Goal: Task Accomplishment & Management: Manage account settings

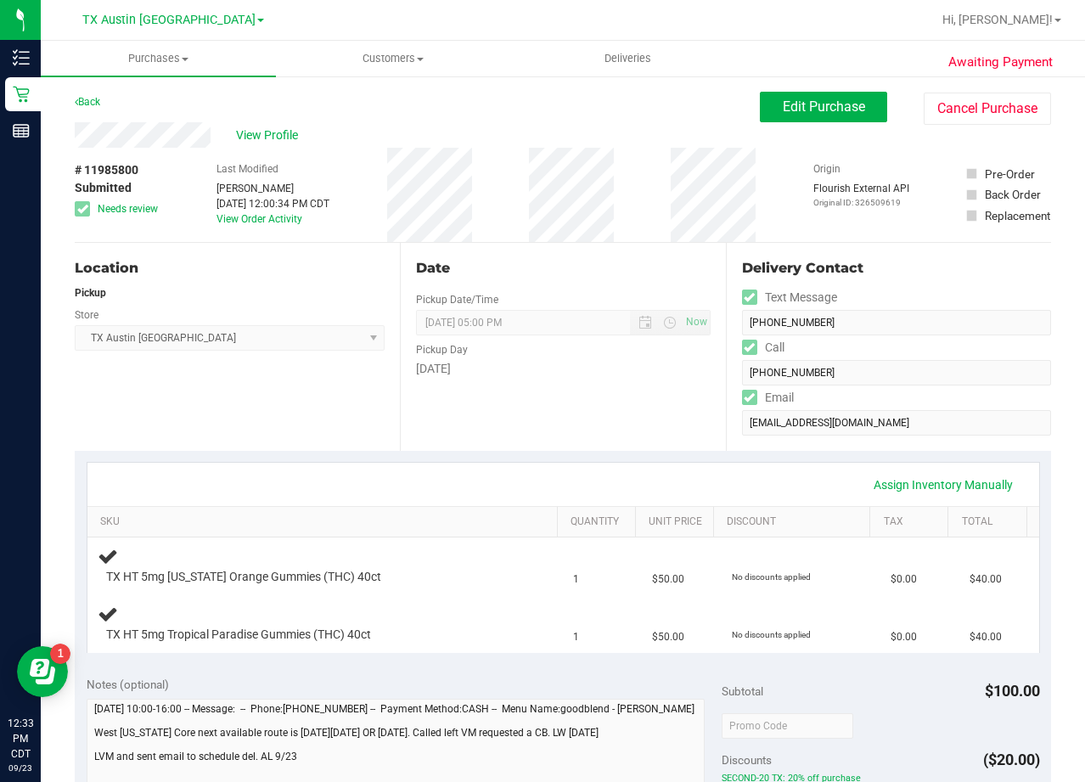
click at [633, 143] on div "View Profile" at bounding box center [417, 134] width 685 height 25
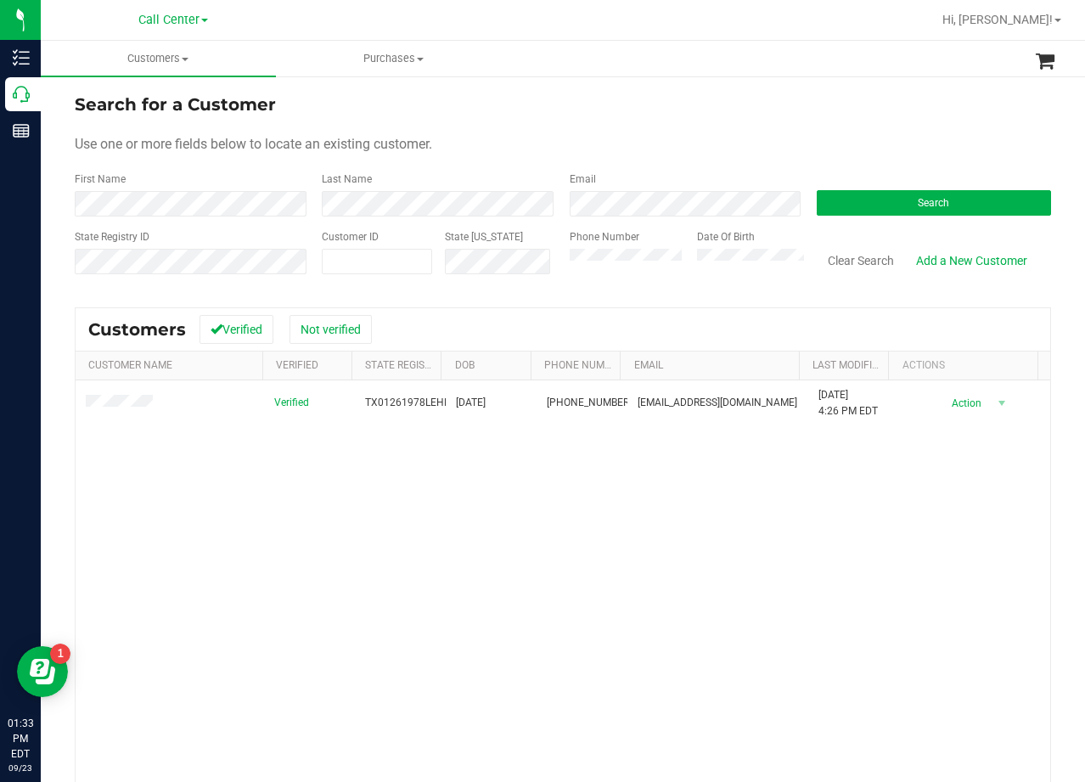
drag, startPoint x: 690, startPoint y: 153, endPoint x: 575, endPoint y: 244, distance: 146.9
click at [690, 153] on div "Use one or more fields below to locate an existing customer." at bounding box center [563, 144] width 976 height 20
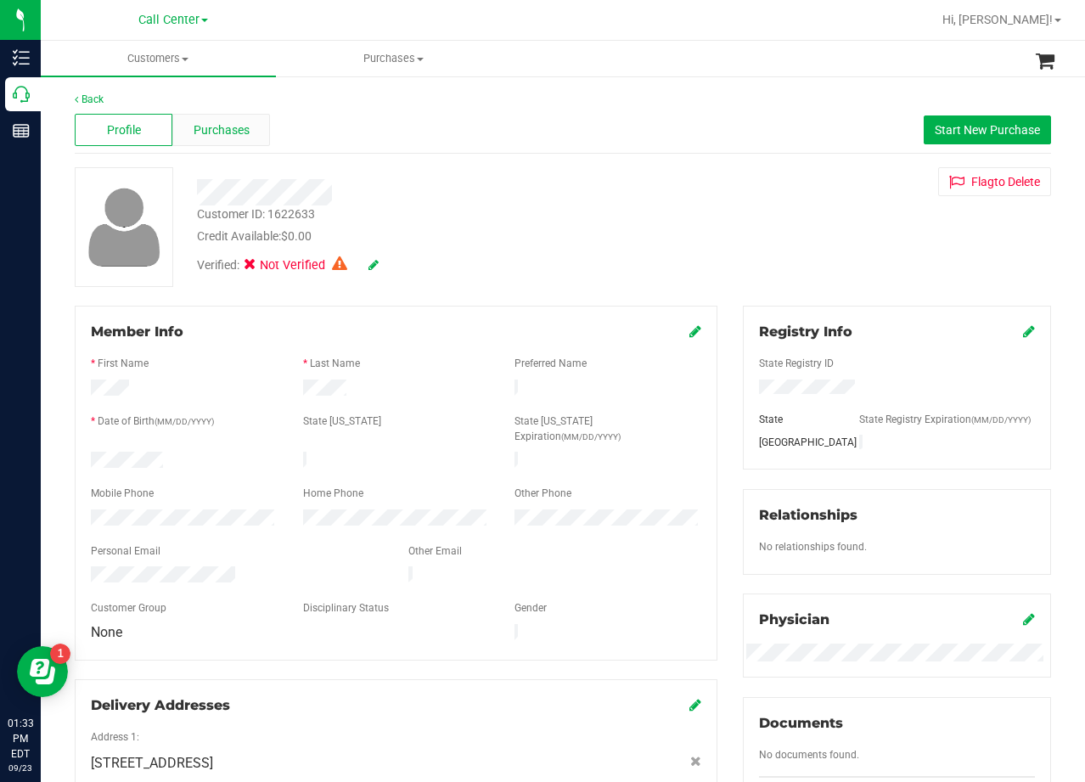
click at [223, 138] on span "Purchases" at bounding box center [222, 130] width 56 height 18
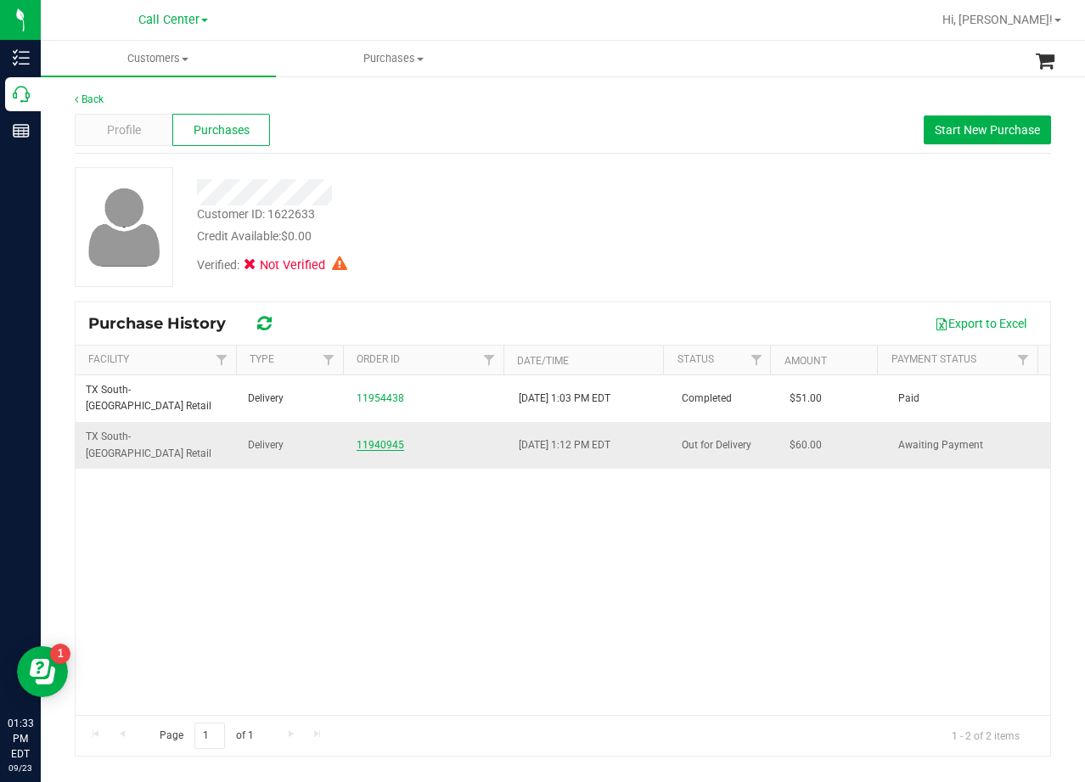
click at [376, 439] on link "11940945" at bounding box center [381, 445] width 48 height 12
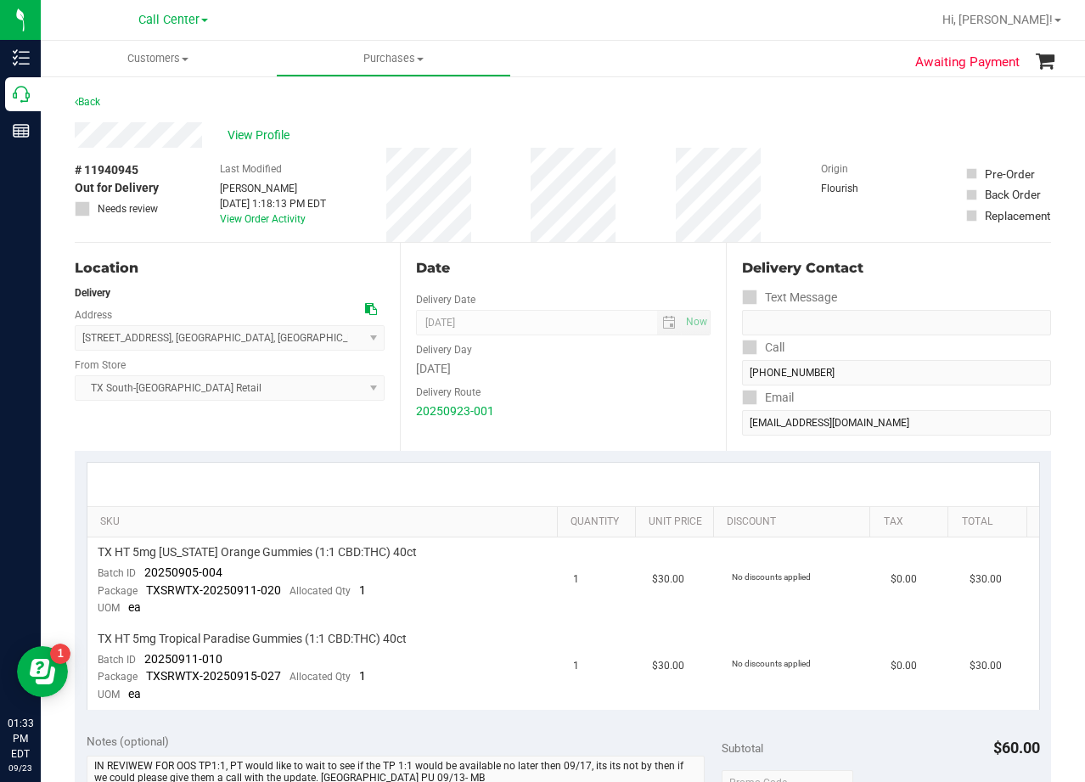
click at [552, 256] on div "Date Delivery Date 09/23/2025 Now 09/23/2025 08:00 AM Now Delivery Day Tuesday …" at bounding box center [562, 347] width 325 height 208
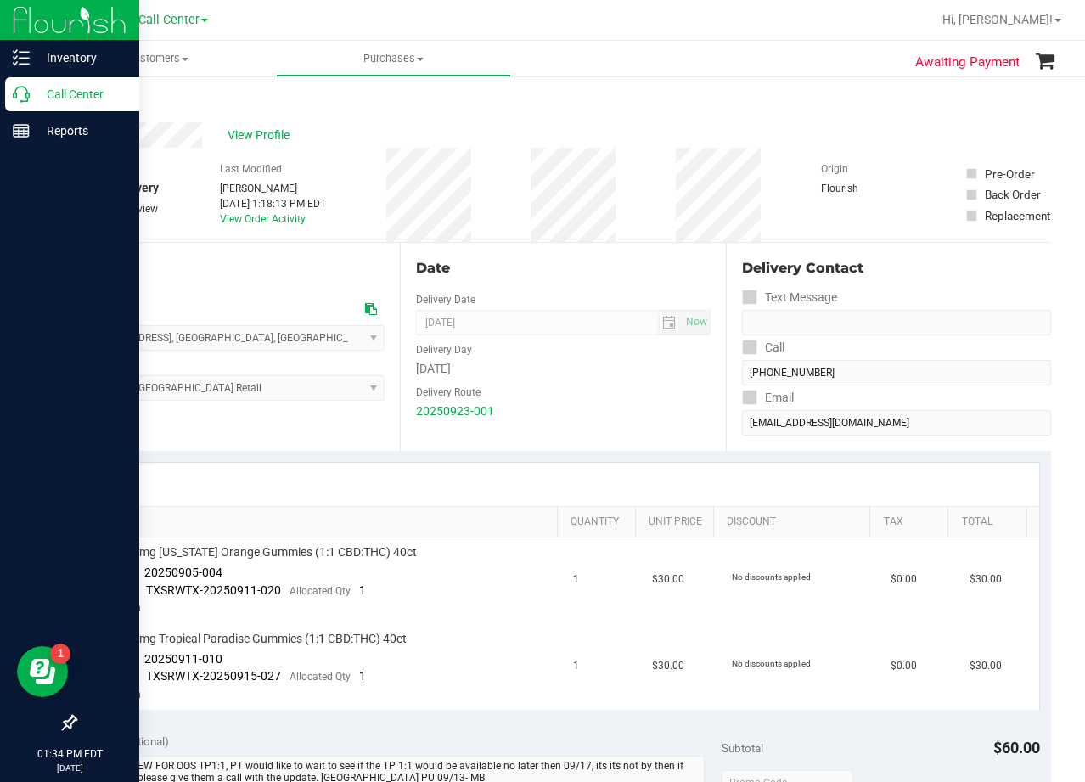
click at [21, 100] on icon at bounding box center [21, 94] width 17 height 17
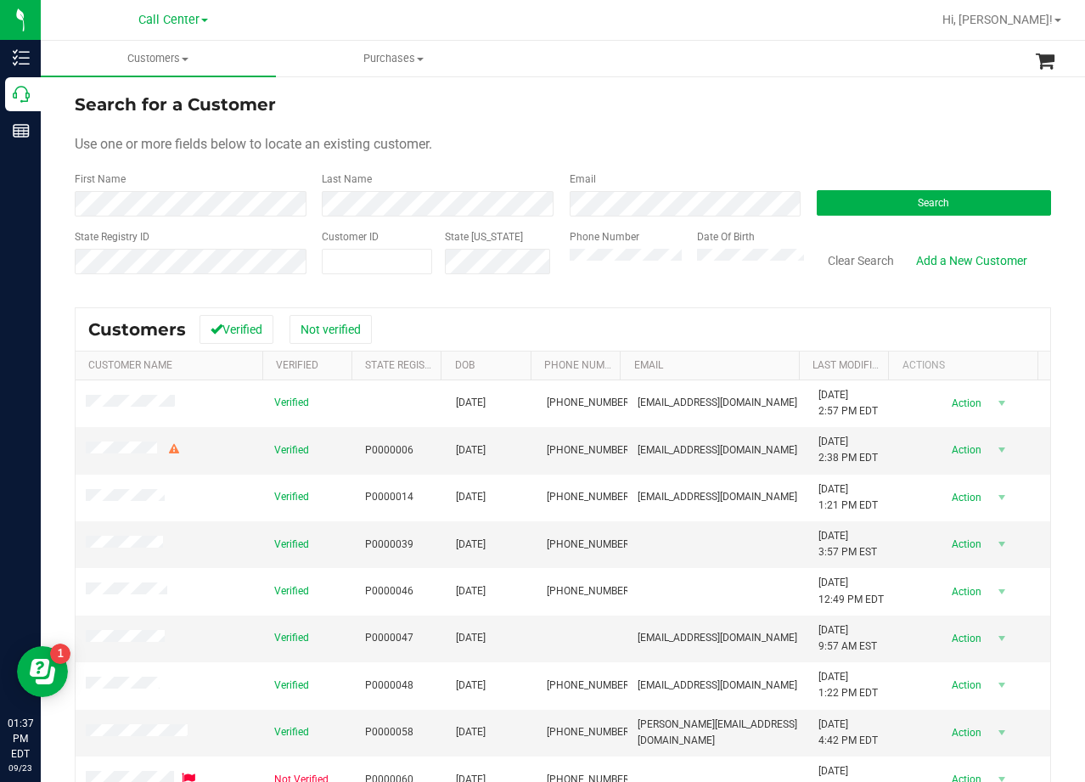
click at [673, 140] on div "Use one or more fields below to locate an existing customer." at bounding box center [563, 144] width 976 height 20
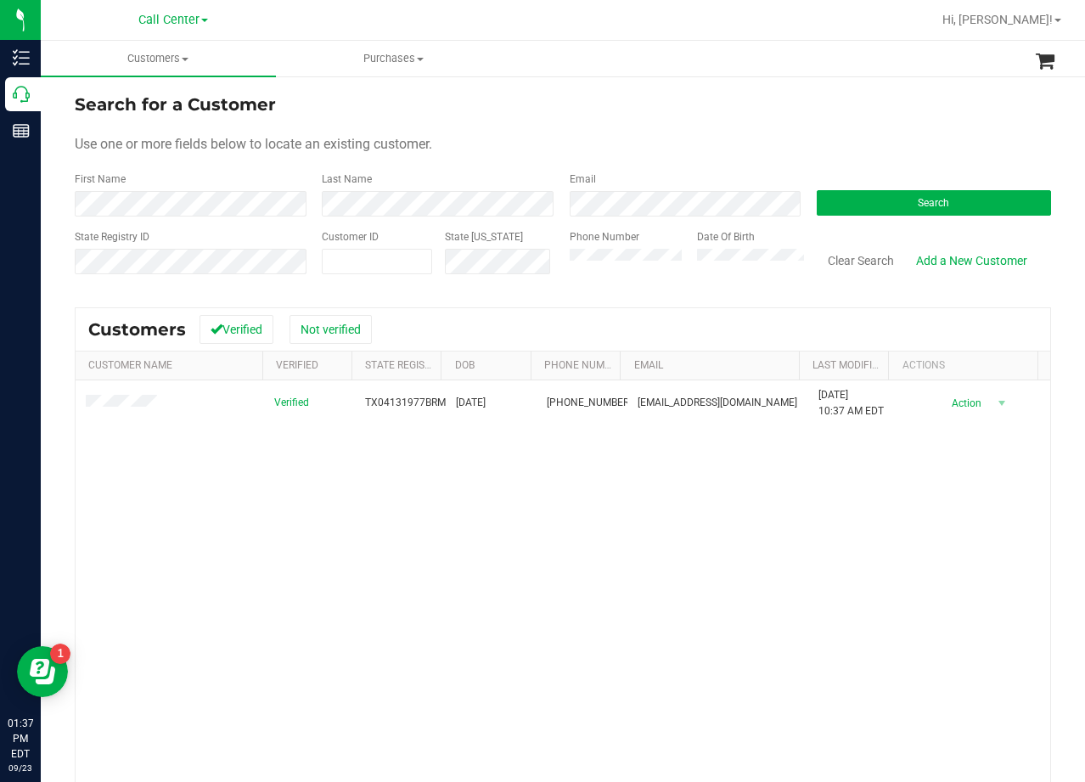
click at [656, 104] on div "Search for a Customer" at bounding box center [563, 104] width 976 height 25
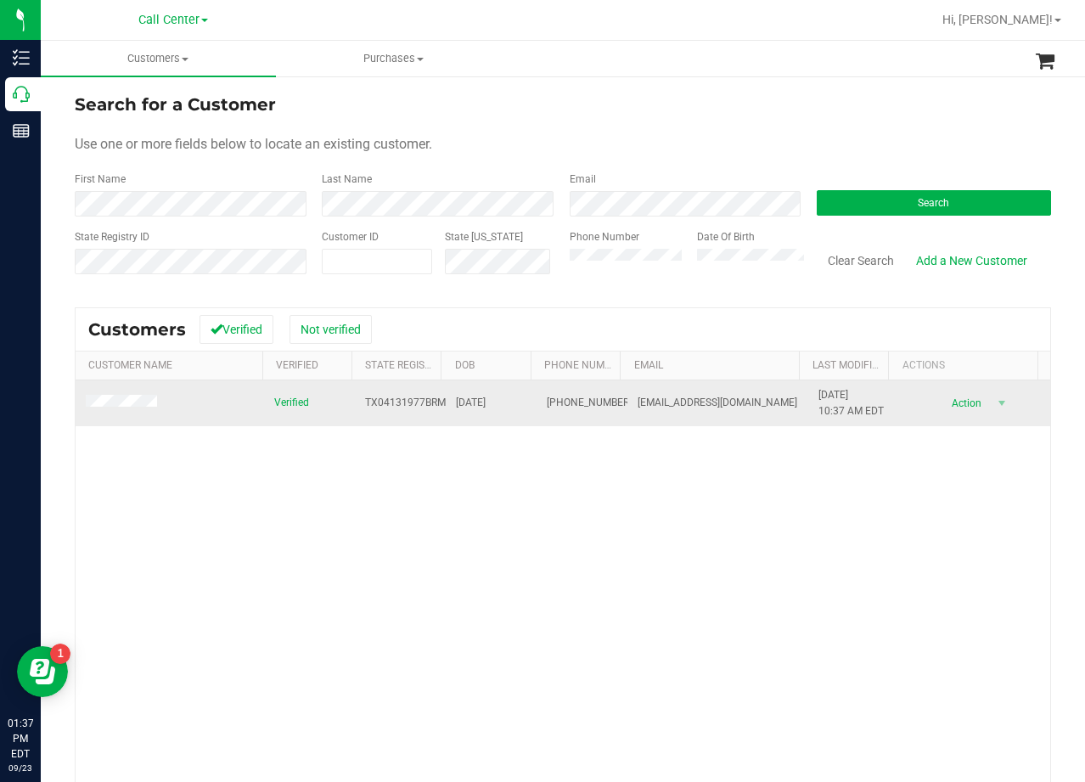
click at [134, 410] on span at bounding box center [124, 403] width 76 height 17
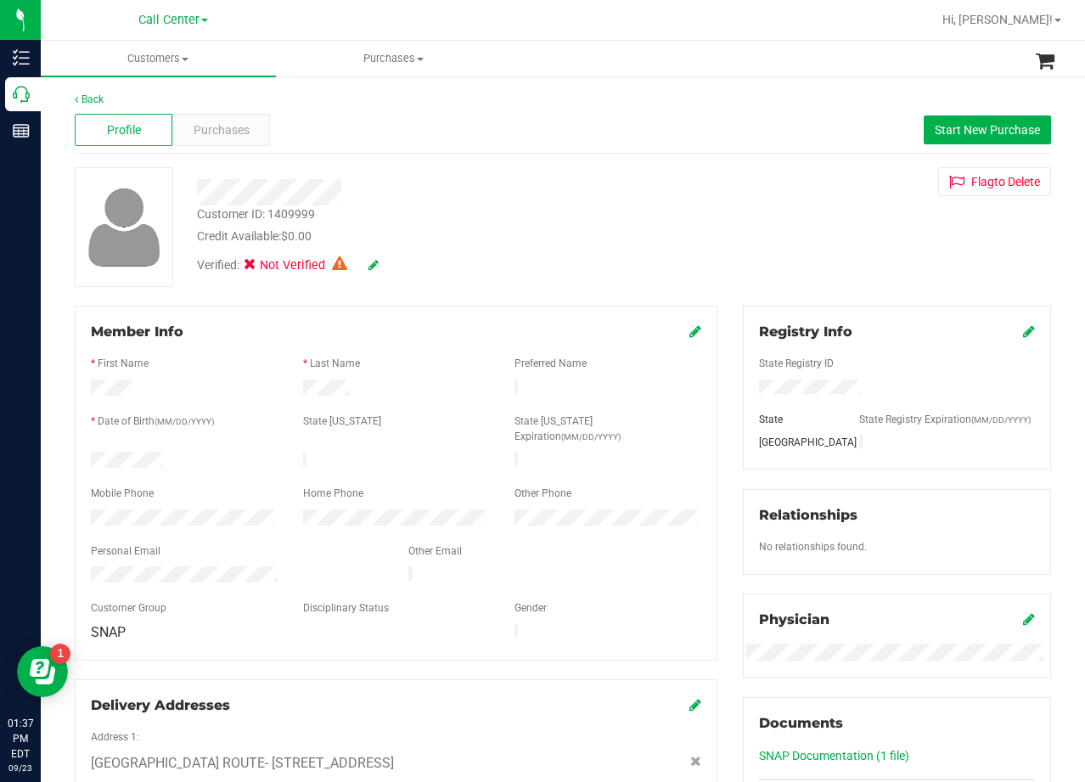
drag, startPoint x: 634, startPoint y: 213, endPoint x: 498, endPoint y: 212, distance: 136.7
click at [633, 213] on div "Customer ID: 1409999 Credit Available: $0.00" at bounding box center [434, 225] width 501 height 40
click at [674, 184] on div at bounding box center [434, 192] width 501 height 26
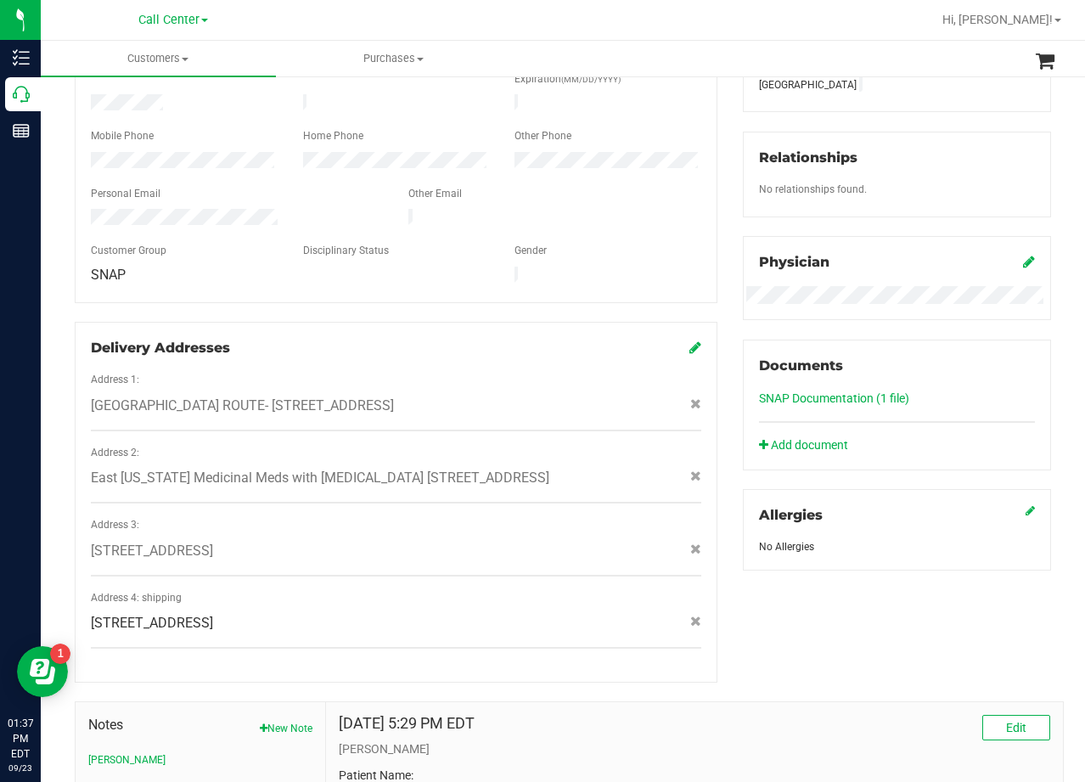
scroll to position [425, 0]
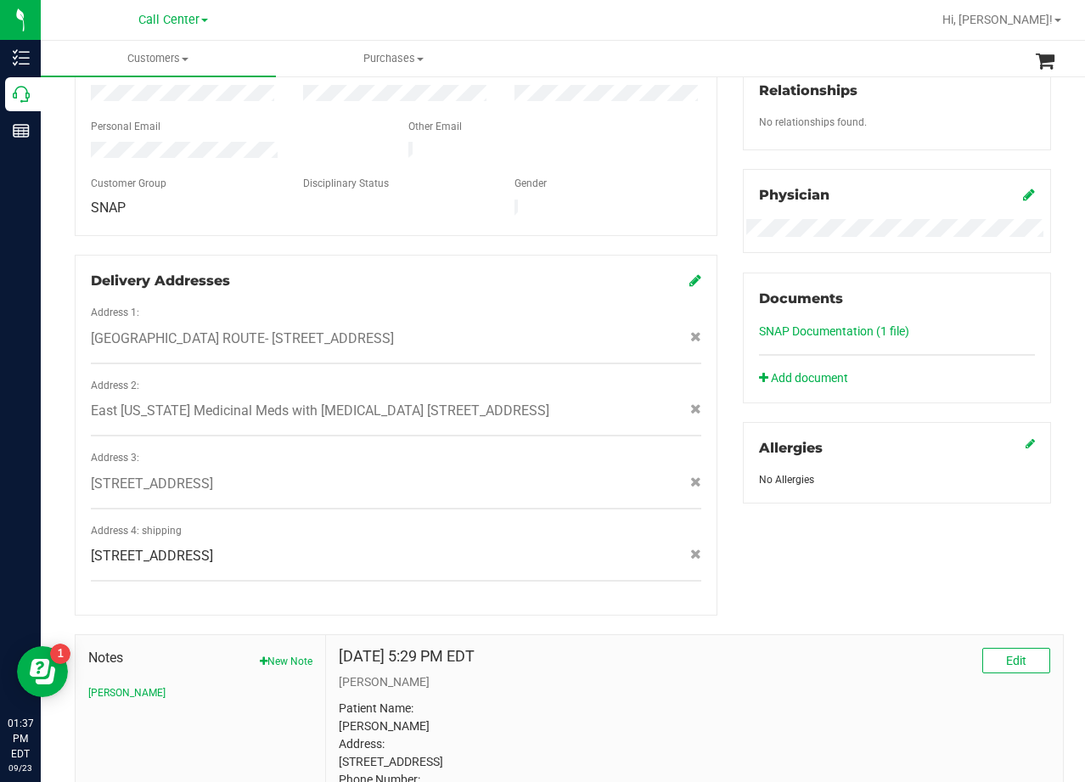
drag, startPoint x: 196, startPoint y: 308, endPoint x: 403, endPoint y: 308, distance: 207.2
click at [394, 329] on span "EAST TX ROUTE- 611 vz cr 4104 , Canton , TX 75103" at bounding box center [242, 339] width 303 height 20
copy span "611 vz cr 4104 , Canton , TX 75103"
click at [515, 305] on div "Address 1:" at bounding box center [396, 315] width 636 height 20
click at [622, 205] on div "Member Info * First Name * Last Name Preferred Name * Date of Birth (MM/DD/YYYY…" at bounding box center [396, 248] width 668 height 734
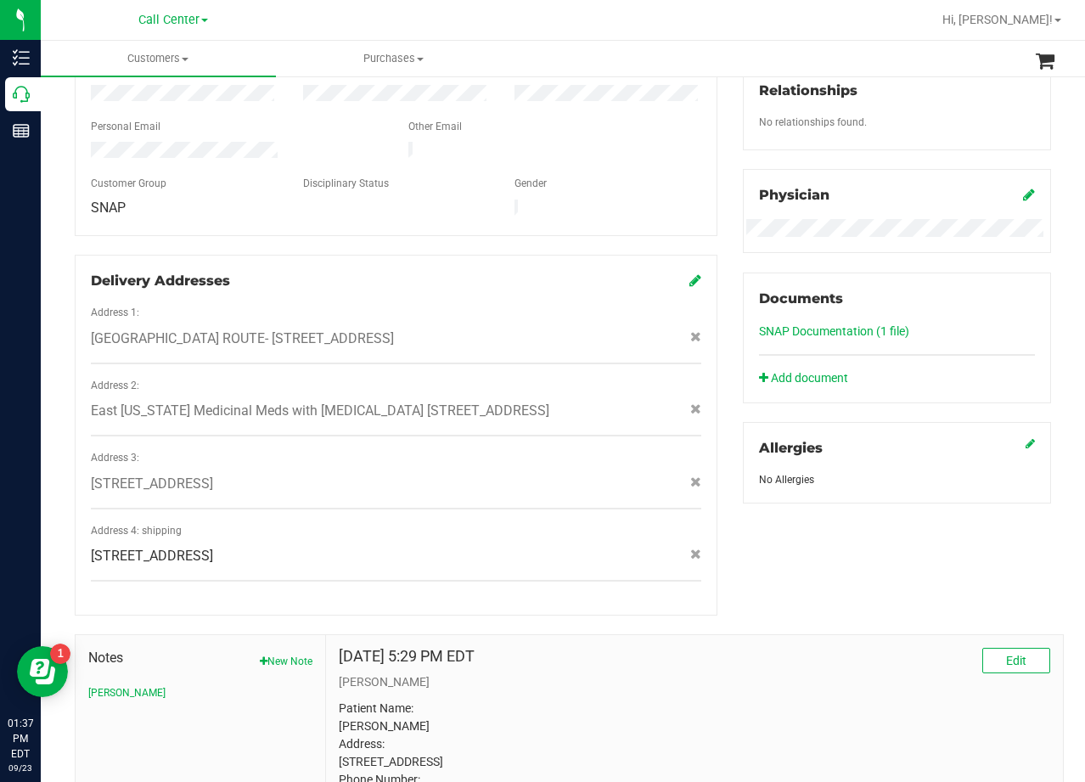
click at [161, 549] on span "810 Casa Dr , Crystal Beach , TX 77650" at bounding box center [152, 556] width 122 height 20
click at [160, 548] on span "810 Casa Dr , Crystal Beach , TX 77650" at bounding box center [152, 556] width 122 height 20
copy div "810 Casa Dr , Crystal Beach , TX 77650"
click at [713, 233] on div "Member Info * First Name * Last Name Preferred Name * Date of Birth (MM/DD/YYYY…" at bounding box center [396, 248] width 668 height 734
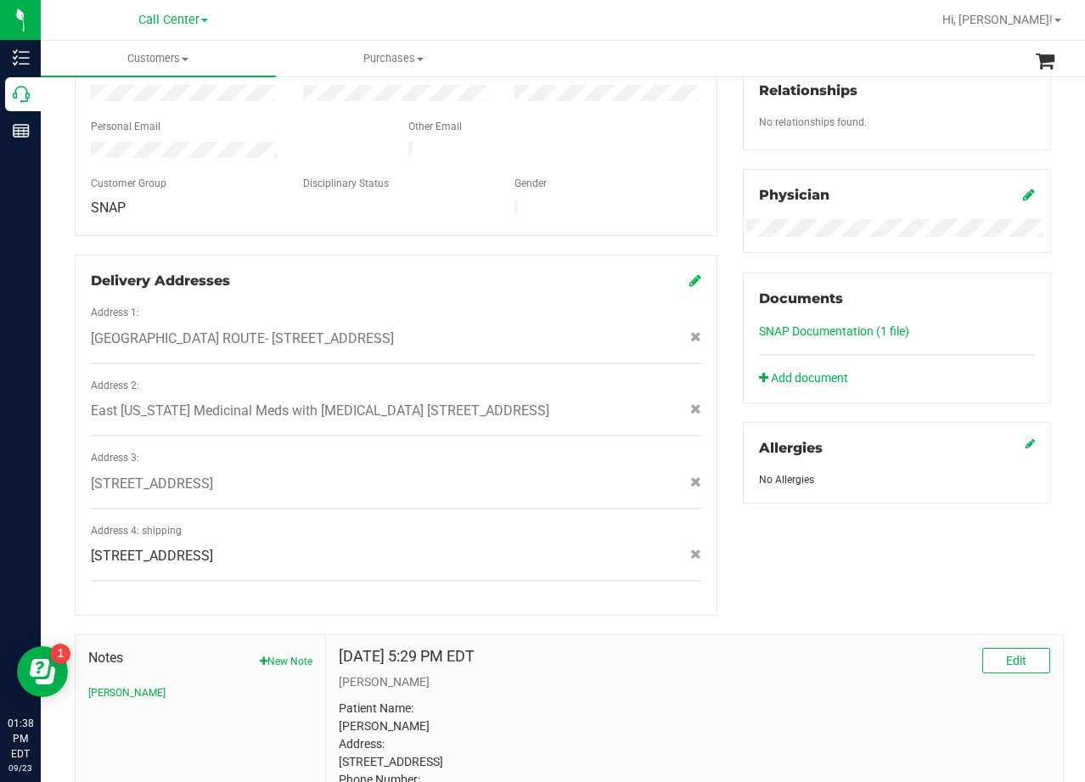
scroll to position [0, 0]
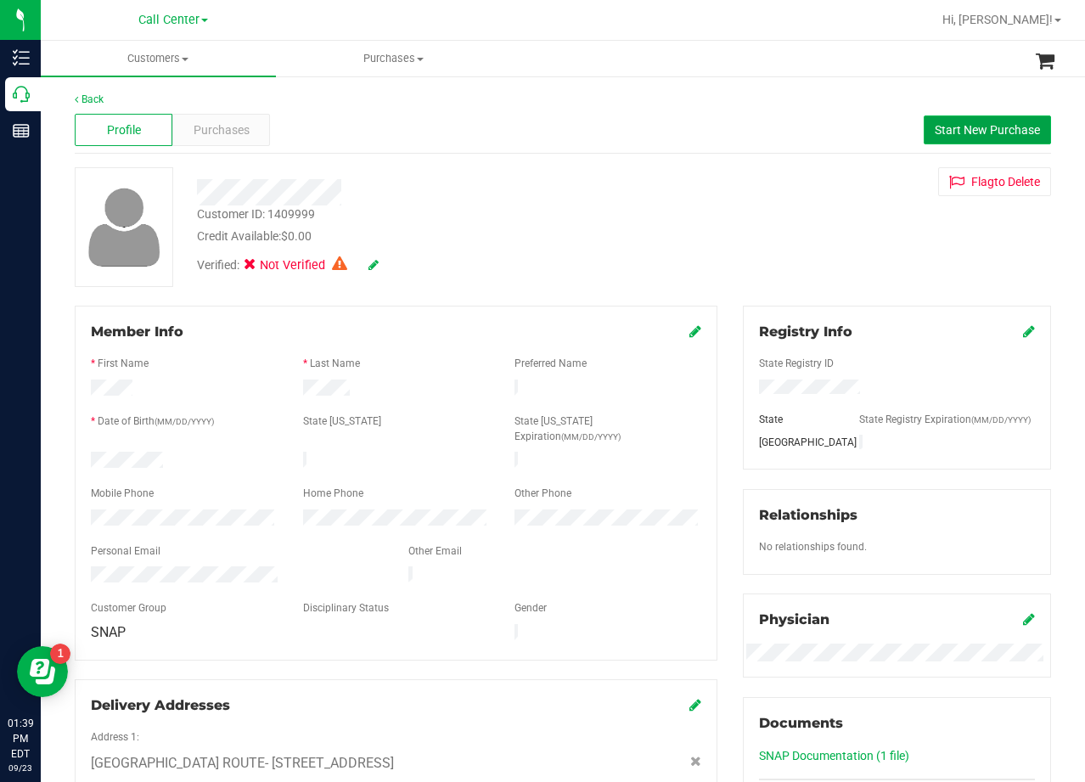
click at [924, 125] on button "Start New Purchase" at bounding box center [987, 129] width 127 height 29
click at [524, 179] on div at bounding box center [434, 192] width 501 height 26
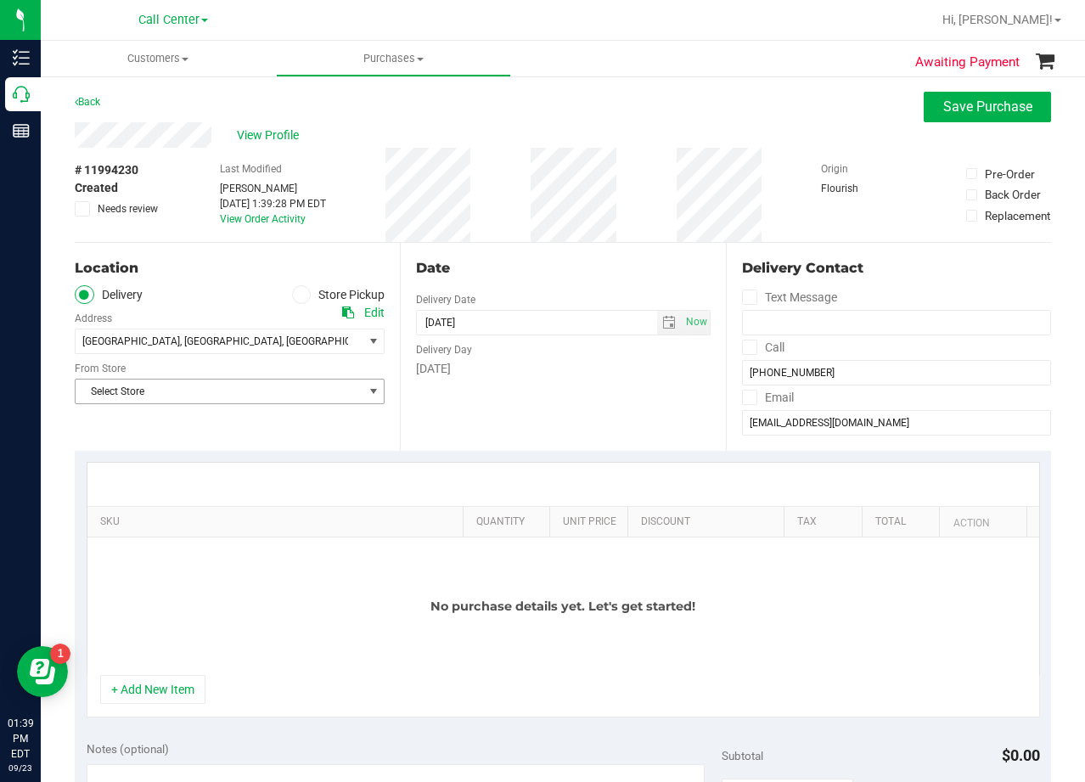
click at [245, 391] on span "Select Store" at bounding box center [219, 392] width 287 height 24
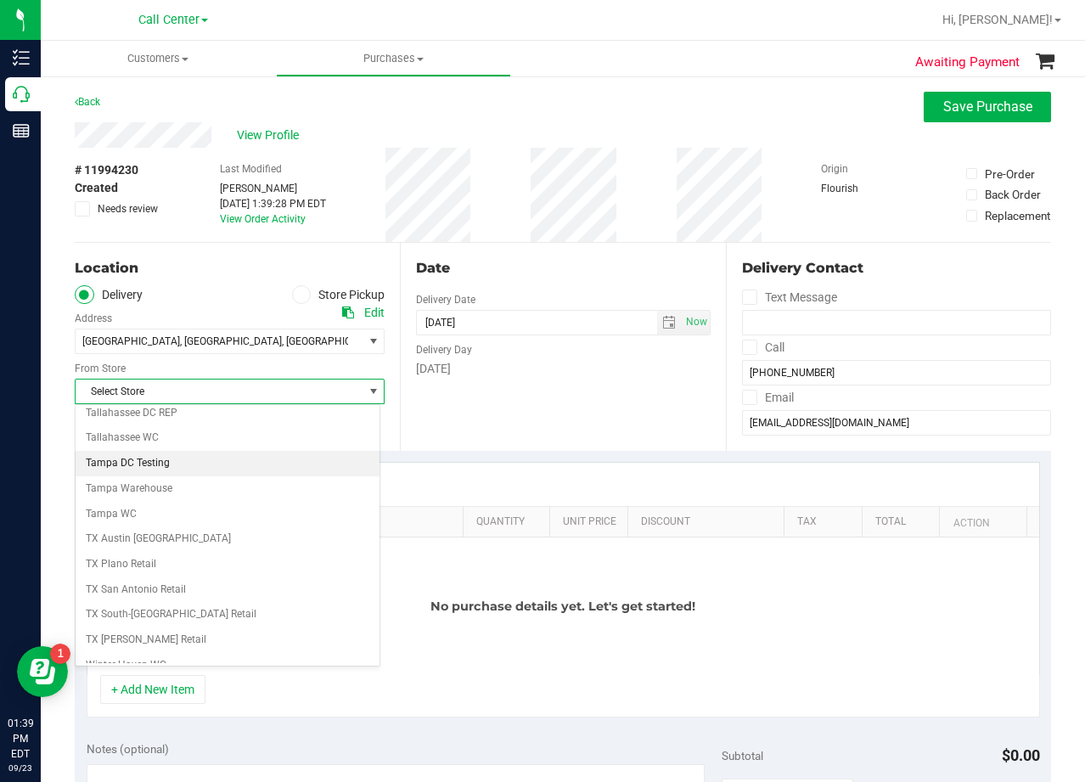
scroll to position [1149, 0]
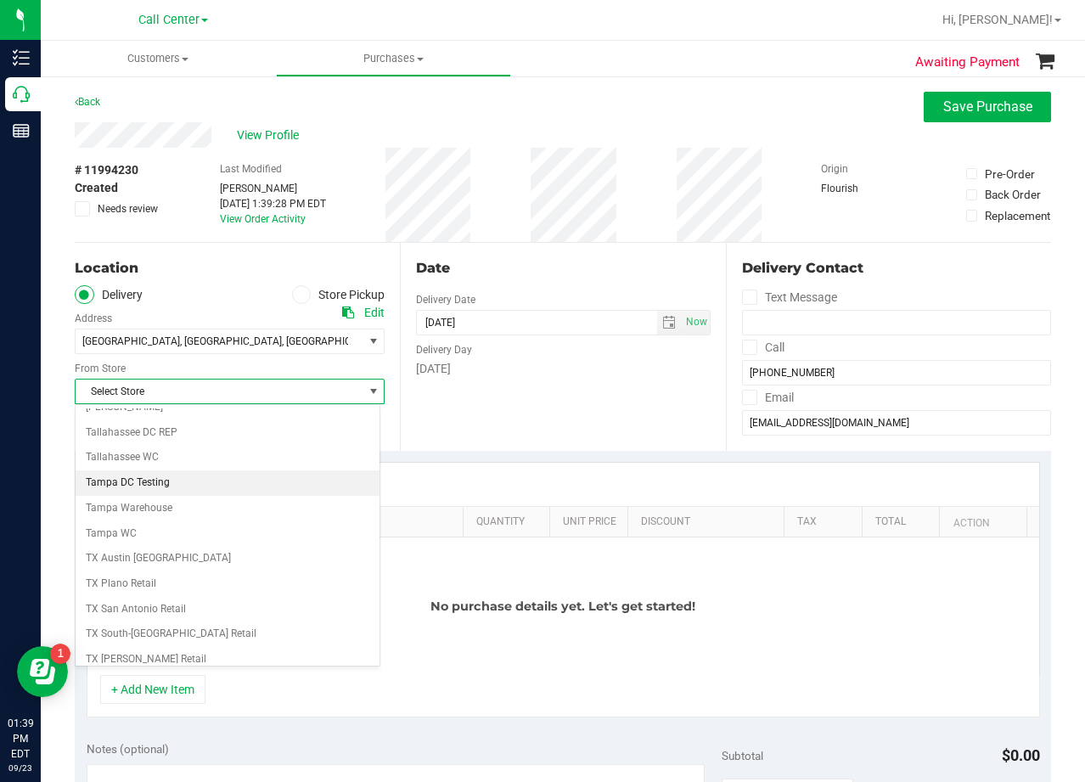
click at [166, 472] on li "Tampa DC Testing" at bounding box center [228, 482] width 304 height 25
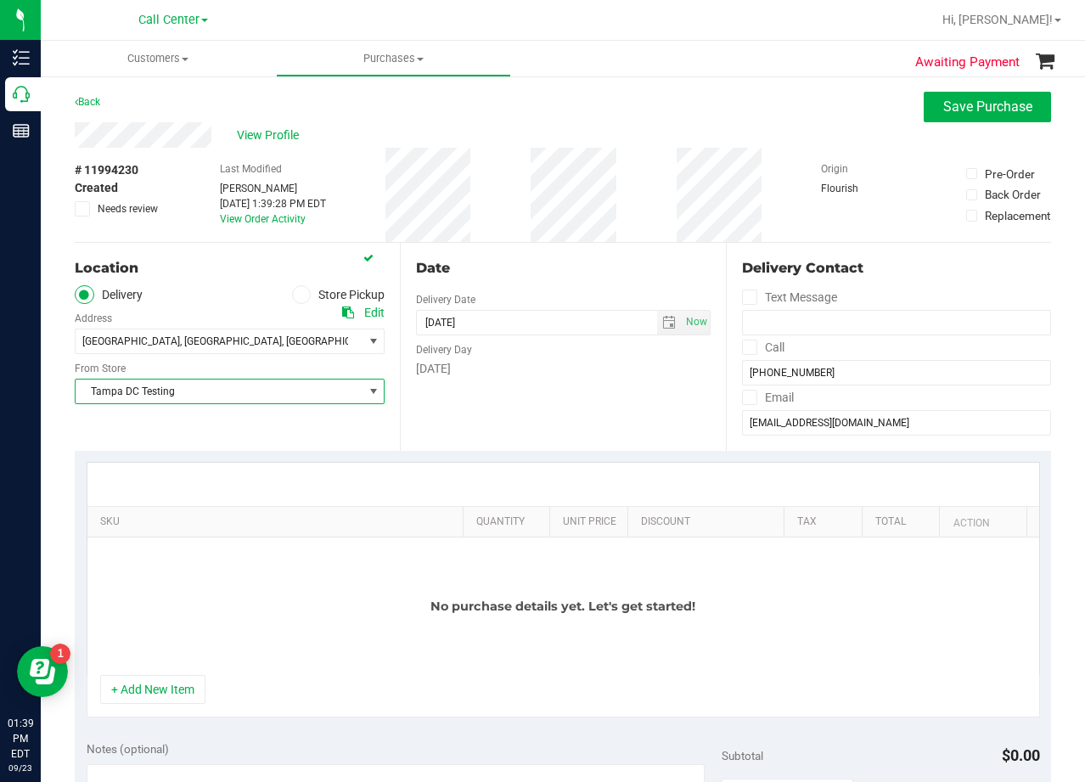
click at [233, 395] on span "Tampa DC Testing" at bounding box center [219, 392] width 287 height 24
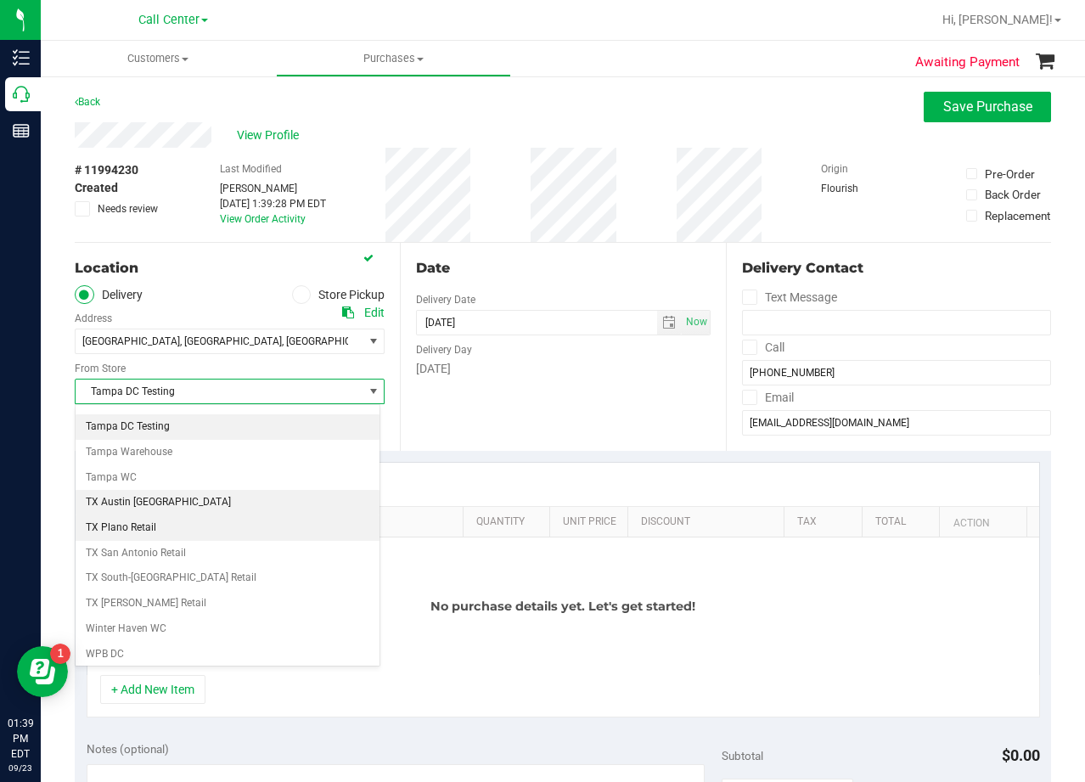
scroll to position [1234, 0]
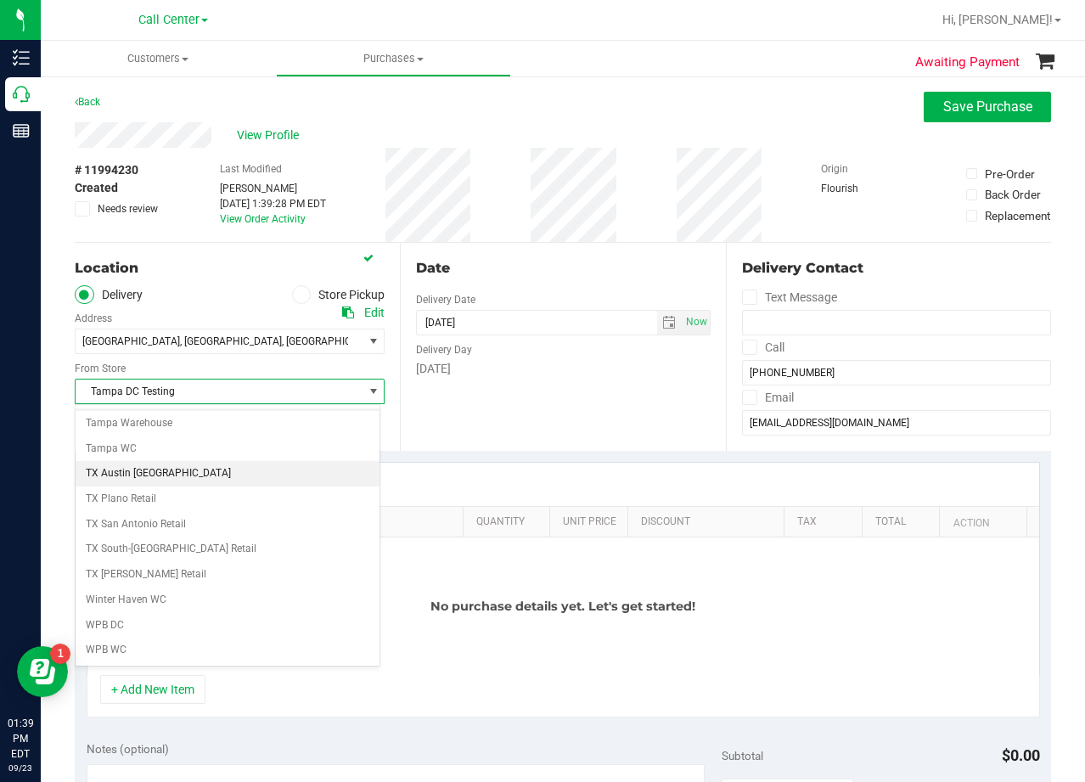
drag, startPoint x: 194, startPoint y: 487, endPoint x: 188, endPoint y: 471, distance: 16.1
click at [188, 471] on li "TX Austin [GEOGRAPHIC_DATA]" at bounding box center [228, 473] width 304 height 25
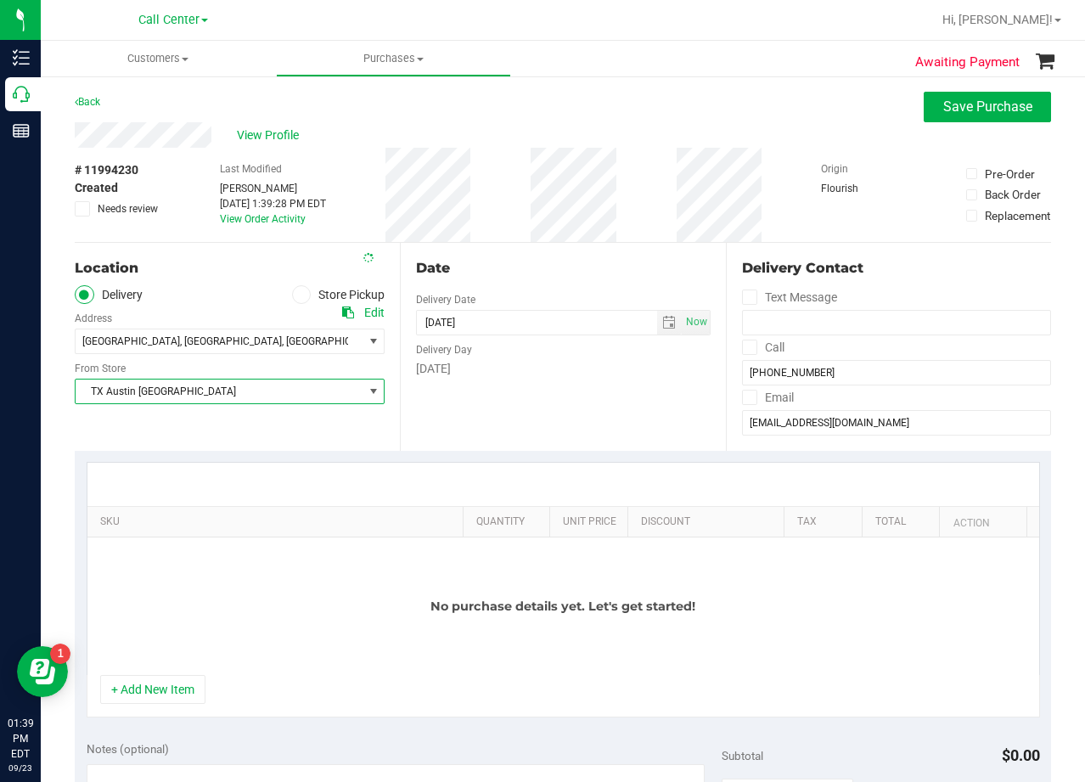
drag, startPoint x: 537, startPoint y: 404, endPoint x: 555, endPoint y: 285, distance: 120.2
click at [538, 403] on div "Date Delivery Date 09/23/2025 Now 09/23/2025 01:39 PM Now Delivery Day Tuesday" at bounding box center [562, 347] width 325 height 208
click at [557, 243] on div "Date Delivery Date 09/23/2025 Now 09/23/2025 01:39 PM Now Delivery Day Tuesday" at bounding box center [562, 347] width 325 height 208
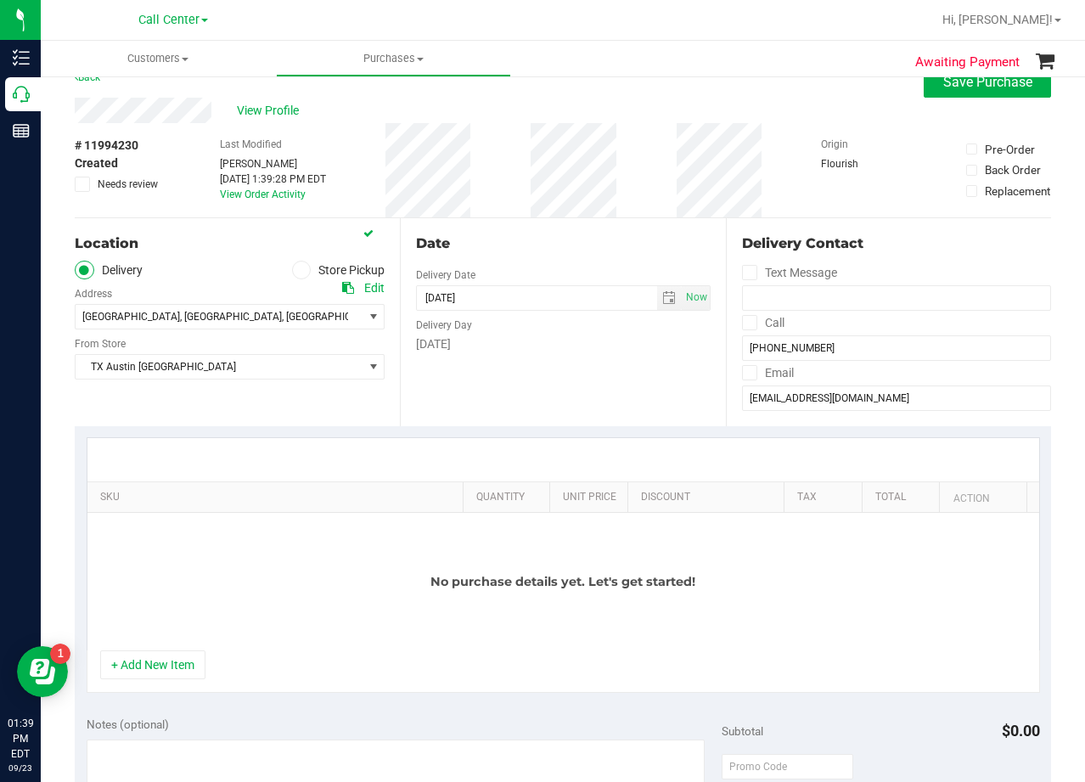
scroll to position [0, 0]
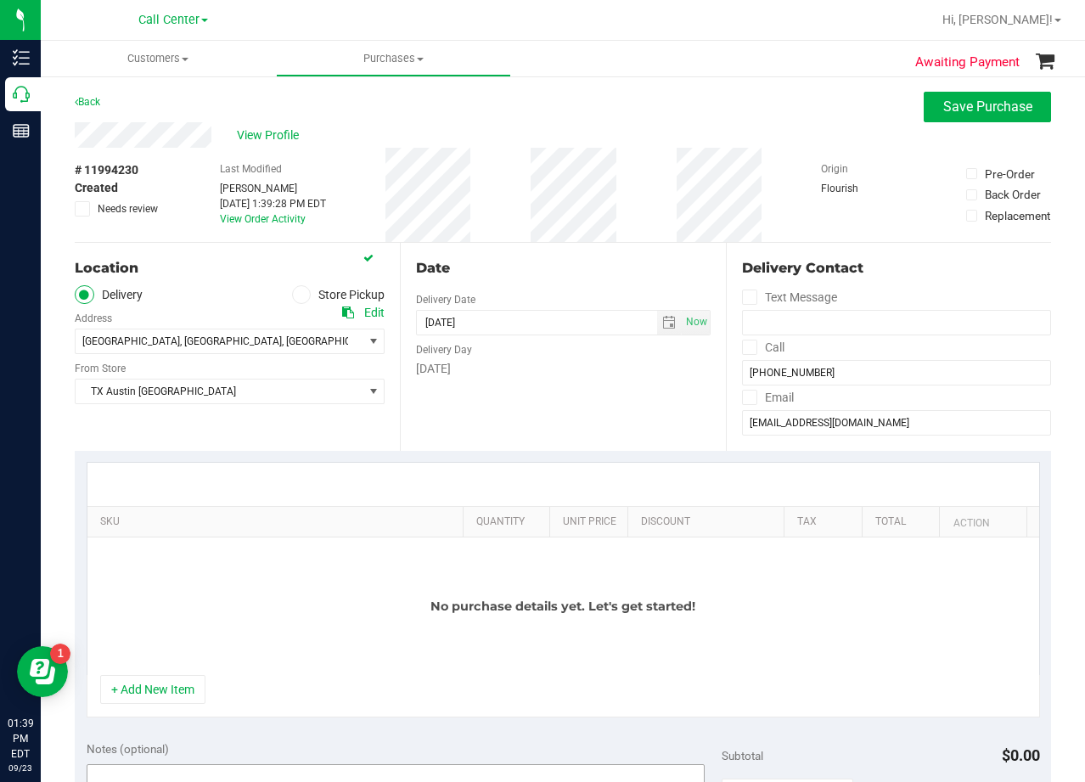
click at [163, 701] on button "+ Add New Item" at bounding box center [152, 689] width 105 height 29
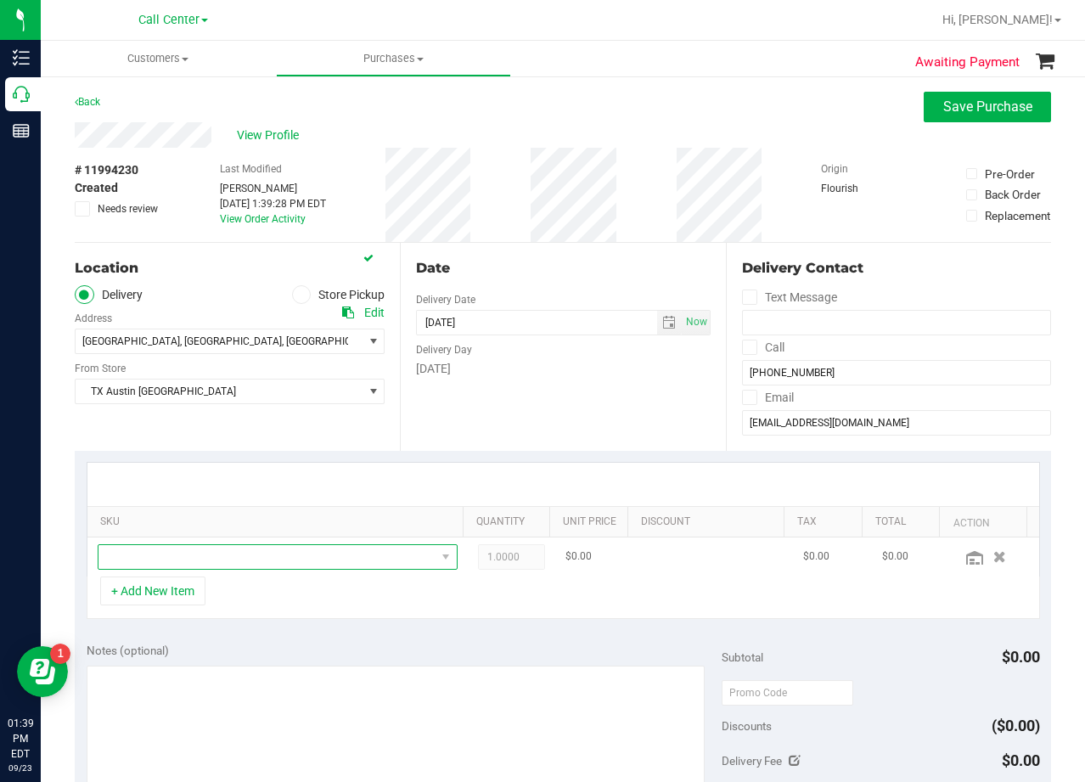
click at [219, 565] on span "NO DATA FOUND" at bounding box center [266, 557] width 337 height 24
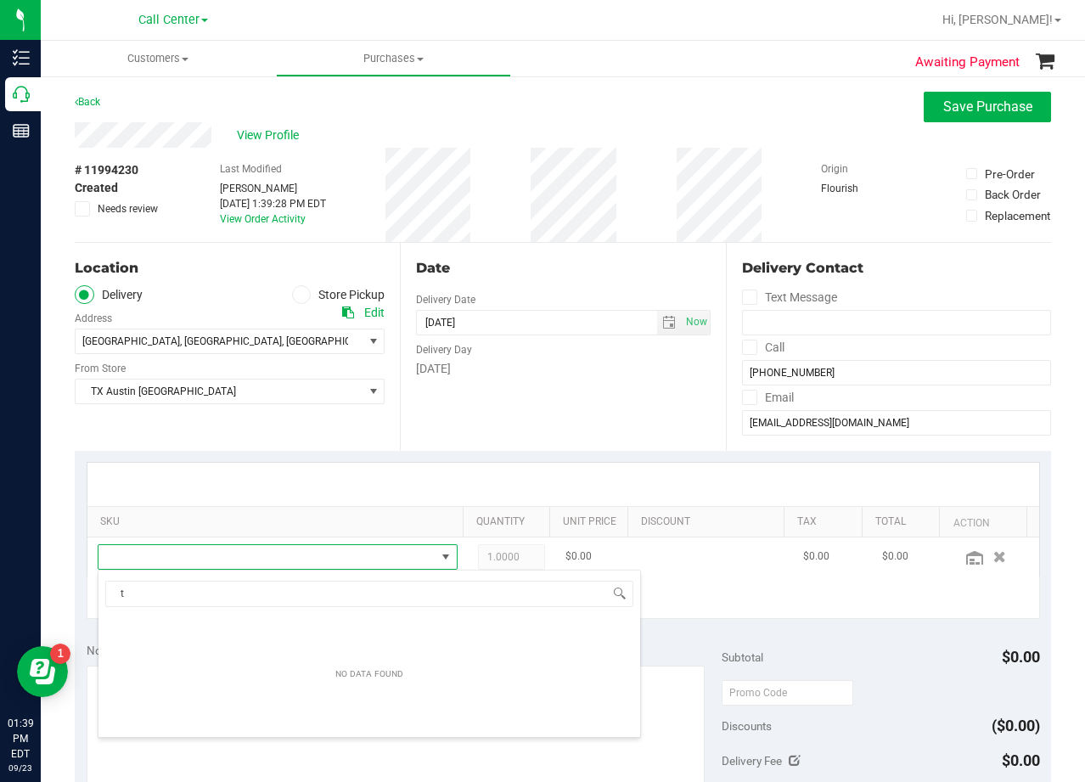
scroll to position [25, 341]
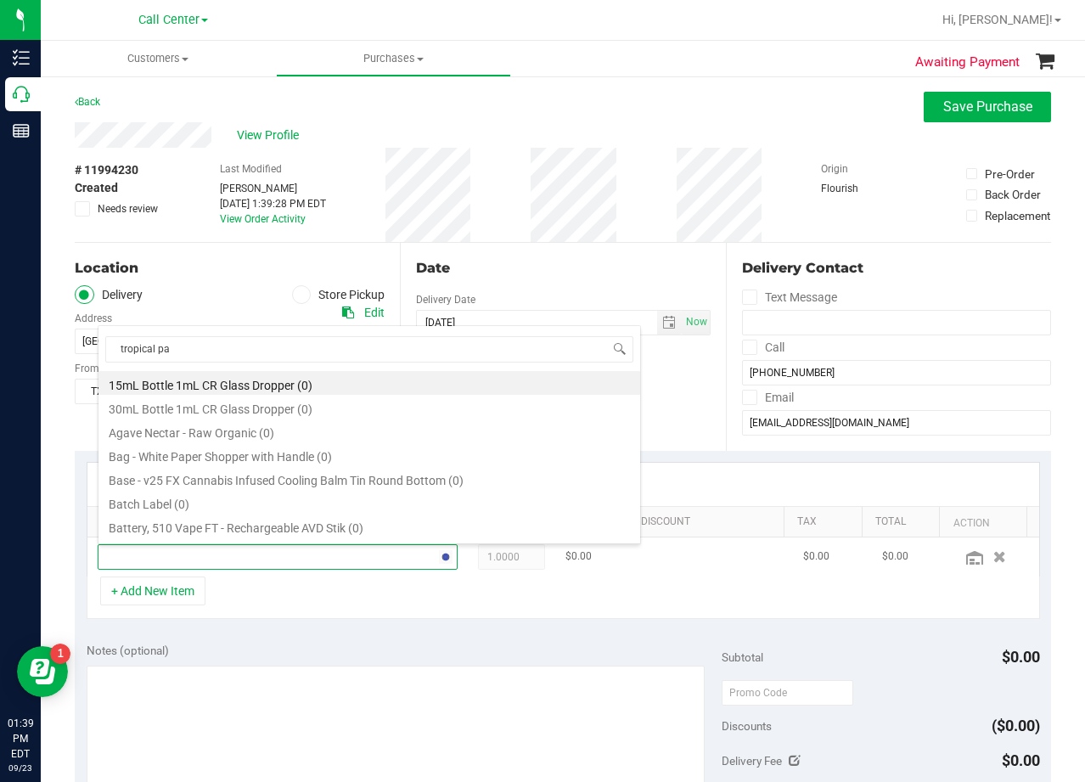
type input "tropical par"
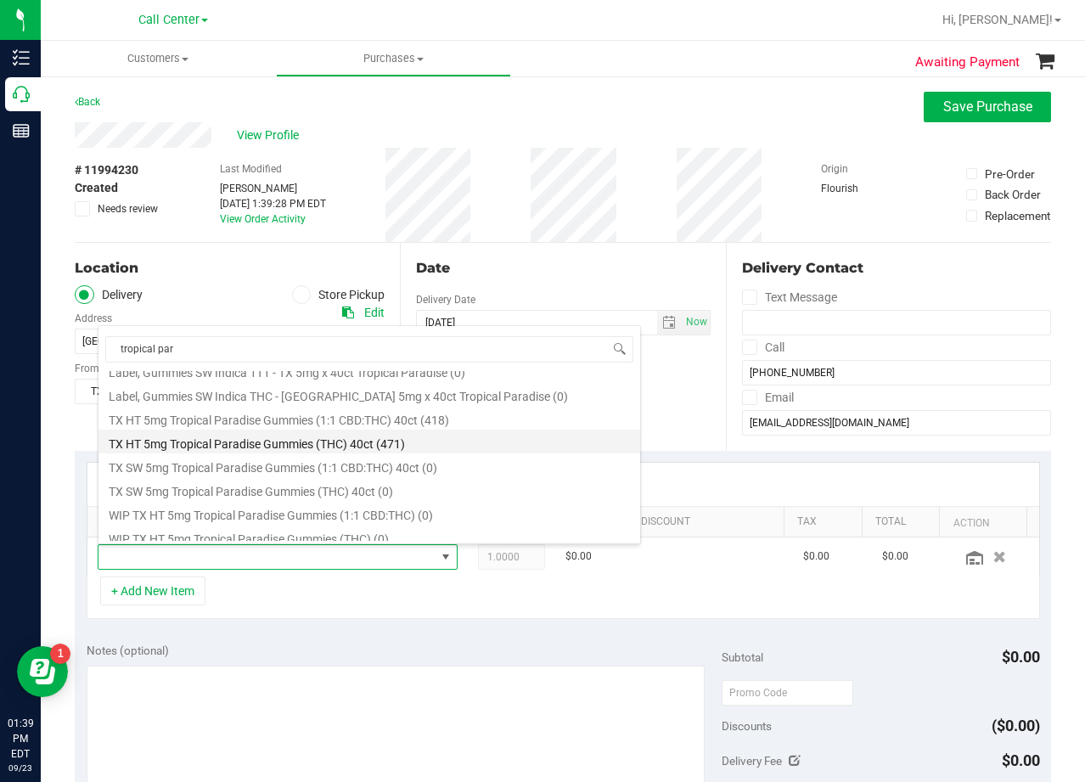
scroll to position [221, 0]
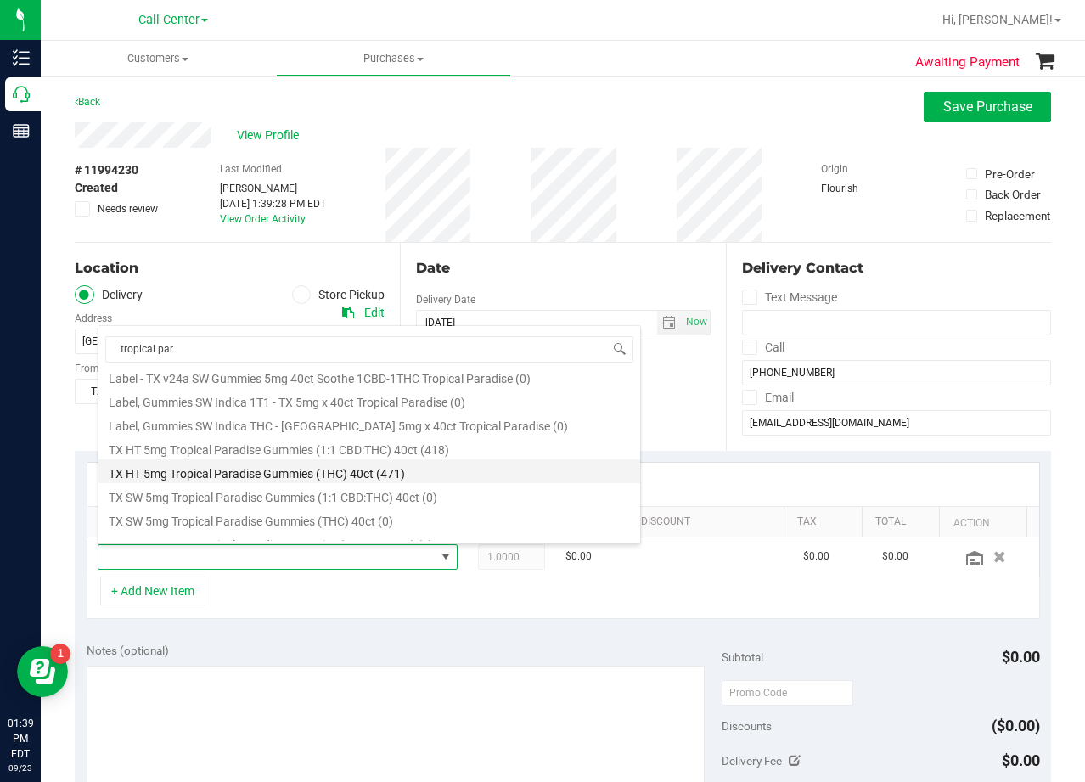
click at [309, 476] on li "TX HT 5mg Tropical Paradise Gummies (THC) 40ct (471)" at bounding box center [369, 471] width 542 height 24
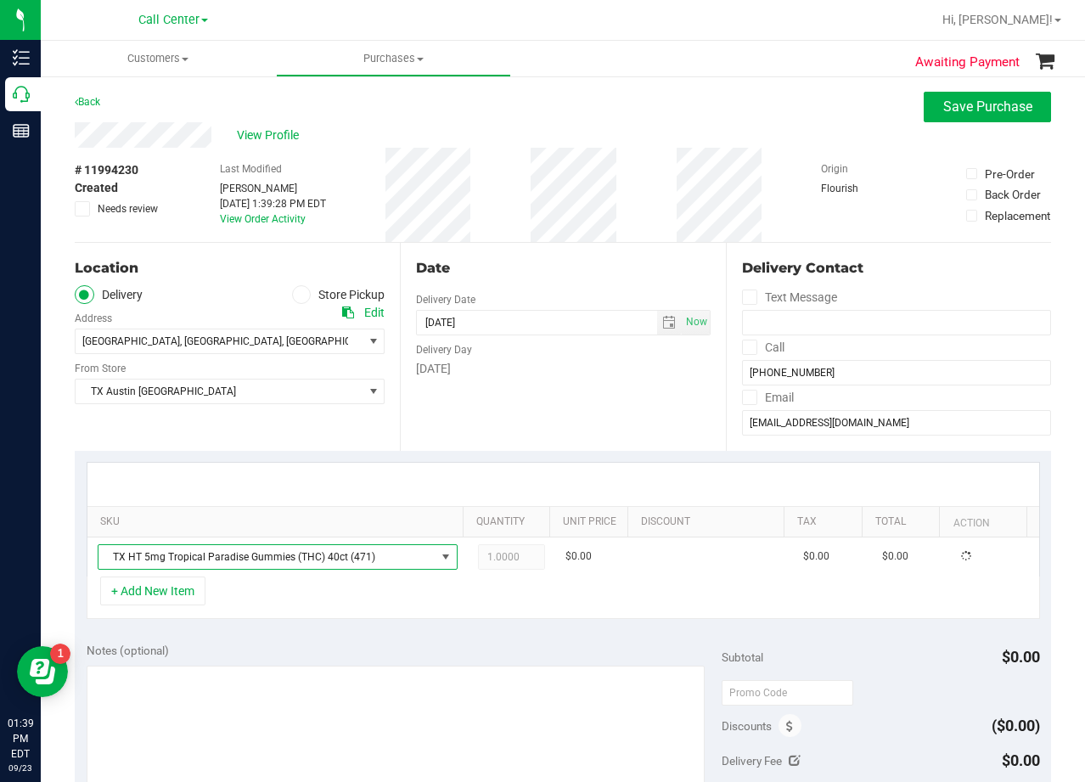
click at [339, 470] on div at bounding box center [563, 484] width 952 height 43
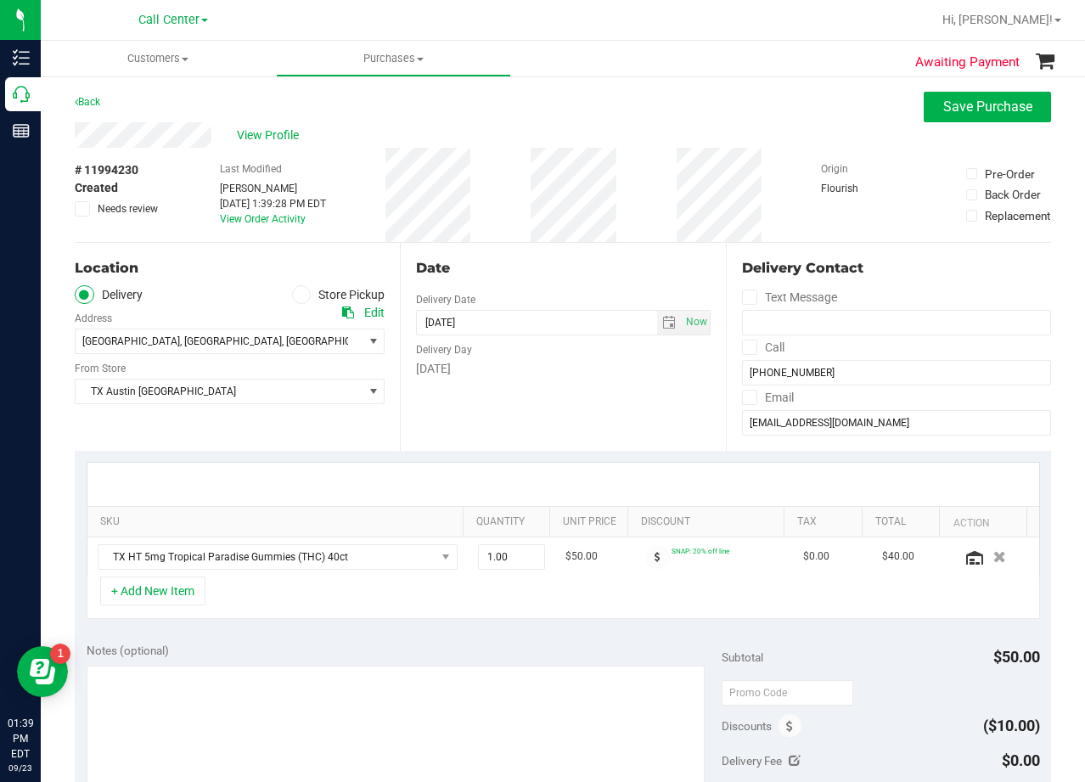
scroll to position [85, 0]
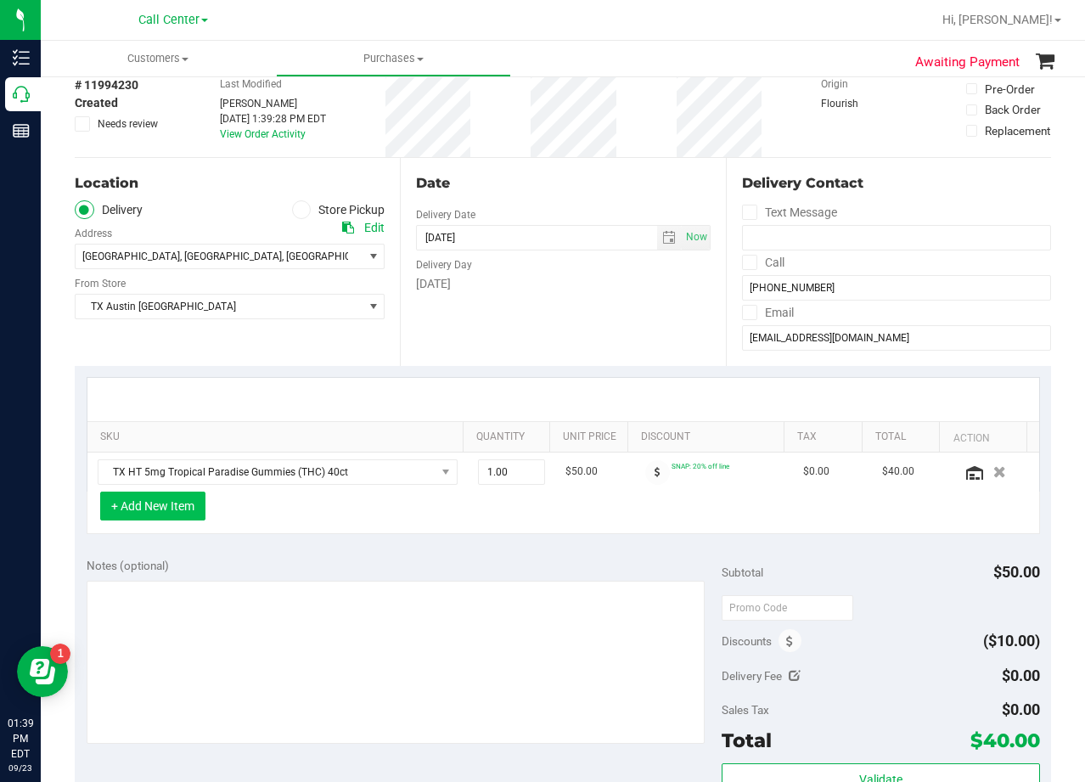
click at [139, 506] on button "+ Add New Item" at bounding box center [152, 506] width 105 height 29
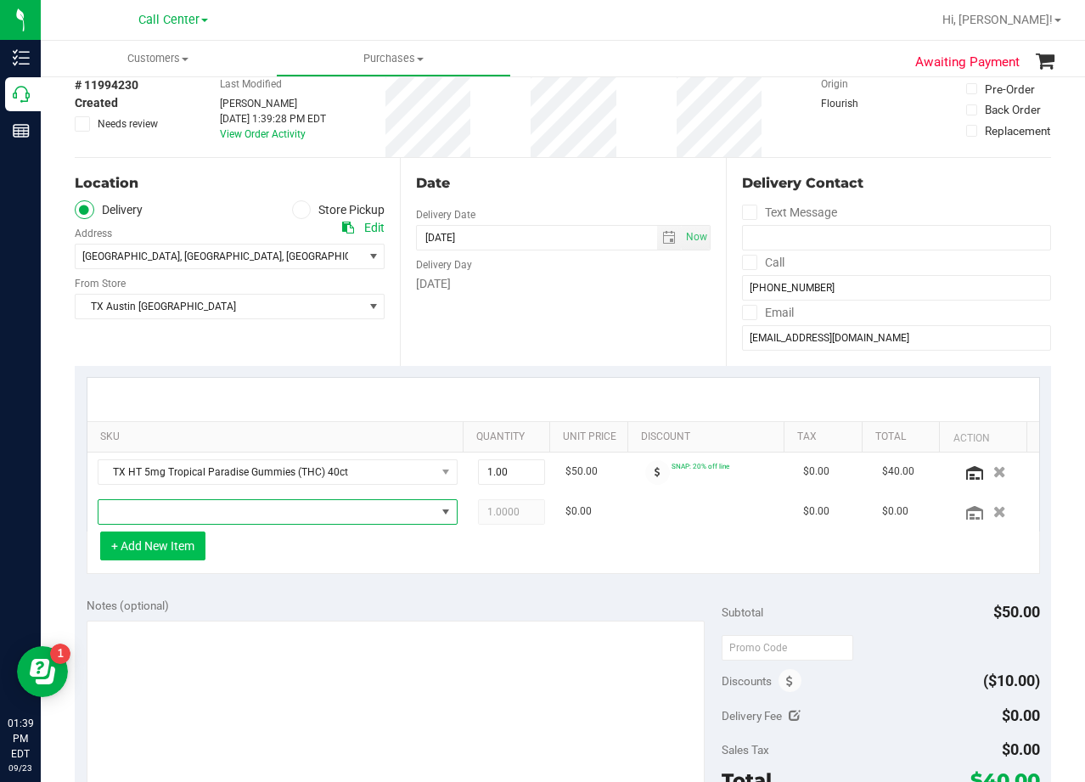
click at [139, 506] on span "NO DATA FOUND" at bounding box center [266, 512] width 337 height 24
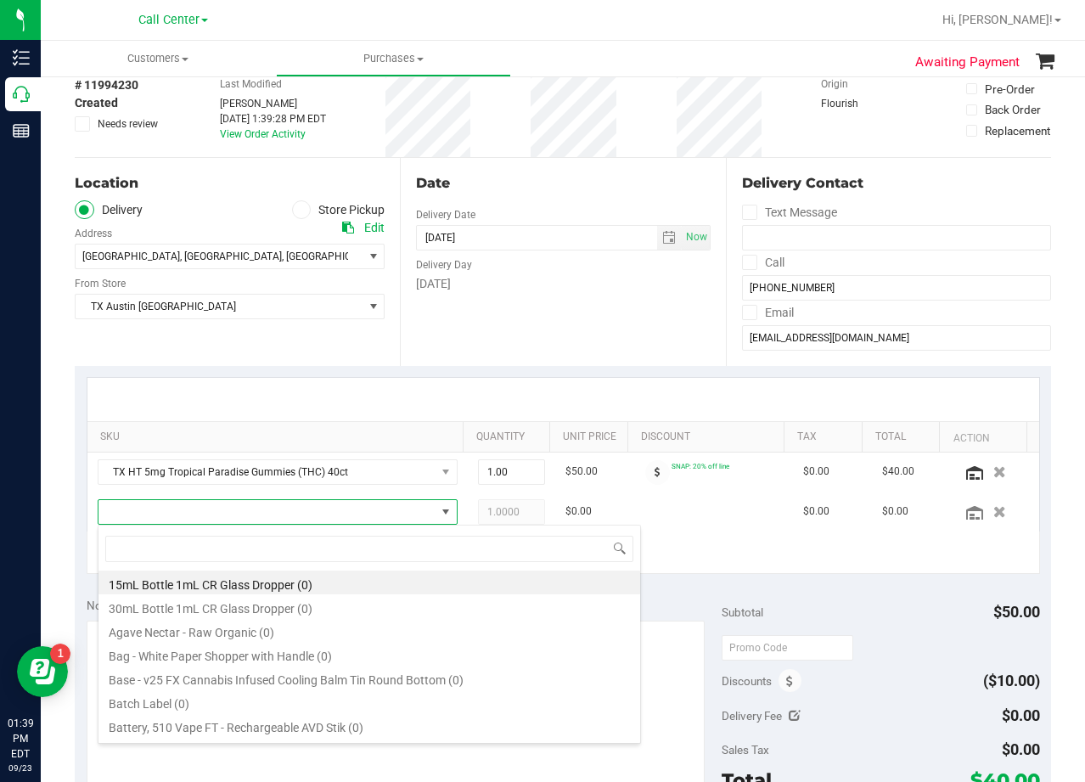
scroll to position [25, 341]
type input "texas orange"
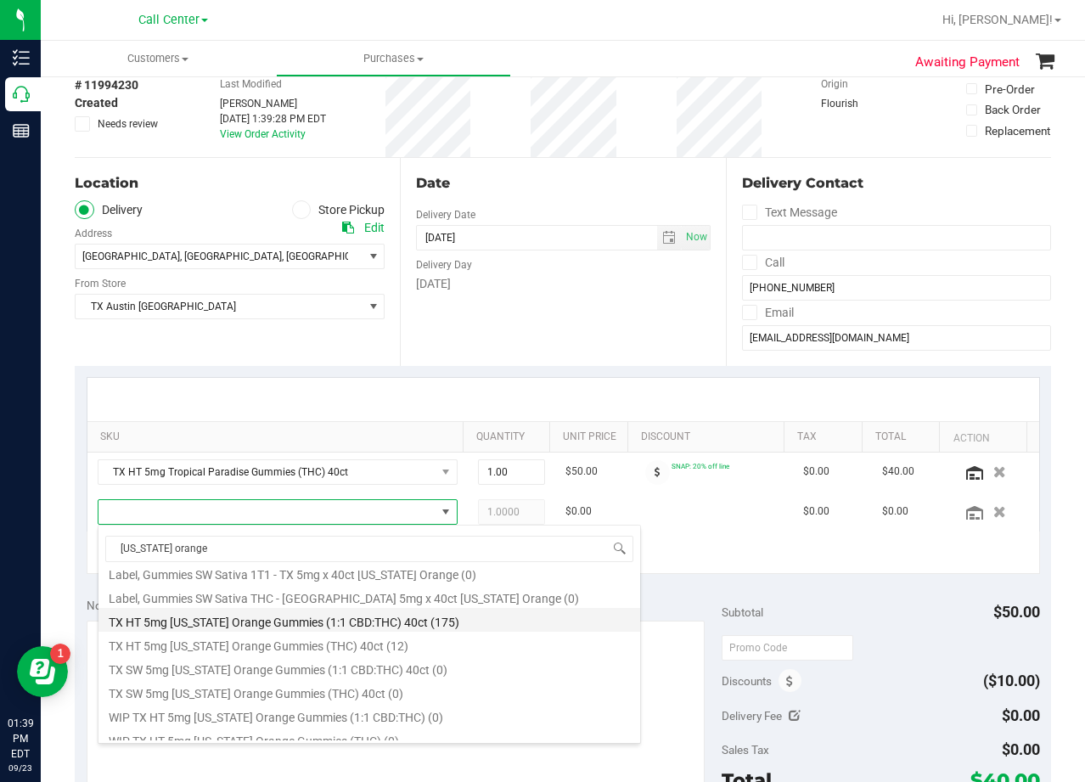
scroll to position [197, 0]
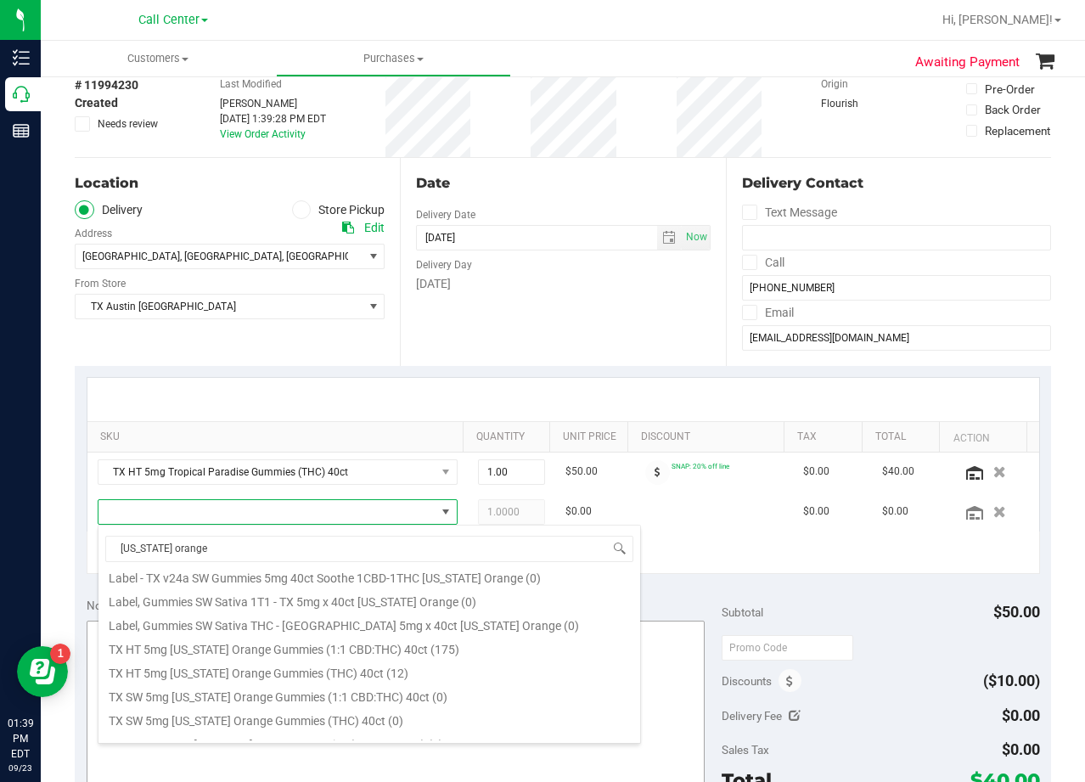
click at [404, 668] on li "TX HT 5mg Texas Orange Gummies (THC) 40ct (12)" at bounding box center [369, 671] width 542 height 24
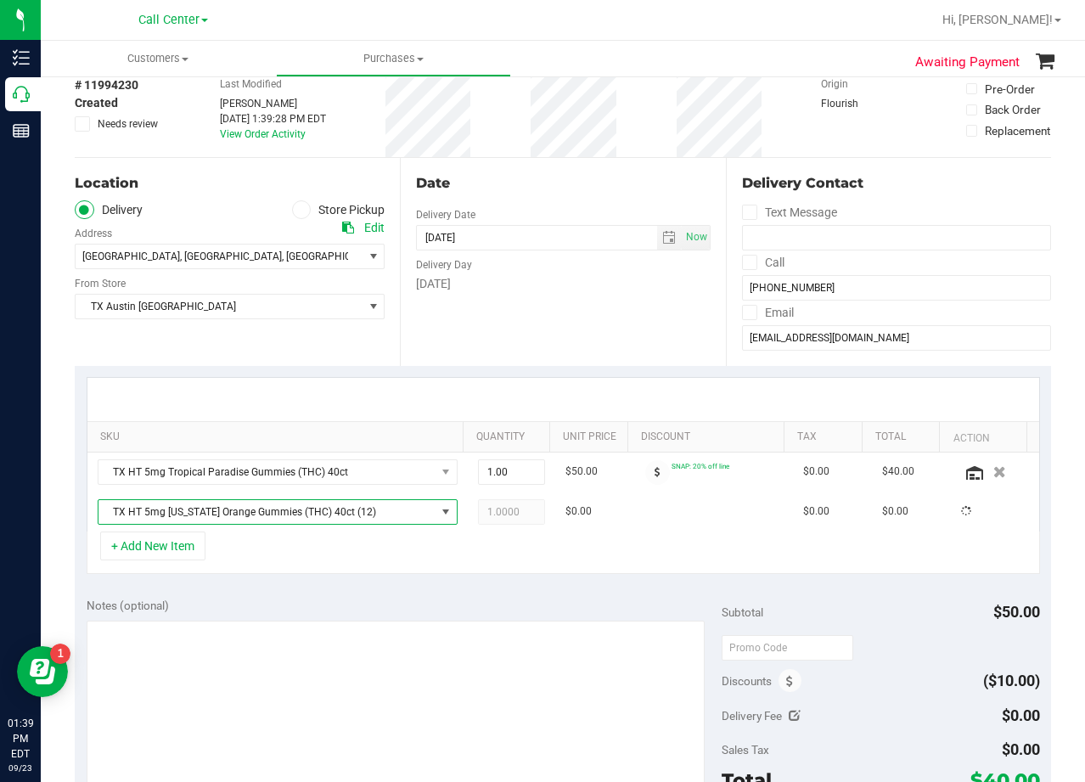
click at [410, 599] on div "Notes (optional)" at bounding box center [405, 605] width 636 height 17
click at [507, 454] on td "1.00 1" at bounding box center [511, 473] width 87 height 40
drag, startPoint x: 507, startPoint y: 454, endPoint x: 512, endPoint y: 475, distance: 21.0
click at [507, 456] on td "1.00 1" at bounding box center [511, 473] width 87 height 40
click at [512, 475] on span "1.00 1" at bounding box center [511, 471] width 67 height 25
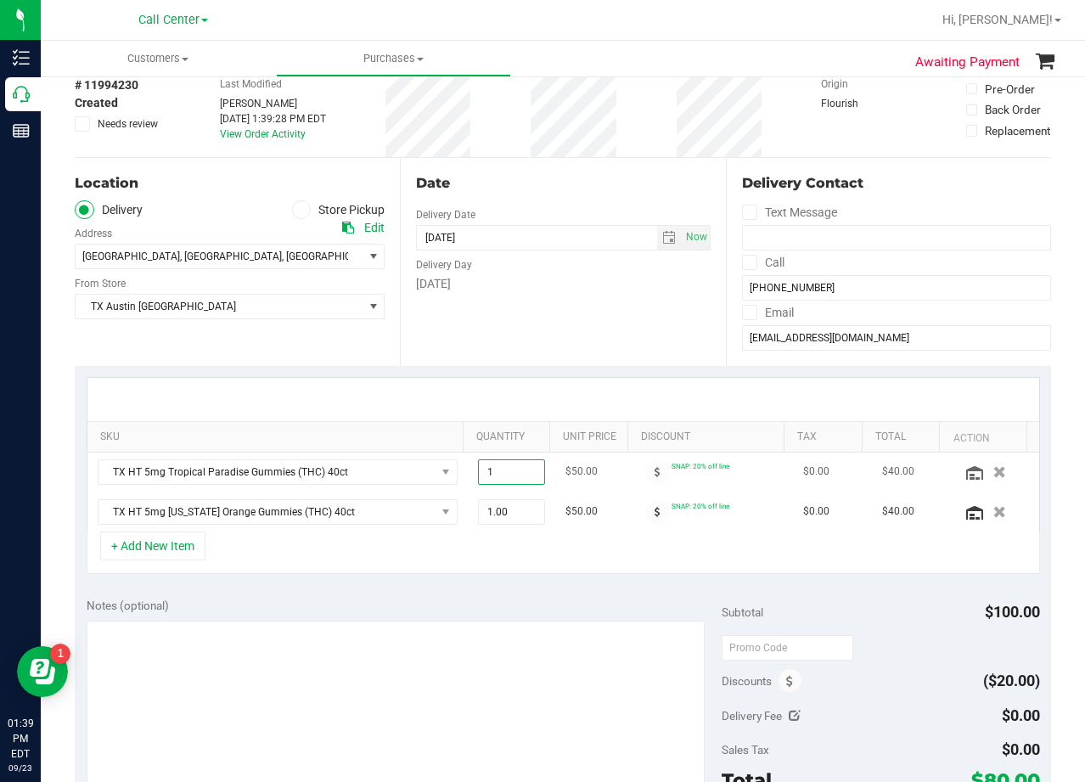
click at [512, 475] on input "1" at bounding box center [511, 472] width 65 height 24
type input "10"
type input "10.00"
click at [515, 516] on span "1.00 1" at bounding box center [511, 511] width 67 height 25
click at [515, 518] on input "1" at bounding box center [511, 512] width 65 height 24
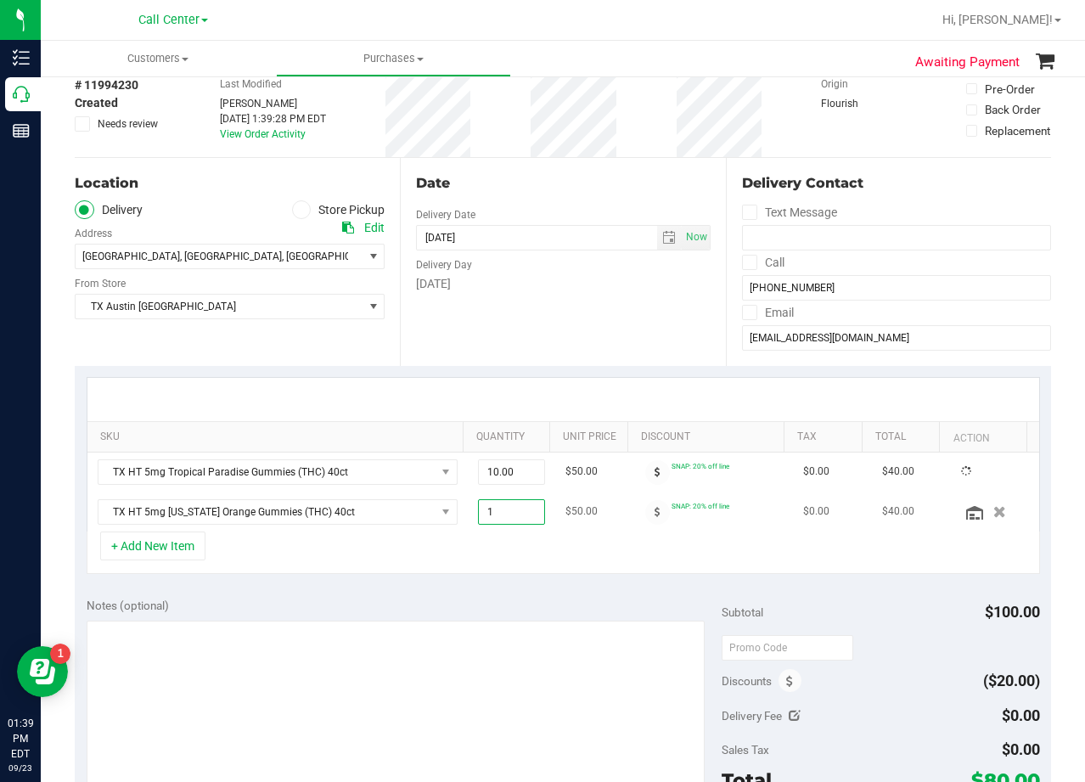
click at [515, 518] on input "1" at bounding box center [511, 512] width 65 height 24
click at [502, 509] on span "1.00 1" at bounding box center [511, 511] width 67 height 25
click at [502, 509] on input "1" at bounding box center [511, 512] width 65 height 24
type input "19"
type input "19.00"
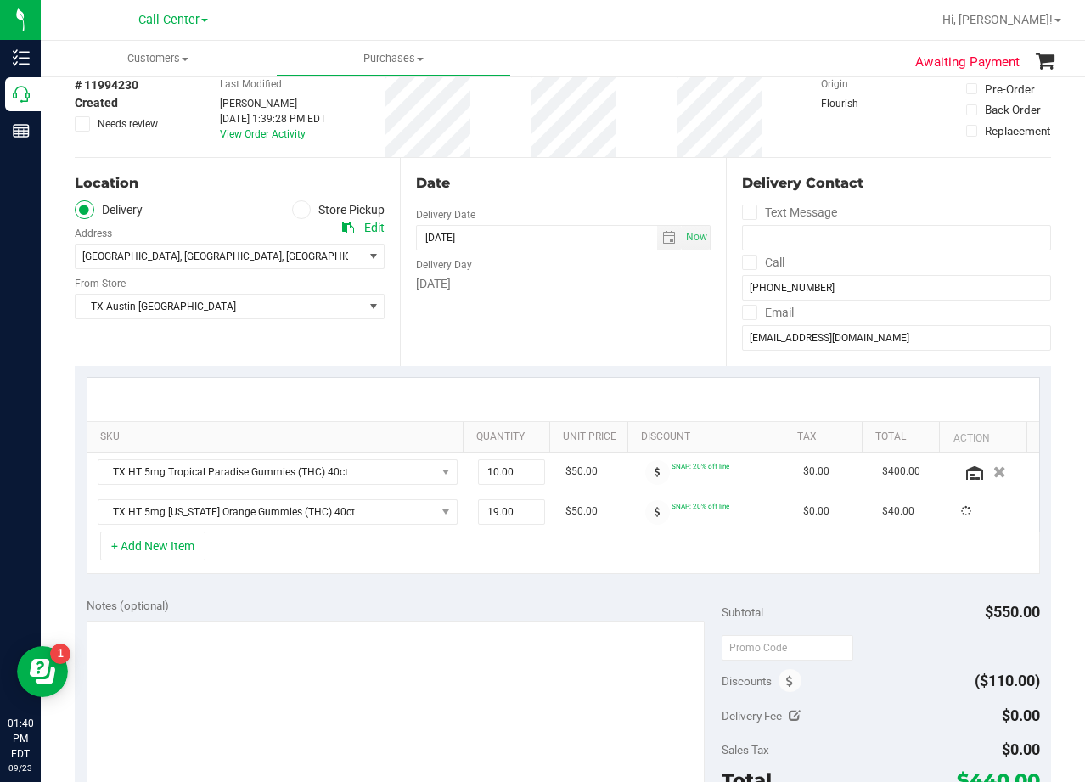
click at [527, 391] on div at bounding box center [563, 399] width 952 height 43
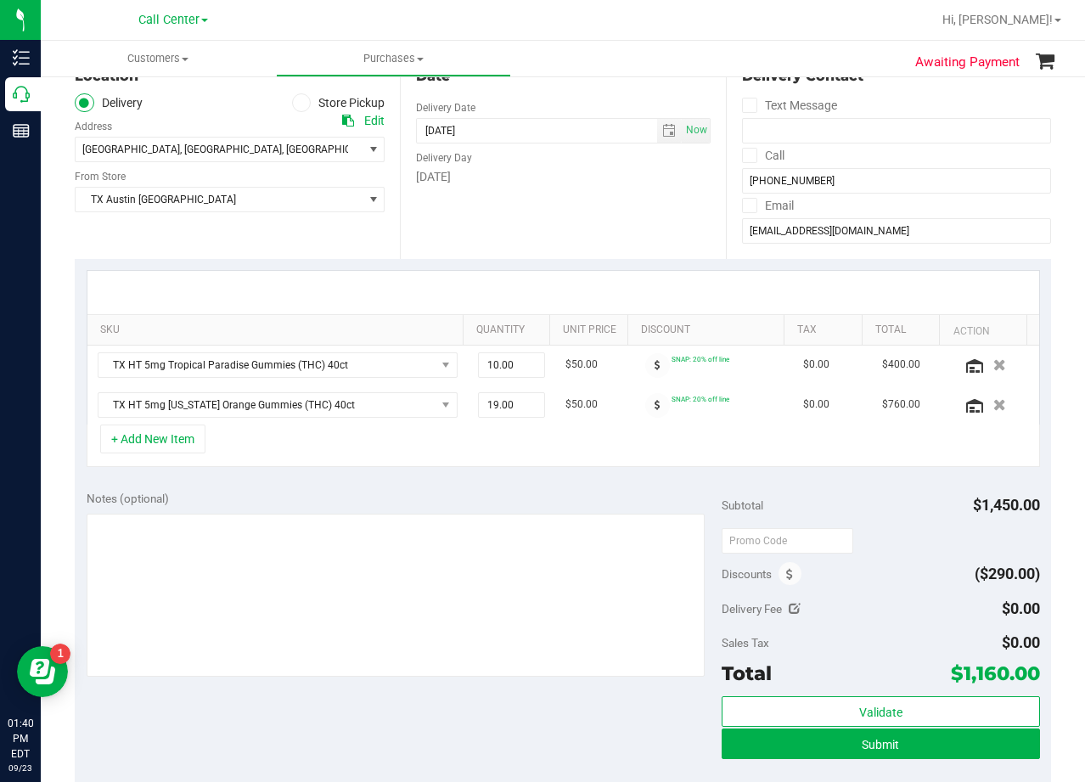
scroll to position [255, 0]
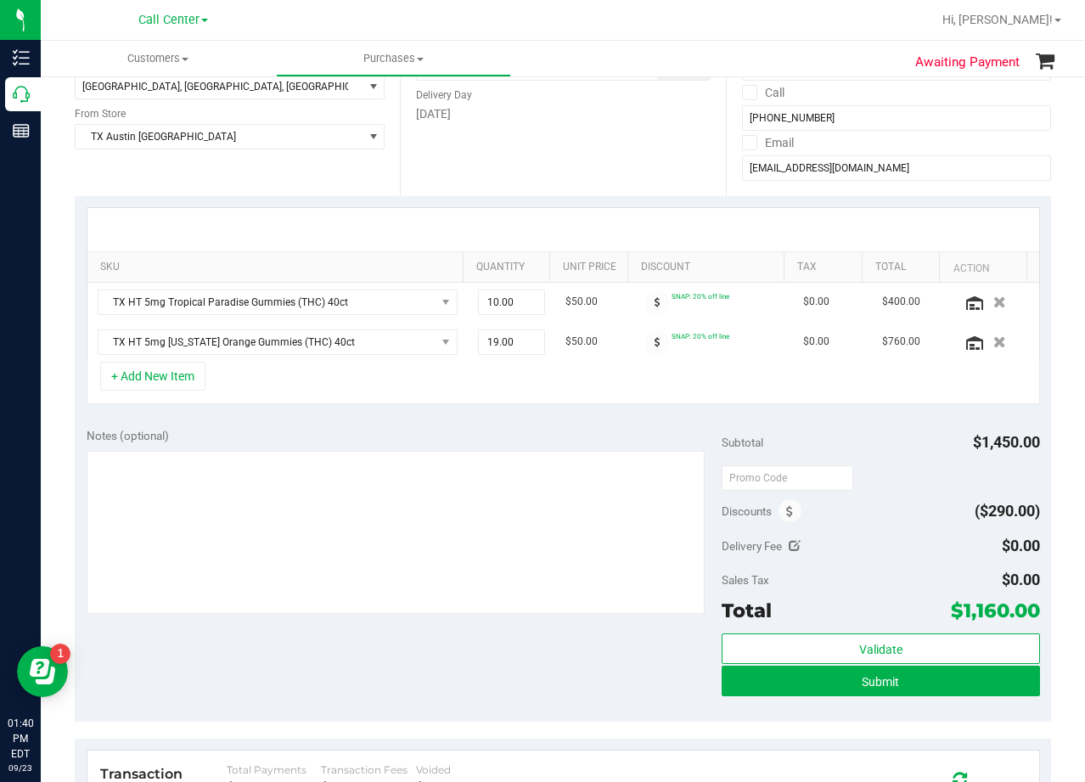
drag, startPoint x: 642, startPoint y: 127, endPoint x: 622, endPoint y: 147, distance: 27.6
click at [642, 128] on div "Date Delivery Date 09/23/2025 Now 09/23/2025 08:00 AM Now Delivery Day Tuesday" at bounding box center [562, 92] width 325 height 208
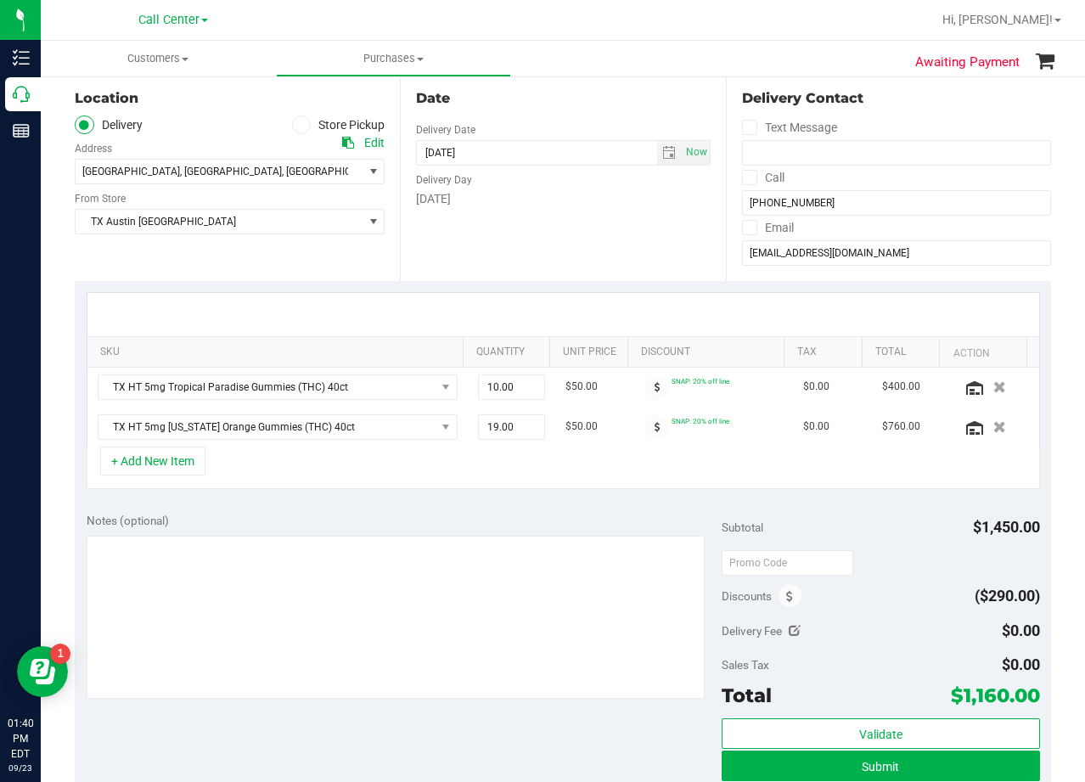
scroll to position [85, 0]
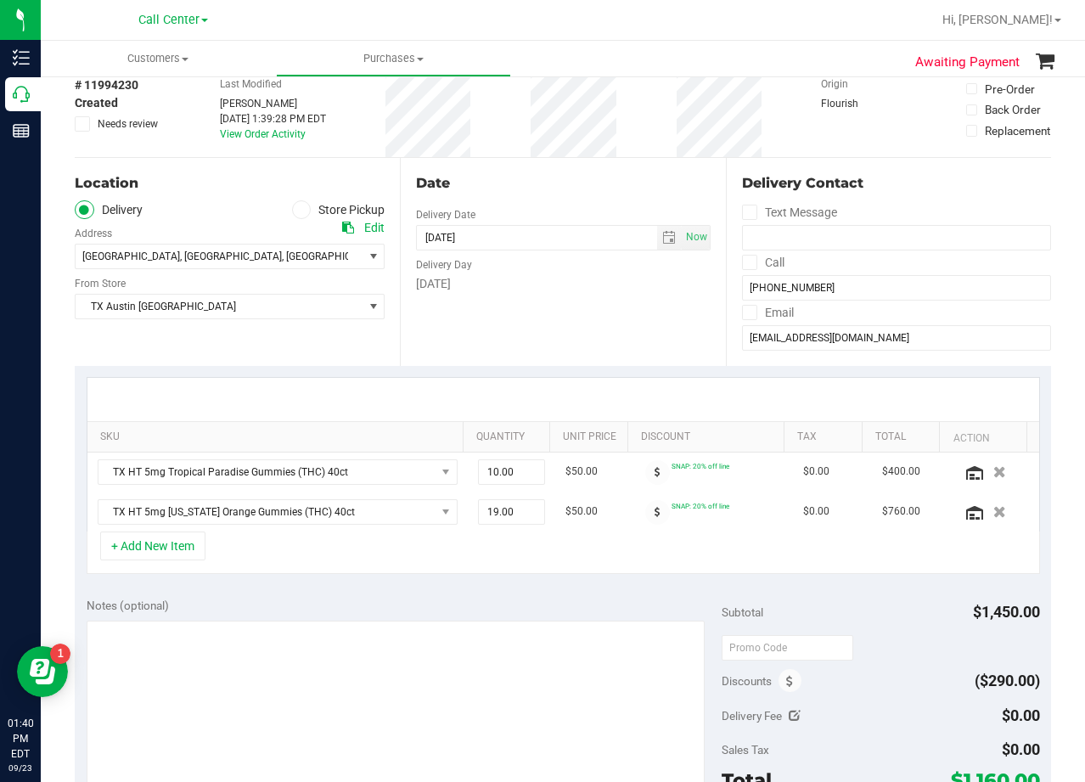
click at [527, 202] on div "Date Delivery Date 09/23/2025 Now 09/23/2025 08:00 AM Now Delivery Day Tuesday" at bounding box center [562, 262] width 325 height 208
click at [657, 245] on span "select" at bounding box center [669, 238] width 25 height 24
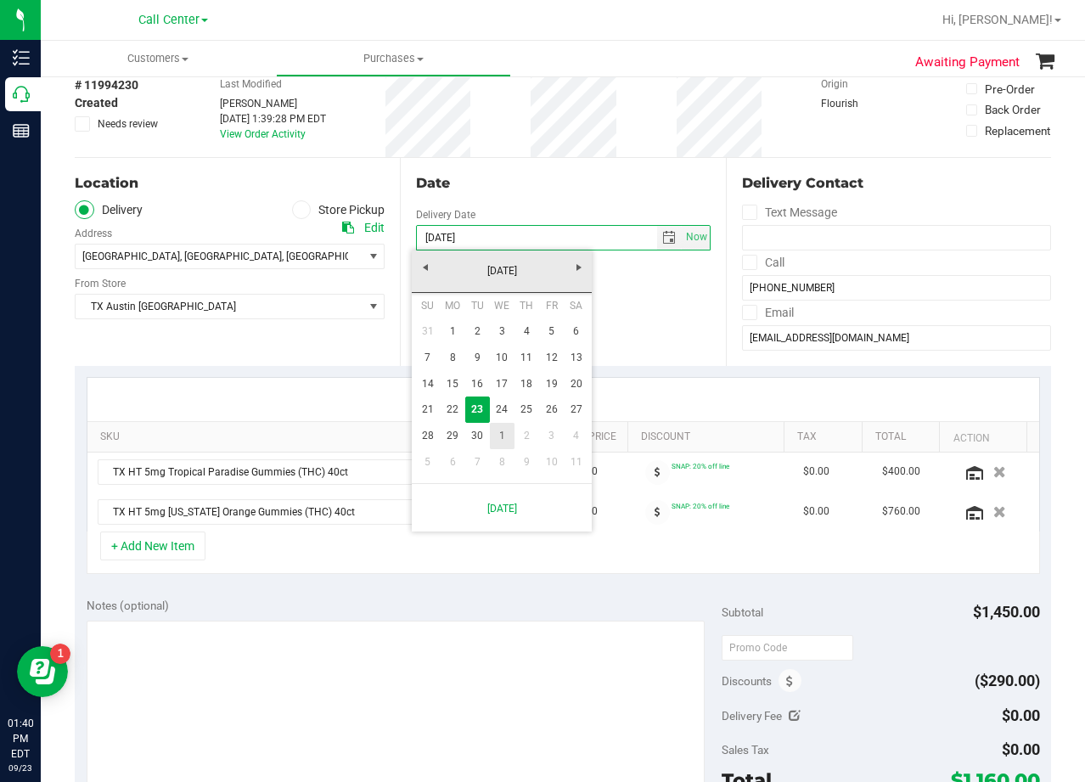
click at [501, 441] on link "1" at bounding box center [502, 436] width 25 height 26
type input "10/01/2025"
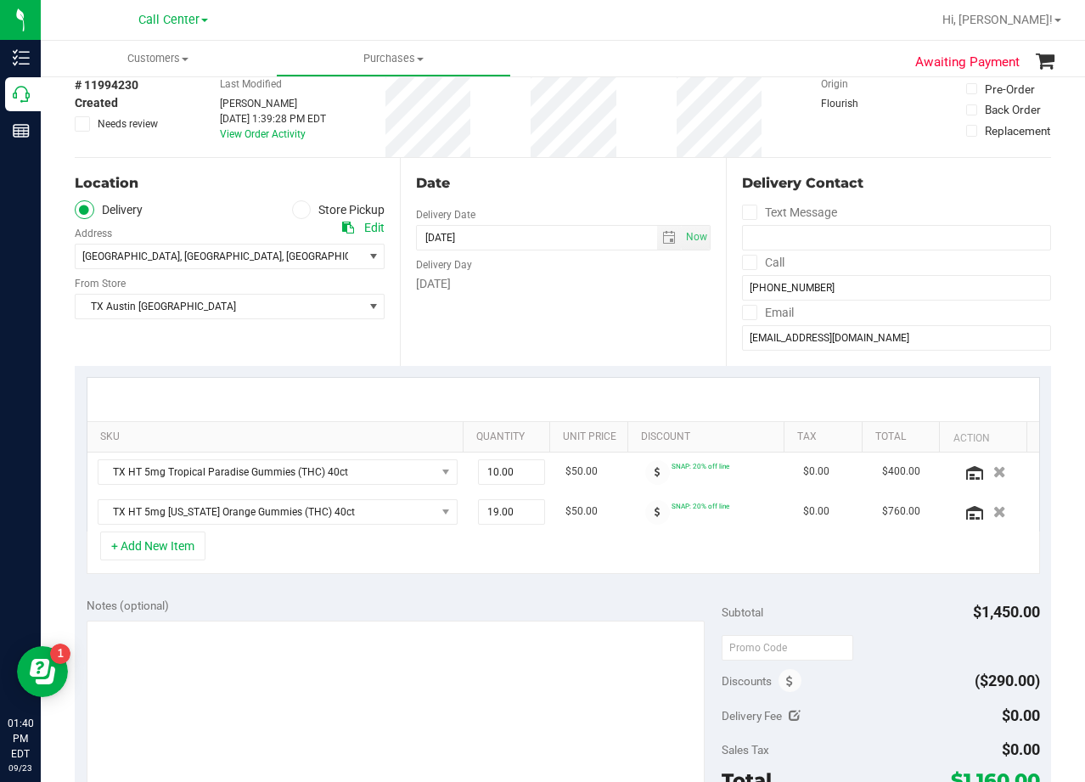
click at [556, 354] on div "Date Delivery Date 10/01/2025 Now 10/01/2025 08:00 AM Now Delivery Day Wednesday" at bounding box center [562, 262] width 325 height 208
drag, startPoint x: 557, startPoint y: 227, endPoint x: 557, endPoint y: 191, distance: 35.7
click at [557, 222] on div "Date Delivery Date 10/01/2025 Now 10/01/2025 08:00 AM Now Delivery Day Wednesday" at bounding box center [562, 262] width 325 height 208
click at [557, 191] on div "Date" at bounding box center [563, 183] width 294 height 20
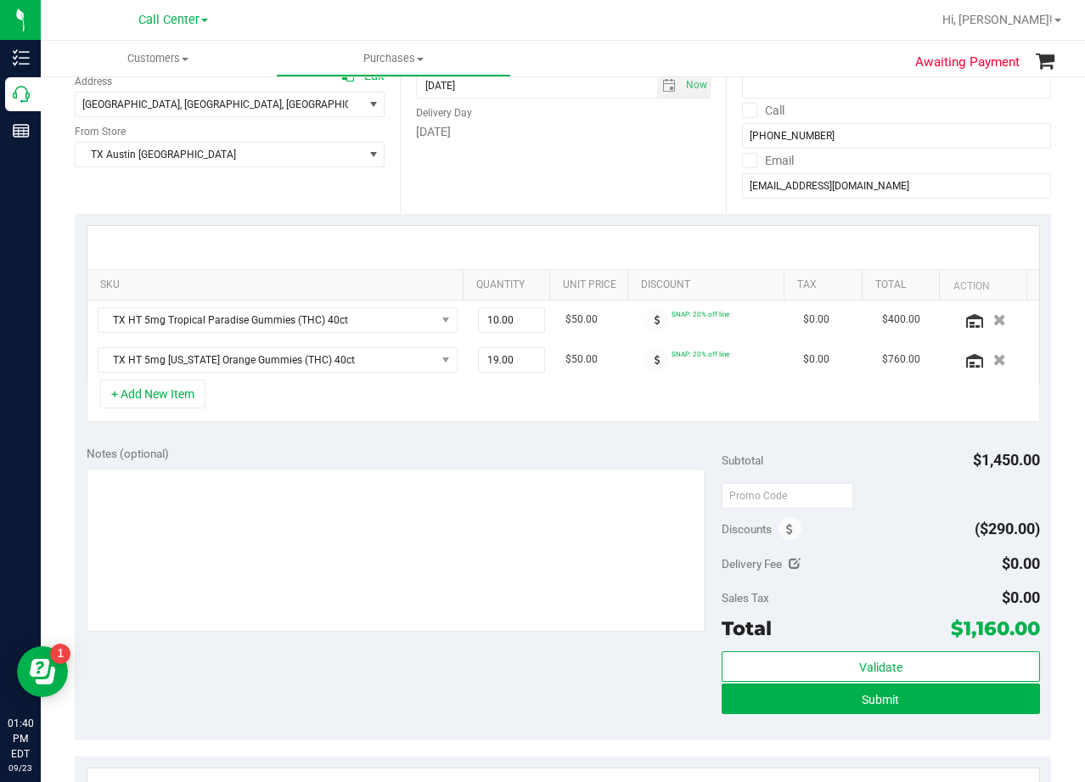
scroll to position [255, 0]
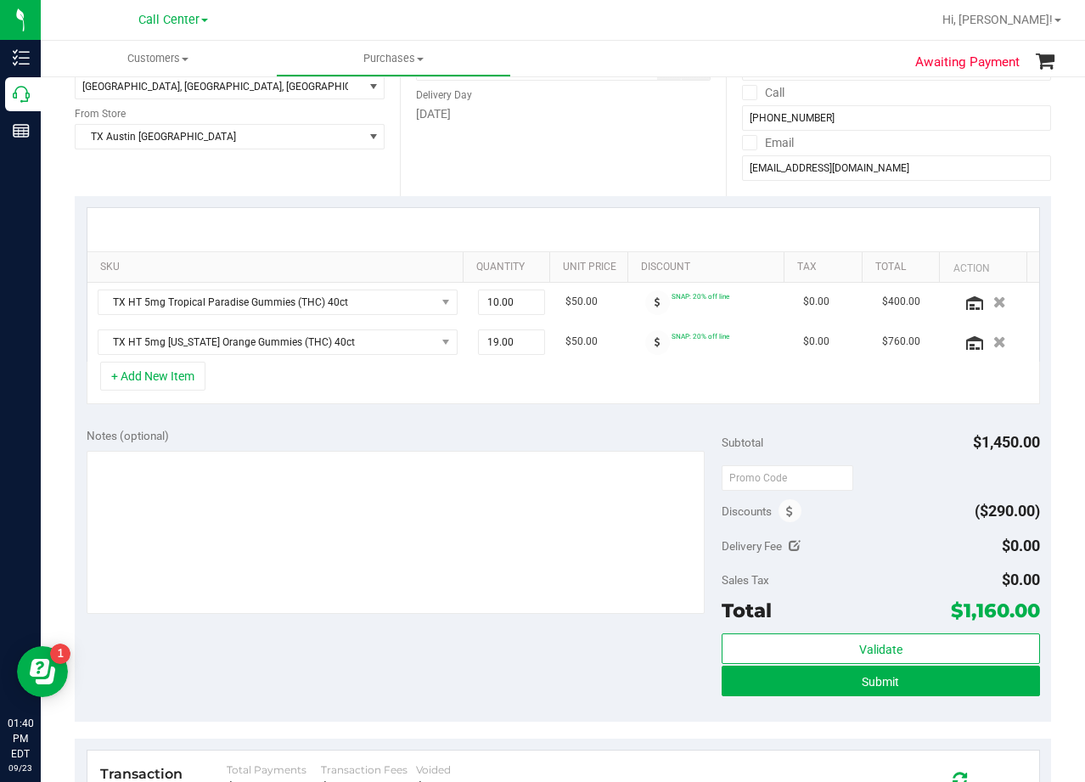
click at [556, 207] on div "SKU Quantity Unit Price Discount Tax Total Action TX HT 5mg Tropical Paradise G…" at bounding box center [564, 284] width 954 height 155
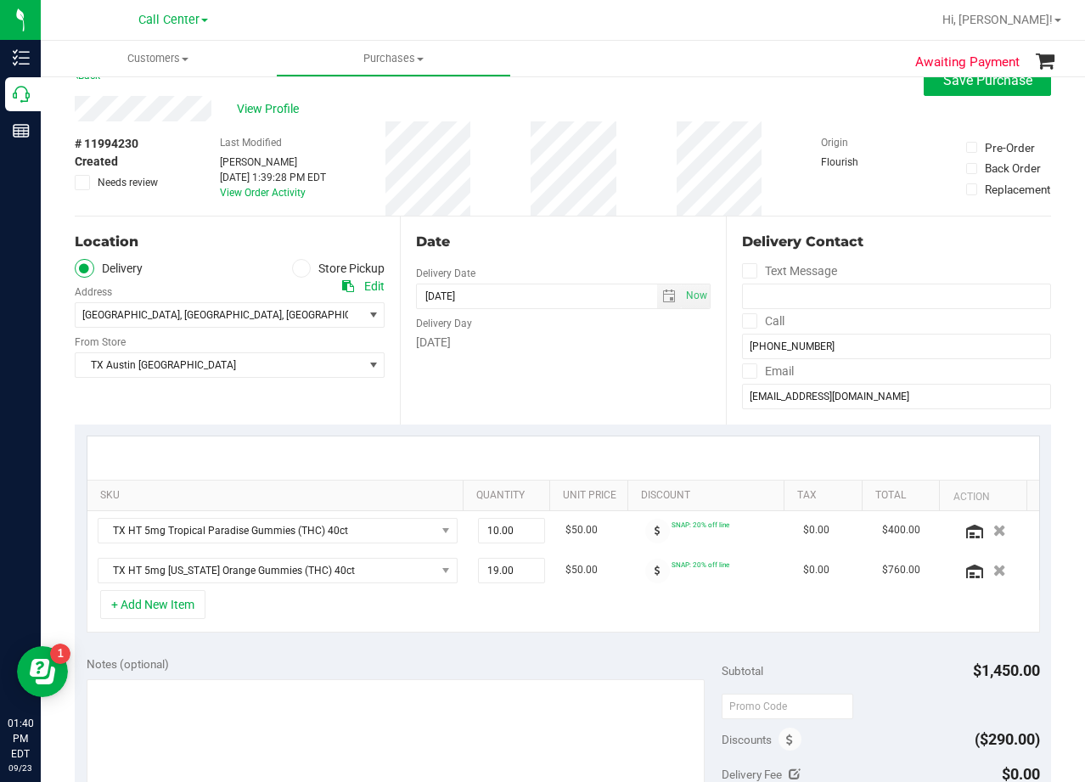
scroll to position [0, 0]
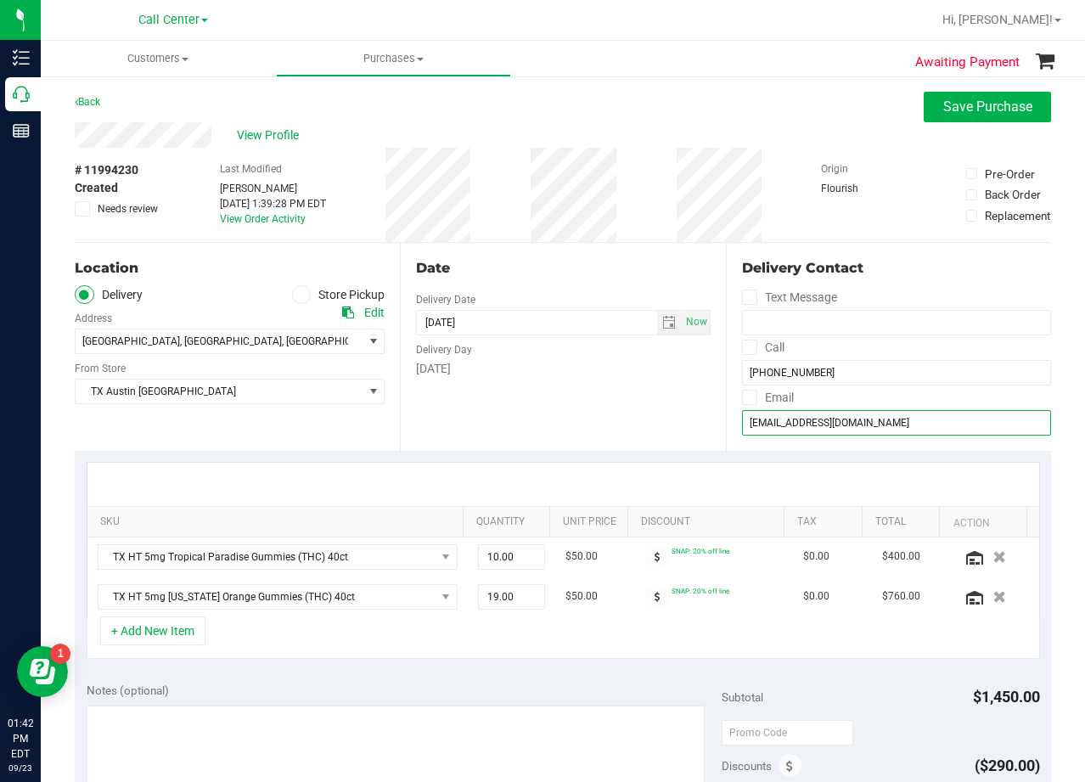
click at [807, 415] on input "brandymasseygm@yahoo.com" at bounding box center [896, 422] width 309 height 25
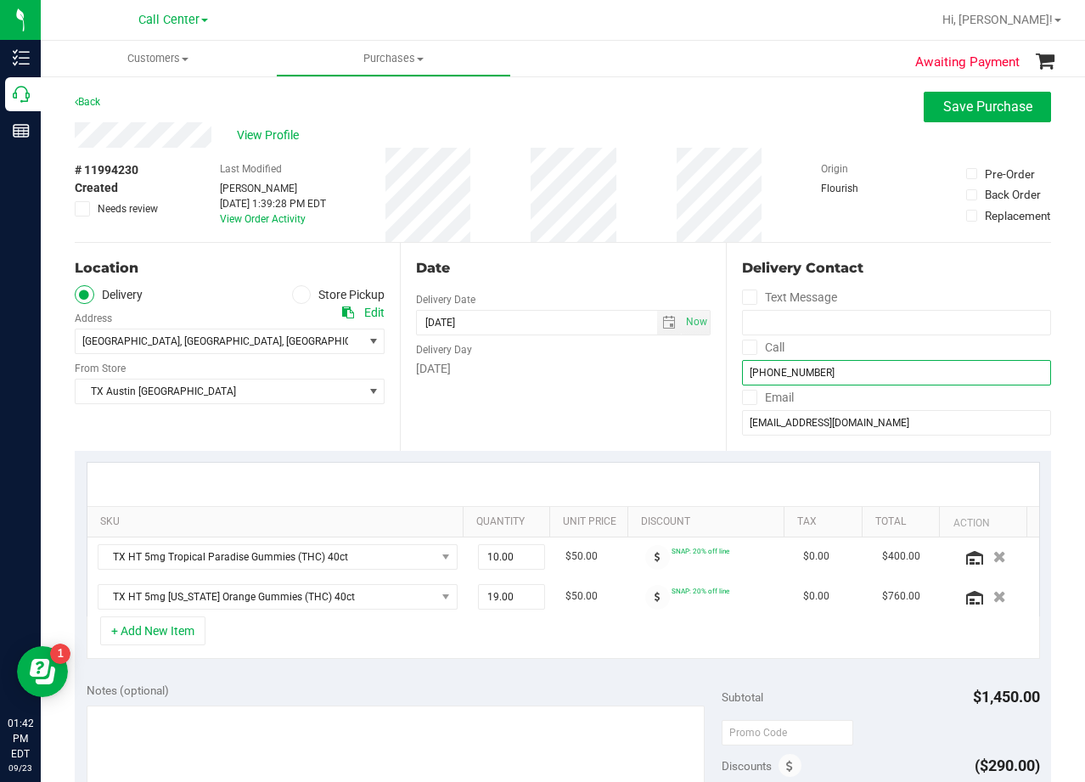
click at [796, 382] on input "(903) 312-7706" at bounding box center [896, 372] width 309 height 25
click at [276, 141] on span "View Profile" at bounding box center [271, 136] width 68 height 18
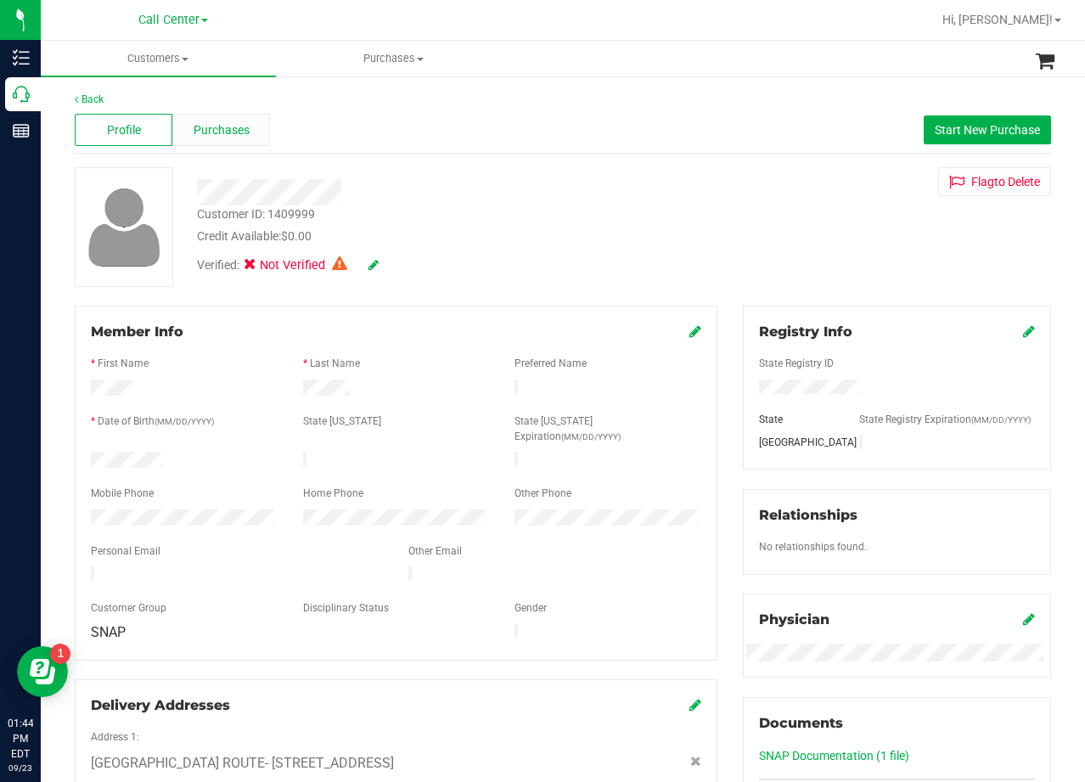
click at [217, 136] on span "Purchases" at bounding box center [222, 130] width 56 height 18
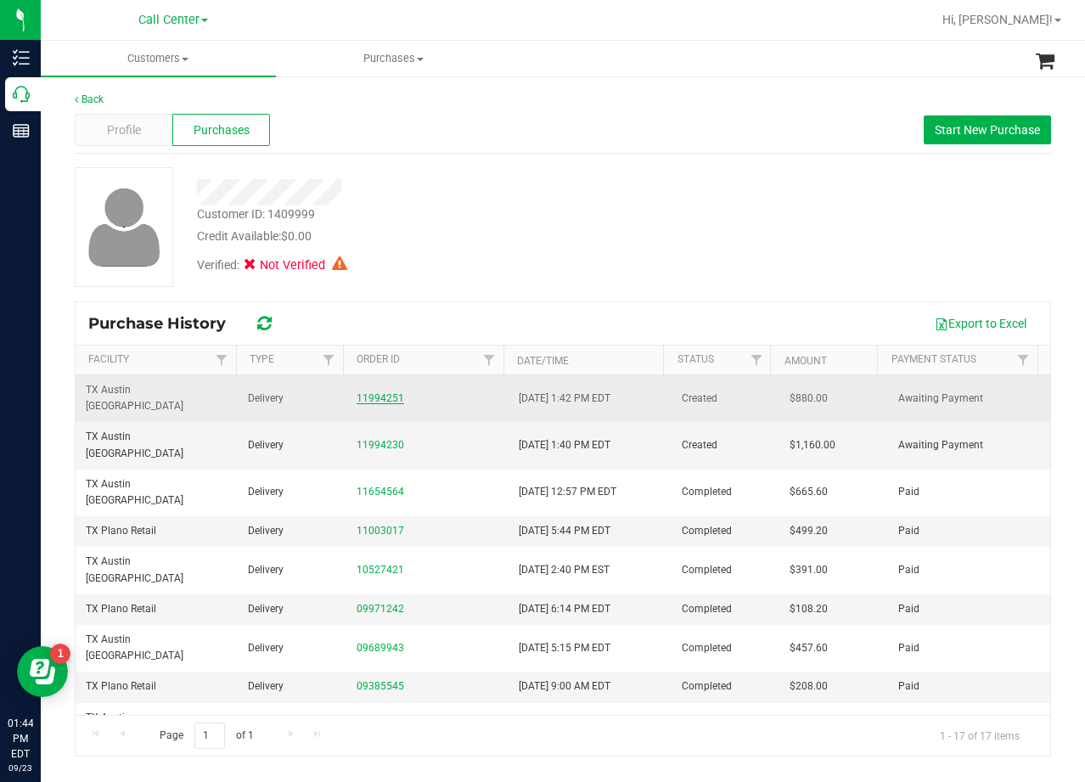
click at [376, 394] on link "11994251" at bounding box center [381, 398] width 48 height 12
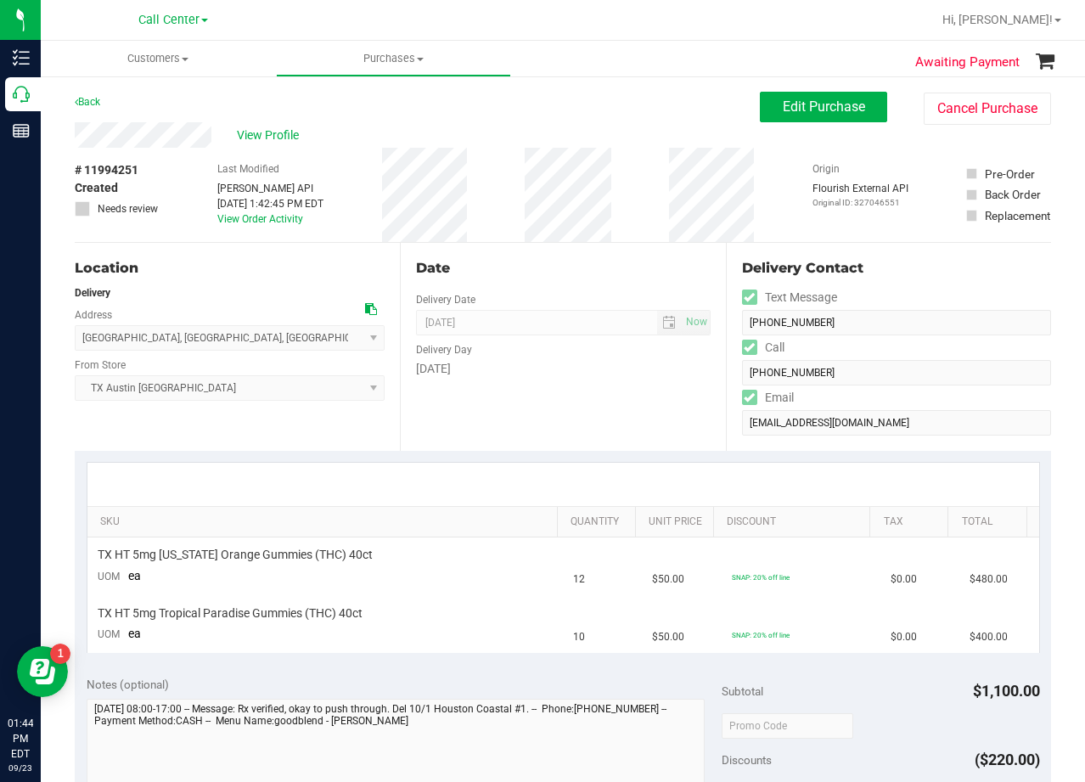
click at [480, 249] on div "Date Delivery Date 09/24/2025 Now 09/24/2025 06:00 PM Now Delivery Day Wednesday" at bounding box center [562, 347] width 325 height 208
click at [807, 105] on span "Edit Purchase" at bounding box center [824, 106] width 82 height 16
click at [610, 127] on div "View Profile" at bounding box center [417, 134] width 685 height 25
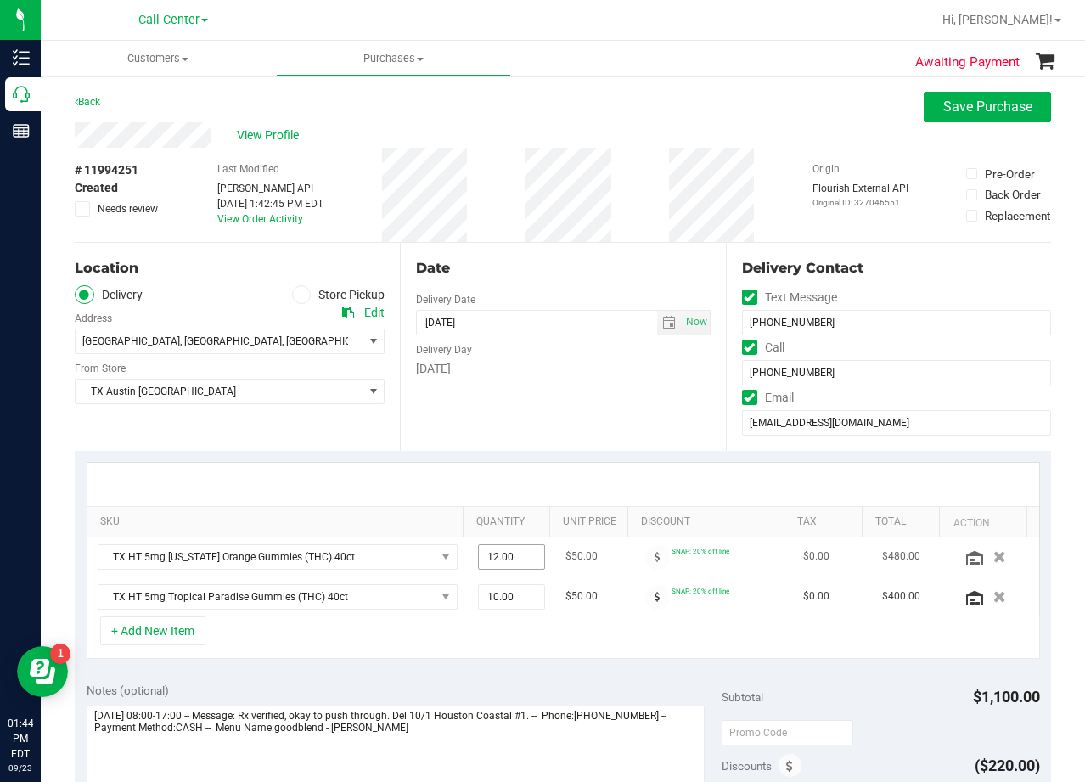
click at [501, 560] on span "12.00 12" at bounding box center [511, 556] width 67 height 25
click at [502, 560] on input "12" at bounding box center [511, 557] width 65 height 24
type input "19"
type input "19.00"
click at [547, 374] on div "Wednesday" at bounding box center [563, 369] width 294 height 18
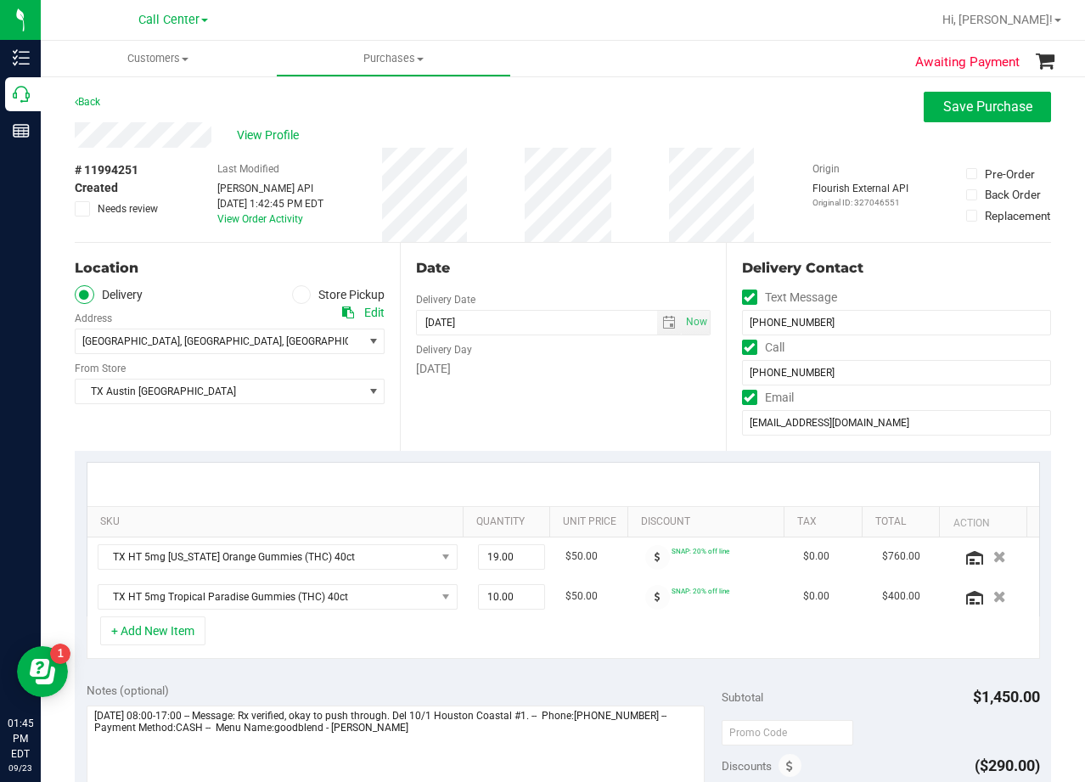
click at [630, 250] on div "Date Delivery Date 09/24/2025 Now 09/24/2025 08:00 AM Now Delivery Day Wednesday" at bounding box center [562, 347] width 325 height 208
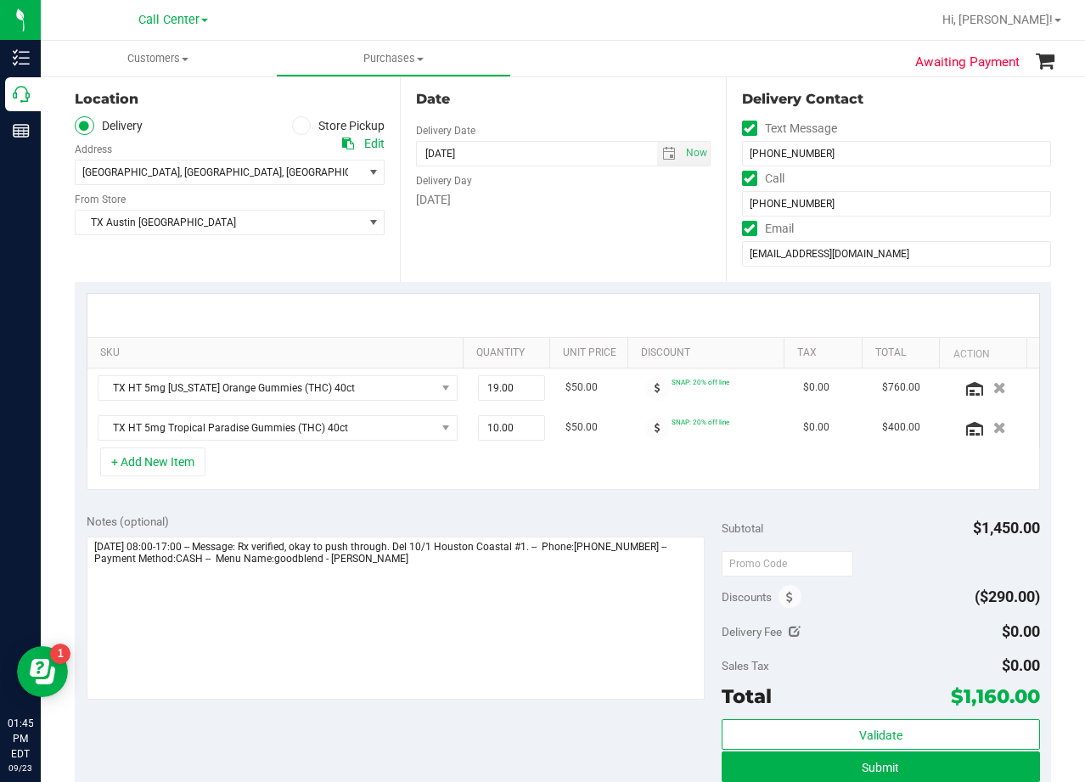
scroll to position [170, 0]
click at [662, 151] on span "select" at bounding box center [669, 153] width 14 height 14
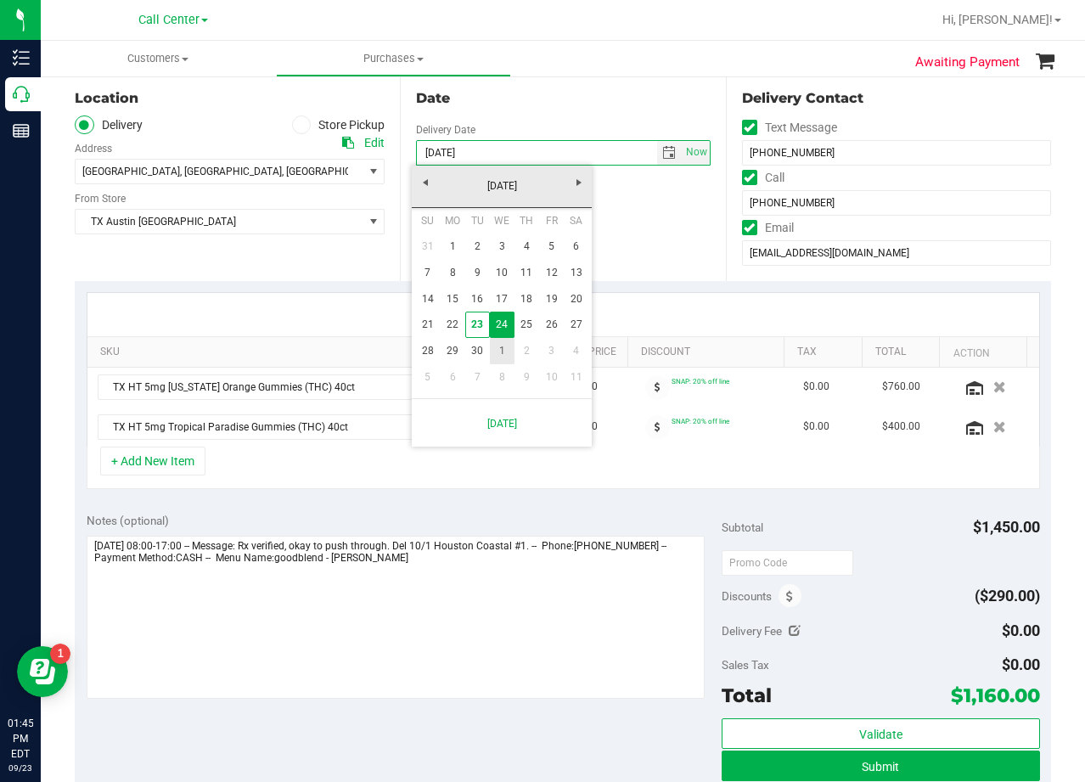
click at [501, 357] on link "1" at bounding box center [502, 351] width 25 height 26
type input "10/01/2025"
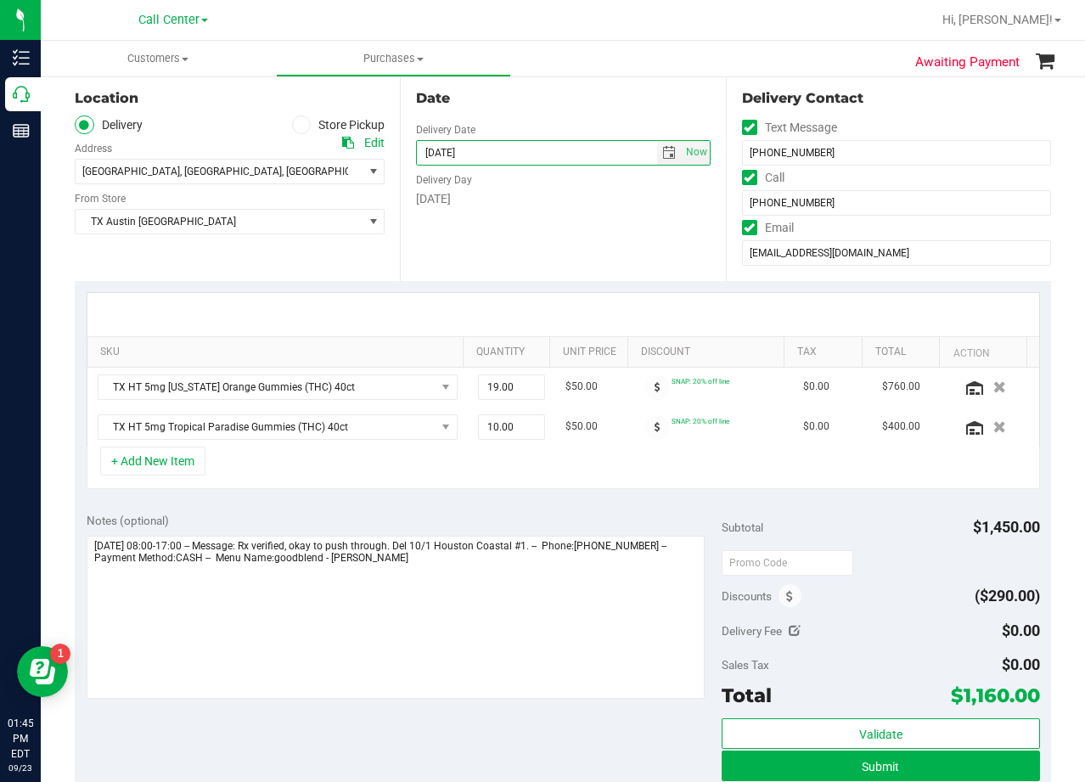
click at [523, 212] on div "Date Delivery Date 10/01/2025 Now 10/01/2025 08:00 AM Now Delivery Day Wednesday" at bounding box center [562, 177] width 325 height 208
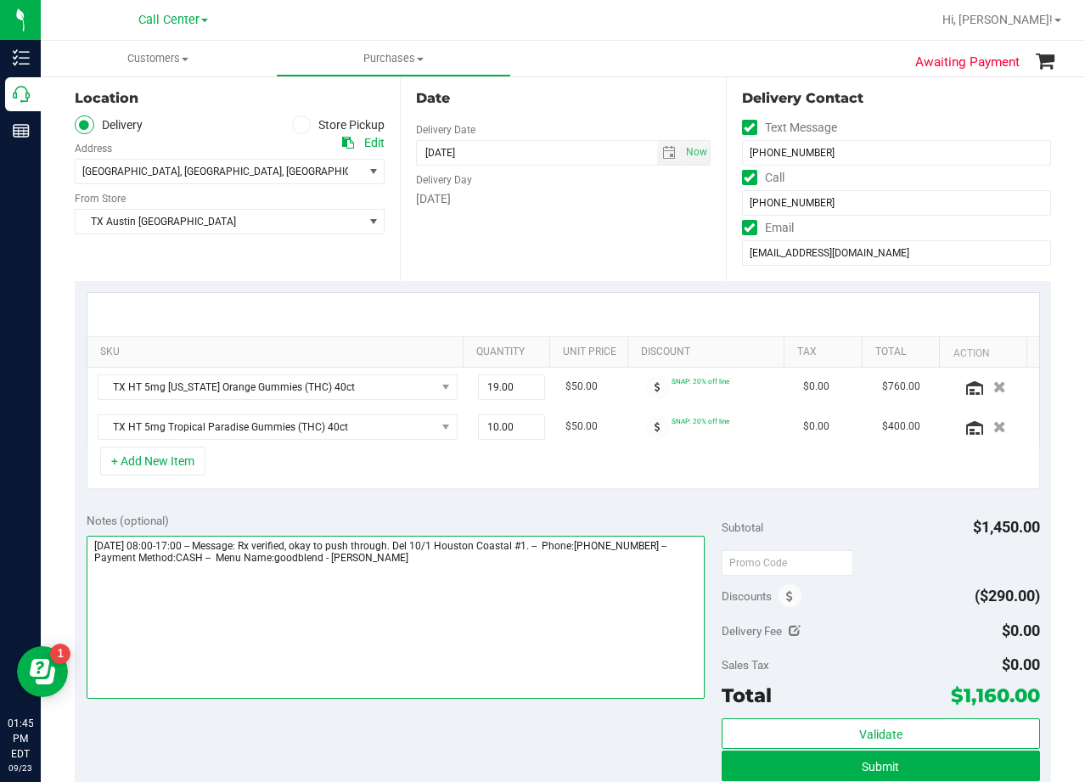
drag, startPoint x: 468, startPoint y: 544, endPoint x: 602, endPoint y: 540, distance: 134.2
click at [602, 540] on textarea at bounding box center [396, 617] width 619 height 163
click at [541, 572] on textarea at bounding box center [396, 617] width 619 height 163
paste textarea "Del 10/1 Houston Coastal #1."
type textarea "Wednesday 09/24/2025 08:00-17:00 -- Message: Rx verified, okay to push through.…"
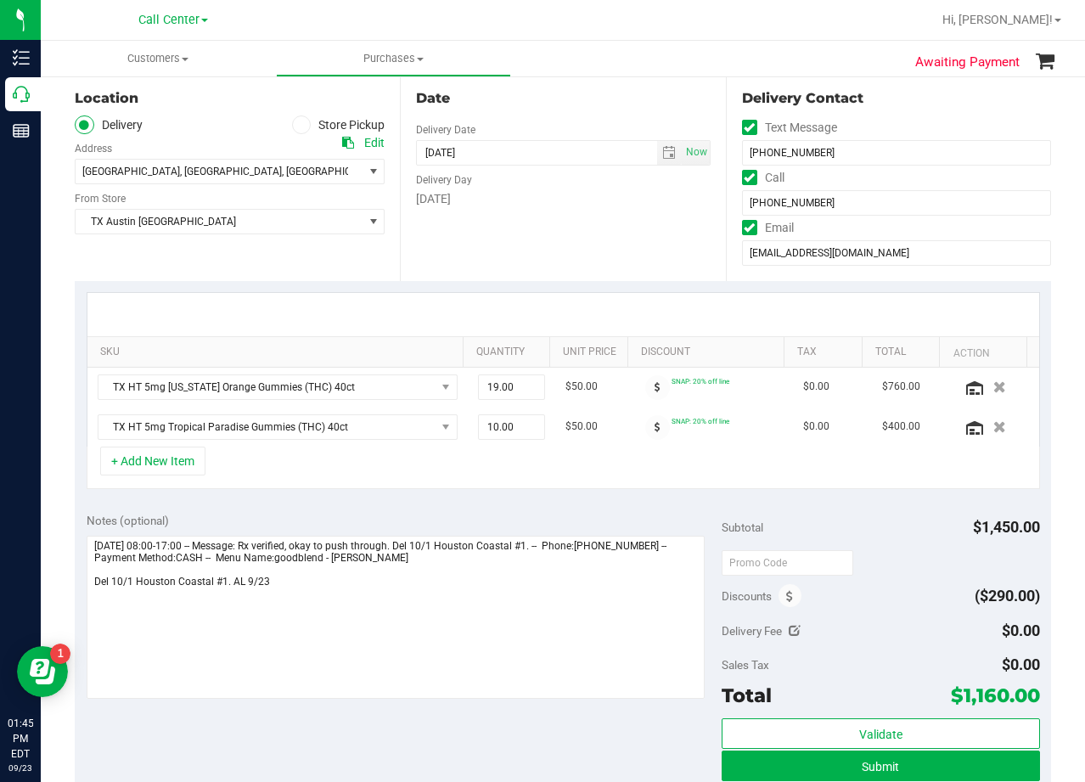
click at [579, 263] on div "Date Delivery Date 10/01/2025 Now 10/01/2025 08:00 AM Now Delivery Day Wednesday" at bounding box center [562, 177] width 325 height 208
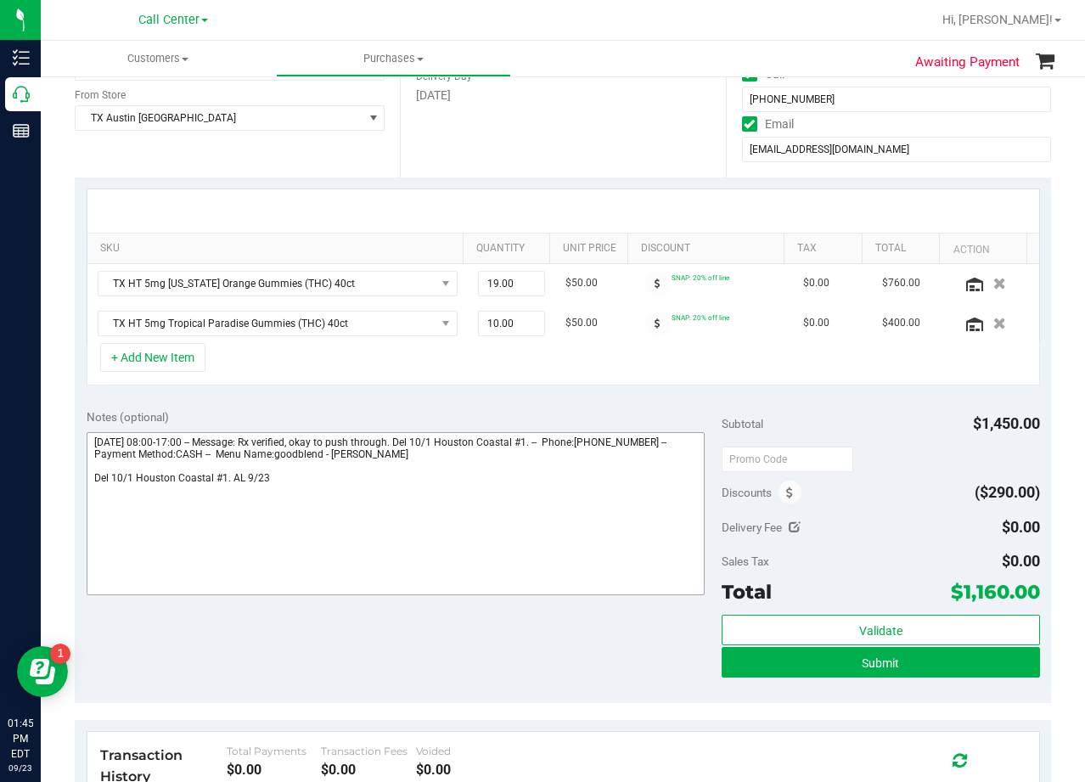
scroll to position [340, 0]
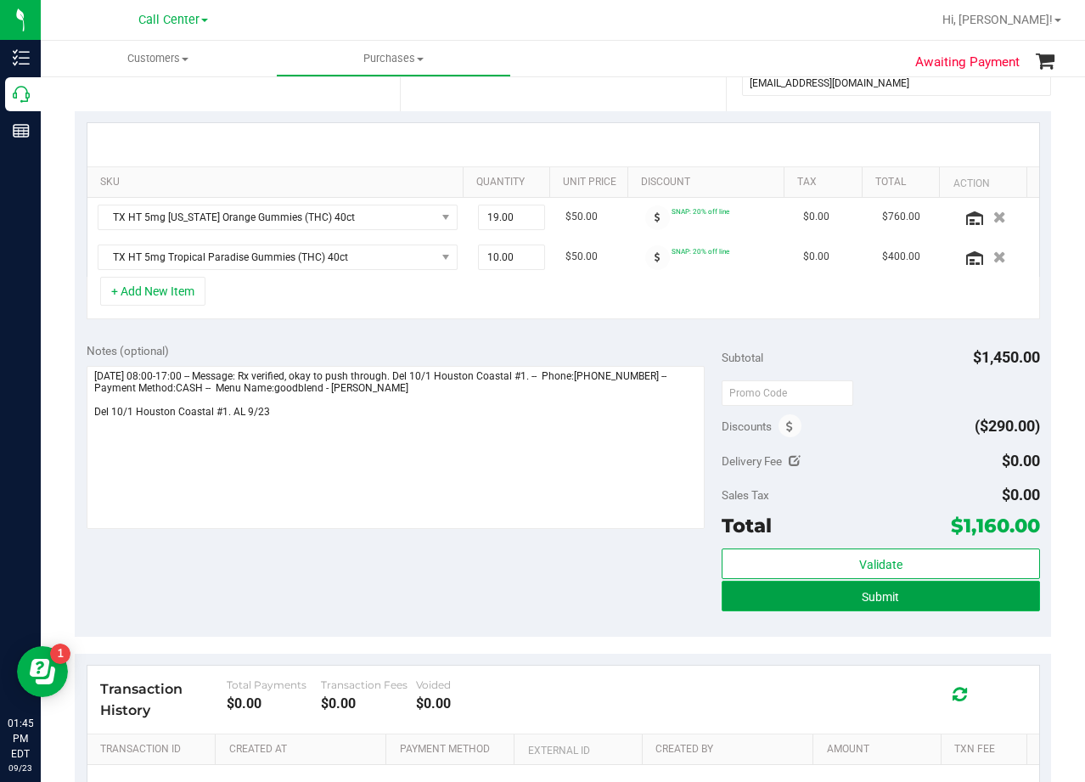
click at [725, 603] on button "Submit" at bounding box center [881, 596] width 318 height 31
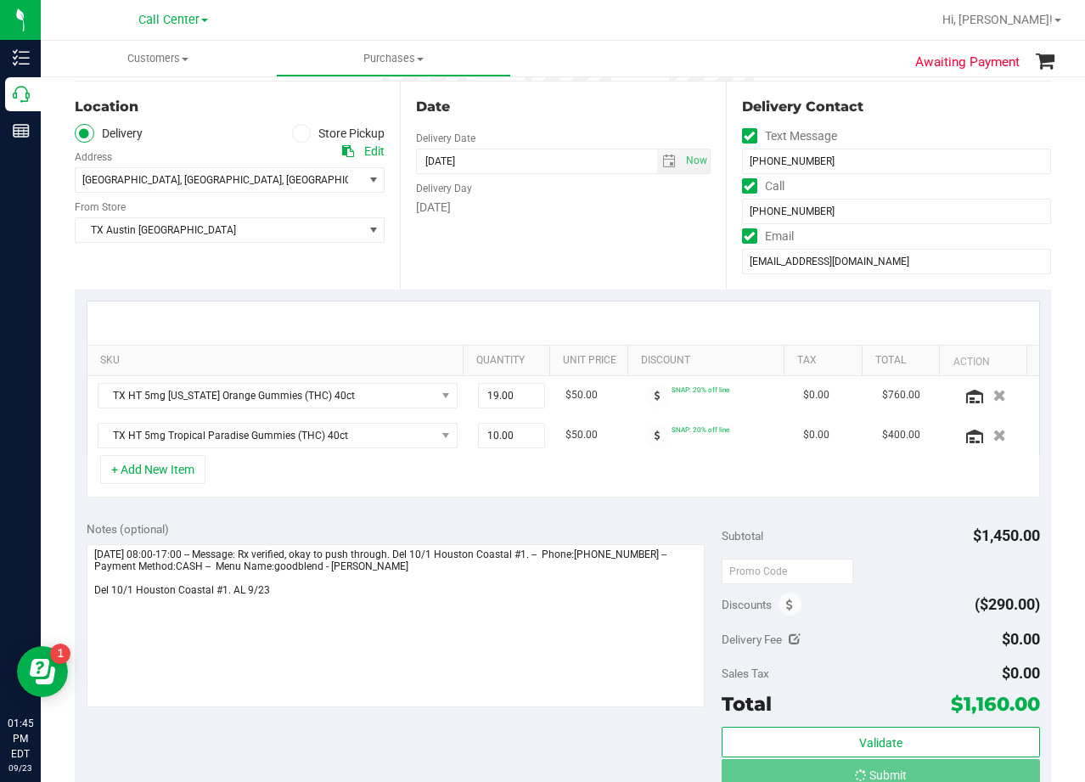
scroll to position [0, 0]
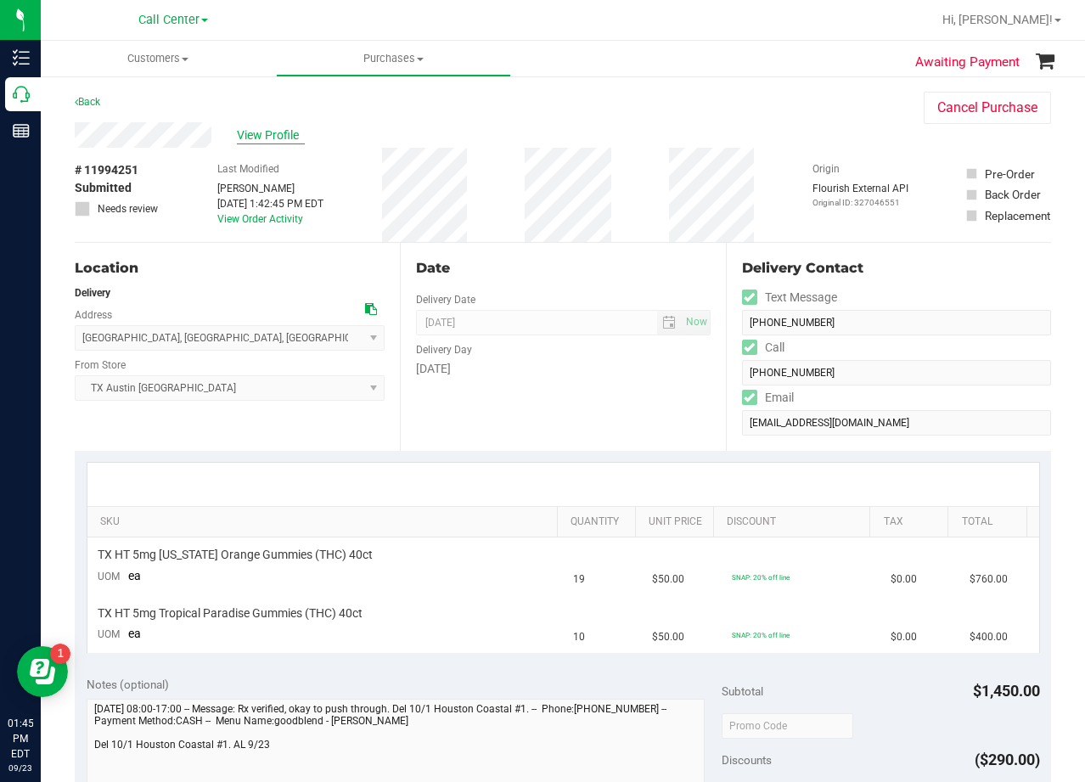
click at [286, 141] on span "View Profile" at bounding box center [271, 136] width 68 height 18
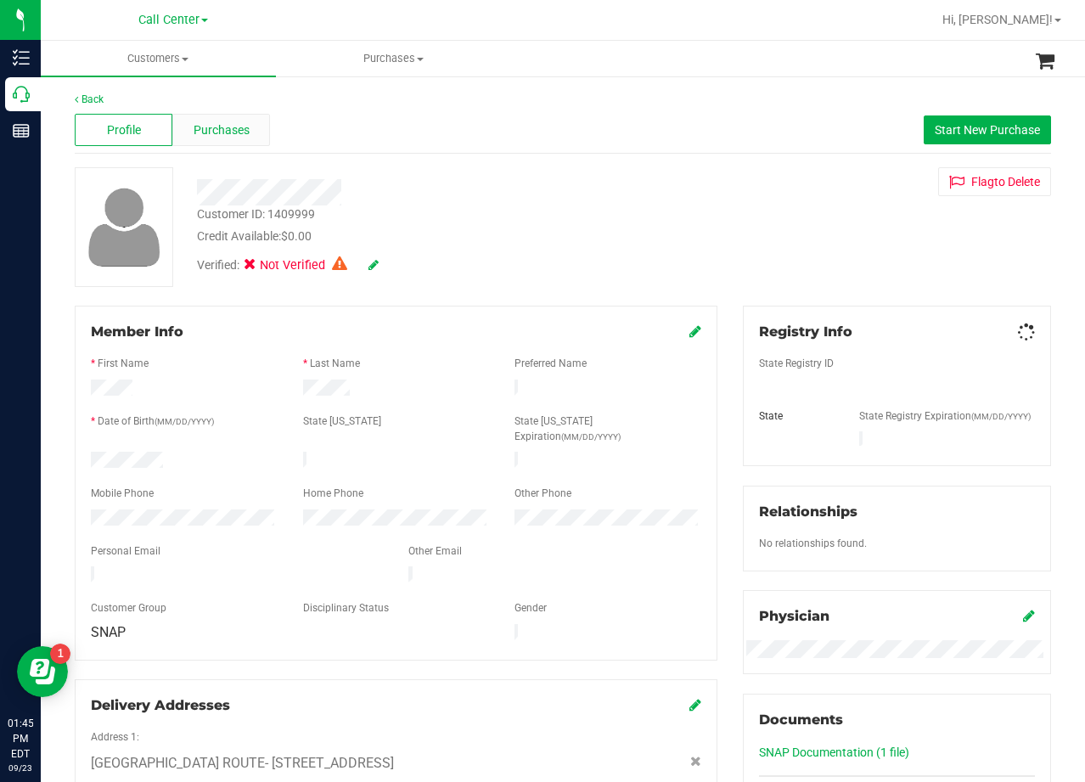
click at [249, 117] on div "Purchases" at bounding box center [221, 130] width 98 height 32
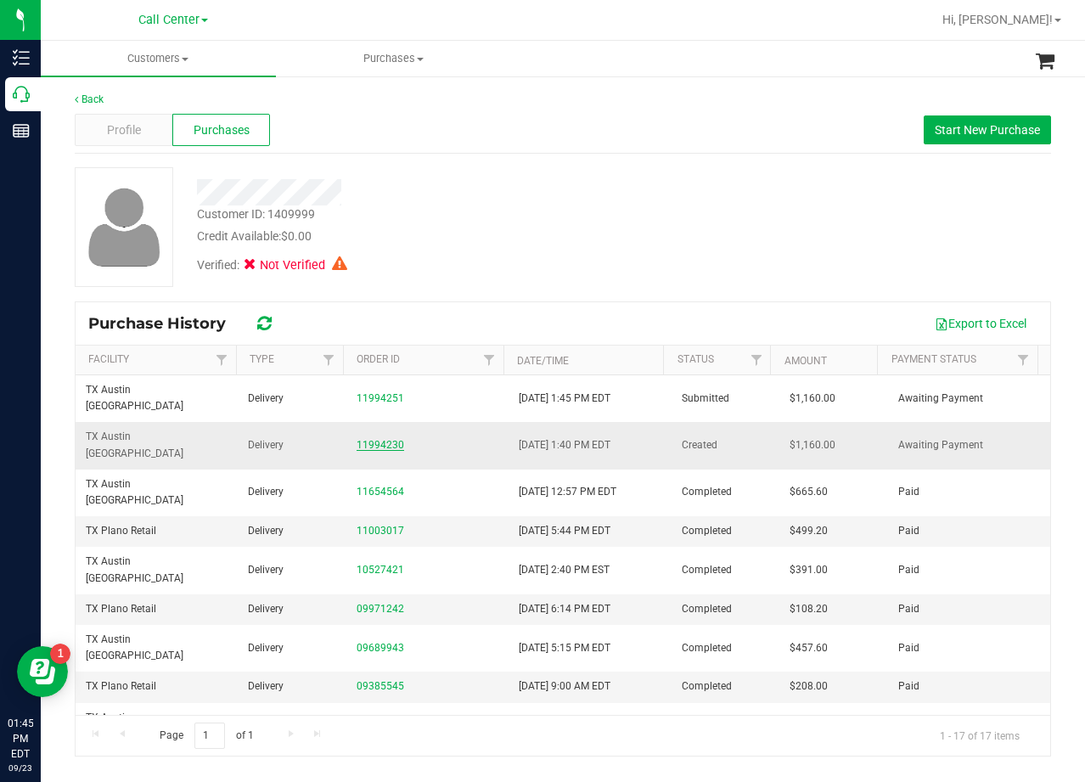
click at [385, 439] on link "11994230" at bounding box center [381, 445] width 48 height 12
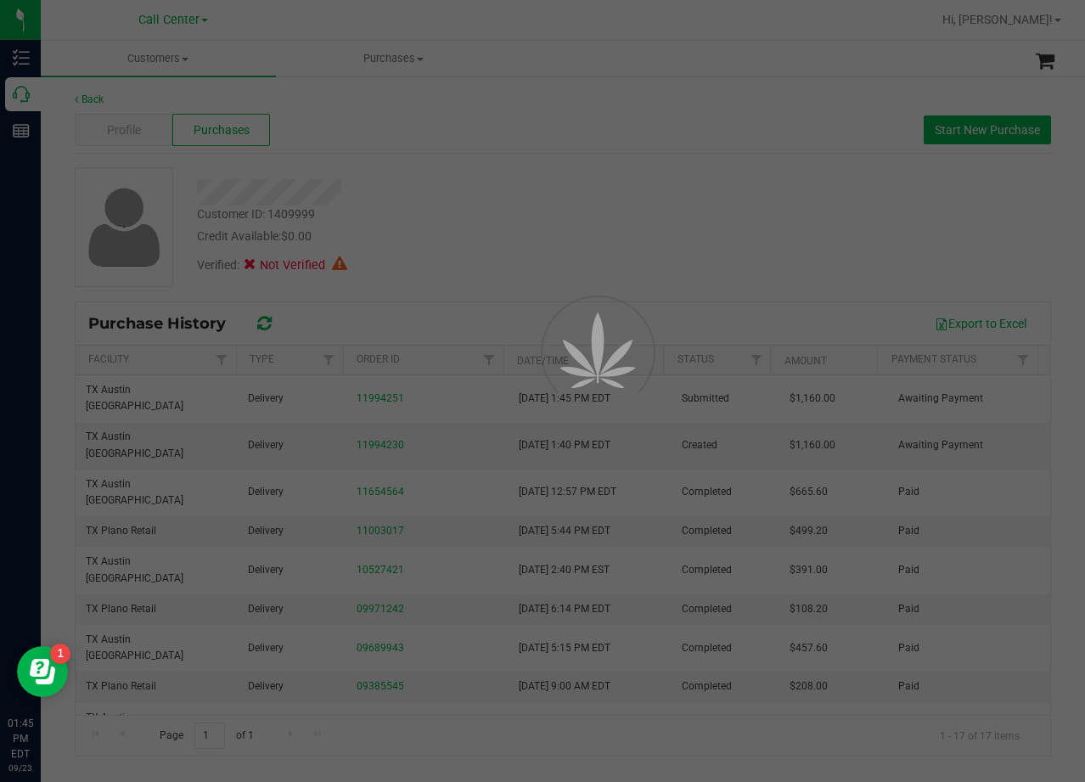
click at [554, 242] on div at bounding box center [542, 391] width 1085 height 782
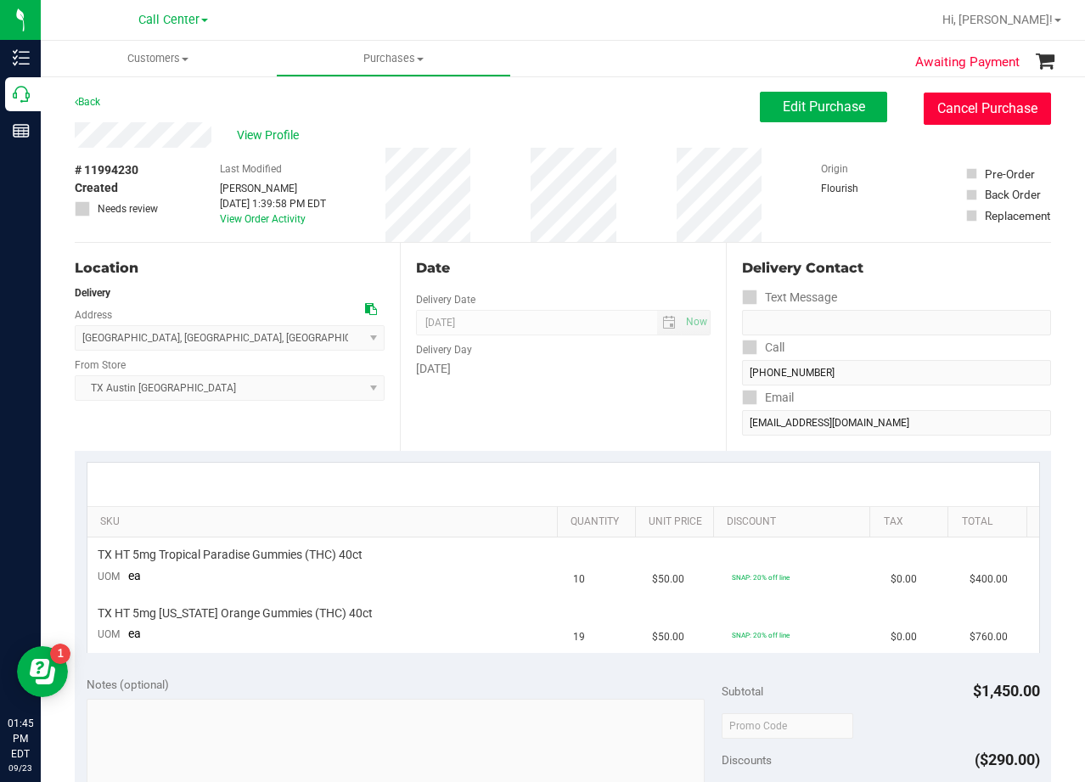
click at [929, 100] on button "Cancel Purchase" at bounding box center [987, 109] width 127 height 32
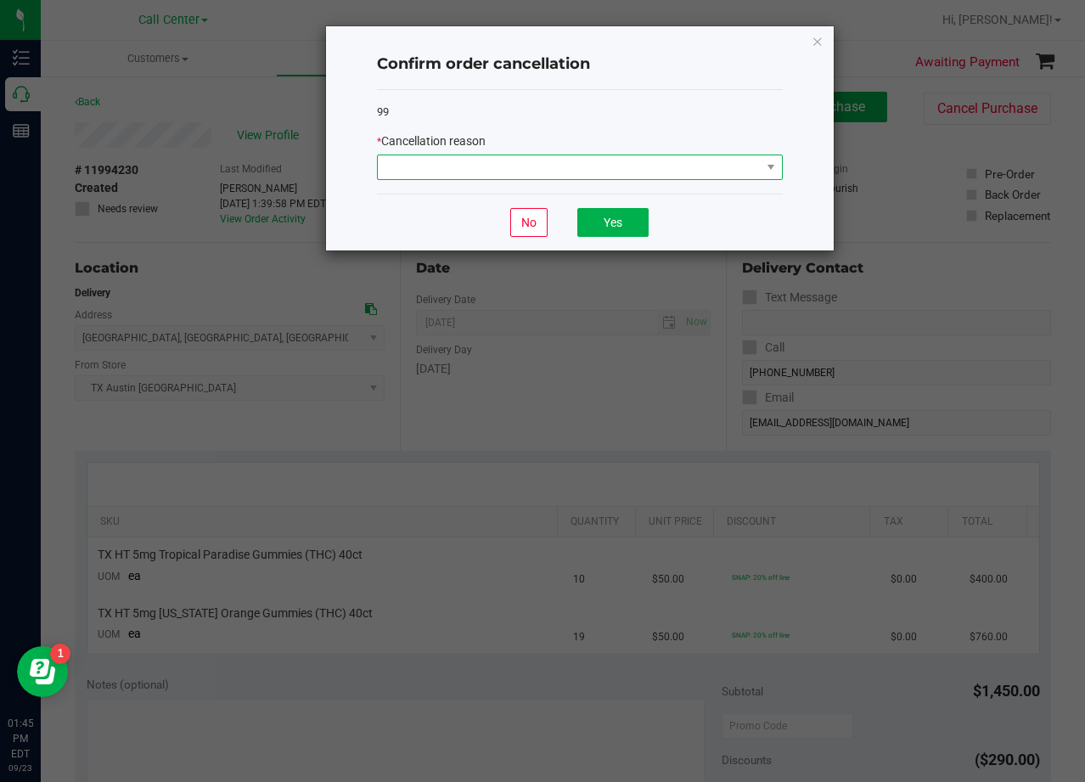
click at [667, 172] on span at bounding box center [569, 167] width 383 height 24
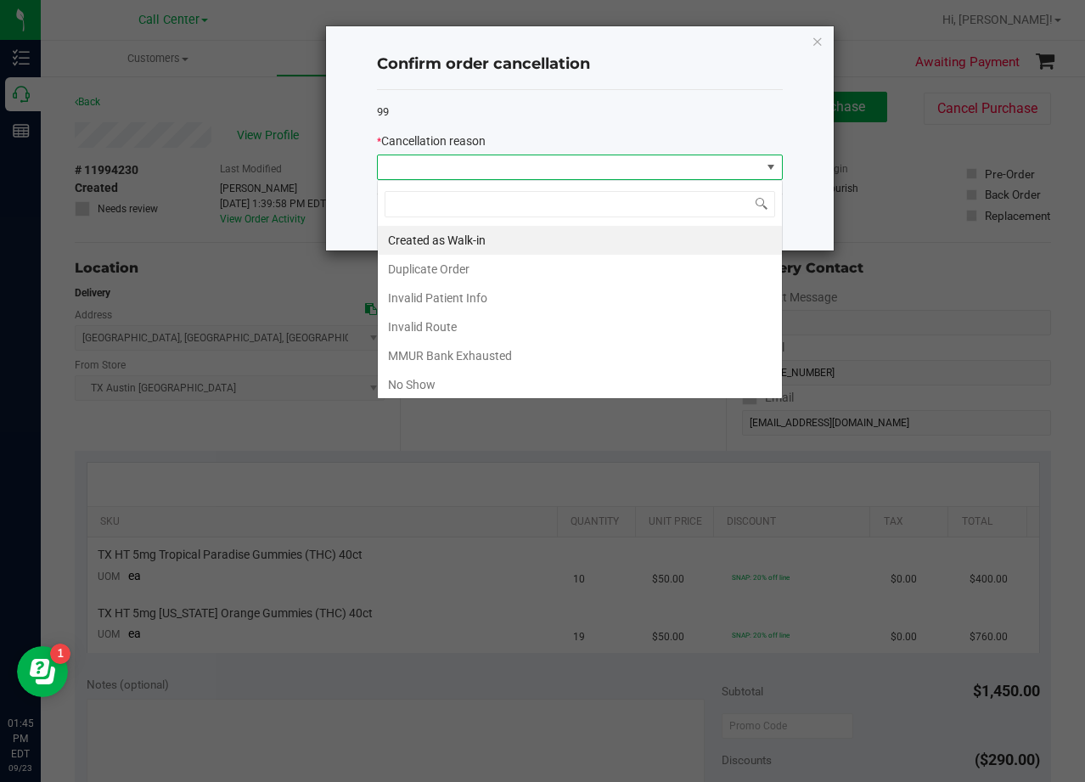
scroll to position [25, 406]
click at [544, 265] on li "Duplicate Order" at bounding box center [580, 269] width 404 height 29
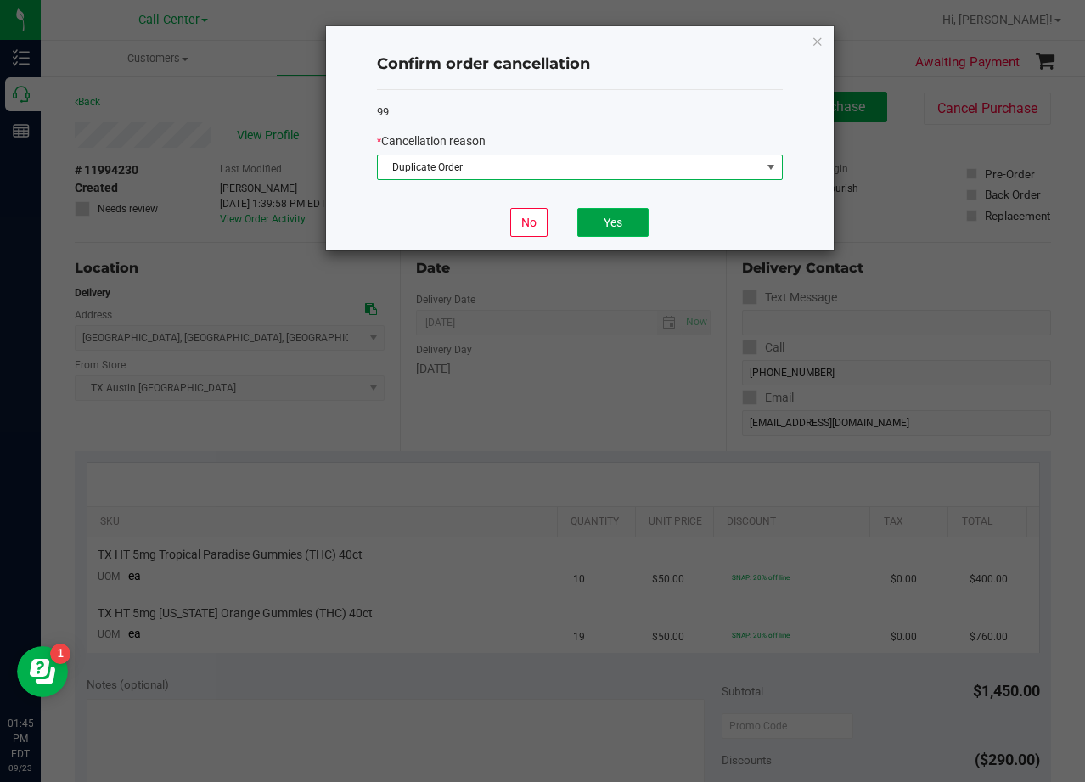
click at [617, 210] on button "Yes" at bounding box center [612, 222] width 71 height 29
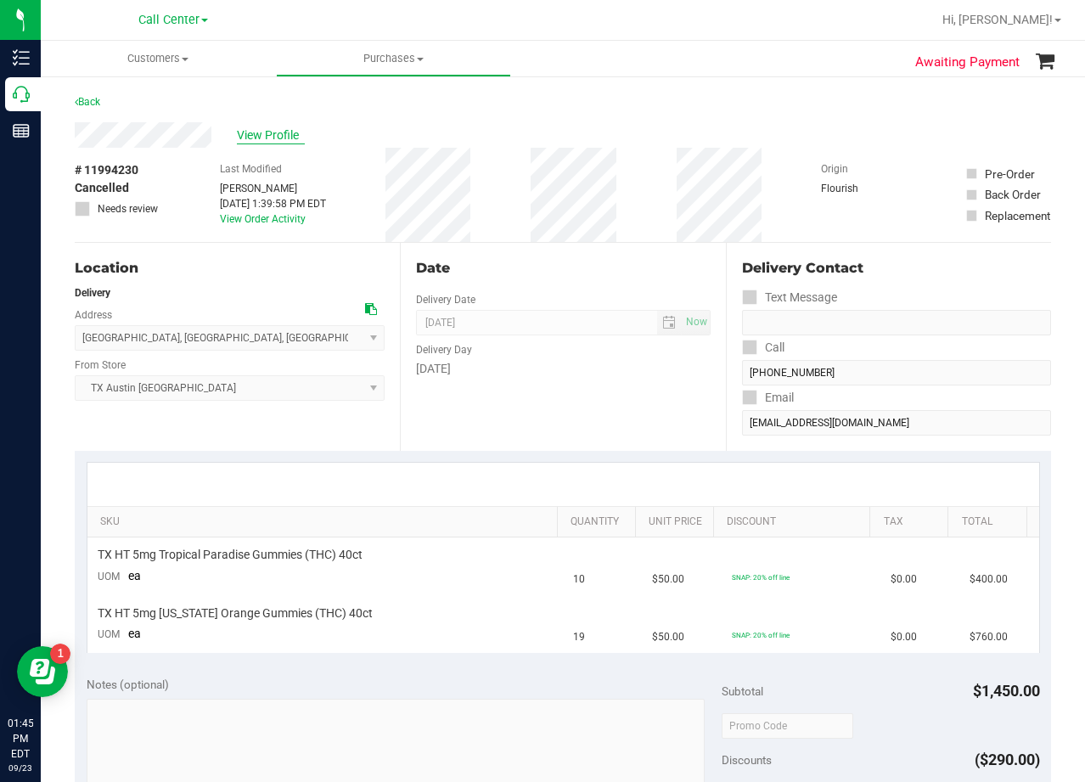
click at [247, 132] on span "View Profile" at bounding box center [271, 136] width 68 height 18
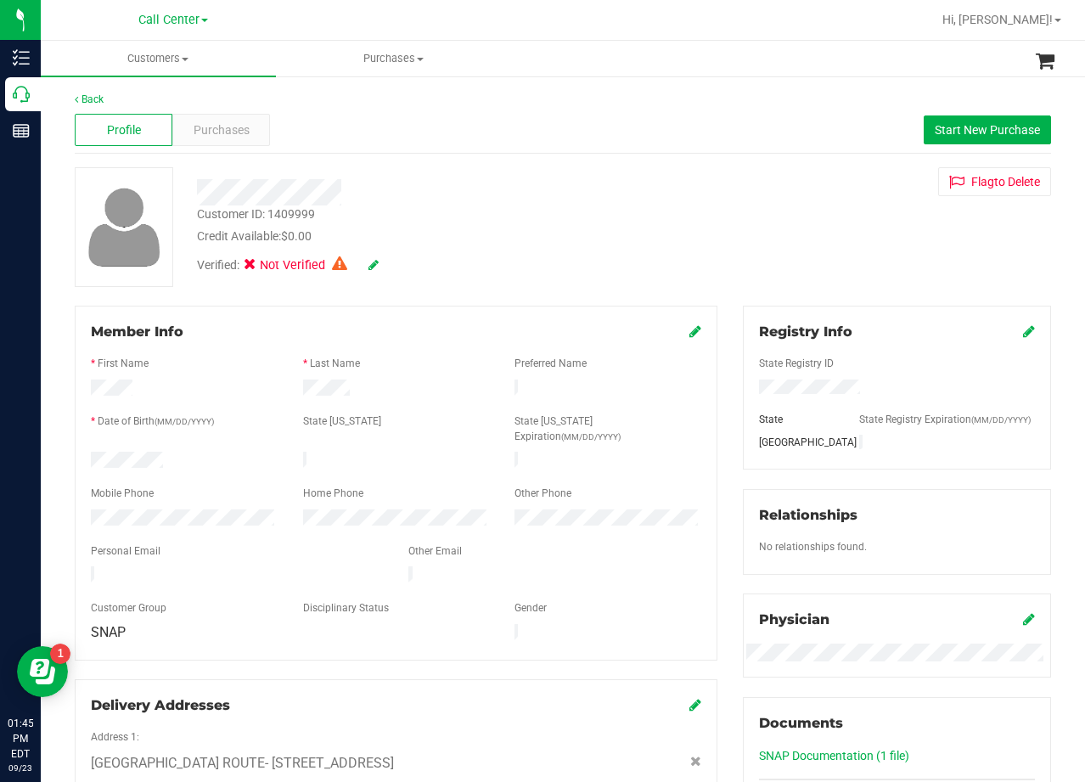
drag, startPoint x: 675, startPoint y: 188, endPoint x: 625, endPoint y: 191, distance: 50.2
click at [667, 190] on div at bounding box center [434, 192] width 501 height 26
click at [181, 112] on div "Profile Purchases Start New Purchase" at bounding box center [563, 130] width 976 height 47
click at [211, 137] on span "Purchases" at bounding box center [222, 130] width 56 height 18
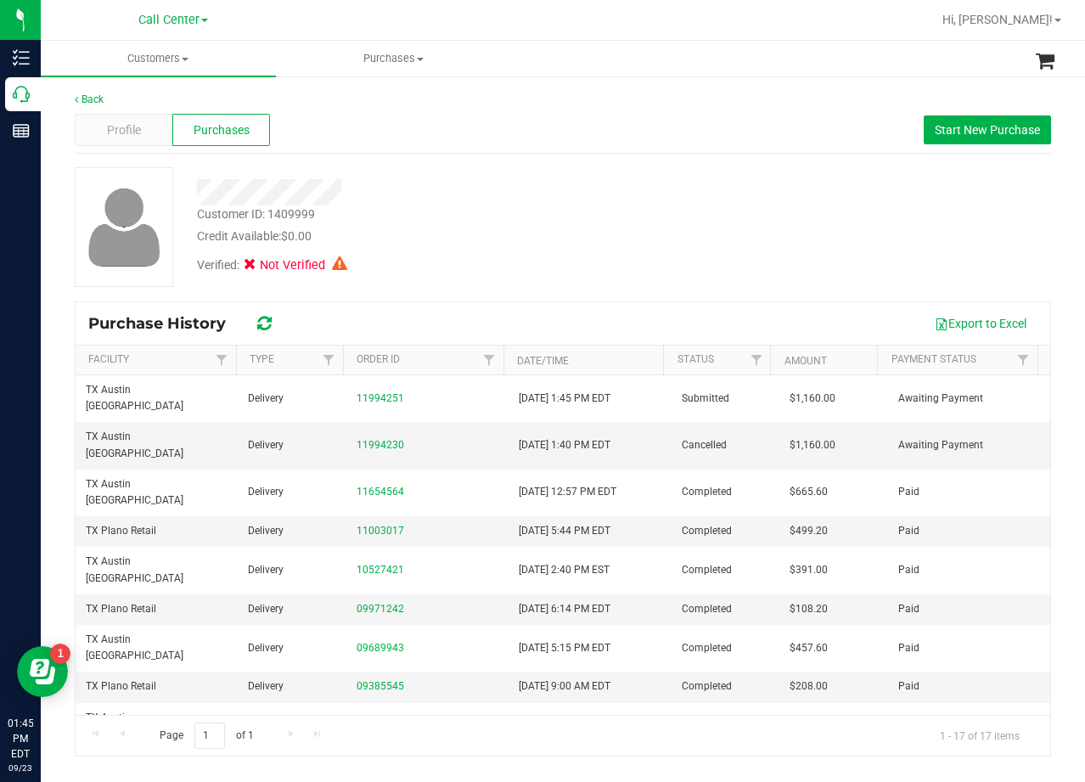
click at [447, 245] on div "Verified: Not Verified" at bounding box center [434, 263] width 501 height 37
click at [691, 214] on div "Customer ID: 1409999 Credit Available: $0.00 Verified: Not Verified" at bounding box center [563, 227] width 1002 height 120
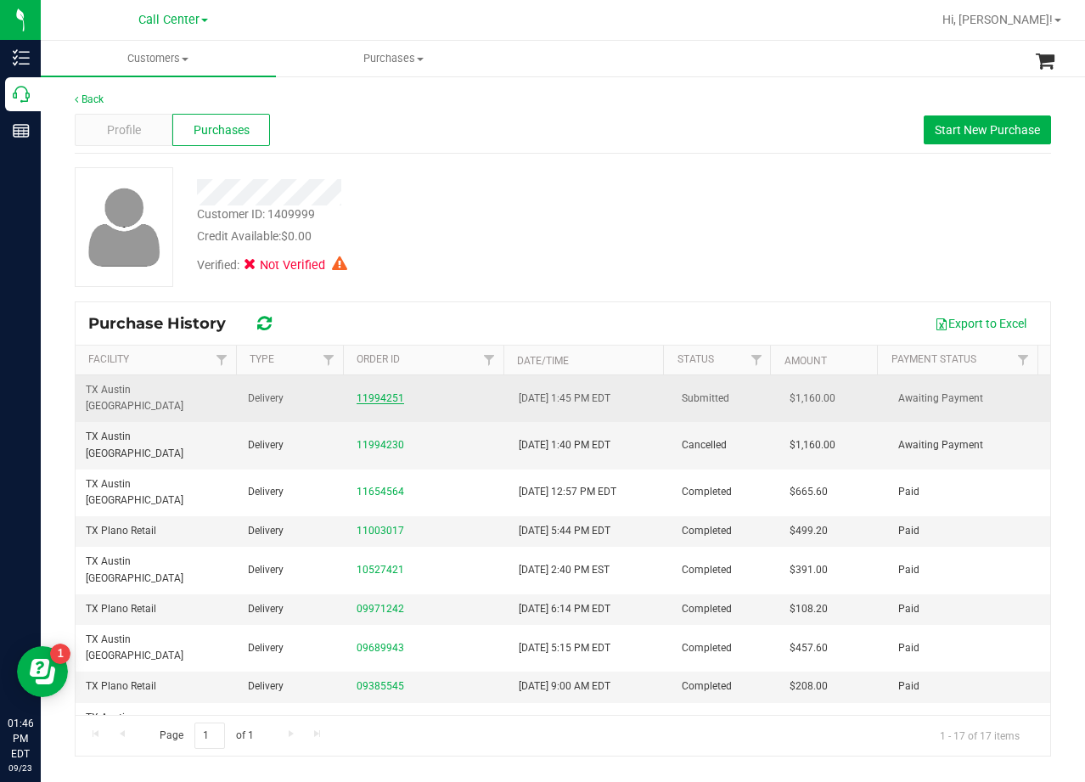
click at [380, 392] on link "11994251" at bounding box center [381, 398] width 48 height 12
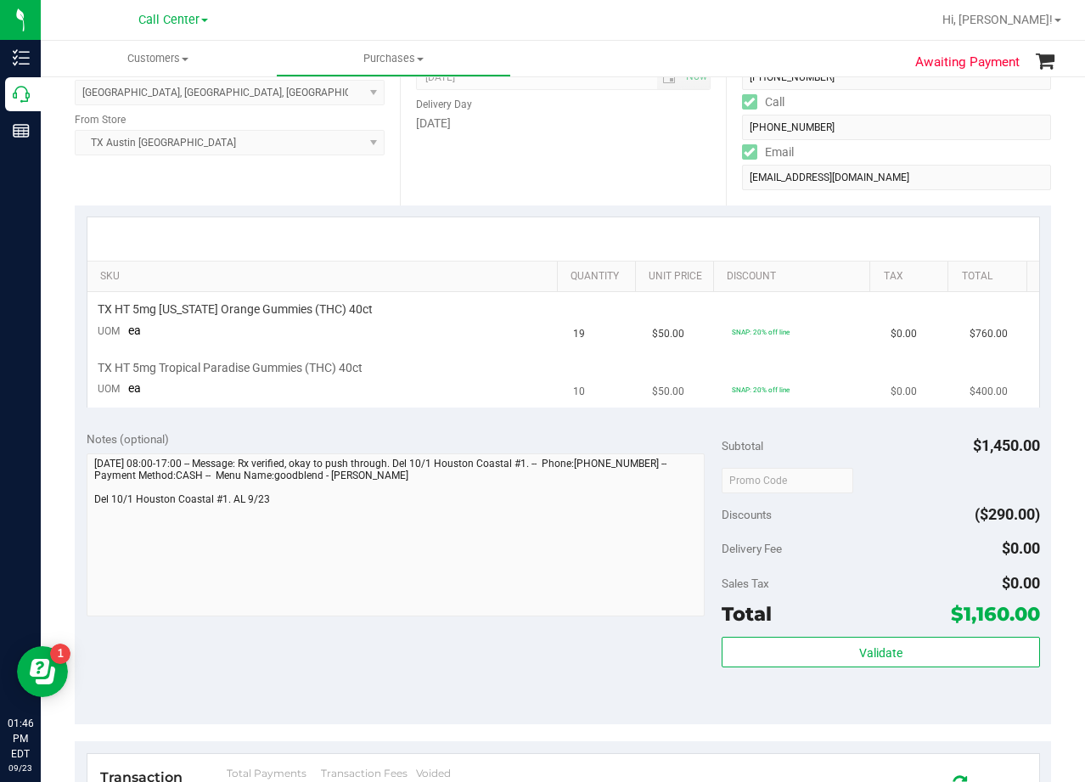
scroll to position [255, 0]
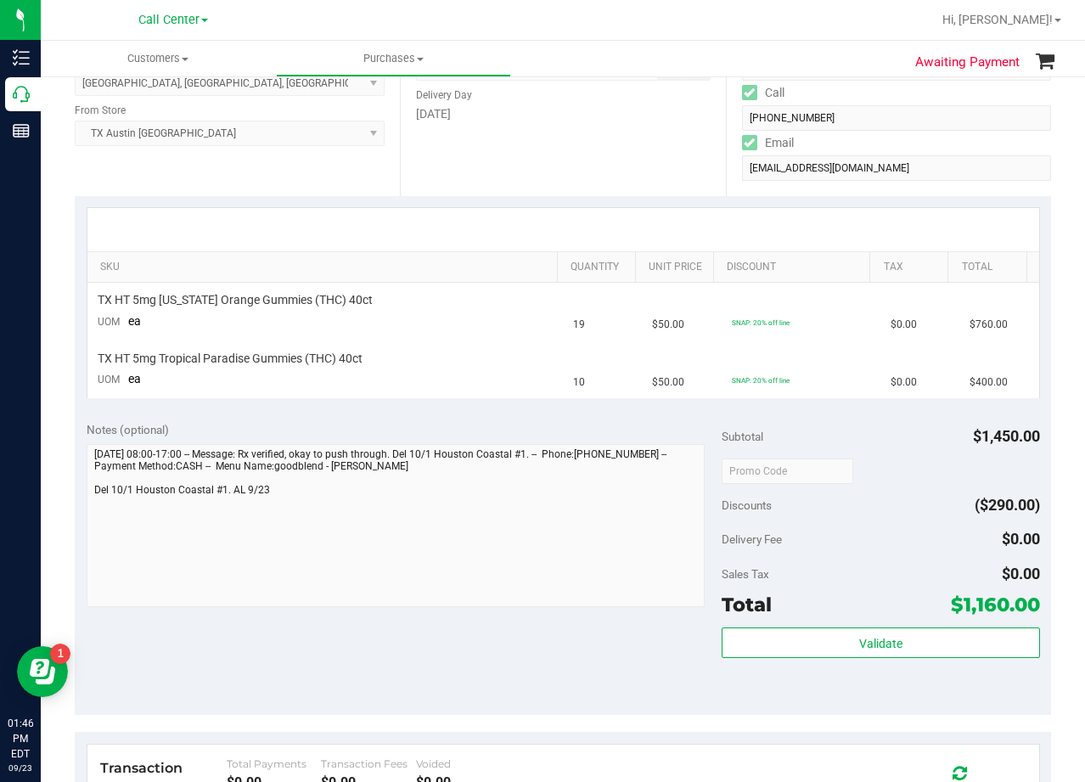
click at [588, 421] on div "Notes (optional)" at bounding box center [405, 429] width 636 height 17
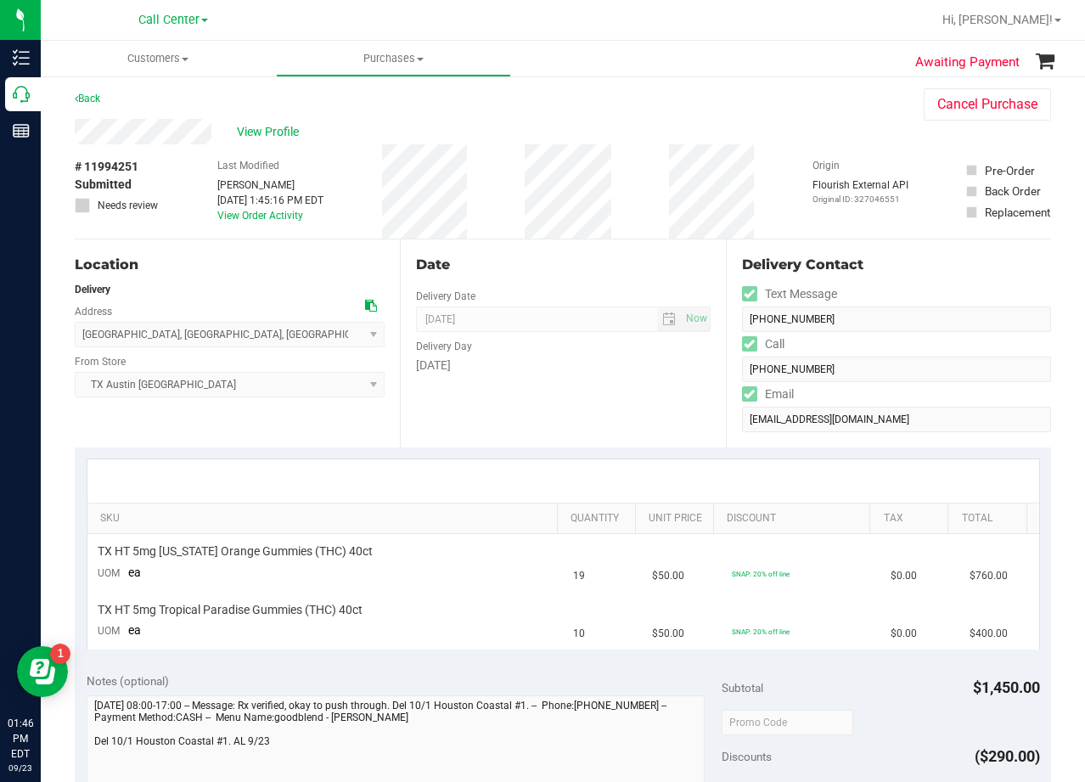
scroll to position [0, 0]
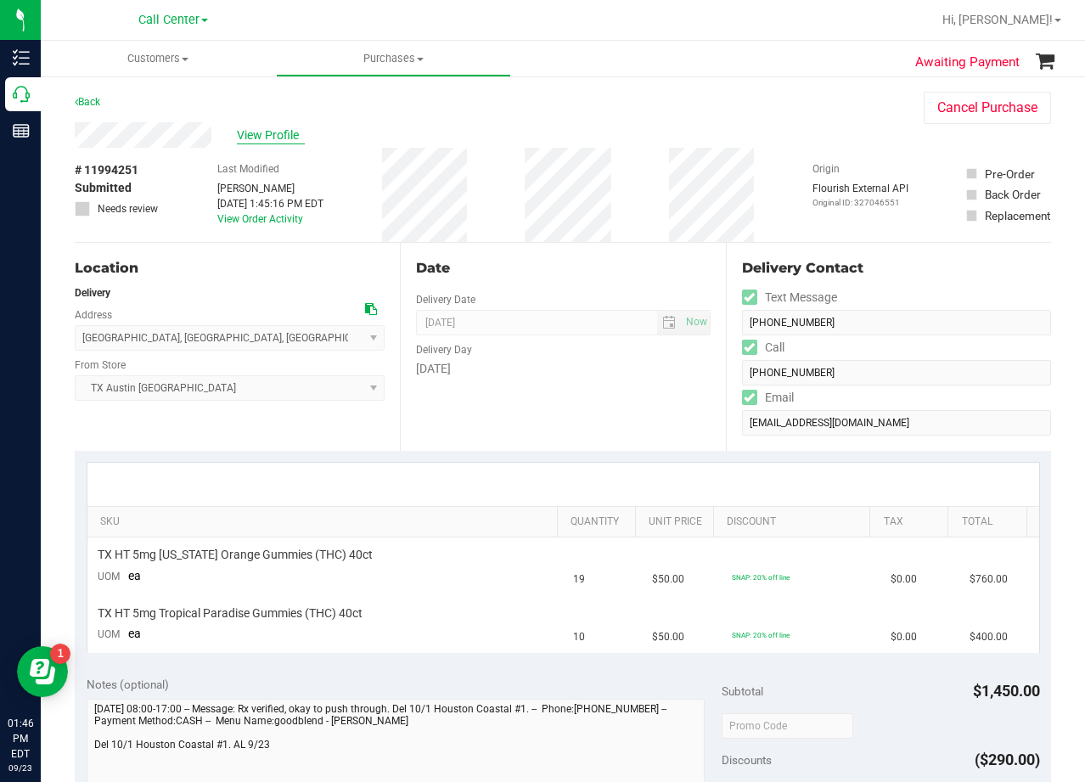
click at [270, 135] on span "View Profile" at bounding box center [271, 136] width 68 height 18
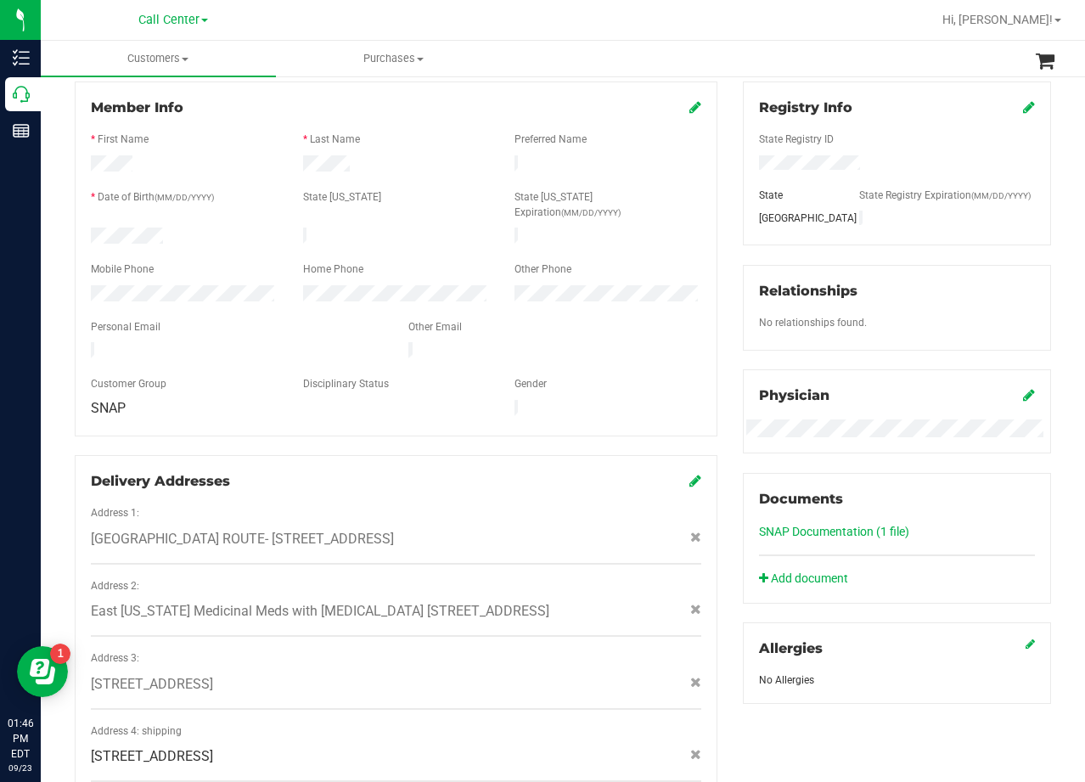
scroll to position [255, 0]
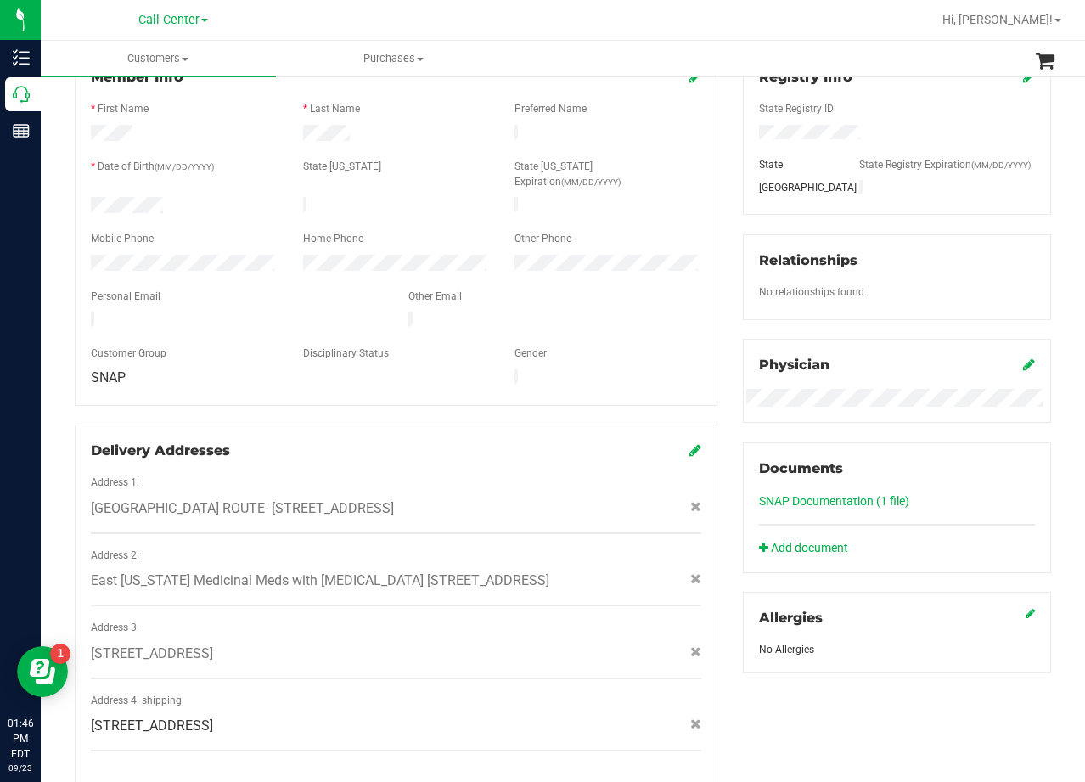
click at [743, 348] on div "Physician" at bounding box center [897, 381] width 308 height 84
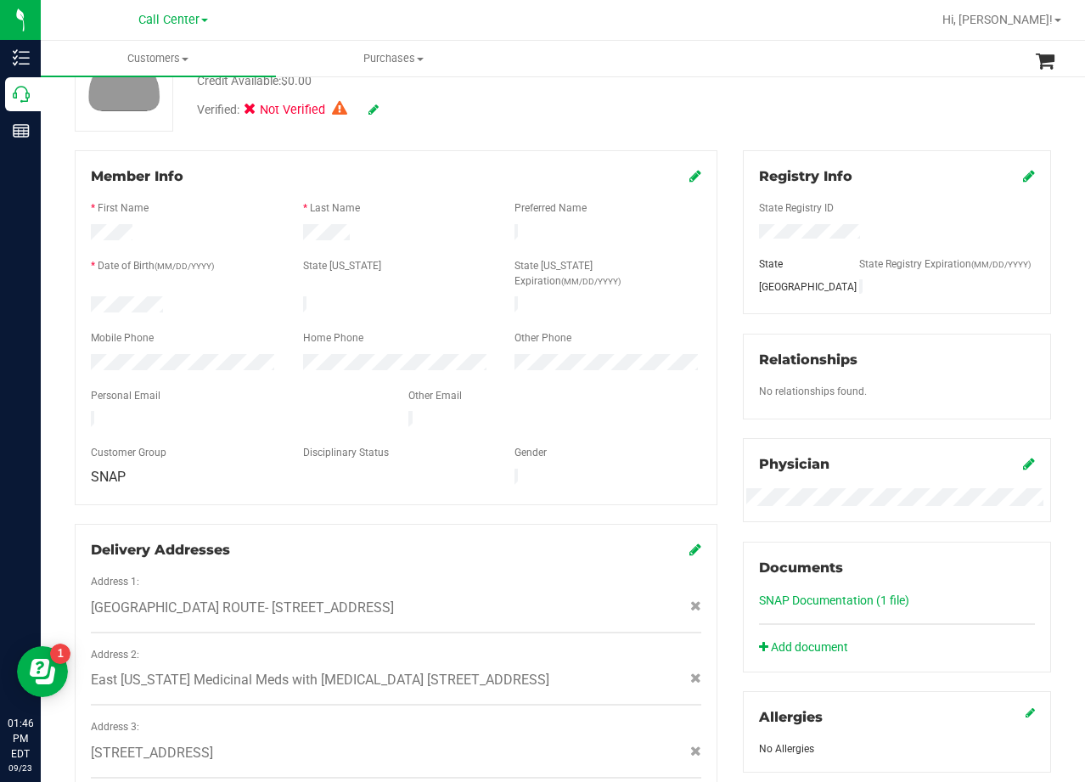
scroll to position [0, 0]
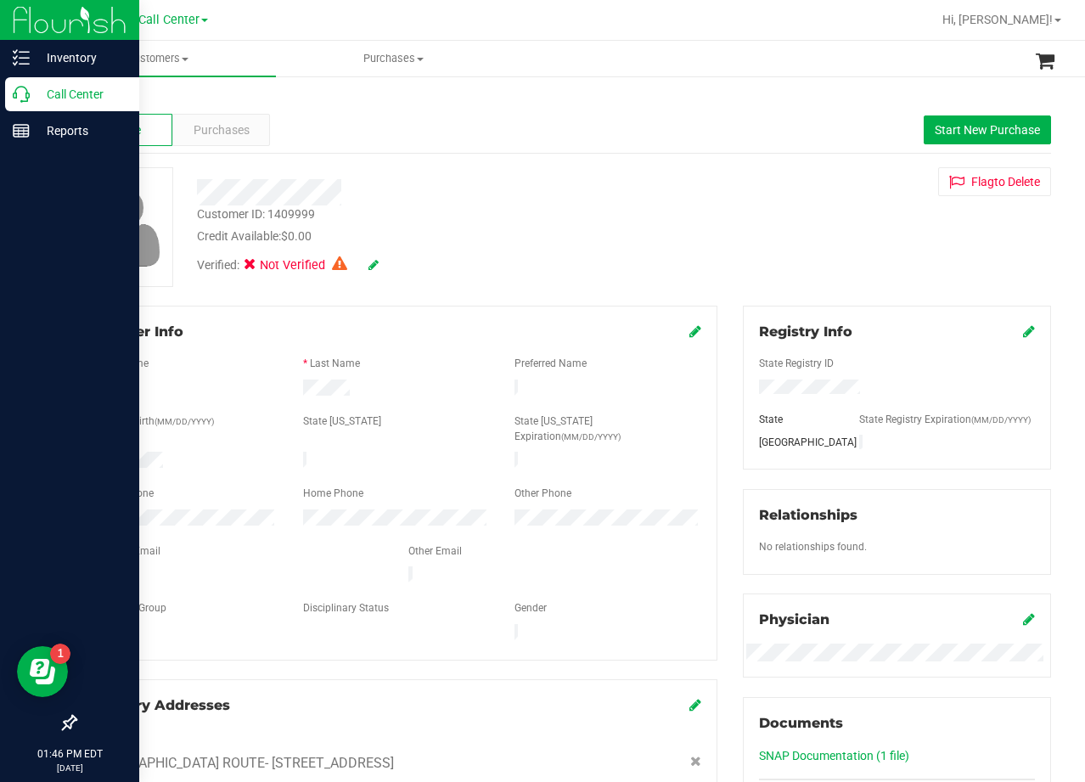
click at [33, 96] on p "Call Center" at bounding box center [81, 94] width 102 height 20
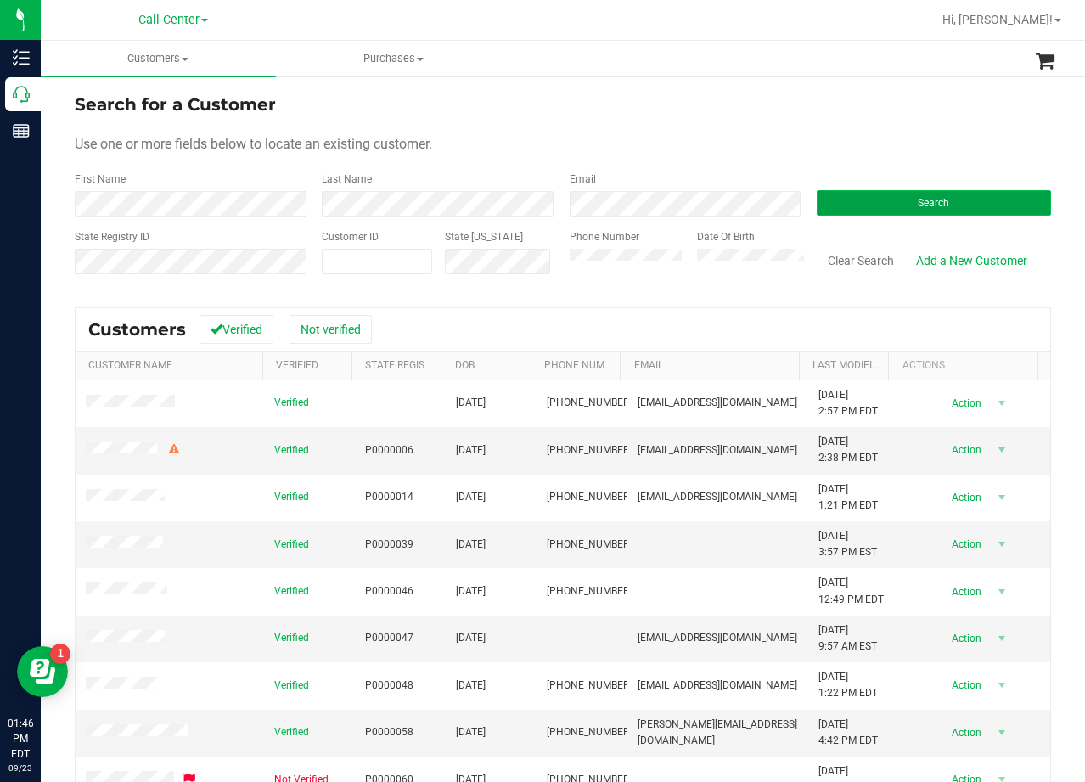
click at [872, 213] on button "Search" at bounding box center [934, 202] width 234 height 25
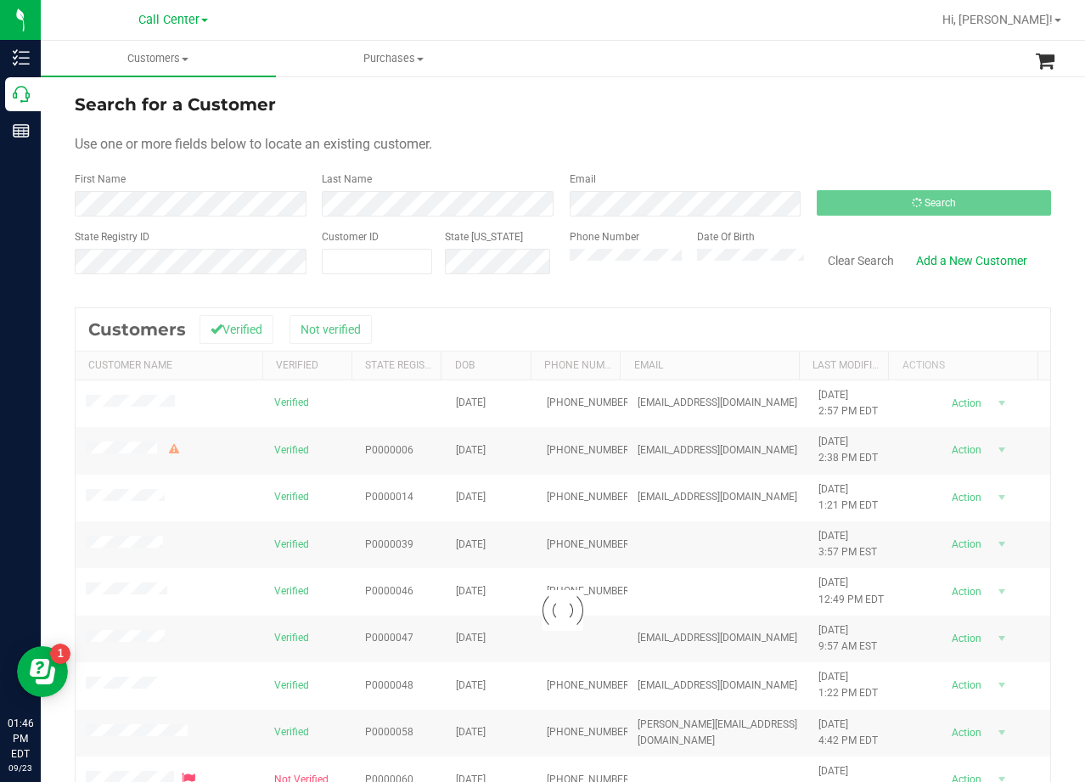
click at [751, 116] on div "Search for a Customer" at bounding box center [563, 104] width 976 height 25
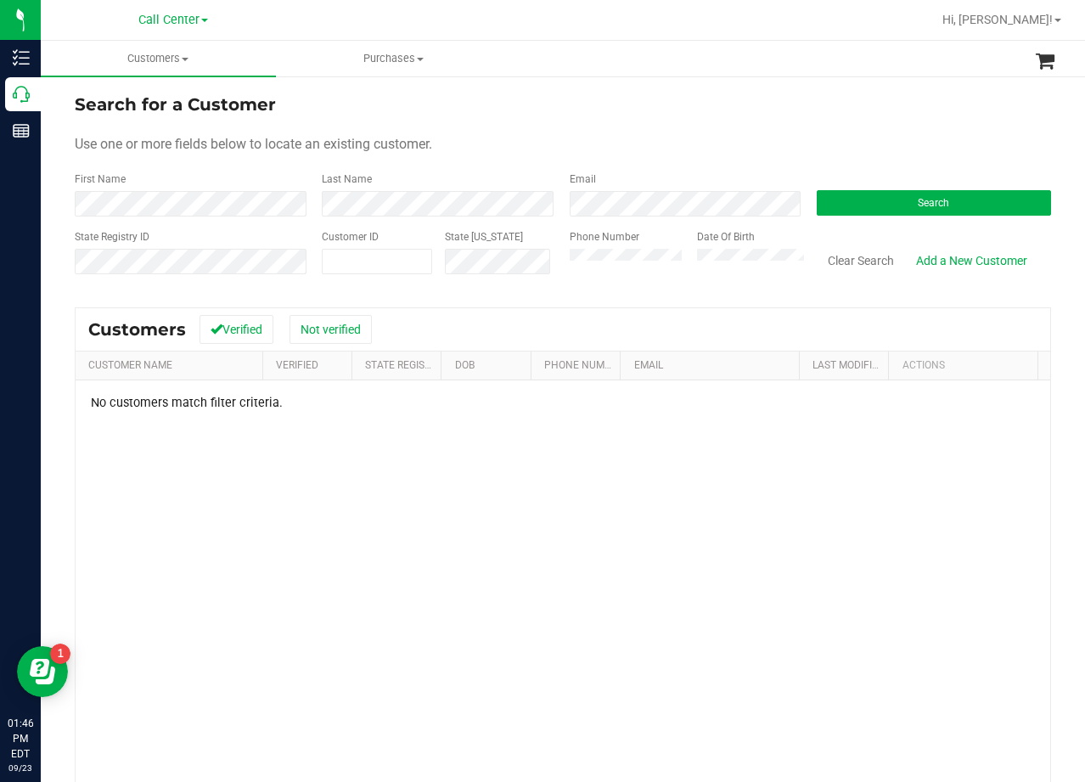
click at [684, 119] on form "Search for a Customer Use one or more fields below to locate an existing custom…" at bounding box center [563, 191] width 976 height 198
click at [689, 90] on div "Search for a Customer Use one or more fields below to locate an existing custom…" at bounding box center [563, 503] width 1044 height 857
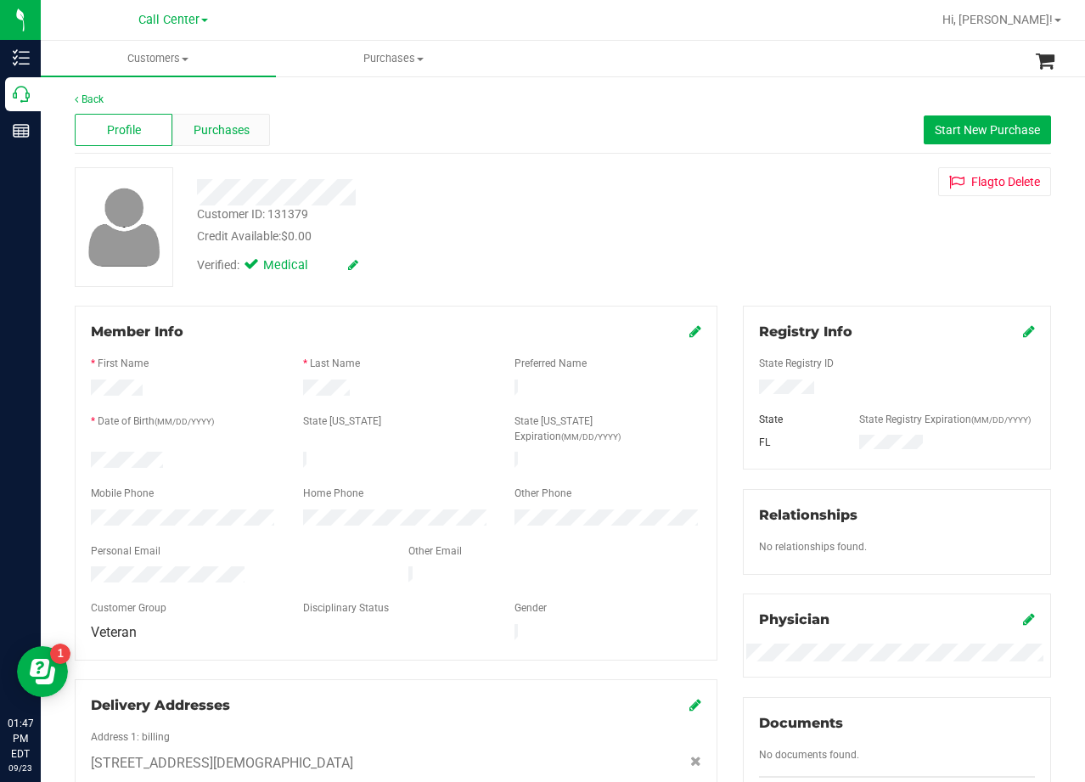
click at [202, 131] on span "Purchases" at bounding box center [222, 130] width 56 height 18
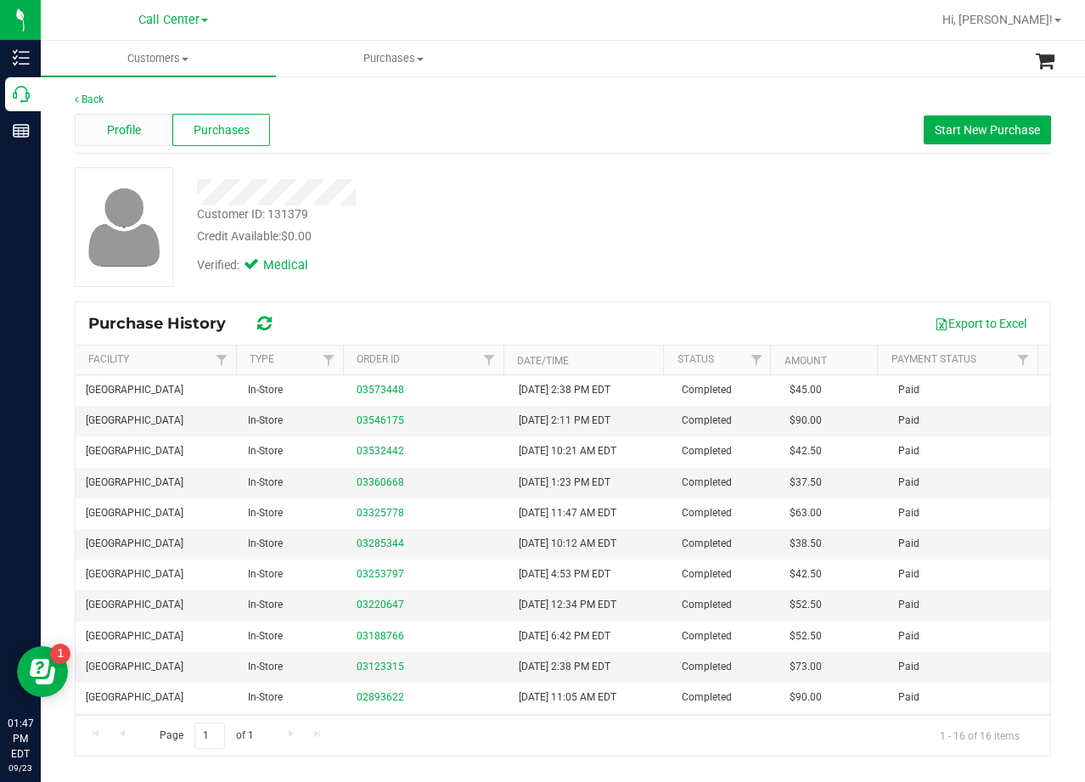
click at [123, 136] on span "Profile" at bounding box center [124, 130] width 34 height 18
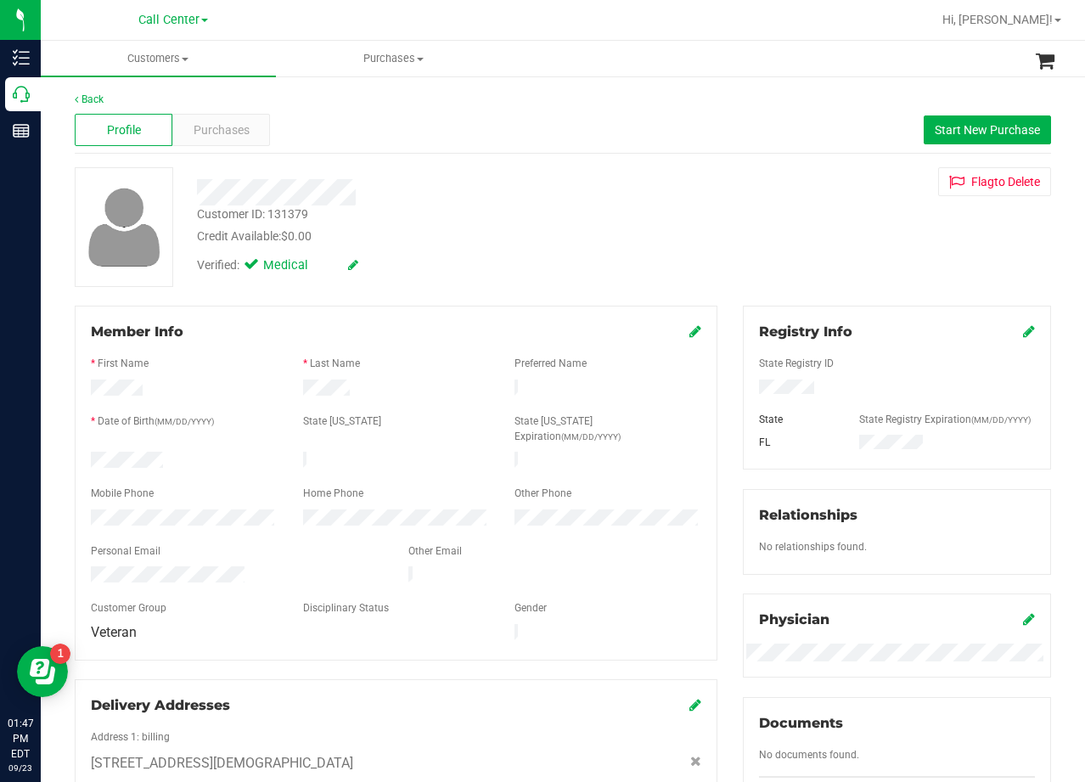
drag, startPoint x: 614, startPoint y: 201, endPoint x: 643, endPoint y: 226, distance: 37.9
click at [616, 201] on div at bounding box center [434, 192] width 501 height 26
click at [629, 217] on div "Customer ID: 131379 Credit Available: $0.00" at bounding box center [434, 225] width 501 height 40
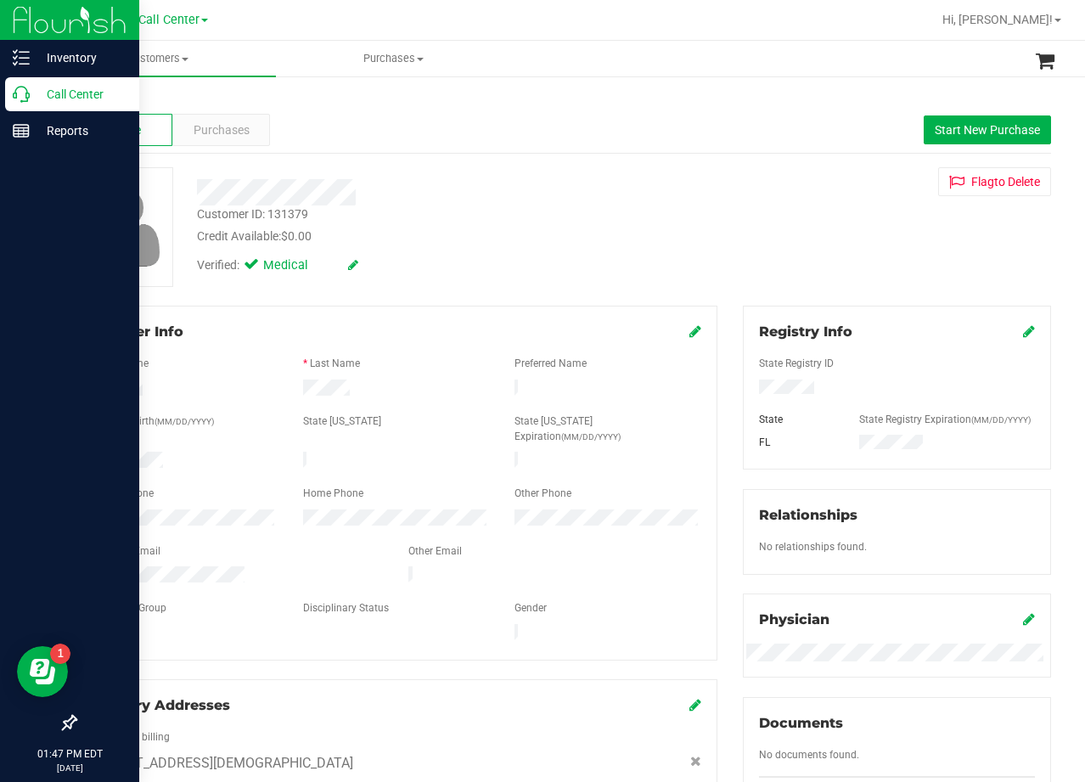
click at [22, 91] on icon at bounding box center [21, 94] width 17 height 17
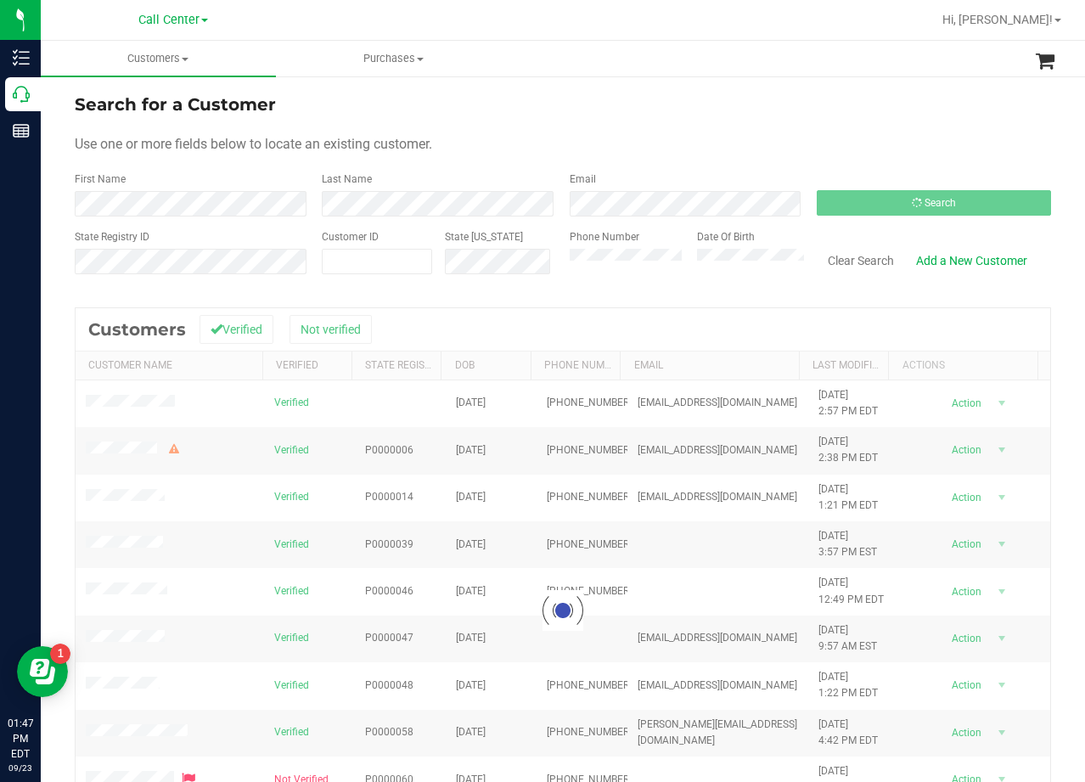
click at [557, 74] on ul "Customers All customers Add a new customer All physicians Purchases All purchas…" at bounding box center [583, 59] width 1085 height 37
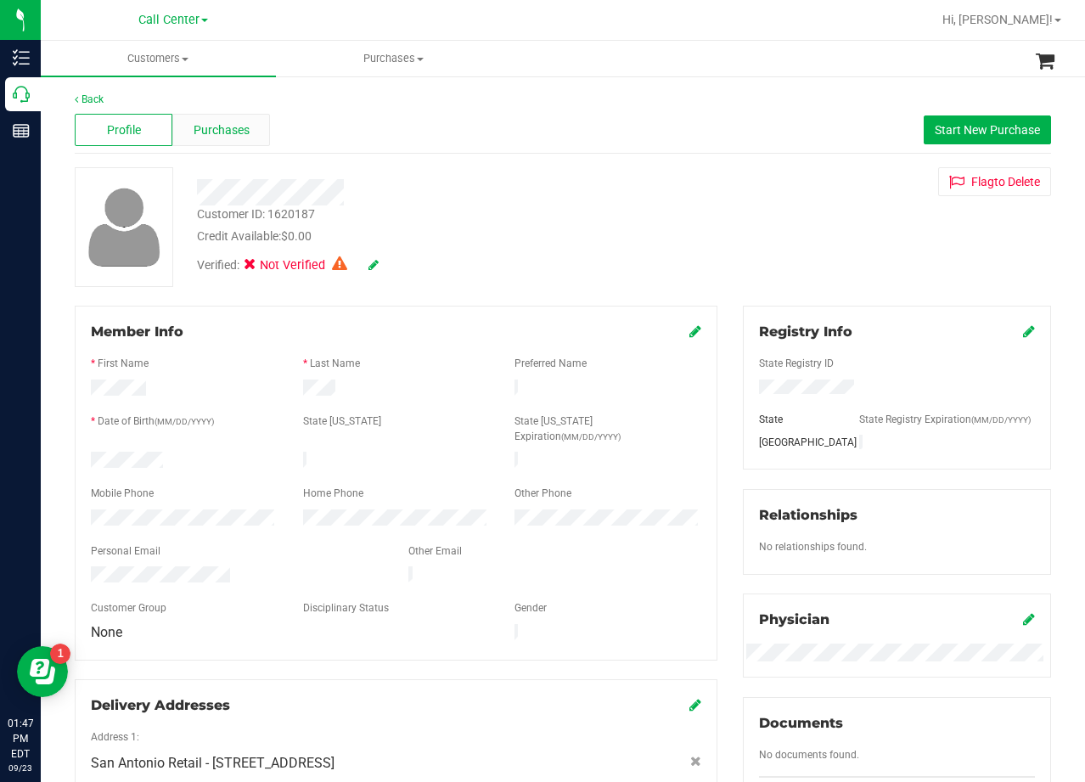
click at [199, 130] on span "Purchases" at bounding box center [222, 130] width 56 height 18
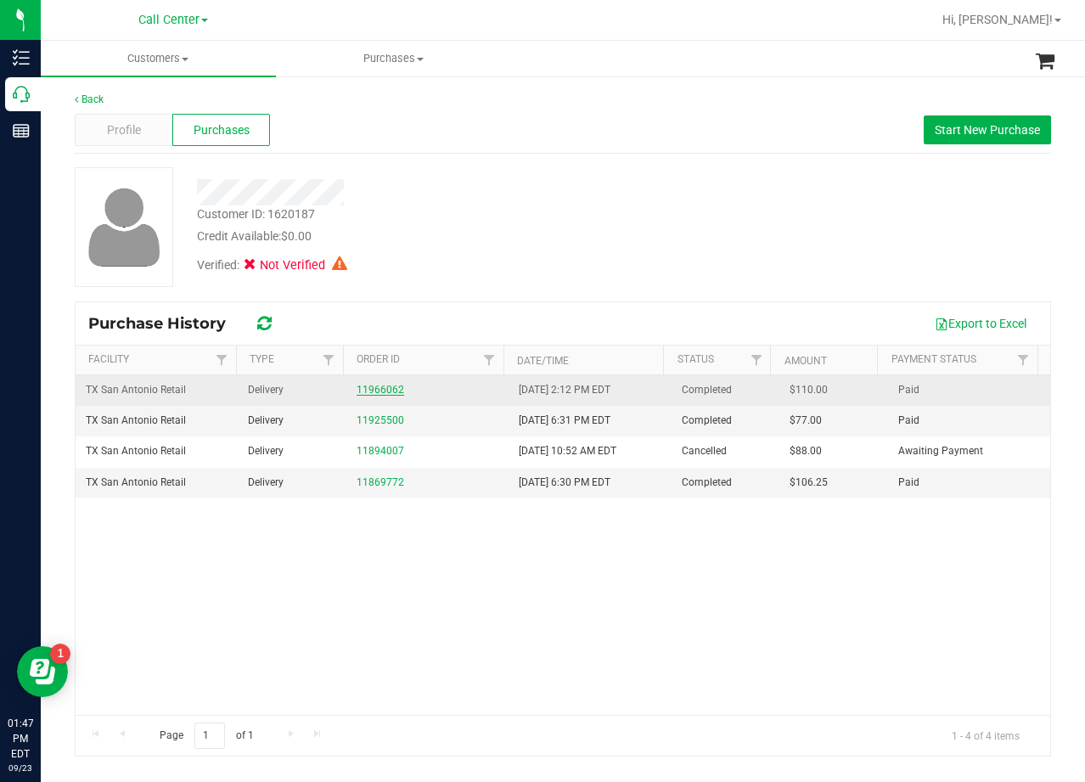
click at [369, 391] on link "11966062" at bounding box center [381, 390] width 48 height 12
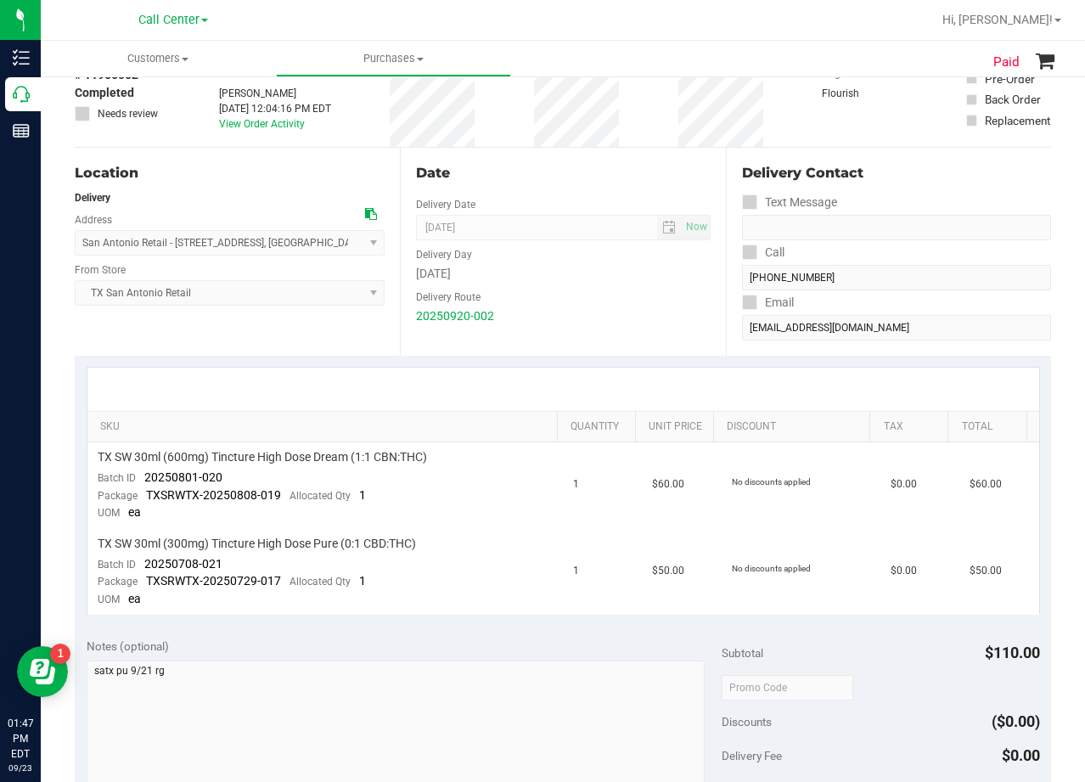
scroll to position [85, 0]
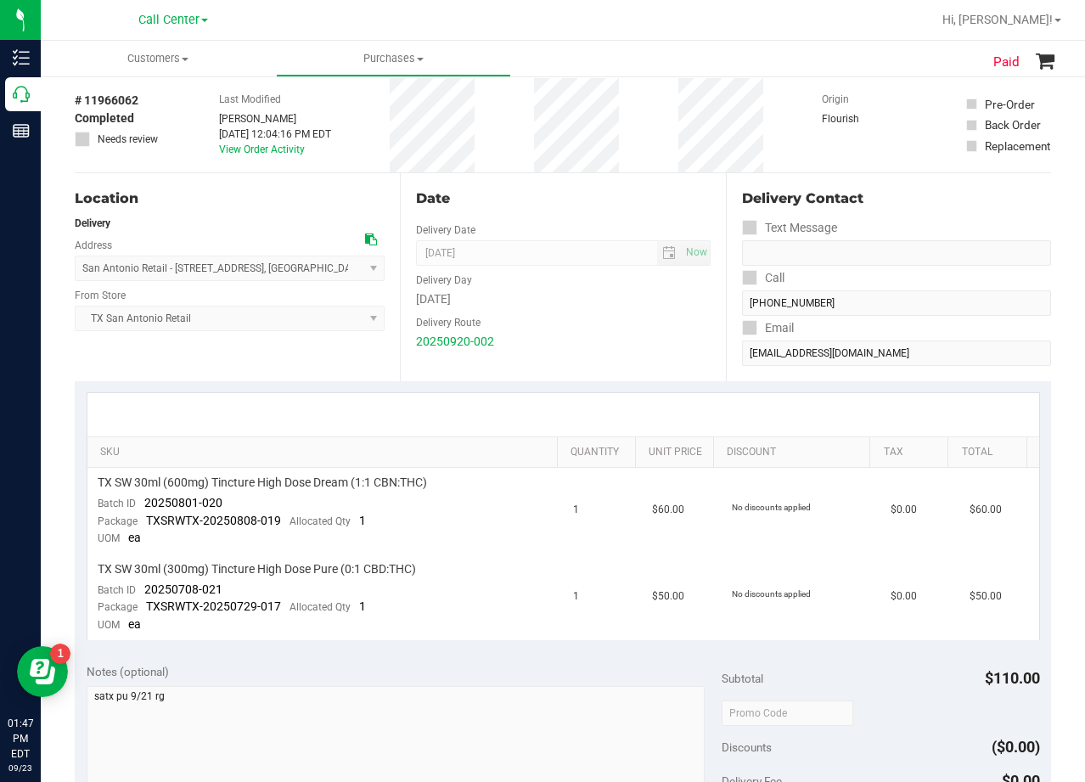
click at [566, 211] on div "Date Delivery Date 09/21/2025 Now 09/21/2025 08:00 AM Now Delivery Day Sunday D…" at bounding box center [562, 277] width 325 height 208
click at [669, 195] on div "Date" at bounding box center [563, 198] width 294 height 20
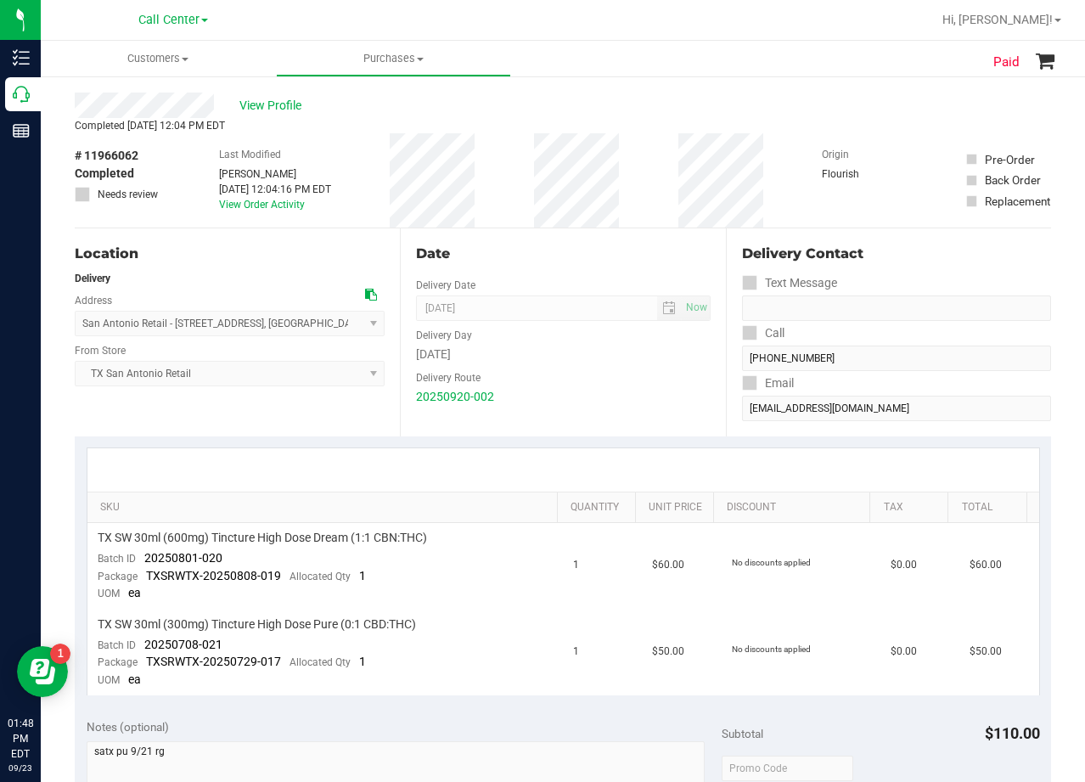
scroll to position [0, 0]
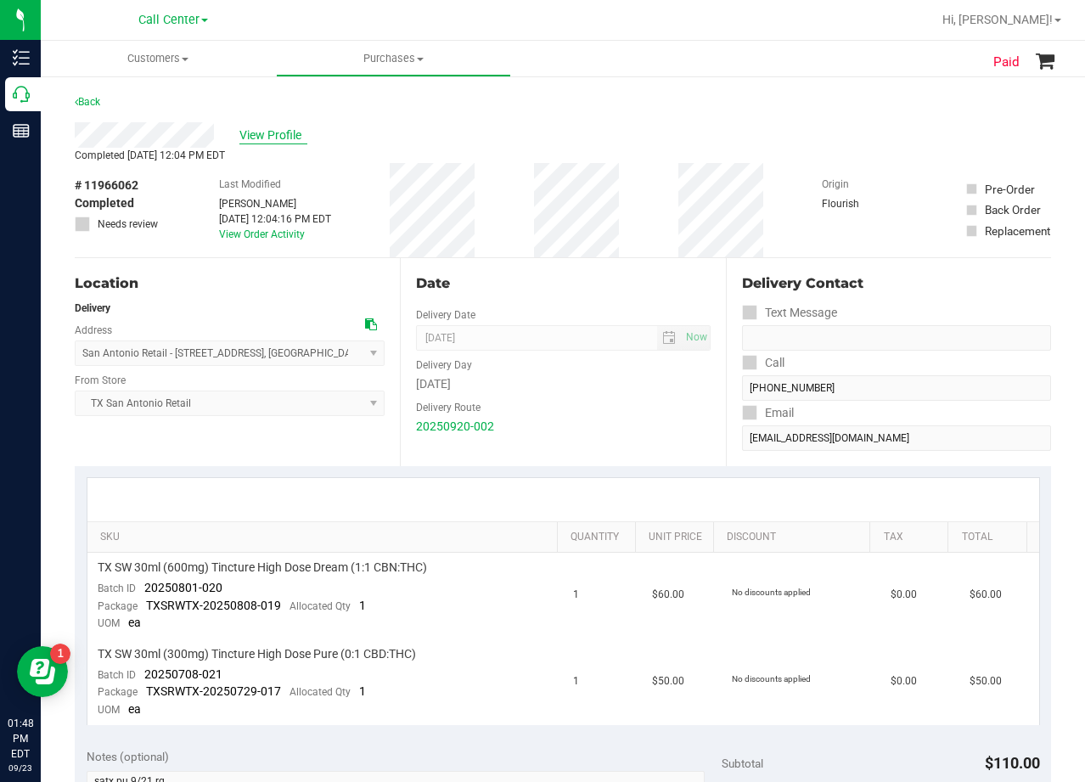
click at [274, 130] on span "View Profile" at bounding box center [273, 136] width 68 height 18
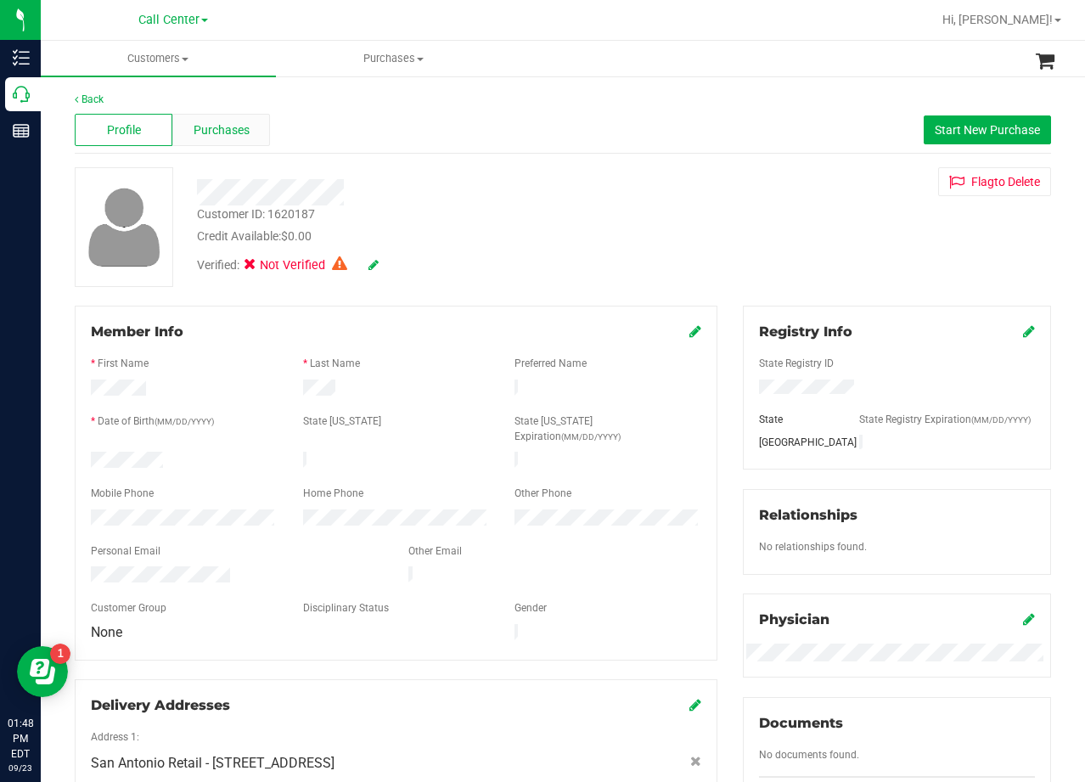
click at [233, 137] on span "Purchases" at bounding box center [222, 130] width 56 height 18
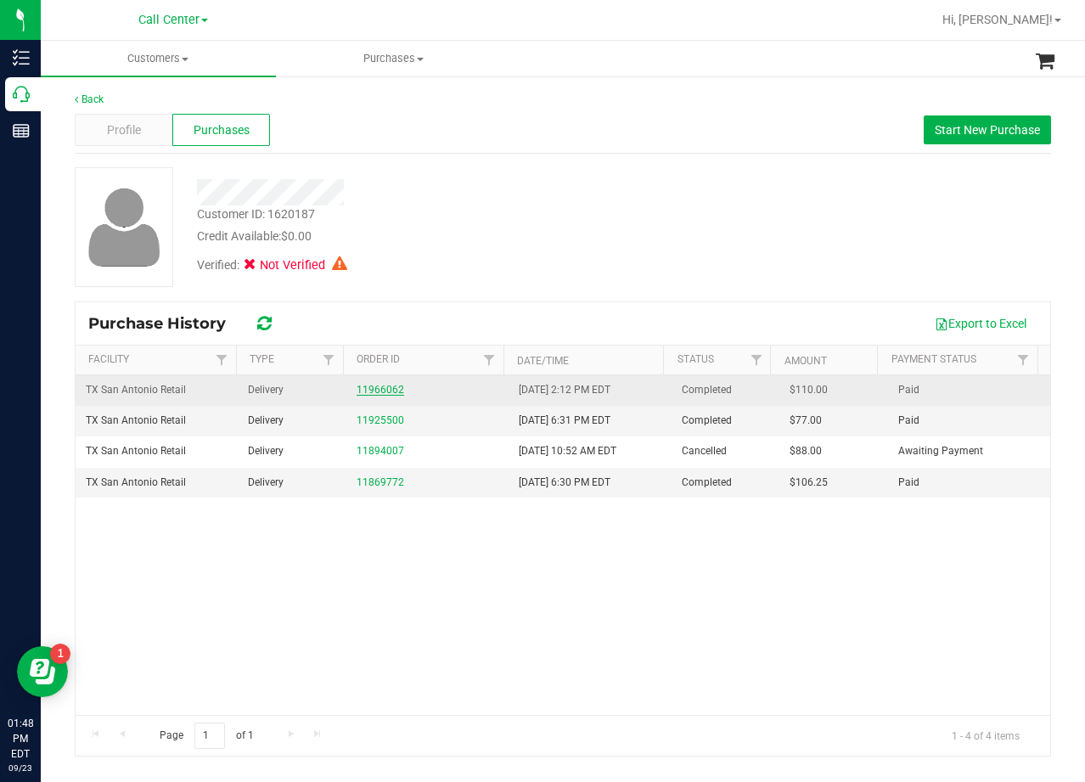
click at [378, 385] on link "11966062" at bounding box center [381, 390] width 48 height 12
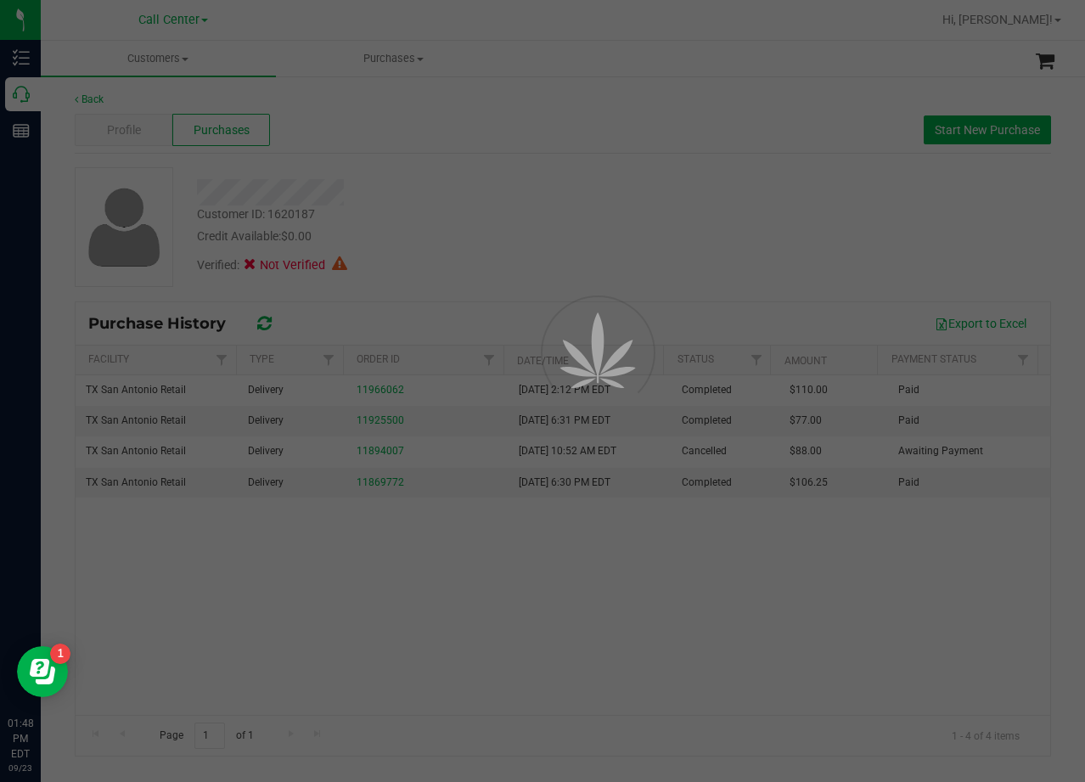
click at [448, 254] on div at bounding box center [542, 391] width 1085 height 782
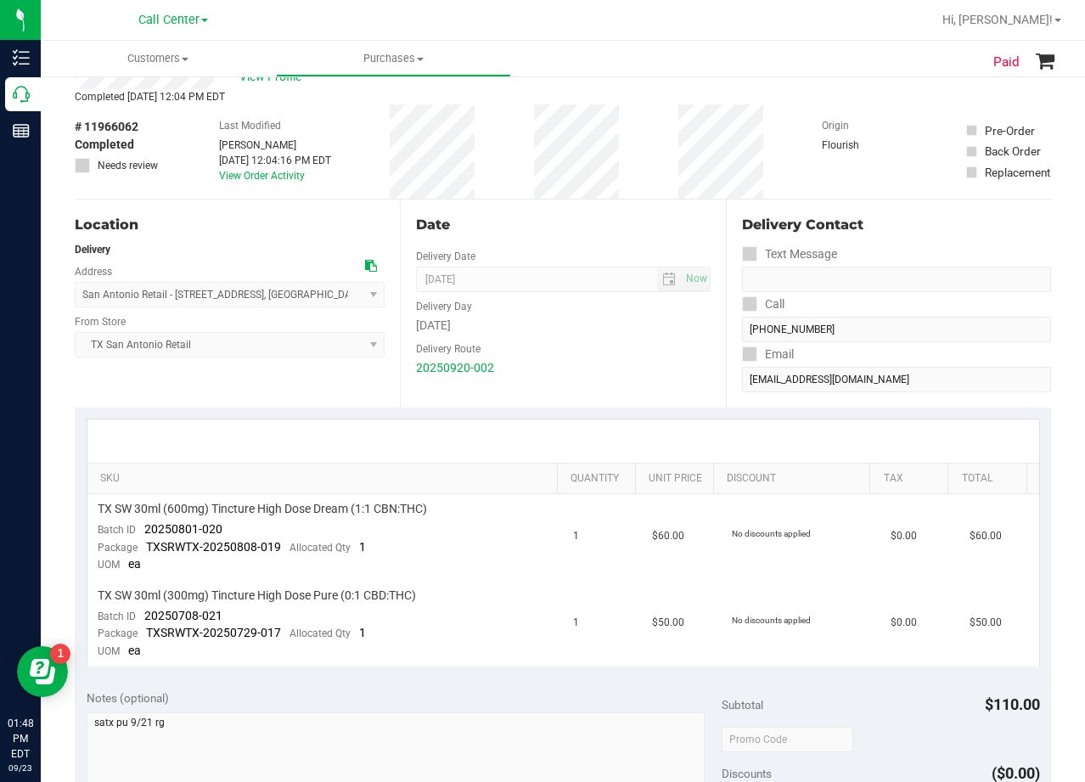
scroll to position [85, 0]
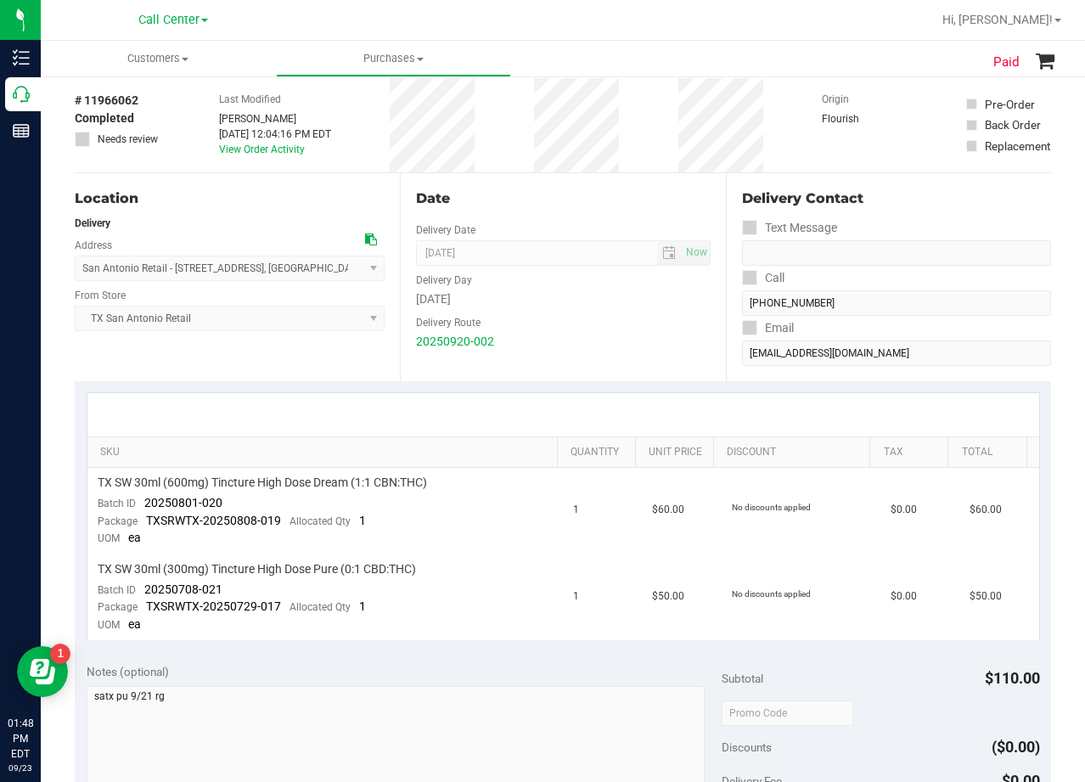
click at [606, 174] on div "Date Delivery Date 09/21/2025 Now 09/21/2025 08:00 AM Now Delivery Day Sunday D…" at bounding box center [562, 277] width 325 height 208
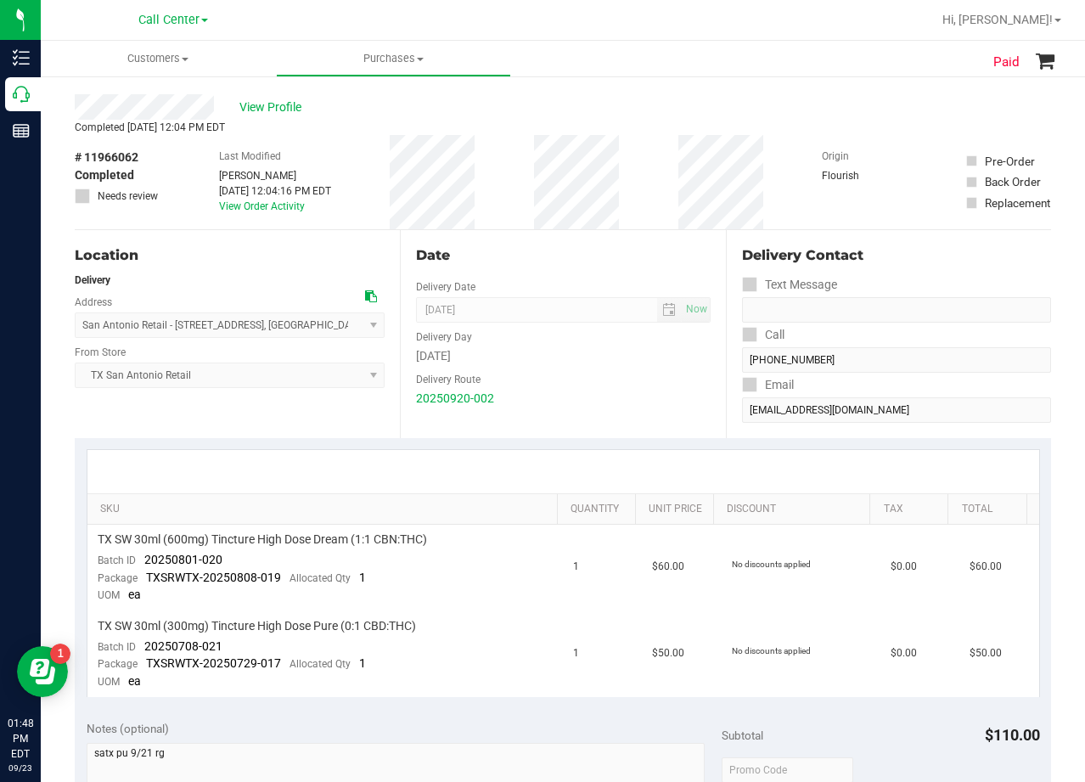
scroll to position [0, 0]
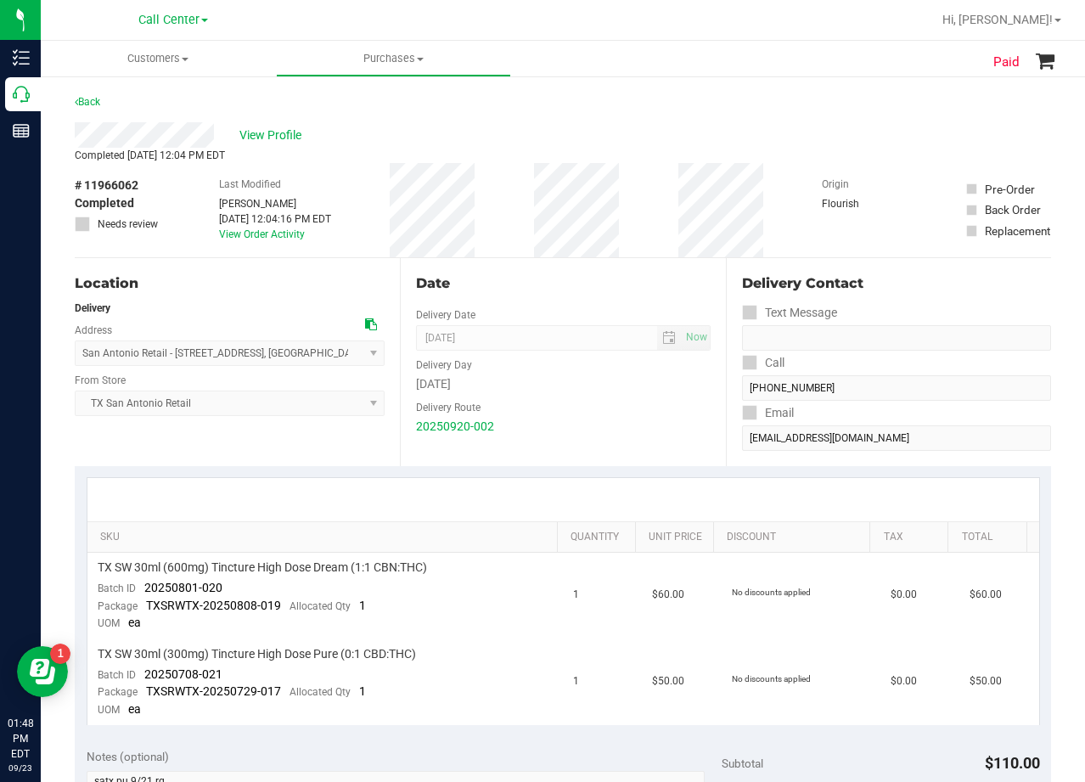
click at [287, 147] on div "View Profile" at bounding box center [563, 134] width 976 height 25
click at [282, 140] on span "View Profile" at bounding box center [273, 136] width 68 height 18
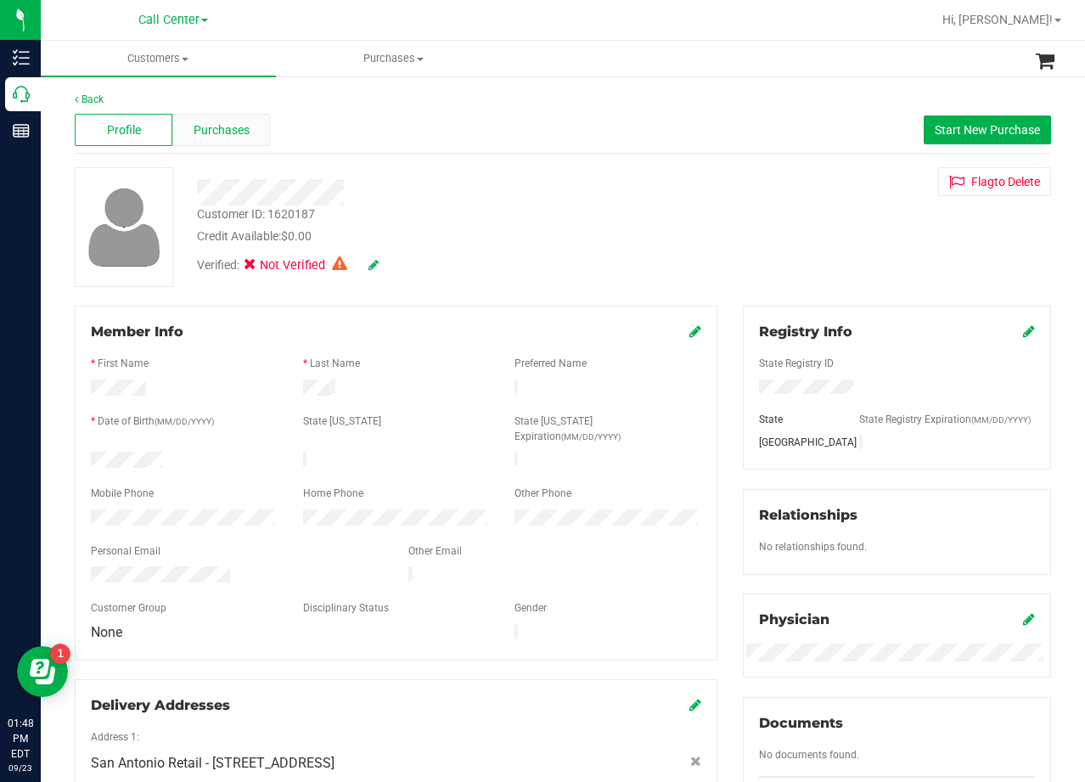
click at [231, 140] on div "Purchases" at bounding box center [221, 130] width 98 height 32
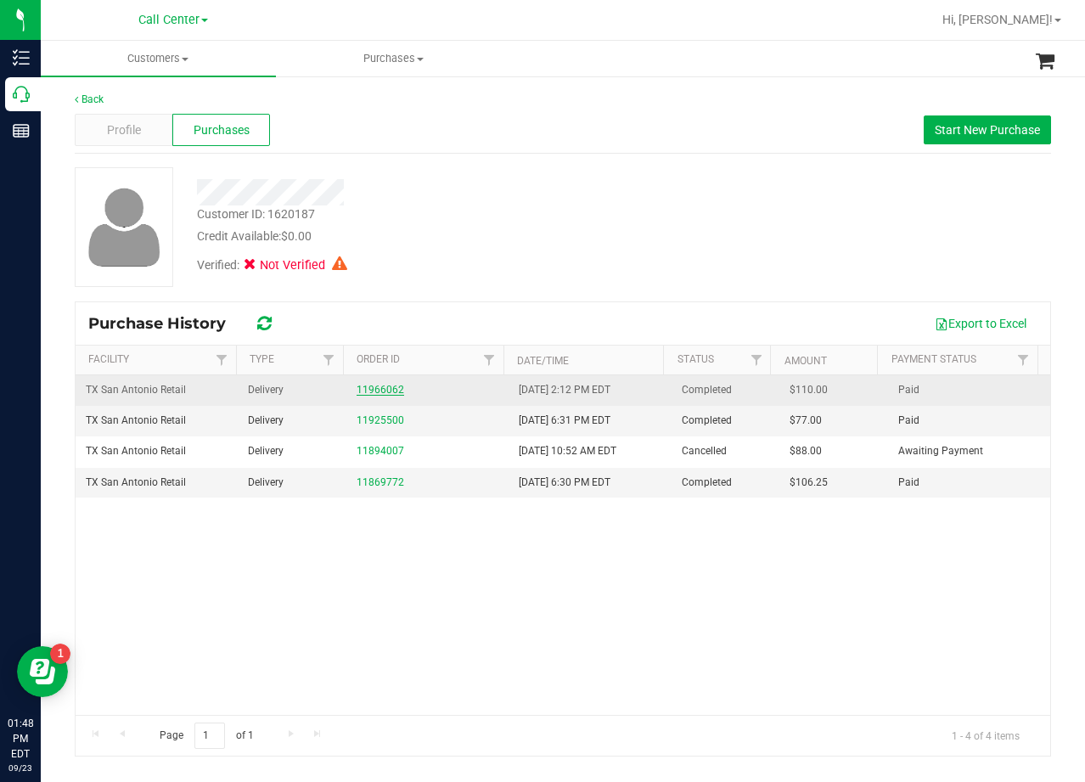
click at [372, 384] on link "11966062" at bounding box center [381, 390] width 48 height 12
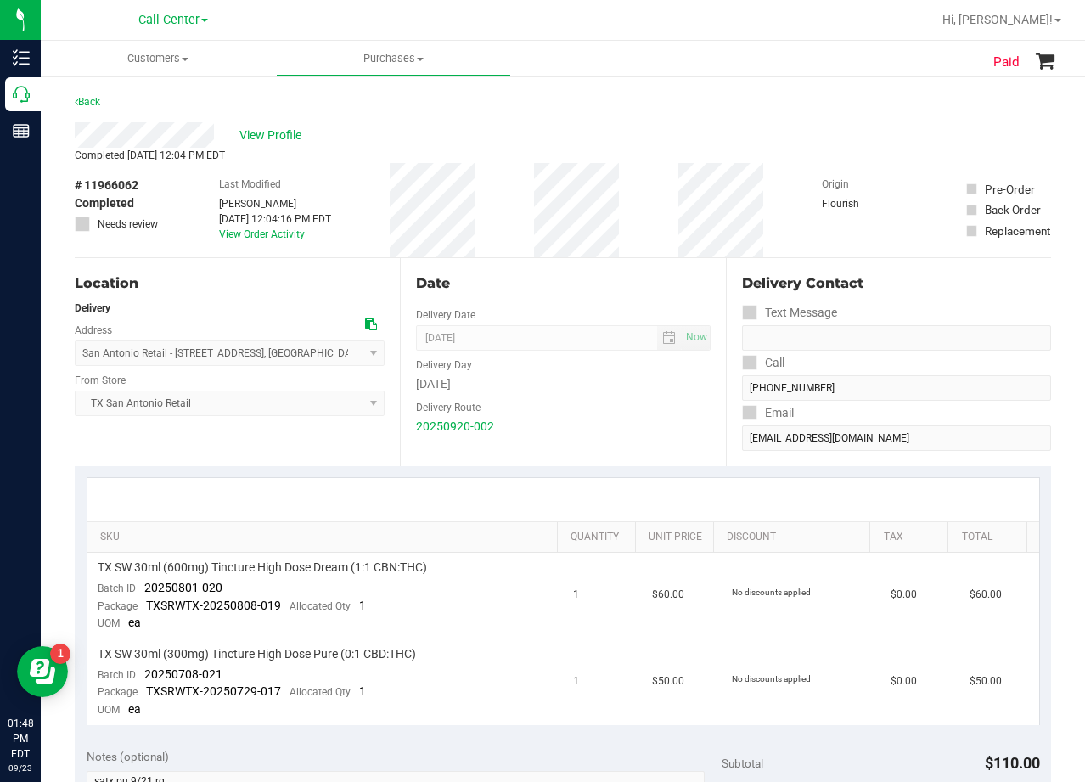
click at [573, 153] on div "Completed Sep 21, 2025 12:04 PM EDT" at bounding box center [563, 155] width 976 height 15
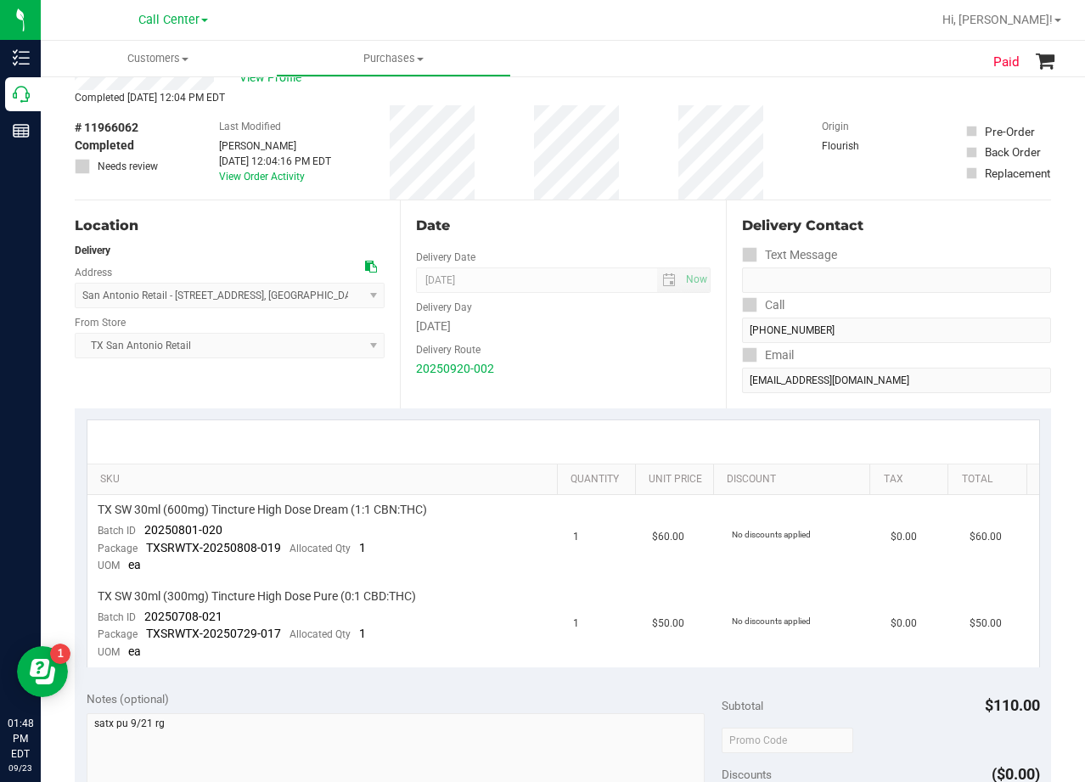
scroll to position [85, 0]
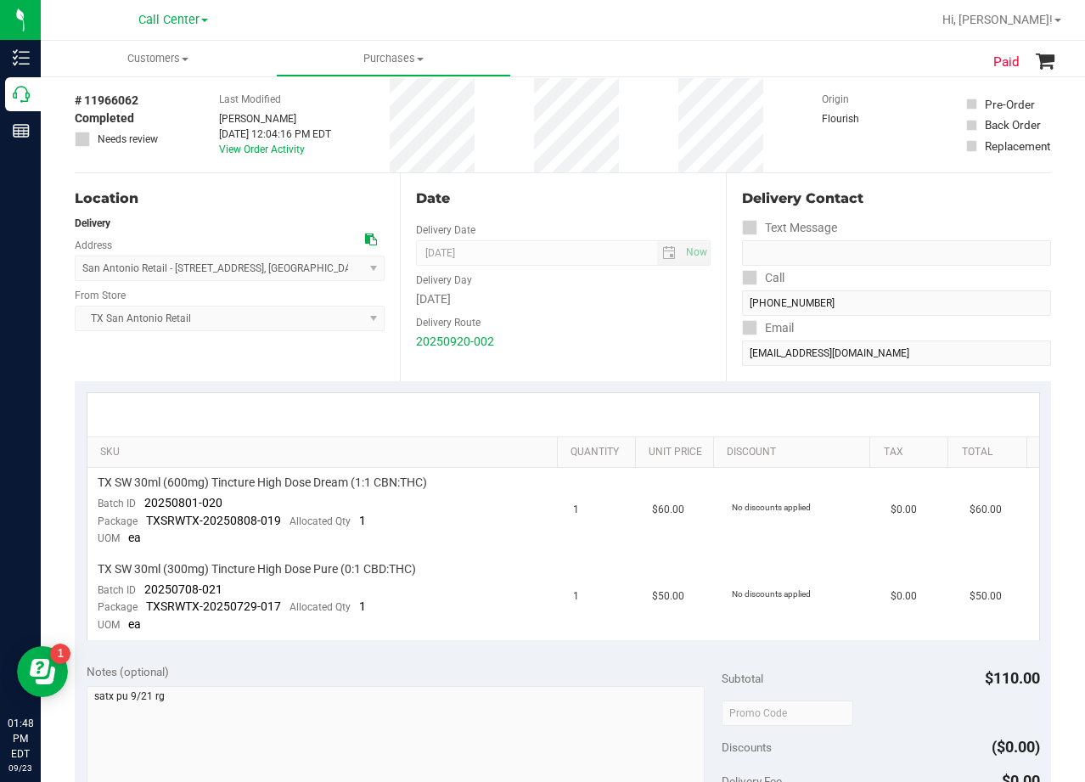
click at [634, 149] on div "# 11966062 Completed Needs review Last Modified Rebecca Green Sep 21, 2025 12:0…" at bounding box center [563, 125] width 976 height 94
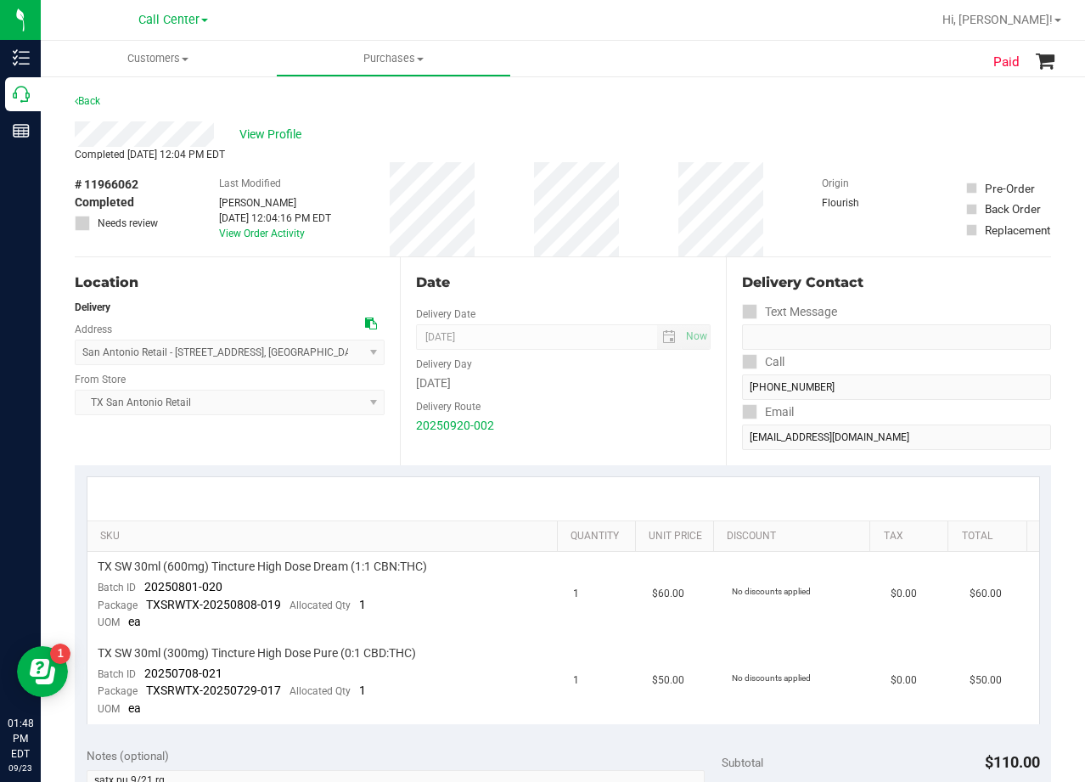
scroll to position [0, 0]
click at [644, 267] on div "Date Delivery Date 09/21/2025 Now 09/21/2025 08:00 AM Now Delivery Day Sunday D…" at bounding box center [562, 362] width 325 height 208
click at [573, 149] on div "Completed Sep 21, 2025 12:04 PM EDT" at bounding box center [563, 155] width 976 height 15
click at [594, 134] on div "View Profile" at bounding box center [563, 134] width 976 height 25
click at [594, 268] on div "Date Delivery Date 09/21/2025 Now 09/21/2025 08:00 AM Now Delivery Day Sunday D…" at bounding box center [562, 362] width 325 height 208
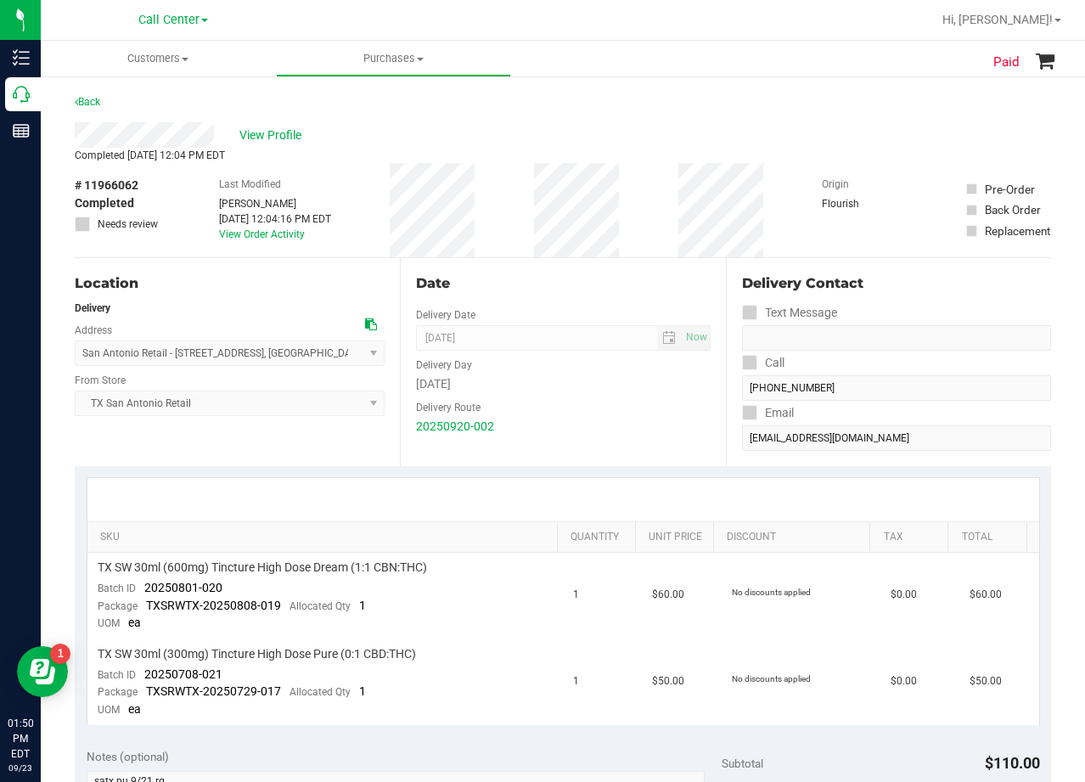
click at [560, 290] on div "Date" at bounding box center [563, 283] width 294 height 20
drag, startPoint x: 607, startPoint y: 265, endPoint x: 597, endPoint y: 266, distance: 10.2
click at [607, 265] on div "Date Delivery Date 09/21/2025 Now 09/21/2025 08:00 AM Now Delivery Day Sunday D…" at bounding box center [562, 362] width 325 height 208
drag, startPoint x: 585, startPoint y: 123, endPoint x: 553, endPoint y: 130, distance: 33.0
click at [564, 127] on purchase-details "Back View Profile Completed Sep 21, 2025 12:04 PM EDT # 11966062 Completed Need…" at bounding box center [563, 722] width 976 height 1261
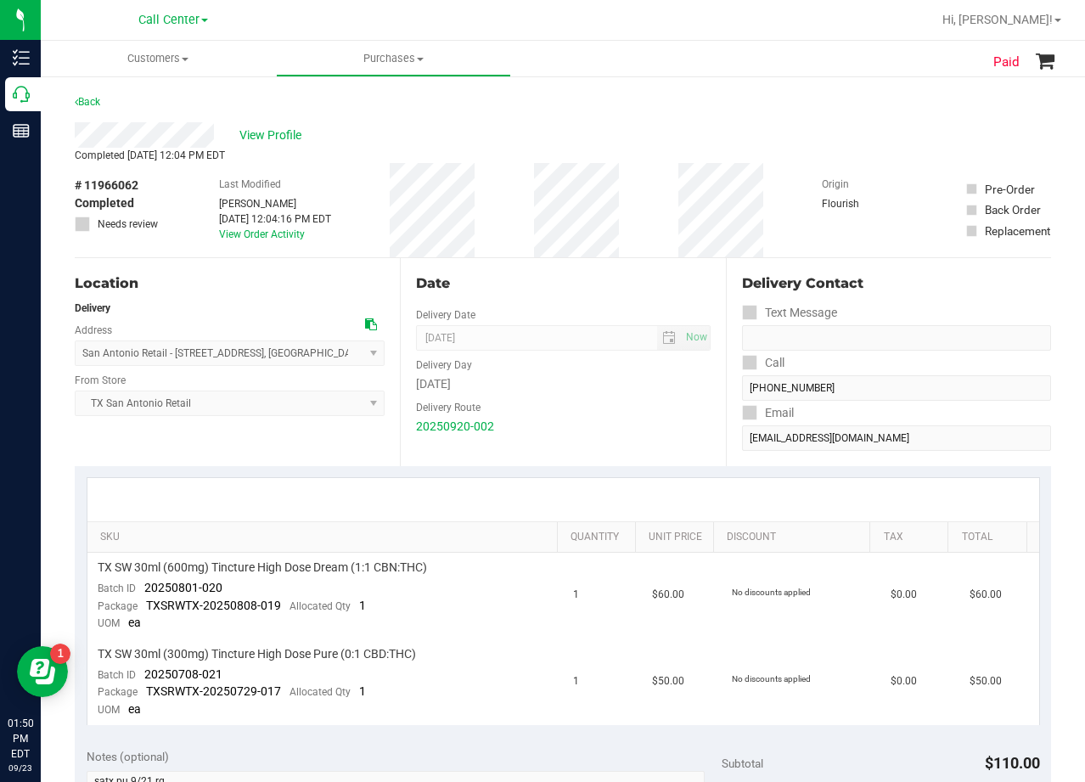
click at [610, 143] on div "View Profile" at bounding box center [563, 134] width 976 height 25
click at [575, 136] on div "View Profile" at bounding box center [563, 134] width 976 height 25
click at [610, 276] on div "Date" at bounding box center [563, 283] width 294 height 20
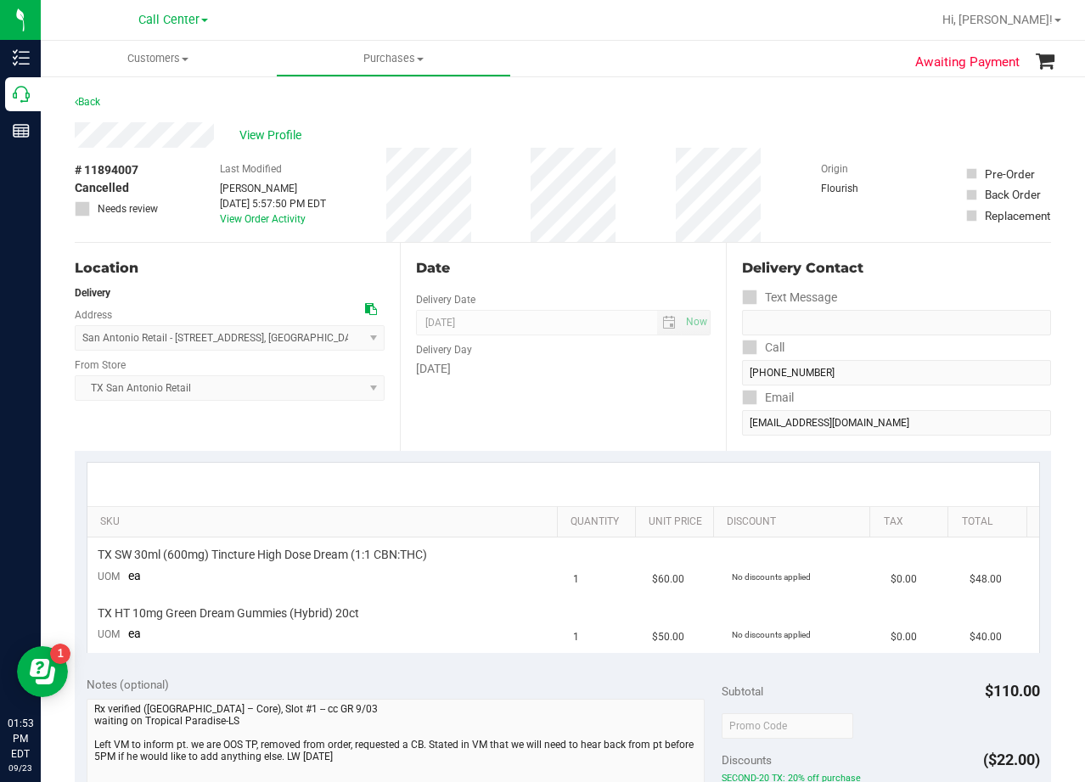
drag, startPoint x: 693, startPoint y: 143, endPoint x: 674, endPoint y: 142, distance: 18.7
click at [693, 142] on div "View Profile" at bounding box center [563, 134] width 976 height 25
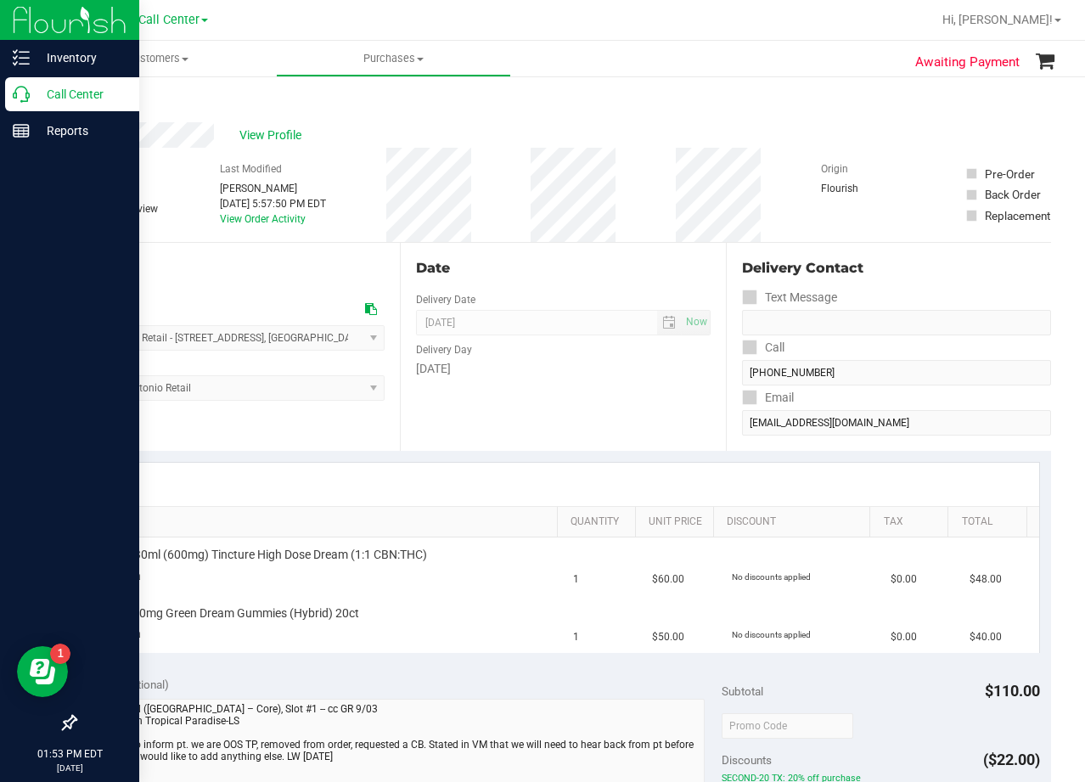
click at [21, 98] on icon at bounding box center [21, 94] width 17 height 17
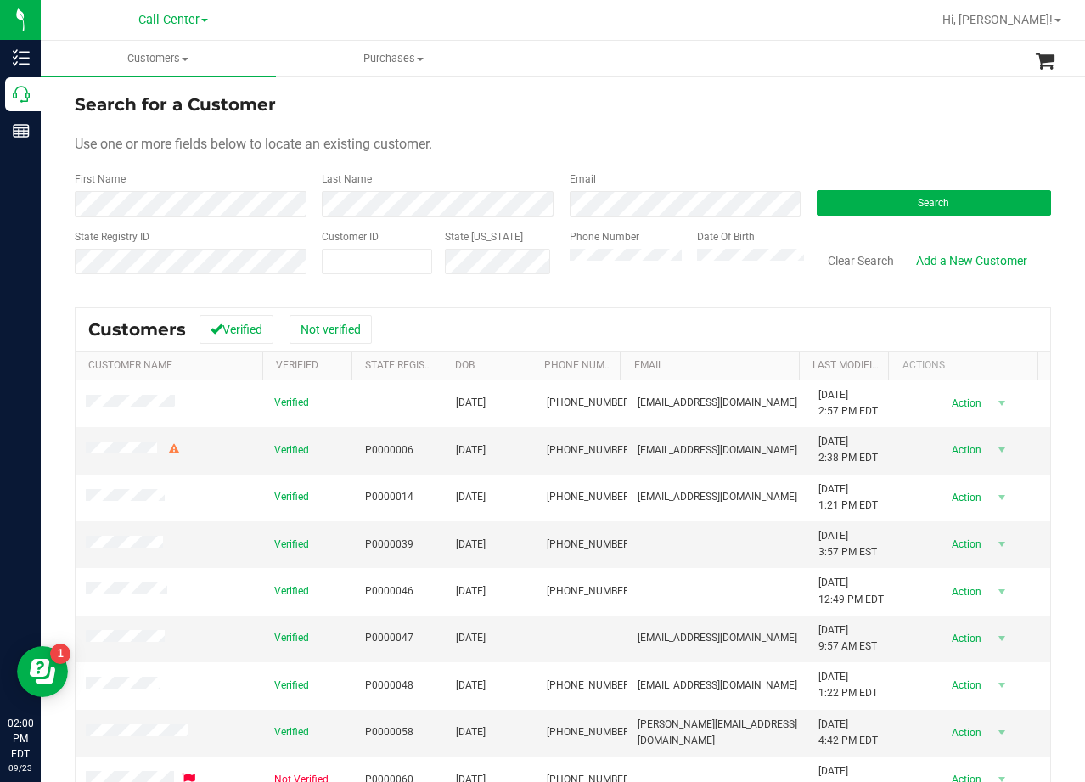
click at [756, 146] on div "Use one or more fields below to locate an existing customer." at bounding box center [563, 144] width 976 height 20
click at [923, 186] on div "Search" at bounding box center [927, 194] width 247 height 45
click at [924, 200] on span "Search" at bounding box center [933, 203] width 31 height 12
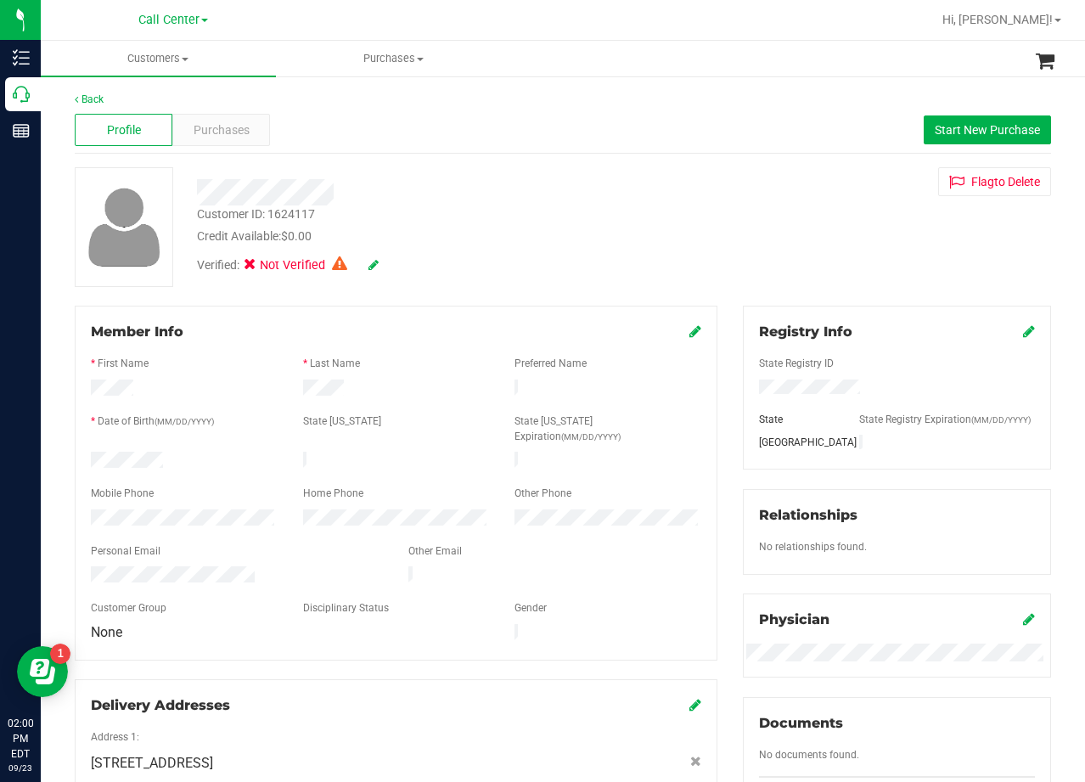
click at [730, 178] on div "Flag to Delete" at bounding box center [897, 181] width 334 height 29
click at [226, 138] on span "Purchases" at bounding box center [222, 130] width 56 height 18
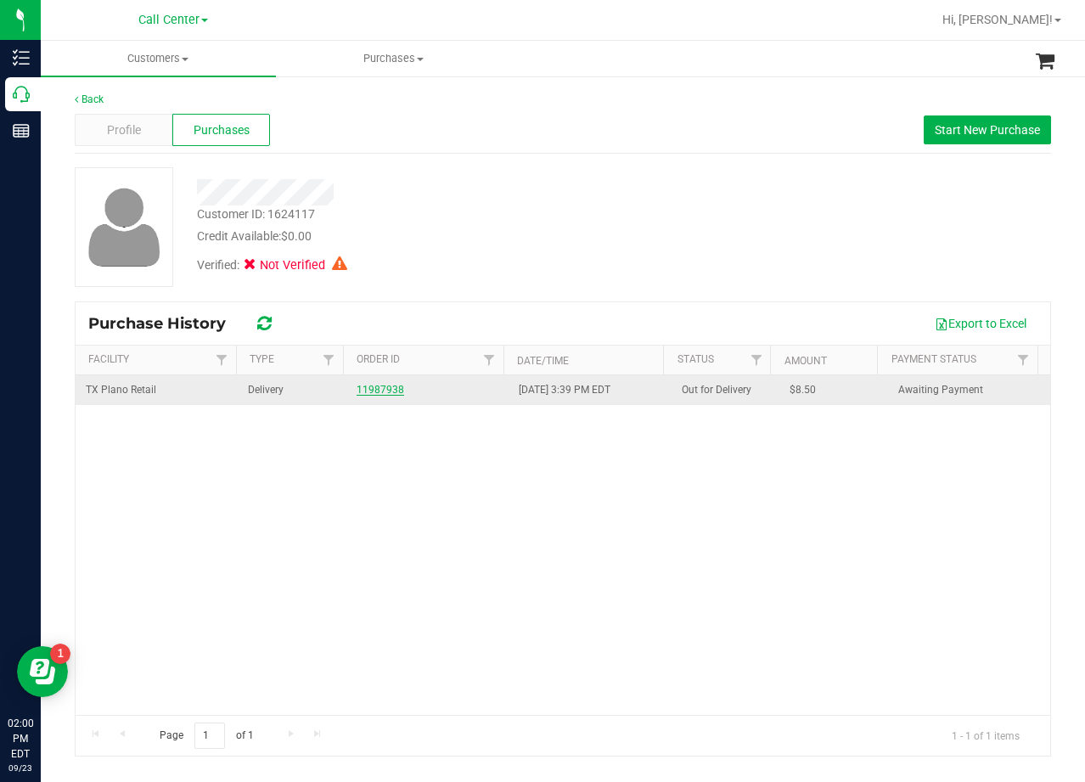
click at [372, 388] on link "11987938" at bounding box center [381, 390] width 48 height 12
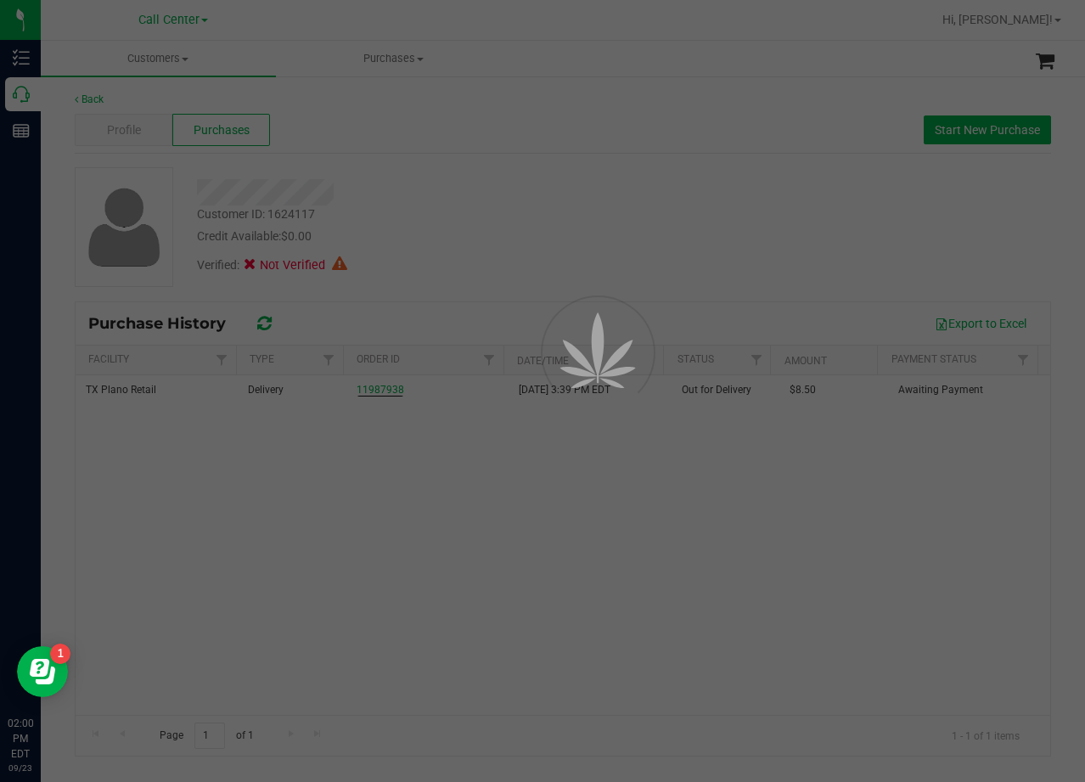
click at [520, 255] on div at bounding box center [542, 391] width 1085 height 782
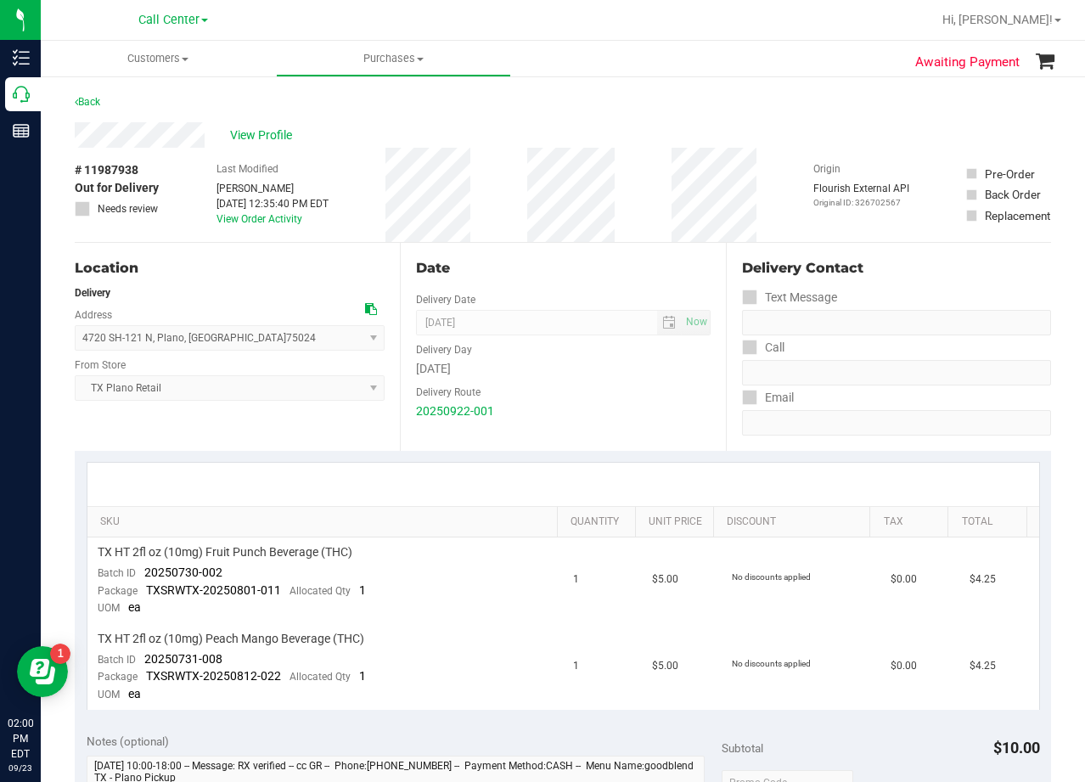
click at [596, 260] on div "Date" at bounding box center [563, 268] width 294 height 20
click at [618, 284] on div "Date Delivery Date 09/23/2025 Now 09/23/2025 08:00 AM Now Delivery Day Tuesday …" at bounding box center [562, 347] width 325 height 208
click at [585, 275] on div "Date" at bounding box center [563, 268] width 294 height 20
click at [559, 261] on div "Date" at bounding box center [563, 268] width 294 height 20
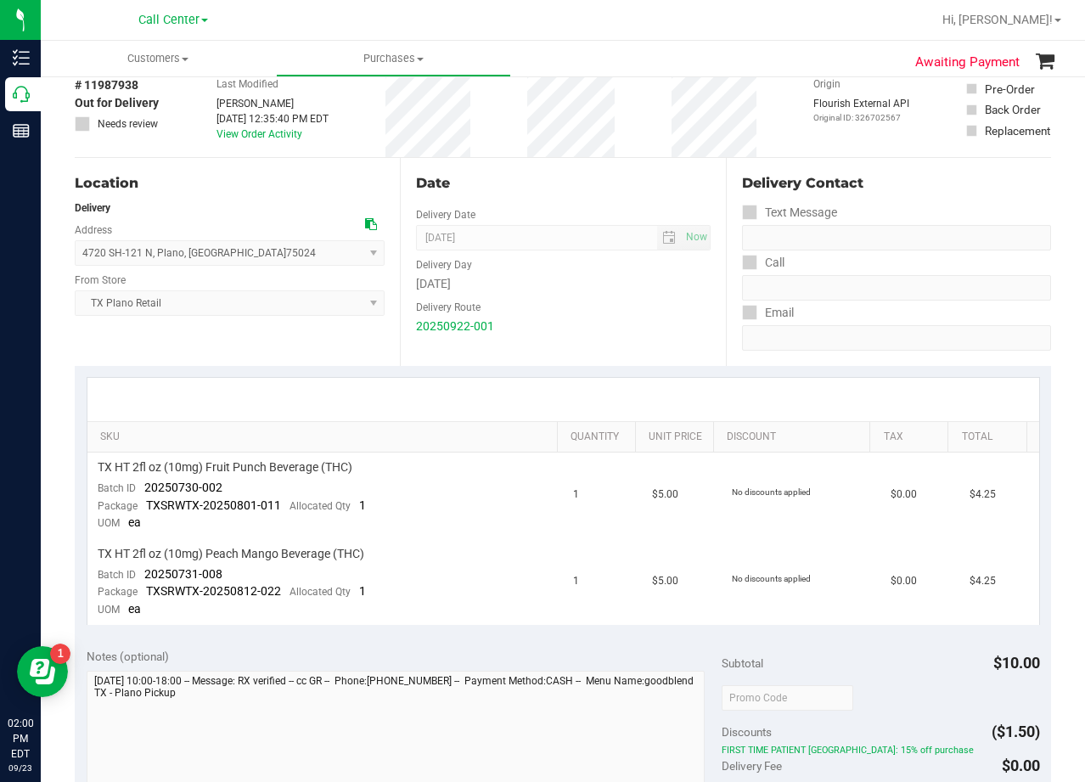
click at [556, 267] on div "Delivery Day" at bounding box center [563, 262] width 294 height 25
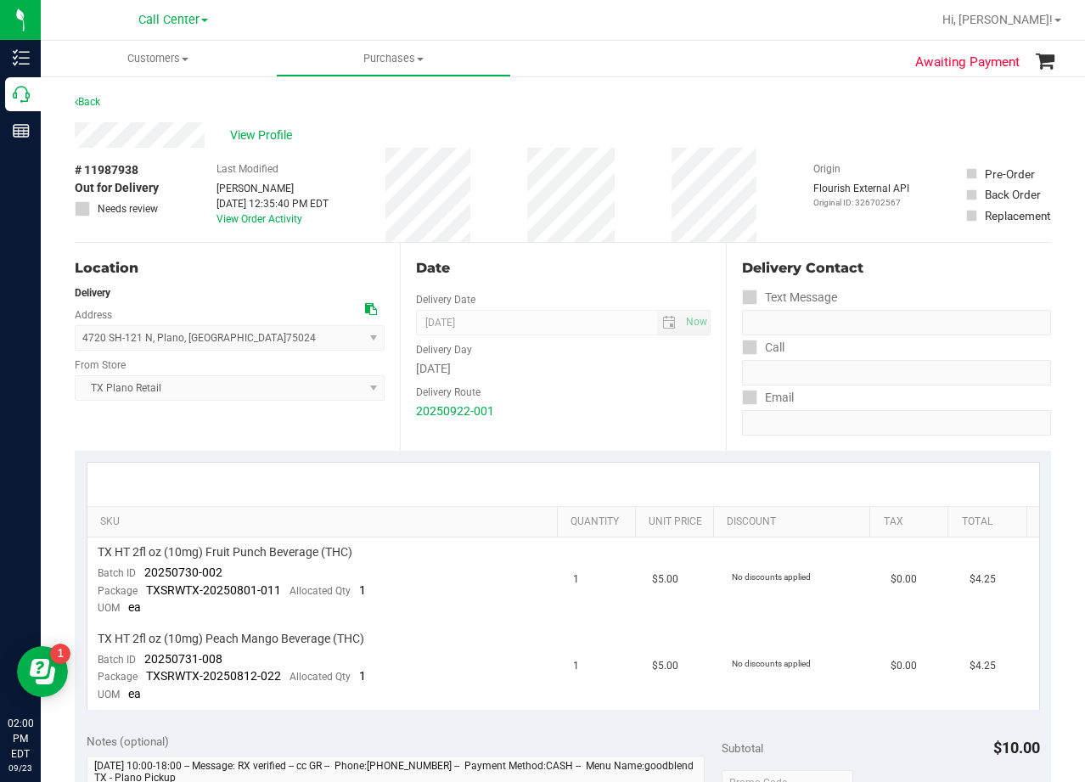
click at [554, 267] on div "Date" at bounding box center [563, 268] width 294 height 20
click at [646, 193] on div "# 11987938 Out for Delivery Needs review Last Modified Justin Ramos Sep 23, 202…" at bounding box center [563, 195] width 976 height 94
click at [650, 267] on div "Date" at bounding box center [563, 268] width 294 height 20
click at [264, 145] on div "View Profile" at bounding box center [563, 134] width 976 height 25
click at [262, 143] on span "View Profile" at bounding box center [264, 136] width 68 height 18
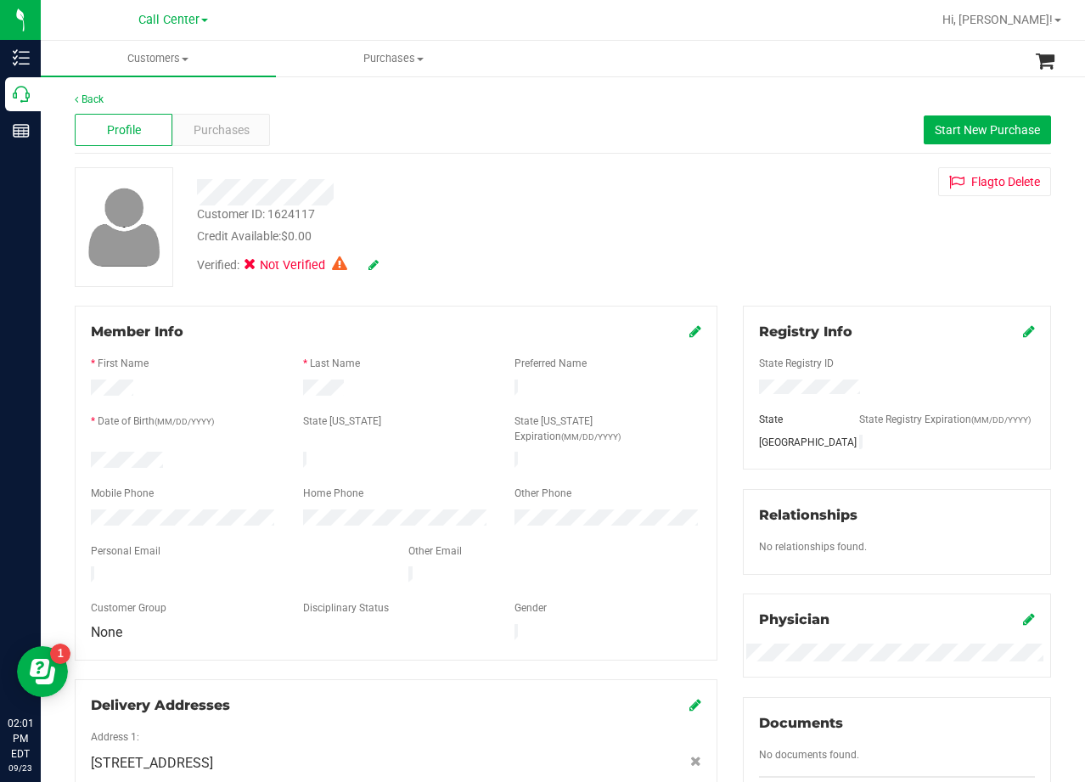
drag, startPoint x: 729, startPoint y: 200, endPoint x: 627, endPoint y: 281, distance: 130.5
click at [729, 200] on div "Customer ID: 1624117 Credit Available: $0.00 Verified: Not Verified Flag to Del…" at bounding box center [563, 227] width 1002 height 120
click at [796, 218] on div "Customer ID: 1624117 Credit Available: $0.00 Verified: Not Verified Flag to Del…" at bounding box center [563, 227] width 1002 height 120
click at [658, 193] on div at bounding box center [434, 192] width 501 height 26
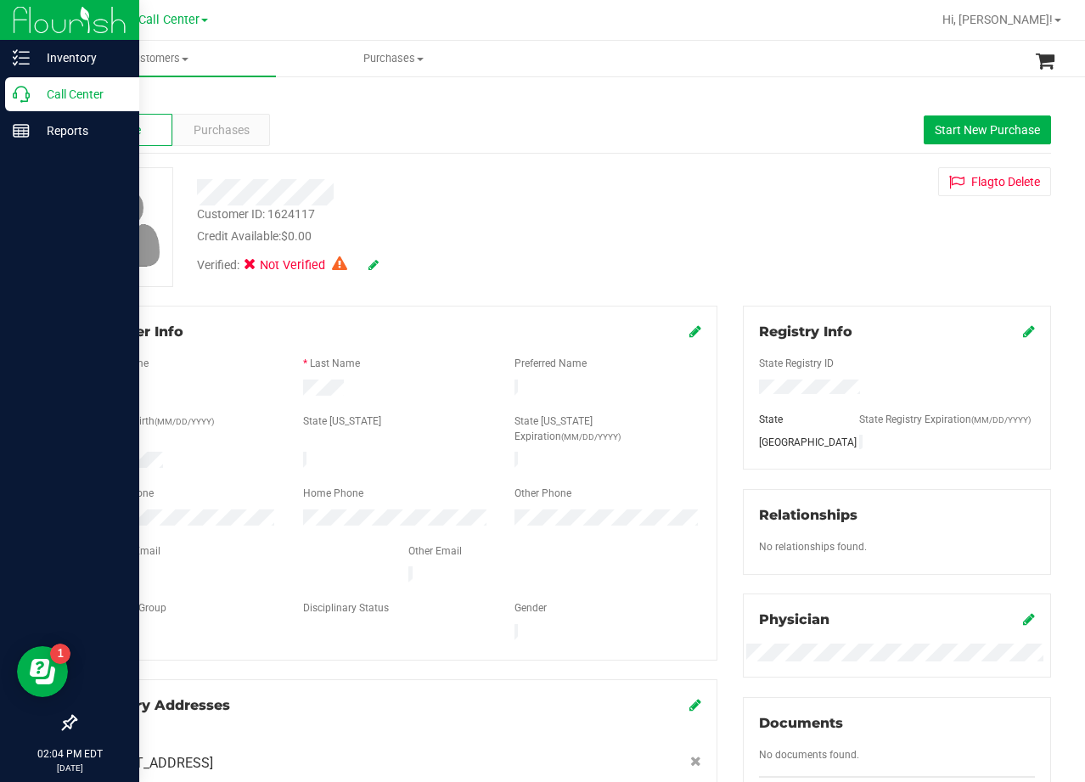
click at [33, 79] on div "Call Center" at bounding box center [72, 94] width 134 height 34
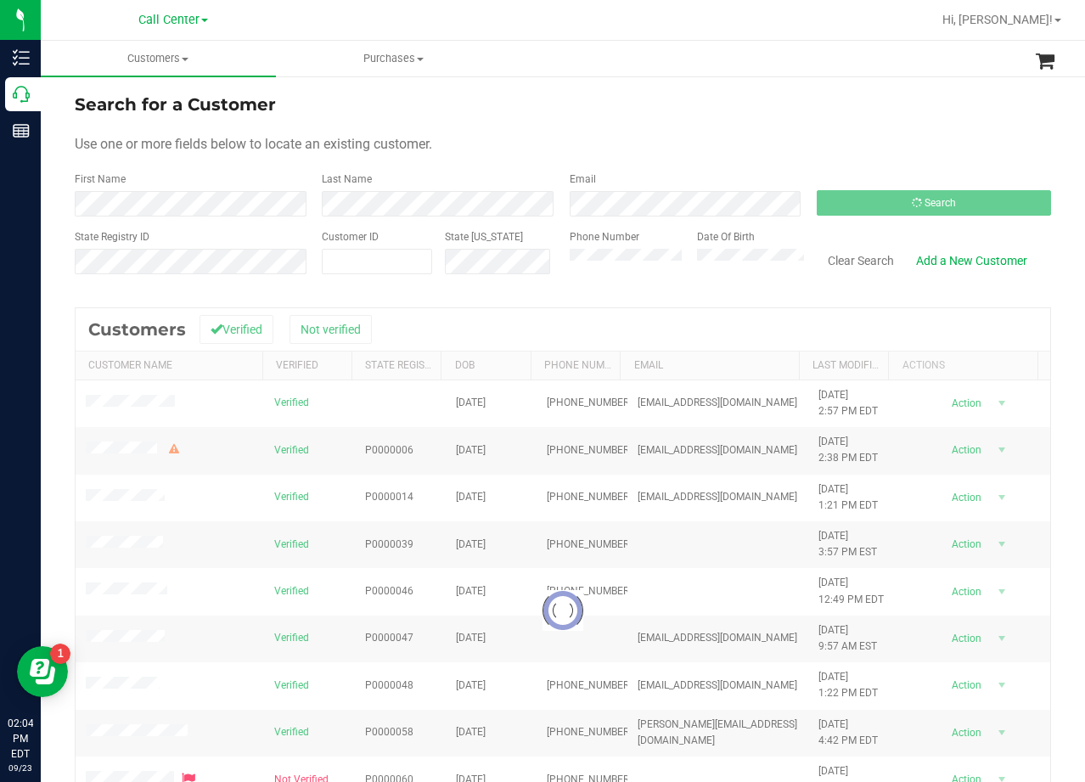
click at [689, 110] on div "Search for a Customer" at bounding box center [563, 104] width 976 height 25
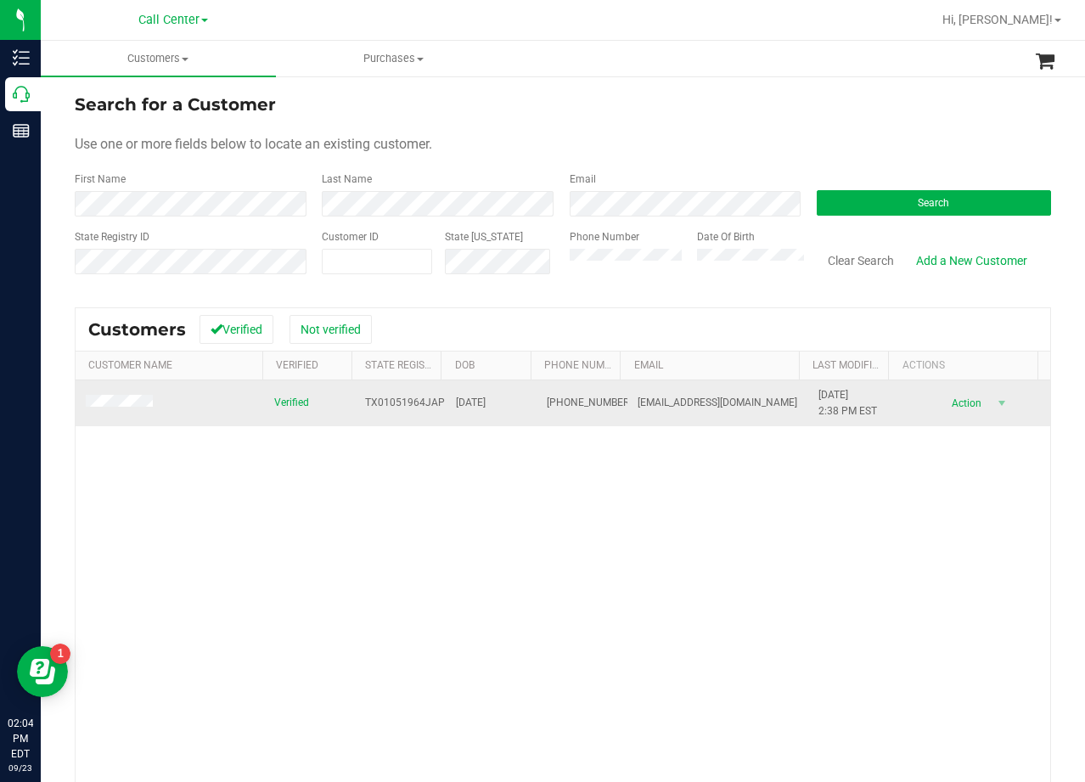
click at [155, 401] on span at bounding box center [122, 403] width 72 height 17
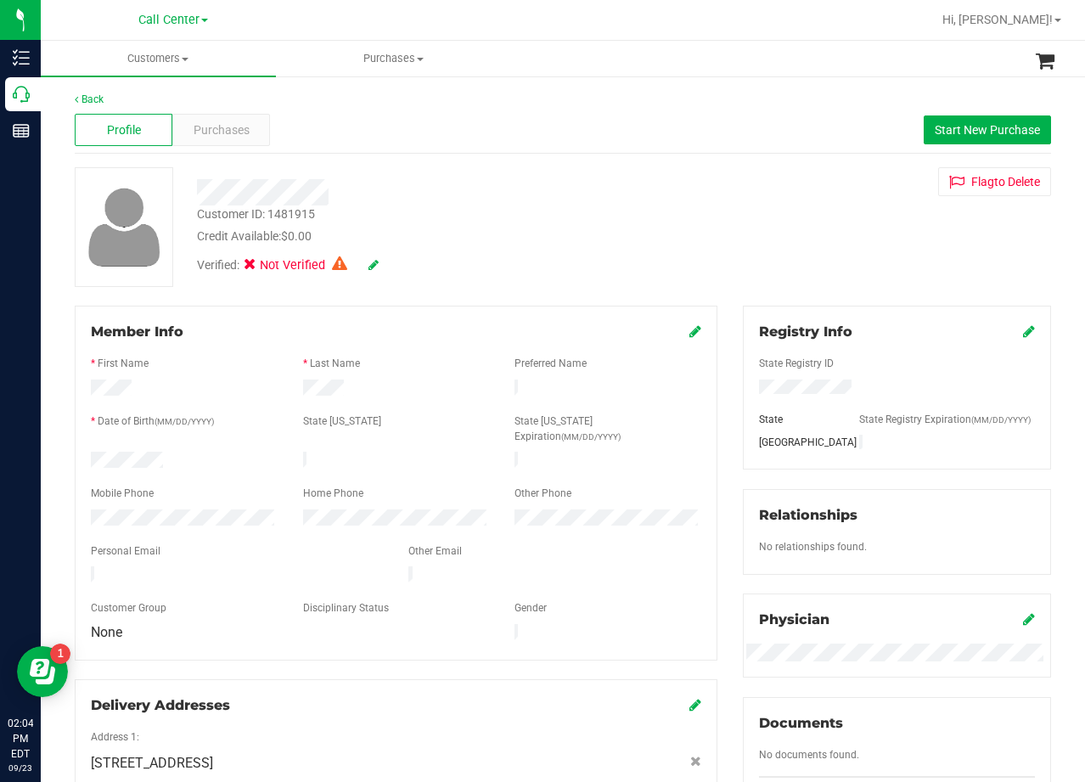
click at [667, 211] on div "Customer ID: 1481915 Credit Available: $0.00" at bounding box center [434, 225] width 501 height 40
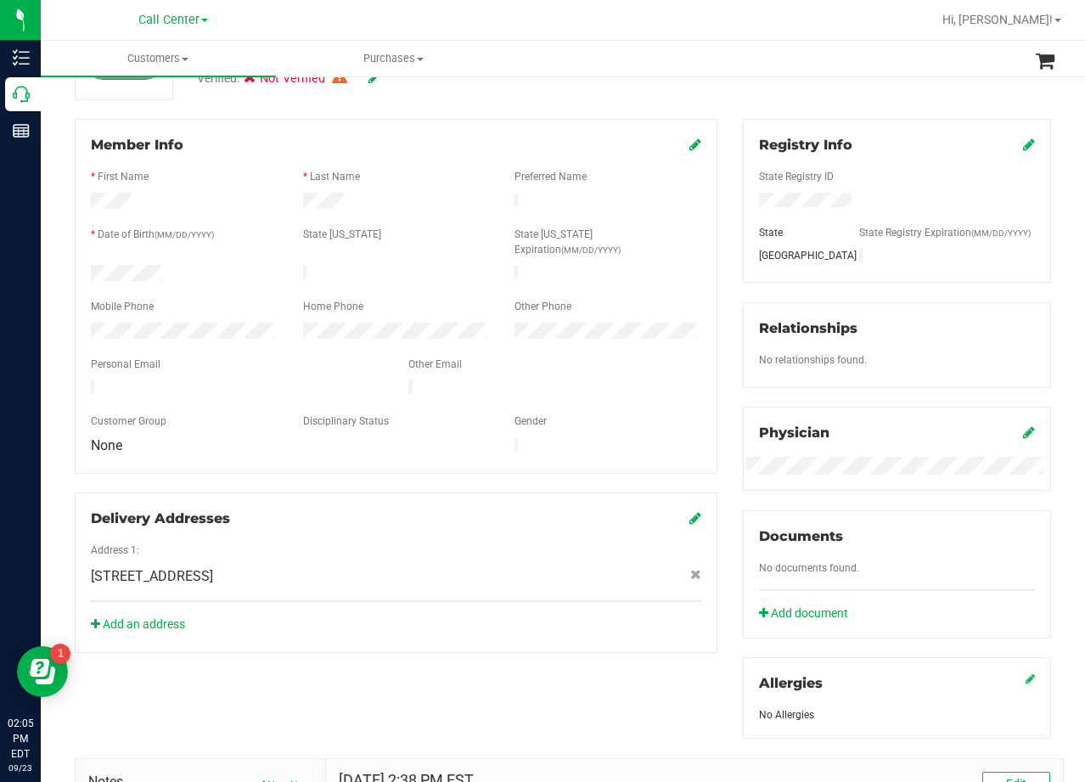
scroll to position [492, 0]
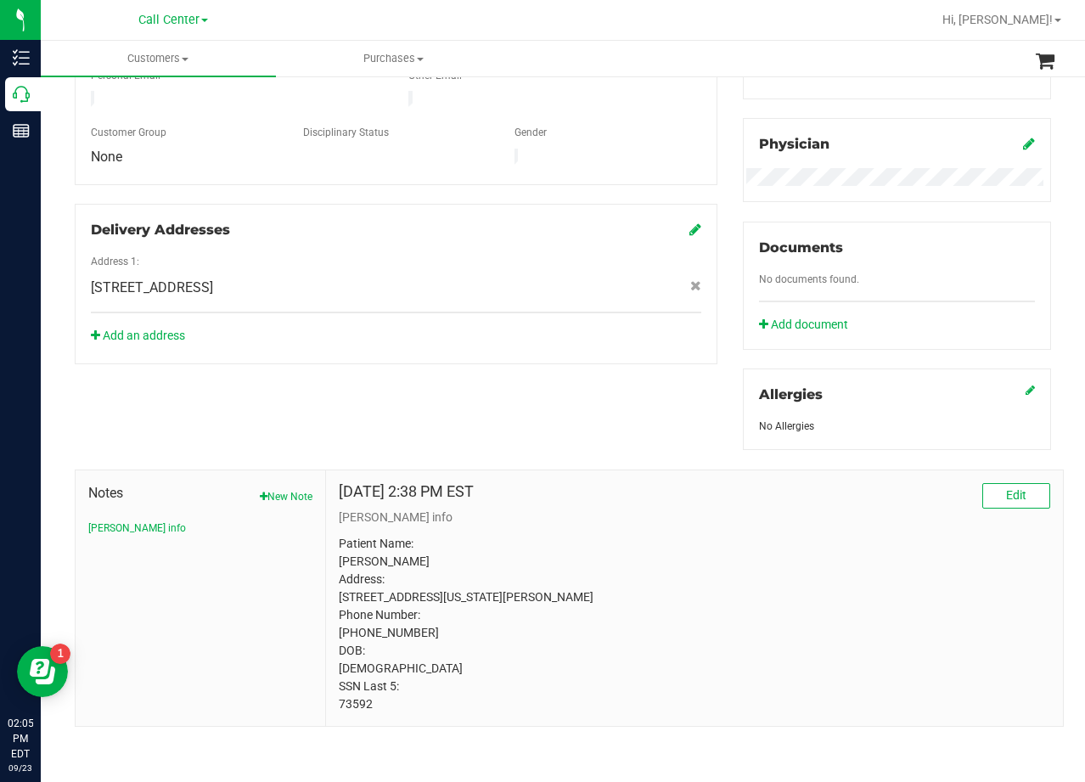
click at [346, 701] on p "Patient Name: James Pivoda Address: 201 W Washington St Knippa, TX, 78870 Phone…" at bounding box center [695, 624] width 712 height 178
copy p "73592"
click at [623, 594] on p "Patient Name: James Pivoda Address: 201 W Washington St Knippa, TX, 78870 Phone…" at bounding box center [695, 624] width 712 height 178
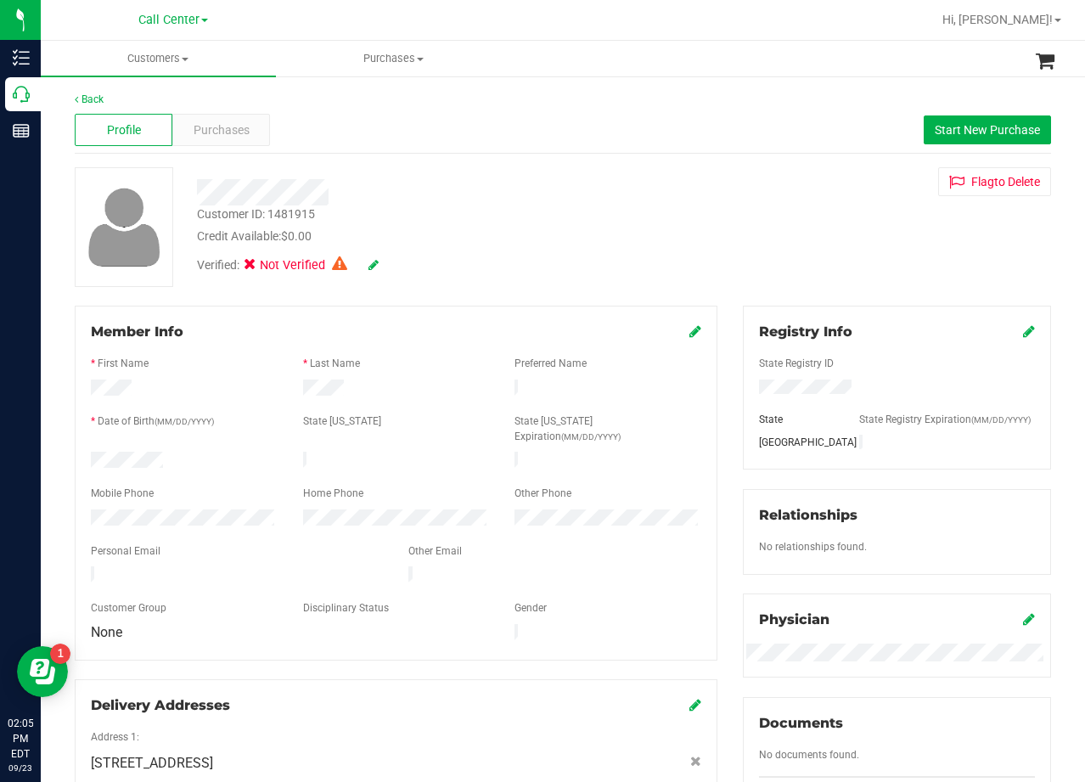
click at [577, 250] on div "Verified: Not Verified" at bounding box center [434, 263] width 501 height 37
drag, startPoint x: 945, startPoint y: 121, endPoint x: 922, endPoint y: 126, distance: 23.3
click at [945, 122] on button "Start New Purchase" at bounding box center [987, 129] width 127 height 29
click at [688, 162] on div "Back Profile Purchases Start New Purchase Customer ID: 1481915 Credit Available…" at bounding box center [563, 647] width 976 height 1111
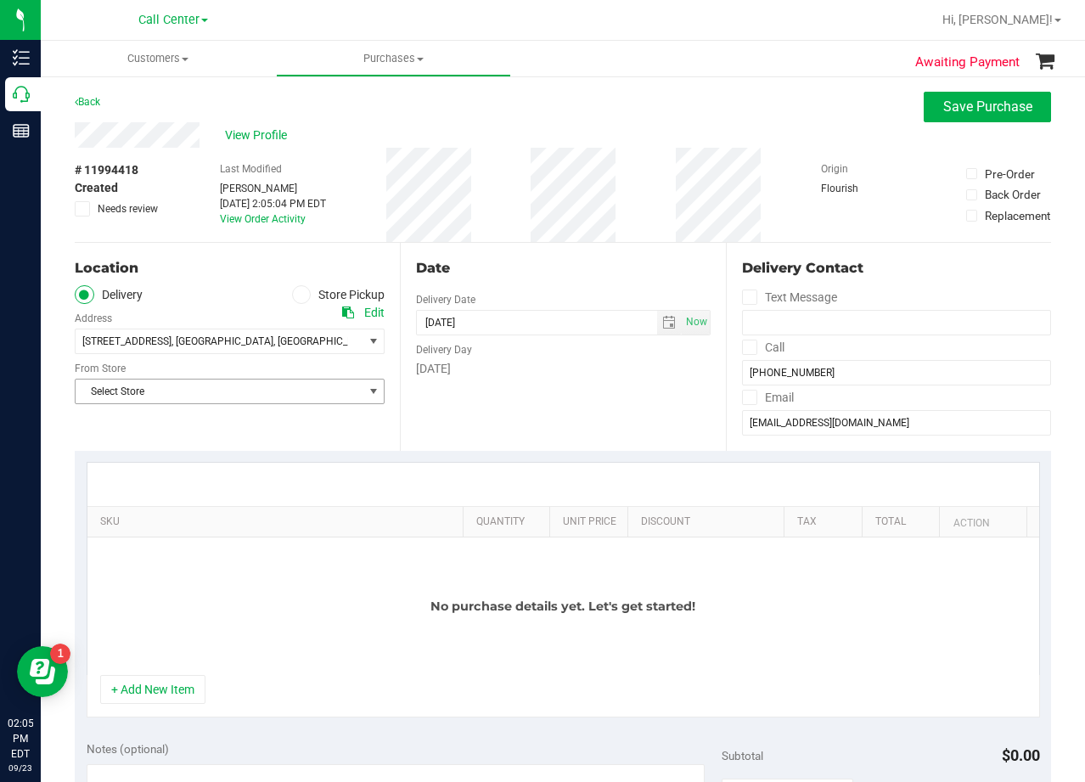
click at [298, 399] on span "Select Store" at bounding box center [219, 392] width 287 height 24
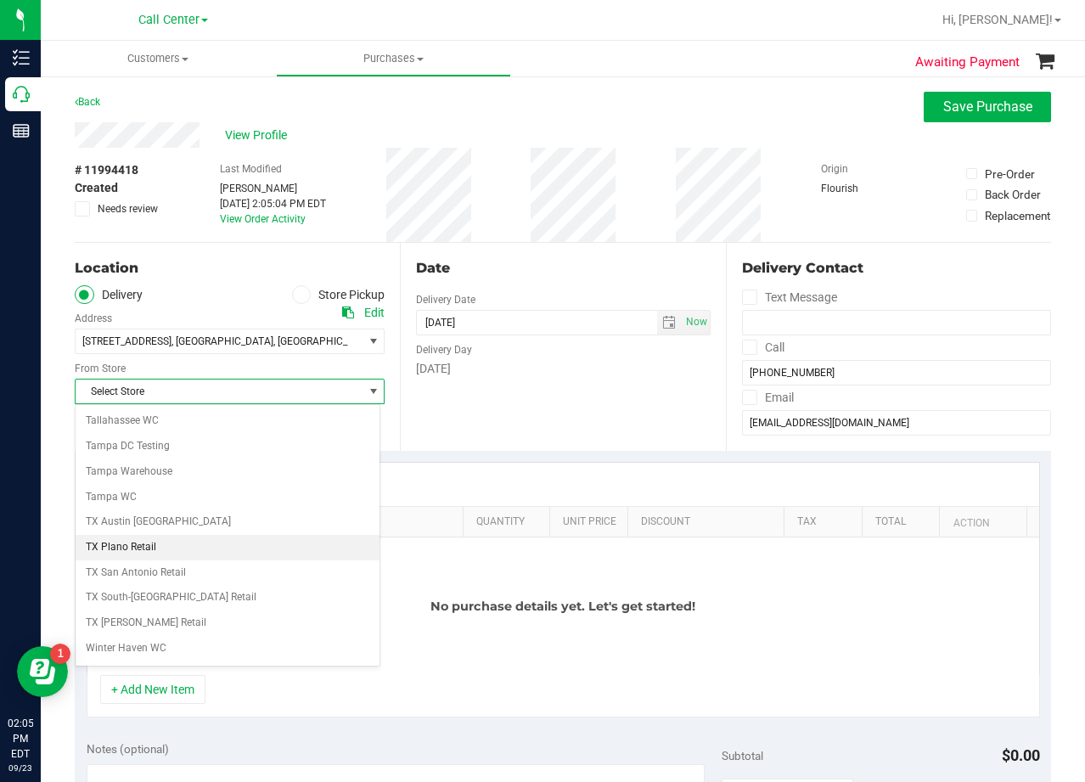
scroll to position [1234, 0]
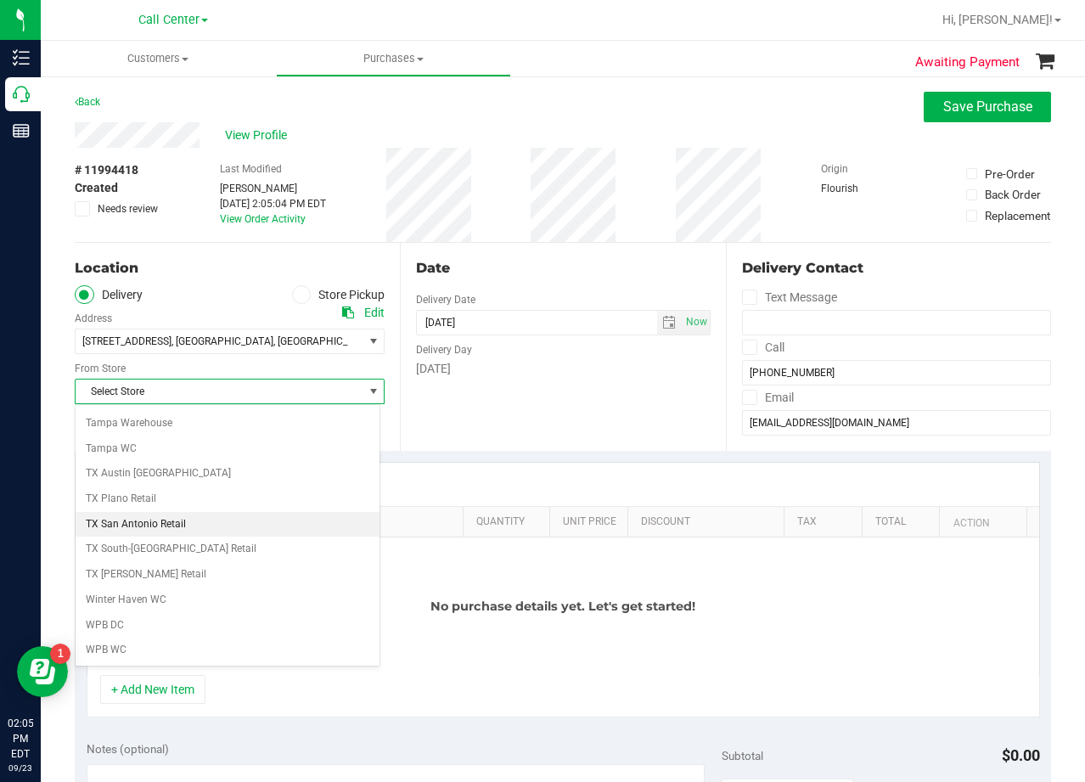
click at [204, 534] on li "TX San Antonio Retail" at bounding box center [228, 524] width 304 height 25
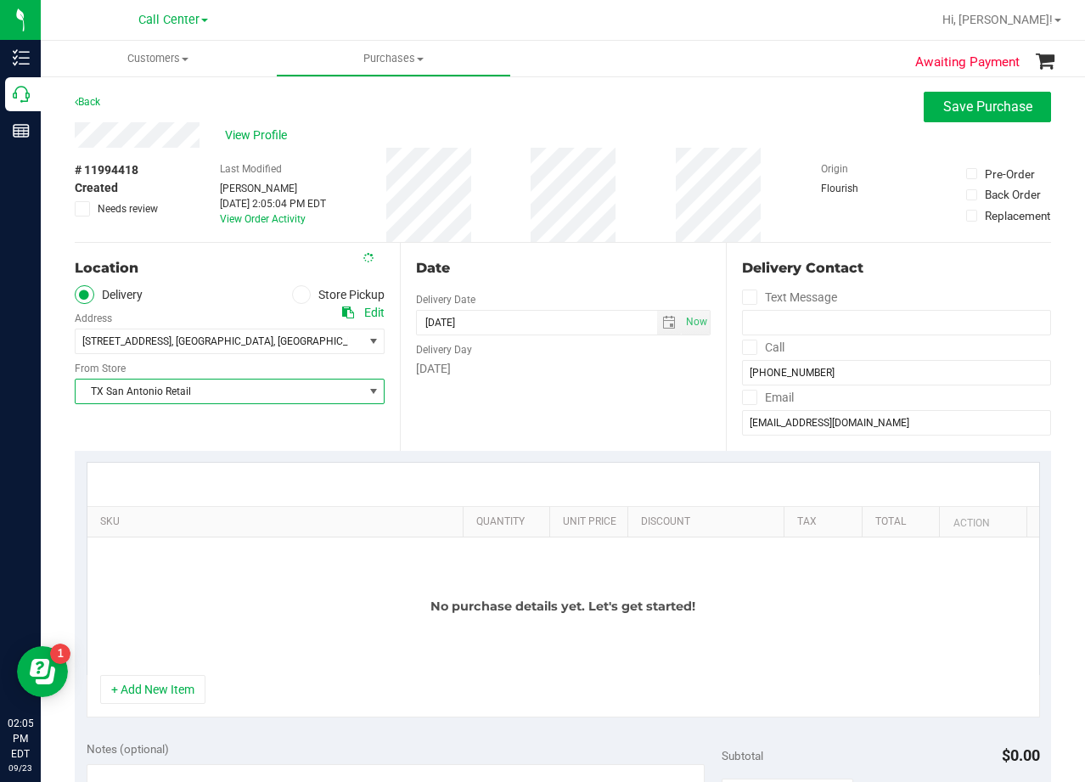
click at [366, 470] on div at bounding box center [563, 484] width 952 height 43
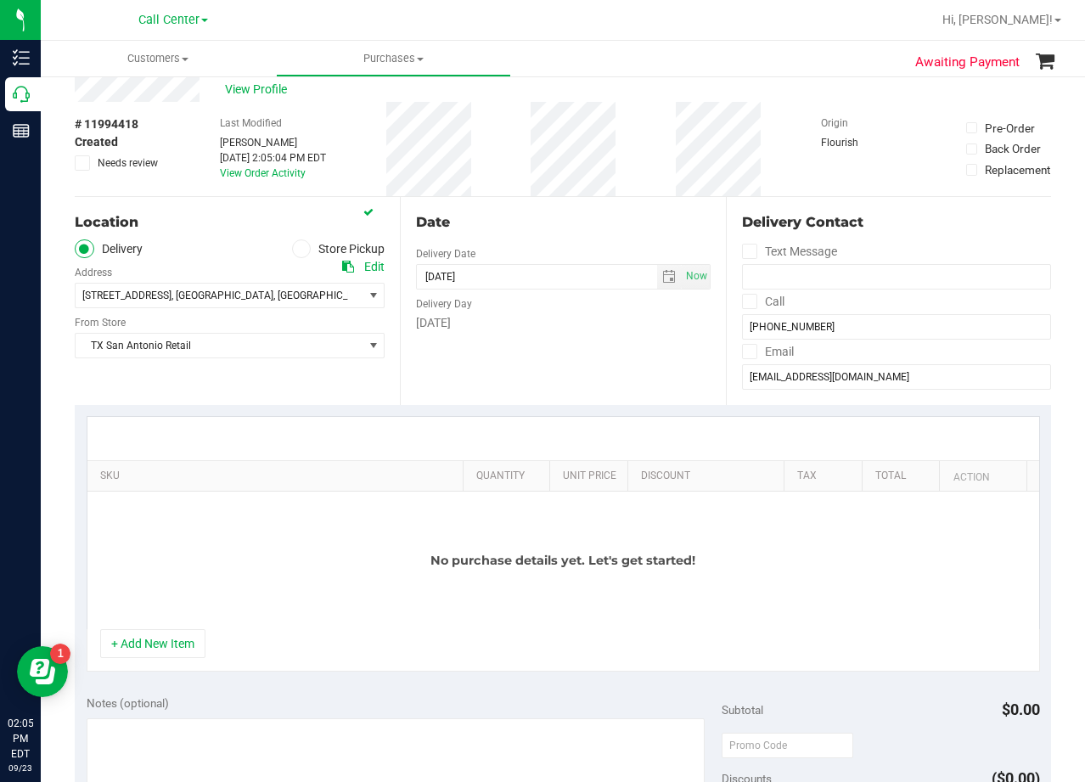
scroll to position [85, 0]
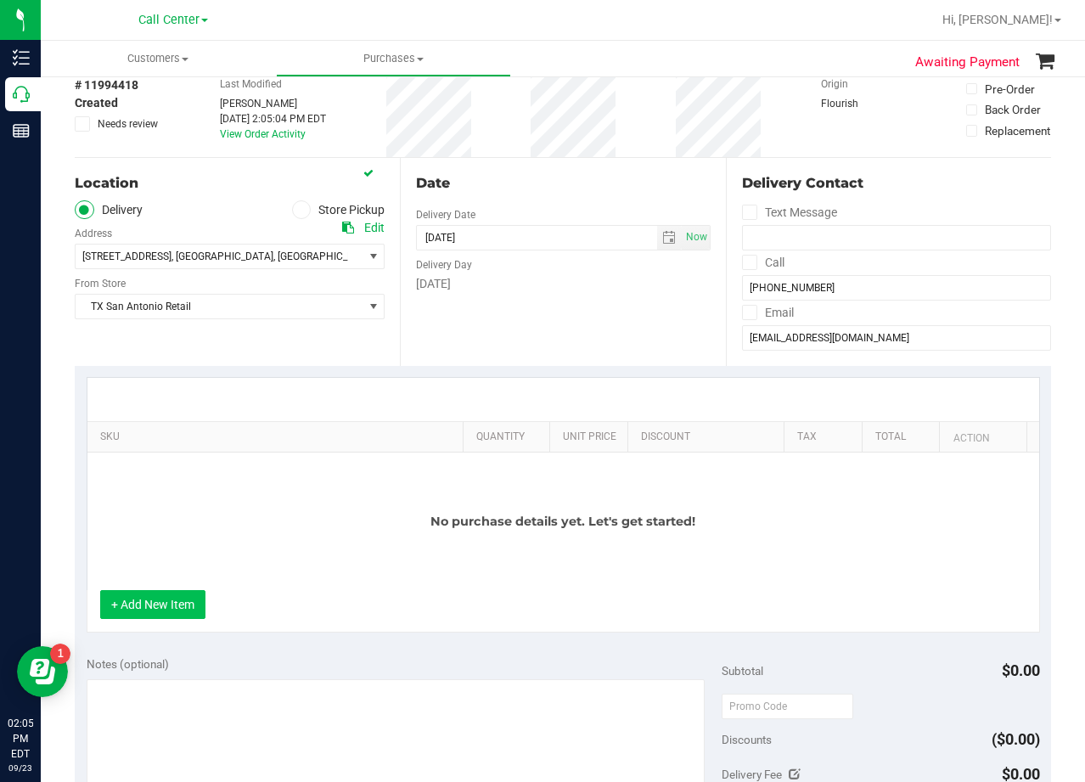
click at [177, 600] on button "+ Add New Item" at bounding box center [152, 604] width 105 height 29
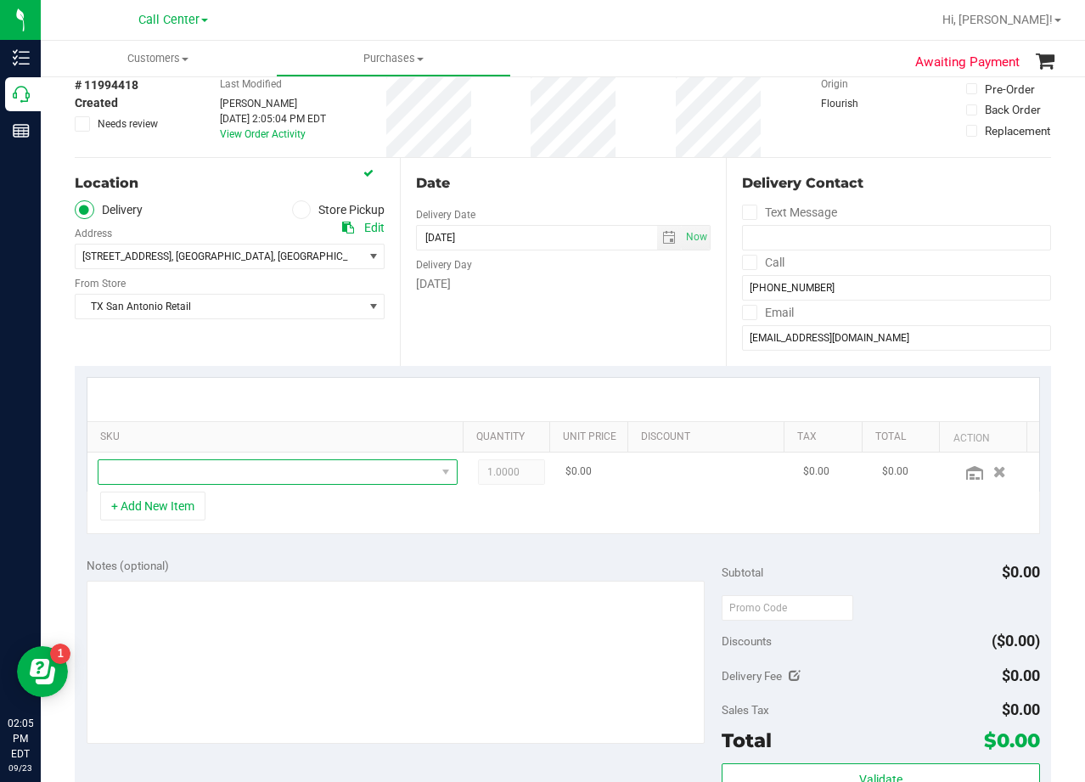
click at [178, 462] on span "NO DATA FOUND" at bounding box center [266, 472] width 337 height 24
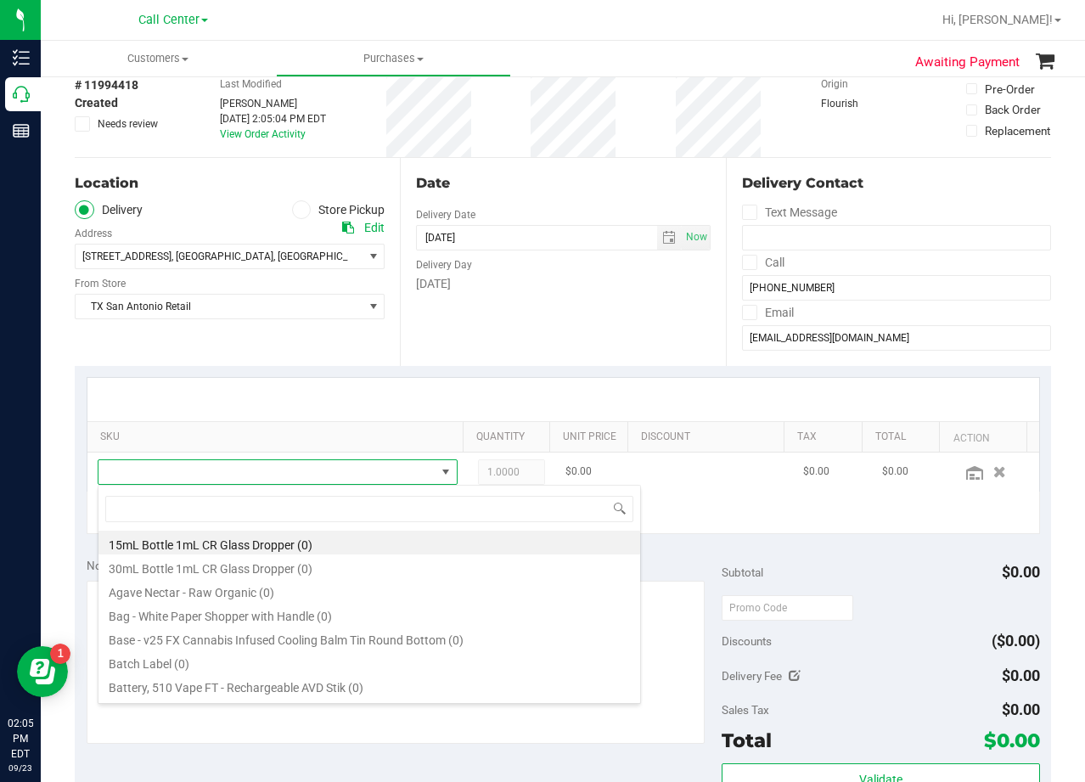
scroll to position [25, 341]
type input "peac"
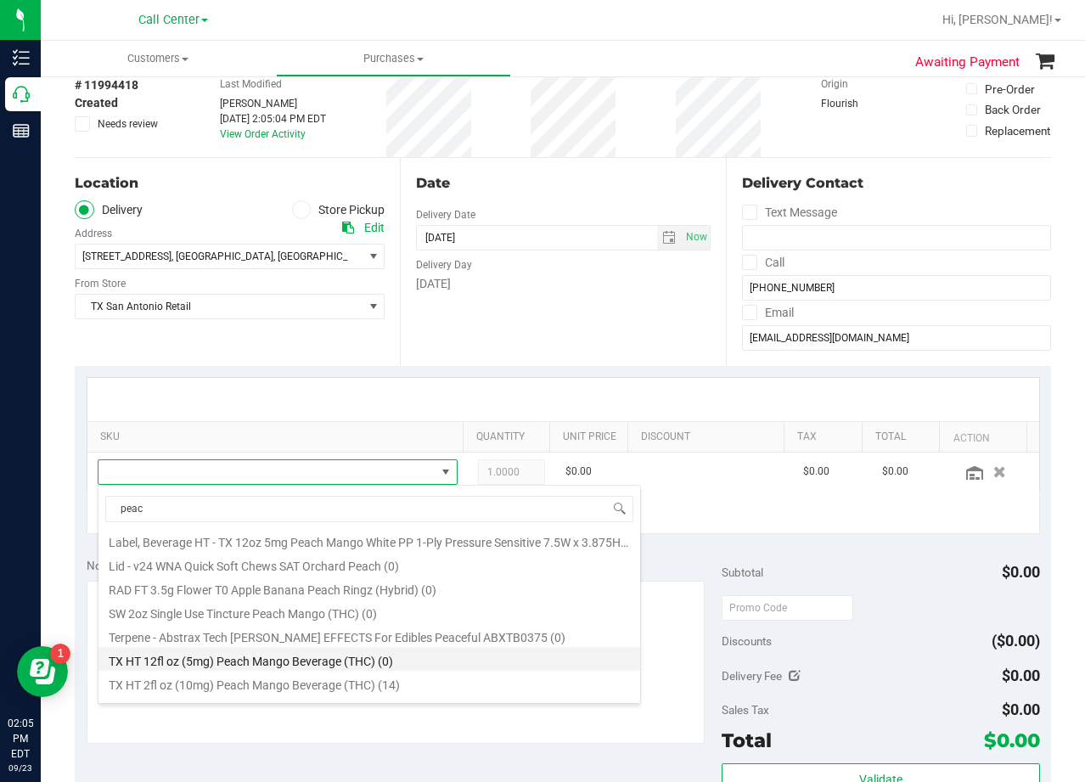
scroll to position [924, 0]
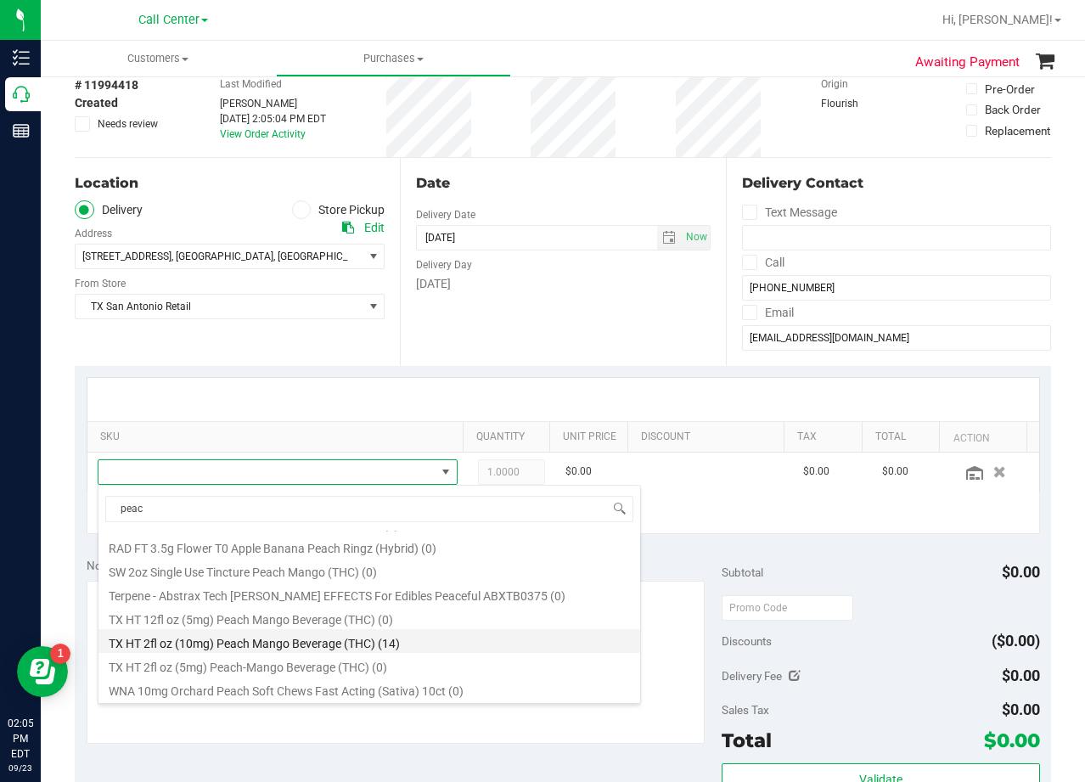
click at [465, 631] on li "TX HT 2fl oz (10mg) Peach Mango Beverage (THC) (14)" at bounding box center [369, 641] width 542 height 24
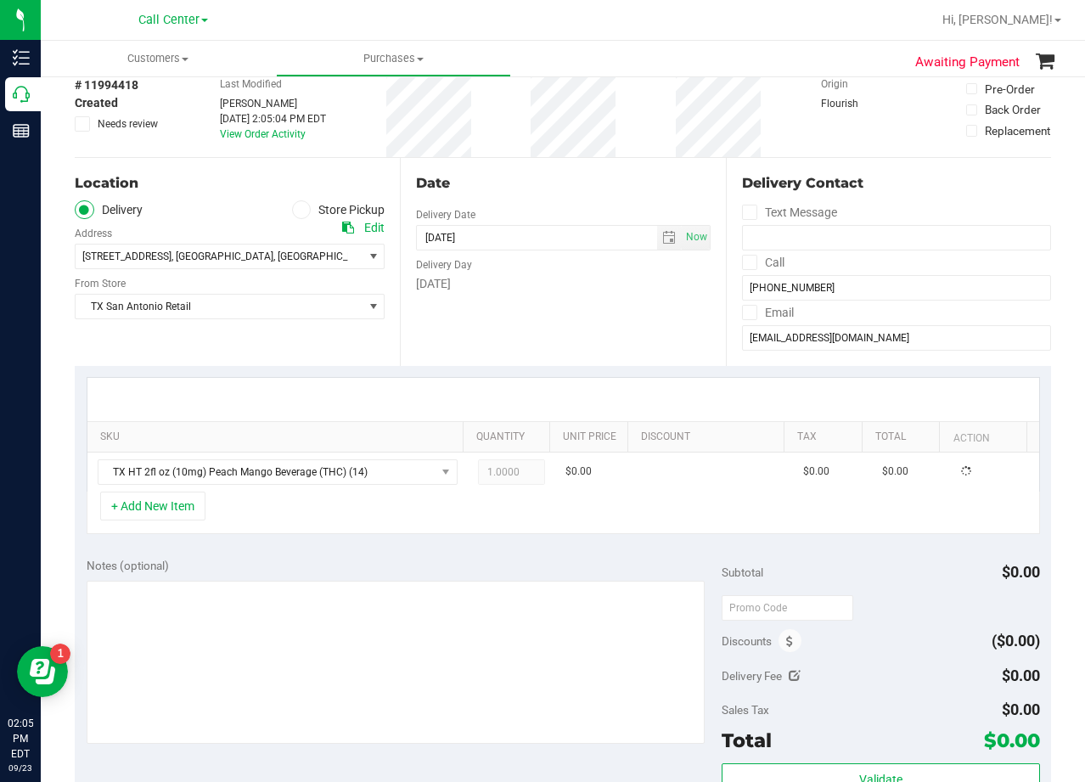
drag, startPoint x: 418, startPoint y: 542, endPoint x: 481, endPoint y: 502, distance: 74.4
click at [419, 540] on div "SKU Quantity Unit Price Discount Tax Total Action TX HT 2fl oz (10mg) Peach Man…" at bounding box center [563, 456] width 976 height 180
click at [505, 476] on span "1.00 1" at bounding box center [511, 471] width 67 height 25
click at [505, 476] on input "1" at bounding box center [511, 472] width 65 height 24
type input "10"
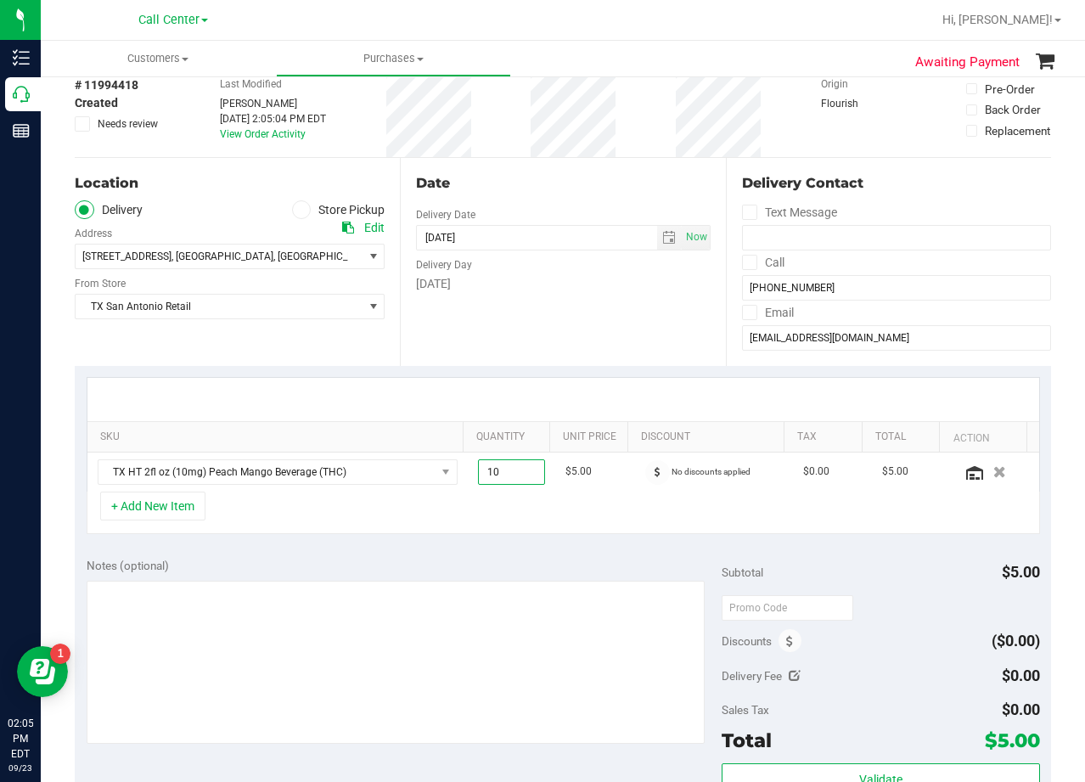
type input "10.00"
click at [521, 383] on div at bounding box center [563, 399] width 952 height 43
click at [169, 512] on button "+ Add New Item" at bounding box center [152, 506] width 105 height 29
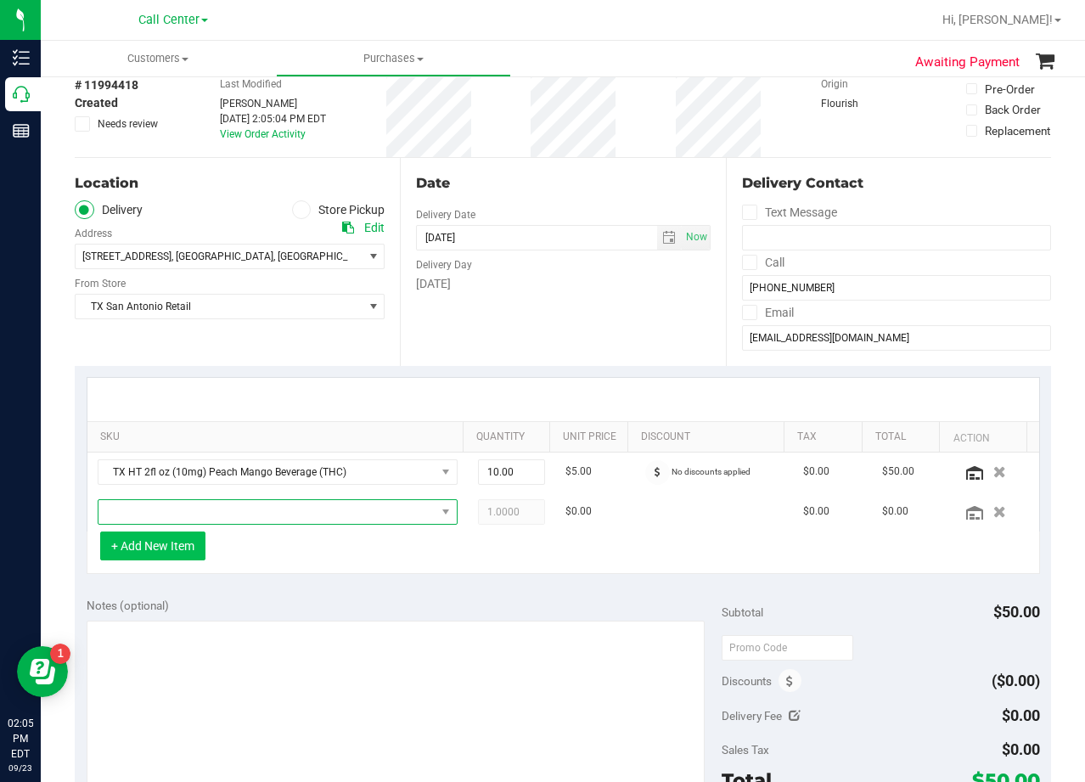
click at [169, 512] on span "NO DATA FOUND" at bounding box center [266, 512] width 337 height 24
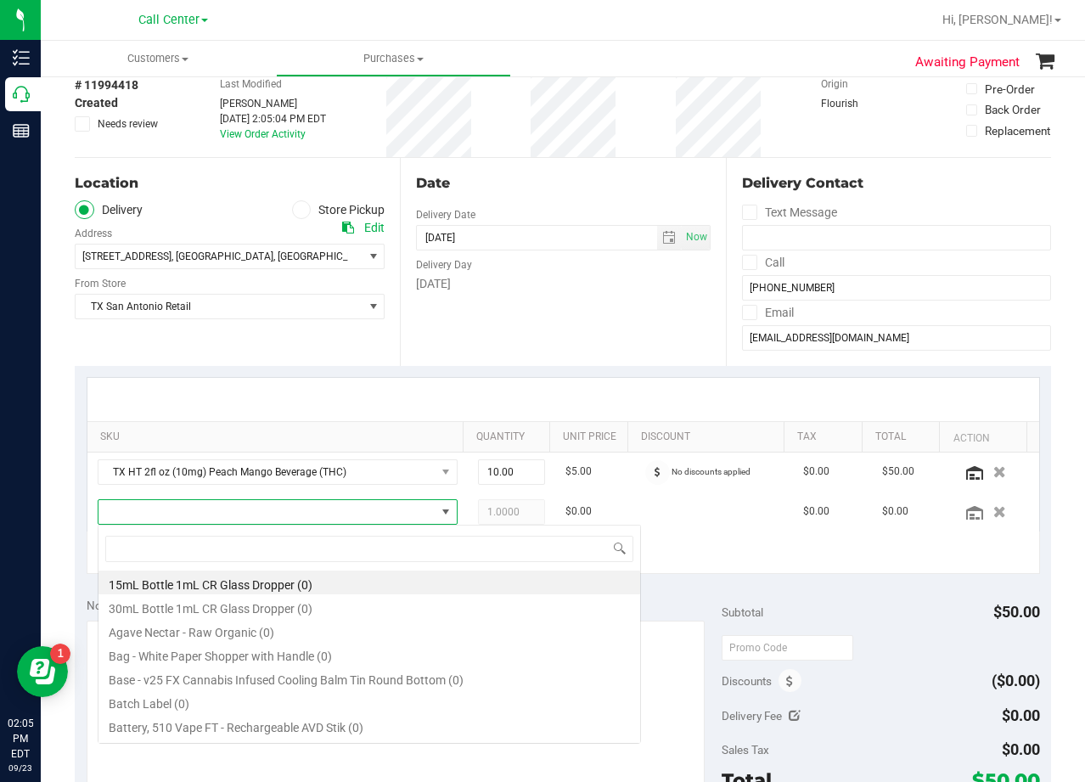
scroll to position [25, 341]
type input "fruit punch"
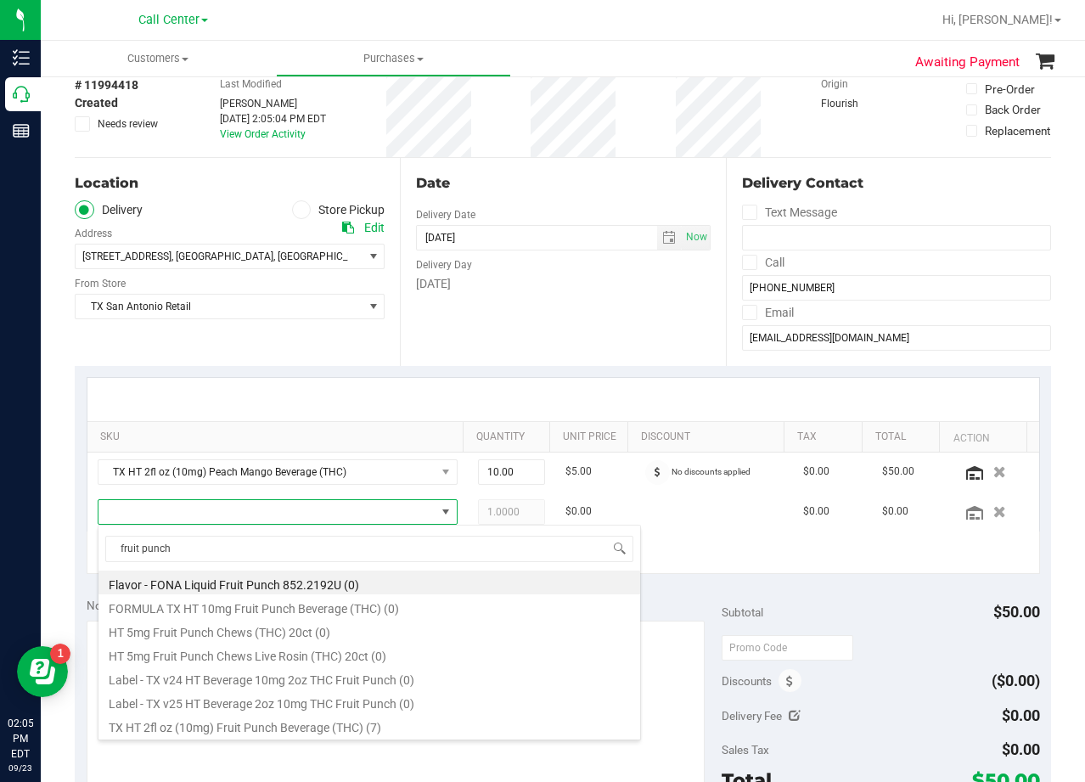
click at [562, 318] on div "Date Delivery Date 09/23/2025 Now 09/23/2025 08:00 AM Now Delivery Day Tuesday" at bounding box center [562, 262] width 325 height 208
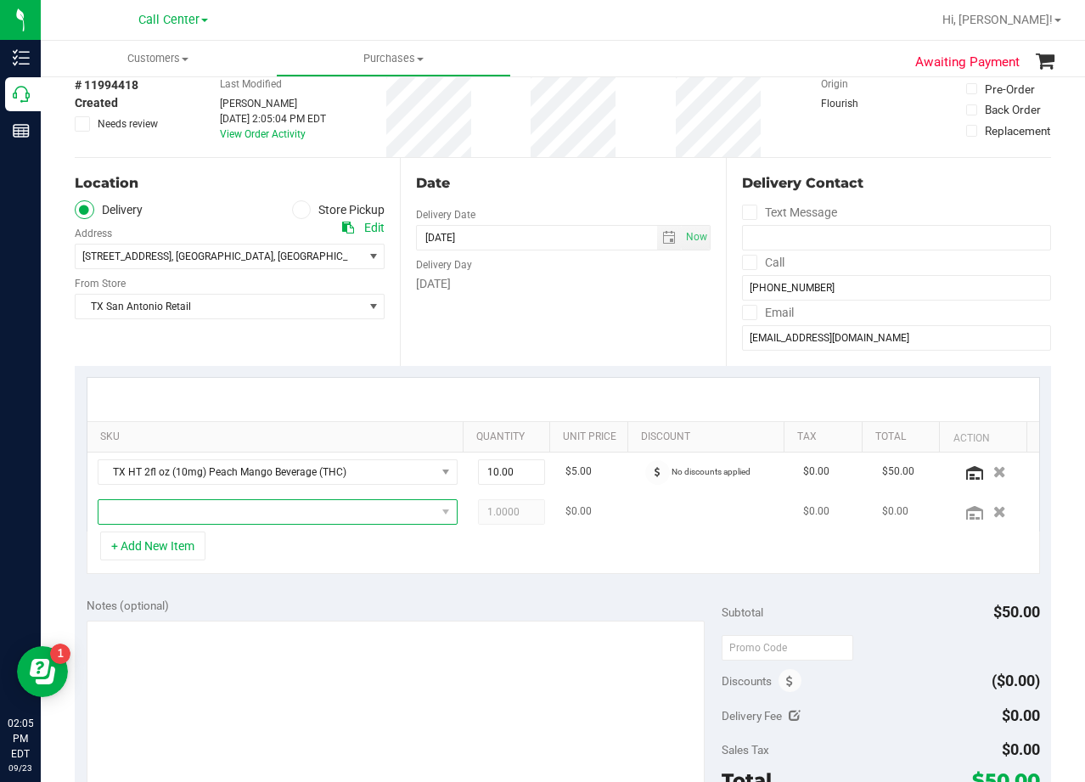
click at [279, 520] on span "NO DATA FOUND" at bounding box center [266, 512] width 337 height 24
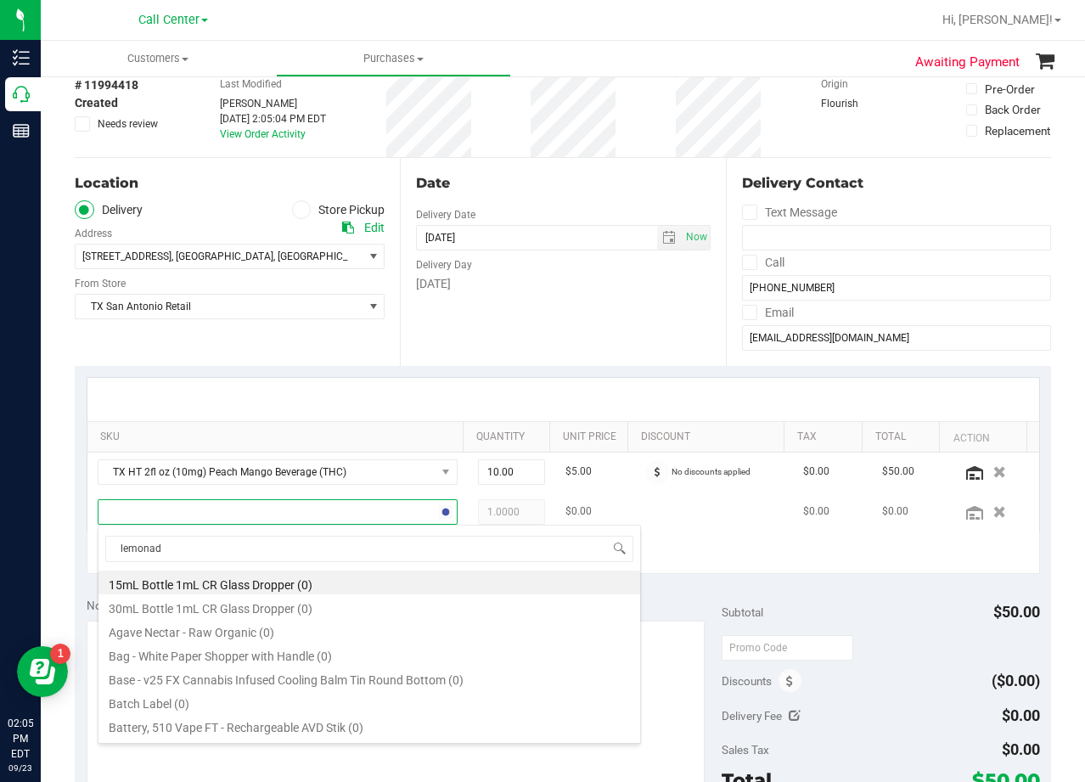
type input "lemonade"
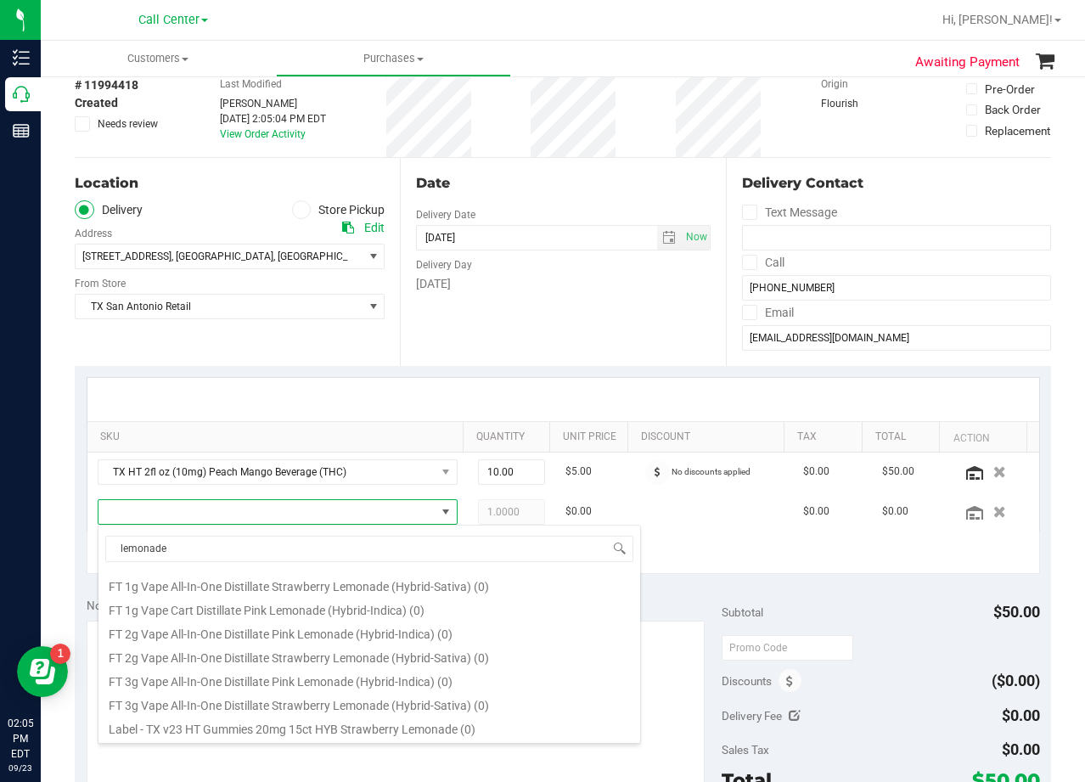
scroll to position [639, 0]
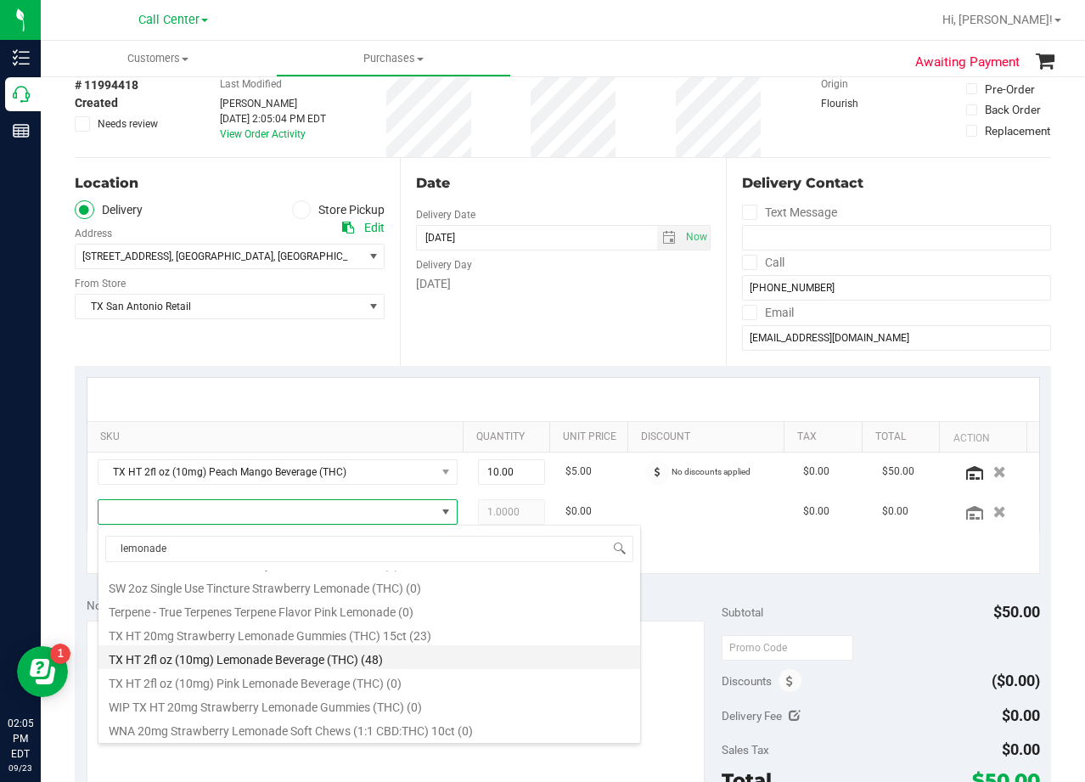
click at [424, 661] on li "TX HT 2fl oz (10mg) Lemonade Beverage (THC) (48)" at bounding box center [369, 657] width 542 height 24
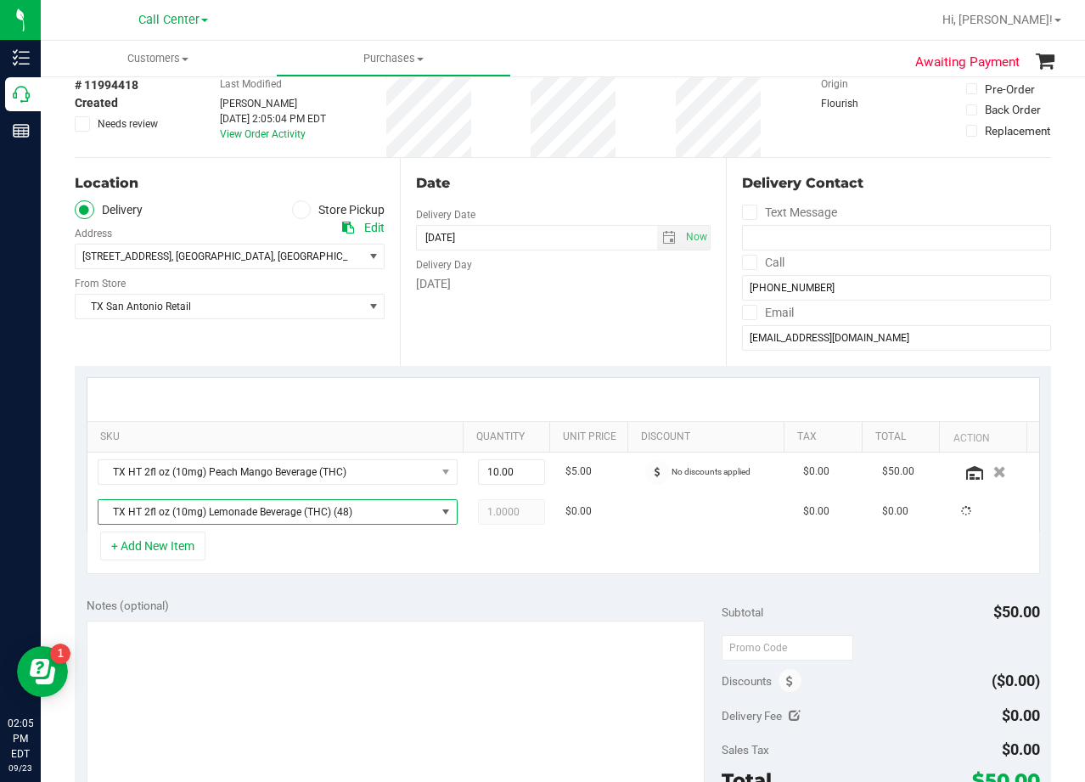
click at [422, 613] on div "Notes (optional)" at bounding box center [405, 605] width 636 height 17
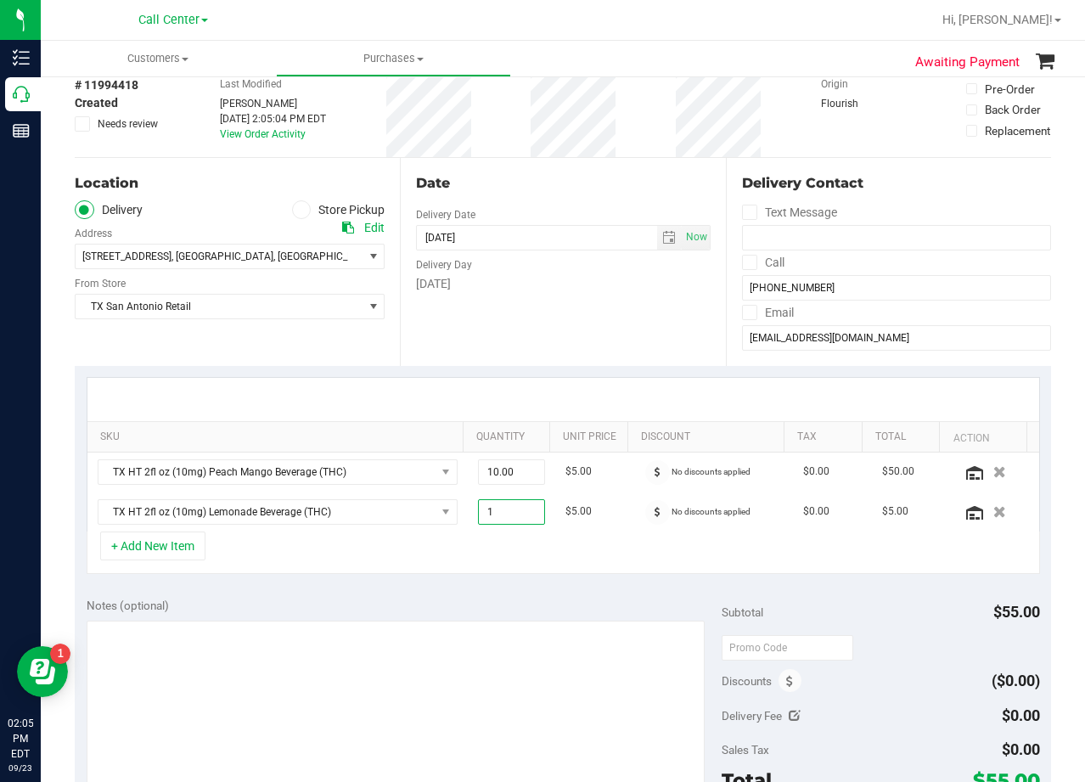
click at [503, 509] on span "1.00 1" at bounding box center [511, 511] width 67 height 25
click at [503, 509] on input "1" at bounding box center [511, 512] width 65 height 24
type input "10"
type input "10.00"
click at [541, 312] on div "Date Delivery Date 09/23/2025 Now 09/23/2025 08:00 AM Now Delivery Day Tuesday" at bounding box center [562, 262] width 325 height 208
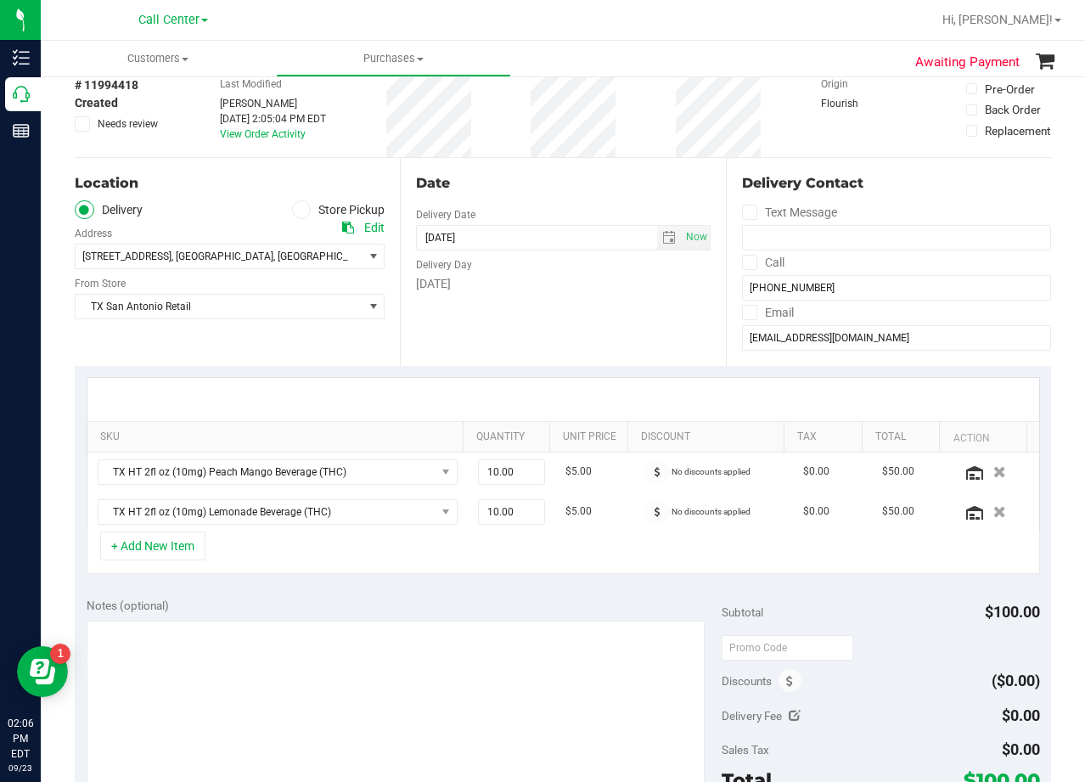
click at [554, 323] on div "Date Delivery Date 09/23/2025 Now 09/23/2025 08:00 AM Now Delivery Day Tuesday" at bounding box center [562, 262] width 325 height 208
click at [154, 549] on button "+ Add New Item" at bounding box center [152, 546] width 105 height 29
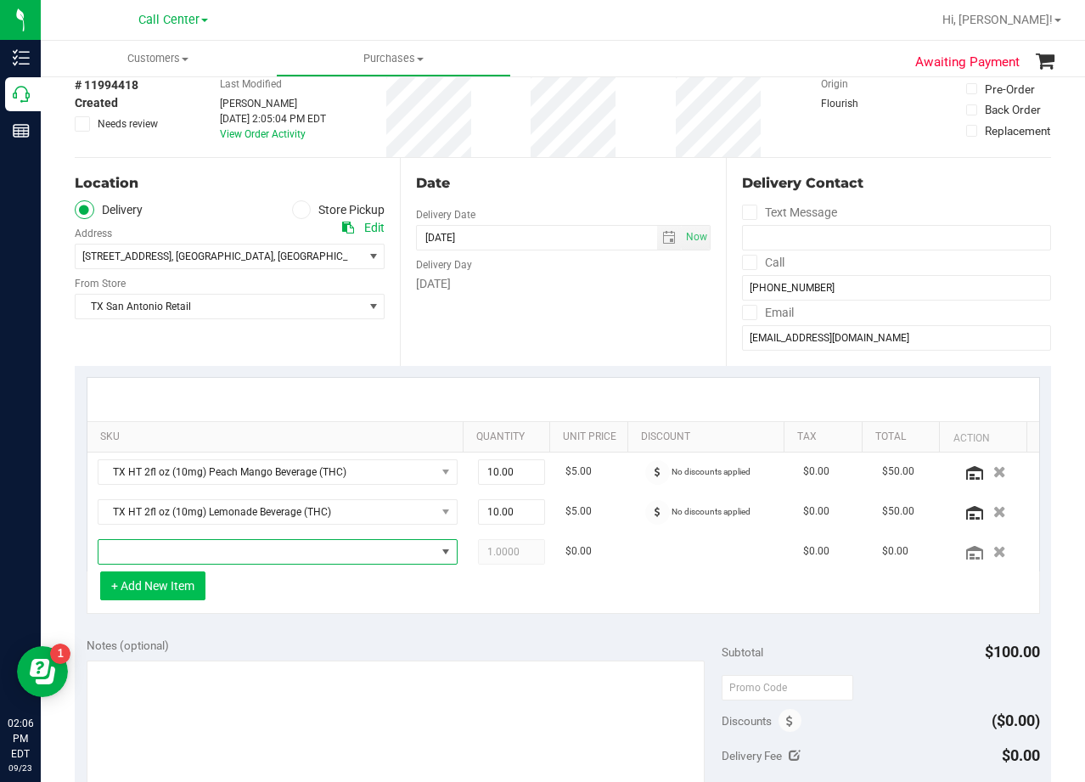
click at [158, 552] on span "NO DATA FOUND" at bounding box center [266, 552] width 337 height 24
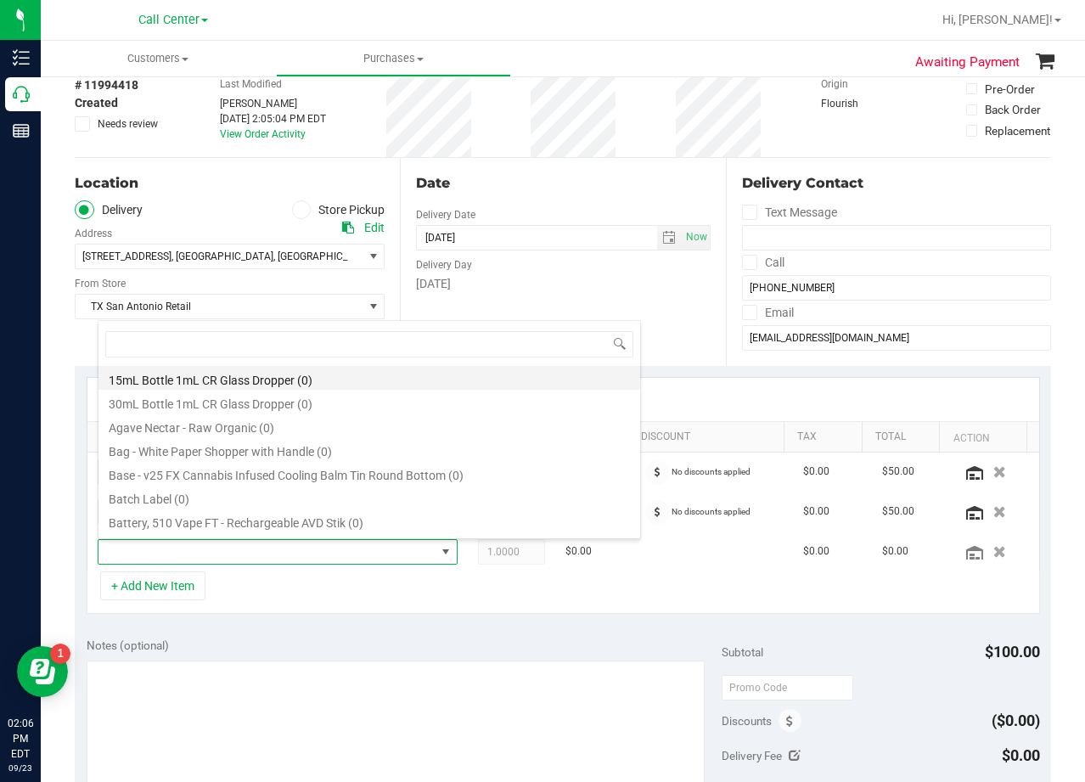
scroll to position [25, 341]
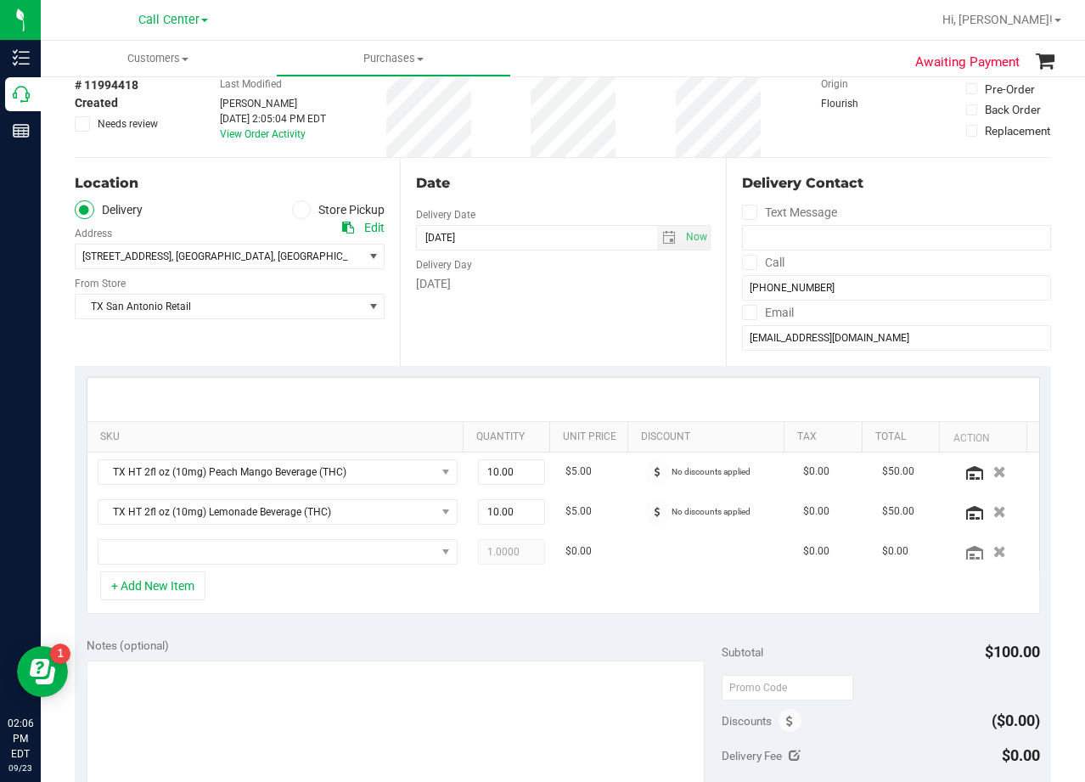
click at [505, 205] on div "Date Delivery Date 09/23/2025 Now 09/23/2025 08:00 AM Now Delivery Day Tuesday" at bounding box center [562, 262] width 325 height 208
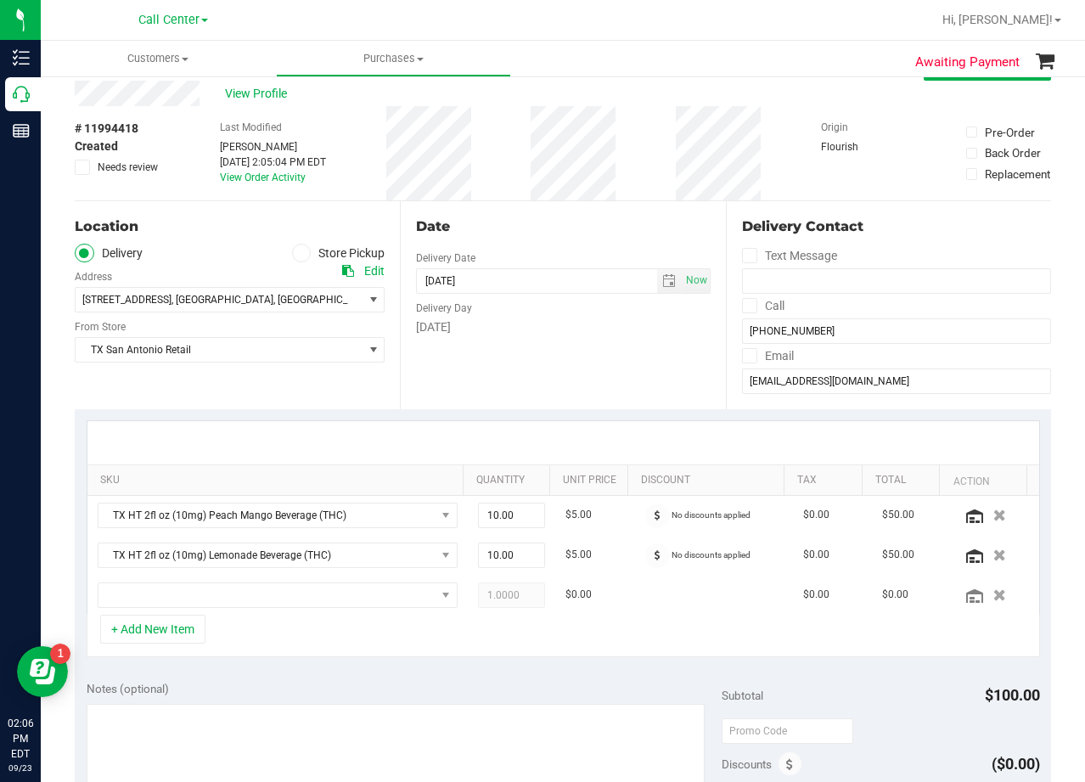
scroll to position [0, 0]
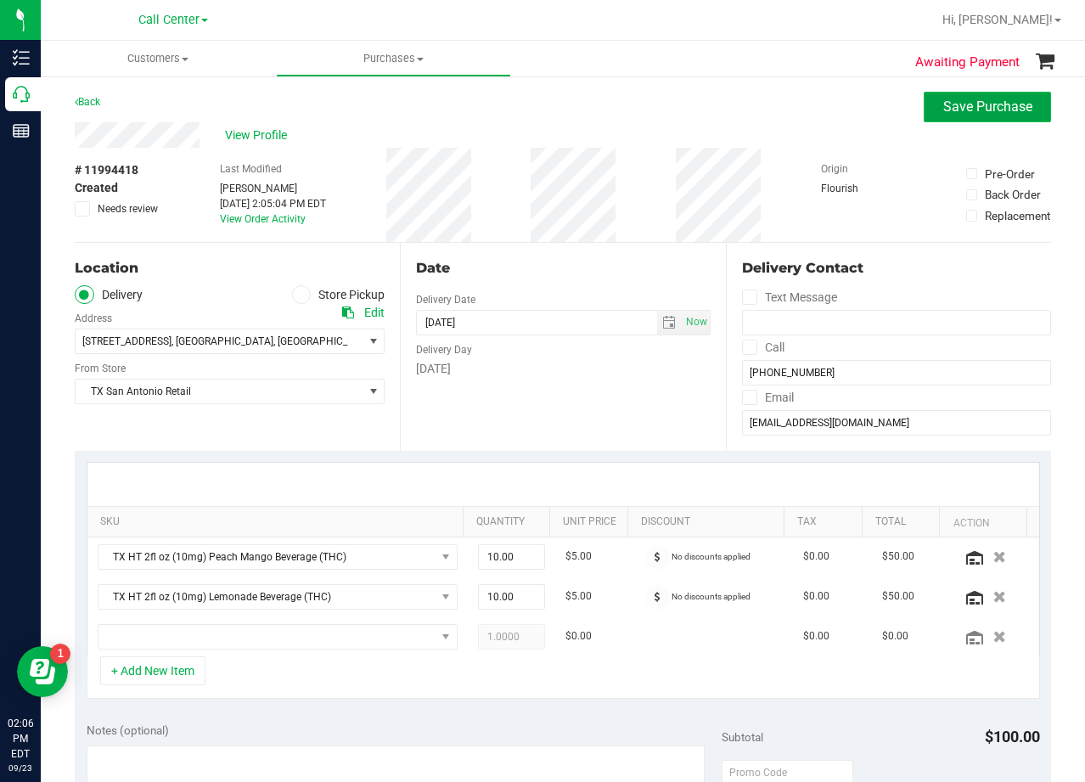
click at [924, 116] on button "Save Purchase" at bounding box center [987, 107] width 127 height 31
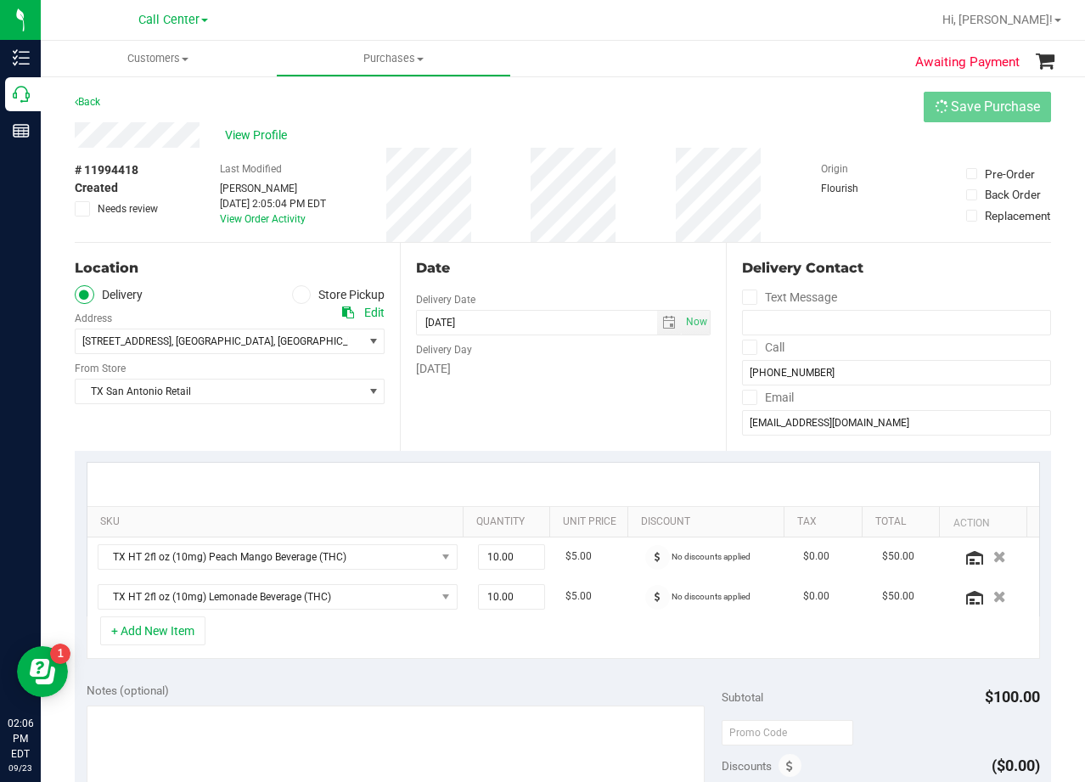
click at [633, 133] on div "View Profile" at bounding box center [563, 134] width 976 height 25
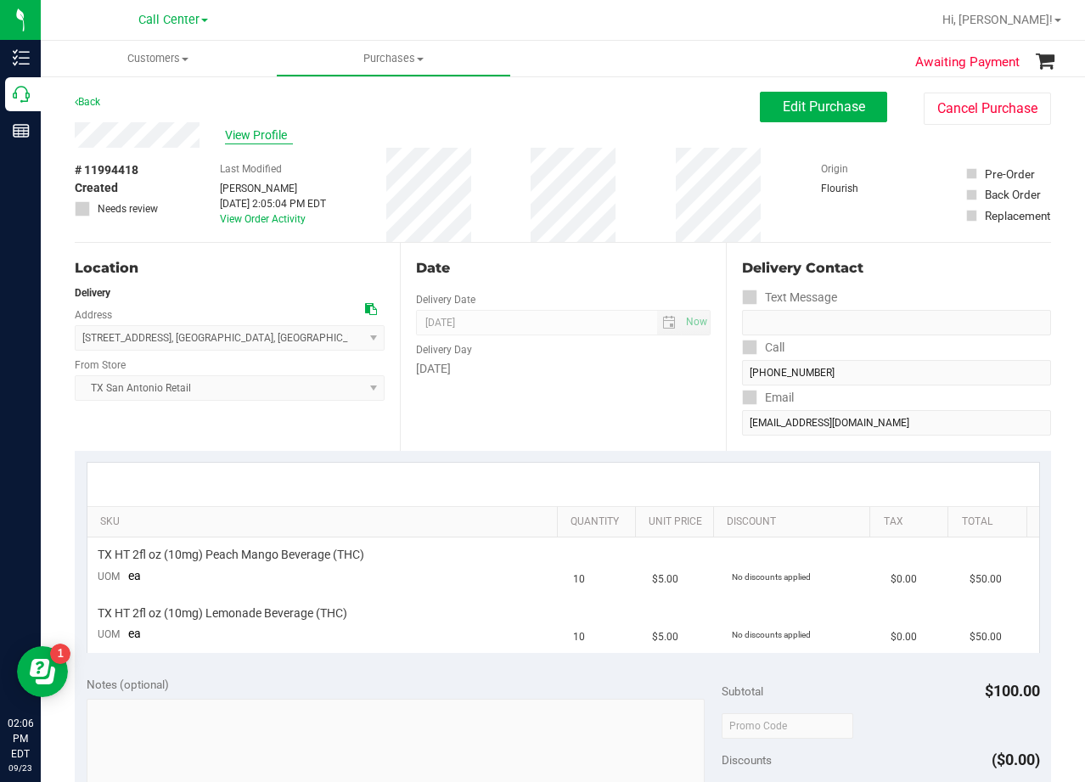
click at [251, 141] on span "View Profile" at bounding box center [259, 136] width 68 height 18
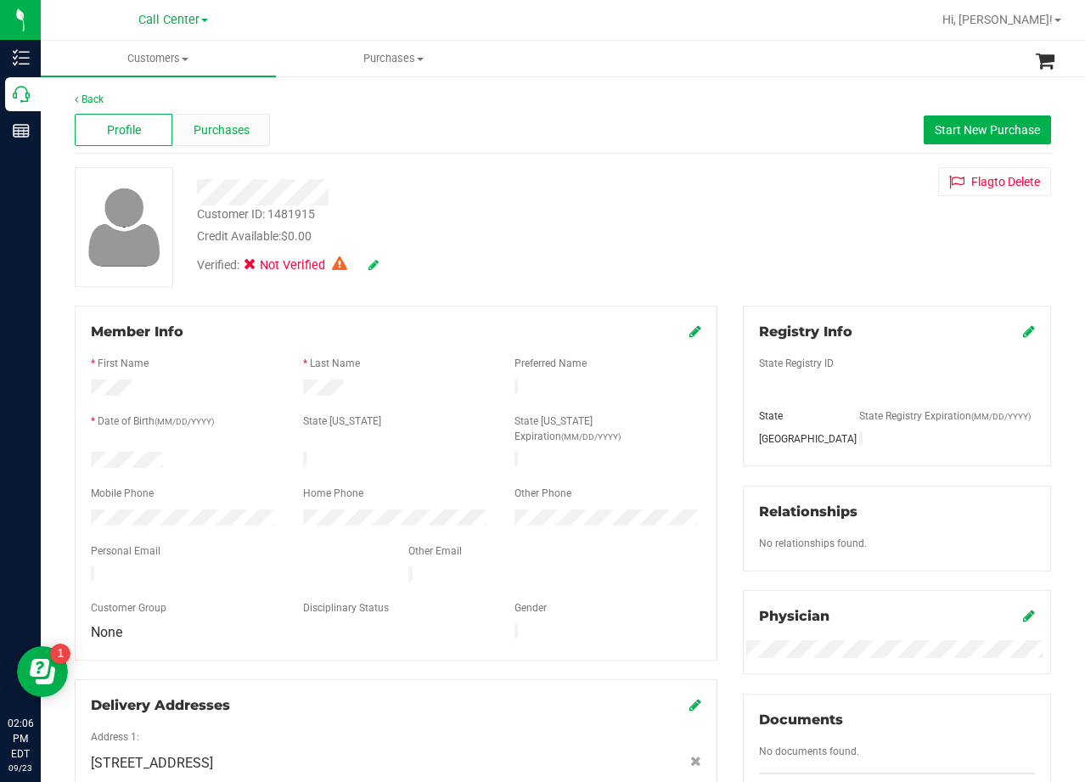
click at [194, 122] on span "Purchases" at bounding box center [222, 130] width 56 height 18
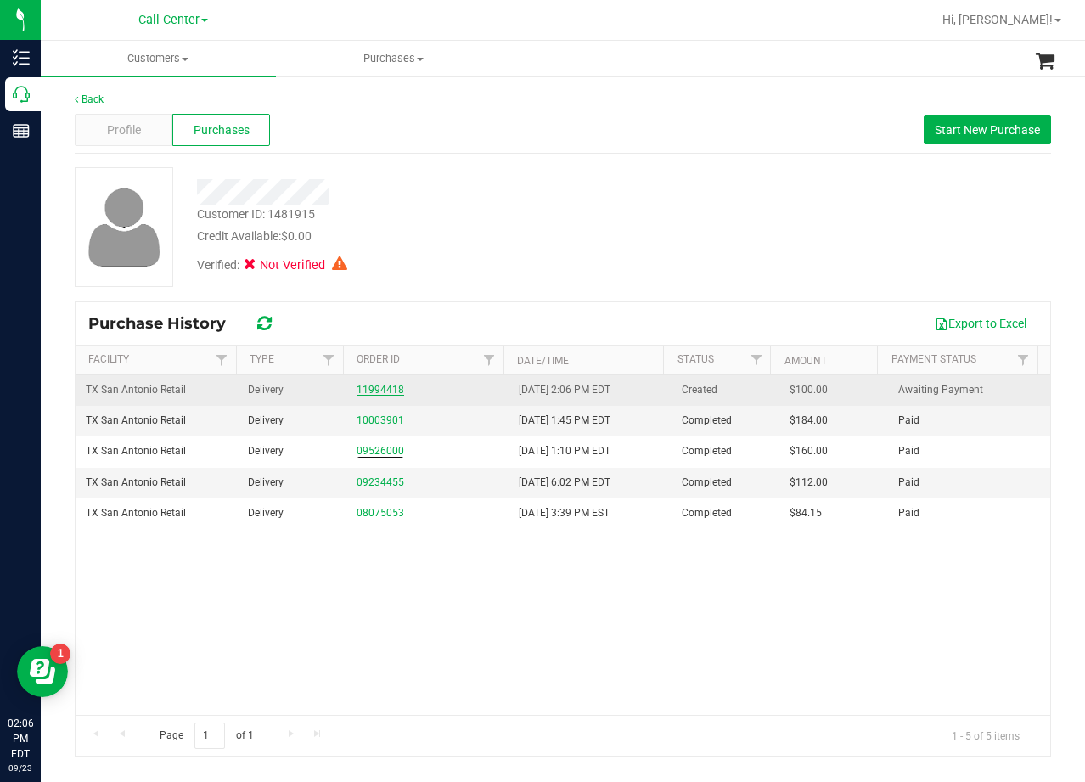
click at [376, 395] on link "11994418" at bounding box center [381, 390] width 48 height 12
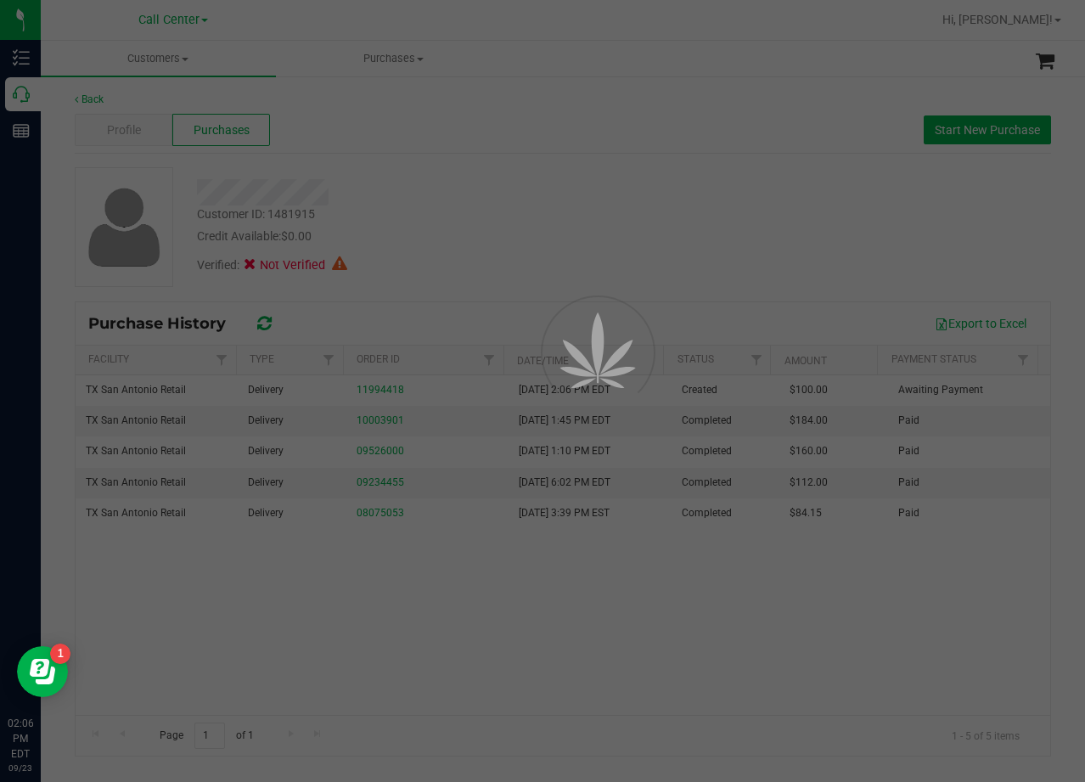
drag, startPoint x: 459, startPoint y: 267, endPoint x: 560, endPoint y: 76, distance: 215.4
click at [460, 266] on div at bounding box center [542, 391] width 1085 height 782
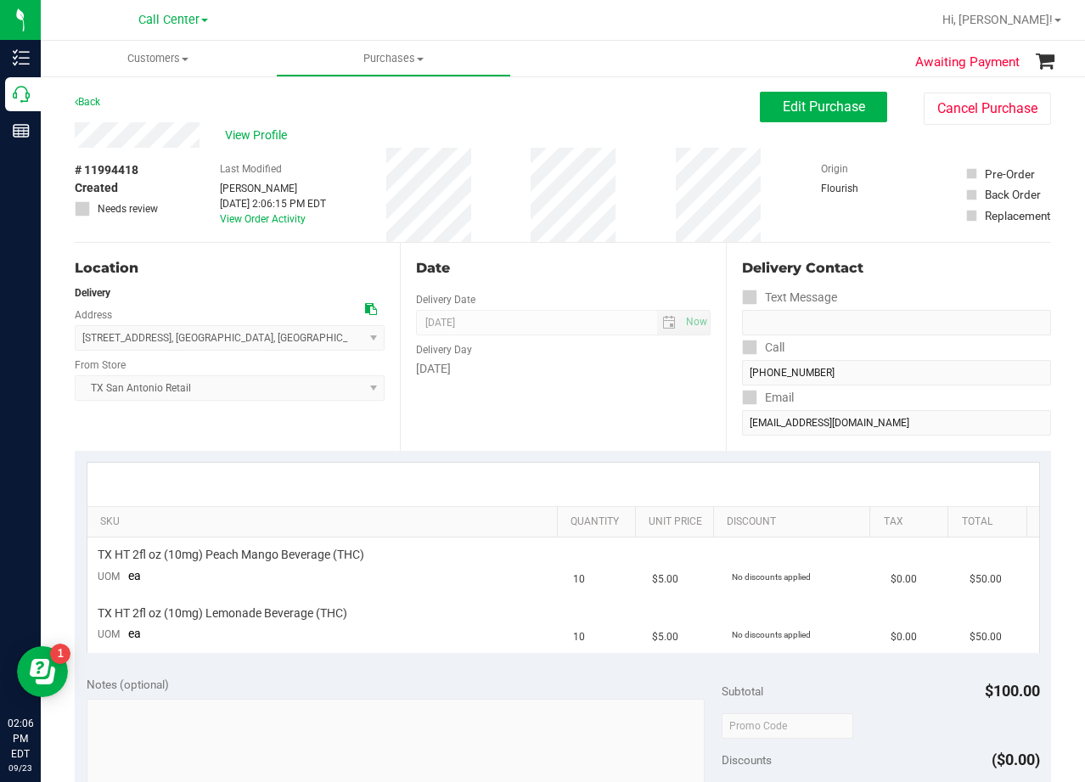
click at [827, 74] on ul "Customers All customers Add a new customer All physicians Purchases All purchas…" at bounding box center [583, 59] width 1085 height 37
click at [812, 113] on span "Edit Purchase" at bounding box center [824, 106] width 82 height 16
click at [526, 160] on div "# 11994418 Created Needs review Last Modified Alexander Lawson Sep 23, 2025 2:0…" at bounding box center [563, 195] width 976 height 94
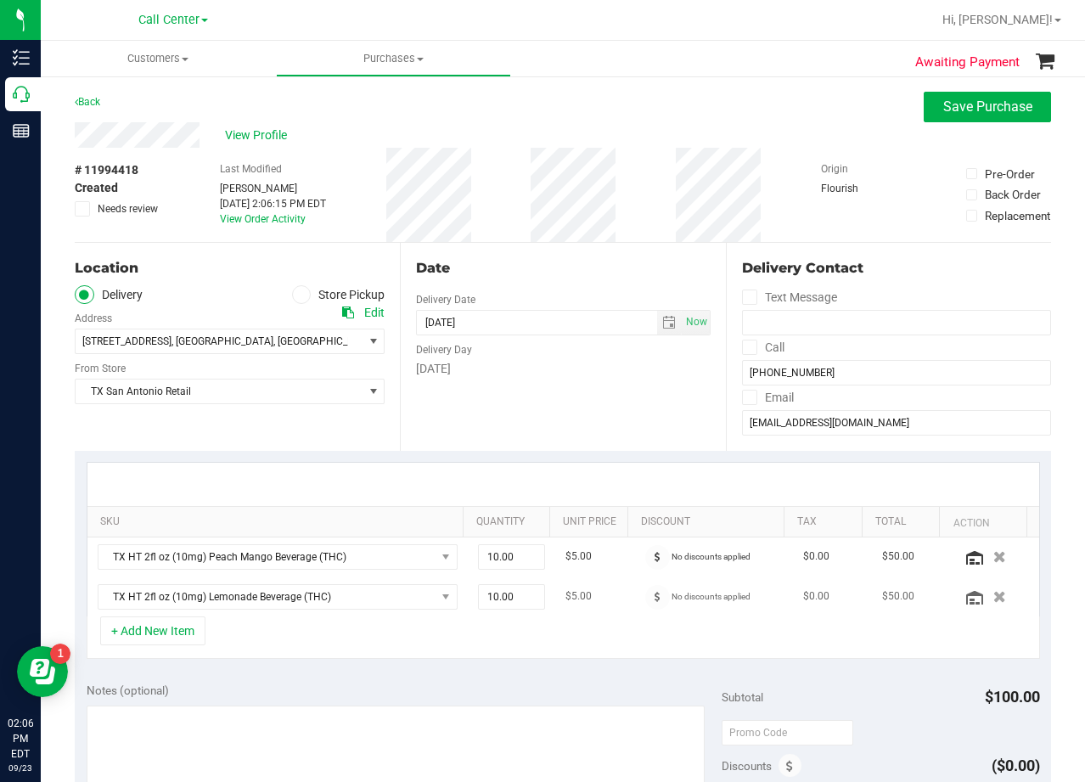
click at [146, 616] on td "TX HT 2fl oz (10mg) Lemonade Beverage (THC)" at bounding box center [277, 596] width 380 height 39
click at [166, 625] on button "+ Add New Item" at bounding box center [152, 630] width 105 height 29
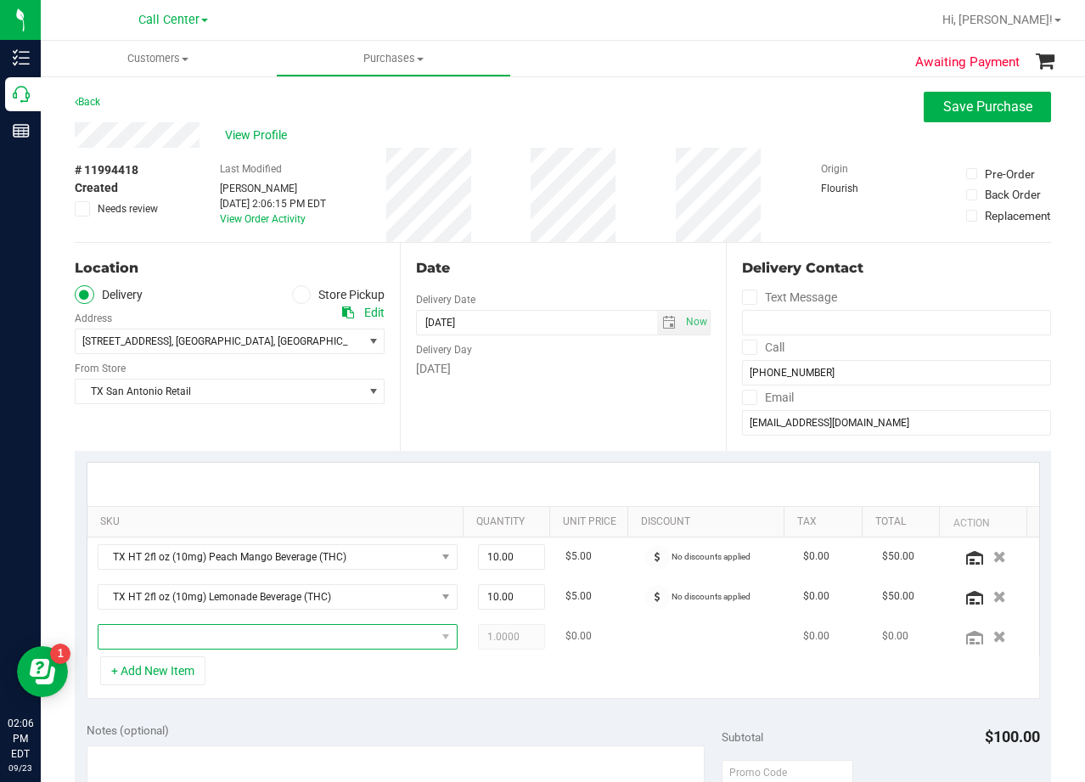
click at [179, 626] on span "NO DATA FOUND" at bounding box center [266, 637] width 337 height 24
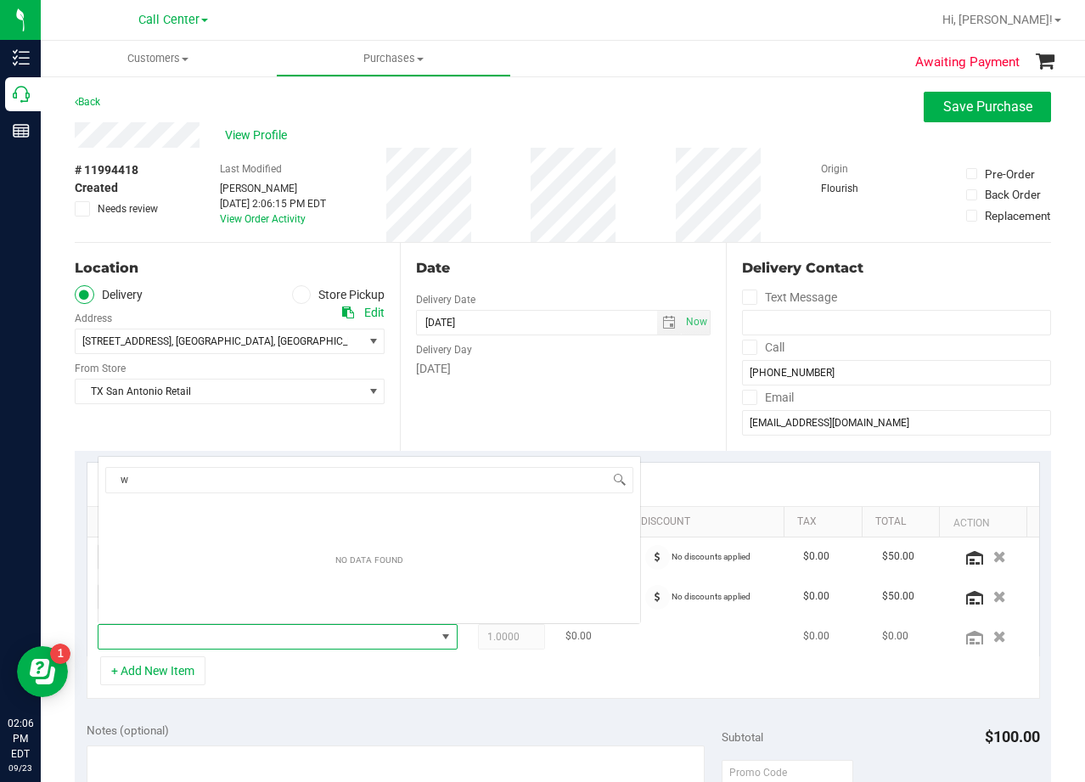
scroll to position [25, 341]
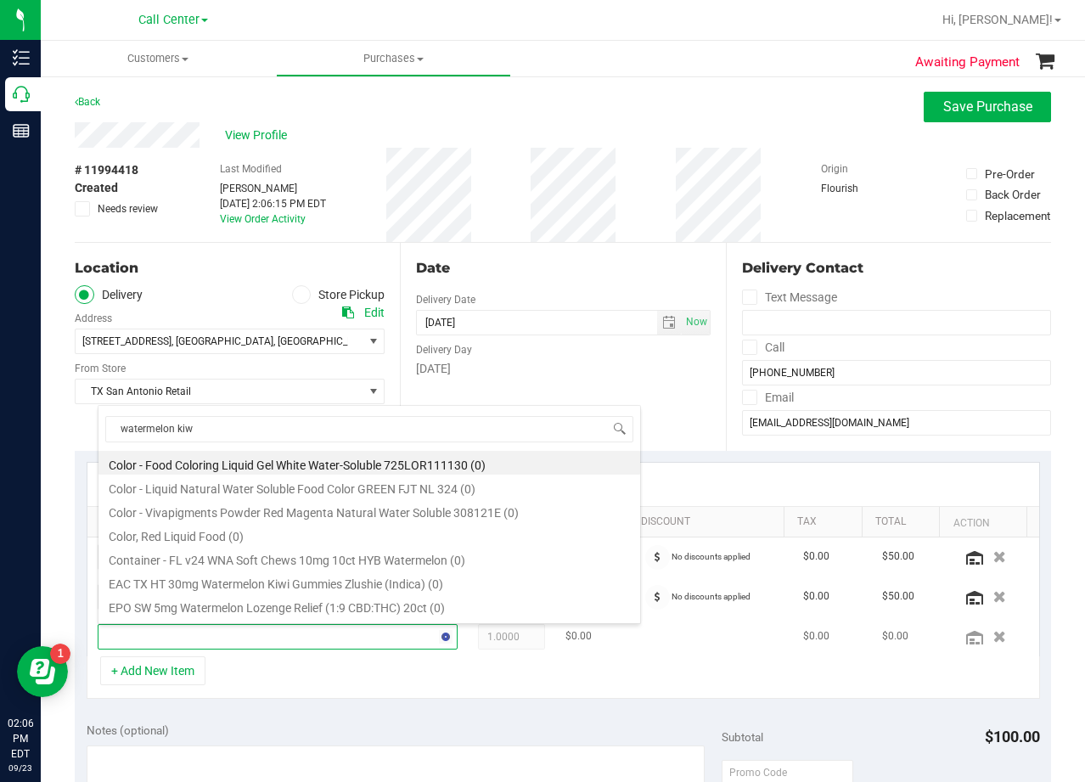
type input "watermelon kiwi"
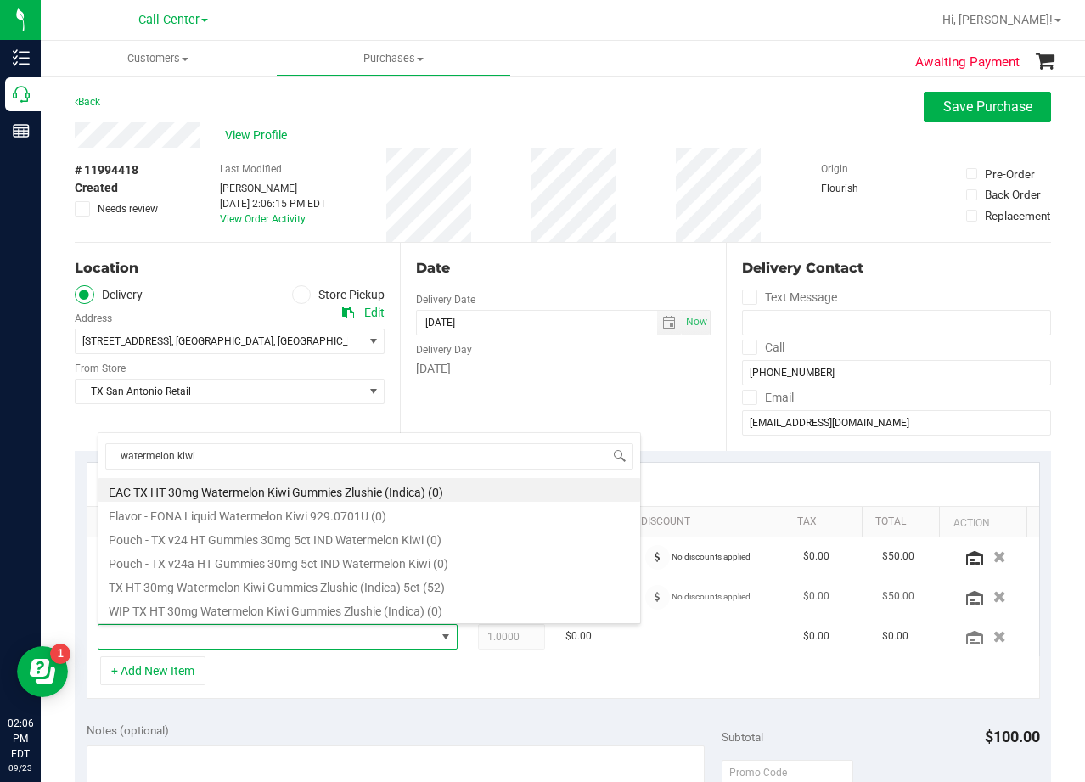
click at [250, 590] on li "TX HT 30mg Watermelon Kiwi Gummies Zlushie (Indica) 5ct (52)" at bounding box center [369, 585] width 542 height 24
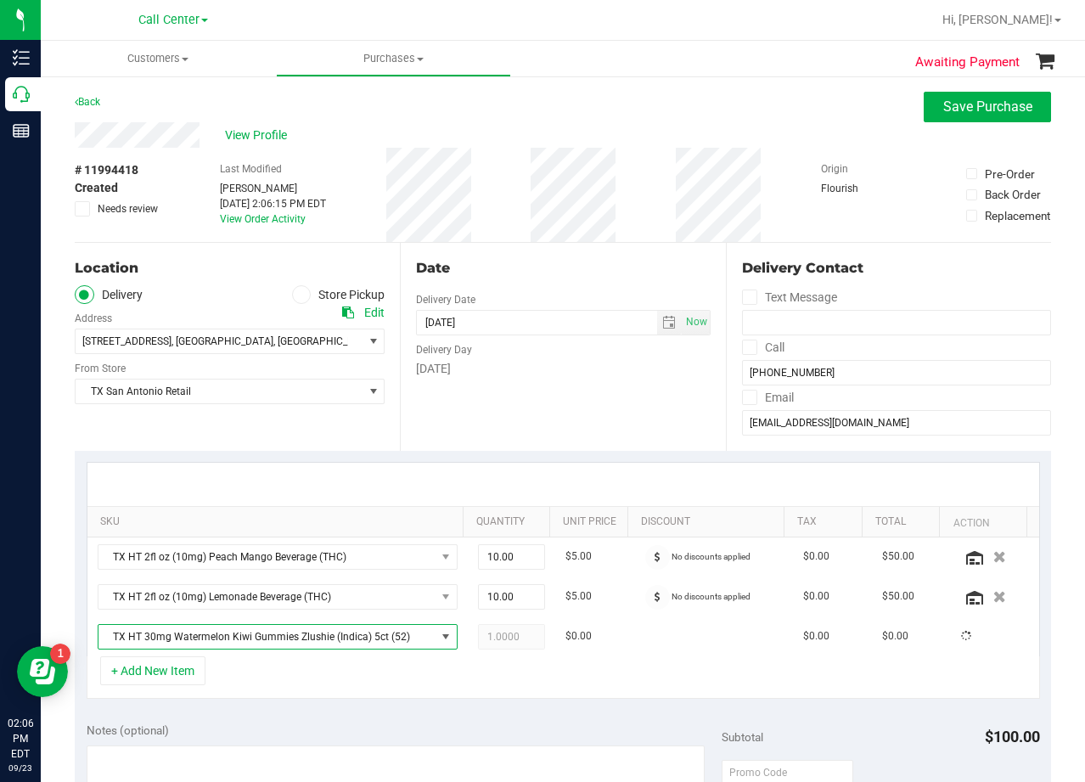
click at [613, 383] on div "Date Delivery Date 09/23/2025 Now 09/23/2025 08:00 AM Now Delivery Day Tuesday" at bounding box center [562, 347] width 325 height 208
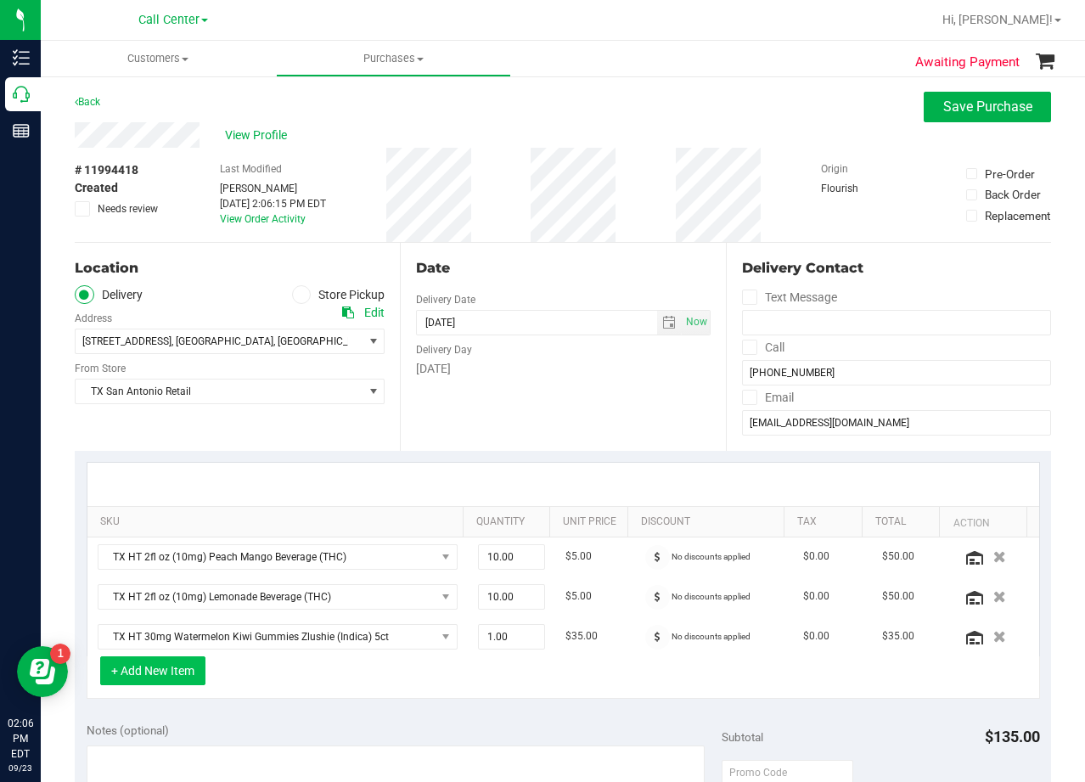
click at [160, 680] on button "+ Add New Item" at bounding box center [152, 670] width 105 height 29
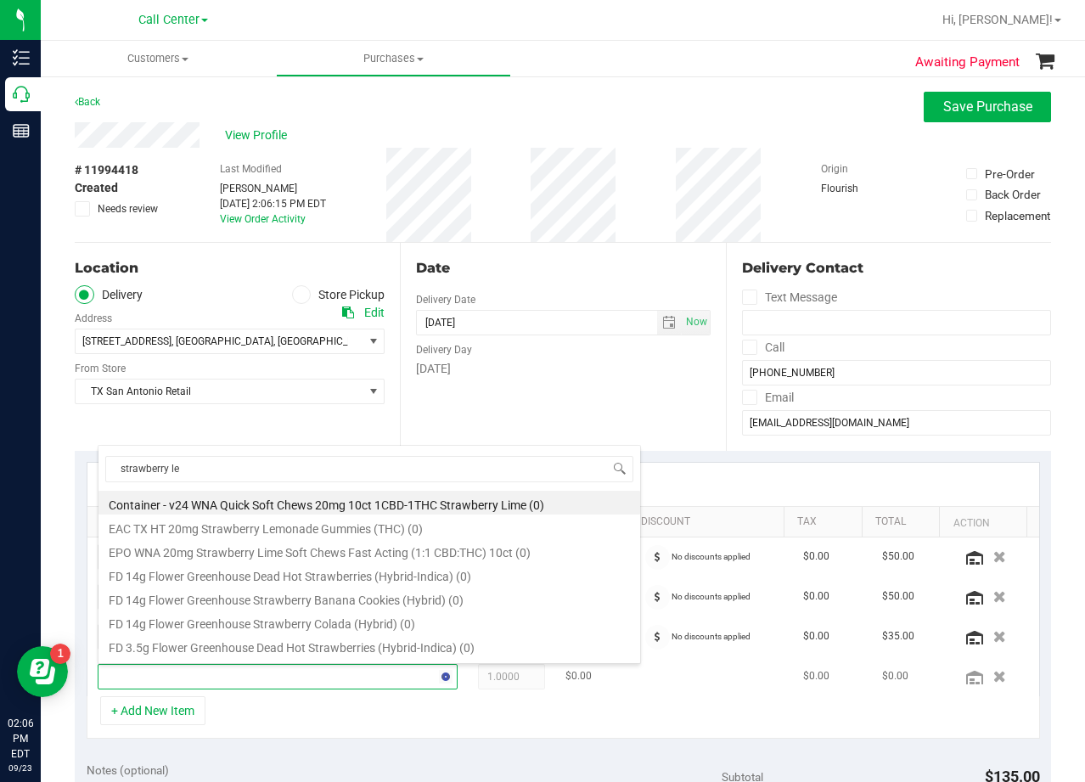
type input "strawberry lem"
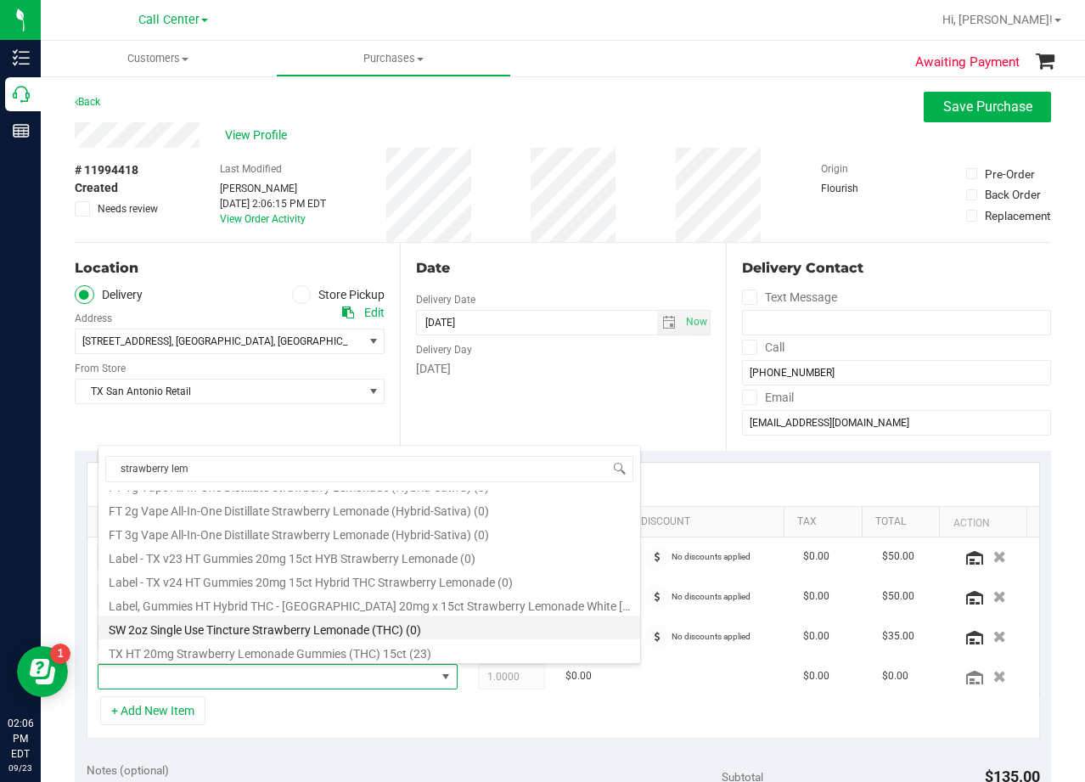
scroll to position [139, 0]
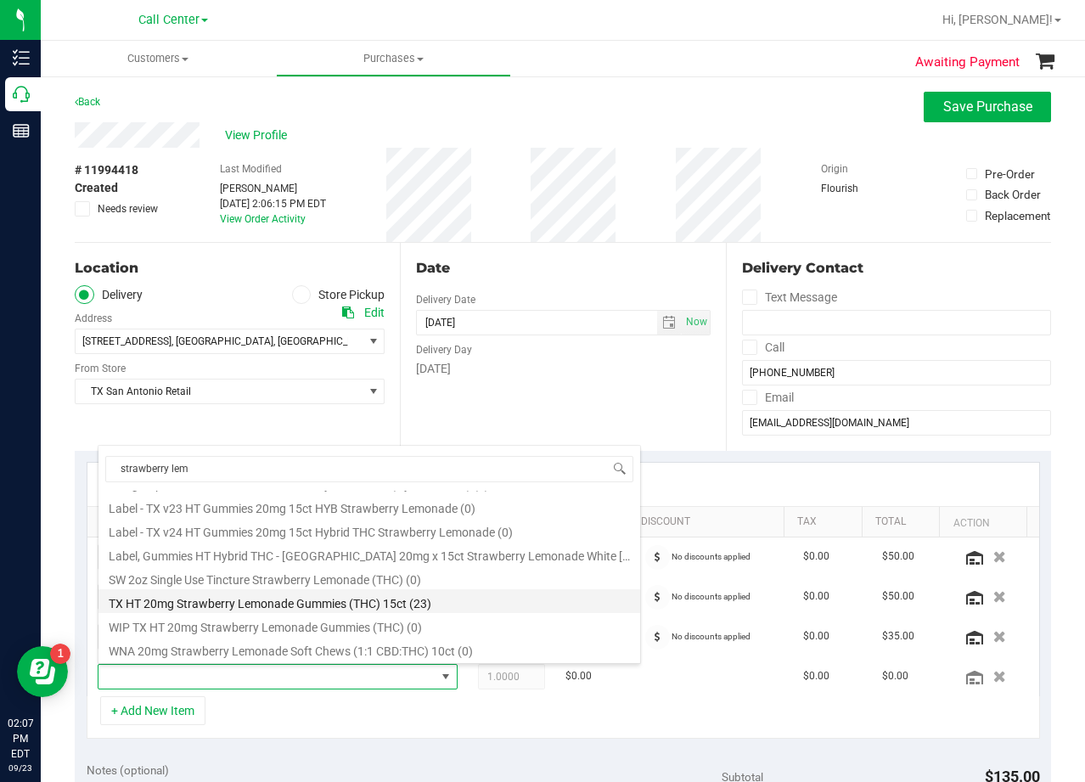
click at [310, 598] on li "TX HT 20mg Strawberry Lemonade Gummies (THC) 15ct (23)" at bounding box center [369, 601] width 542 height 24
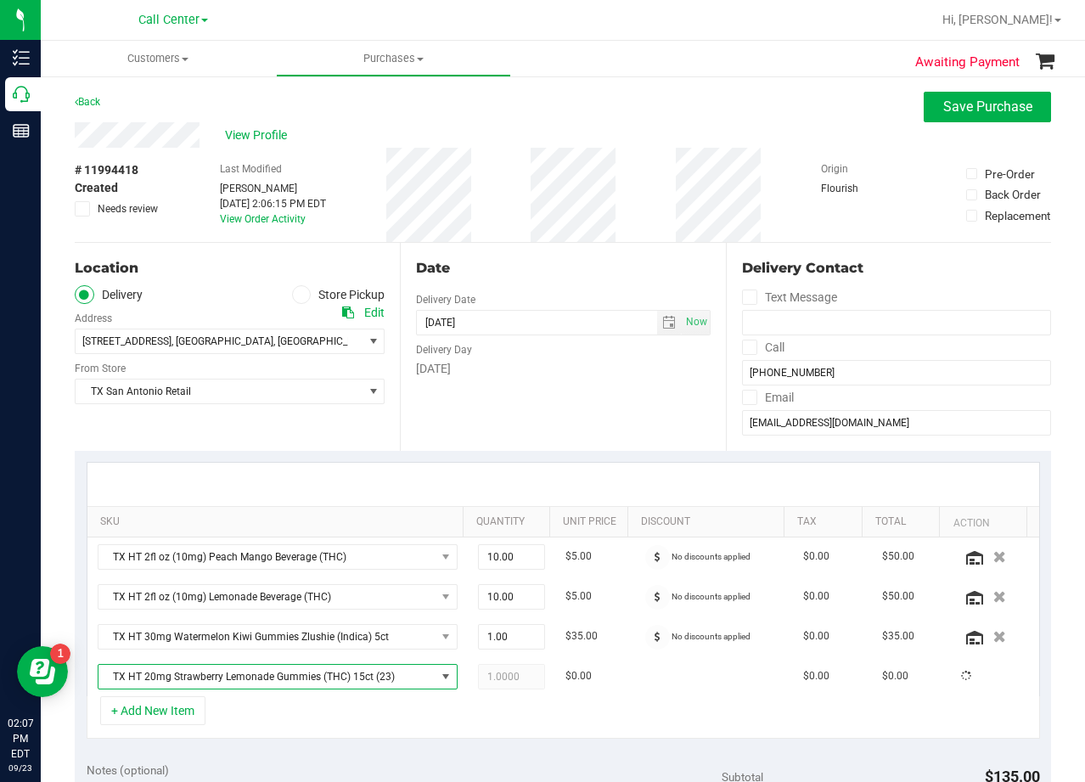
click at [522, 409] on div "Date Delivery Date 09/23/2025 Now 09/23/2025 08:00 AM Now Delivery Day Tuesday" at bounding box center [562, 347] width 325 height 208
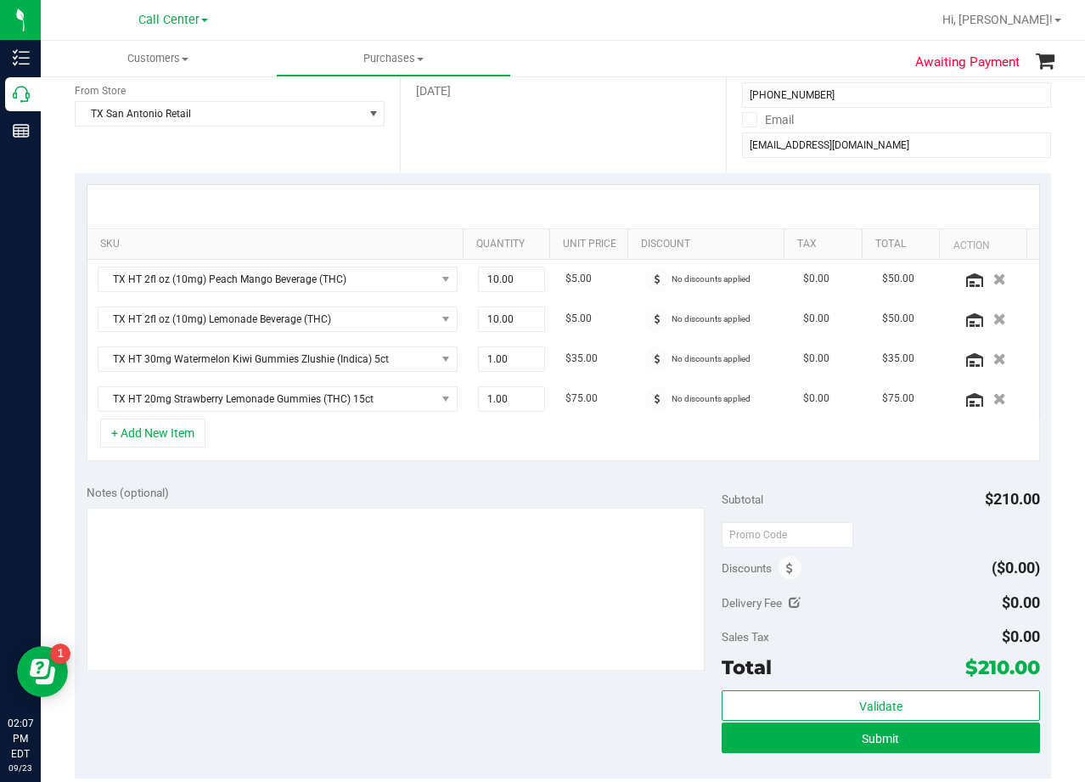
scroll to position [255, 0]
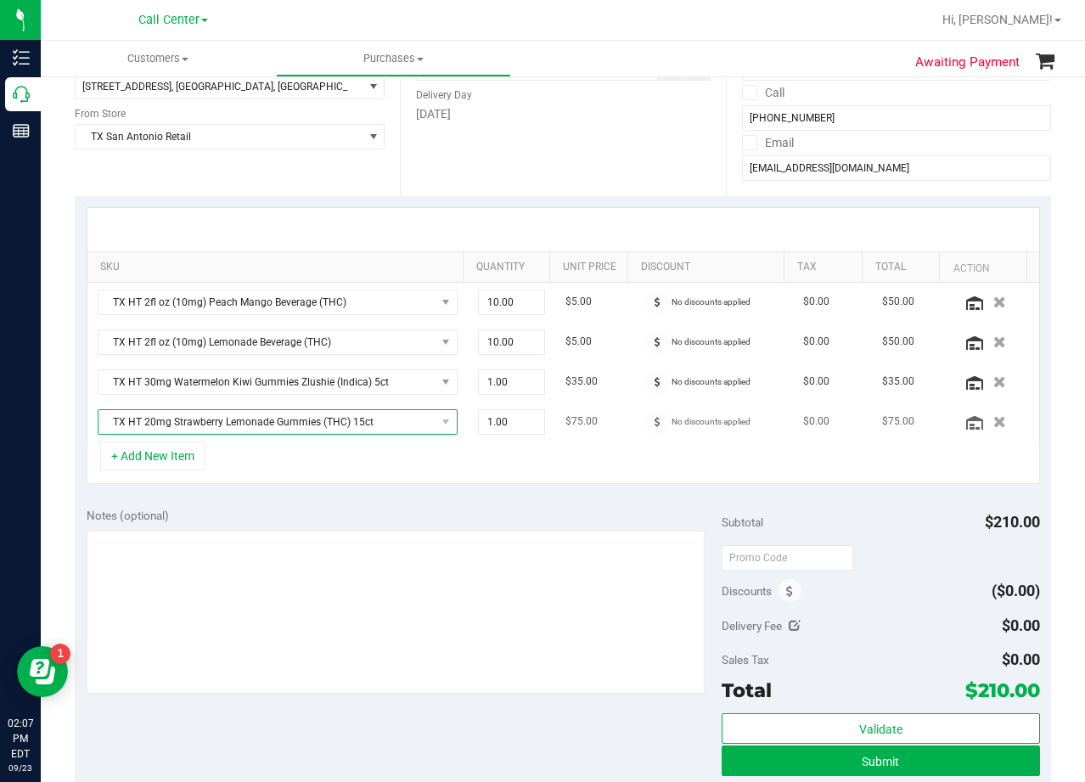
click at [355, 418] on span "TX HT 20mg Strawberry Lemonade Gummies (THC) 15ct" at bounding box center [266, 422] width 337 height 24
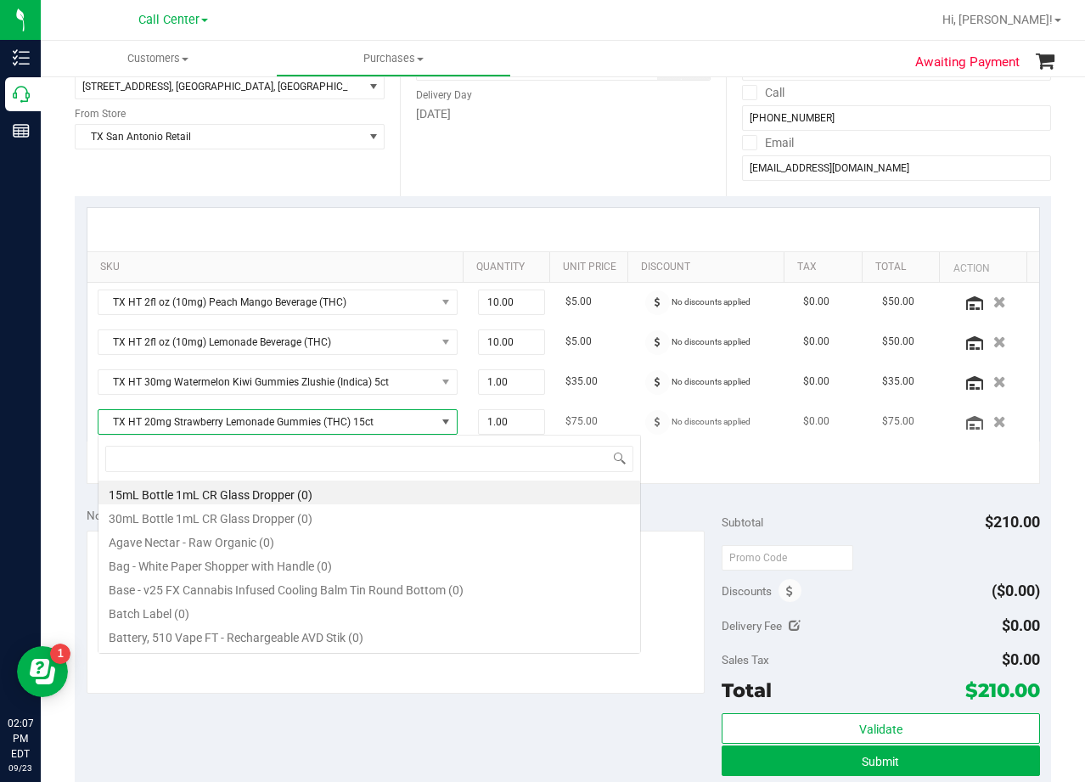
scroll to position [25, 351]
type input "blue raspberry"
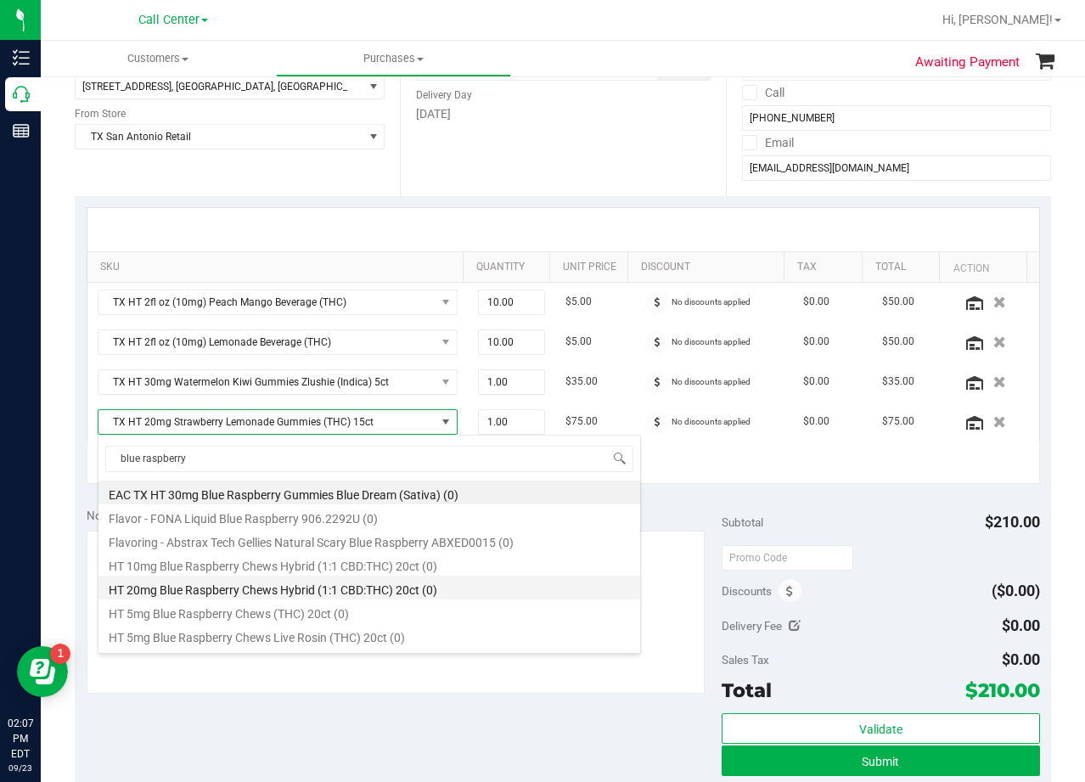
scroll to position [115, 0]
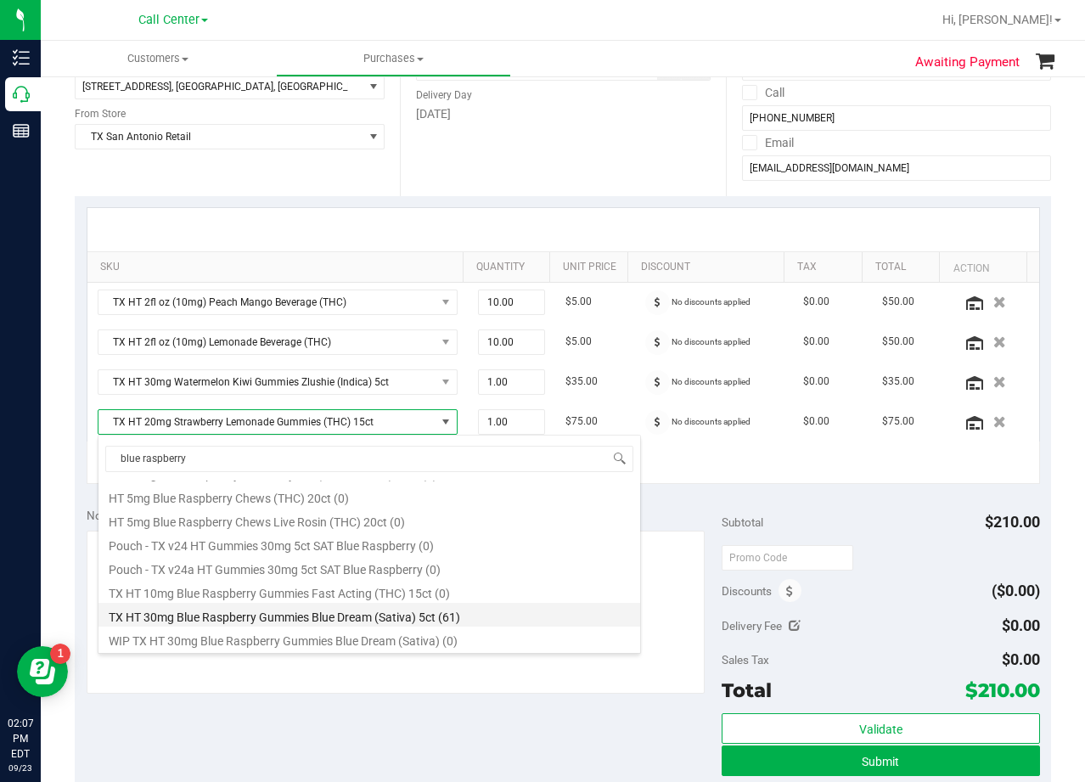
click at [497, 608] on li "TX HT 30mg Blue Raspberry Gummies Blue Dream (Sativa) 5ct (61)" at bounding box center [369, 615] width 542 height 24
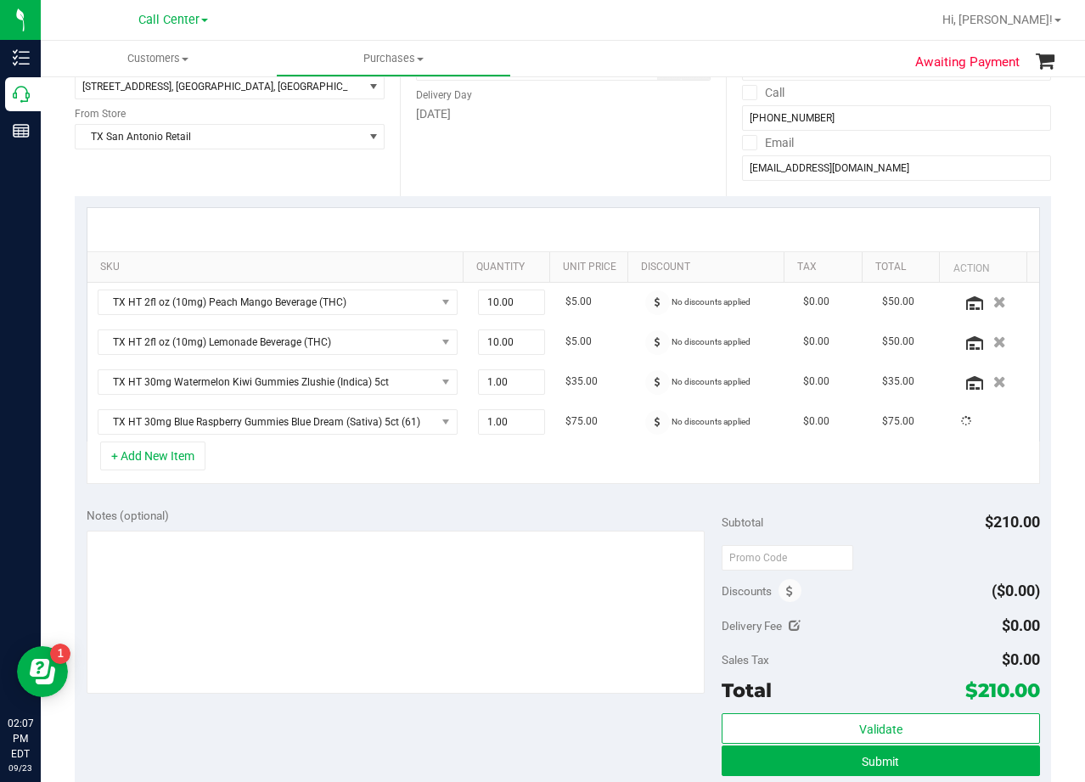
click at [424, 494] on div "SKU Quantity Unit Price Discount Tax Total Action TX HT 2fl oz (10mg) Peach Man…" at bounding box center [563, 346] width 976 height 300
click at [498, 425] on span "1.00 1" at bounding box center [511, 421] width 67 height 25
click at [498, 425] on input "1" at bounding box center [511, 422] width 65 height 24
type input "2"
type input "2.00"
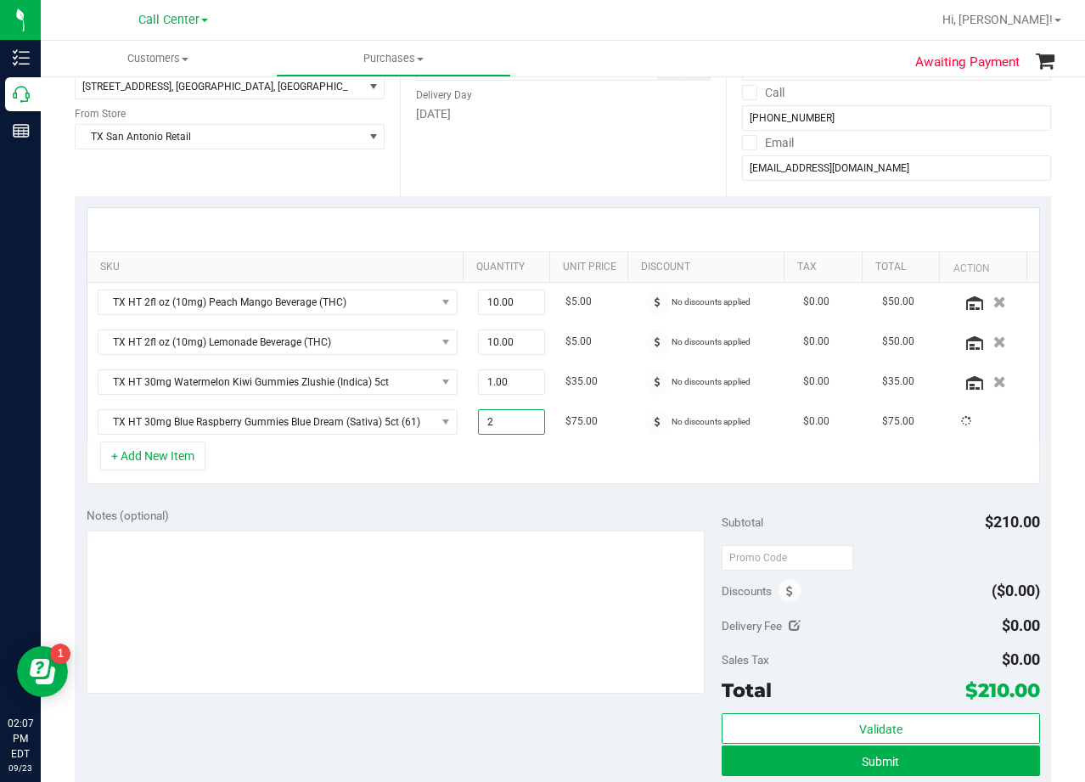
click at [490, 459] on div "+ Add New Item" at bounding box center [564, 463] width 954 height 42
click at [515, 415] on span "1.00 1" at bounding box center [511, 421] width 67 height 25
click at [515, 415] on input "1" at bounding box center [511, 422] width 65 height 24
type input "2"
type input "2.00"
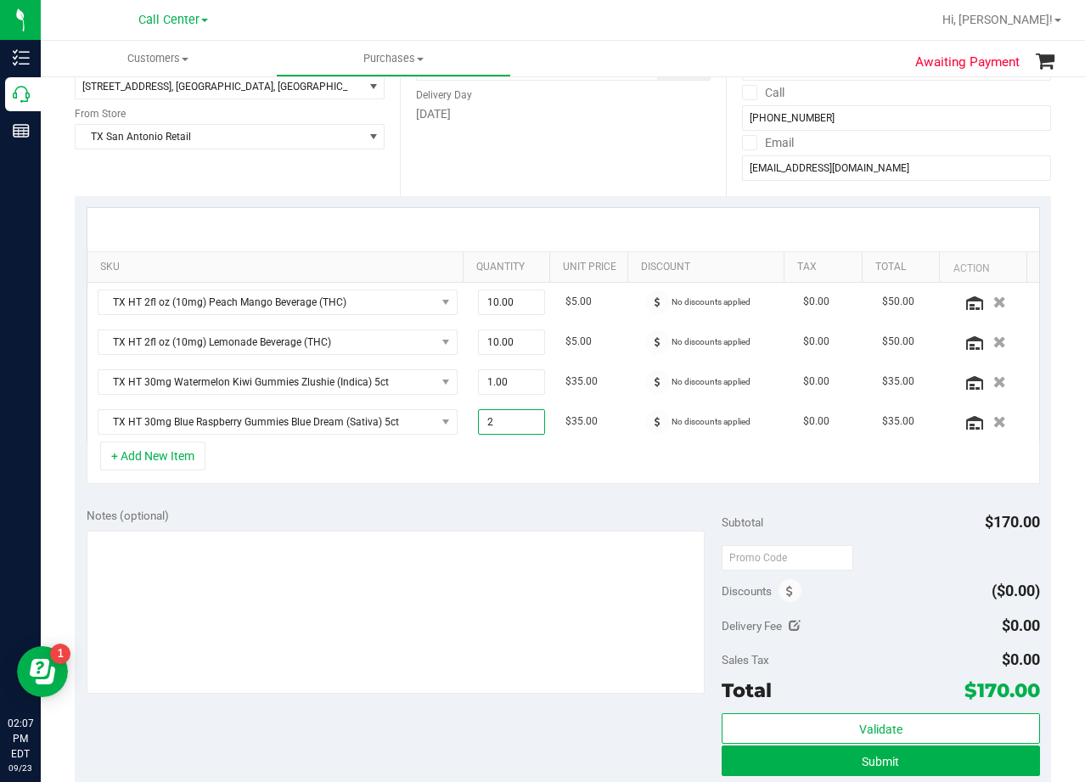
click at [501, 513] on div "Notes (optional)" at bounding box center [405, 515] width 636 height 17
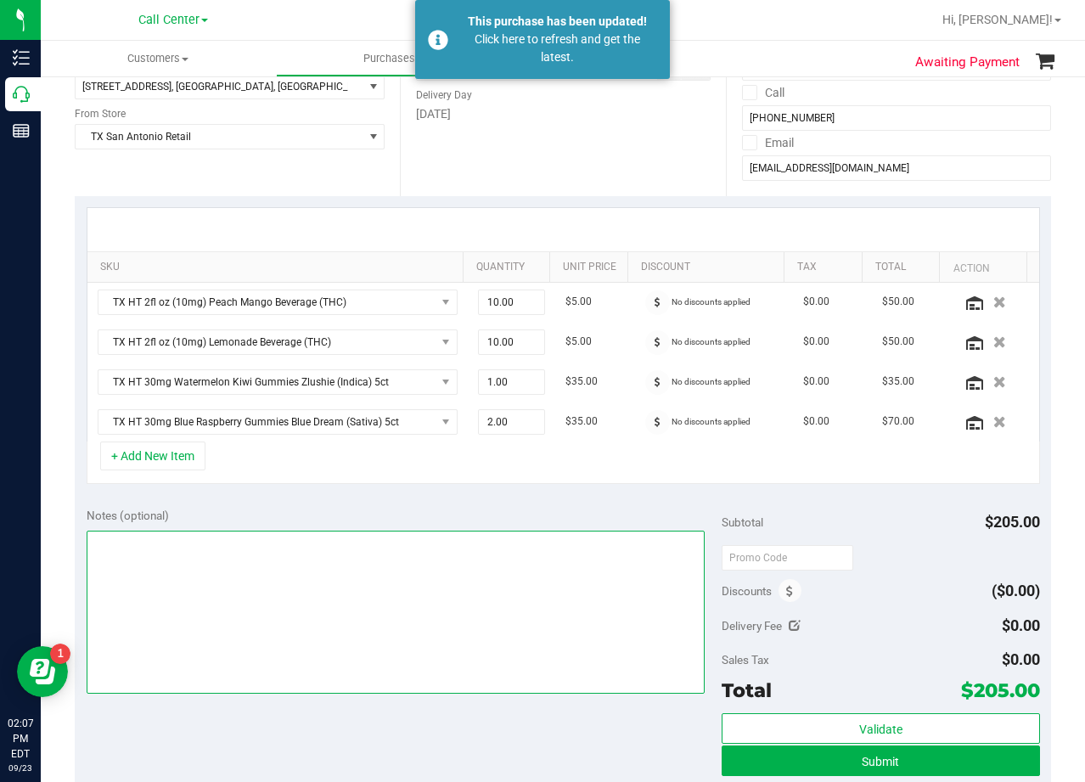
click at [533, 580] on textarea at bounding box center [396, 612] width 619 height 163
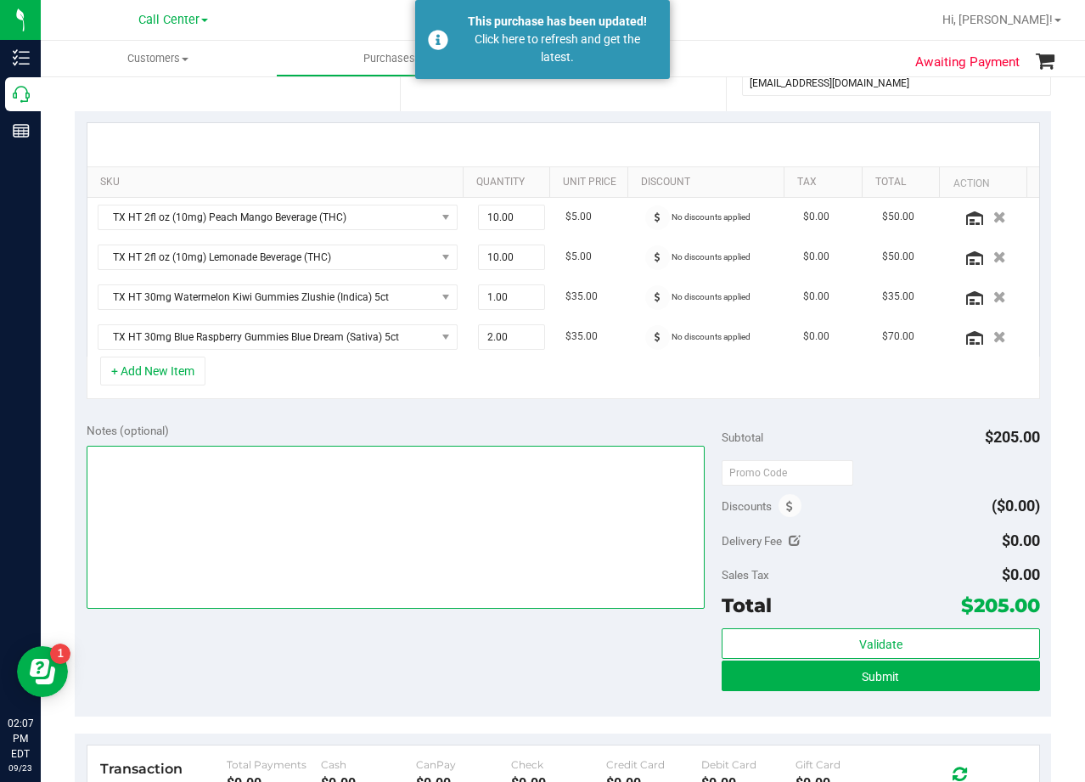
scroll to position [255, 0]
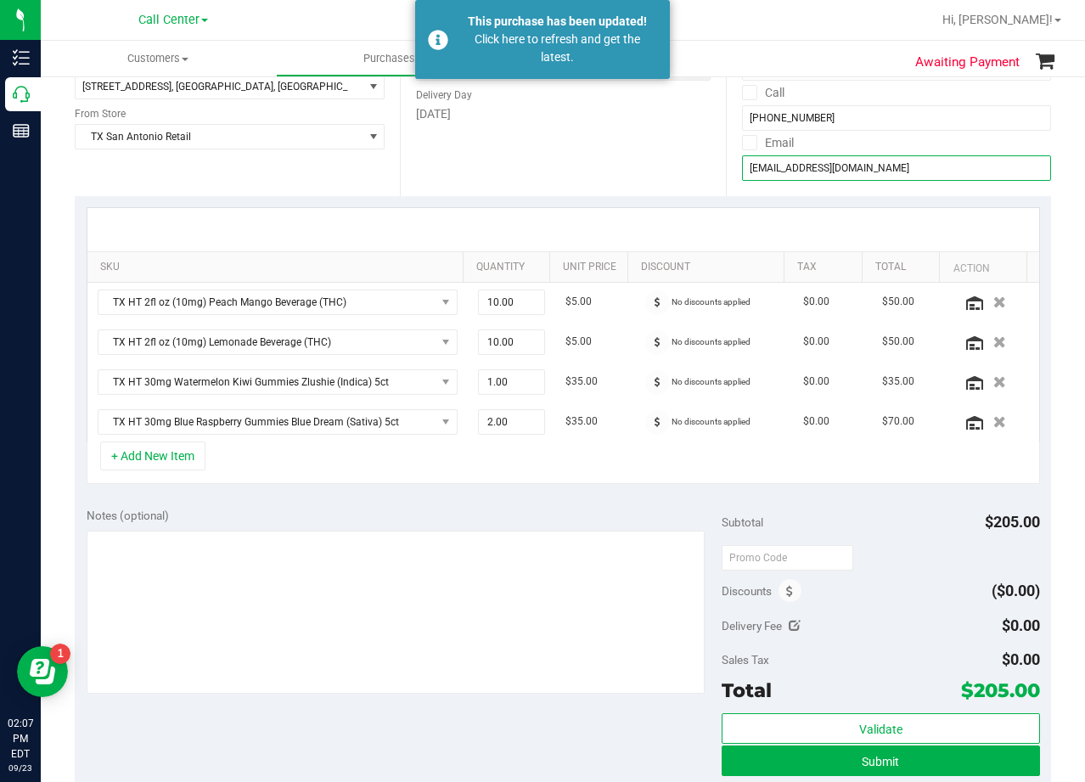
click at [768, 163] on input "jamespivoda@gmail.com" at bounding box center [896, 167] width 309 height 25
click at [676, 179] on div "Date Delivery Date 09/23/2025 Now 09/23/2025 08:00 AM Now Delivery Day Tuesday" at bounding box center [562, 92] width 325 height 208
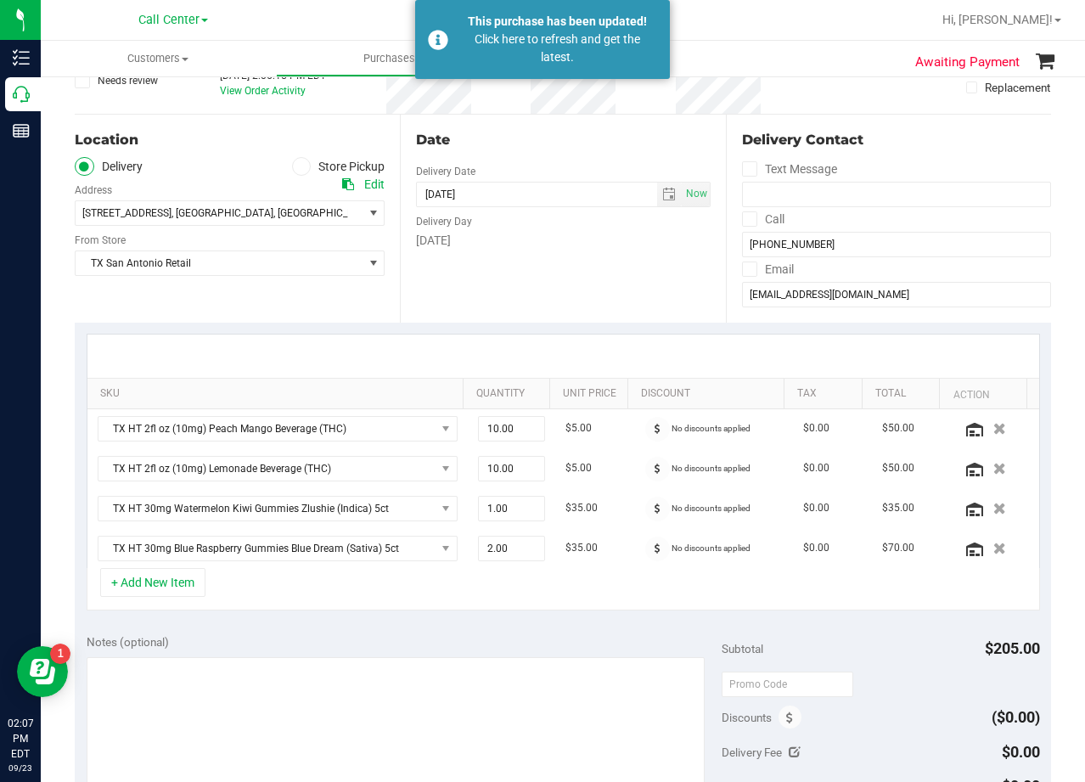
scroll to position [0, 0]
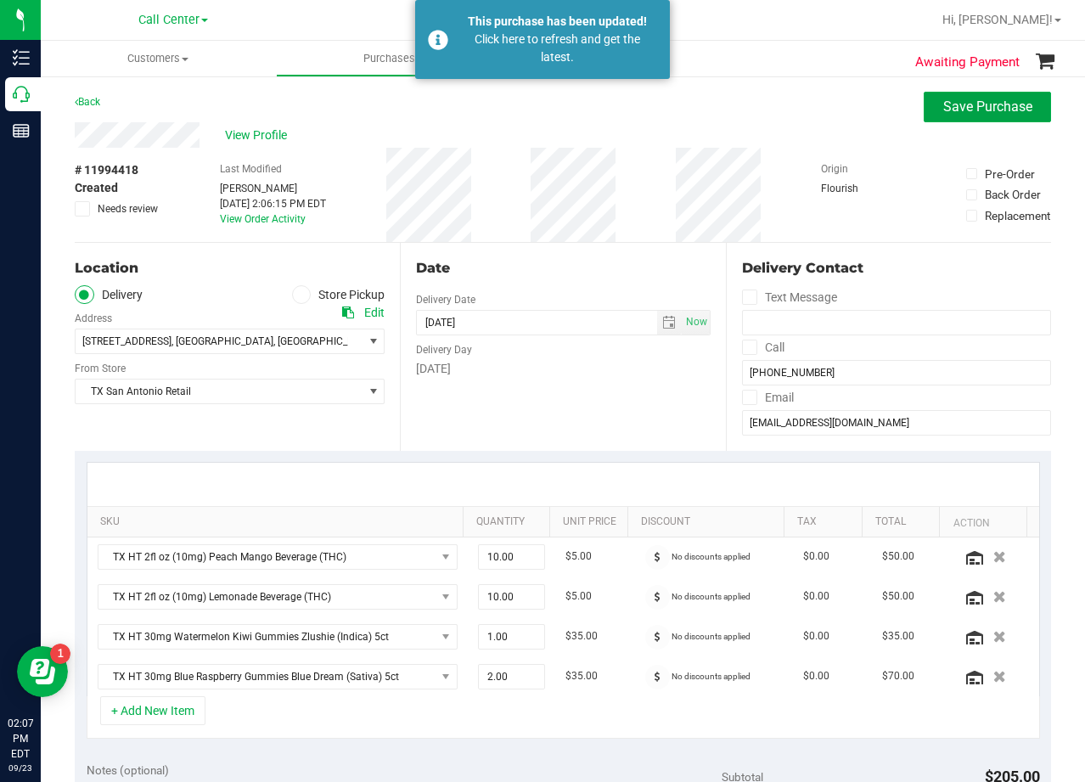
click at [943, 113] on span "Save Purchase" at bounding box center [987, 106] width 89 height 16
click at [563, 144] on div "View Profile" at bounding box center [563, 134] width 976 height 25
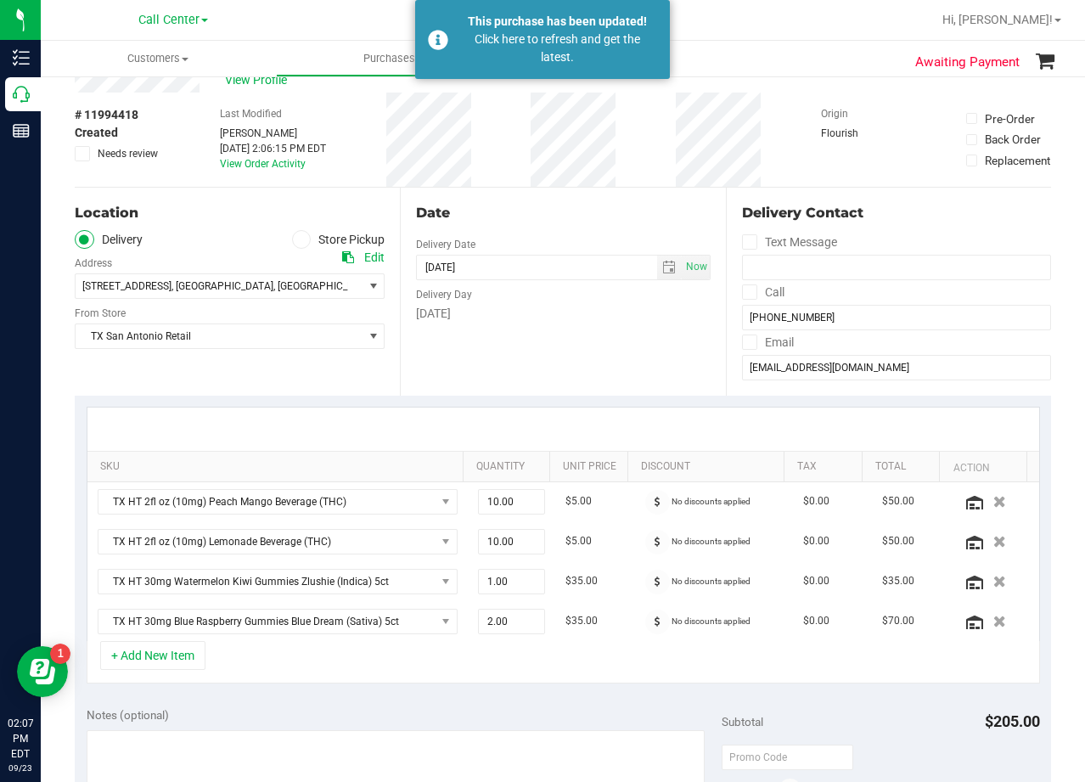
scroll to position [85, 0]
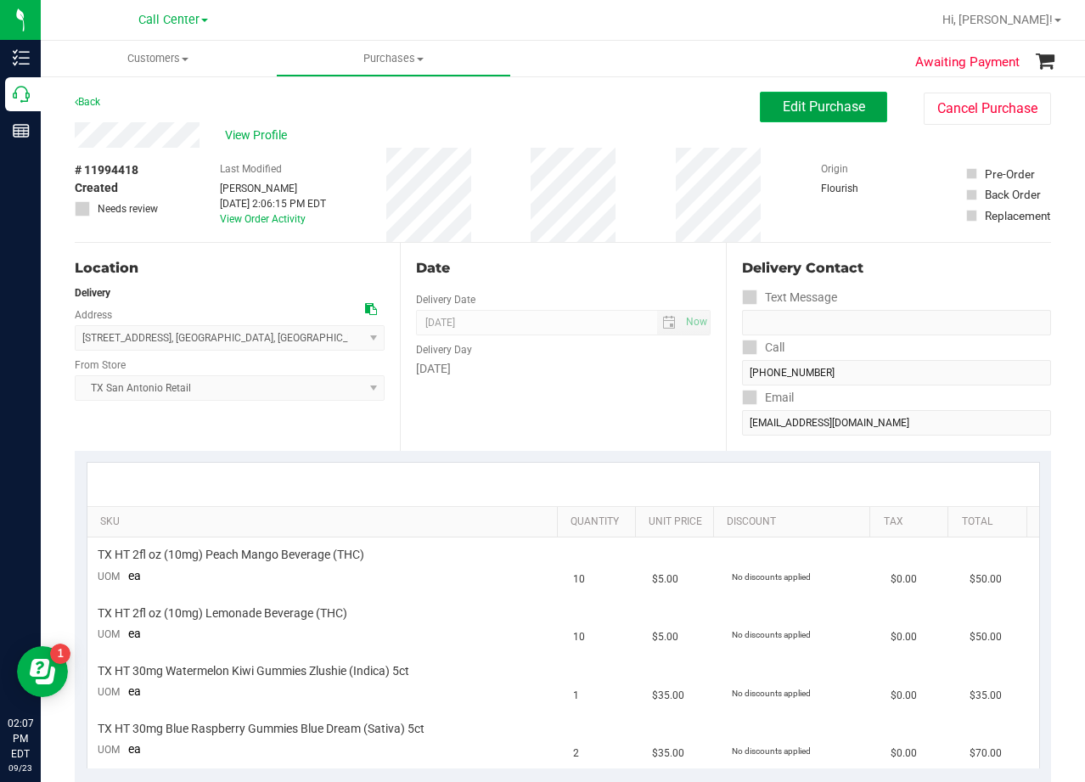
click at [819, 116] on button "Edit Purchase" at bounding box center [823, 107] width 127 height 31
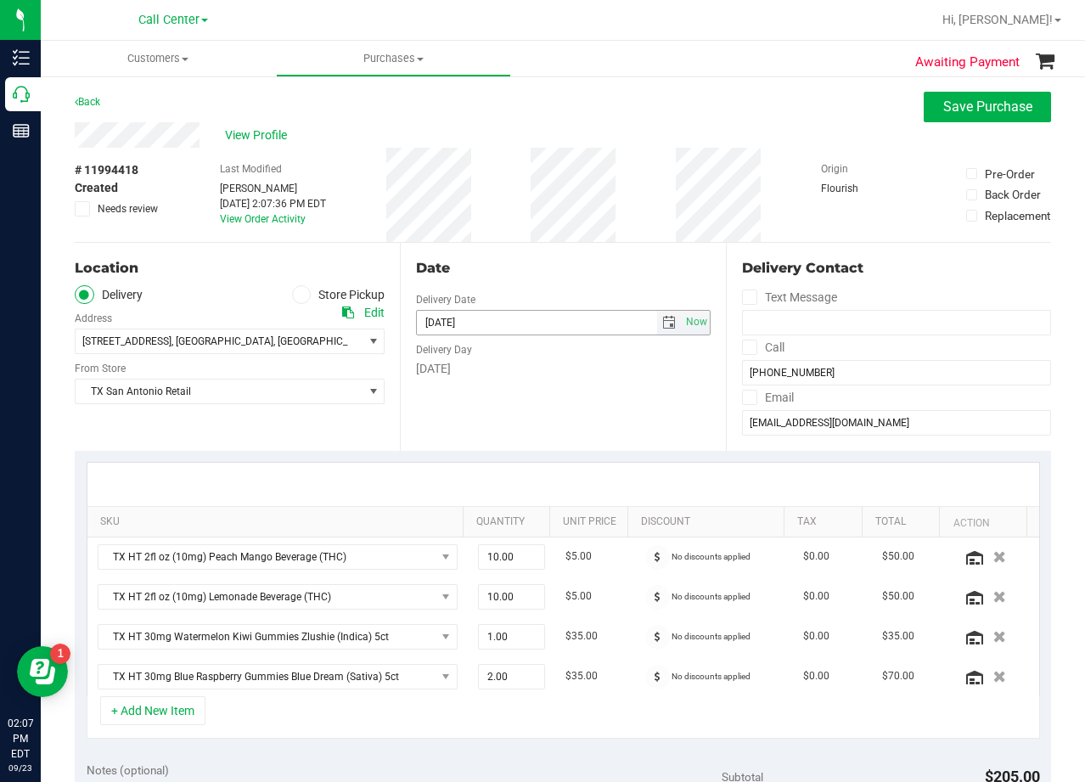
click at [662, 321] on span "select" at bounding box center [669, 323] width 14 height 14
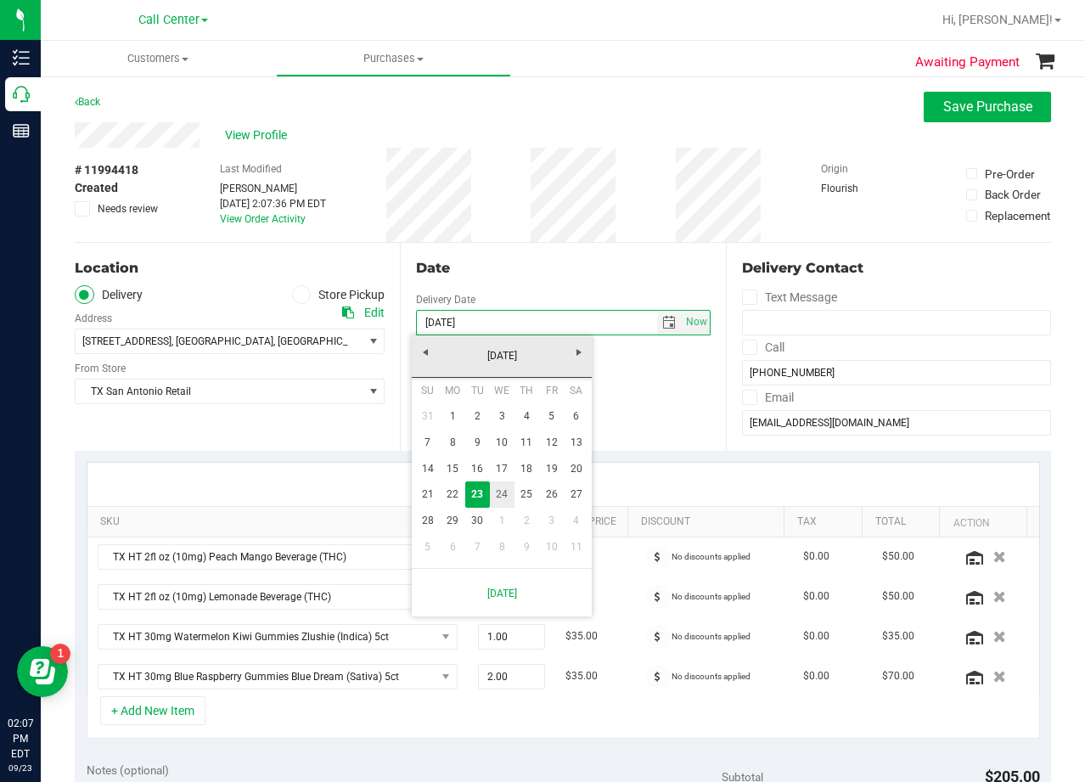
click at [503, 493] on link "24" at bounding box center [502, 494] width 25 height 26
type input "09/24/2025"
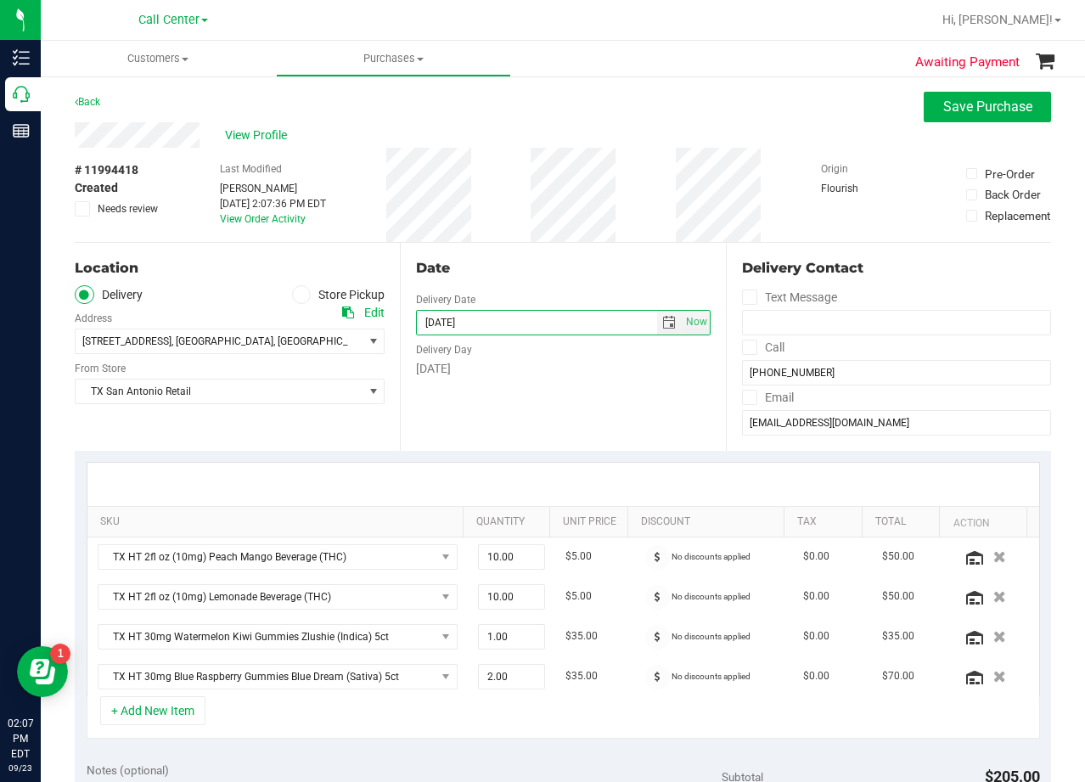
click at [550, 246] on div "Date Delivery Date 09/24/2025 Now 09/24/2025 08:00 AM Now Delivery Day Wednesday" at bounding box center [562, 347] width 325 height 208
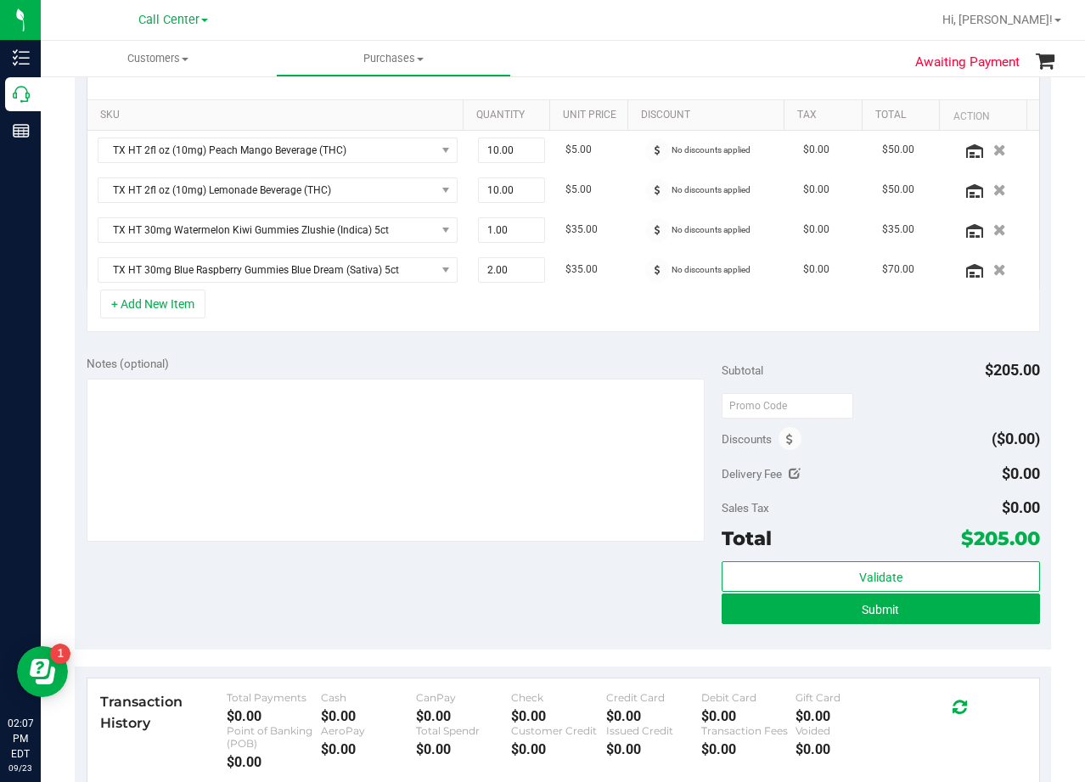
scroll to position [425, 0]
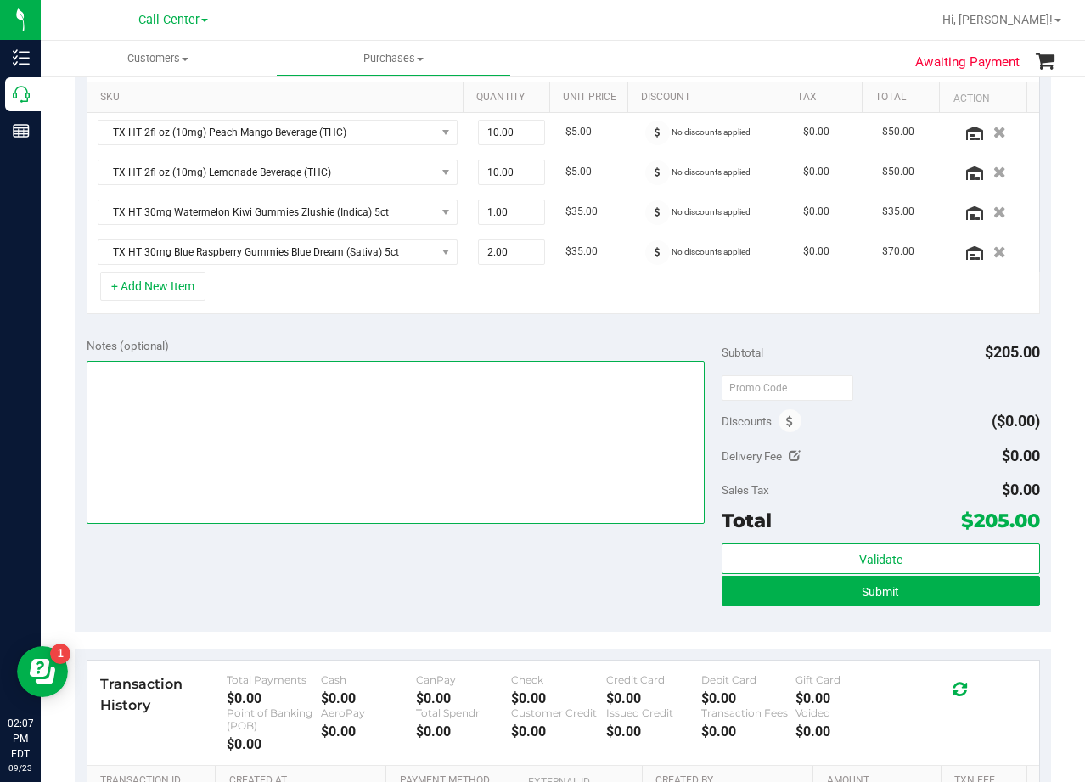
click at [424, 435] on textarea at bounding box center [396, 442] width 619 height 163
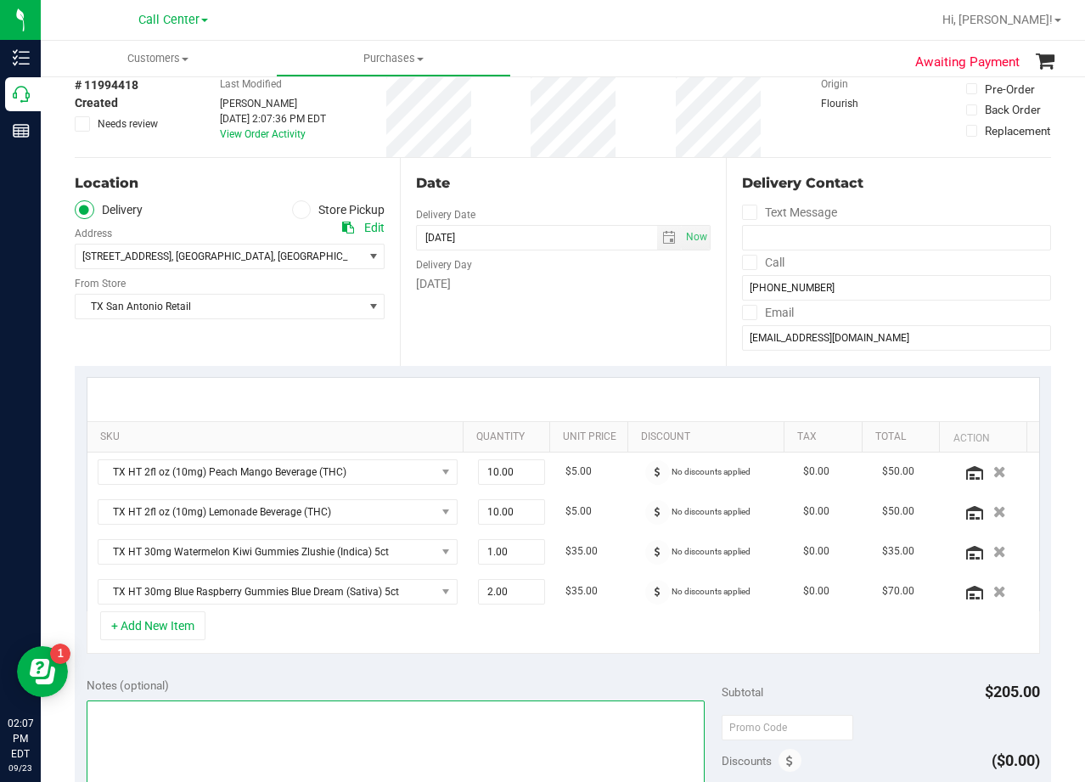
scroll to position [170, 0]
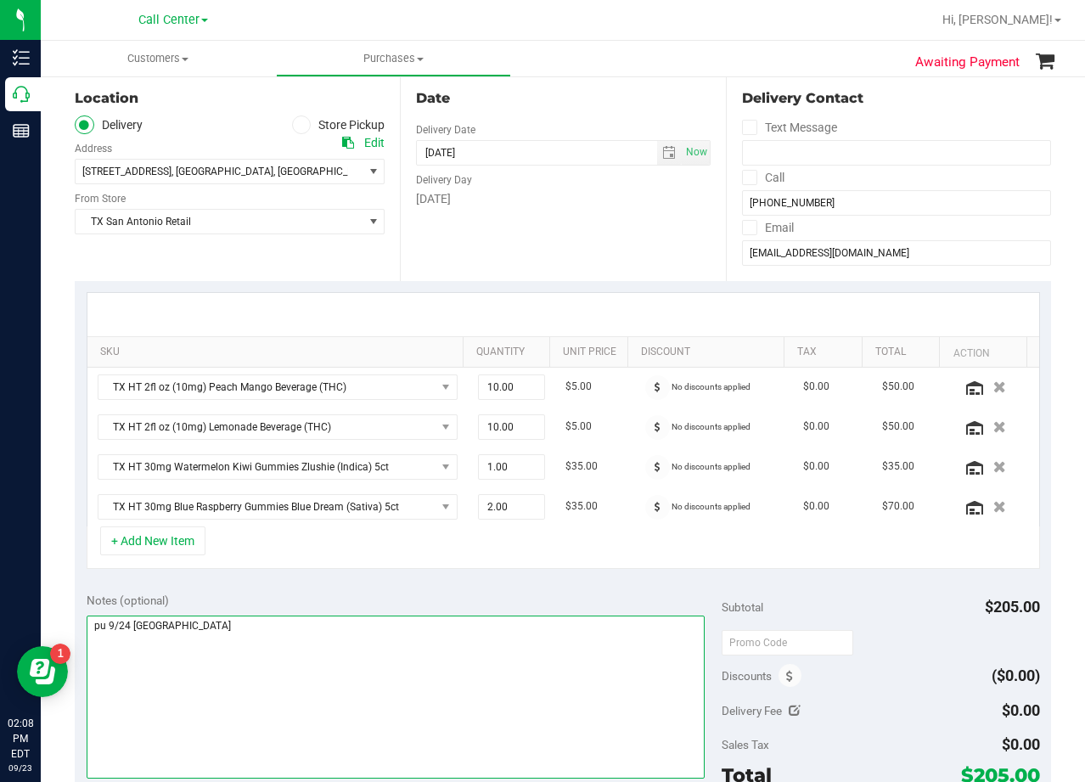
click at [613, 646] on textarea at bounding box center [396, 697] width 619 height 163
type textarea "pu 9/24 San Antonio. AL 9/23"
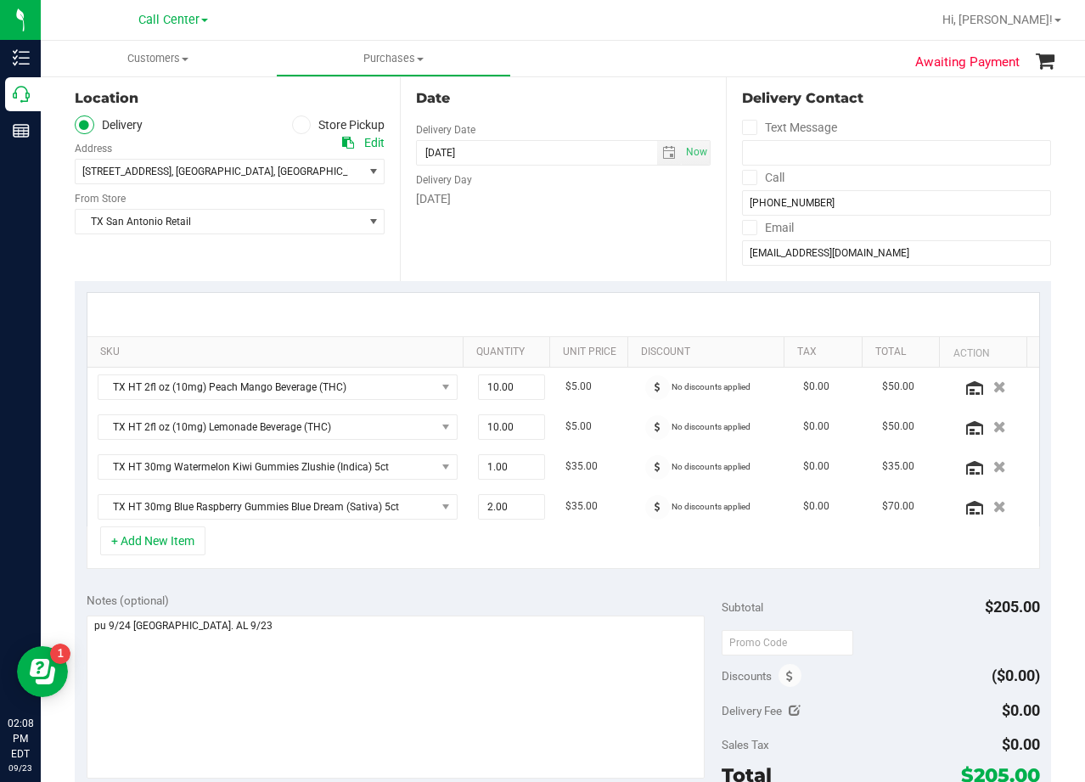
click at [599, 275] on div "Date Delivery Date 09/24/2025 Now 09/24/2025 08:00 AM Now Delivery Day Wednesday" at bounding box center [562, 177] width 325 height 208
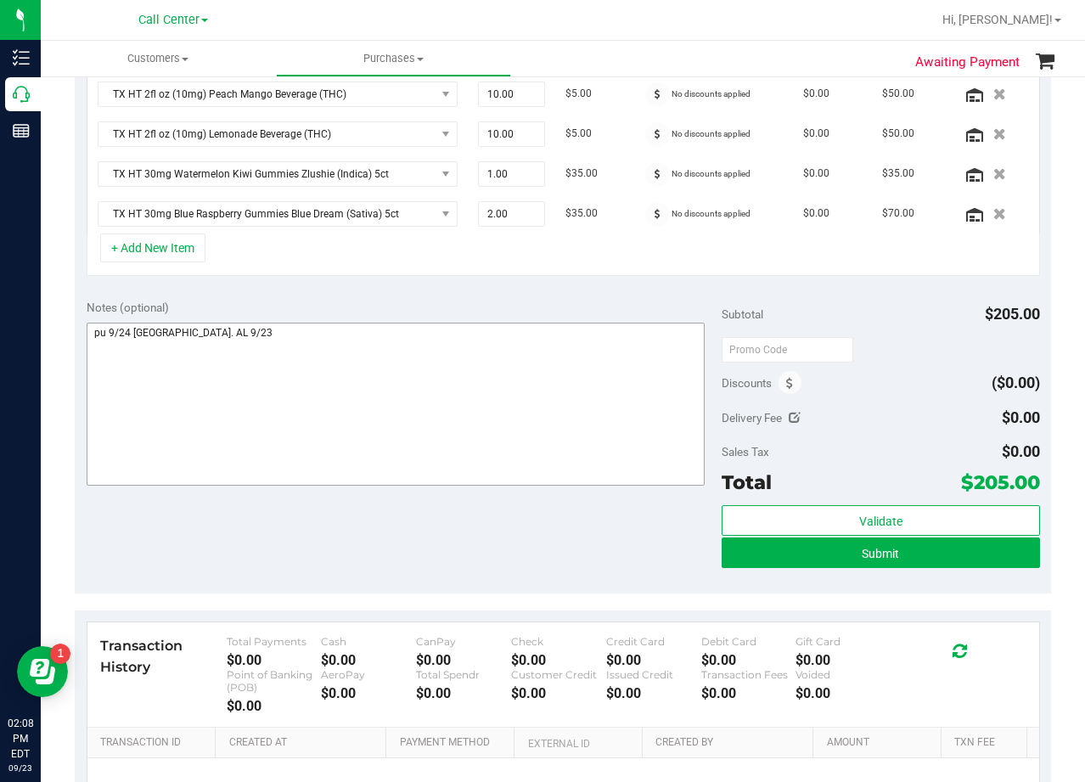
scroll to position [509, 0]
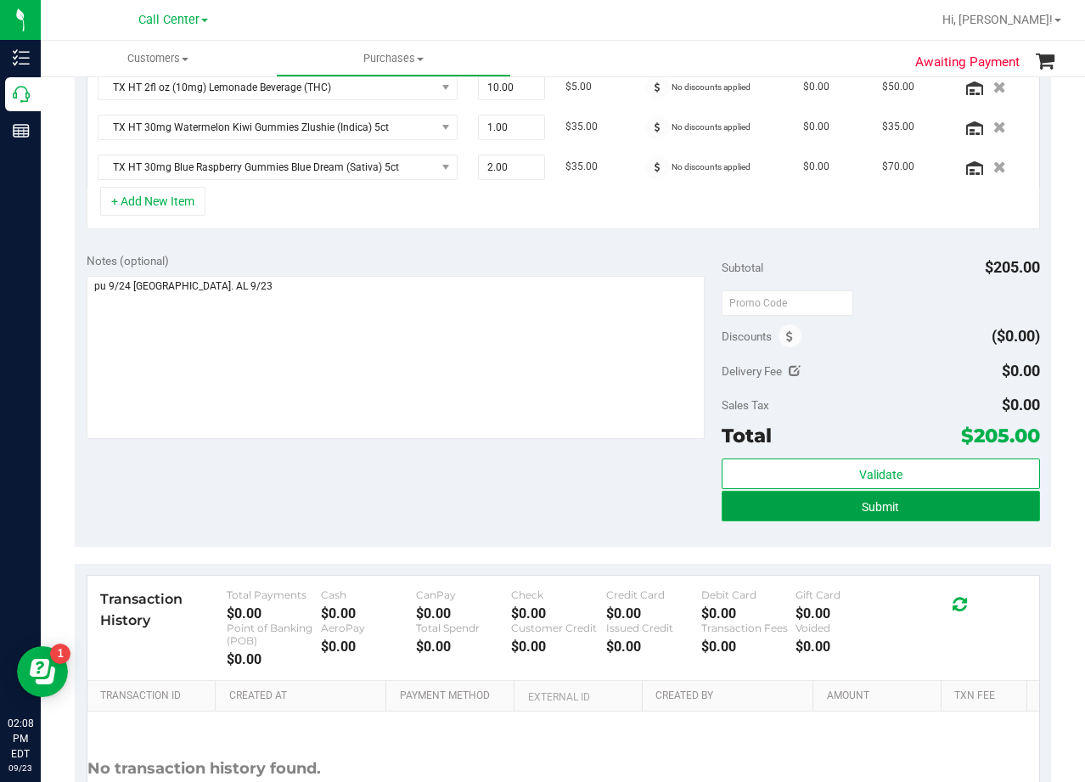
click at [816, 513] on button "Submit" at bounding box center [881, 506] width 318 height 31
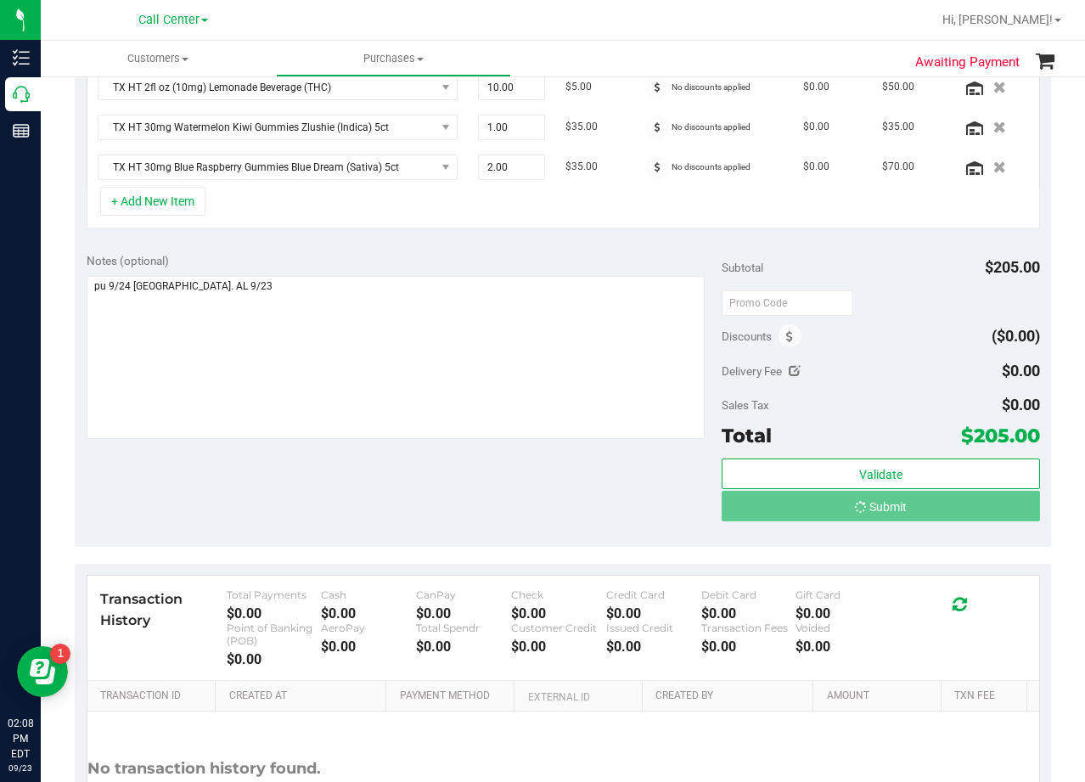
scroll to position [483, 0]
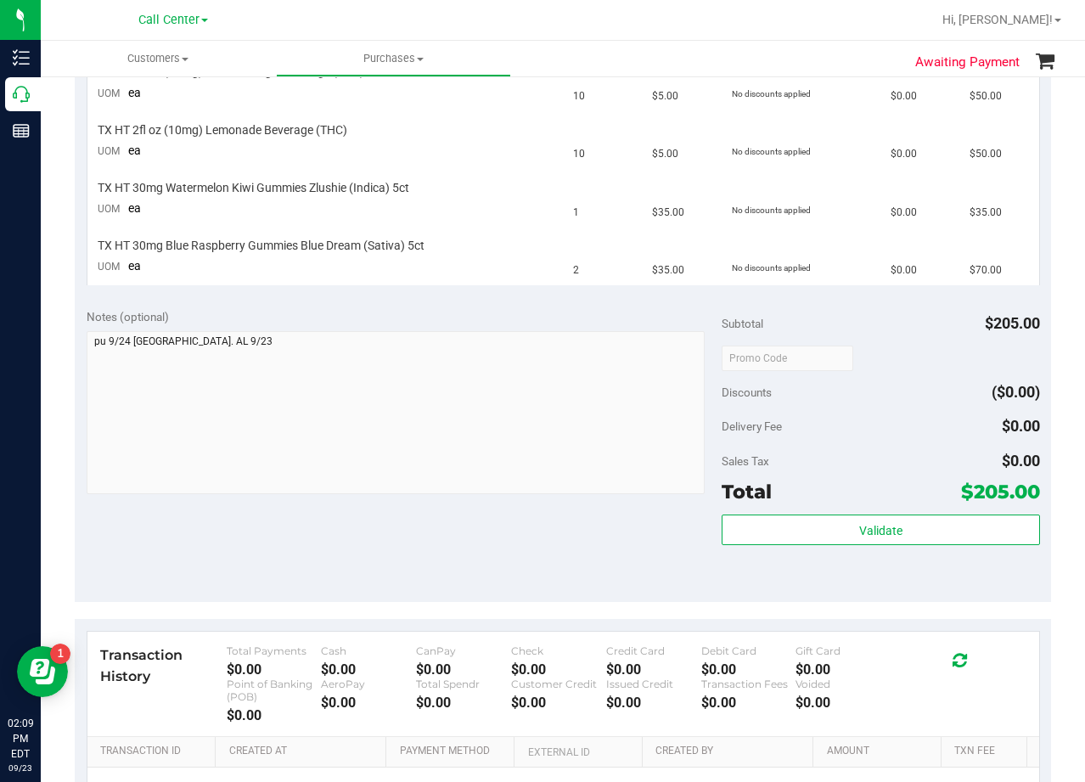
click at [650, 316] on div "Notes (optional)" at bounding box center [405, 316] width 636 height 17
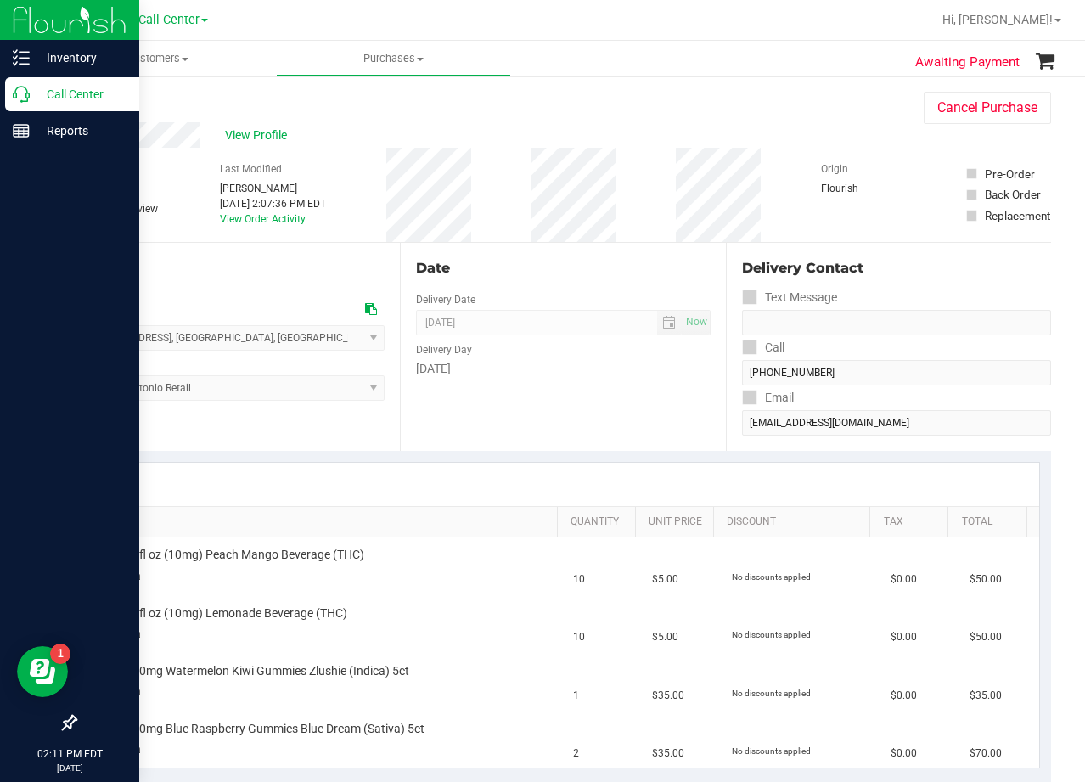
click at [28, 104] on div "Call Center" at bounding box center [72, 94] width 134 height 34
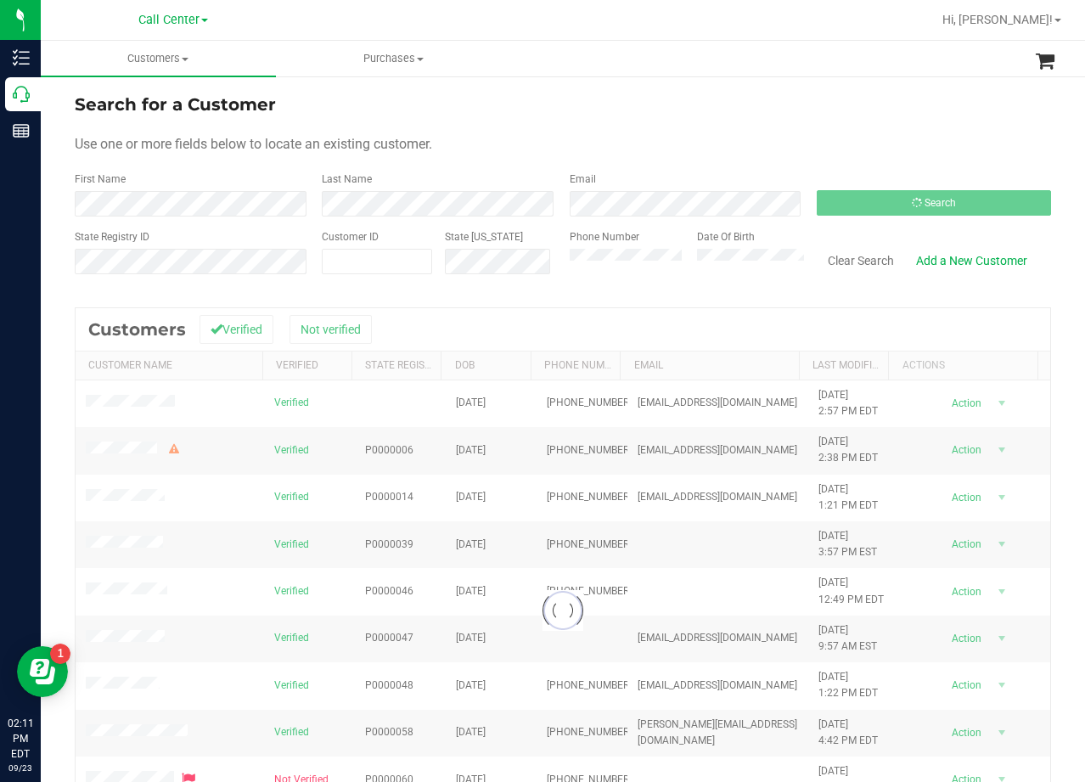
click at [674, 130] on form "Search for a Customer Use one or more fields below to locate an existing custom…" at bounding box center [563, 191] width 976 height 198
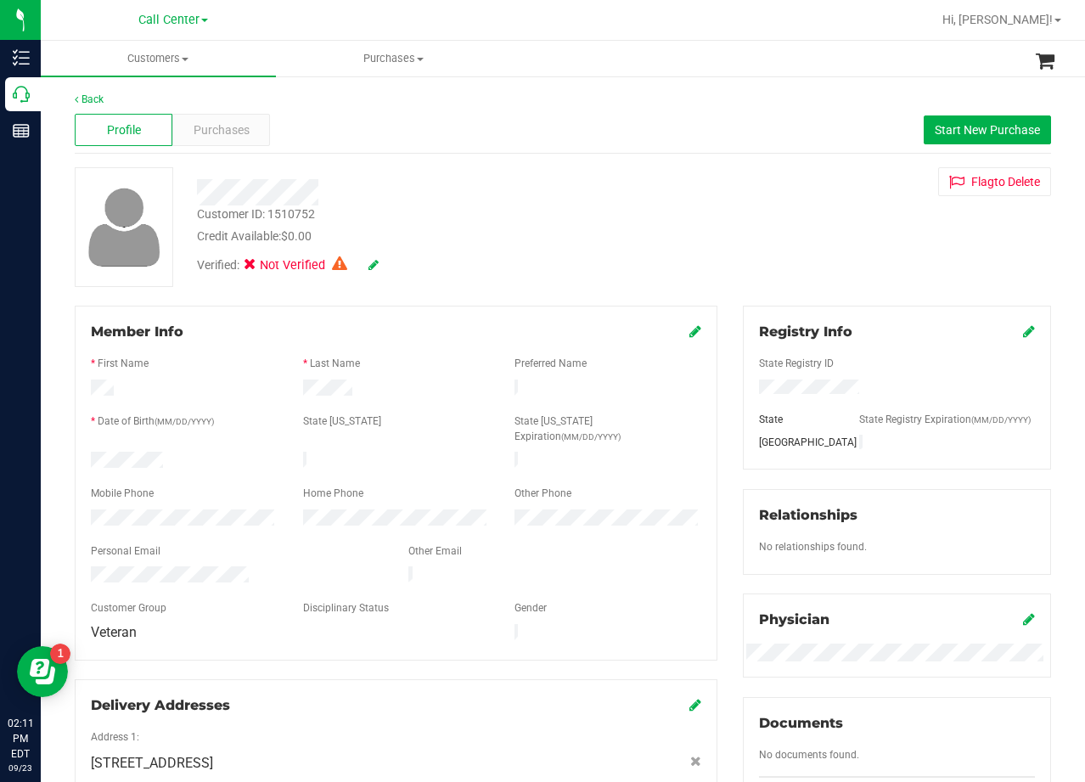
click at [662, 157] on div "Back Profile Purchases Start New Purchase Customer ID: 1510752 Credit Available…" at bounding box center [563, 656] width 976 height 1128
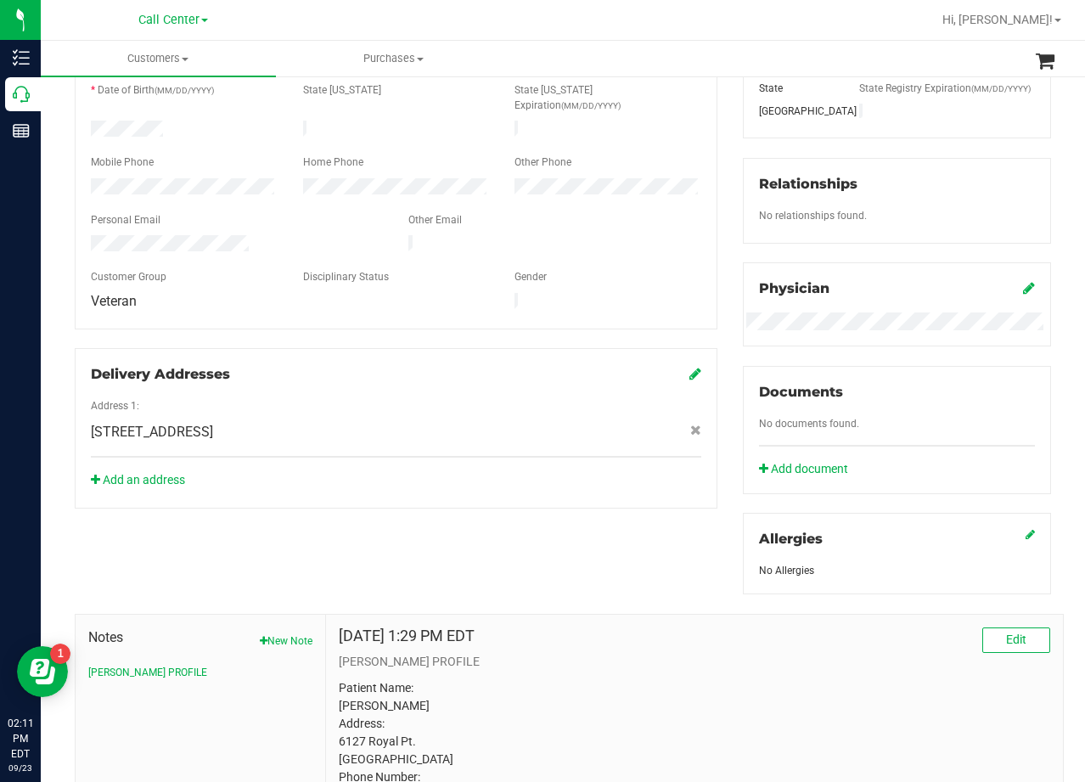
scroll to position [492, 0]
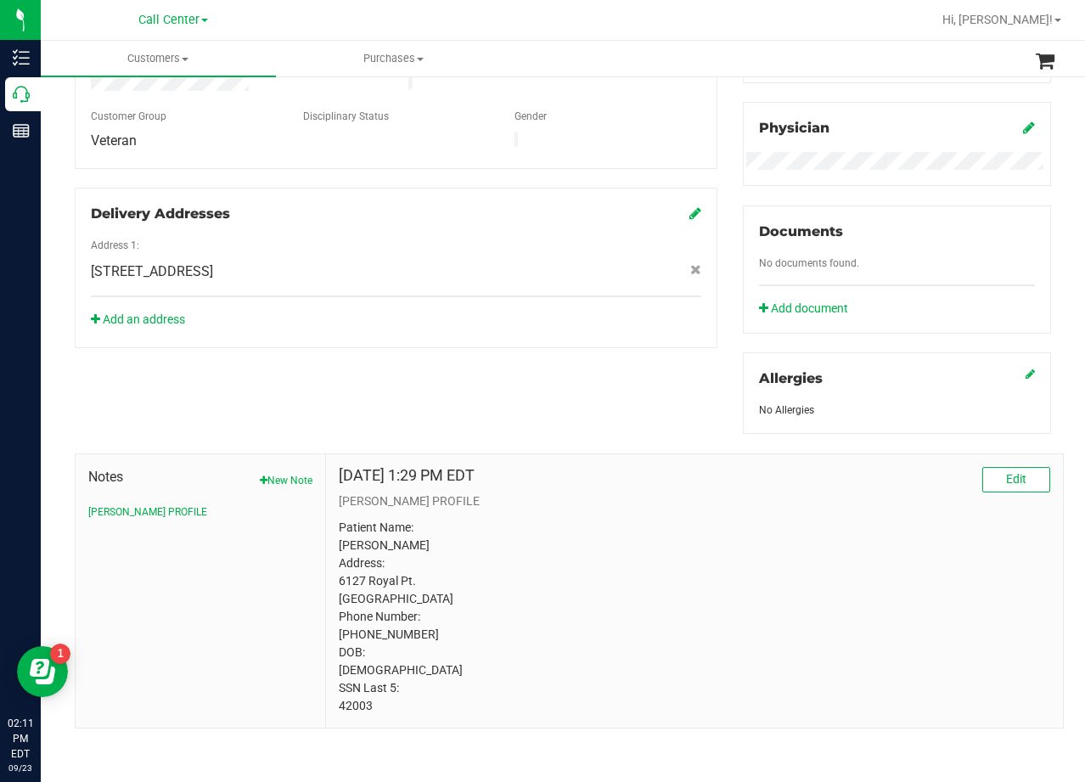
click at [363, 700] on p "Patient Name: Jon P Wachter Address: 6127 Royal Pt. San Antonio, TX, 78239 Phon…" at bounding box center [695, 617] width 712 height 196
copy p "42003"
click at [662, 586] on p "Patient Name: Jon P Wachter Address: 6127 Royal Pt. San Antonio, TX, 78239 Phon…" at bounding box center [695, 617] width 712 height 196
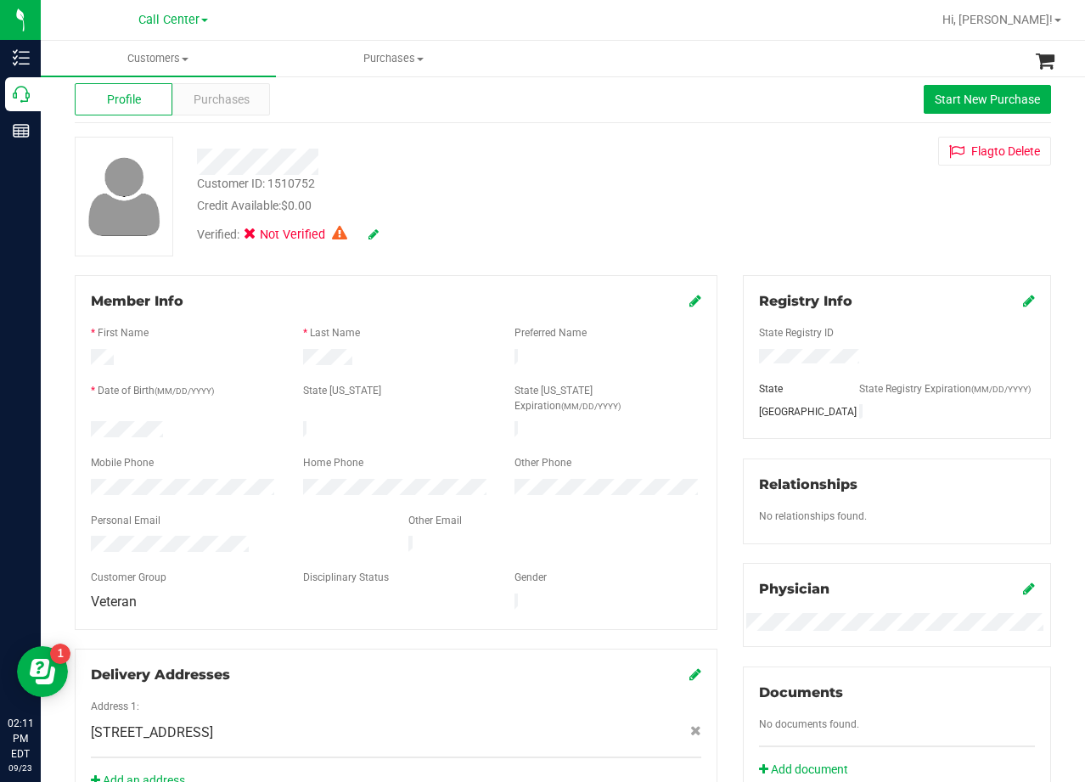
scroll to position [0, 0]
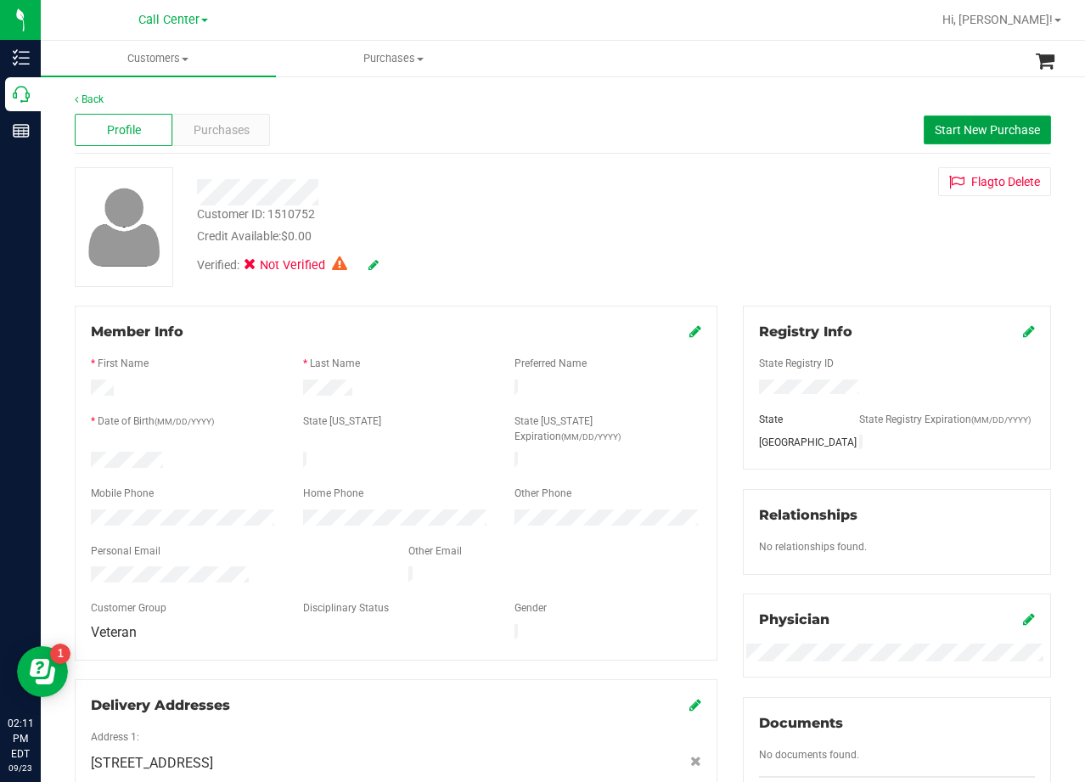
click at [929, 138] on button "Start New Purchase" at bounding box center [987, 129] width 127 height 29
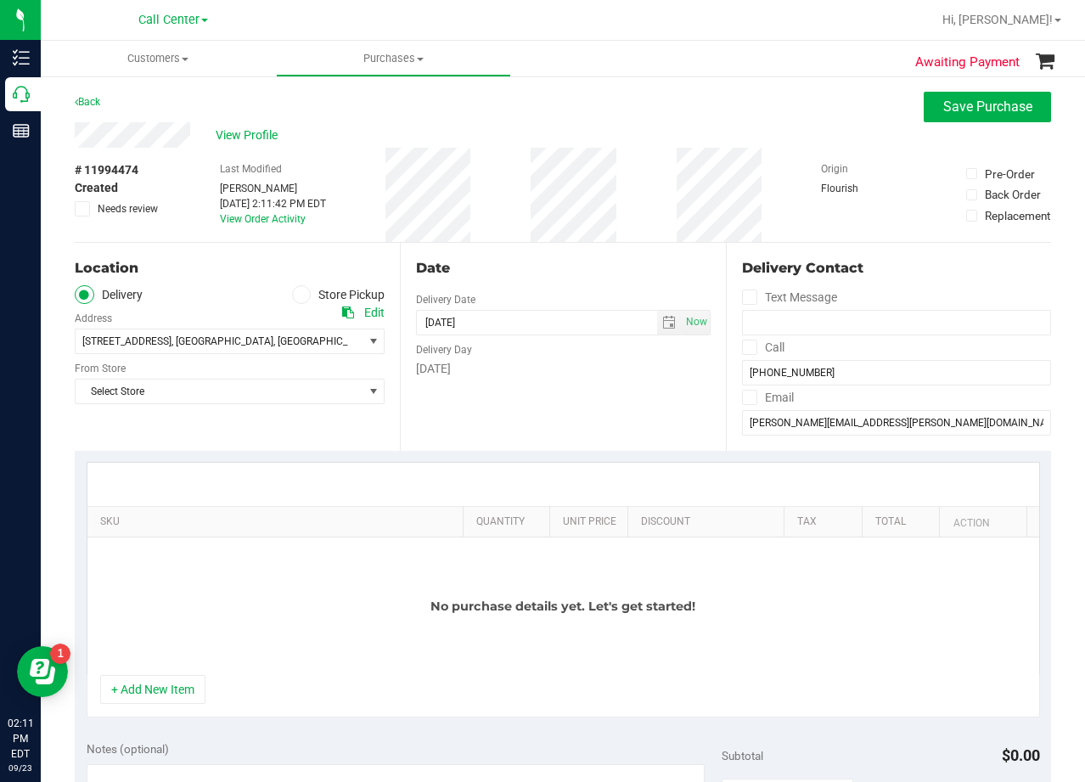
click at [563, 253] on div "Date Delivery Date 09/23/2025 Now 09/23/2025 02:11 PM Now Delivery Day Tuesday" at bounding box center [562, 347] width 325 height 208
click at [342, 346] on span "18720 Stone Oak Pkwy suite 107 , San Antonio , TX 78258" at bounding box center [212, 341] width 273 height 24
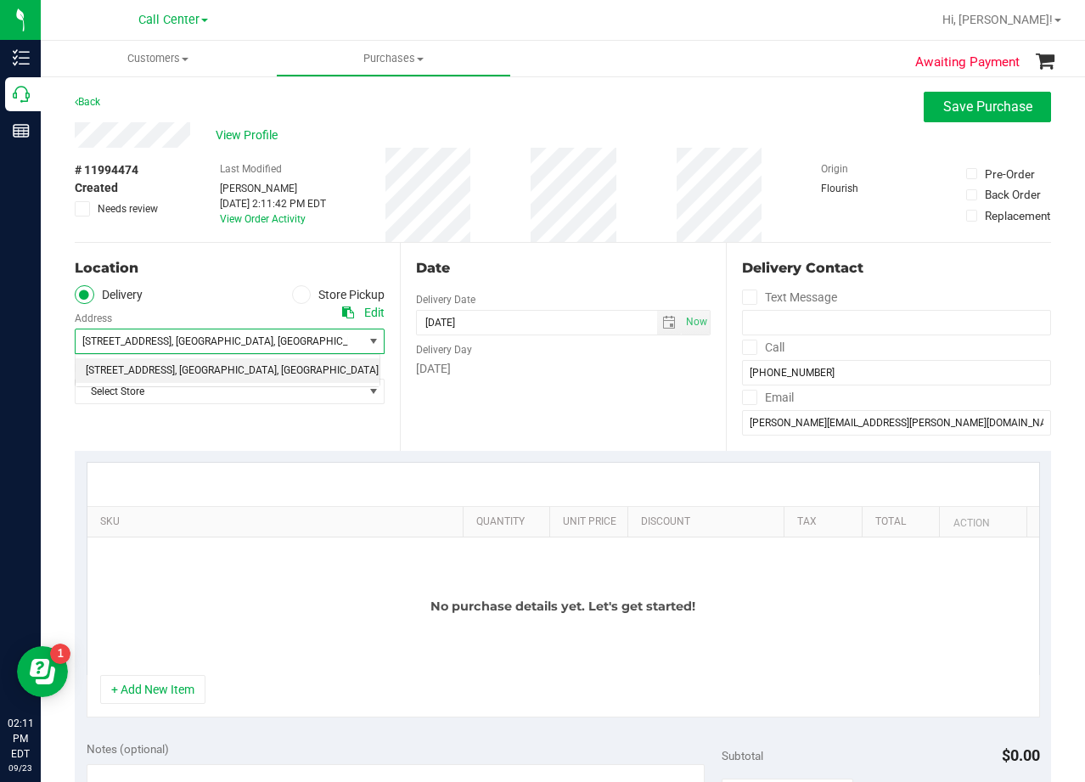
click at [342, 346] on span "18720 Stone Oak Pkwy suite 107 , San Antonio , TX 78258" at bounding box center [212, 341] width 273 height 24
click at [321, 397] on span "Select Store" at bounding box center [219, 392] width 287 height 24
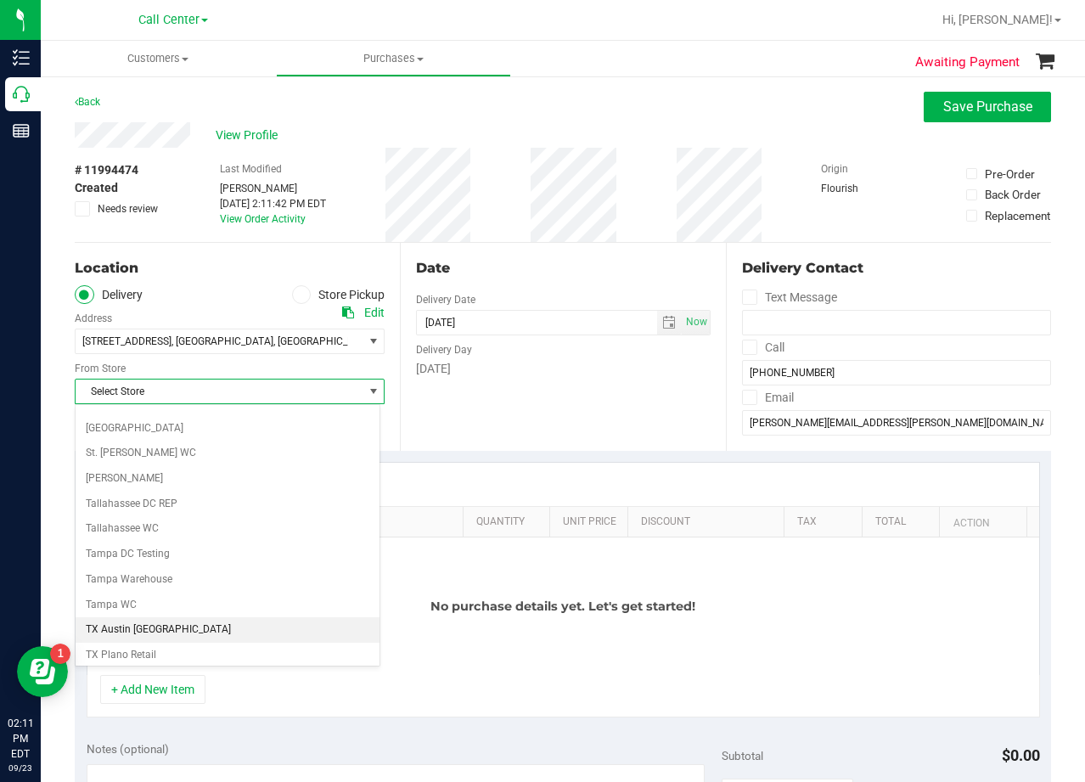
scroll to position [1234, 0]
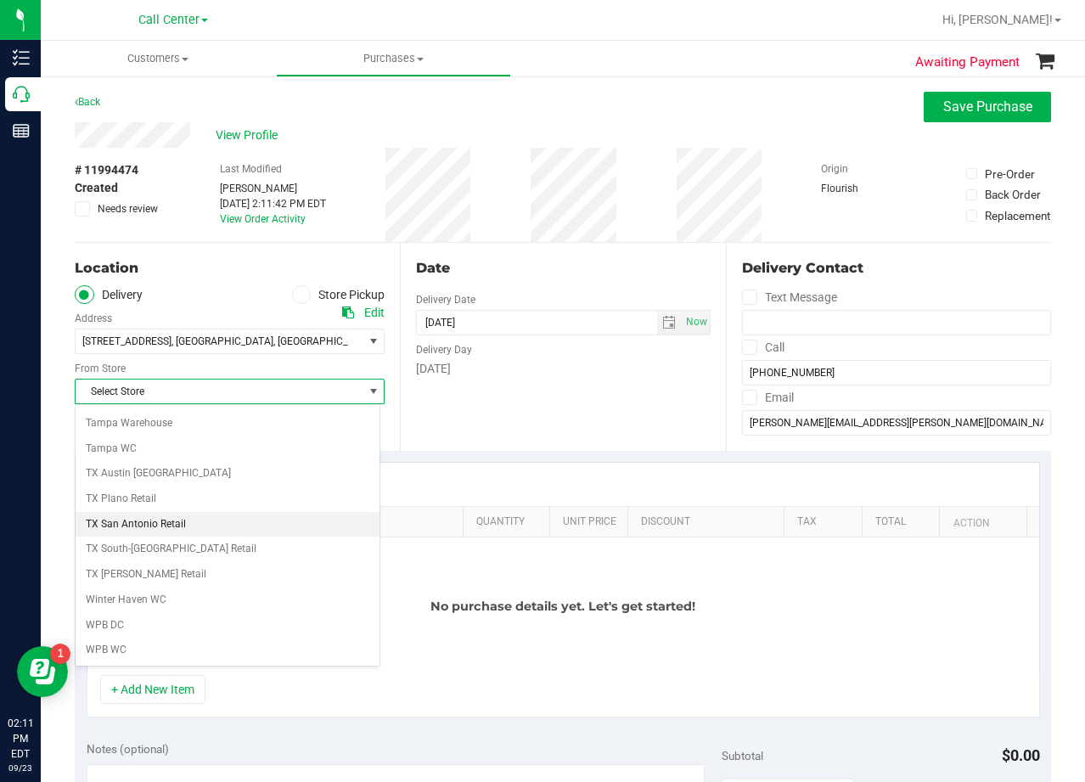
click at [294, 527] on li "TX San Antonio Retail" at bounding box center [228, 524] width 304 height 25
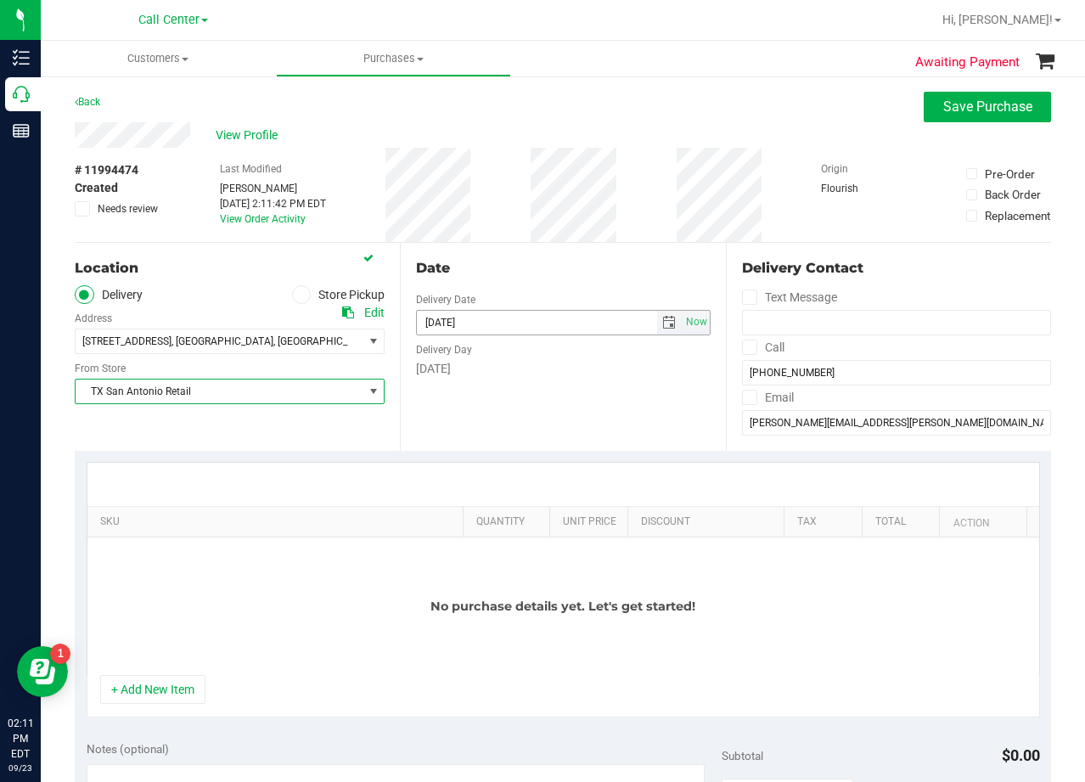
click at [657, 323] on span "select" at bounding box center [669, 323] width 25 height 24
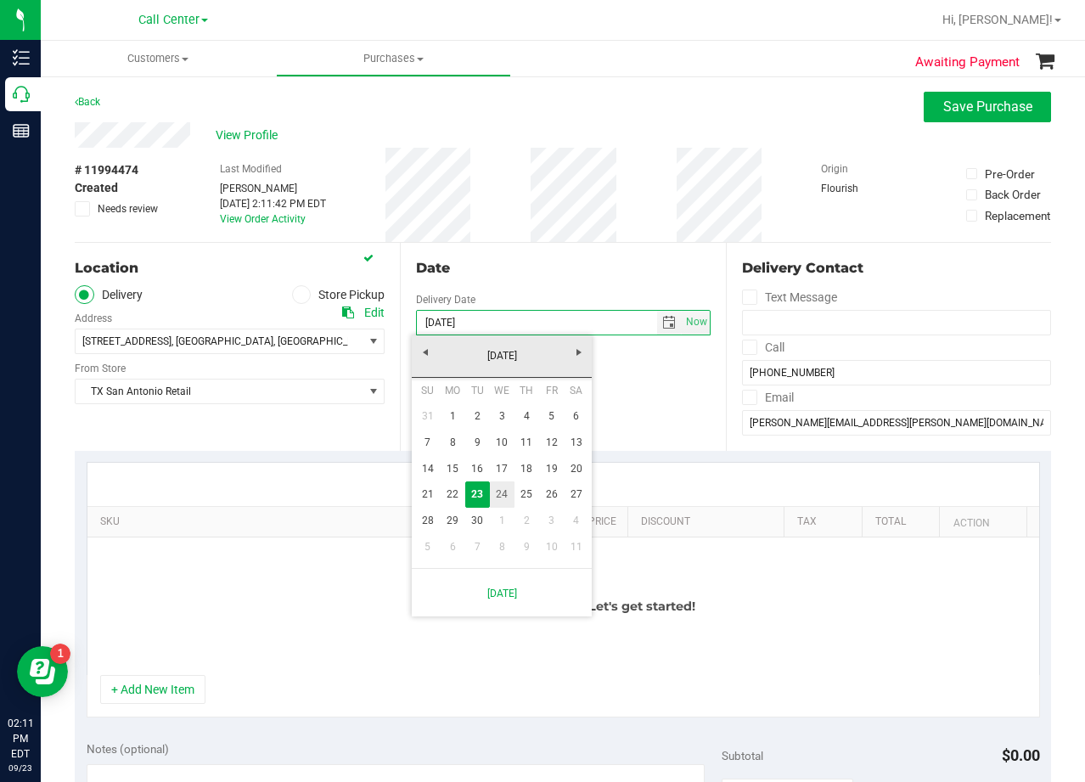
click at [492, 487] on link "24" at bounding box center [502, 494] width 25 height 26
type input "[DATE]"
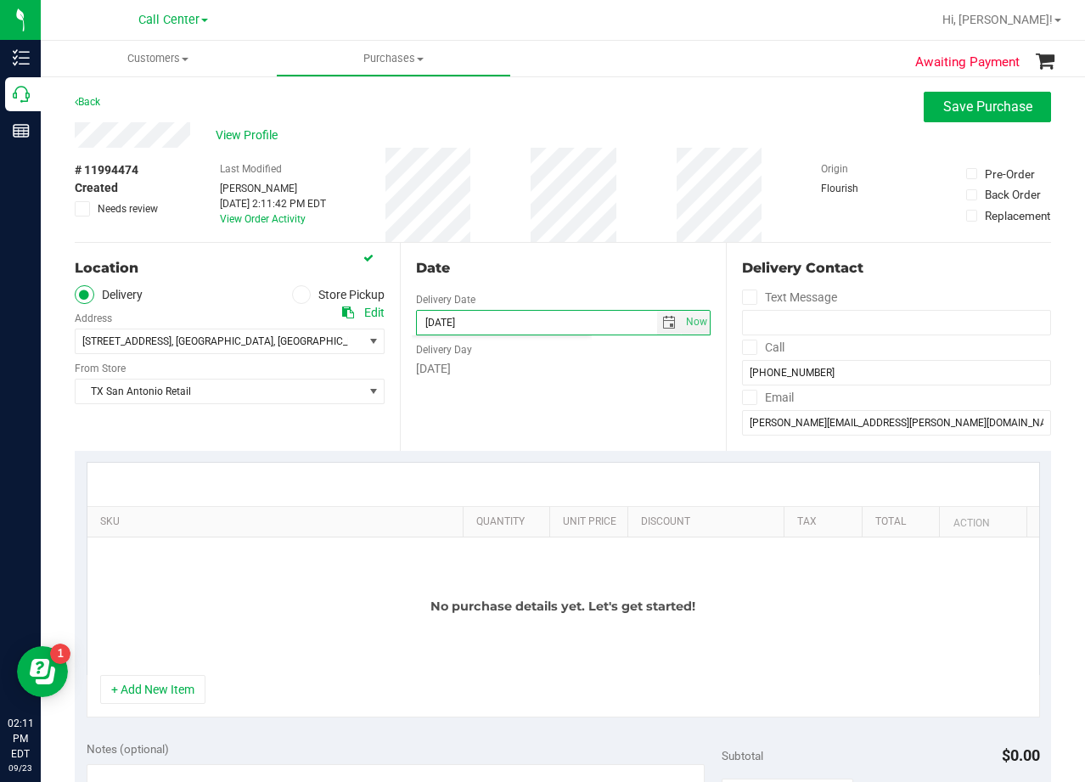
drag, startPoint x: 507, startPoint y: 416, endPoint x: 513, endPoint y: 336, distance: 80.0
click at [508, 413] on div "Date Delivery Date 09/24/2025 Now 09/24/2025 02:11 PM Now Delivery Day Wednesday" at bounding box center [562, 347] width 325 height 208
click at [515, 286] on div "Date Delivery Date 09/24/2025 Now 09/24/2025 02:11 PM Now Delivery Day Wednesday" at bounding box center [562, 347] width 325 height 208
drag, startPoint x: 786, startPoint y: 151, endPoint x: 639, endPoint y: 166, distance: 148.4
click at [785, 151] on div "# 11994474 Created Needs review Last Modified Alexander Lawson Sep 23, 2025 2:1…" at bounding box center [563, 195] width 976 height 94
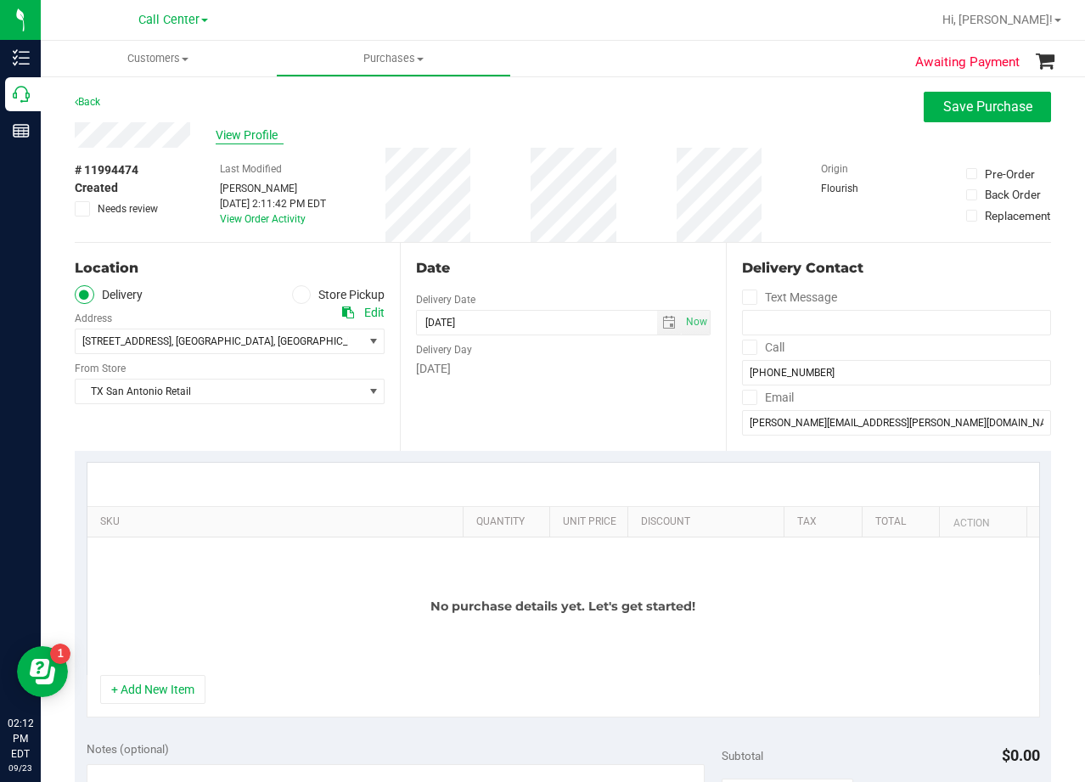
click at [265, 131] on span "View Profile" at bounding box center [250, 136] width 68 height 18
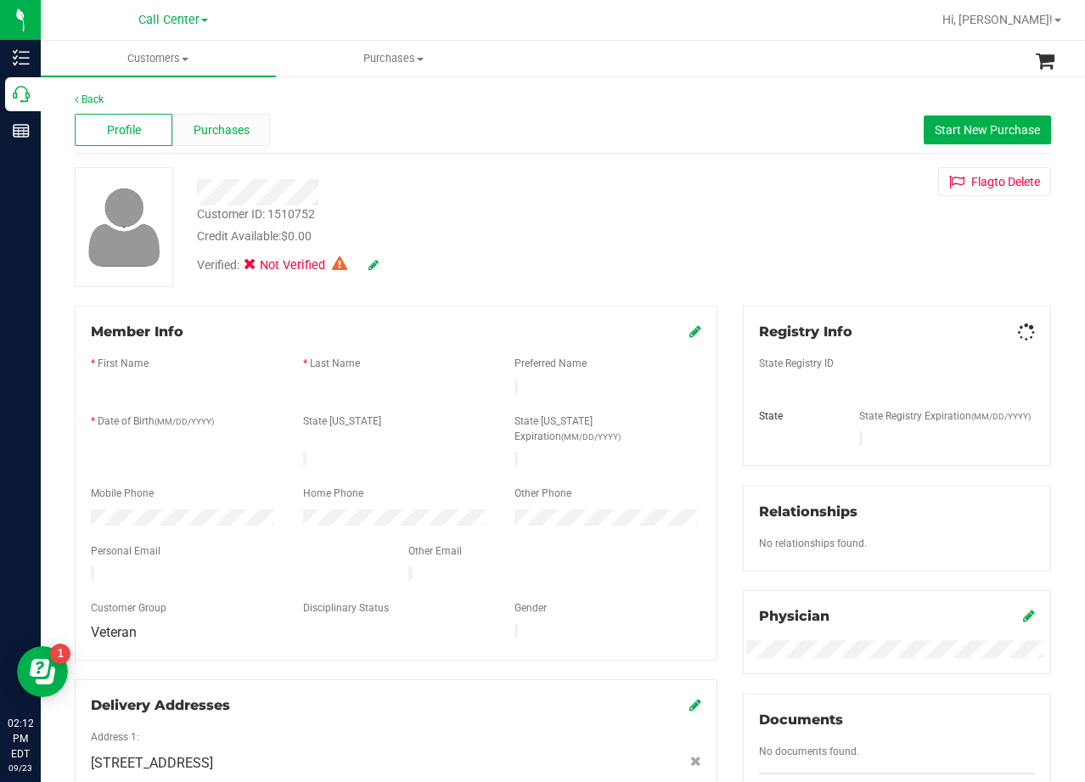
click at [228, 130] on span "Purchases" at bounding box center [222, 130] width 56 height 18
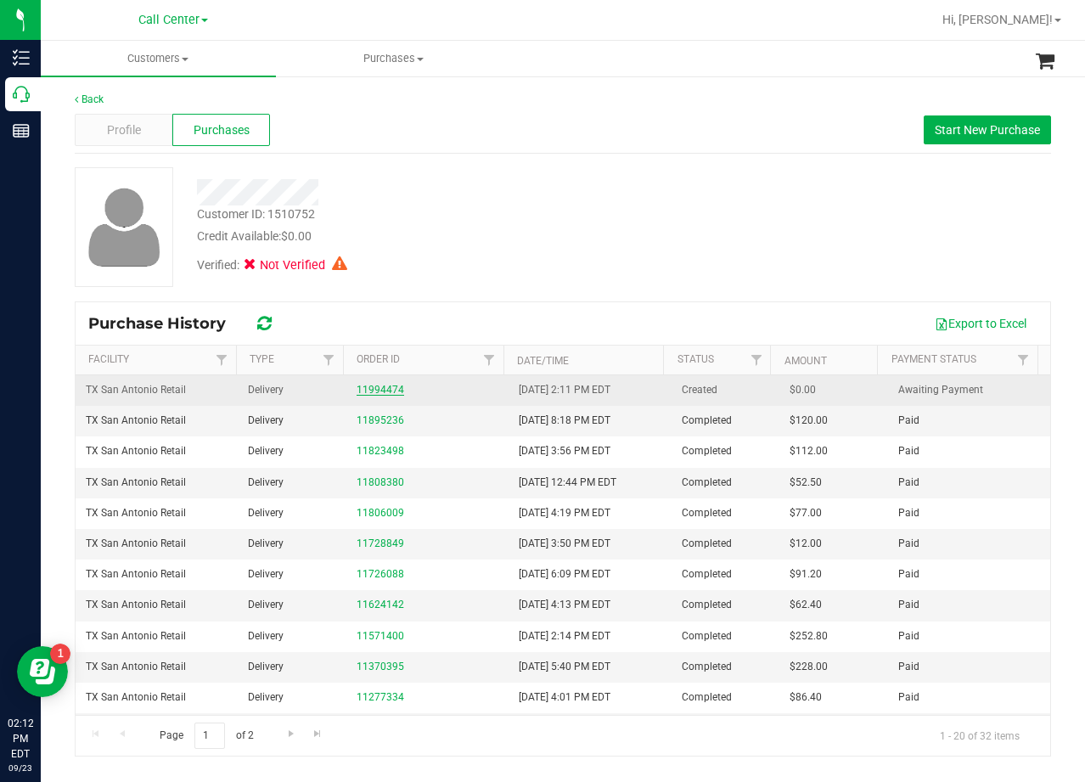
click at [378, 388] on link "11994474" at bounding box center [381, 390] width 48 height 12
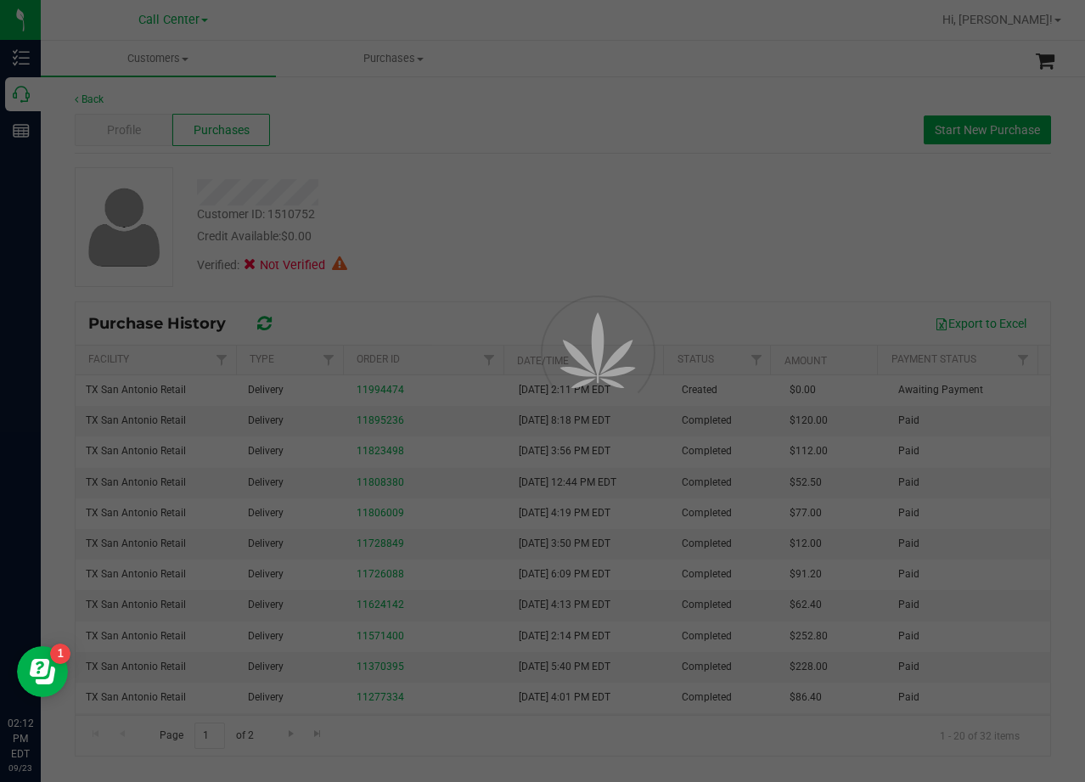
click at [519, 194] on div at bounding box center [542, 391] width 1085 height 782
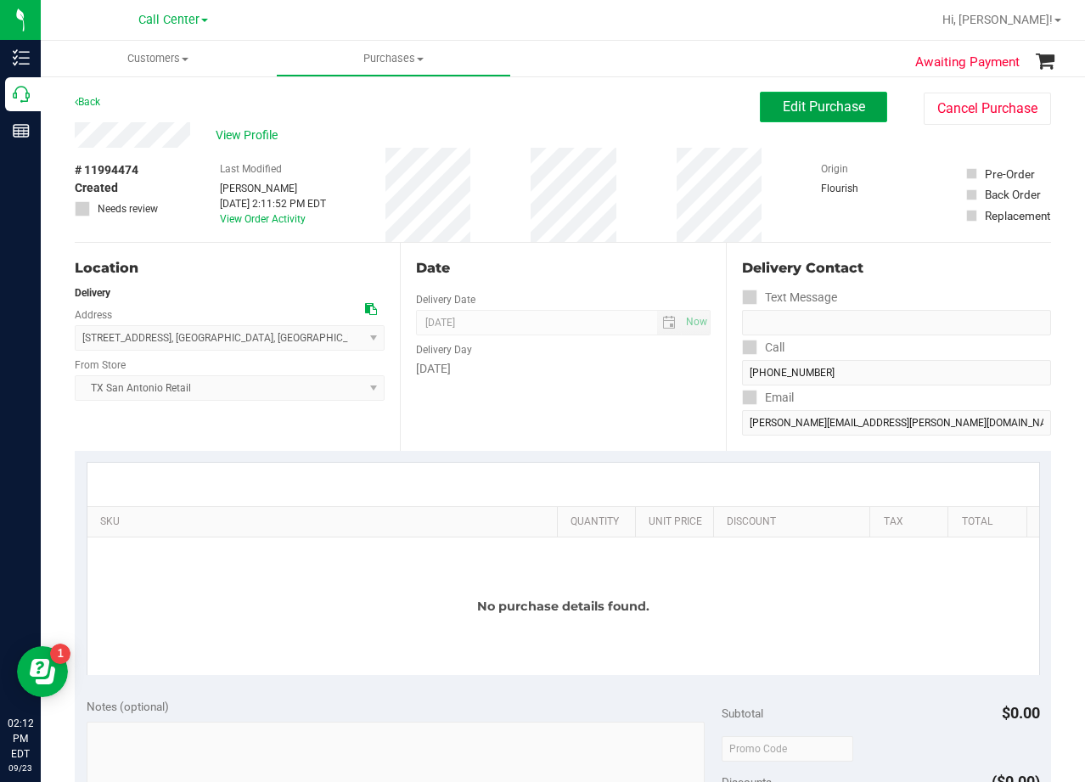
click at [791, 108] on span "Edit Purchase" at bounding box center [824, 106] width 82 height 16
click at [633, 148] on div "# 11994474 Created Needs review Last Modified Alexander Lawson Sep 23, 2025 2:1…" at bounding box center [563, 195] width 976 height 94
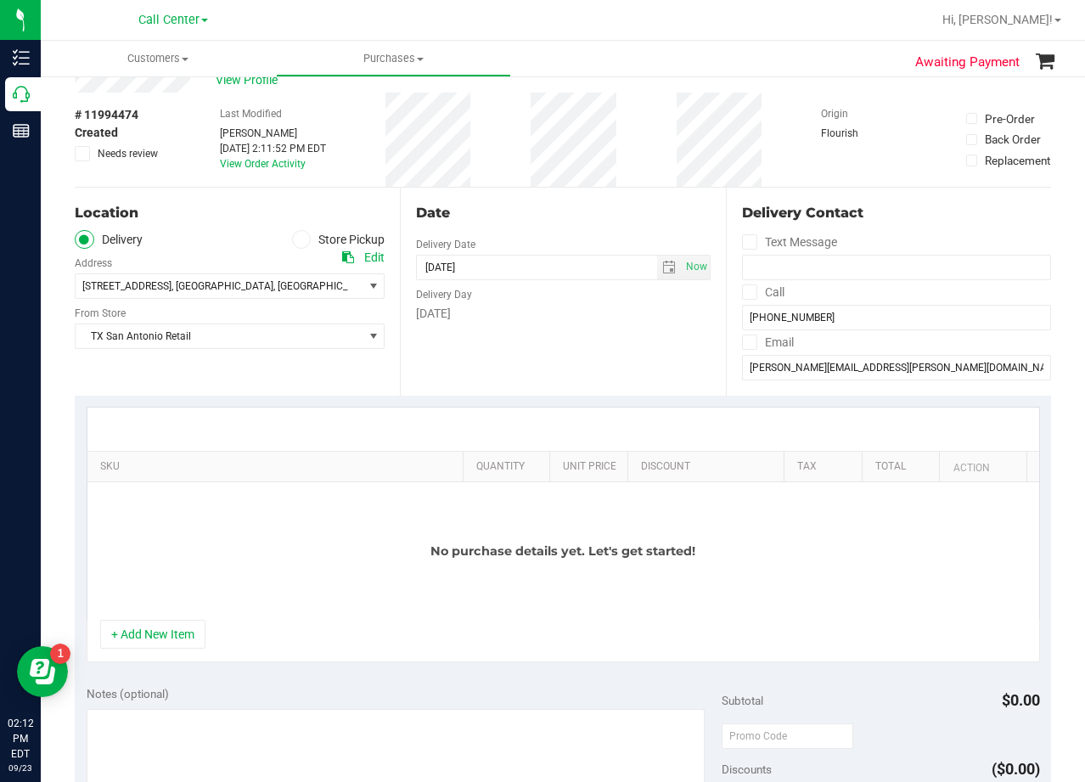
scroll to position [85, 0]
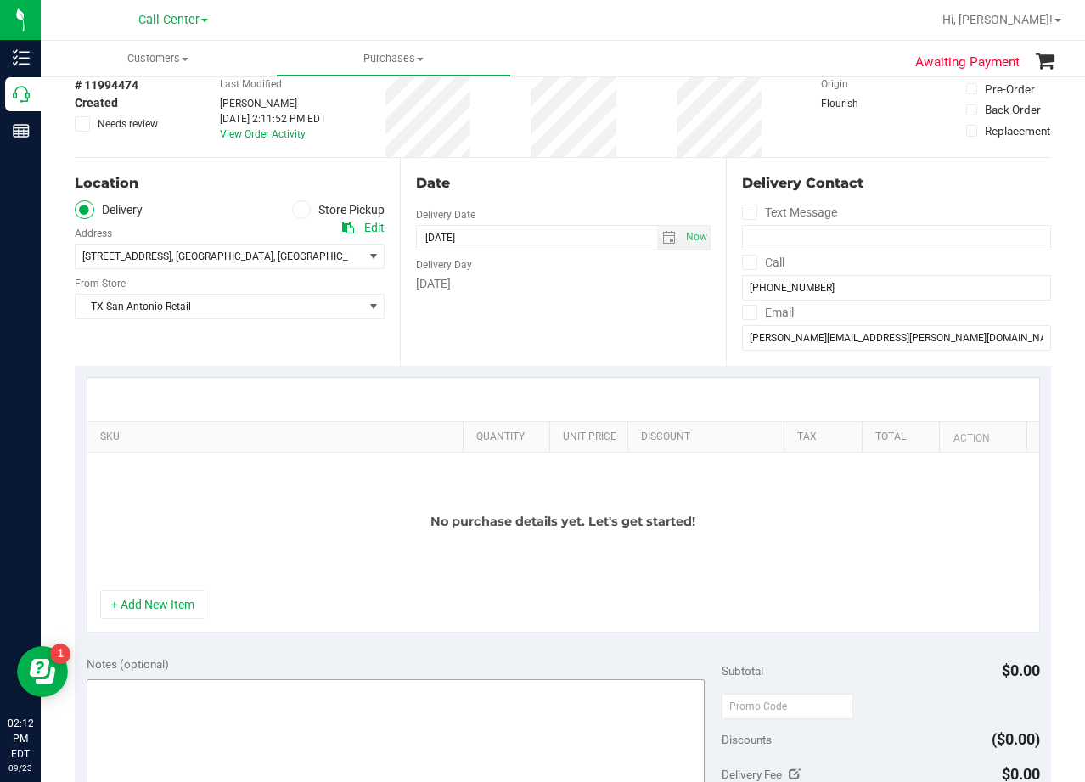
click at [175, 598] on button "+ Add New Item" at bounding box center [152, 604] width 105 height 29
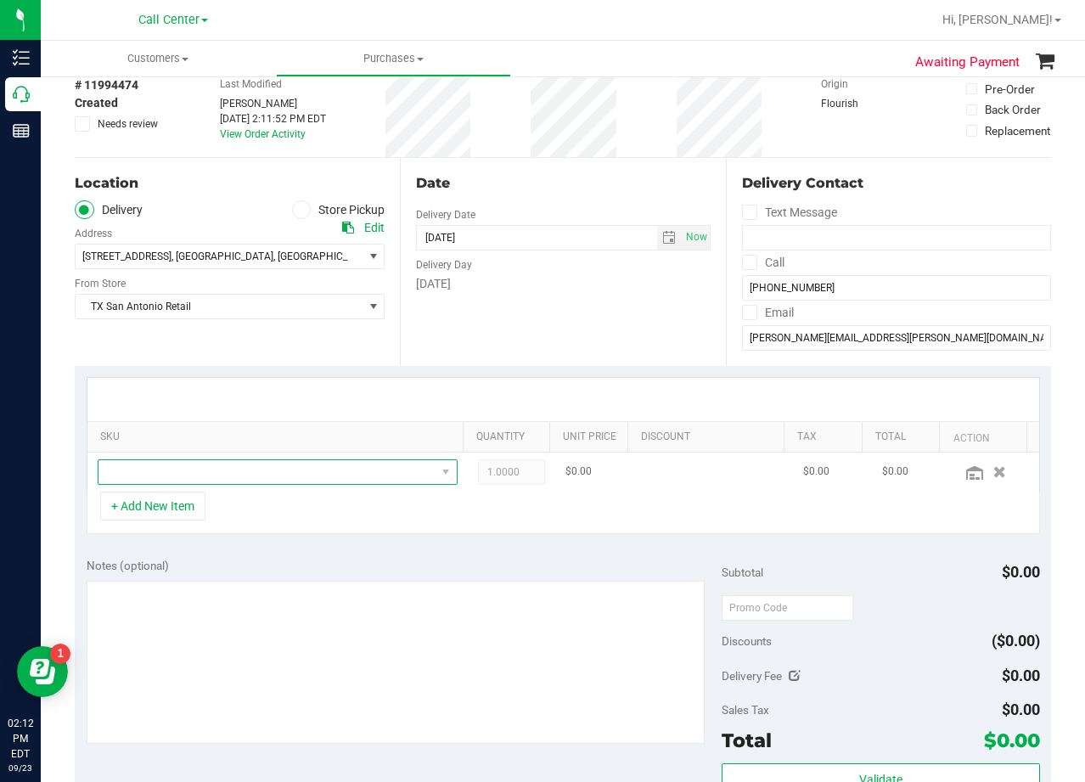
click at [203, 469] on span "NO DATA FOUND" at bounding box center [266, 472] width 337 height 24
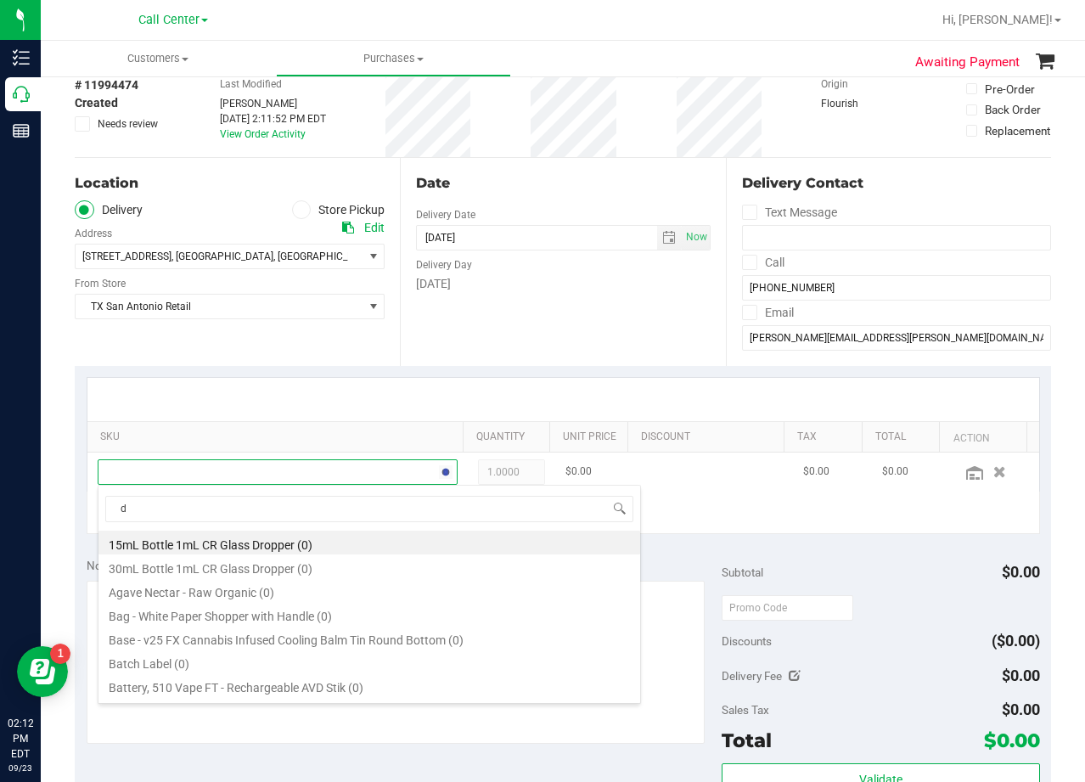
scroll to position [25, 341]
type input "dark choc"
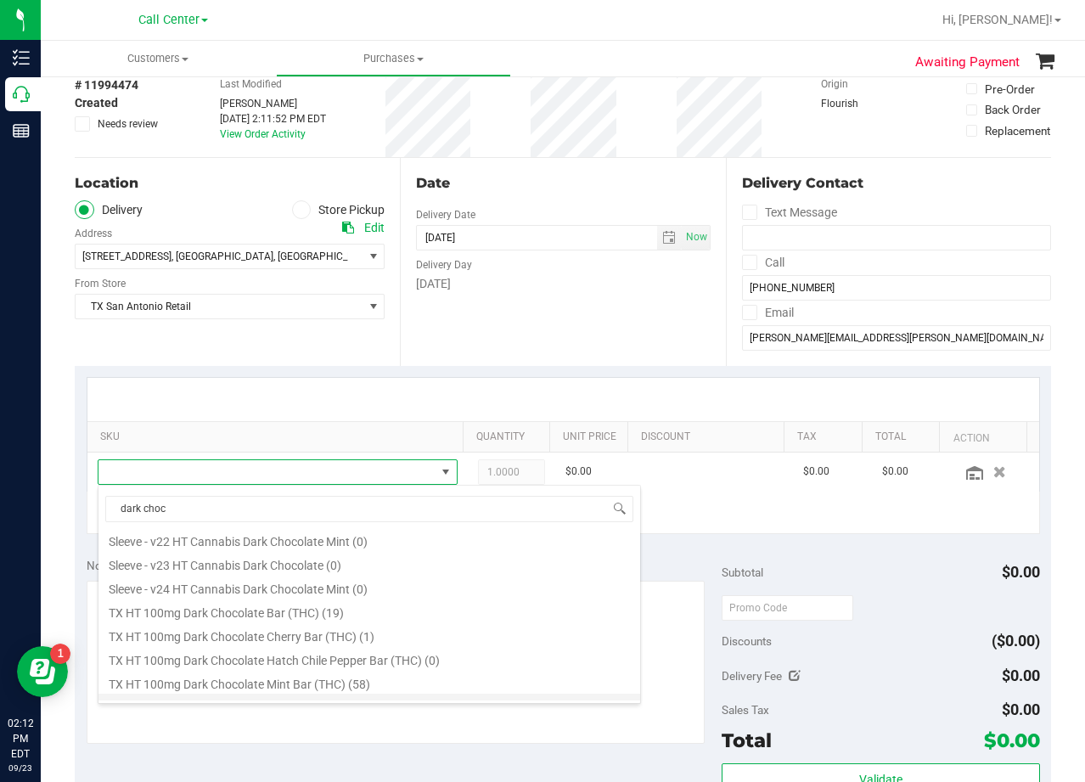
scroll to position [900, 0]
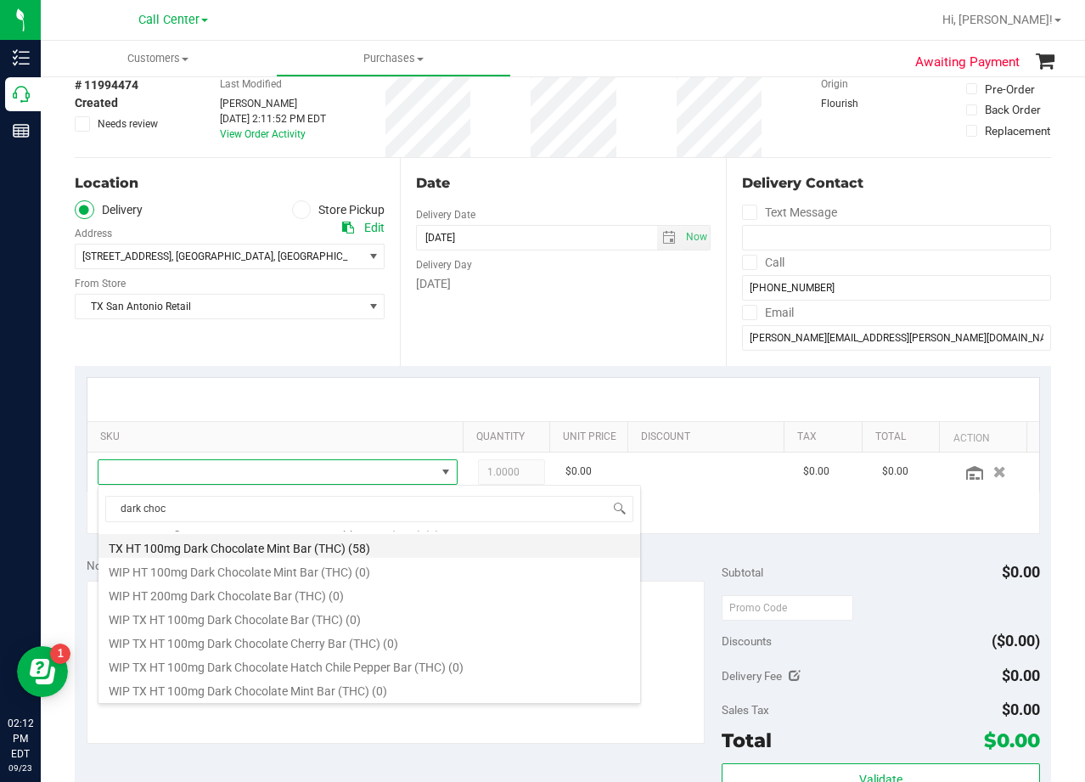
click at [362, 550] on li "TX HT 100mg Dark Chocolate Mint Bar (THC) (58)" at bounding box center [369, 546] width 542 height 24
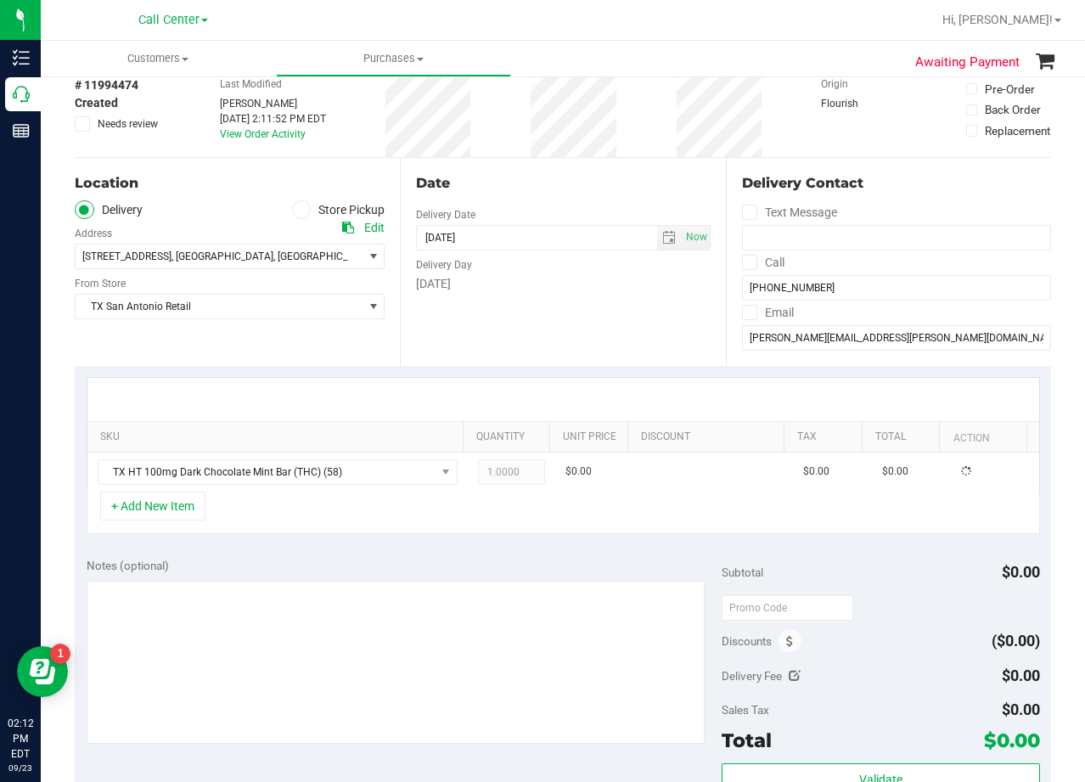
click at [363, 549] on div "Notes (optional) Subtotal $0.00 Discounts ($0.00) Delivery Fee $0.00 Sales Tax …" at bounding box center [563, 699] width 976 height 306
click at [497, 471] on span "1.00 1" at bounding box center [511, 471] width 67 height 25
click at [497, 471] on input "1" at bounding box center [511, 472] width 65 height 24
type input "3"
type input "3.00"
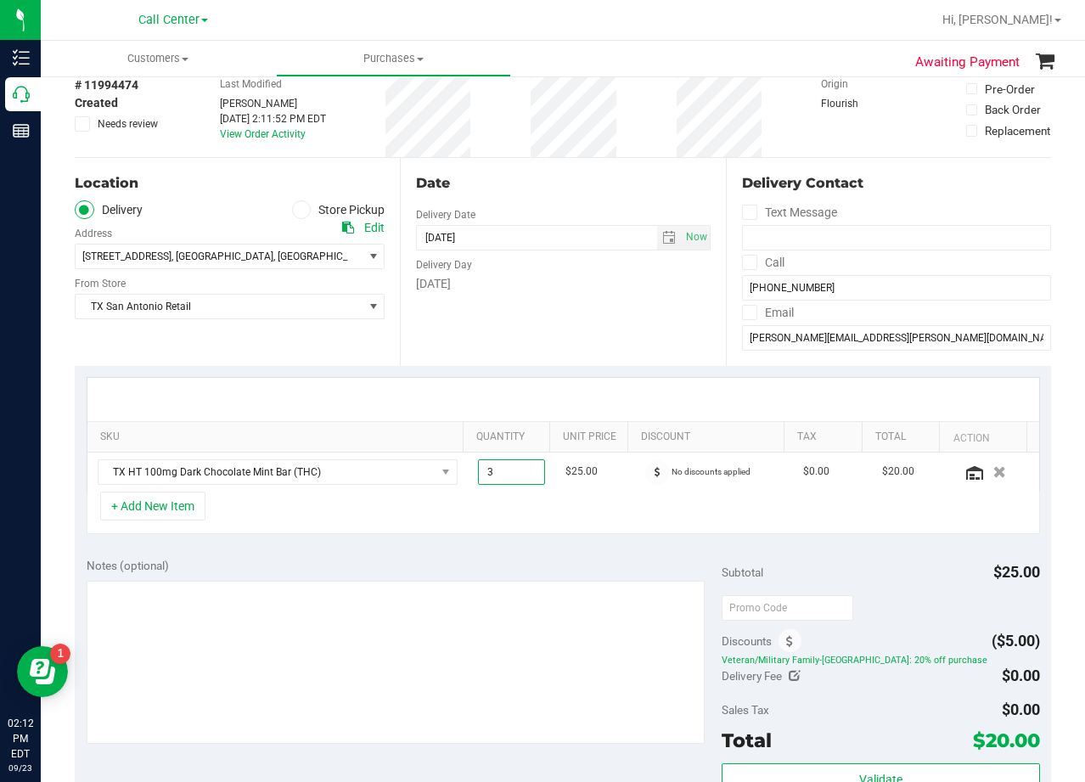
click at [515, 378] on div at bounding box center [563, 399] width 952 height 43
click at [167, 509] on button "+ Add New Item" at bounding box center [152, 506] width 105 height 29
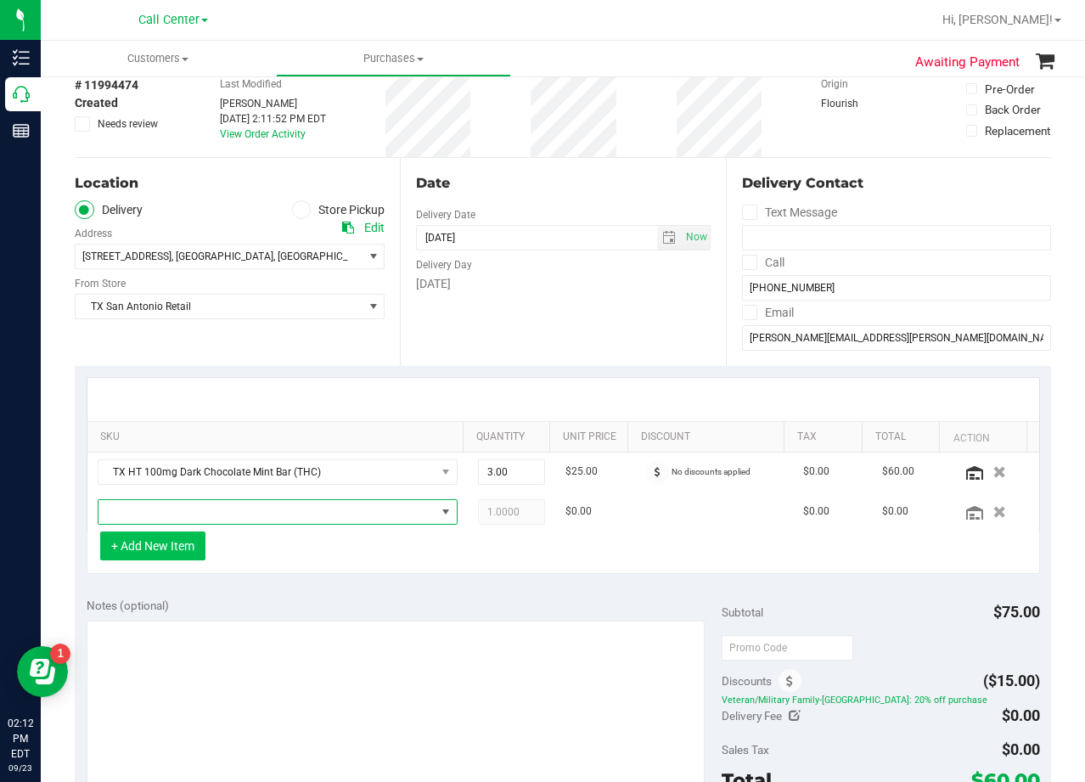
click at [167, 509] on span "NO DATA FOUND" at bounding box center [266, 512] width 337 height 24
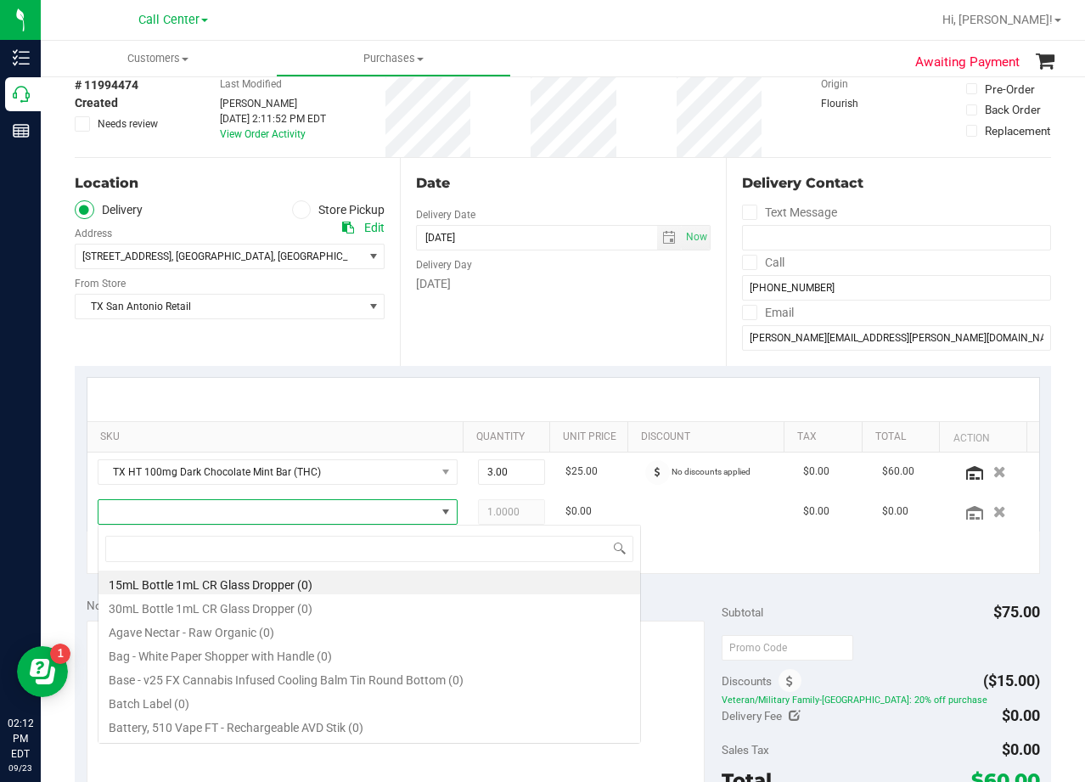
scroll to position [25, 341]
type input "dark choc"
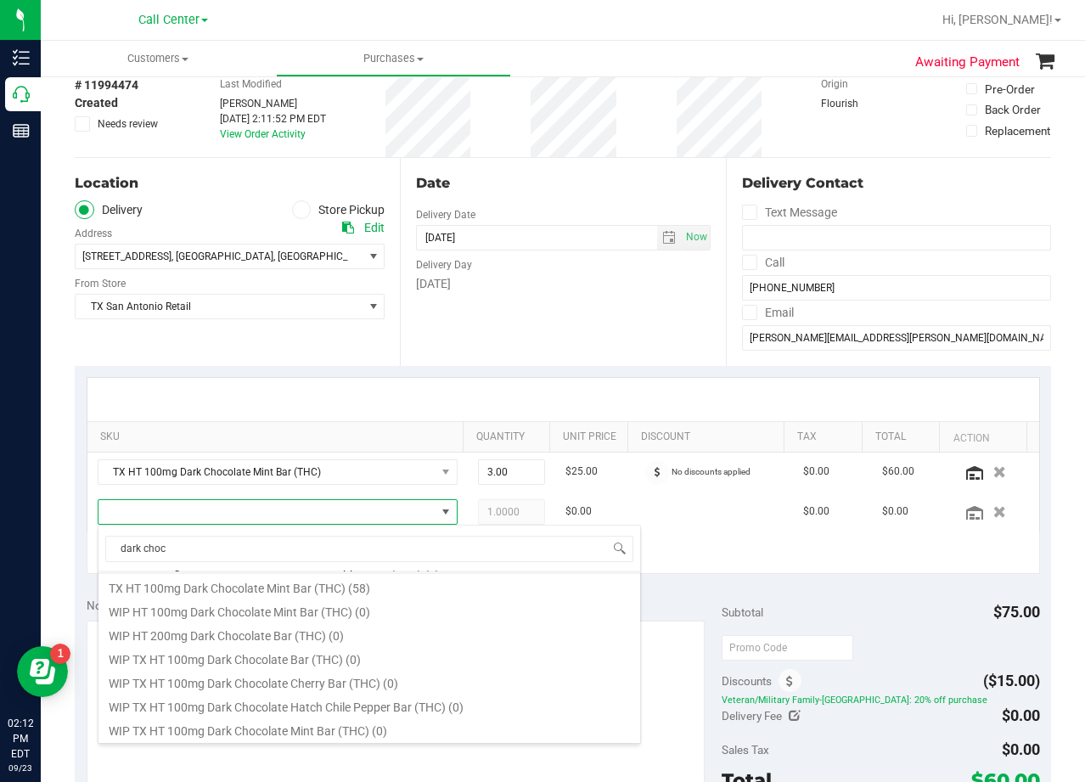
scroll to position [815, 0]
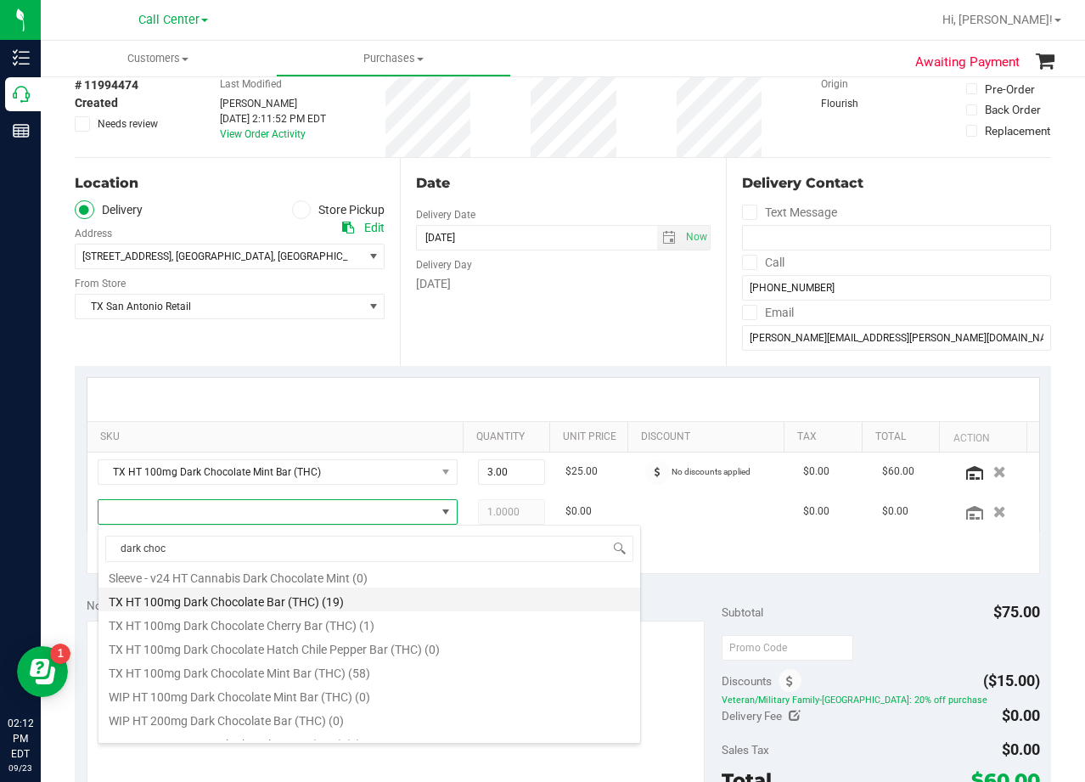
click at [405, 610] on li "TX HT 100mg Dark Chocolate Bar (THC) (19)" at bounding box center [369, 600] width 542 height 24
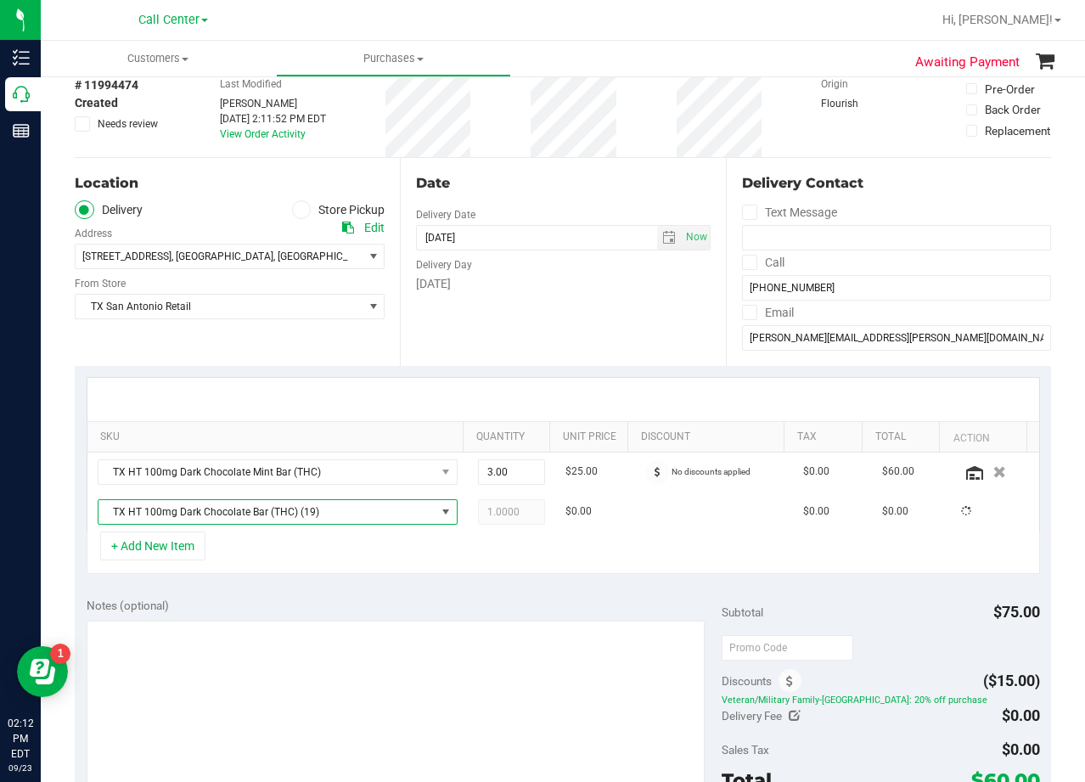
click at [405, 595] on div "Notes (optional) Subtotal $75.00 Discounts ($15.00) Veteran/Military Family-TX:…" at bounding box center [563, 739] width 976 height 306
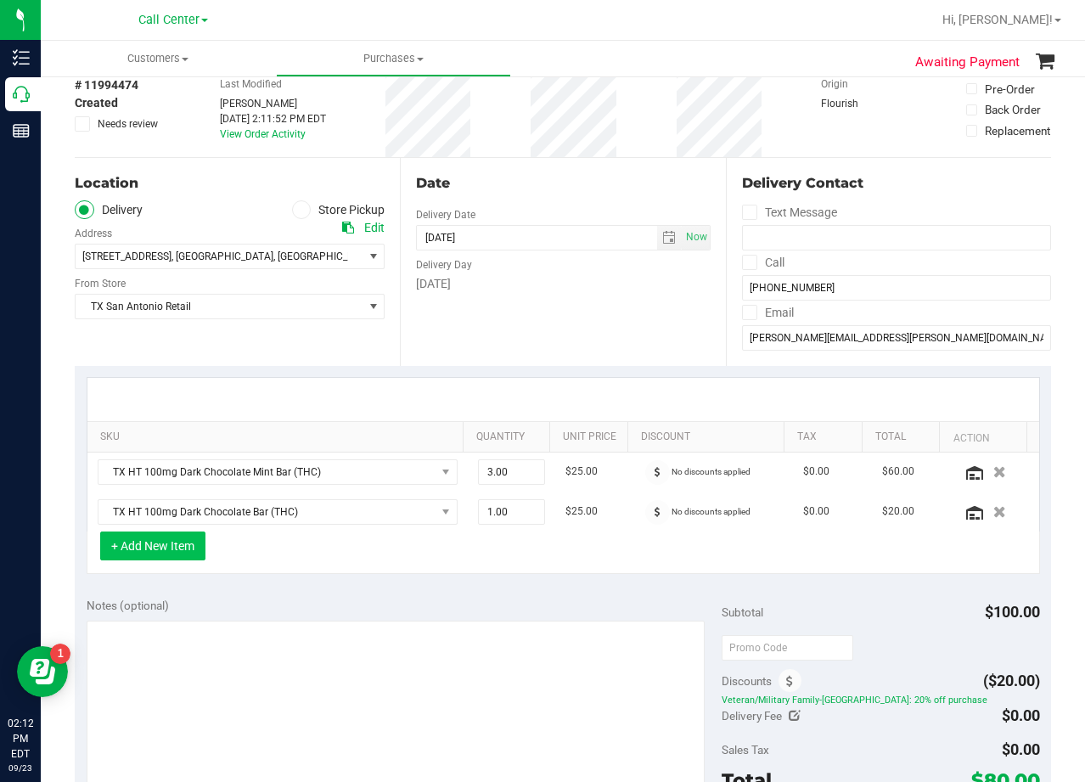
click at [194, 553] on button "+ Add New Item" at bounding box center [152, 546] width 105 height 29
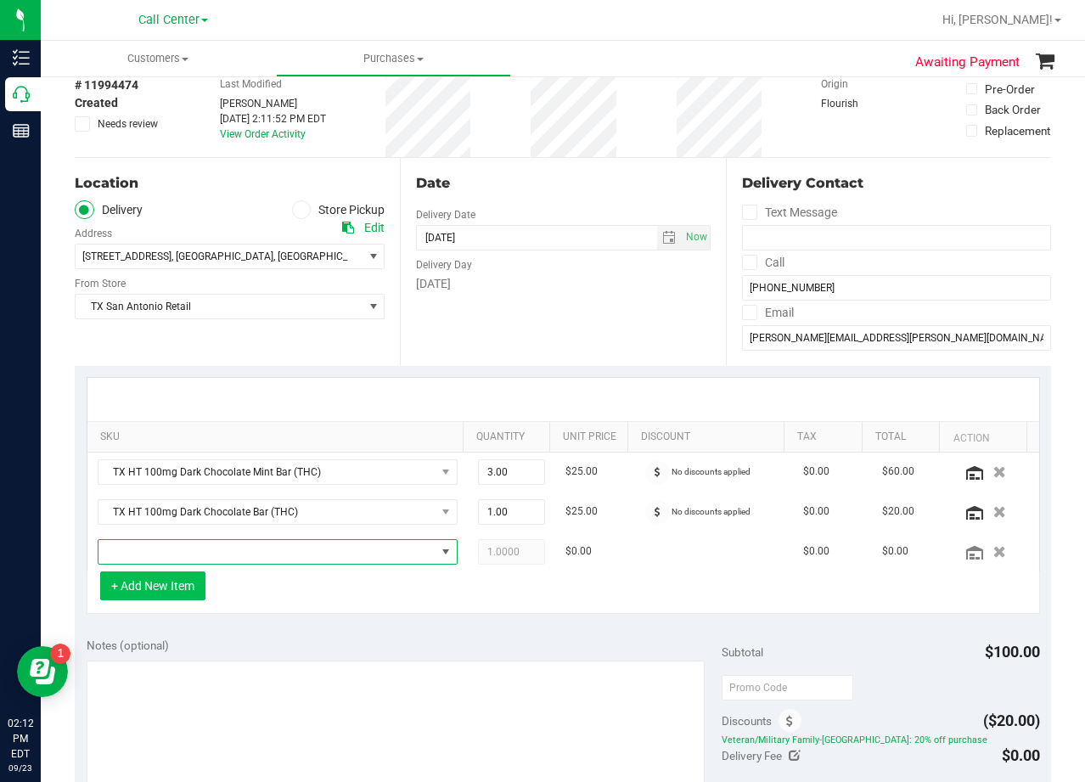
click at [194, 553] on span "NO DATA FOUND" at bounding box center [266, 552] width 337 height 24
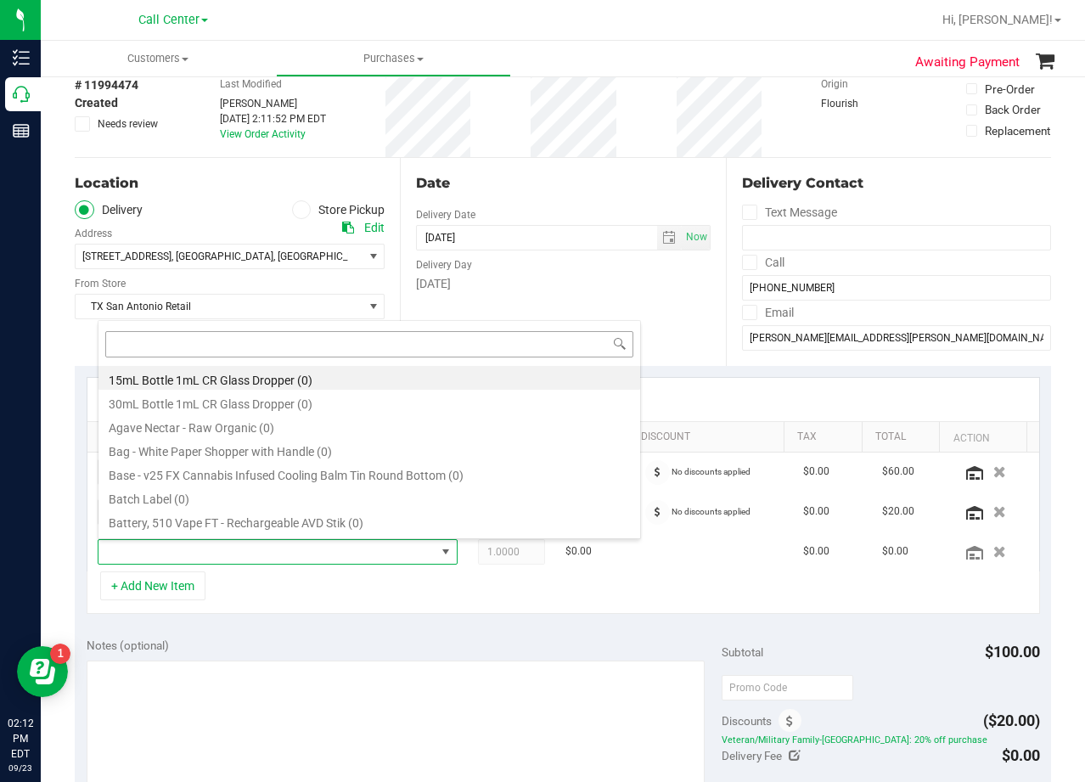
scroll to position [25, 341]
drag, startPoint x: 606, startPoint y: 303, endPoint x: 607, endPoint y: 255, distance: 48.4
click at [607, 295] on div "Date Delivery Date 09/23/2025 Now 09/23/2025 08:00 AM Now Delivery Day Tuesday" at bounding box center [562, 262] width 325 height 208
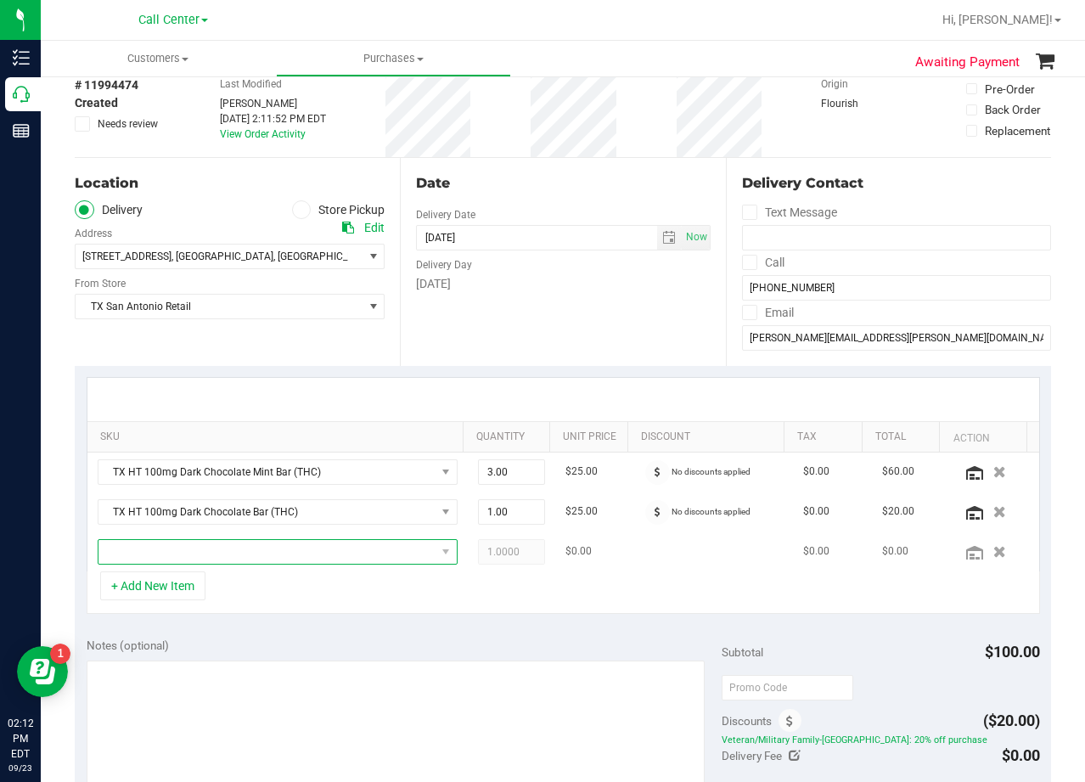
click at [300, 546] on span "NO DATA FOUND" at bounding box center [266, 552] width 337 height 24
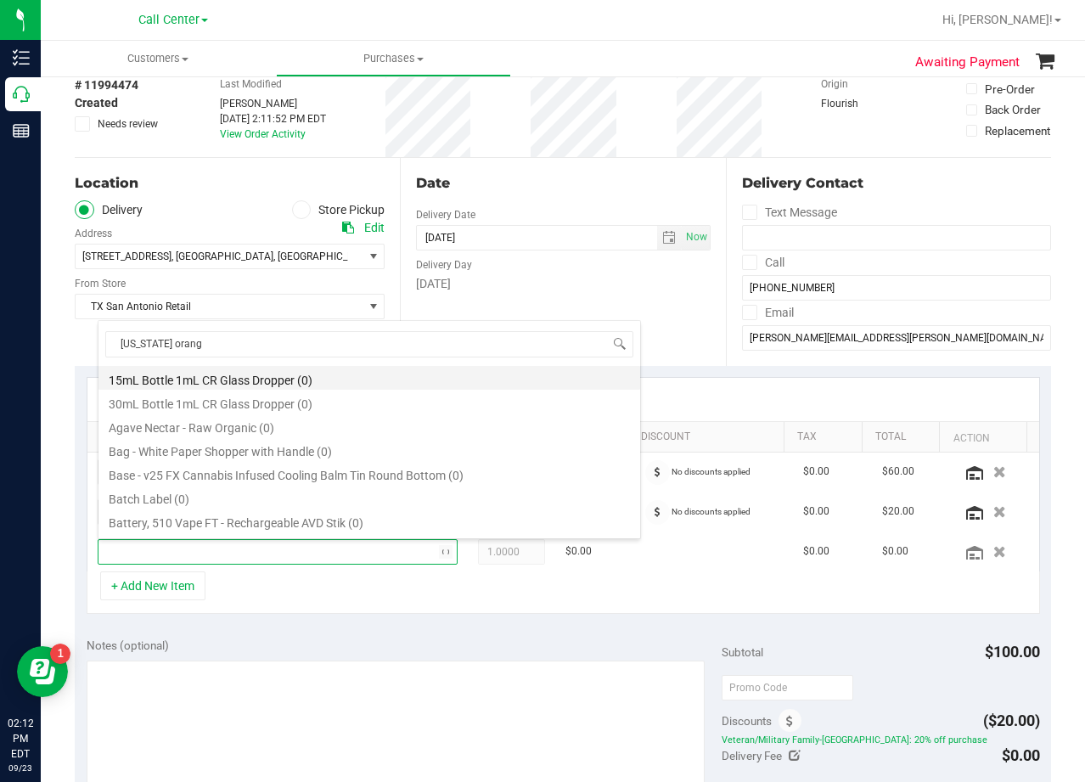
type input "texas orange"
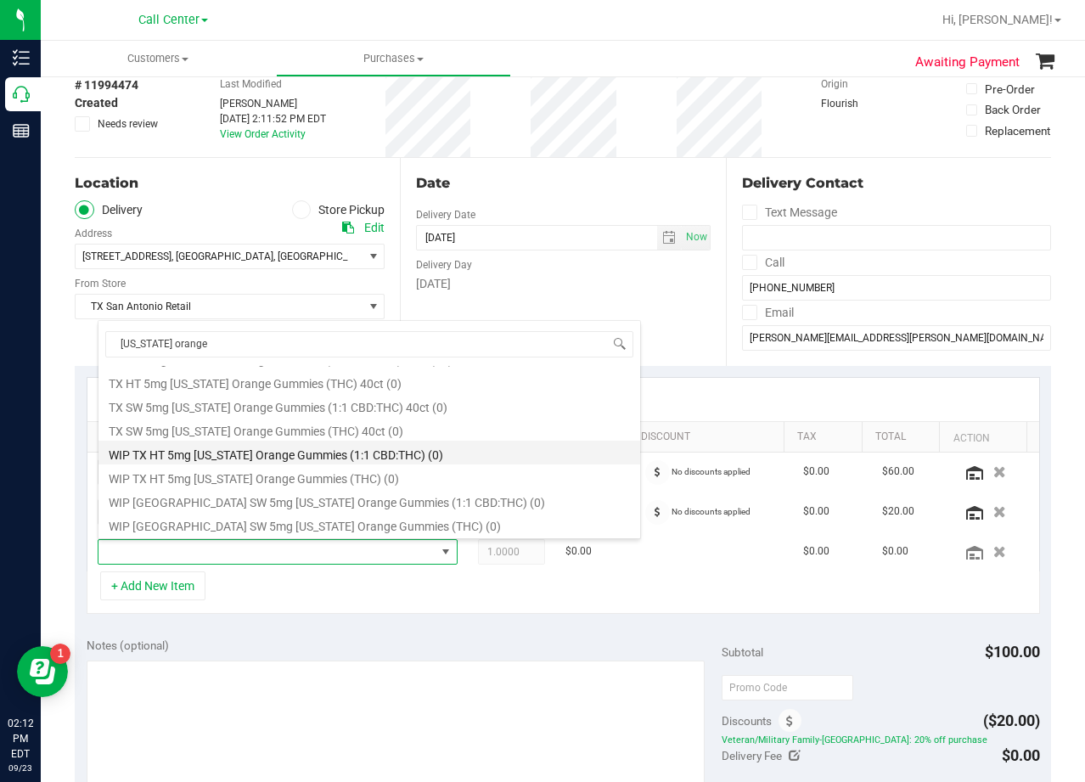
scroll to position [197, 0]
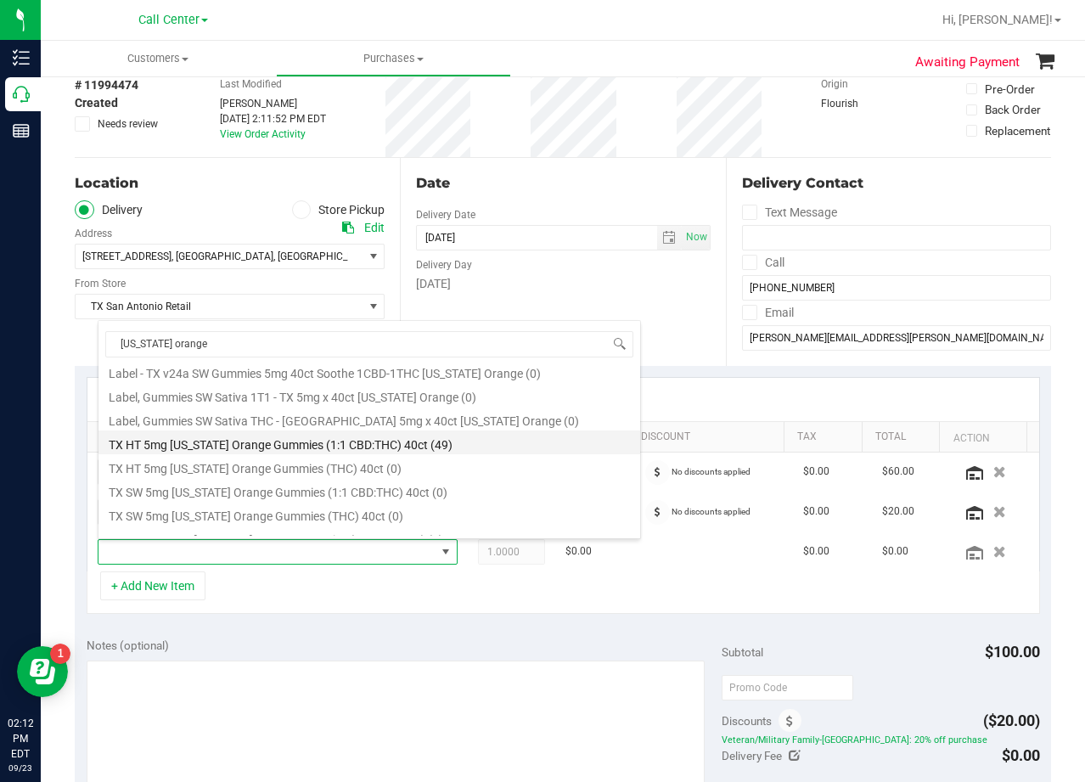
click at [408, 448] on li "TX HT 5mg Texas Orange Gummies (1:1 CBD:THC) 40ct (49)" at bounding box center [369, 442] width 542 height 24
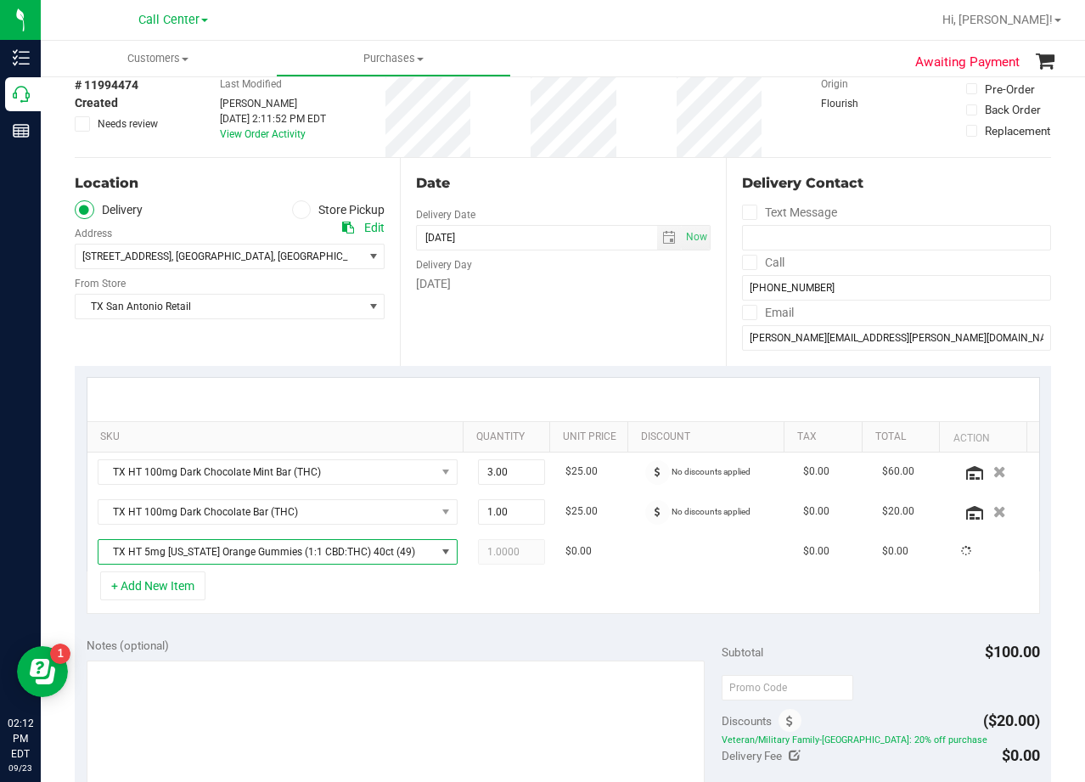
click at [526, 333] on div "Date Delivery Date 09/23/2025 Now 09/23/2025 08:00 AM Now Delivery Day Tuesday" at bounding box center [562, 262] width 325 height 208
click at [634, 295] on div "Date Delivery Date 09/23/2025 Now 09/23/2025 08:00 AM Now Delivery Day Tuesday" at bounding box center [562, 262] width 325 height 208
click at [550, 345] on div "Date Delivery Date 09/23/2025 Now 09/23/2025 08:00 AM Now Delivery Day Tuesday" at bounding box center [562, 262] width 325 height 208
click at [492, 511] on span "1.00 1" at bounding box center [511, 511] width 67 height 25
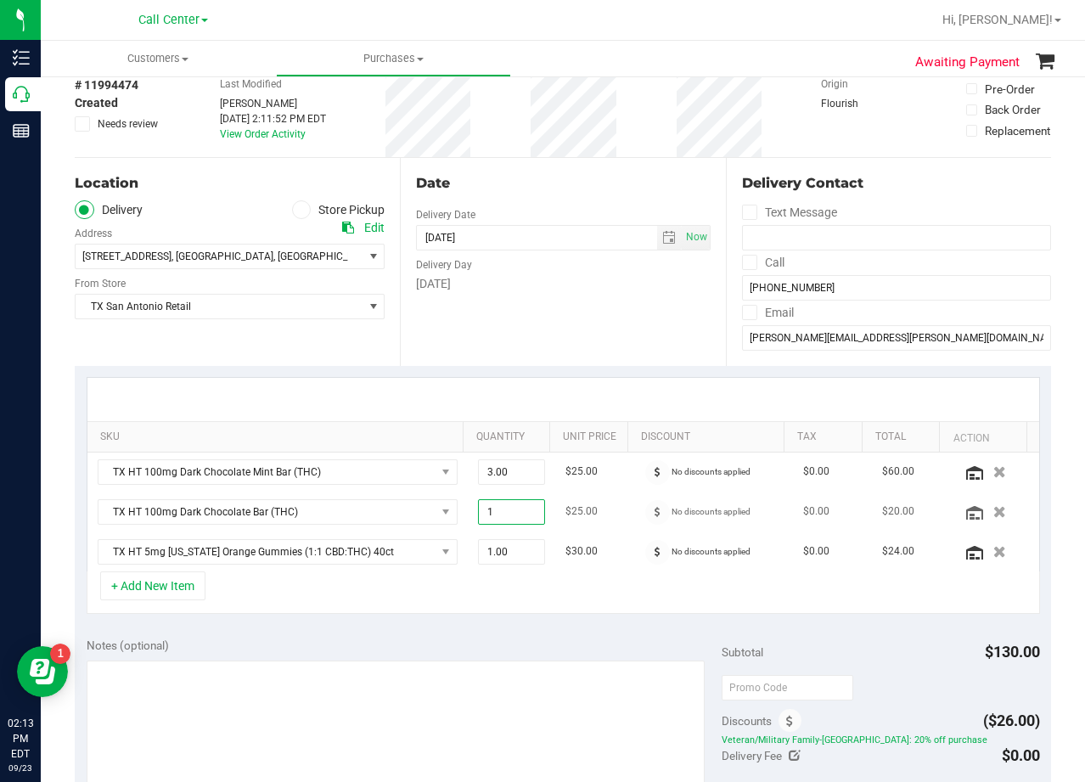
click at [492, 511] on input "1" at bounding box center [511, 512] width 65 height 24
type input "2"
type input "2.00"
click at [560, 371] on div "SKU Quantity Unit Price Discount Tax Total Action TX HT 100mg Dark Chocolate Mi…" at bounding box center [563, 496] width 976 height 260
click at [559, 357] on div "Date Delivery Date 09/23/2025 Now 09/23/2025 08:00 AM Now Delivery Day Tuesday" at bounding box center [562, 262] width 325 height 208
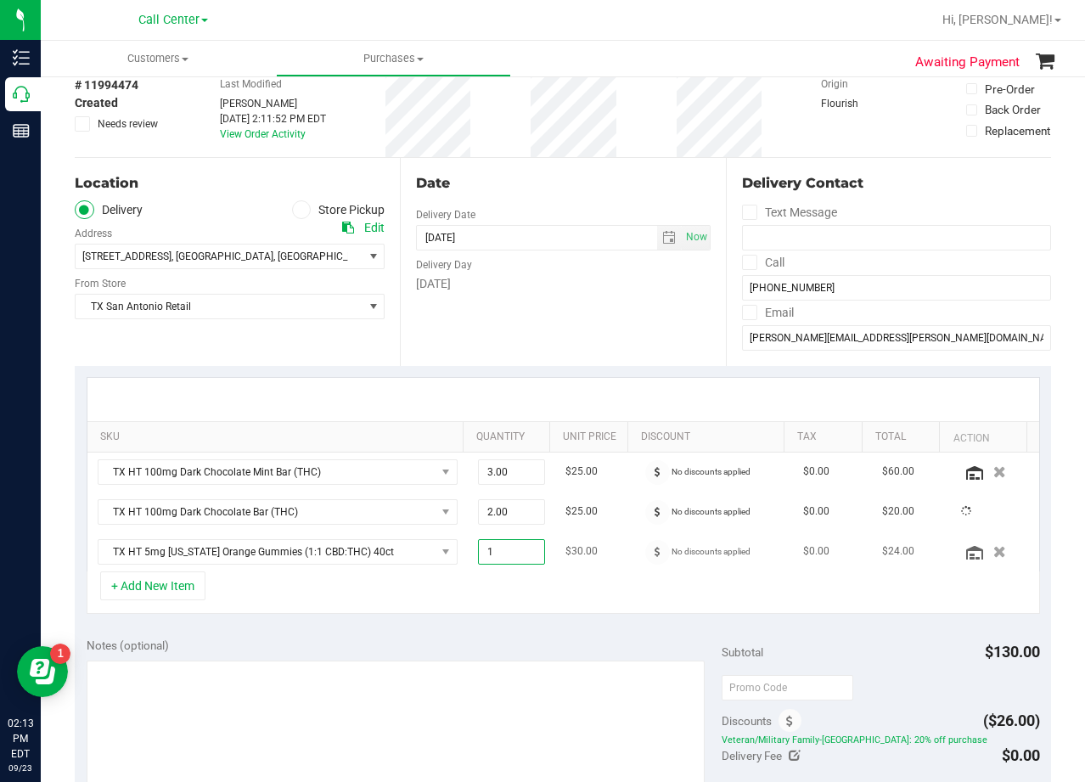
click at [510, 548] on span "1.00 1" at bounding box center [511, 551] width 67 height 25
click at [503, 555] on input "1" at bounding box center [511, 552] width 65 height 24
type input "2"
type input "2.00"
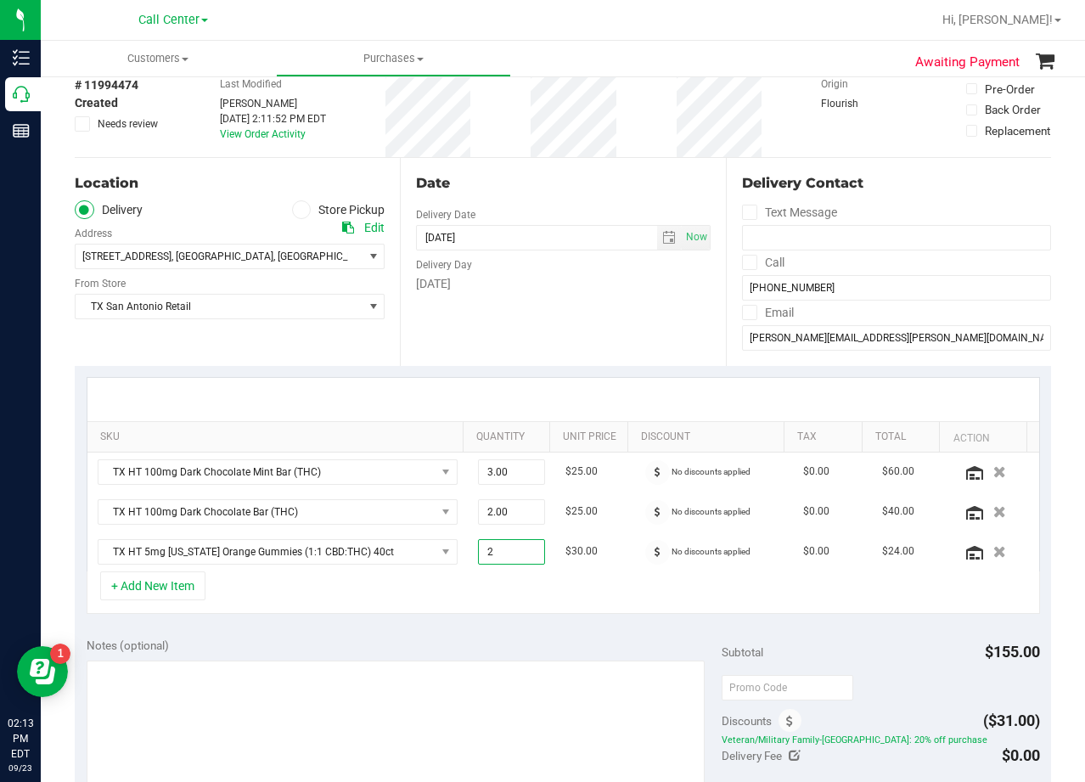
click at [522, 353] on div "Date Delivery Date 09/23/2025 Now 09/23/2025 08:00 AM Now Delivery Day Tuesday" at bounding box center [562, 262] width 325 height 208
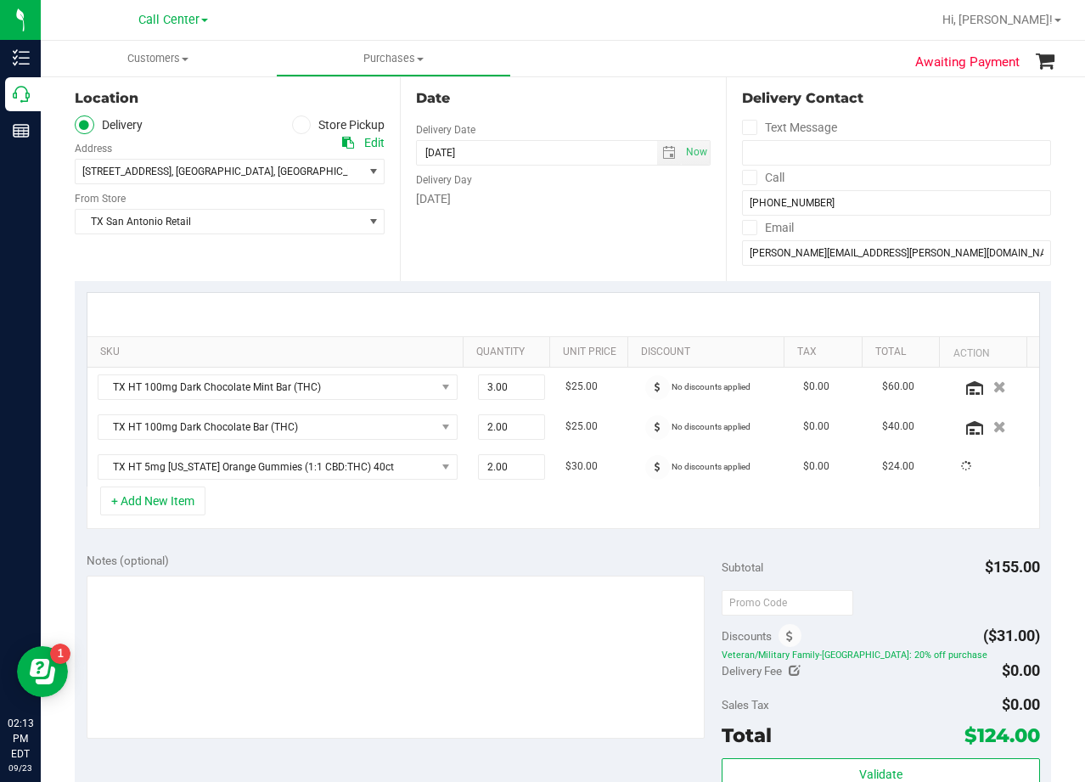
click at [603, 531] on div "SKU Quantity Unit Price Discount Tax Total Action TX HT 100mg Dark Chocolate Mi…" at bounding box center [563, 411] width 976 height 260
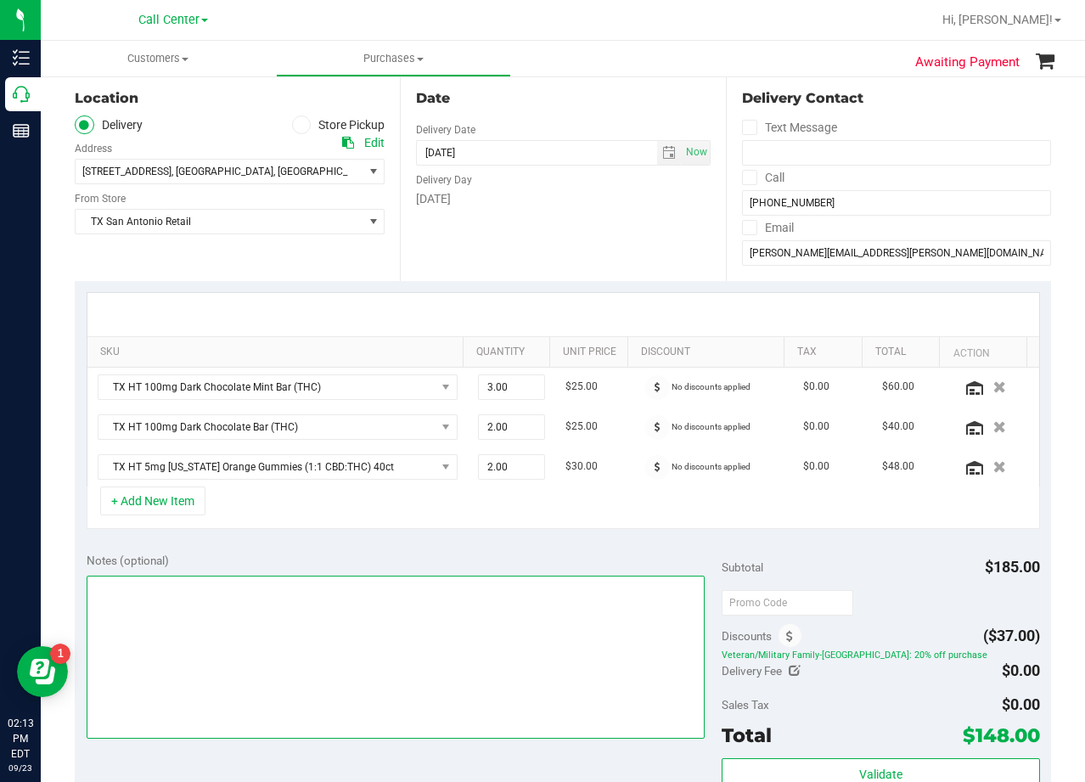
click at [617, 650] on textarea at bounding box center [396, 657] width 619 height 163
click at [610, 624] on textarea at bounding box center [396, 657] width 619 height 163
click at [662, 153] on span "select" at bounding box center [669, 153] width 14 height 14
type textarea "pu 9/24 San Antonio. AL 9/23"
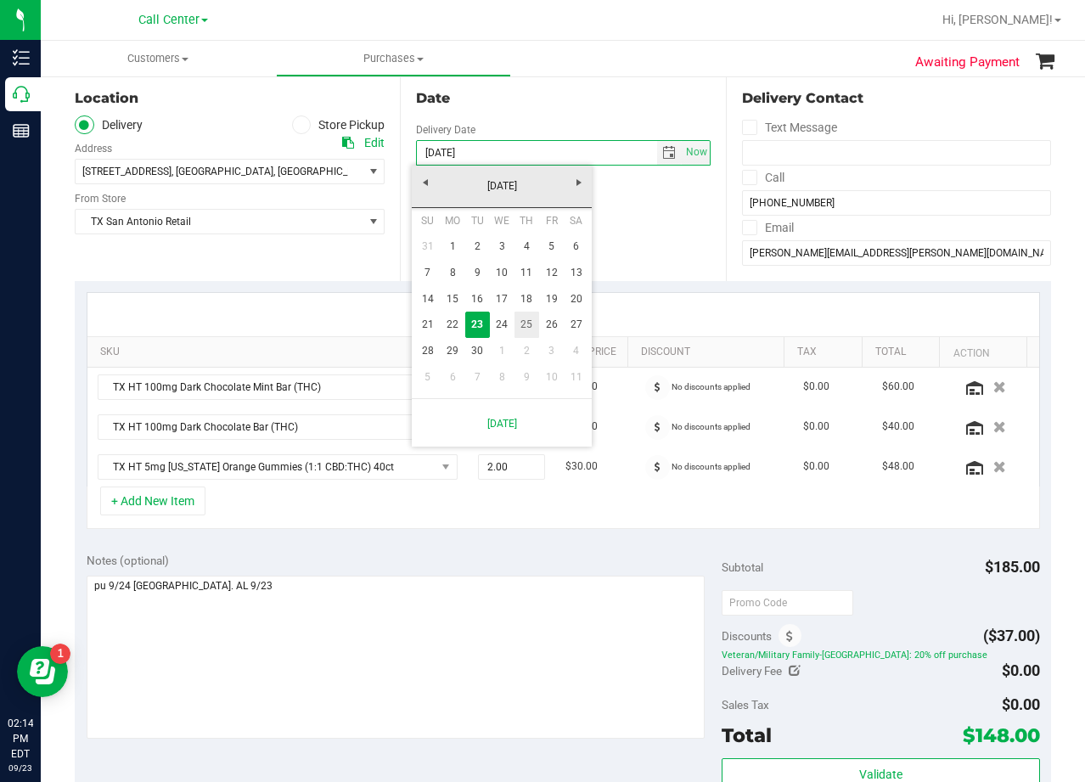
click at [520, 319] on link "25" at bounding box center [527, 325] width 25 height 26
type input "09/25/2025"
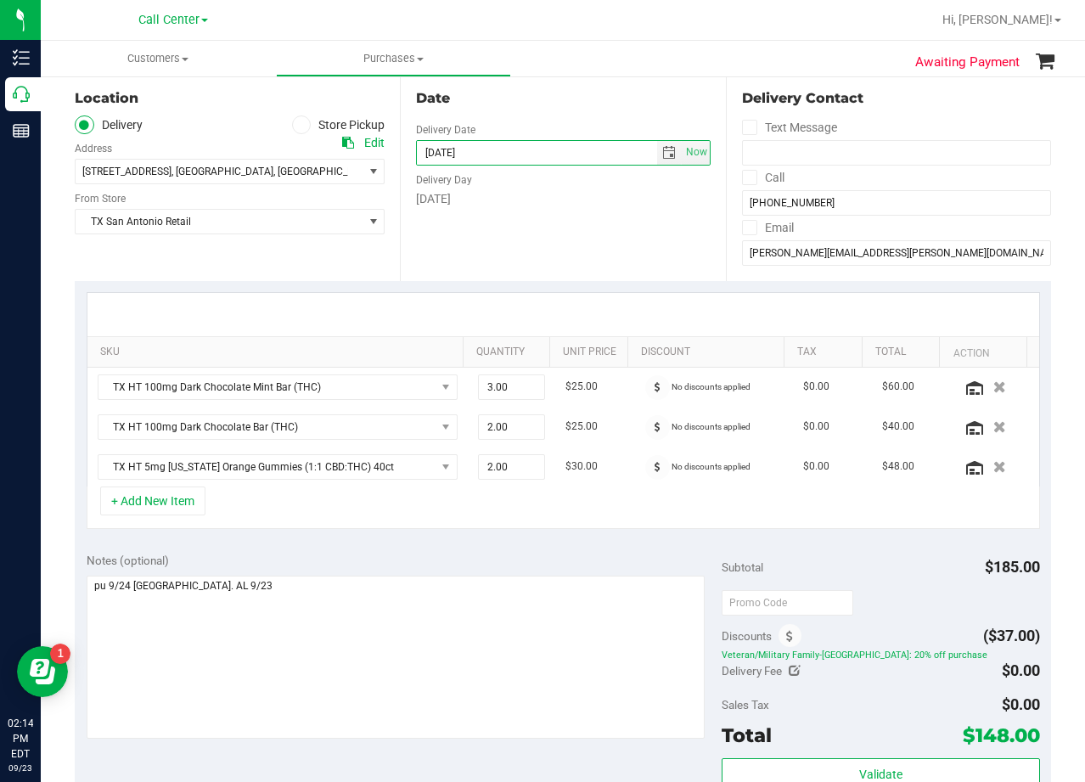
click at [520, 240] on div "Date Delivery Date 09/25/2025 Now 09/25/2025 08:00 AM Now Delivery Day Thursday" at bounding box center [562, 177] width 325 height 208
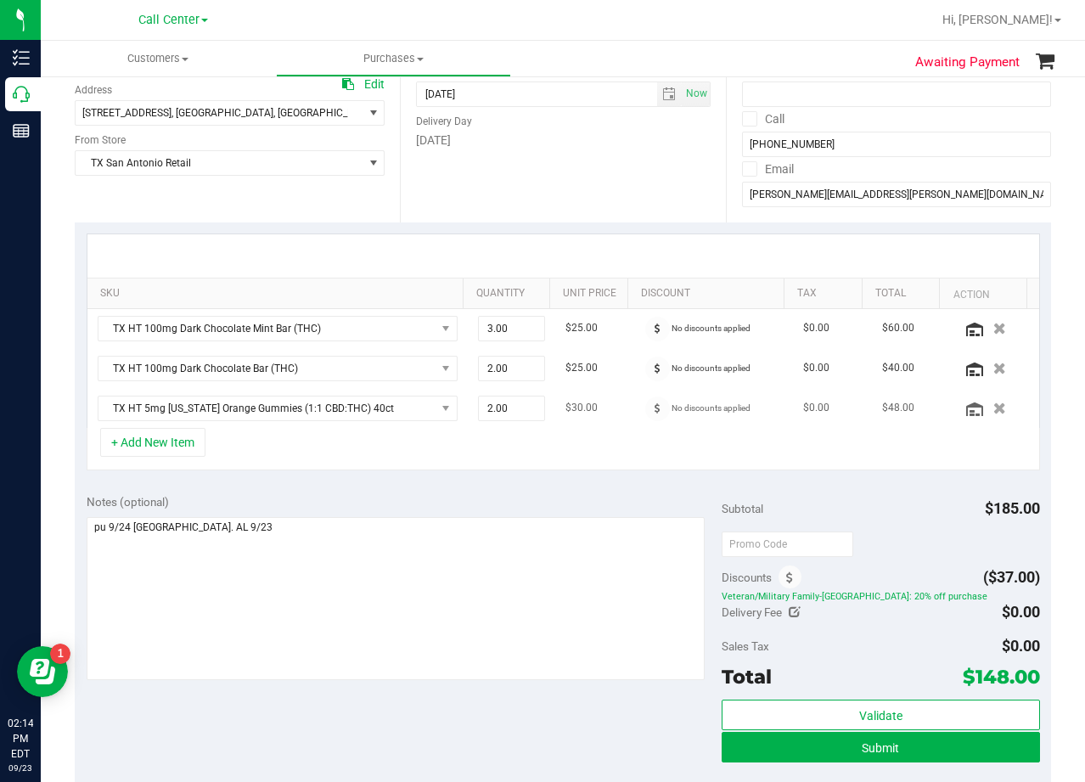
scroll to position [255, 0]
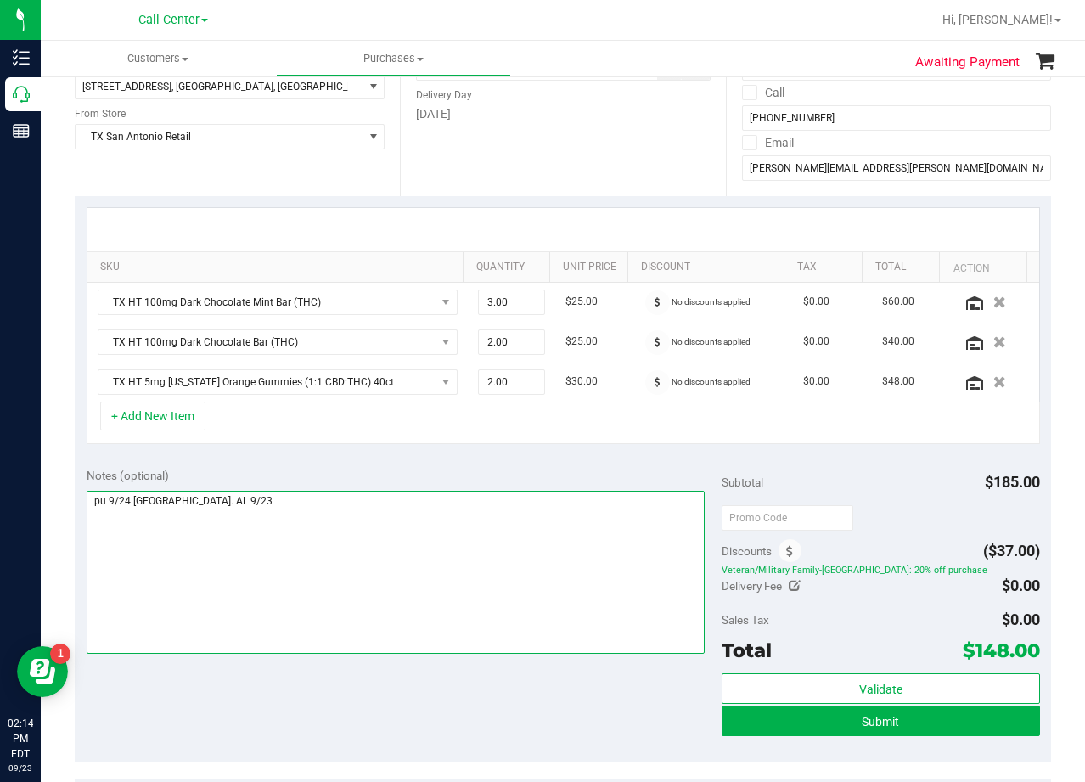
click at [130, 501] on textarea at bounding box center [396, 572] width 619 height 163
type textarea "pu 9/25 San Antonio. AL 9/23"
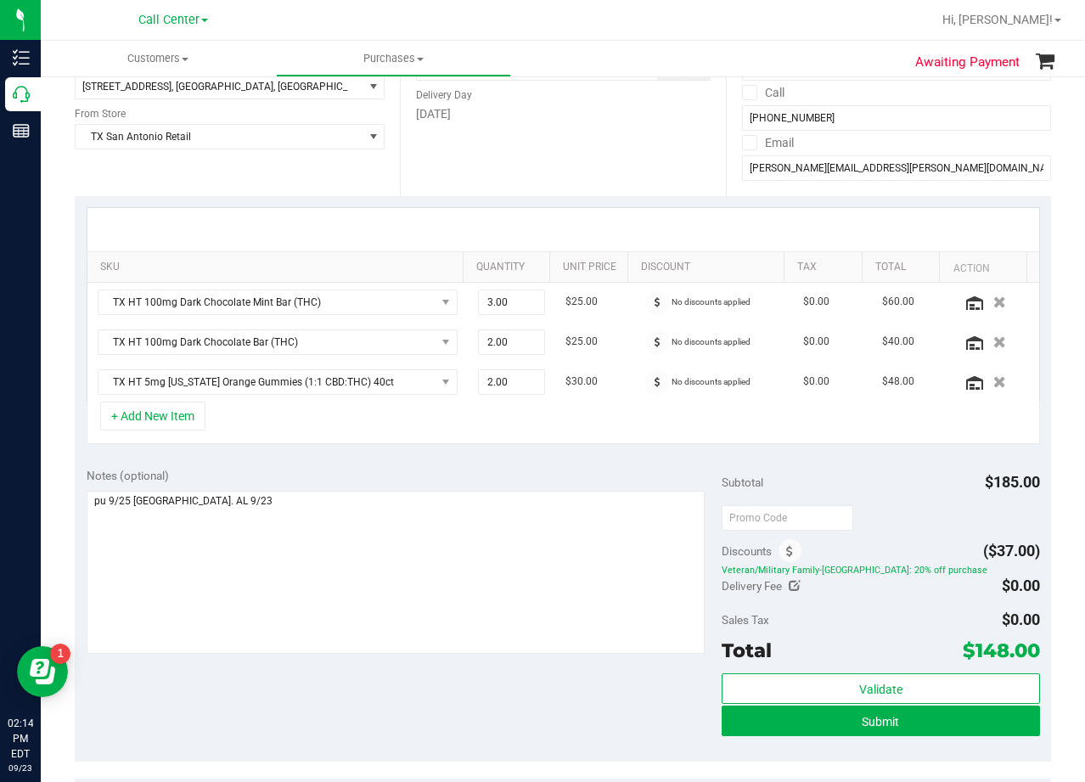
click at [427, 478] on div "Notes (optional)" at bounding box center [405, 475] width 636 height 17
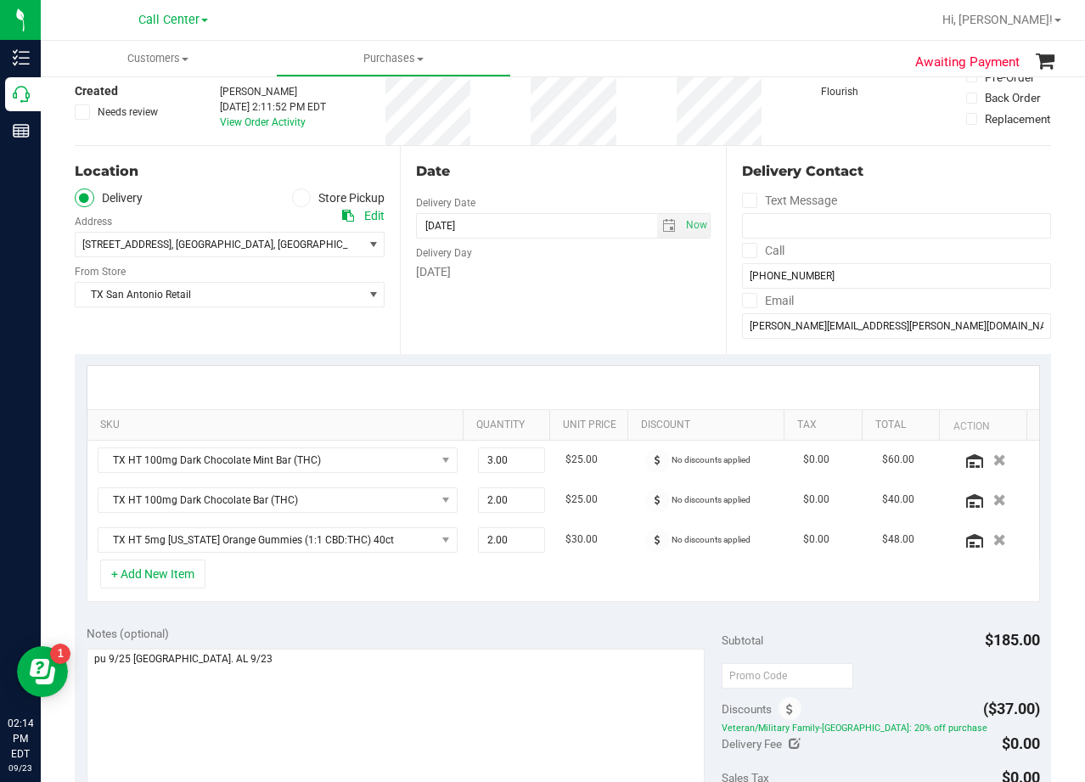
scroll to position [0, 0]
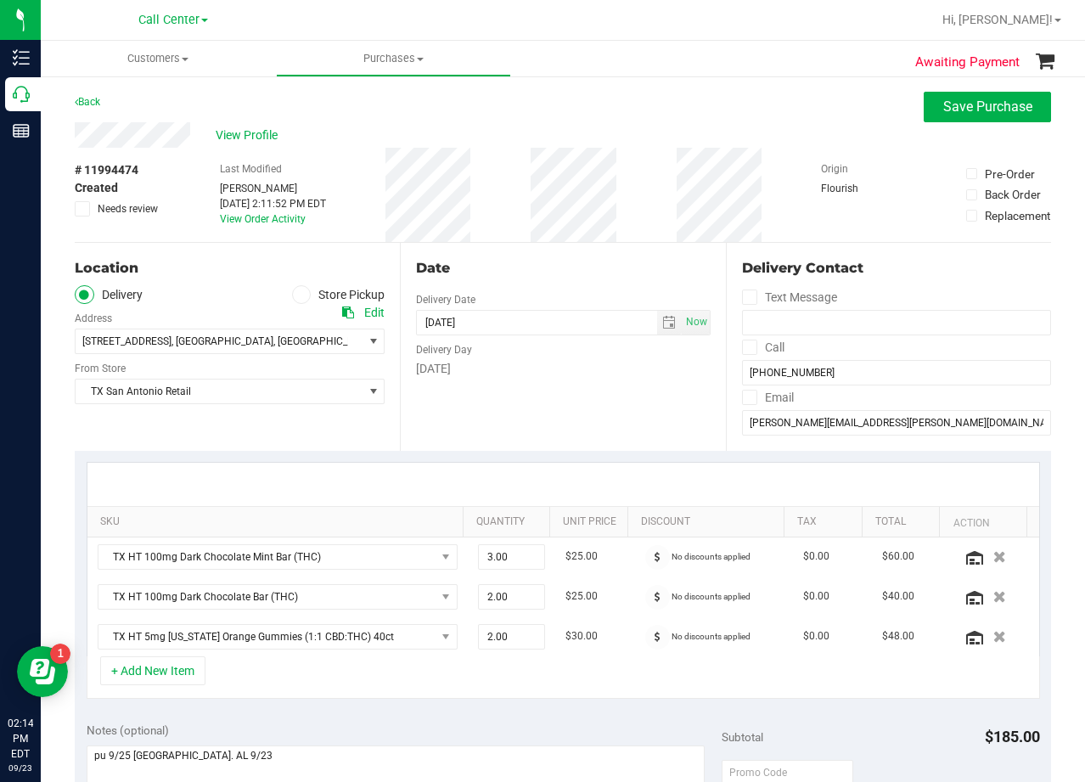
click at [565, 411] on div "Date Delivery Date [DATE] Now [DATE] 08:00 AM Now Delivery Day [DATE]" at bounding box center [562, 347] width 325 height 208
click at [797, 415] on input "jon.p.wachter@gmail.com" at bounding box center [896, 422] width 309 height 25
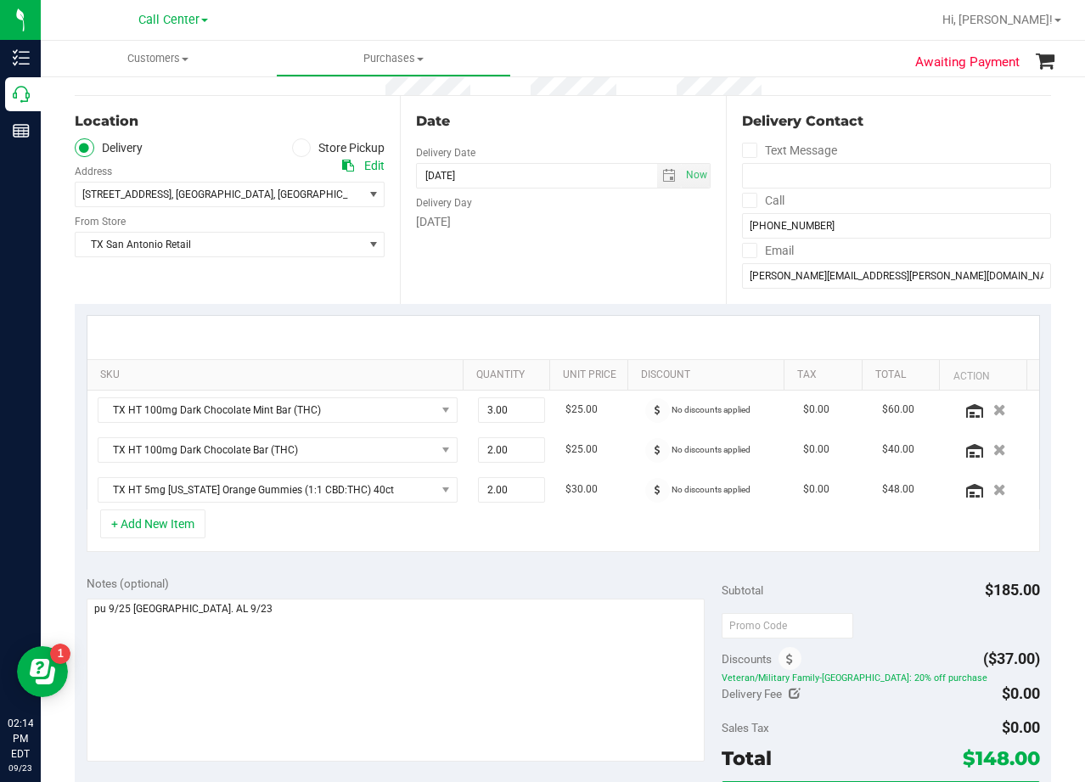
scroll to position [340, 0]
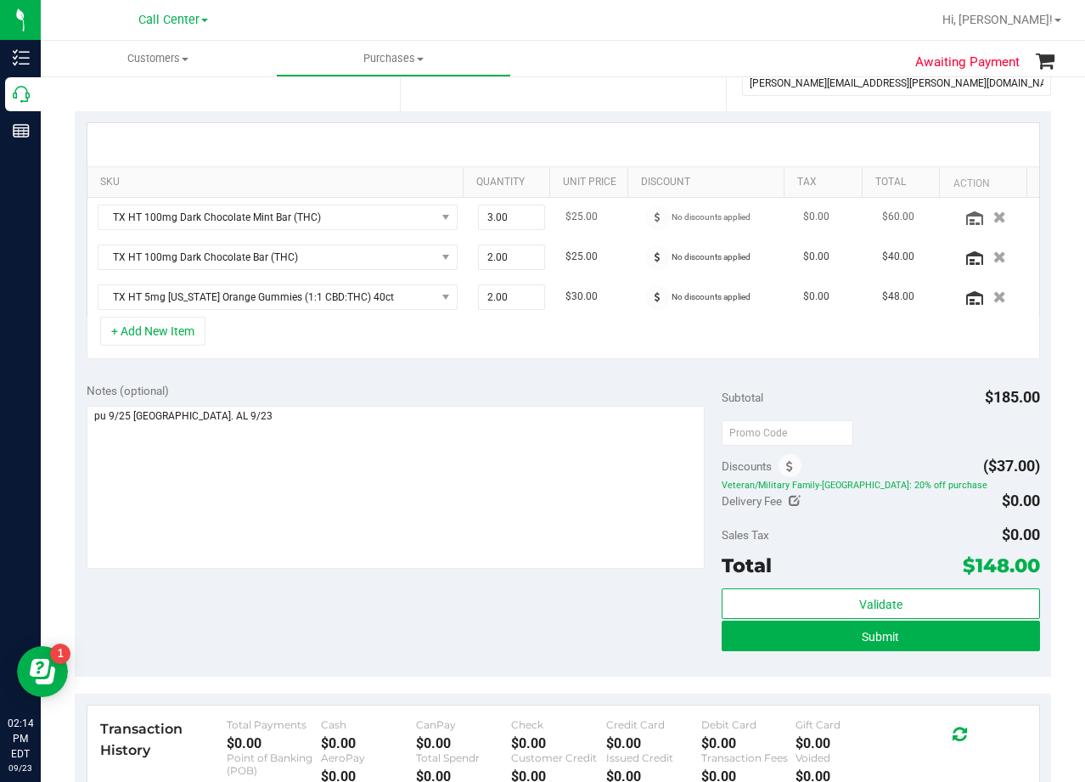
click at [635, 222] on td "No discounts applied" at bounding box center [714, 218] width 158 height 40
click at [645, 216] on span at bounding box center [657, 217] width 25 height 25
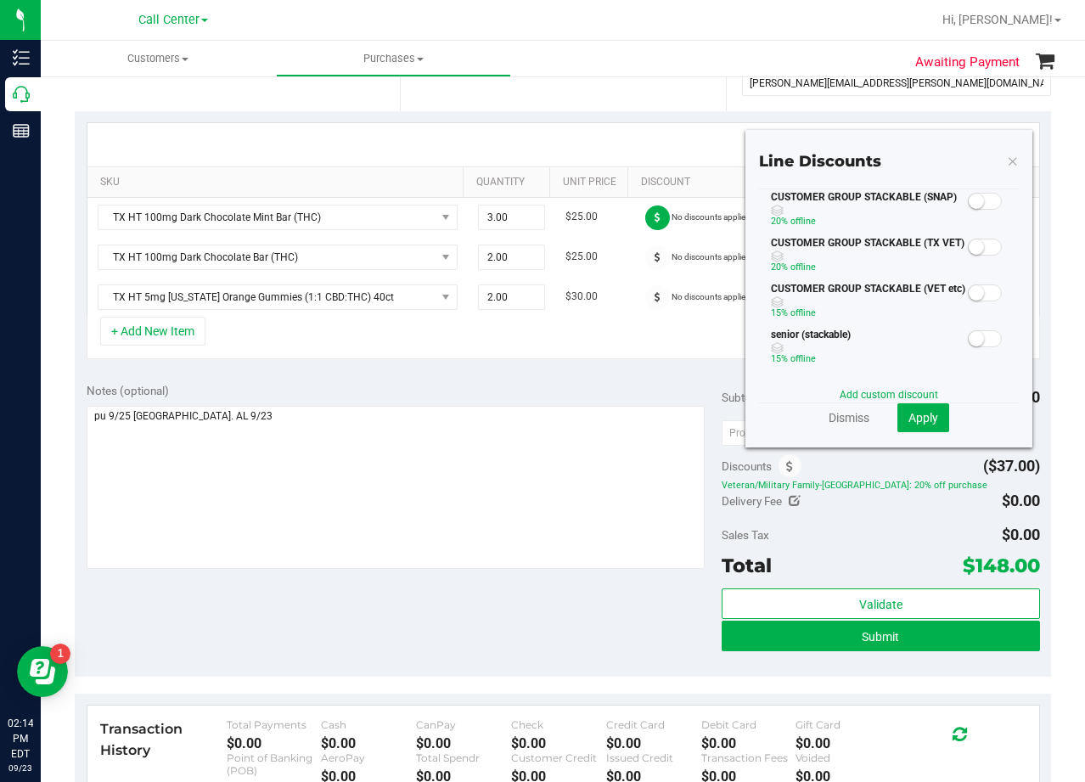
click at [971, 244] on small at bounding box center [976, 246] width 15 height 15
click at [919, 413] on span "Apply" at bounding box center [924, 418] width 30 height 14
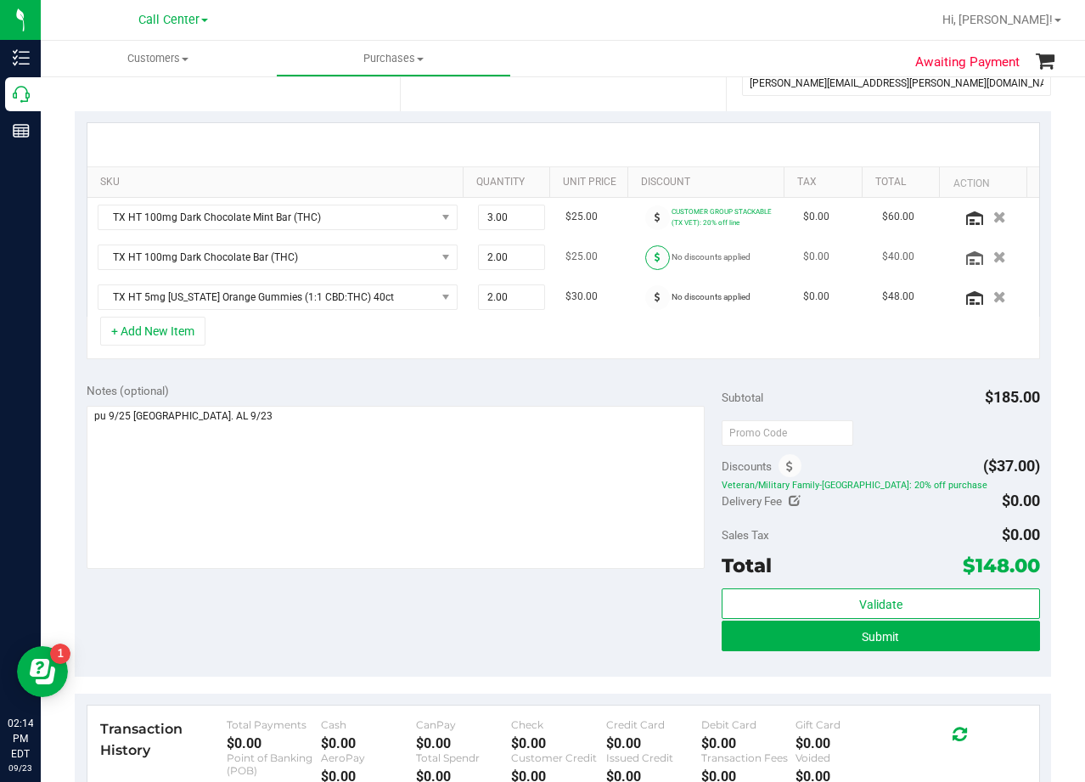
click at [655, 256] on icon at bounding box center [658, 257] width 6 height 10
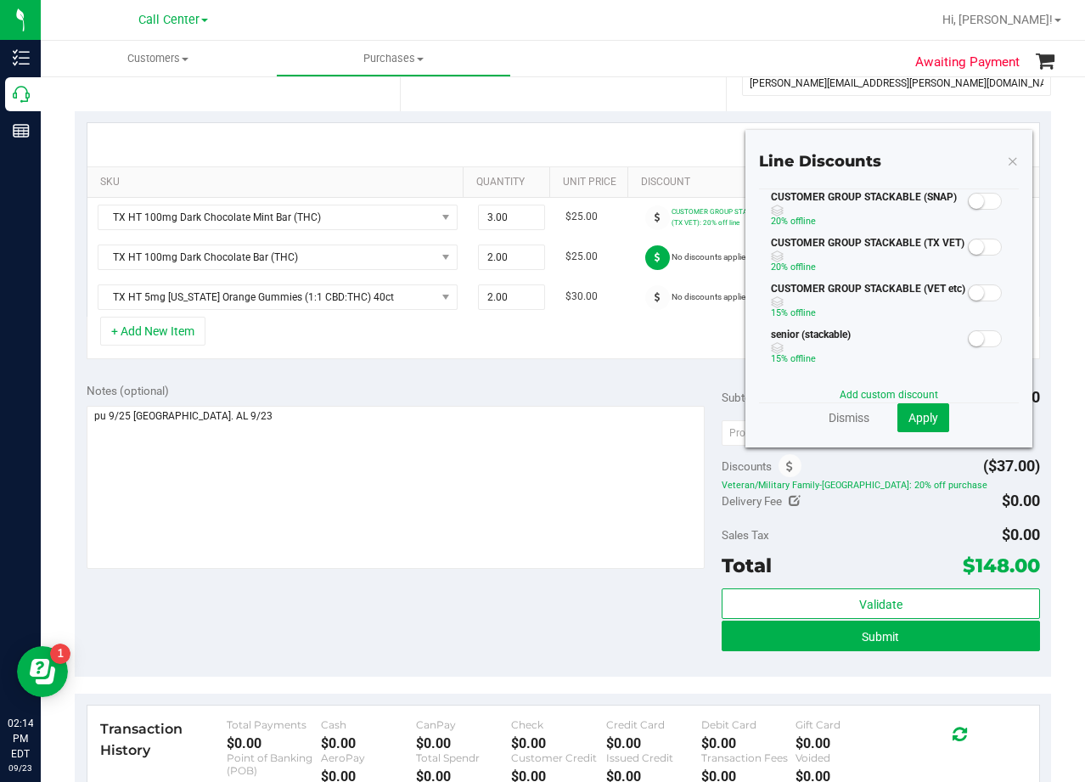
click at [970, 243] on small at bounding box center [976, 246] width 15 height 15
click at [909, 423] on span "Apply" at bounding box center [924, 418] width 30 height 14
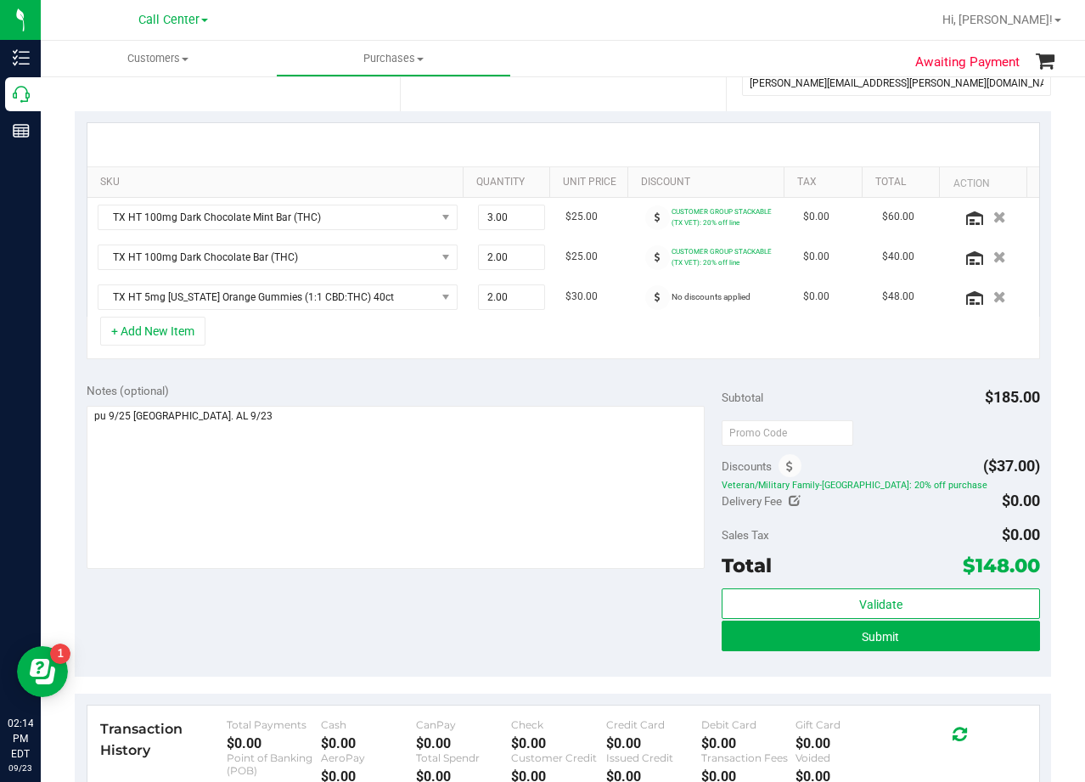
click at [645, 293] on span at bounding box center [657, 297] width 25 height 25
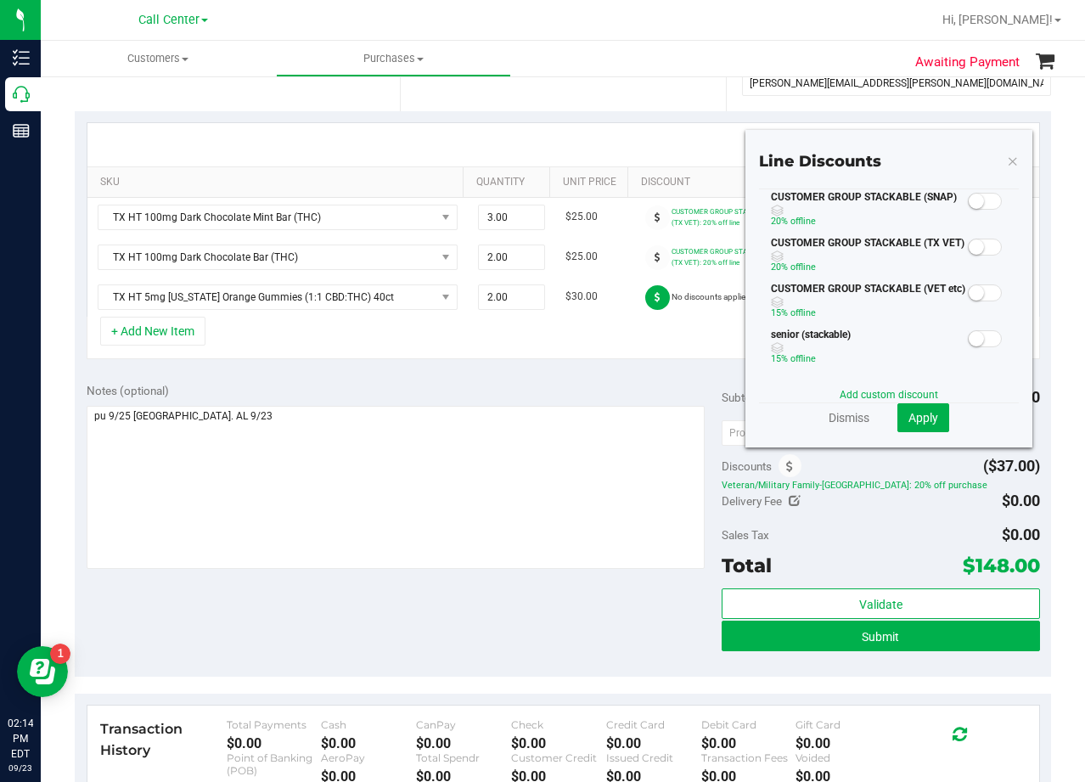
click at [970, 246] on small at bounding box center [976, 246] width 15 height 15
click at [929, 416] on button "Apply" at bounding box center [923, 417] width 52 height 29
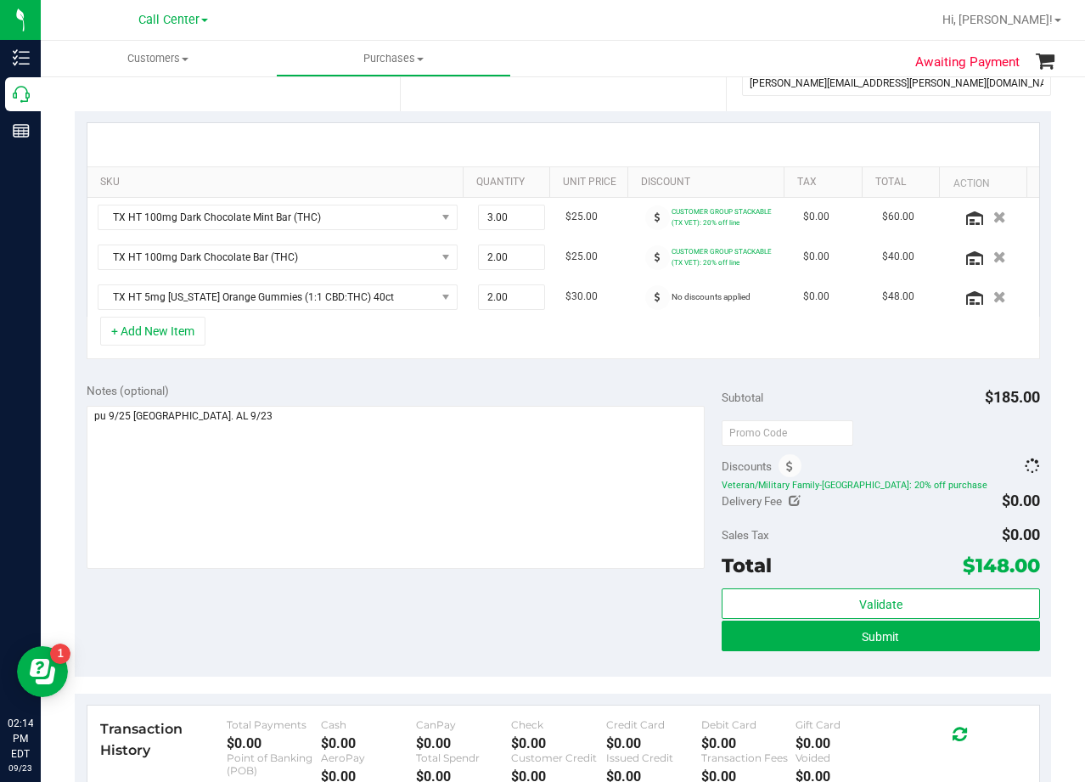
click at [935, 443] on div at bounding box center [881, 432] width 318 height 31
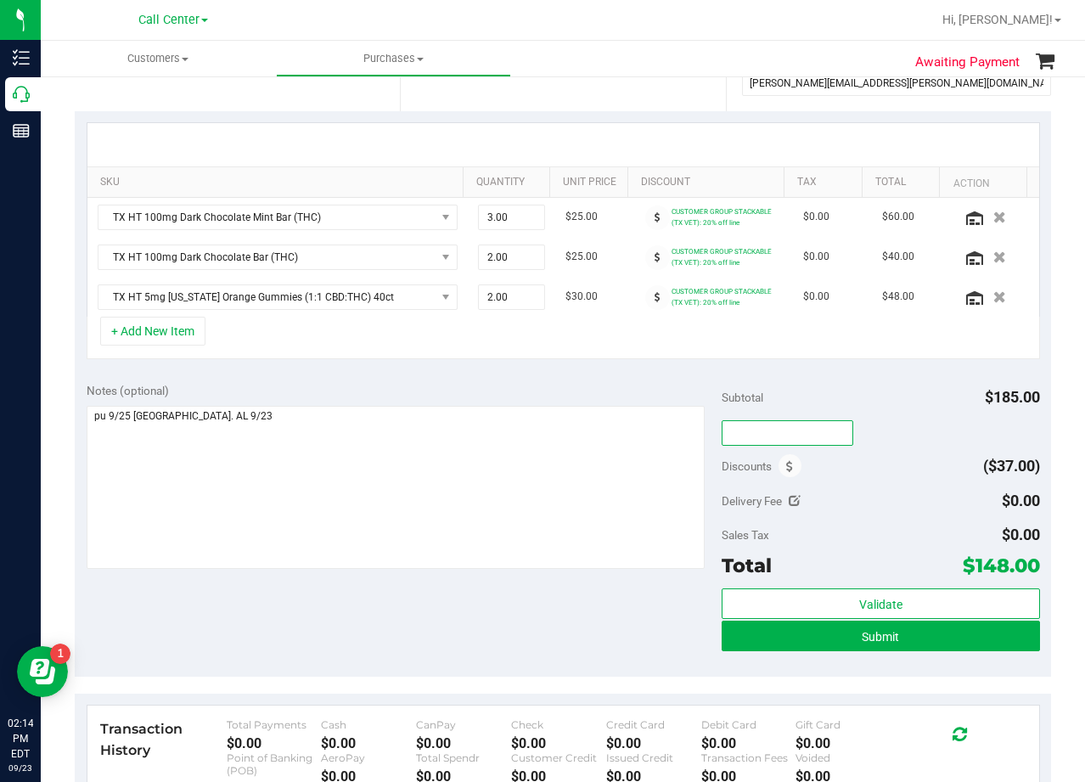
click at [787, 429] on input "text" at bounding box center [788, 432] width 132 height 25
type input "TXAIQ10"
click at [897, 385] on div "Subtotal $185.00" at bounding box center [881, 397] width 318 height 31
click at [668, 374] on div "Notes (optional) Subtotal $185.00 Discounts ($55.50) TXAIQ10: 10% off purchase …" at bounding box center [563, 524] width 976 height 306
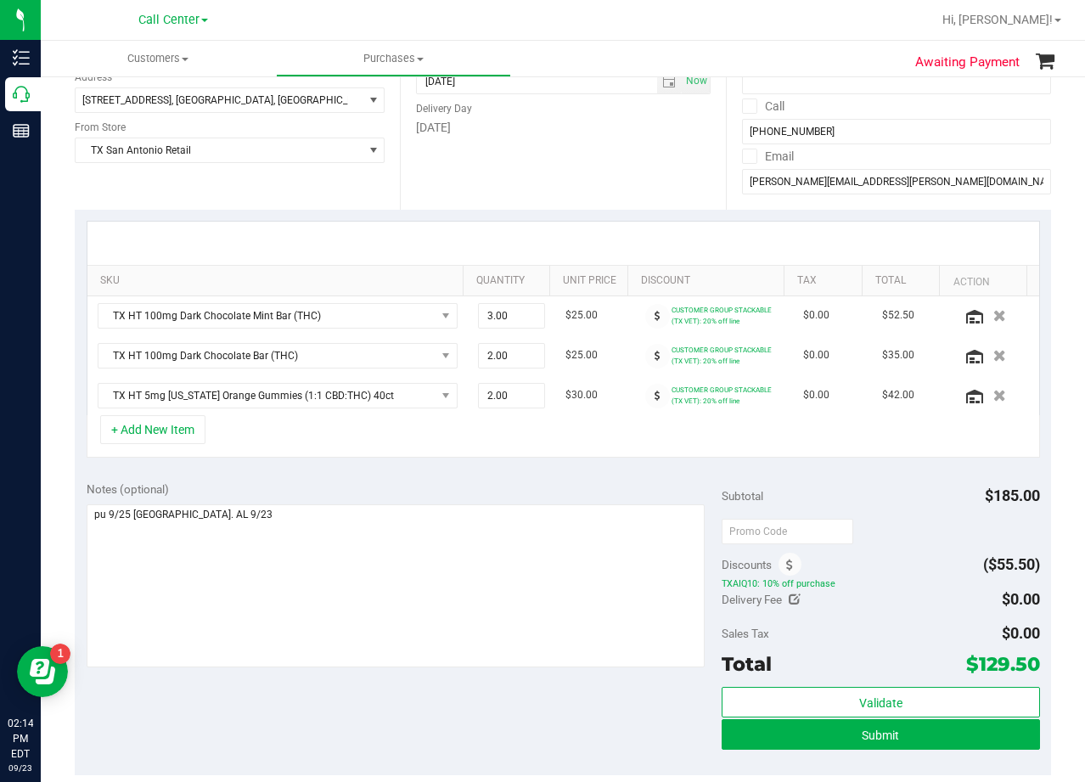
scroll to position [255, 0]
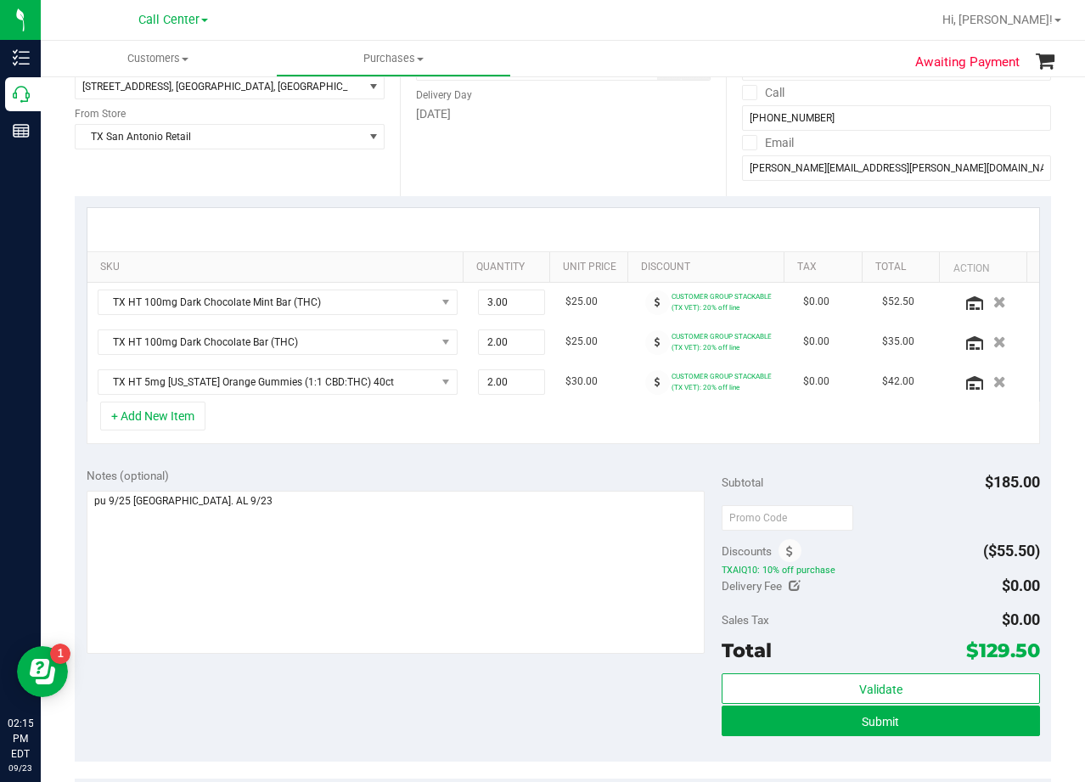
click at [688, 439] on div "+ Add New Item" at bounding box center [564, 423] width 954 height 42
click at [655, 188] on div "Date Delivery Date 09/25/2025 Now 09/25/2025 08:00 AM Now Delivery Day Thursday" at bounding box center [562, 92] width 325 height 208
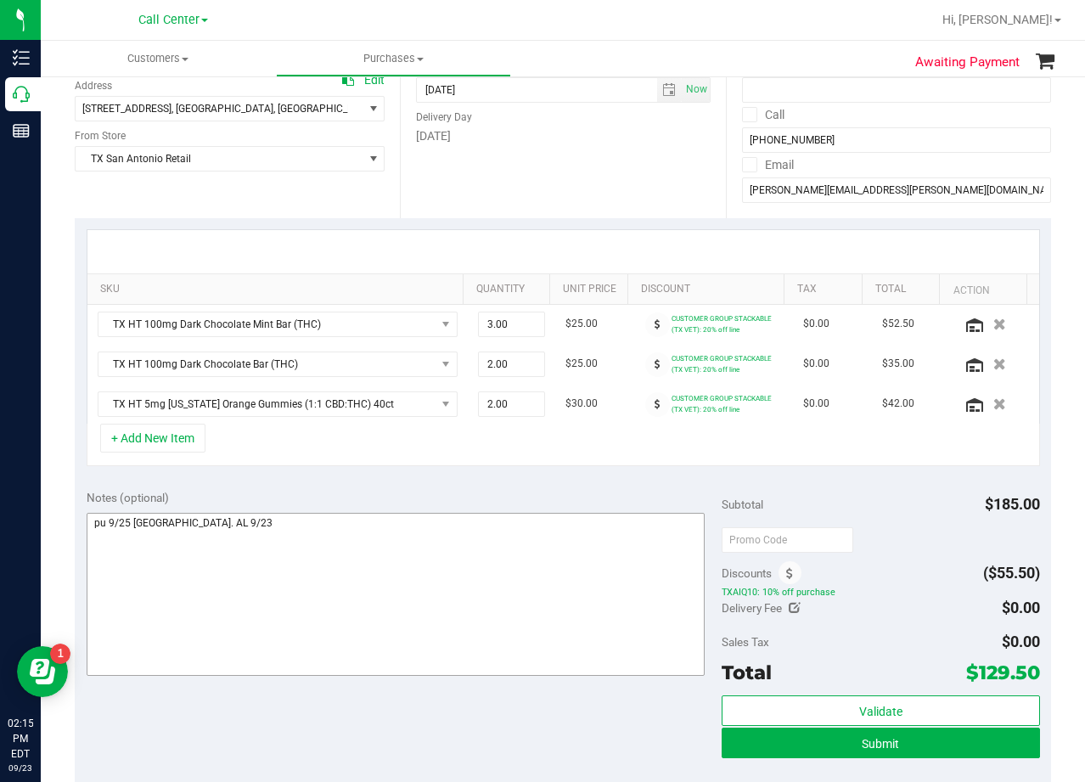
scroll to position [340, 0]
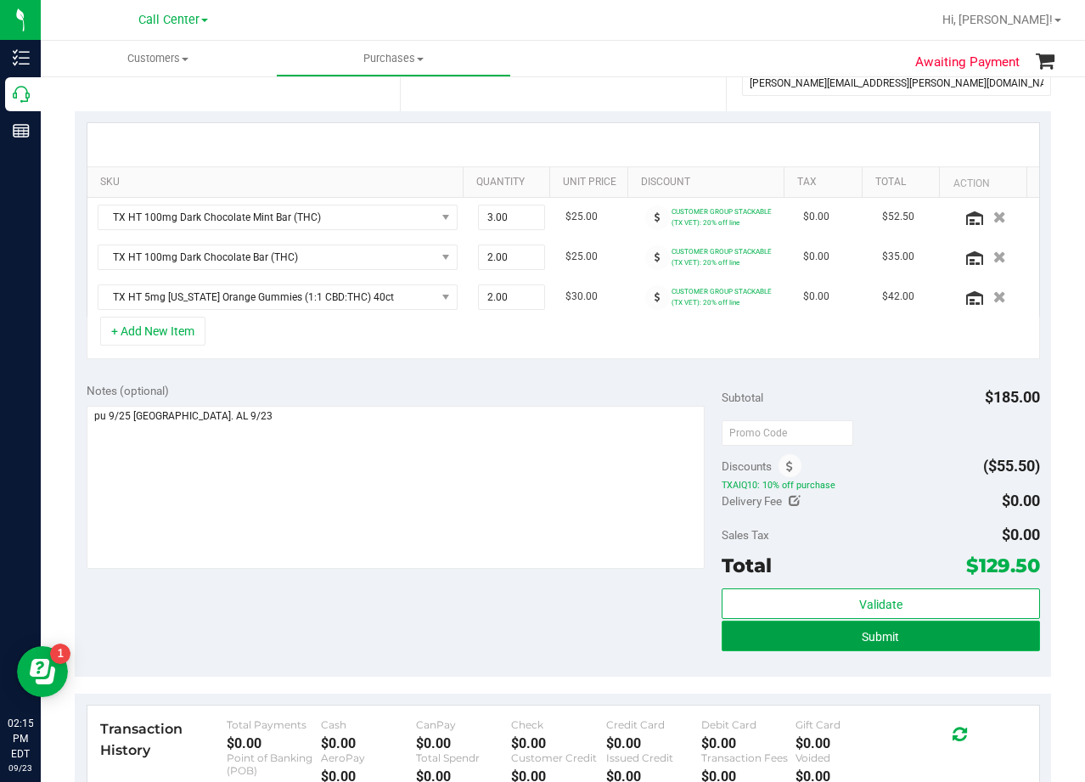
click at [745, 646] on button "Submit" at bounding box center [881, 636] width 318 height 31
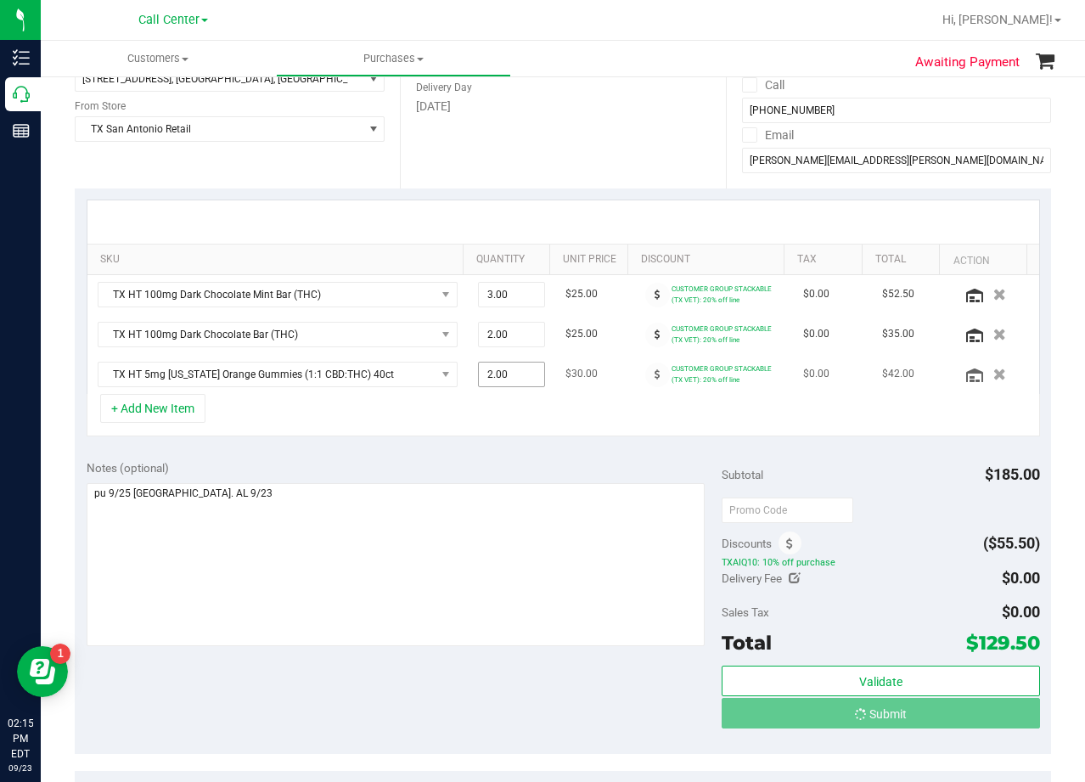
scroll to position [0, 0]
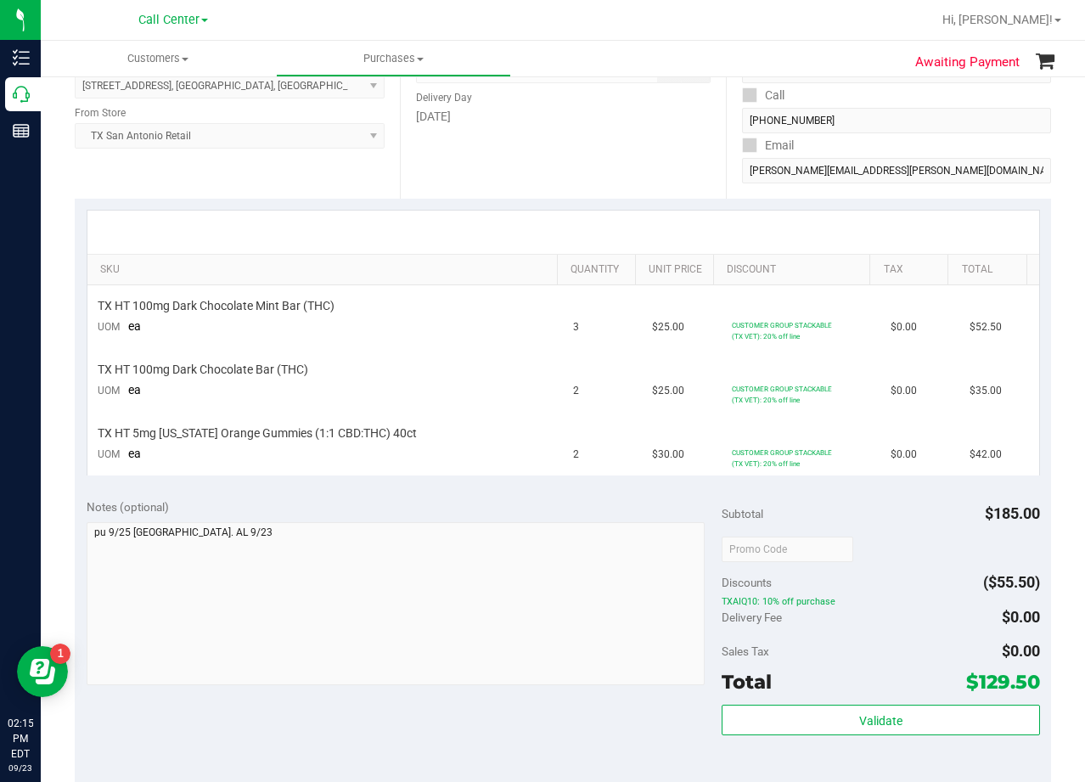
scroll to position [255, 0]
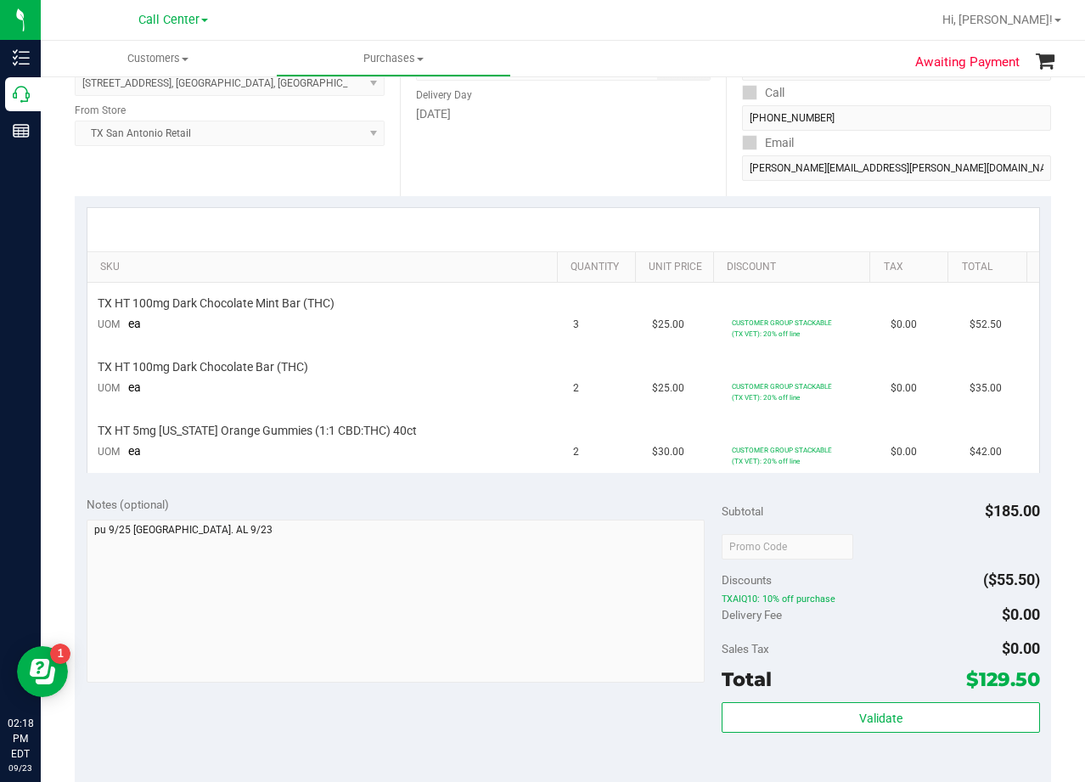
click at [633, 215] on div at bounding box center [563, 229] width 952 height 43
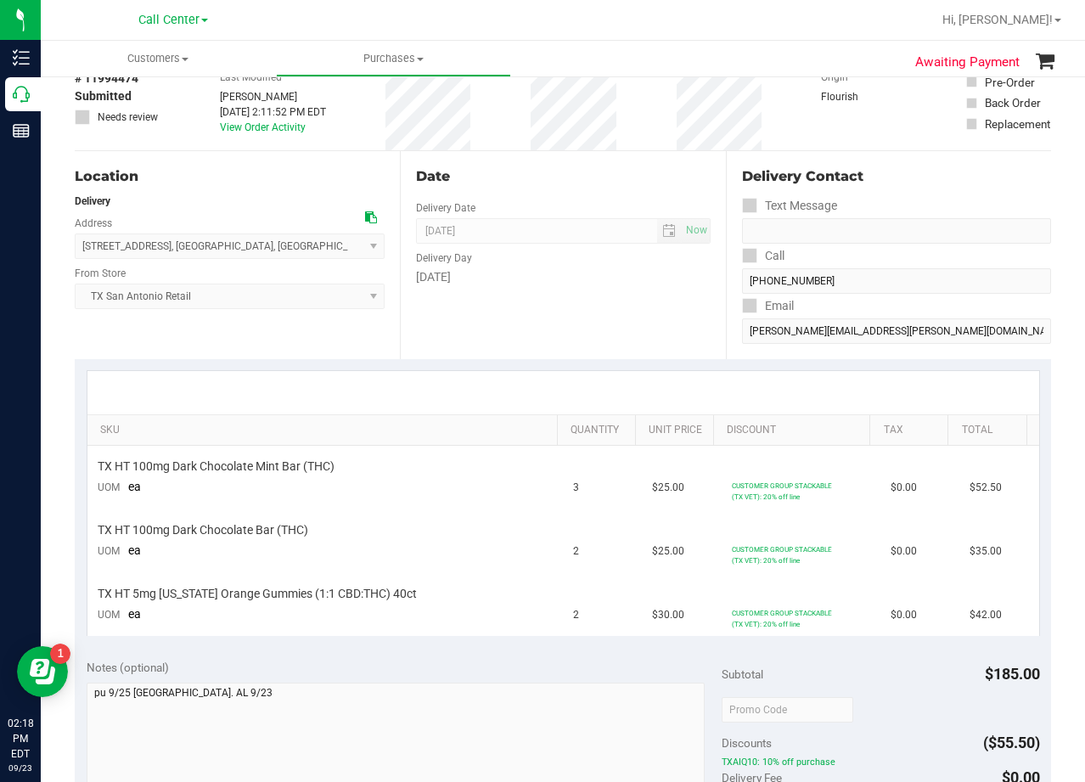
scroll to position [0, 0]
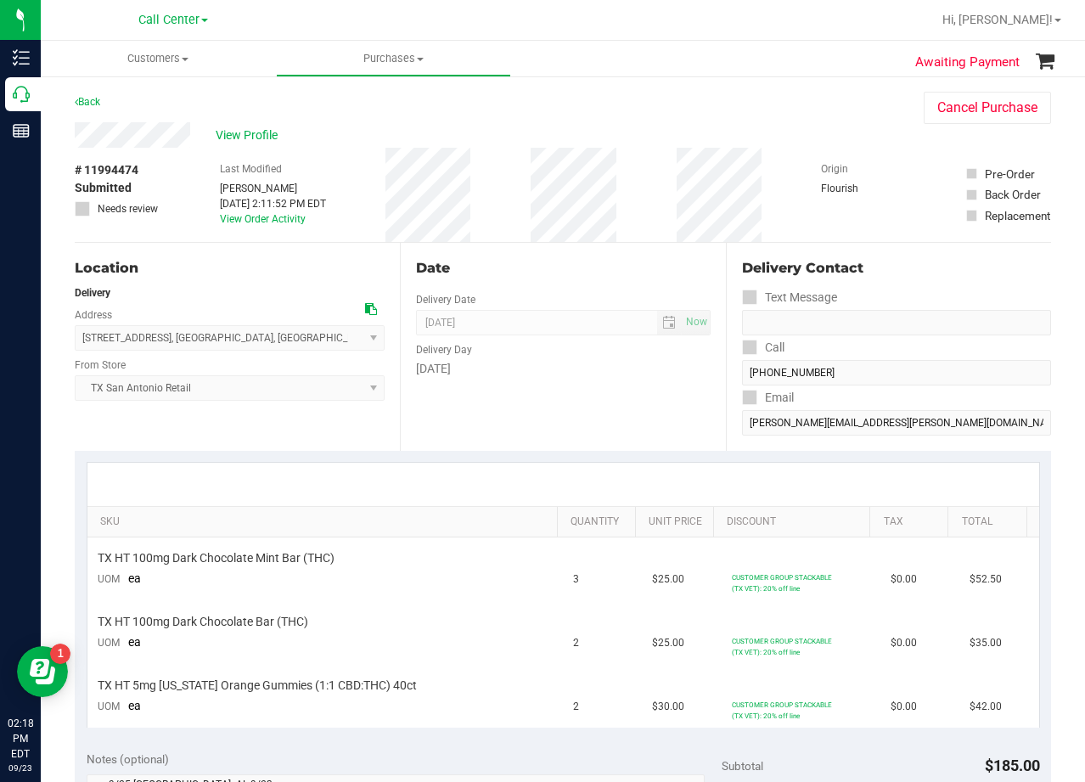
click at [45, 94] on div "Awaiting Payment Back Cancel Purchase View Profile # 11994474 Submitted Needs r…" at bounding box center [563, 750] width 1044 height 1351
click at [42, 95] on div "Awaiting Payment Back Cancel Purchase View Profile # 11994474 Submitted Needs r…" at bounding box center [563, 750] width 1044 height 1351
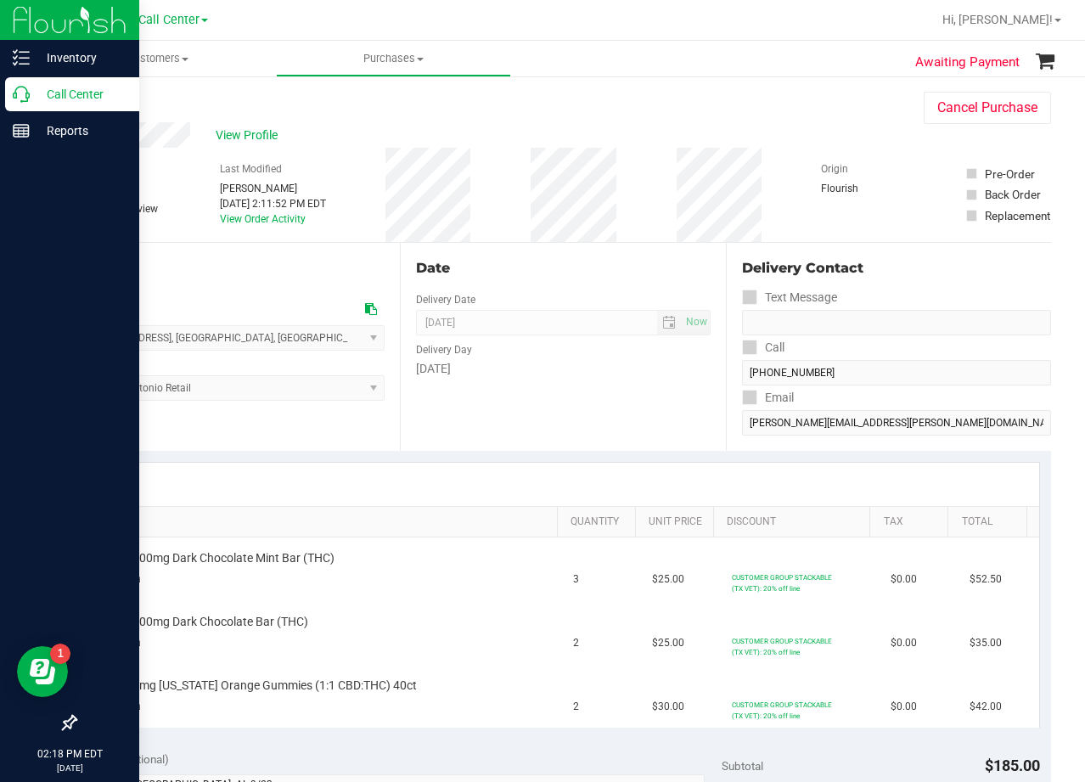
click at [20, 93] on icon at bounding box center [21, 94] width 17 height 17
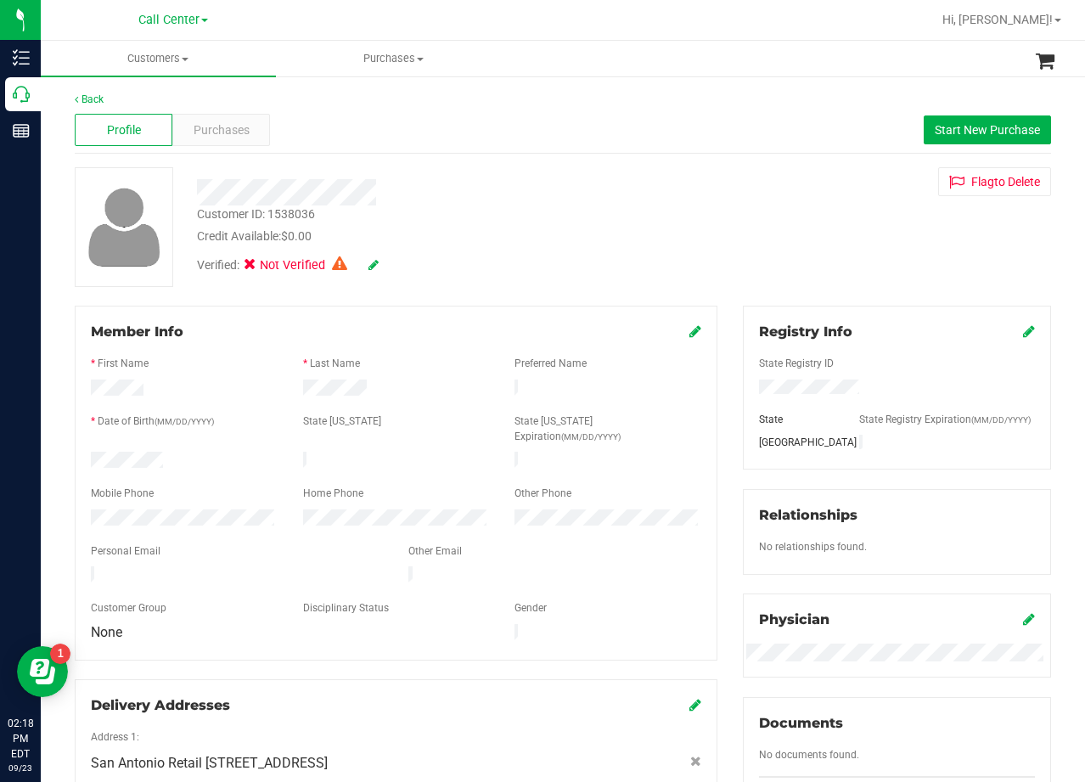
click at [679, 267] on div "Customer ID: 1538036 Credit Available: $0.00 Verified: Not Verified Flag to Del…" at bounding box center [563, 227] width 1002 height 120
click at [622, 248] on div "Verified: Not Verified" at bounding box center [434, 263] width 501 height 37
click at [235, 132] on span "Purchases" at bounding box center [222, 130] width 56 height 18
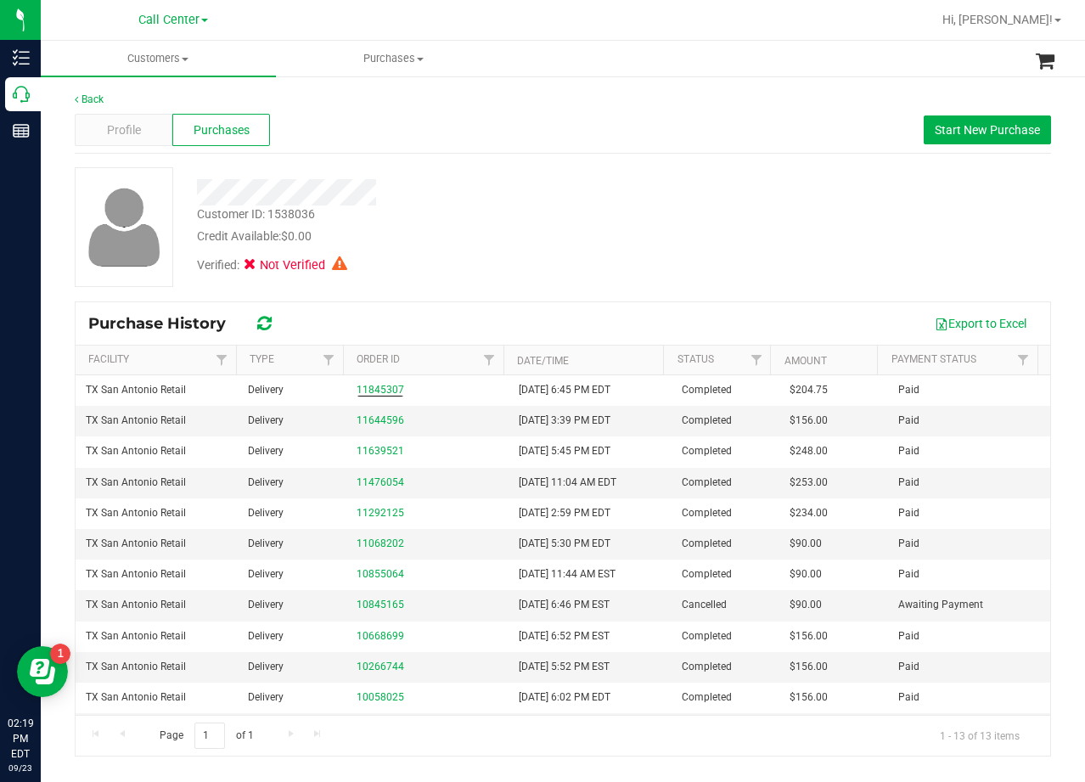
click at [499, 228] on div "Credit Available: $0.00" at bounding box center [434, 237] width 475 height 18
click at [666, 217] on div "Customer ID: 1538036 Credit Available: $0.00" at bounding box center [434, 225] width 501 height 40
click at [628, 214] on div "Customer ID: 1538036 Credit Available: $0.00" at bounding box center [434, 225] width 501 height 40
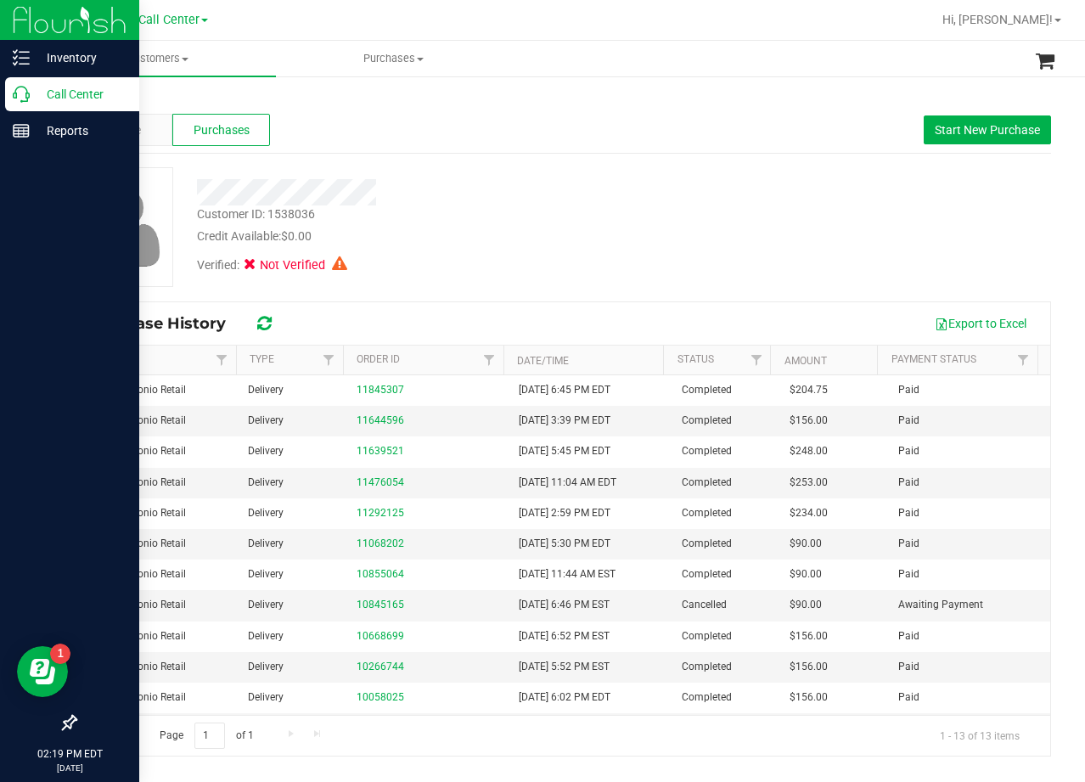
click at [42, 100] on p "Call Center" at bounding box center [81, 94] width 102 height 20
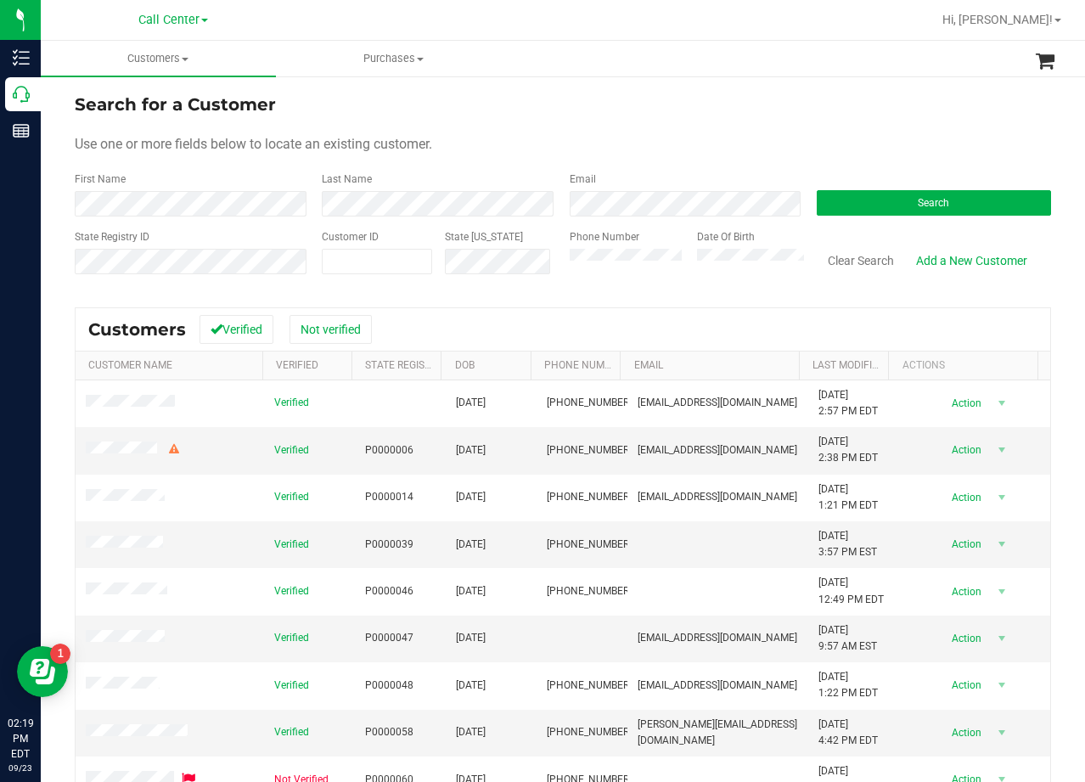
click at [642, 101] on div "Search for a Customer" at bounding box center [563, 104] width 976 height 25
click at [687, 141] on div "Use one or more fields below to locate an existing customer." at bounding box center [563, 144] width 976 height 20
click at [830, 217] on form "Search for a Customer Use one or more fields below to locate an existing custom…" at bounding box center [563, 191] width 976 height 198
click at [857, 201] on button "Search" at bounding box center [934, 202] width 234 height 25
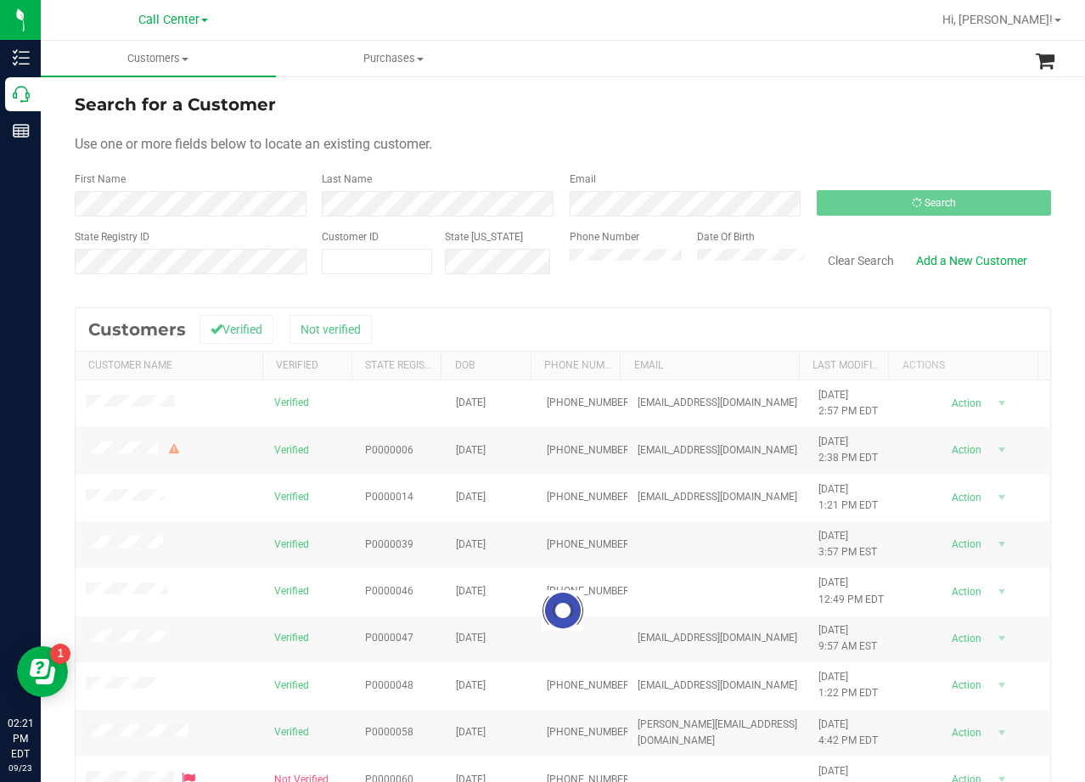
click at [644, 98] on div "Search for a Customer" at bounding box center [563, 104] width 976 height 25
click at [660, 127] on form "Search for a Customer Use one or more fields below to locate an existing custom…" at bounding box center [563, 191] width 976 height 198
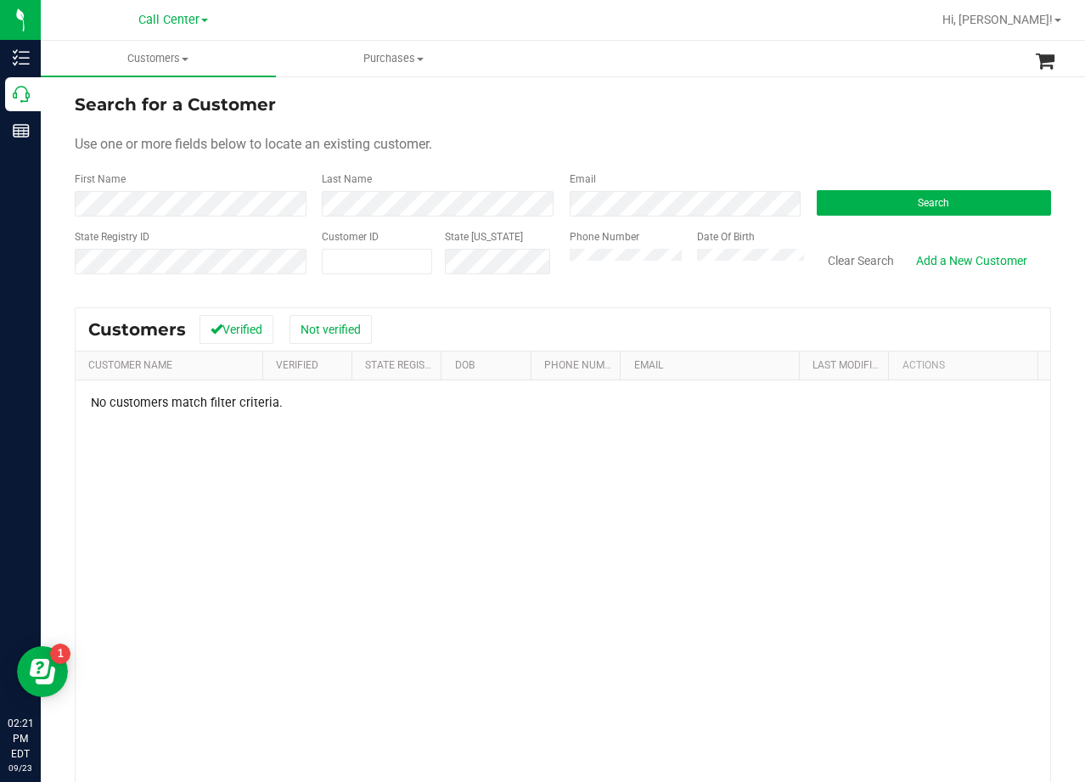
click at [733, 135] on div "Use one or more fields below to locate an existing customer." at bounding box center [563, 144] width 976 height 20
drag, startPoint x: 626, startPoint y: 140, endPoint x: 529, endPoint y: 153, distance: 97.6
click at [626, 140] on div "Use one or more fields below to locate an existing customer." at bounding box center [563, 144] width 976 height 20
click at [712, 146] on div "Use one or more fields below to locate an existing customer." at bounding box center [563, 144] width 976 height 20
click at [922, 267] on link "Add a New Customer" at bounding box center [971, 260] width 133 height 29
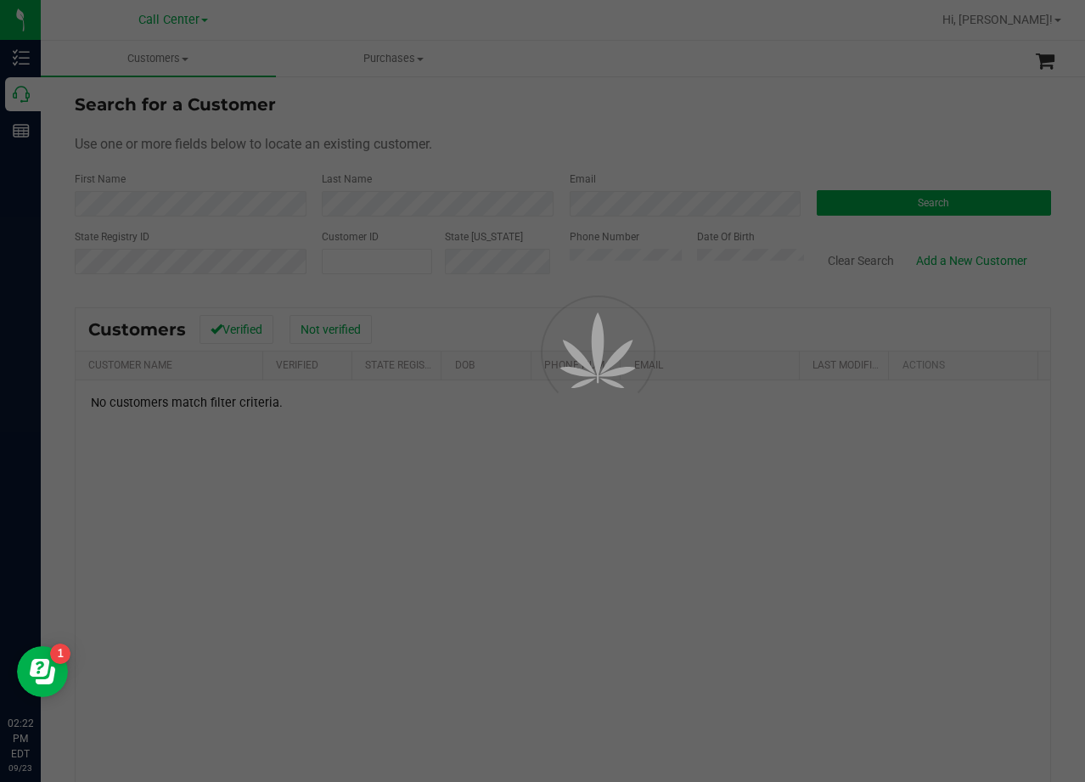
click at [659, 138] on div at bounding box center [542, 391] width 1085 height 782
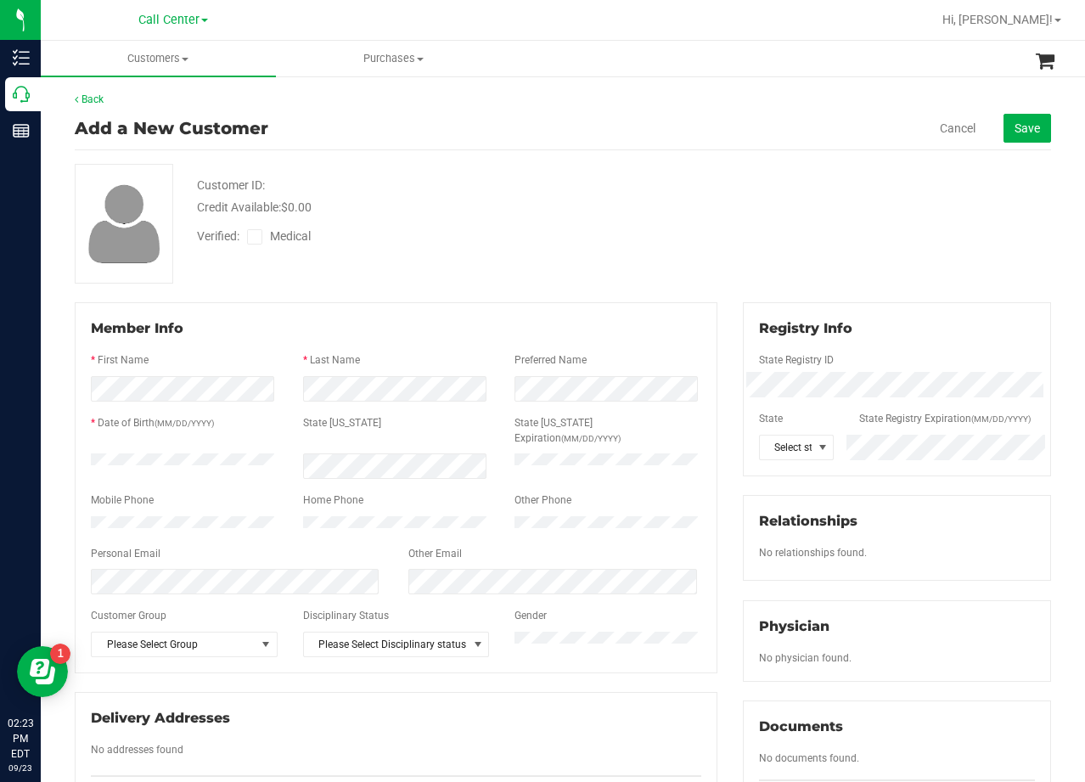
click at [737, 198] on div "Customer ID: Credit Available: $0.00 Verified: Medical" at bounding box center [563, 224] width 1002 height 120
click at [416, 251] on div "Verified: Medical" at bounding box center [434, 235] width 501 height 37
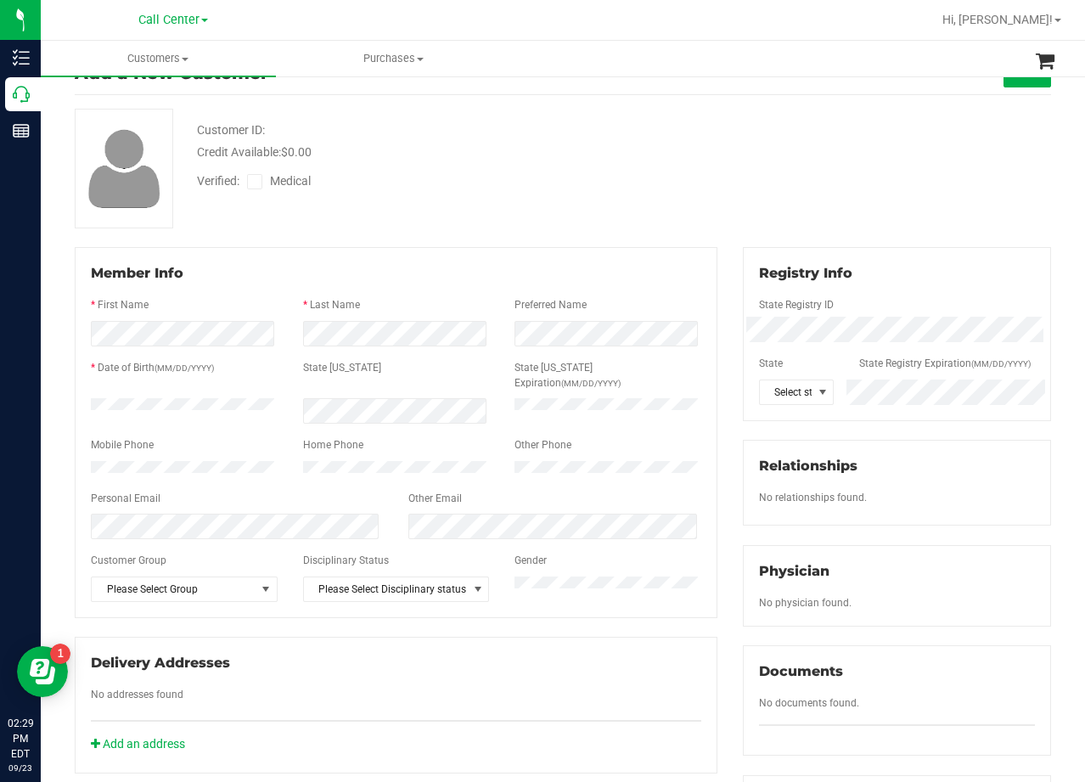
scroll to position [85, 0]
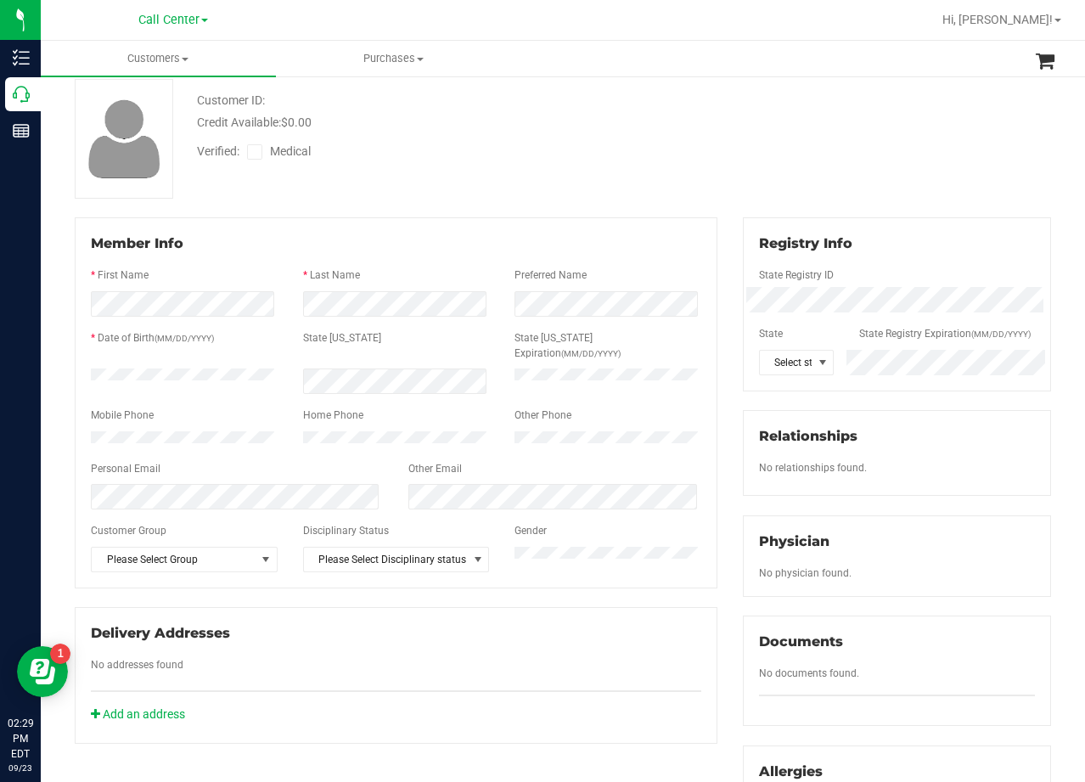
click at [656, 170] on div "Customer ID: Credit Available: $0.00 Verified: Medical" at bounding box center [563, 139] width 1002 height 120
drag, startPoint x: 699, startPoint y: 193, endPoint x: 744, endPoint y: 68, distance: 132.7
click at [699, 193] on div "Customer ID: Credit Available: $0.00 Verified: Medical" at bounding box center [563, 139] width 1002 height 120
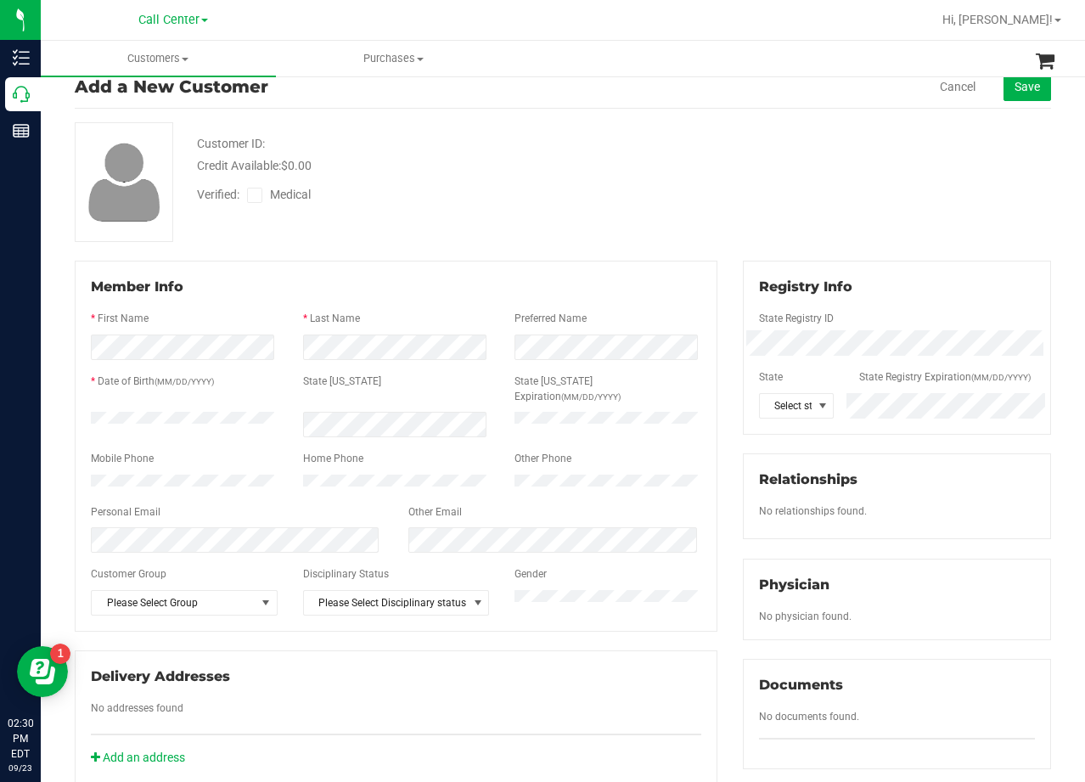
scroll to position [0, 0]
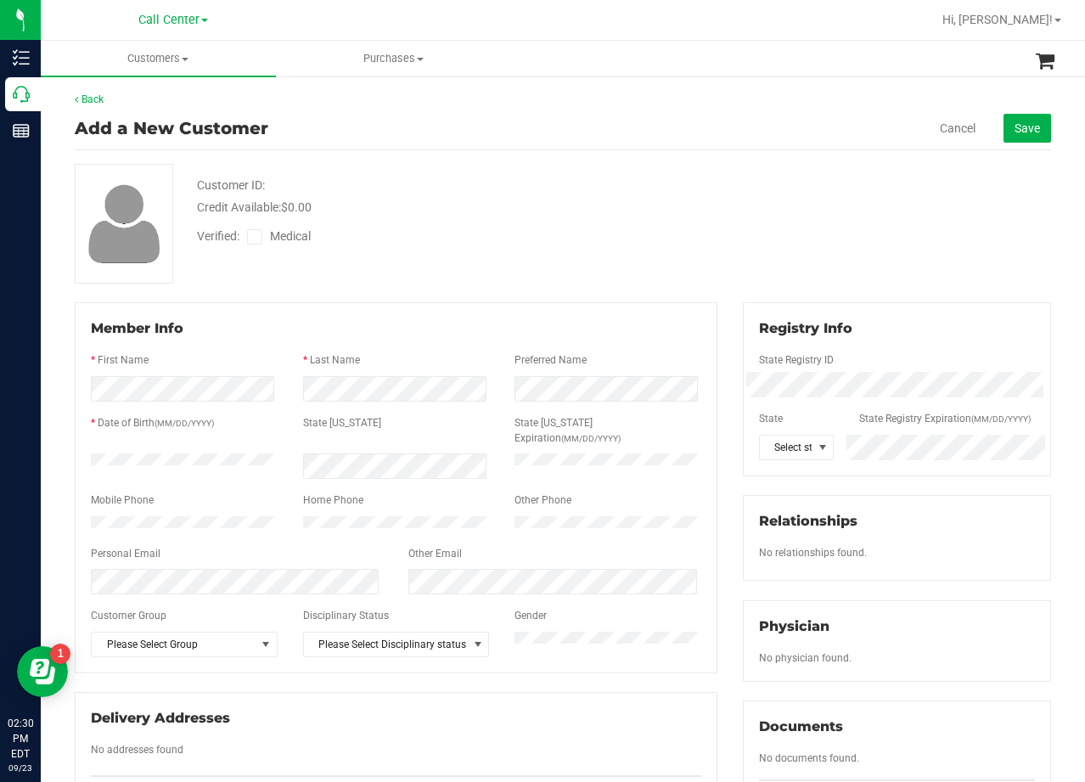
click at [785, 174] on div "Customer ID: Credit Available: $0.00 Verified: Medical" at bounding box center [563, 224] width 1002 height 120
click at [949, 117] on div "Cancel Save" at bounding box center [839, 128] width 425 height 29
click at [950, 125] on link "Cancel" at bounding box center [958, 128] width 36 height 17
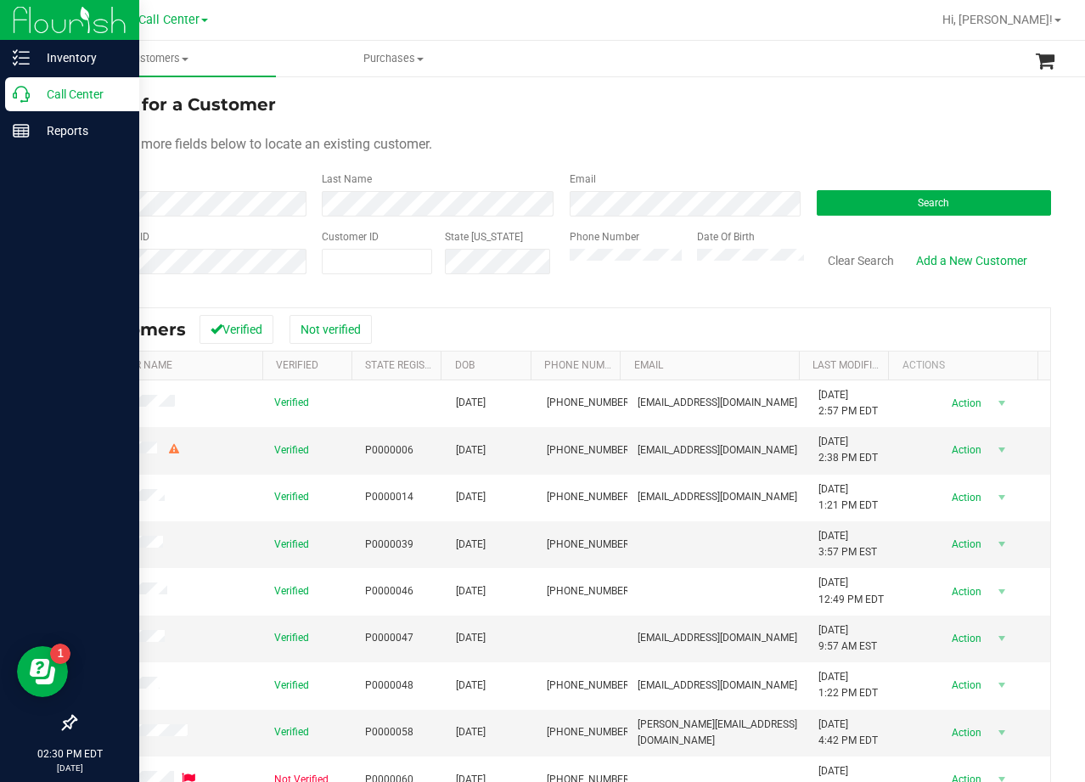
click at [31, 97] on p "Call Center" at bounding box center [81, 94] width 102 height 20
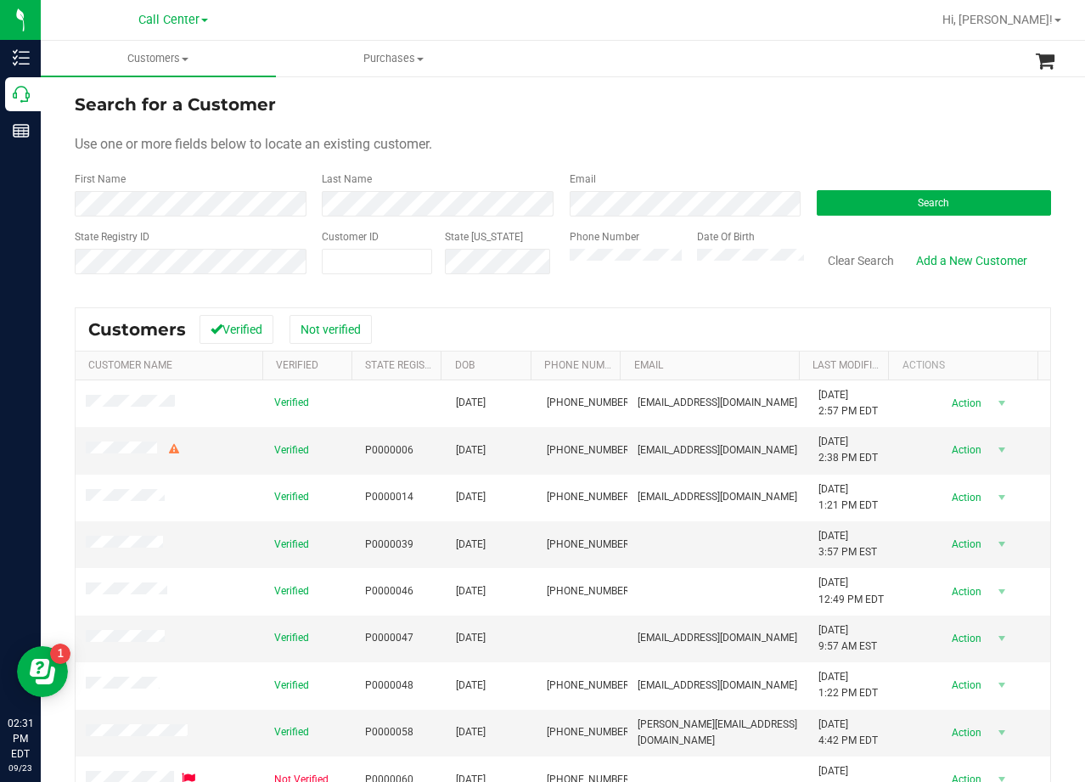
click at [784, 113] on div "Search for a Customer" at bounding box center [563, 104] width 976 height 25
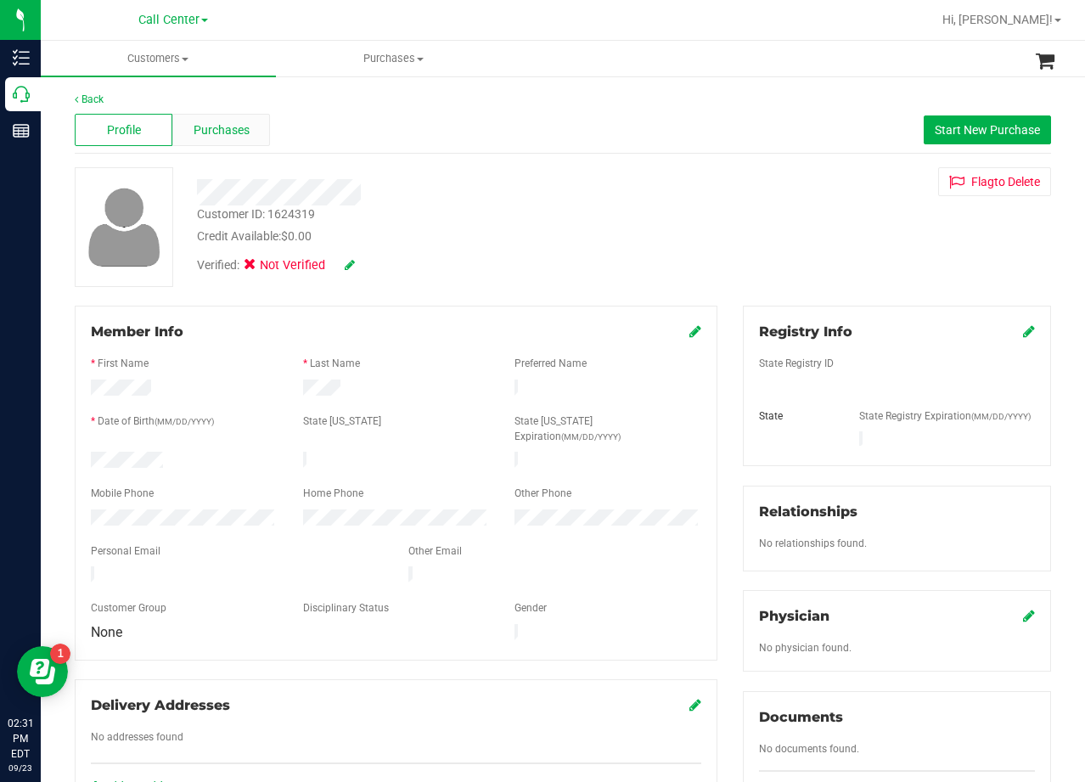
click at [238, 138] on span "Purchases" at bounding box center [222, 130] width 56 height 18
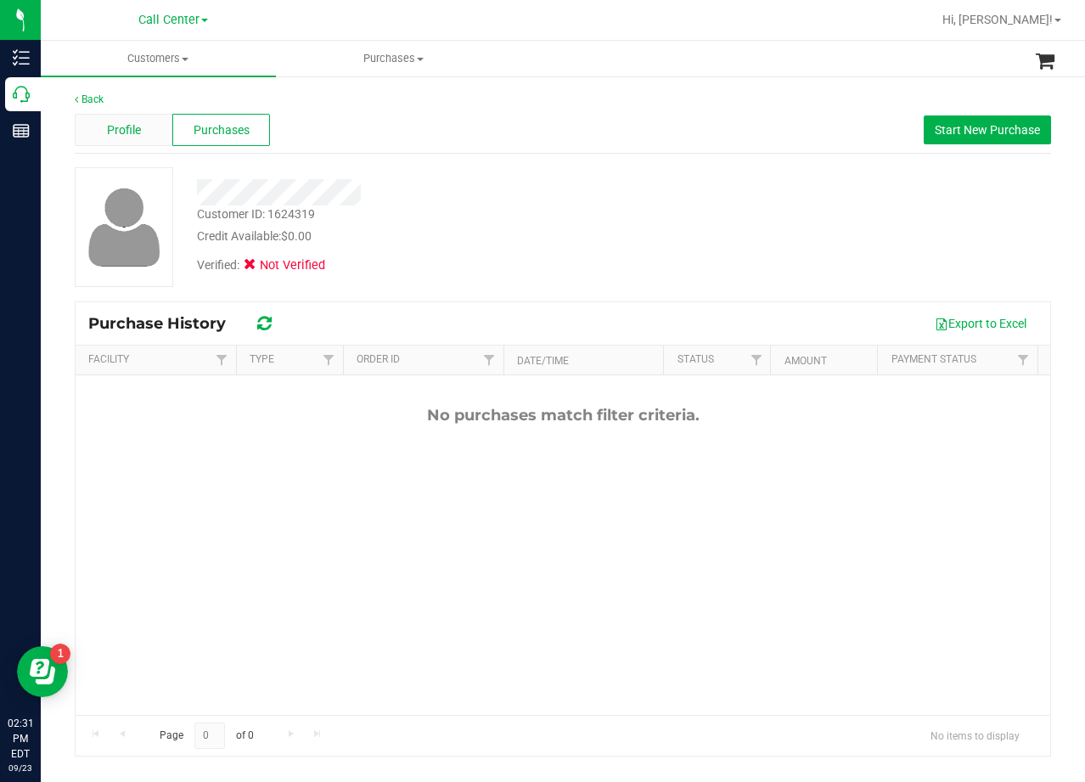
click at [135, 127] on span "Profile" at bounding box center [124, 130] width 34 height 18
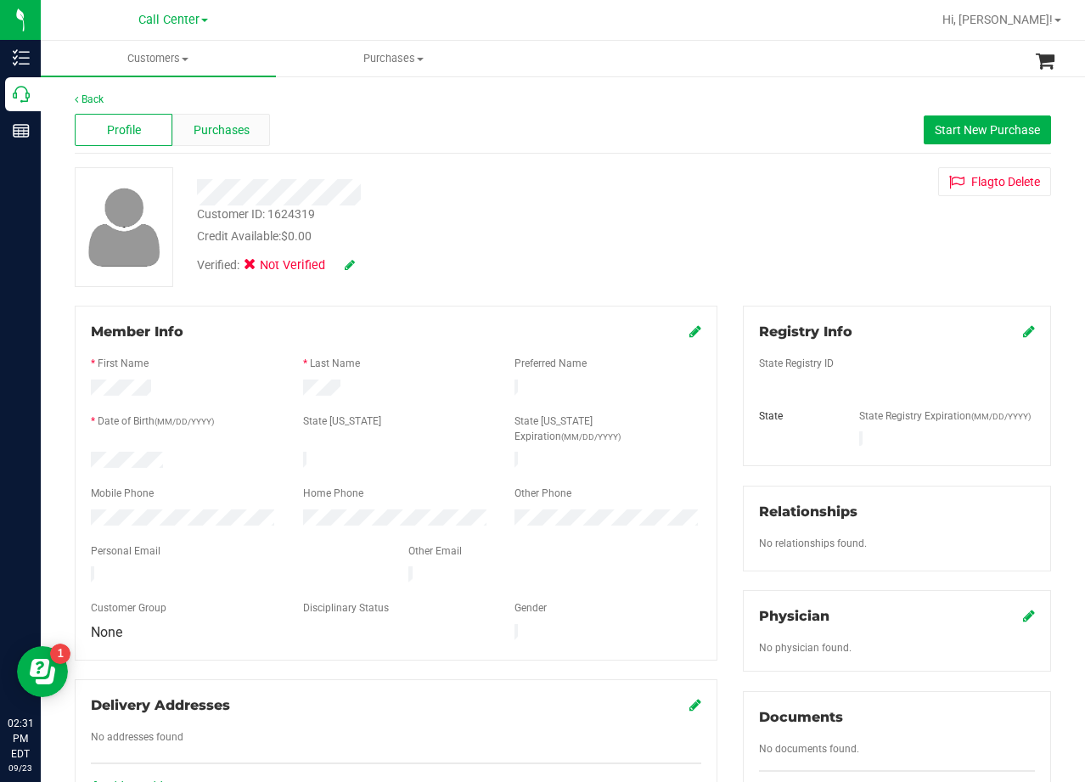
click at [225, 136] on span "Purchases" at bounding box center [222, 130] width 56 height 18
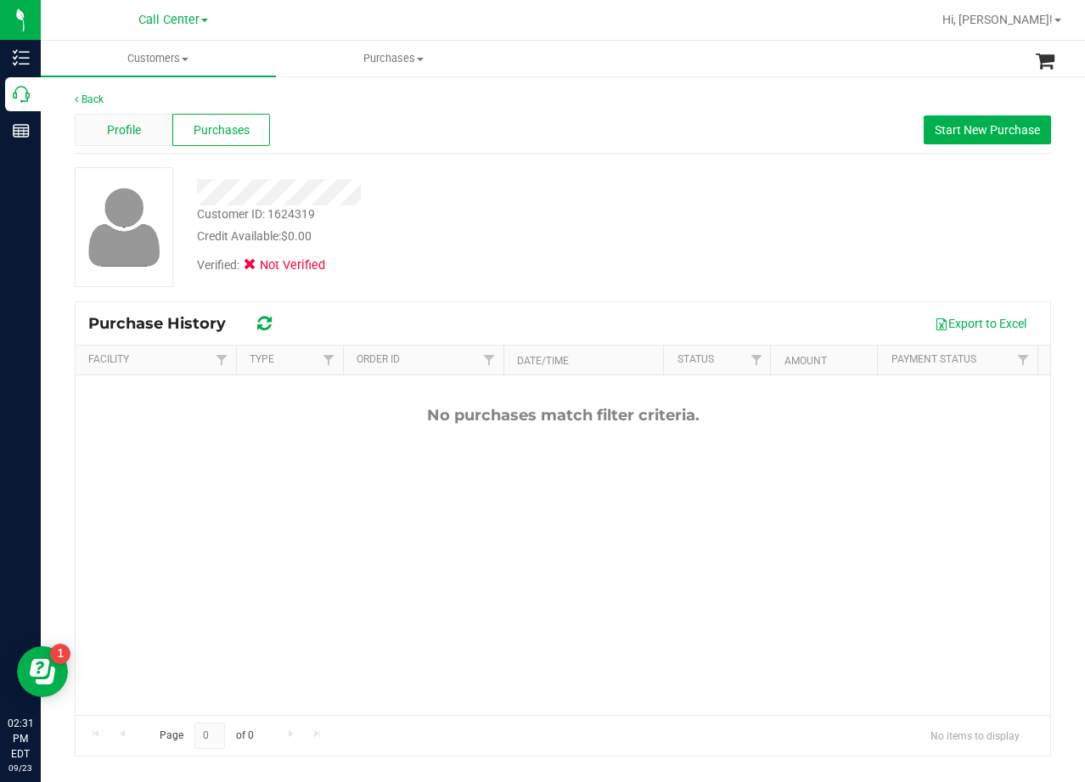
click at [113, 138] on span "Profile" at bounding box center [124, 130] width 34 height 18
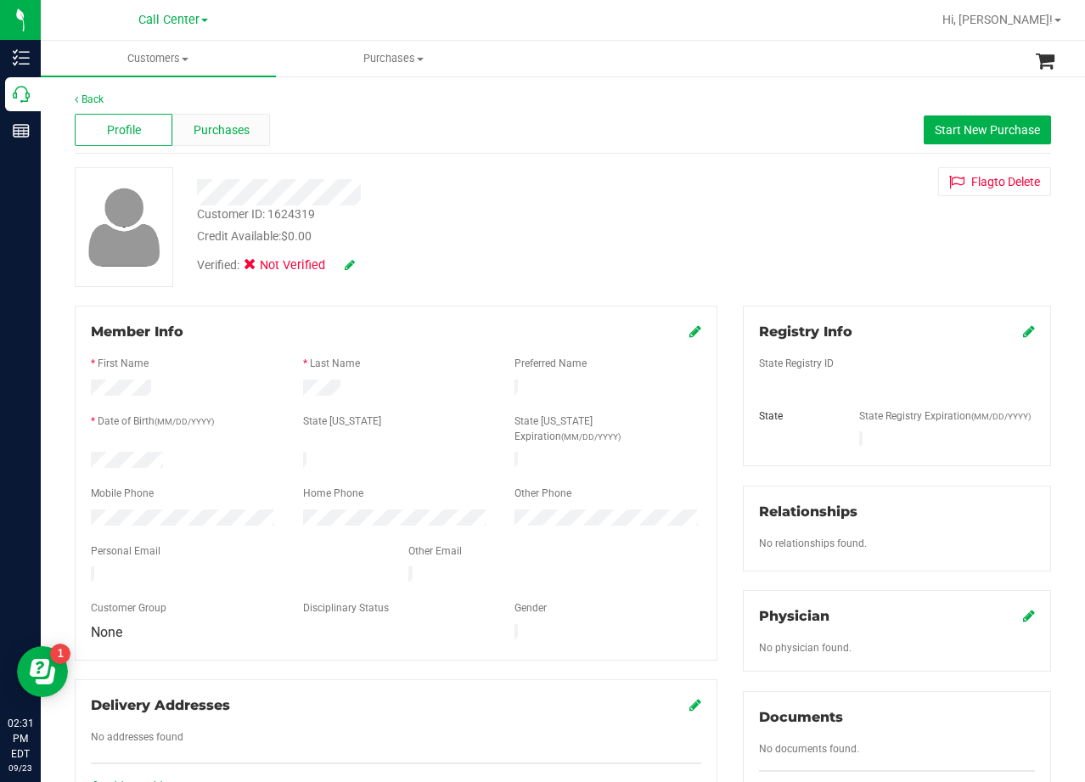
click at [251, 137] on div "Purchases" at bounding box center [221, 130] width 98 height 32
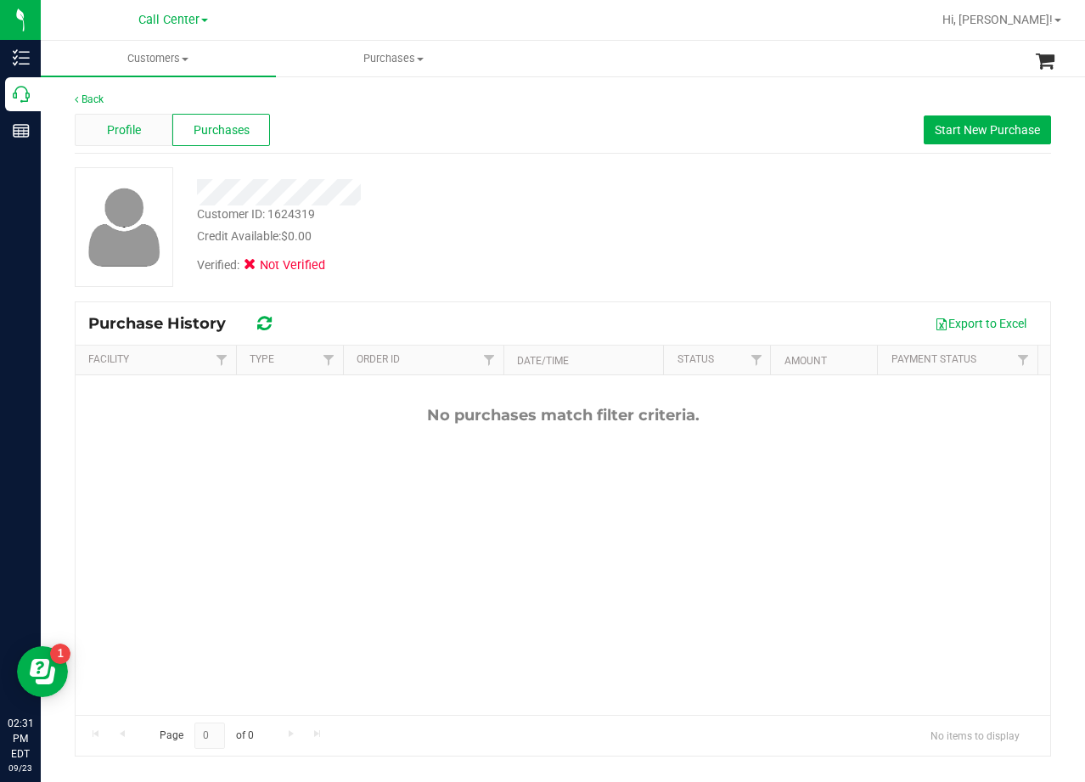
click at [135, 122] on span "Profile" at bounding box center [124, 130] width 34 height 18
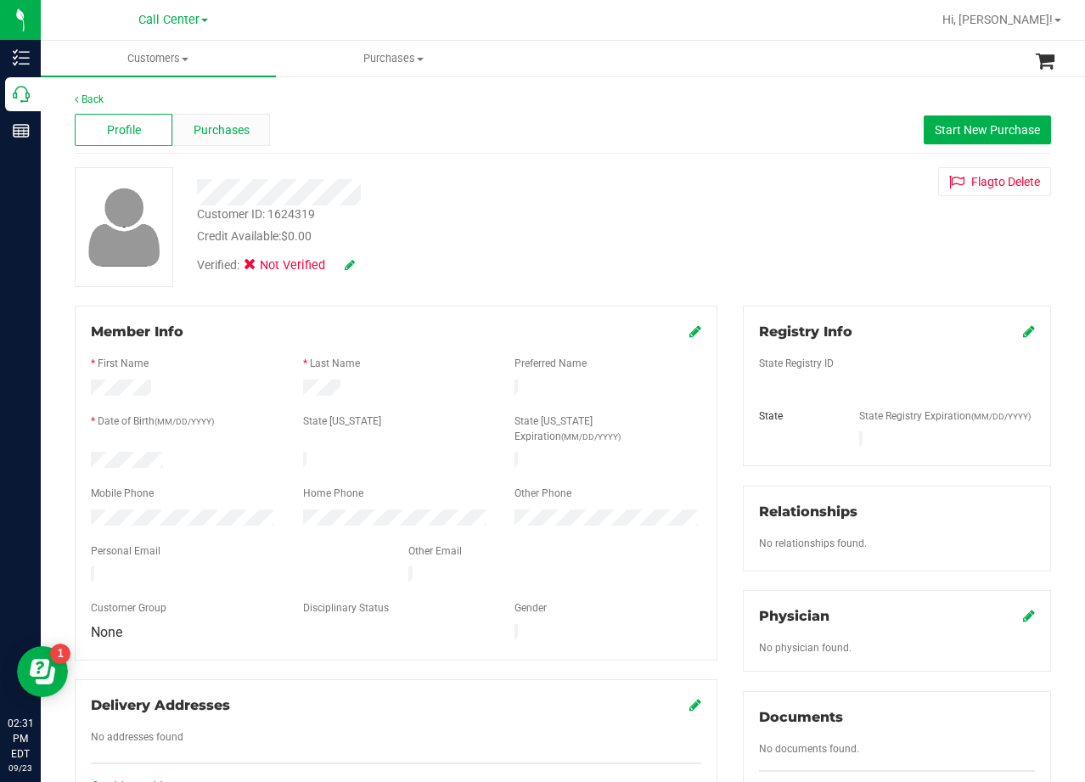
click at [207, 132] on span "Purchases" at bounding box center [222, 130] width 56 height 18
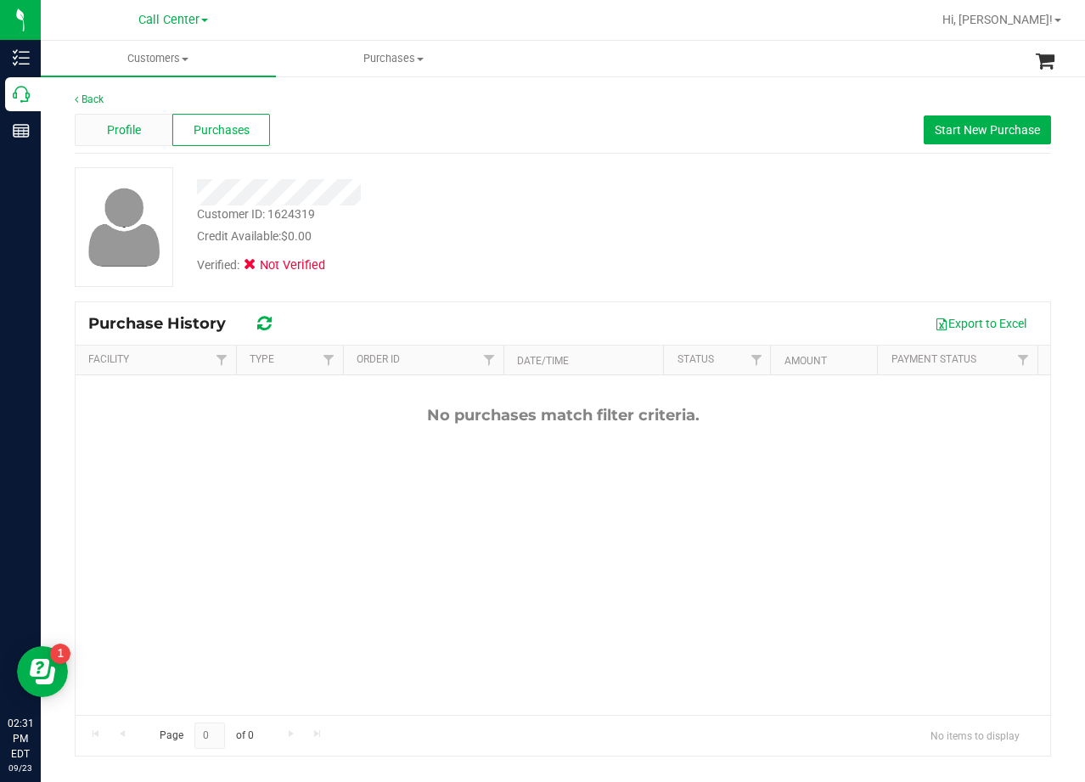
click at [141, 131] on div "Profile" at bounding box center [124, 130] width 98 height 32
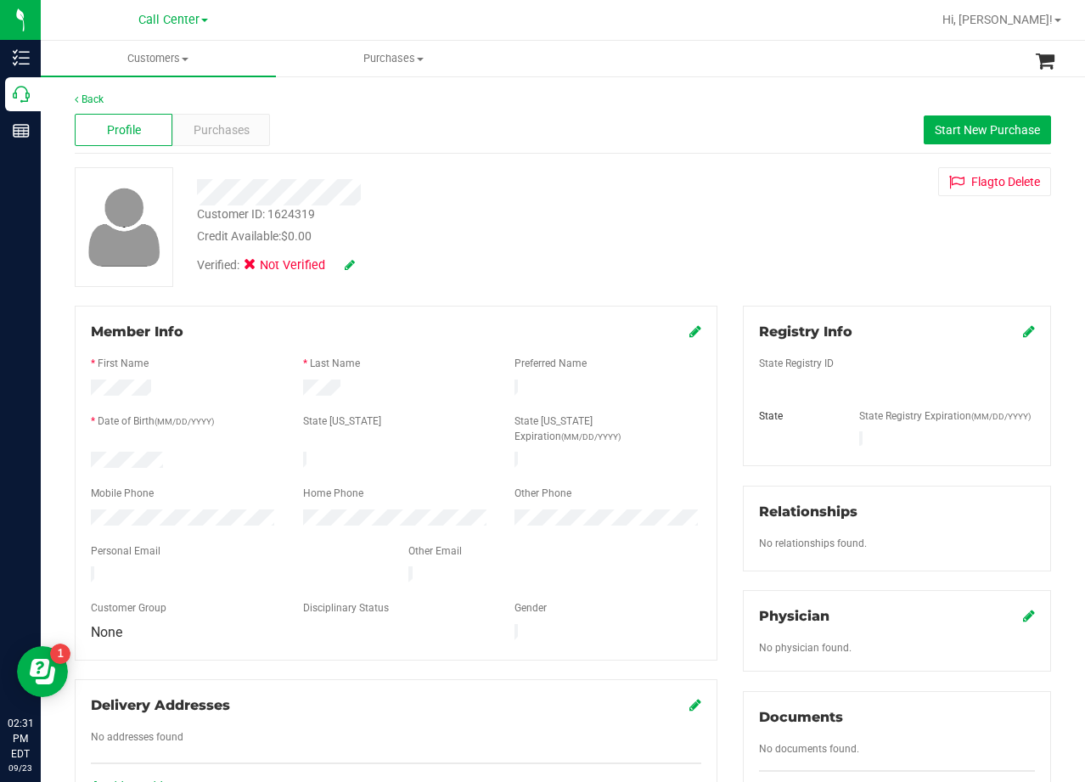
click at [236, 146] on div "Profile Purchases Start New Purchase" at bounding box center [563, 130] width 976 height 47
click at [236, 141] on div "Purchases" at bounding box center [221, 130] width 98 height 32
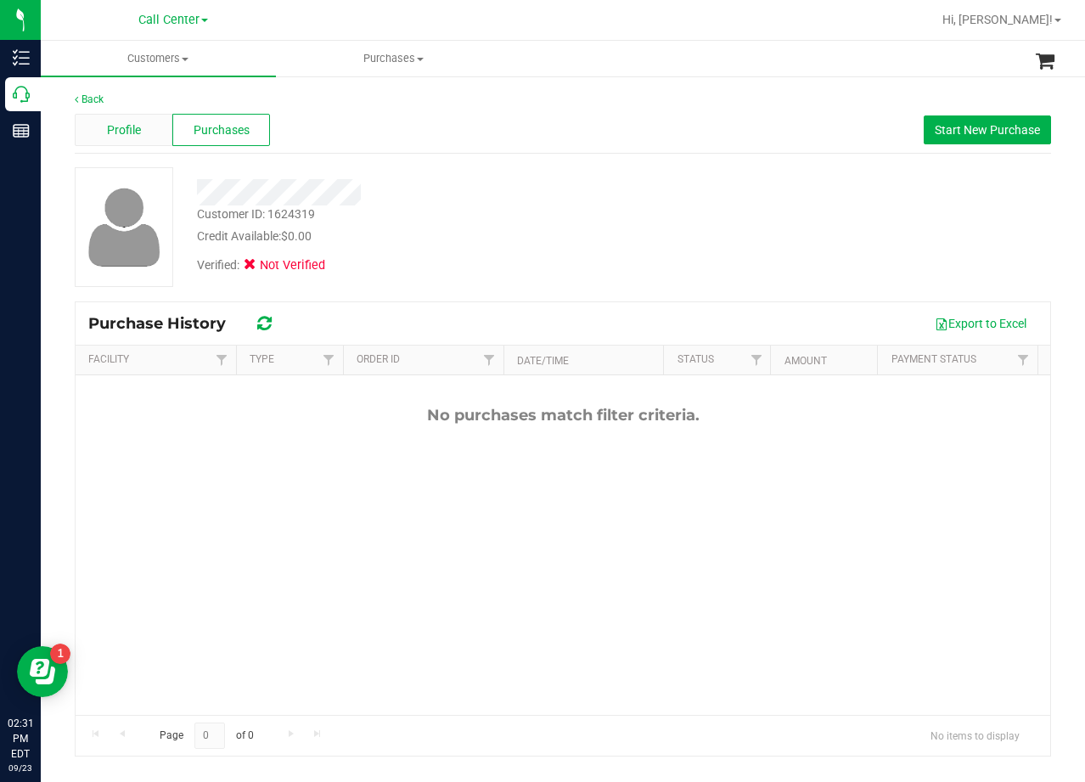
click at [138, 134] on span "Profile" at bounding box center [124, 130] width 34 height 18
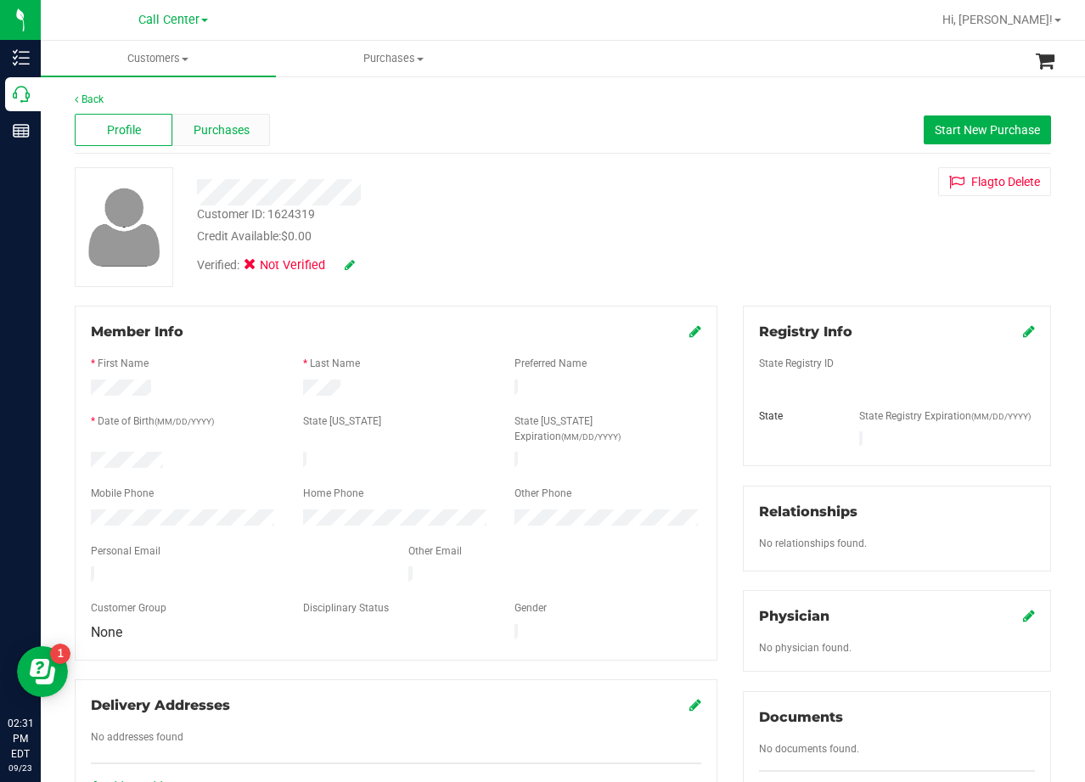
click at [216, 136] on span "Purchases" at bounding box center [222, 130] width 56 height 18
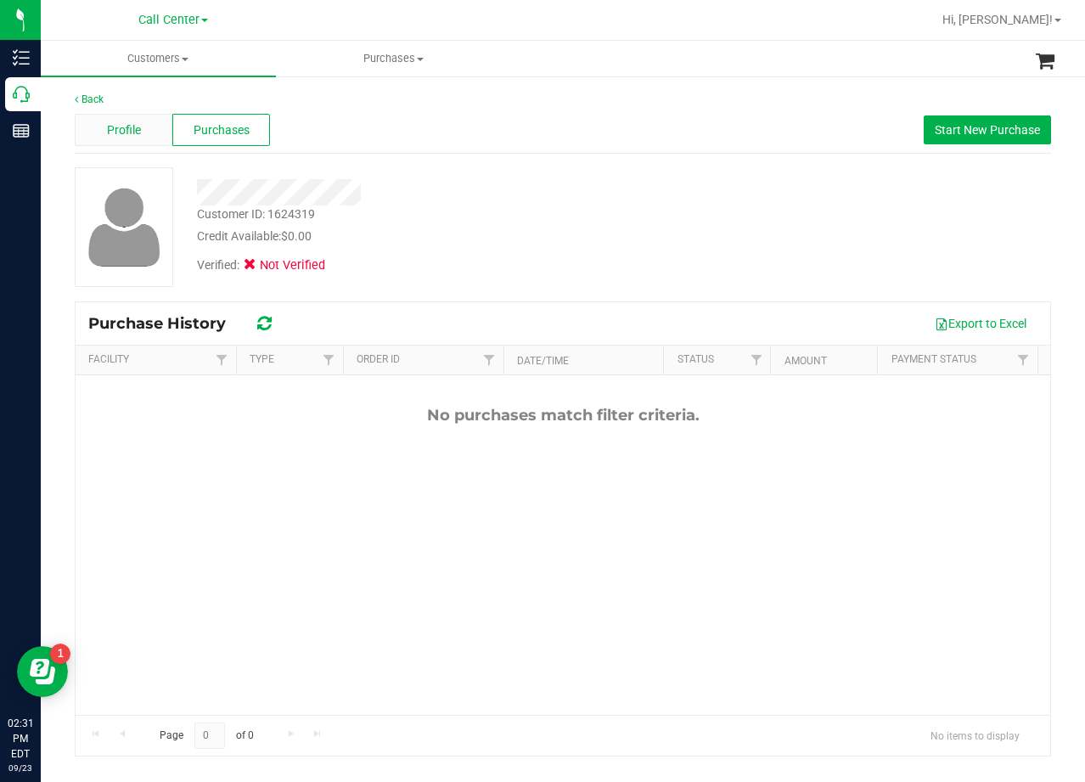
click at [134, 140] on div "Profile" at bounding box center [124, 130] width 98 height 32
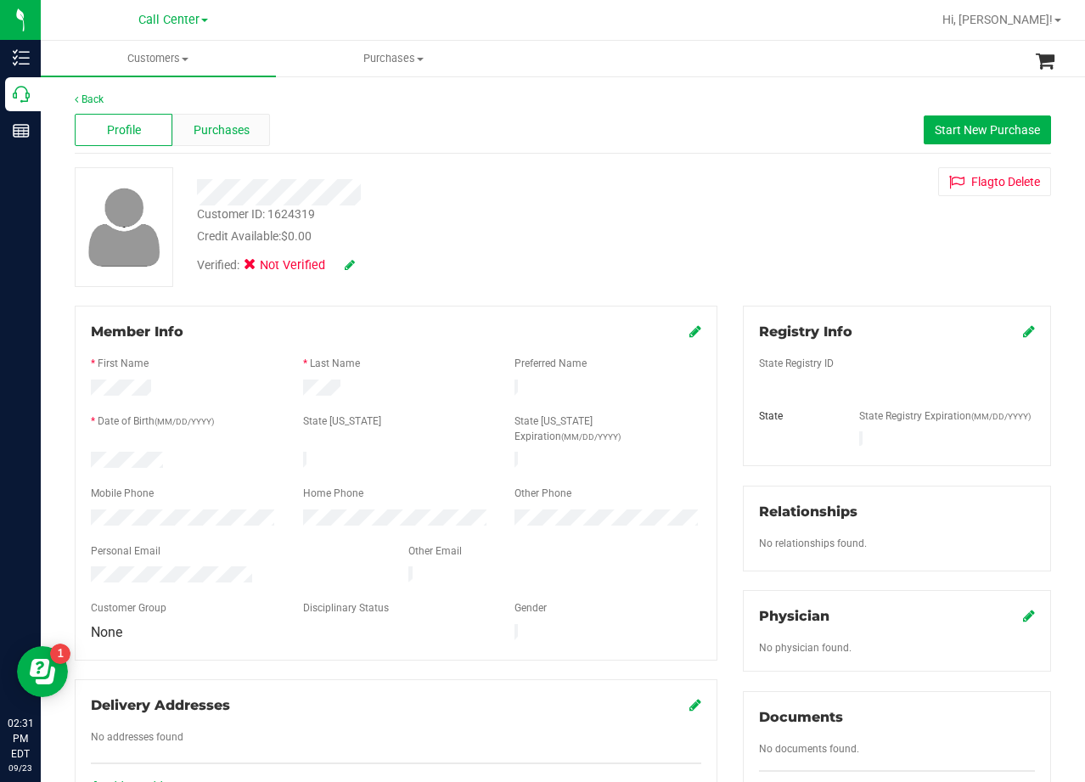
click at [203, 142] on div "Purchases" at bounding box center [221, 130] width 98 height 32
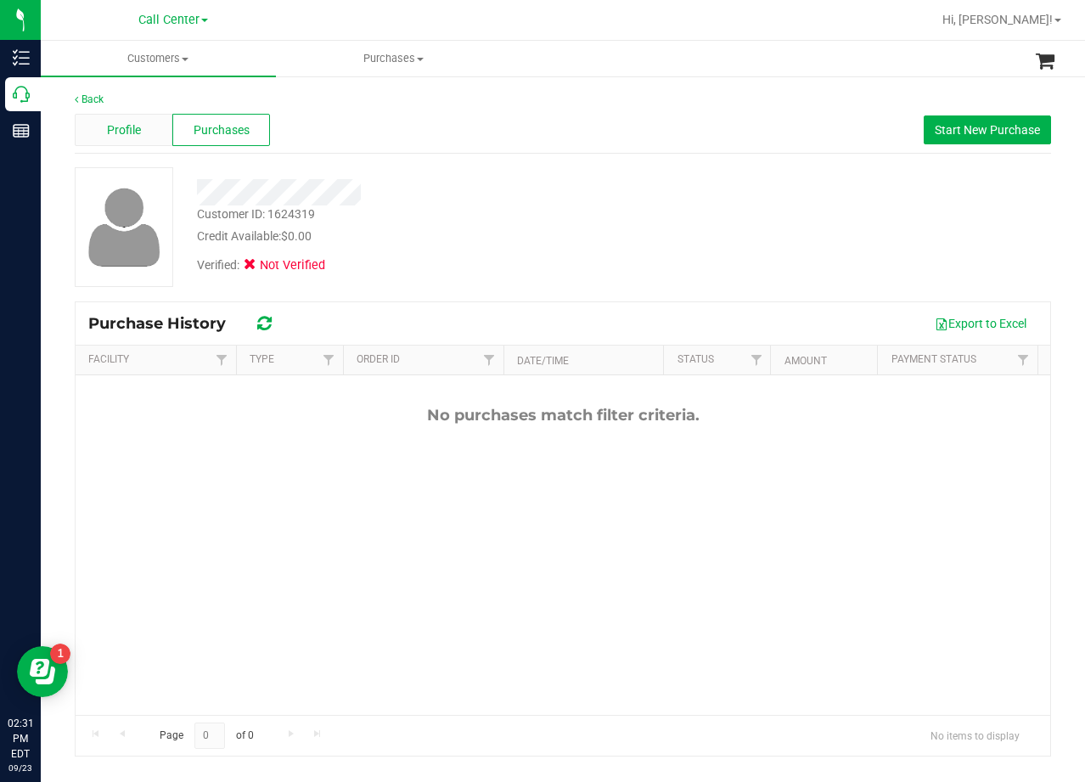
click at [122, 121] on span "Profile" at bounding box center [124, 130] width 34 height 18
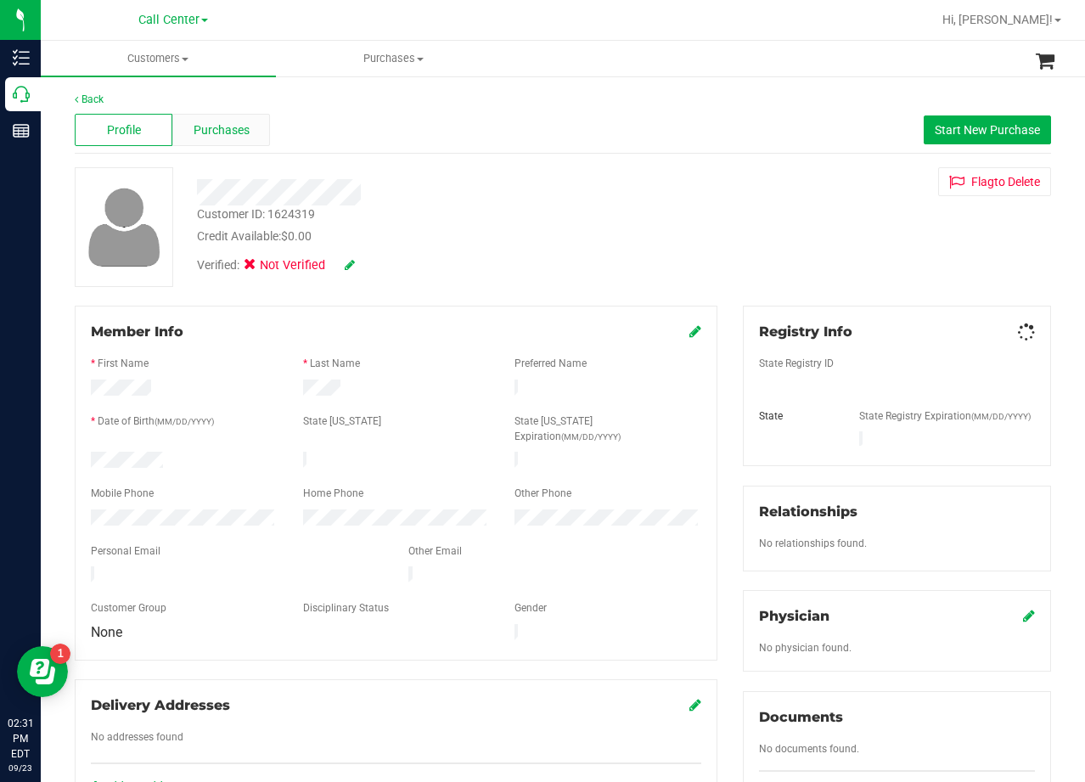
click at [225, 139] on div "Purchases" at bounding box center [221, 130] width 98 height 32
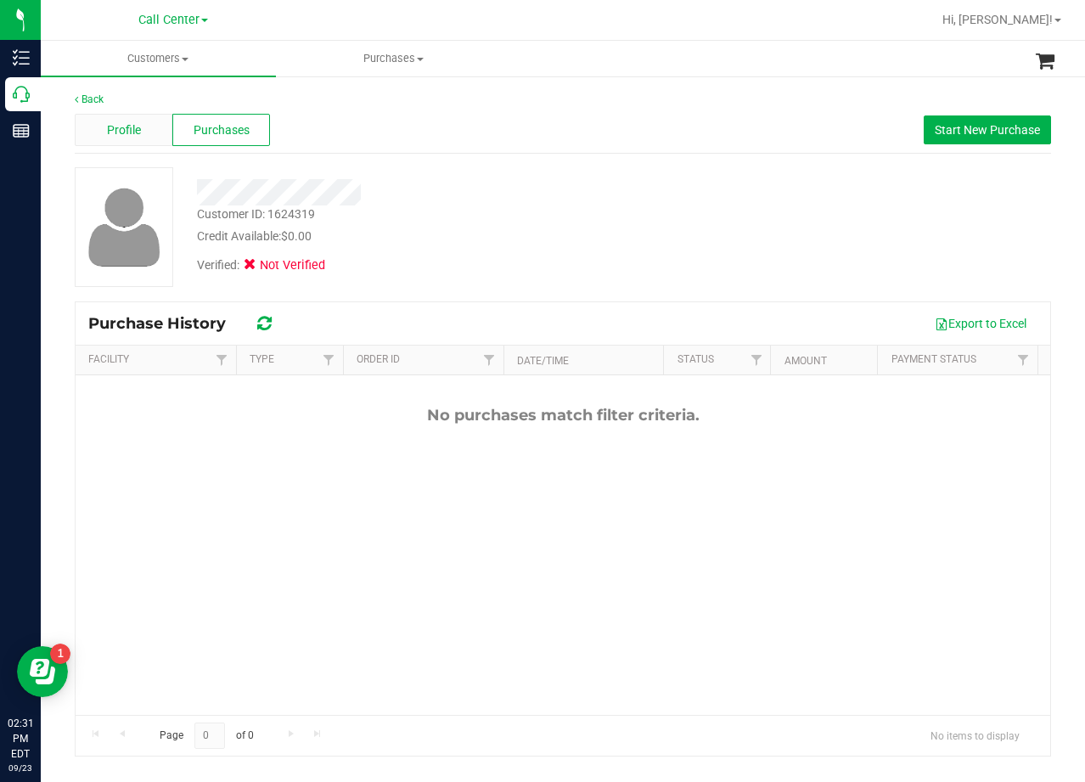
click at [155, 138] on div "Profile" at bounding box center [124, 130] width 98 height 32
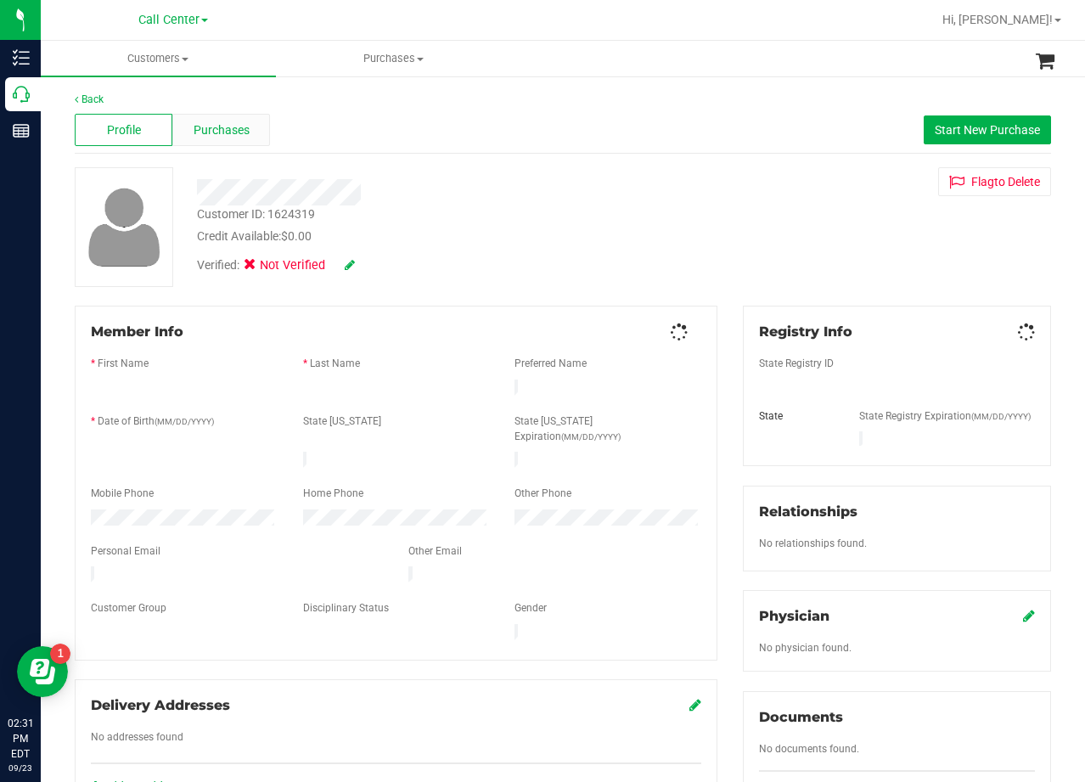
click at [265, 133] on div "Purchases" at bounding box center [221, 130] width 98 height 32
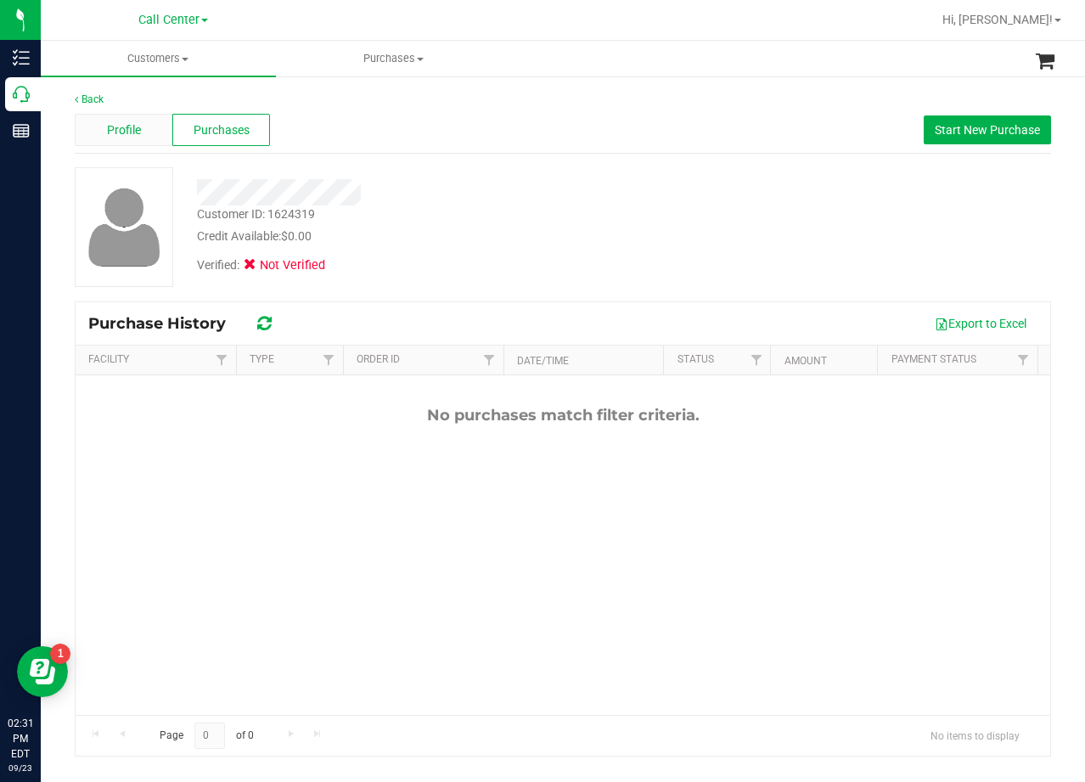
click at [115, 137] on span "Profile" at bounding box center [124, 130] width 34 height 18
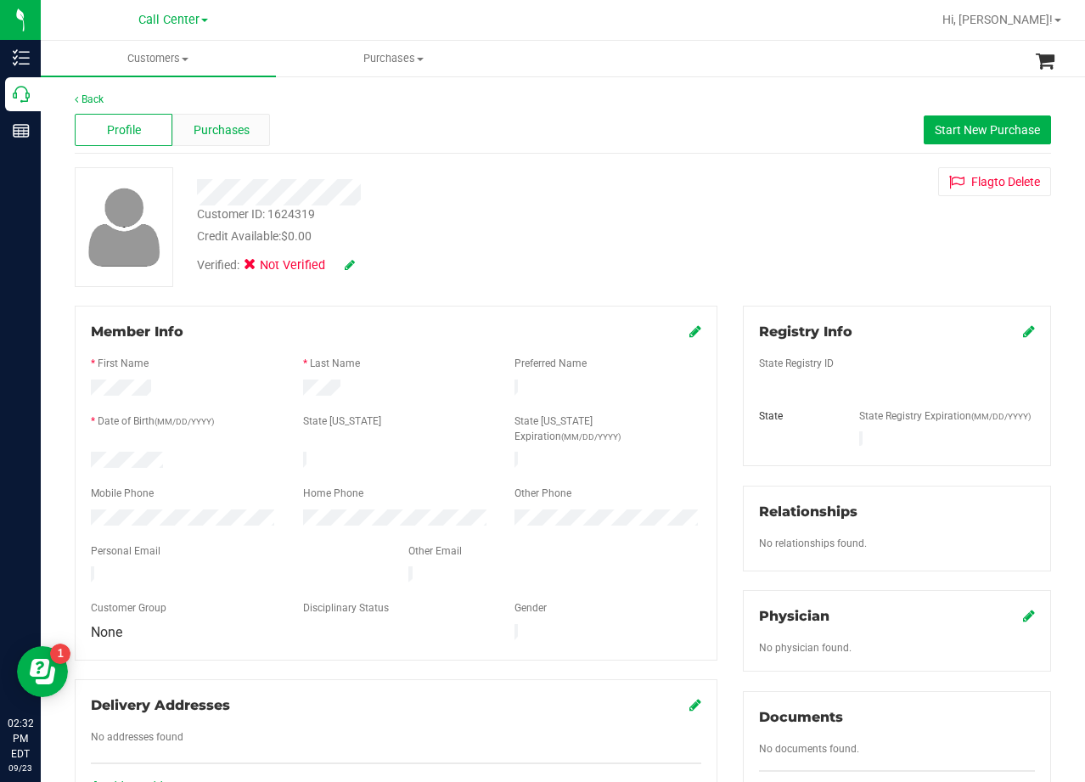
click at [198, 140] on div "Purchases" at bounding box center [221, 130] width 98 height 32
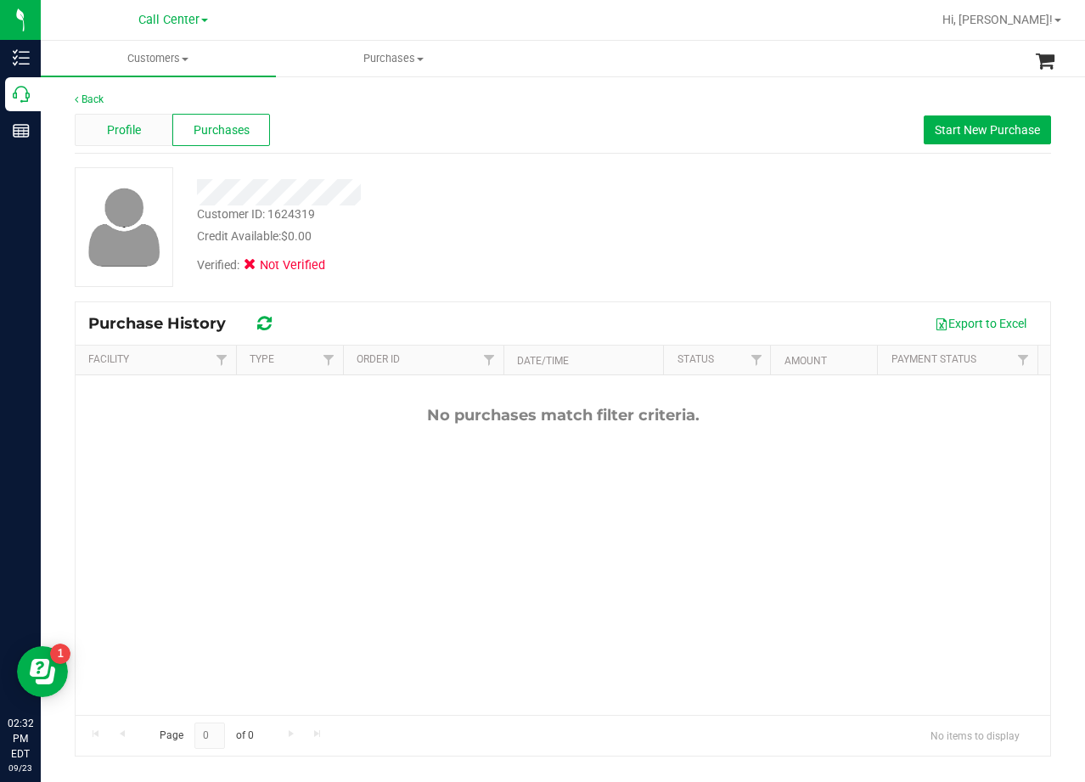
click at [130, 139] on div "Profile" at bounding box center [124, 130] width 98 height 32
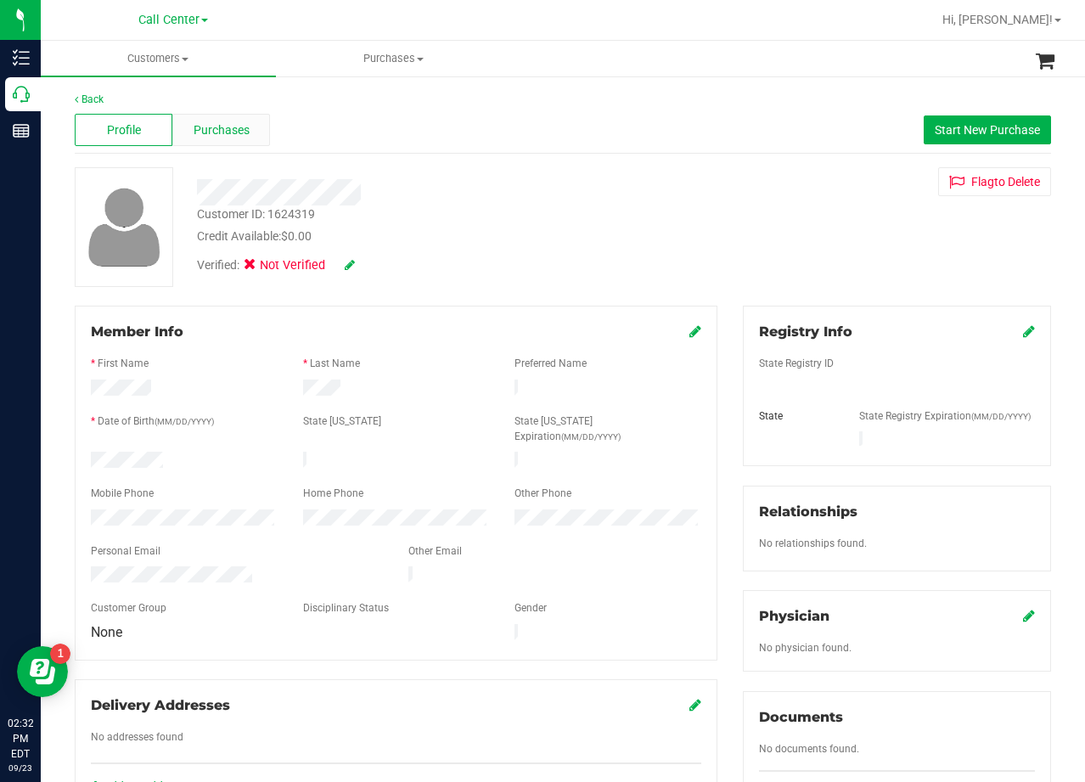
click at [220, 135] on span "Purchases" at bounding box center [222, 130] width 56 height 18
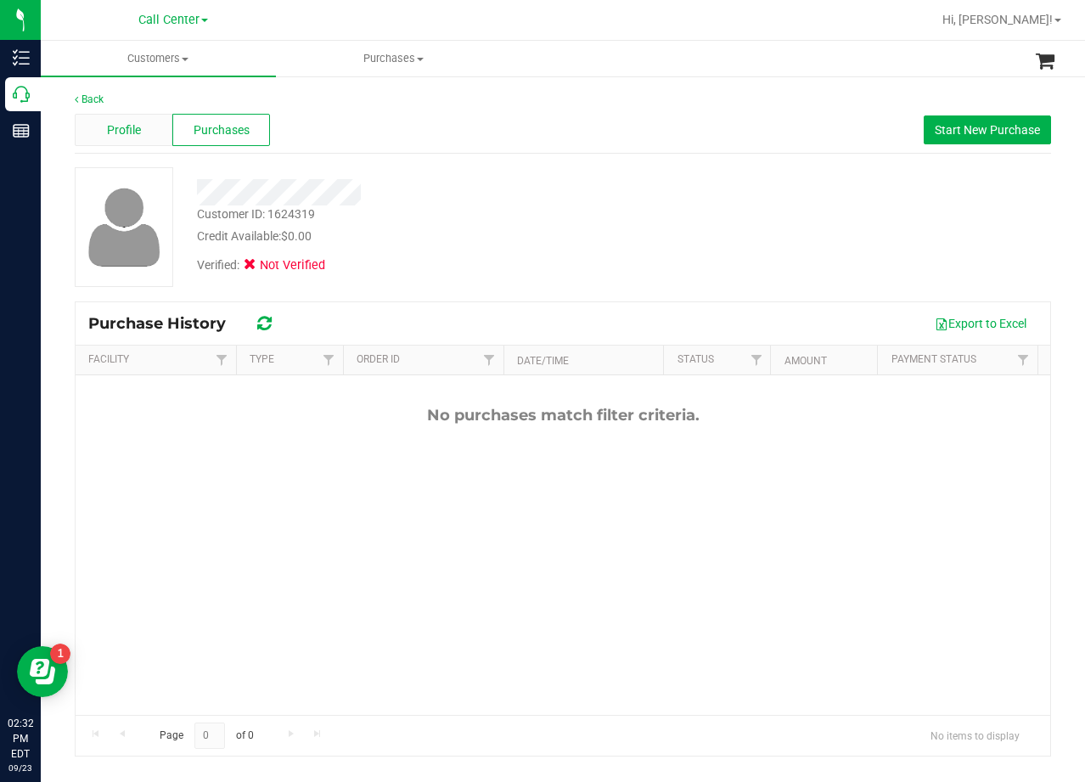
click at [132, 130] on span "Profile" at bounding box center [124, 130] width 34 height 18
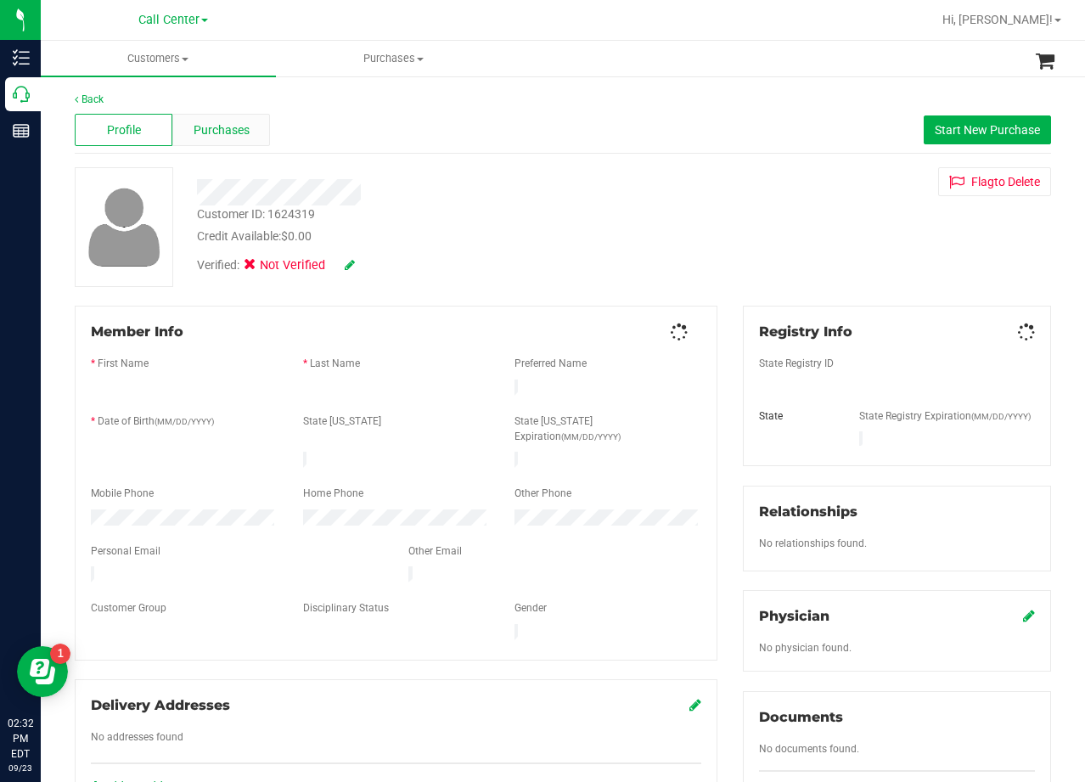
click at [211, 135] on span "Purchases" at bounding box center [222, 130] width 56 height 18
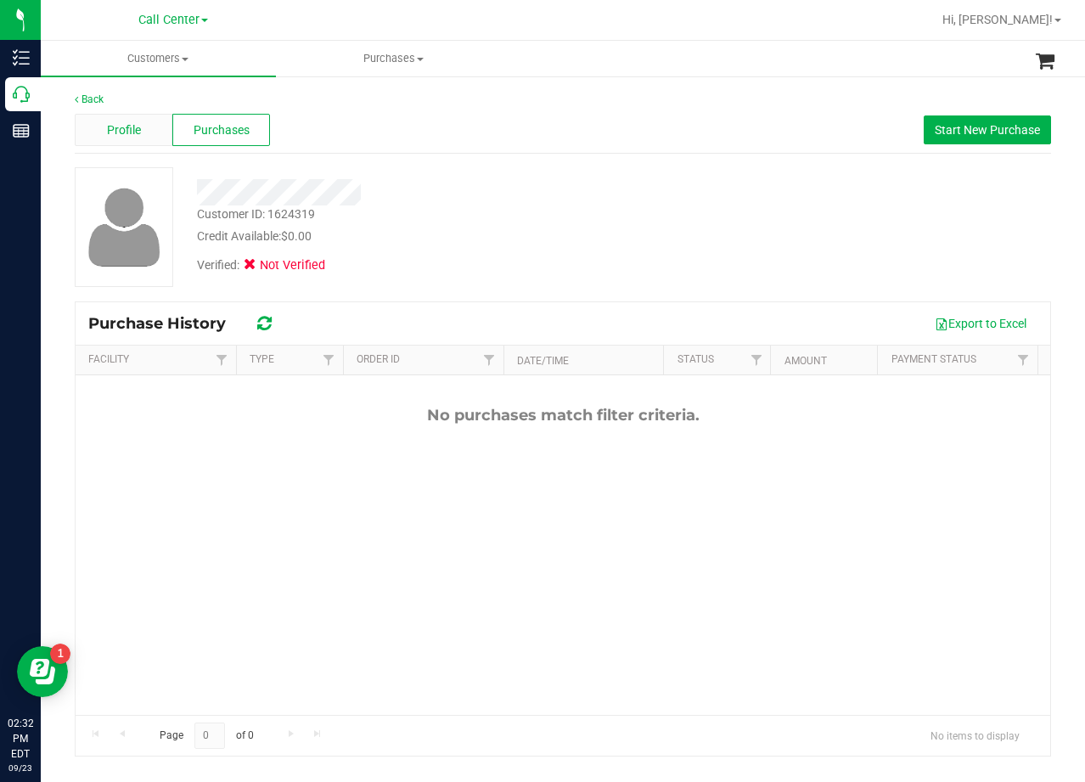
click at [131, 127] on span "Profile" at bounding box center [124, 130] width 34 height 18
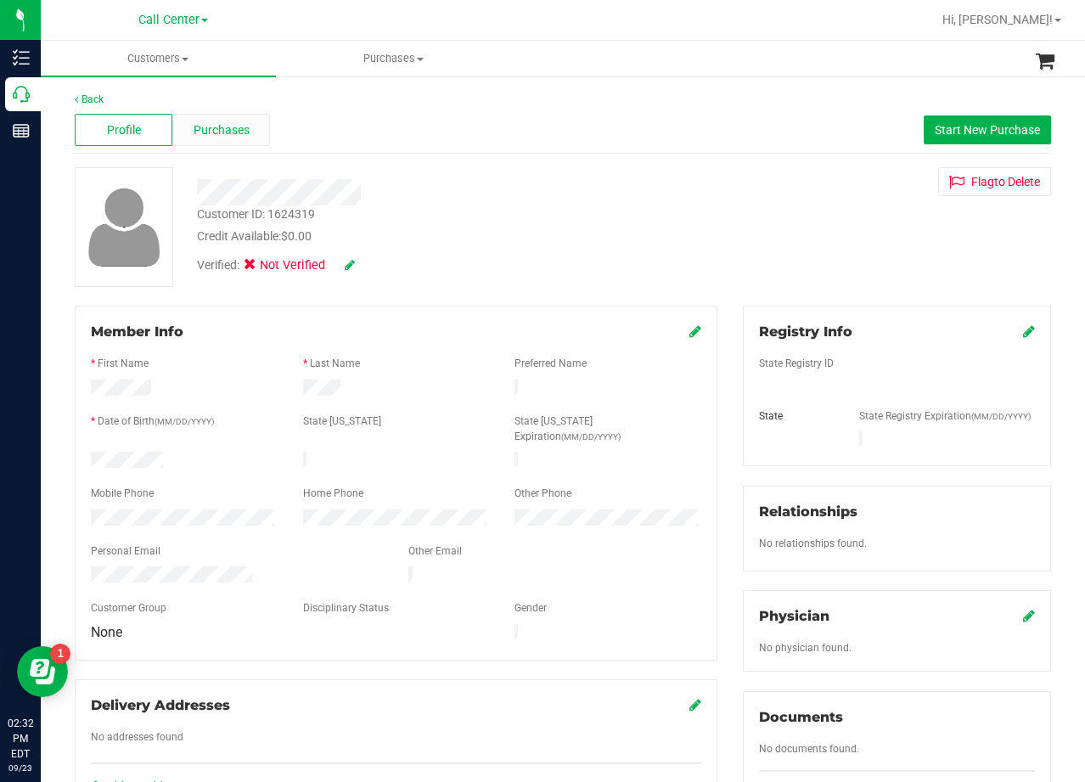
click at [230, 135] on span "Purchases" at bounding box center [222, 130] width 56 height 18
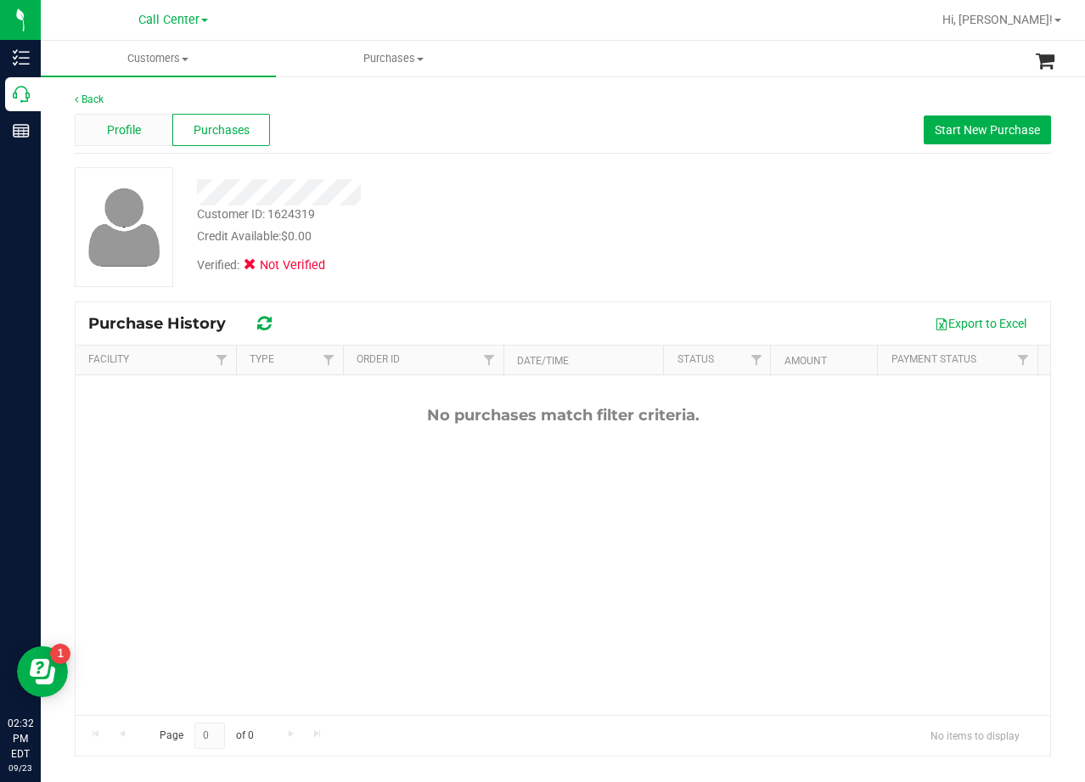
click at [137, 129] on span "Profile" at bounding box center [124, 130] width 34 height 18
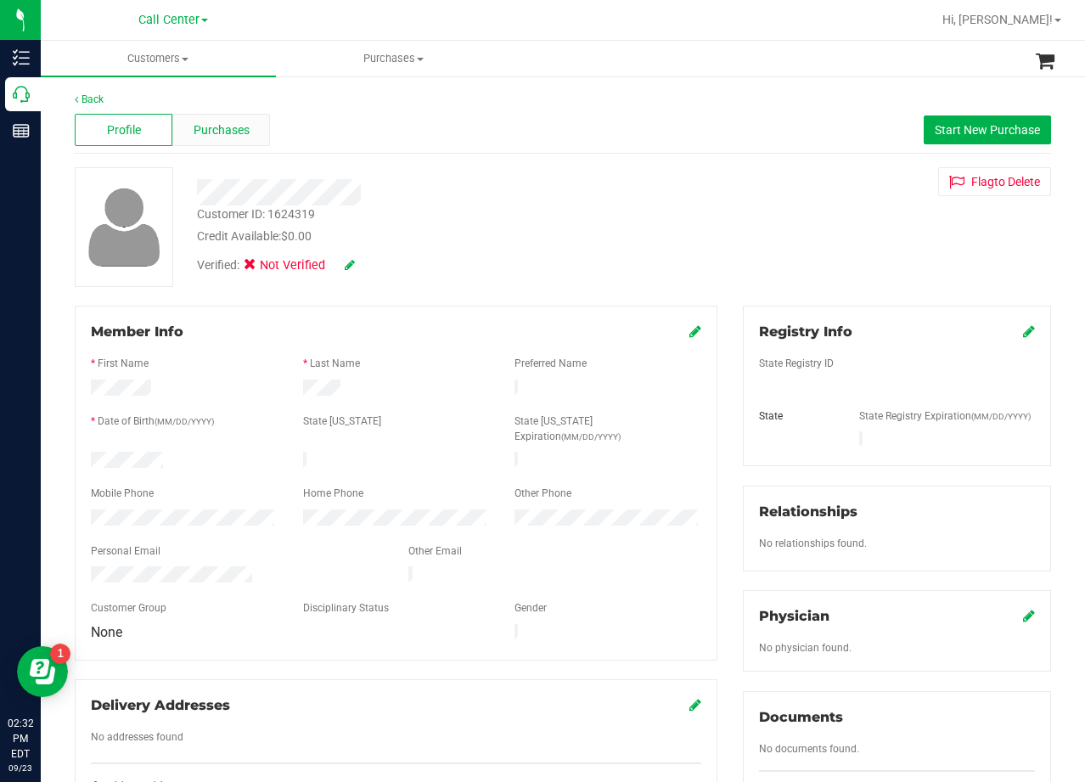
click at [218, 133] on span "Purchases" at bounding box center [222, 130] width 56 height 18
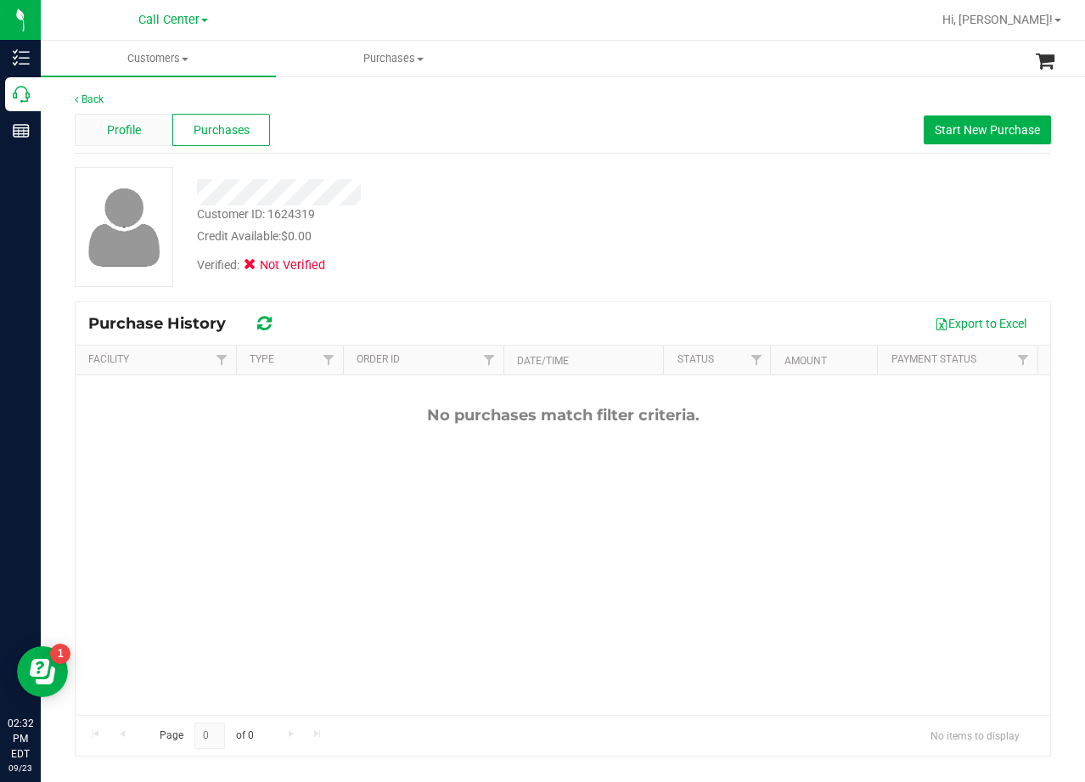
click at [135, 130] on span "Profile" at bounding box center [124, 130] width 34 height 18
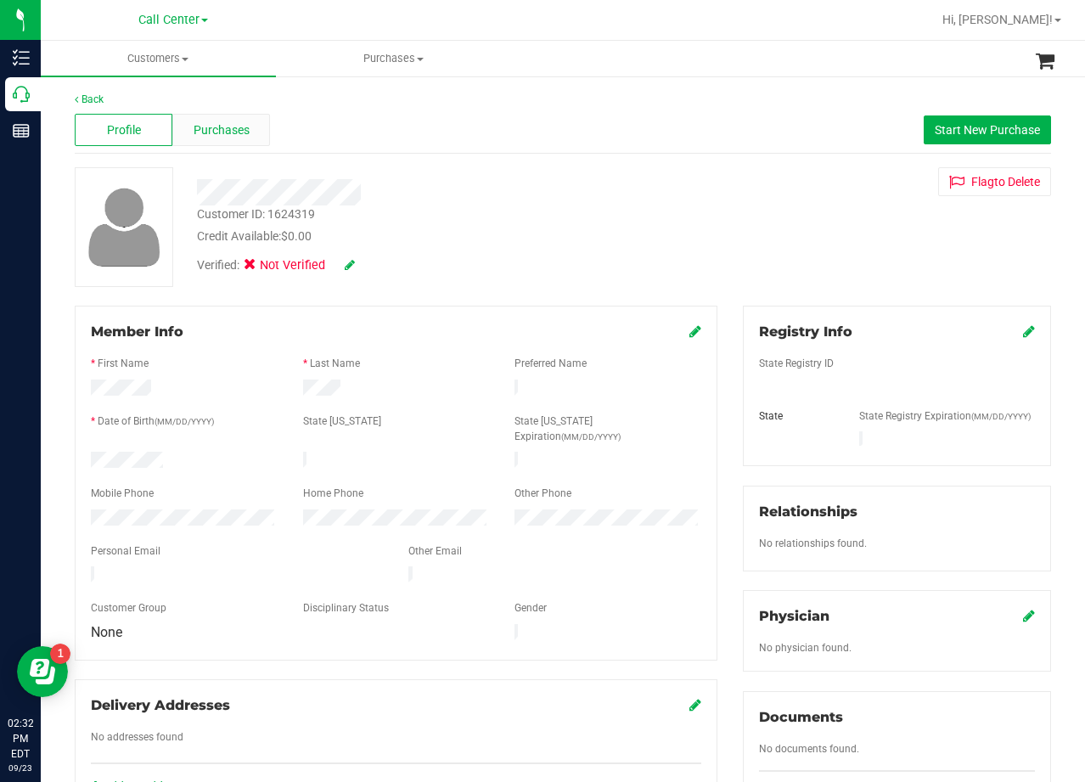
click at [198, 132] on span "Purchases" at bounding box center [222, 130] width 56 height 18
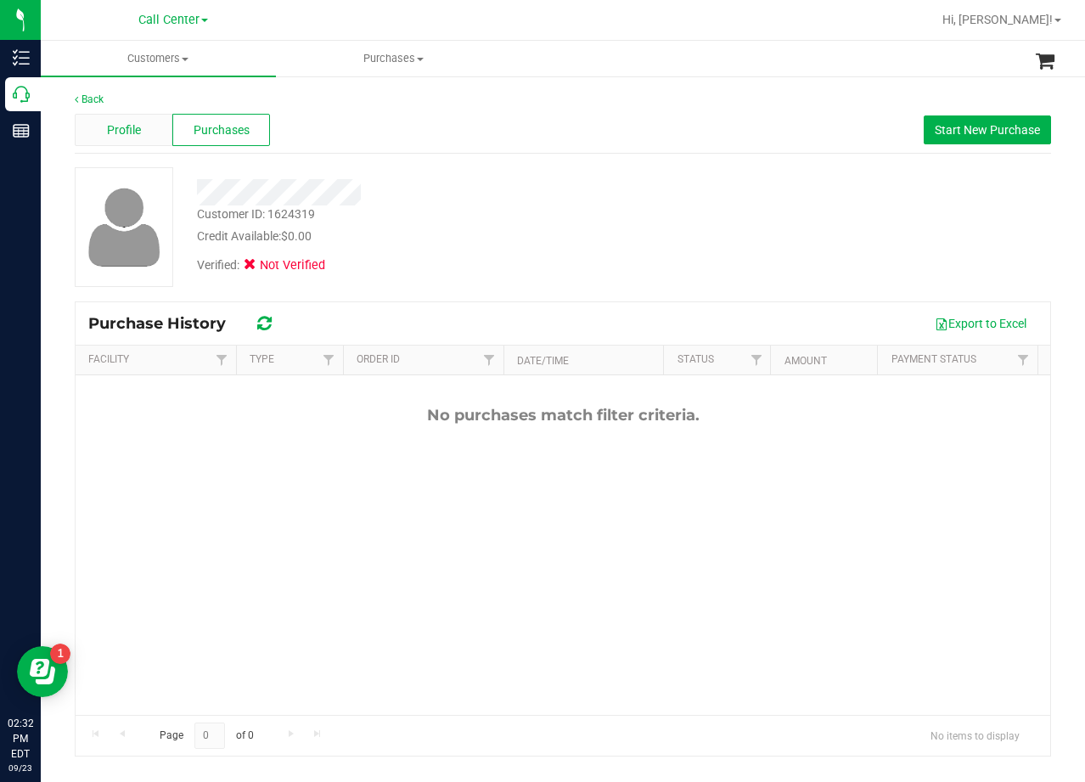
click at [145, 134] on div "Profile" at bounding box center [124, 130] width 98 height 32
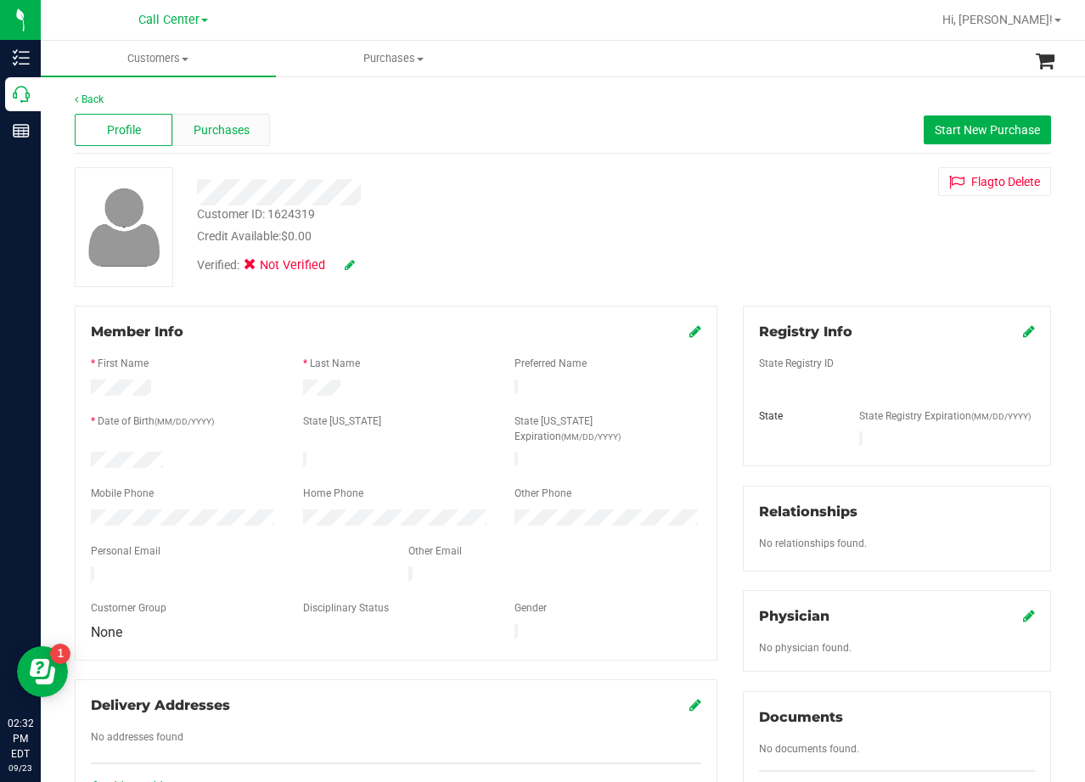
click at [258, 131] on div "Purchases" at bounding box center [221, 130] width 98 height 32
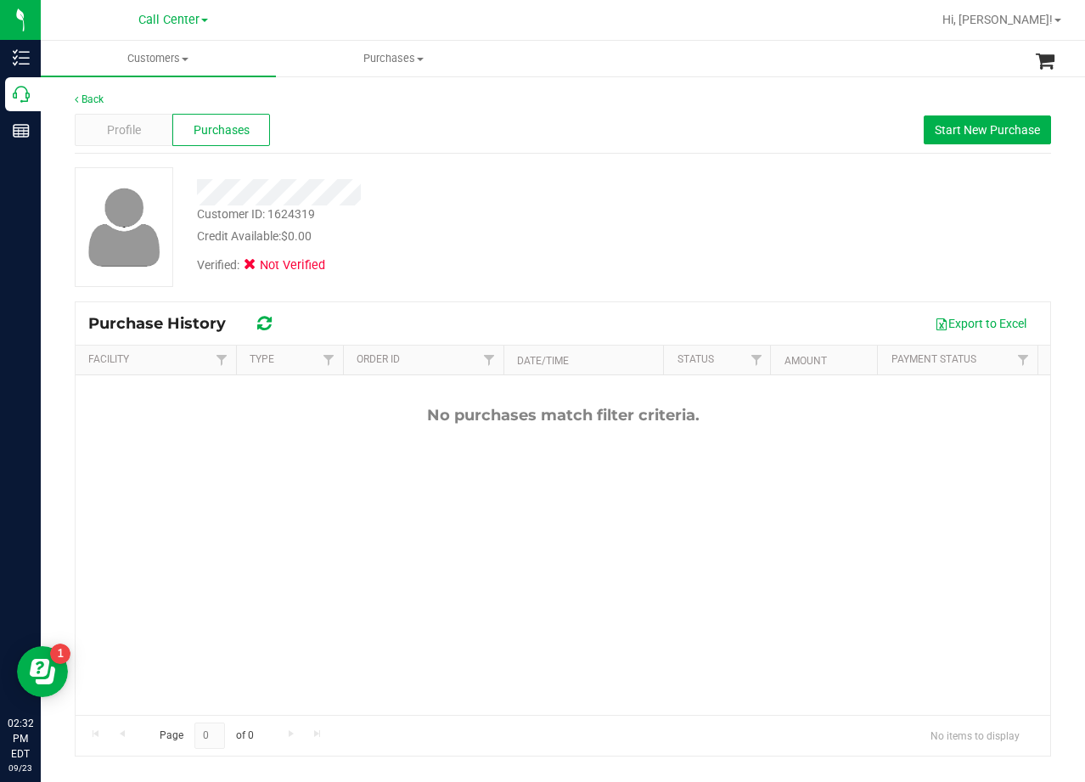
drag, startPoint x: 622, startPoint y: 197, endPoint x: 580, endPoint y: 222, distance: 49.5
click at [622, 197] on div at bounding box center [434, 192] width 501 height 26
click at [138, 135] on span "Profile" at bounding box center [124, 130] width 34 height 18
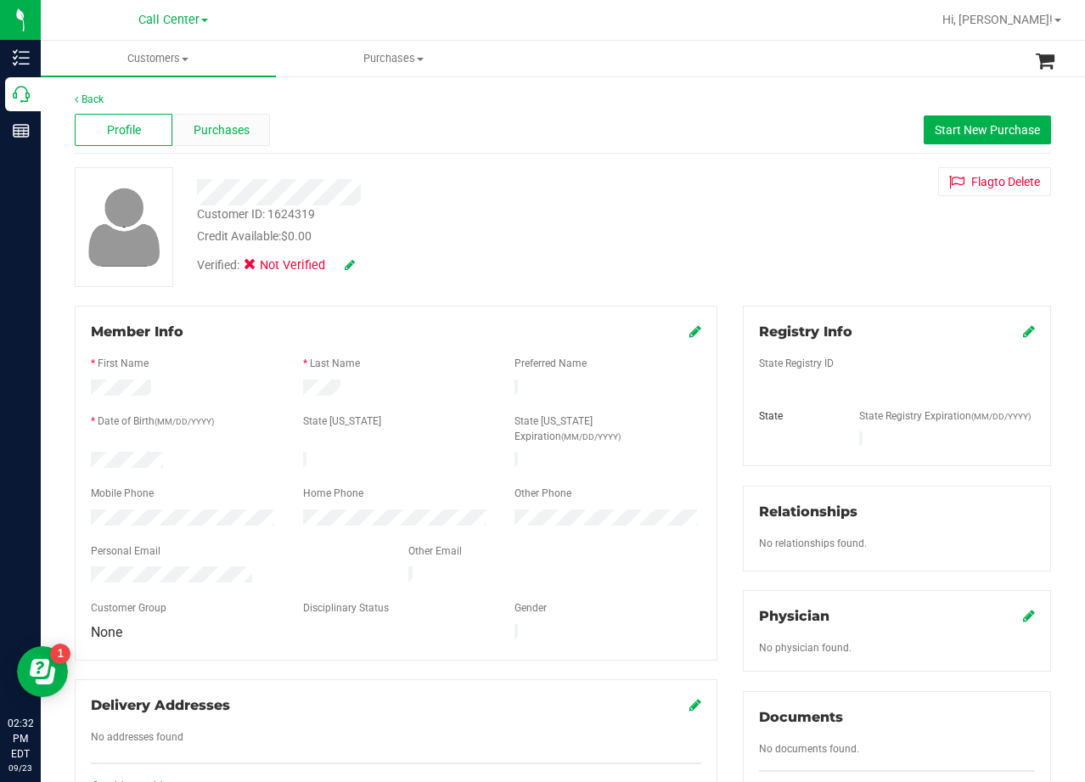
click at [229, 132] on span "Purchases" at bounding box center [222, 130] width 56 height 18
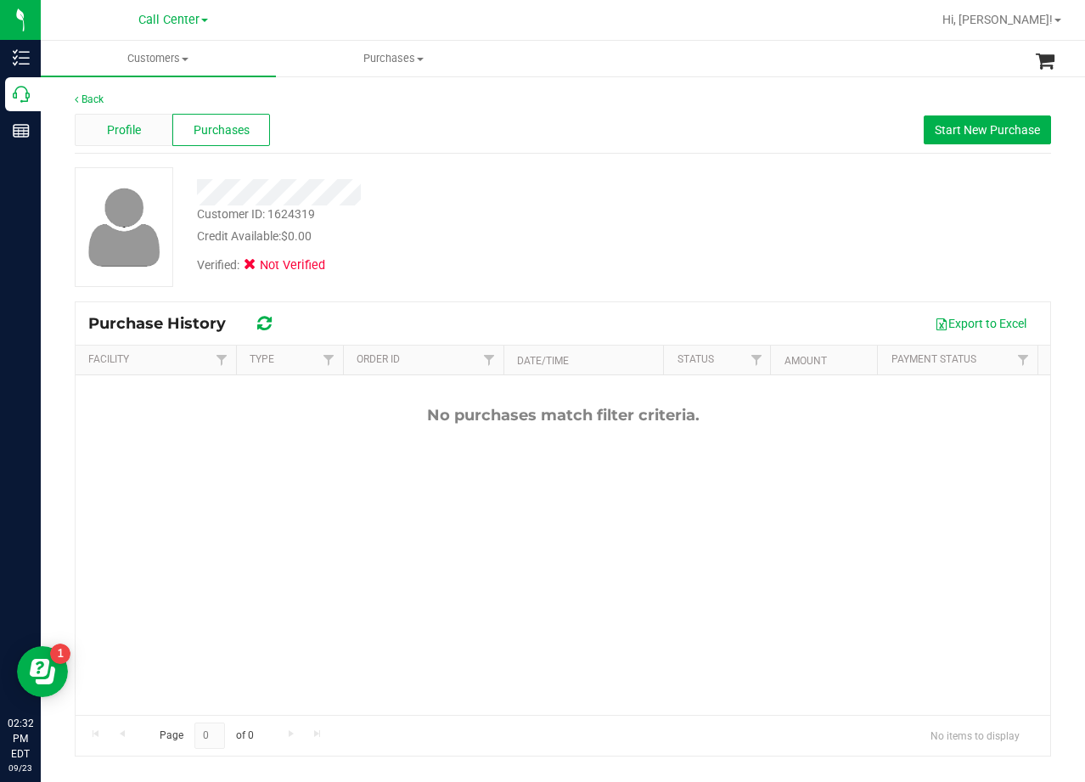
click at [160, 135] on div "Profile" at bounding box center [124, 130] width 98 height 32
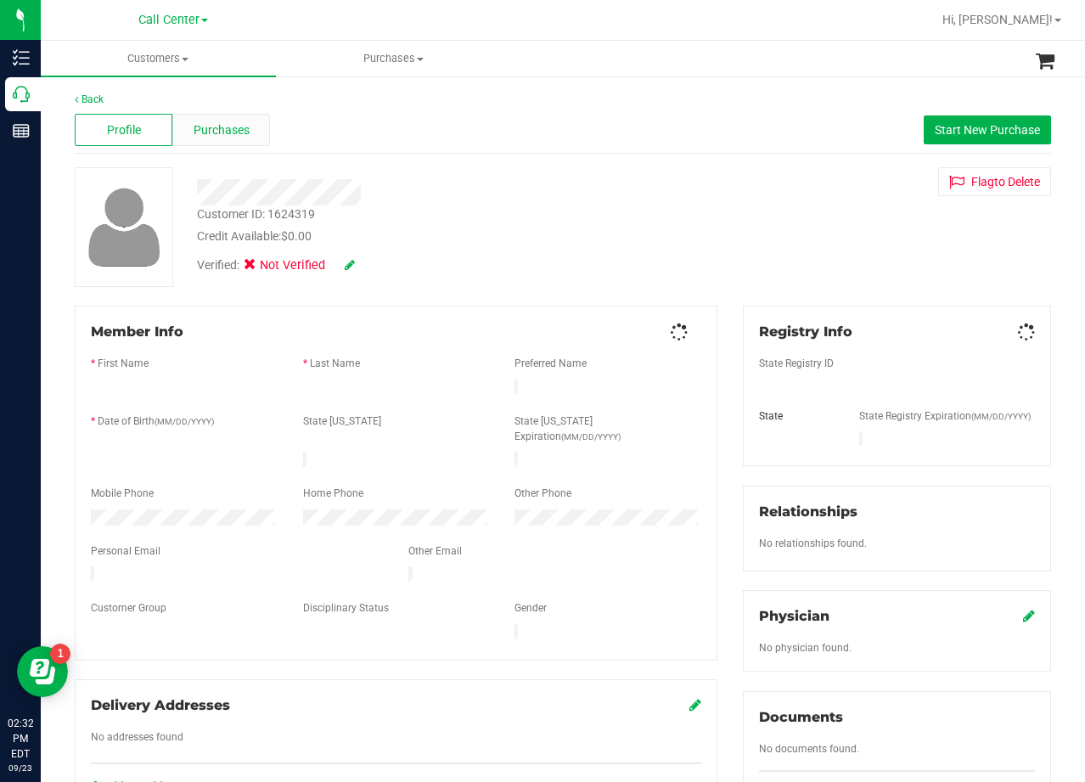
click at [259, 126] on div "Purchases" at bounding box center [221, 130] width 98 height 32
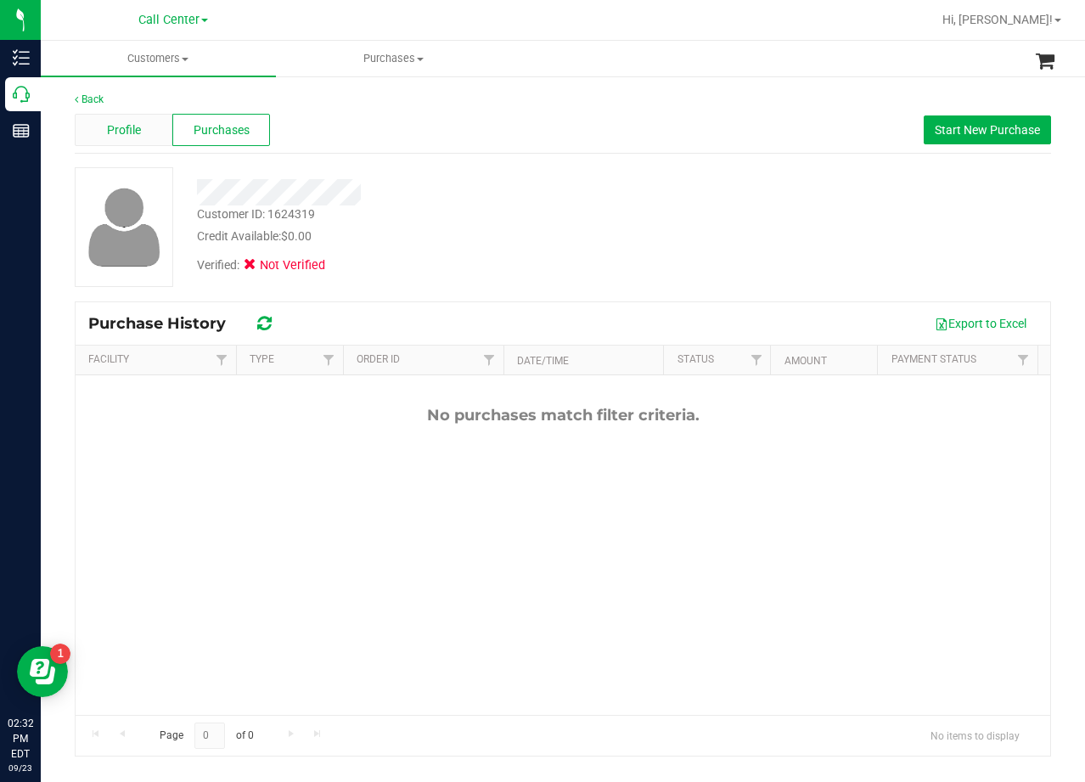
click at [143, 115] on div "Profile" at bounding box center [124, 130] width 98 height 32
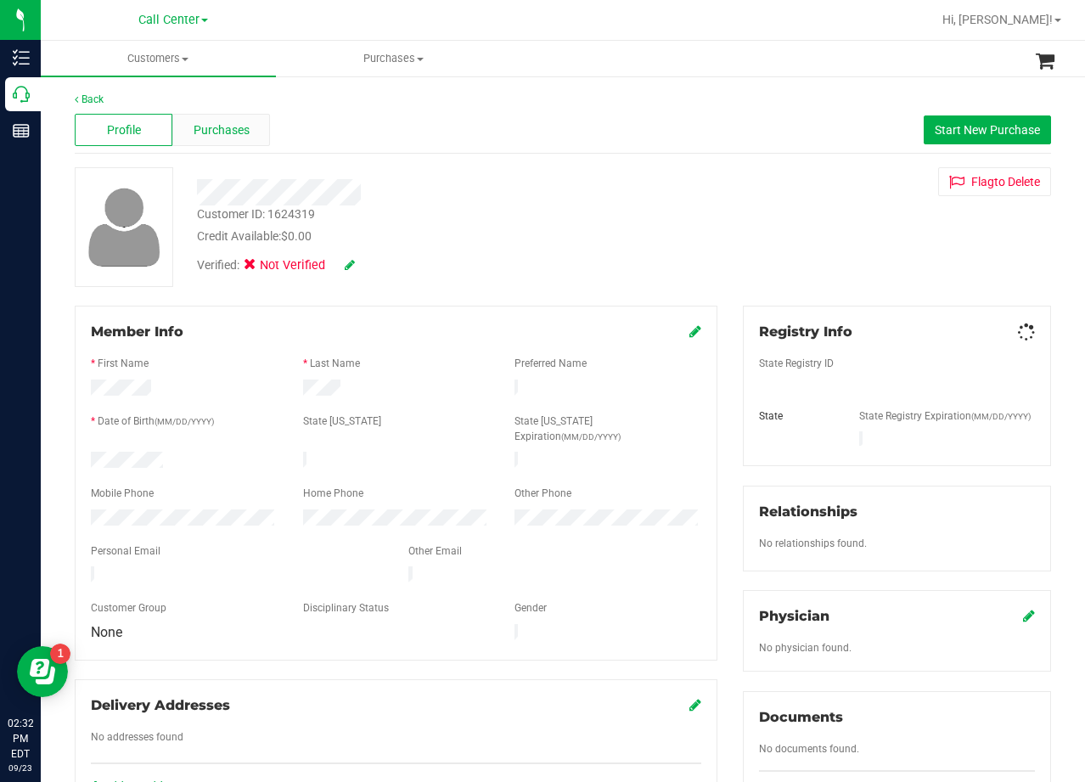
click at [207, 119] on div "Purchases" at bounding box center [221, 130] width 98 height 32
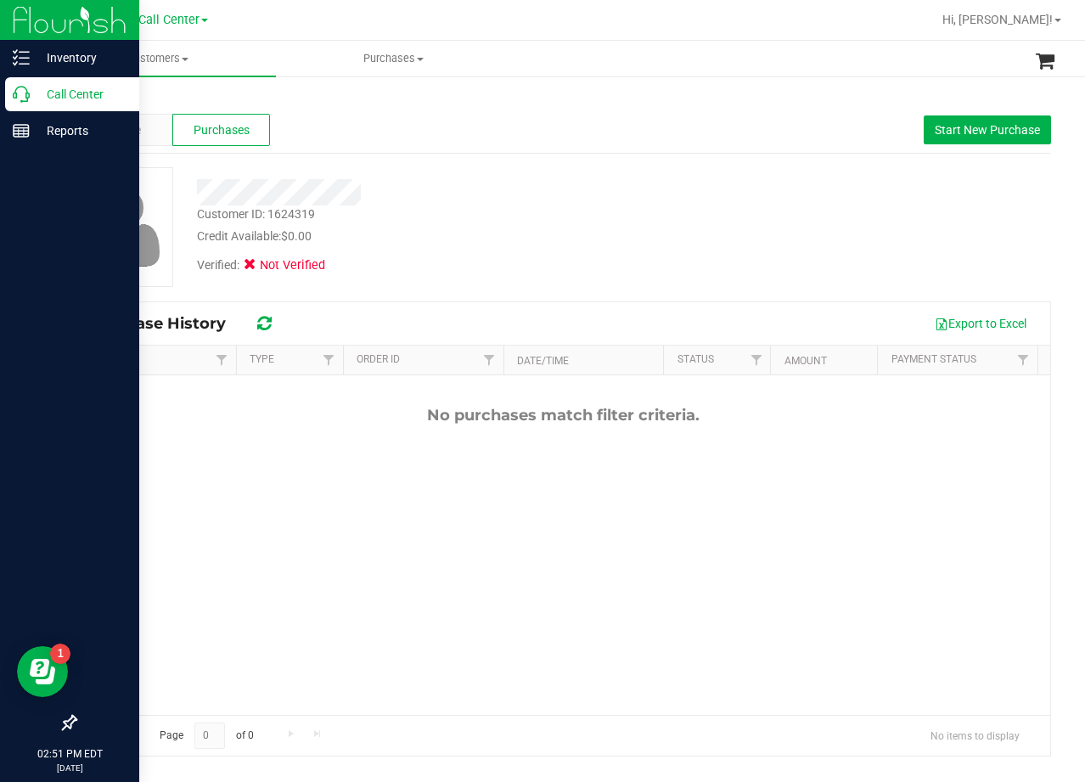
click at [35, 93] on p "Call Center" at bounding box center [81, 94] width 102 height 20
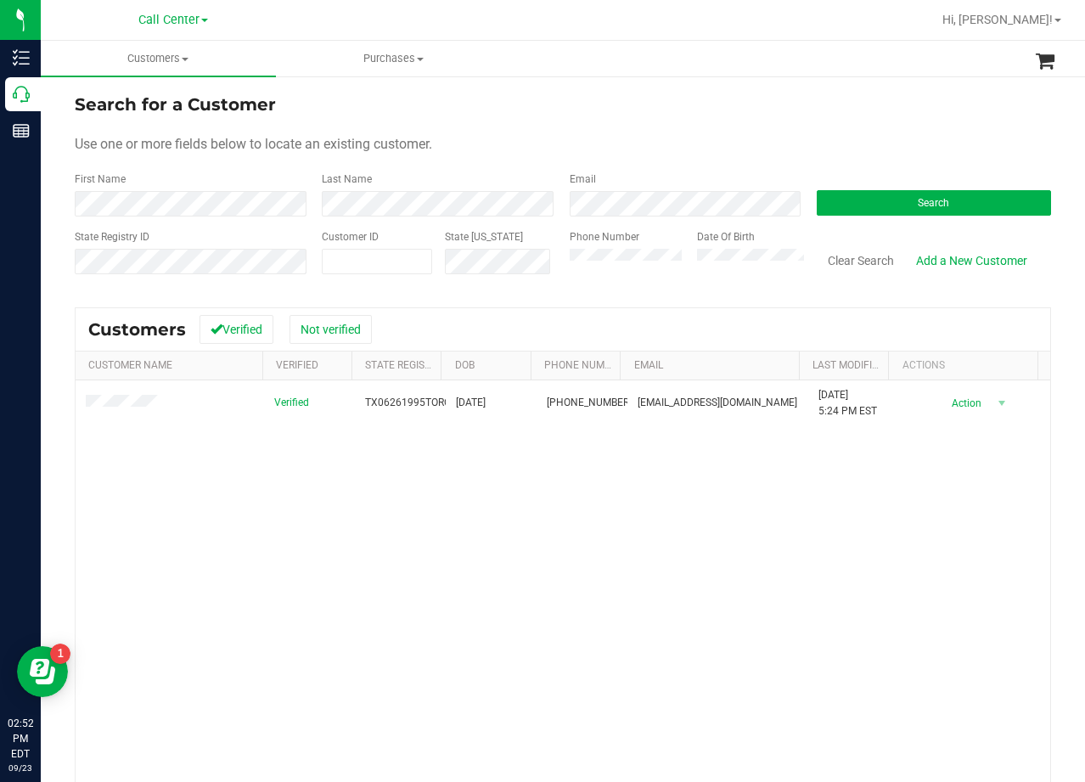
click at [642, 123] on form "Search for a Customer Use one or more fields below to locate an existing custom…" at bounding box center [563, 191] width 976 height 198
click at [667, 115] on div "Search for a Customer" at bounding box center [563, 104] width 976 height 25
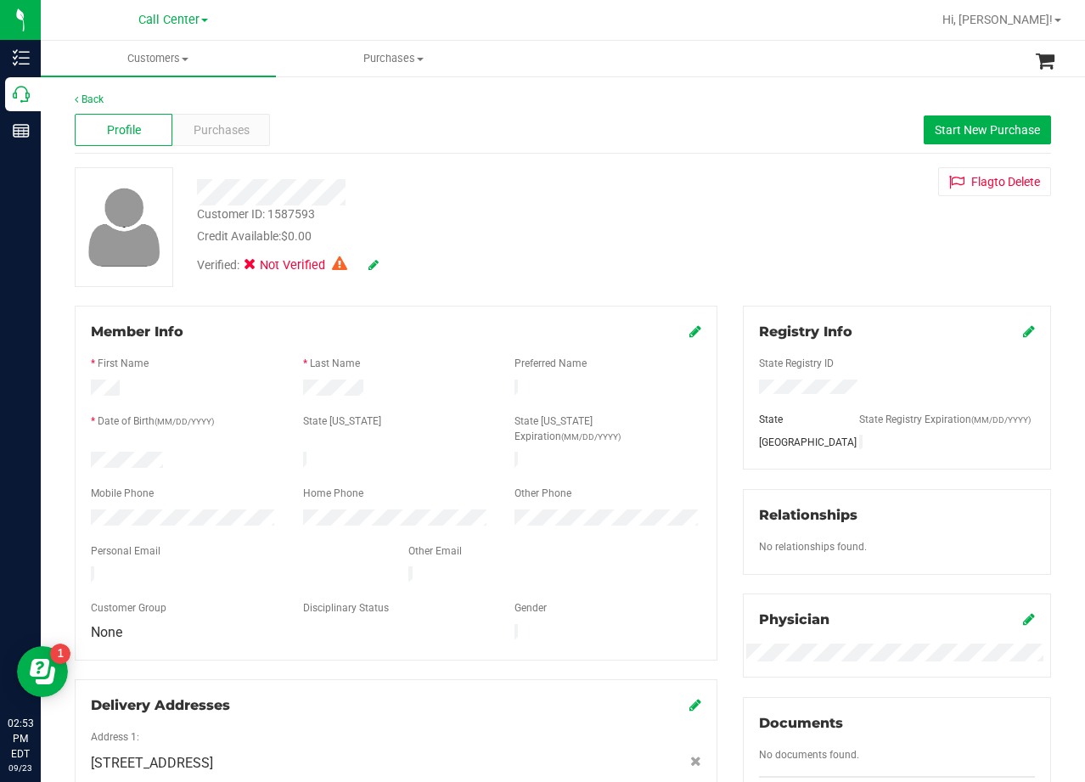
click at [608, 224] on div "Customer ID: 1587593 Credit Available: $0.00" at bounding box center [434, 225] width 501 height 40
click at [619, 225] on div "Customer ID: 1587593 Credit Available: $0.00" at bounding box center [434, 225] width 501 height 40
click at [413, 184] on div at bounding box center [434, 192] width 501 height 26
click at [362, 172] on div at bounding box center [434, 186] width 501 height 38
click at [449, 179] on div at bounding box center [434, 192] width 501 height 26
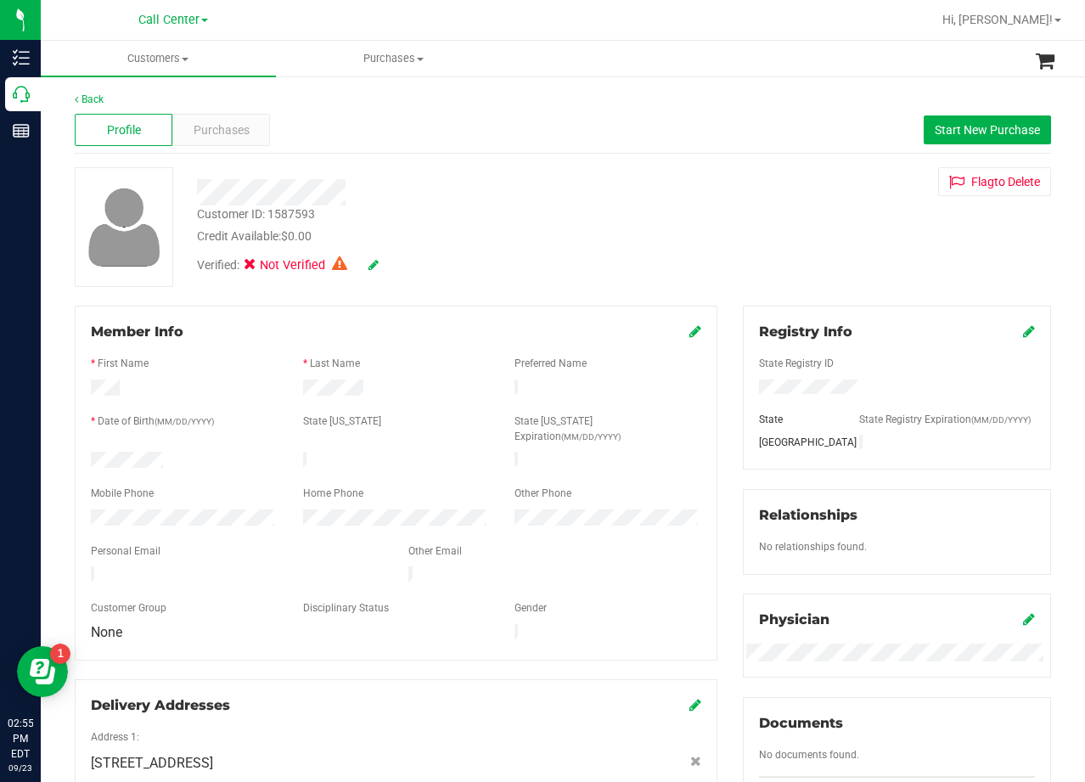
click at [668, 232] on div "Customer ID: 1587593 Credit Available: $0.00" at bounding box center [434, 225] width 501 height 40
click at [654, 243] on div "Credit Available: $0.00" at bounding box center [434, 237] width 475 height 18
click at [243, 142] on div "Purchases" at bounding box center [221, 130] width 98 height 32
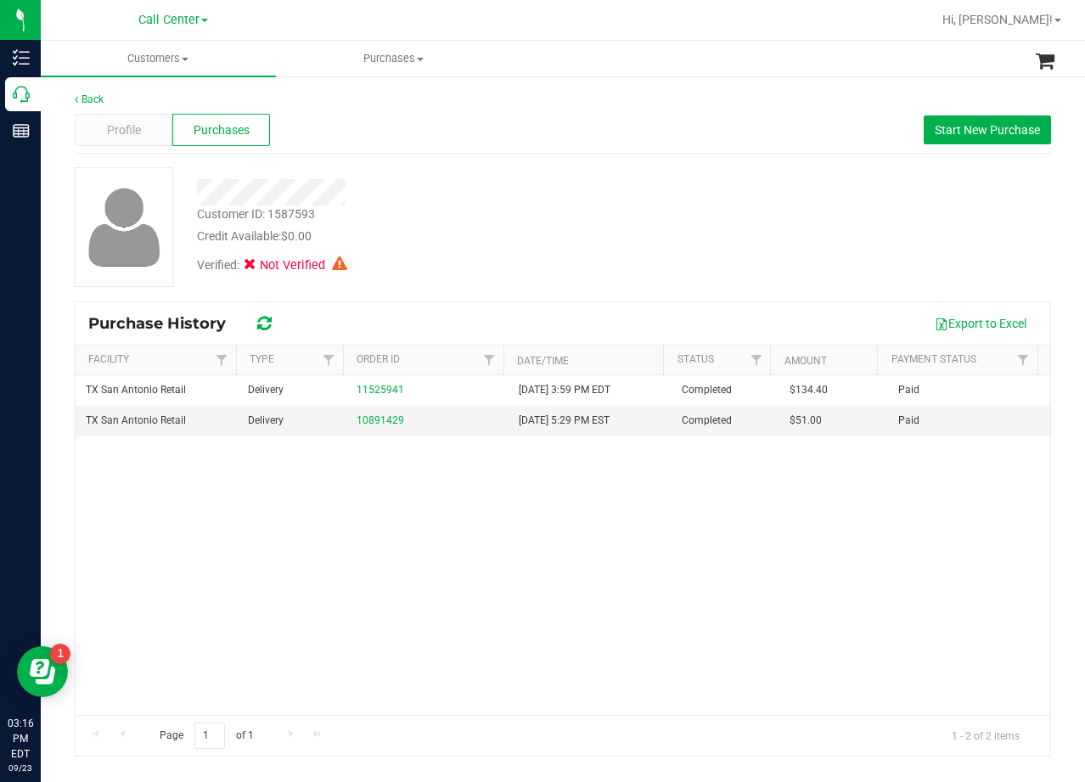
drag, startPoint x: 735, startPoint y: 250, endPoint x: 721, endPoint y: 253, distance: 14.7
click at [735, 250] on div "Customer ID: 1587593 Credit Available: $0.00 Verified: Not Verified" at bounding box center [563, 227] width 1002 height 120
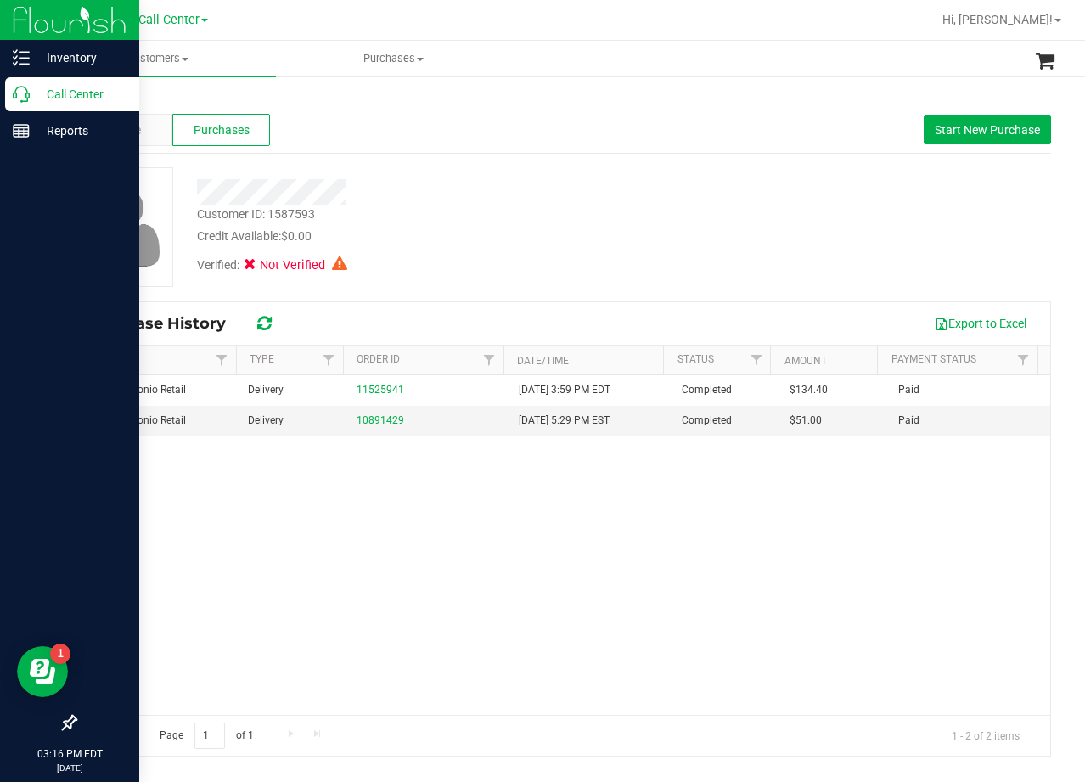
click at [39, 106] on div "Call Center" at bounding box center [72, 94] width 134 height 34
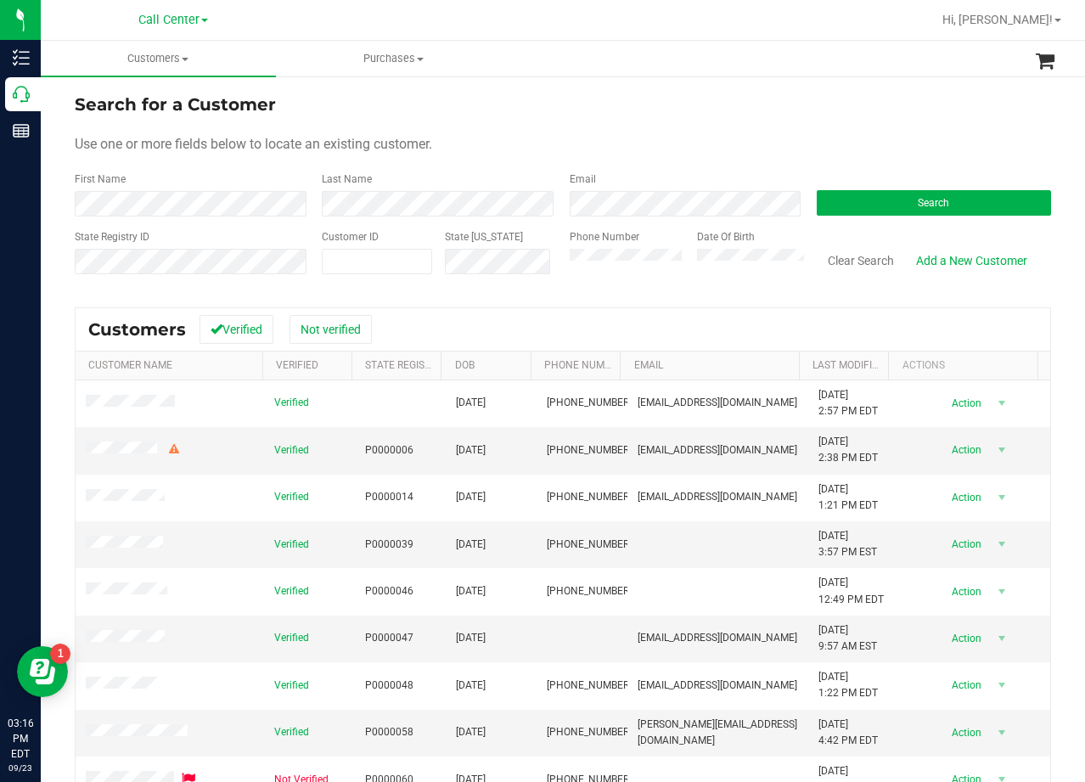
click at [765, 141] on div "Use one or more fields below to locate an existing customer." at bounding box center [563, 144] width 976 height 20
click at [858, 217] on form "Search for a Customer Use one or more fields below to locate an existing custom…" at bounding box center [563, 191] width 976 height 198
drag, startPoint x: 784, startPoint y: 160, endPoint x: 885, endPoint y: 191, distance: 105.8
click at [811, 172] on form "Search for a Customer Use one or more fields below to locate an existing custom…" at bounding box center [563, 191] width 976 height 198
click at [784, 136] on div "Use one or more fields below to locate an existing customer." at bounding box center [563, 144] width 976 height 20
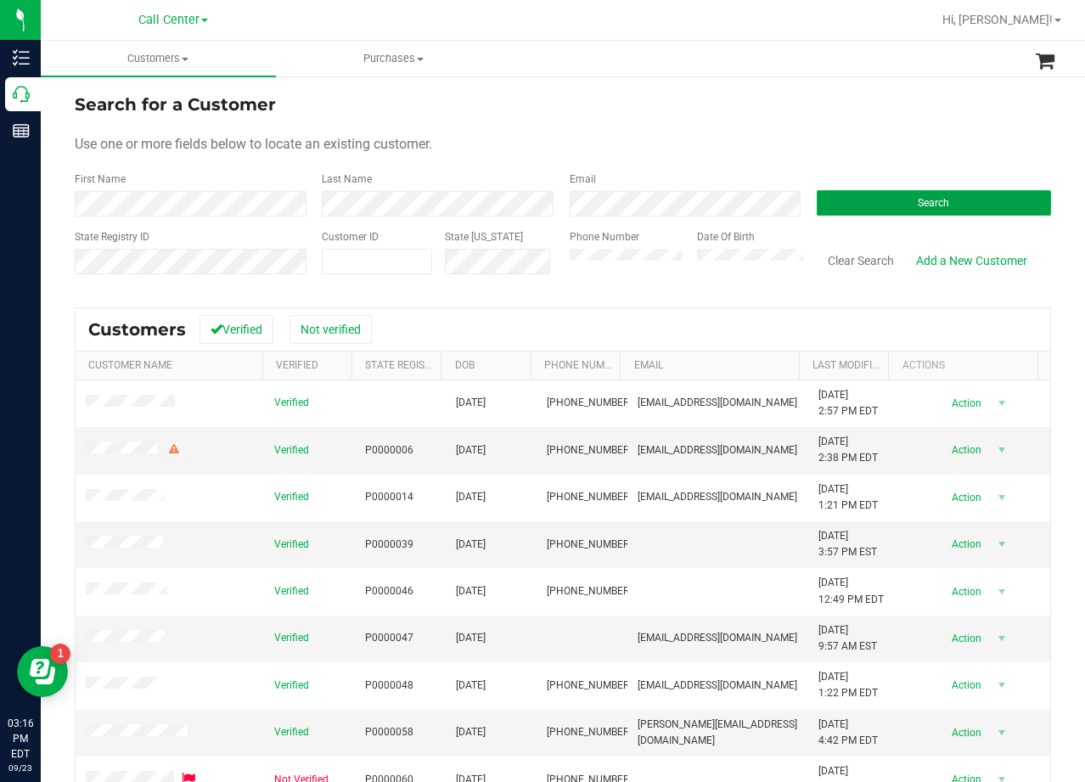
click at [875, 205] on button "Search" at bounding box center [934, 202] width 234 height 25
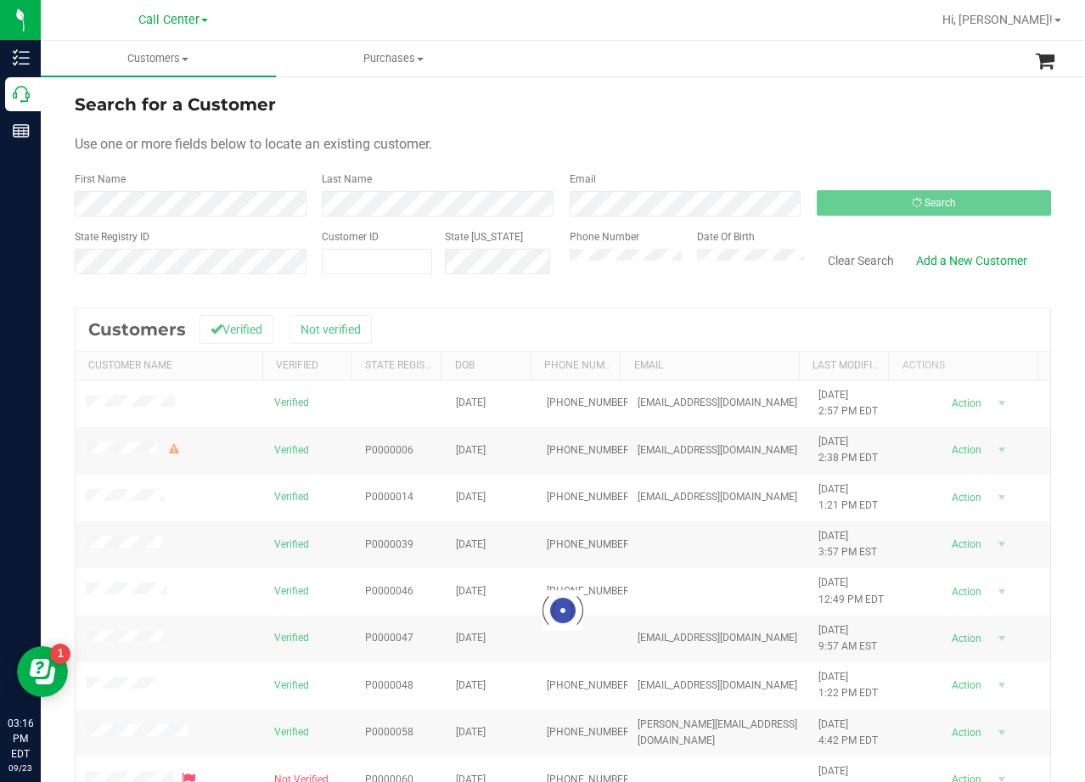
click at [758, 112] on div "Search for a Customer" at bounding box center [563, 104] width 976 height 25
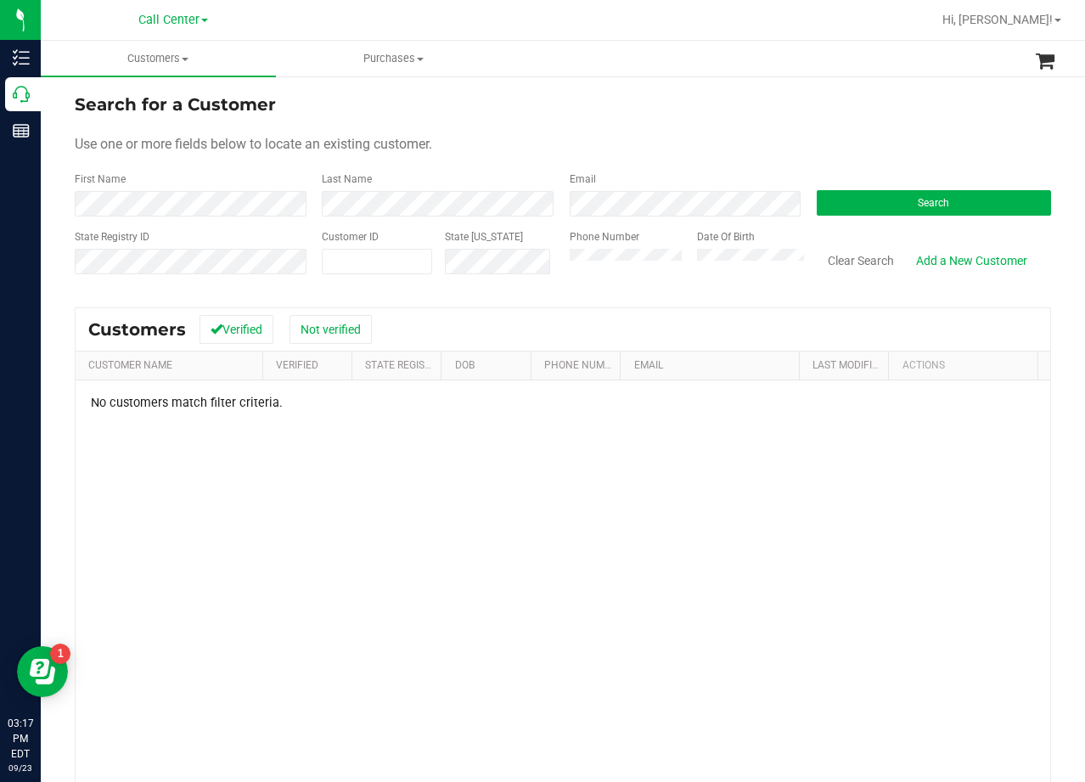
click at [671, 125] on form "Search for a Customer Use one or more fields below to locate an existing custom…" at bounding box center [563, 191] width 976 height 198
click at [675, 424] on div "No customers match filter criteria." at bounding box center [563, 634] width 975 height 508
click at [926, 266] on link "Add a New Customer" at bounding box center [971, 260] width 133 height 29
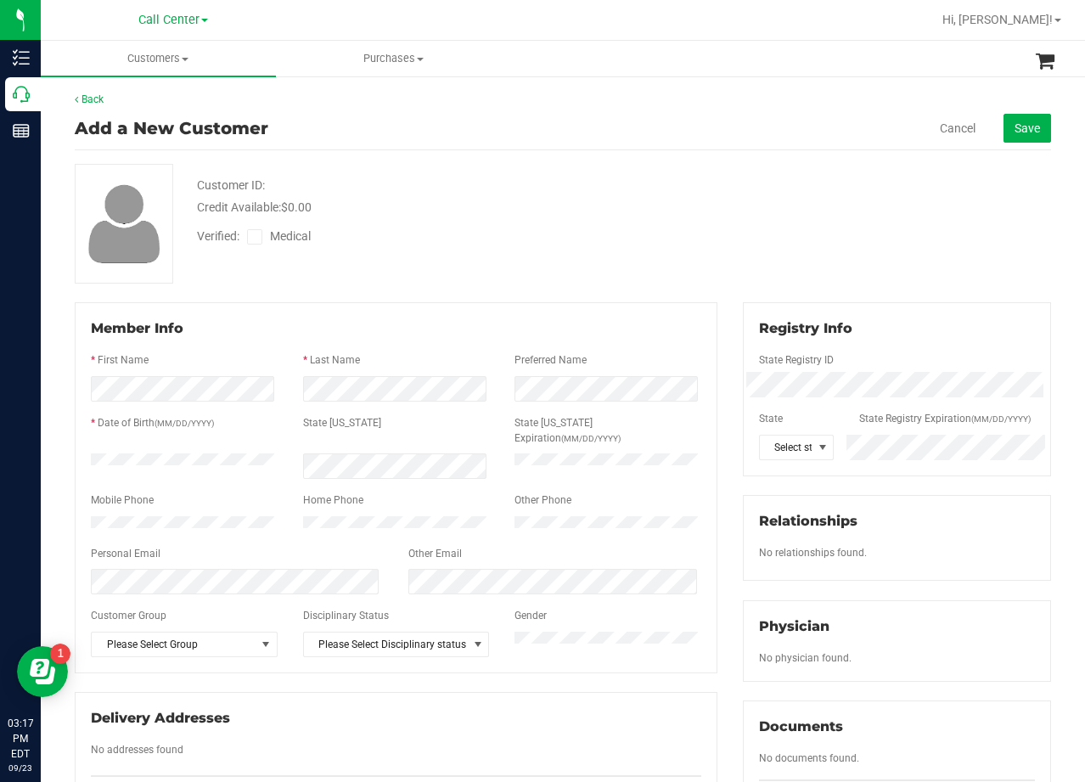
click at [431, 233] on div "Verified: Medical" at bounding box center [434, 235] width 501 height 37
drag, startPoint x: 756, startPoint y: 209, endPoint x: 773, endPoint y: 302, distance: 94.9
click at [756, 209] on div "Customer ID: Credit Available: $0.00 Verified: Medical" at bounding box center [563, 224] width 1002 height 120
click at [828, 205] on div "Customer ID: Credit Available: $0.00 Verified: Medical" at bounding box center [563, 224] width 1002 height 120
click at [812, 440] on span at bounding box center [822, 448] width 21 height 24
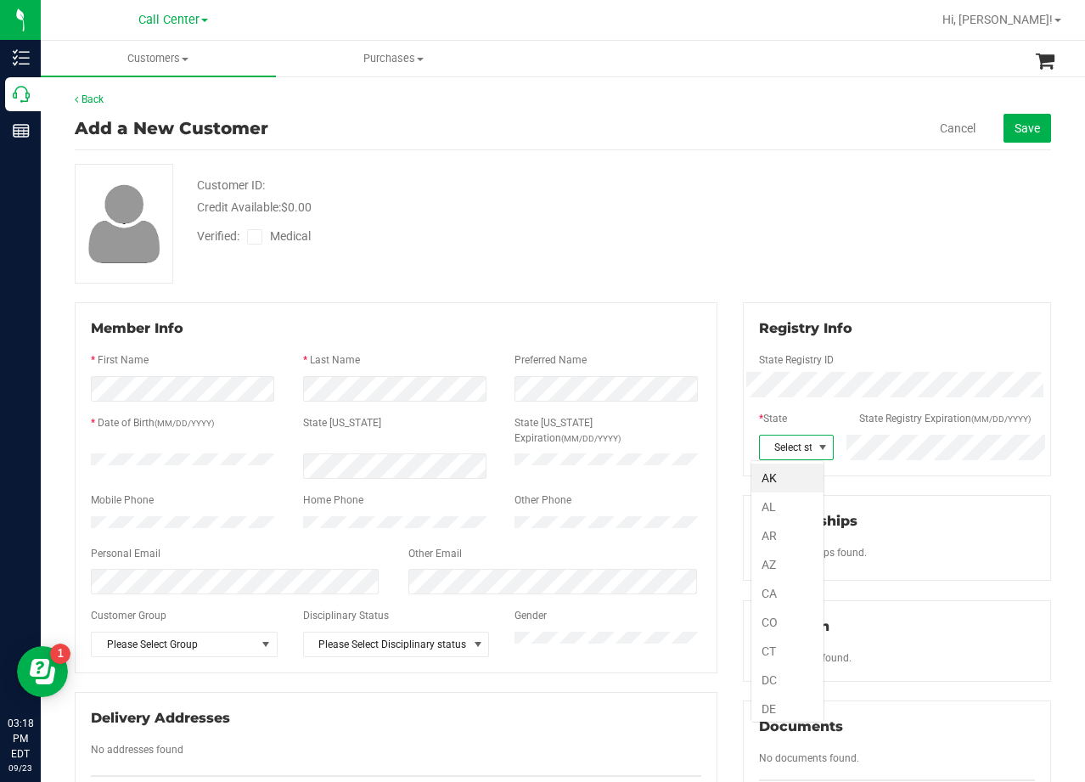
scroll to position [25, 74]
click at [812, 440] on span at bounding box center [822, 448] width 21 height 24
click at [695, 229] on div "Customer ID: Credit Available: $0.00 Verified: Medical" at bounding box center [563, 224] width 1002 height 120
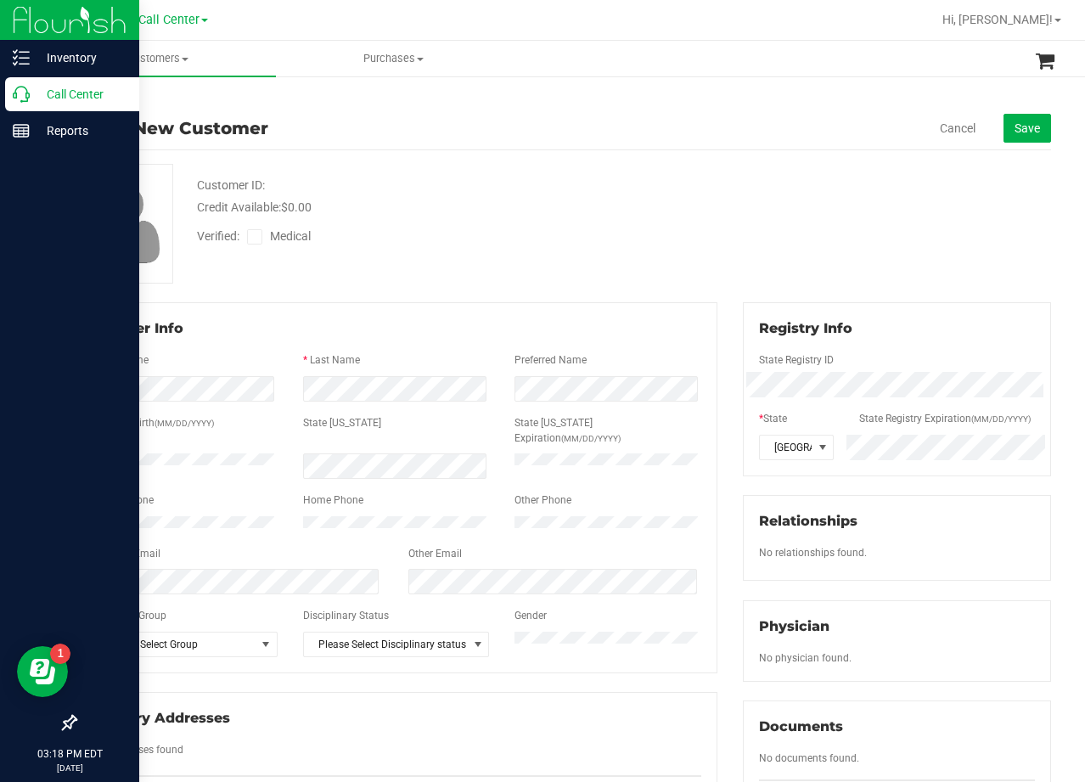
drag, startPoint x: 442, startPoint y: 281, endPoint x: 16, endPoint y: 299, distance: 426.6
click at [431, 281] on div "Customer ID: Credit Available: $0.00 Verified: Medical" at bounding box center [563, 224] width 1002 height 120
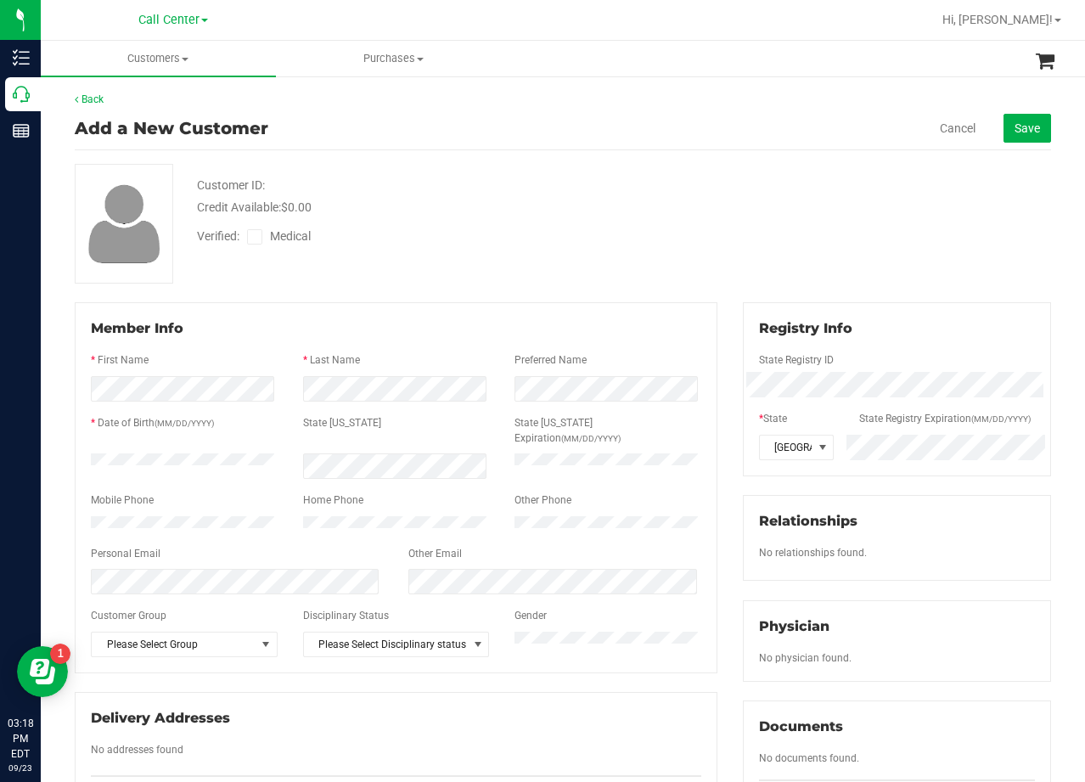
drag, startPoint x: 816, startPoint y: 221, endPoint x: 768, endPoint y: 249, distance: 55.9
click at [809, 222] on div "Customer ID: Credit Available: $0.00 Verified: Medical" at bounding box center [563, 224] width 1002 height 120
click at [487, 221] on div "Verified: Medical" at bounding box center [434, 235] width 501 height 37
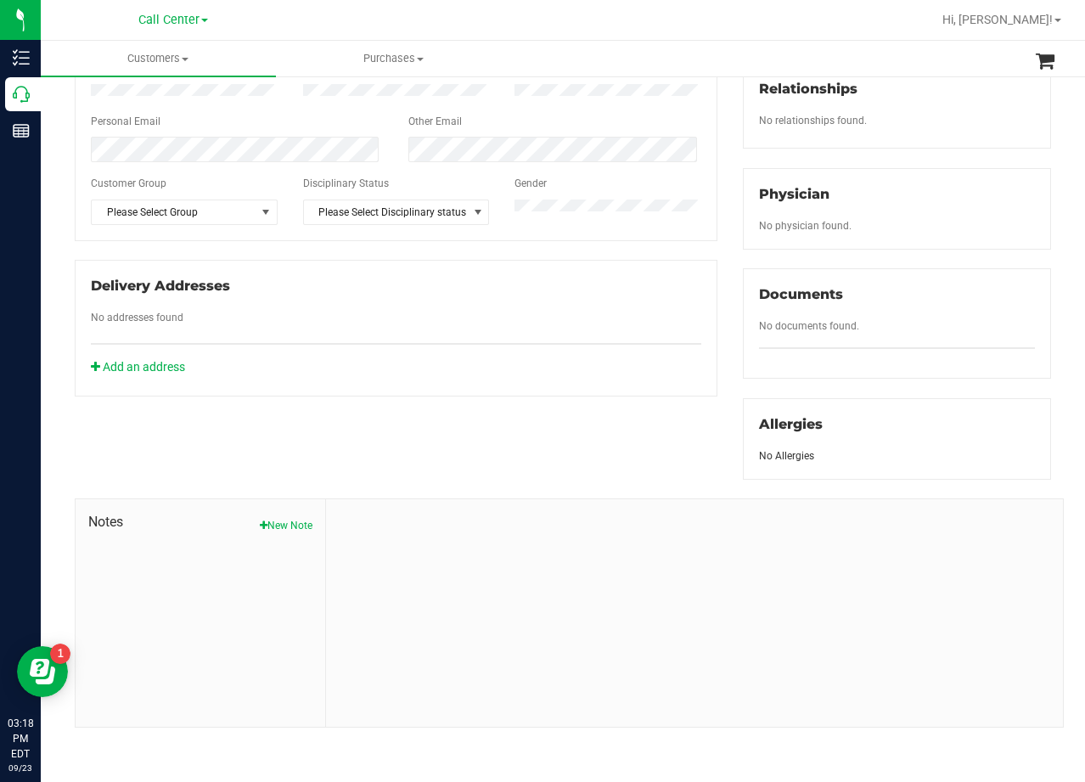
scroll to position [433, 0]
click at [308, 532] on div "Notes New Note" at bounding box center [201, 612] width 250 height 228
click at [306, 531] on button "New Note" at bounding box center [286, 524] width 53 height 15
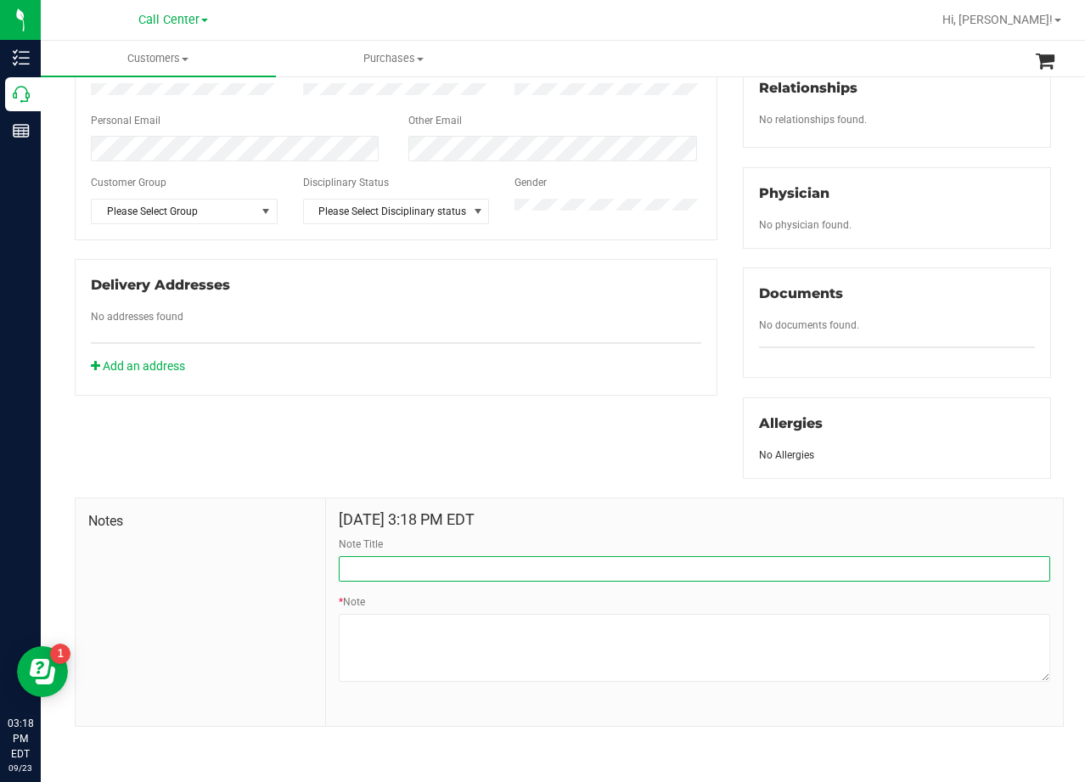
click at [378, 563] on input "Note Title" at bounding box center [695, 568] width 712 height 25
type input "CURT"
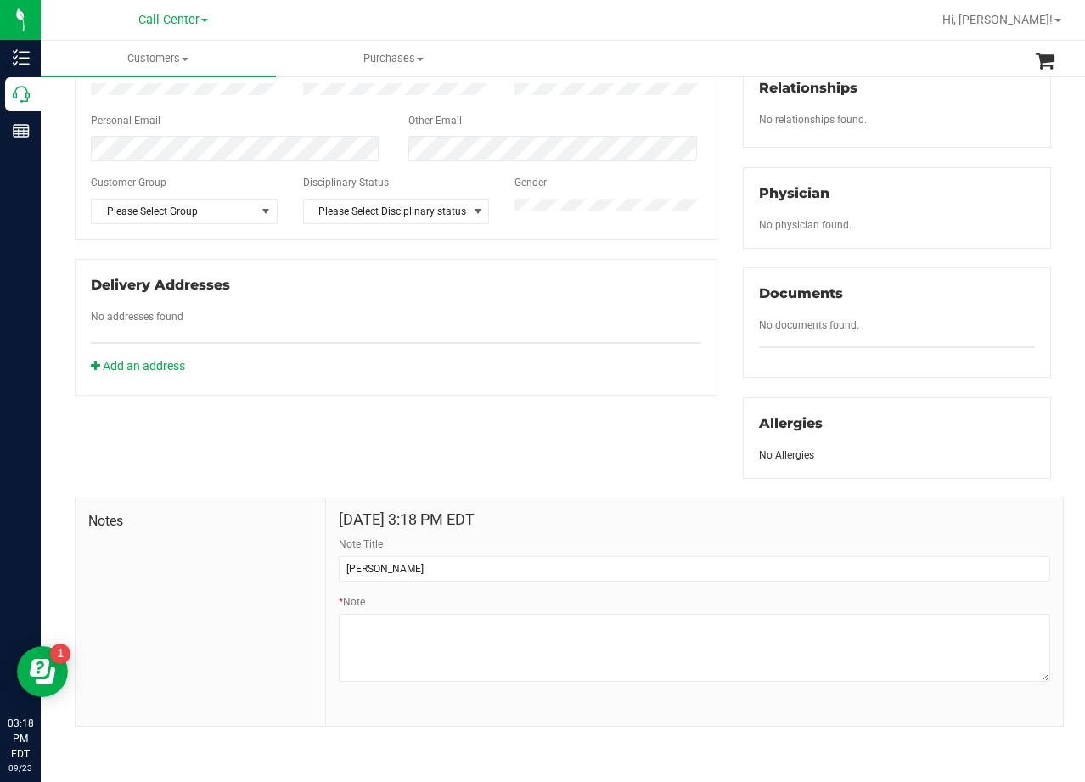
click at [431, 494] on div "Notes Sep 23, 2025 3:18 PM EDT Note Title CURT * Note" at bounding box center [563, 603] width 1002 height 249
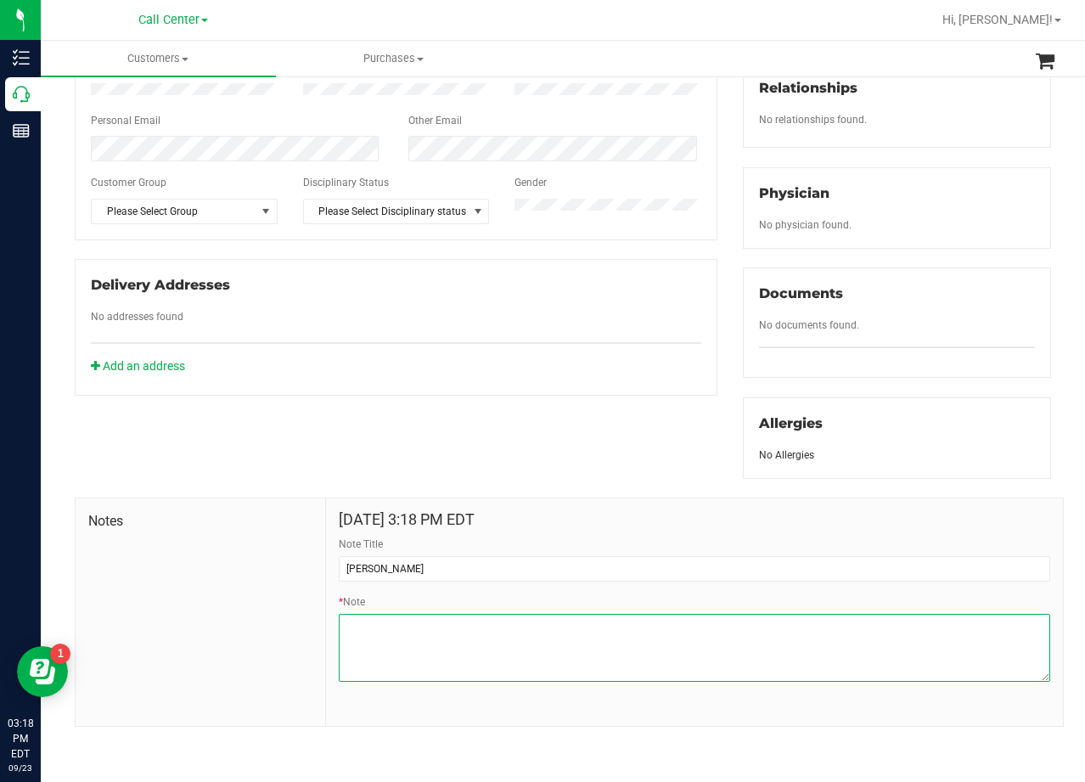
click at [597, 635] on textarea "* Note" at bounding box center [695, 648] width 712 height 68
paste textarea "Patient Name: Jessica Mcelwaine Address: 1512 RIVER OAK DR Leander, TX, 78641 P…"
type textarea "Patient Name: Jessica Mcelwaine Address: 1512 RIVER OAK DR Leander, TX, 78641 P…"
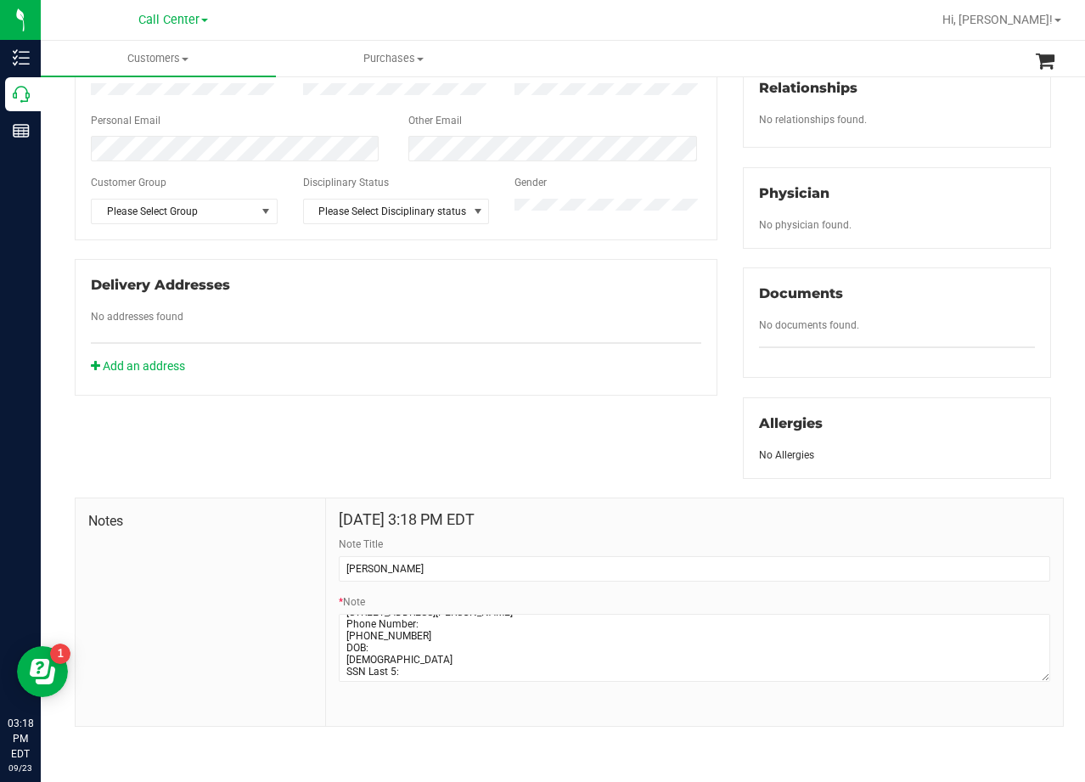
click at [585, 250] on div "Member Info * First Name * Last Name Preferred Name * Date of Birth (MM/DD/YYYY…" at bounding box center [396, 132] width 668 height 526
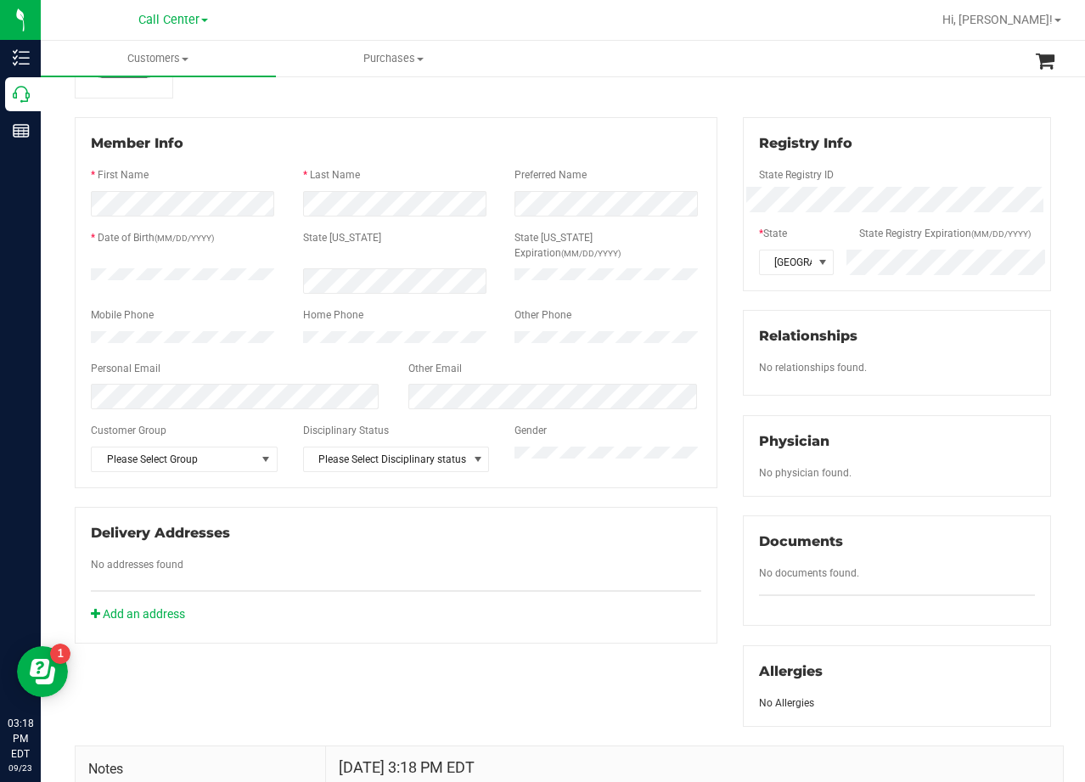
scroll to position [0, 0]
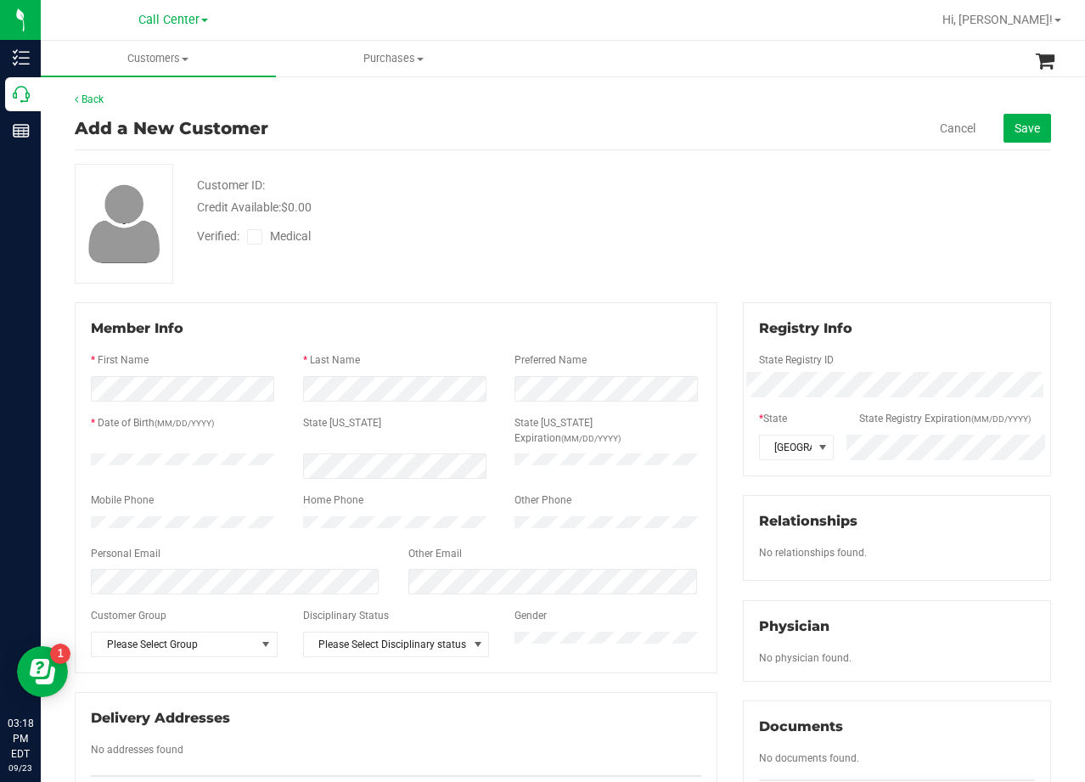
drag, startPoint x: 689, startPoint y: 159, endPoint x: 715, endPoint y: 159, distance: 26.3
click at [690, 159] on div "Back Add a New Customer Cancel Save Customer ID: Credit Available: $0.00 Verifi…" at bounding box center [563, 626] width 976 height 1068
drag, startPoint x: 1014, startPoint y: 133, endPoint x: 363, endPoint y: 273, distance: 666.0
click at [363, 273] on div "Back Add a New Customer Cancel Save Customer ID: Credit Available: $0.00 Verifi…" at bounding box center [563, 626] width 976 height 1068
click at [262, 241] on span at bounding box center [254, 236] width 15 height 15
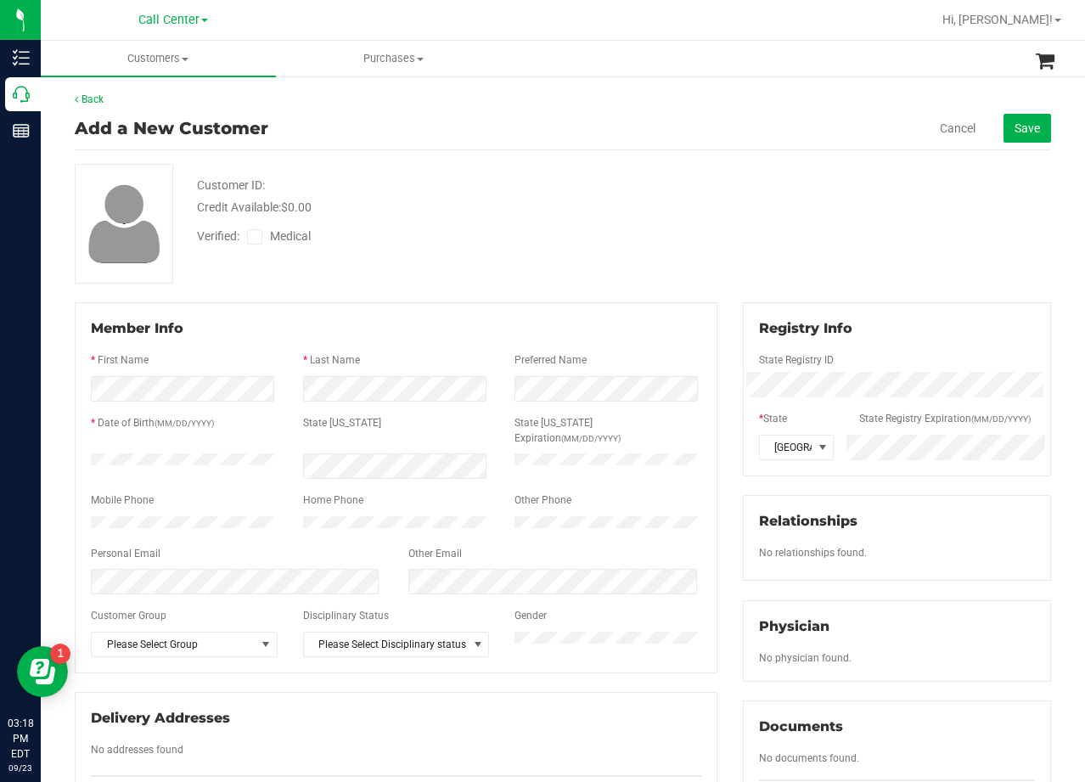
click at [0, 0] on input "Medical" at bounding box center [0, 0] width 0 height 0
drag, startPoint x: 543, startPoint y: 196, endPoint x: 839, endPoint y: 182, distance: 296.7
click at [564, 194] on div "Customer ID: Credit Available: $0.00" at bounding box center [434, 197] width 501 height 40
click at [1016, 127] on span "Save" at bounding box center [1027, 128] width 25 height 14
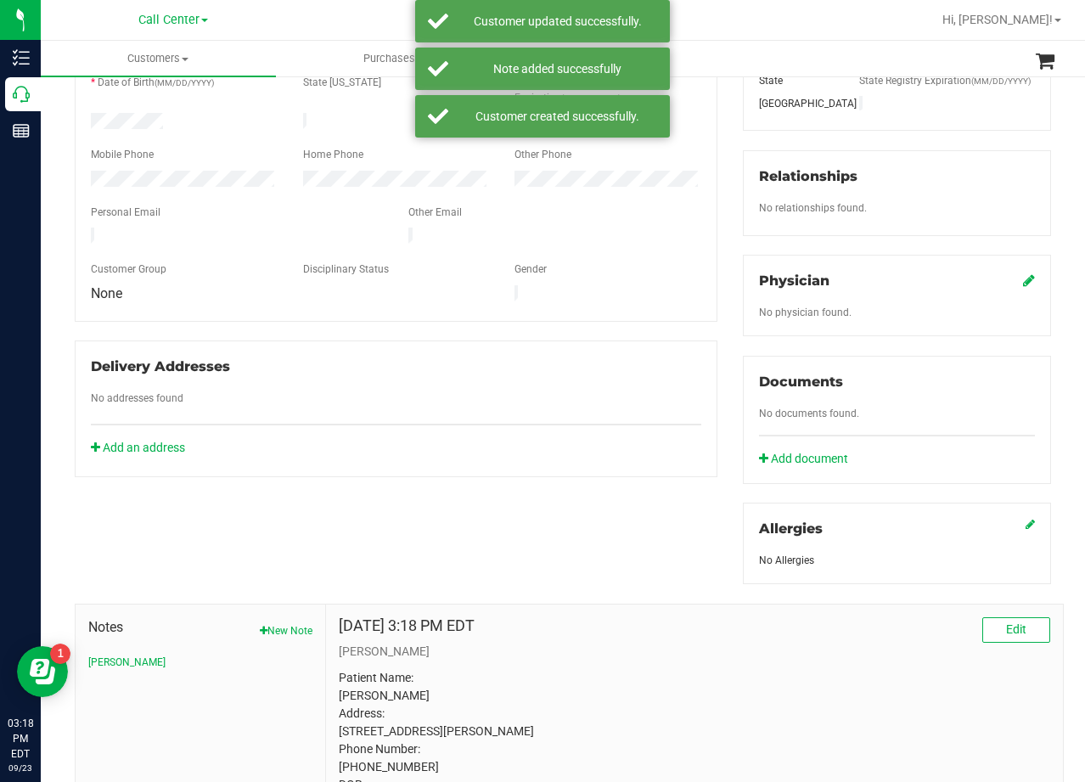
scroll to position [340, 0]
click at [1023, 280] on icon at bounding box center [1029, 280] width 12 height 14
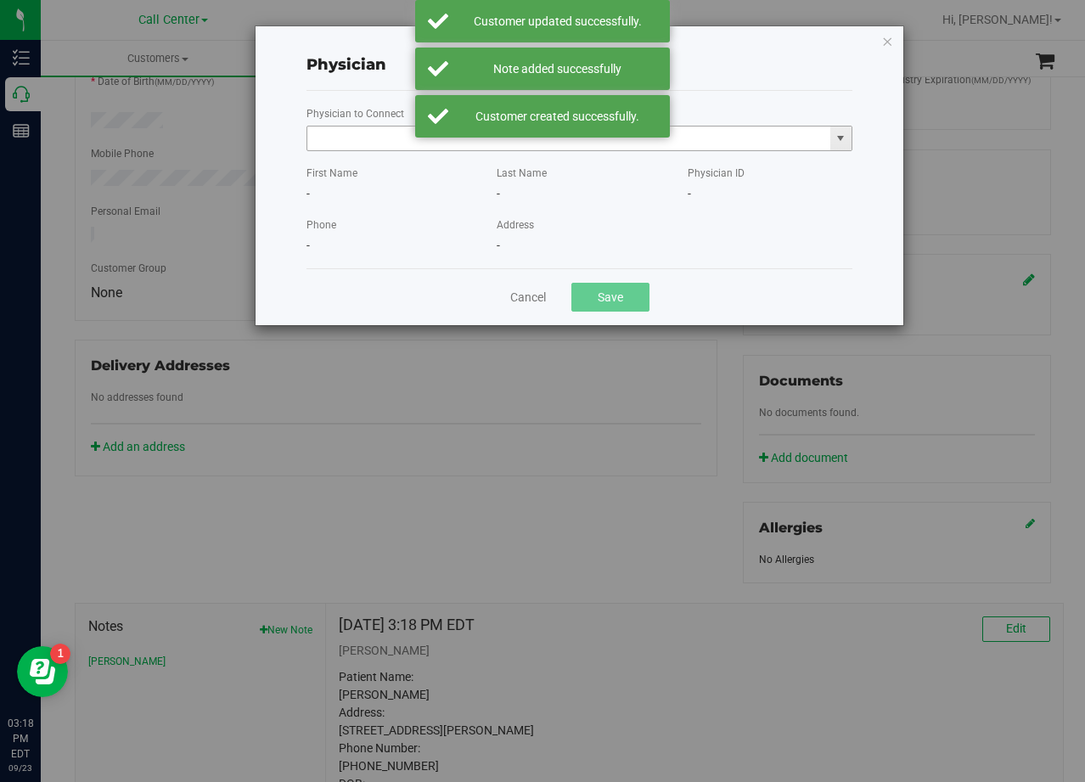
click at [340, 142] on input "text" at bounding box center [568, 139] width 523 height 24
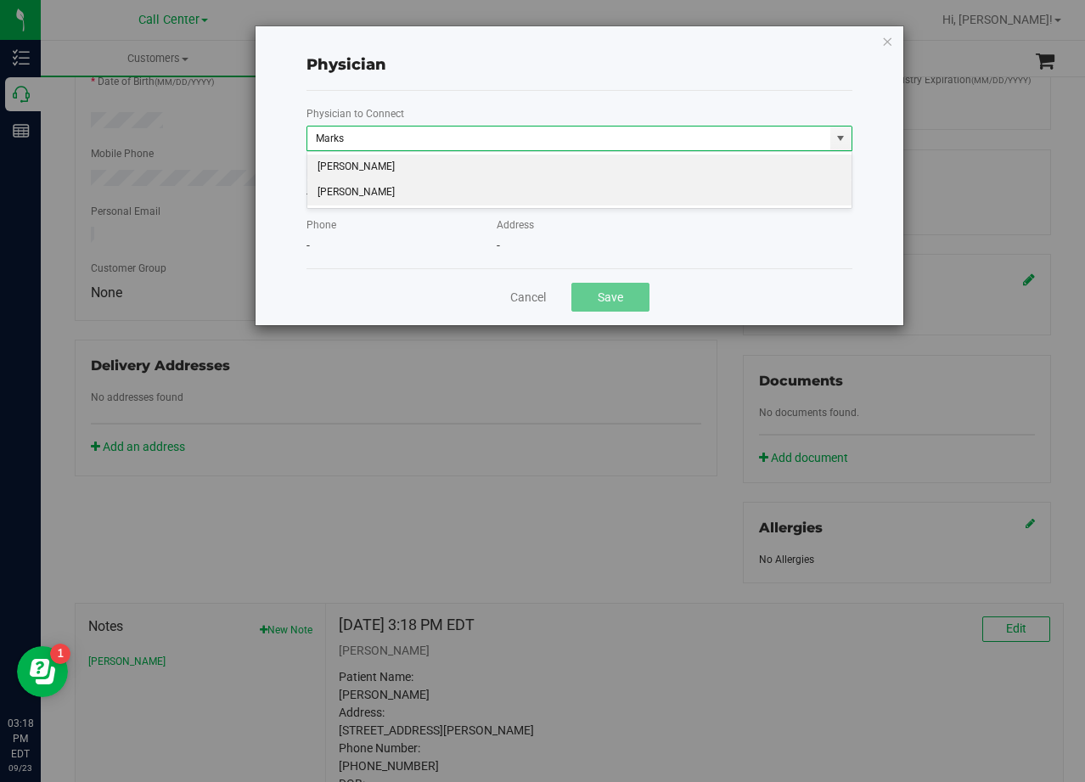
click at [382, 194] on li "Robert Marks" at bounding box center [579, 192] width 544 height 25
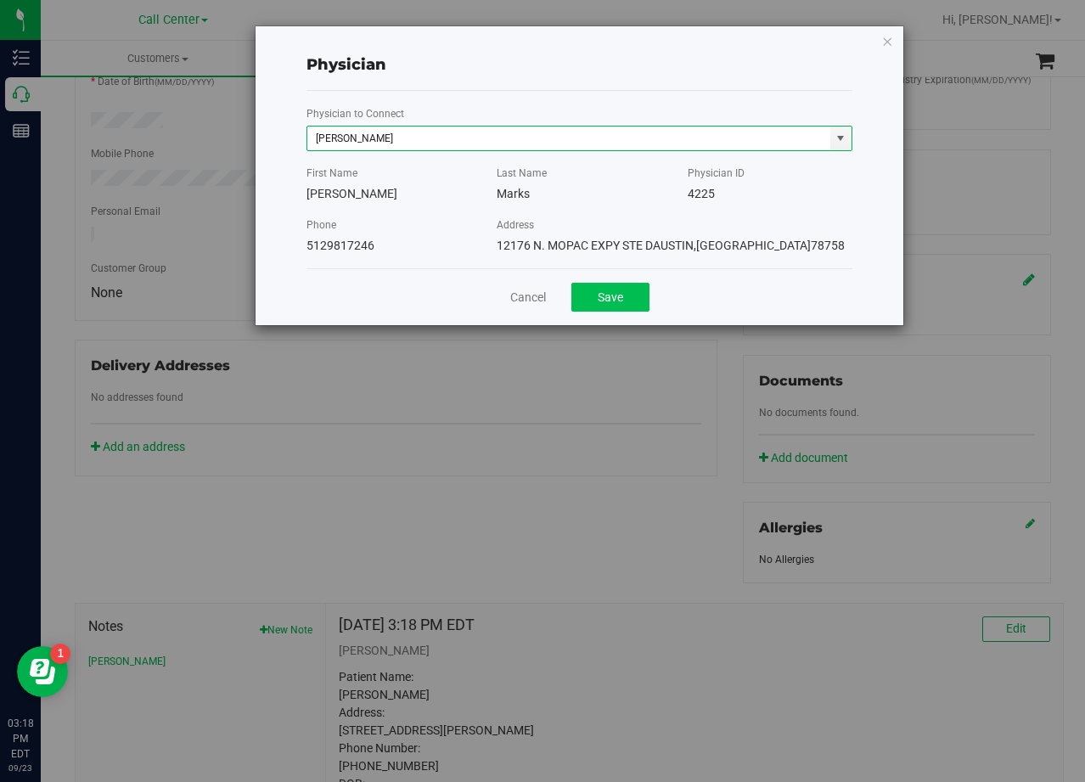
type input "Robert Marks"
click at [613, 284] on button "Save" at bounding box center [610, 297] width 78 height 29
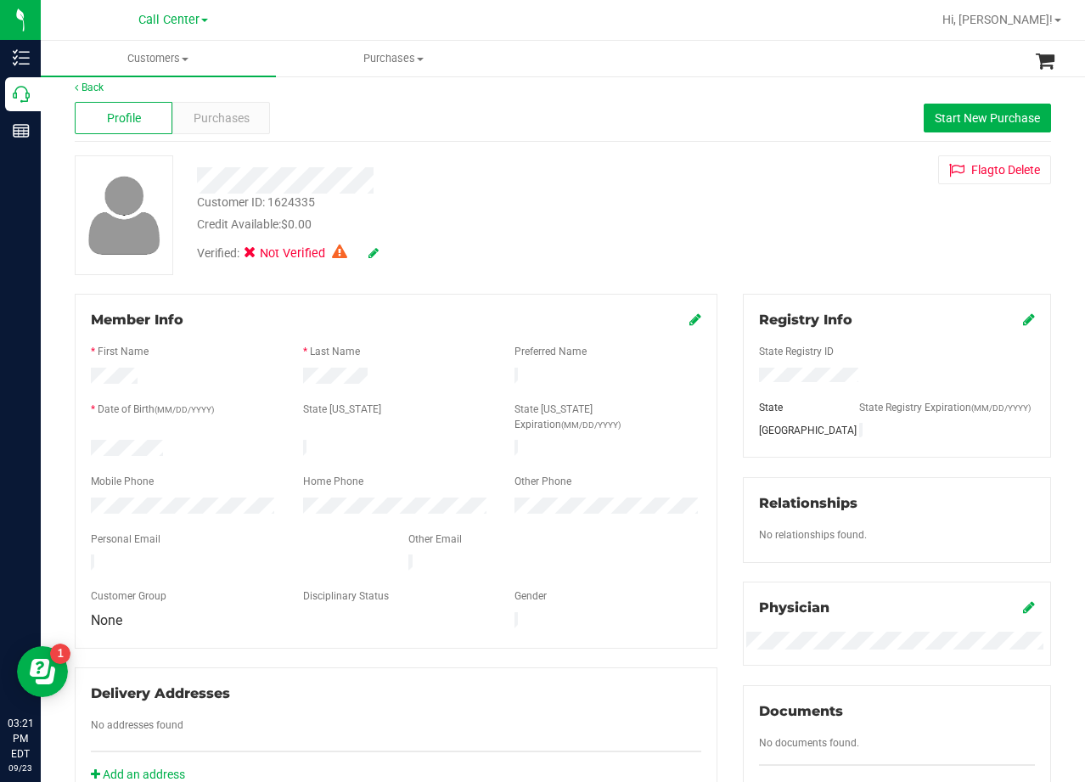
scroll to position [0, 0]
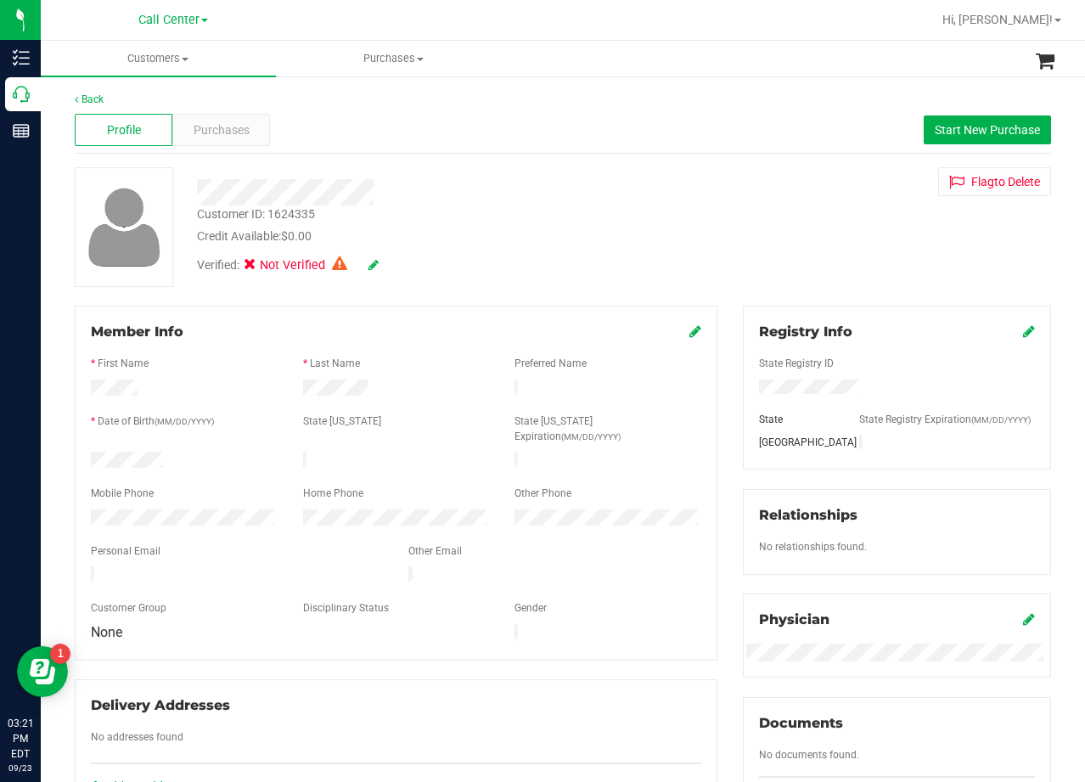
click at [689, 330] on icon at bounding box center [695, 331] width 12 height 14
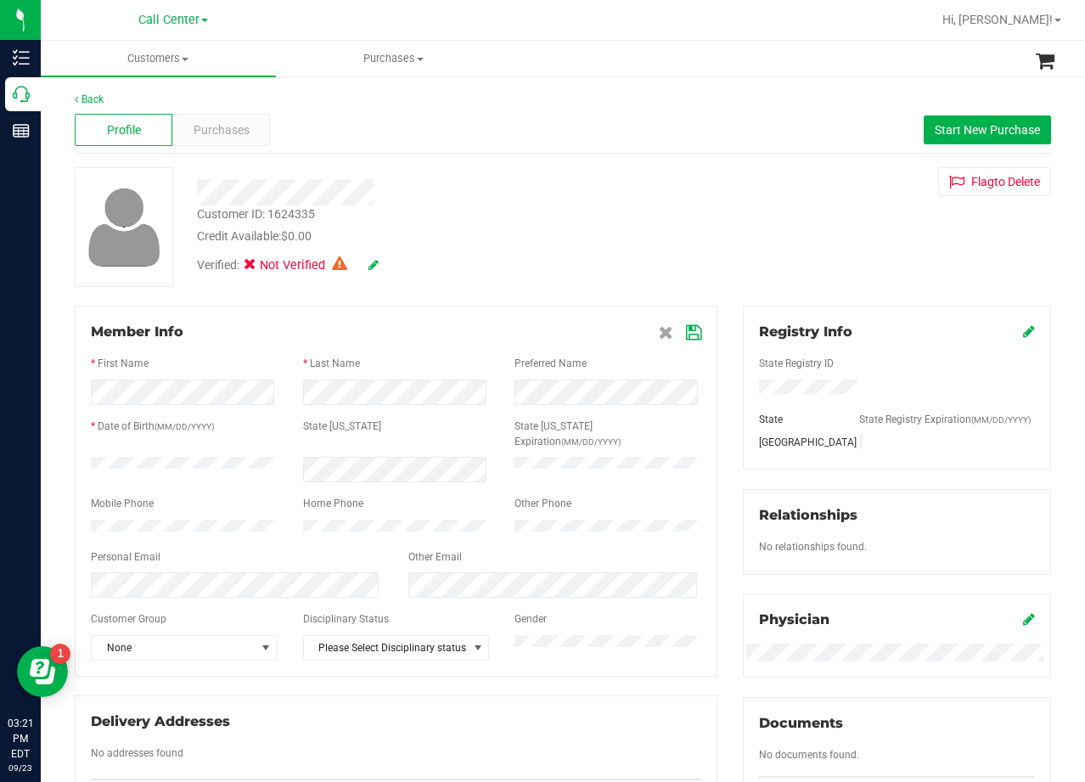
click at [583, 200] on div at bounding box center [434, 192] width 501 height 26
click at [686, 331] on icon at bounding box center [693, 333] width 15 height 14
click at [668, 196] on div "Customer ID: 1624335 Credit Available: $0.00 Verified: Not Verified Flag to Del…" at bounding box center [563, 227] width 1002 height 120
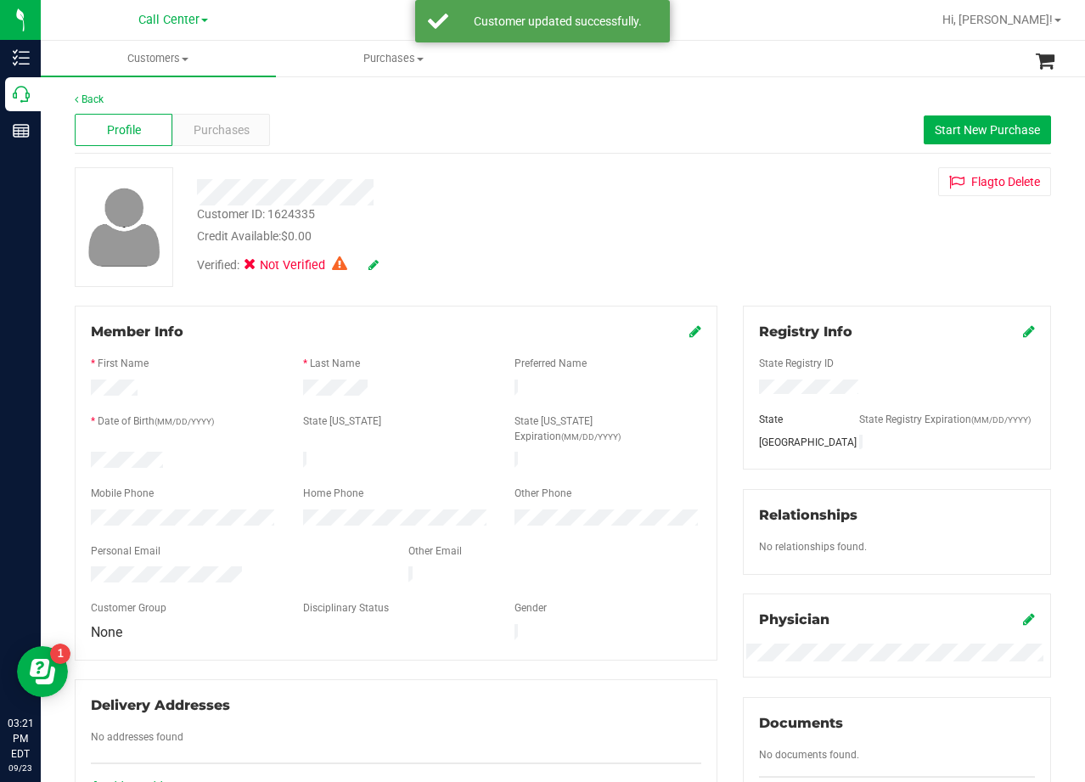
click at [371, 263] on icon at bounding box center [374, 265] width 10 height 12
click at [370, 268] on icon at bounding box center [373, 266] width 14 height 12
click at [509, 215] on div at bounding box center [563, 227] width 1002 height 120
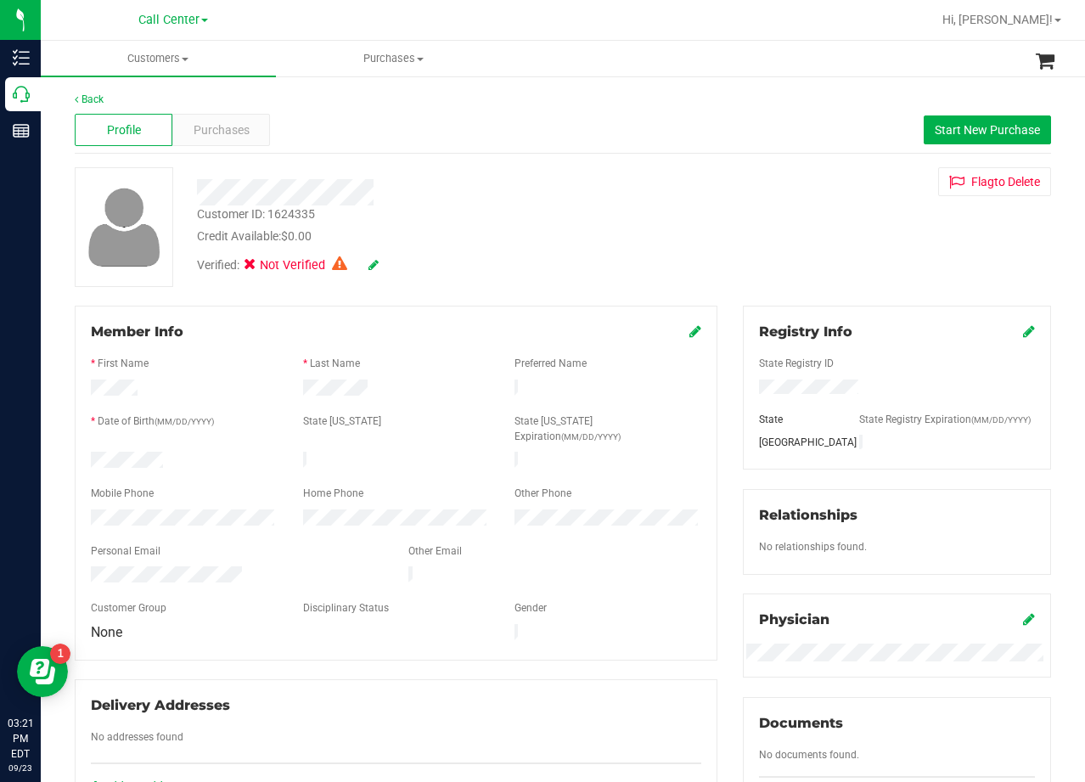
click at [516, 225] on div "Customer ID: 1624335 Credit Available: $0.00" at bounding box center [434, 225] width 501 height 40
drag, startPoint x: 674, startPoint y: 207, endPoint x: 724, endPoint y: 201, distance: 50.4
click at [693, 205] on div "Customer ID: 1624335 Credit Available: $0.00 Verified: Not Verified Flag to Del…" at bounding box center [563, 227] width 1002 height 120
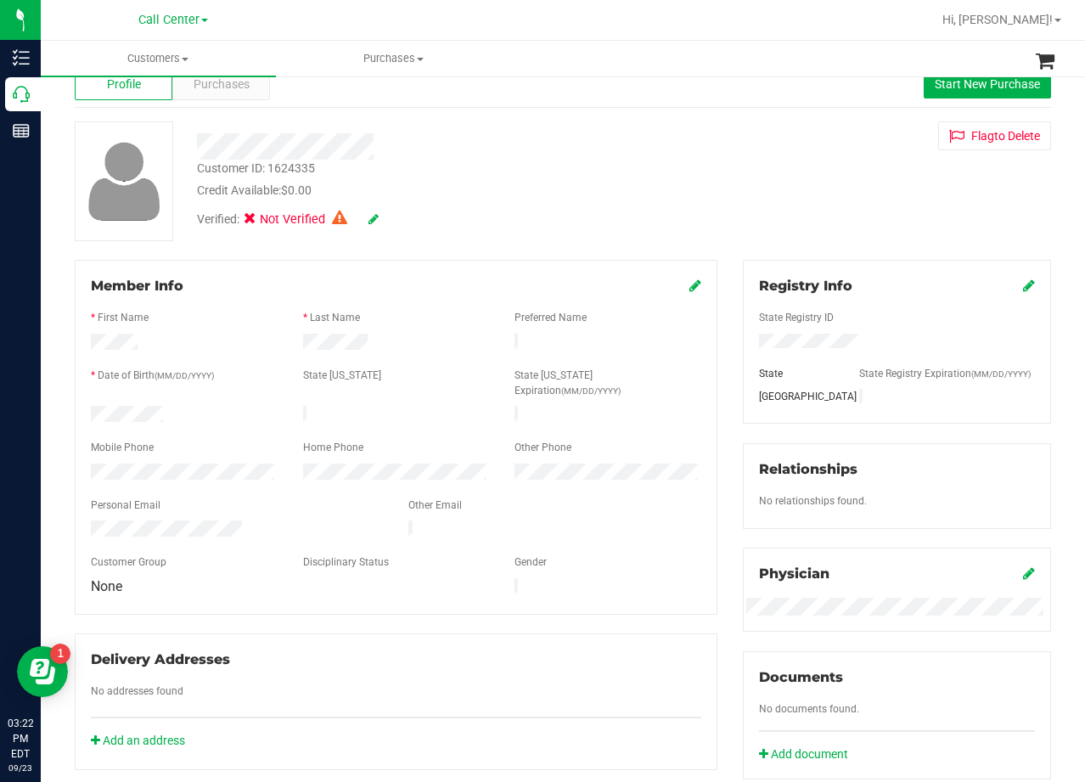
scroll to position [85, 0]
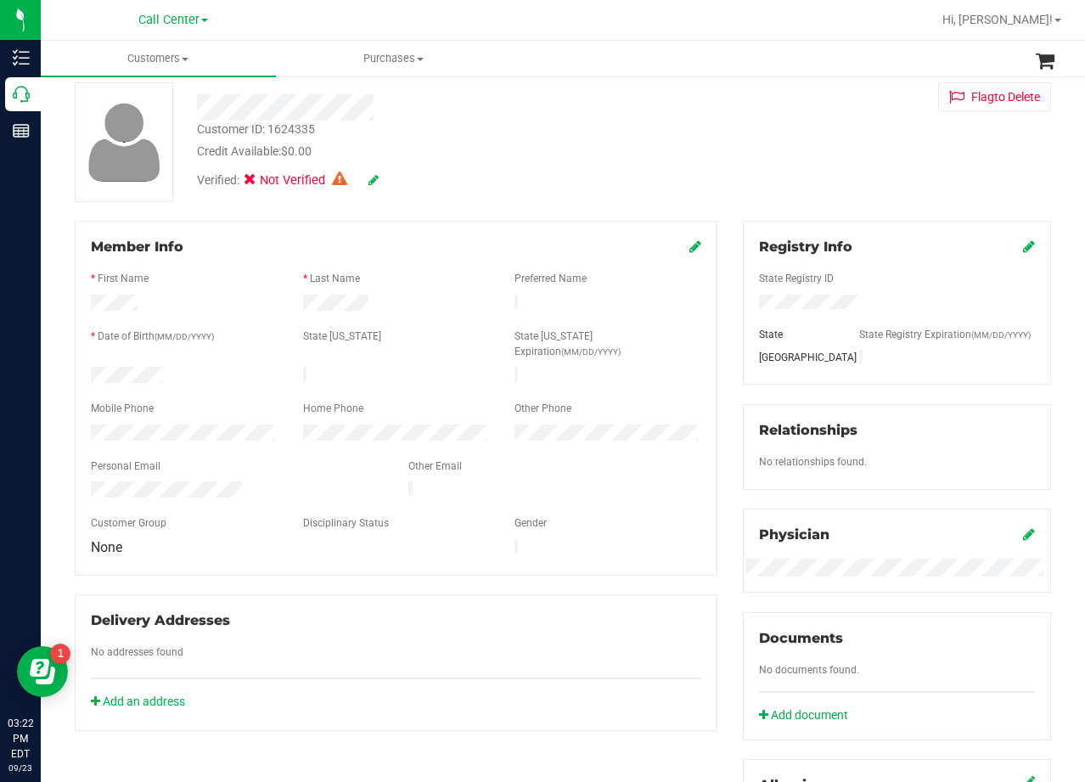
drag, startPoint x: 702, startPoint y: 139, endPoint x: 715, endPoint y: 143, distance: 13.2
click at [707, 140] on div "Customer ID: 1624335 Credit Available: $0.00 Verified: Not Verified Flag to Del…" at bounding box center [563, 142] width 1002 height 120
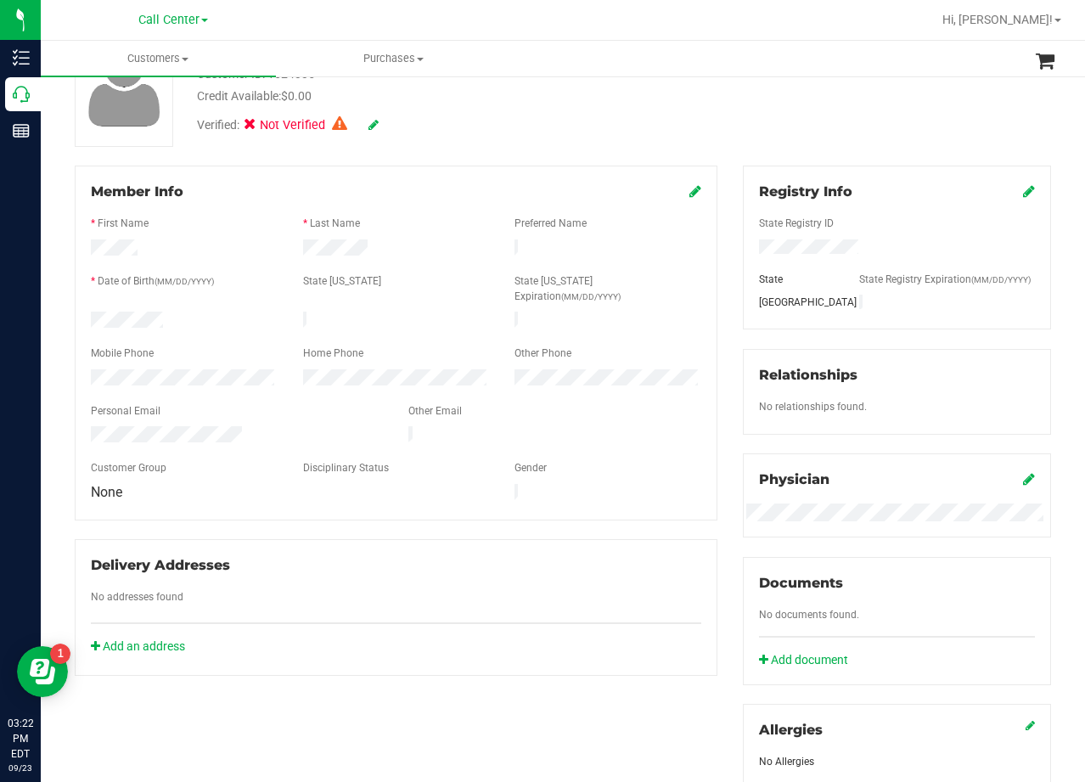
scroll to position [170, 0]
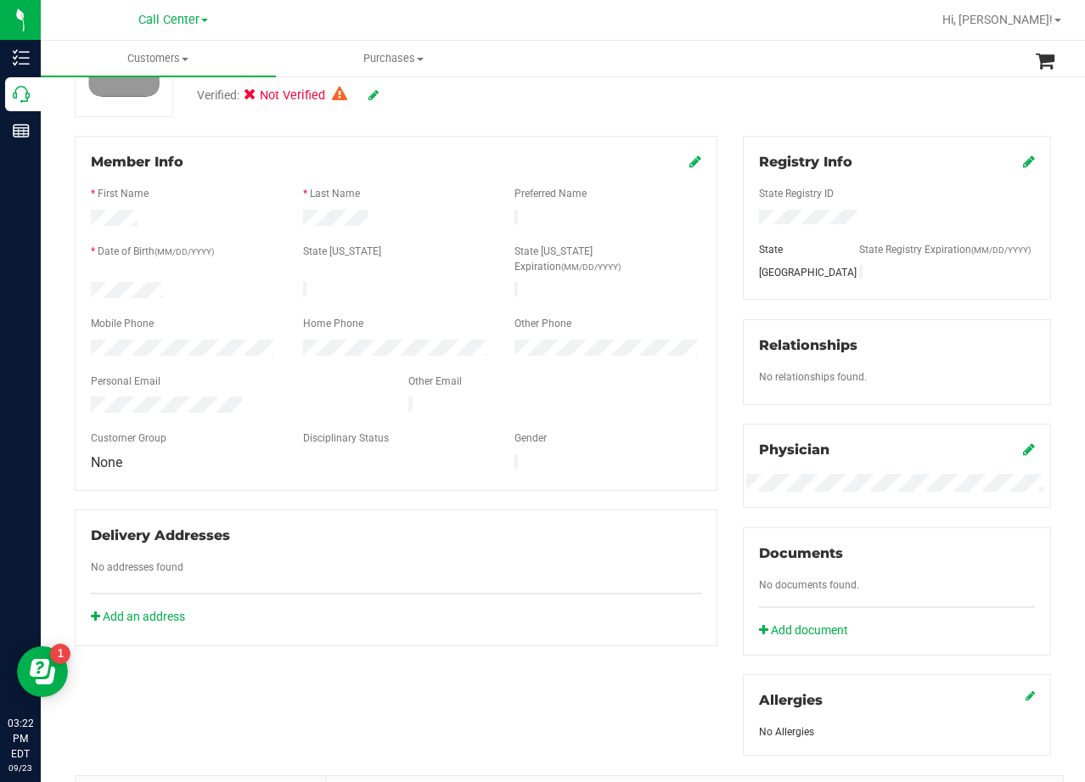
click at [720, 159] on div "Member Info * First Name * Last Name Preferred Name * Date of Birth (MM/DD/YYYY…" at bounding box center [396, 391] width 668 height 510
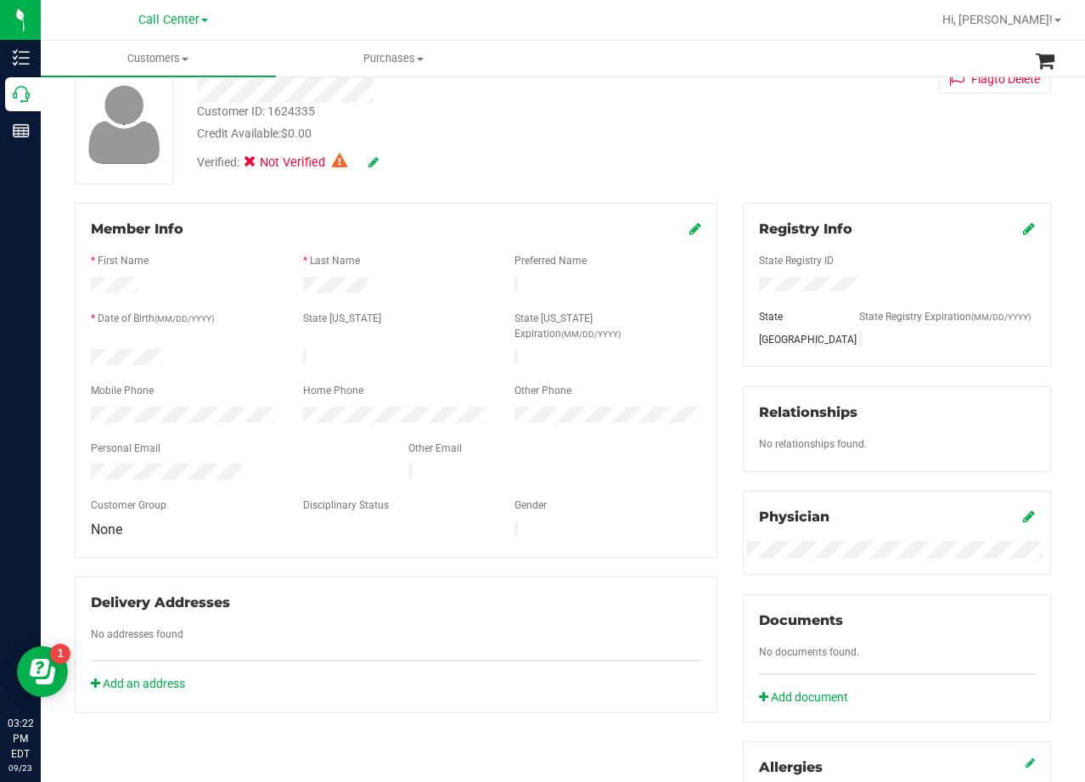
scroll to position [85, 0]
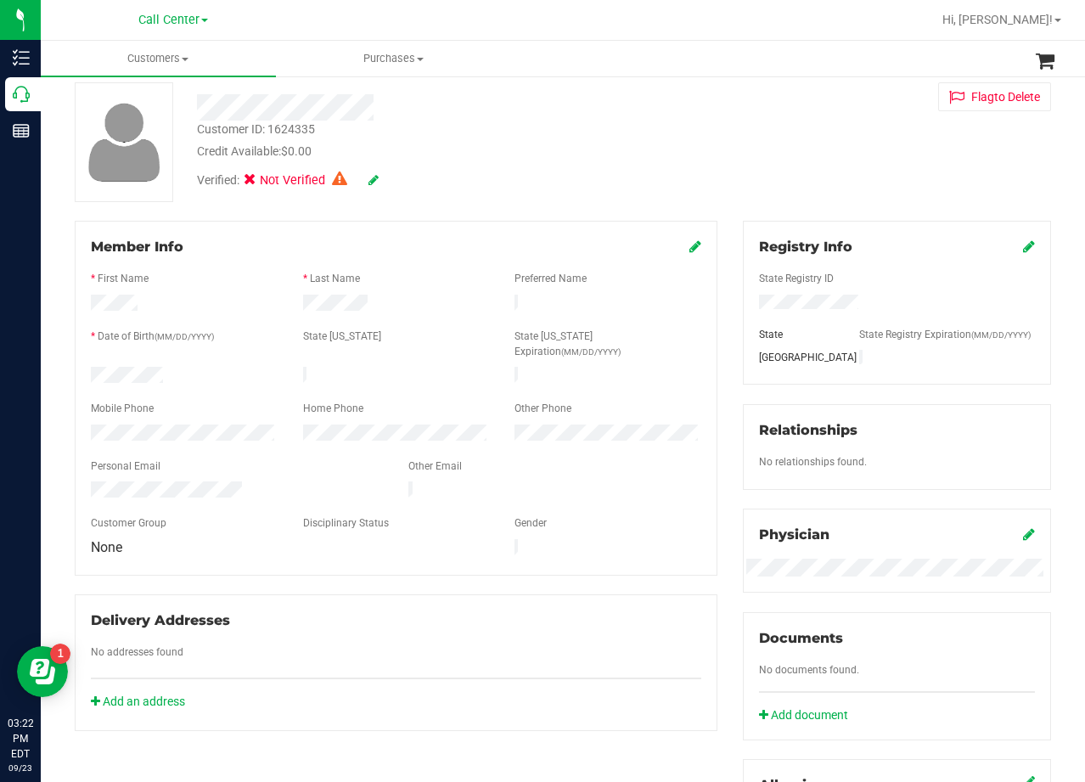
click at [719, 159] on div "Customer ID: 1624335 Credit Available: $0.00 Verified: Not Verified Flag to Del…" at bounding box center [563, 142] width 1002 height 120
click at [753, 153] on div "Customer ID: 1624335 Credit Available: $0.00 Verified: Not Verified Flag to Del…" at bounding box center [563, 142] width 1002 height 120
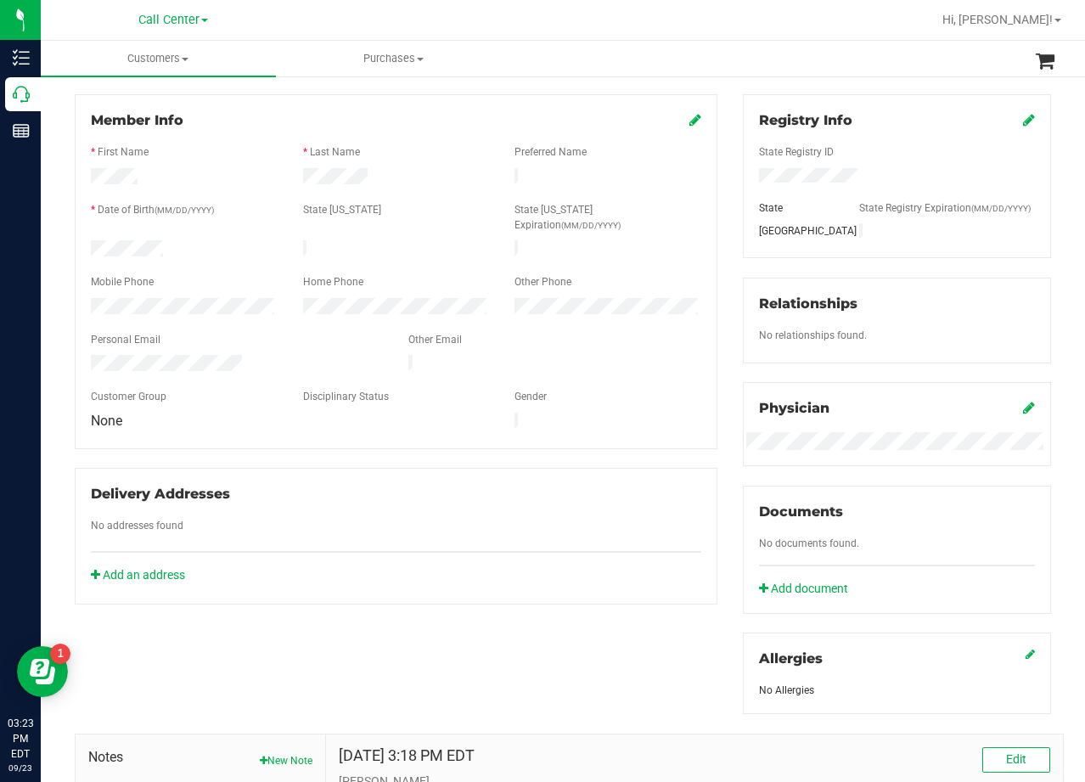
scroll to position [0, 0]
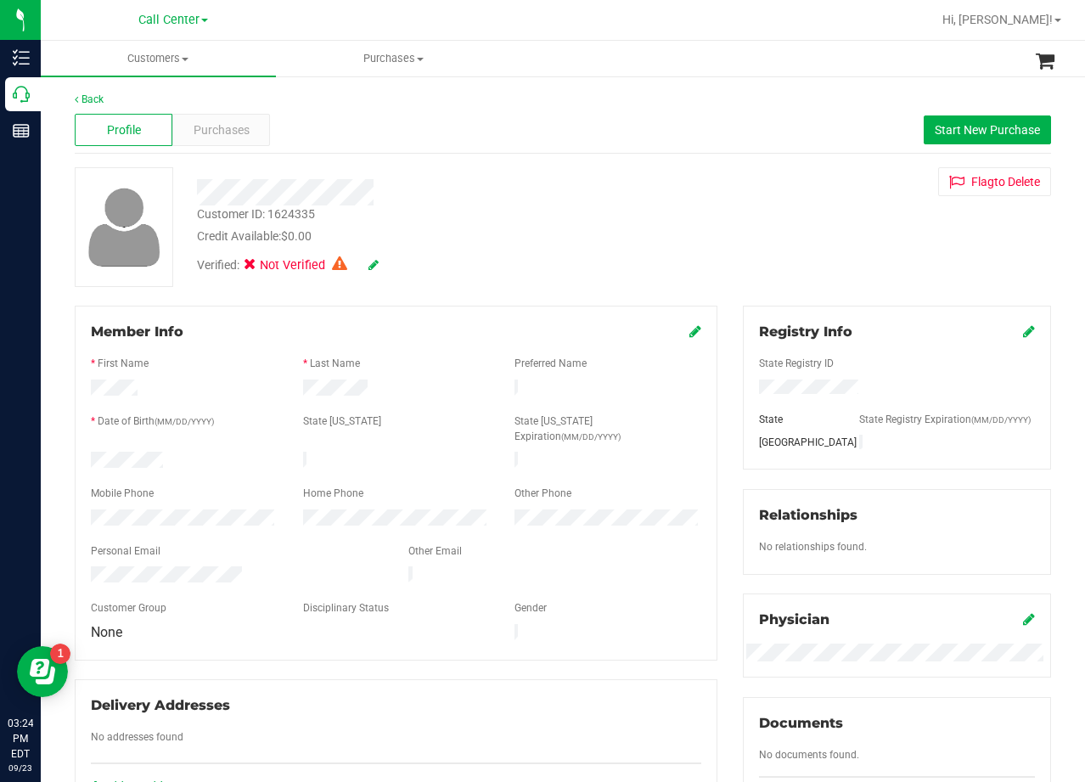
click at [721, 220] on div "Customer ID: 1624335 Credit Available: $0.00 Verified: Not Verified Flag to Del…" at bounding box center [563, 227] width 1002 height 120
drag, startPoint x: 664, startPoint y: 232, endPoint x: 691, endPoint y: 232, distance: 27.2
click at [664, 232] on div "Credit Available: $0.00" at bounding box center [434, 237] width 475 height 18
click at [608, 185] on div at bounding box center [434, 192] width 501 height 26
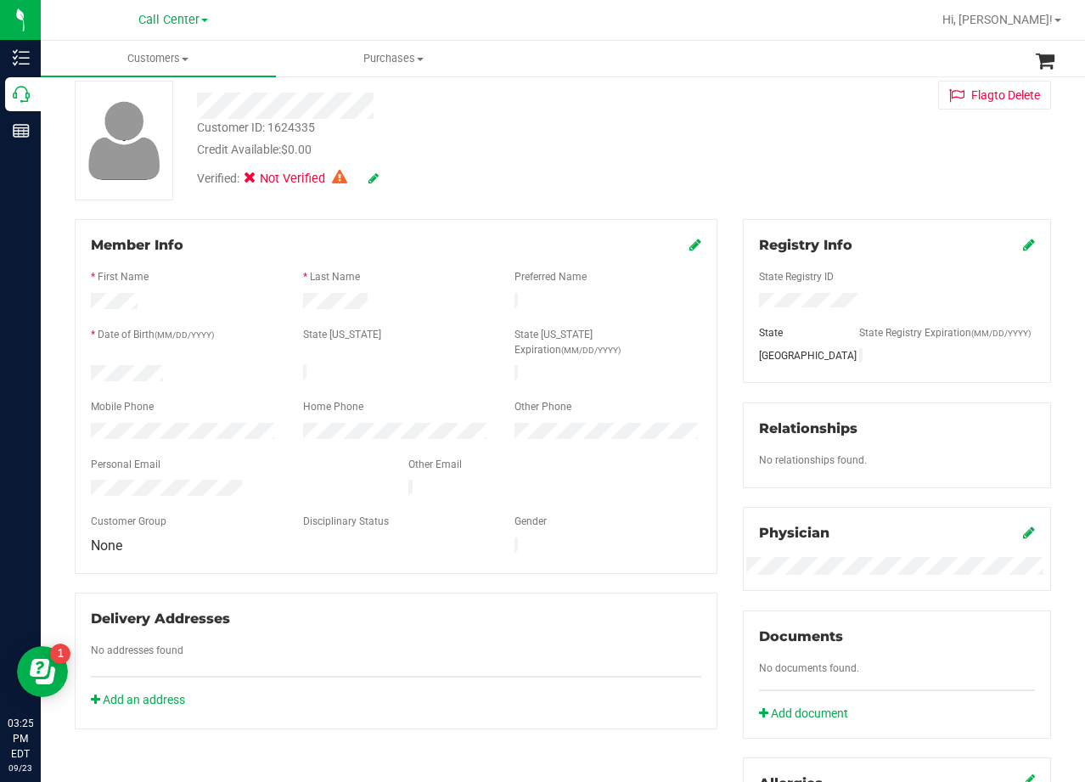
scroll to position [255, 0]
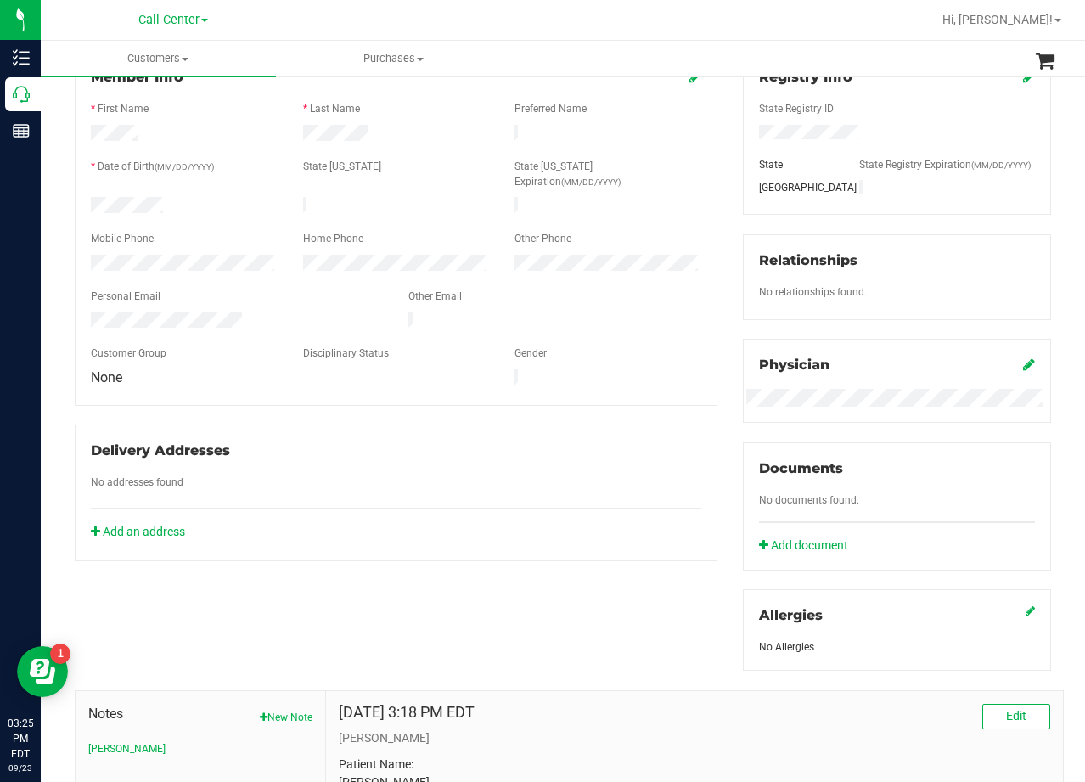
click at [719, 268] on div "Member Info * First Name * Last Name Preferred Name * Date of Birth (MM/DD/YYYY…" at bounding box center [396, 306] width 668 height 510
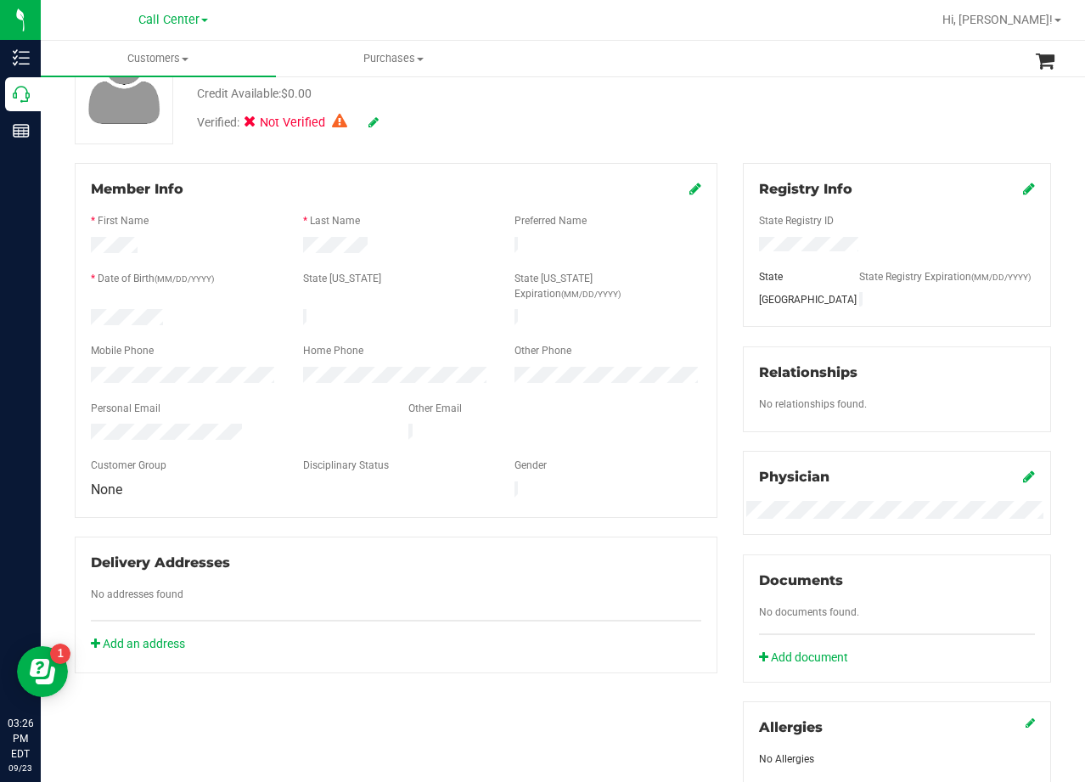
scroll to position [170, 0]
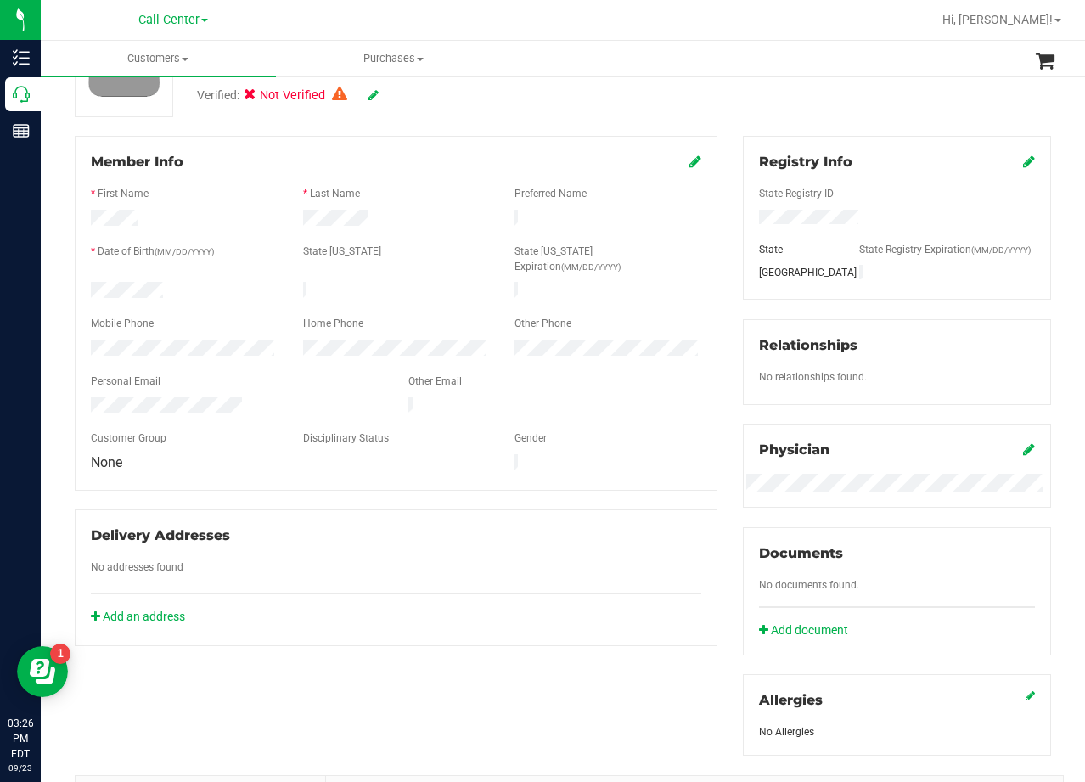
click at [717, 267] on div "Member Info * First Name * Last Name Preferred Name * Date of Birth (MM/DD/YYYY…" at bounding box center [396, 391] width 668 height 510
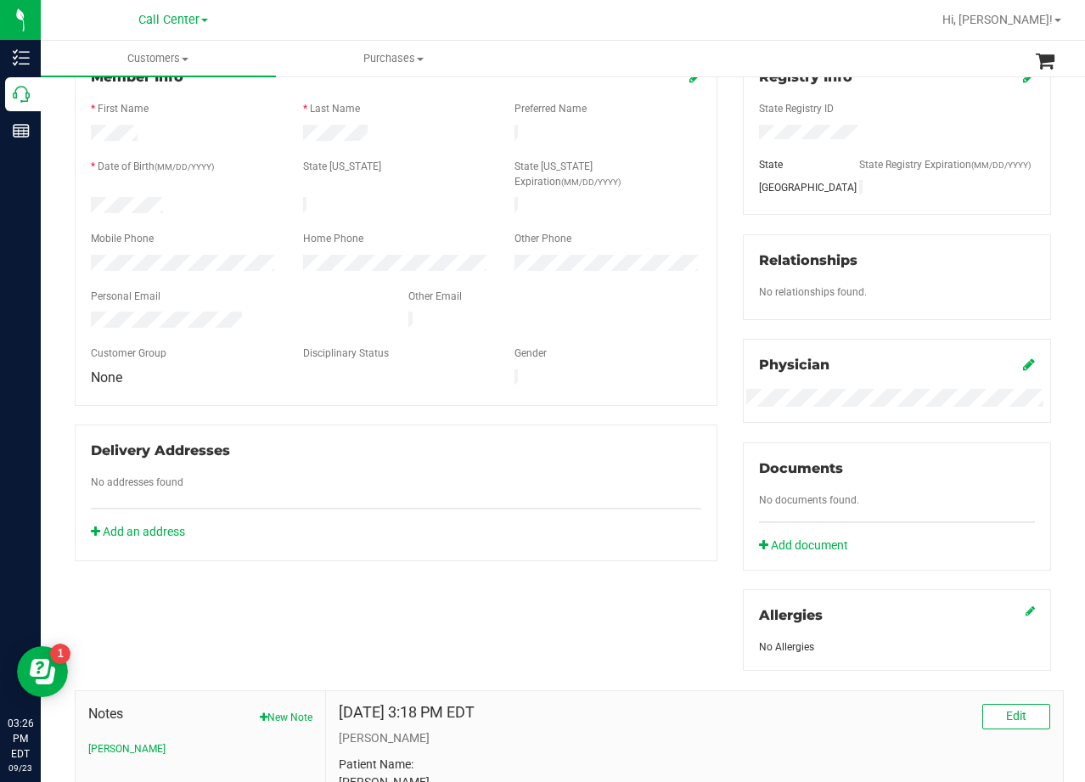
click at [717, 267] on div "Member Info * First Name * Last Name Preferred Name * Date of Birth (MM/DD/YYYY…" at bounding box center [396, 306] width 668 height 510
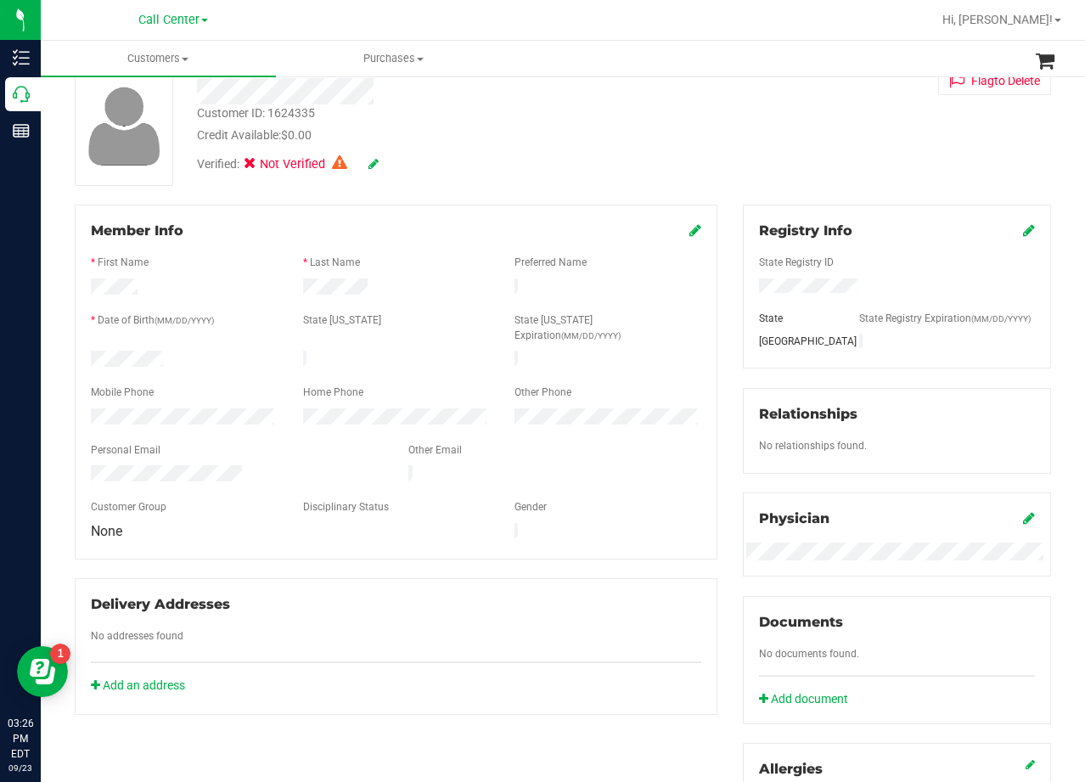
scroll to position [85, 0]
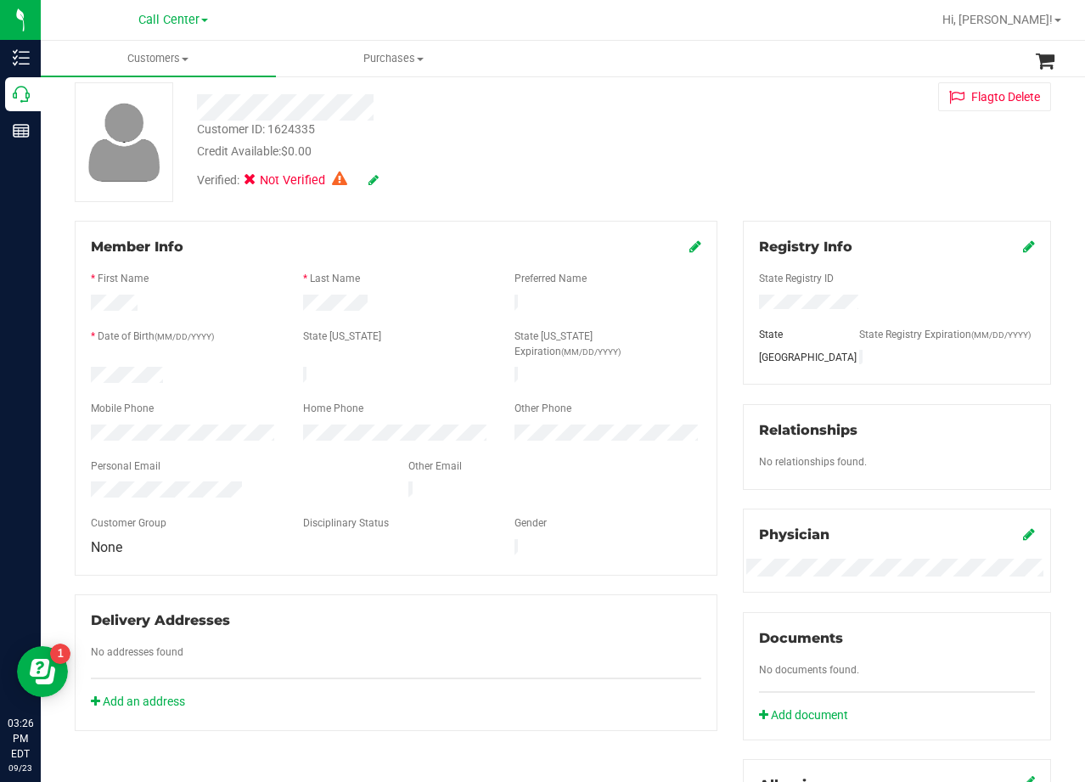
click at [717, 267] on div "Member Info * First Name * Last Name Preferred Name * Date of Birth (MM/DD/YYYY…" at bounding box center [396, 476] width 668 height 510
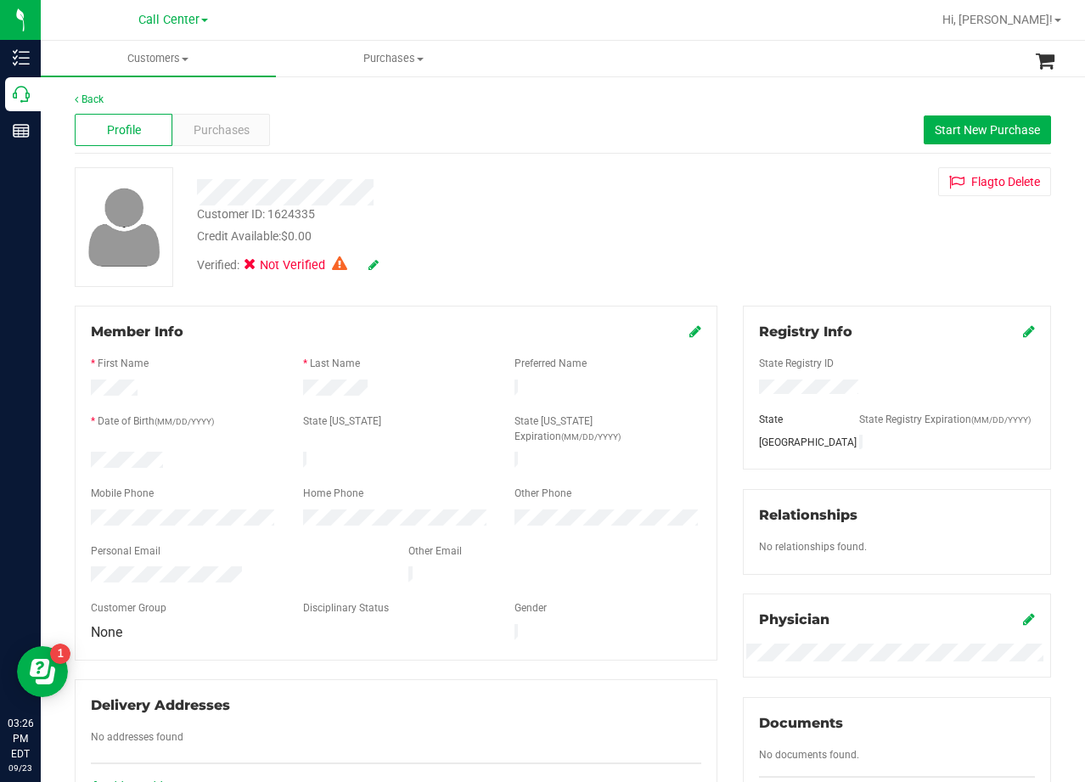
click at [717, 267] on div "Customer ID: 1624335 Credit Available: $0.00 Verified: Not Verified Flag to Del…" at bounding box center [563, 227] width 1002 height 120
click at [532, 232] on div "Credit Available: $0.00" at bounding box center [434, 237] width 475 height 18
click at [499, 239] on div "Credit Available: $0.00" at bounding box center [434, 237] width 475 height 18
click at [247, 121] on span "Purchases" at bounding box center [222, 130] width 56 height 18
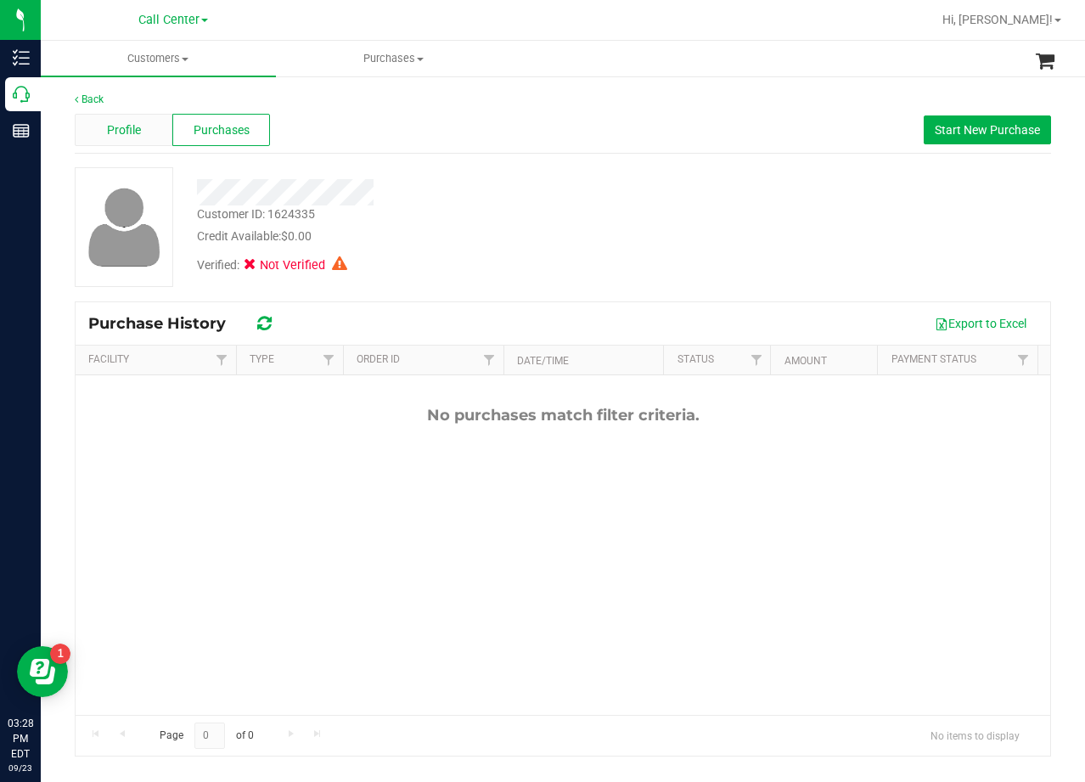
click at [132, 141] on div "Profile" at bounding box center [124, 130] width 98 height 32
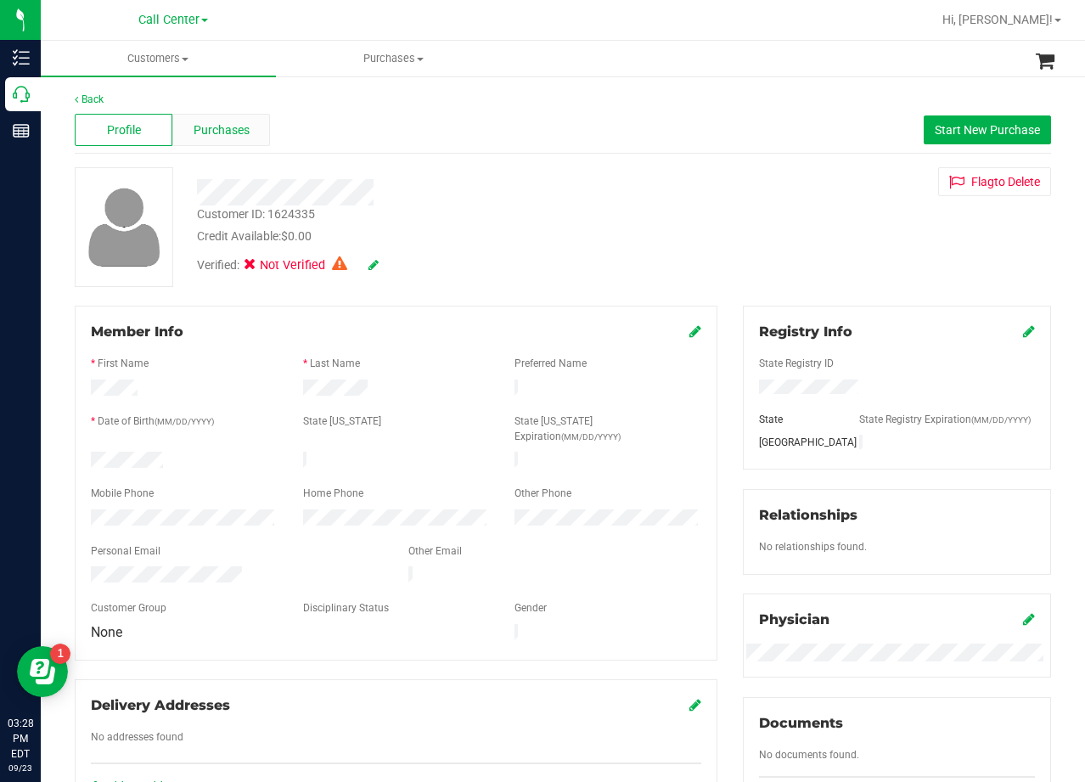
click at [201, 128] on span "Purchases" at bounding box center [222, 130] width 56 height 18
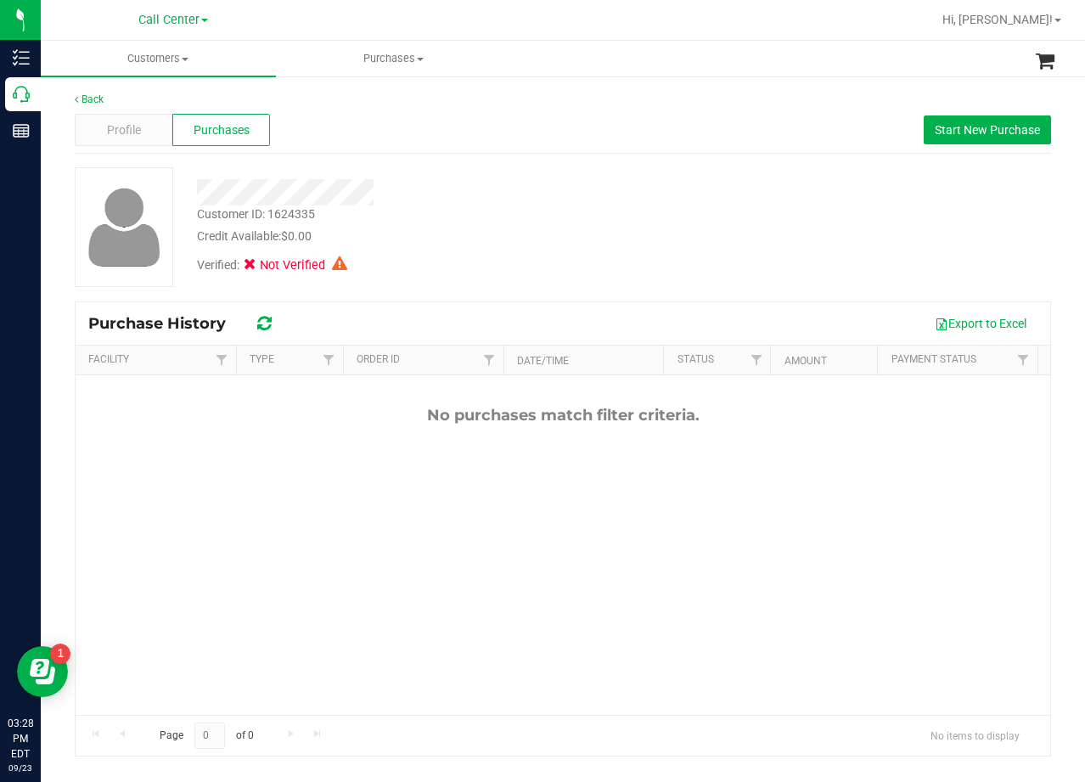
click at [592, 228] on div "Credit Available: $0.00" at bounding box center [434, 237] width 475 height 18
click at [146, 144] on div "Profile" at bounding box center [124, 130] width 98 height 32
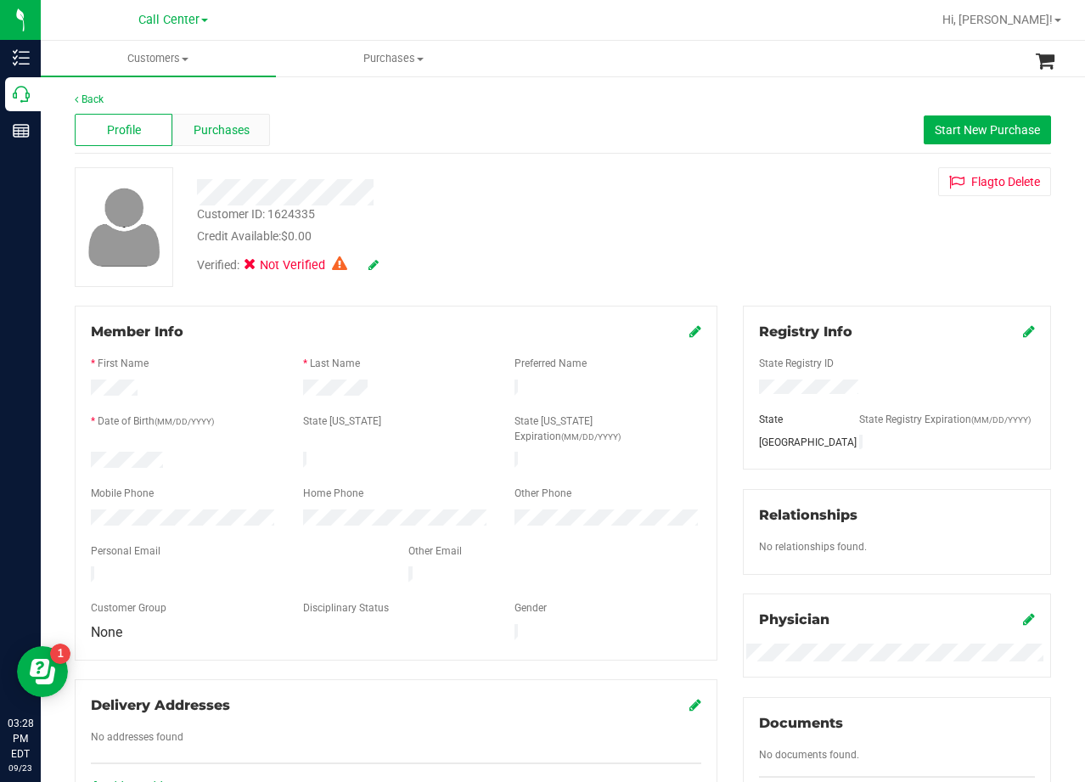
click at [200, 135] on span "Purchases" at bounding box center [222, 130] width 56 height 18
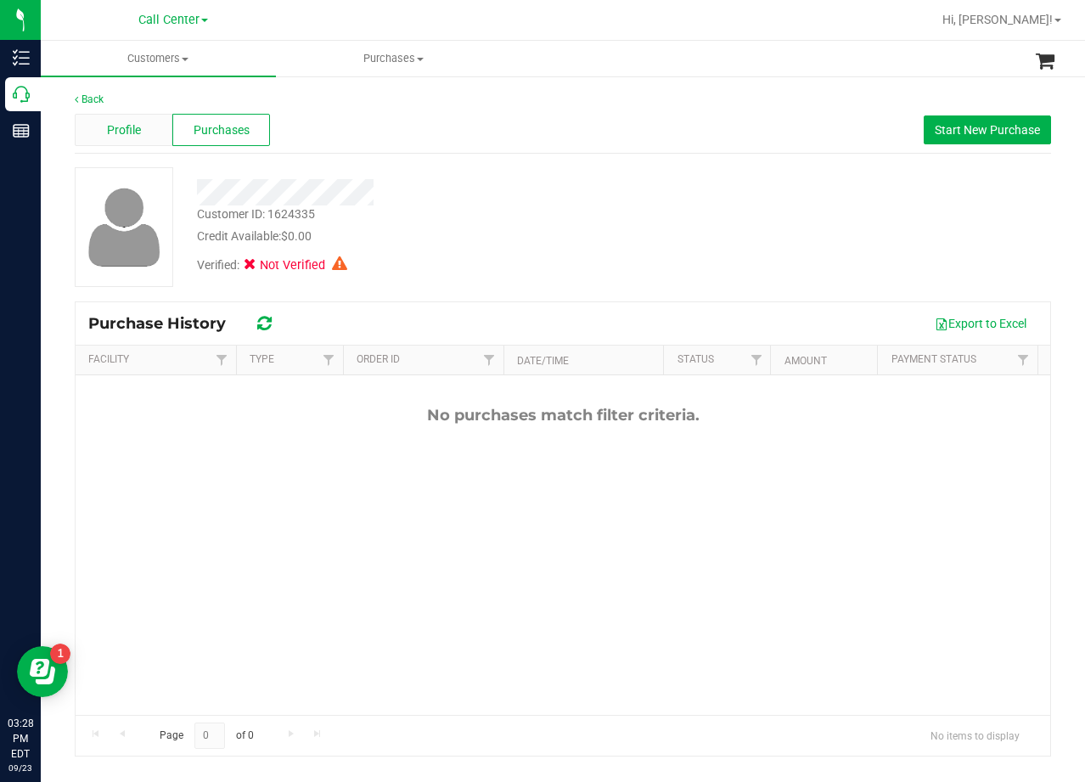
click at [129, 138] on span "Profile" at bounding box center [124, 130] width 34 height 18
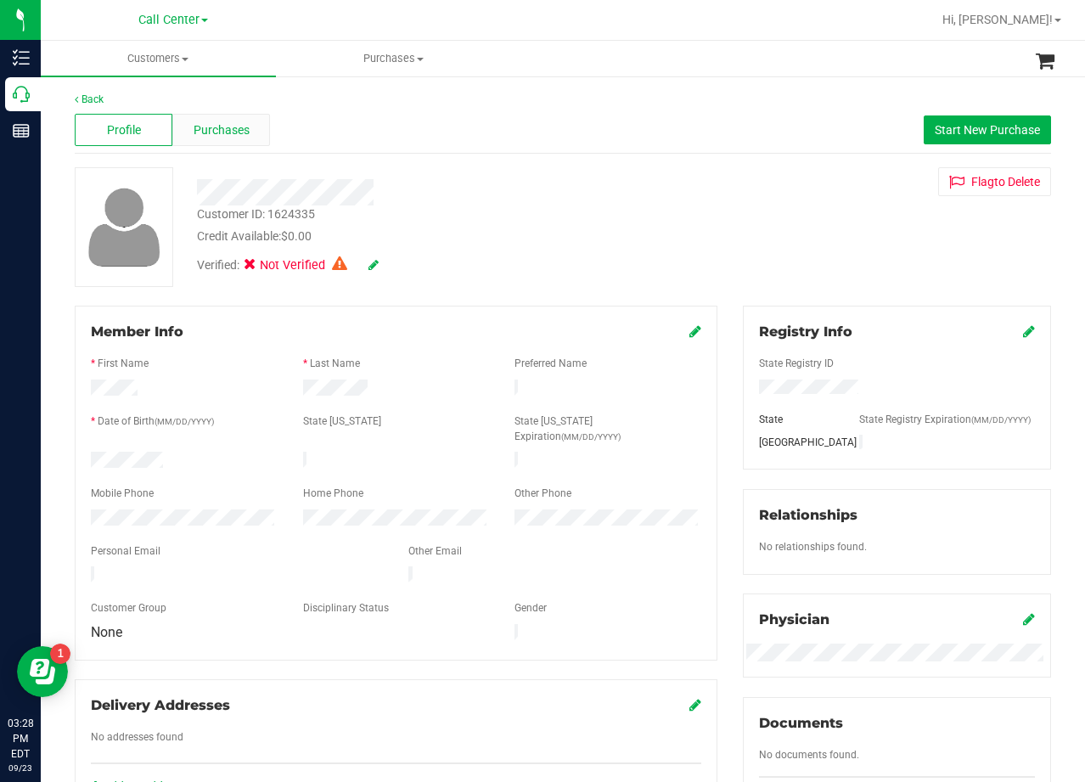
click at [234, 130] on span "Purchases" at bounding box center [222, 130] width 56 height 18
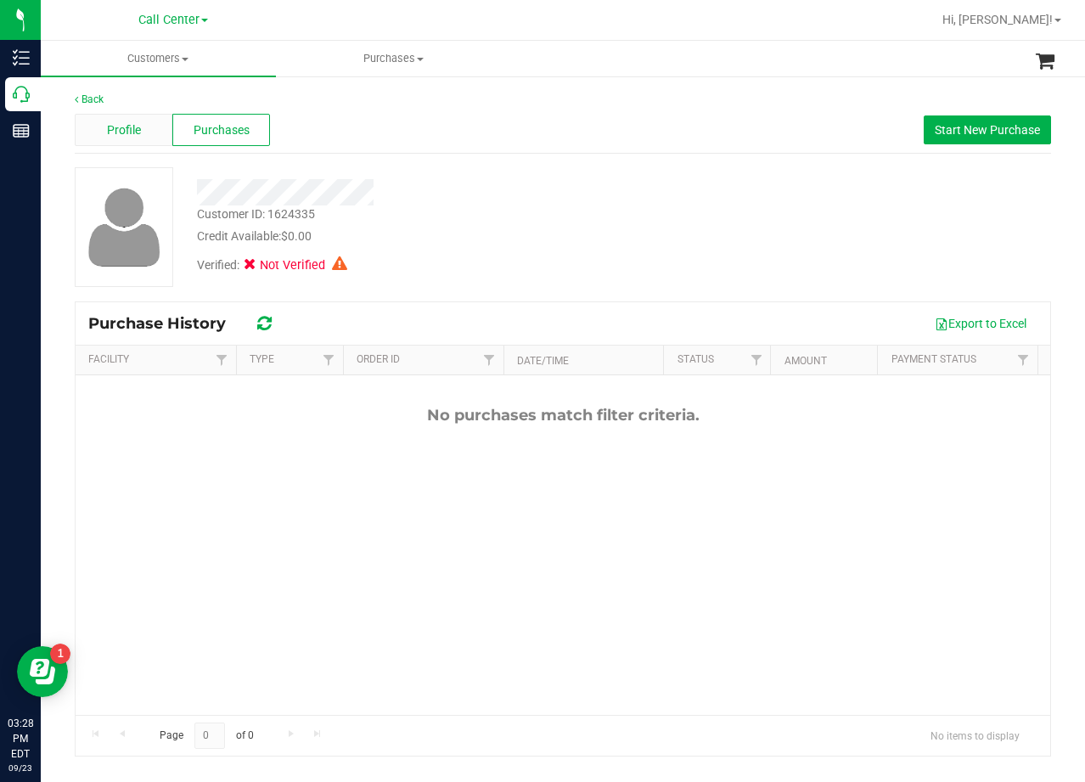
click at [139, 133] on span "Profile" at bounding box center [124, 130] width 34 height 18
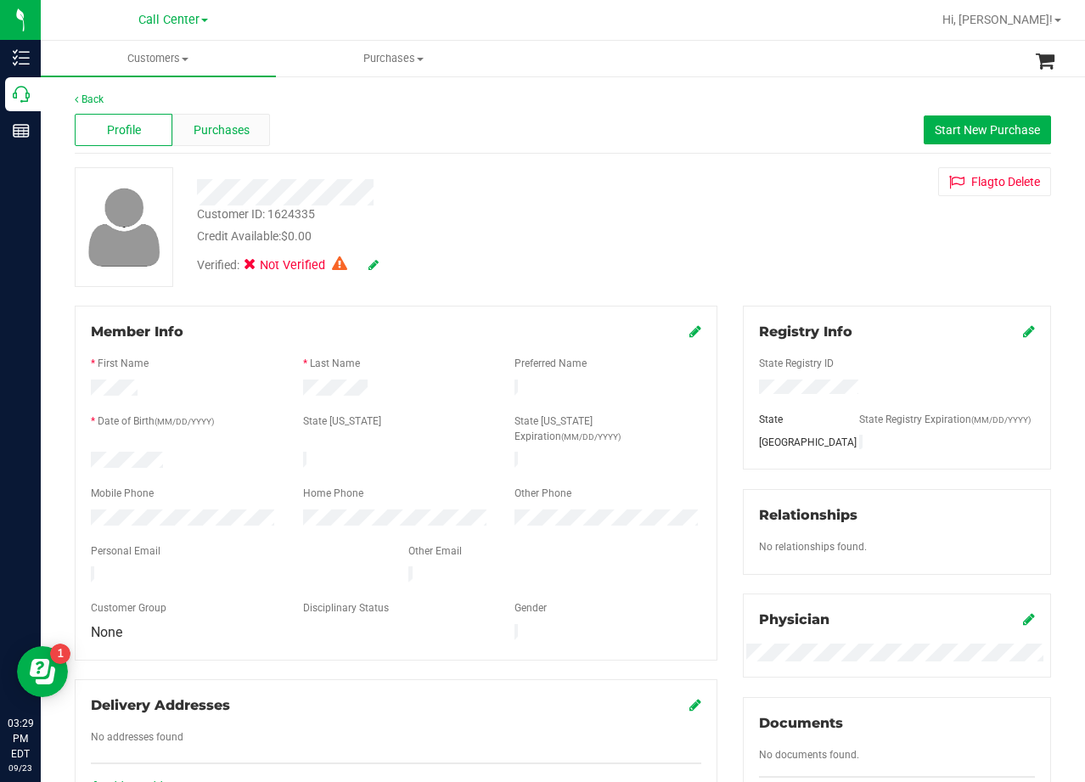
click at [203, 135] on span "Purchases" at bounding box center [222, 130] width 56 height 18
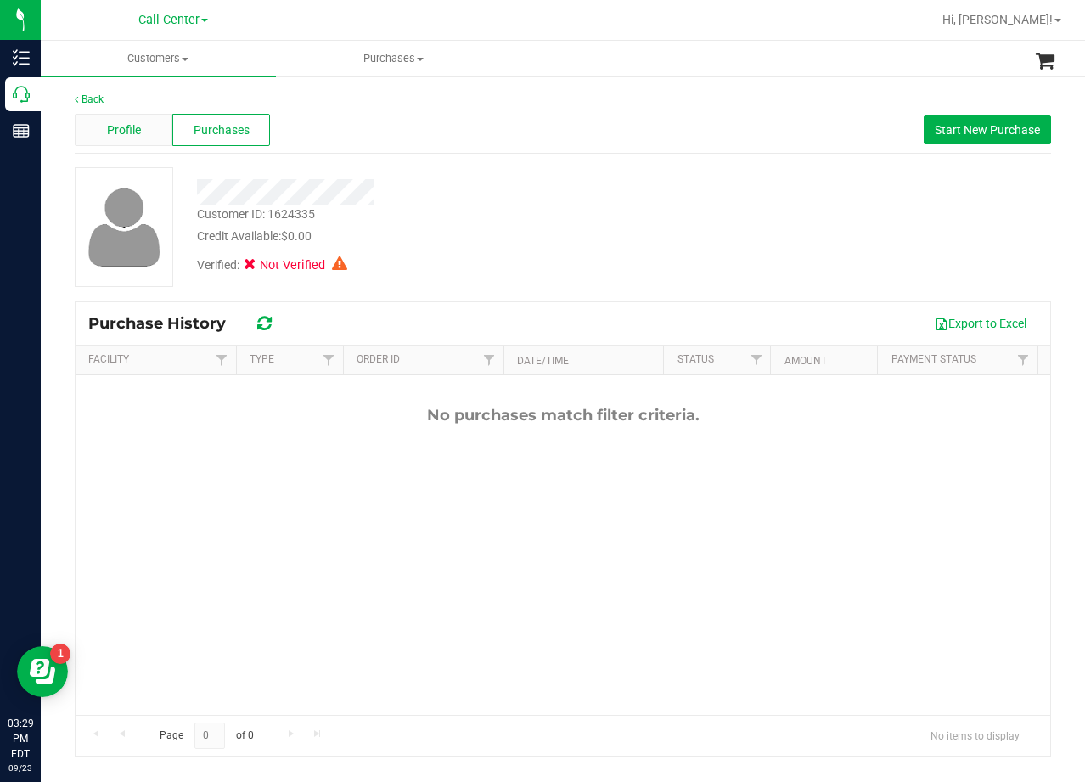
click at [127, 135] on span "Profile" at bounding box center [124, 130] width 34 height 18
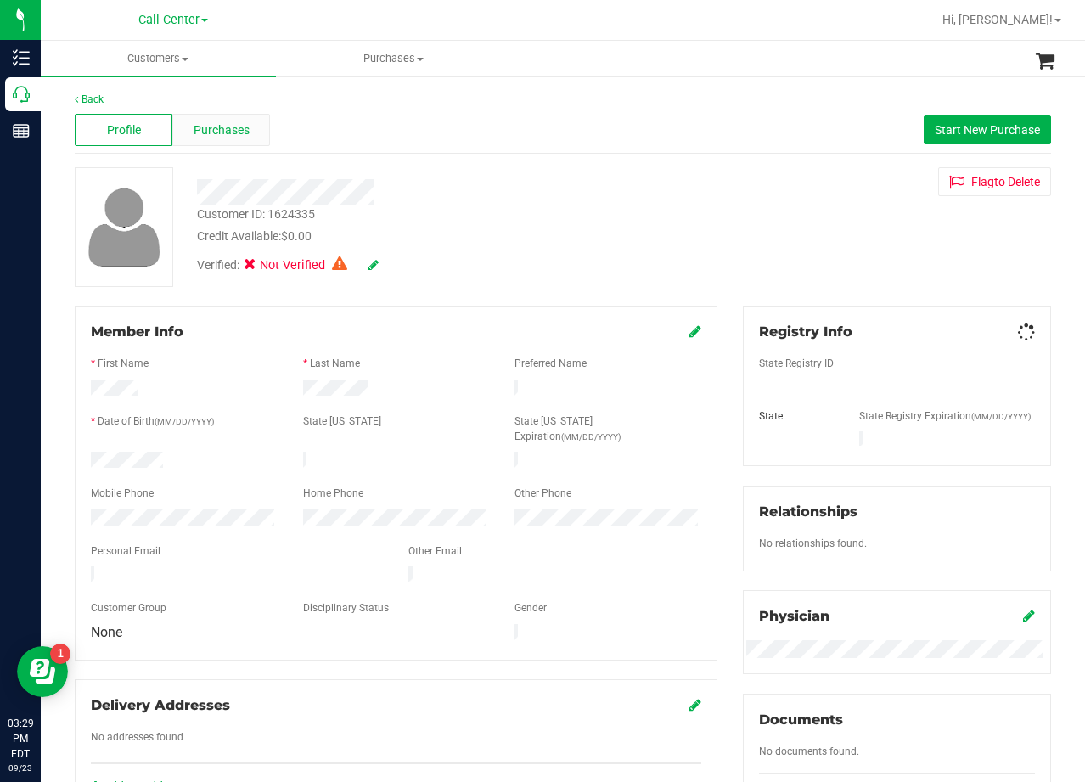
click at [203, 131] on span "Purchases" at bounding box center [222, 130] width 56 height 18
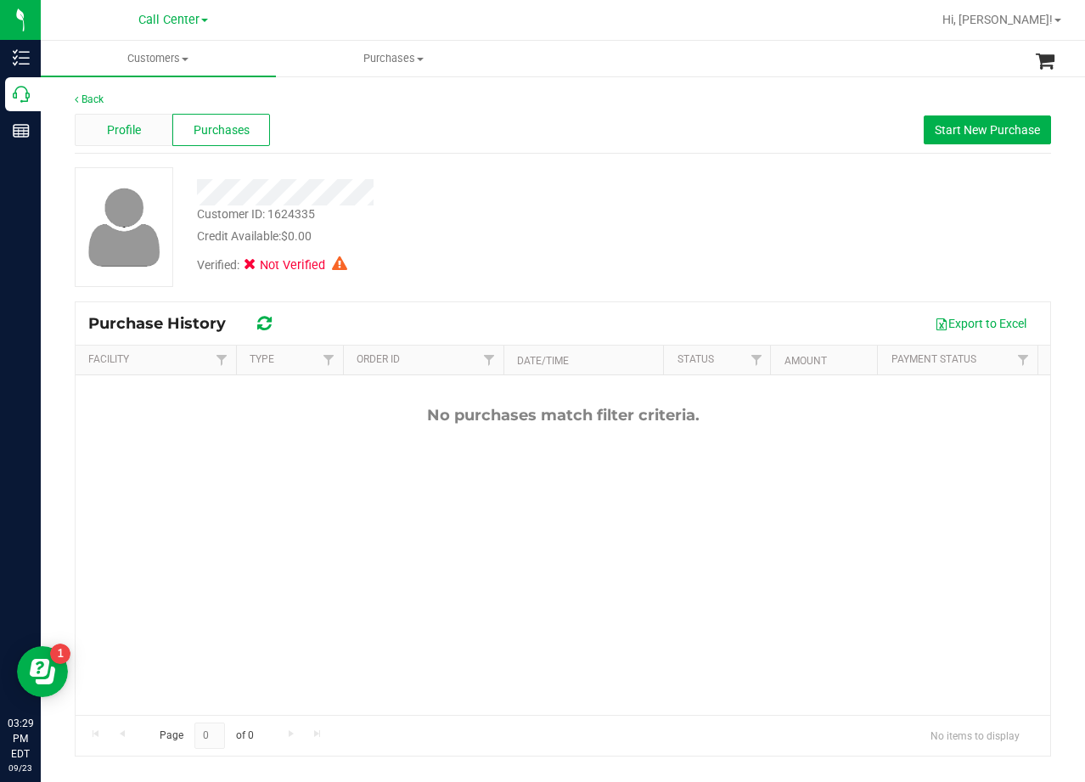
click at [143, 132] on div "Profile" at bounding box center [124, 130] width 98 height 32
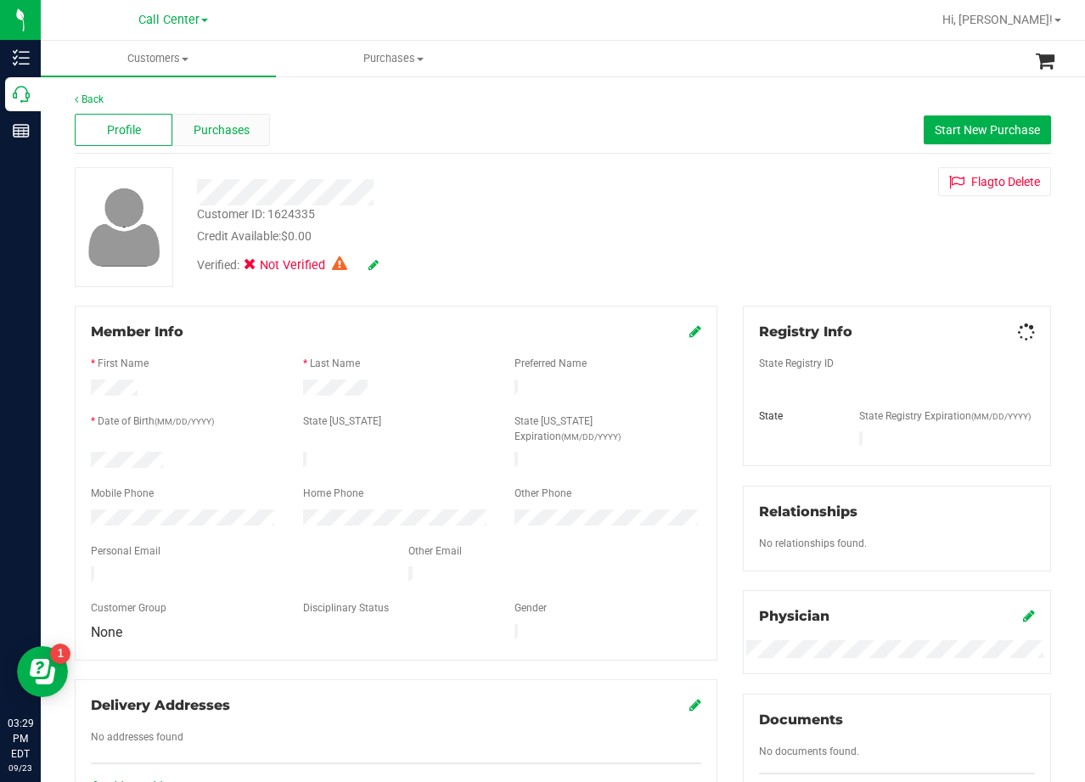
click at [228, 127] on span "Purchases" at bounding box center [222, 130] width 56 height 18
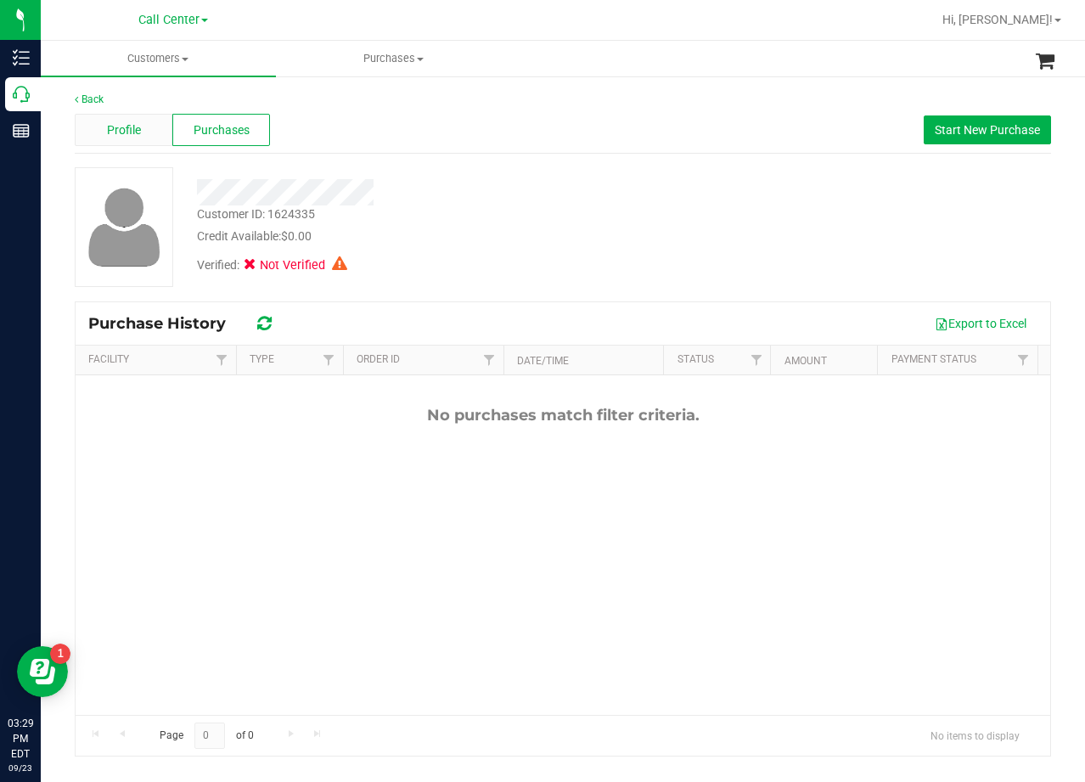
click at [149, 125] on div "Profile" at bounding box center [124, 130] width 98 height 32
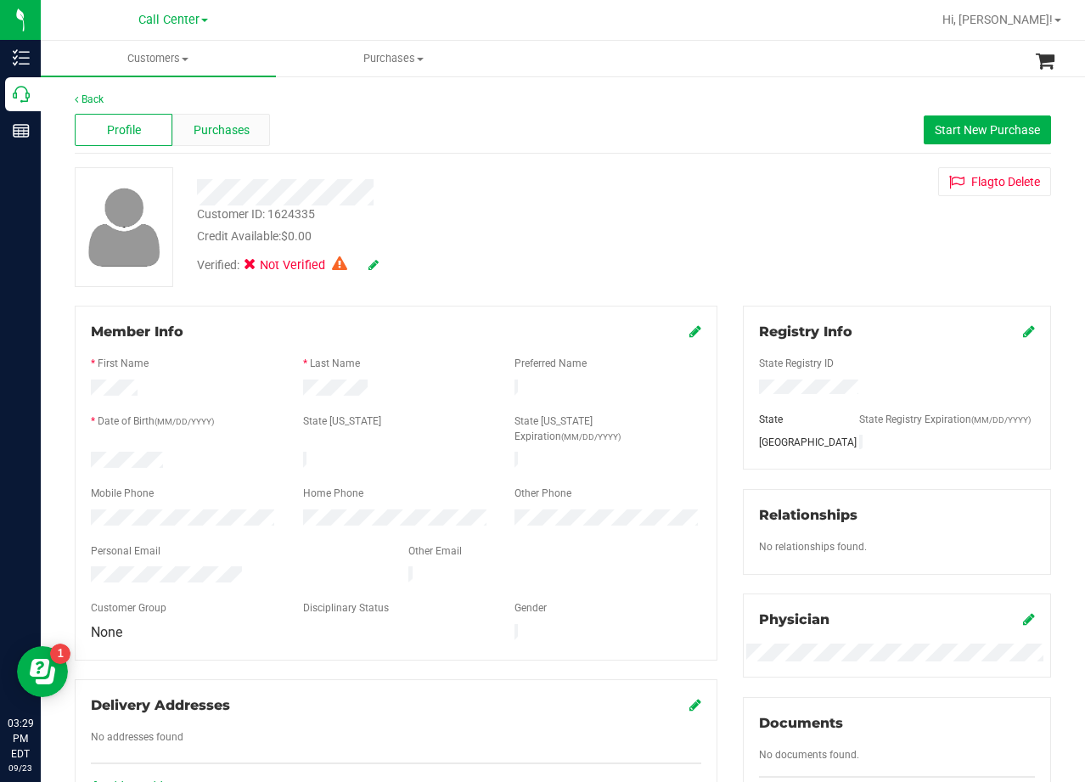
click at [234, 123] on span "Purchases" at bounding box center [222, 130] width 56 height 18
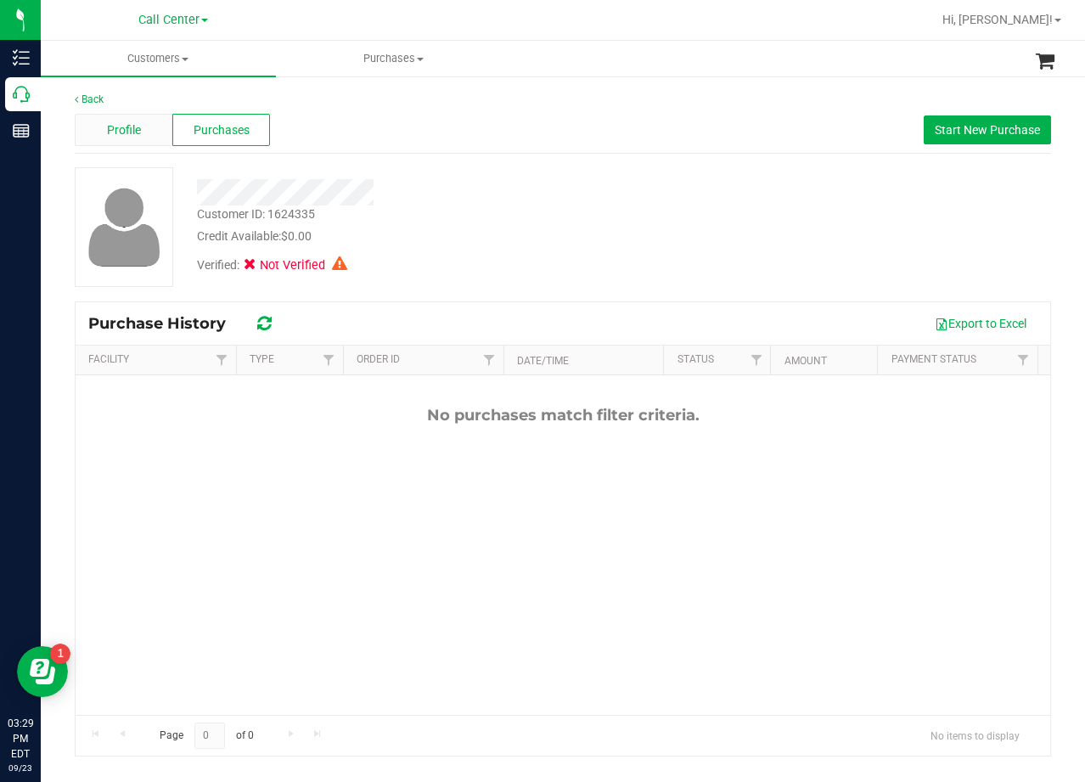
click at [144, 145] on div "Profile" at bounding box center [124, 130] width 98 height 32
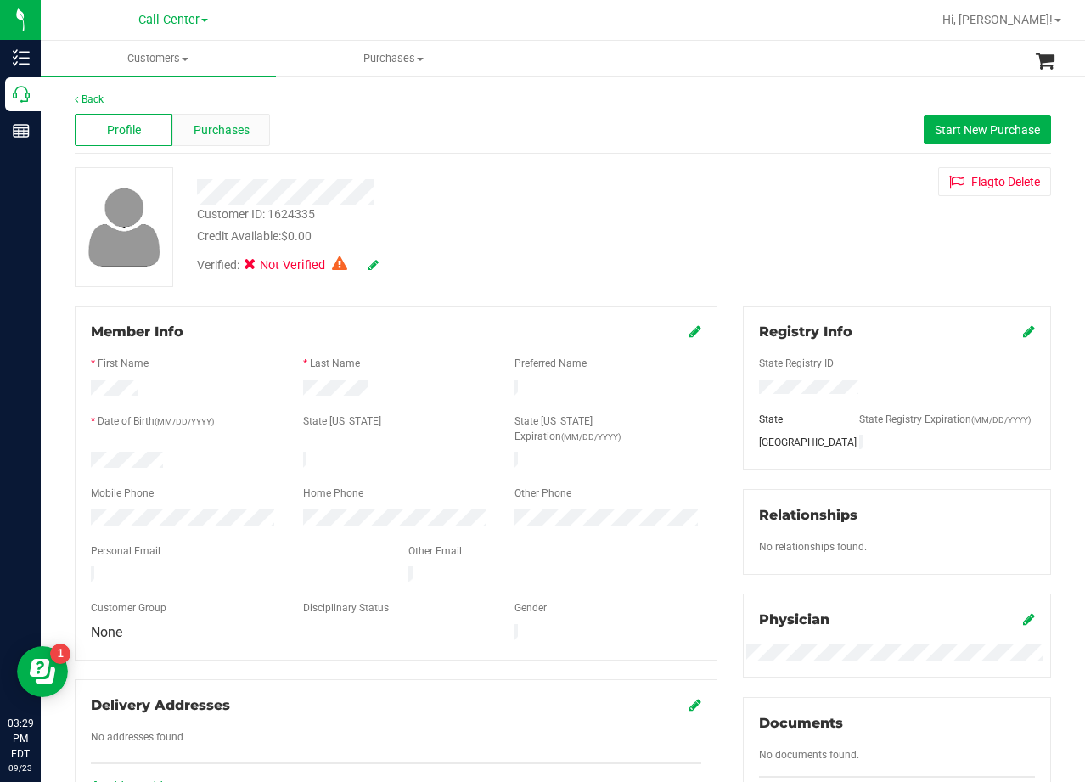
click at [250, 129] on div "Purchases" at bounding box center [221, 130] width 98 height 32
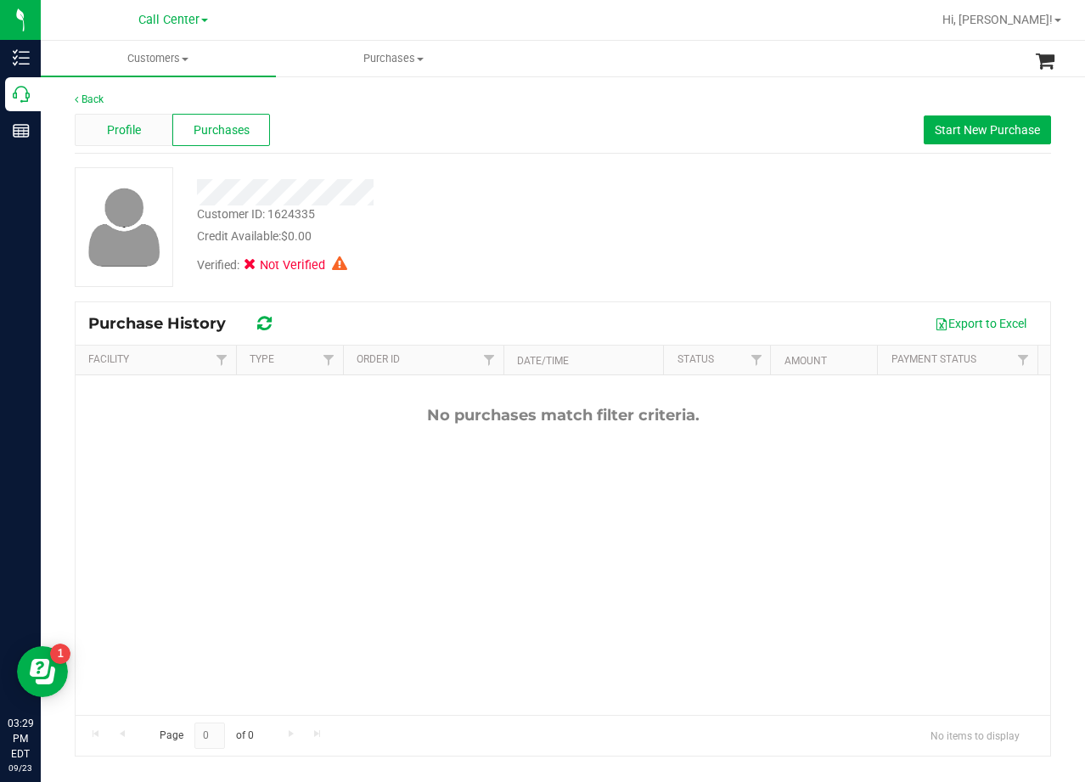
click at [121, 140] on div "Profile" at bounding box center [124, 130] width 98 height 32
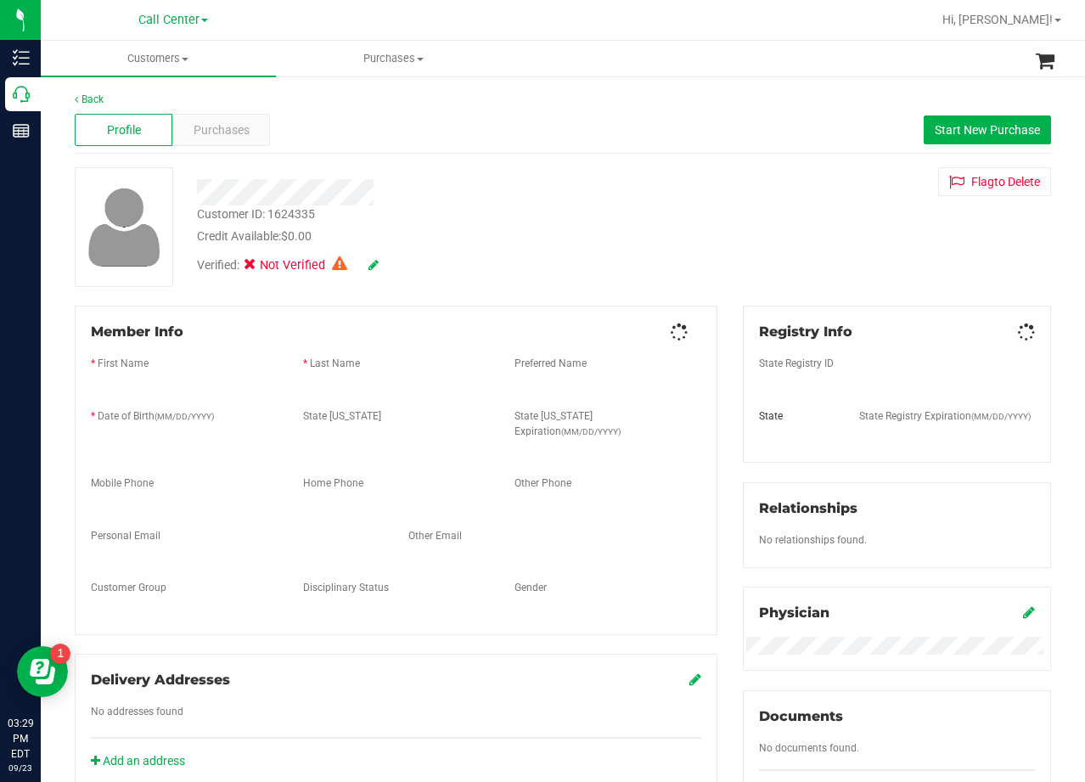
click at [235, 134] on span "Purchases" at bounding box center [222, 130] width 56 height 18
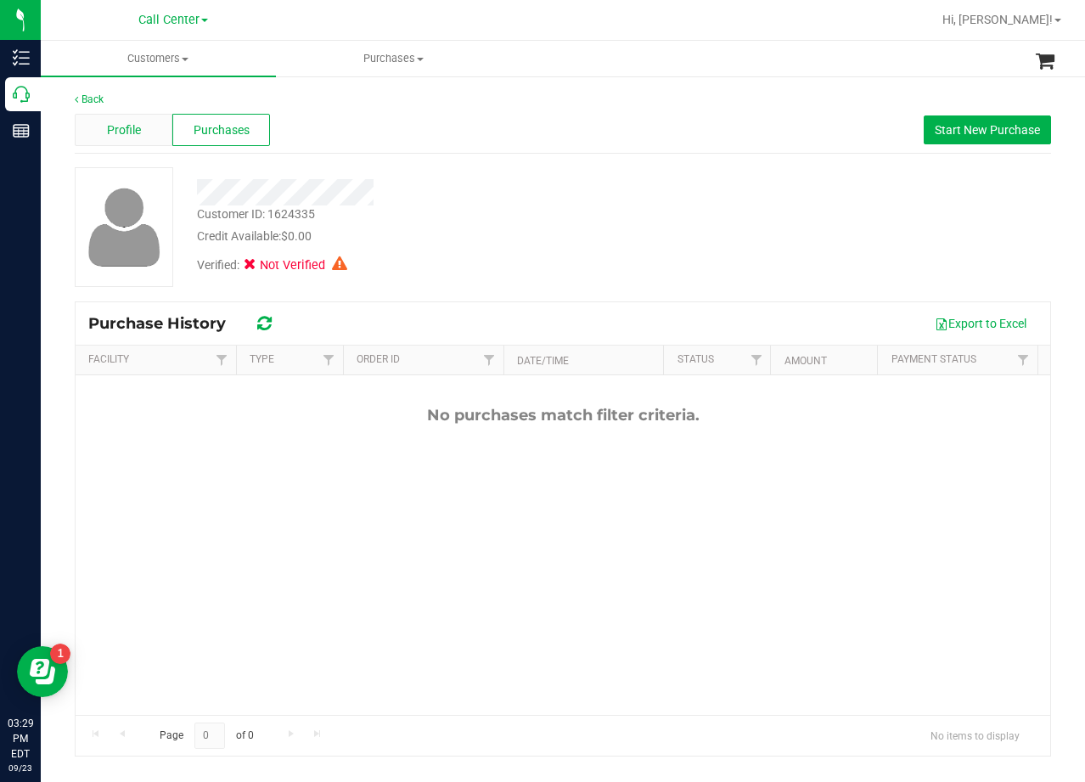
click at [100, 140] on div "Profile" at bounding box center [124, 130] width 98 height 32
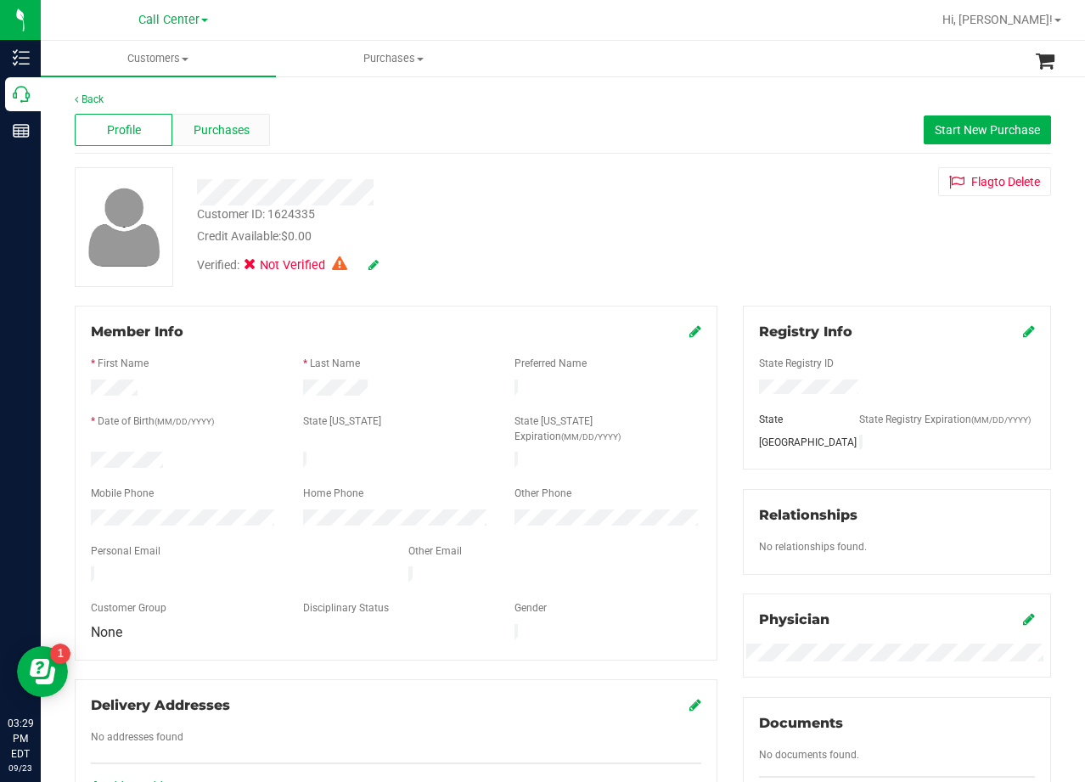
click at [221, 132] on span "Purchases" at bounding box center [222, 130] width 56 height 18
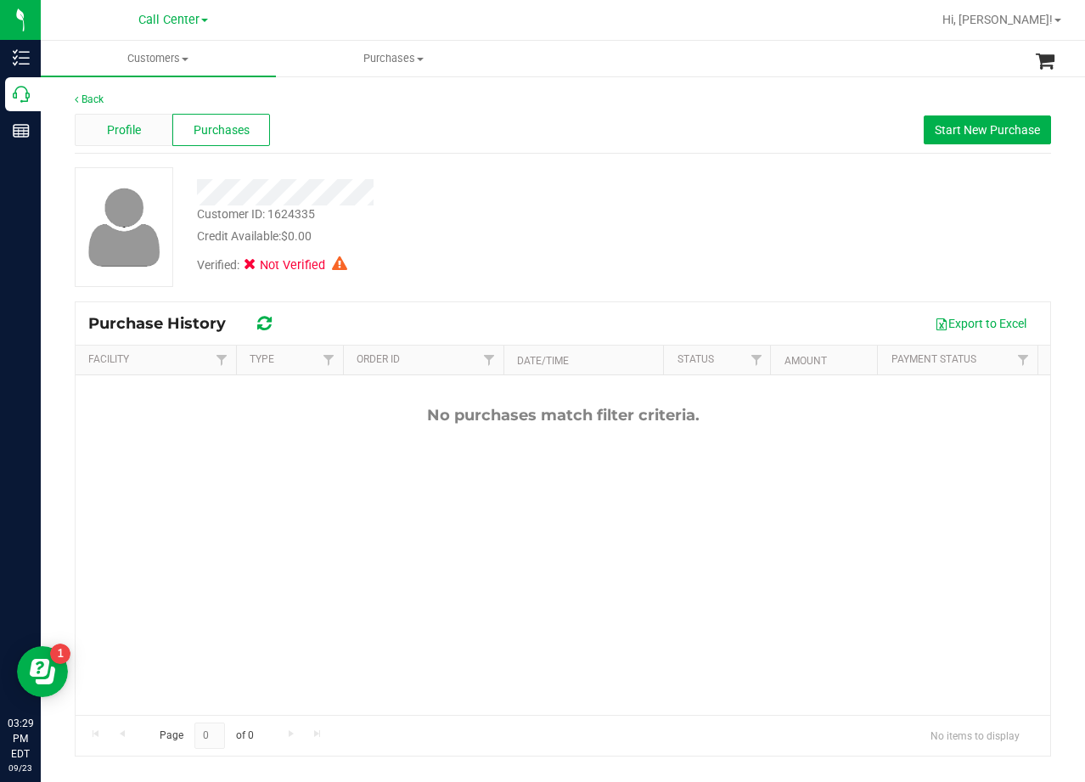
click at [140, 143] on div "Profile" at bounding box center [124, 130] width 98 height 32
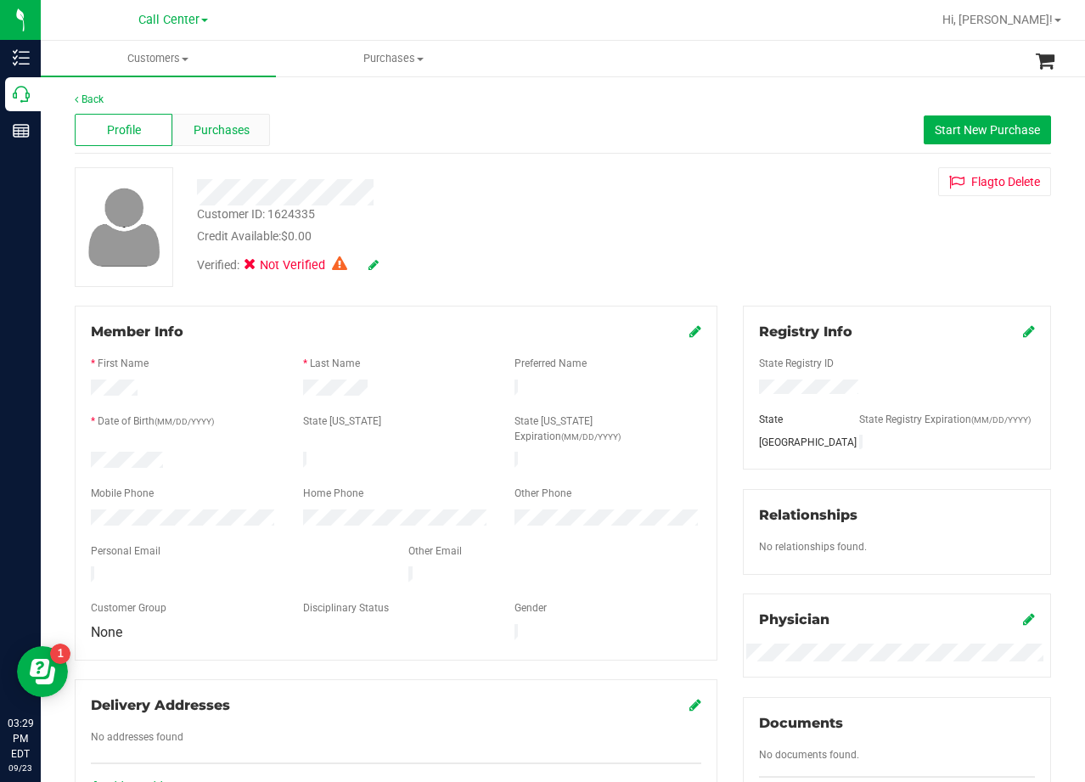
click at [228, 141] on div "Purchases" at bounding box center [221, 130] width 98 height 32
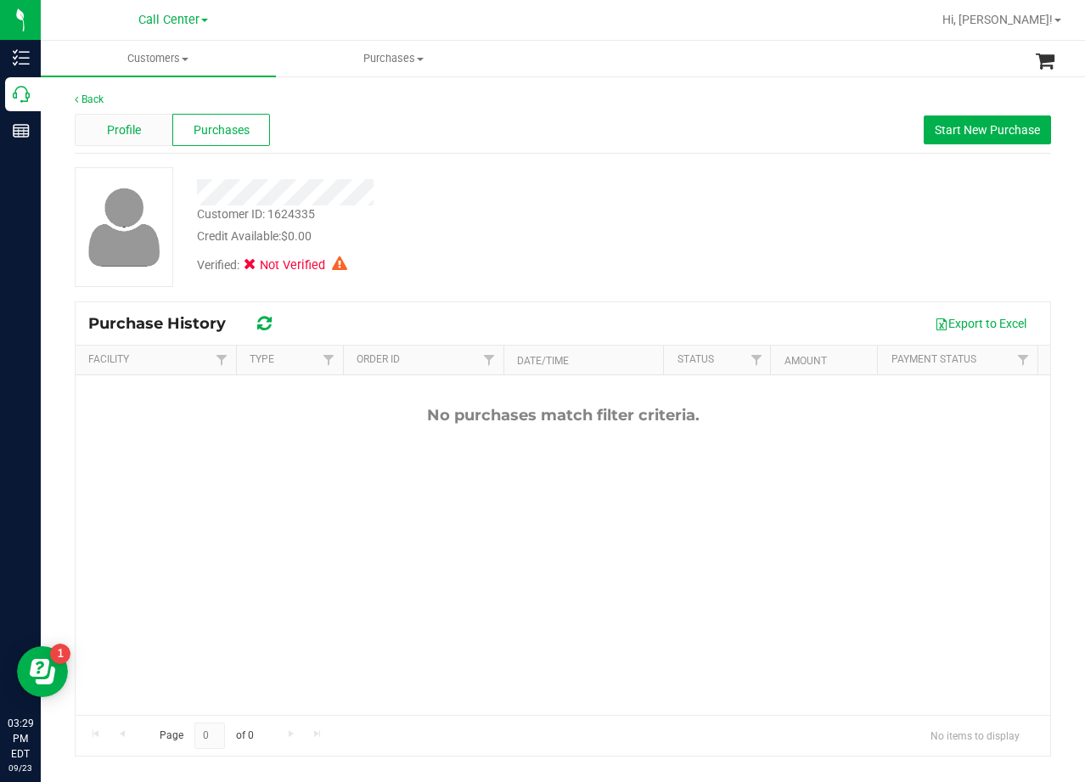
click at [127, 138] on span "Profile" at bounding box center [124, 130] width 34 height 18
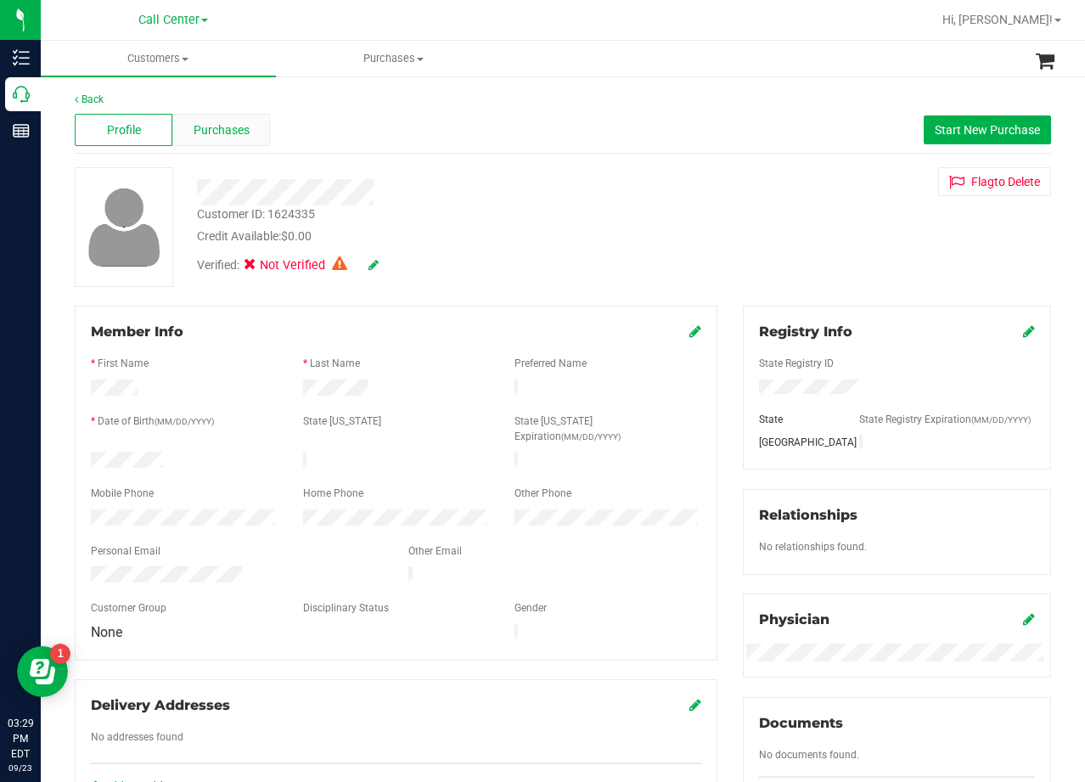
click at [217, 138] on span "Purchases" at bounding box center [222, 130] width 56 height 18
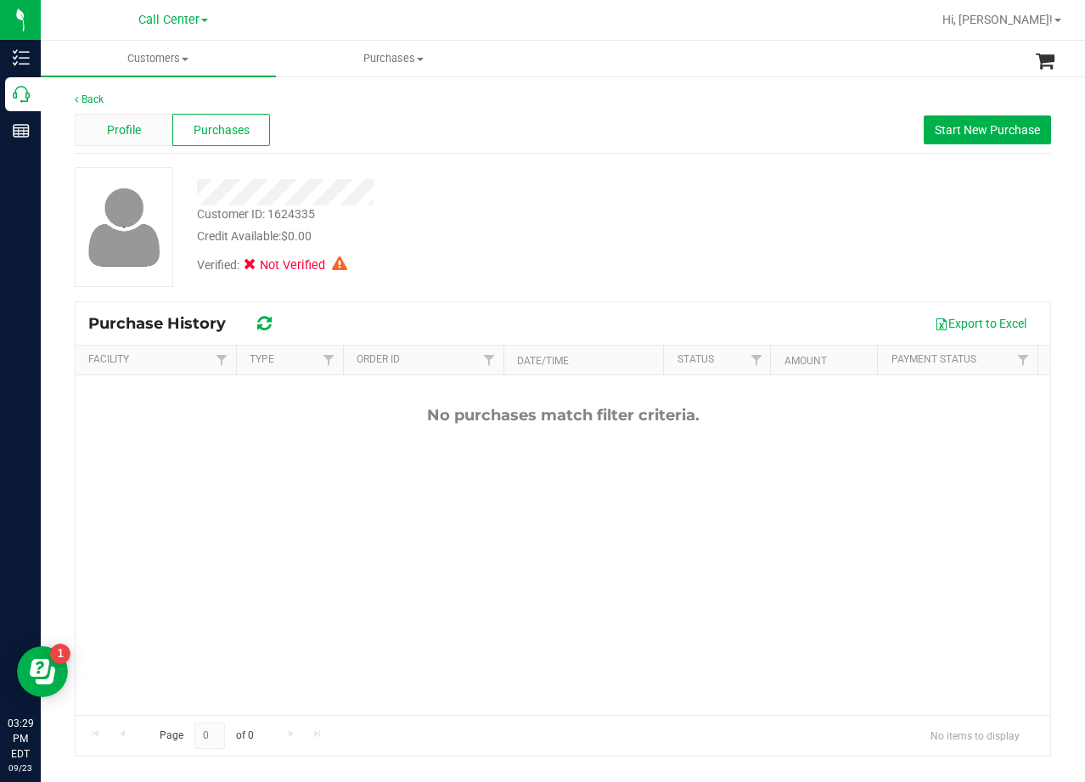
click at [145, 139] on div "Profile" at bounding box center [124, 130] width 98 height 32
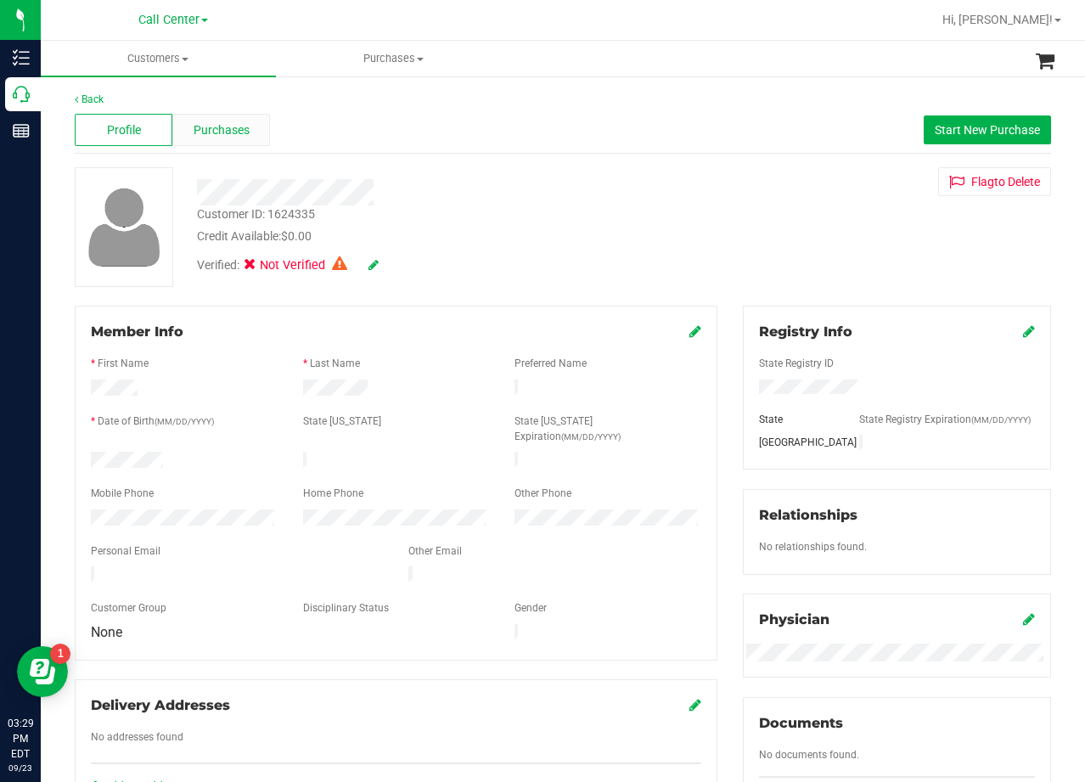
click at [203, 134] on span "Purchases" at bounding box center [222, 130] width 56 height 18
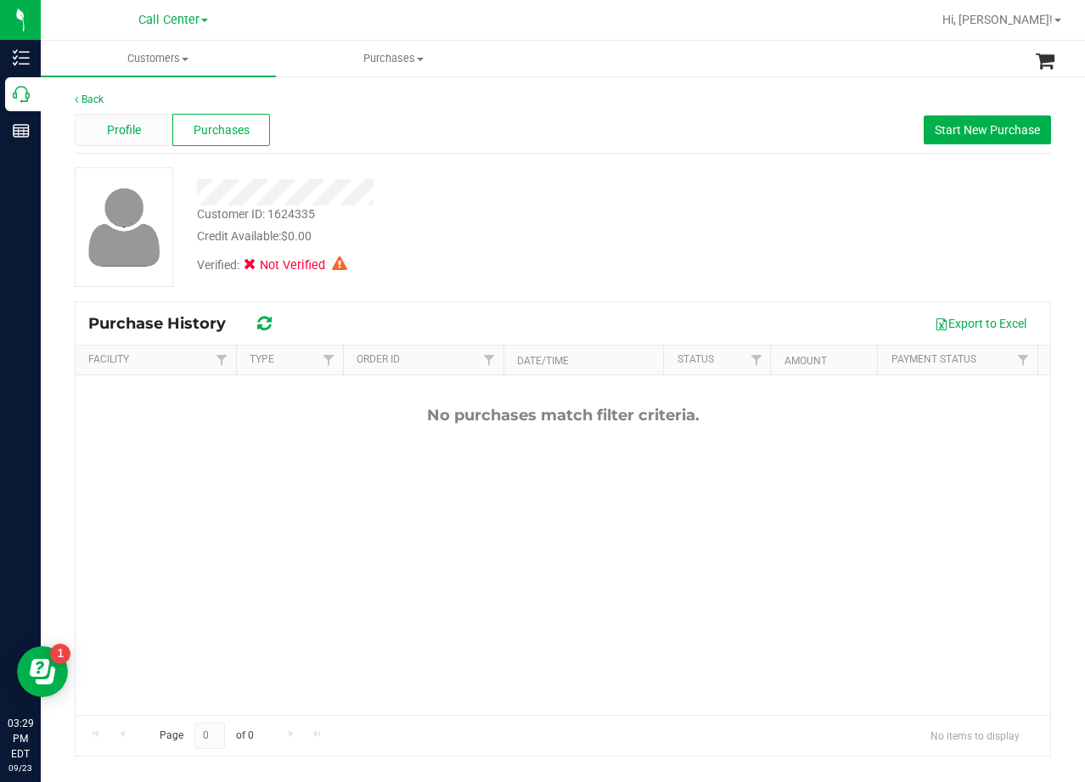
click at [155, 131] on div "Profile" at bounding box center [124, 130] width 98 height 32
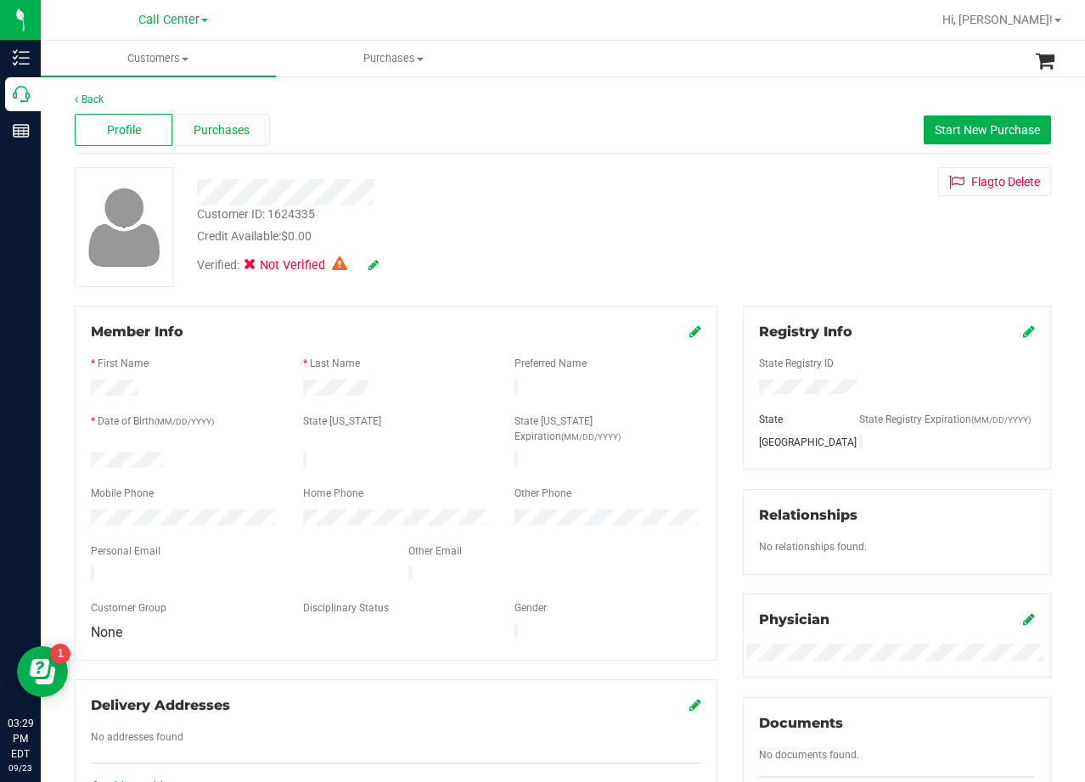
click at [218, 127] on span "Purchases" at bounding box center [222, 130] width 56 height 18
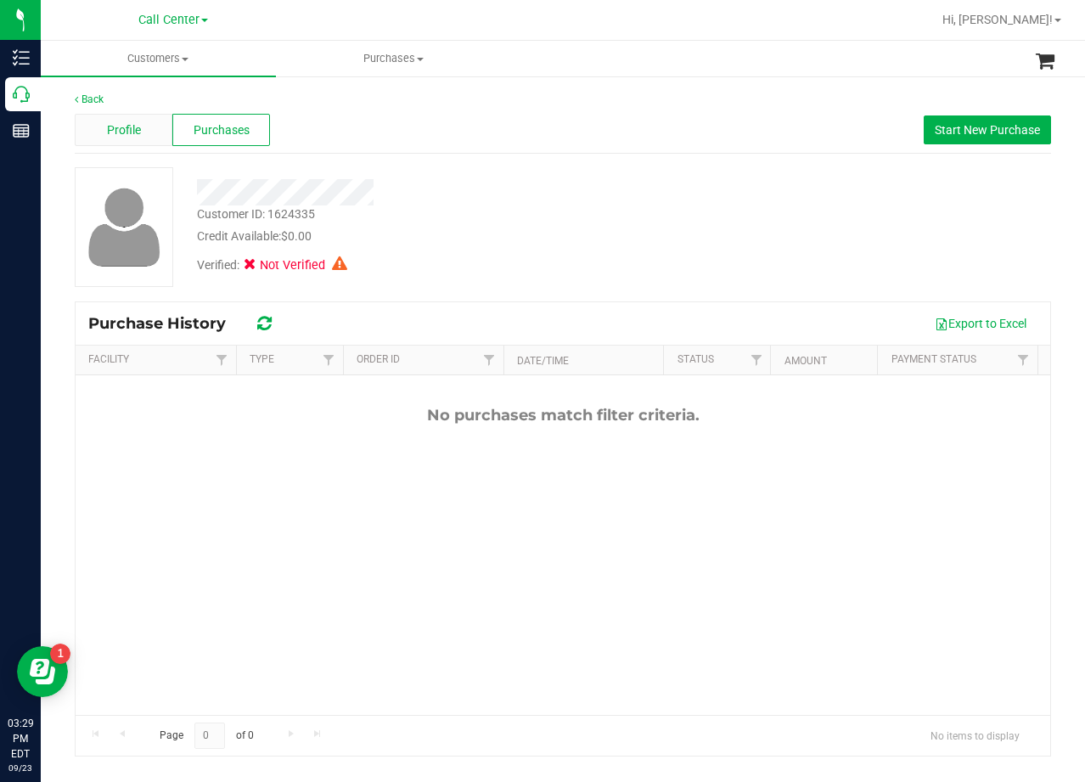
click at [137, 139] on div "Profile" at bounding box center [124, 130] width 98 height 32
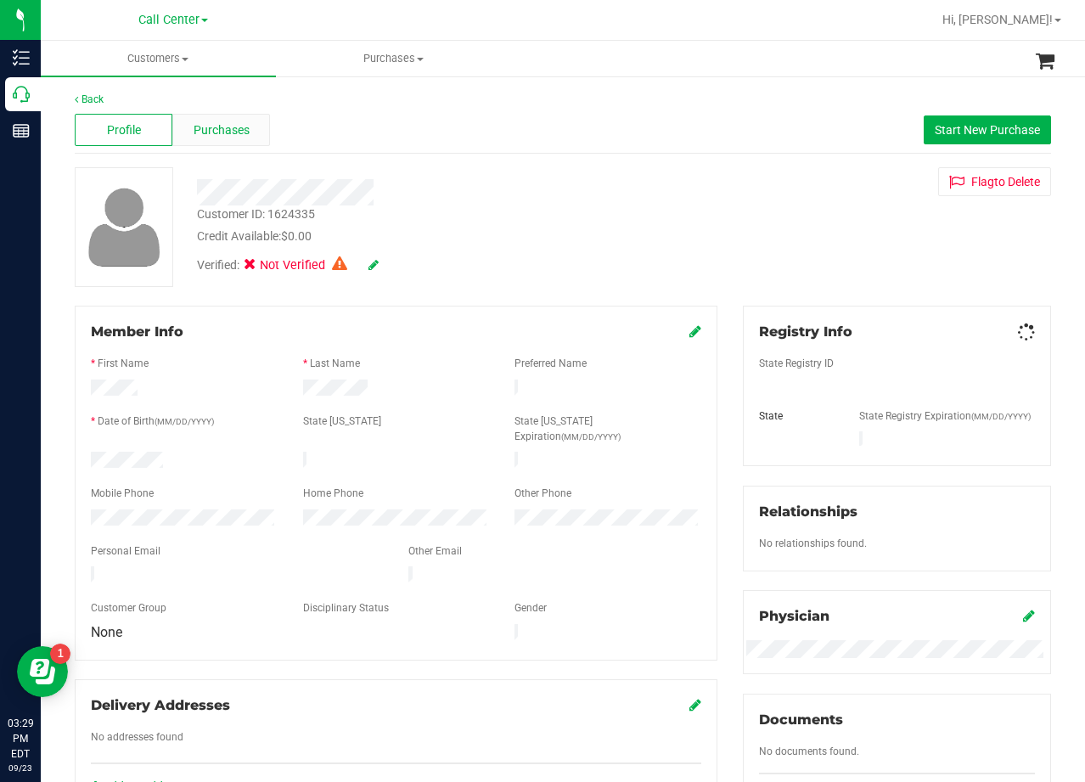
click at [215, 138] on span "Purchases" at bounding box center [222, 130] width 56 height 18
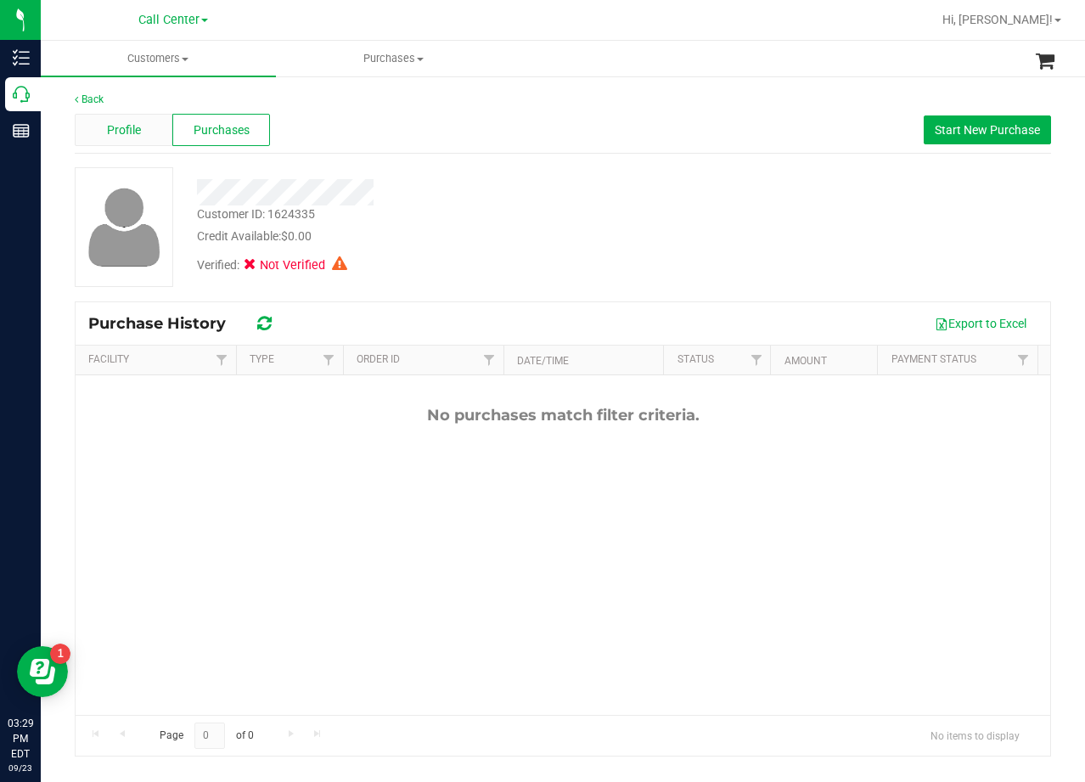
click at [147, 135] on div "Profile" at bounding box center [124, 130] width 98 height 32
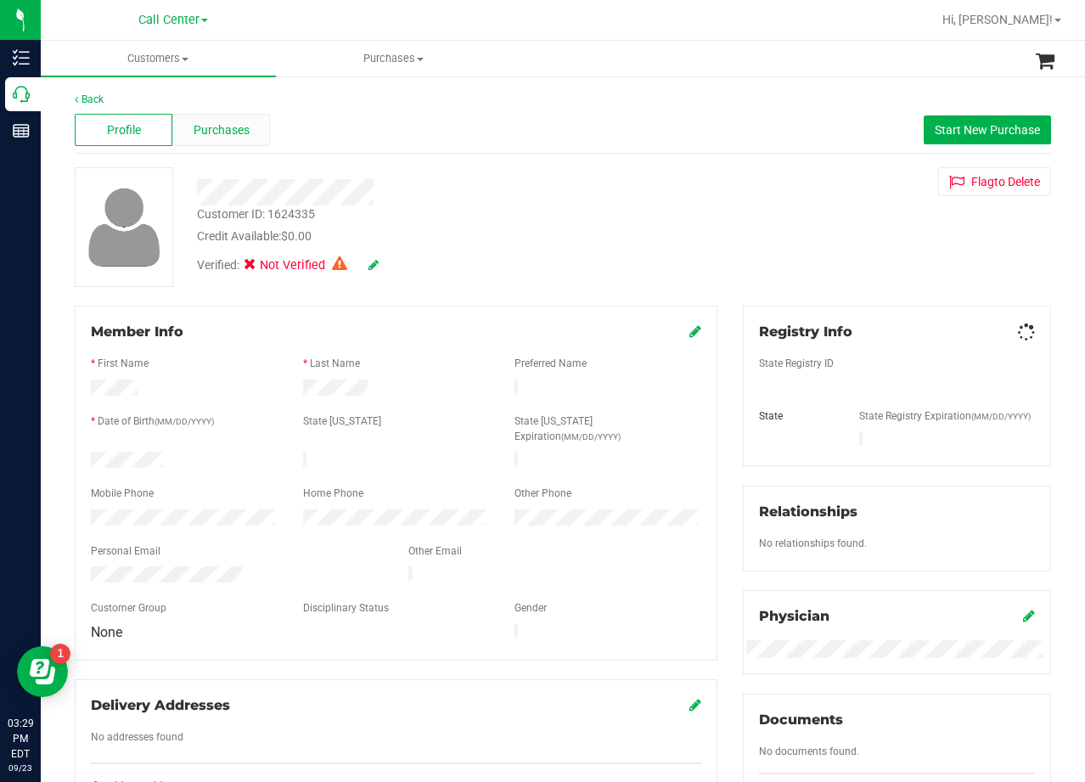
click at [205, 132] on span "Purchases" at bounding box center [222, 130] width 56 height 18
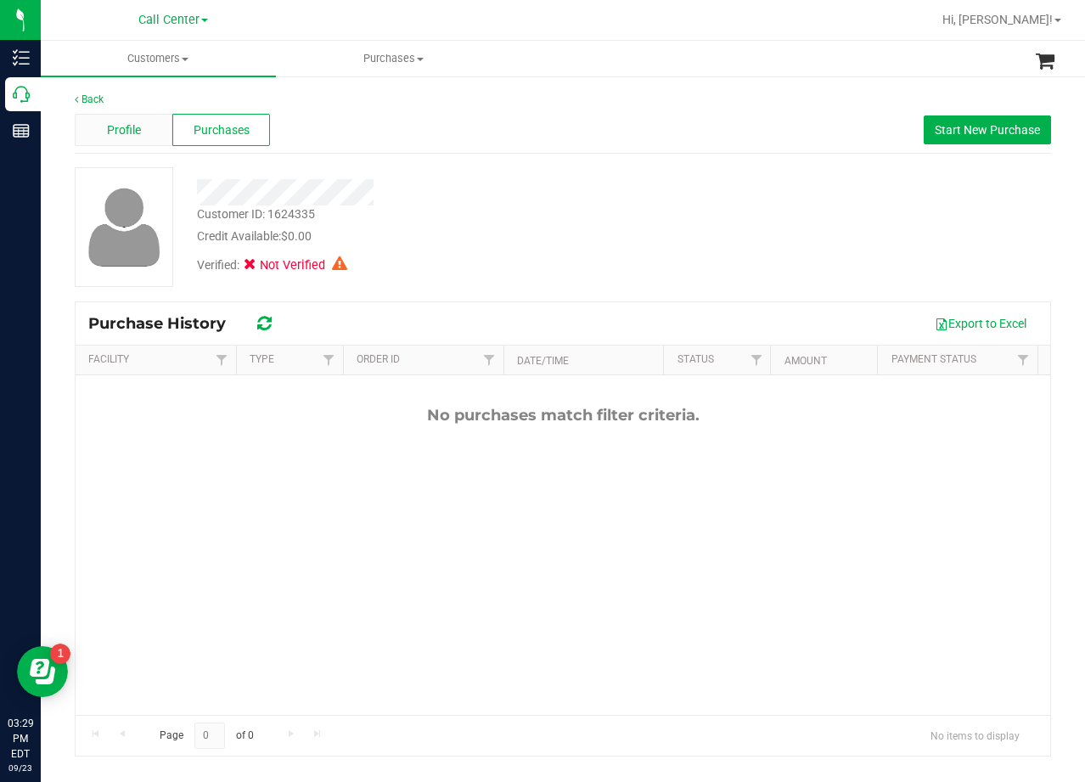
click at [82, 121] on div "Profile" at bounding box center [124, 130] width 98 height 32
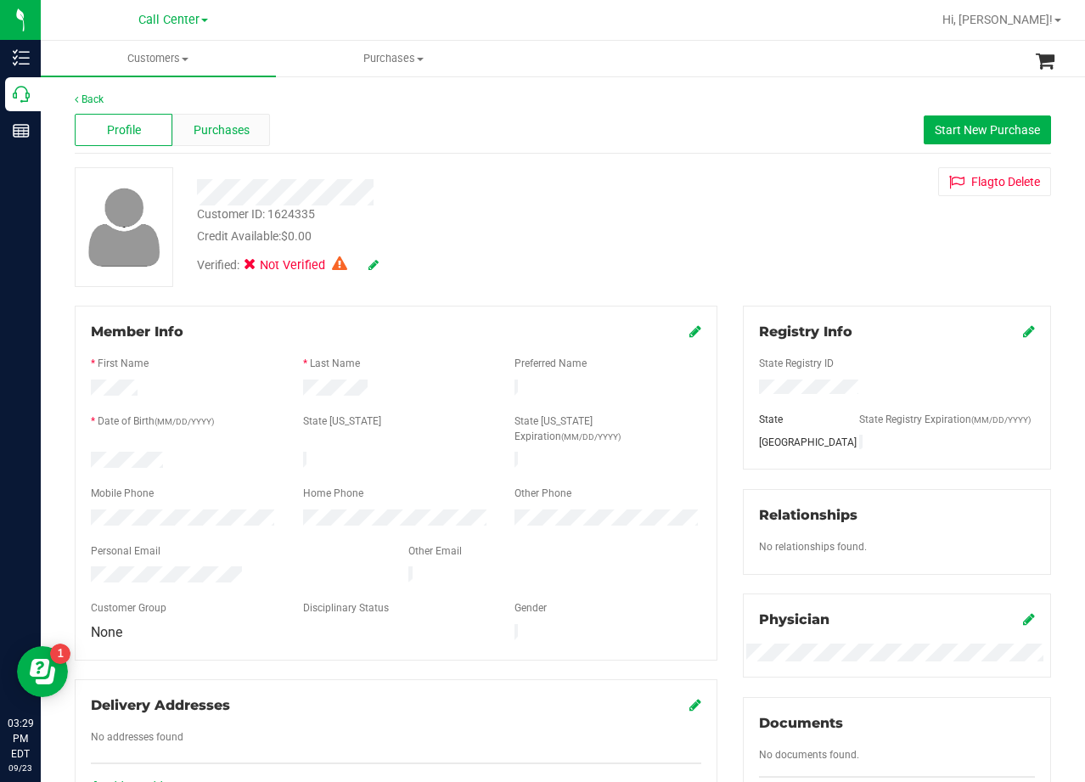
click at [232, 120] on div "Purchases" at bounding box center [221, 130] width 98 height 32
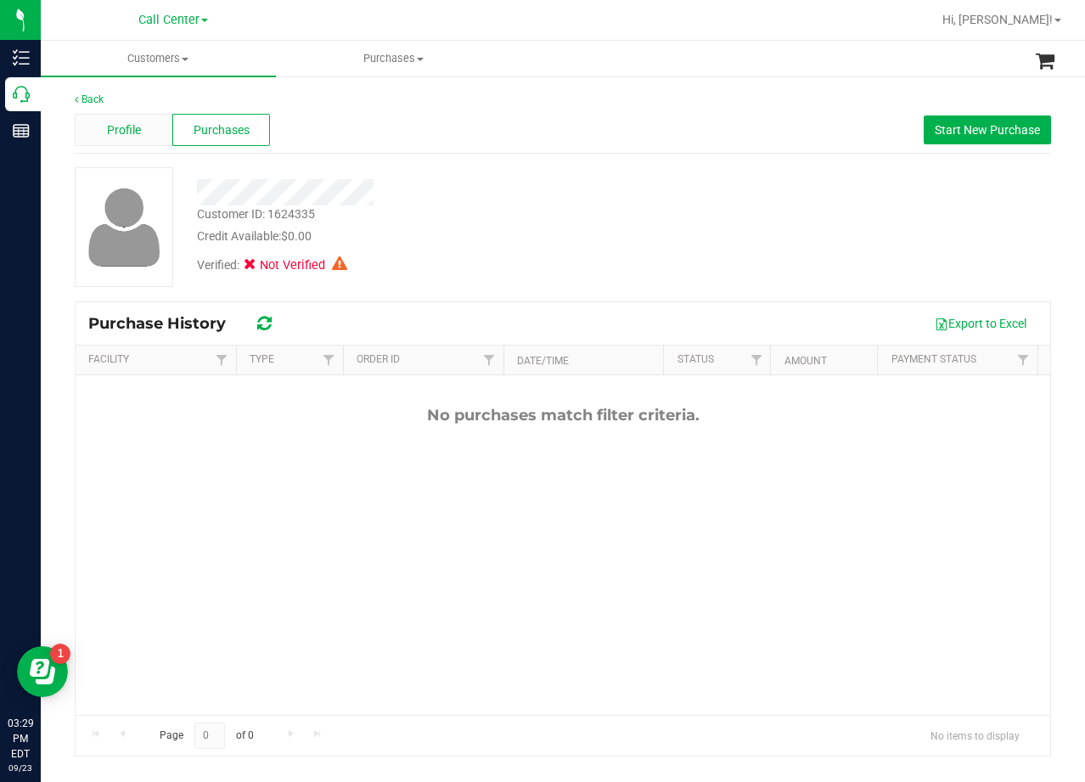
click at [166, 130] on div "Profile" at bounding box center [124, 130] width 98 height 32
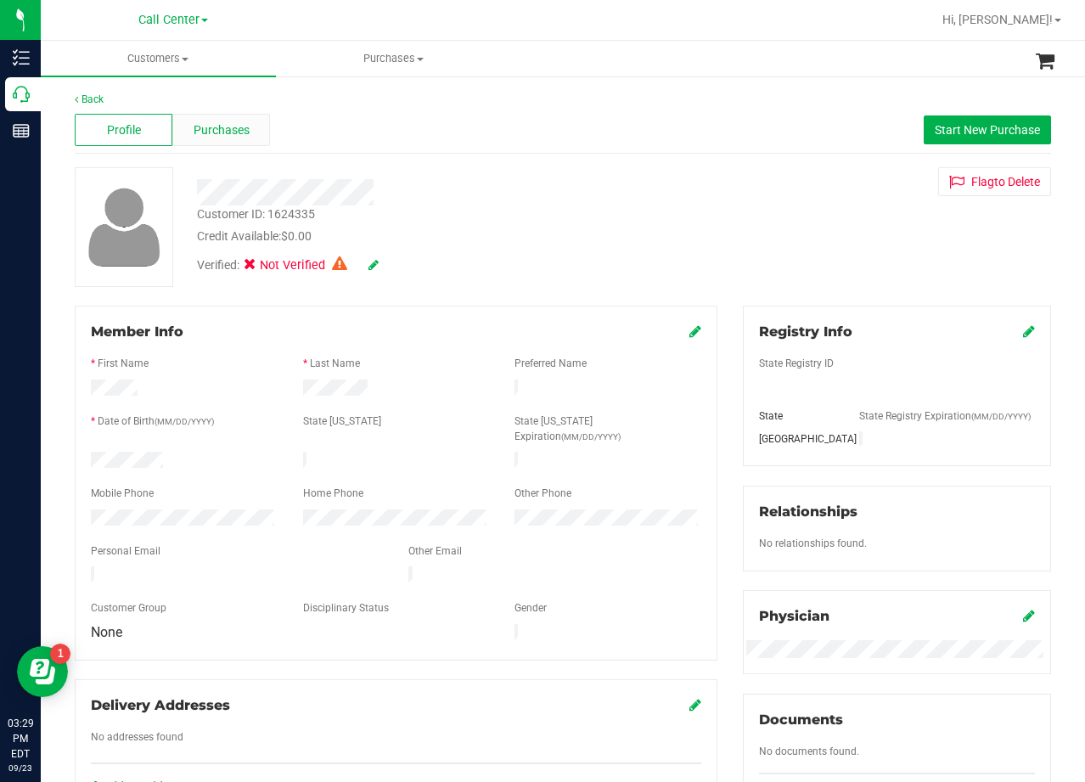
click at [210, 128] on span "Purchases" at bounding box center [222, 130] width 56 height 18
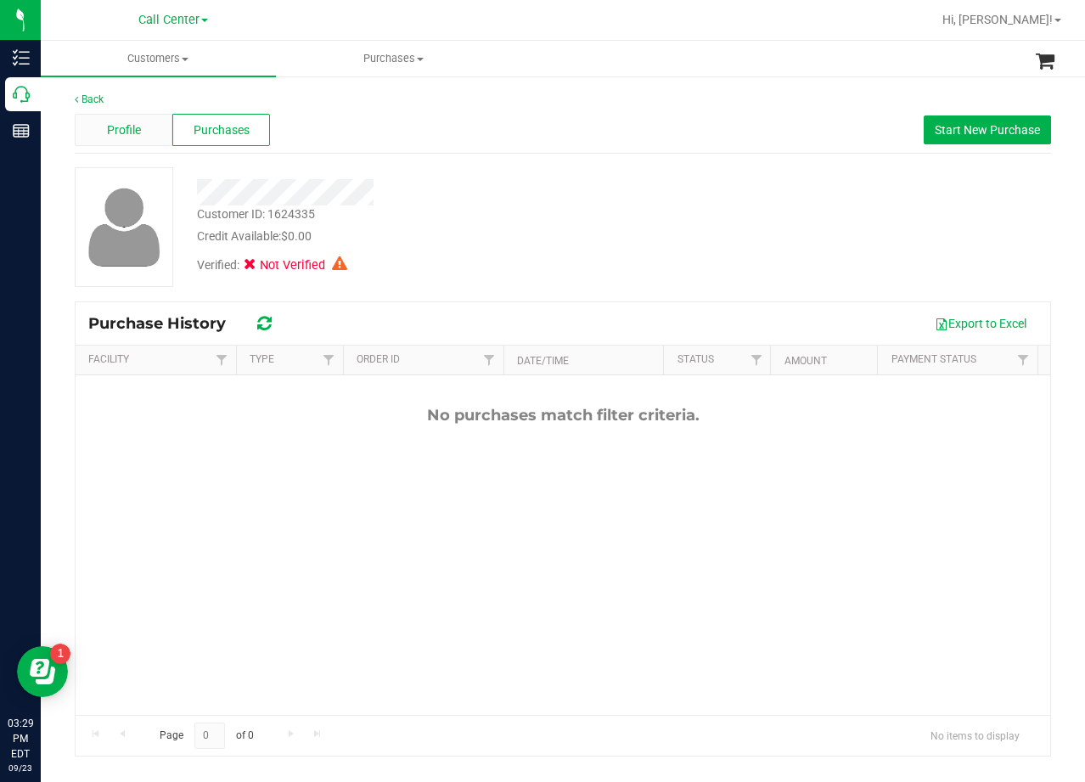
click at [156, 132] on div "Profile" at bounding box center [124, 130] width 98 height 32
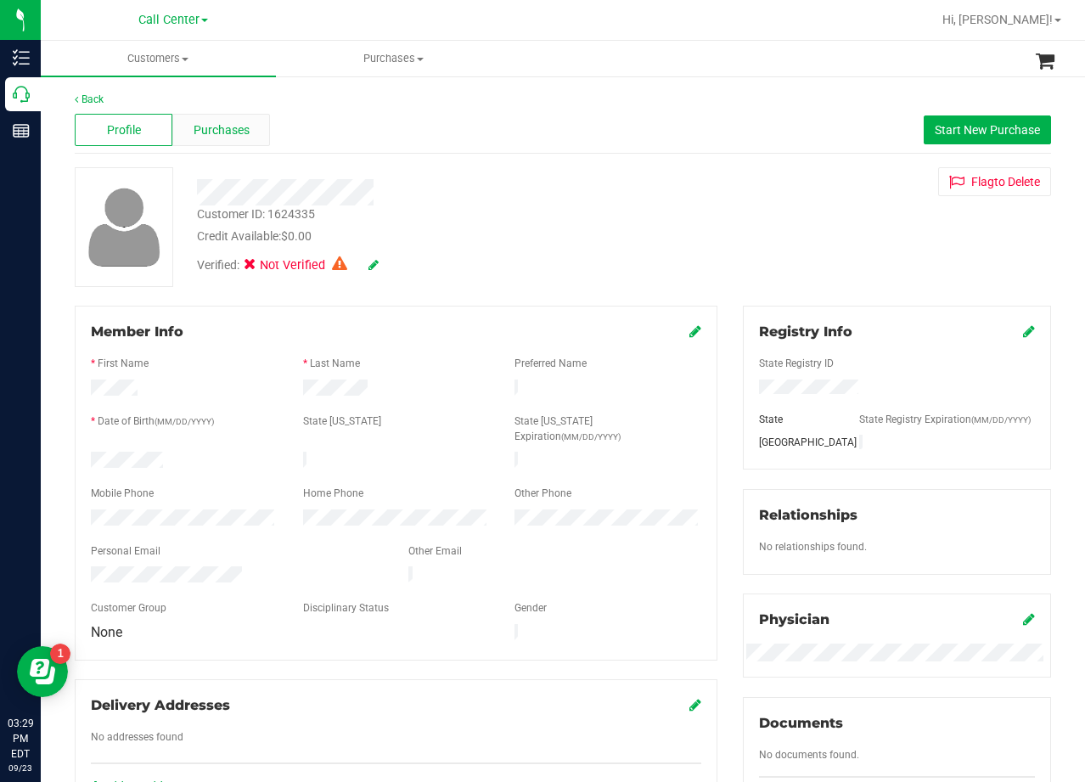
click at [228, 130] on span "Purchases" at bounding box center [222, 130] width 56 height 18
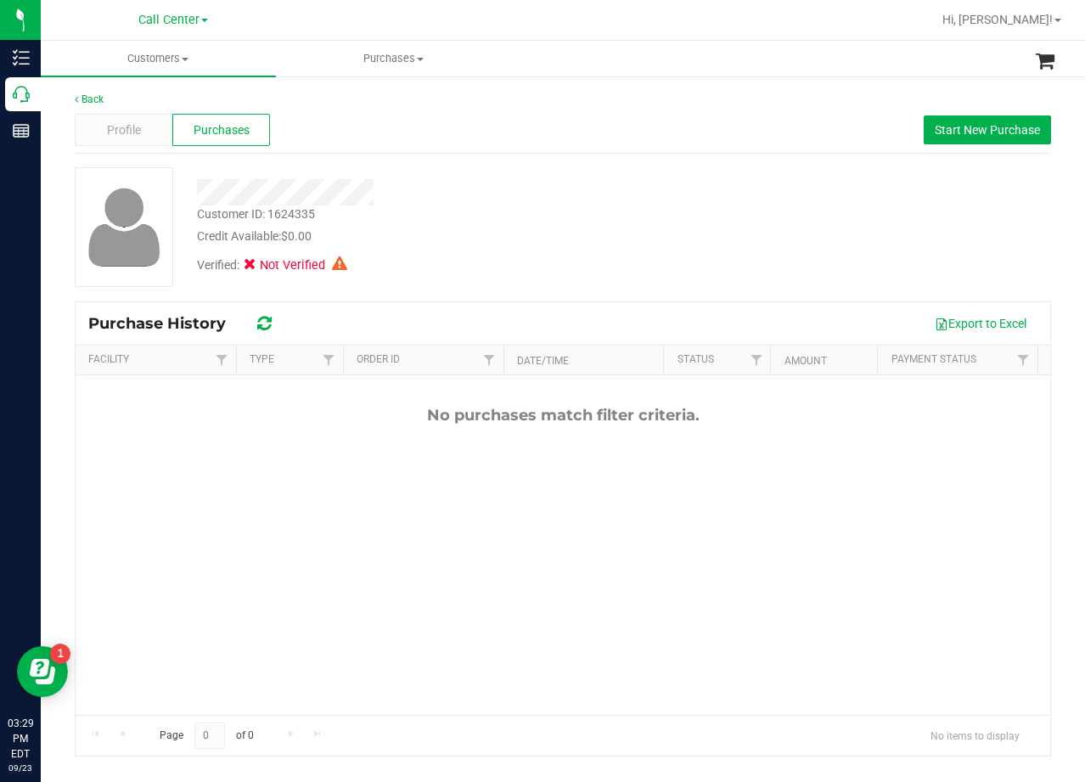
click at [125, 154] on div "Back Profile Purchases Start New Purchase Customer ID: 1624335 Credit Available…" at bounding box center [563, 424] width 976 height 665
click at [124, 144] on div "Profile" at bounding box center [124, 130] width 98 height 32
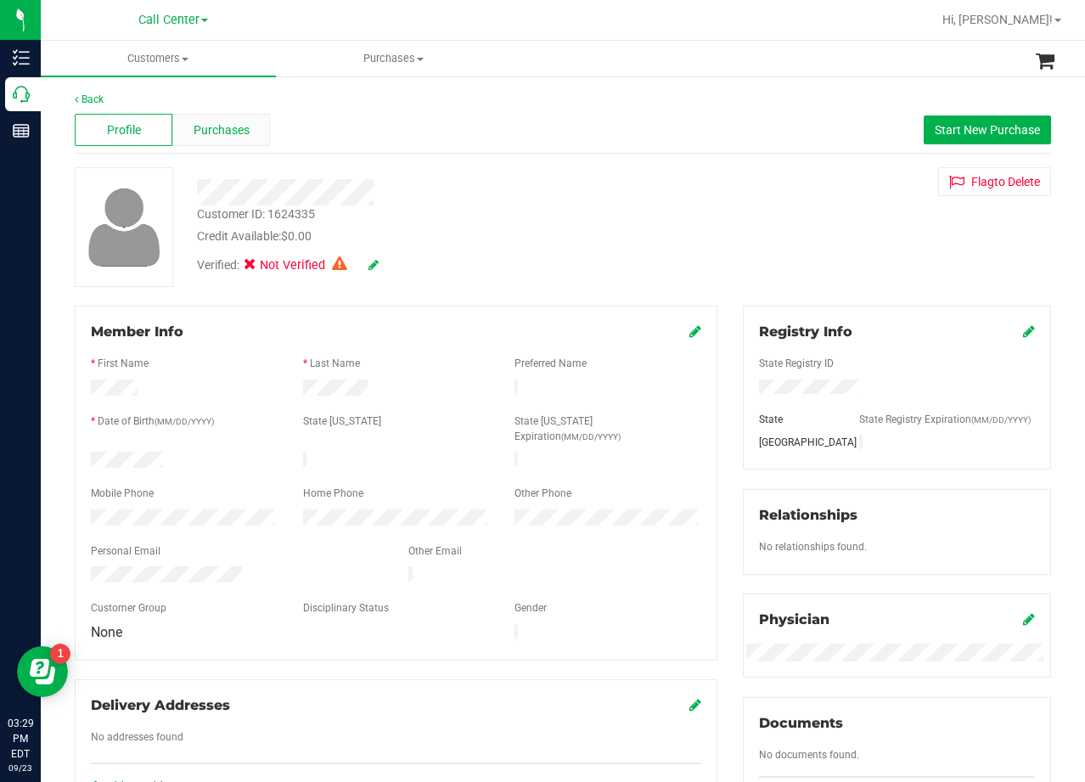
click at [208, 138] on span "Purchases" at bounding box center [222, 130] width 56 height 18
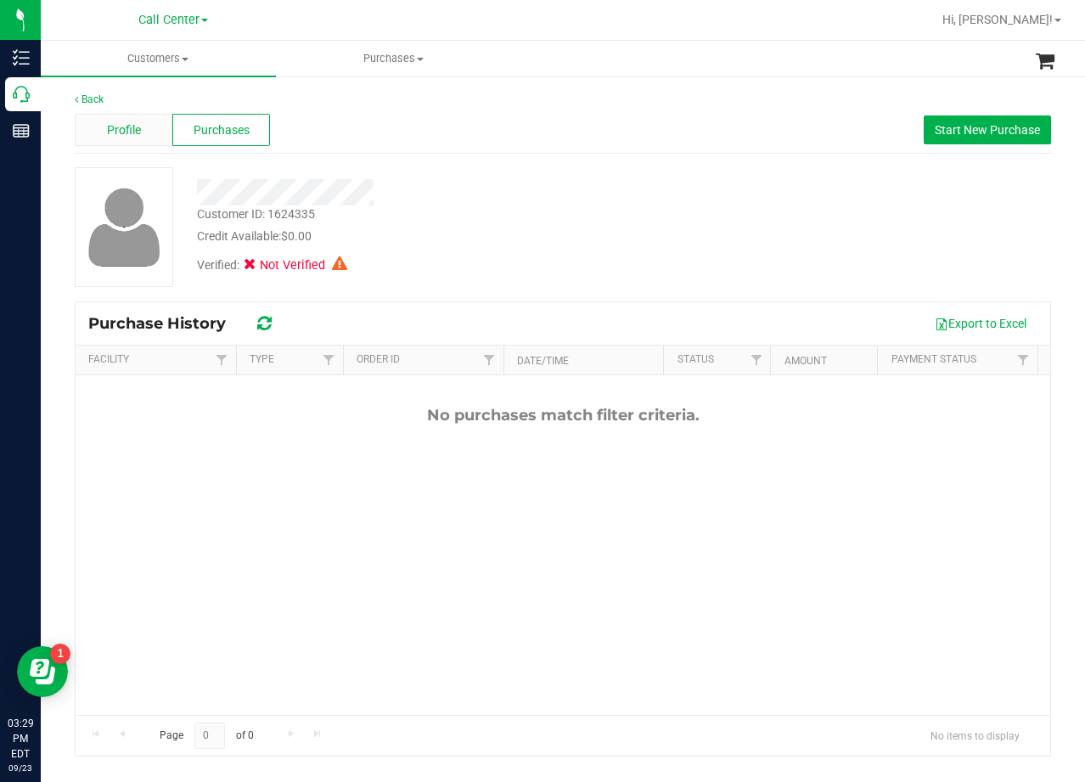
click at [120, 128] on span "Profile" at bounding box center [124, 130] width 34 height 18
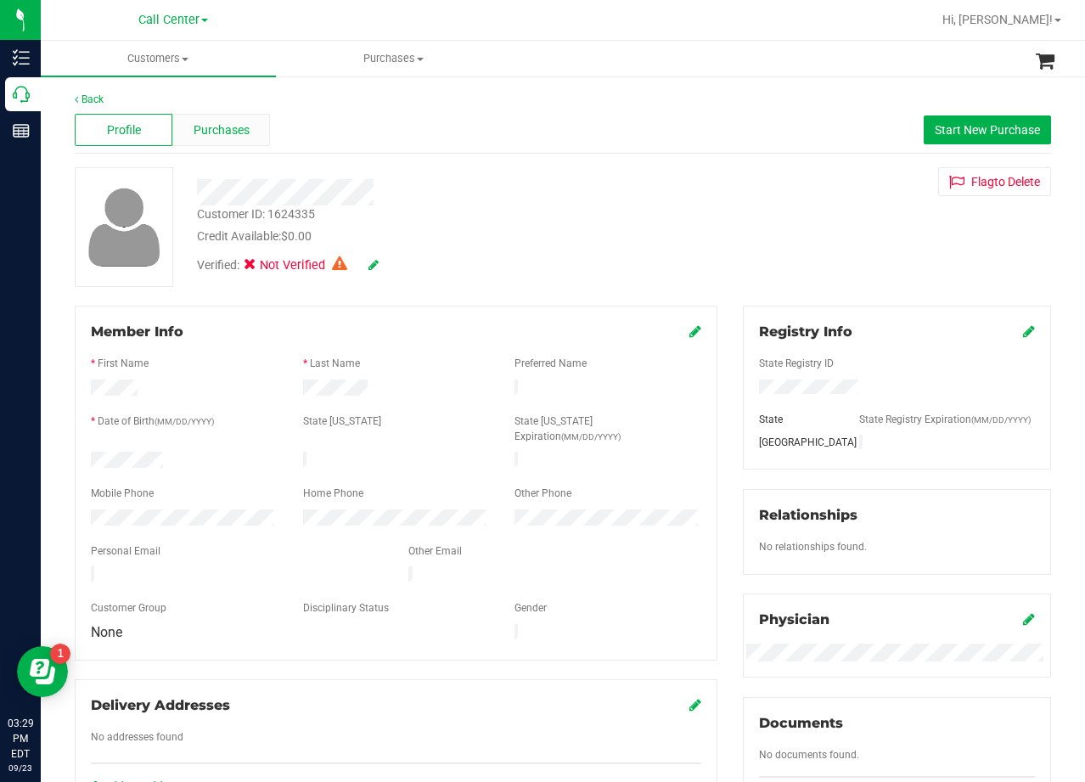
click at [239, 132] on span "Purchases" at bounding box center [222, 130] width 56 height 18
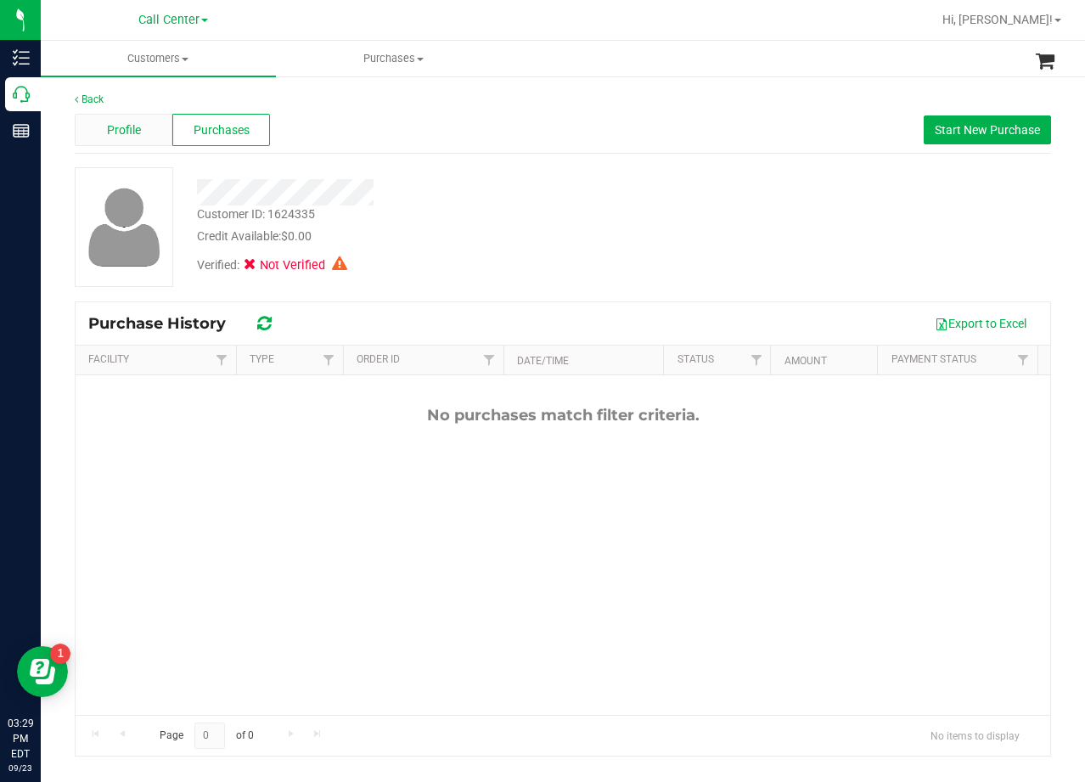
click at [165, 127] on div "Profile" at bounding box center [124, 130] width 98 height 32
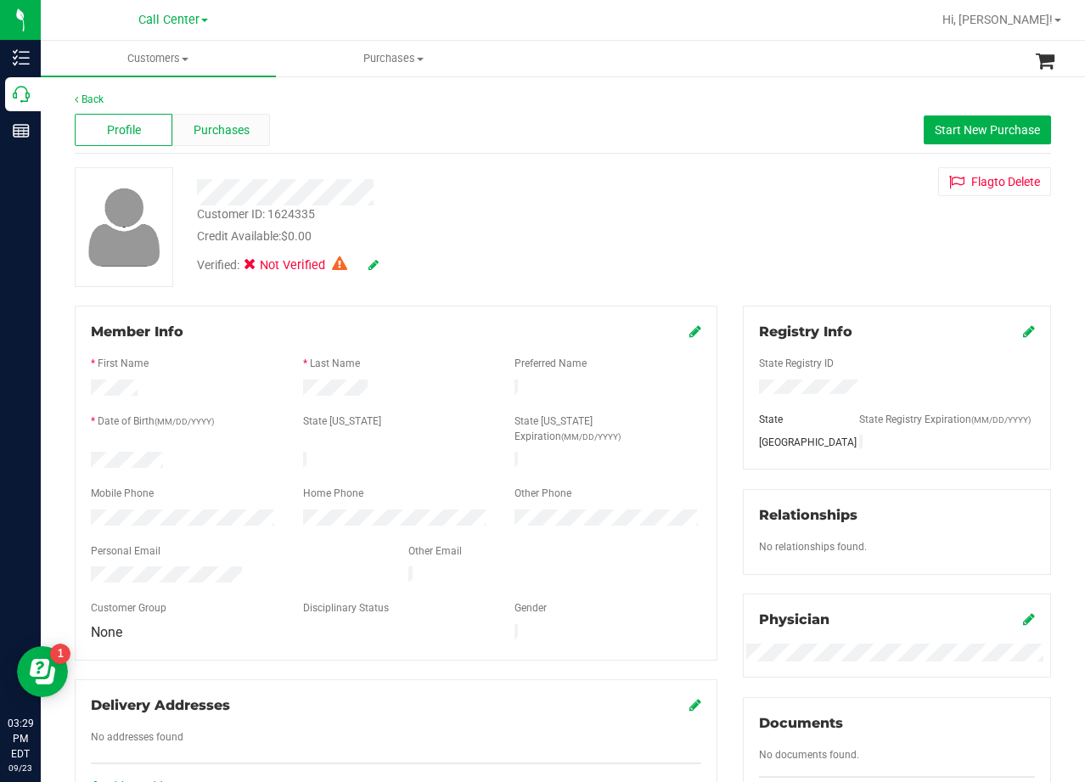
click at [227, 131] on span "Purchases" at bounding box center [222, 130] width 56 height 18
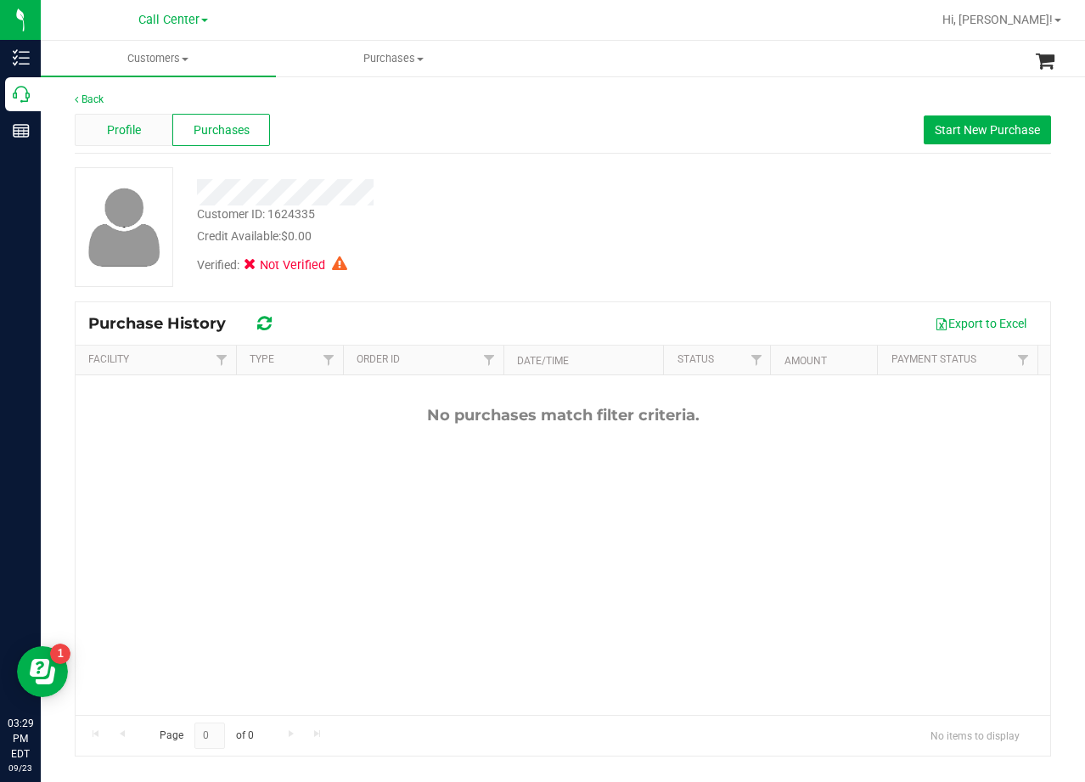
click at [135, 127] on span "Profile" at bounding box center [124, 130] width 34 height 18
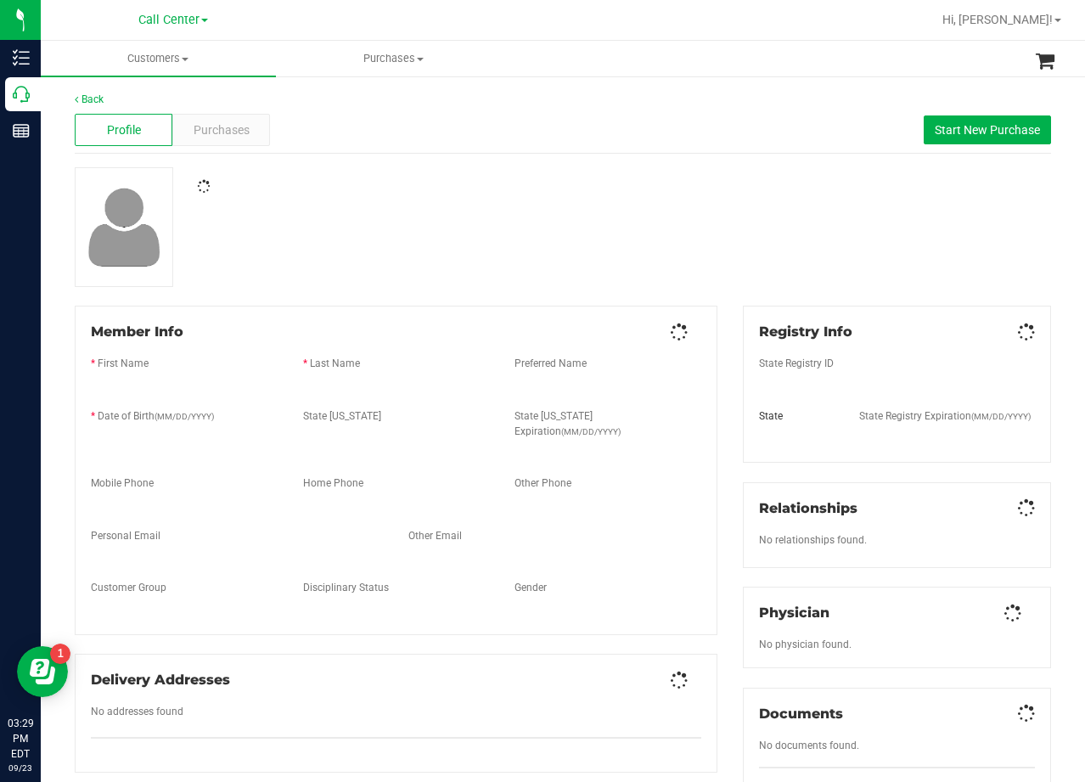
click at [443, 147] on div "Profile Purchases Start New Purchase" at bounding box center [563, 130] width 976 height 47
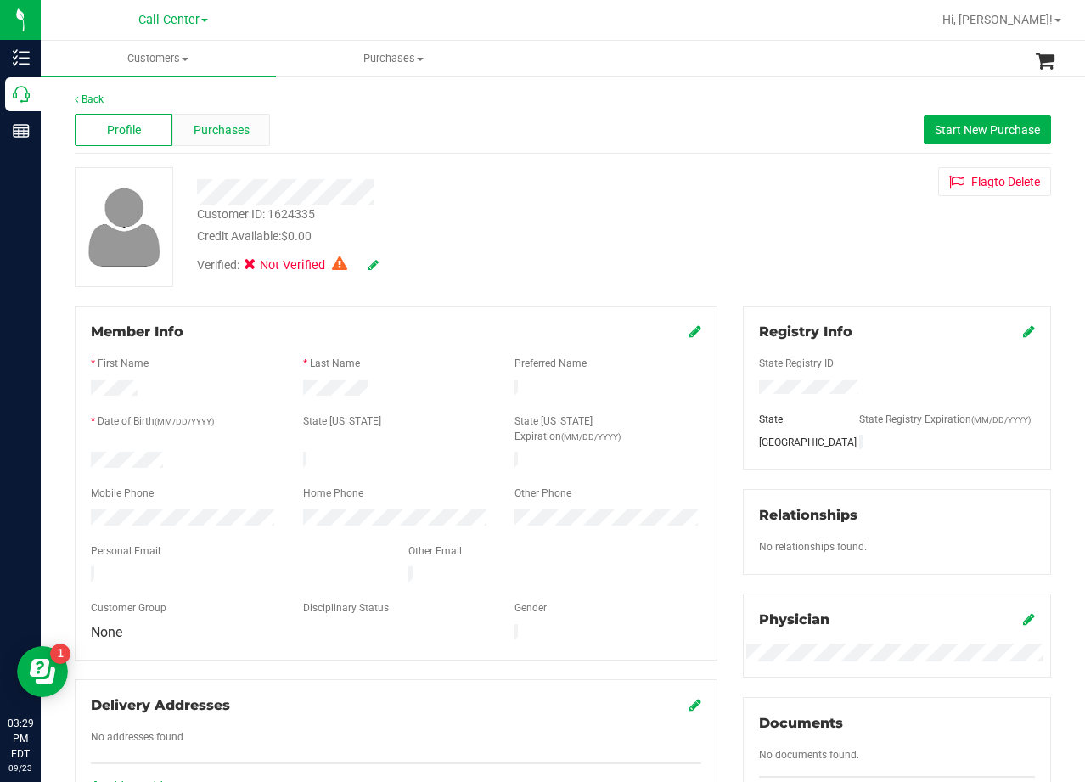
click at [188, 128] on div "Purchases" at bounding box center [221, 130] width 98 height 32
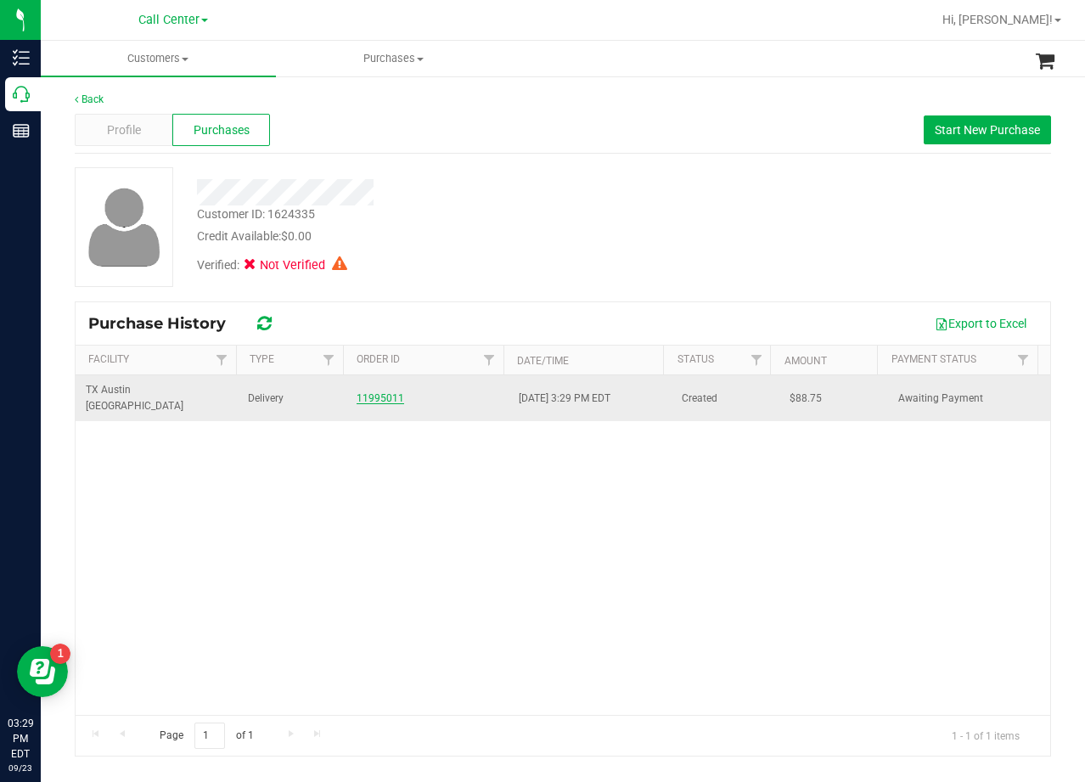
click at [377, 393] on link "11995011" at bounding box center [381, 398] width 48 height 12
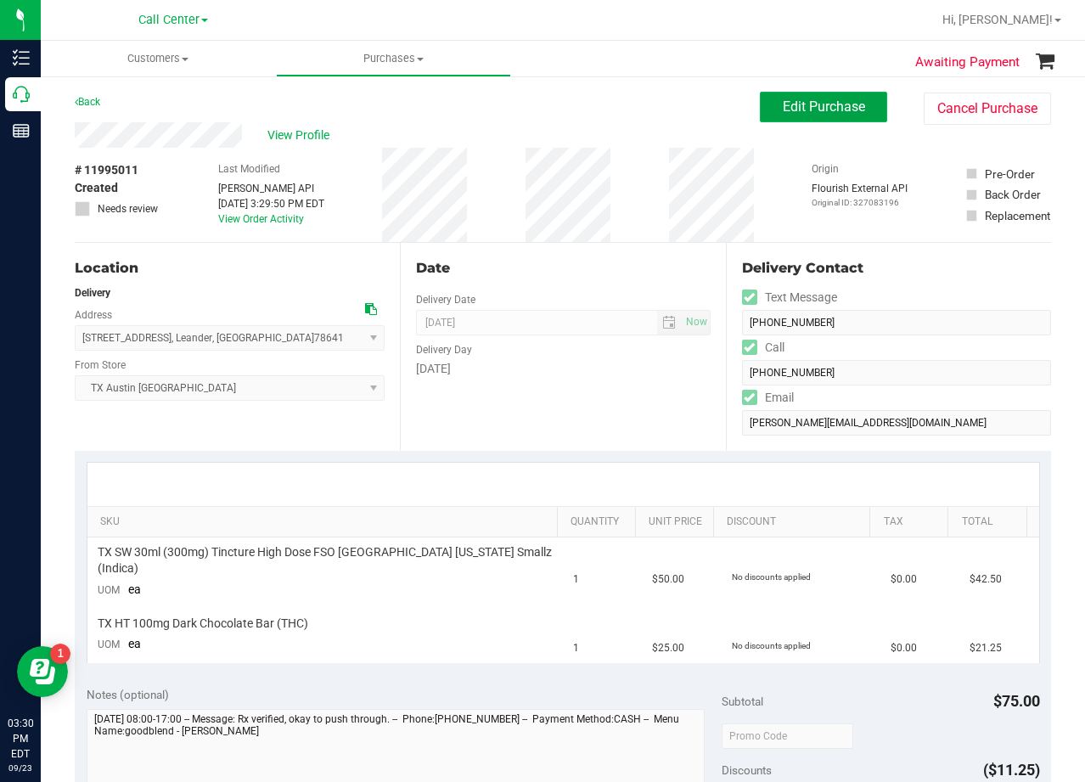
click at [791, 106] on span "Edit Purchase" at bounding box center [824, 106] width 82 height 16
click at [554, 109] on div "Back Edit Purchase Cancel Purchase" at bounding box center [563, 107] width 976 height 31
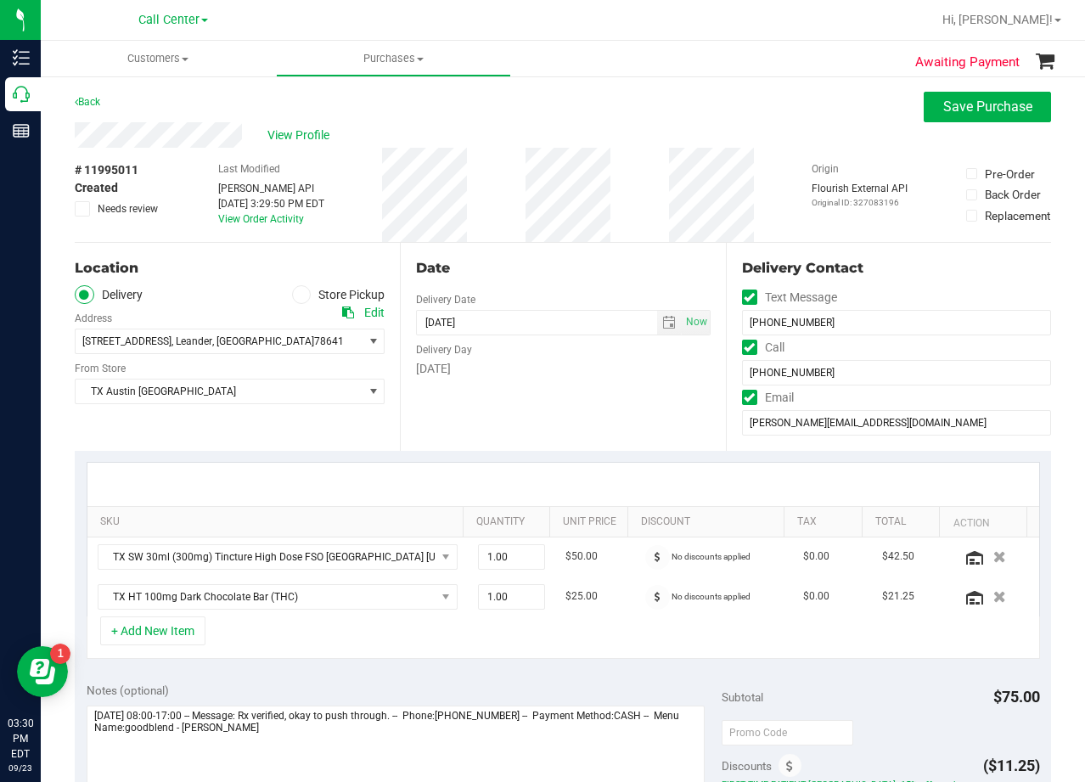
click at [576, 121] on div "Back Save Purchase" at bounding box center [563, 107] width 976 height 31
click at [558, 118] on div "Back Save Purchase" at bounding box center [563, 107] width 976 height 31
click at [566, 110] on div "Back Save Purchase" at bounding box center [563, 107] width 976 height 31
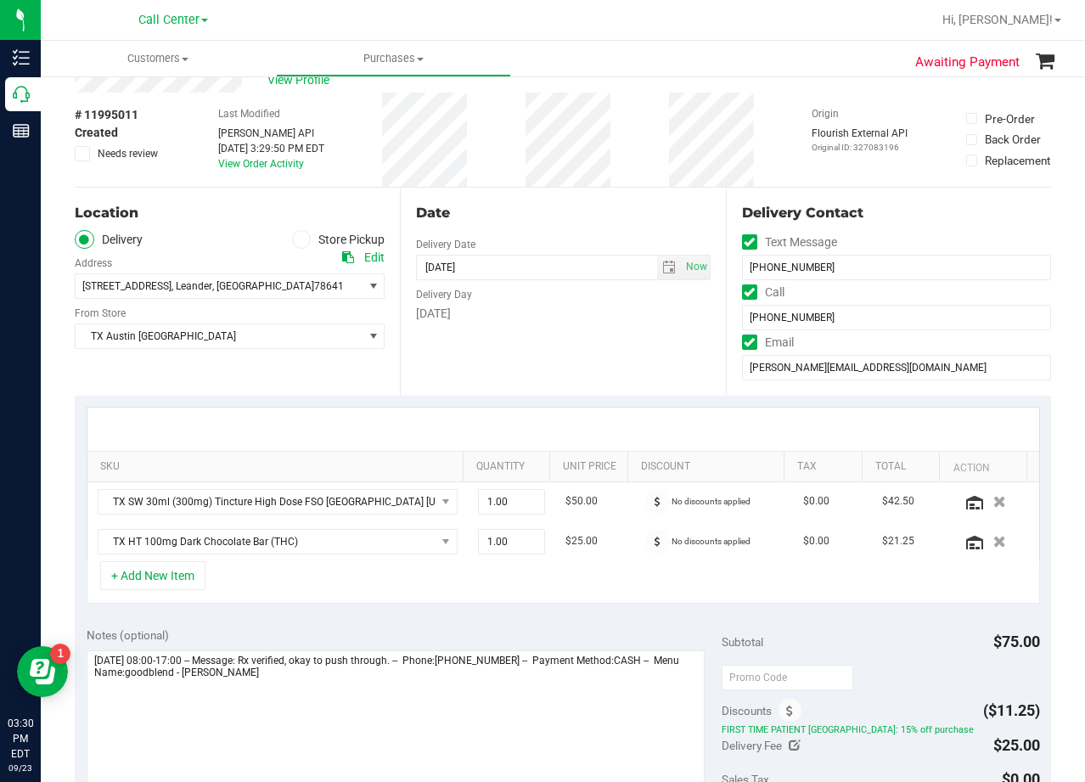
scroll to position [85, 0]
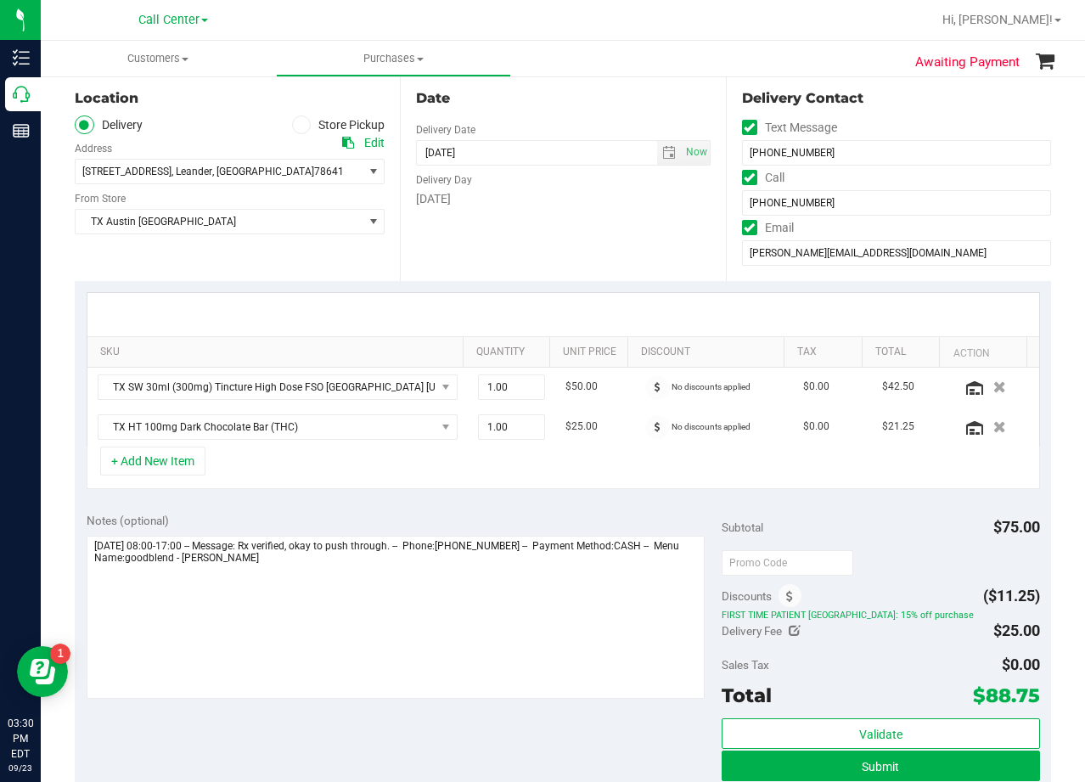
click at [571, 115] on div "Date Delivery Date 09/24/2025 Now 09/24/2025 06:00 PM Now Delivery Day Wednesday" at bounding box center [562, 177] width 325 height 208
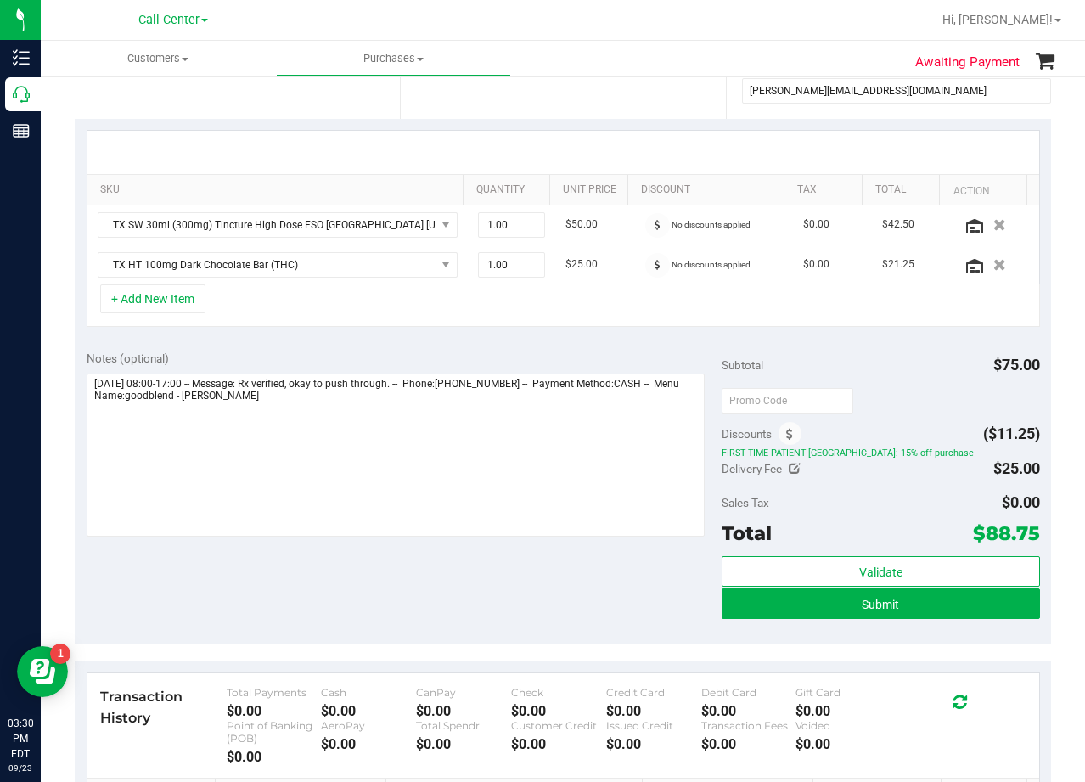
scroll to position [340, 0]
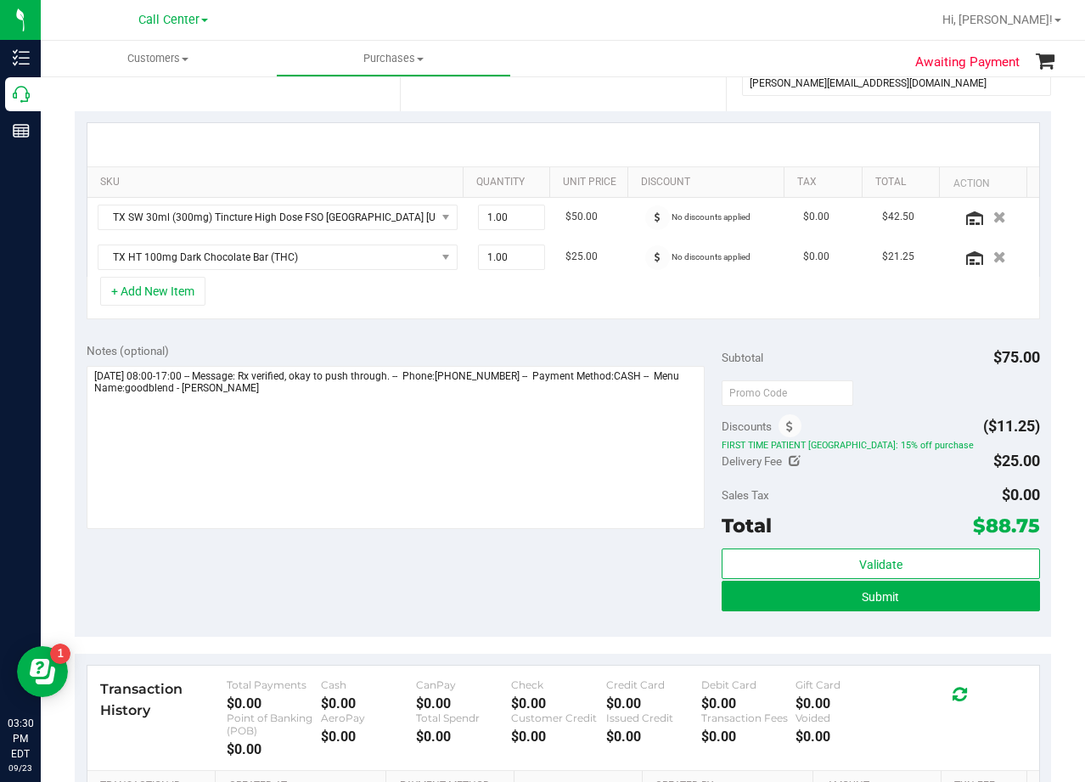
click at [634, 132] on div at bounding box center [563, 144] width 952 height 43
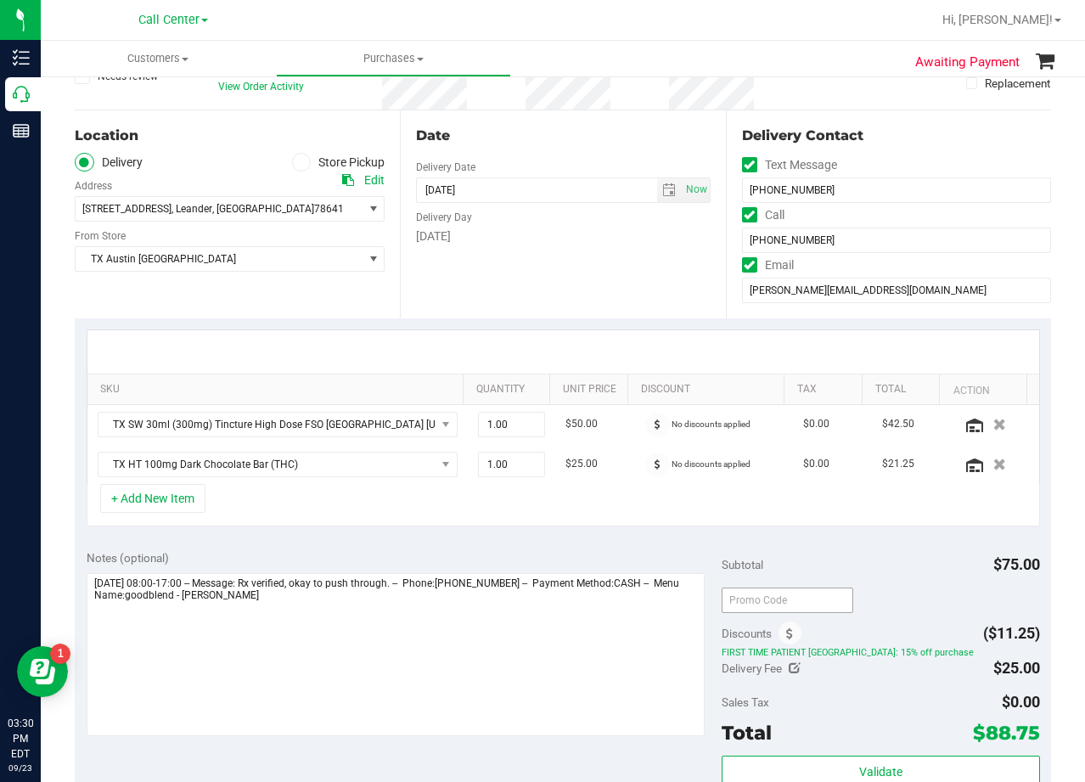
scroll to position [255, 0]
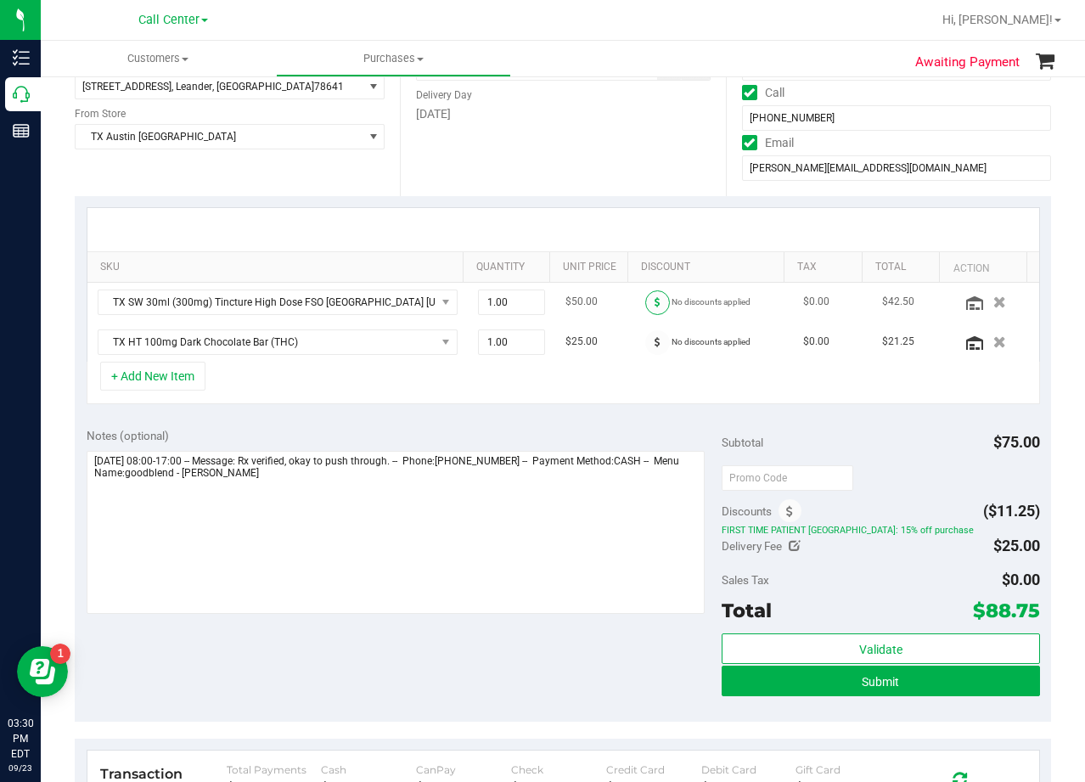
click at [645, 293] on span at bounding box center [657, 302] width 25 height 25
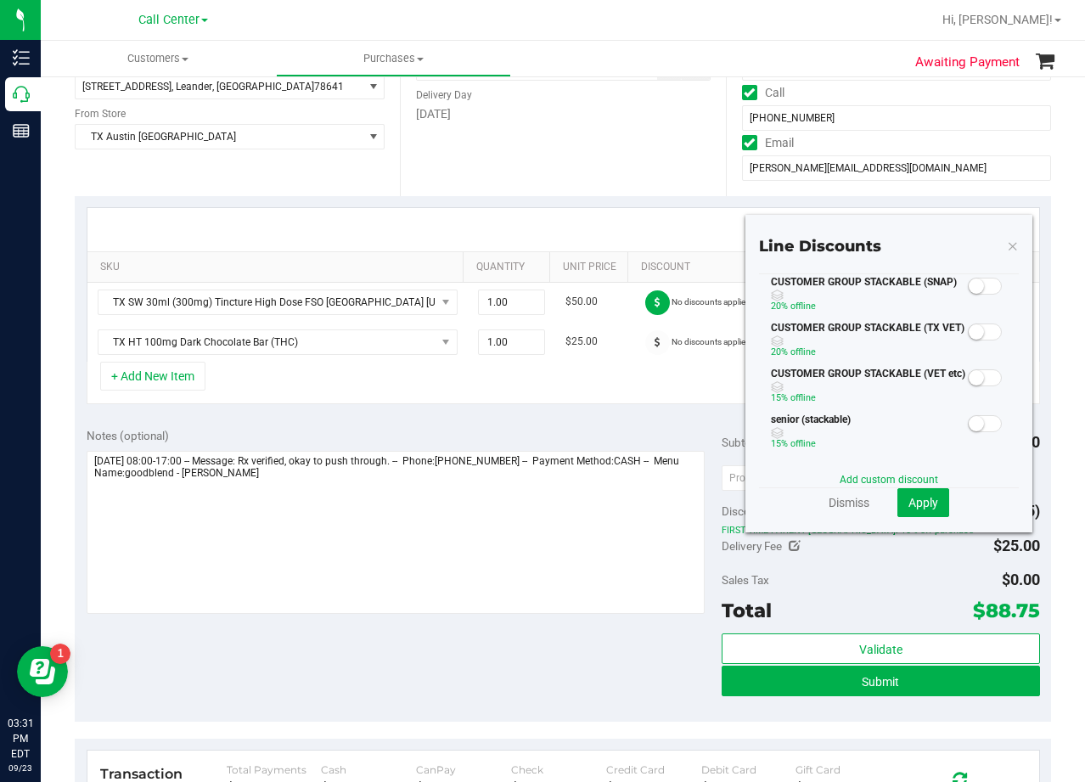
click at [969, 290] on small at bounding box center [976, 286] width 15 height 15
click at [926, 505] on button "Apply" at bounding box center [923, 502] width 52 height 29
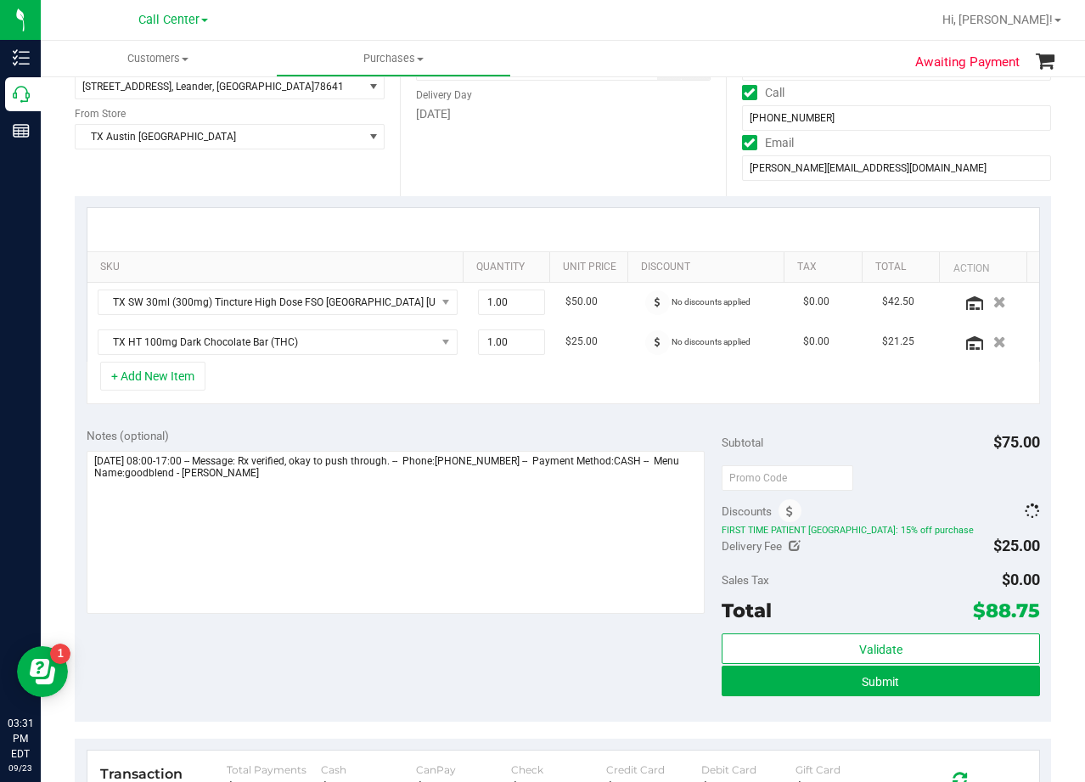
click at [637, 405] on div "SKU Quantity Unit Price Discount Tax Total Action TX SW 30ml (300mg) Tincture H…" at bounding box center [563, 306] width 976 height 220
click at [647, 341] on span at bounding box center [657, 342] width 25 height 25
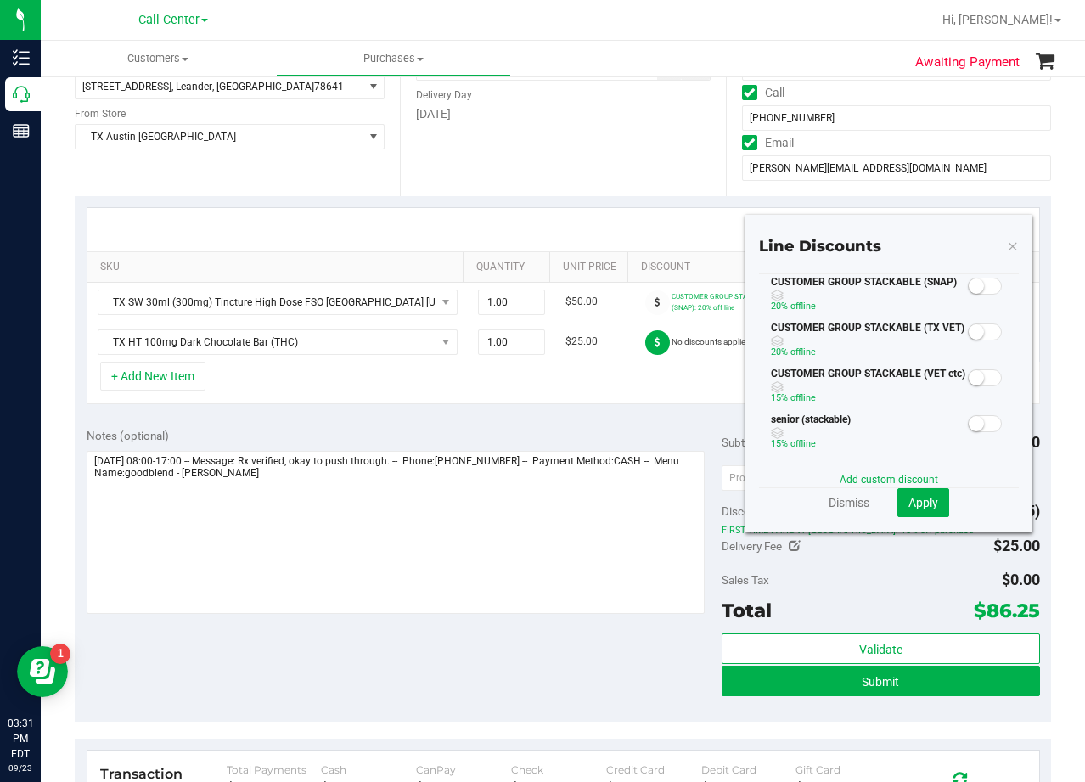
click at [969, 281] on small at bounding box center [976, 286] width 15 height 15
click at [913, 507] on span "Apply" at bounding box center [924, 503] width 30 height 14
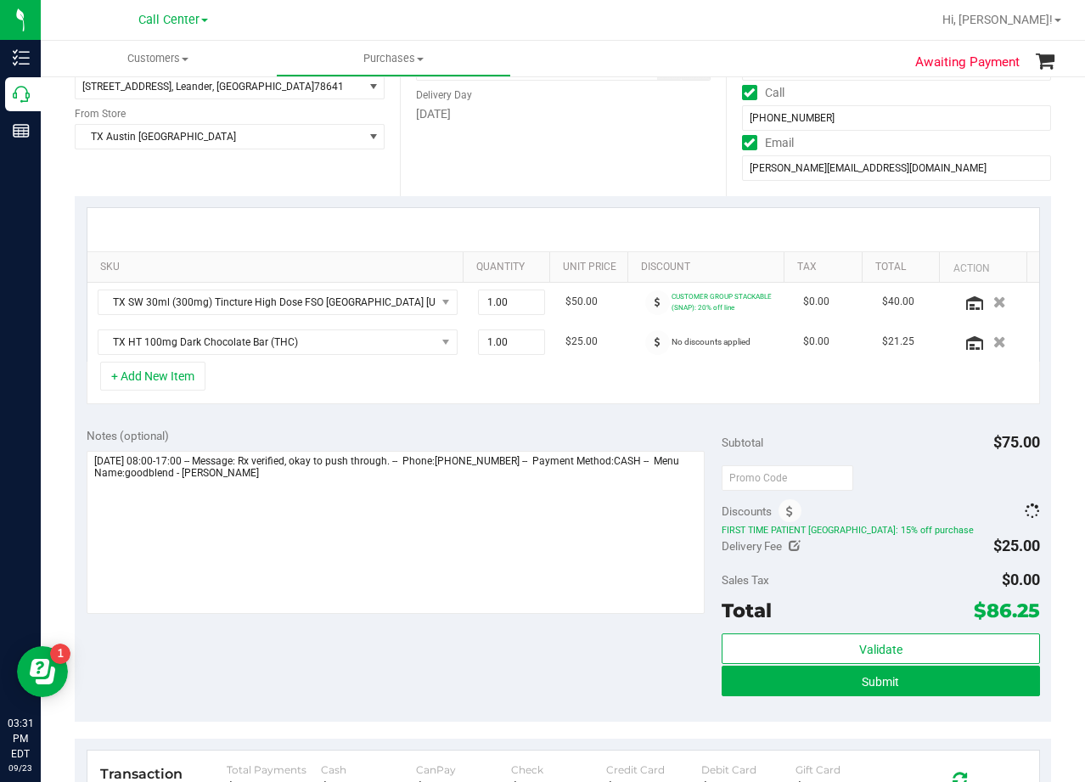
click at [903, 409] on div "SKU Quantity Unit Price Discount Tax Total Action TX SW 30ml (300mg) Tincture H…" at bounding box center [563, 306] width 976 height 220
click at [787, 508] on span at bounding box center [790, 510] width 23 height 23
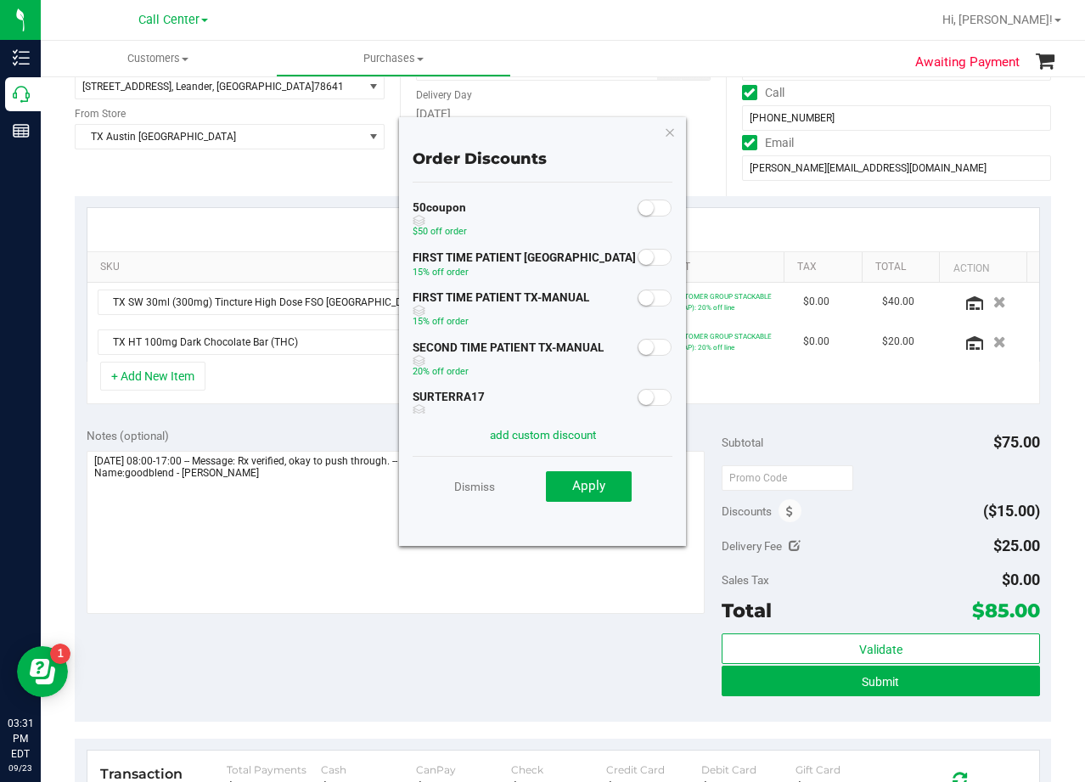
click at [640, 296] on small at bounding box center [646, 297] width 15 height 15
click at [602, 484] on span "Apply" at bounding box center [588, 485] width 33 height 15
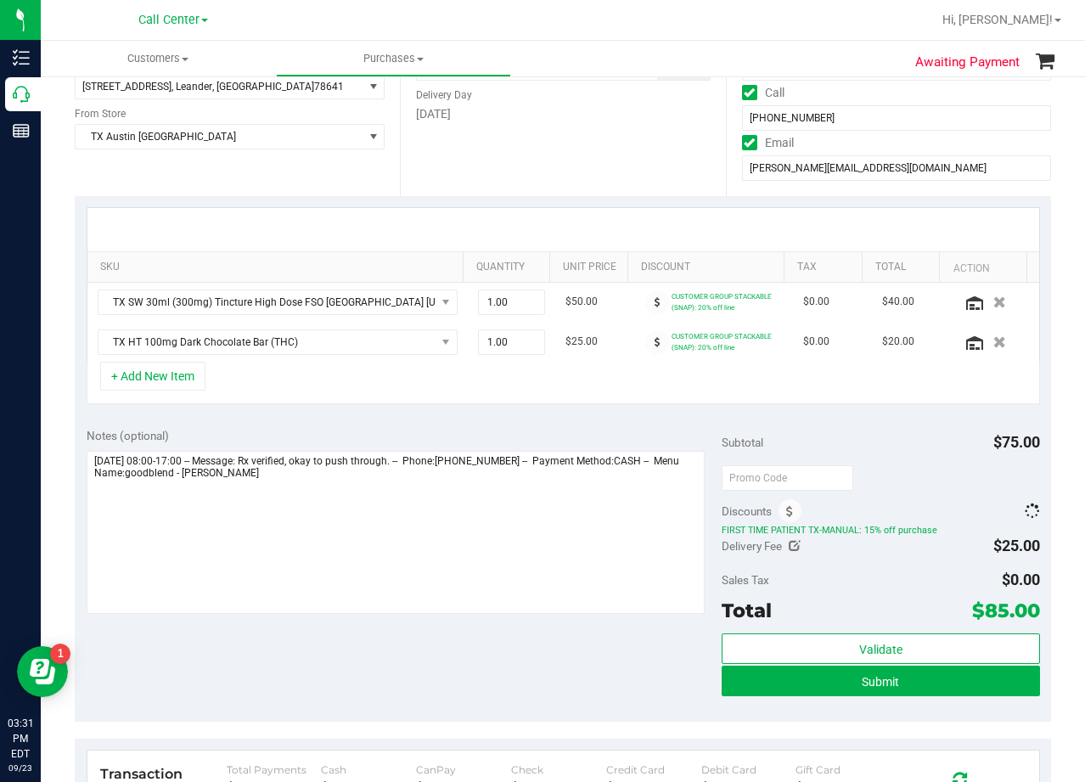
click at [579, 419] on div "Notes (optional) Subtotal $75.00 Discounts FIRST TIME PATIENT TX-MANUAL: 15% of…" at bounding box center [563, 569] width 976 height 306
click at [573, 180] on div "Date Delivery Date 09/24/2025 Now 09/24/2025 06:00 PM Now Delivery Day Wednesday" at bounding box center [562, 92] width 325 height 208
click at [588, 212] on div at bounding box center [563, 229] width 952 height 43
click at [593, 207] on div "SKU Quantity Unit Price Discount Tax Total Action TX SW 30ml (300mg) Tincture H…" at bounding box center [564, 284] width 954 height 155
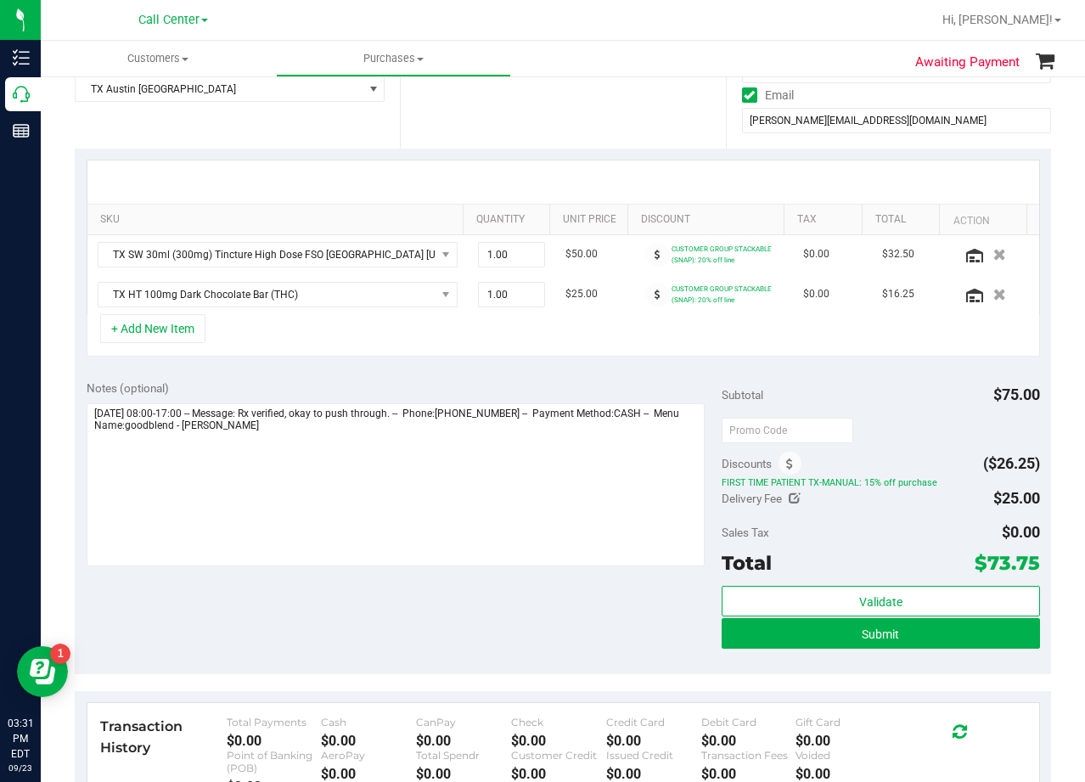
scroll to position [340, 0]
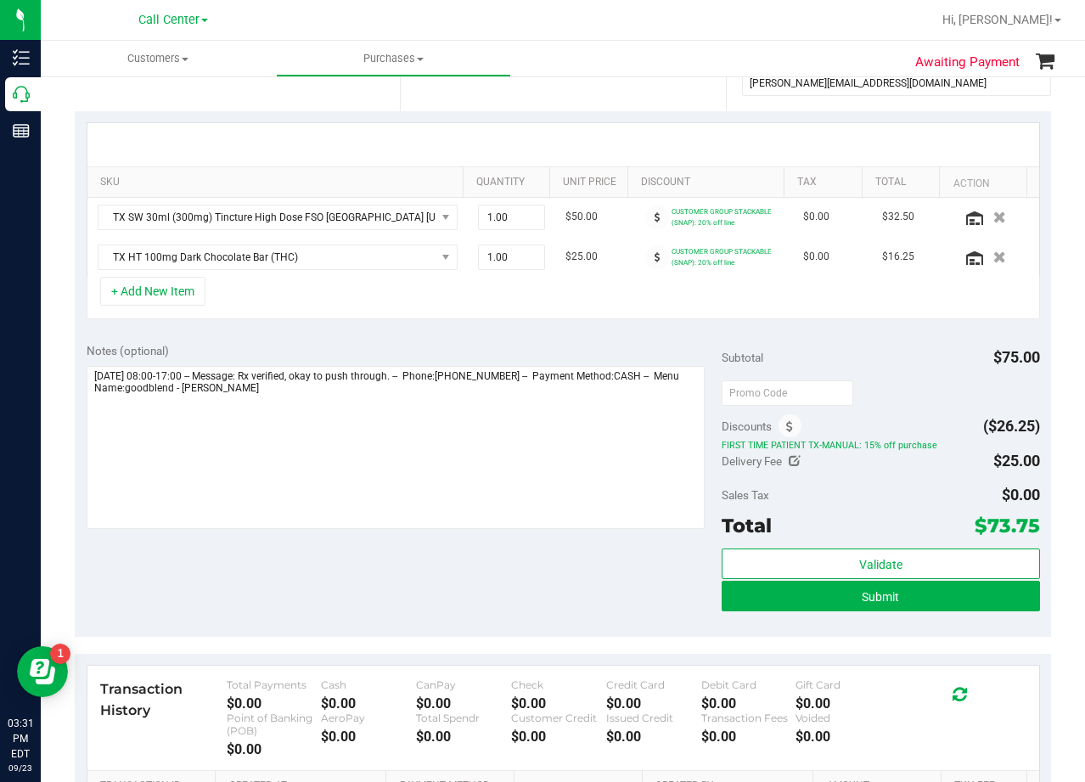
click at [987, 532] on span "$73.75" at bounding box center [1007, 526] width 65 height 24
drag, startPoint x: 987, startPoint y: 532, endPoint x: 950, endPoint y: 504, distance: 46.0
click at [987, 534] on span "$73.75" at bounding box center [1007, 526] width 65 height 24
click at [926, 483] on div "Sales Tax $0.00" at bounding box center [881, 495] width 318 height 31
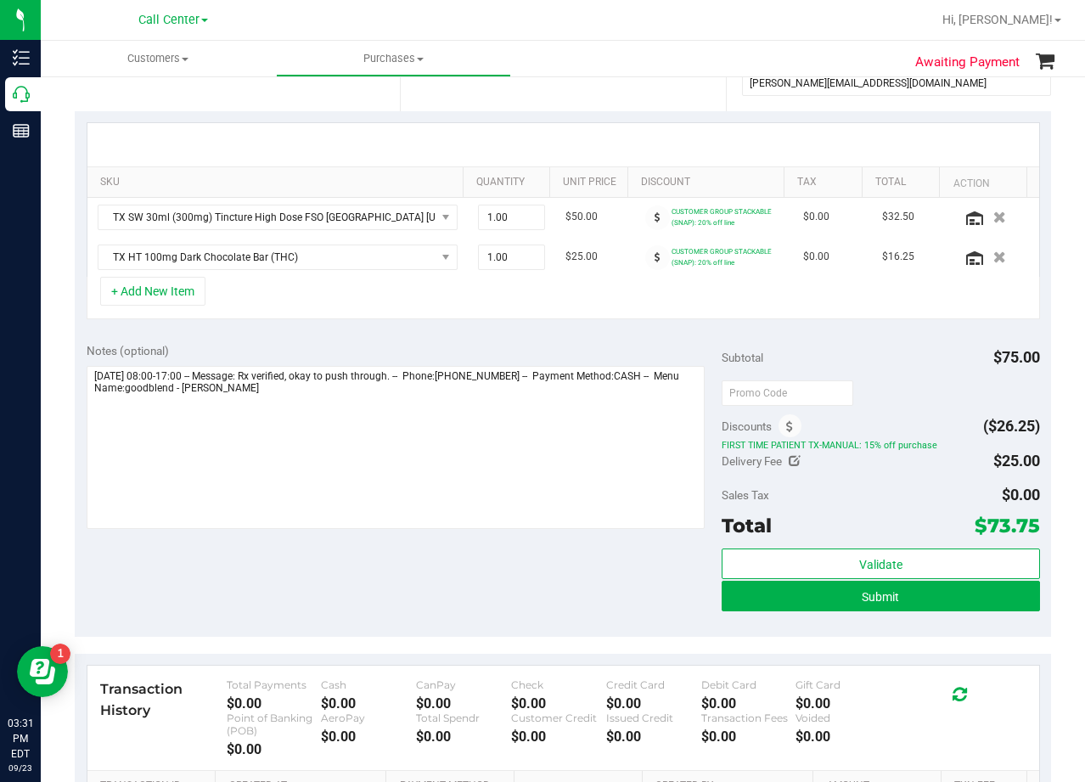
drag, startPoint x: 649, startPoint y: 339, endPoint x: 625, endPoint y: 338, distance: 23.8
click at [644, 339] on div "Notes (optional) Subtotal $75.00 Discounts ($26.25) FIRST TIME PATIENT TX-MANUA…" at bounding box center [563, 484] width 976 height 306
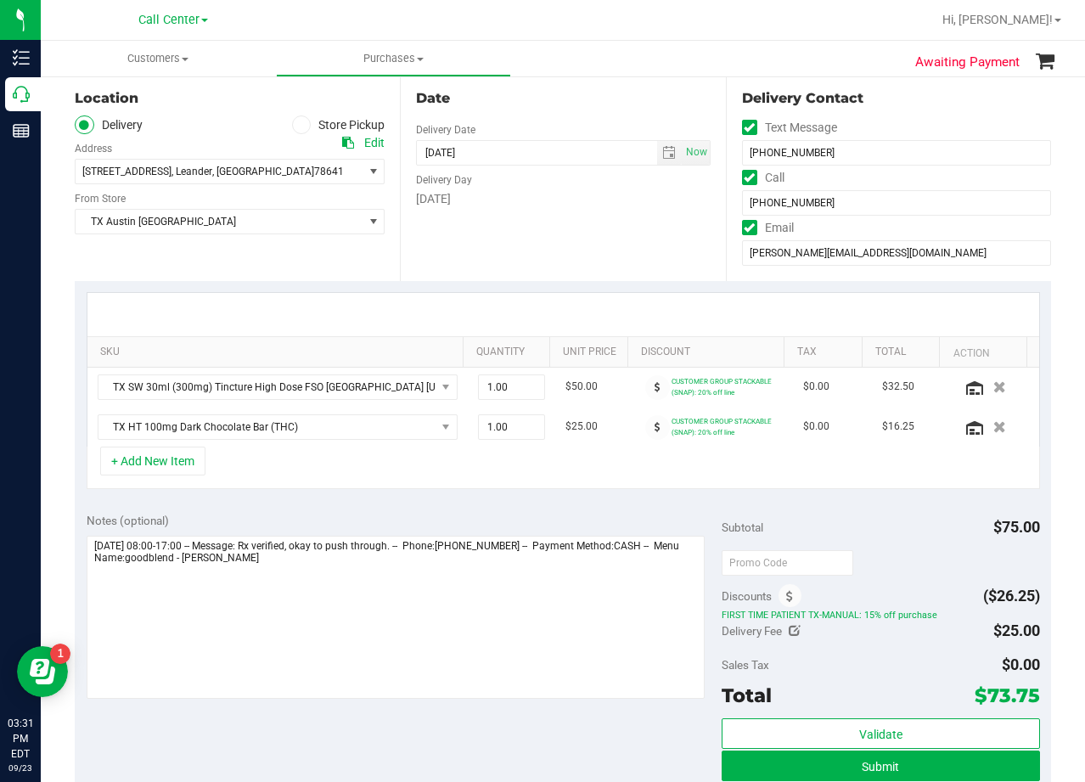
click at [602, 317] on div at bounding box center [563, 314] width 952 height 43
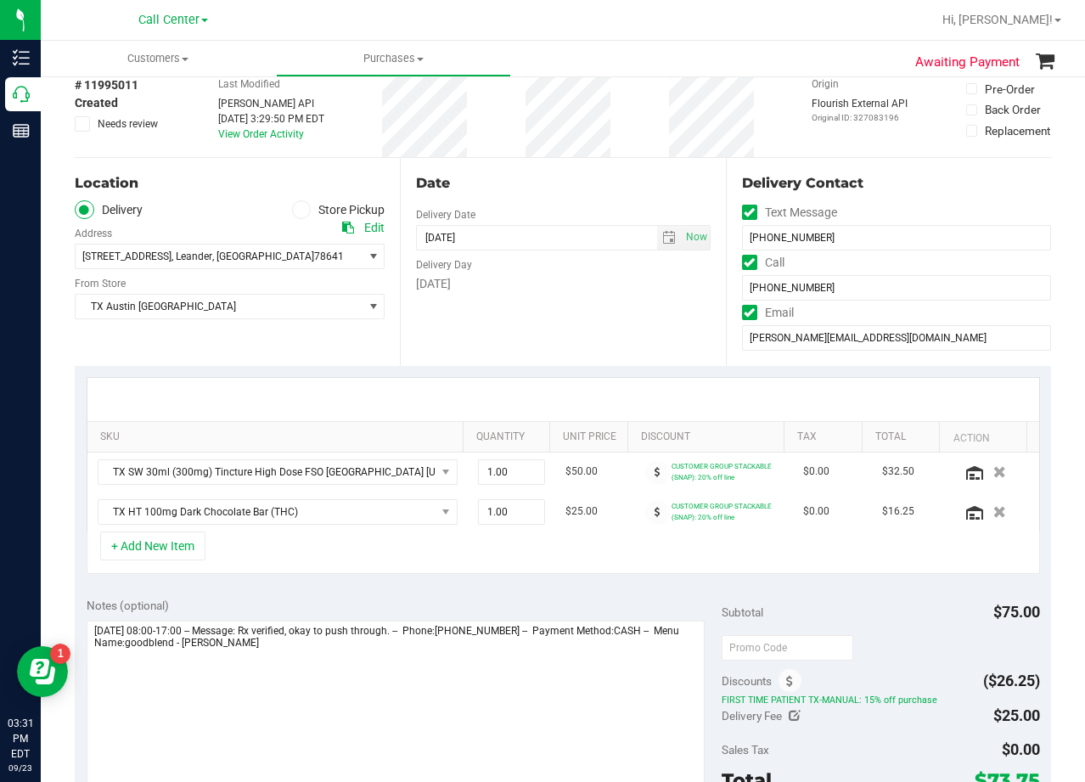
scroll to position [170, 0]
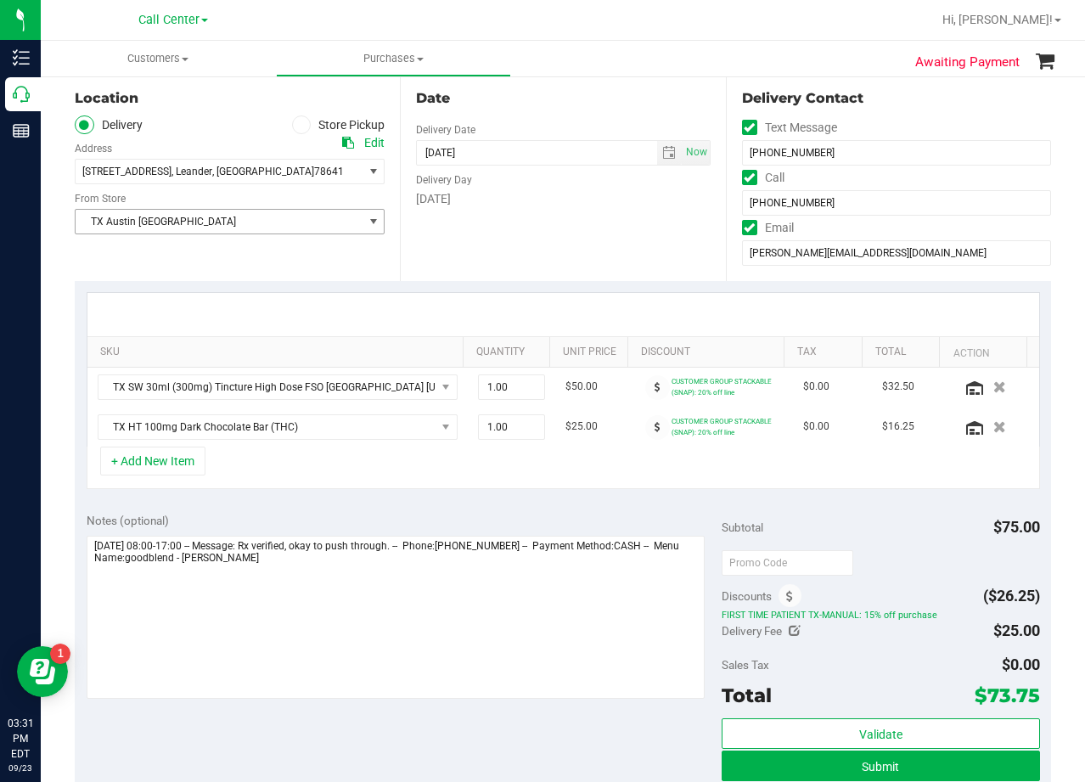
click at [267, 205] on div "TX Austin DC Select Store Bonita Springs WC Boynton Beach WC Bradenton WC Brand…" at bounding box center [230, 209] width 310 height 50
drag, startPoint x: 290, startPoint y: 218, endPoint x: 299, endPoint y: 220, distance: 8.7
click at [291, 218] on span "TX Austin [GEOGRAPHIC_DATA]" at bounding box center [219, 222] width 287 height 24
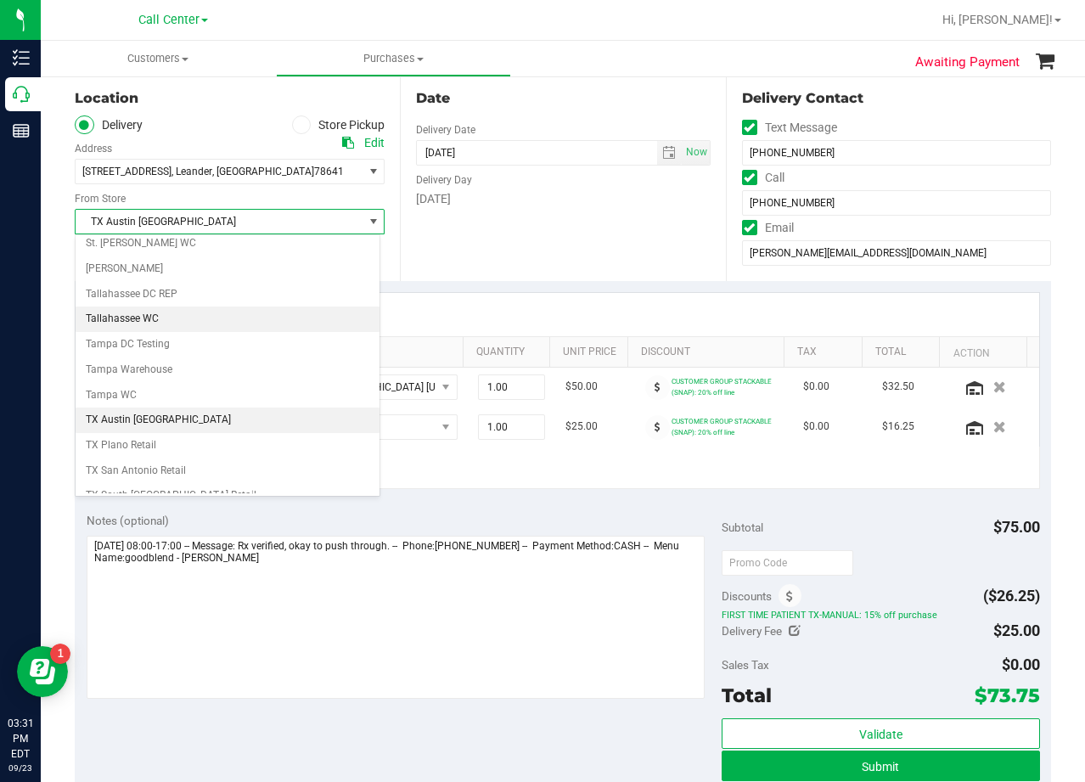
scroll to position [1143, 0]
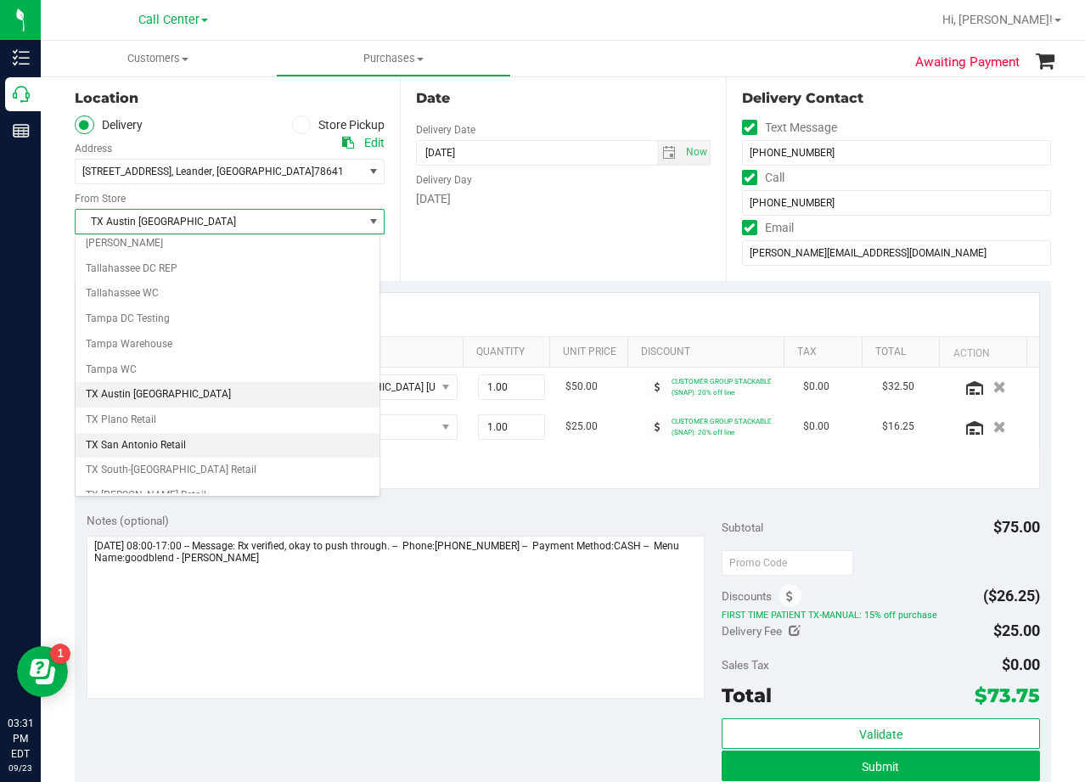
click at [183, 436] on li "TX San Antonio Retail" at bounding box center [228, 445] width 304 height 25
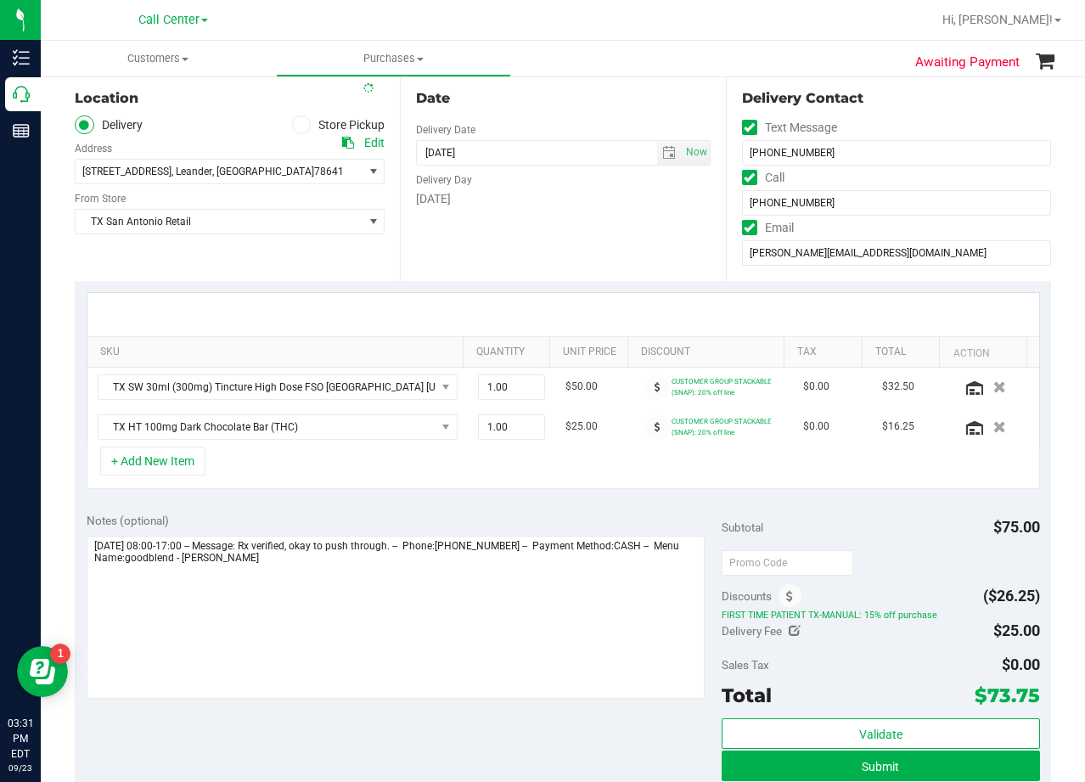
click at [577, 240] on div "Date Delivery Date 09/24/2025 Now 09/24/2025 06:00 PM Now Delivery Day Wednesday" at bounding box center [562, 177] width 325 height 208
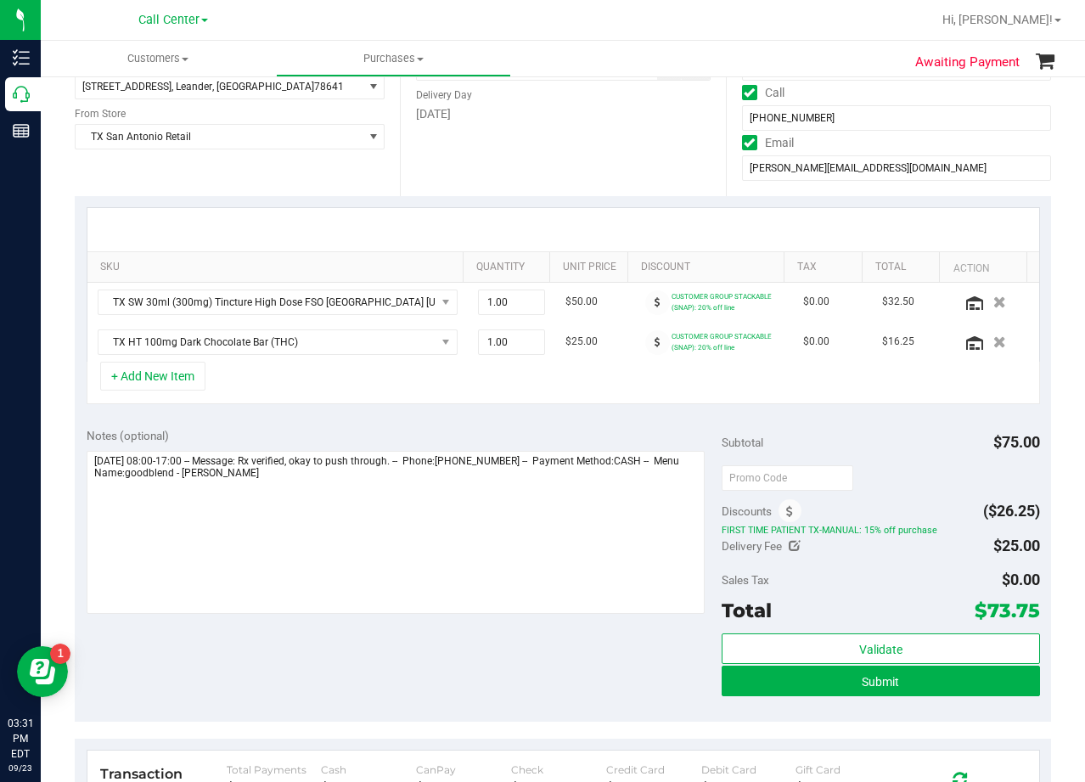
click at [605, 218] on div at bounding box center [563, 229] width 952 height 43
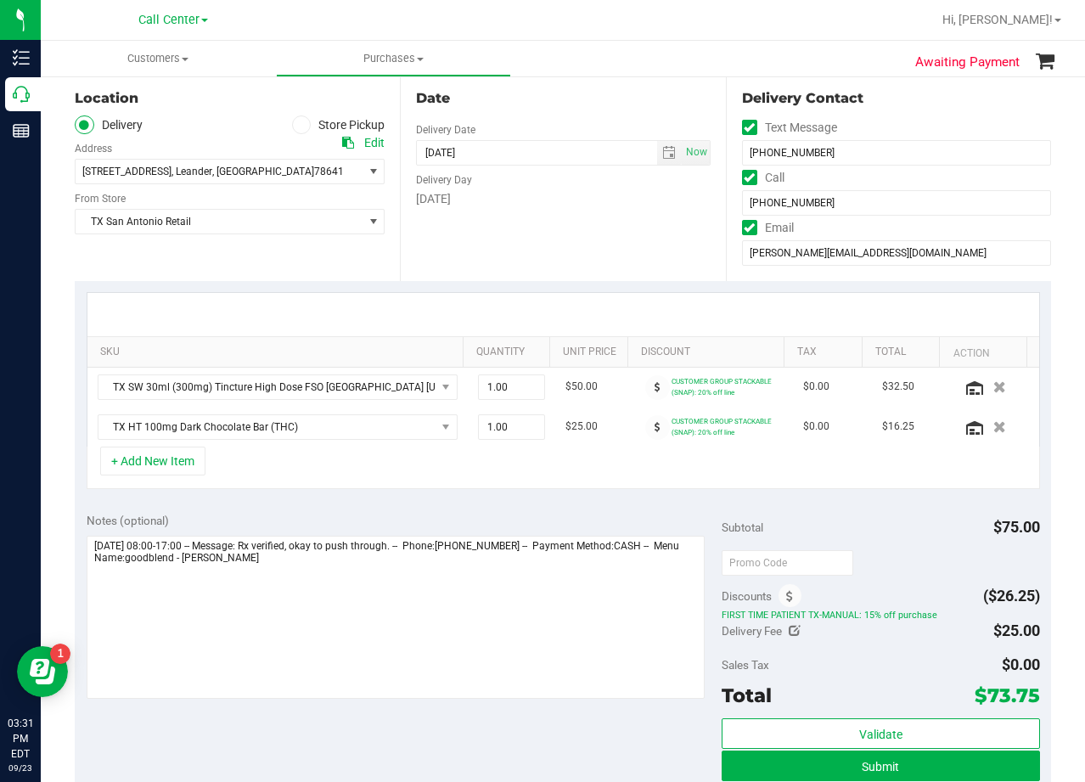
scroll to position [255, 0]
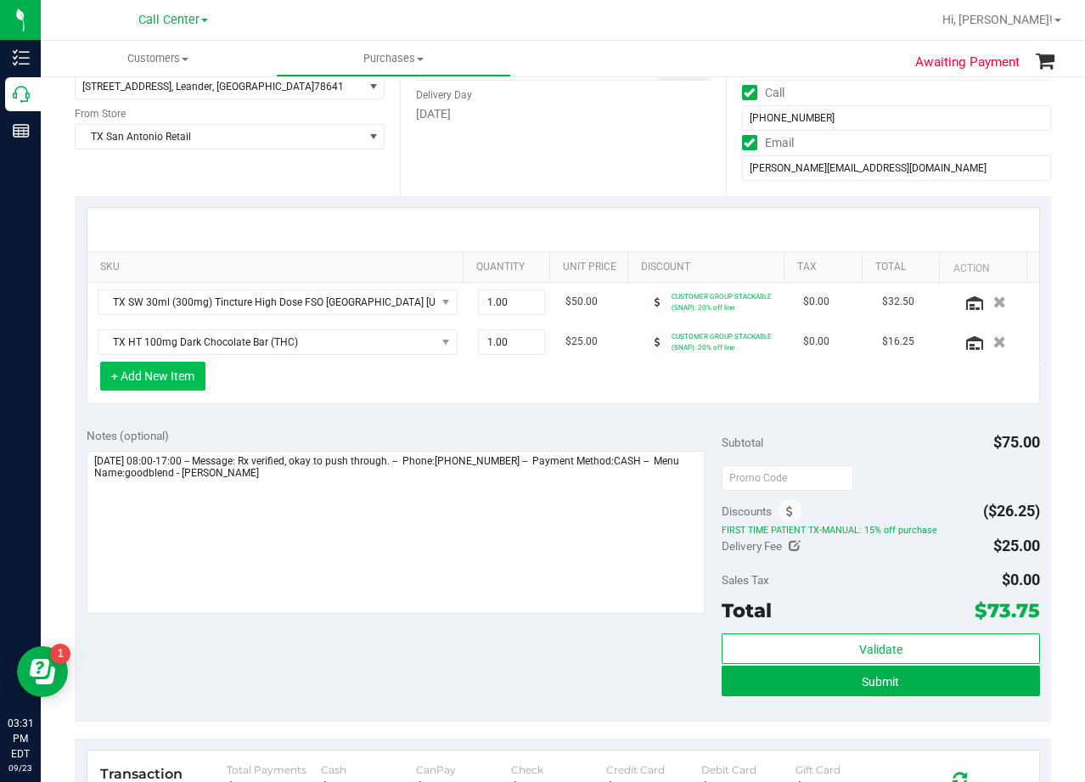
click at [179, 379] on button "+ Add New Item" at bounding box center [152, 376] width 105 height 29
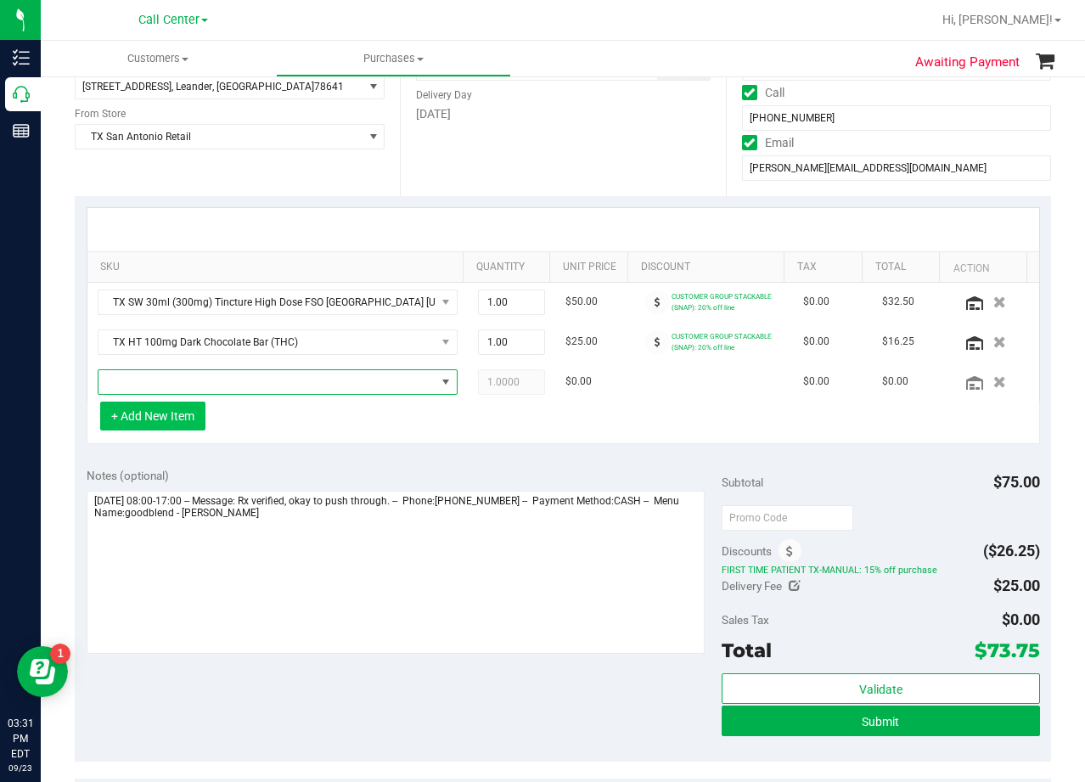
click at [179, 378] on span "NO DATA FOUND" at bounding box center [266, 382] width 337 height 24
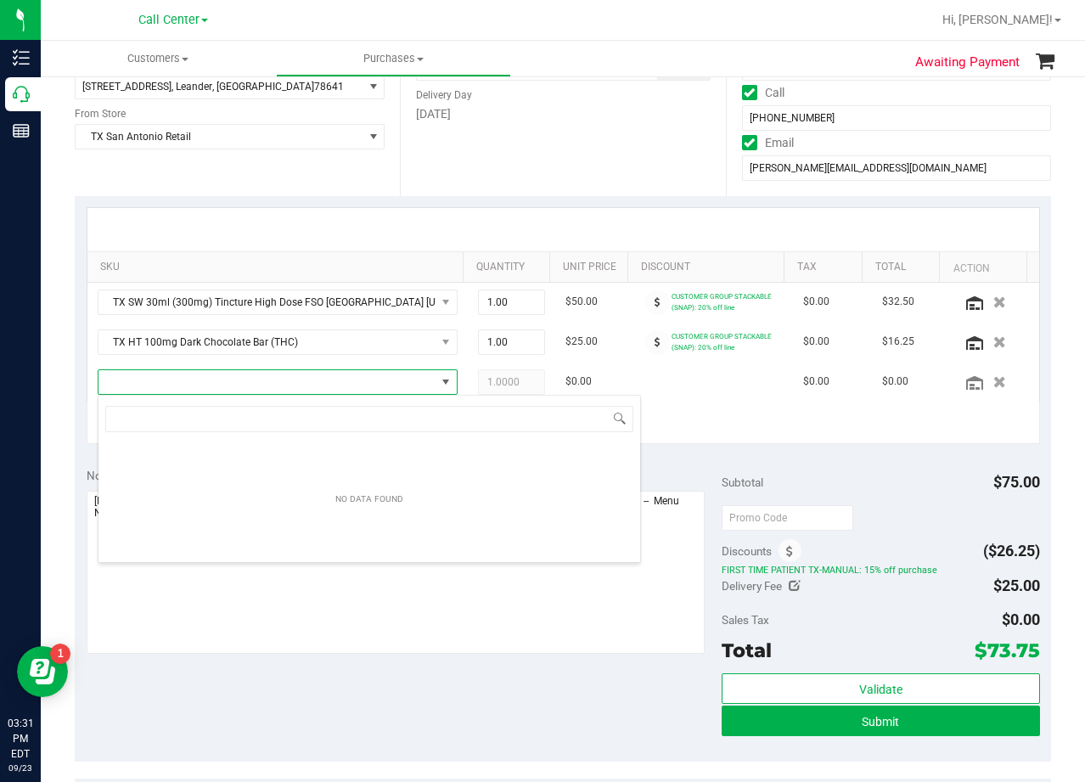
scroll to position [25, 351]
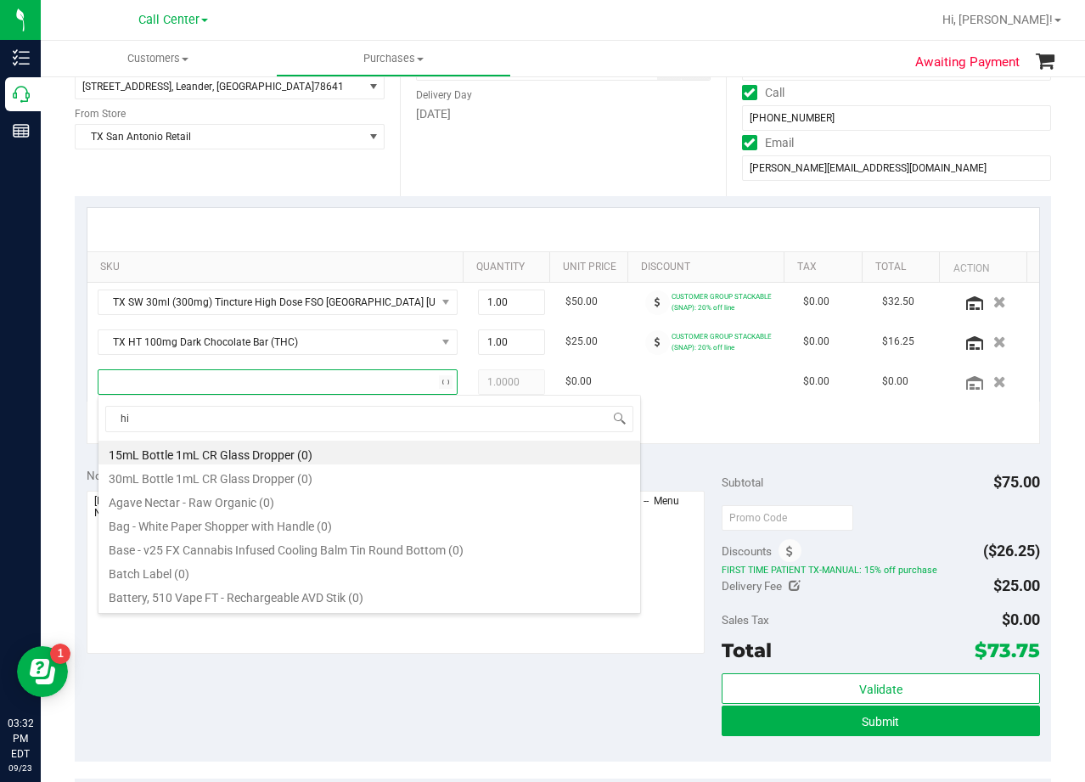
type input "h"
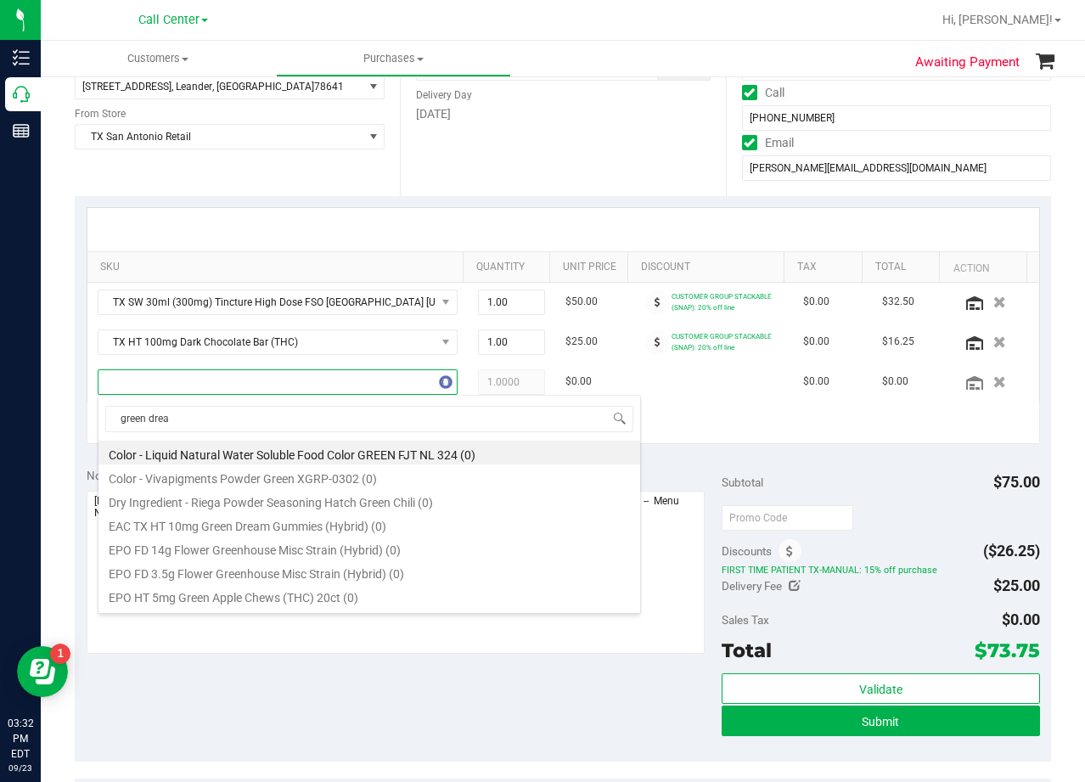
type input "green dream"
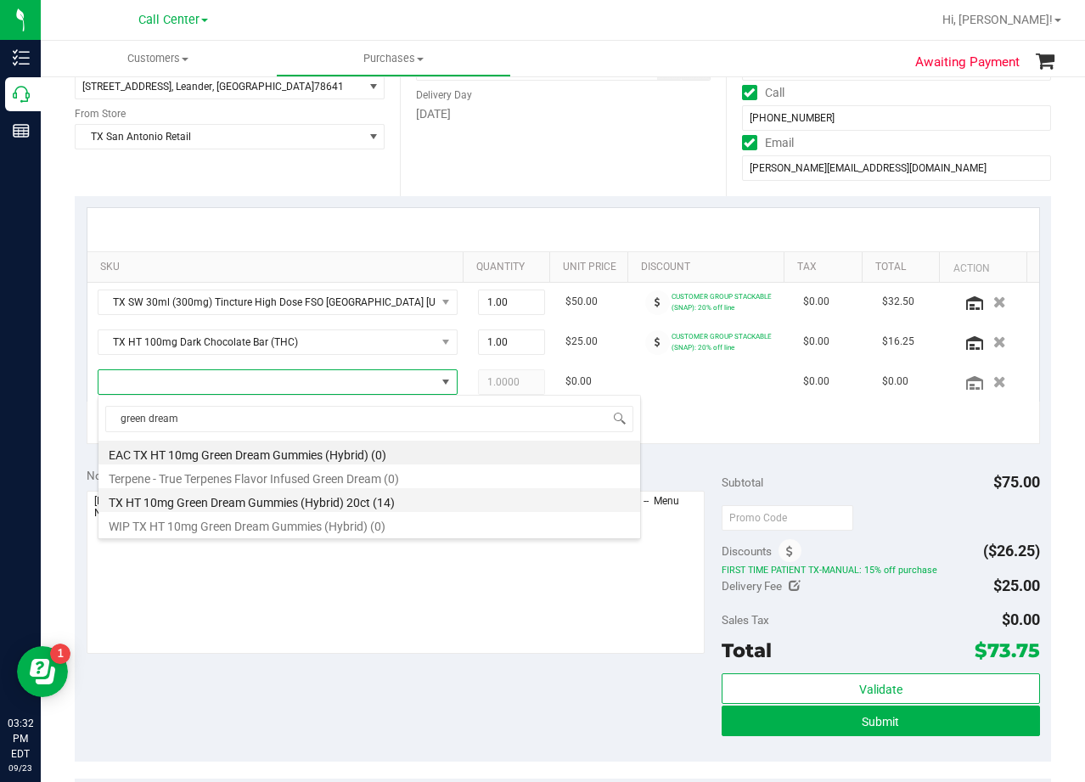
click at [460, 496] on li "TX HT 10mg Green Dream Gummies (Hybrid) 20ct (14)" at bounding box center [369, 500] width 542 height 24
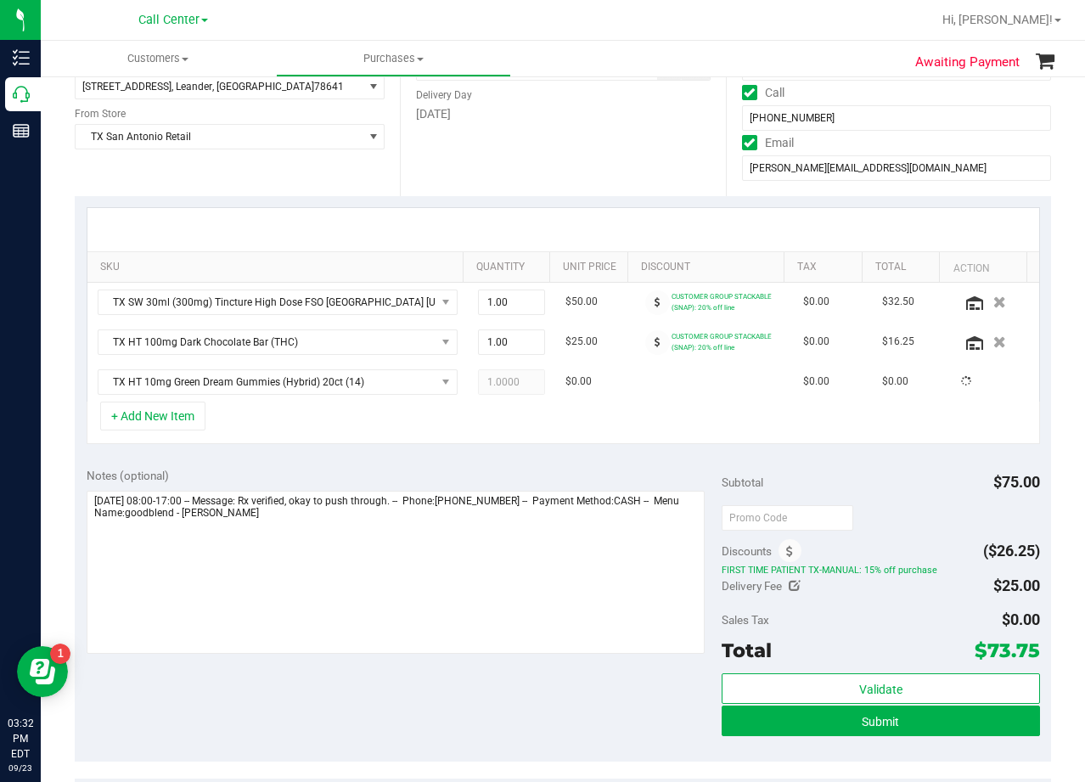
click at [455, 464] on div "Notes (optional) Subtotal $75.00 Discounts ($26.25) FIRST TIME PATIENT TX-MANUA…" at bounding box center [563, 609] width 976 height 306
click at [645, 381] on span at bounding box center [657, 382] width 25 height 25
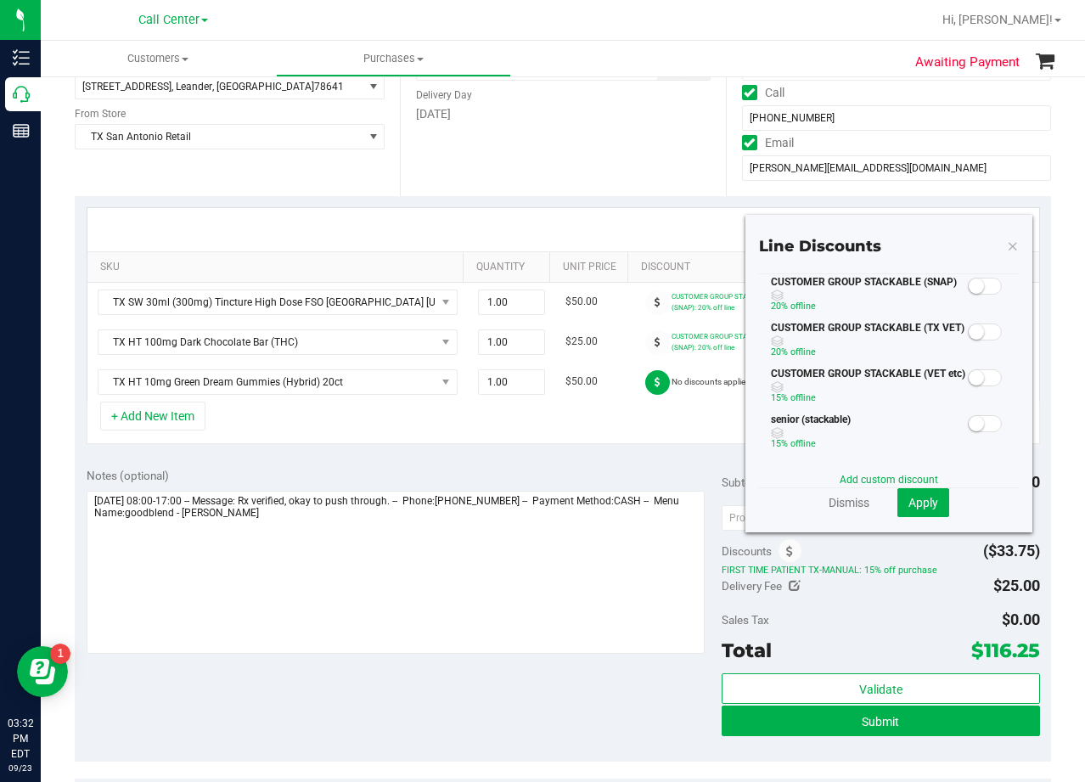
click at [971, 333] on small at bounding box center [976, 331] width 15 height 15
click at [971, 338] on span at bounding box center [985, 332] width 34 height 17
click at [969, 290] on small at bounding box center [976, 286] width 15 height 15
click at [913, 506] on span "Apply" at bounding box center [924, 503] width 30 height 14
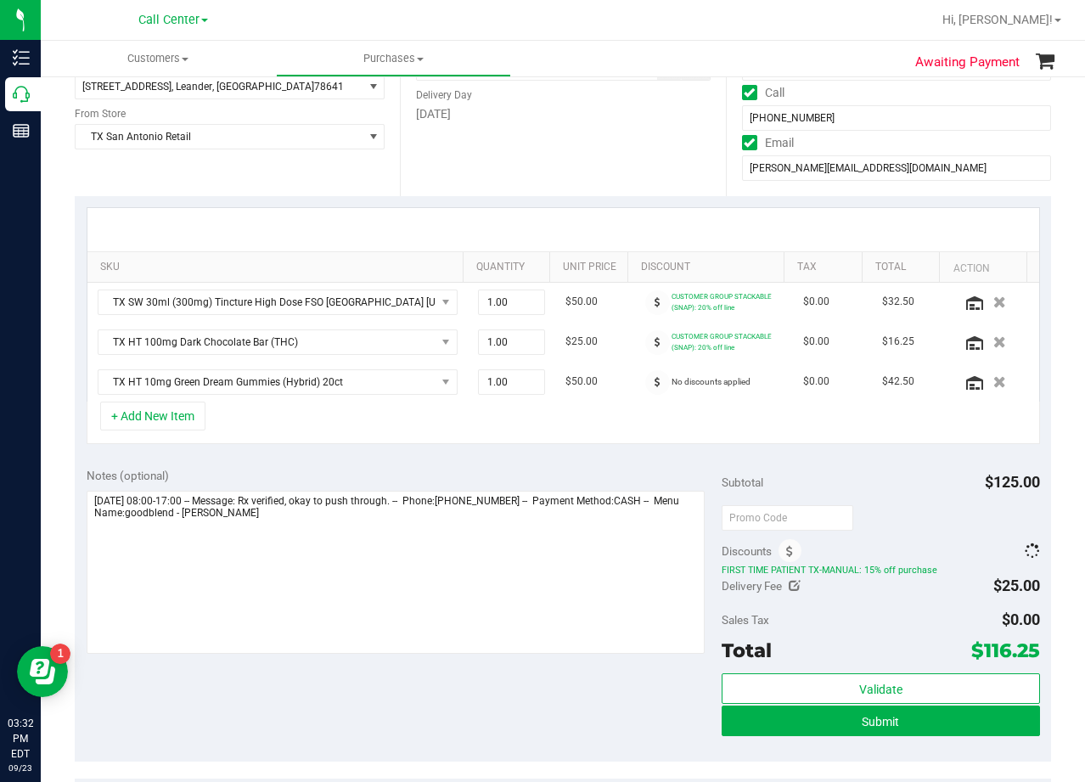
click at [613, 425] on div "+ Add New Item" at bounding box center [564, 423] width 954 height 42
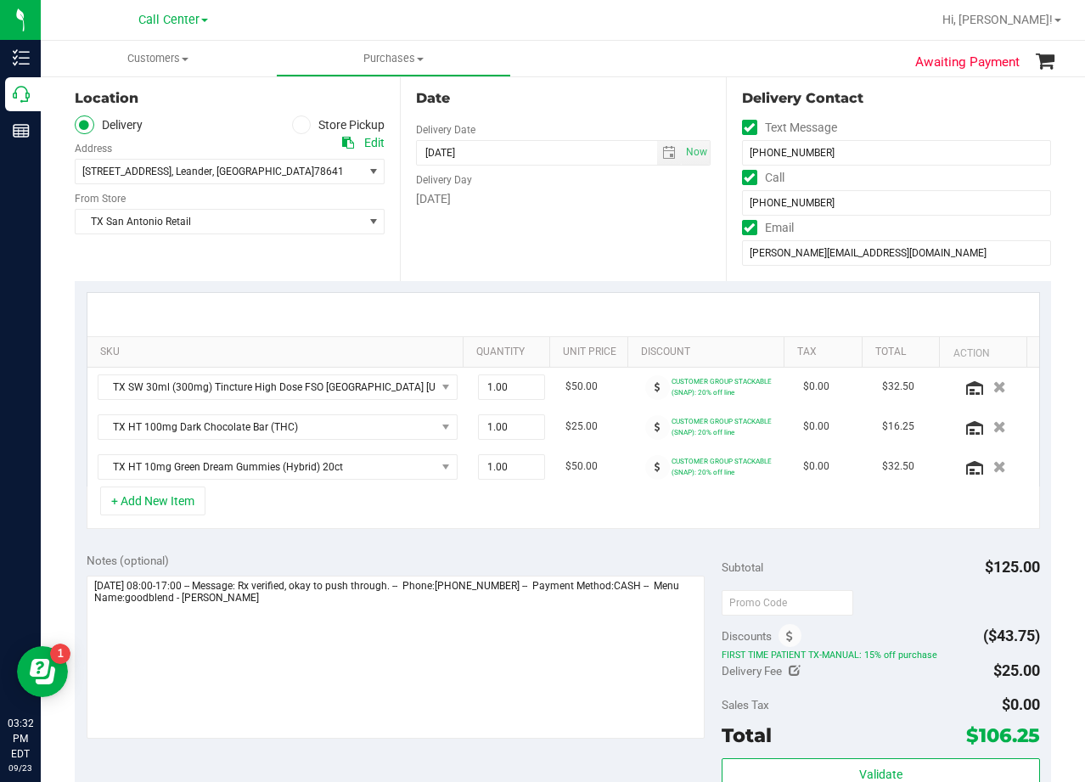
scroll to position [85, 0]
click at [604, 308] on div at bounding box center [563, 314] width 952 height 43
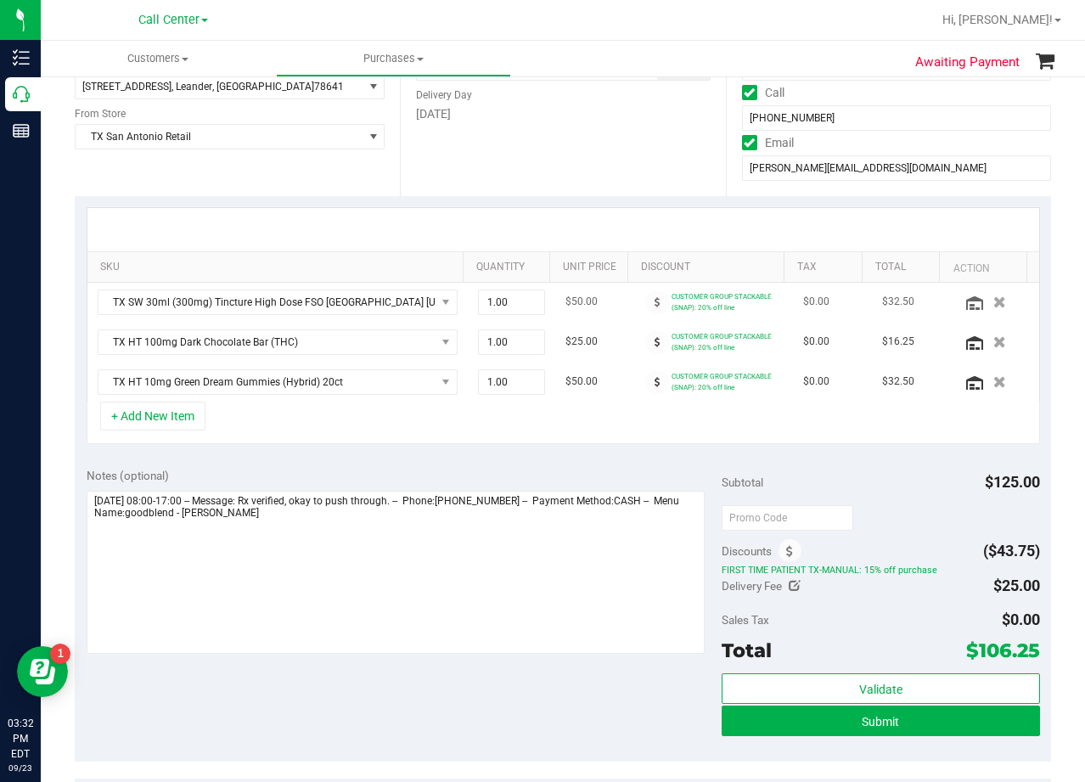
scroll to position [170, 0]
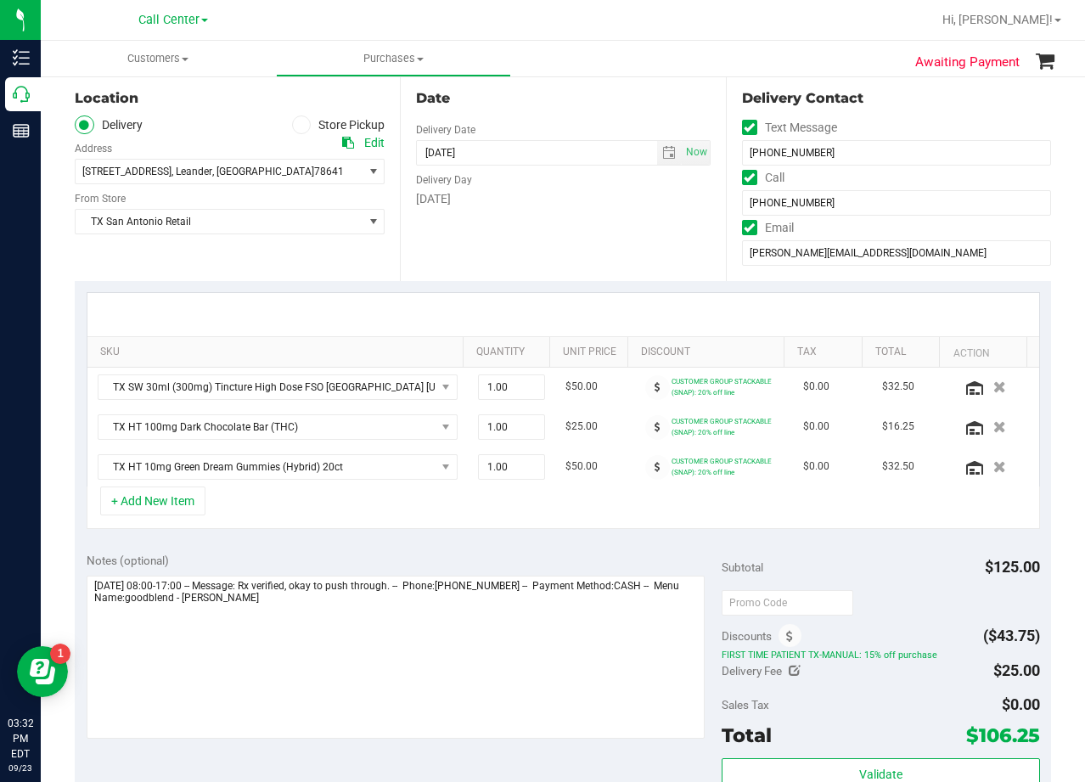
click at [605, 307] on div at bounding box center [563, 314] width 952 height 43
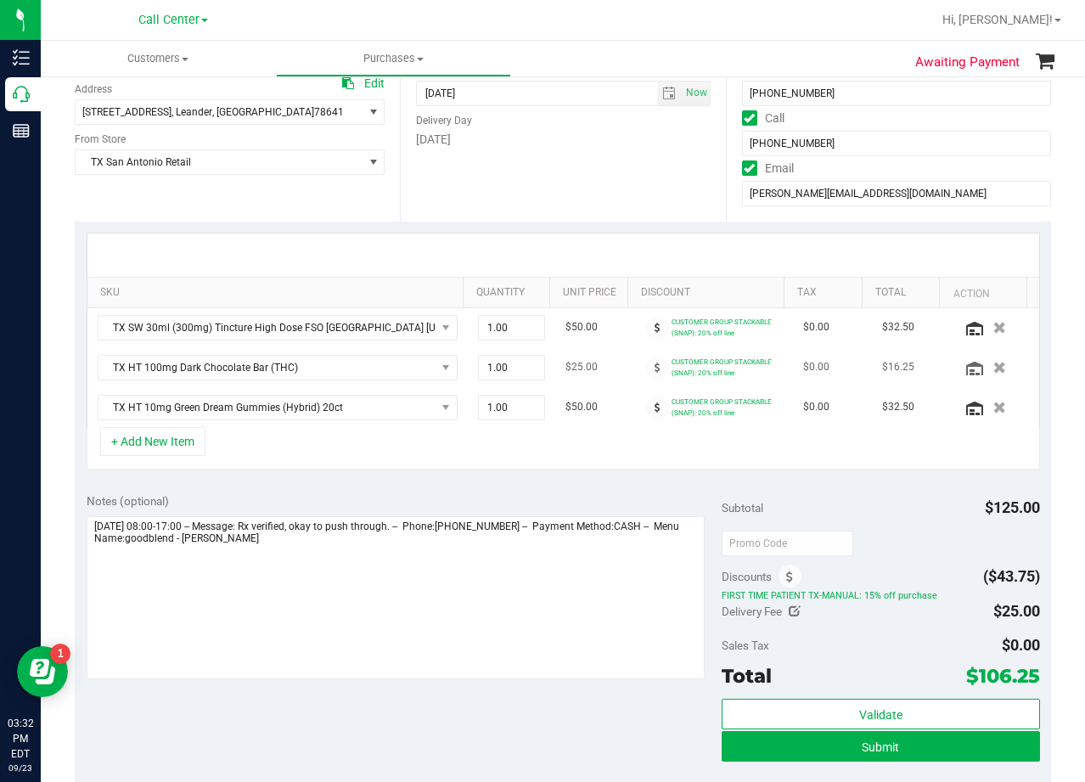
scroll to position [255, 0]
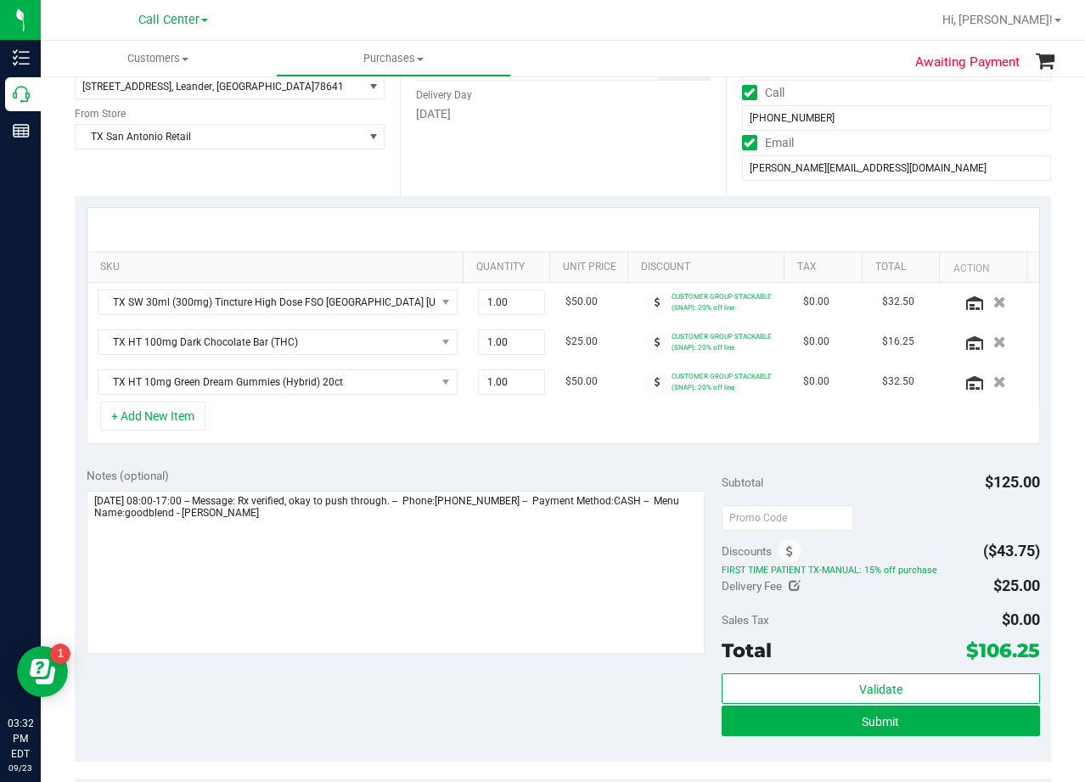
click at [602, 408] on div "+ Add New Item" at bounding box center [564, 423] width 954 height 42
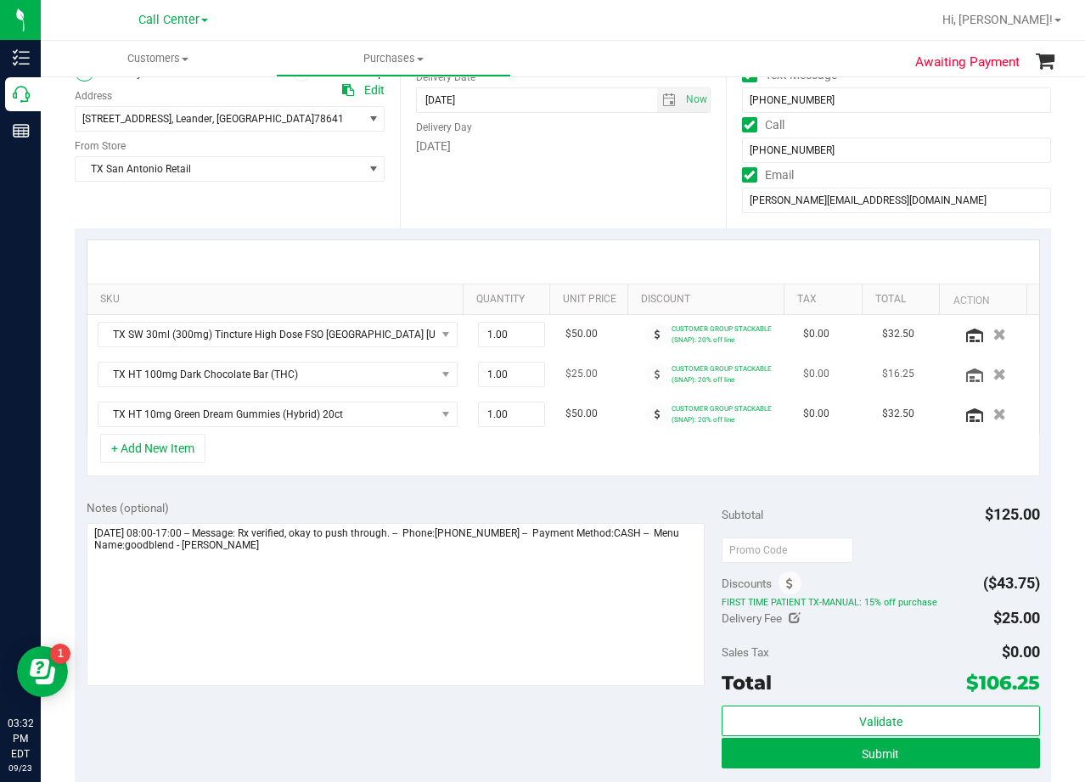
scroll to position [170, 0]
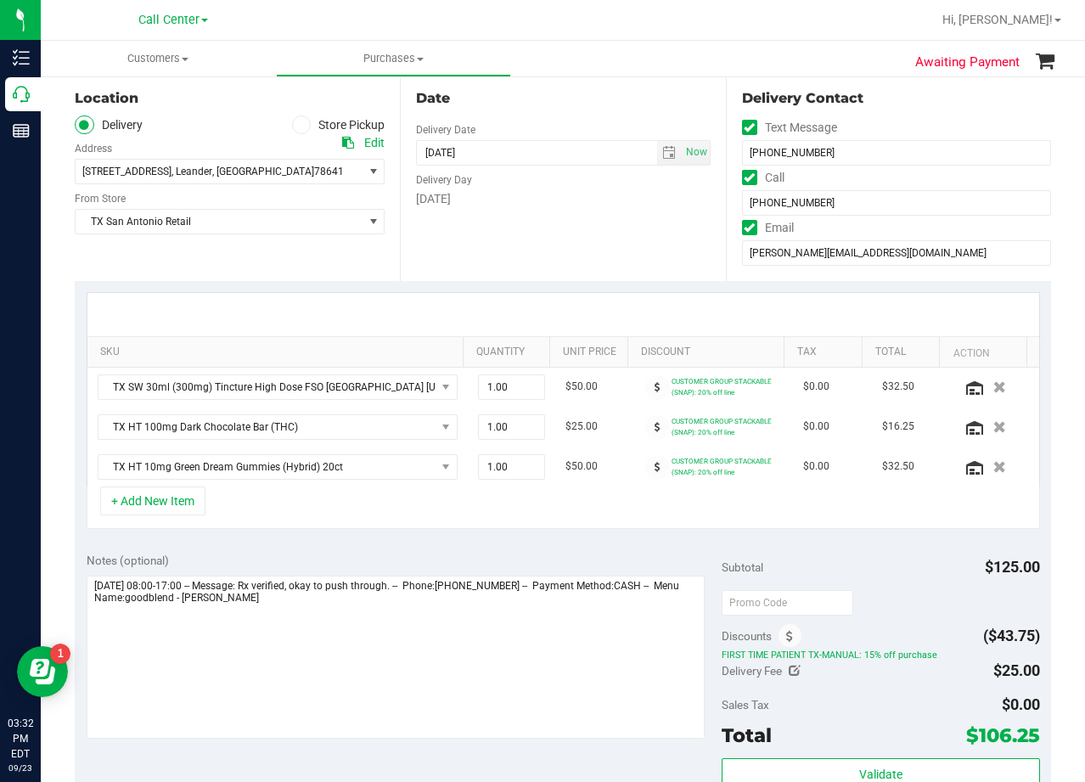
click at [603, 312] on div at bounding box center [563, 314] width 952 height 43
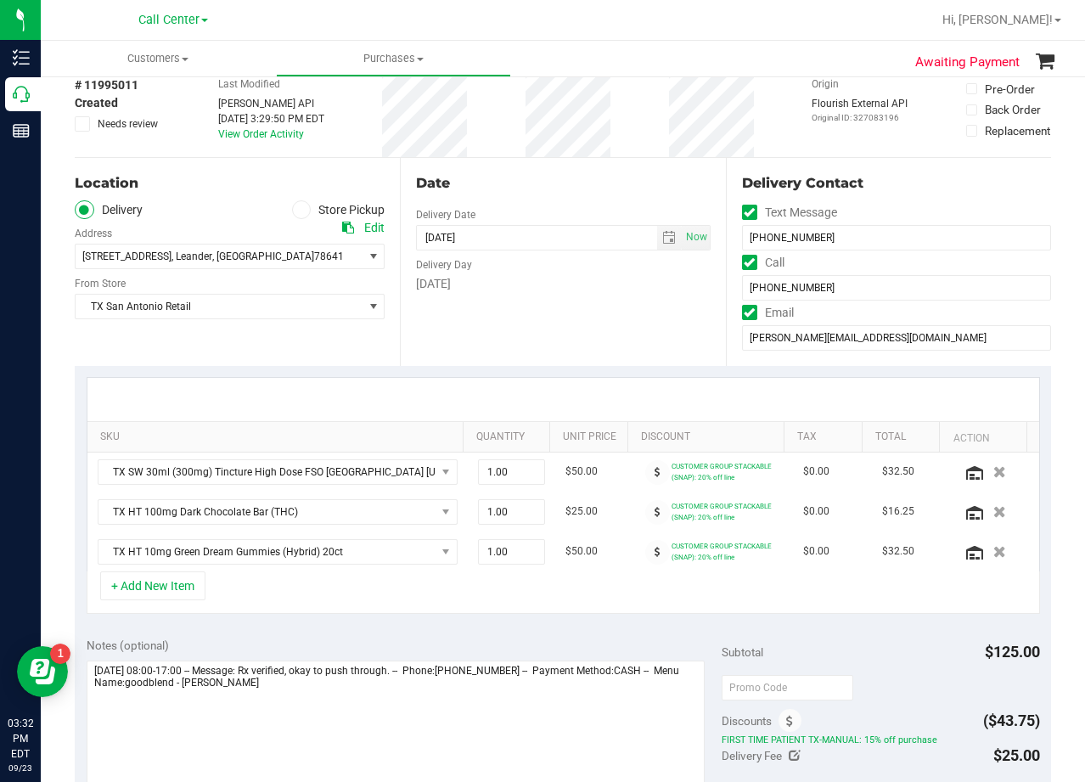
scroll to position [0, 0]
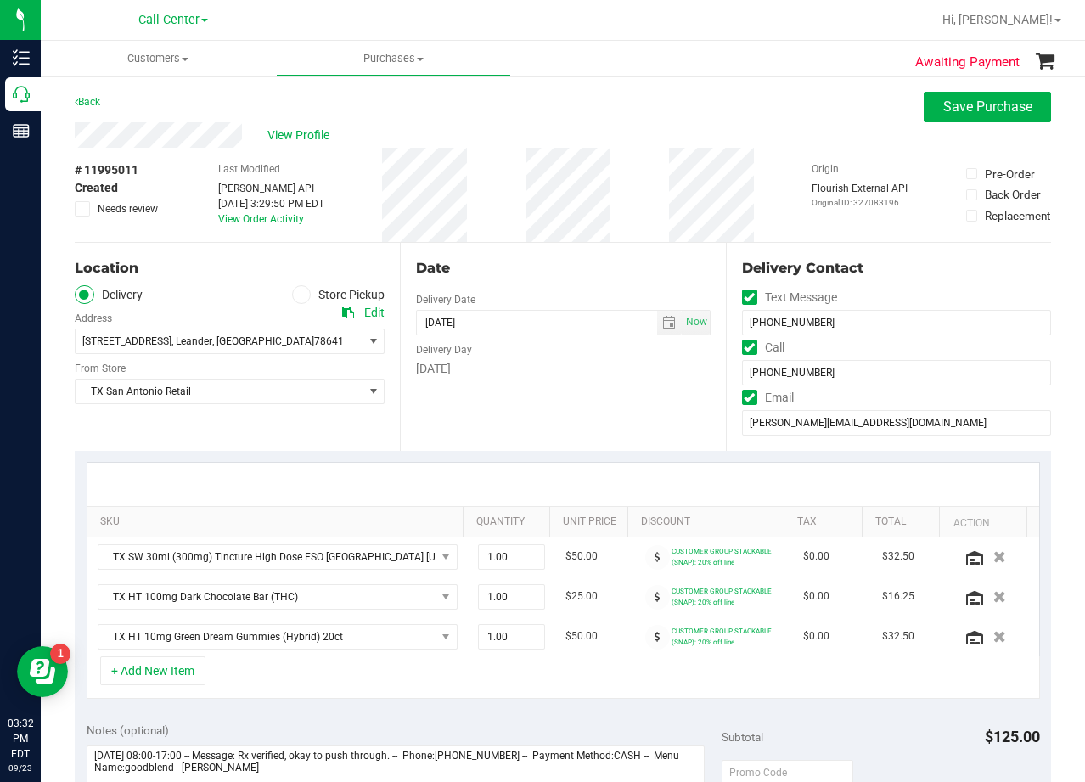
click at [602, 267] on div "Date" at bounding box center [563, 268] width 294 height 20
click at [591, 250] on div "Date Delivery Date 09/24/2025 Now 09/24/2025 08:00 AM Now Delivery Day Wednesday" at bounding box center [562, 347] width 325 height 208
click at [563, 268] on div "Date" at bounding box center [563, 268] width 294 height 20
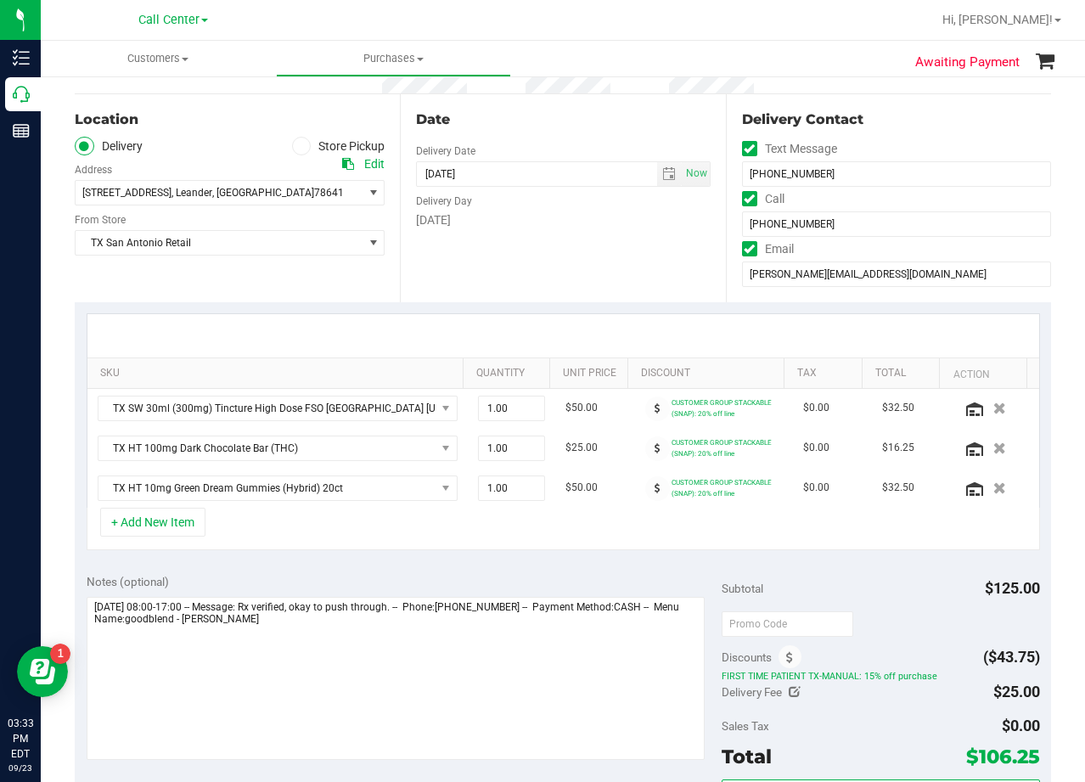
scroll to position [255, 0]
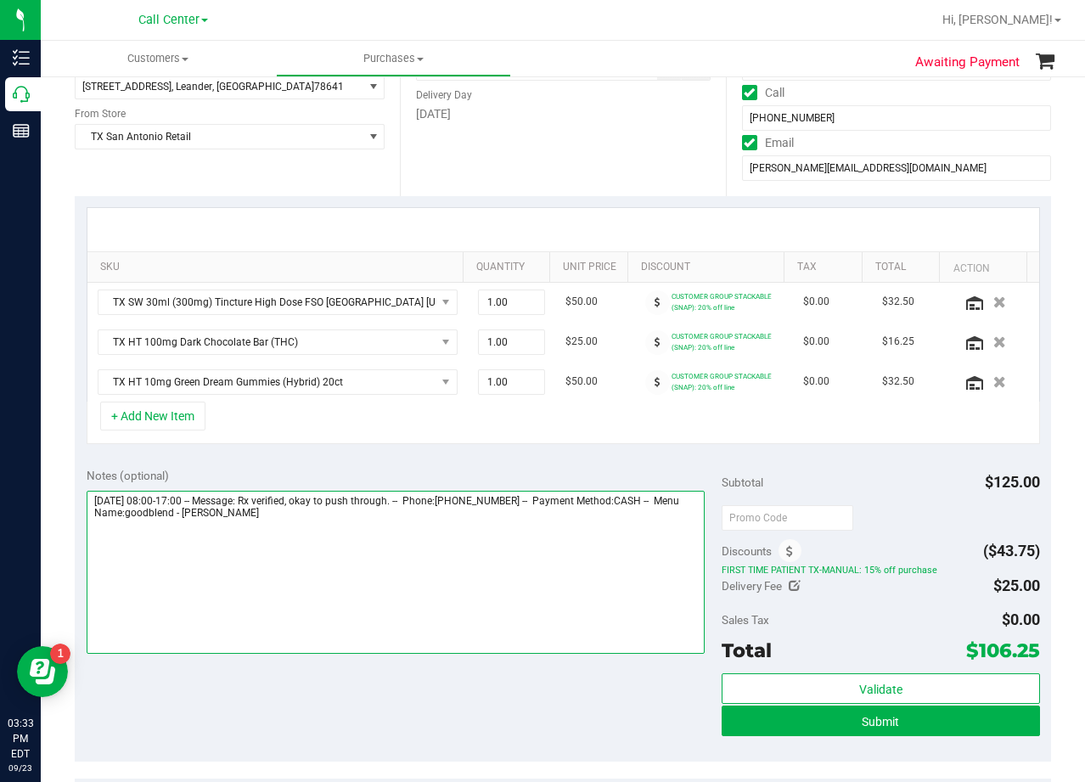
click at [536, 527] on textarea at bounding box center [396, 572] width 619 height 163
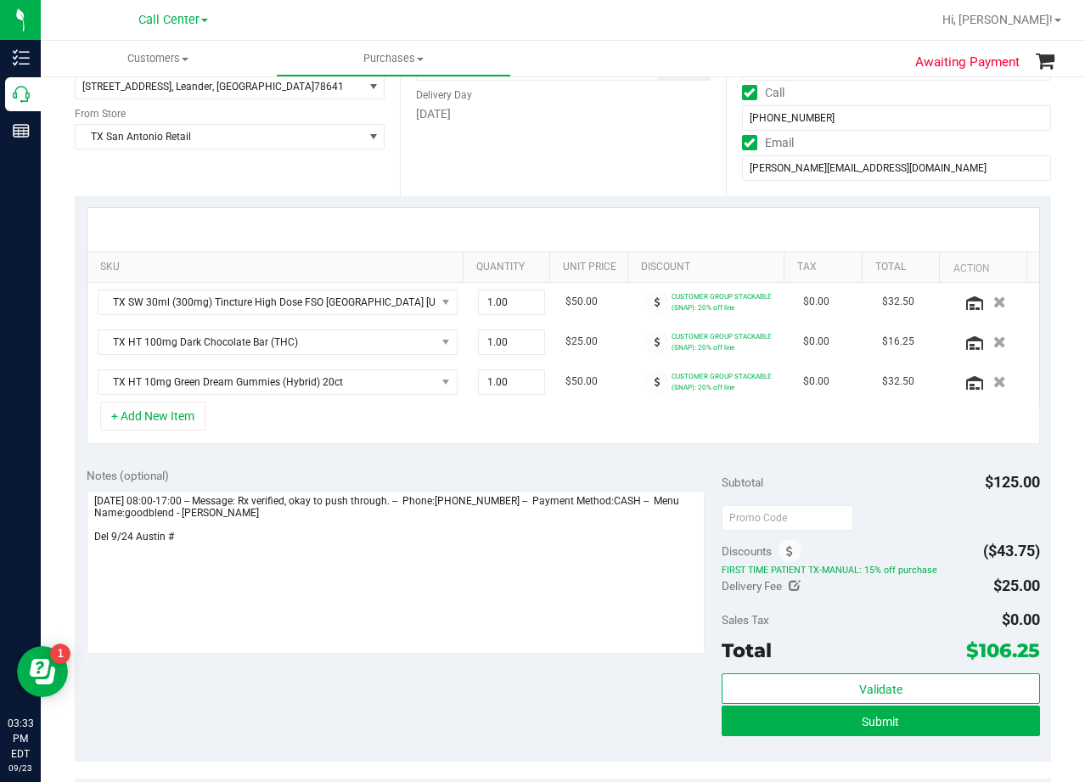
click at [599, 451] on div "SKU Quantity Unit Price Discount Tax Total Action TX SW 30ml (300mg) Tincture H…" at bounding box center [563, 326] width 976 height 260
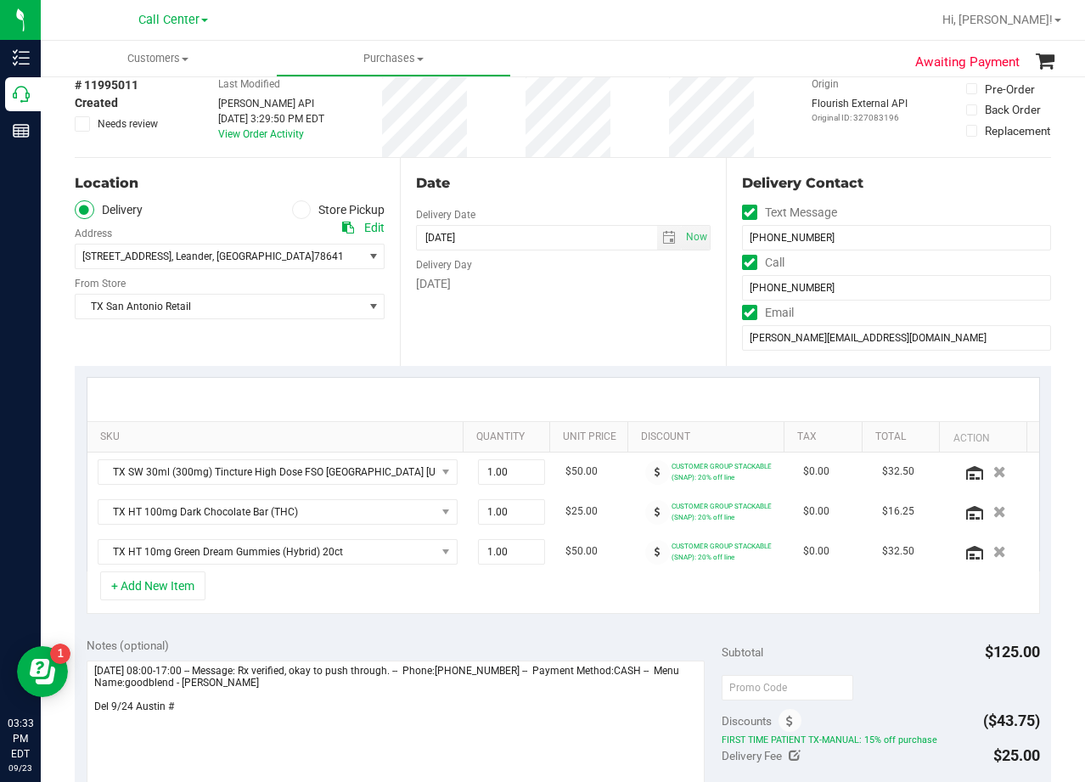
scroll to position [170, 0]
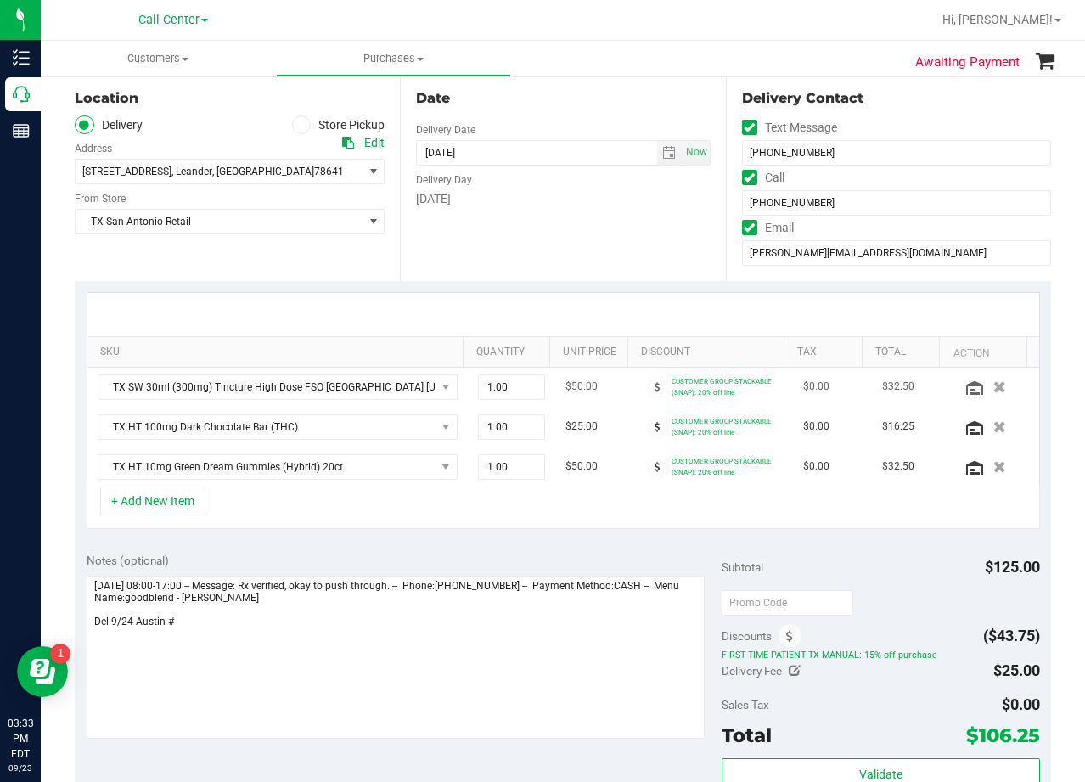
click at [602, 386] on td "$50.00" at bounding box center [594, 388] width 79 height 40
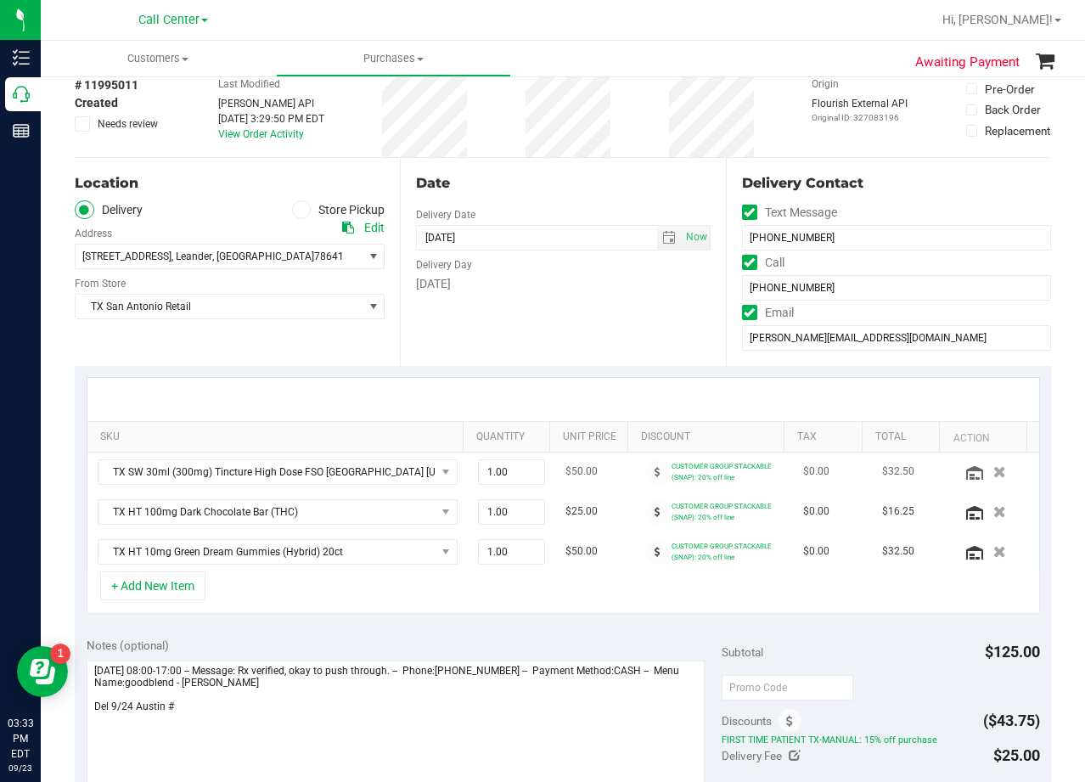
click at [602, 386] on div at bounding box center [563, 399] width 952 height 43
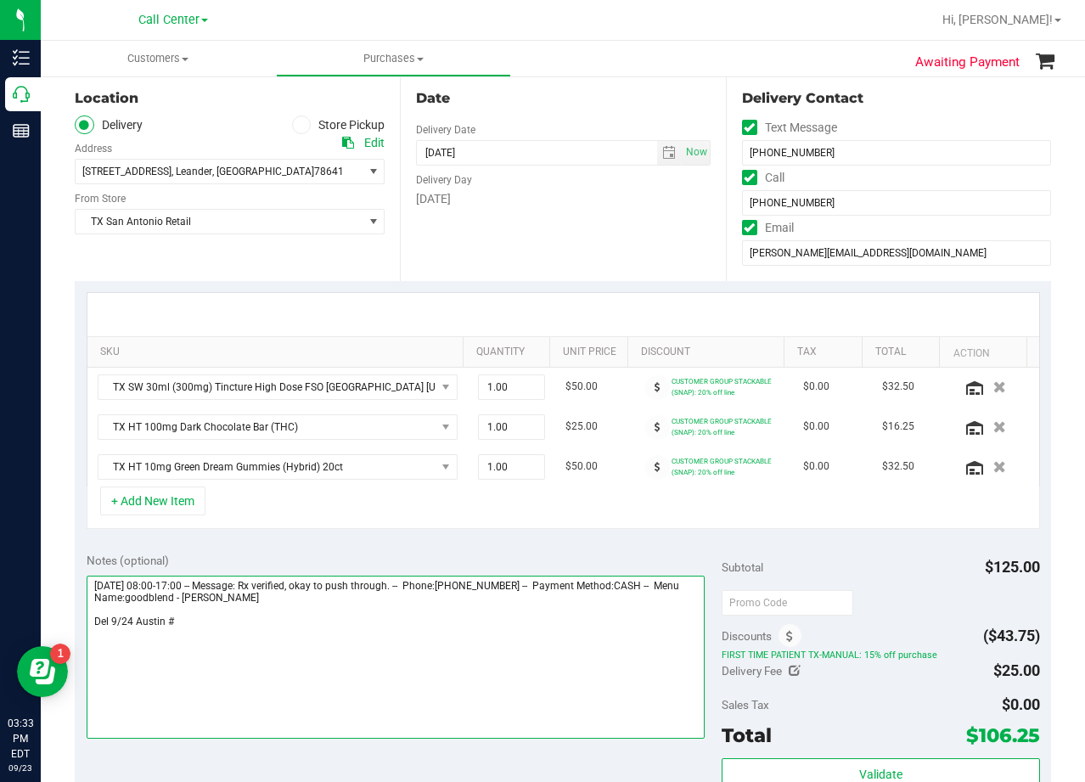
click at [317, 630] on textarea at bounding box center [396, 657] width 619 height 163
type textarea "Wednesday 09/24/2025 08:00-17:00 -- Message: Rx verified, okay to push through.…"
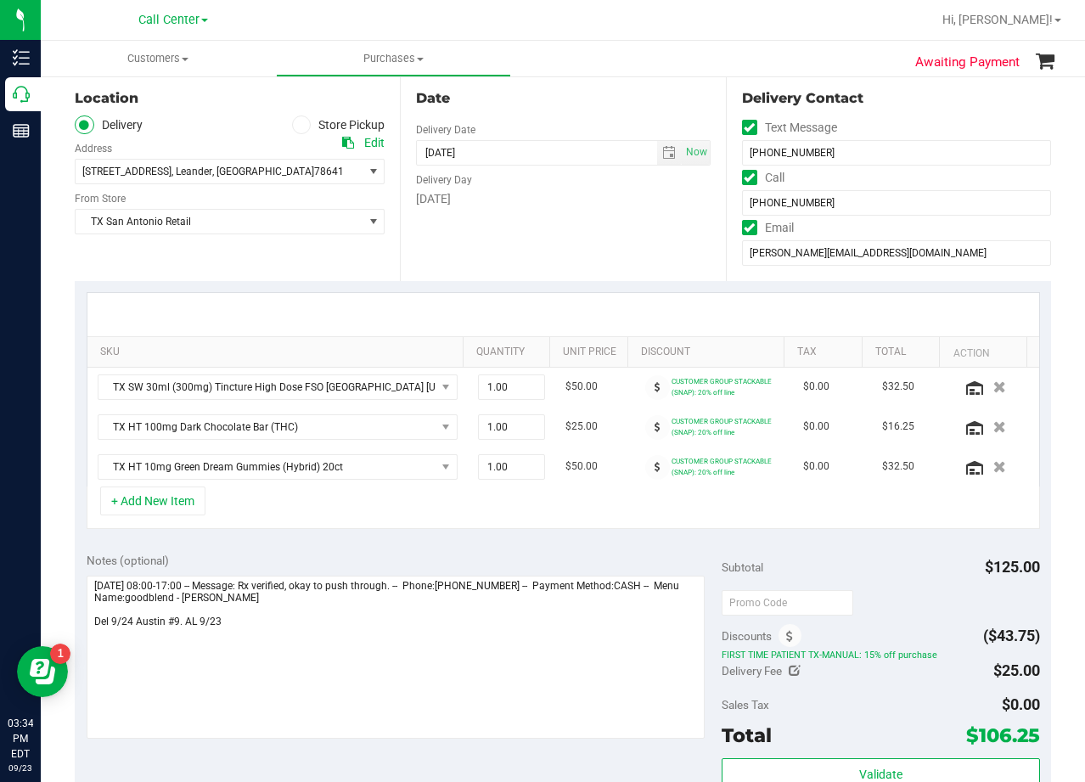
click at [607, 299] on div at bounding box center [563, 314] width 952 height 43
click at [599, 305] on div at bounding box center [563, 314] width 952 height 43
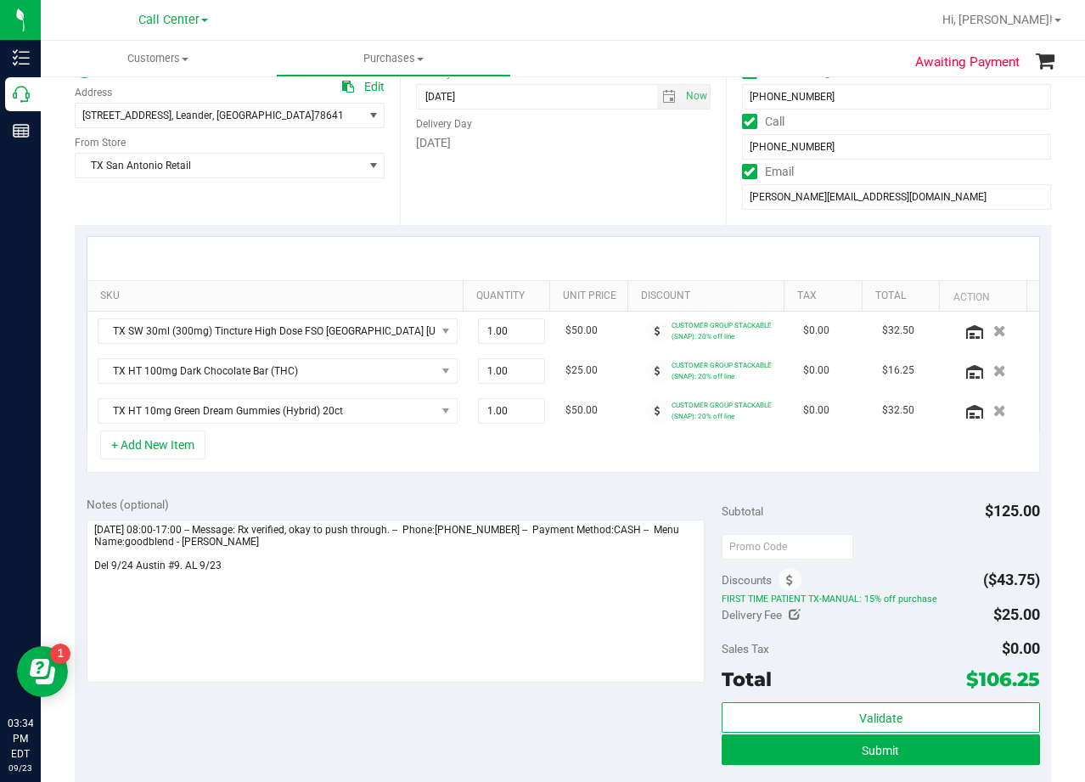
scroll to position [255, 0]
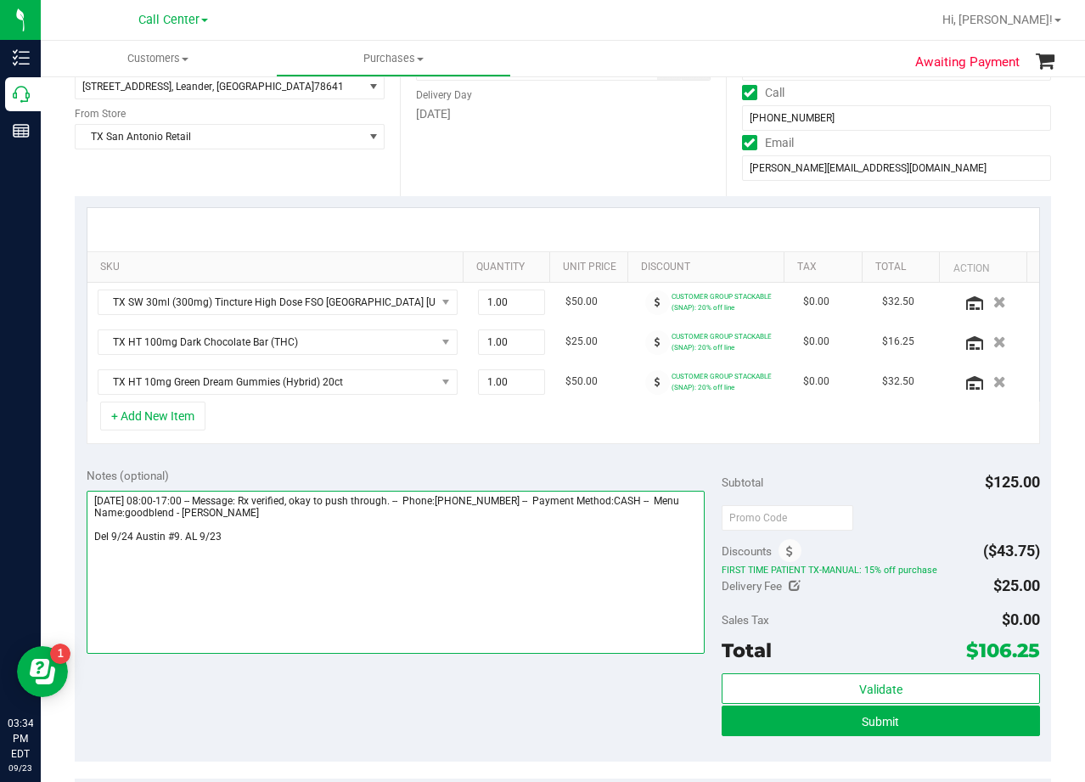
click at [364, 543] on textarea at bounding box center [396, 572] width 619 height 163
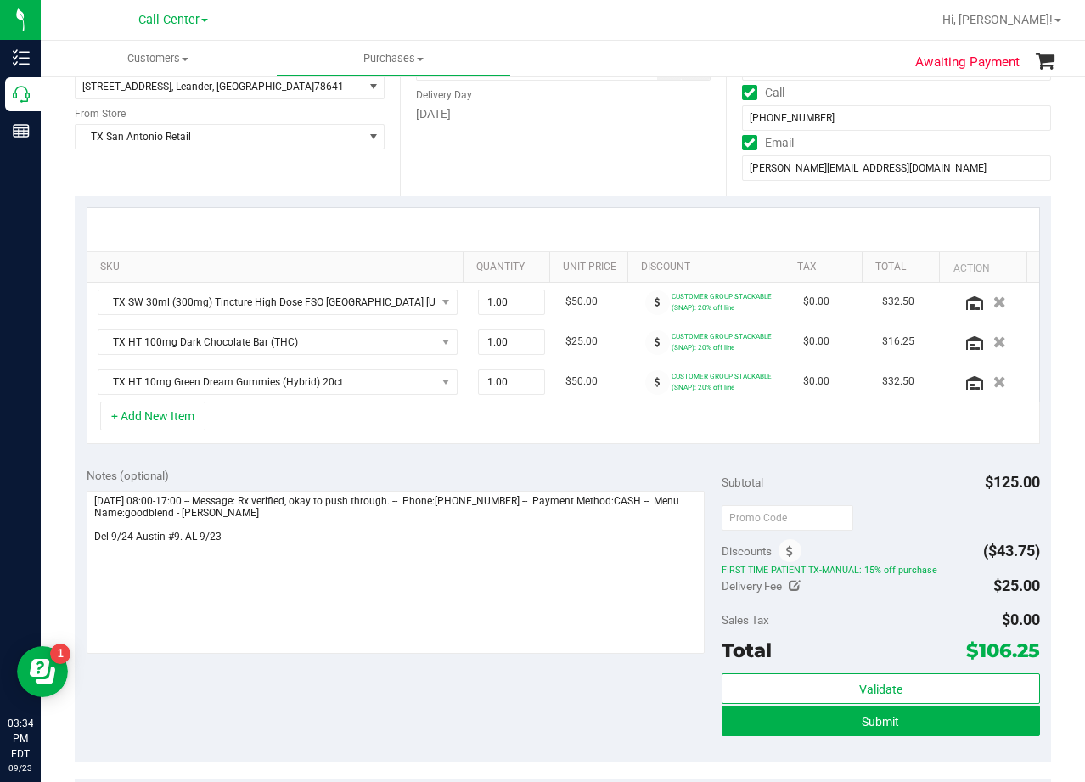
click at [597, 475] on div "Notes (optional)" at bounding box center [405, 475] width 636 height 17
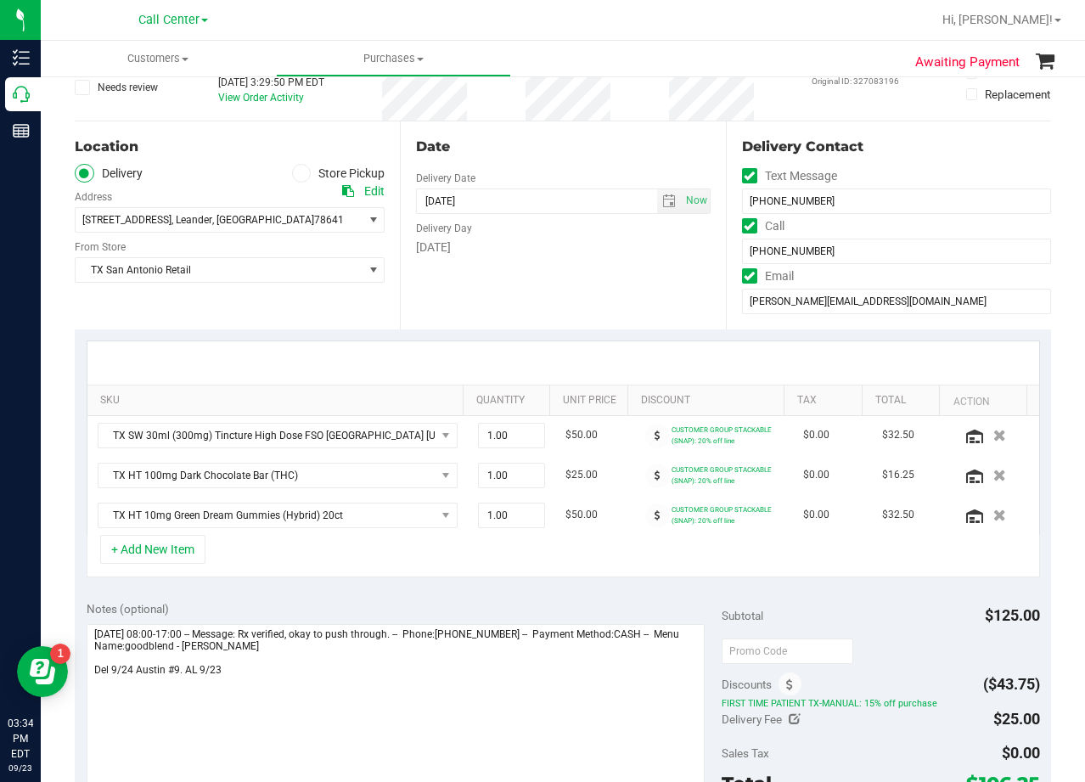
scroll to position [0, 0]
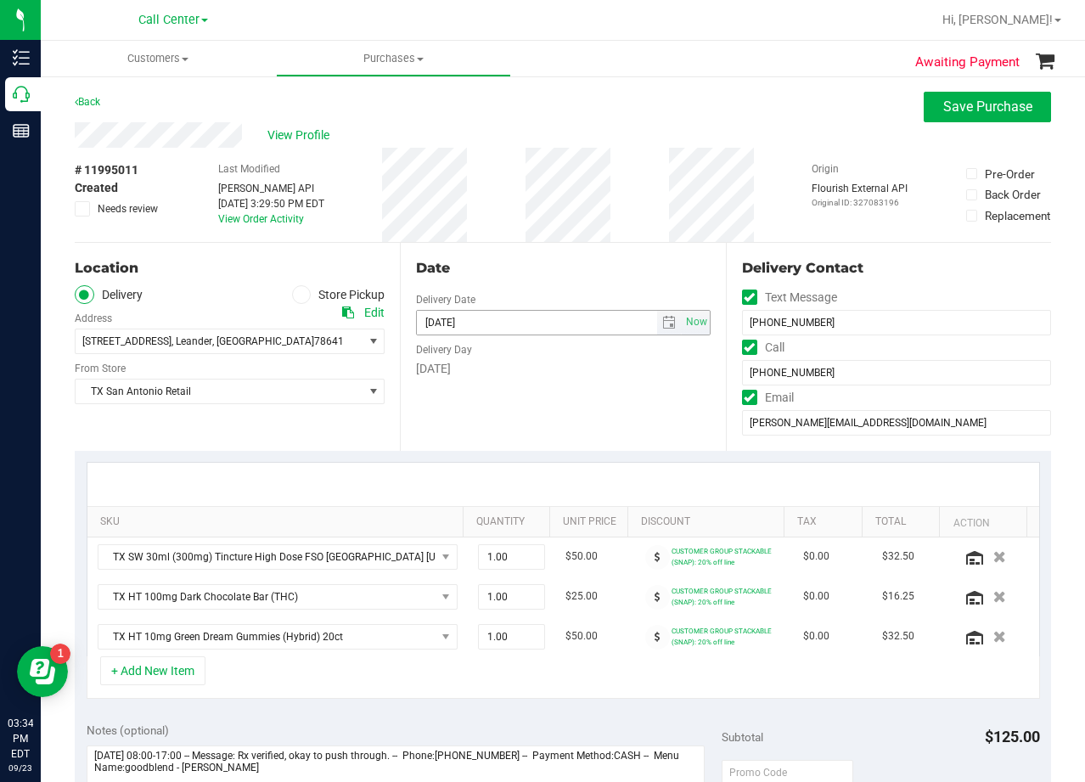
drag, startPoint x: 599, startPoint y: 405, endPoint x: 622, endPoint y: 316, distance: 92.3
click at [599, 401] on div "Date Delivery Date 09/24/2025 Now 09/24/2025 08:00 AM Now Delivery Day Wednesday" at bounding box center [562, 347] width 325 height 208
click at [649, 234] on div "# 11995011 Created Needs review Last Modified Jane API Sep 23, 2025 3:29:50 PM …" at bounding box center [563, 195] width 976 height 94
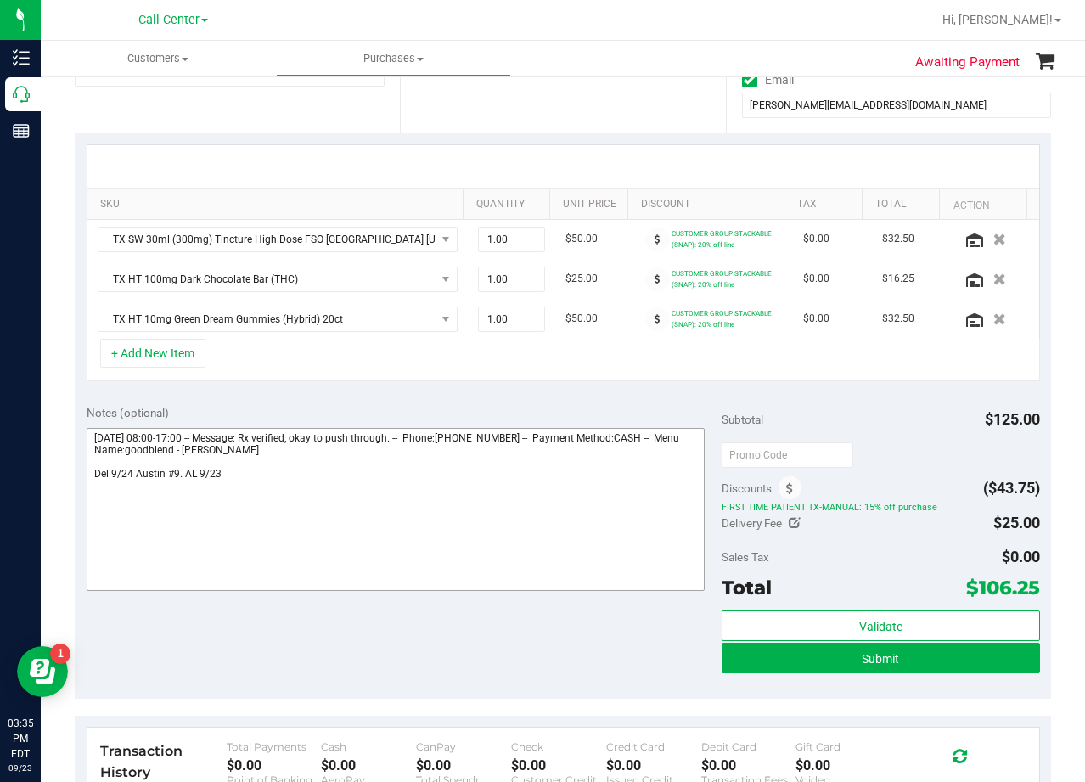
scroll to position [340, 0]
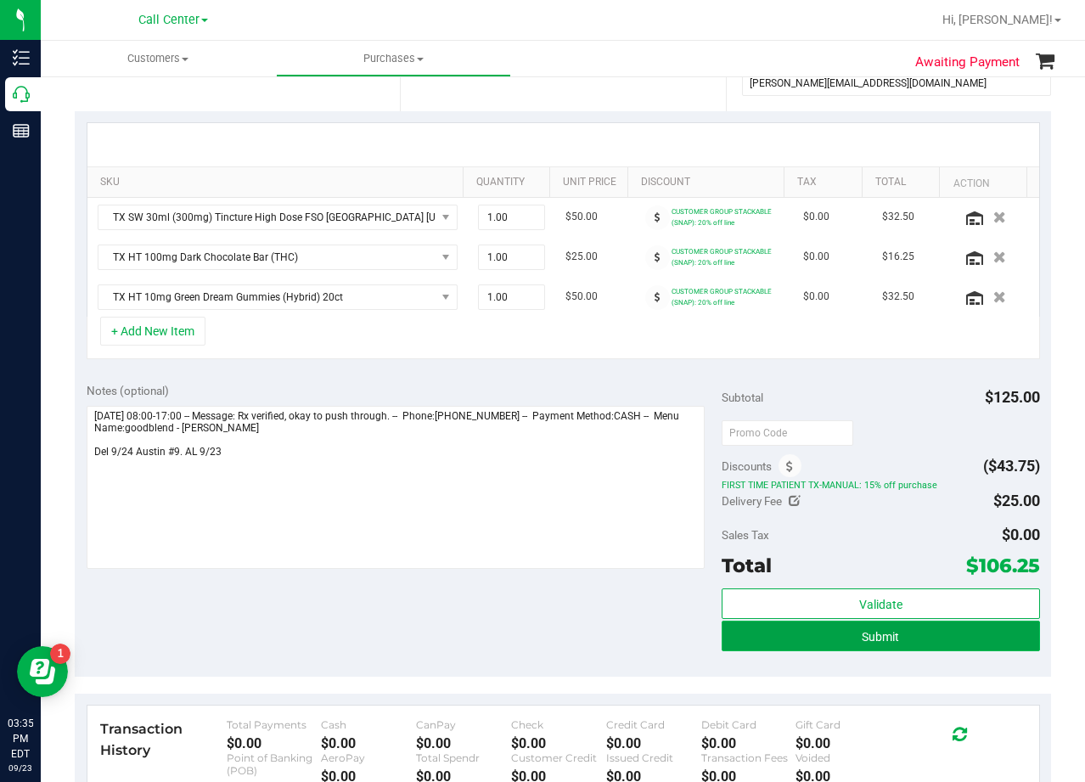
click at [746, 636] on button "Submit" at bounding box center [881, 636] width 318 height 31
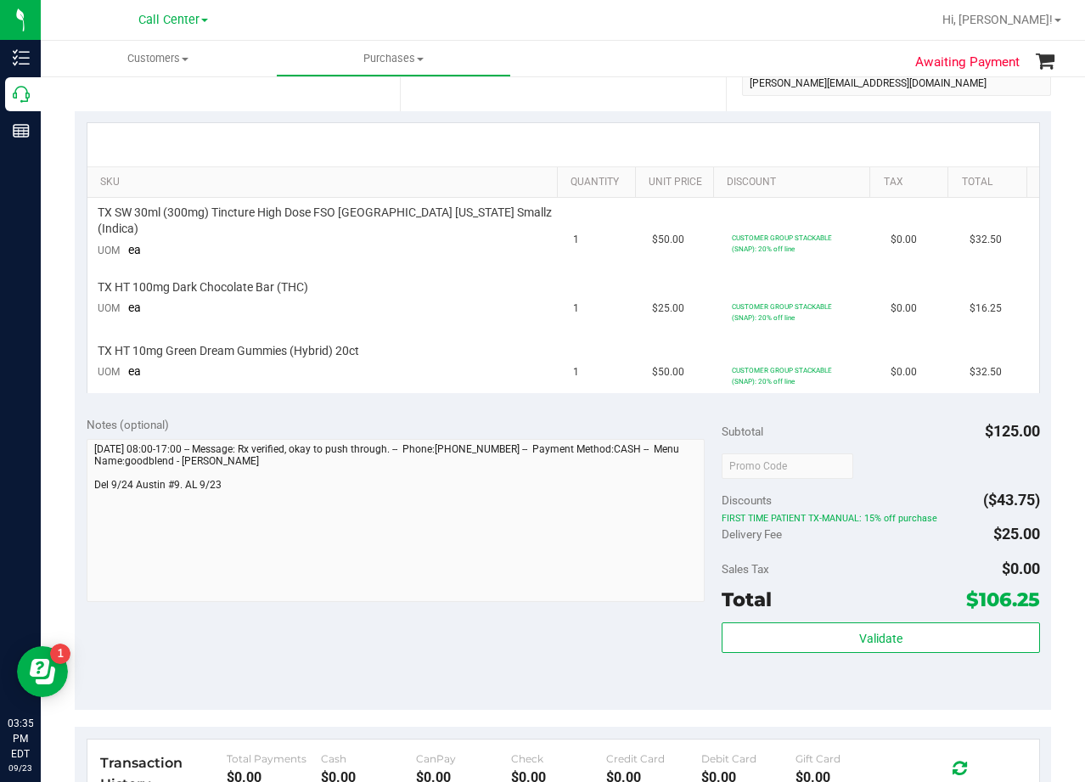
click at [610, 130] on div at bounding box center [563, 144] width 952 height 43
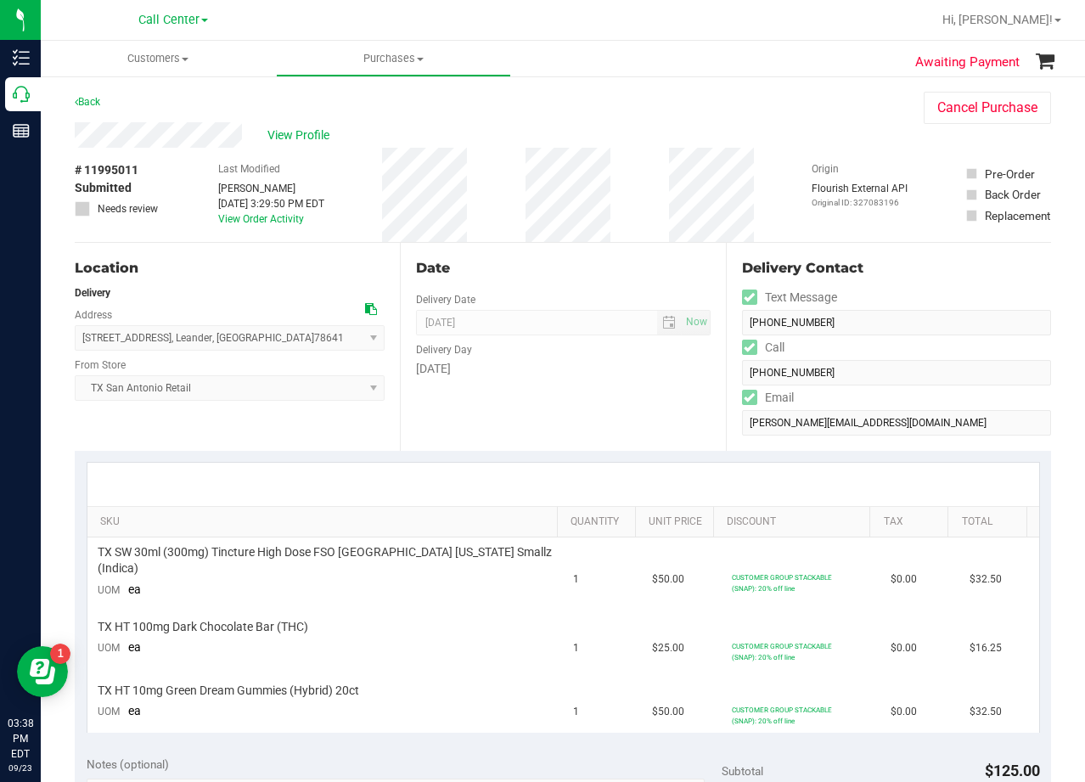
click at [599, 249] on div "Date Delivery Date 09/24/2025 Now 09/24/2025 08:00 AM Now Delivery Day Wednesday" at bounding box center [562, 347] width 325 height 208
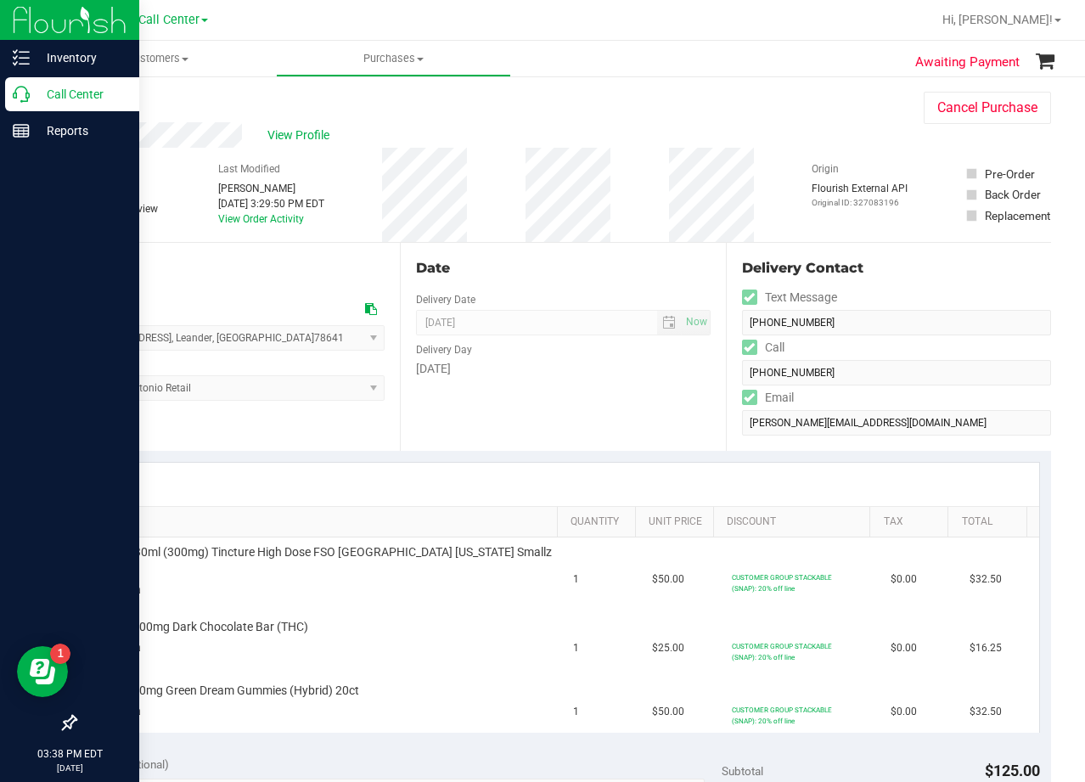
click at [31, 98] on p "Call Center" at bounding box center [81, 94] width 102 height 20
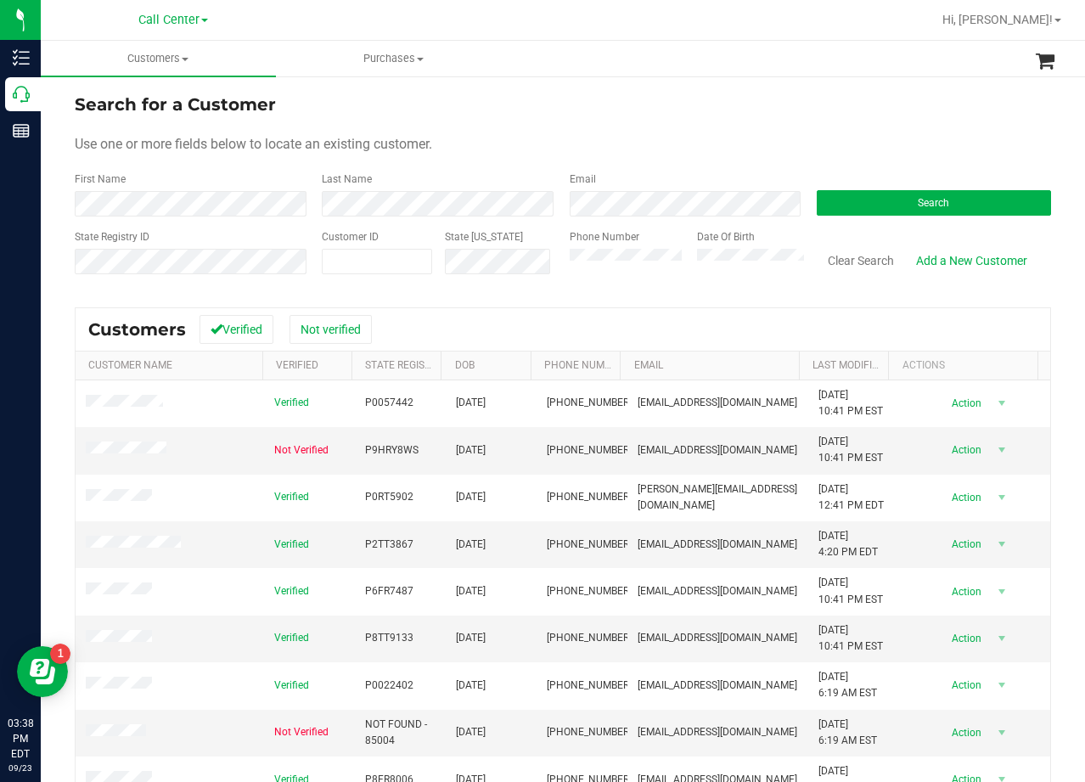
drag, startPoint x: 638, startPoint y: 148, endPoint x: 524, endPoint y: 152, distance: 113.9
click at [638, 148] on div "Use one or more fields below to locate an existing customer." at bounding box center [563, 144] width 976 height 20
click at [622, 133] on form "Search for a Customer Use one or more fields below to locate an existing custom…" at bounding box center [563, 191] width 976 height 198
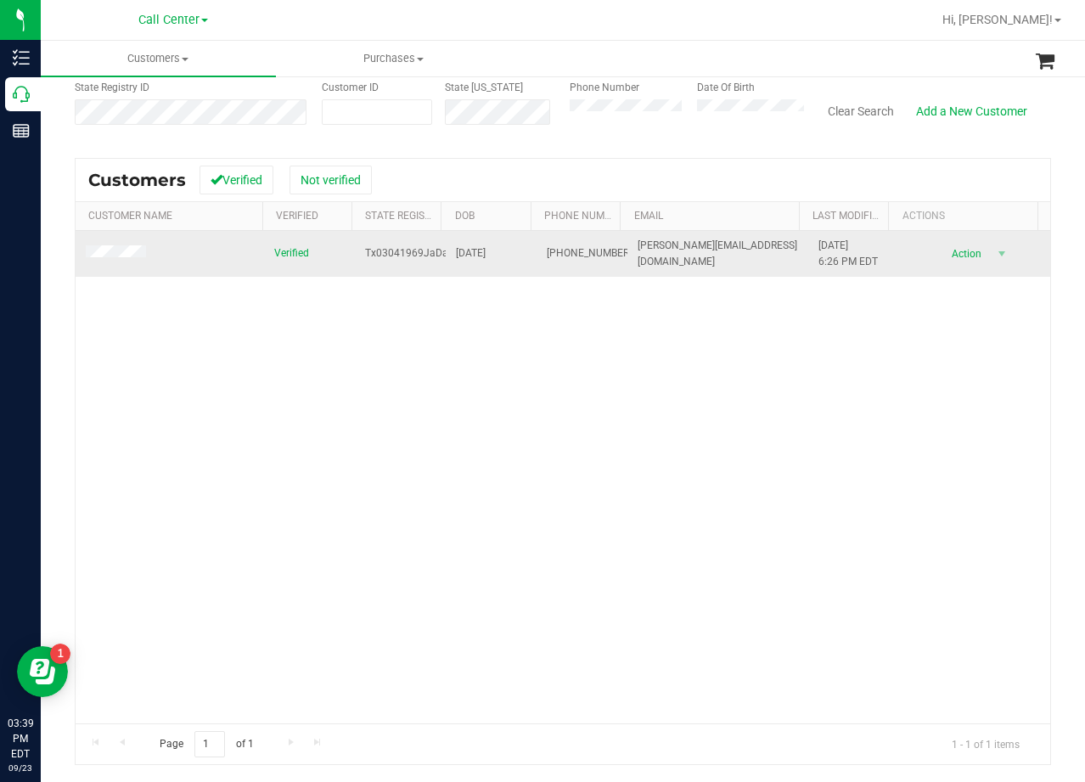
click at [126, 245] on span at bounding box center [118, 253] width 65 height 17
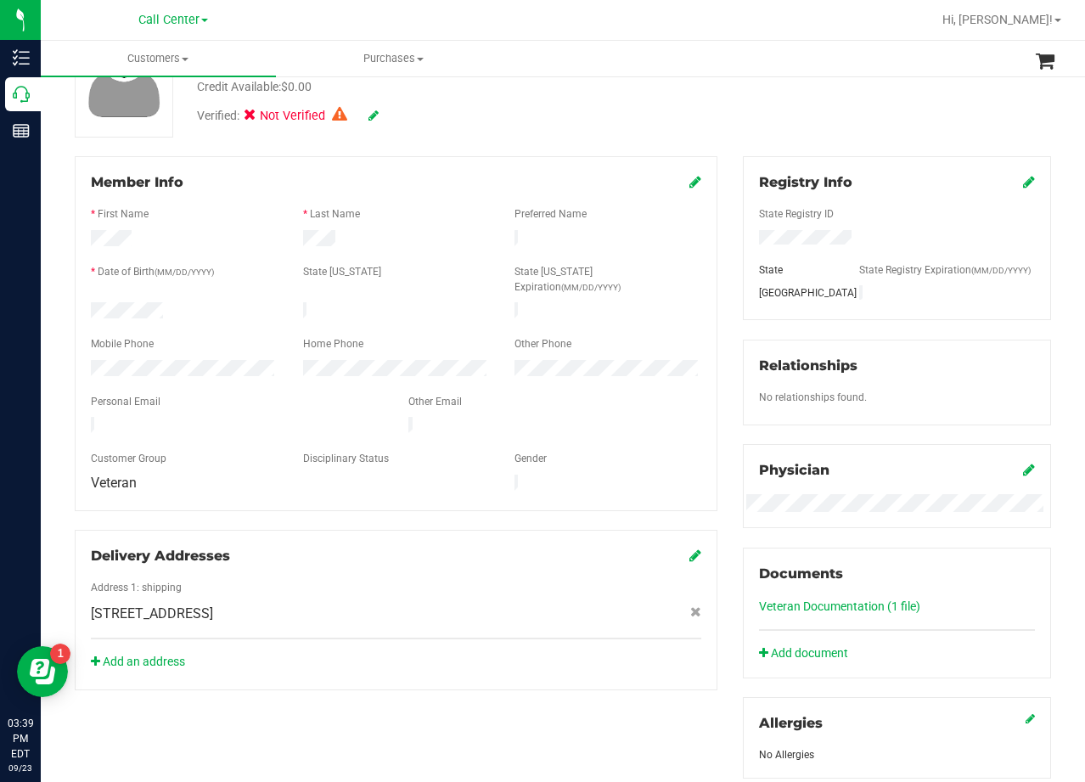
click at [627, 102] on div "Verified: Not Verified" at bounding box center [434, 114] width 501 height 37
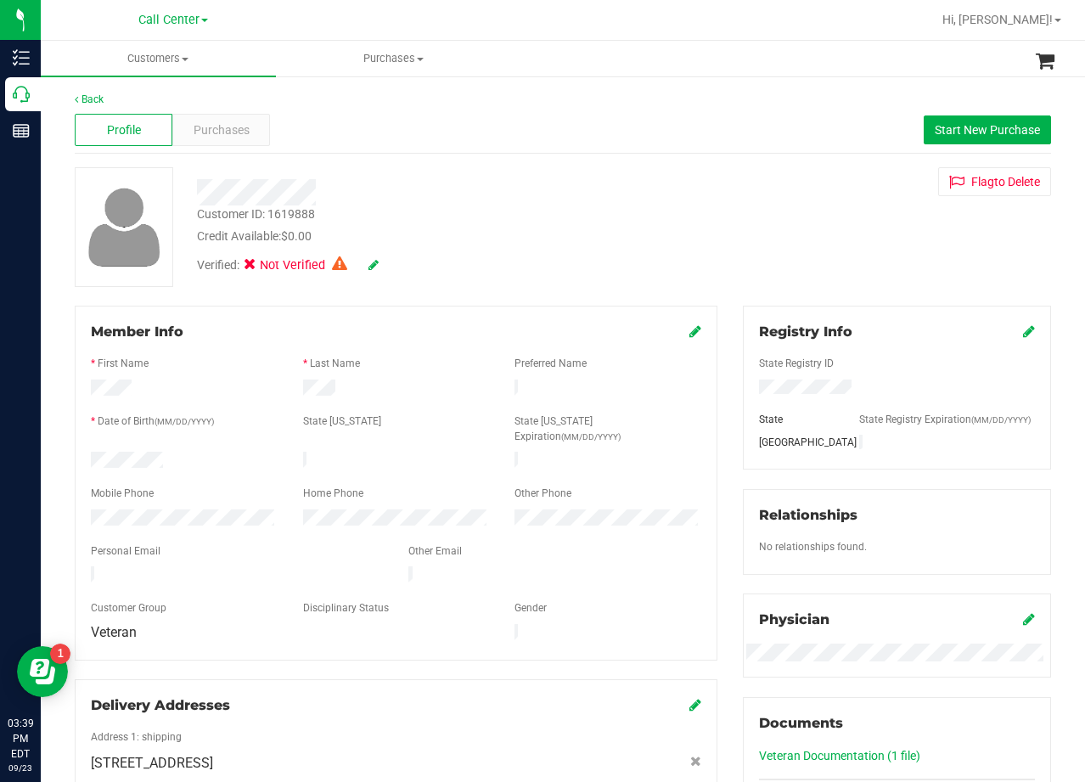
click at [712, 218] on div "Customer ID: 1619888 Credit Available: $0.00 Verified: Not Verified Flag to Del…" at bounding box center [563, 227] width 1002 height 120
click at [769, 204] on div "Customer ID: 1619888 Credit Available: $0.00 Verified: Not Verified Flag to Del…" at bounding box center [563, 227] width 1002 height 120
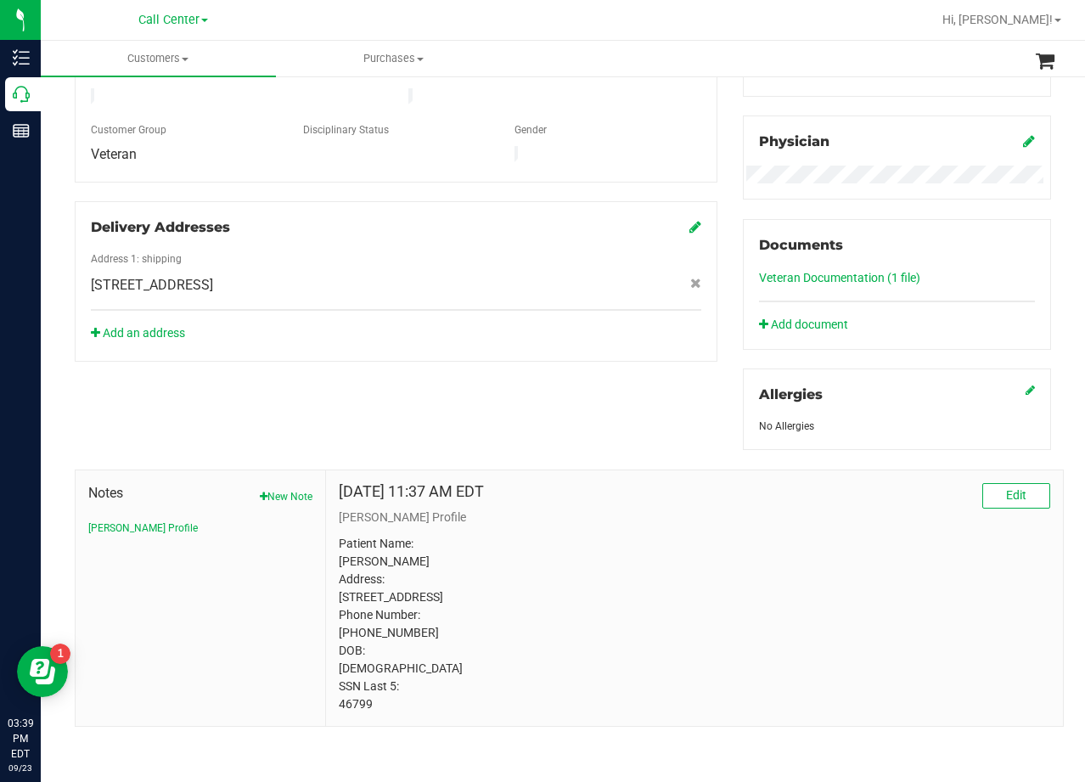
click at [213, 275] on span "601 Bond St , Copperas Cove , TX 76522" at bounding box center [152, 285] width 122 height 20
copy div "601 Bond St , Copperas Cove , TX 76522"
drag, startPoint x: 546, startPoint y: 297, endPoint x: 270, endPoint y: 295, distance: 276.0
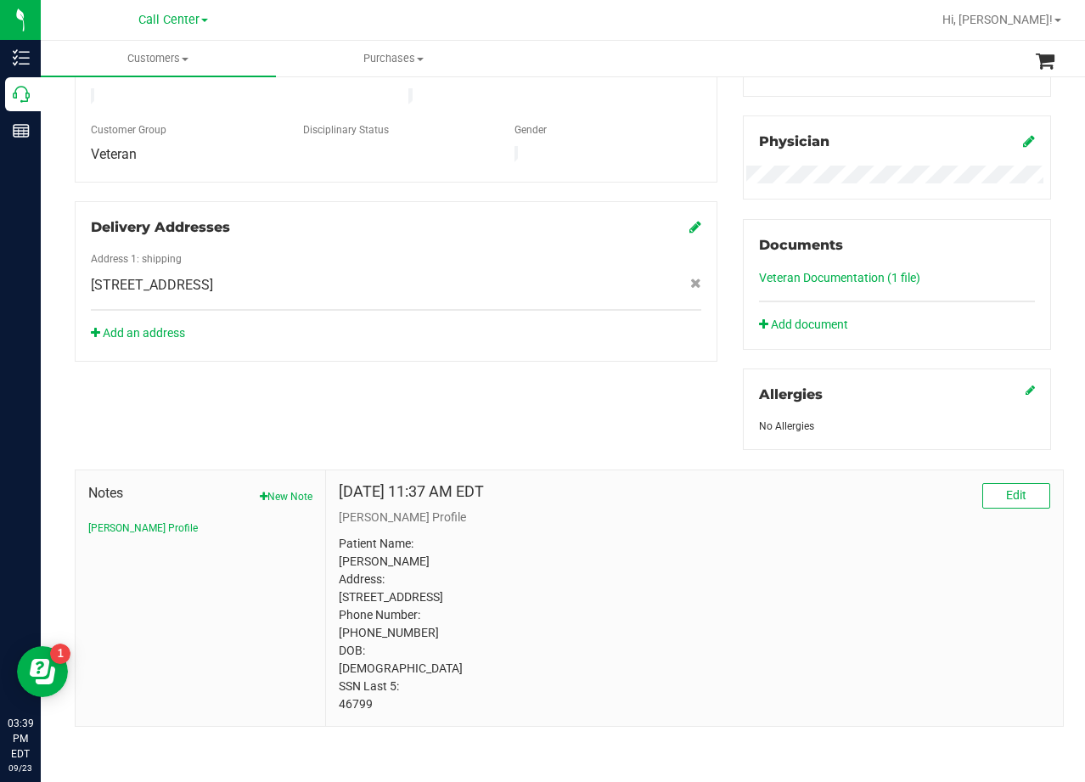
click at [544, 301] on div "Delivery Addresses Address 1: shipping 601 Bond St , Copperas Cove , TX 76522 A…" at bounding box center [396, 281] width 643 height 160
click at [719, 353] on div "Member Info * First Name * Last Name Preferred Name * Date of Birth (MM/DD/YYYY…" at bounding box center [563, 277] width 1002 height 899
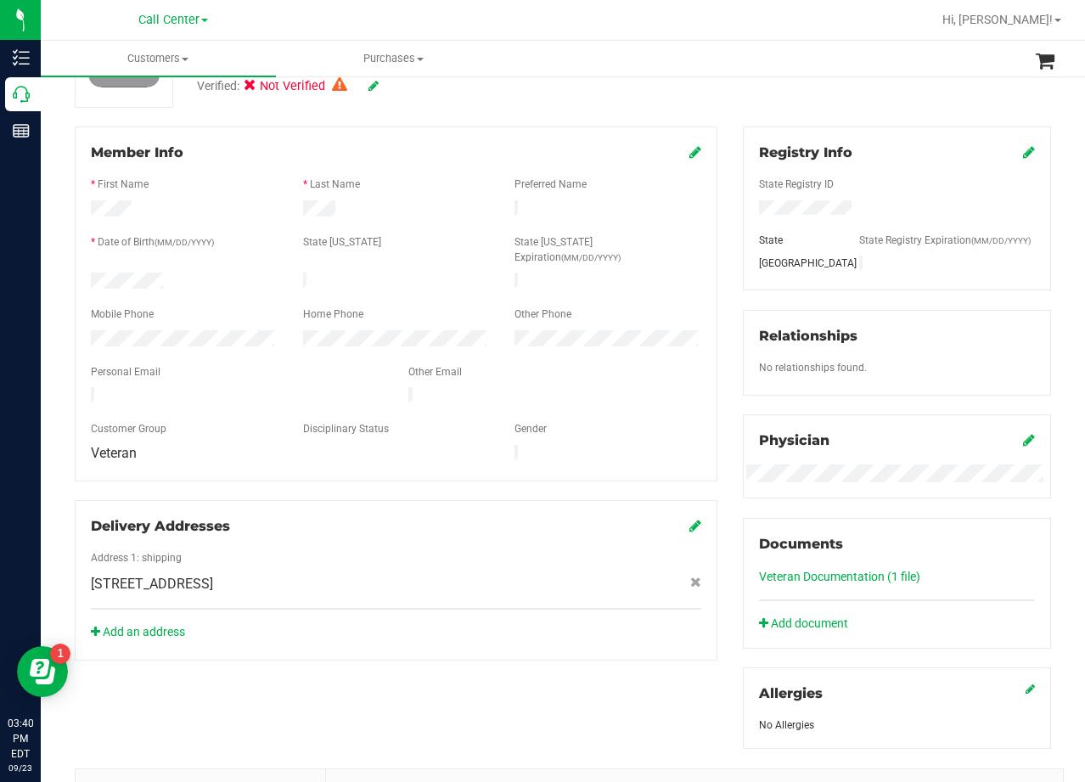
scroll to position [0, 0]
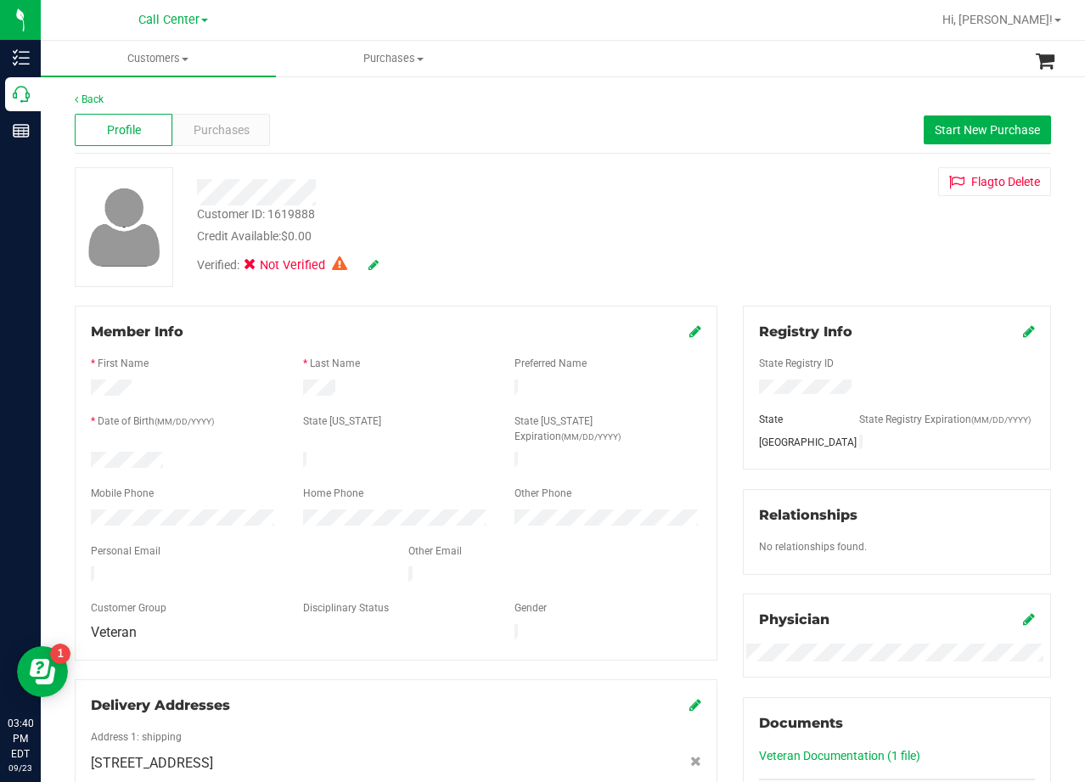
drag, startPoint x: 540, startPoint y: 228, endPoint x: 590, endPoint y: 67, distance: 168.9
click at [540, 228] on div "Credit Available: $0.00" at bounding box center [434, 237] width 475 height 18
click at [202, 127] on span "Purchases" at bounding box center [222, 130] width 56 height 18
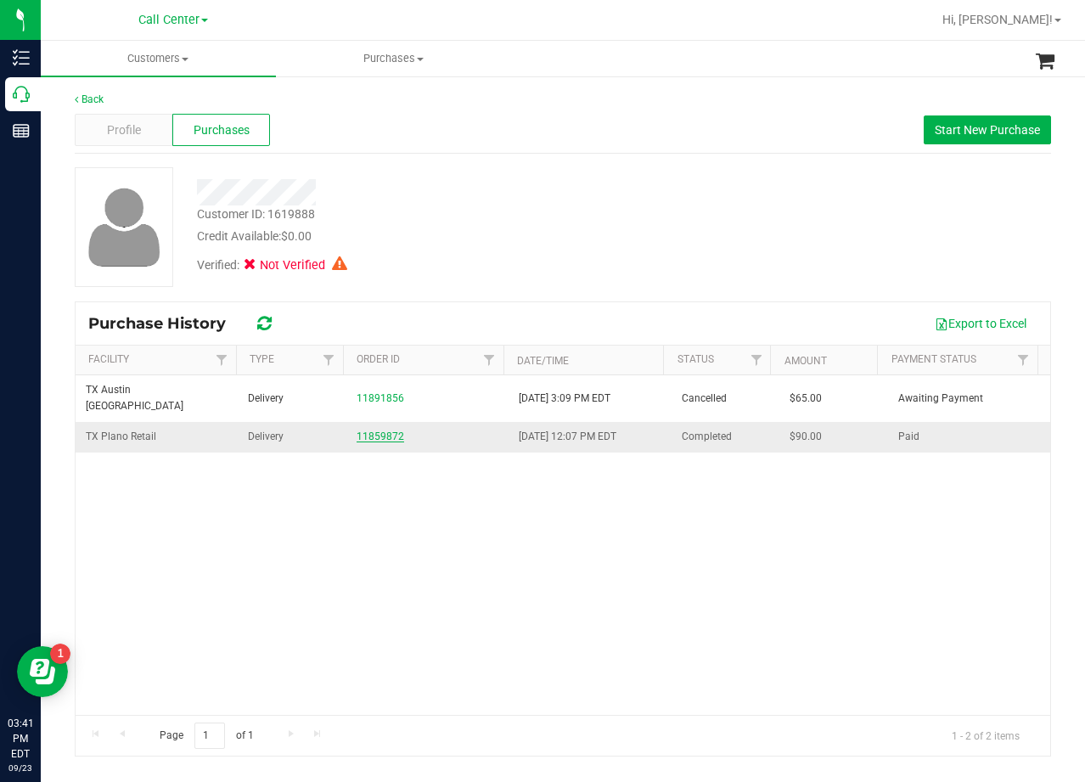
click at [368, 430] on link "11859872" at bounding box center [381, 436] width 48 height 12
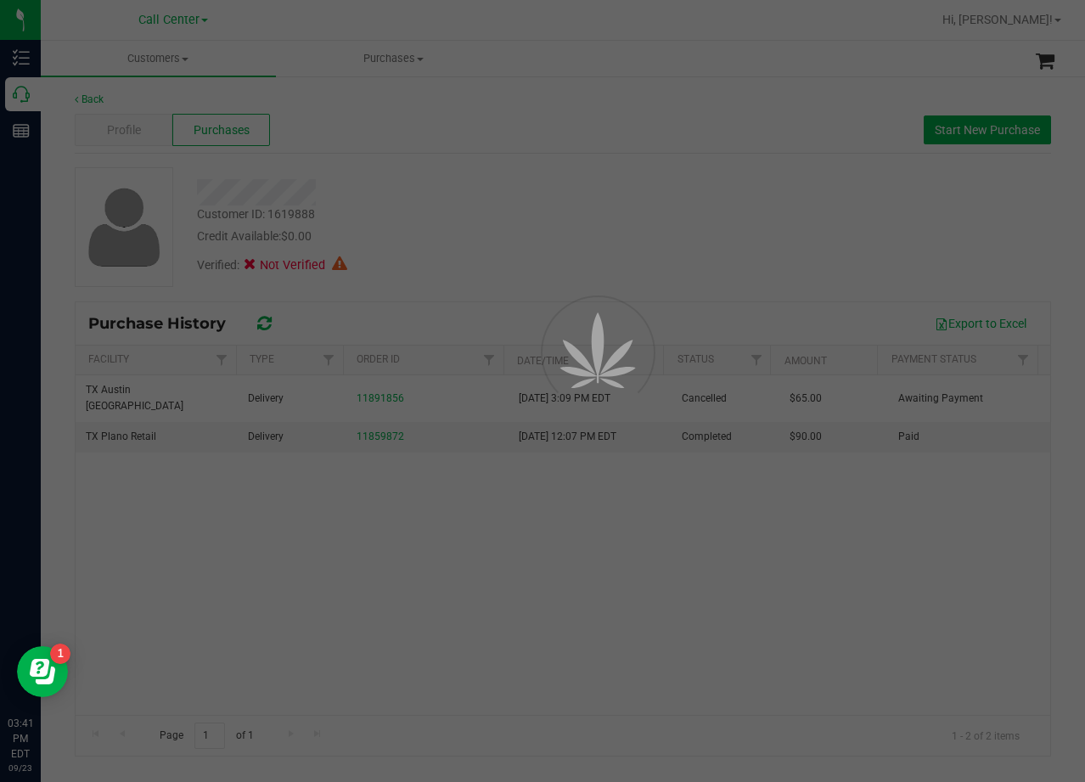
click at [599, 262] on div at bounding box center [542, 391] width 1085 height 782
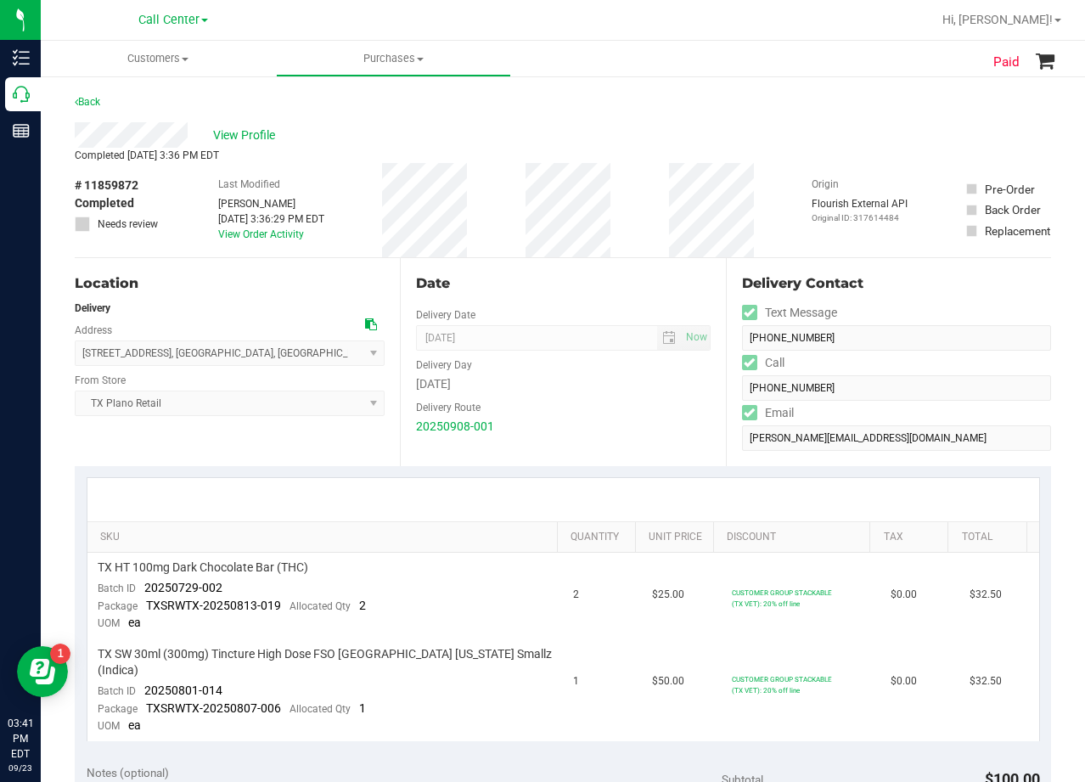
scroll to position [85, 0]
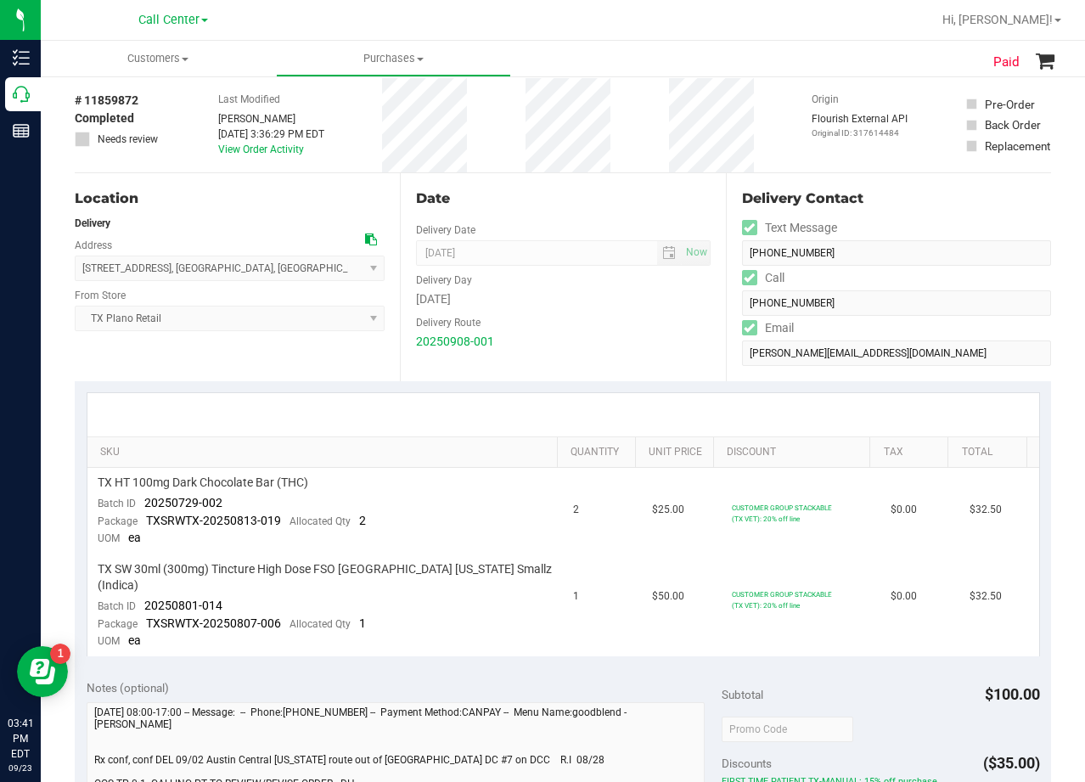
click at [554, 209] on div "Date Delivery Date 09/09/2025 Now 09/09/2025 08:00 AM Now Delivery Day Tuesday …" at bounding box center [562, 277] width 325 height 208
click at [554, 208] on div "Date" at bounding box center [563, 198] width 294 height 20
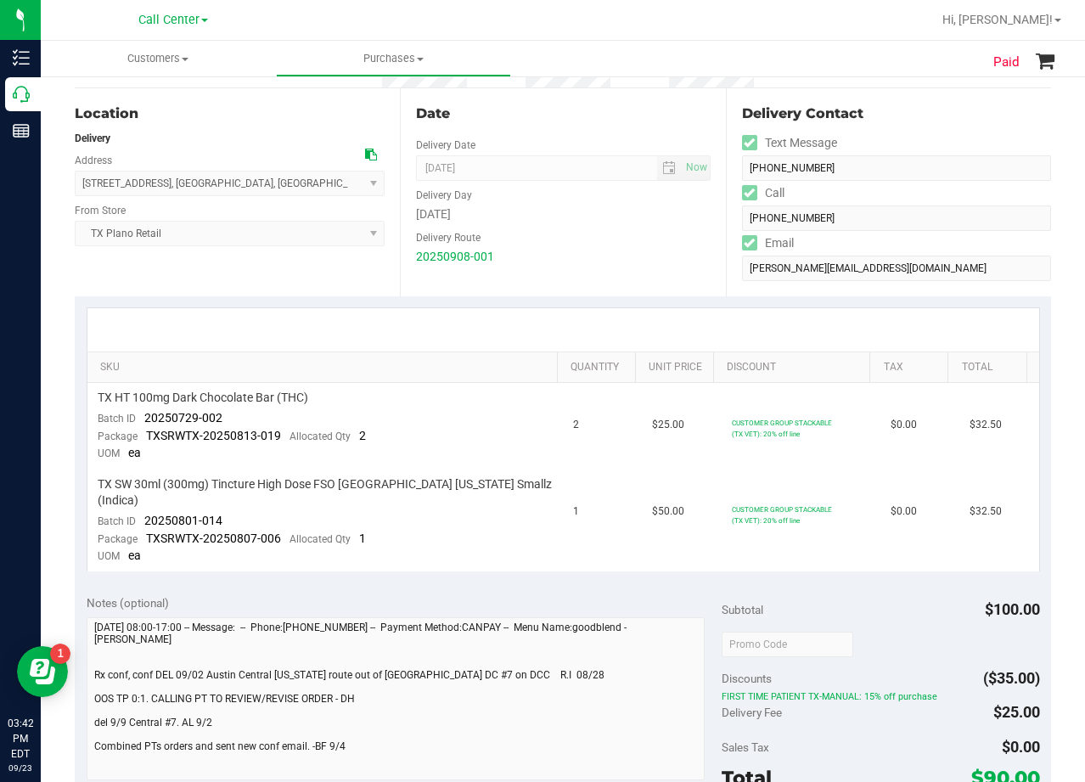
click at [554, 208] on div "Tuesday" at bounding box center [563, 214] width 294 height 18
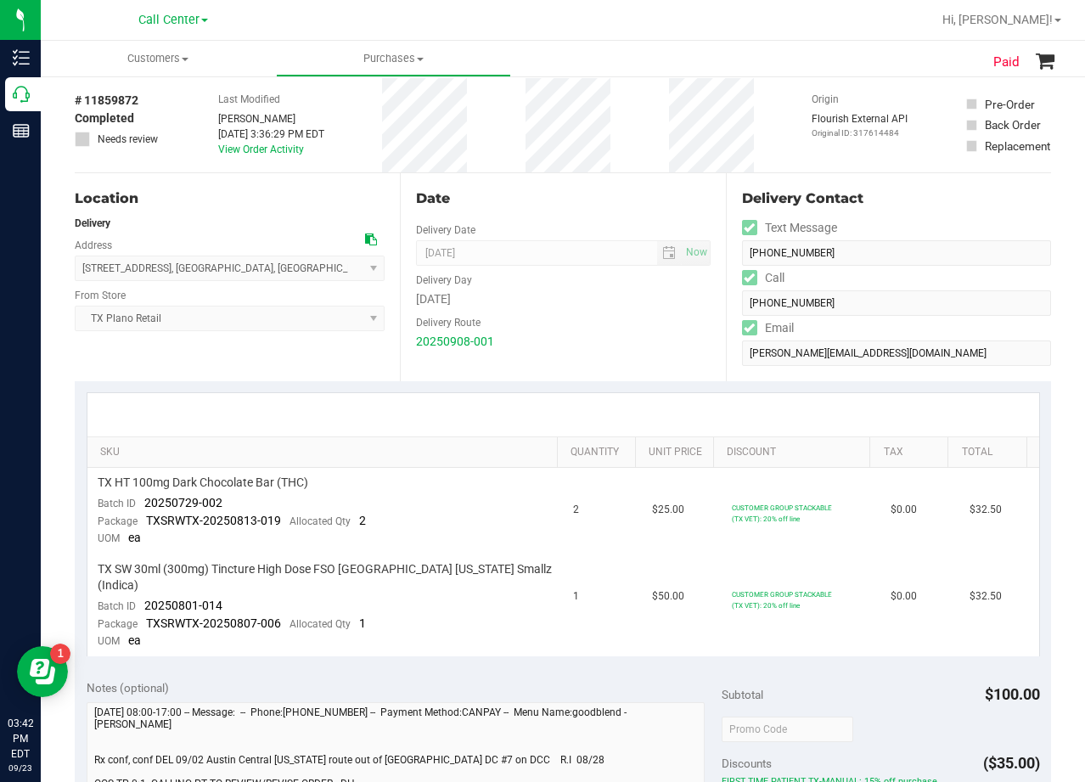
click at [554, 208] on div "Date" at bounding box center [563, 198] width 294 height 20
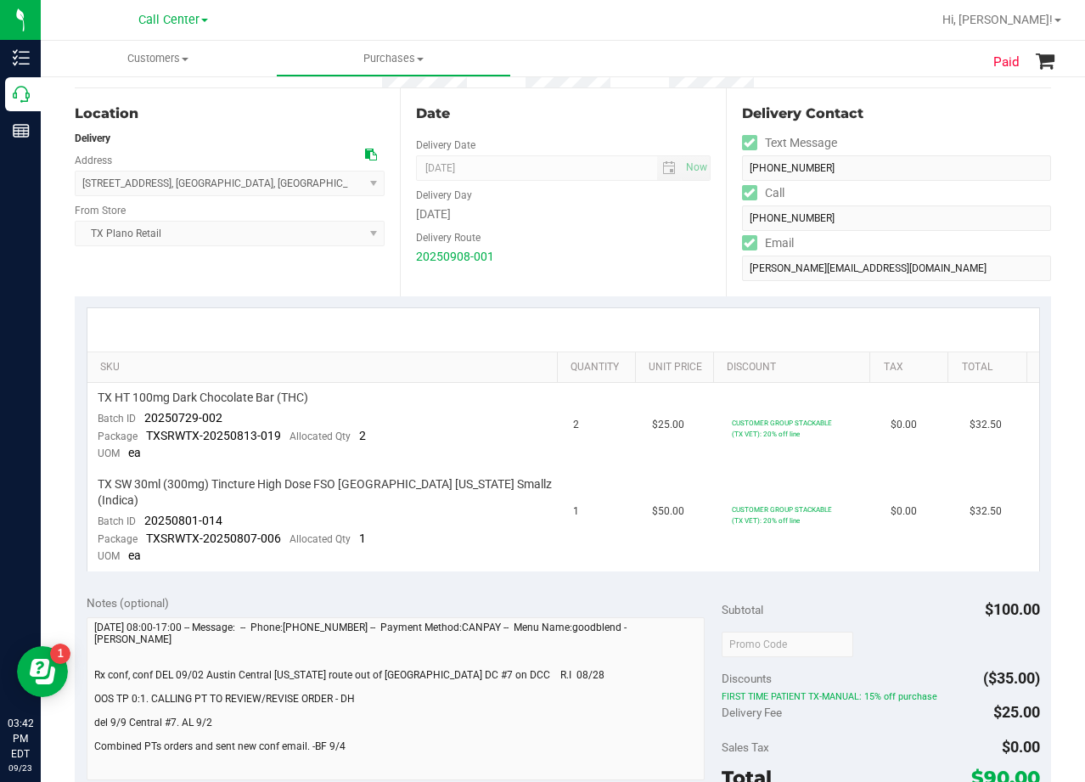
click at [554, 208] on div "Tuesday" at bounding box center [563, 214] width 294 height 18
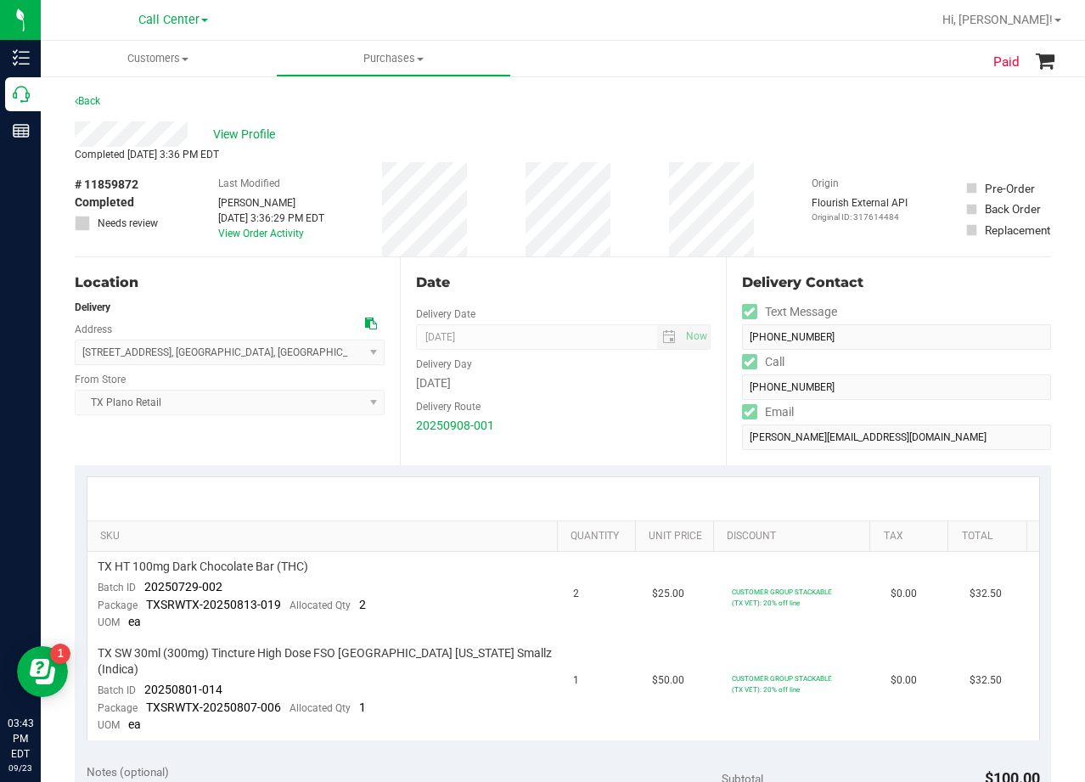
scroll to position [0, 0]
click at [366, 329] on icon at bounding box center [371, 324] width 12 height 12
click at [651, 141] on div "View Profile" at bounding box center [563, 134] width 976 height 25
click at [250, 140] on span "View Profile" at bounding box center [247, 136] width 68 height 18
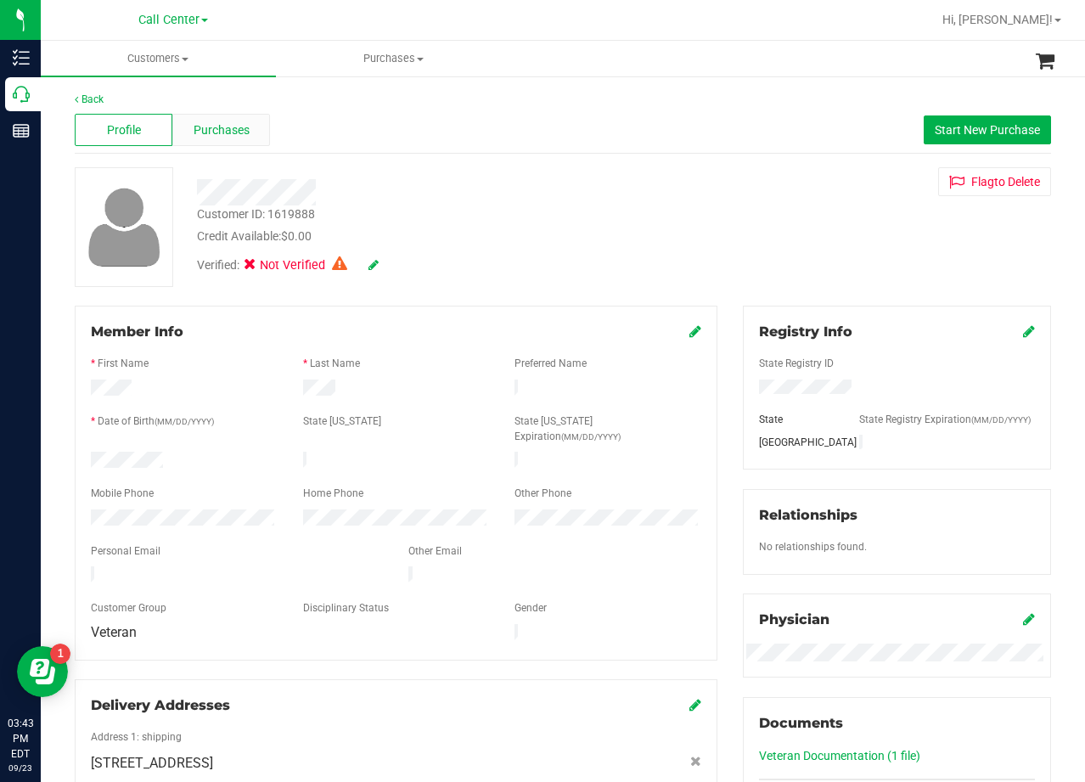
click at [228, 132] on span "Purchases" at bounding box center [222, 130] width 56 height 18
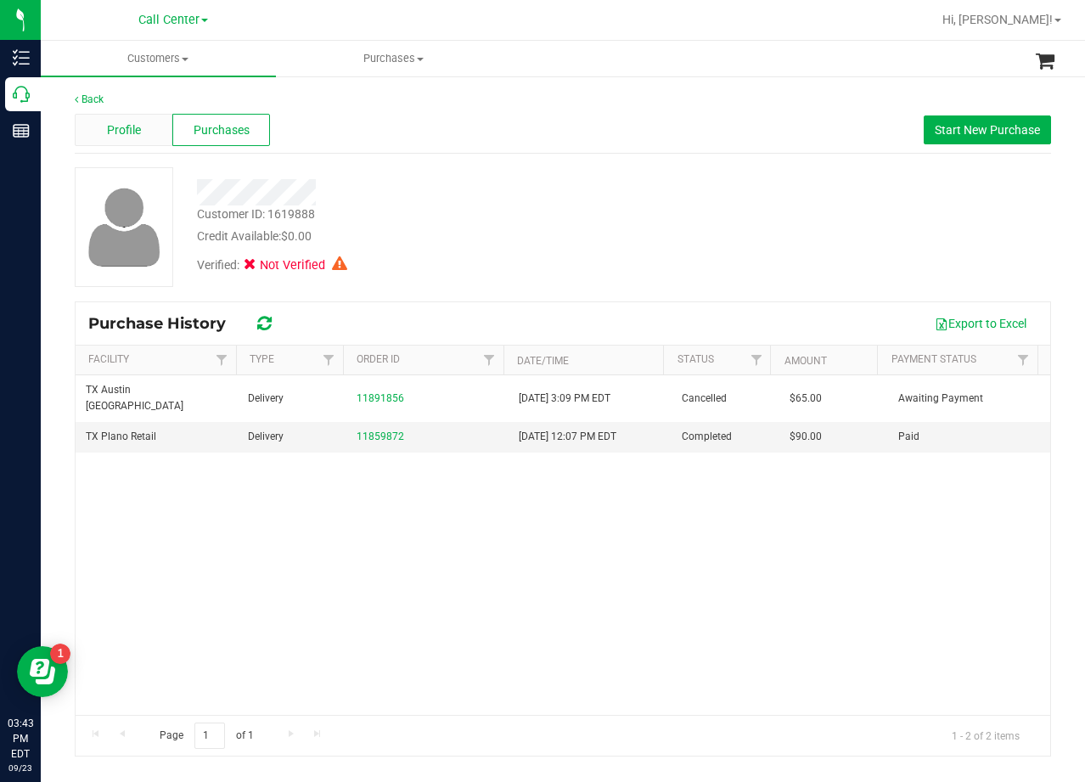
click at [121, 130] on span "Profile" at bounding box center [124, 130] width 34 height 18
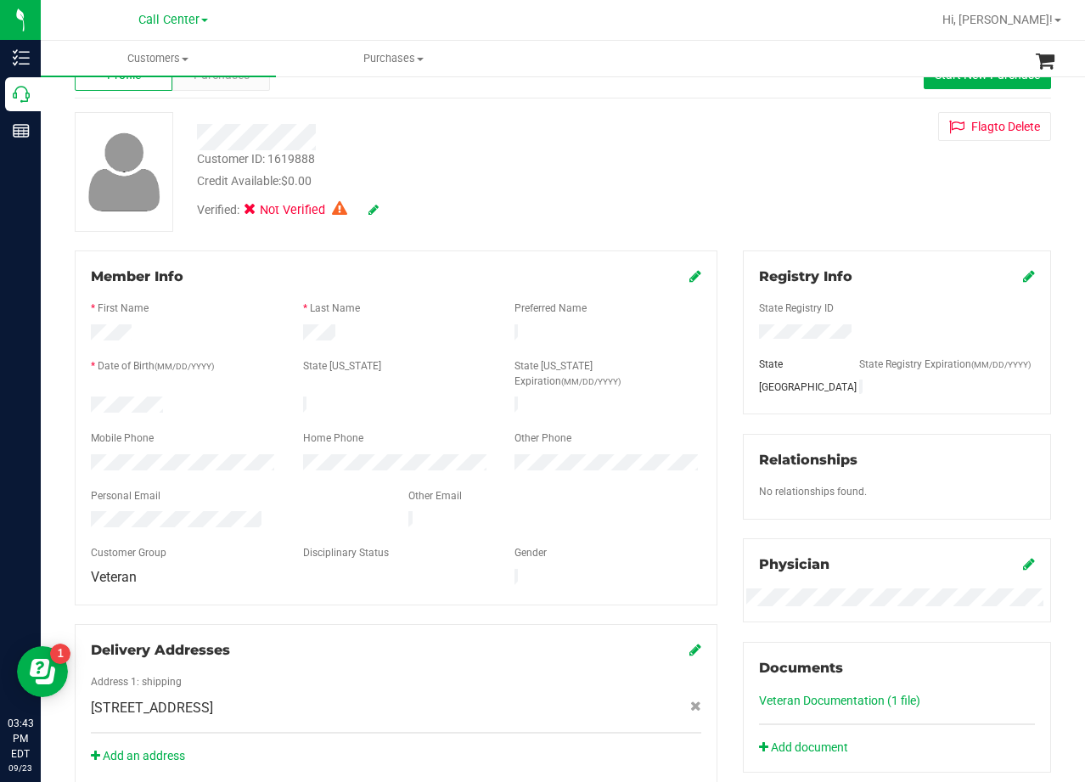
scroll to position [85, 0]
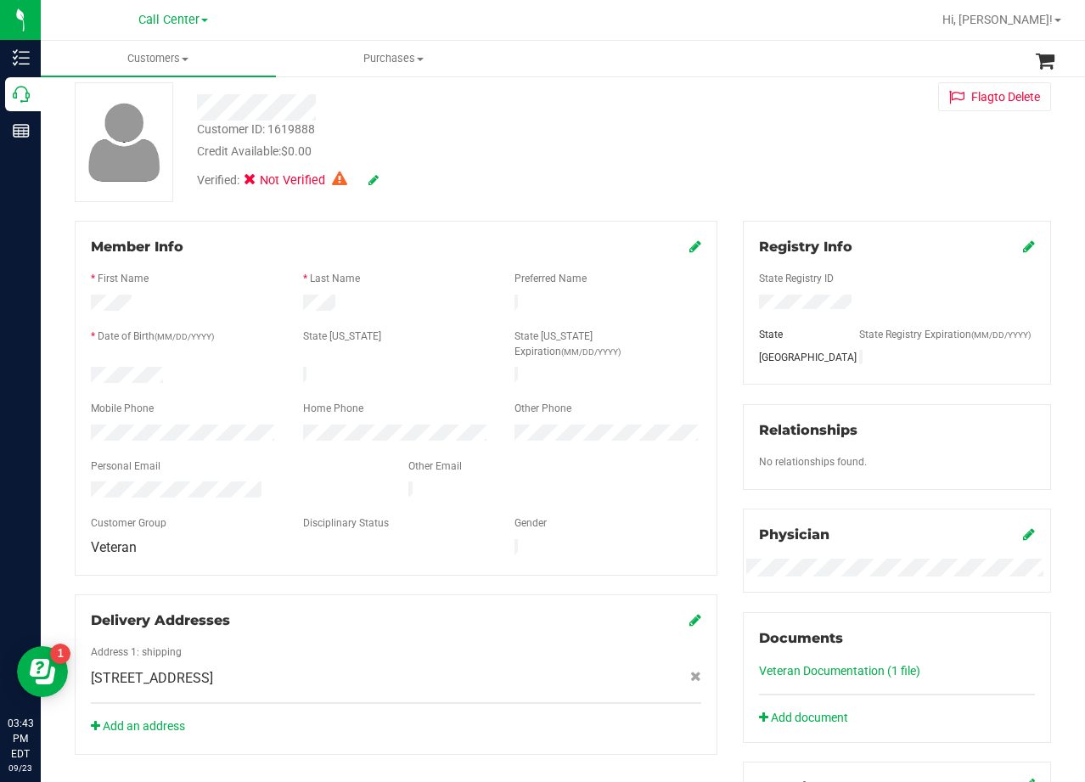
click at [100, 288] on div "* First Name" at bounding box center [184, 281] width 212 height 20
click at [554, 56] on ul "Customers All customers Add a new customer All physicians Purchases All purchas…" at bounding box center [583, 59] width 1085 height 37
click at [712, 202] on div "Back Profile Purchases Start New Purchase Customer ID: 1619888 Credit Available…" at bounding box center [563, 563] width 976 height 1113
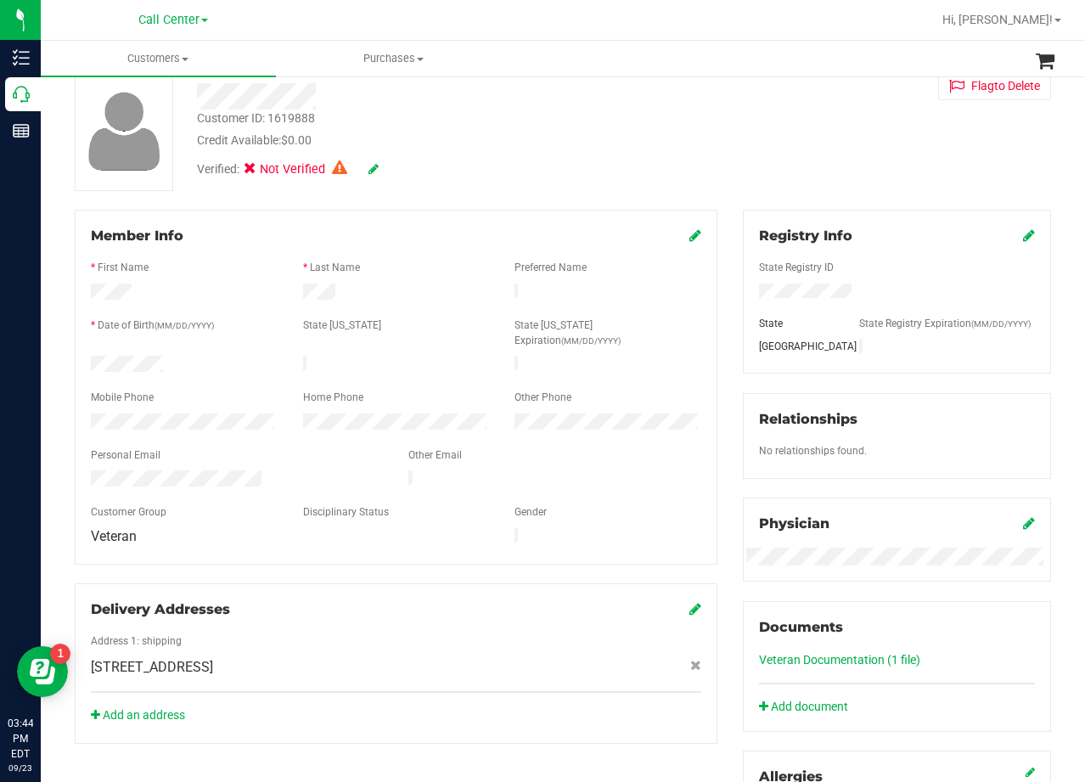
scroll to position [0, 0]
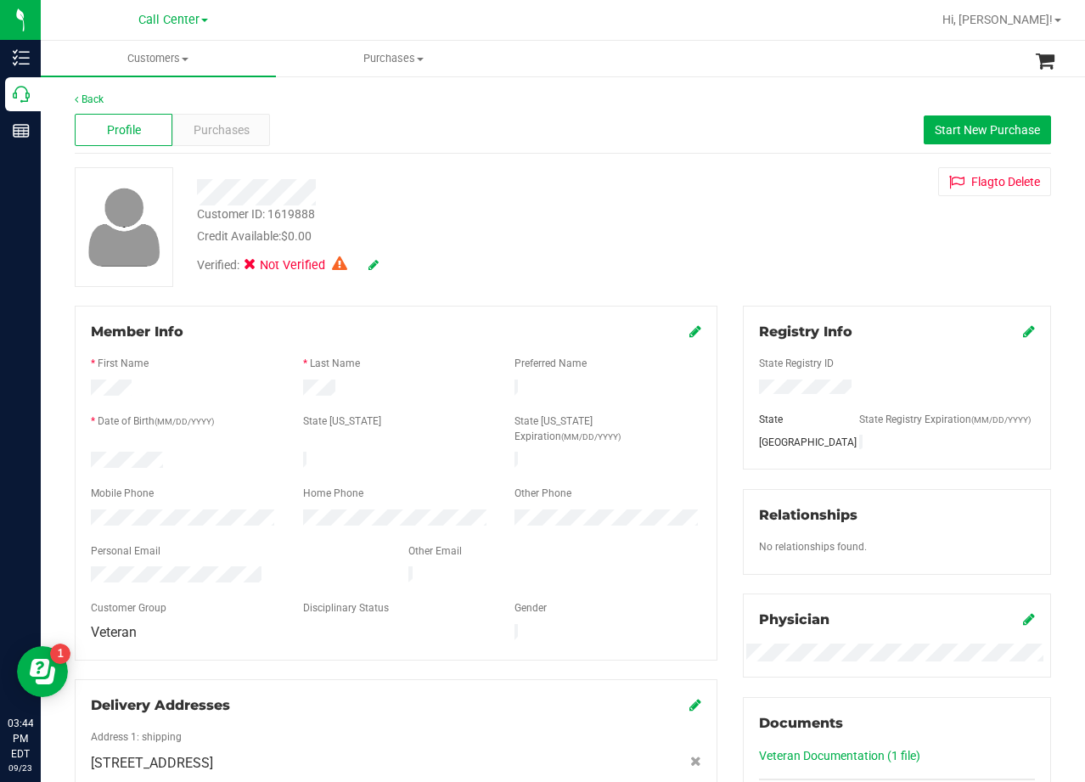
click at [291, 138] on div "Profile Purchases Start New Purchase" at bounding box center [563, 130] width 976 height 47
click at [256, 136] on div "Purchases" at bounding box center [221, 130] width 98 height 32
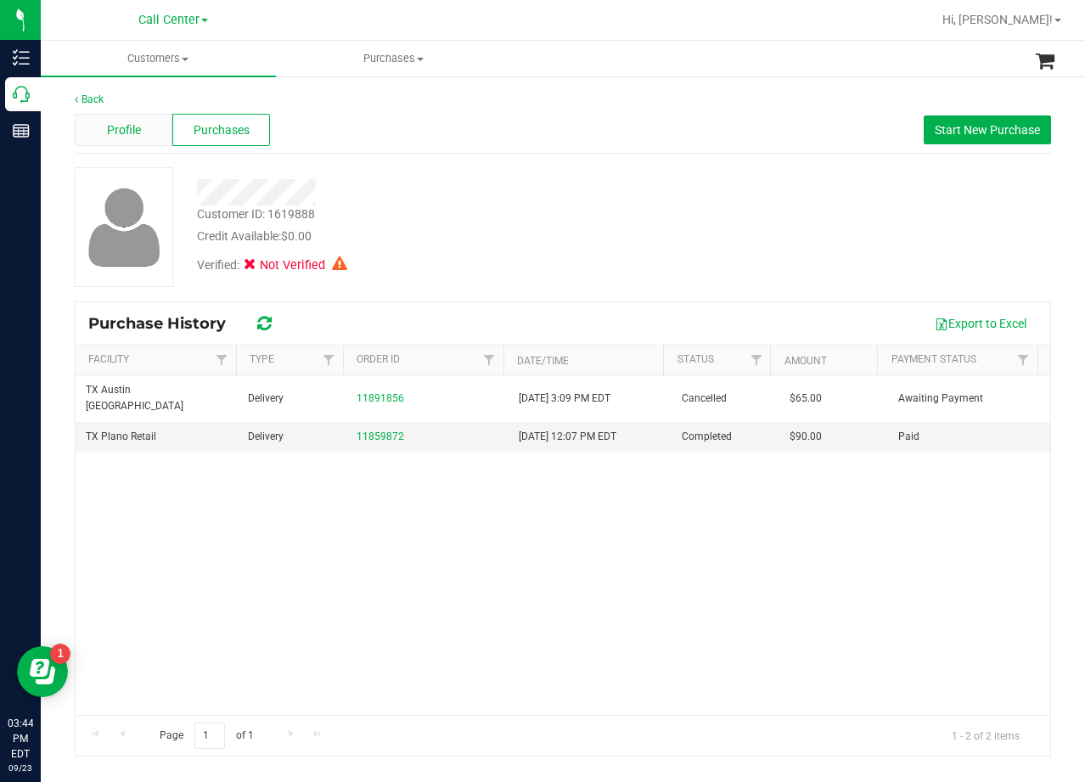
click at [138, 125] on span "Profile" at bounding box center [124, 130] width 34 height 18
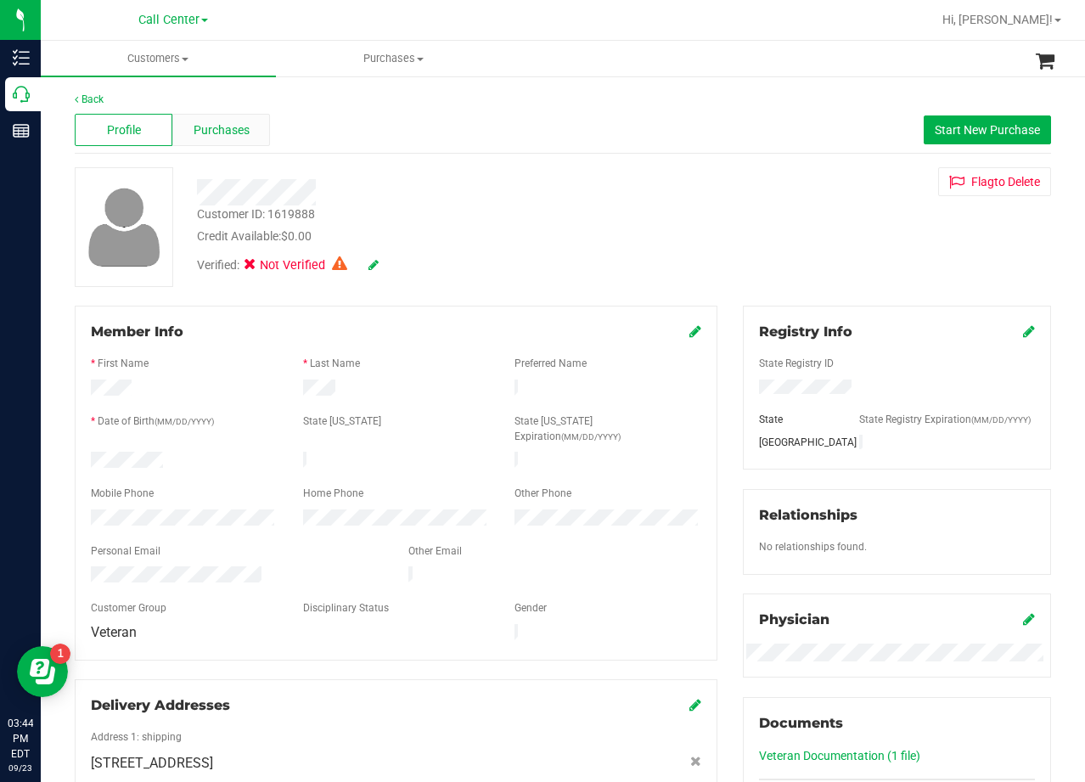
click at [223, 129] on span "Purchases" at bounding box center [222, 130] width 56 height 18
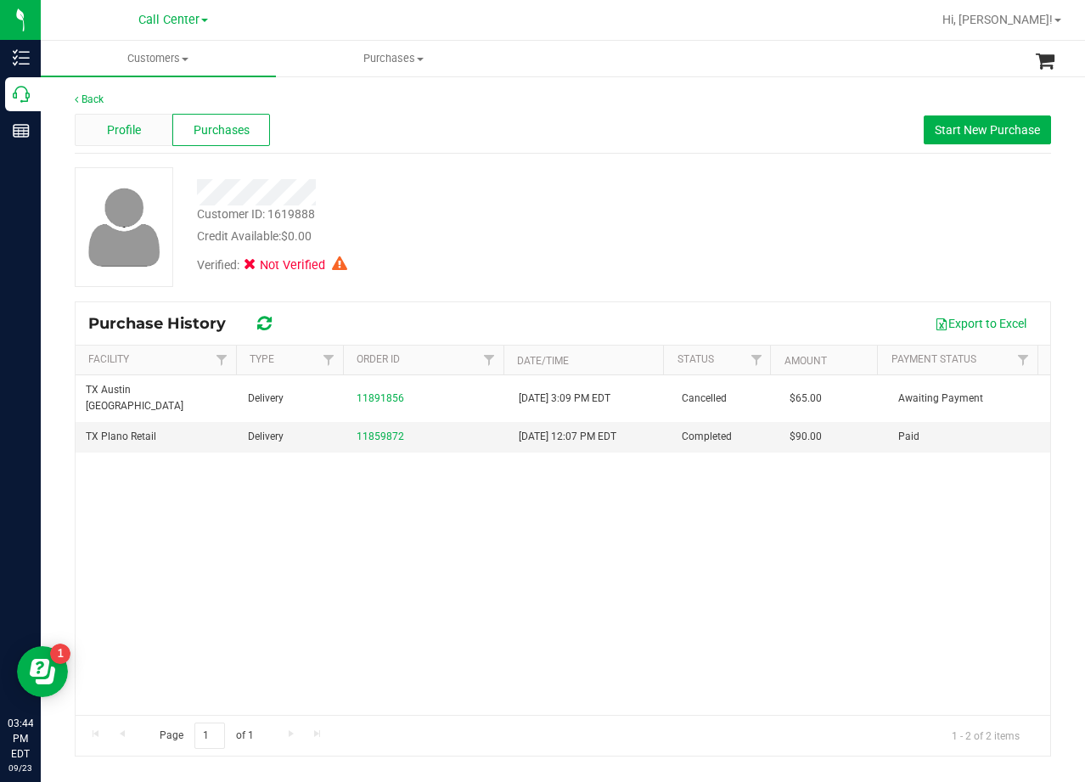
click at [140, 138] on span "Profile" at bounding box center [124, 130] width 34 height 18
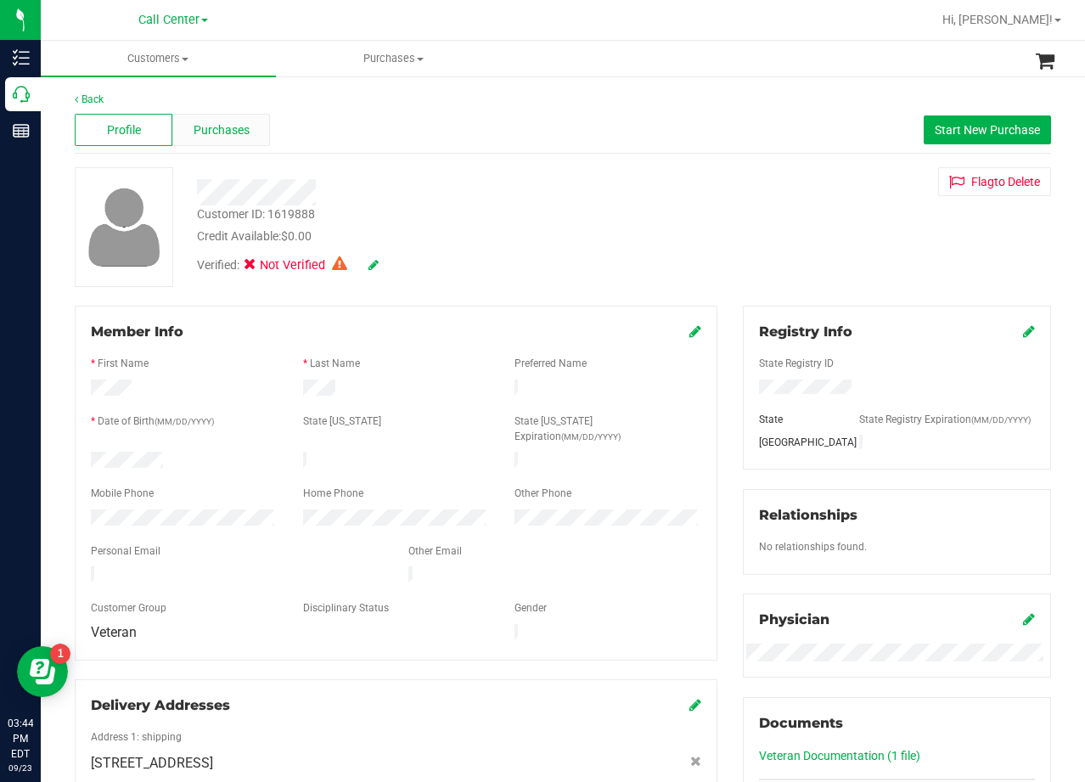
click at [225, 130] on span "Purchases" at bounding box center [222, 130] width 56 height 18
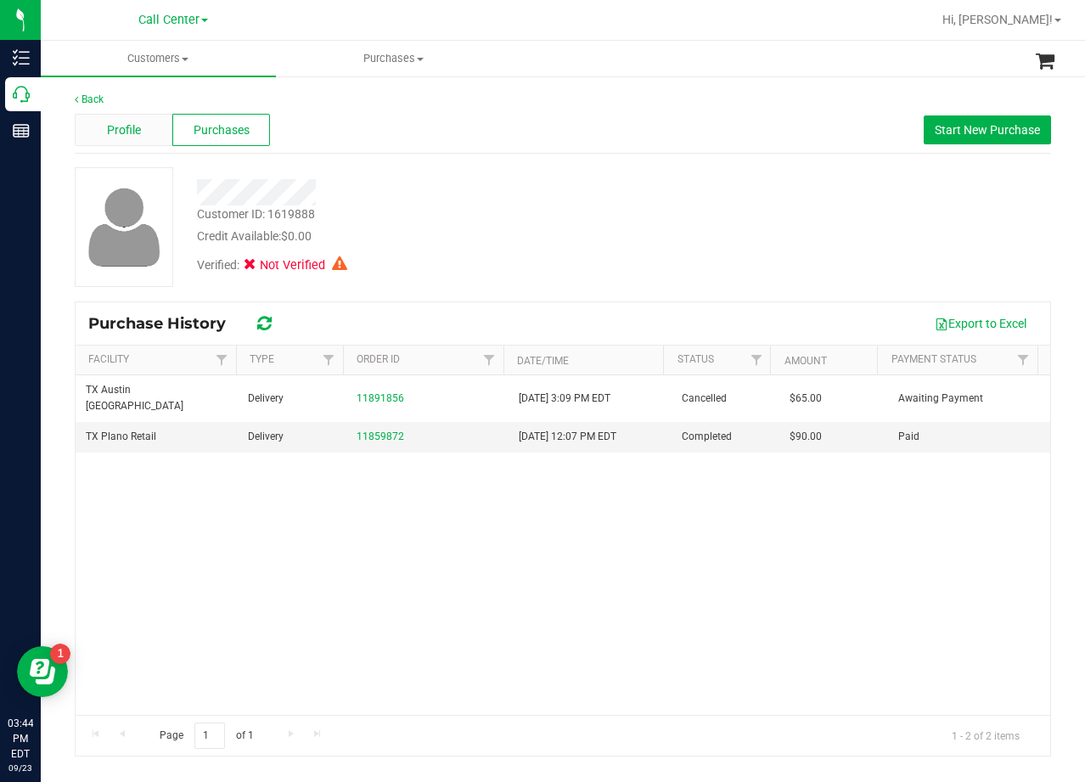
click at [138, 138] on span "Profile" at bounding box center [124, 130] width 34 height 18
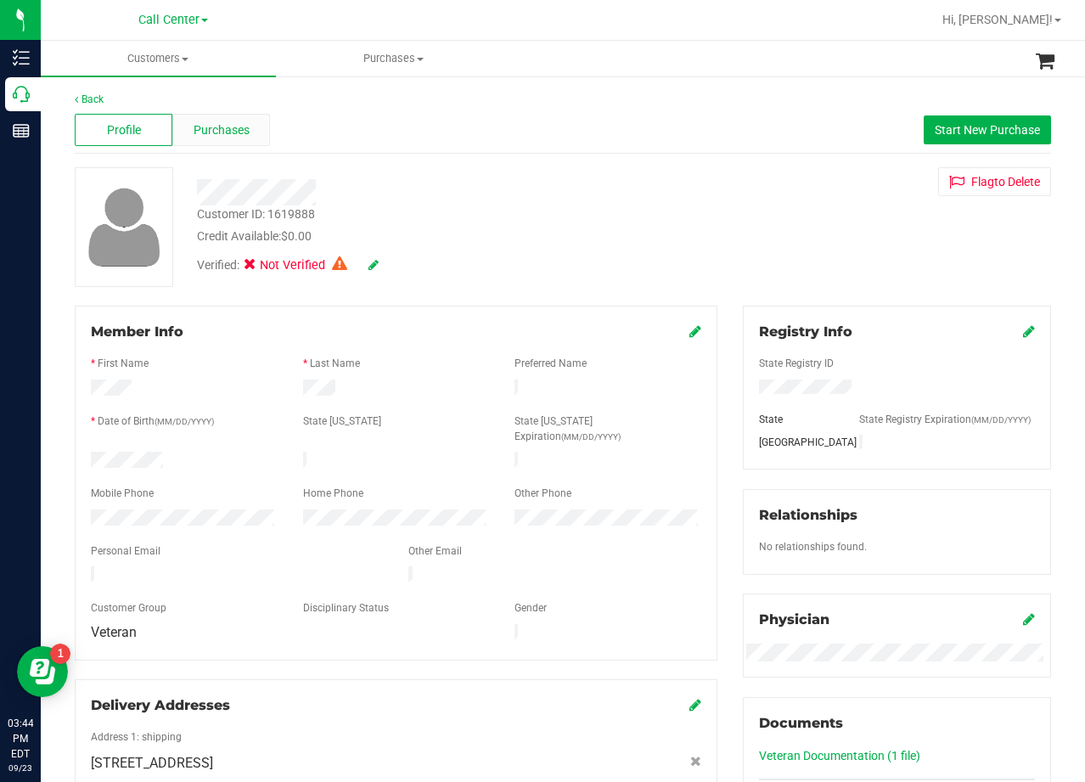
click at [204, 129] on span "Purchases" at bounding box center [222, 130] width 56 height 18
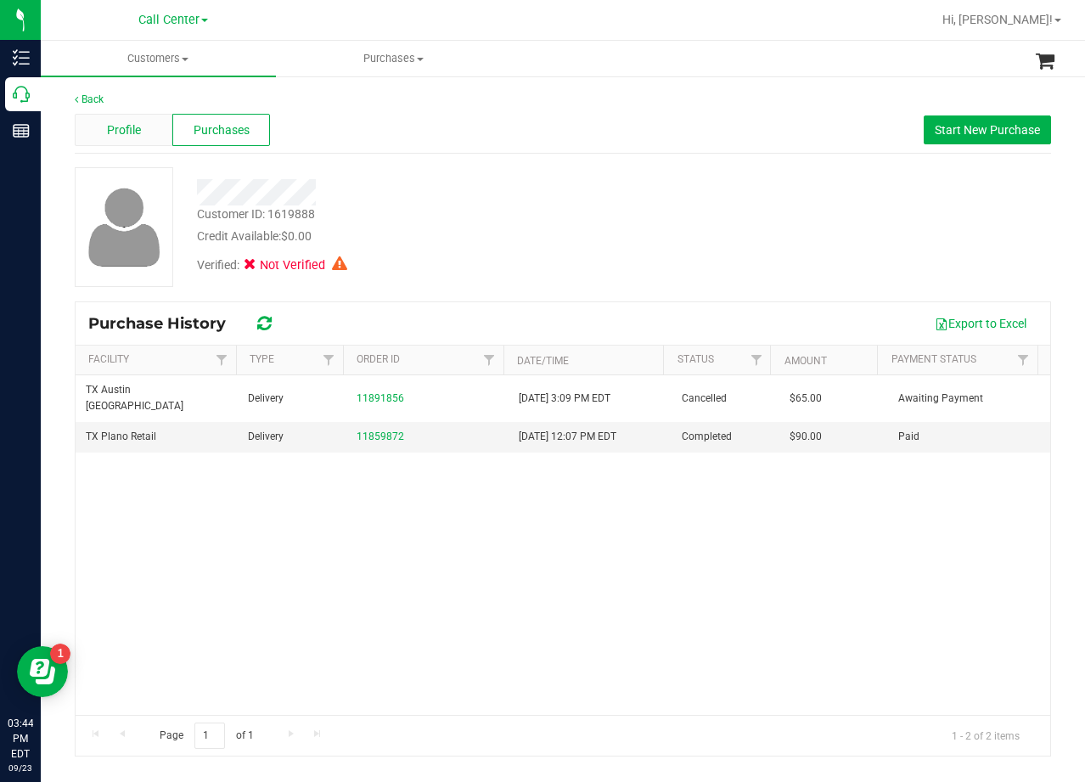
click at [143, 131] on div "Profile" at bounding box center [124, 130] width 98 height 32
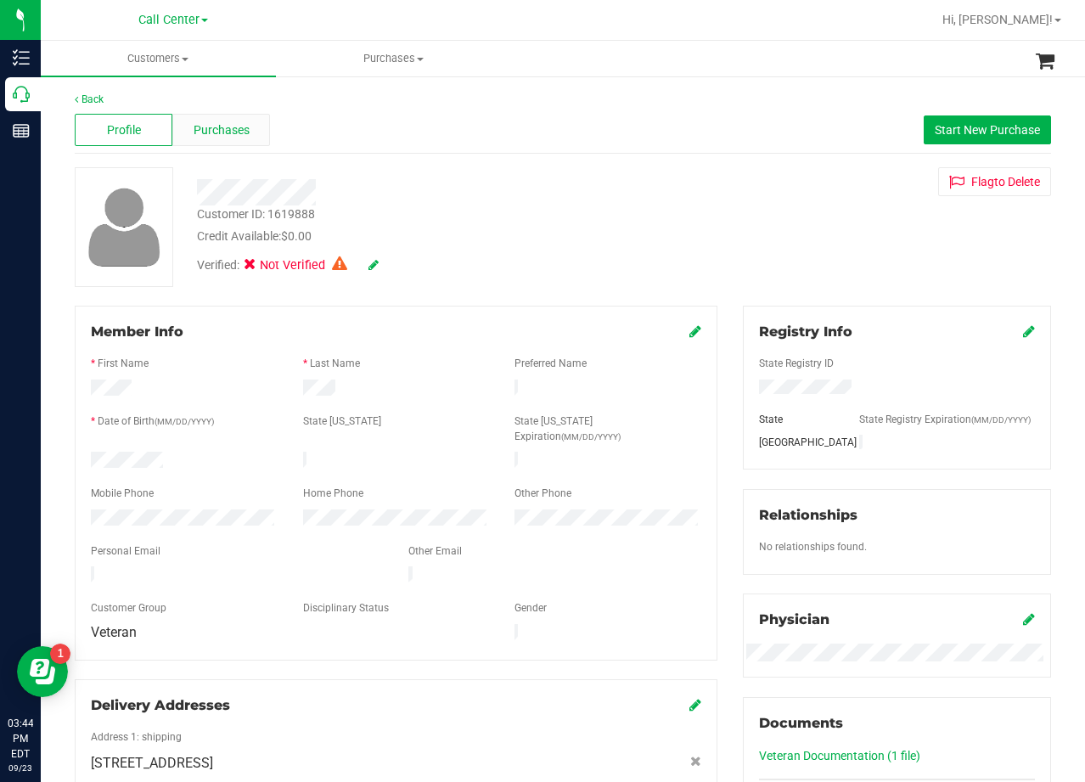
click at [207, 139] on div "Purchases" at bounding box center [221, 130] width 98 height 32
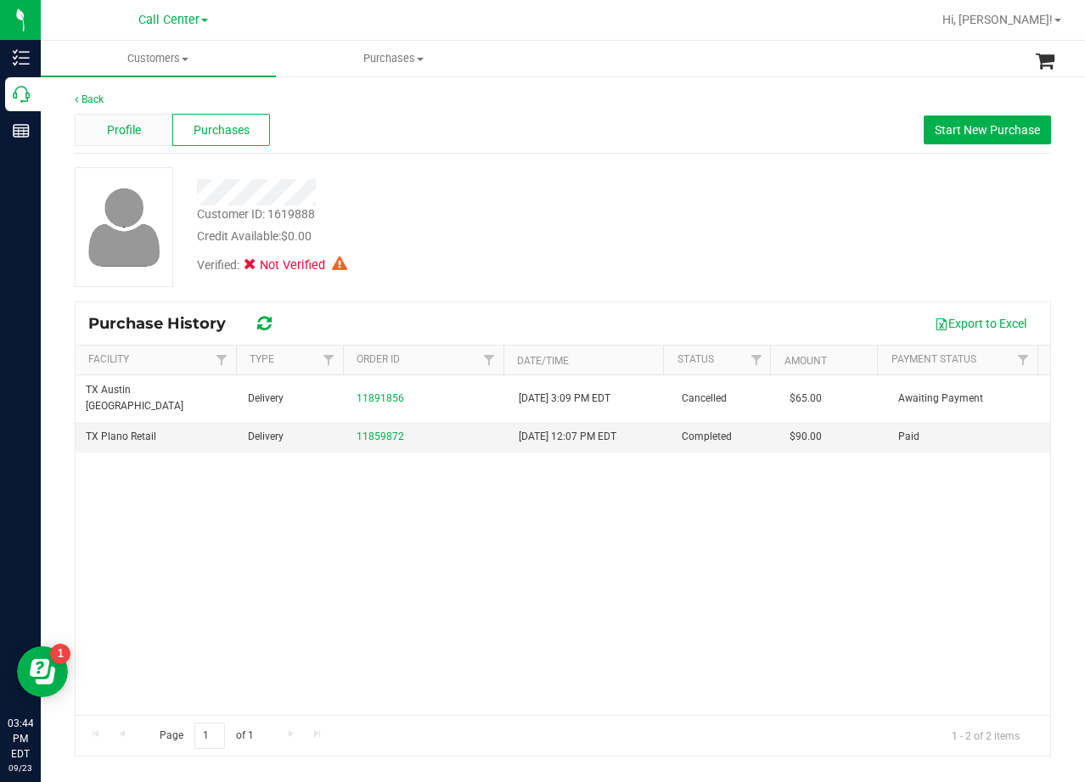
click at [137, 134] on span "Profile" at bounding box center [124, 130] width 34 height 18
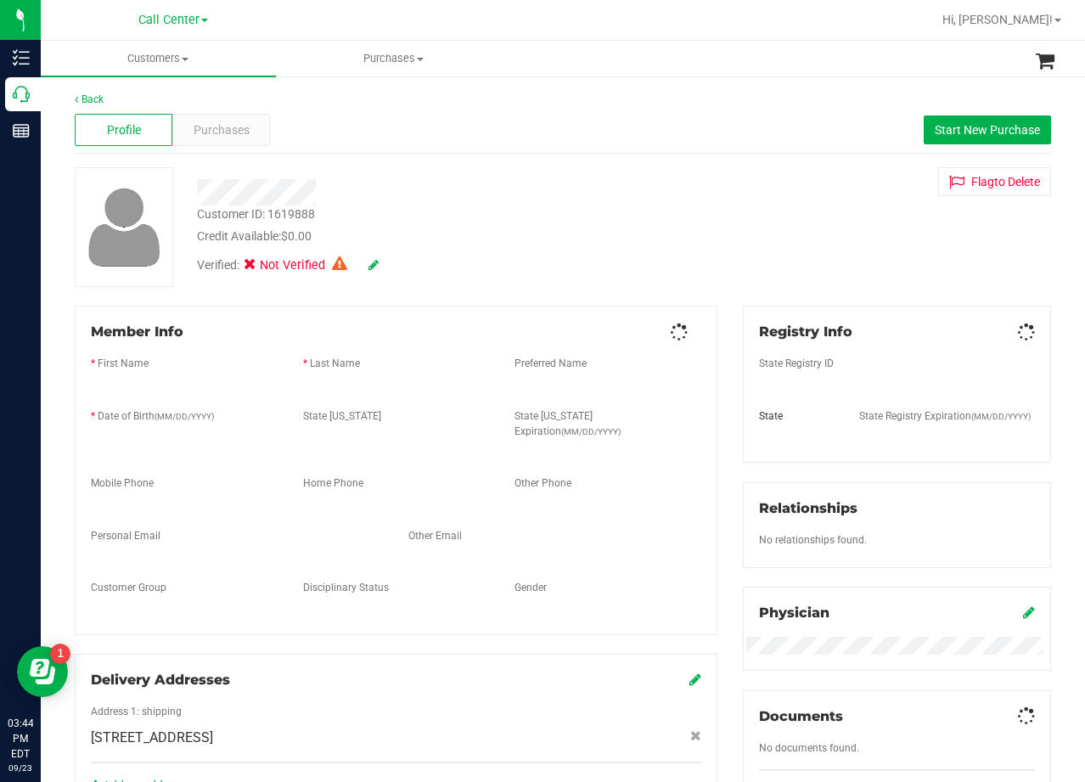
click at [221, 111] on div "Profile Purchases Start New Purchase" at bounding box center [563, 130] width 976 height 47
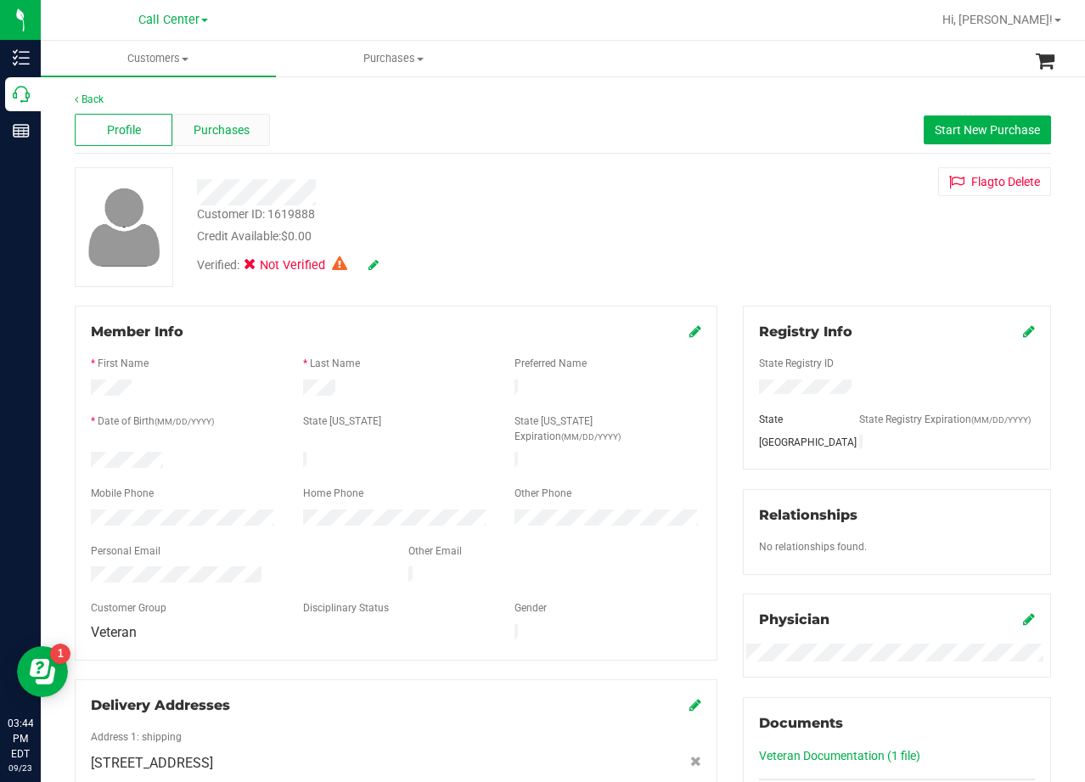
click at [230, 126] on span "Purchases" at bounding box center [222, 130] width 56 height 18
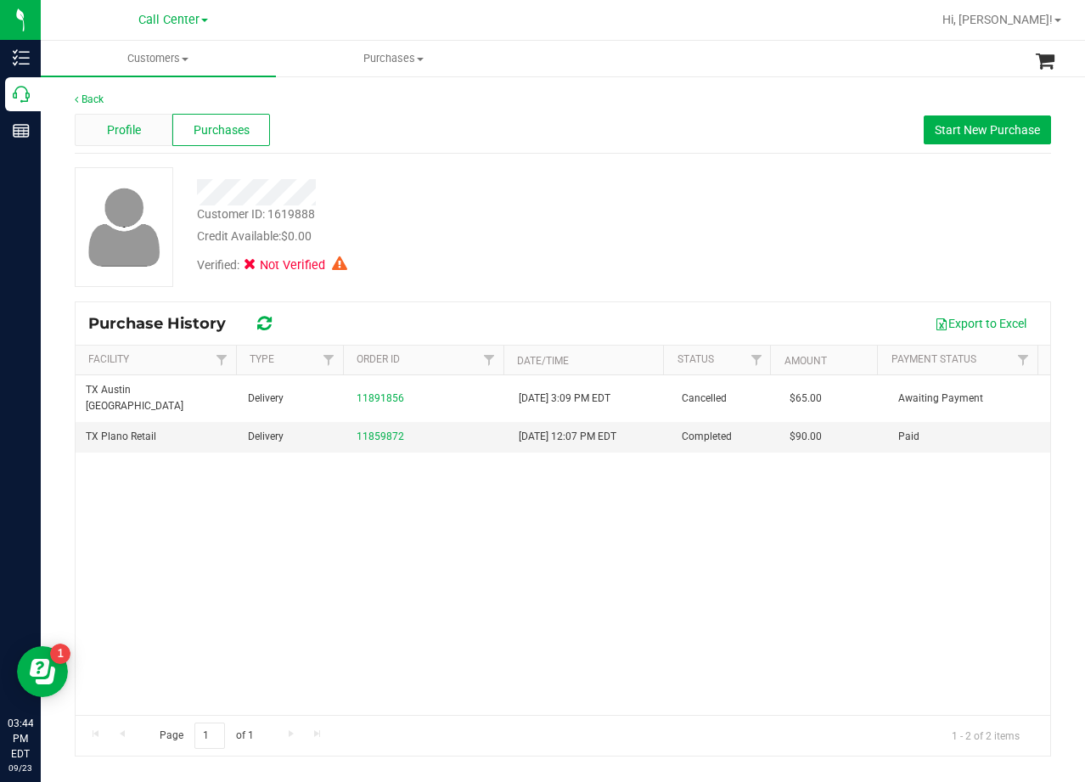
click at [136, 124] on span "Profile" at bounding box center [124, 130] width 34 height 18
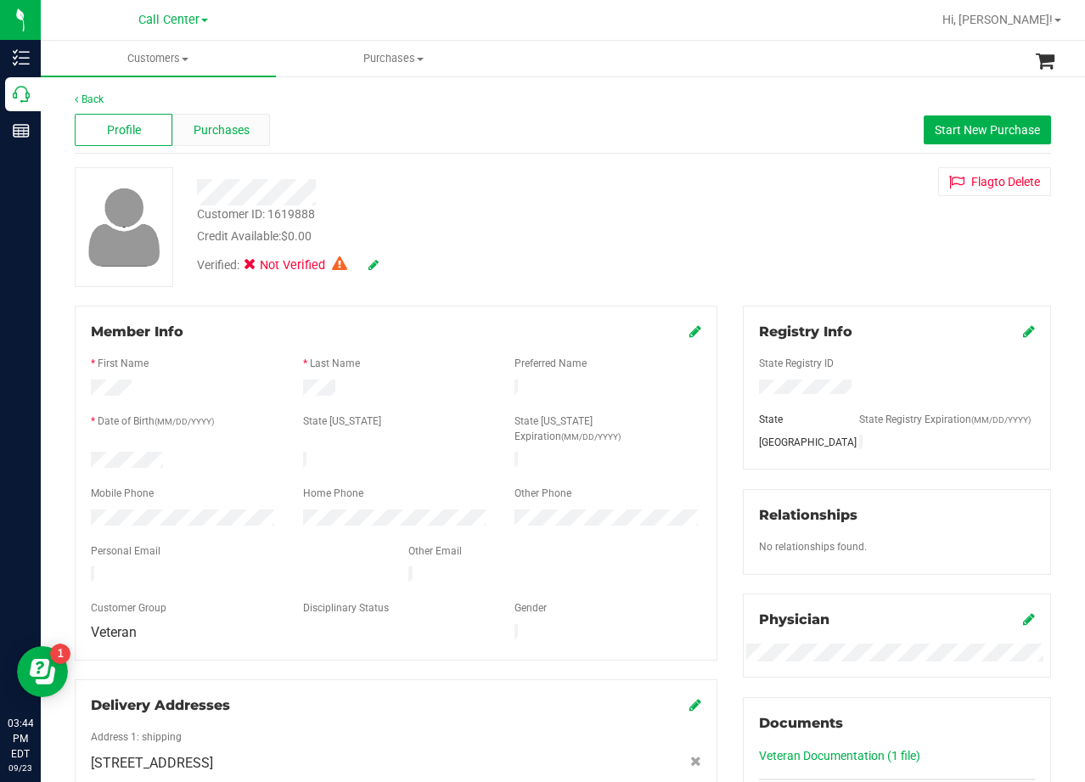
click at [222, 129] on span "Purchases" at bounding box center [222, 130] width 56 height 18
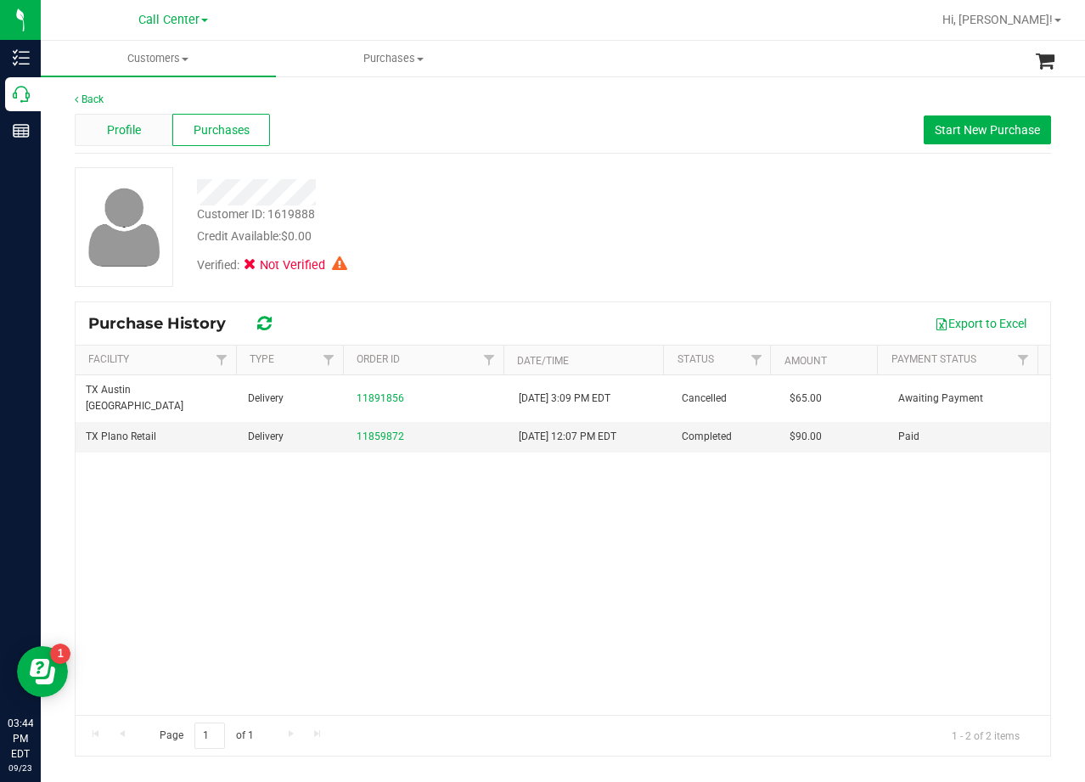
click at [142, 128] on div "Profile" at bounding box center [124, 130] width 98 height 32
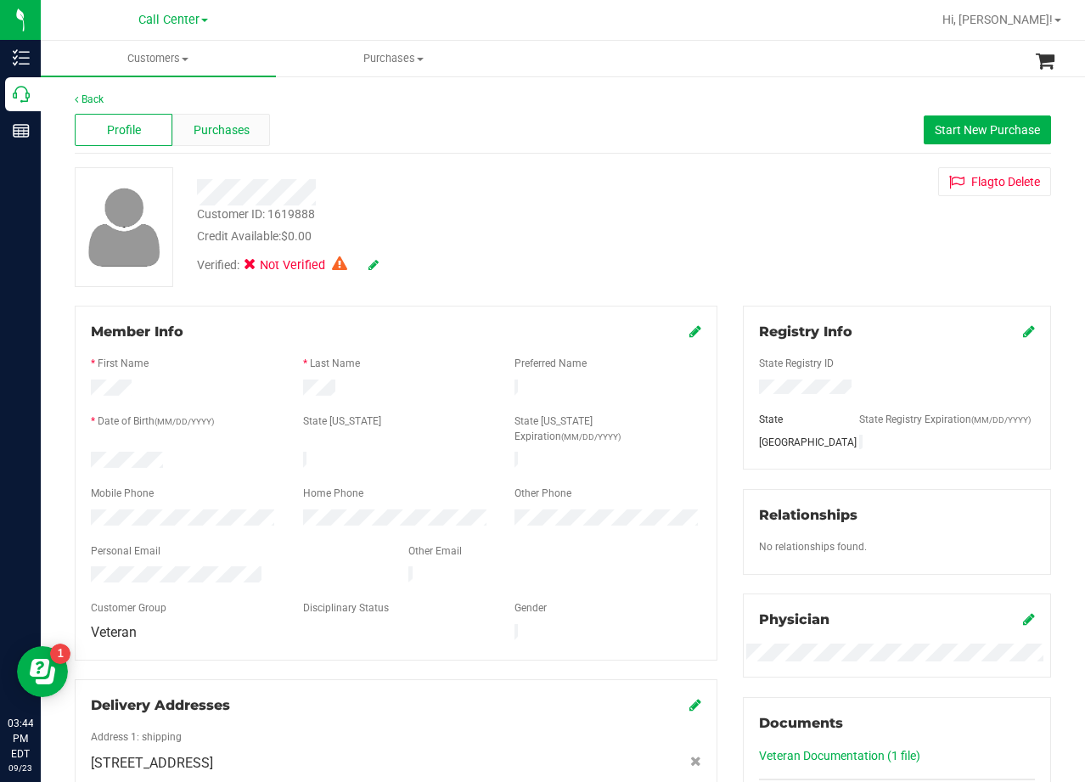
click at [220, 128] on span "Purchases" at bounding box center [222, 130] width 56 height 18
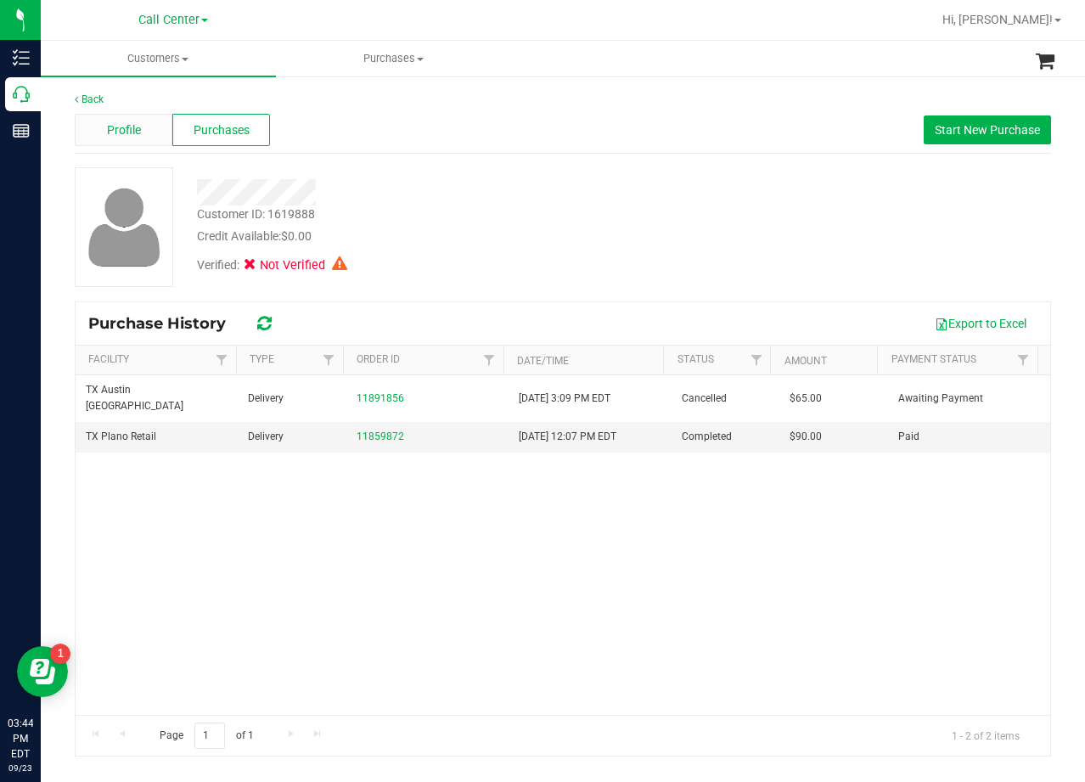
click at [136, 119] on div "Profile" at bounding box center [124, 130] width 98 height 32
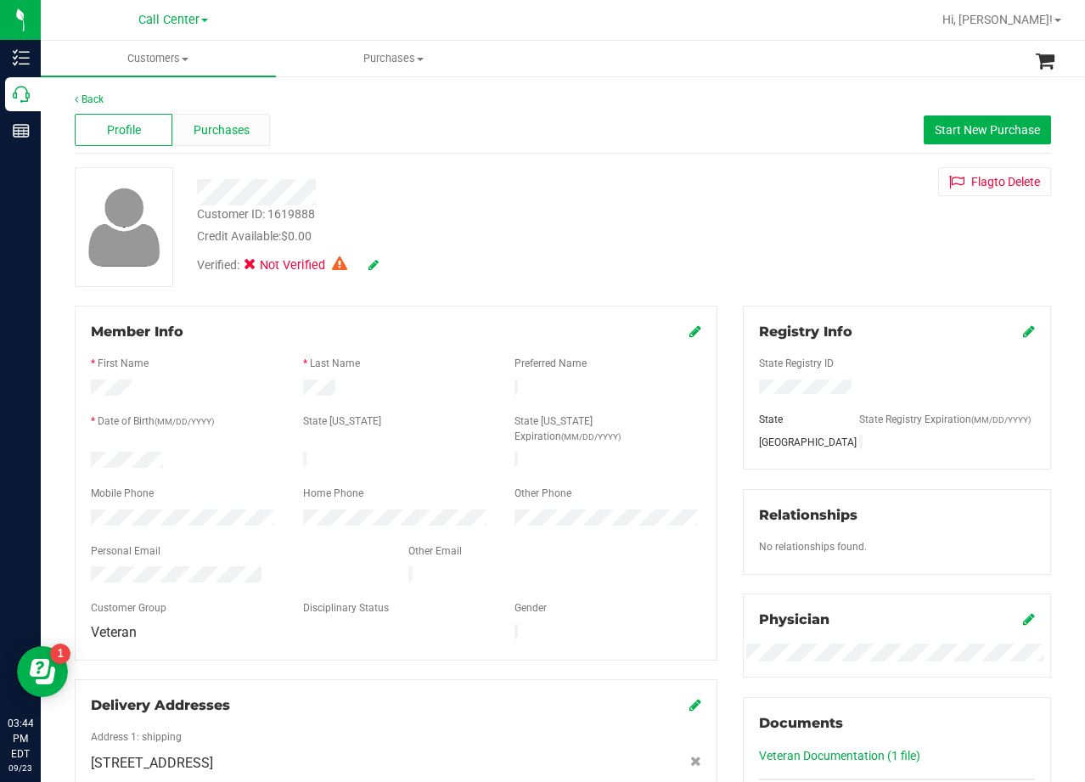
click at [235, 133] on span "Purchases" at bounding box center [222, 130] width 56 height 18
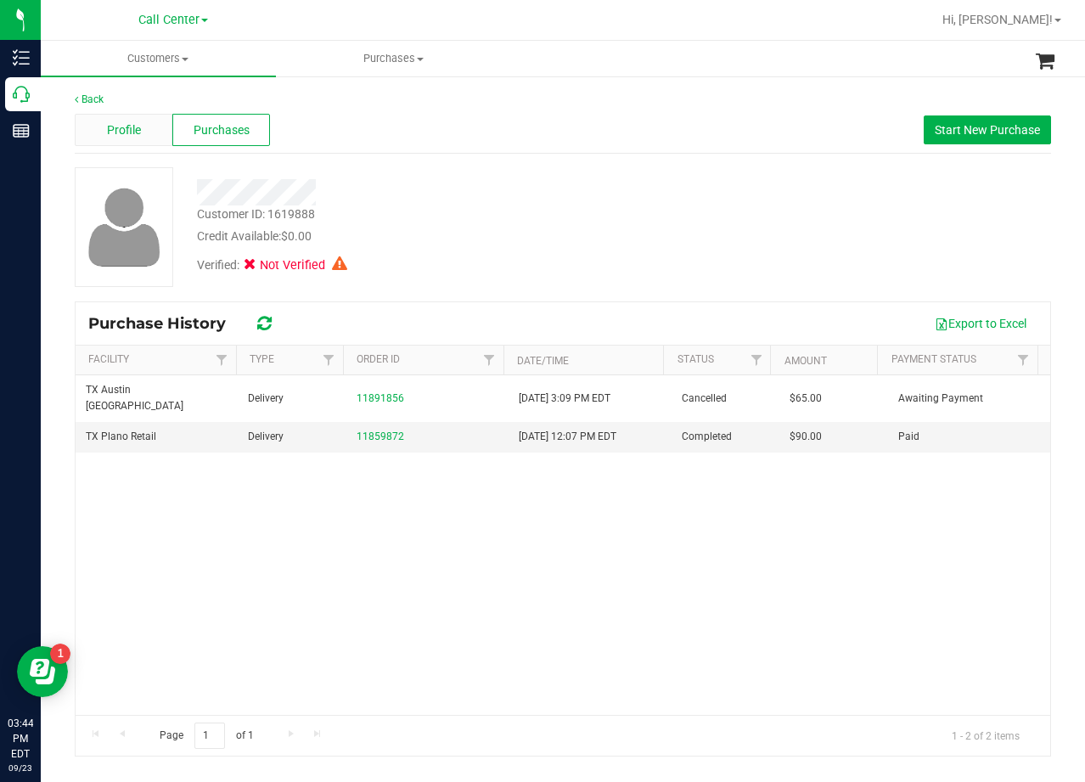
click at [141, 125] on div "Profile" at bounding box center [124, 130] width 98 height 32
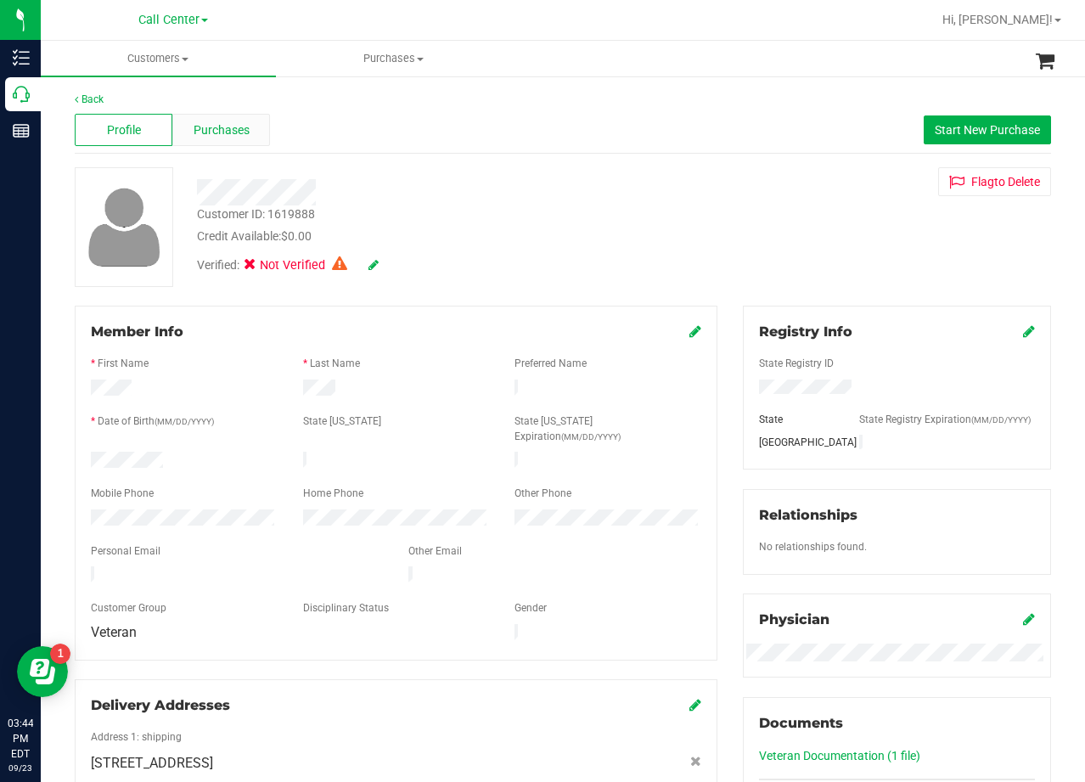
click at [217, 127] on span "Purchases" at bounding box center [222, 130] width 56 height 18
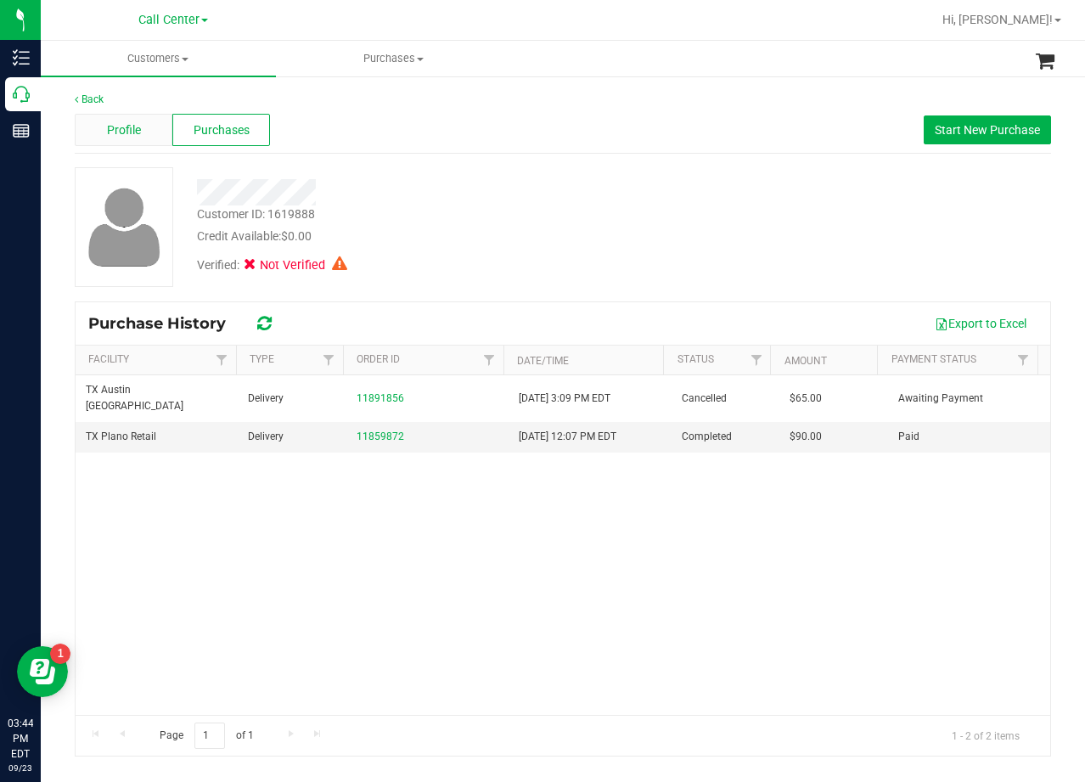
click at [151, 130] on div "Profile" at bounding box center [124, 130] width 98 height 32
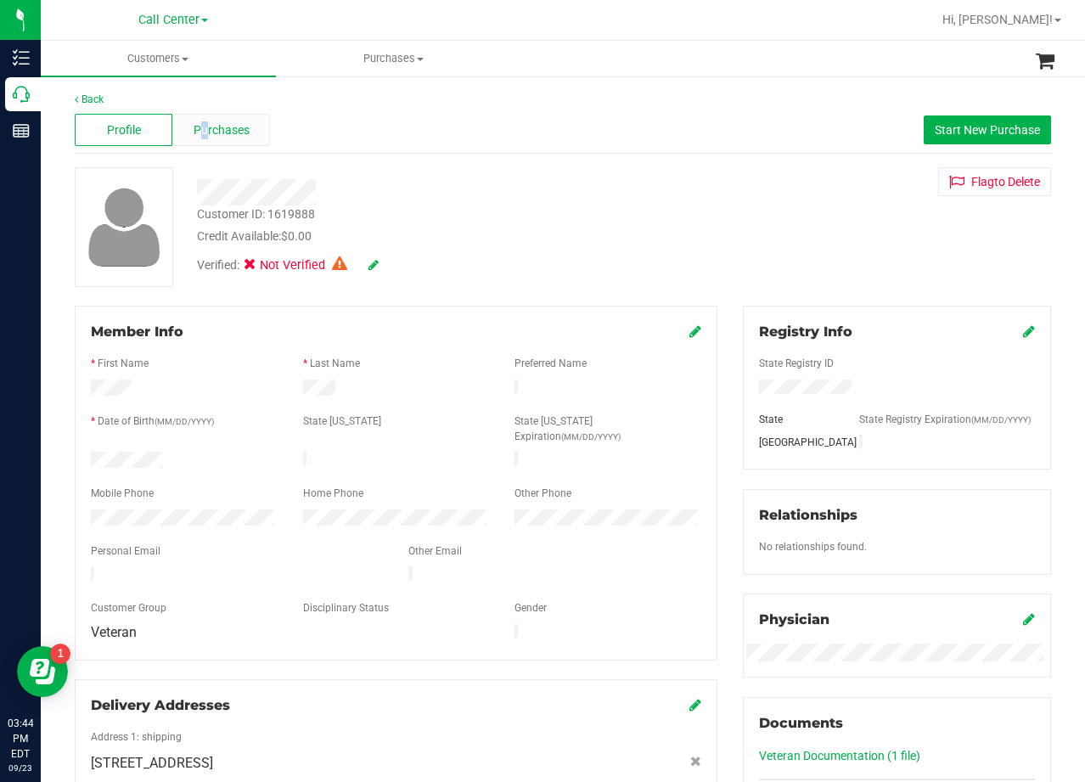
click at [203, 135] on span "Purchases" at bounding box center [222, 130] width 56 height 18
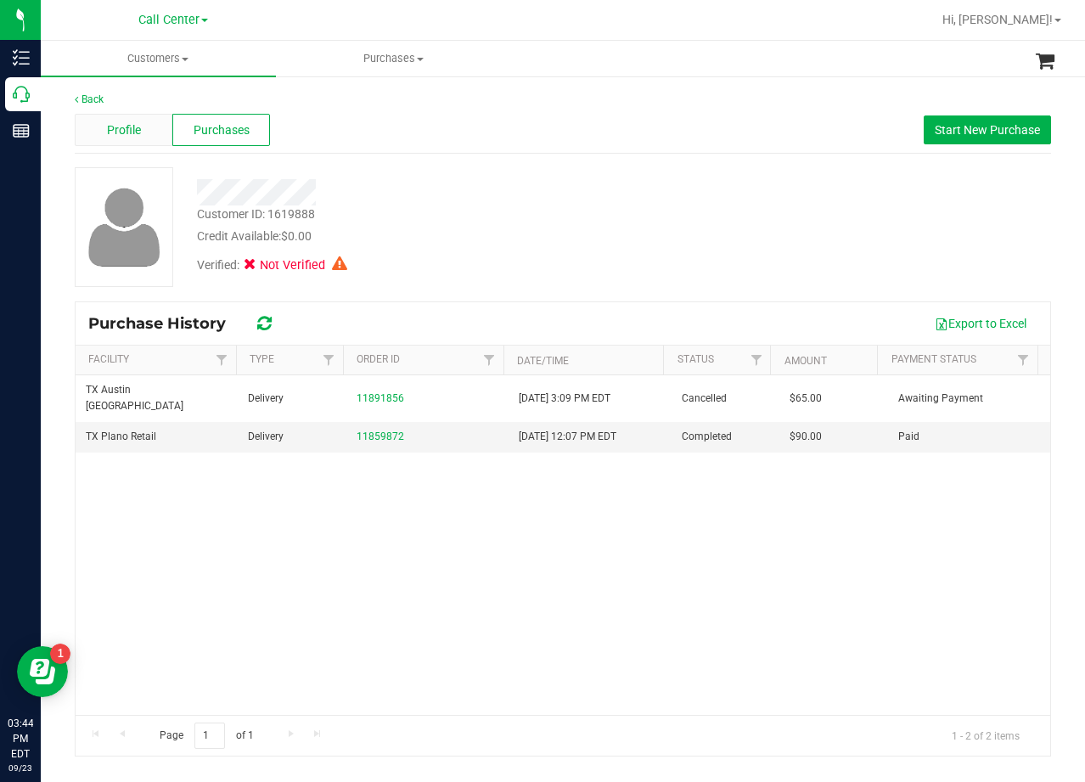
click at [127, 127] on span "Profile" at bounding box center [124, 130] width 34 height 18
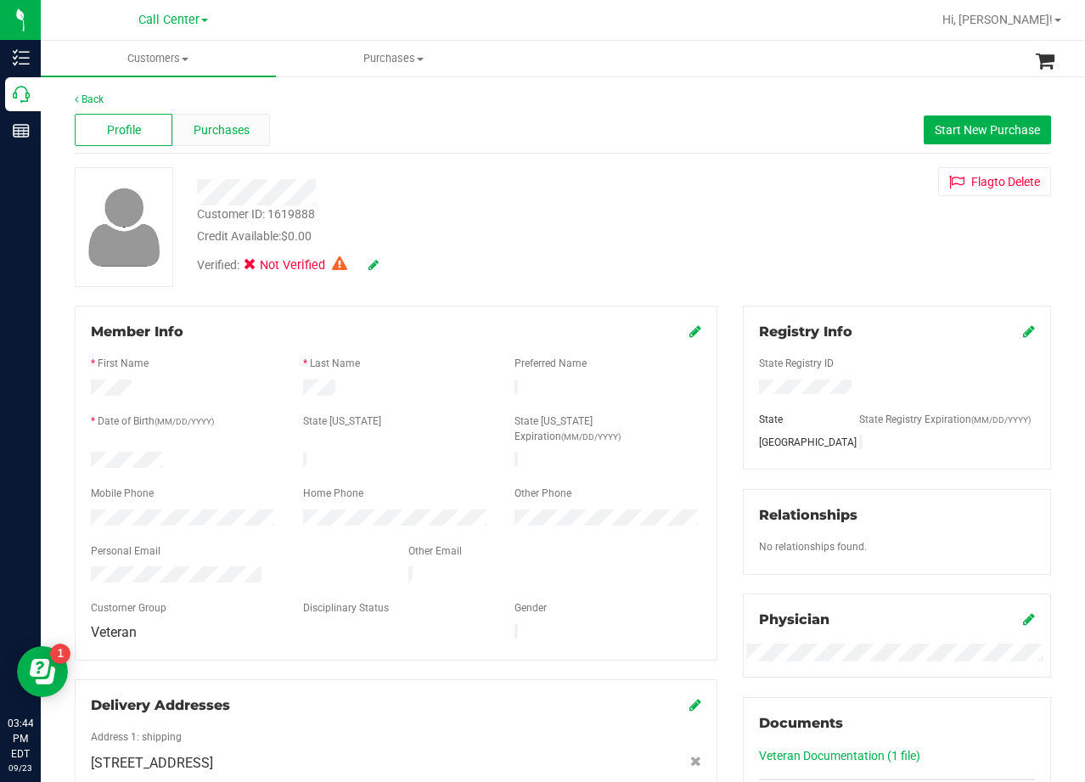
click at [222, 134] on span "Purchases" at bounding box center [222, 130] width 56 height 18
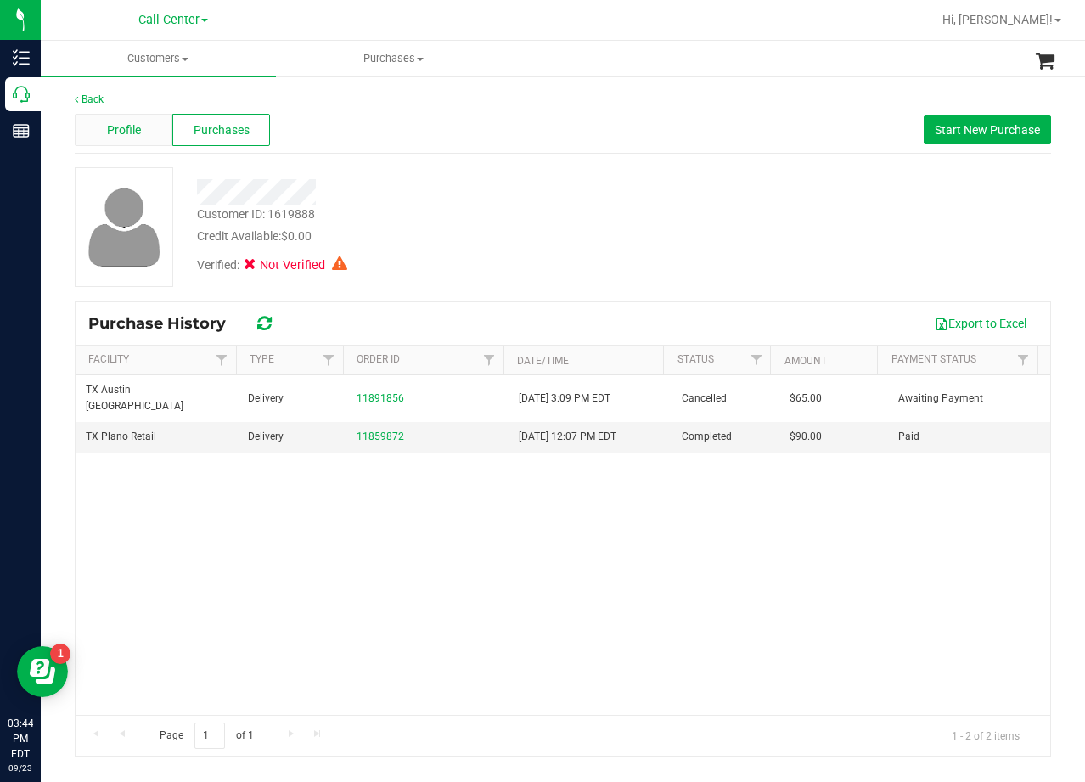
click at [147, 136] on div "Profile" at bounding box center [124, 130] width 98 height 32
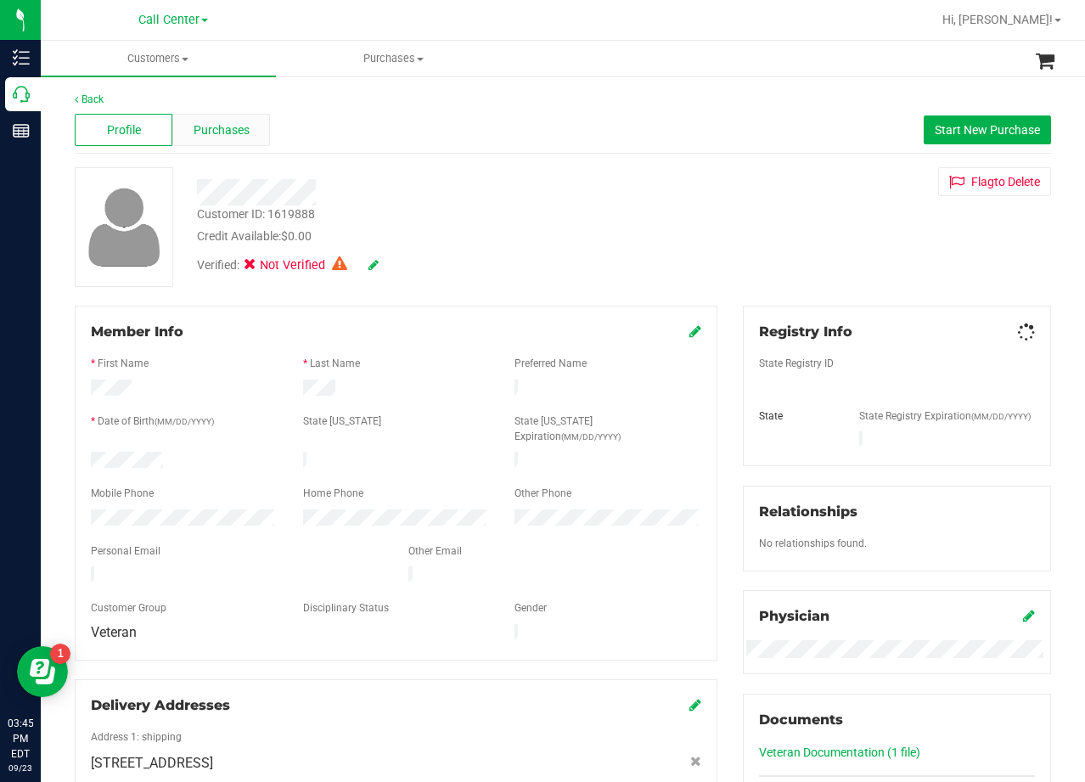
click at [206, 132] on span "Purchases" at bounding box center [222, 130] width 56 height 18
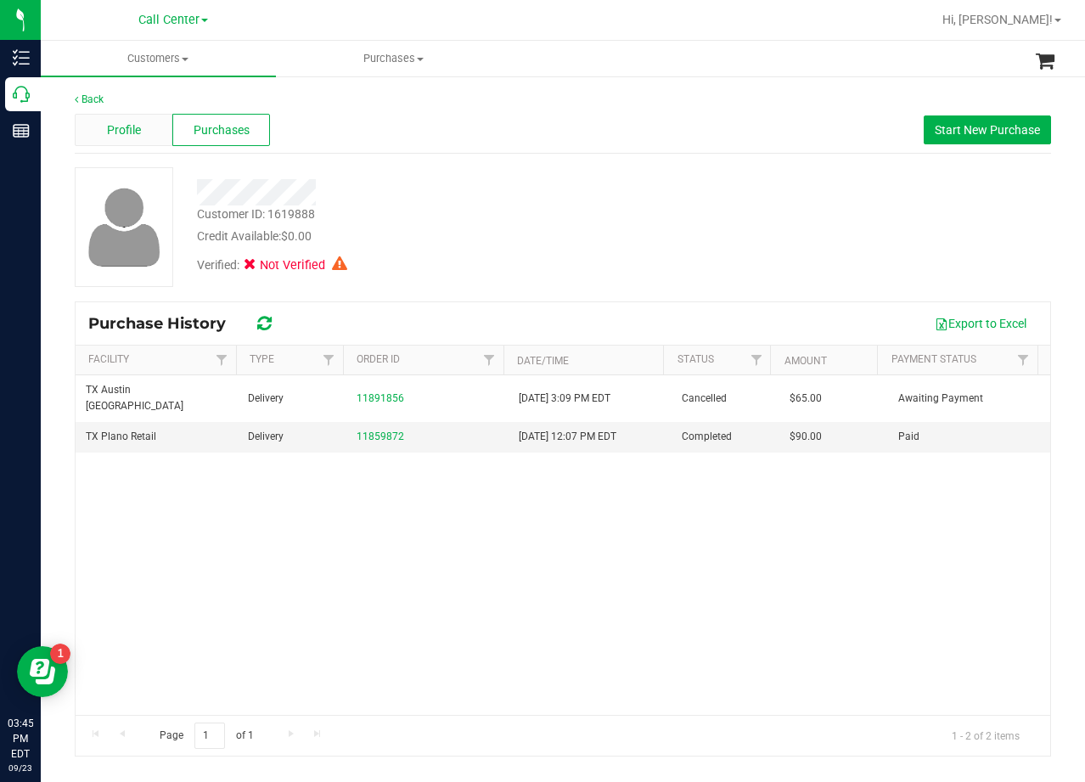
click at [127, 132] on span "Profile" at bounding box center [124, 130] width 34 height 18
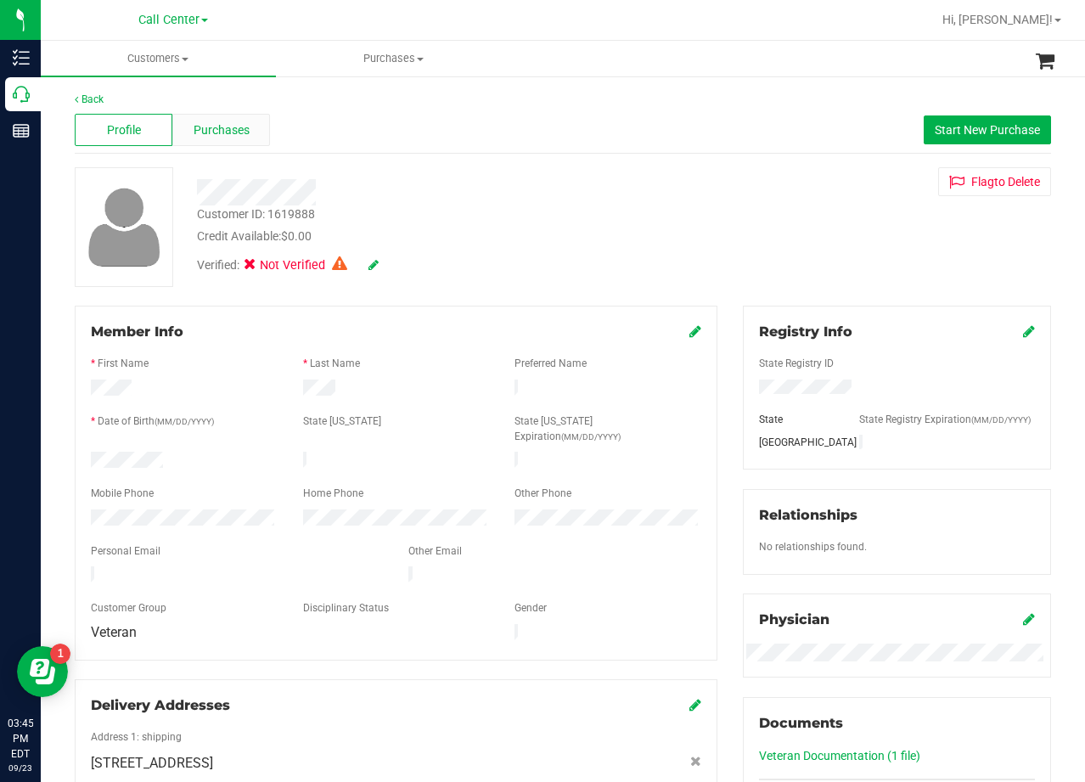
click at [215, 129] on span "Purchases" at bounding box center [222, 130] width 56 height 18
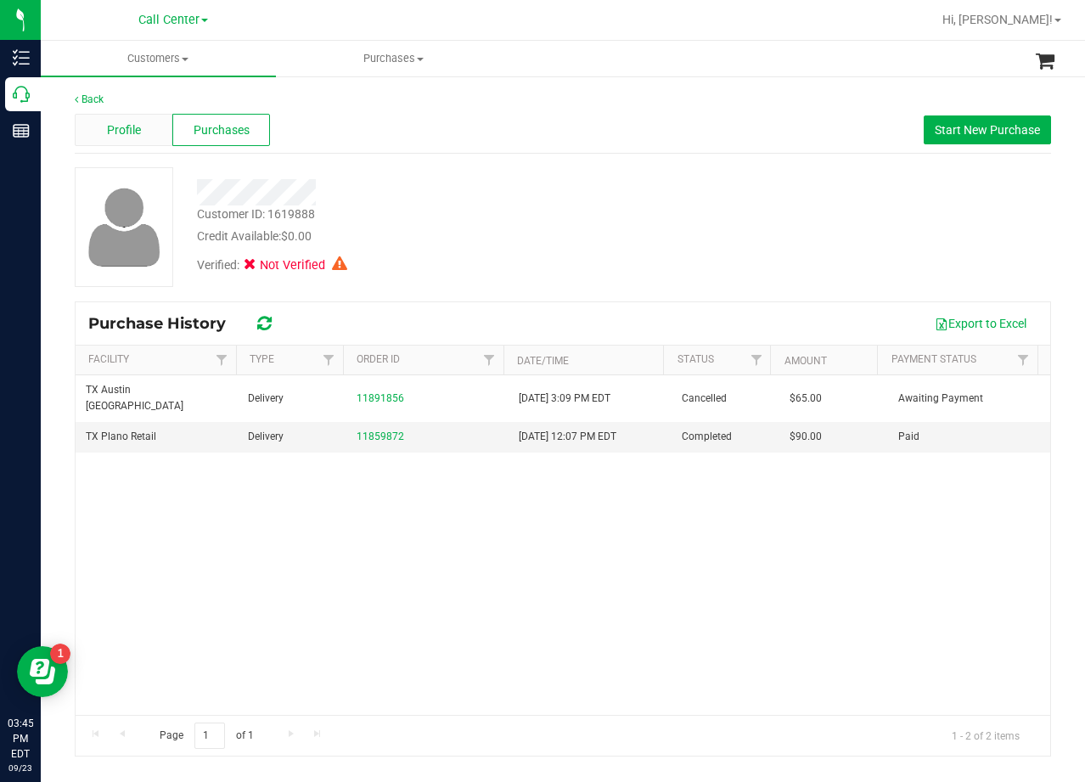
click at [113, 130] on span "Profile" at bounding box center [124, 130] width 34 height 18
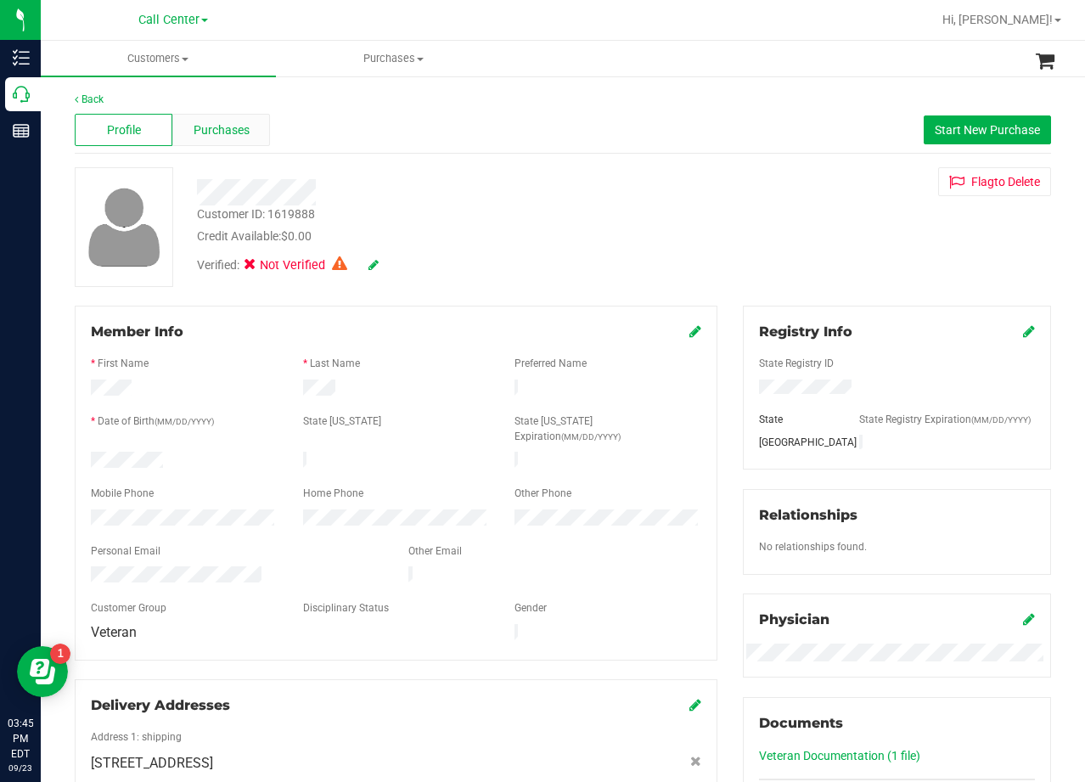
click at [249, 128] on div "Purchases" at bounding box center [221, 130] width 98 height 32
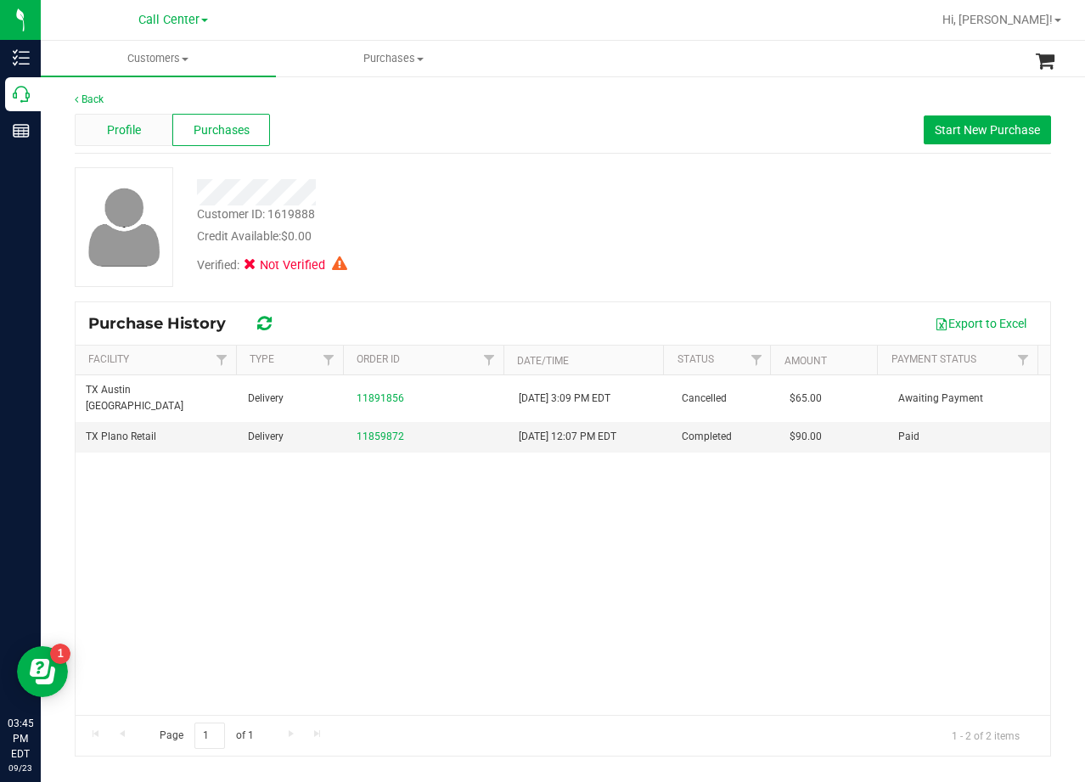
click at [107, 124] on span "Profile" at bounding box center [124, 130] width 34 height 18
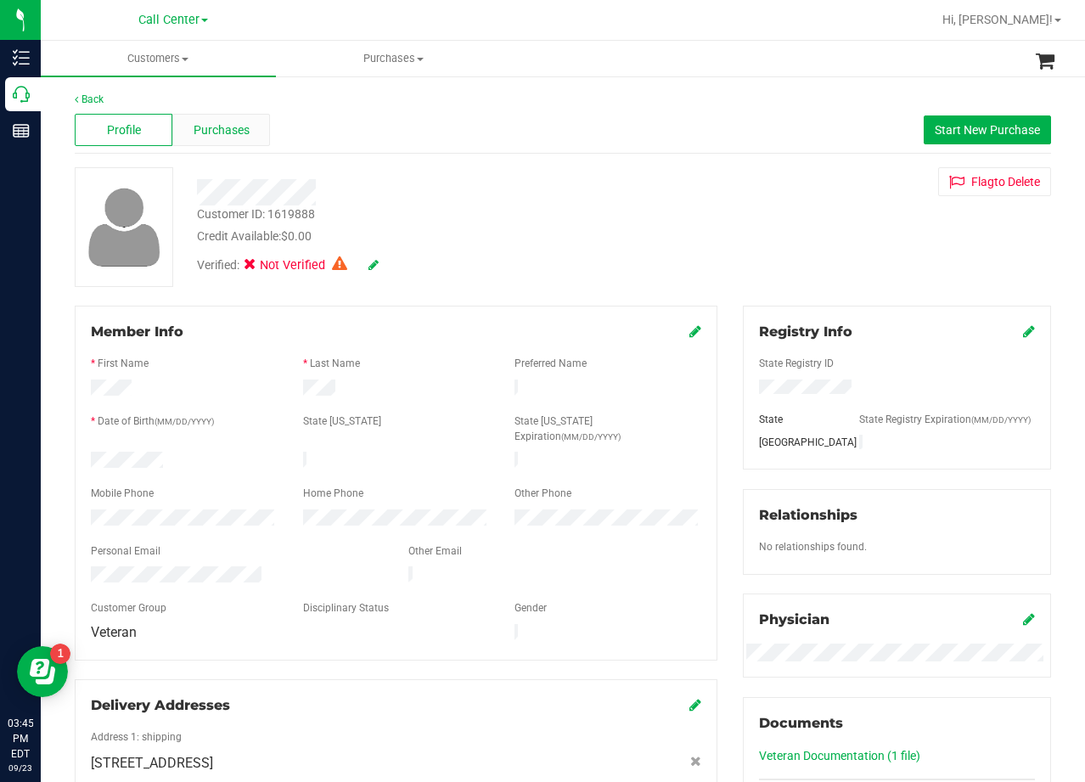
click at [228, 130] on span "Purchases" at bounding box center [222, 130] width 56 height 18
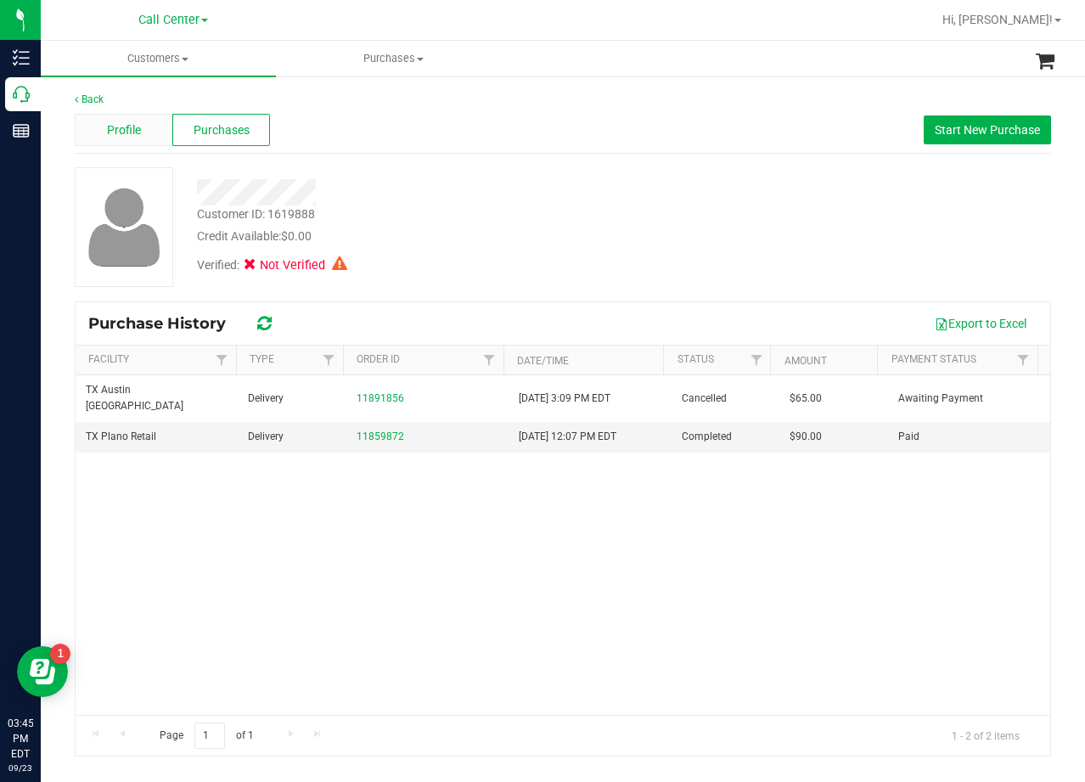
click at [137, 133] on span "Profile" at bounding box center [124, 130] width 34 height 18
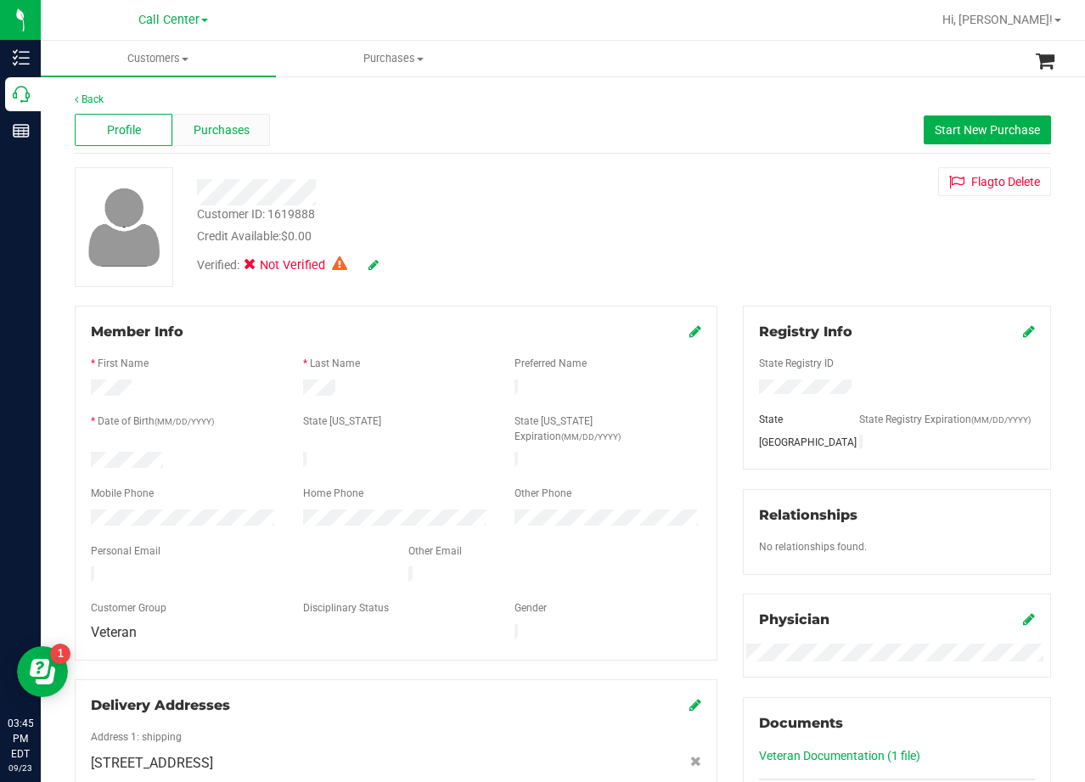
click at [226, 129] on span "Purchases" at bounding box center [222, 130] width 56 height 18
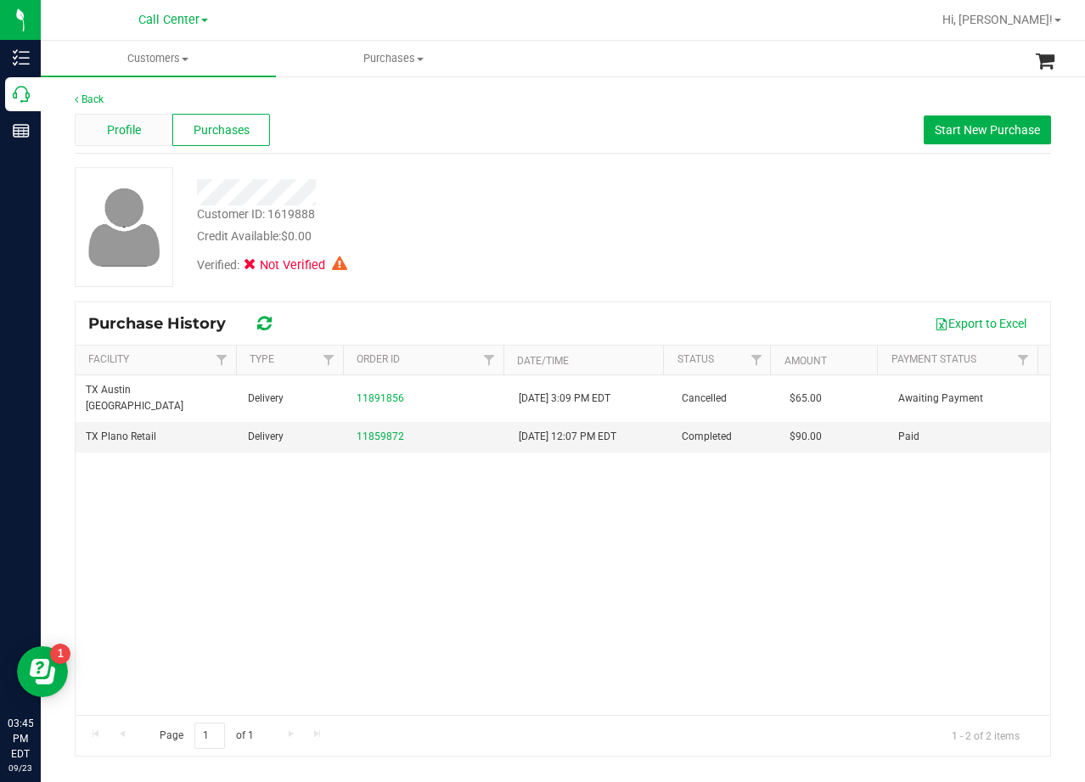
click at [132, 124] on span "Profile" at bounding box center [124, 130] width 34 height 18
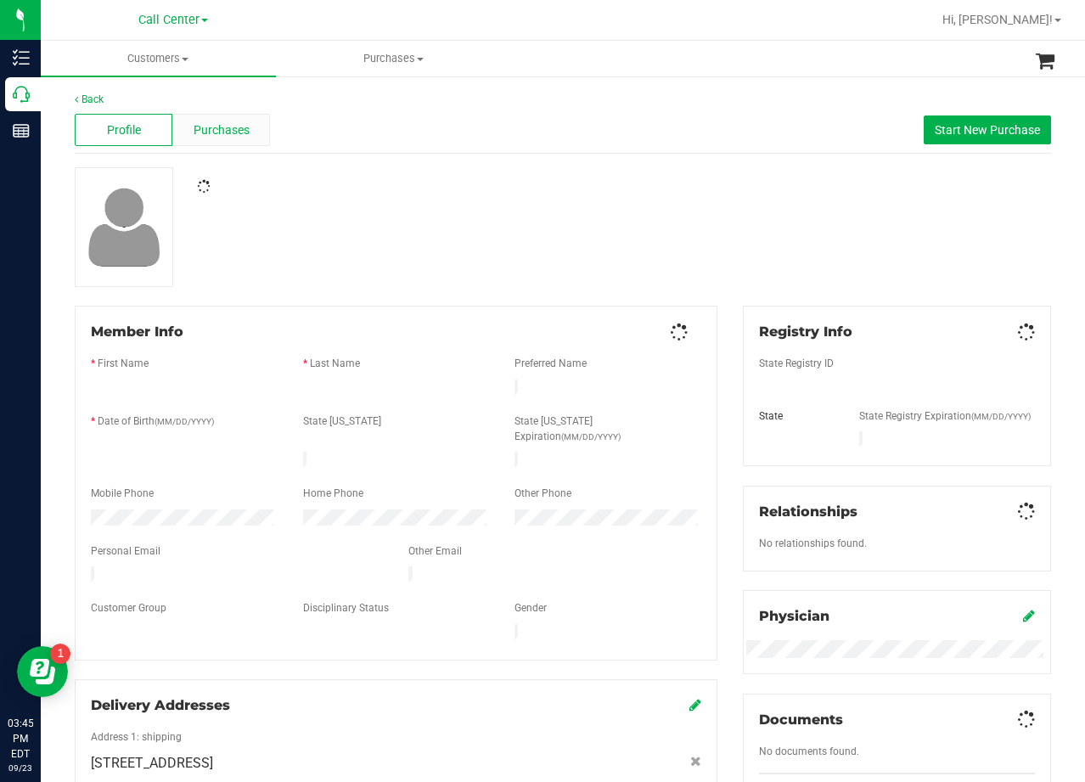
click at [209, 130] on span "Purchases" at bounding box center [222, 130] width 56 height 18
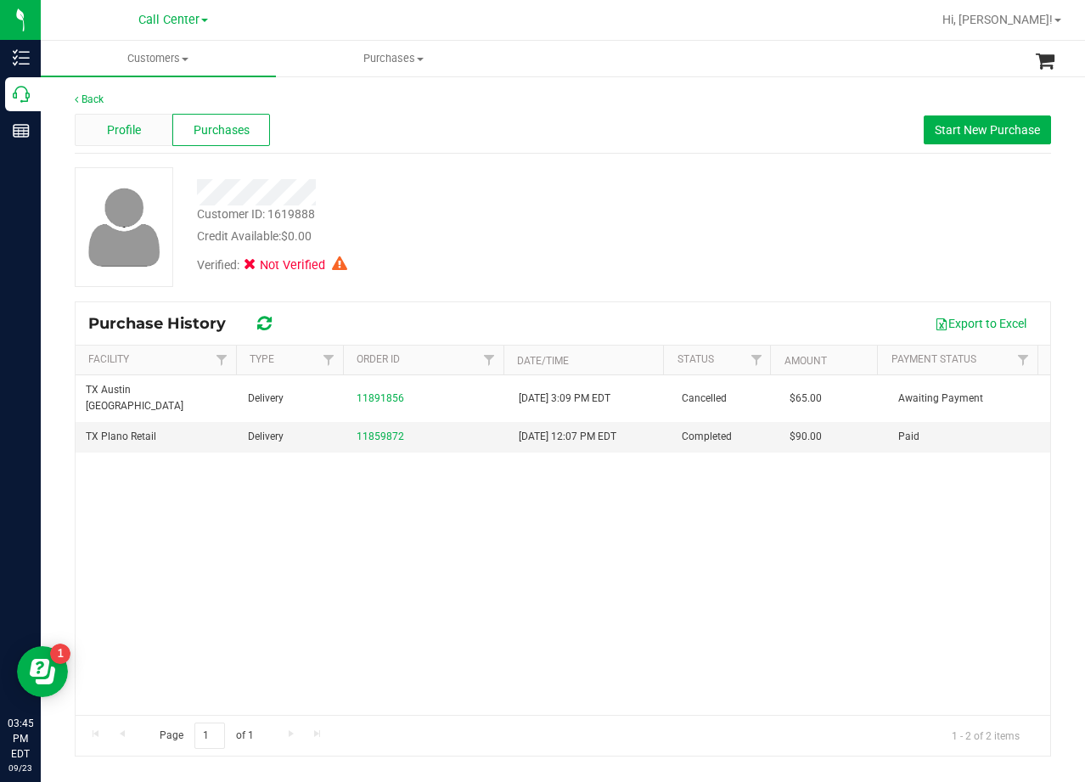
click at [130, 134] on span "Profile" at bounding box center [124, 130] width 34 height 18
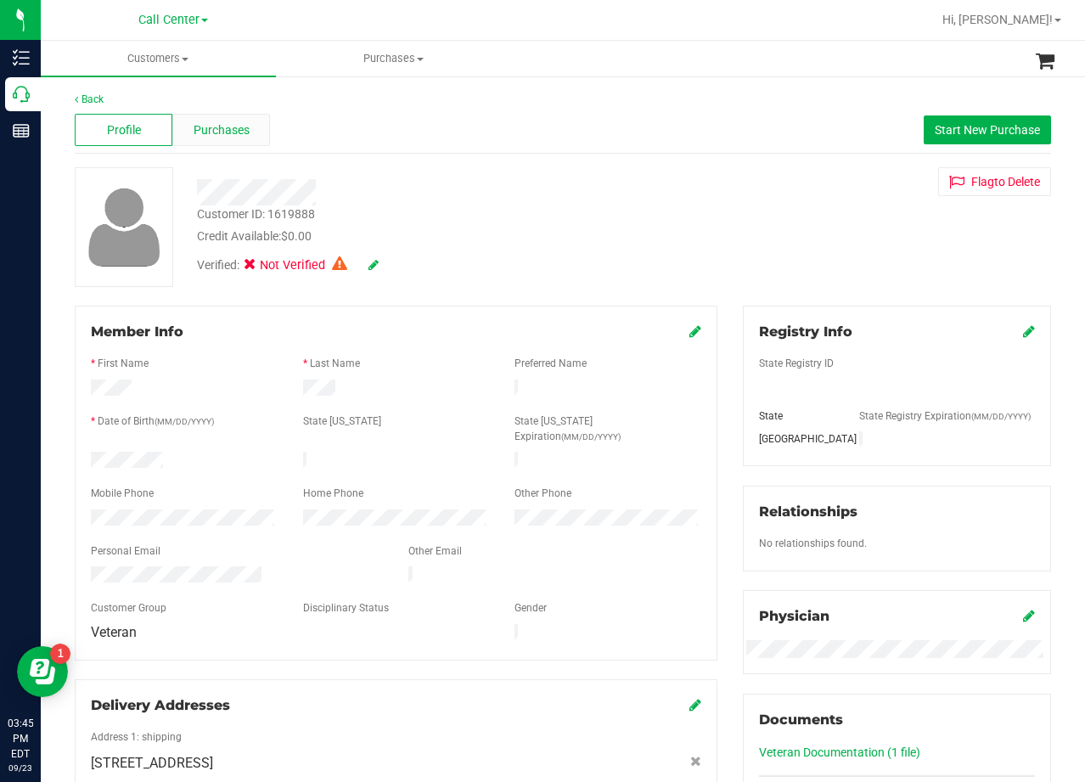
click at [223, 128] on span "Purchases" at bounding box center [222, 130] width 56 height 18
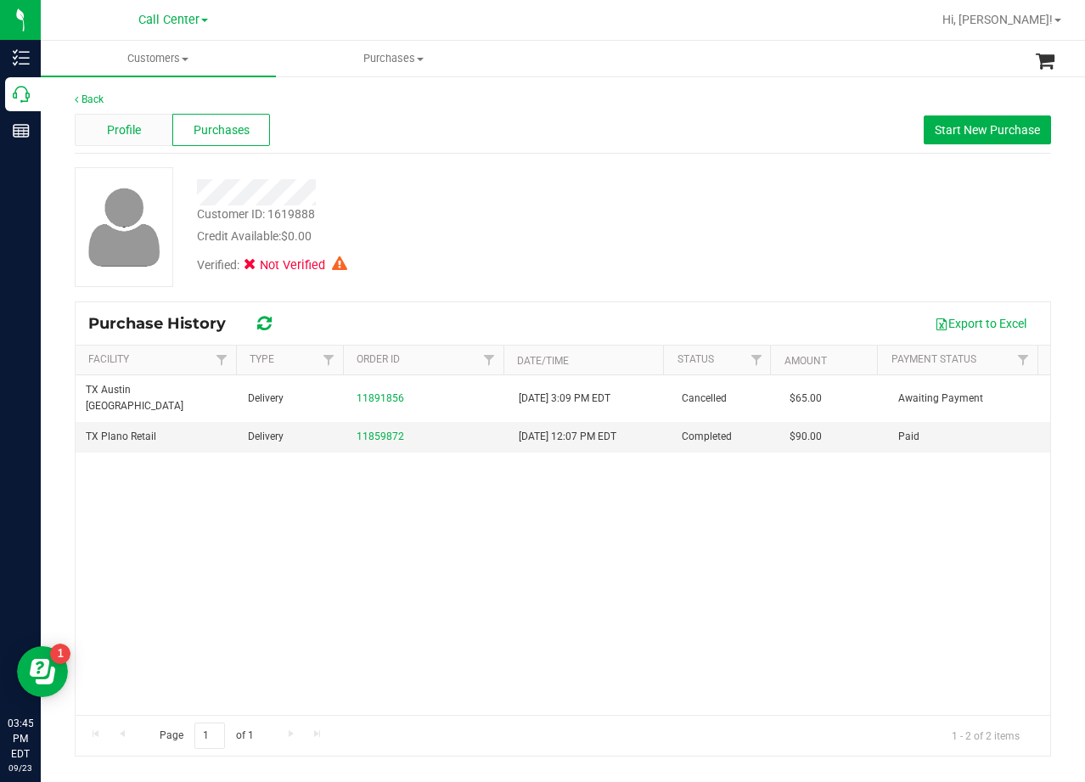
click at [127, 131] on span "Profile" at bounding box center [124, 130] width 34 height 18
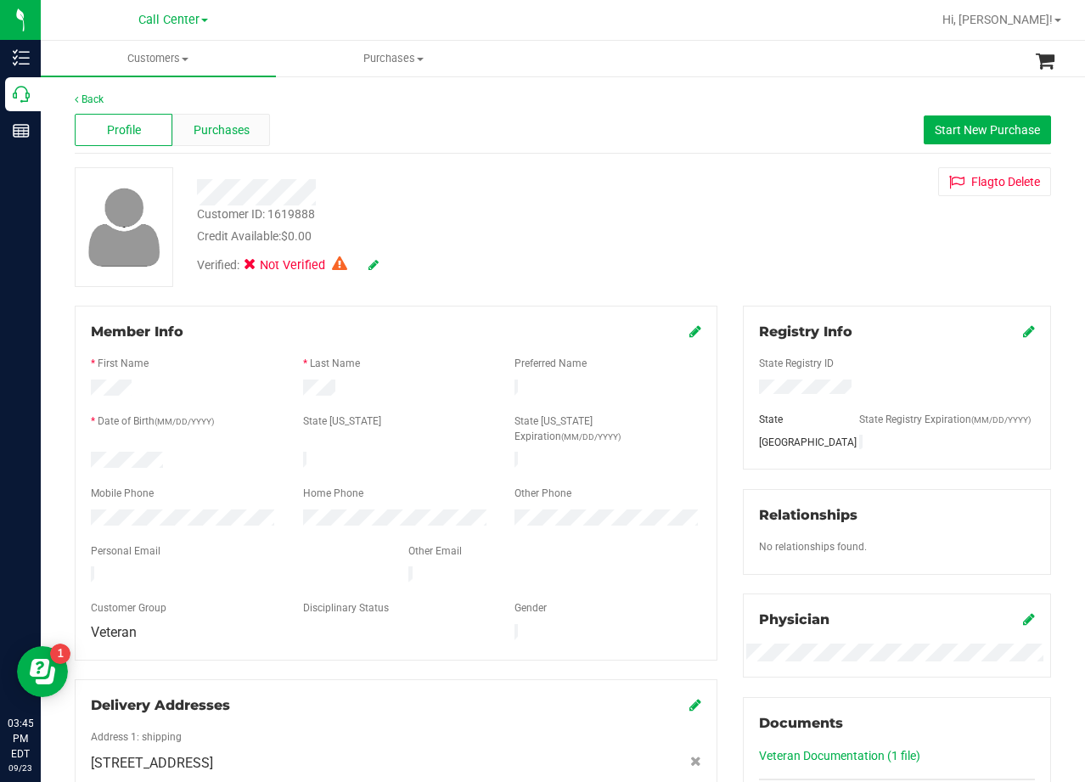
click at [215, 127] on span "Purchases" at bounding box center [222, 130] width 56 height 18
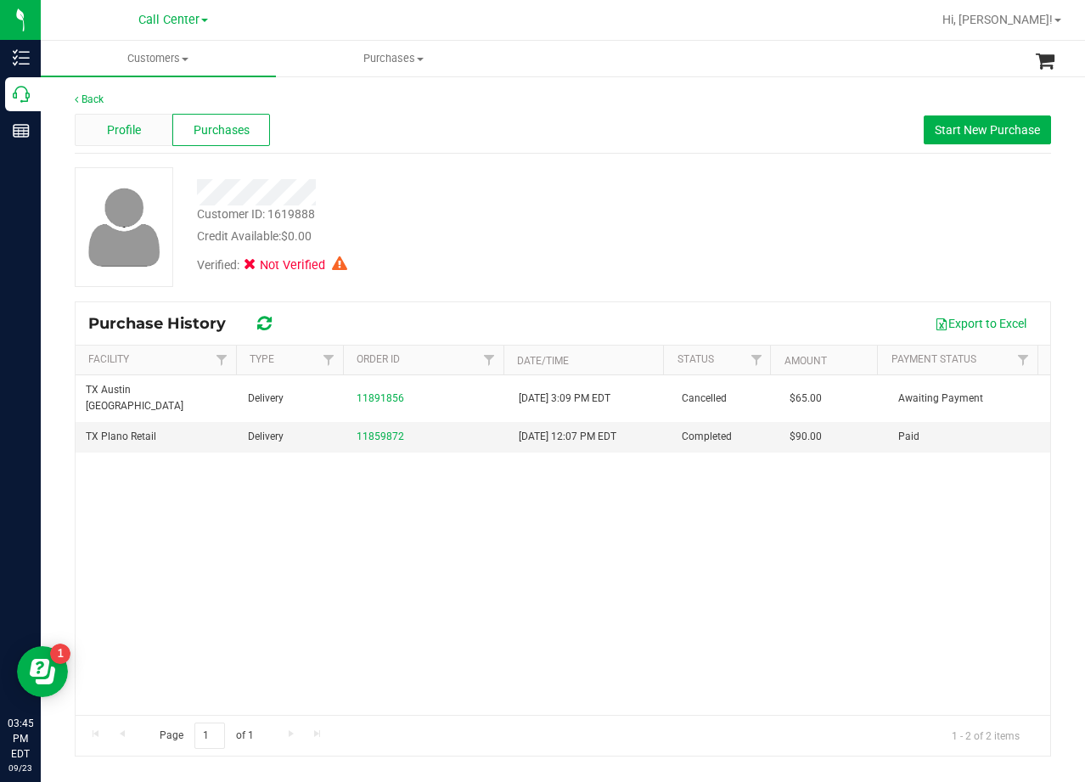
click at [148, 129] on div "Profile" at bounding box center [124, 130] width 98 height 32
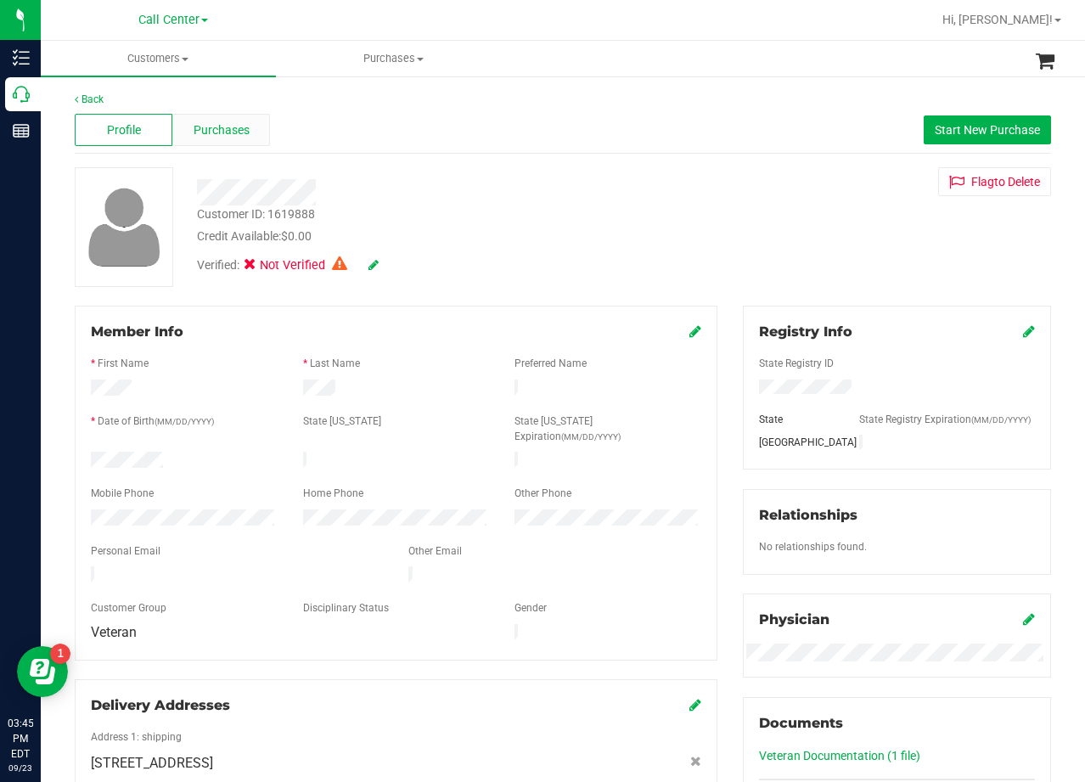
click at [231, 143] on div "Purchases" at bounding box center [221, 130] width 98 height 32
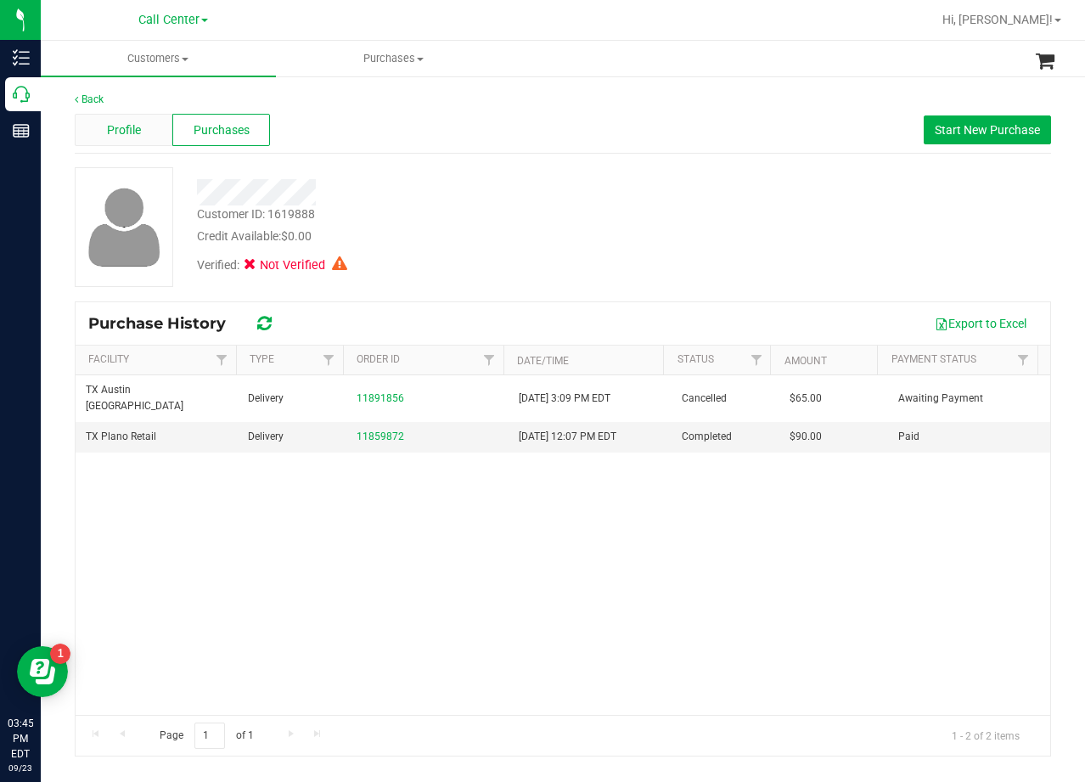
click at [138, 143] on div "Profile" at bounding box center [124, 130] width 98 height 32
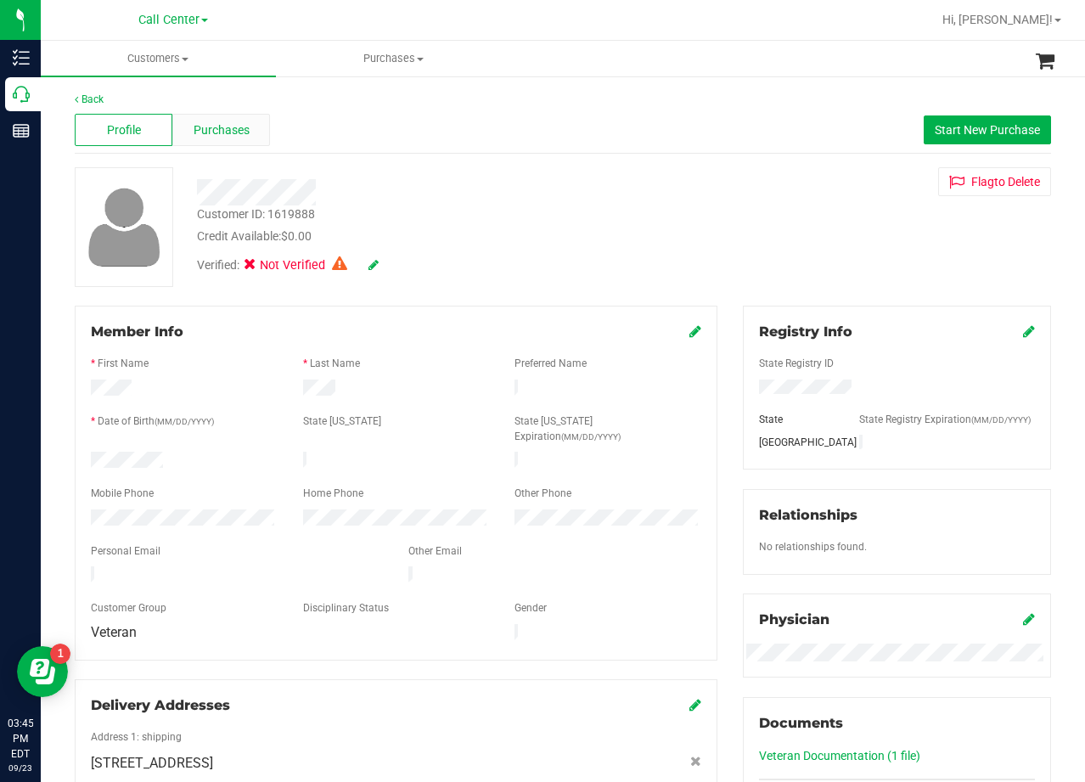
click at [195, 127] on span "Purchases" at bounding box center [222, 130] width 56 height 18
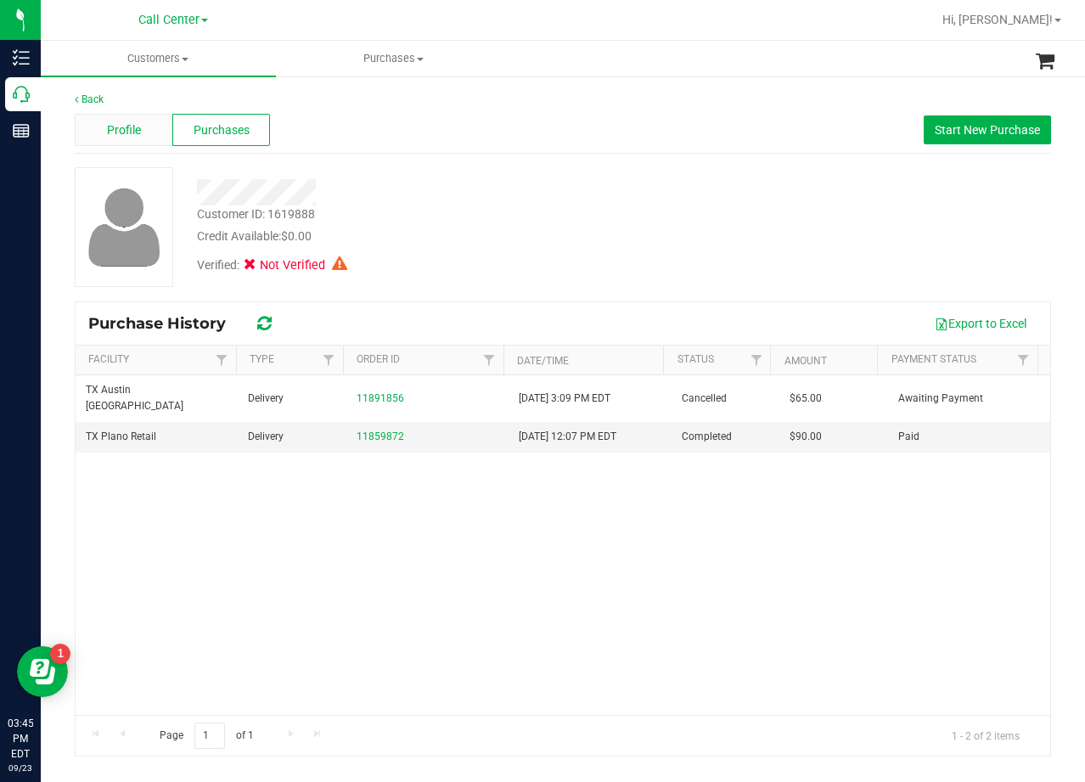
drag, startPoint x: 138, startPoint y: 147, endPoint x: 131, endPoint y: 133, distance: 15.2
click at [137, 146] on div "Profile Purchases Start New Purchase" at bounding box center [563, 130] width 976 height 47
click at [132, 133] on span "Profile" at bounding box center [124, 130] width 34 height 18
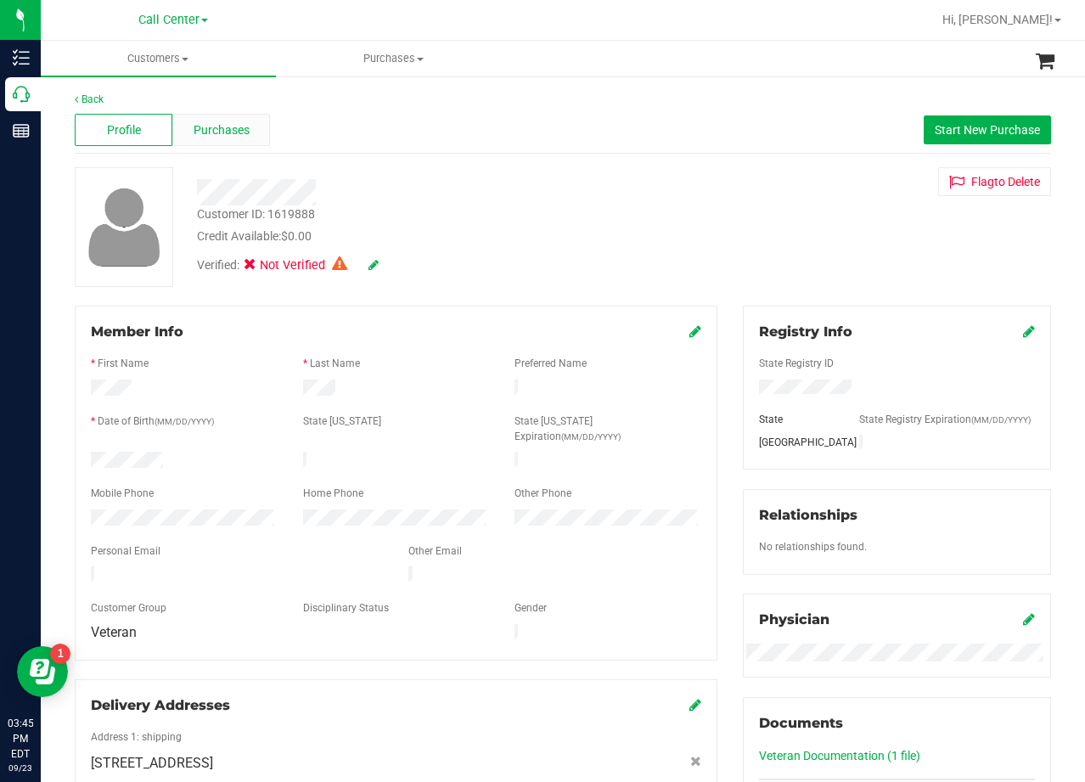
click at [189, 124] on div "Purchases" at bounding box center [221, 130] width 98 height 32
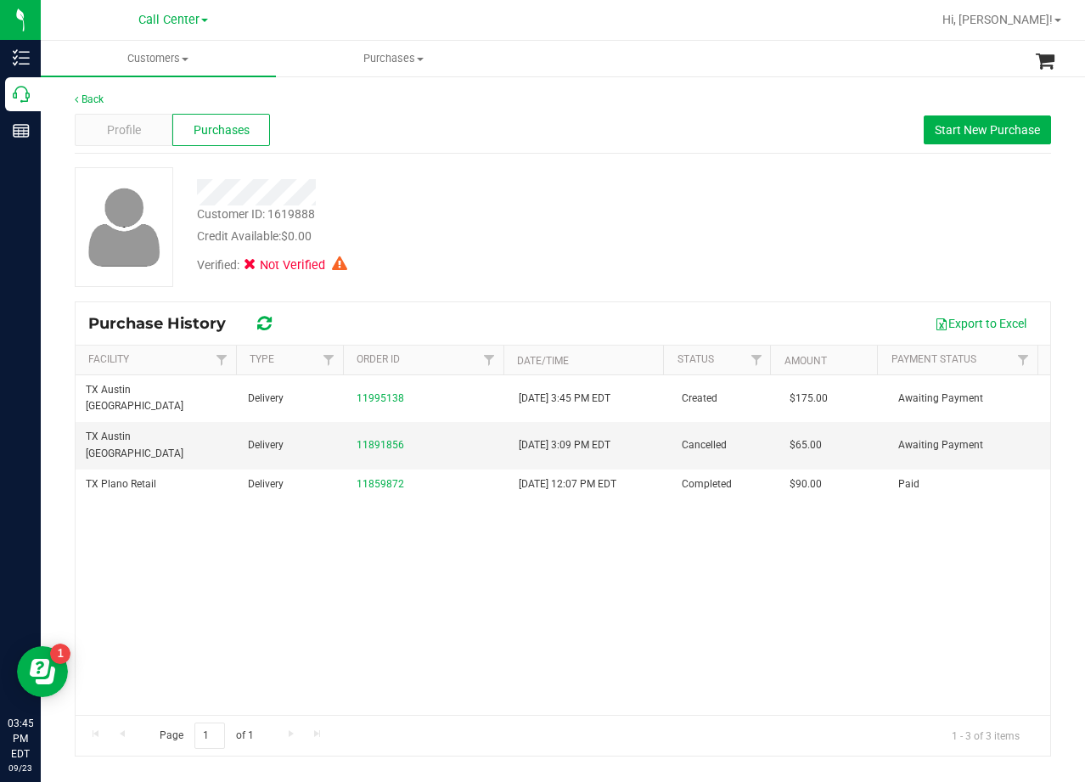
drag, startPoint x: 477, startPoint y: 151, endPoint x: 493, endPoint y: 222, distance: 73.1
click at [477, 153] on div "Profile Purchases Start New Purchase" at bounding box center [563, 130] width 976 height 47
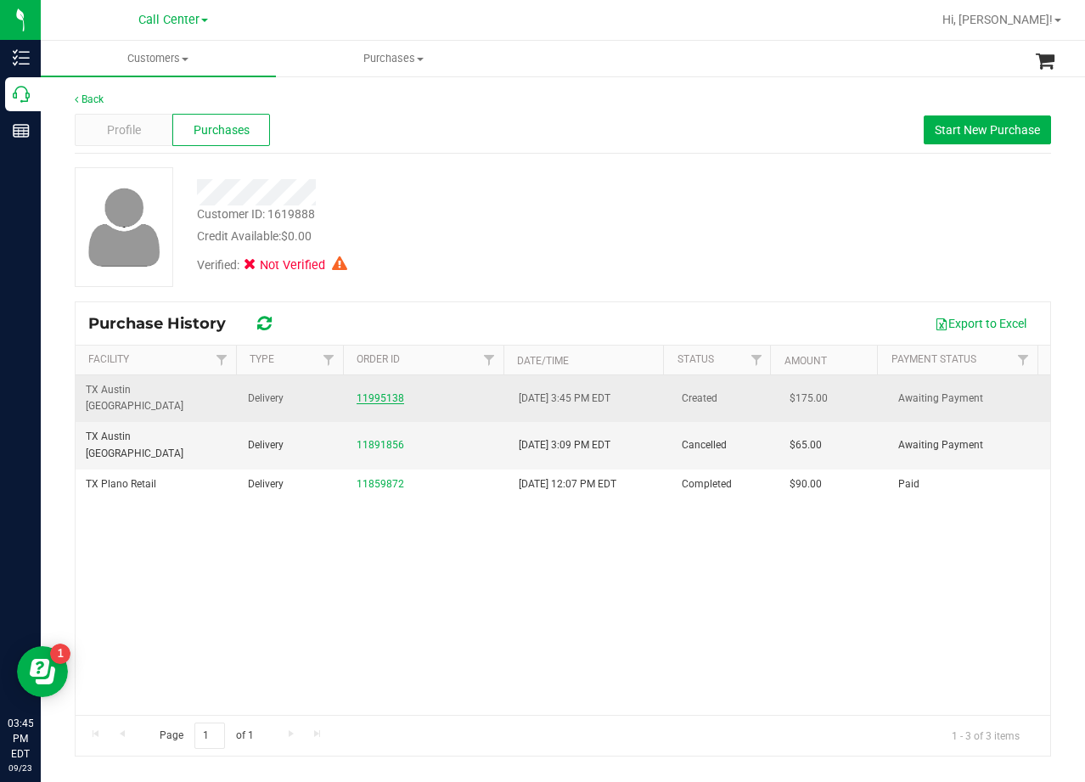
click at [390, 392] on link "11995138" at bounding box center [381, 398] width 48 height 12
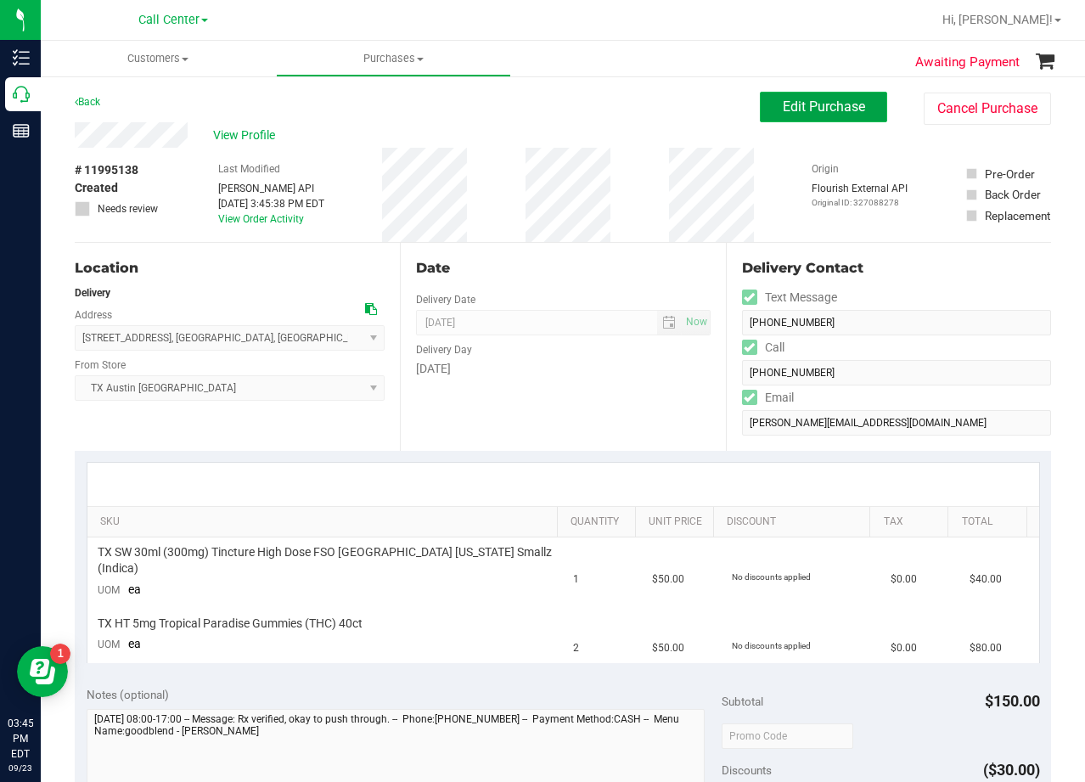
click at [804, 99] on span "Edit Purchase" at bounding box center [824, 106] width 82 height 16
click at [499, 132] on div "View Profile" at bounding box center [417, 134] width 685 height 25
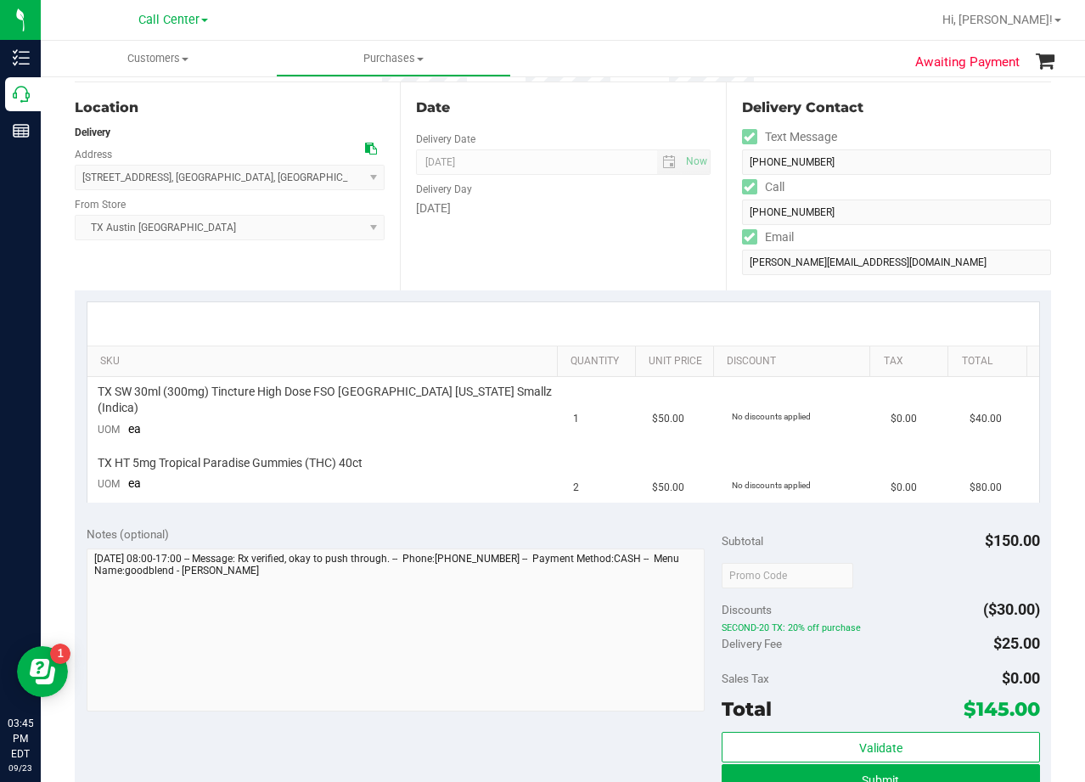
scroll to position [340, 0]
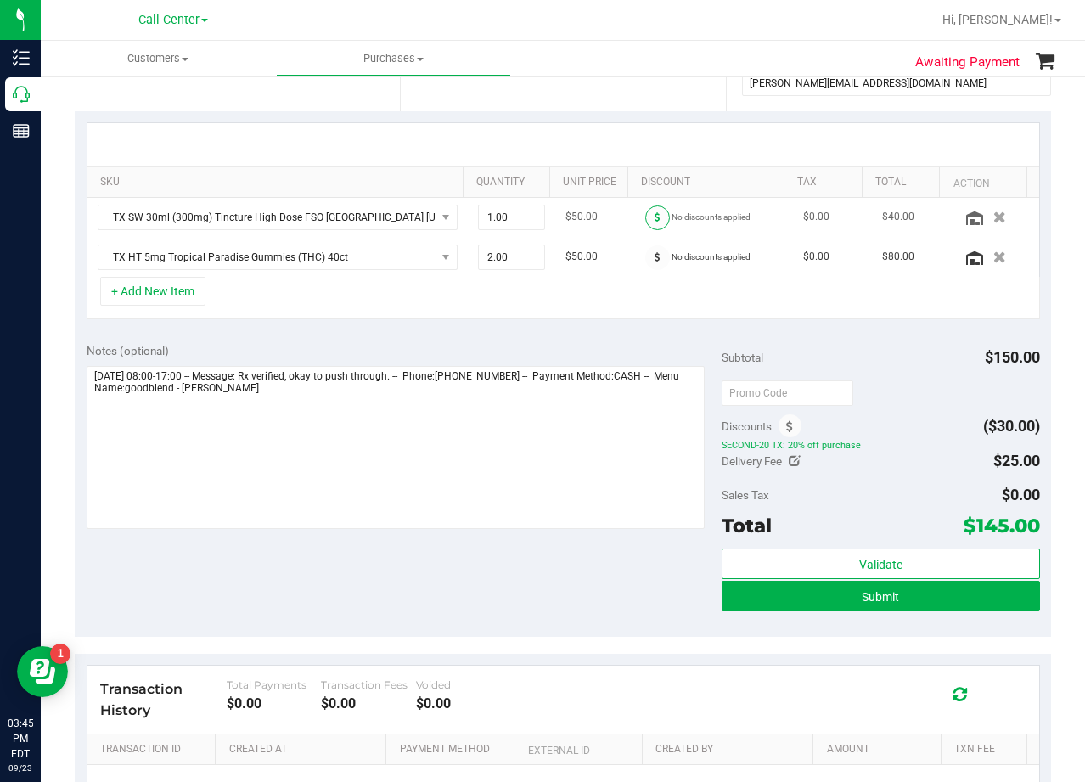
click at [645, 223] on span at bounding box center [657, 217] width 25 height 25
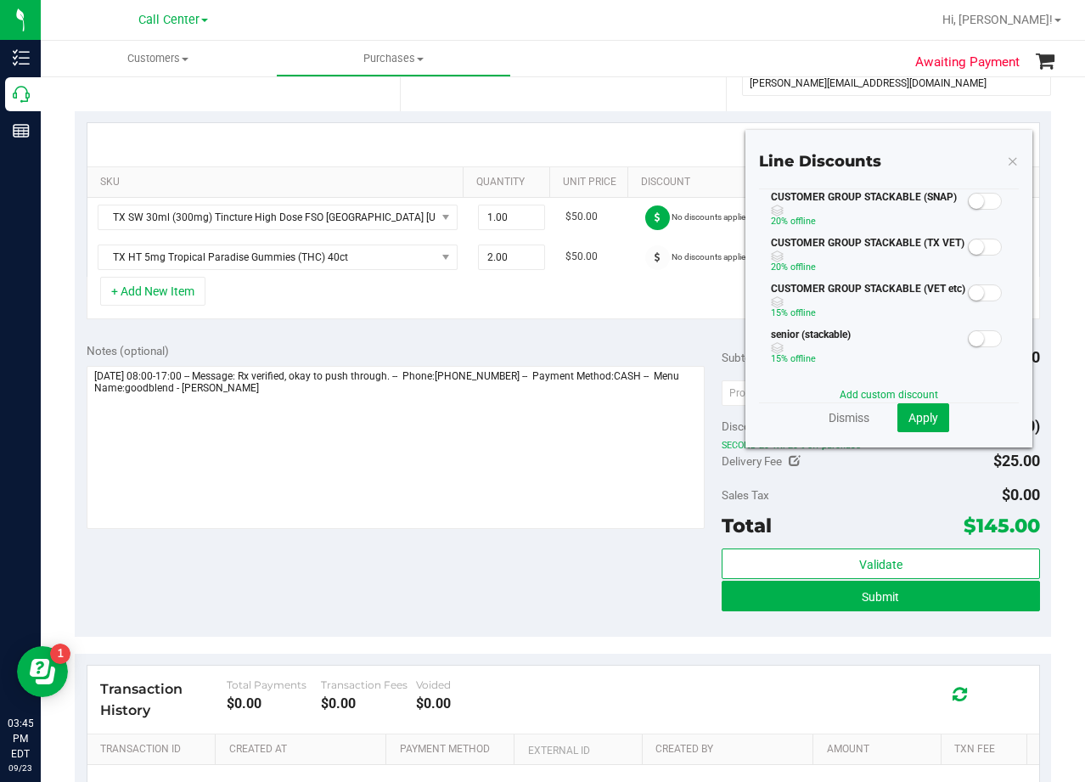
click at [969, 250] on small at bounding box center [976, 246] width 15 height 15
click at [902, 427] on button "Apply" at bounding box center [923, 417] width 52 height 29
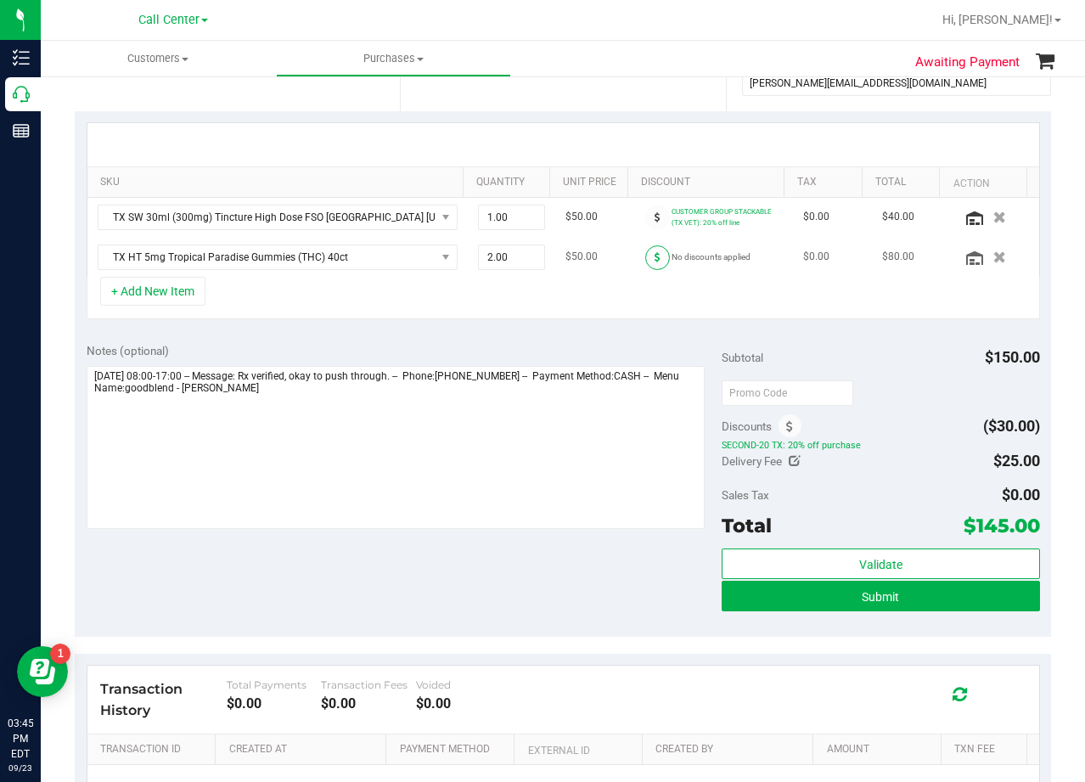
click at [650, 258] on span at bounding box center [657, 257] width 25 height 25
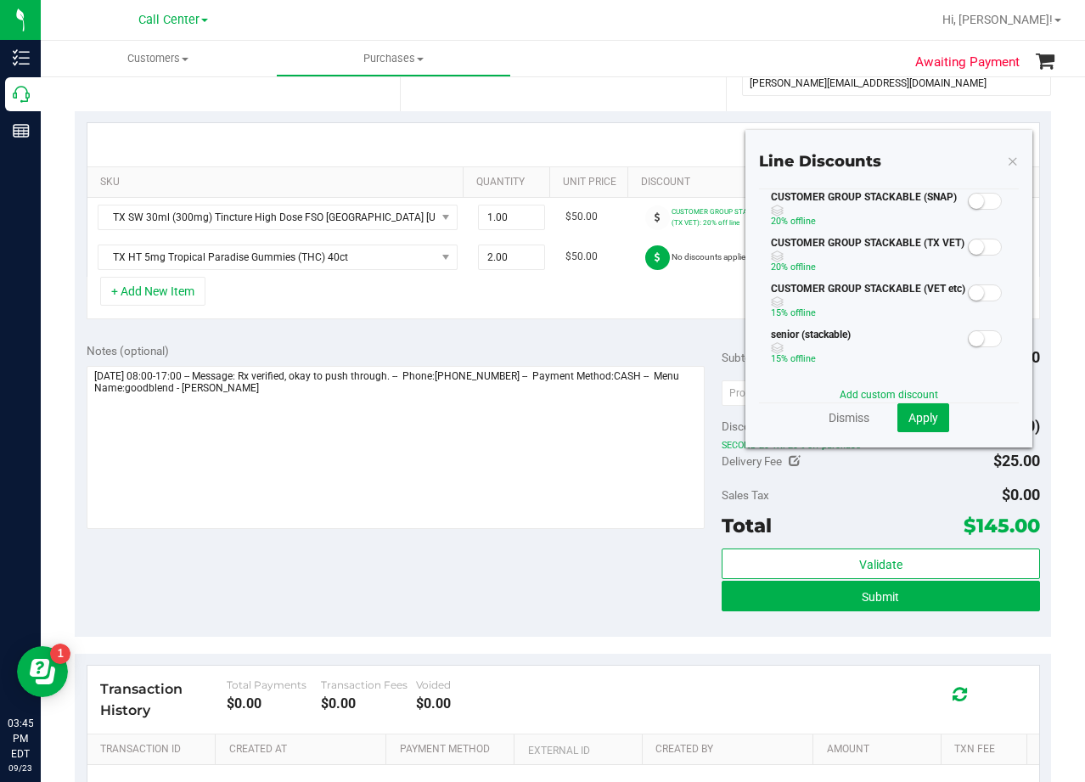
click at [978, 245] on span at bounding box center [985, 247] width 34 height 17
click at [919, 420] on span "Apply" at bounding box center [924, 418] width 30 height 14
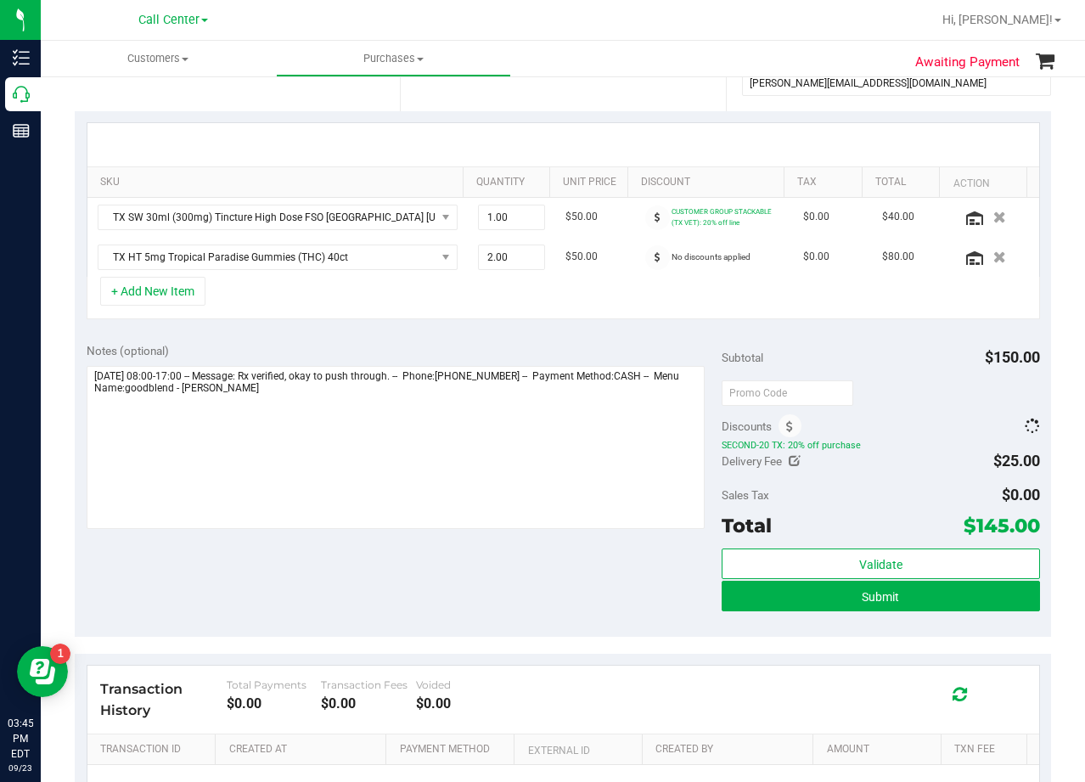
click at [915, 442] on span "SECOND-20 TX: 20% off purchase" at bounding box center [881, 445] width 318 height 12
click at [786, 426] on icon at bounding box center [789, 427] width 7 height 12
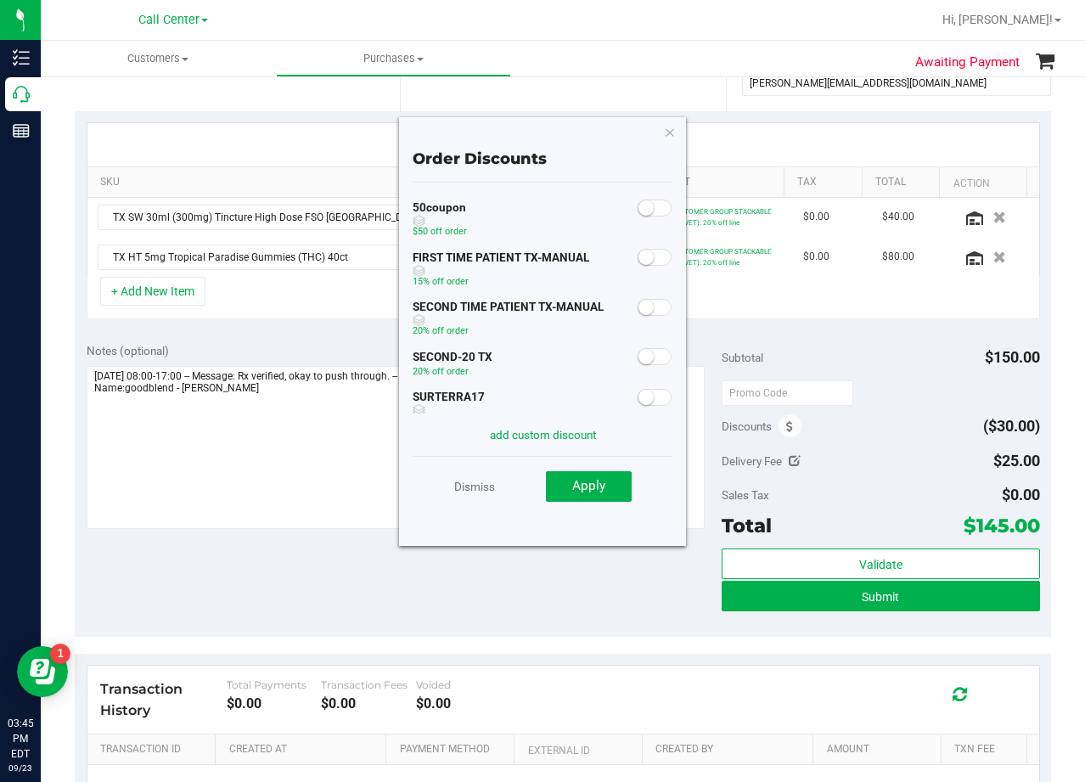
click at [639, 311] on small at bounding box center [646, 307] width 15 height 15
click at [611, 486] on button "Apply" at bounding box center [589, 486] width 86 height 31
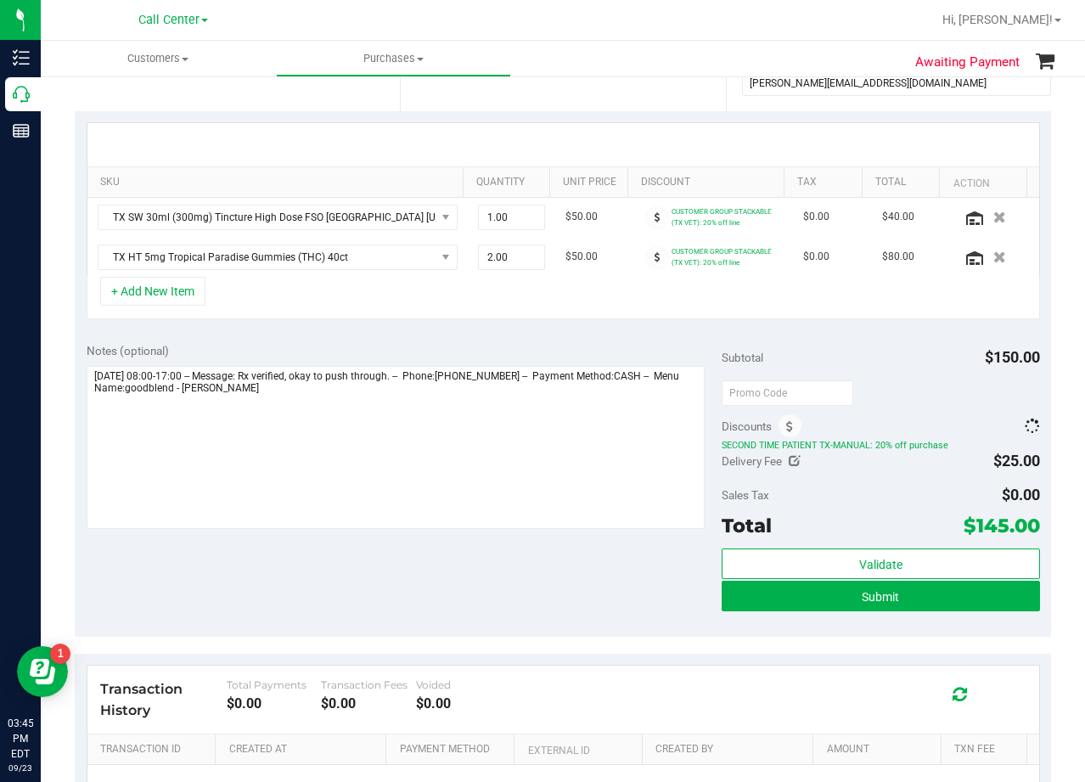
click at [604, 337] on div "Notes (optional) Subtotal $150.00 Discounts SECOND TIME PATIENT TX-MANUAL: 20% …" at bounding box center [563, 484] width 976 height 306
click at [603, 337] on div "Notes (optional) Subtotal $150.00 Discounts ($60.00) SECOND TIME PATIENT TX-MAN…" at bounding box center [563, 484] width 976 height 306
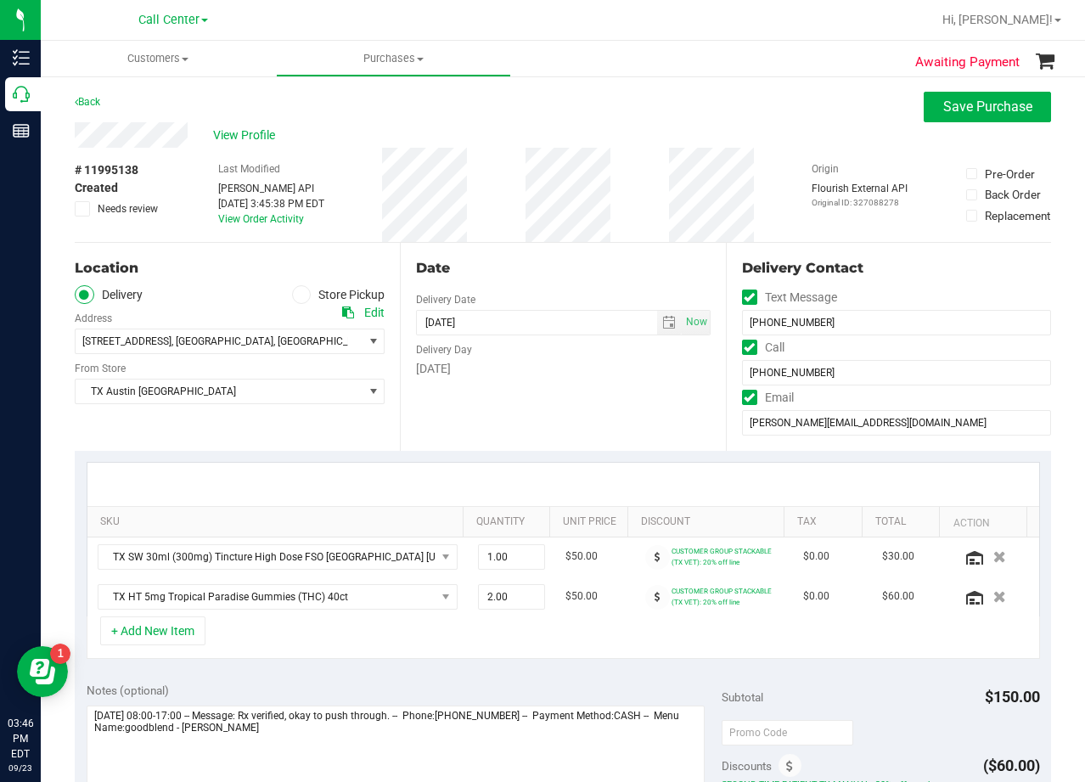
click at [544, 262] on div "Date" at bounding box center [563, 268] width 294 height 20
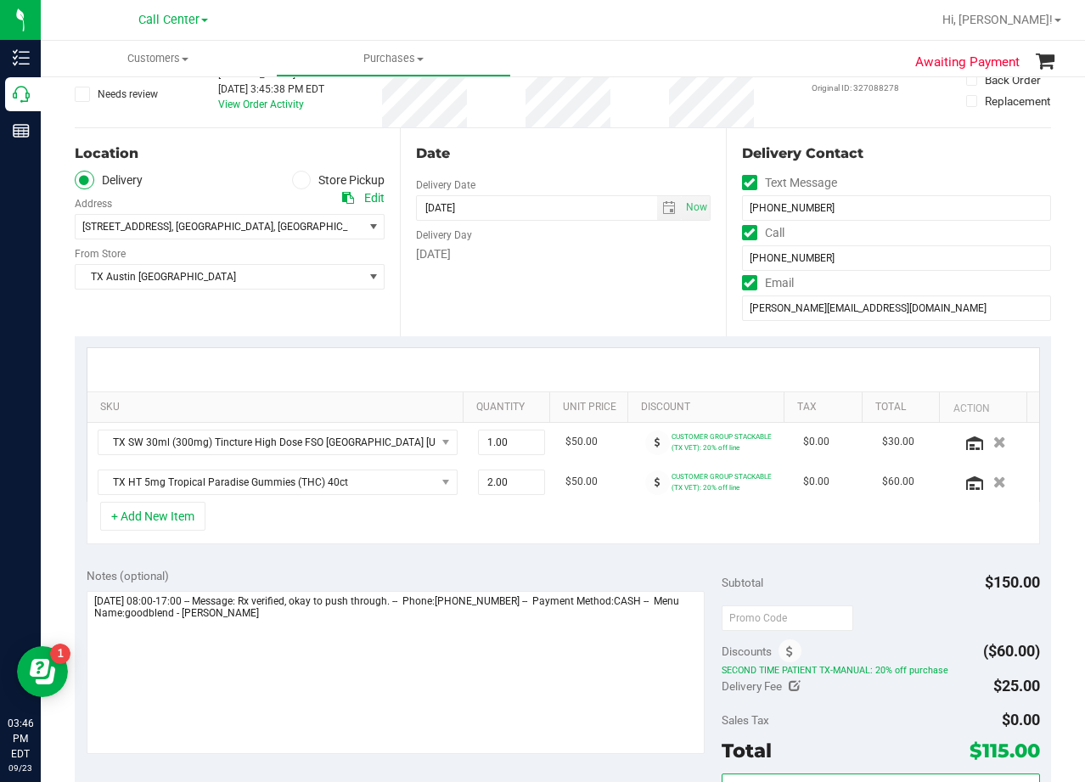
scroll to position [85, 0]
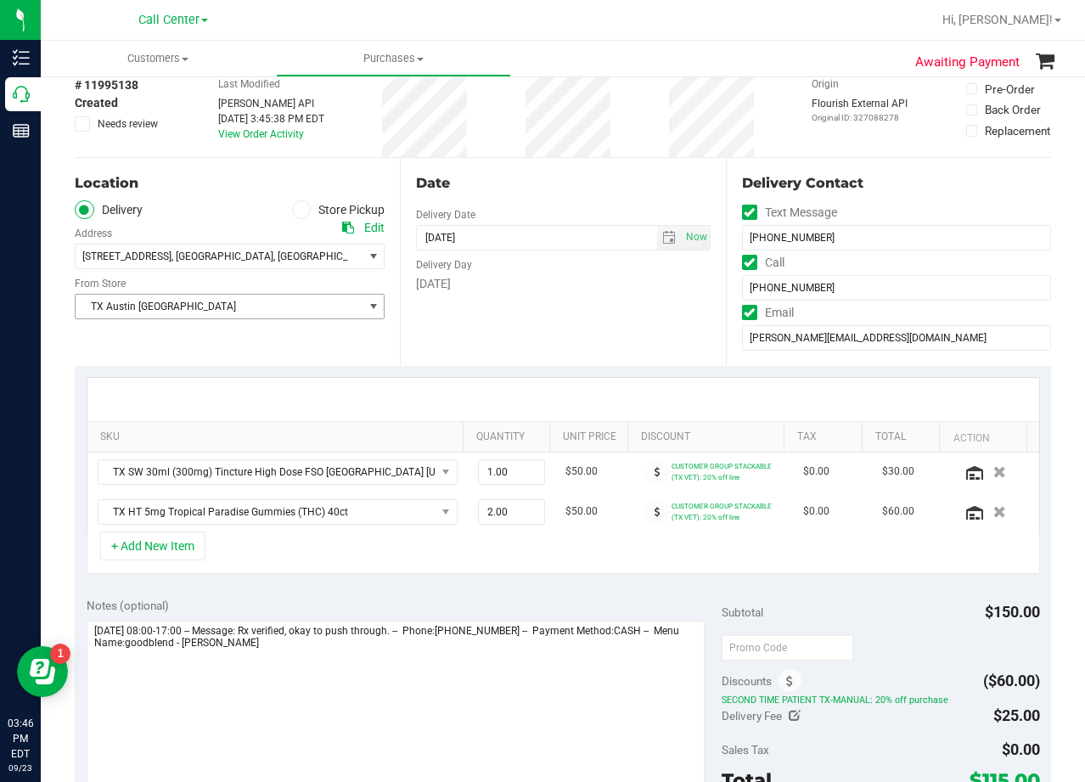
click at [286, 308] on span "TX Austin [GEOGRAPHIC_DATA]" at bounding box center [219, 307] width 287 height 24
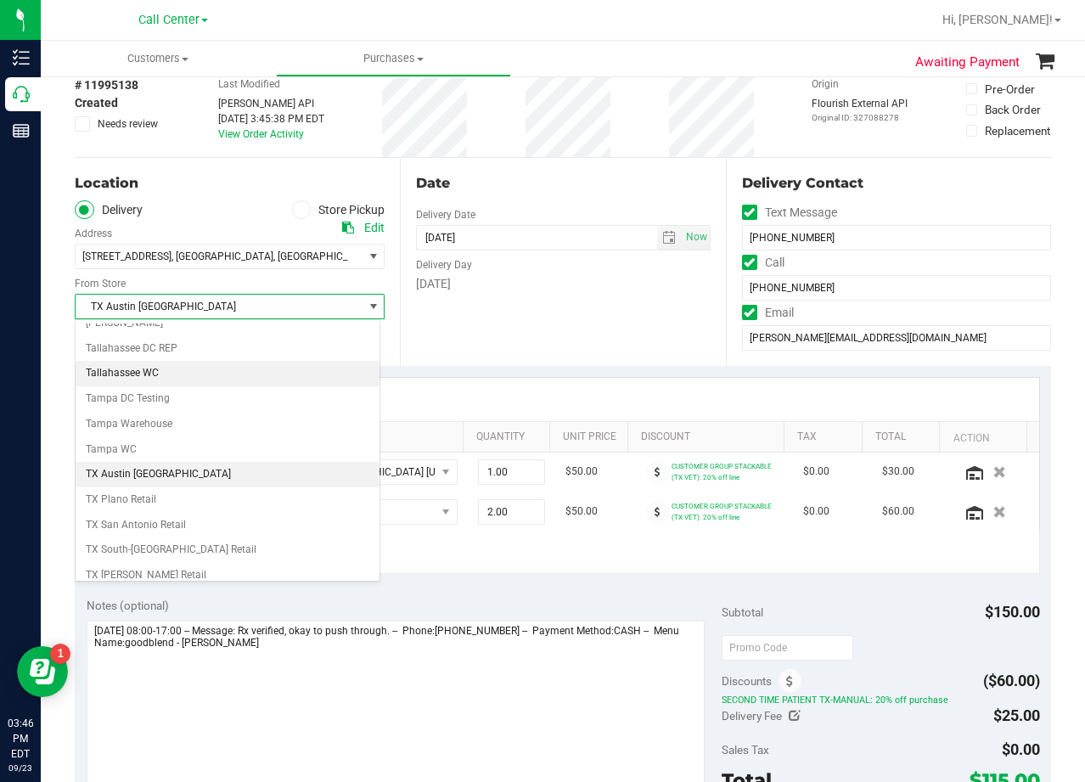
scroll to position [1234, 0]
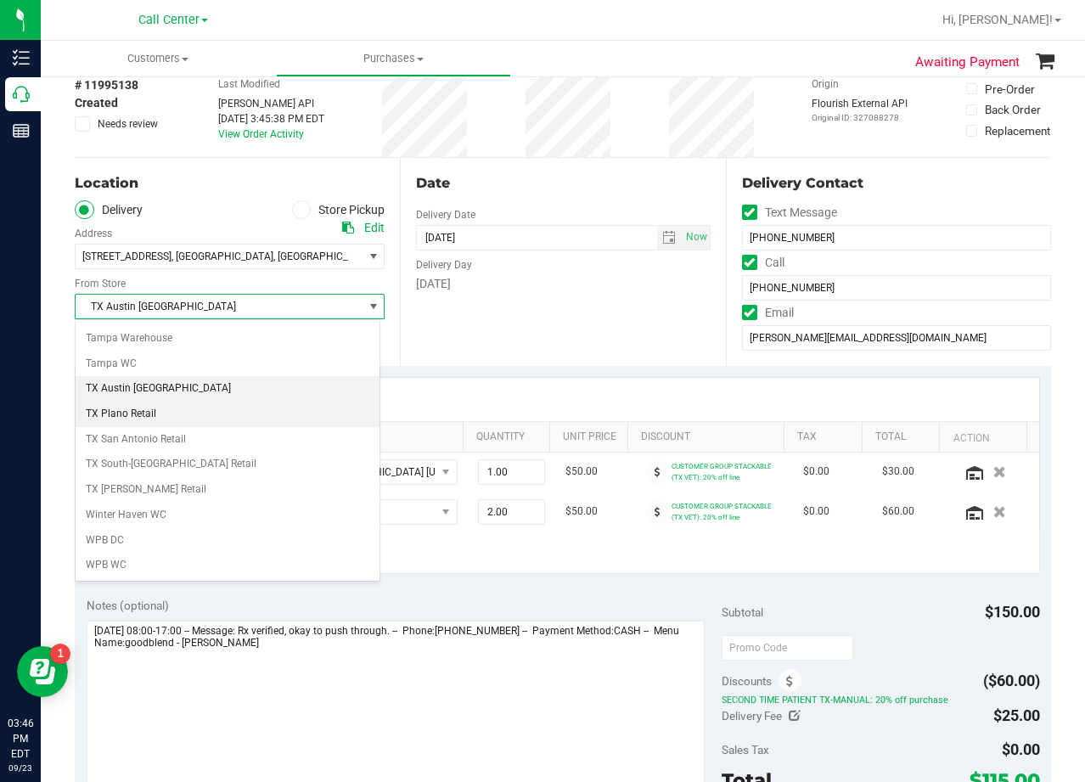
click at [207, 416] on li "TX Plano Retail" at bounding box center [228, 414] width 304 height 25
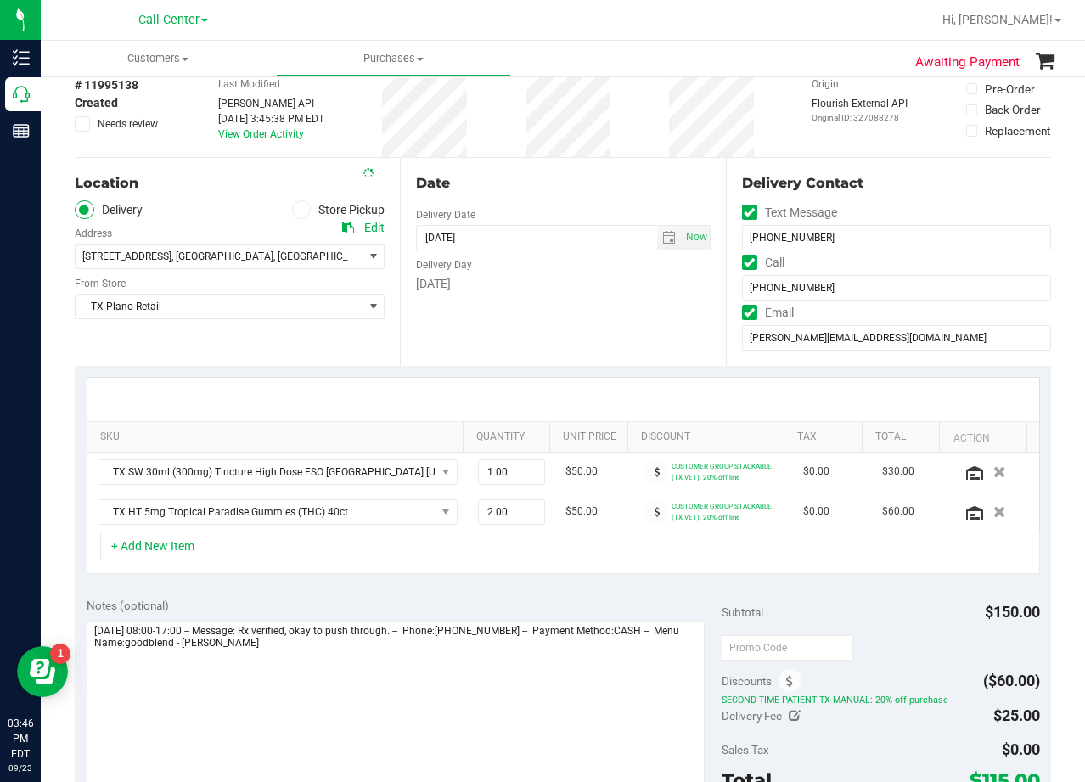
click at [464, 321] on div "Date Delivery Date 09/30/2025 Now 09/30/2025 06:00 PM Now Delivery Day Tuesday" at bounding box center [562, 262] width 325 height 208
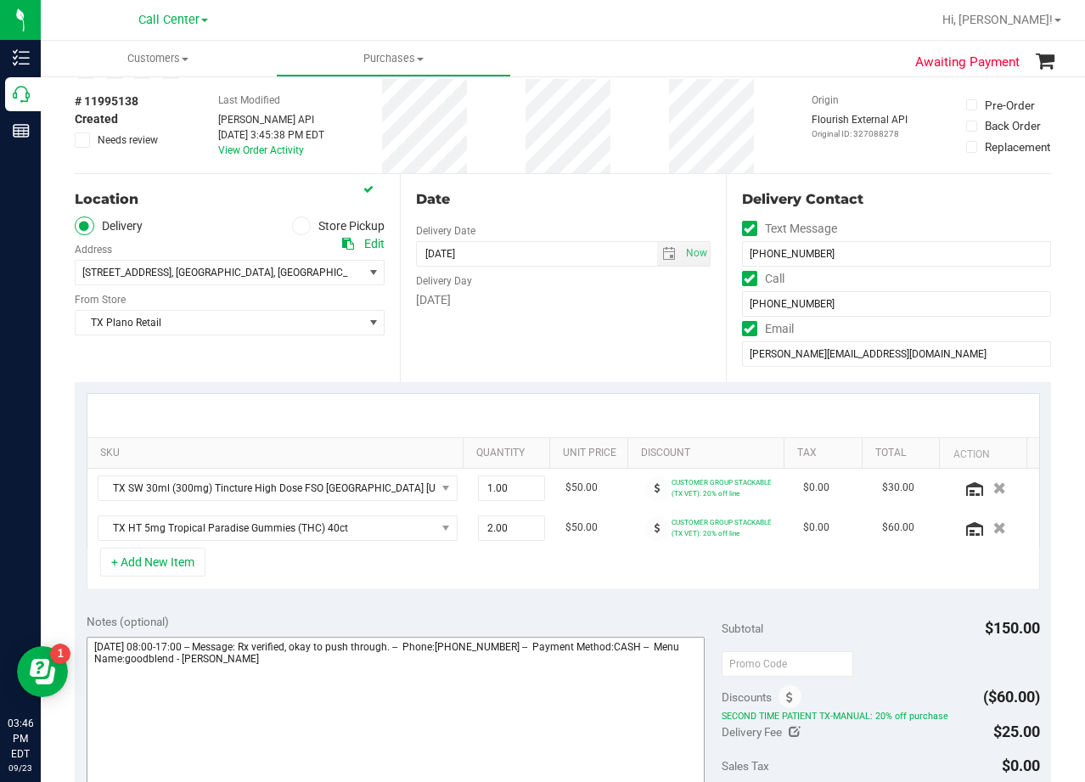
scroll to position [170, 0]
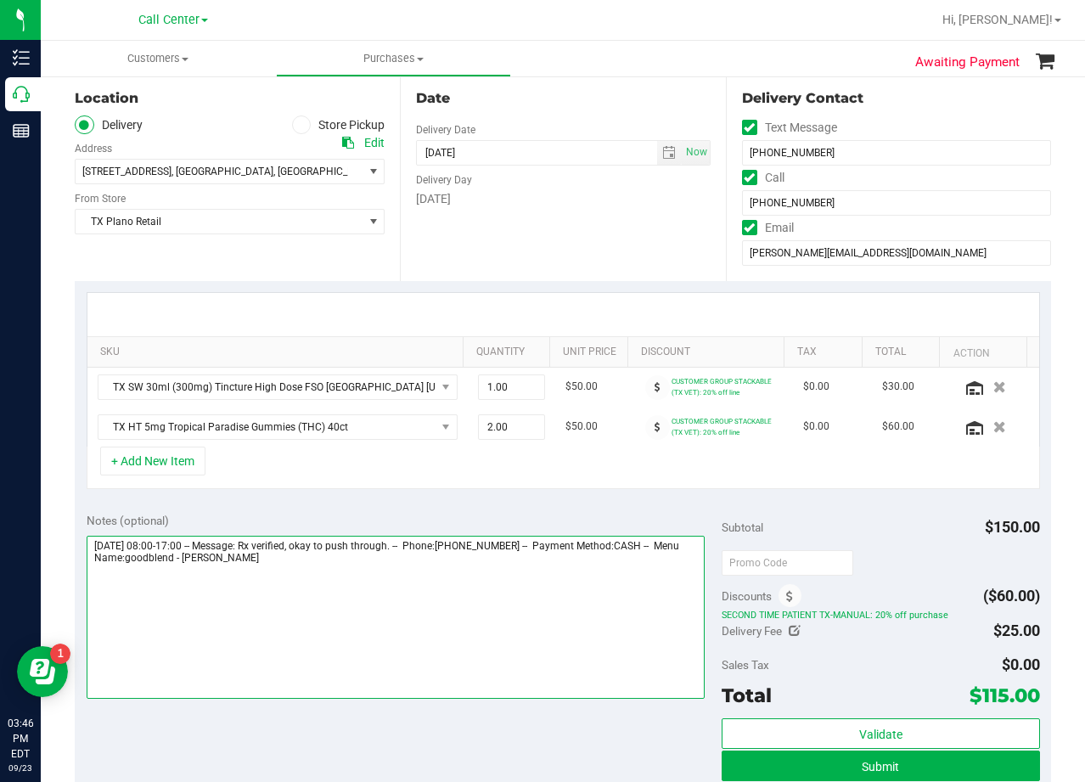
click at [389, 581] on textarea at bounding box center [396, 617] width 619 height 163
click at [672, 546] on textarea at bounding box center [396, 617] width 619 height 163
click at [559, 582] on textarea at bounding box center [396, 617] width 619 height 163
click at [168, 583] on textarea at bounding box center [396, 617] width 619 height 163
drag, startPoint x: 638, startPoint y: 616, endPoint x: 496, endPoint y: 618, distance: 141.8
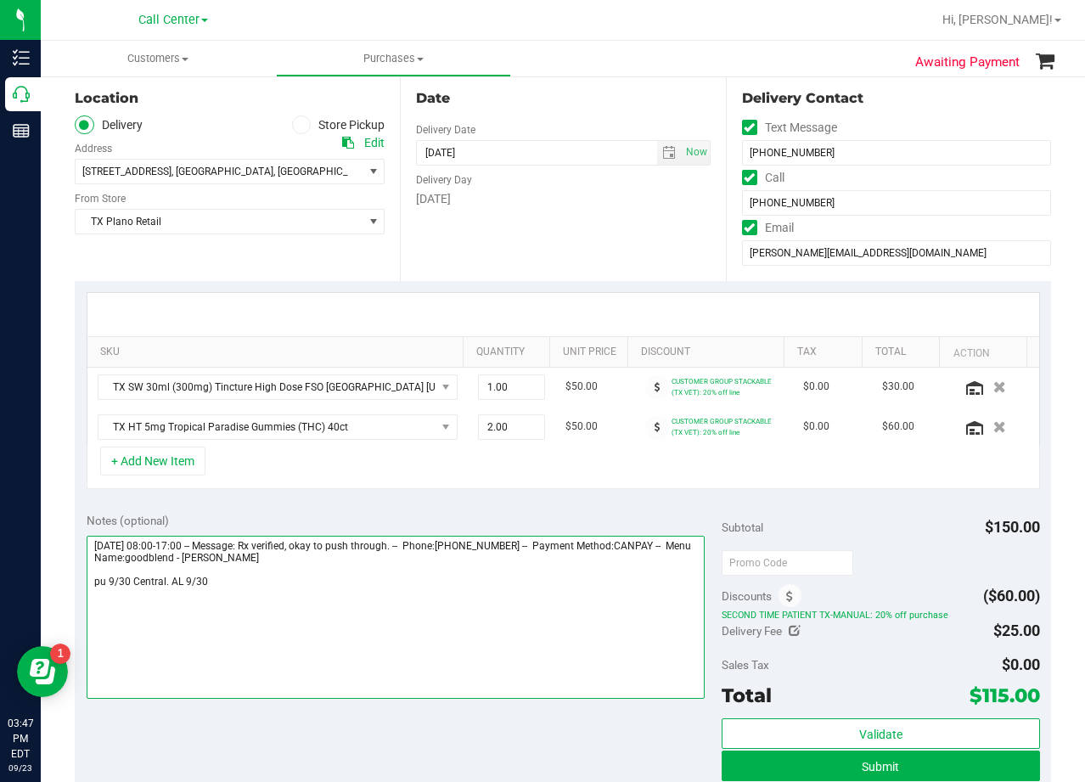
click at [635, 616] on textarea at bounding box center [396, 617] width 619 height 163
click at [162, 579] on textarea at bounding box center [396, 617] width 619 height 163
click at [194, 582] on textarea at bounding box center [396, 617] width 619 height 163
click at [203, 583] on textarea at bounding box center [396, 617] width 619 height 163
click at [202, 583] on textarea at bounding box center [396, 617] width 619 height 163
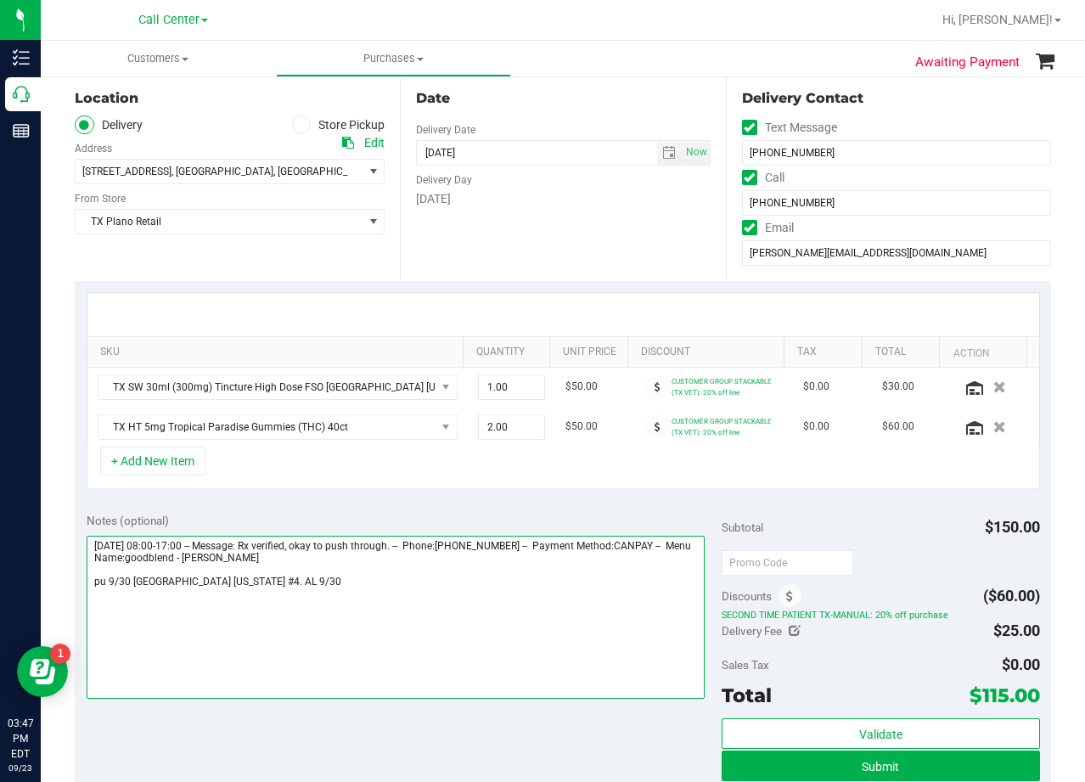
click at [202, 583] on textarea at bounding box center [396, 617] width 619 height 163
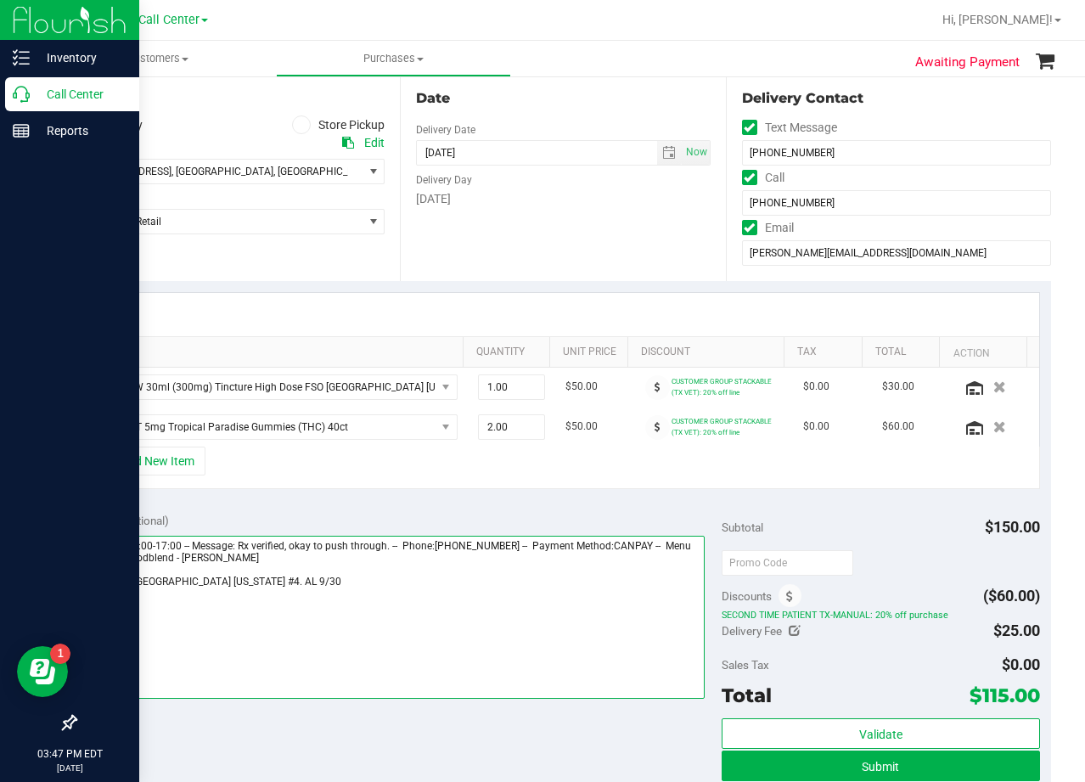
type textarea "Tuesday 09/30/2025 08:00-17:00 -- Message: Rx verified, okay to push through. -…"
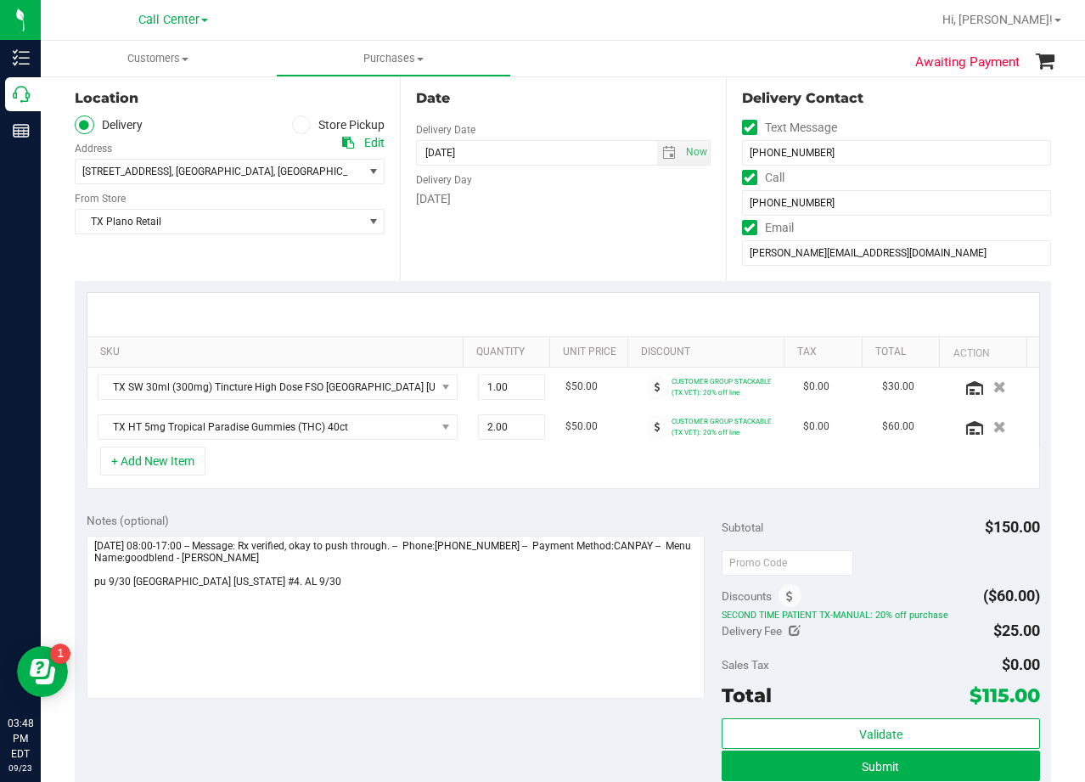
click at [638, 278] on div "Date Delivery Date 09/30/2025 Now 09/30/2025 06:00 PM Now Delivery Day Tuesday" at bounding box center [562, 177] width 325 height 208
click at [644, 227] on div "Date Delivery Date 09/30/2025 Now 09/30/2025 06:00 PM Now Delivery Day Tuesday" at bounding box center [562, 177] width 325 height 208
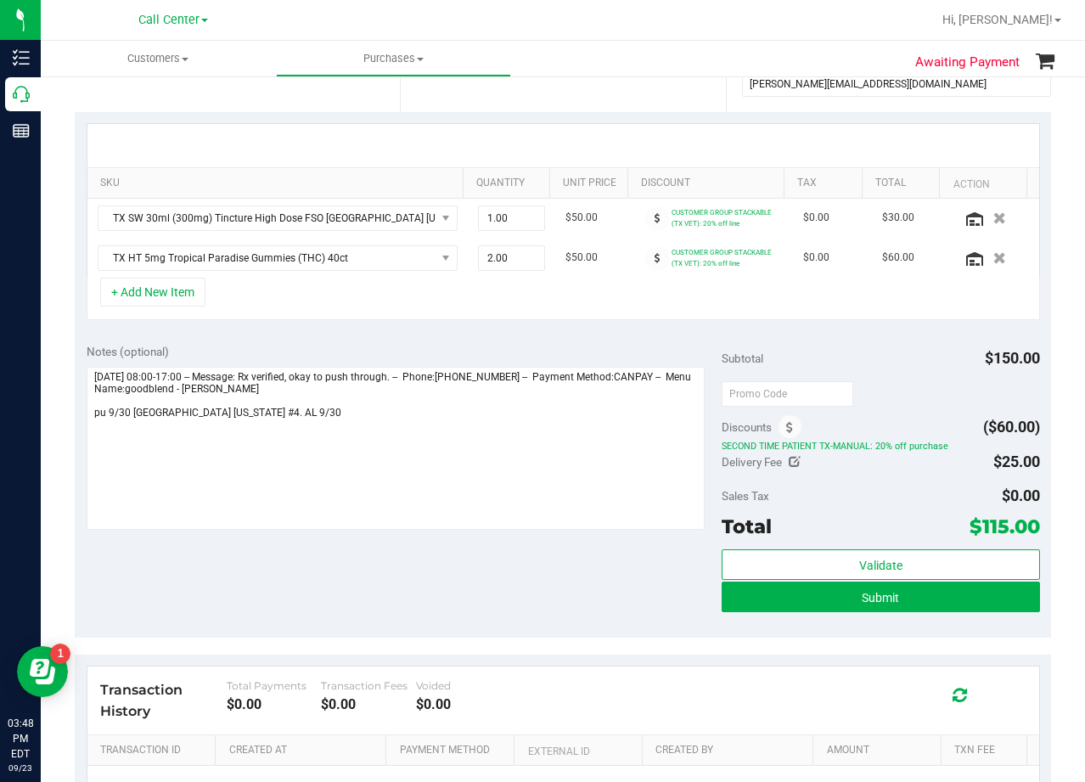
scroll to position [340, 0]
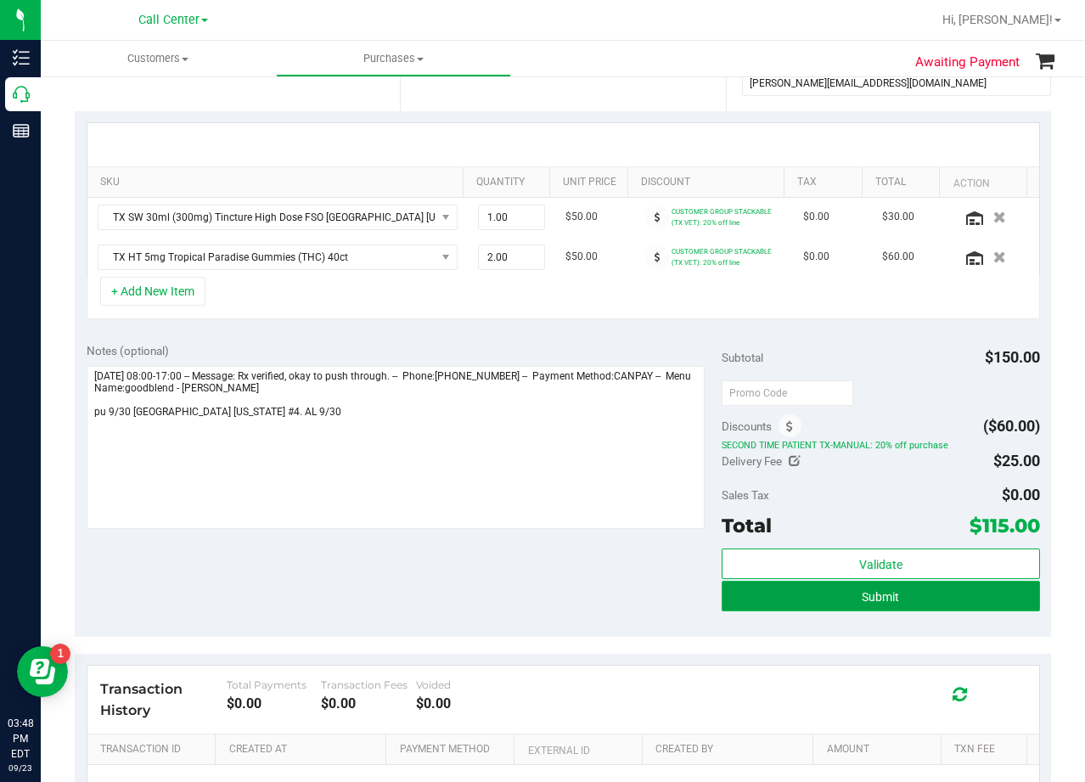
click at [722, 599] on button "Submit" at bounding box center [881, 596] width 318 height 31
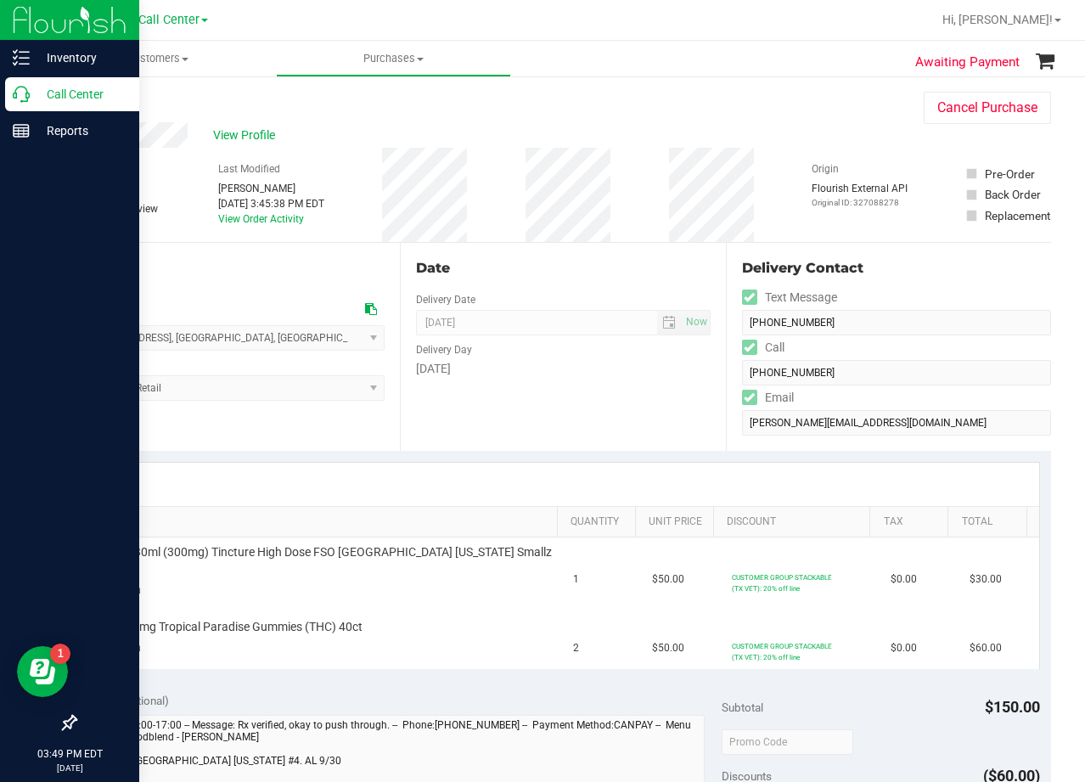
click at [38, 98] on p "Call Center" at bounding box center [81, 94] width 102 height 20
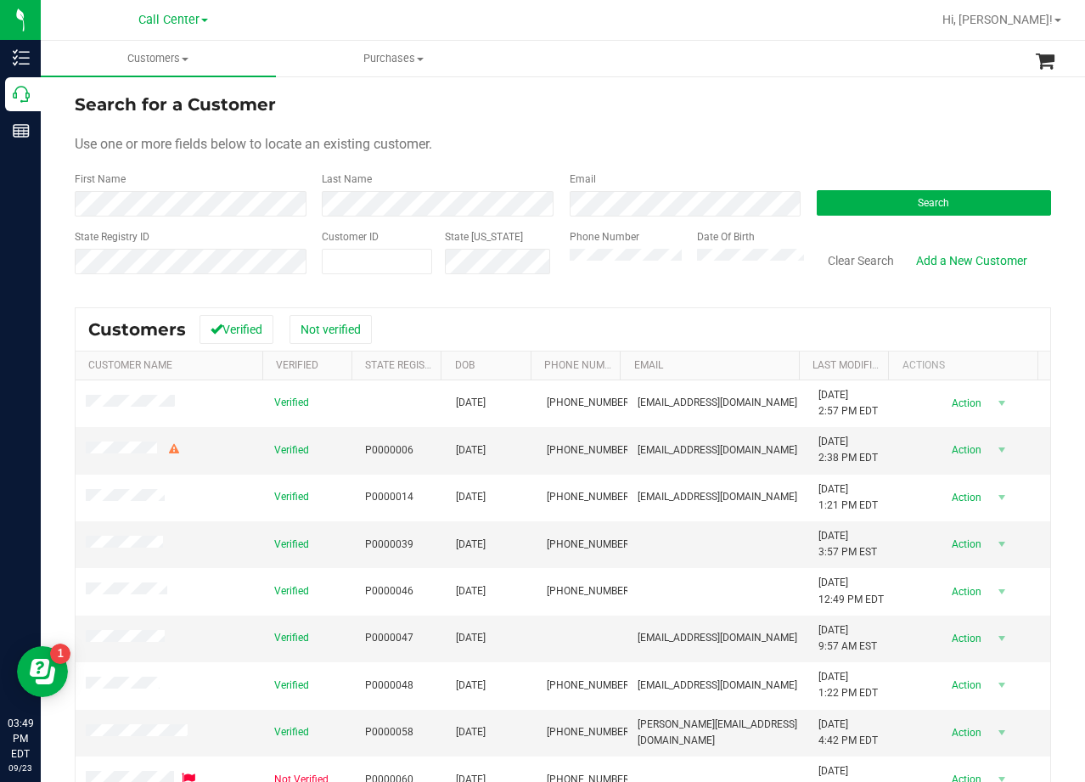
drag, startPoint x: 667, startPoint y: 129, endPoint x: 657, endPoint y: 134, distance: 10.6
click at [667, 129] on form "Search for a Customer Use one or more fields below to locate an existing custom…" at bounding box center [563, 191] width 976 height 198
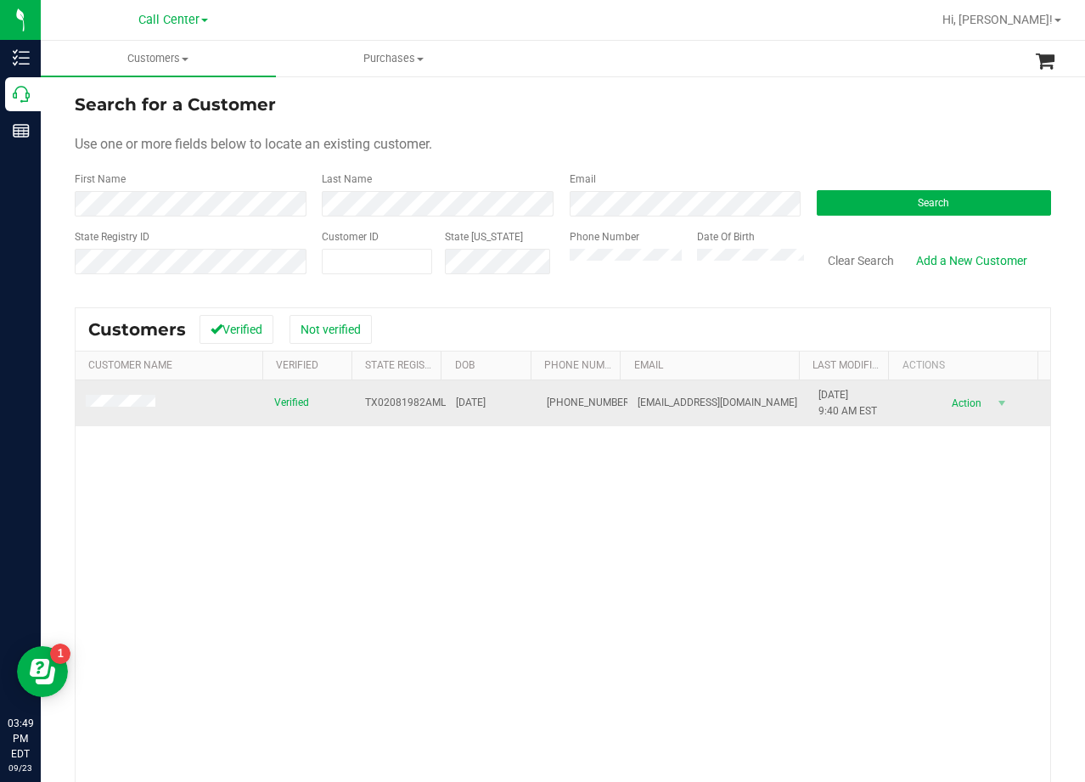
click at [166, 406] on td at bounding box center [170, 403] width 188 height 46
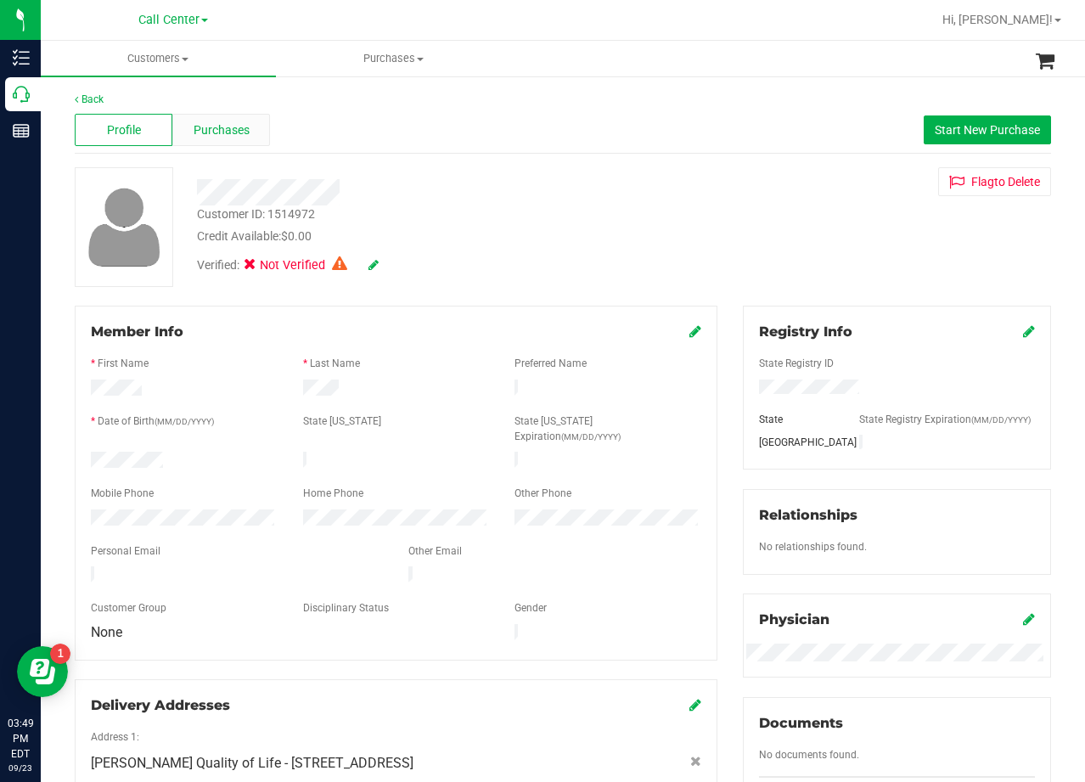
click at [227, 127] on span "Purchases" at bounding box center [222, 130] width 56 height 18
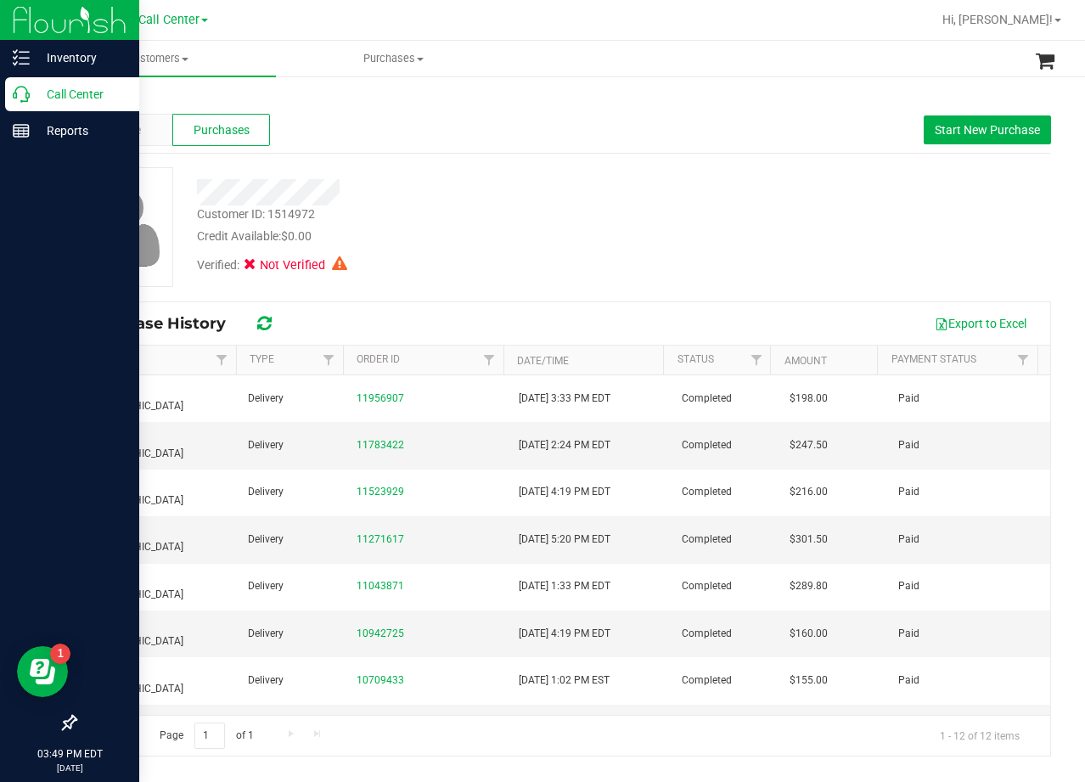
click at [25, 96] on icon at bounding box center [21, 94] width 17 height 17
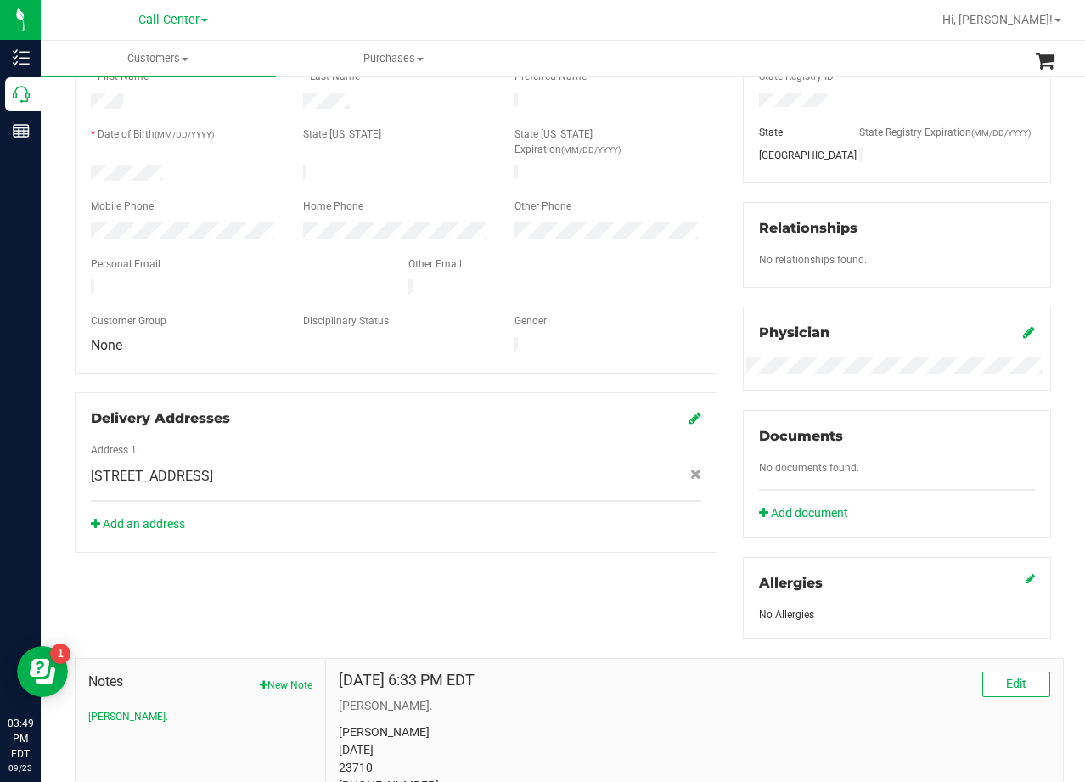
scroll to position [340, 0]
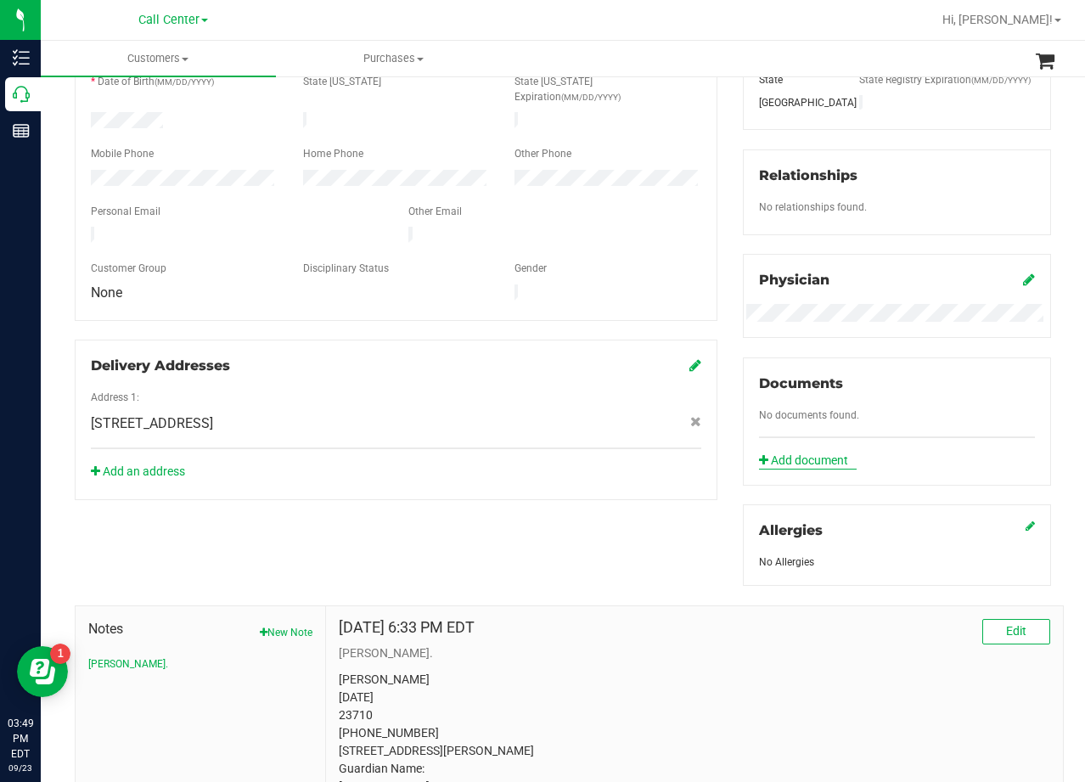
click at [801, 458] on link "Add document" at bounding box center [808, 461] width 98 height 18
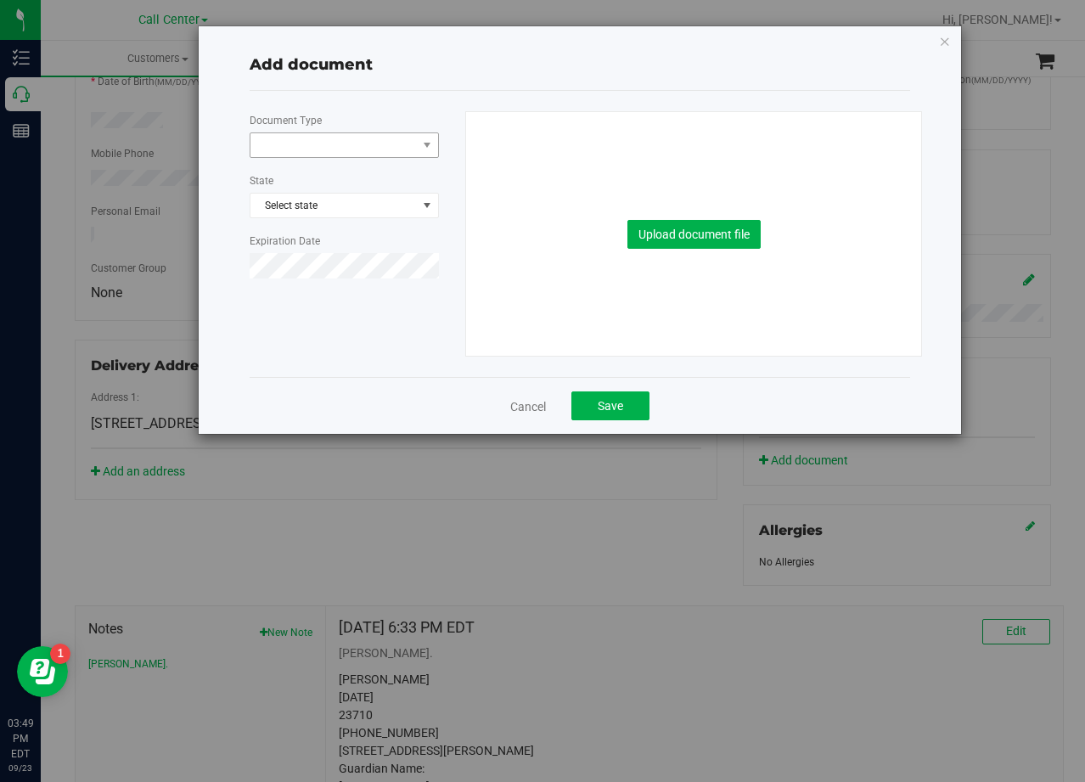
click at [374, 152] on span at bounding box center [333, 145] width 166 height 24
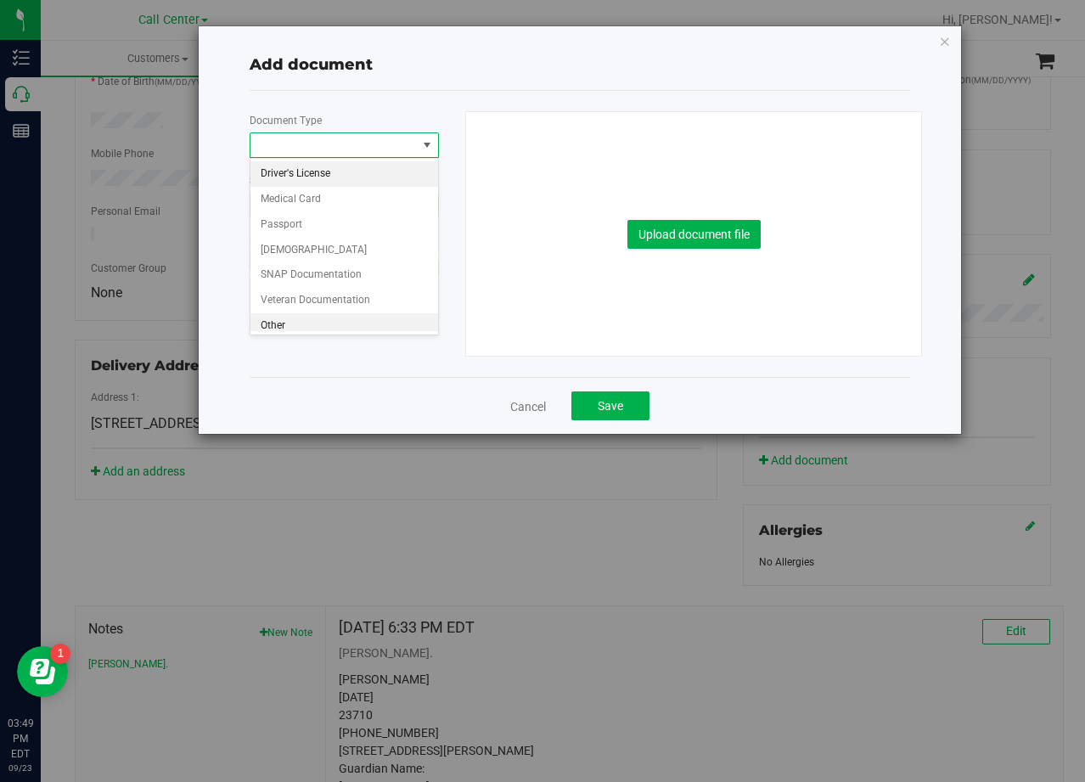
click at [333, 326] on li "Other" at bounding box center [344, 325] width 188 height 25
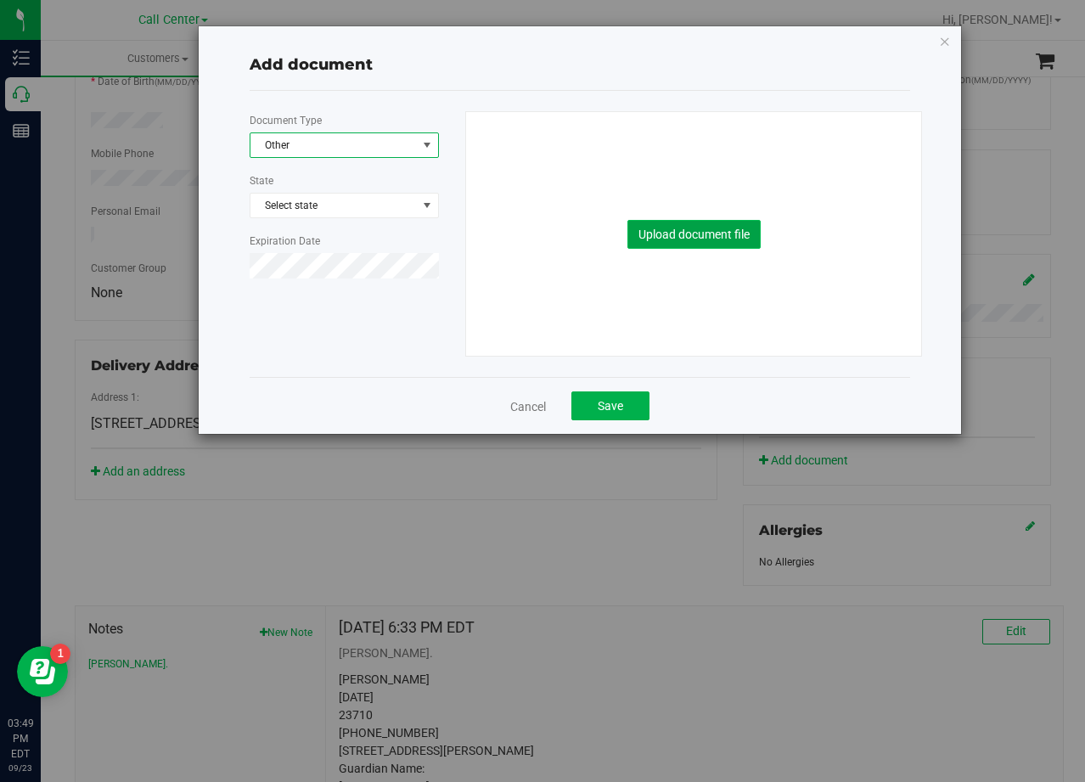
click at [689, 234] on button "Upload document file" at bounding box center [693, 234] width 133 height 29
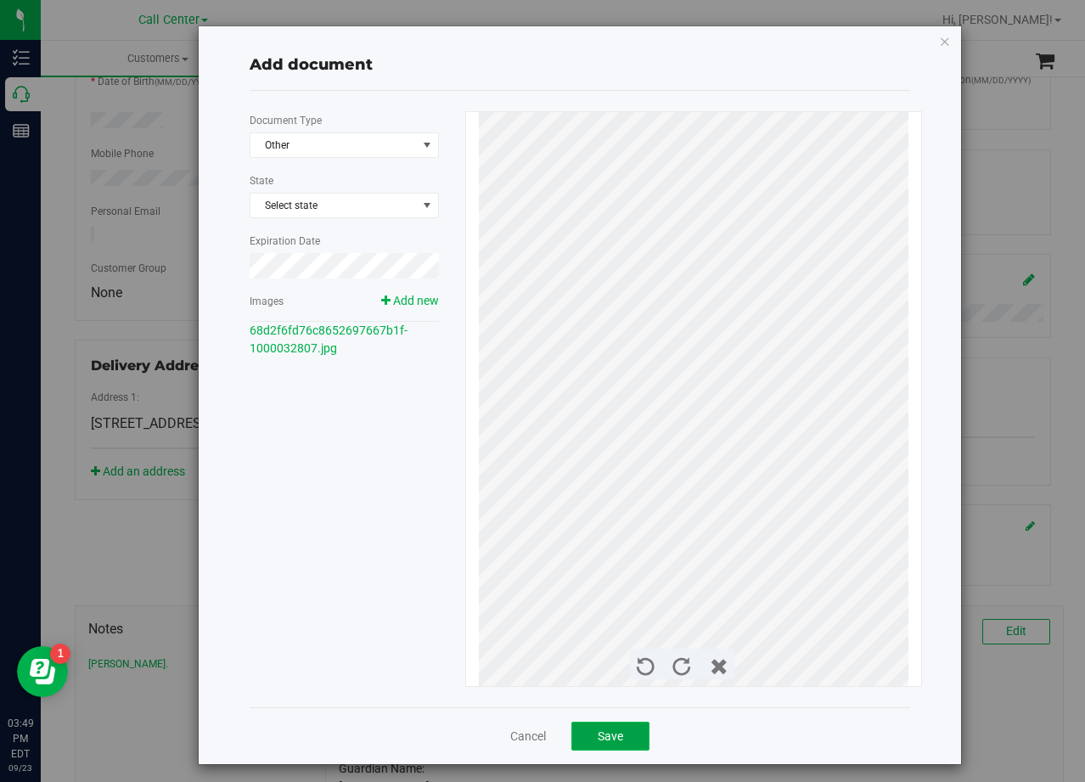
click at [621, 731] on button "Save" at bounding box center [610, 736] width 78 height 29
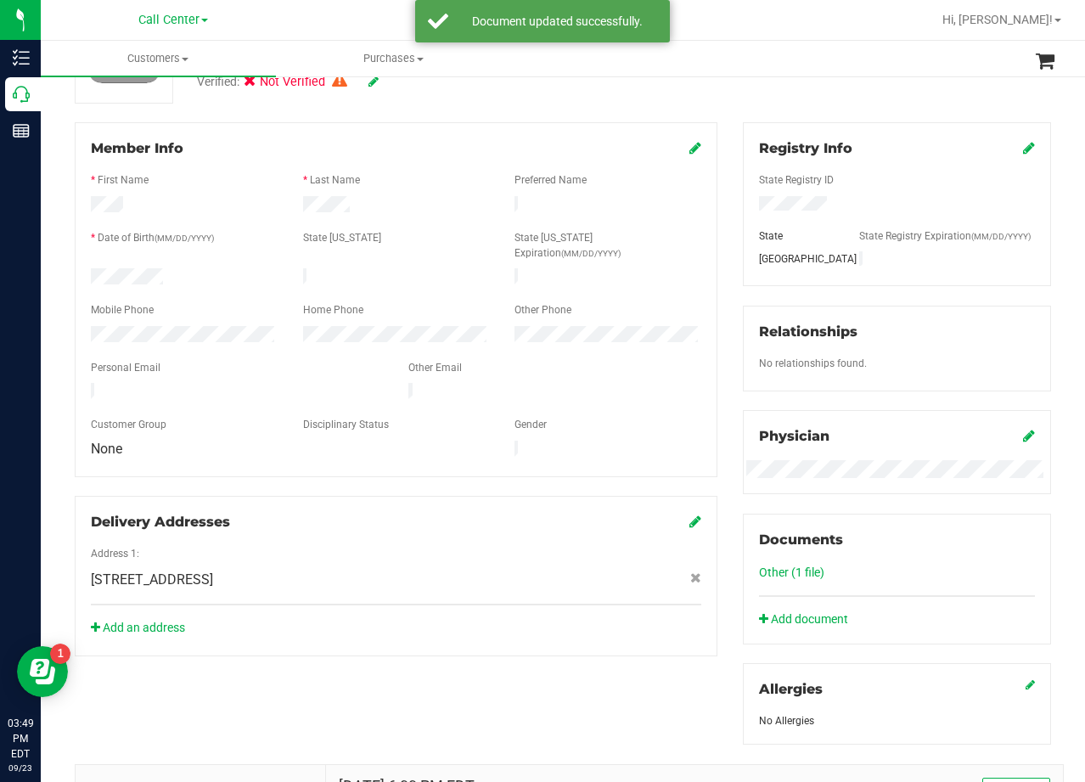
scroll to position [170, 0]
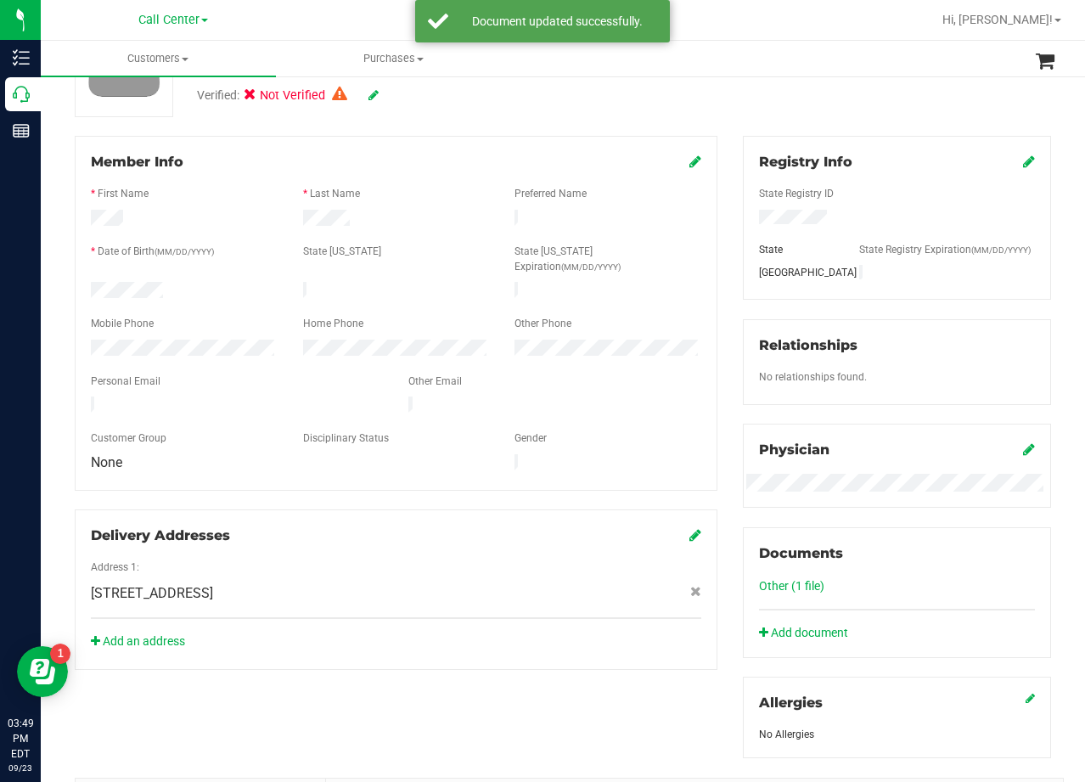
click at [689, 160] on icon at bounding box center [695, 162] width 12 height 14
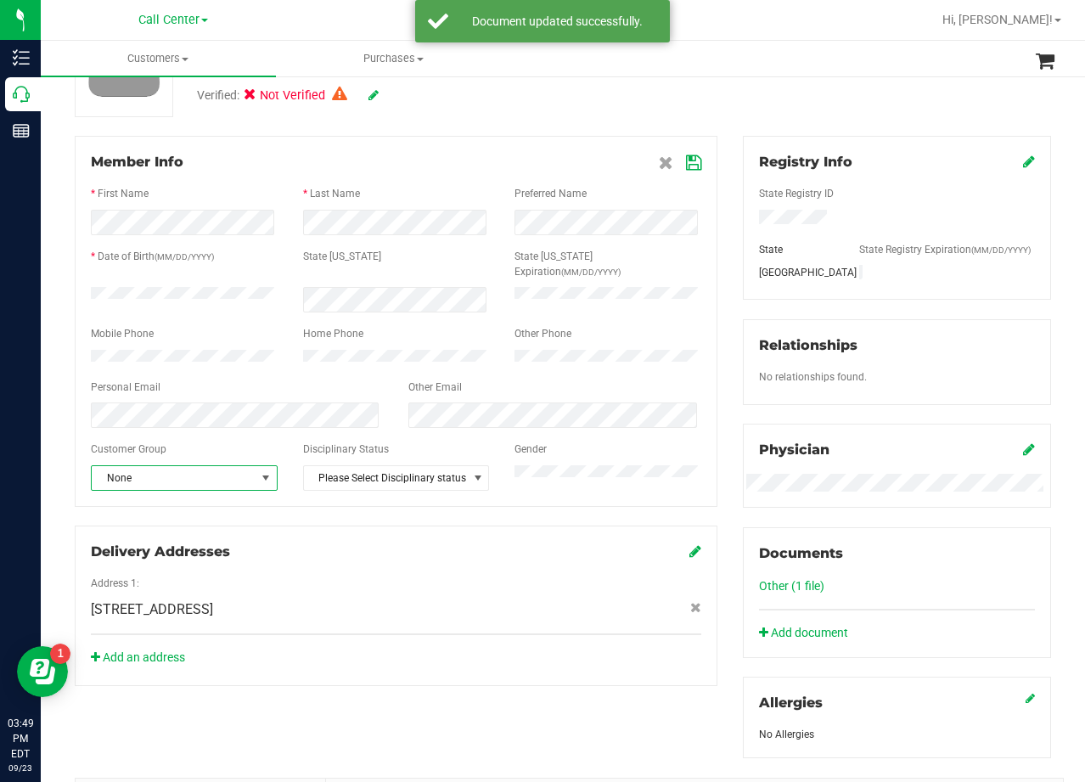
drag, startPoint x: 218, startPoint y: 468, endPoint x: 230, endPoint y: 481, distance: 18.1
click at [220, 469] on span "None" at bounding box center [174, 478] width 164 height 24
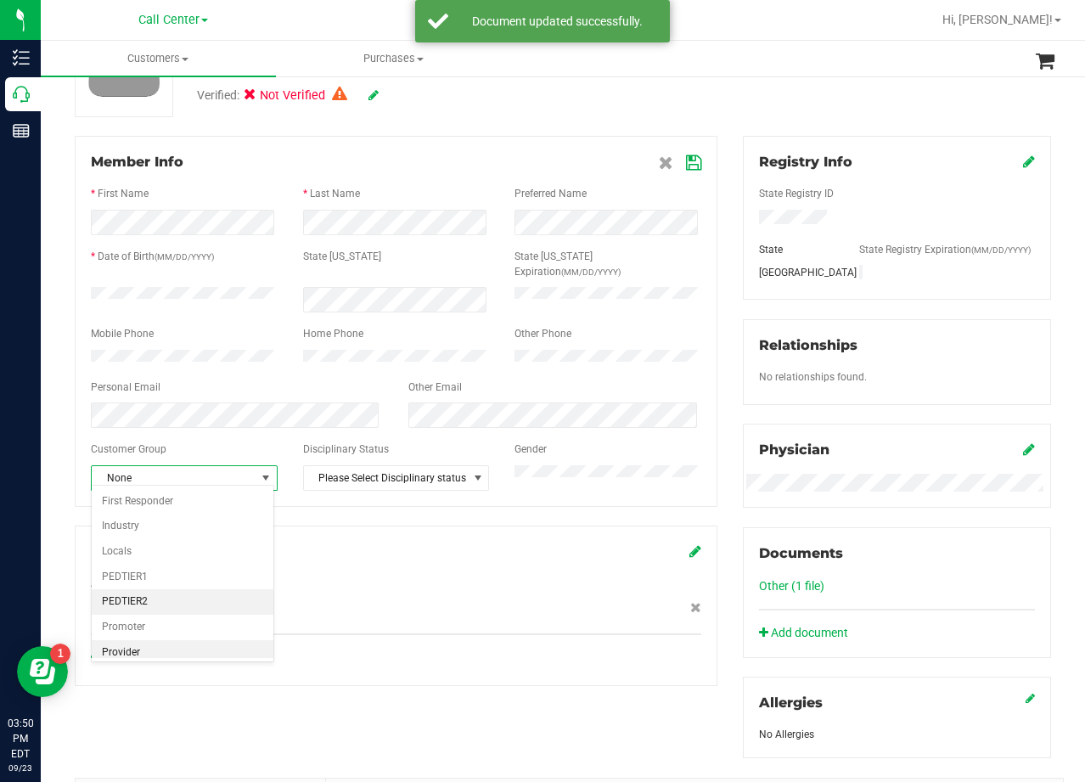
scroll to position [209, 0]
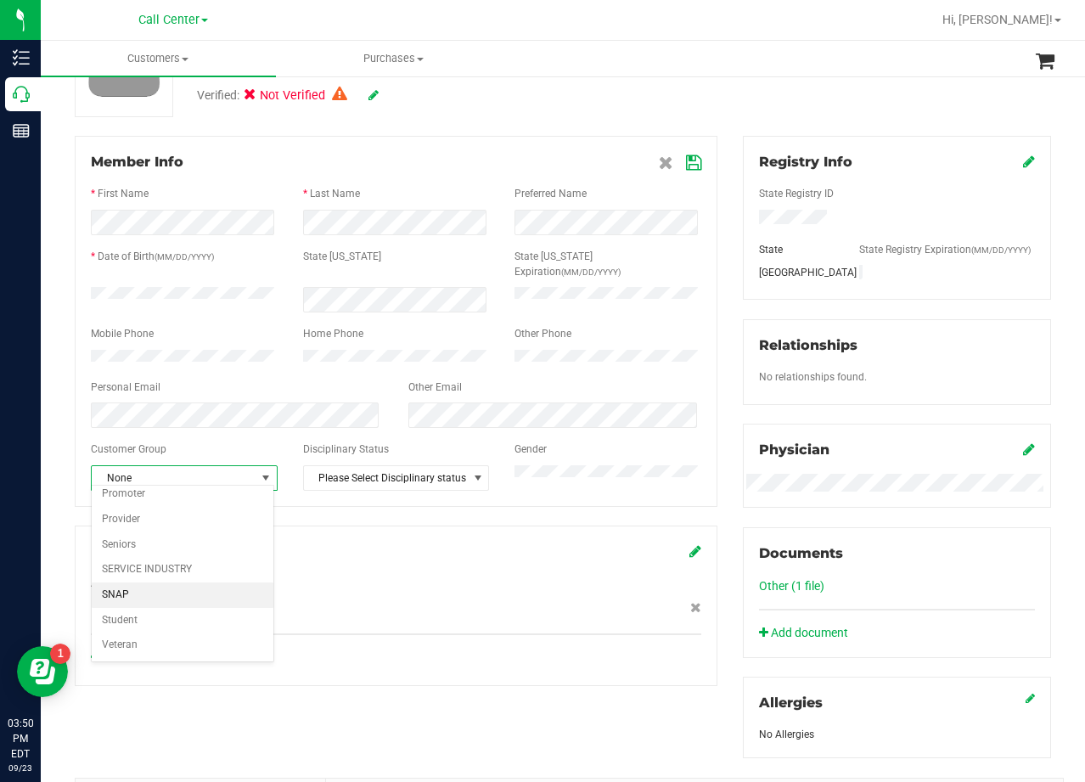
click at [193, 593] on li "SNAP" at bounding box center [183, 594] width 182 height 25
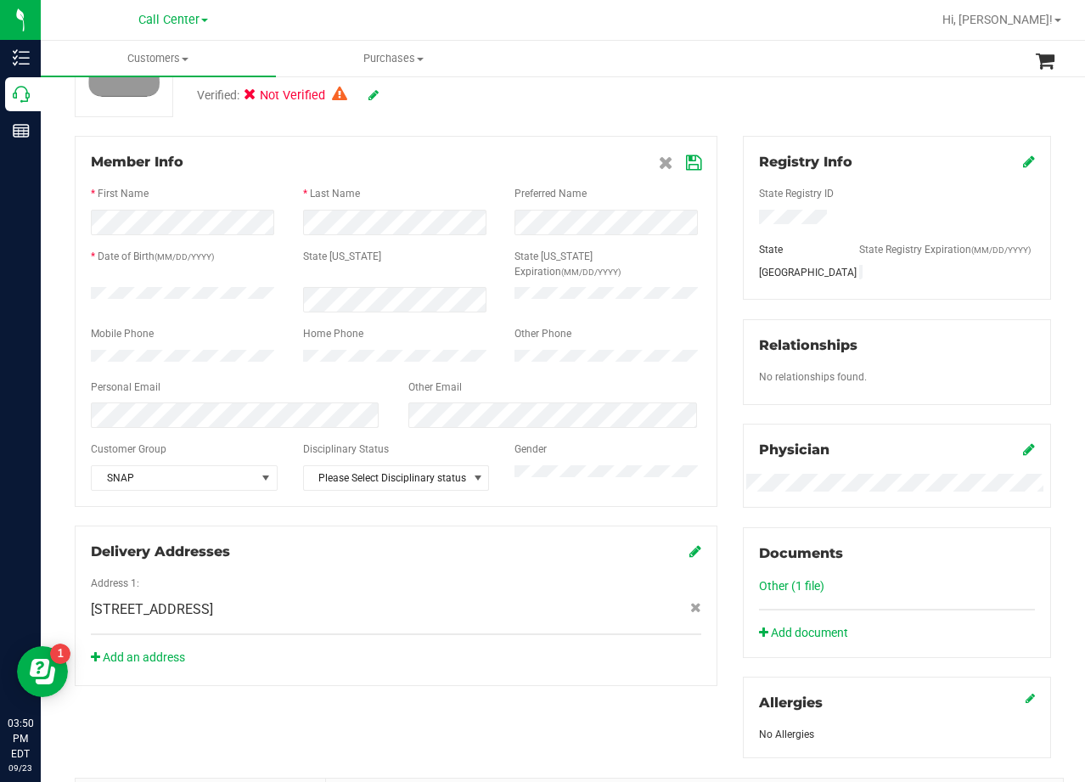
click at [686, 166] on icon at bounding box center [693, 163] width 15 height 14
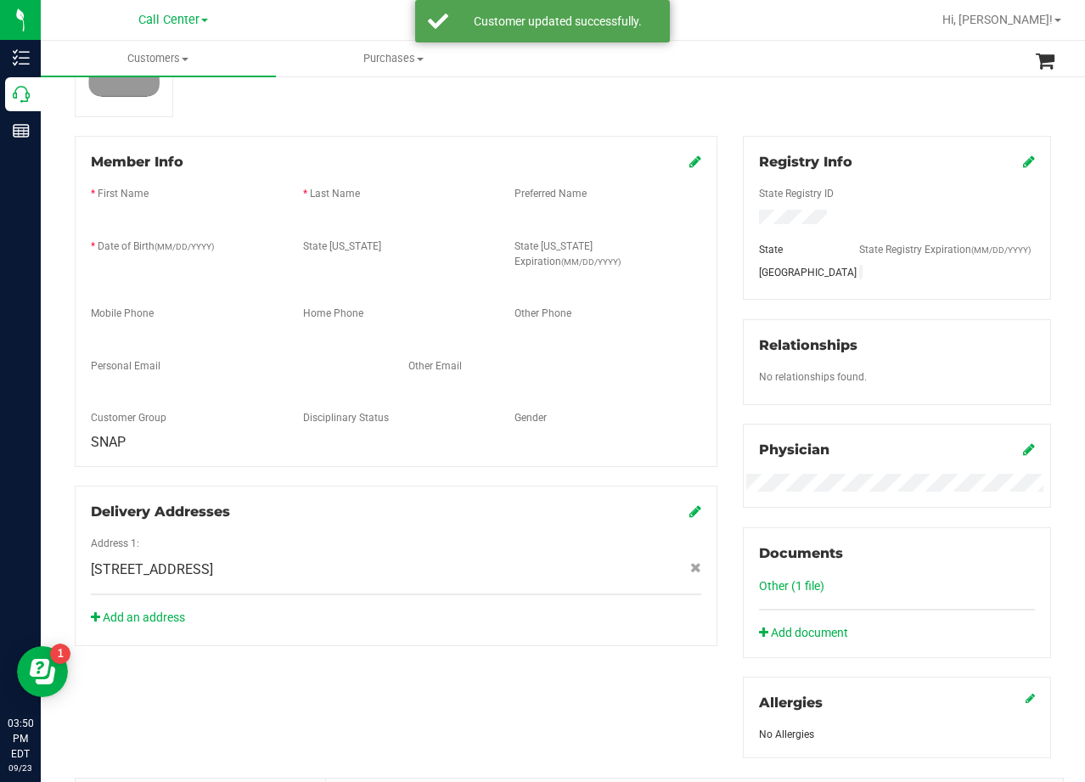
drag, startPoint x: 715, startPoint y: 172, endPoint x: 721, endPoint y: 187, distance: 15.6
click at [717, 177] on div "Member Info * First Name * Last Name Preferred Name * Date of Birth (MM/DD/YYYY…" at bounding box center [396, 391] width 668 height 510
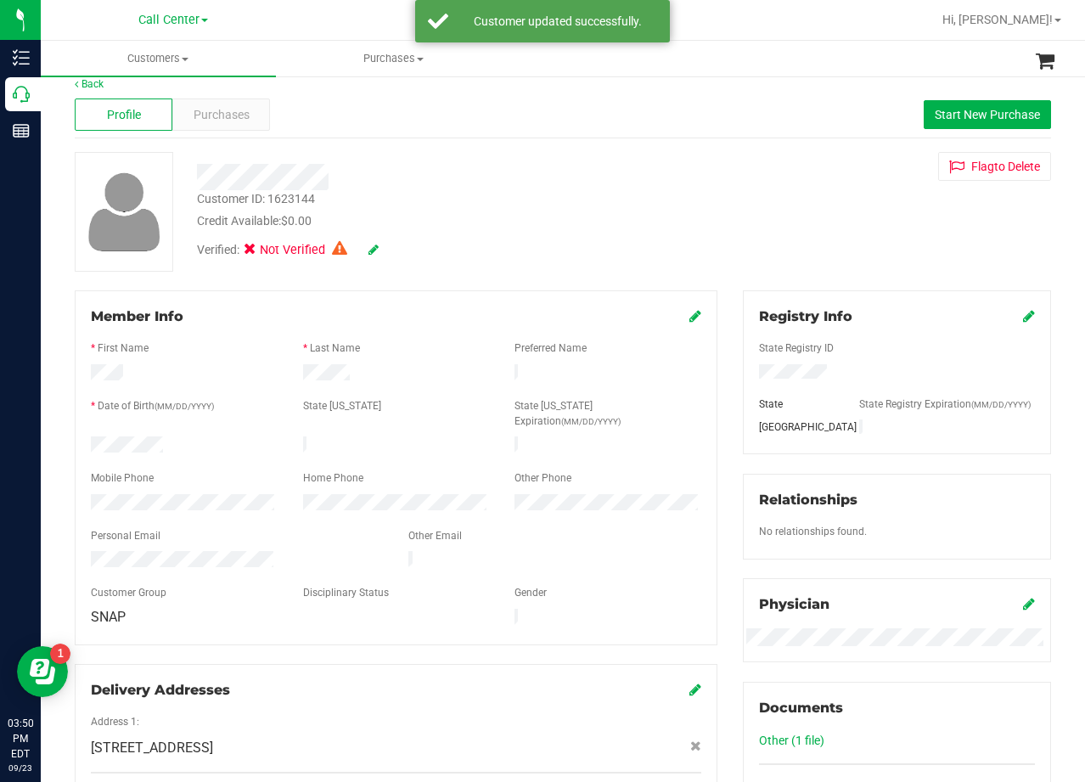
scroll to position [0, 0]
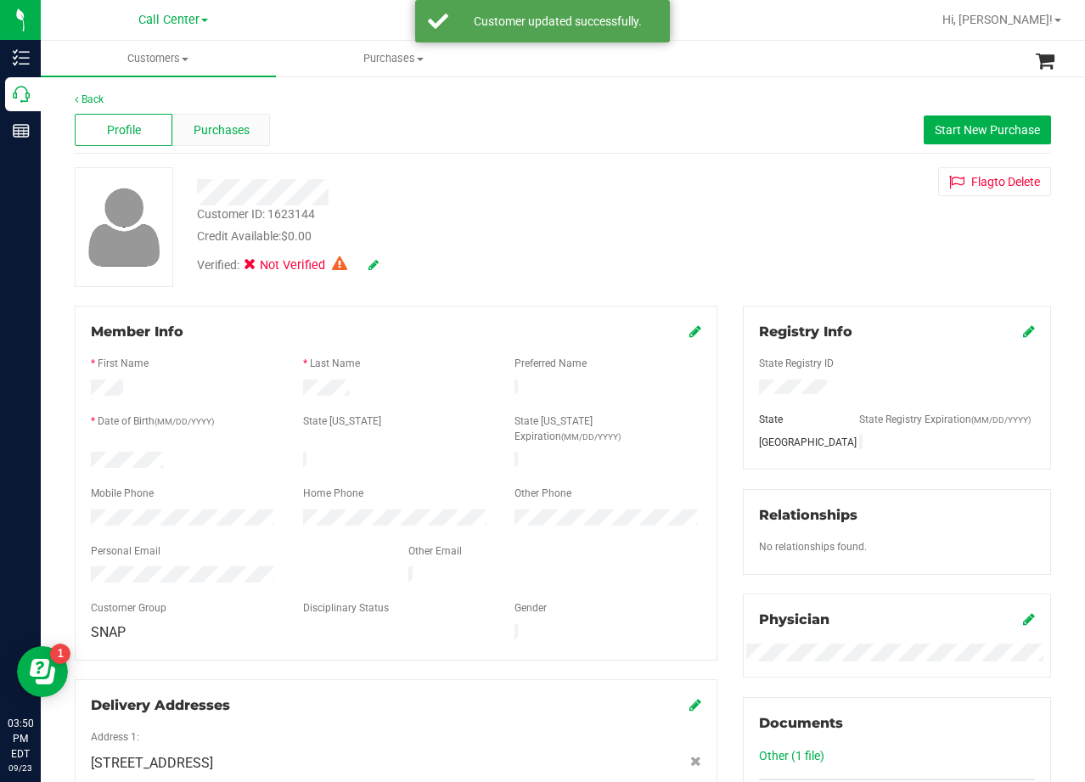
drag, startPoint x: 150, startPoint y: 117, endPoint x: 199, endPoint y: 121, distance: 48.5
click at [153, 117] on div "Profile" at bounding box center [124, 130] width 98 height 32
click at [203, 121] on span "Purchases" at bounding box center [222, 130] width 56 height 18
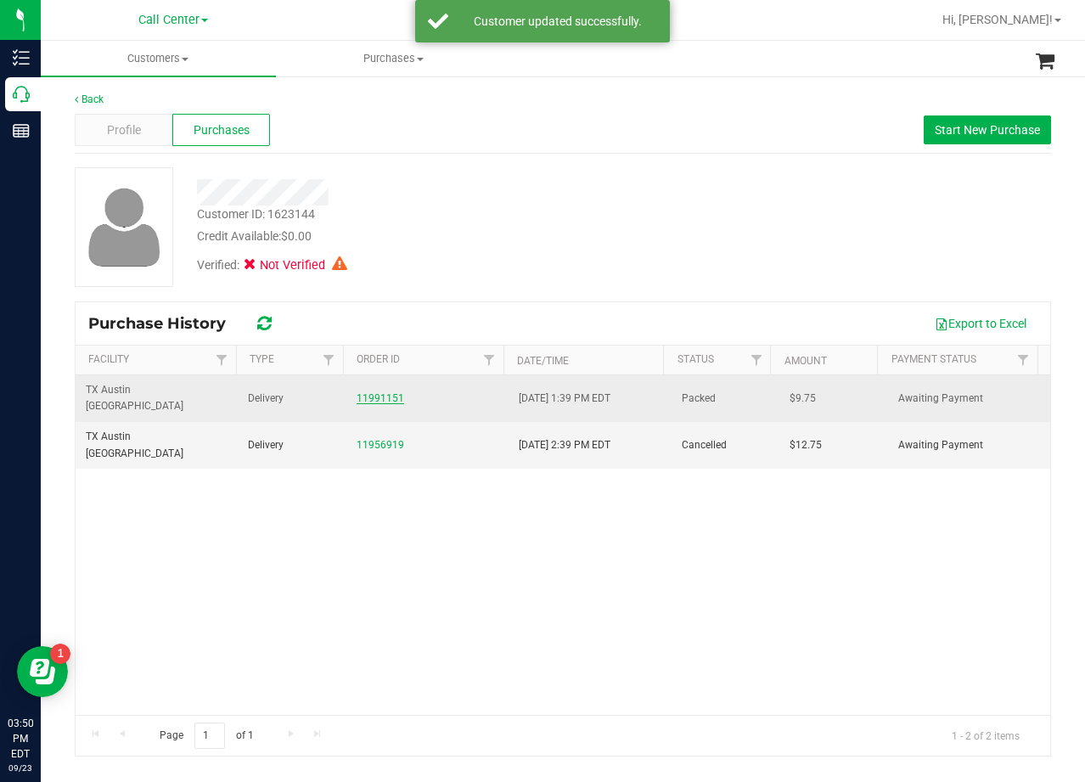
click at [388, 393] on link "11991151" at bounding box center [381, 398] width 48 height 12
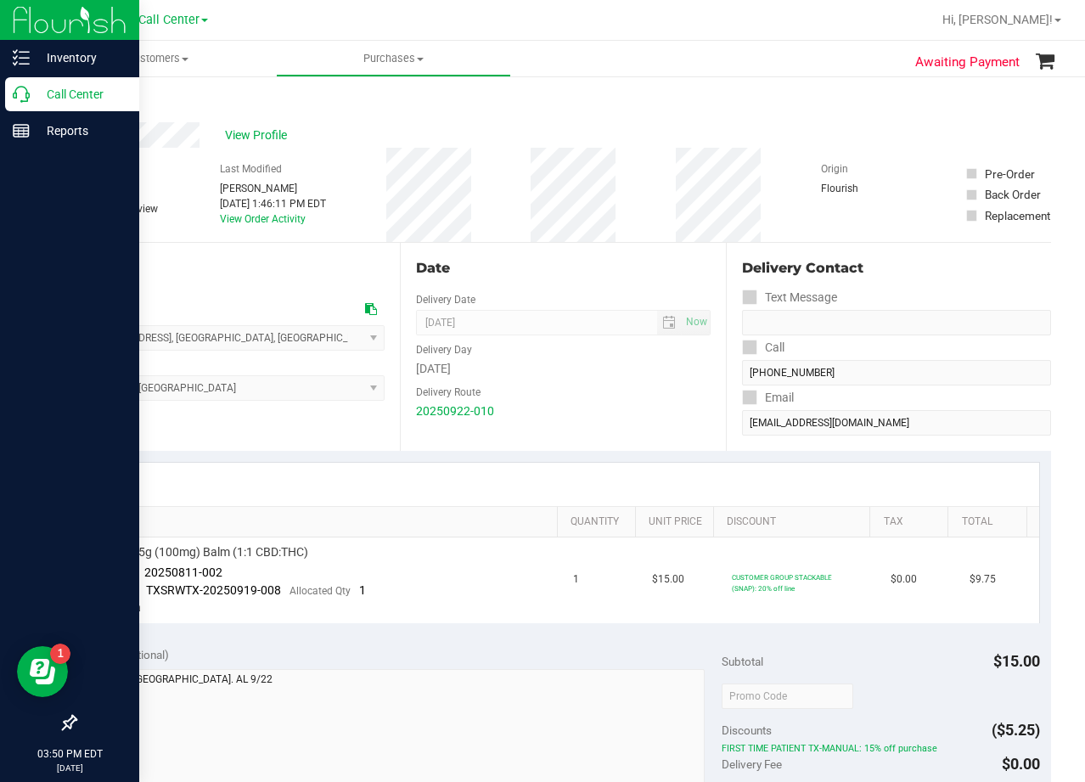
click at [36, 104] on p "Call Center" at bounding box center [81, 94] width 102 height 20
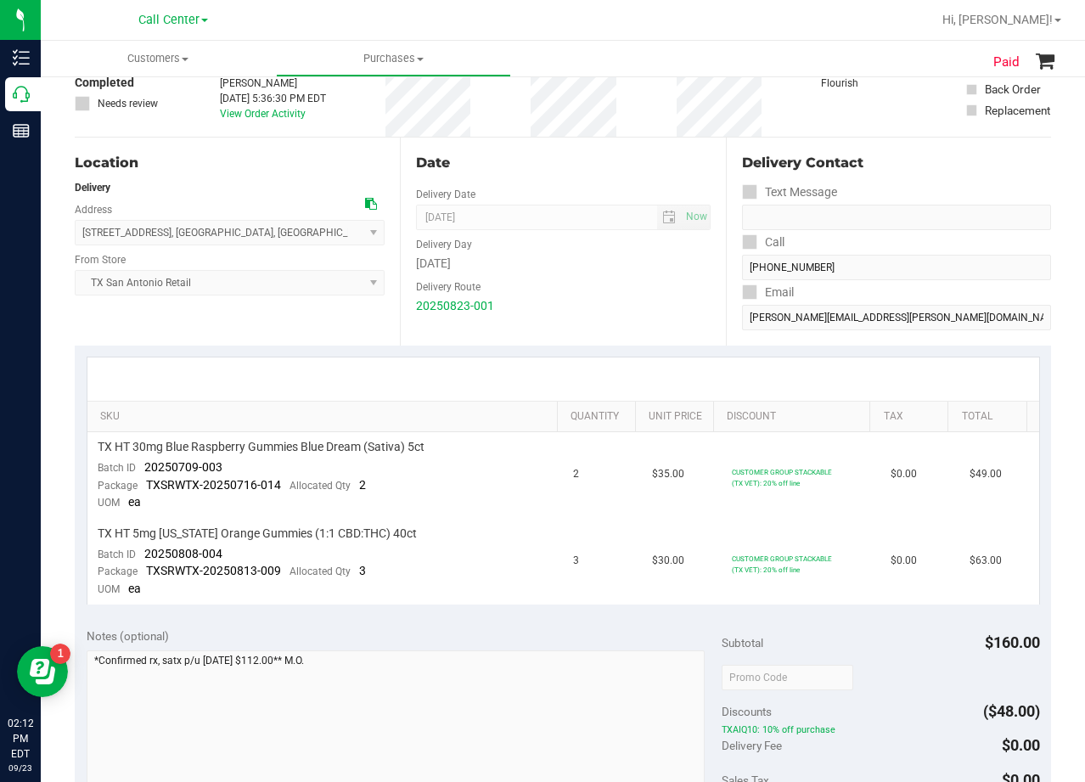
scroll to position [170, 0]
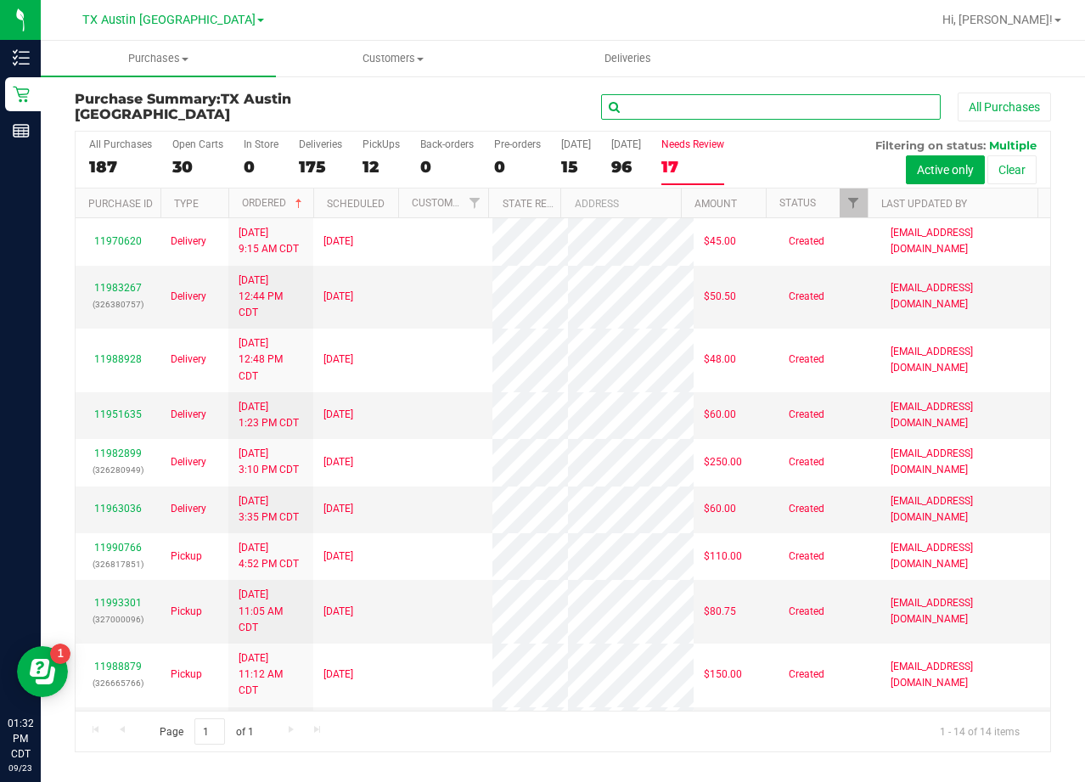
click at [836, 108] on input "text" at bounding box center [771, 106] width 340 height 25
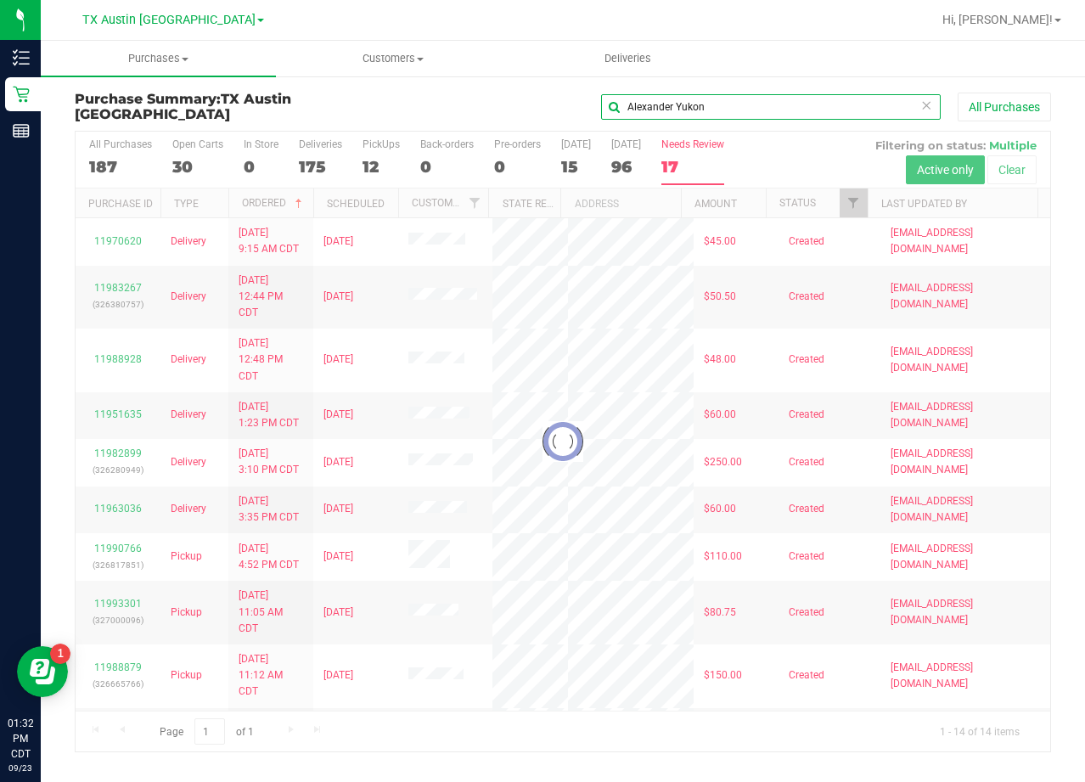
type input "Alexander Yukon"
click at [110, 159] on div at bounding box center [563, 442] width 975 height 620
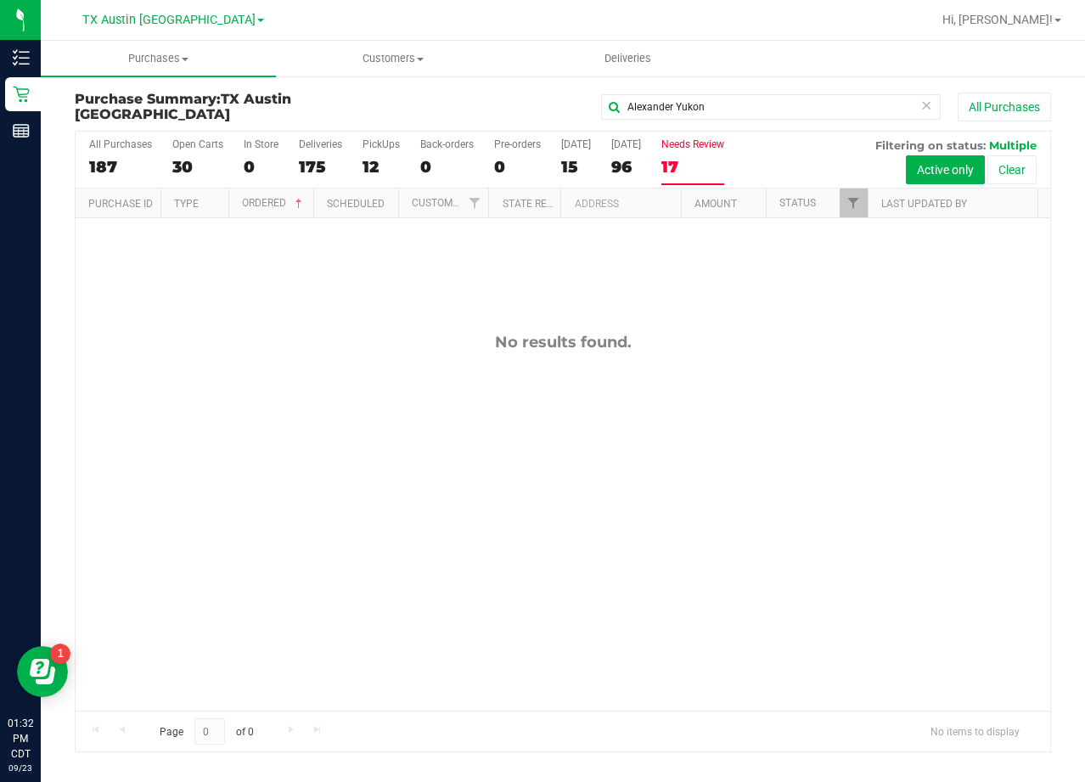
click at [470, 82] on div "Purchase Summary: TX Austin [PERSON_NAME] Yukon All Purchases All Purchases 187…" at bounding box center [563, 422] width 1044 height 695
click at [121, 157] on div "187" at bounding box center [120, 167] width 63 height 20
click at [0, 0] on input "All Purchases 187" at bounding box center [0, 0] width 0 height 0
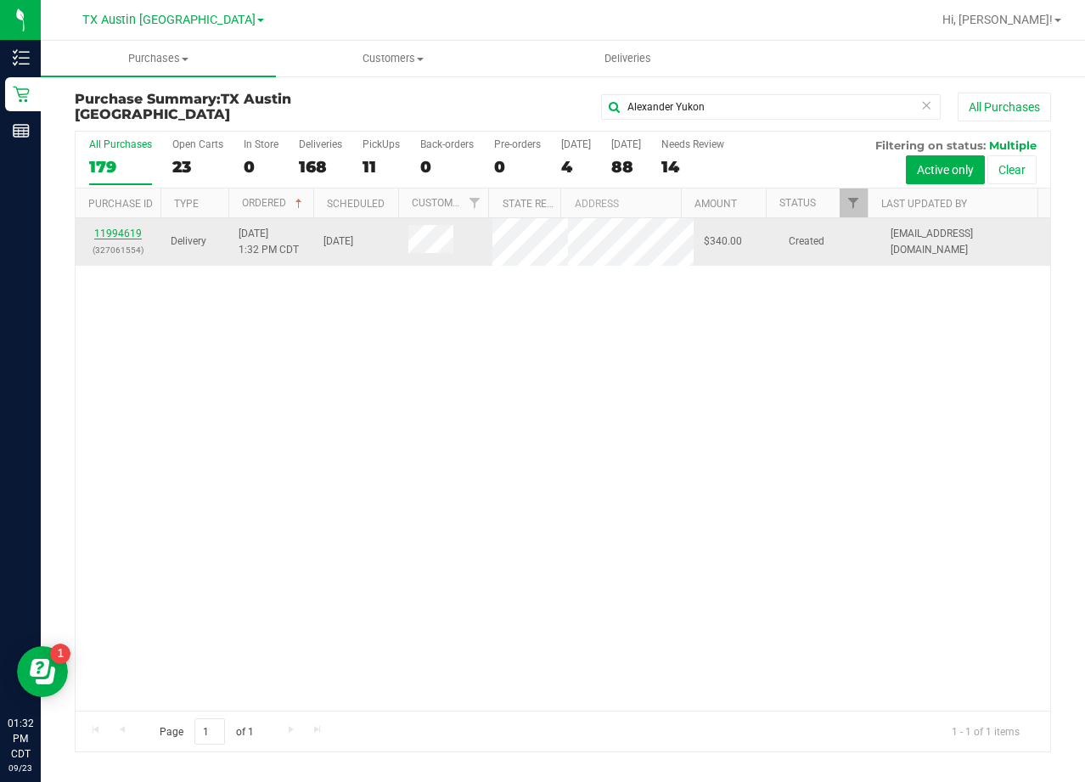
click at [110, 236] on link "11994619" at bounding box center [118, 234] width 48 height 12
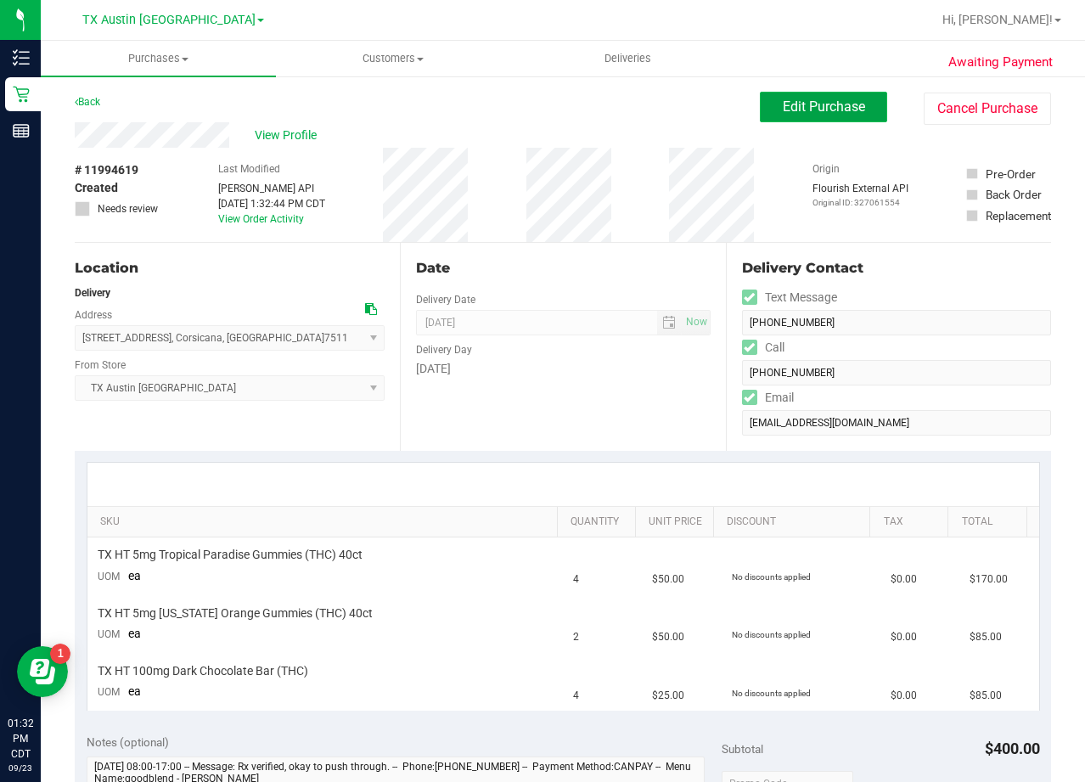
click at [785, 110] on span "Edit Purchase" at bounding box center [824, 106] width 82 height 16
click at [524, 116] on div "Back Edit Purchase Cancel Purchase" at bounding box center [563, 107] width 976 height 31
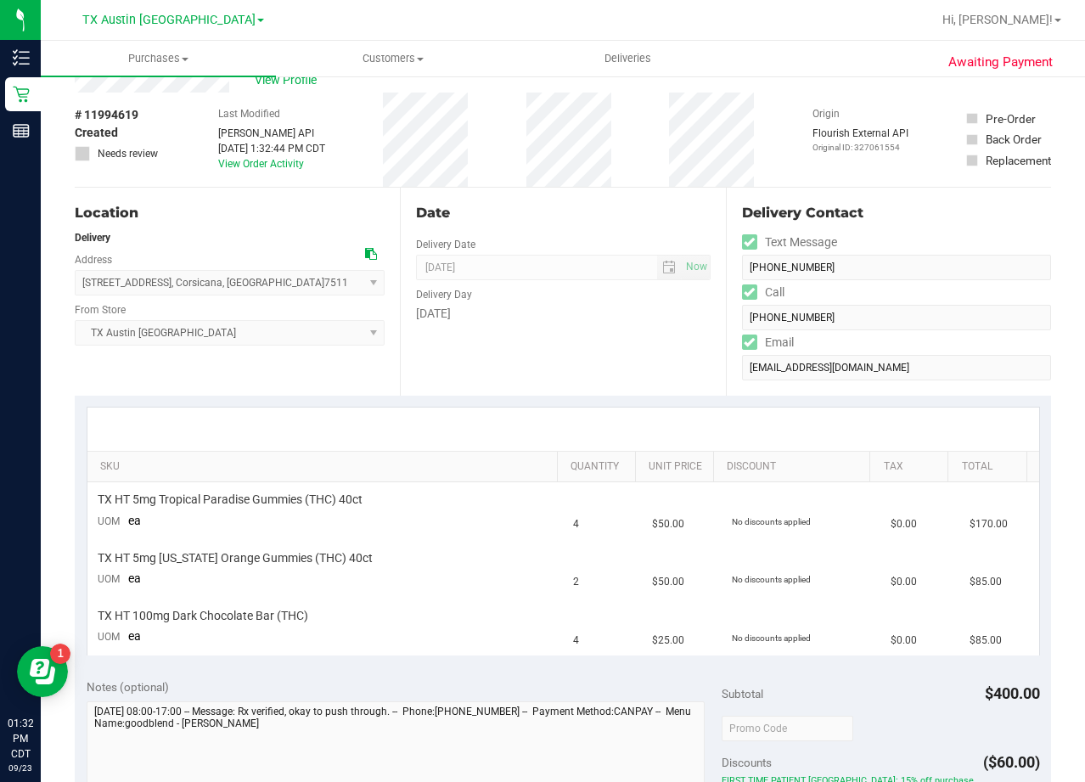
scroll to position [85, 0]
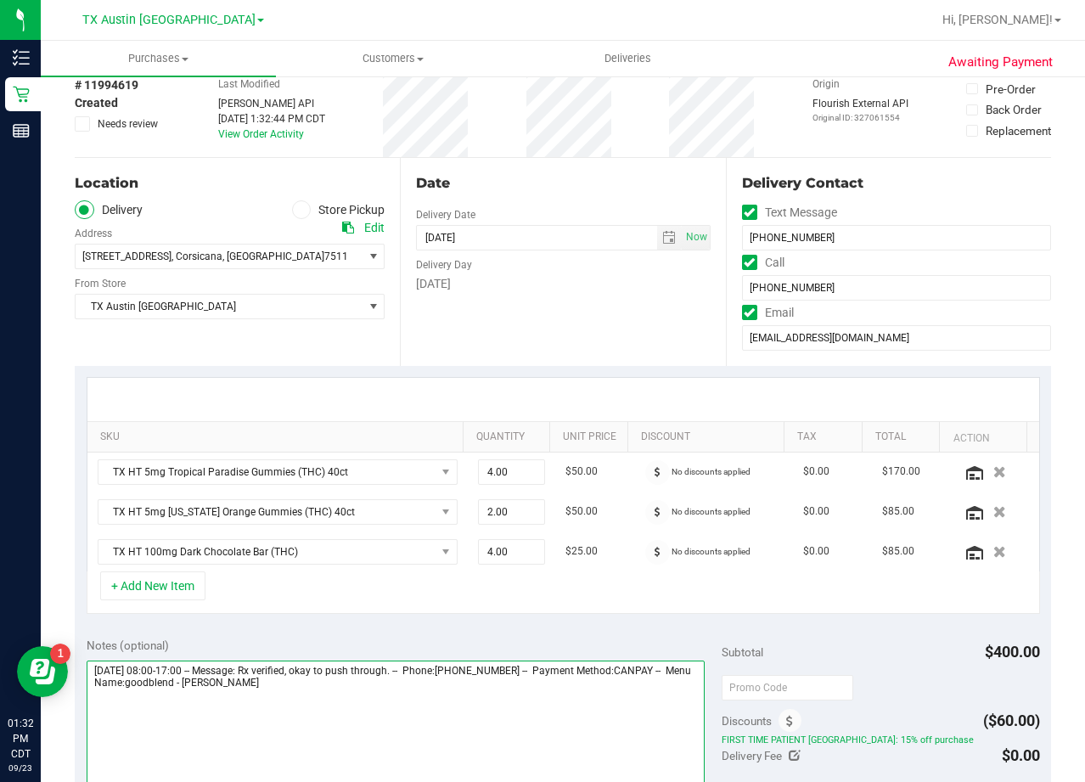
click at [408, 690] on textarea at bounding box center [396, 742] width 619 height 163
click at [246, 707] on textarea at bounding box center [396, 742] width 619 height 163
type textarea "Wednesday 09/24/2025 08:00-17:00 -- Message: Rx verified, okay to push through.…"
click at [197, 303] on span "TX Austin [GEOGRAPHIC_DATA]" at bounding box center [219, 307] width 287 height 24
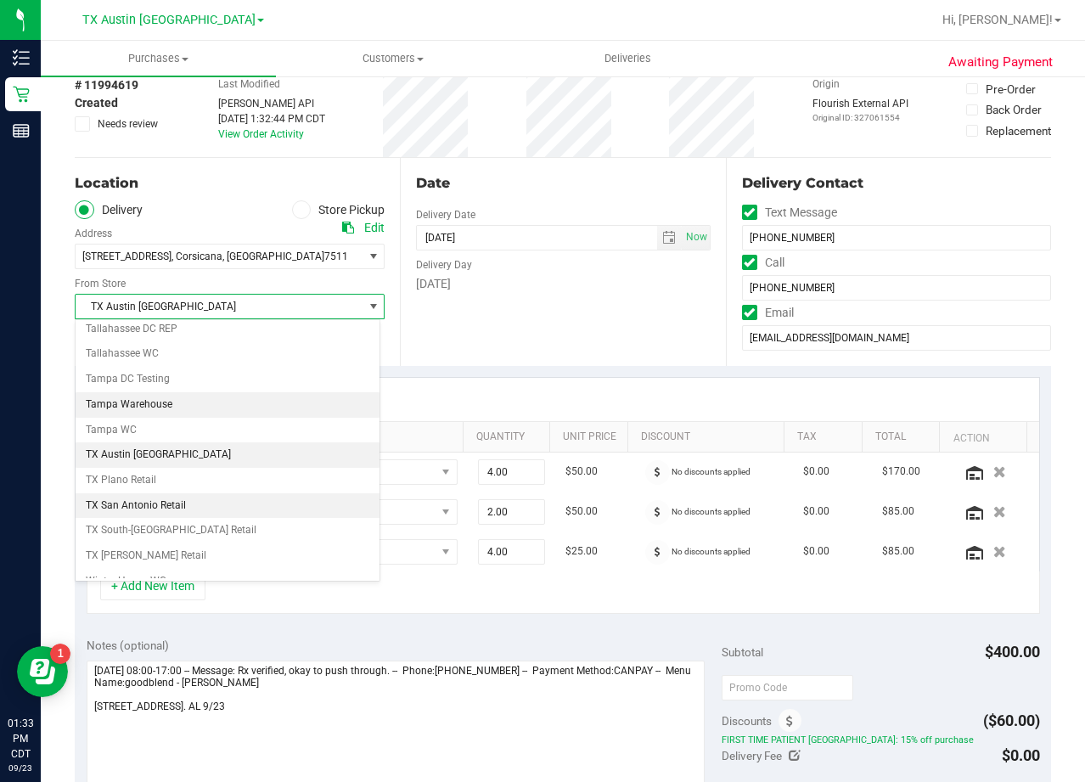
scroll to position [1234, 0]
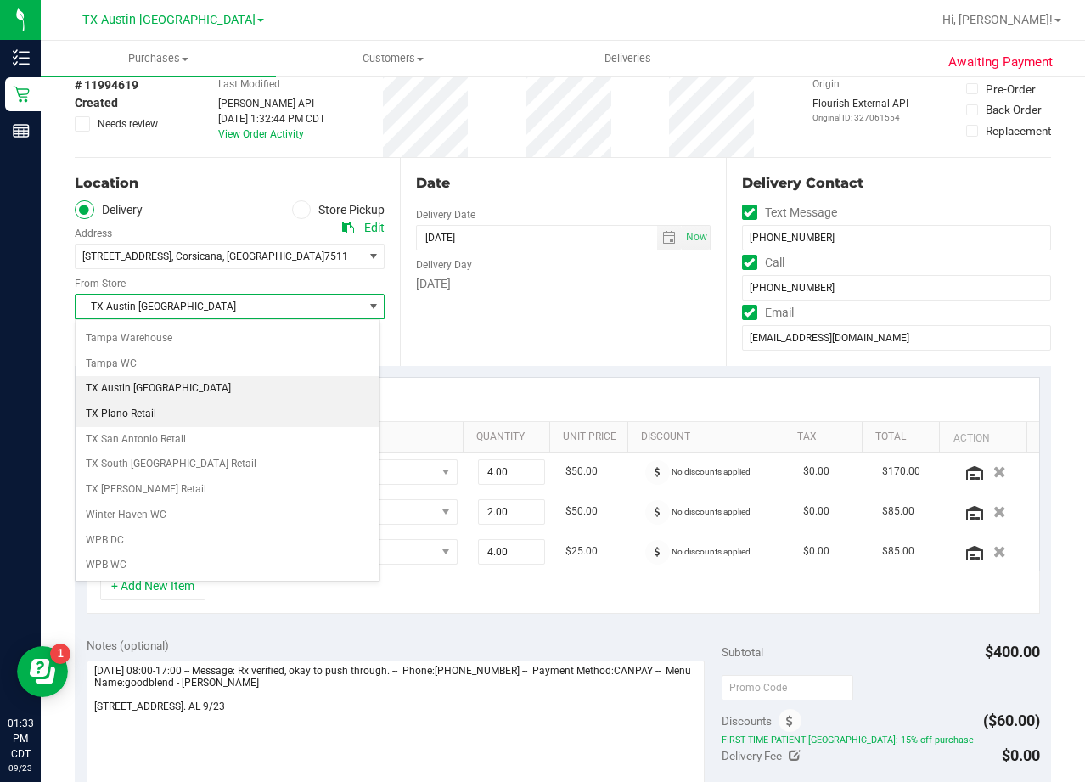
click at [161, 408] on li "TX Plano Retail" at bounding box center [228, 414] width 304 height 25
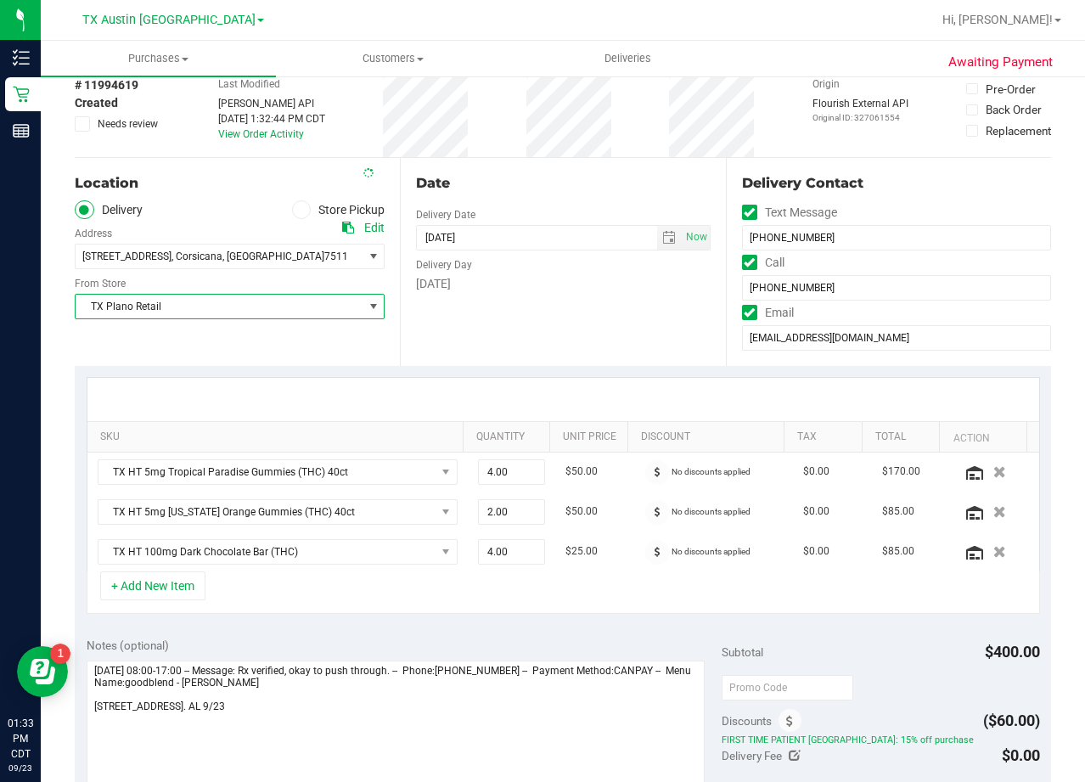
click at [545, 290] on div "[DATE]" at bounding box center [563, 284] width 294 height 18
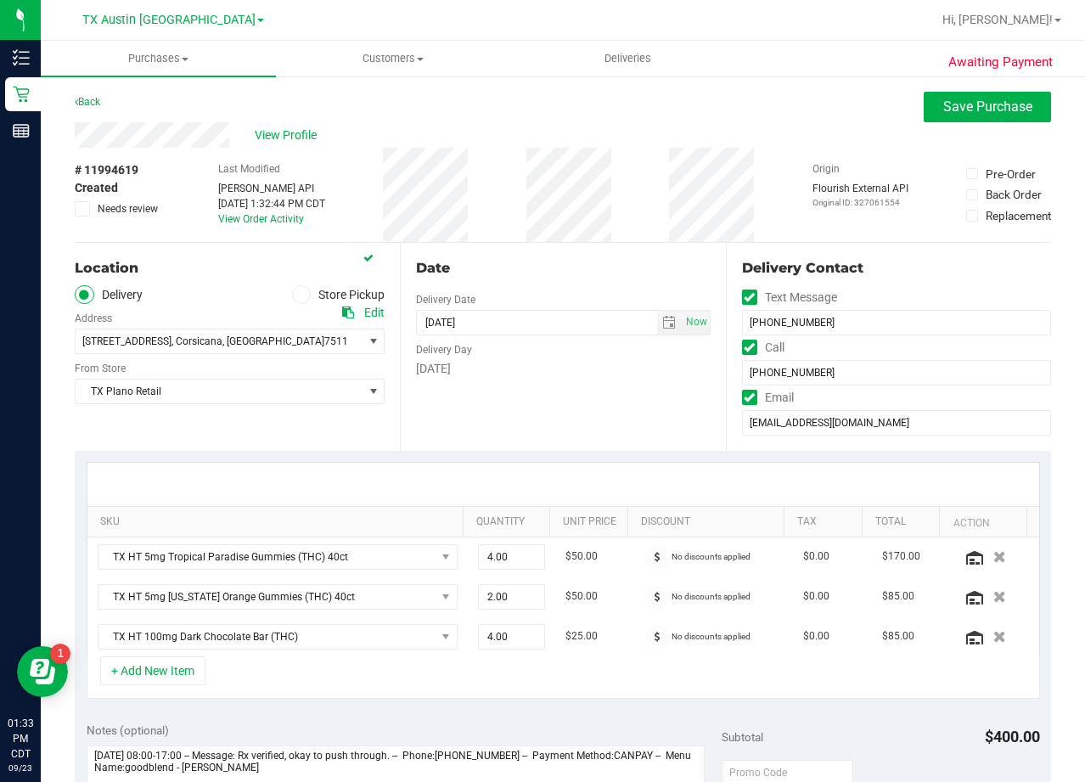
click at [554, 253] on div "Date Delivery Date 09/24/2025 Now 09/24/2025 06:00 PM Now Delivery Day Wednesday" at bounding box center [562, 347] width 325 height 208
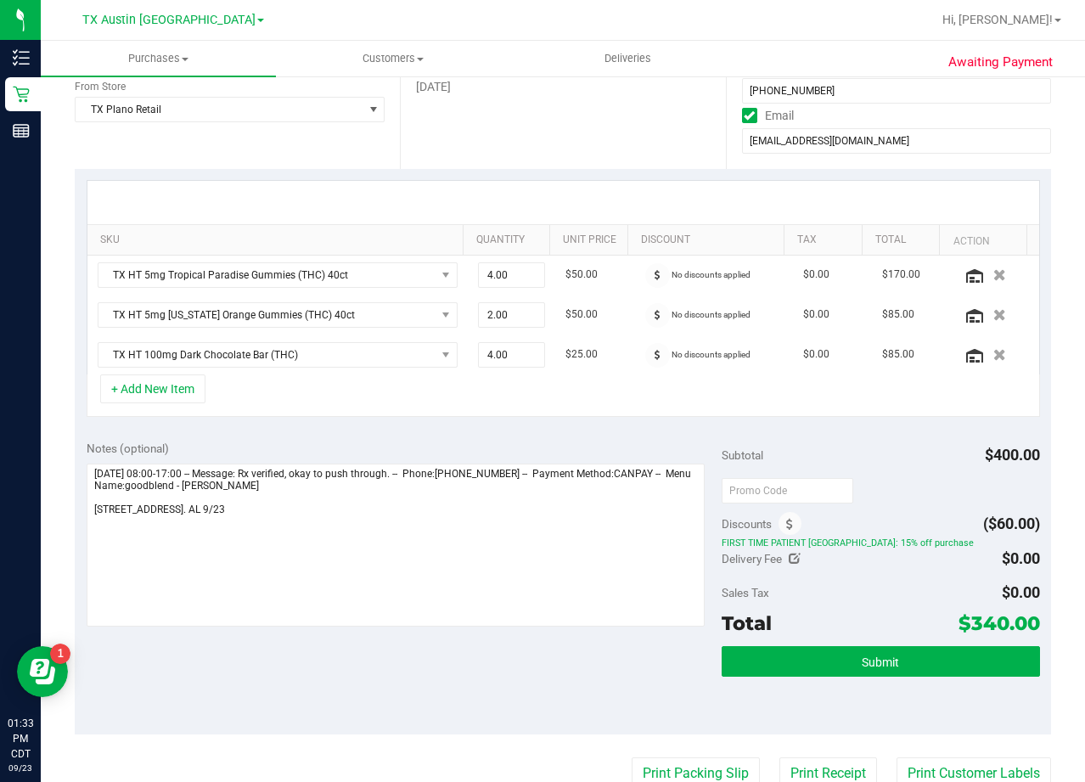
scroll to position [340, 0]
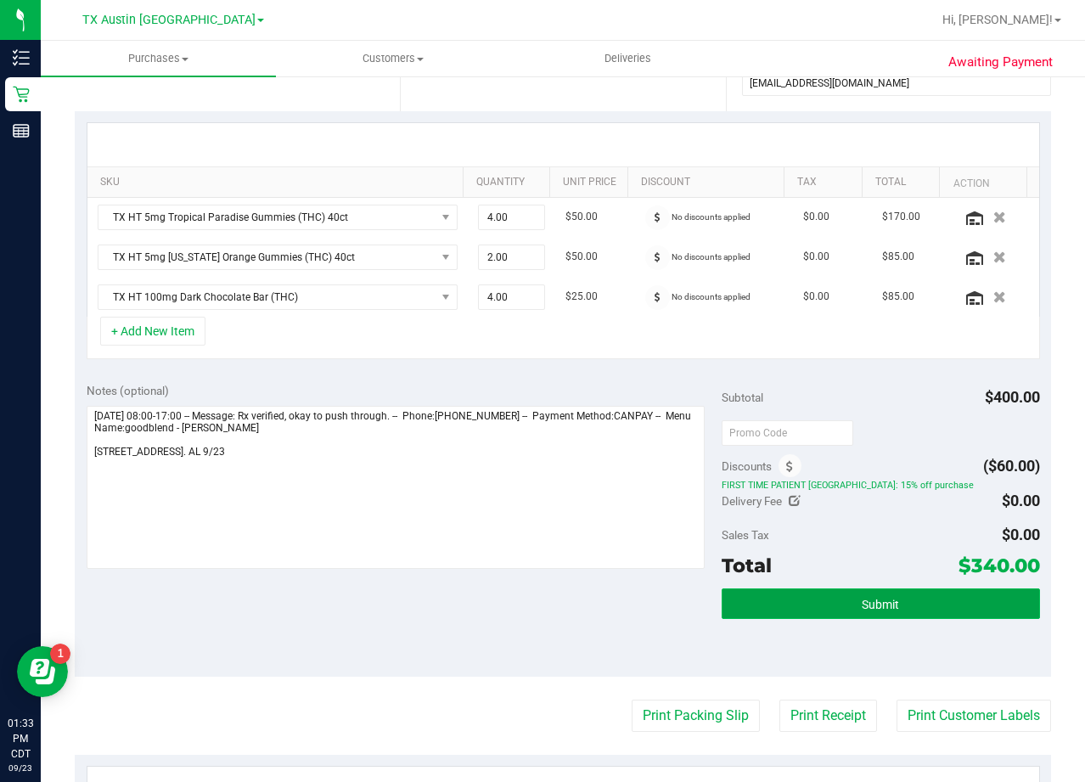
click at [773, 611] on button "Submit" at bounding box center [881, 603] width 318 height 31
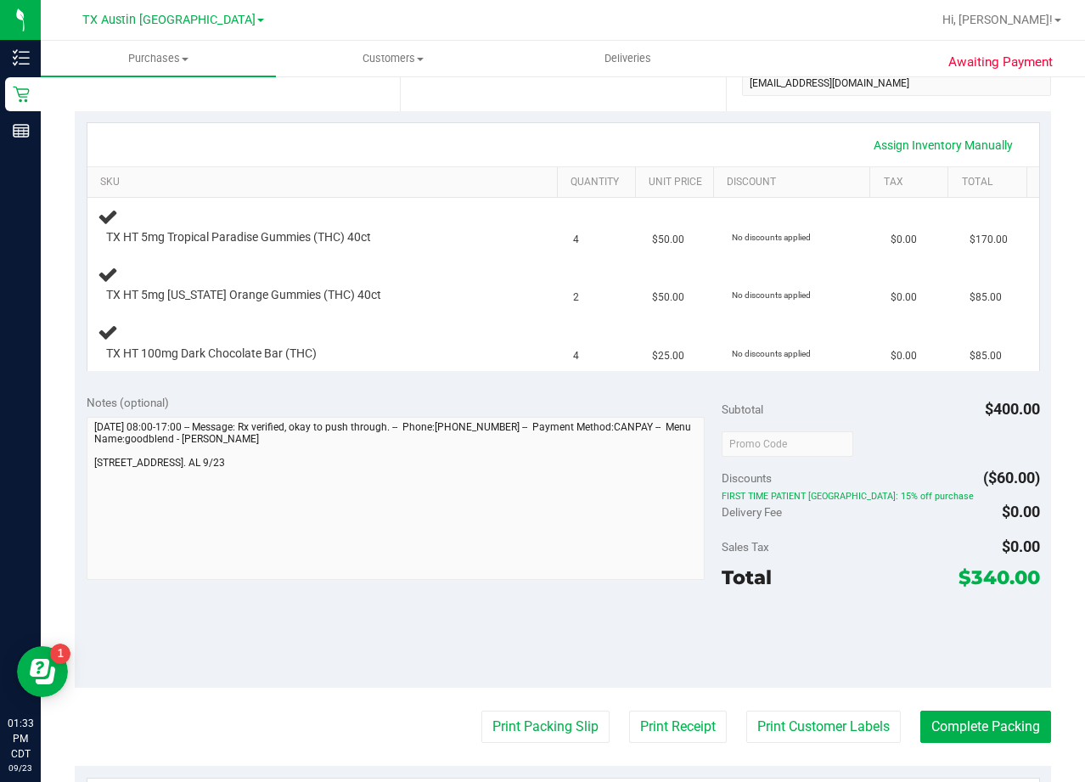
click at [597, 405] on div "Notes (optional)" at bounding box center [405, 402] width 636 height 17
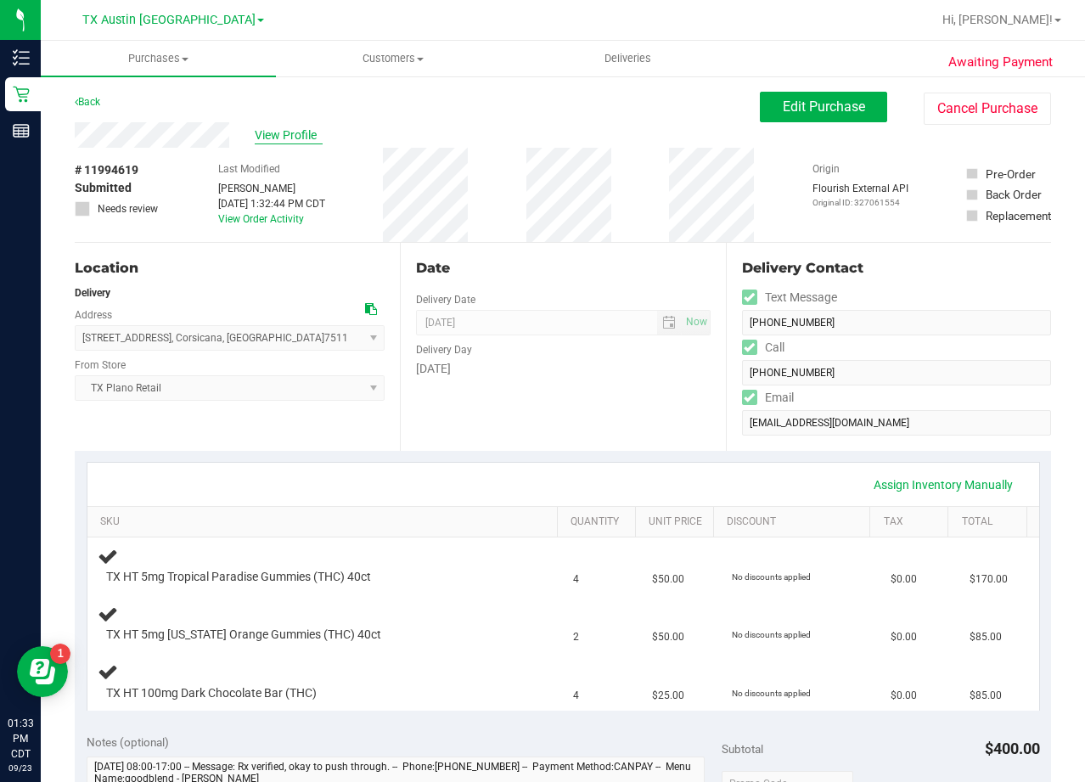
click at [305, 140] on span "View Profile" at bounding box center [289, 136] width 68 height 18
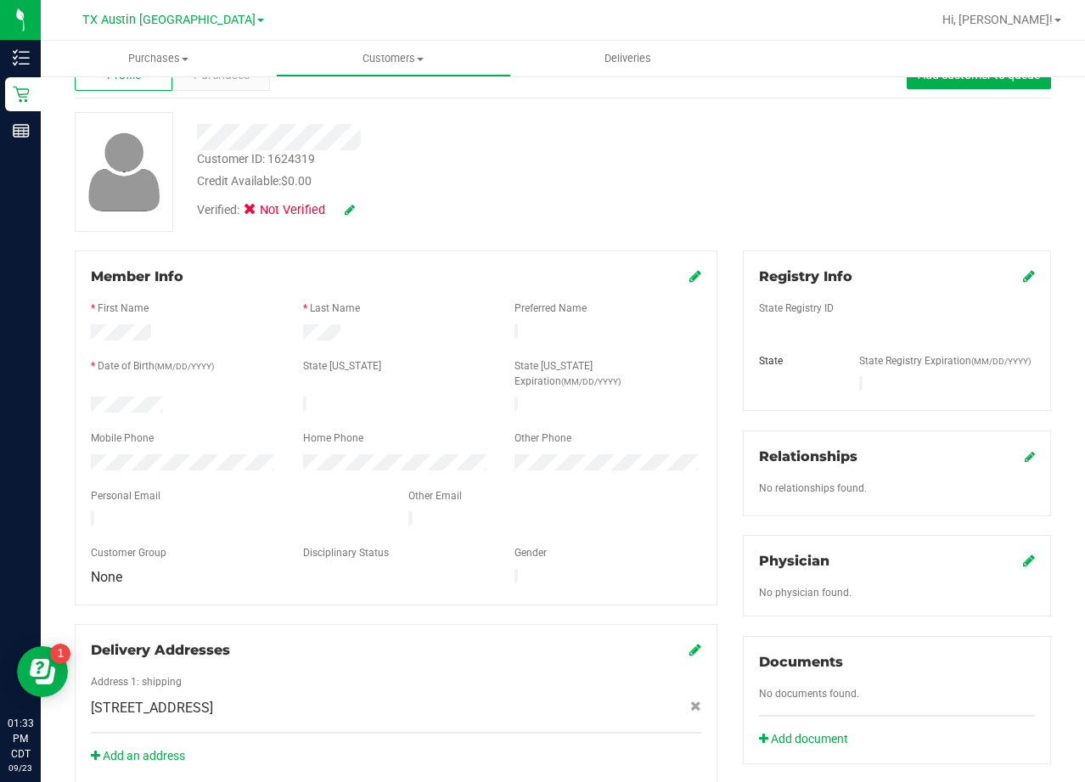
scroll to position [85, 0]
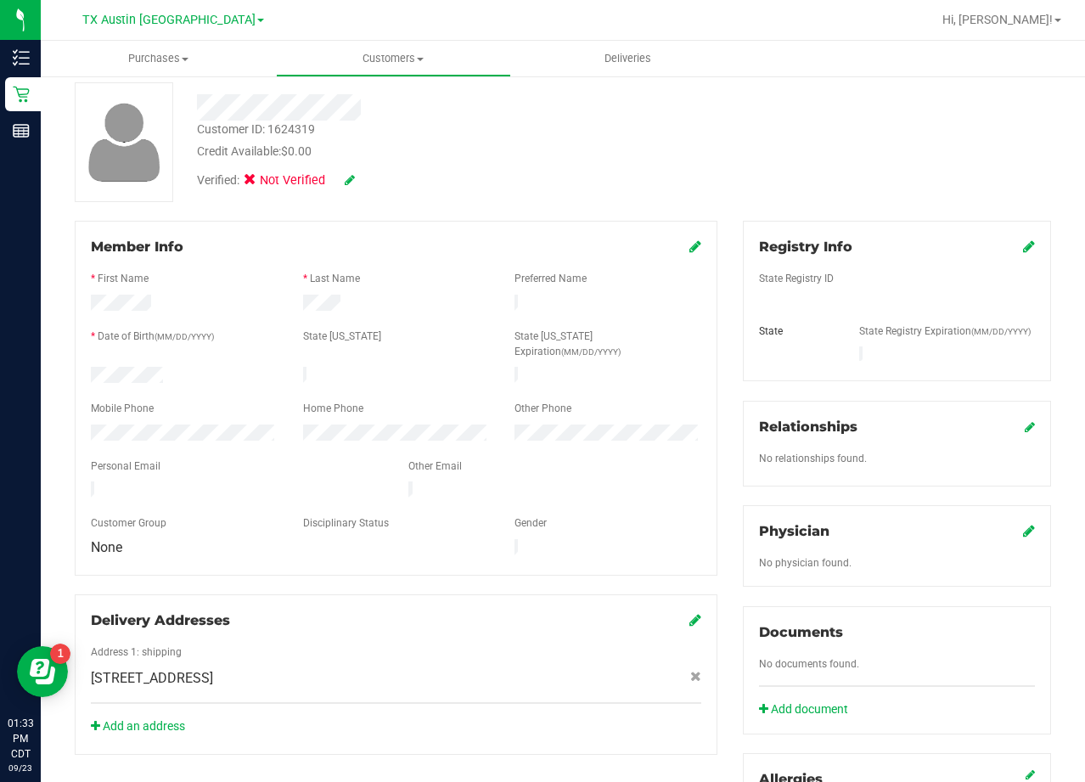
click at [1023, 239] on link at bounding box center [1029, 247] width 12 height 16
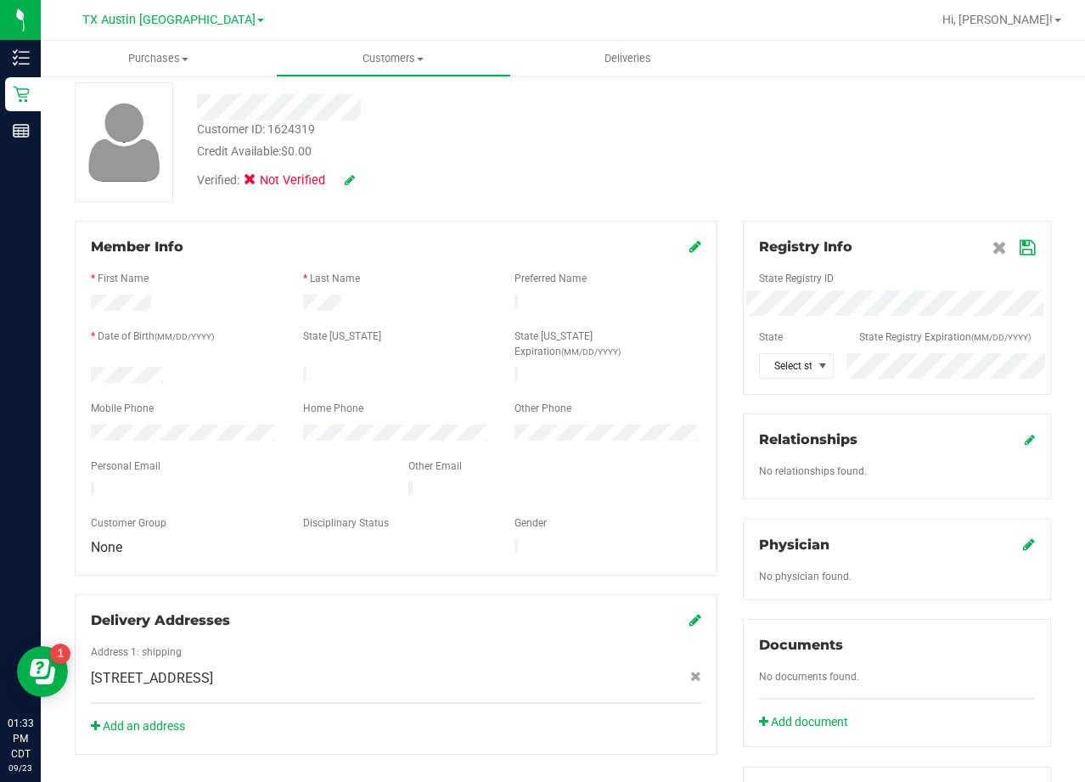
click at [795, 340] on div "State" at bounding box center [796, 339] width 100 height 20
click at [1022, 239] on div "Registry Info State Registry ID * State State Registry Expiration (MM/DD/YYYY) …" at bounding box center [897, 308] width 308 height 174
click at [1020, 242] on icon at bounding box center [1027, 248] width 15 height 14
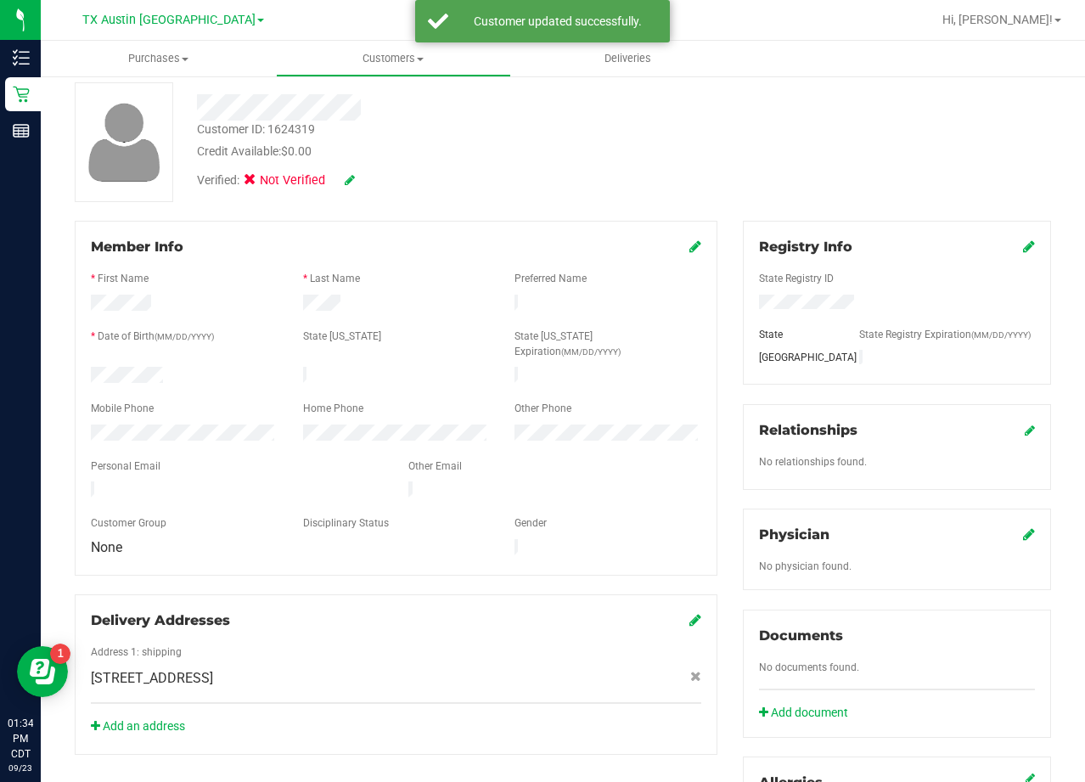
click at [1023, 531] on icon at bounding box center [1029, 534] width 12 height 14
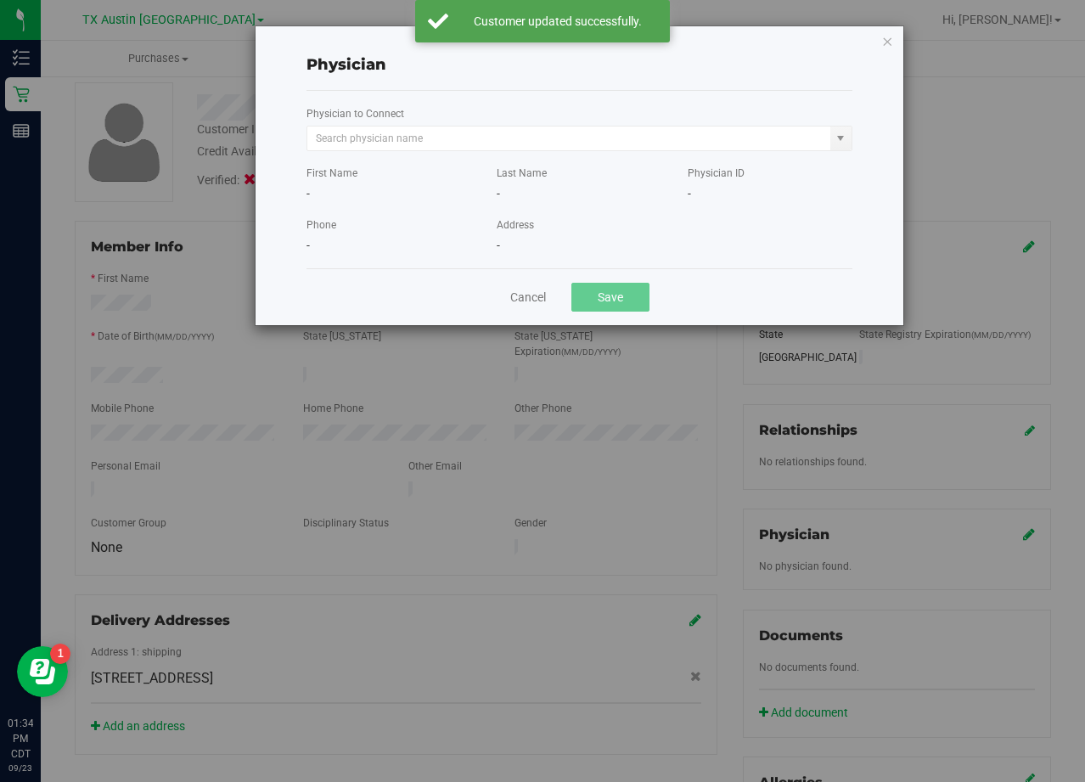
click at [359, 115] on label "Physician to Connect" at bounding box center [356, 113] width 98 height 15
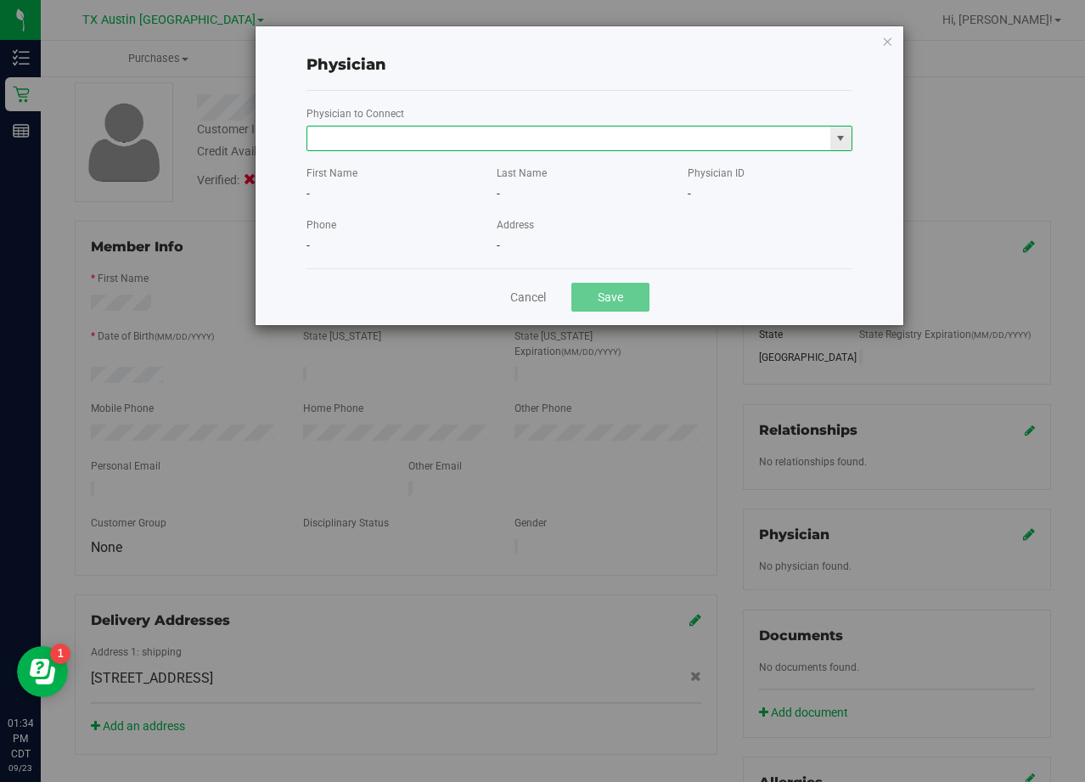
drag, startPoint x: 627, startPoint y: 139, endPoint x: 657, endPoint y: 149, distance: 31.2
click at [631, 141] on input "text" at bounding box center [568, 139] width 523 height 24
click at [399, 167] on li "ARLENE RITZEN" at bounding box center [579, 167] width 544 height 25
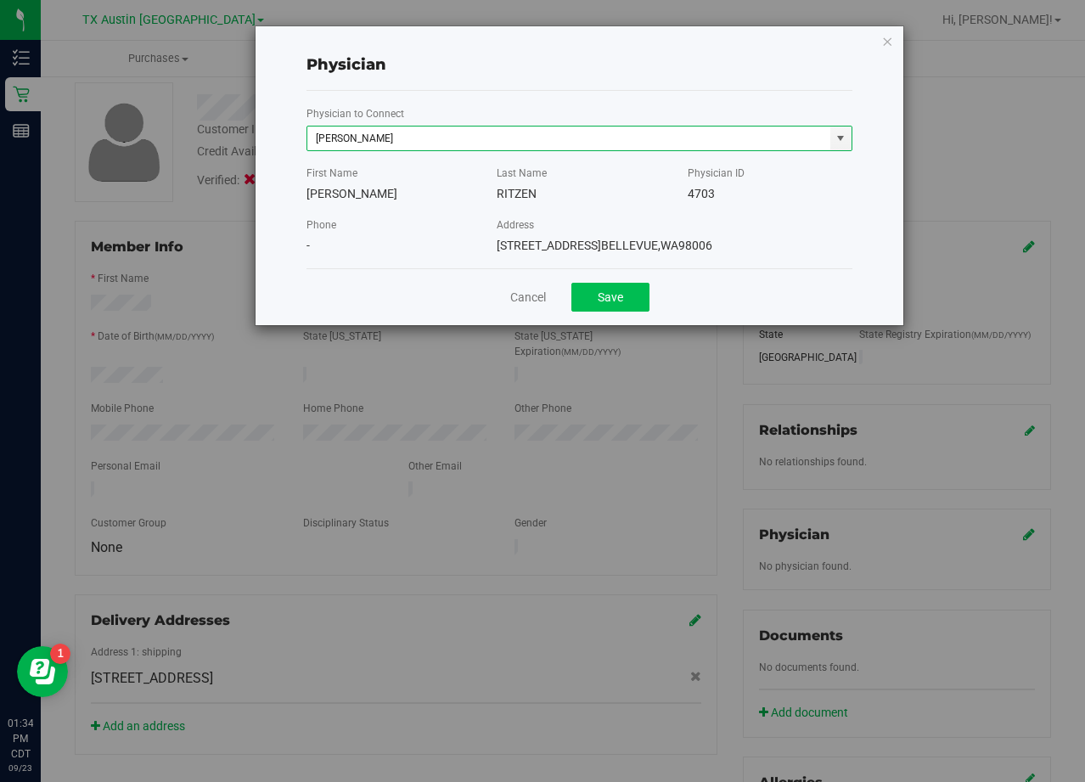
type input "ARLENE RITZEN"
click at [640, 310] on button "Save" at bounding box center [610, 297] width 78 height 29
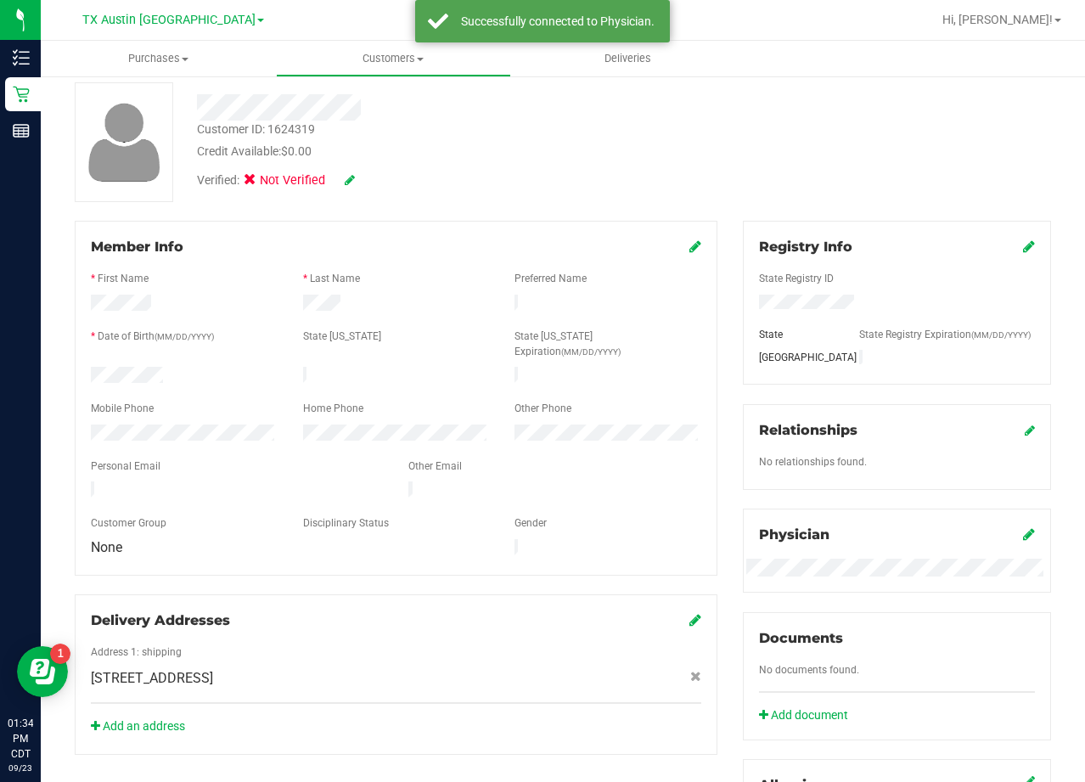
click at [355, 177] on div "Verified: Not Verified" at bounding box center [434, 178] width 501 height 37
click at [349, 177] on icon at bounding box center [350, 180] width 10 height 12
click at [263, 180] on label "Medical" at bounding box center [282, 183] width 71 height 22
click at [0, 0] on input "Medical" at bounding box center [0, 0] width 0 height 0
click at [367, 183] on span at bounding box center [357, 181] width 44 height 18
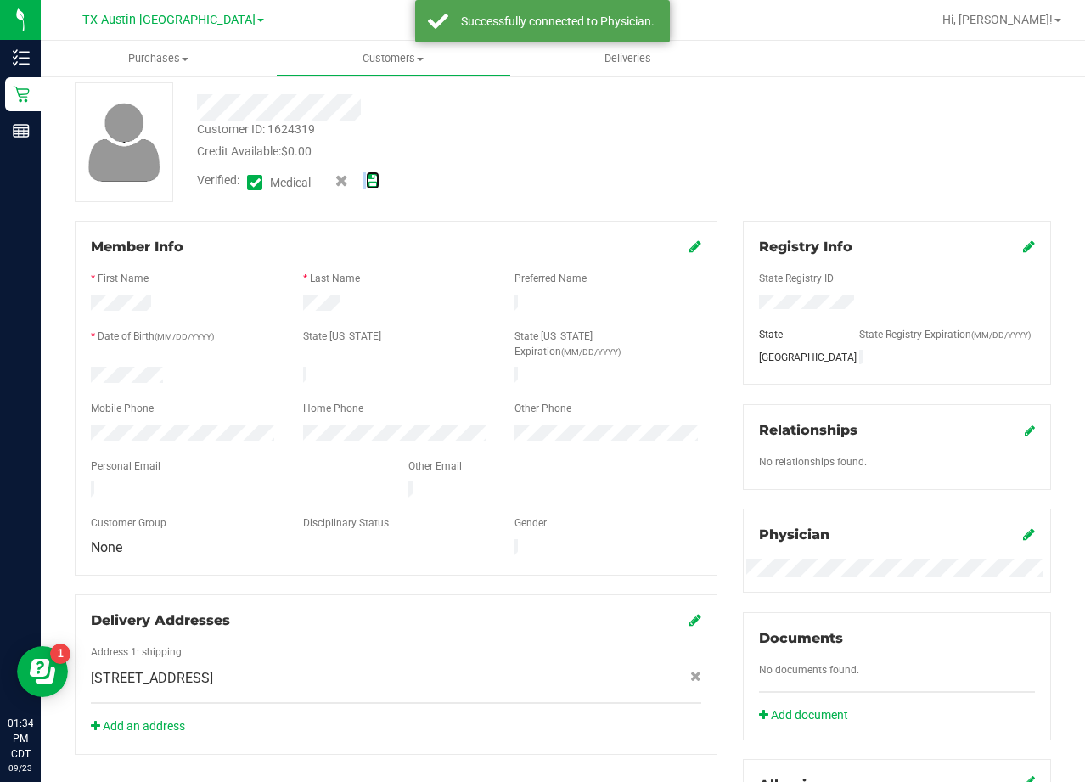
click at [374, 181] on icon at bounding box center [373, 181] width 14 height 12
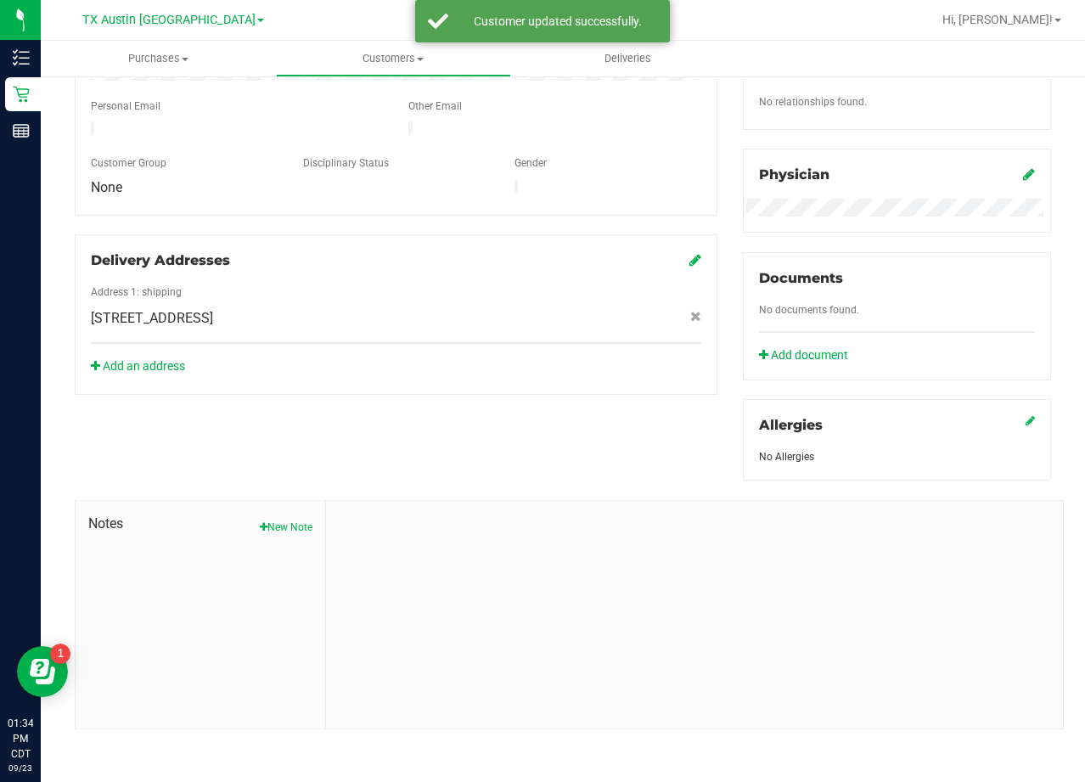
scroll to position [446, 0]
click at [293, 527] on button "New Note" at bounding box center [286, 526] width 53 height 15
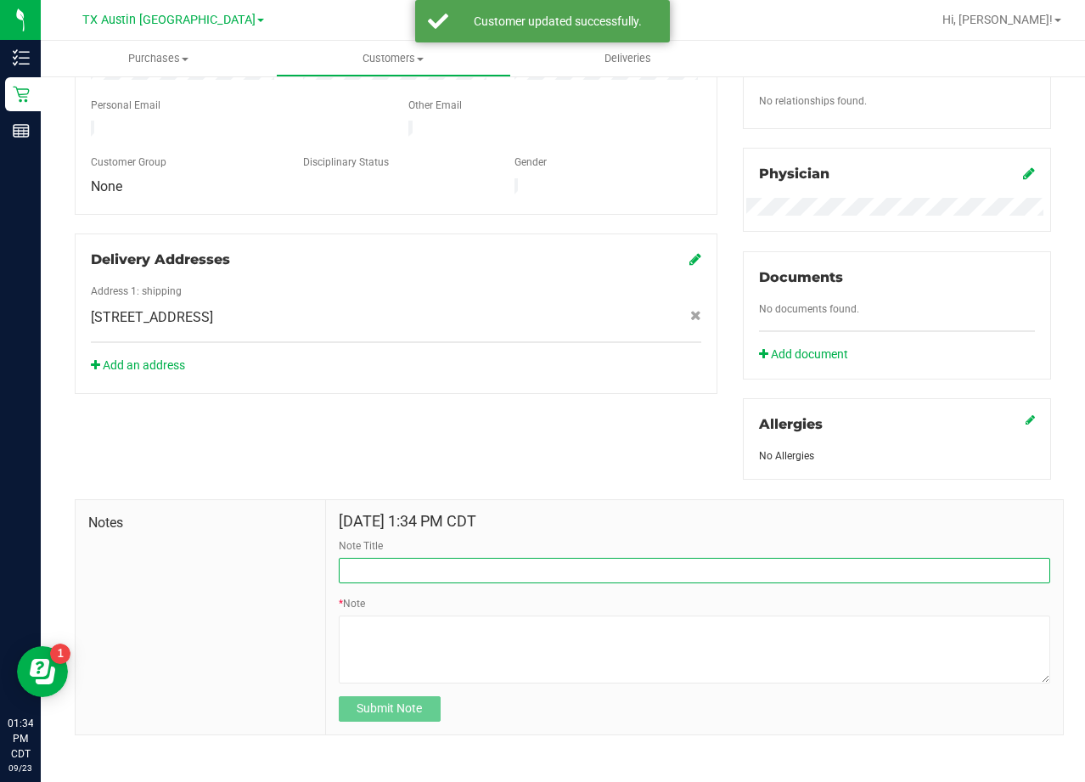
drag, startPoint x: 440, startPoint y: 569, endPoint x: 460, endPoint y: 581, distance: 23.6
click at [441, 571] on input "Note Title" at bounding box center [695, 570] width 712 height 25
type input "CURT"
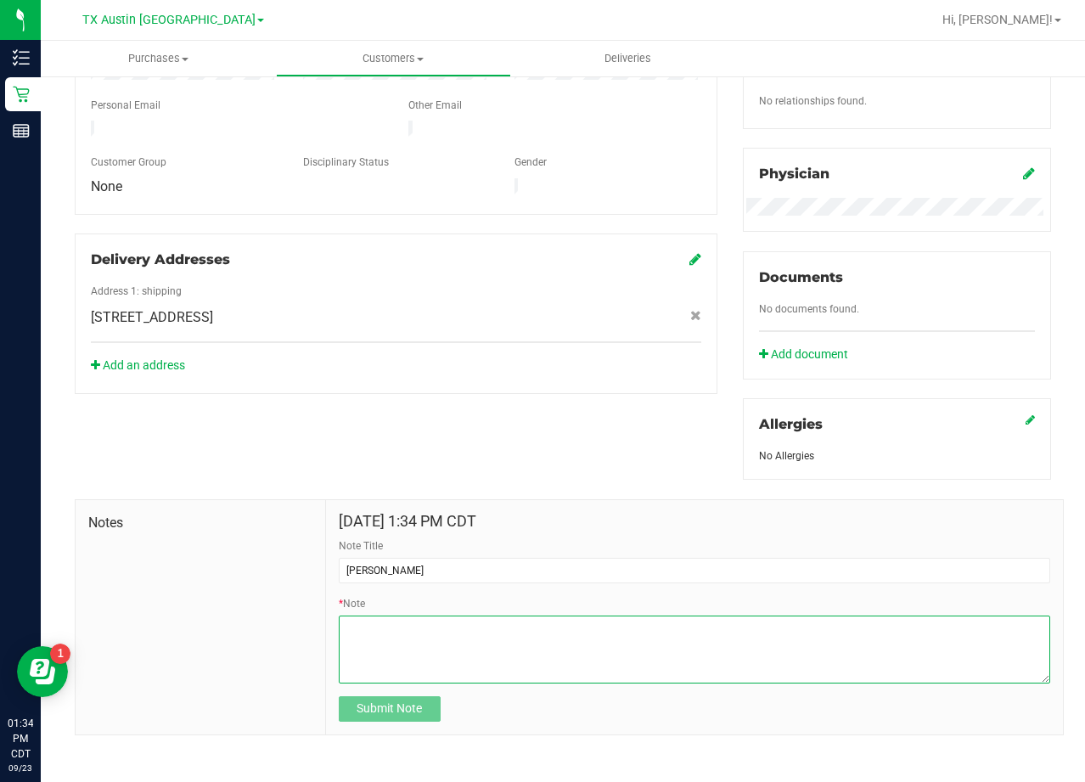
click at [624, 632] on textarea "* Note" at bounding box center [695, 650] width 712 height 68
paste textarea "Patient Name: Alexander Yukon Address: 316 North Main Street Corsicana, TX, 751…"
type textarea "Patient Name: Alexander Yukon Address: 316 North Main Street Corsicana, TX, 751…"
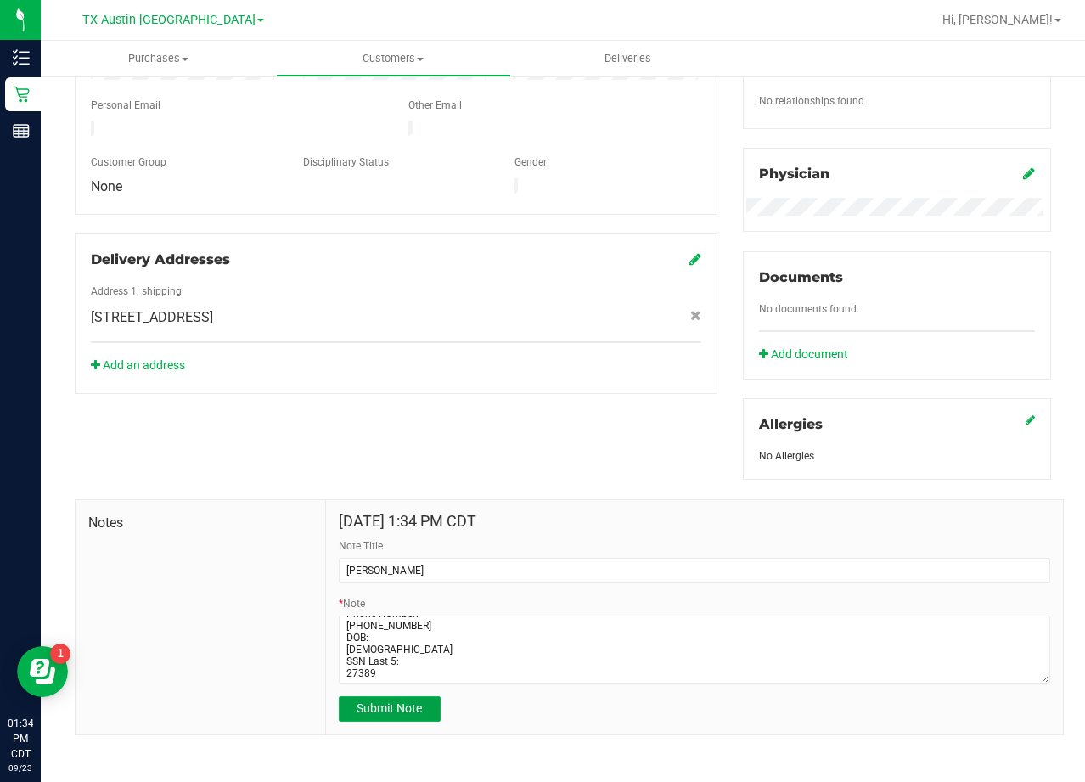
click at [417, 706] on span "Submit Note" at bounding box center [389, 708] width 65 height 14
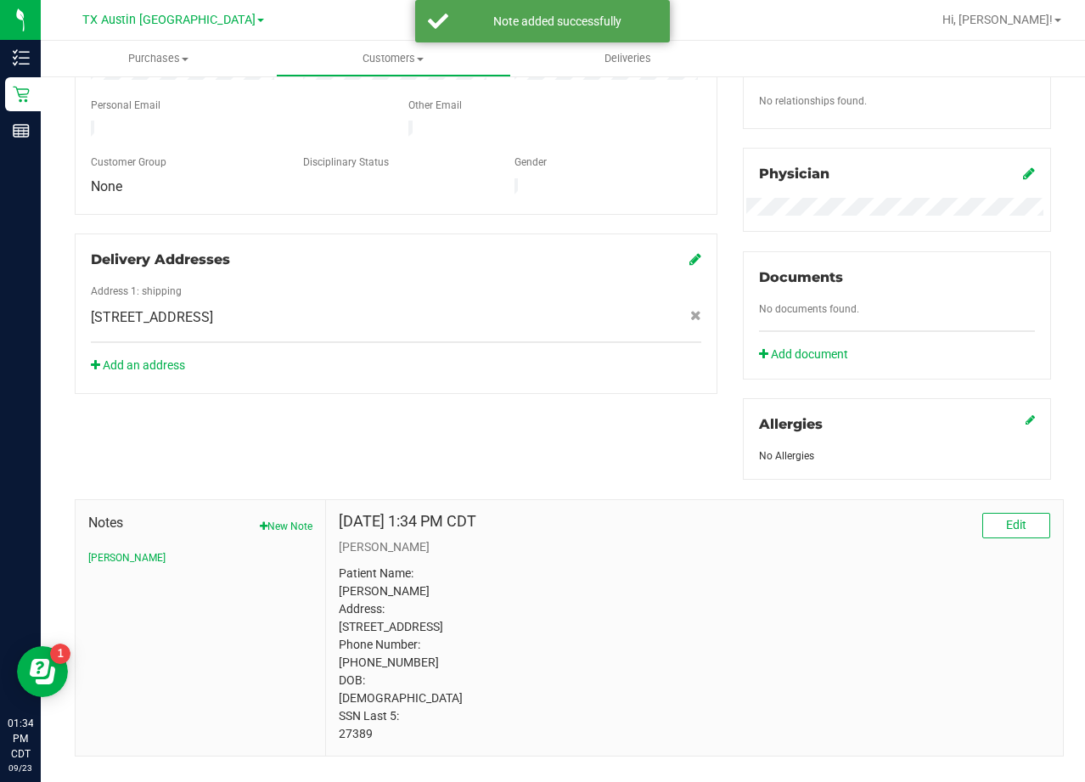
click at [521, 435] on div "Member Info * First Name * Last Name Preferred Name * Date of Birth (MM/DD/YYYY…" at bounding box center [563, 308] width 1002 height 897
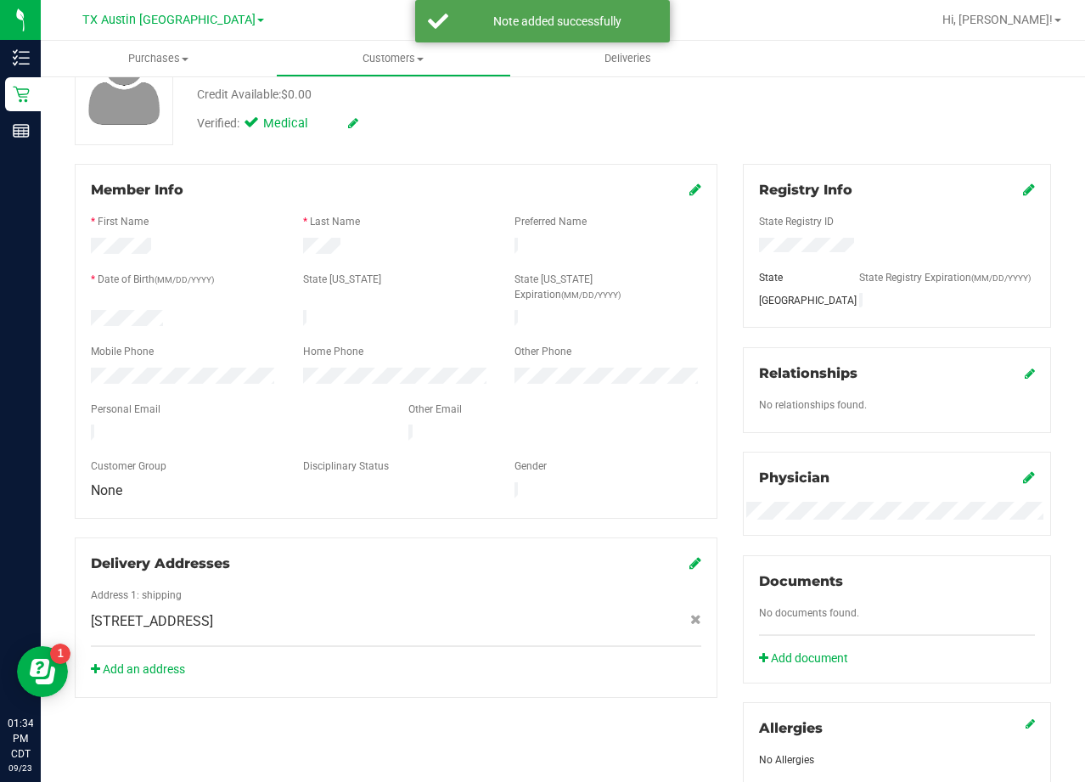
scroll to position [0, 0]
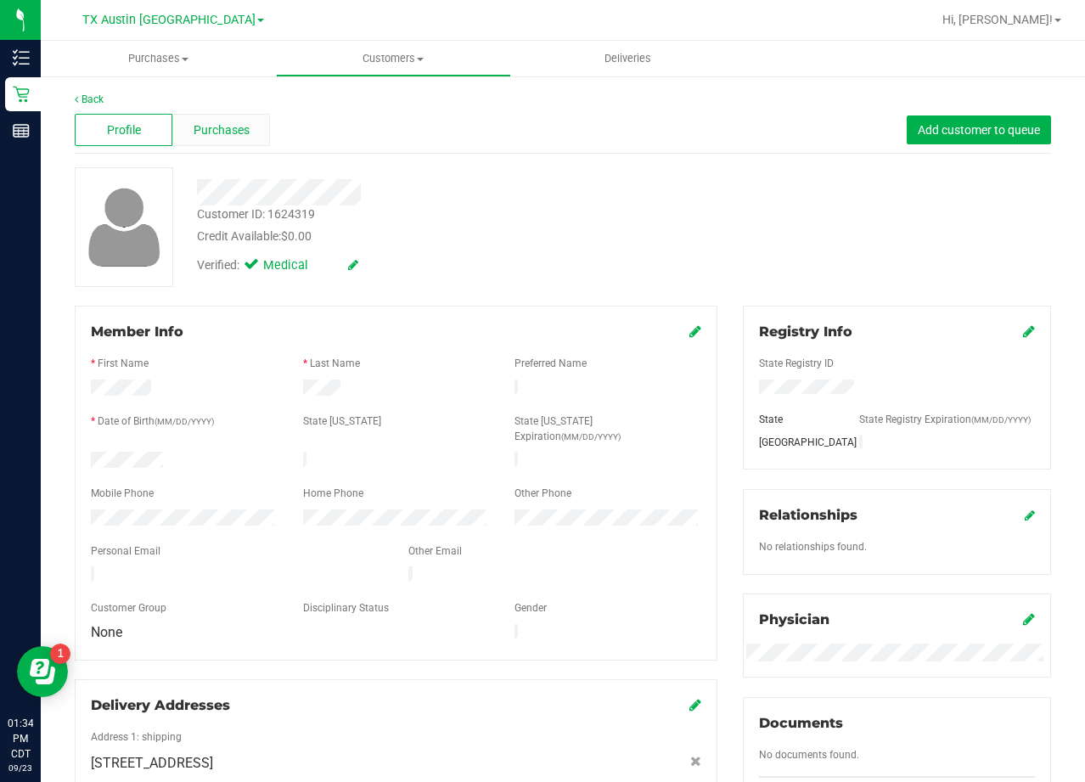
click at [200, 126] on span "Purchases" at bounding box center [222, 130] width 56 height 18
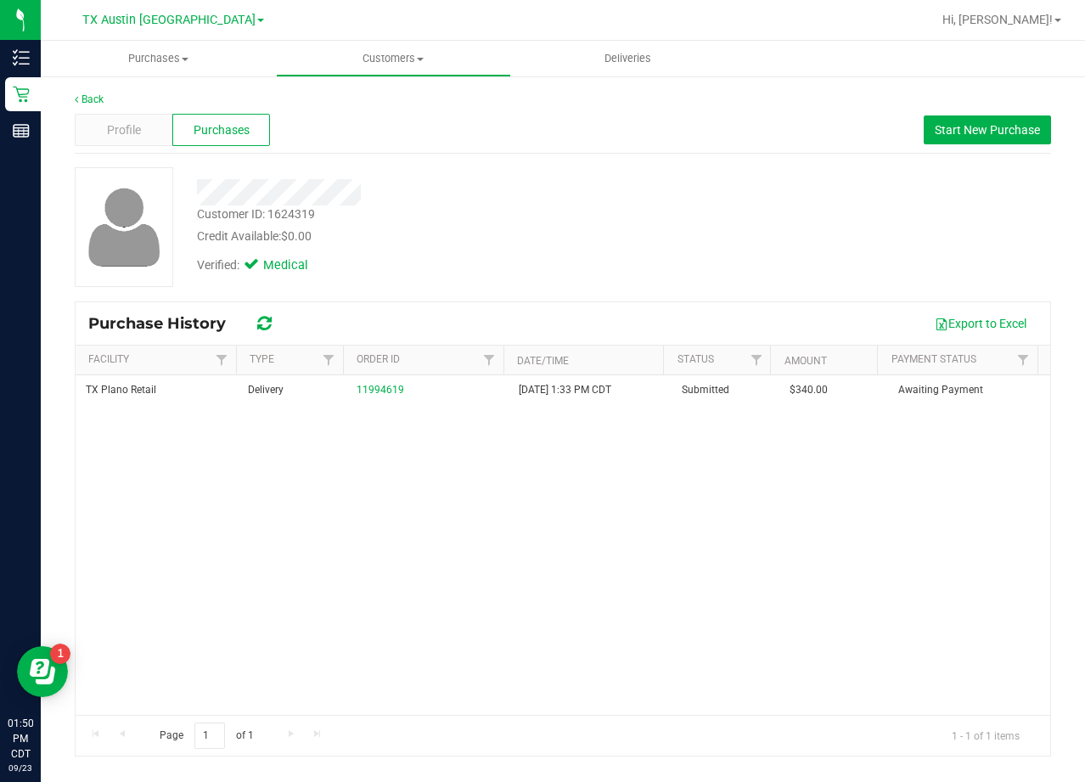
click at [711, 268] on div "Customer ID: 1624319 Credit Available: $0.00 Verified: Medical" at bounding box center [563, 227] width 1002 height 120
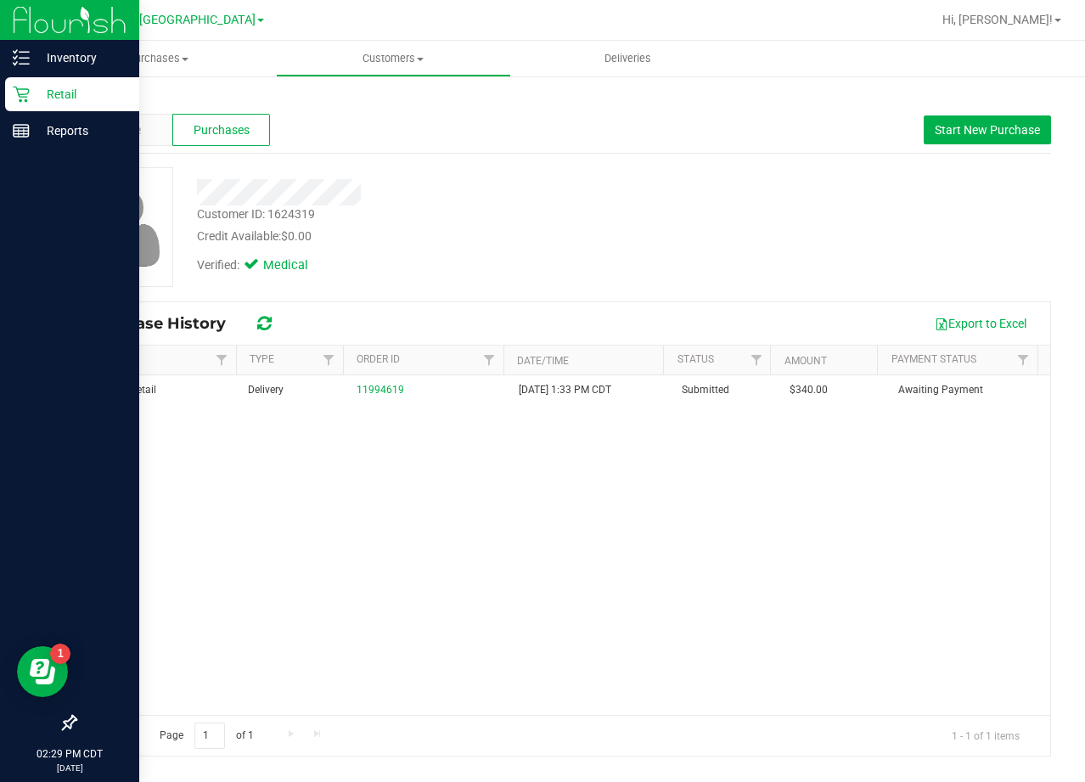
click at [37, 88] on p "Retail" at bounding box center [81, 94] width 102 height 20
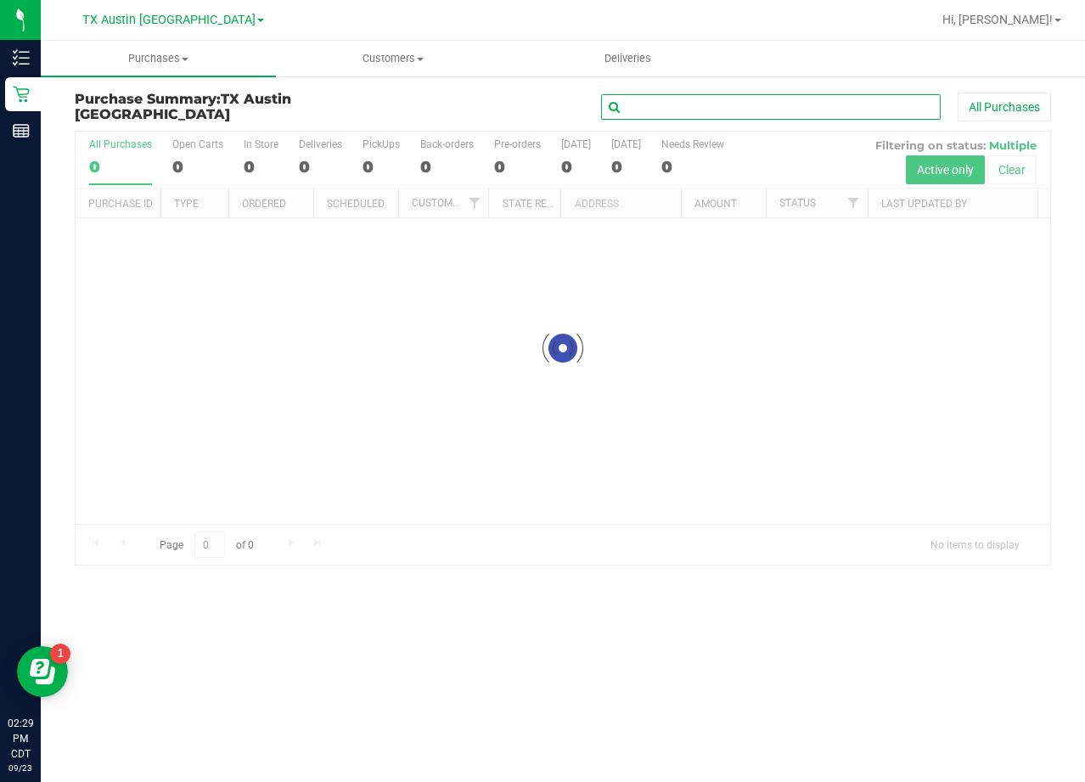
click at [742, 105] on input "text" at bounding box center [771, 106] width 340 height 25
paste input "[PERSON_NAME]"
click at [510, 86] on div "Purchase Summary: TX Austin DC [PERSON_NAME] All Purchases Loading... All Purch…" at bounding box center [563, 329] width 1044 height 508
click at [777, 104] on input "Jessica Mcelwaine" at bounding box center [771, 106] width 340 height 25
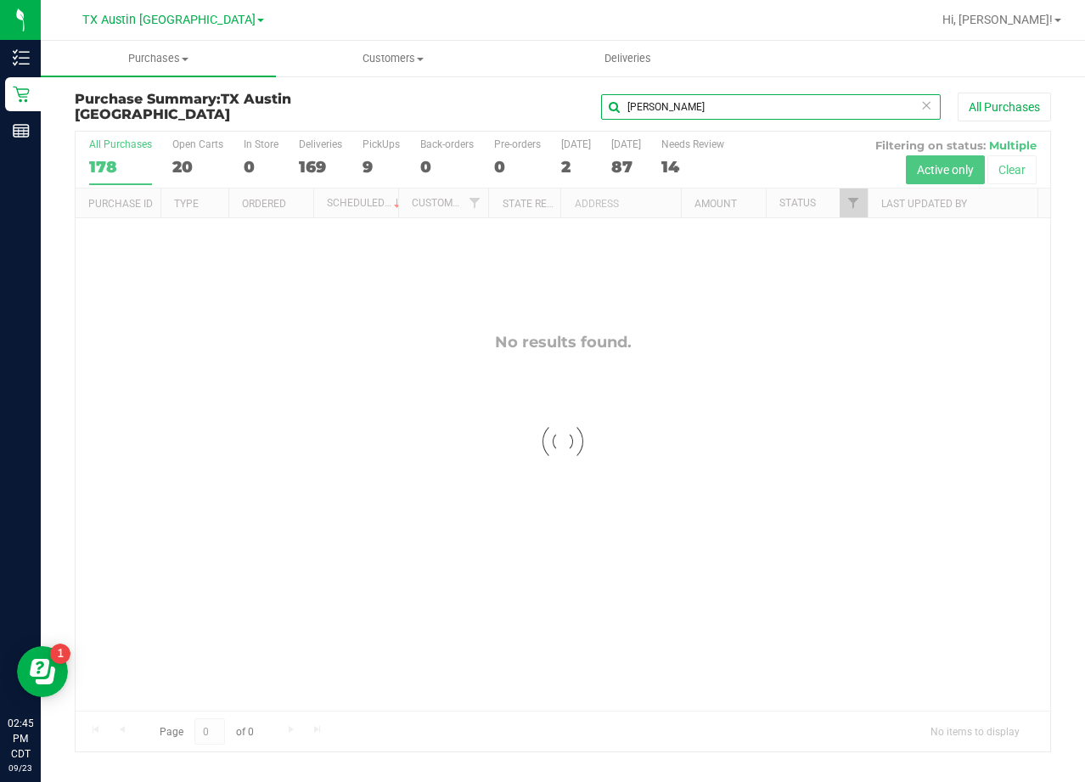
click at [777, 104] on input "Jessica Mcelwaine" at bounding box center [771, 106] width 340 height 25
paste input "james.r.davis69@gmail.com"
type input "james.r.davis69@gmail.com"
click at [488, 102] on div "james.r.davis69@gmail.com All Purchases" at bounding box center [725, 107] width 651 height 29
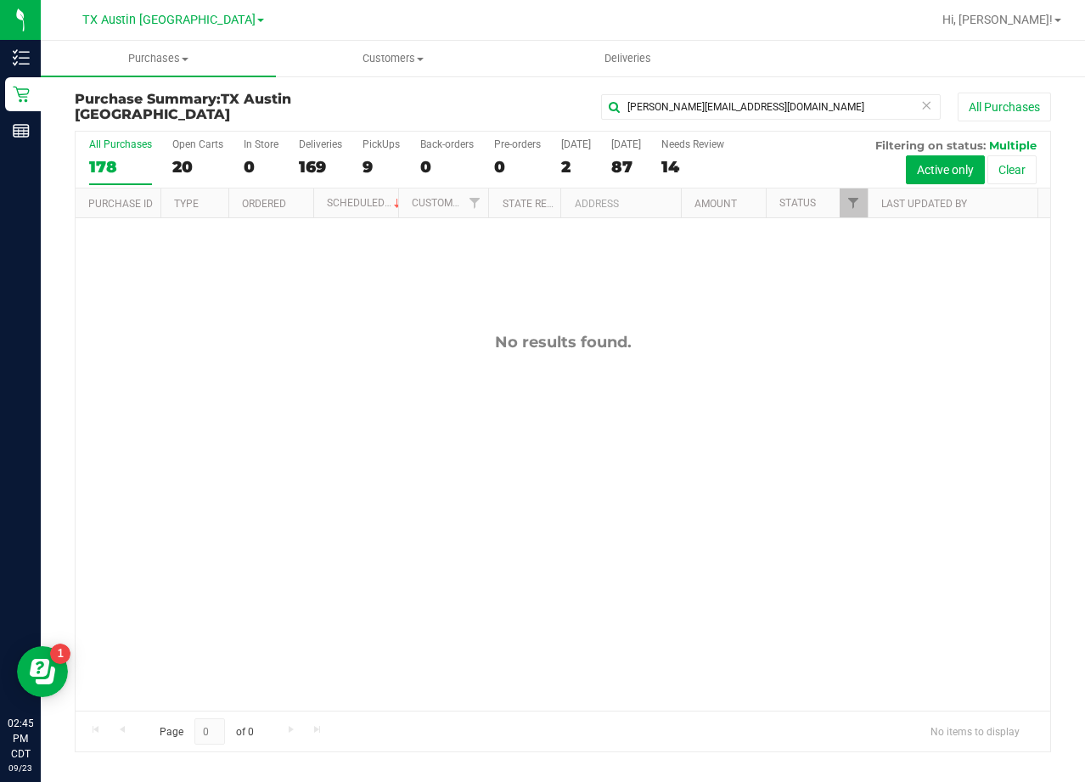
click at [920, 105] on icon at bounding box center [926, 104] width 12 height 20
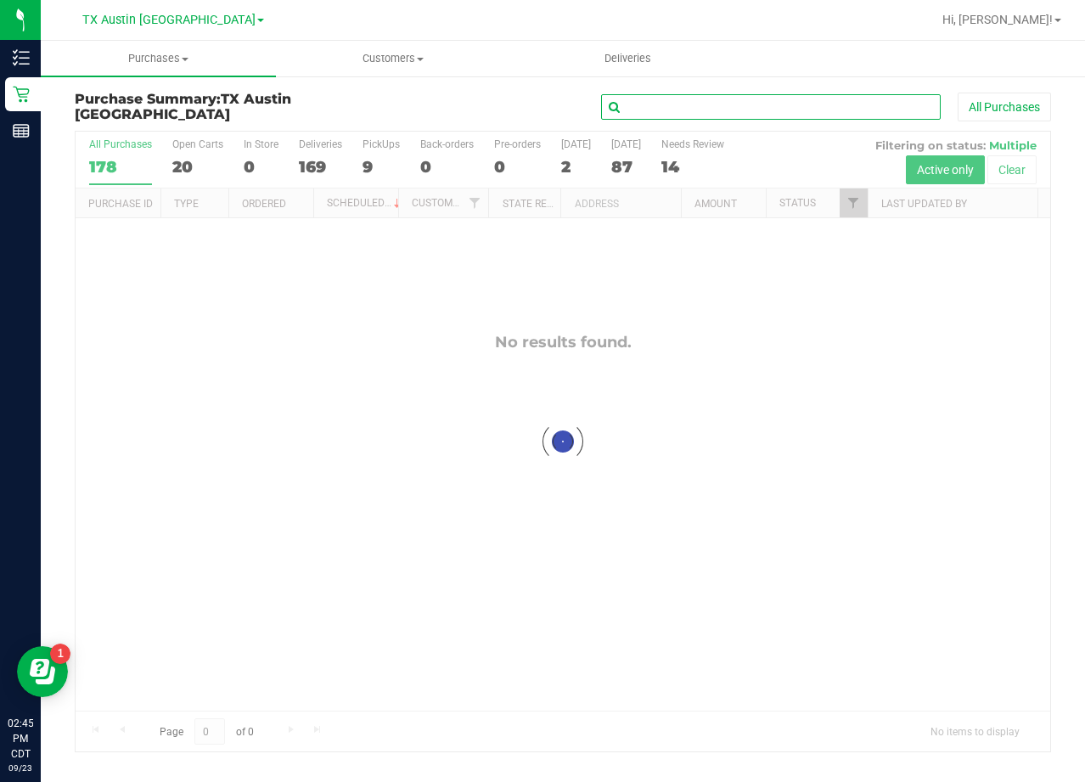
click at [753, 115] on input "text" at bounding box center [771, 106] width 340 height 25
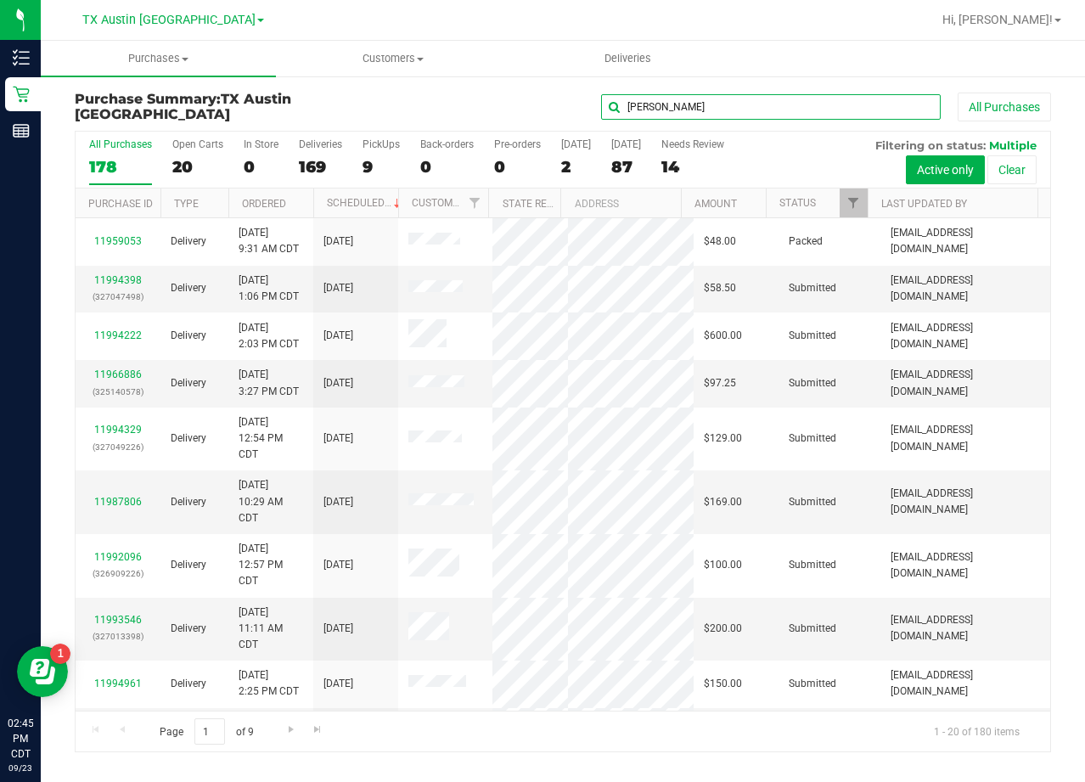
type input "James Davis"
click at [526, 80] on div "Purchase Summary: TX Austin DC James Davis All Purchases All Purchases 178 Open…" at bounding box center [563, 422] width 1044 height 695
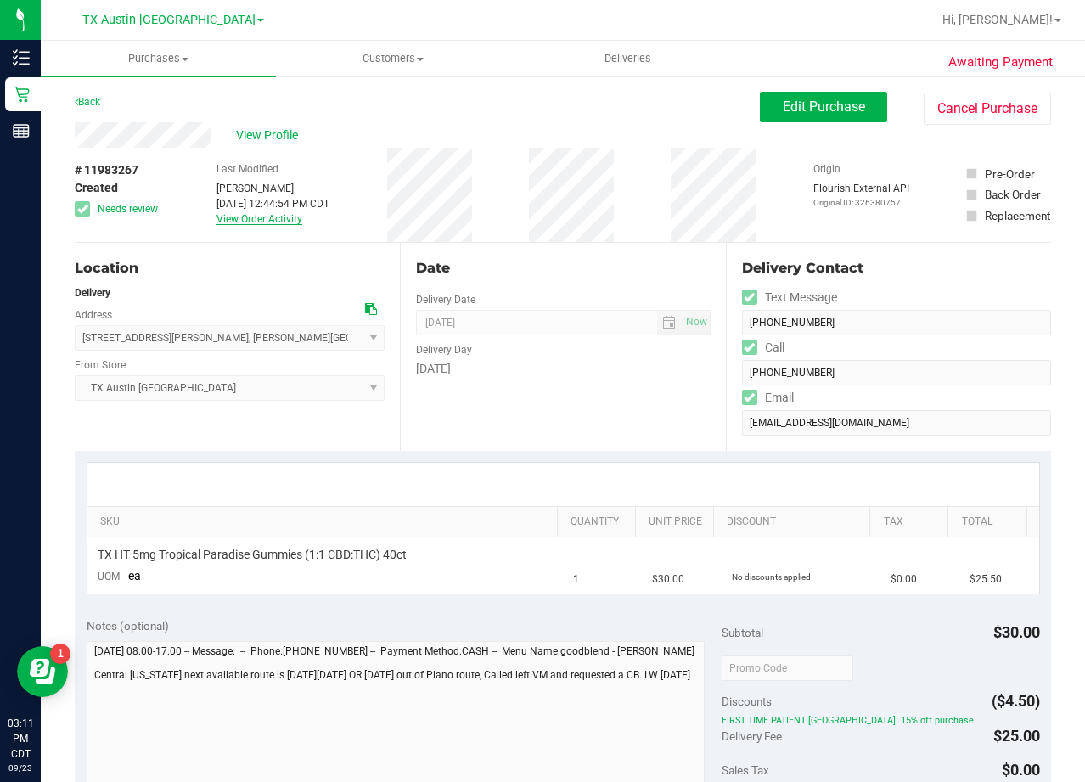
click at [284, 216] on link "View Order Activity" at bounding box center [260, 219] width 86 height 12
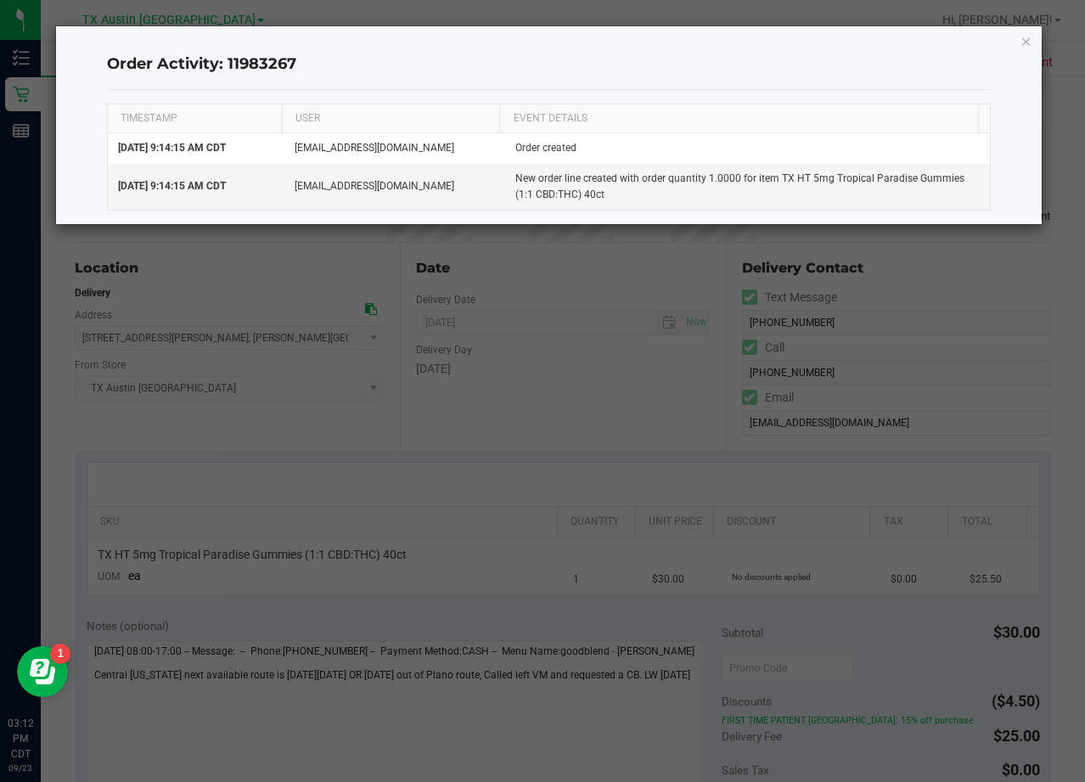
click at [381, 279] on ngb-modal-window "Order Activity: 11983267 TIMESTAMP USER EVENT DETAILS Sep 21, 2025 9:14:15 AM C…" at bounding box center [549, 391] width 1098 height 782
click at [1025, 38] on icon "button" at bounding box center [1027, 41] width 12 height 20
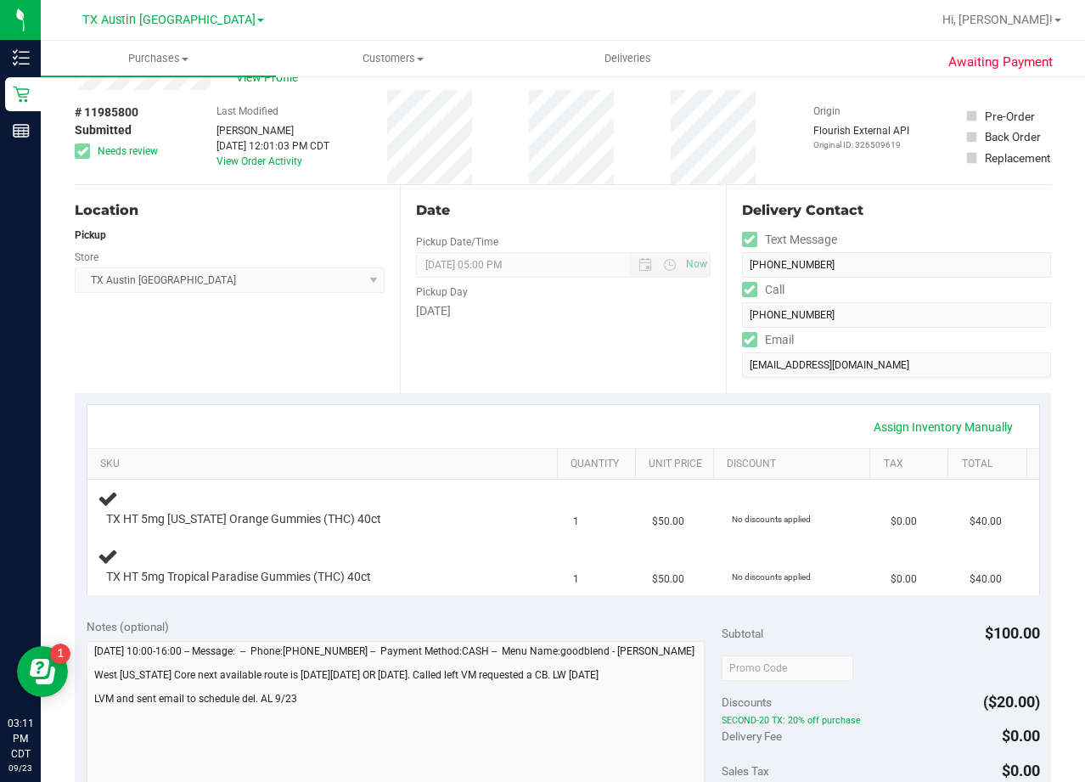
scroll to position [85, 0]
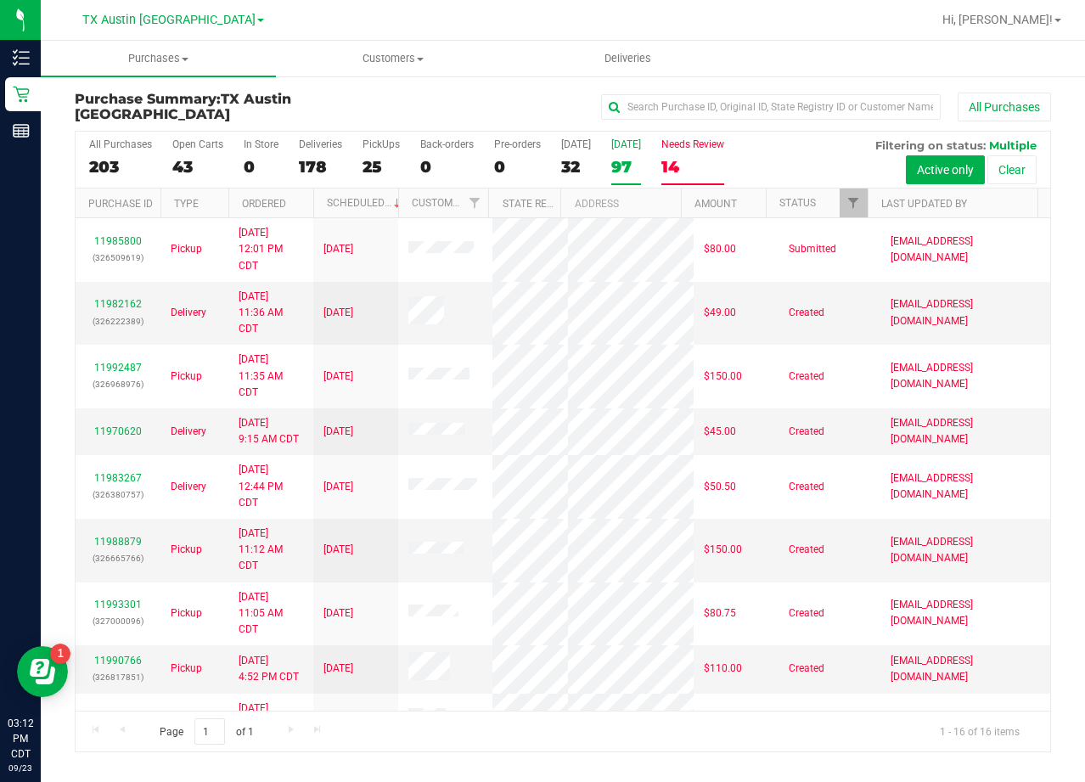
click at [618, 149] on label "[DATE] 97" at bounding box center [626, 161] width 30 height 47
click at [0, 0] on input "[DATE] 97" at bounding box center [0, 0] width 0 height 0
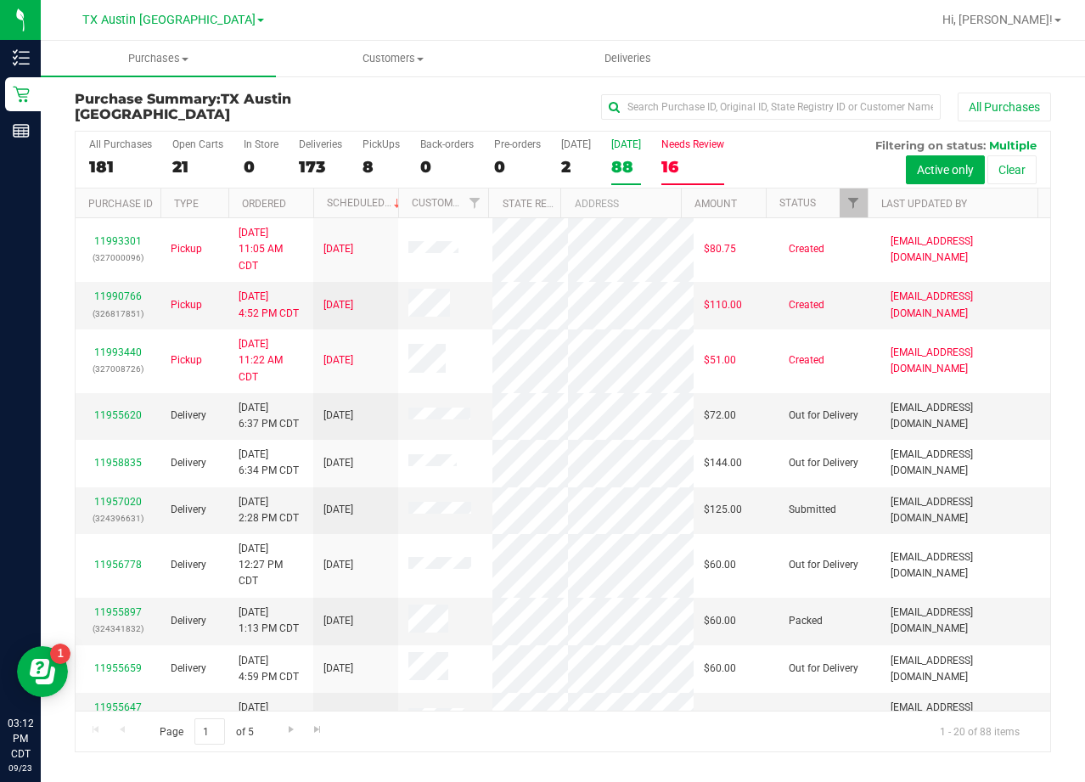
click at [689, 154] on label "Needs Review 16" at bounding box center [692, 161] width 63 height 47
click at [0, 0] on input "Needs Review 16" at bounding box center [0, 0] width 0 height 0
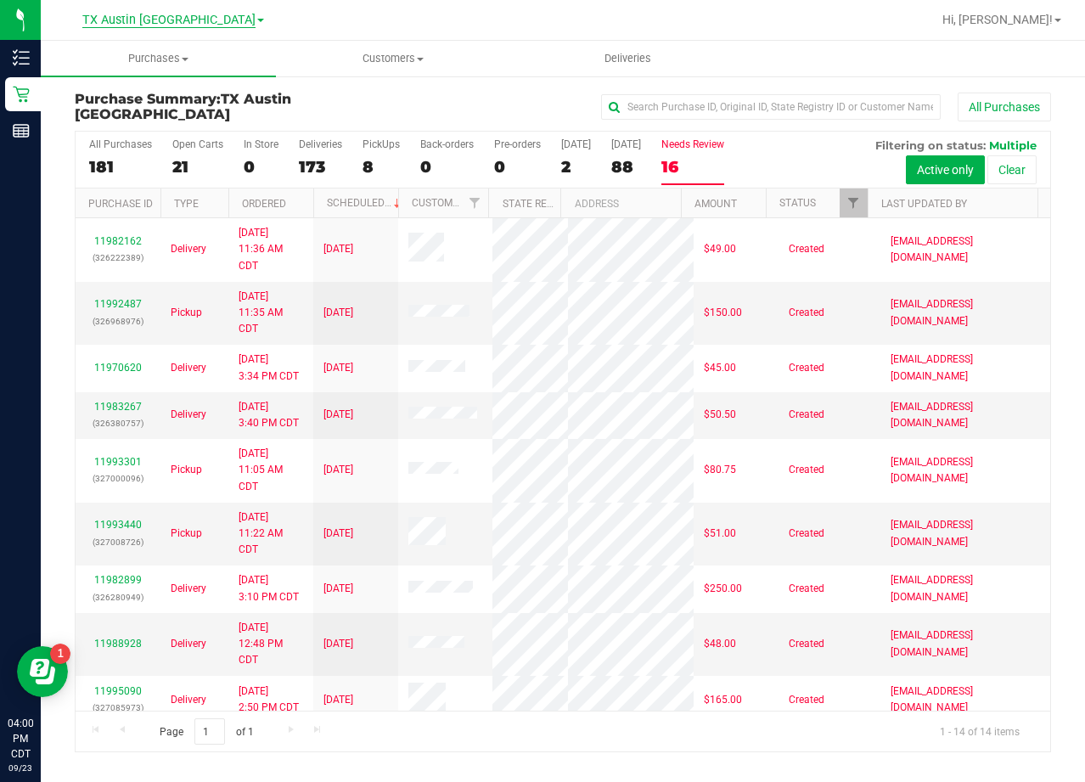
click at [183, 22] on span "TX Austin [GEOGRAPHIC_DATA]" at bounding box center [168, 20] width 173 height 15
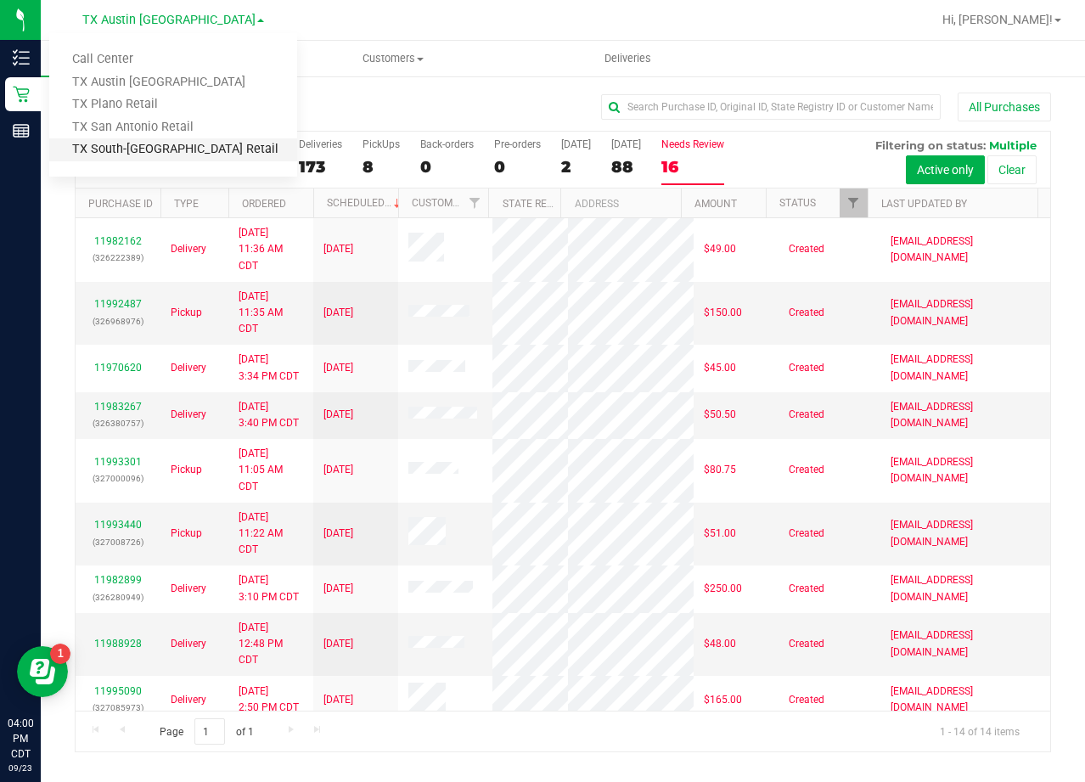
click at [185, 147] on link "TX South-[GEOGRAPHIC_DATA] Retail" at bounding box center [173, 149] width 248 height 23
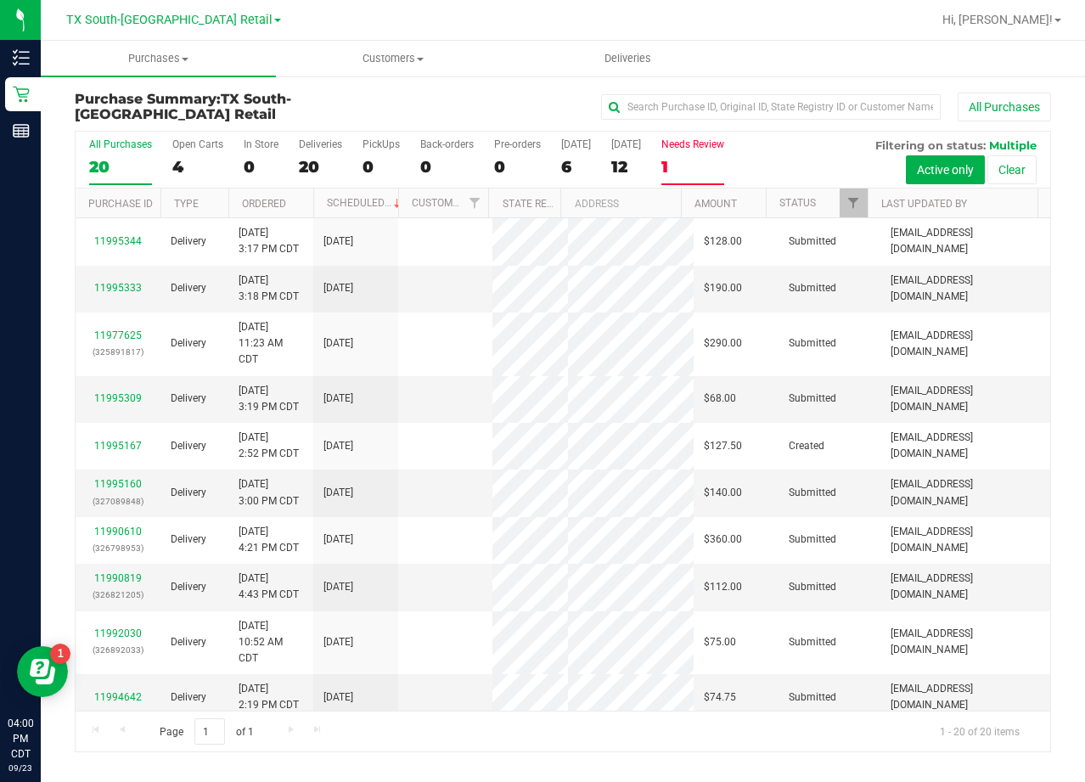
click at [685, 160] on div "1" at bounding box center [692, 167] width 63 height 20
click at [0, 0] on input "Needs Review 1" at bounding box center [0, 0] width 0 height 0
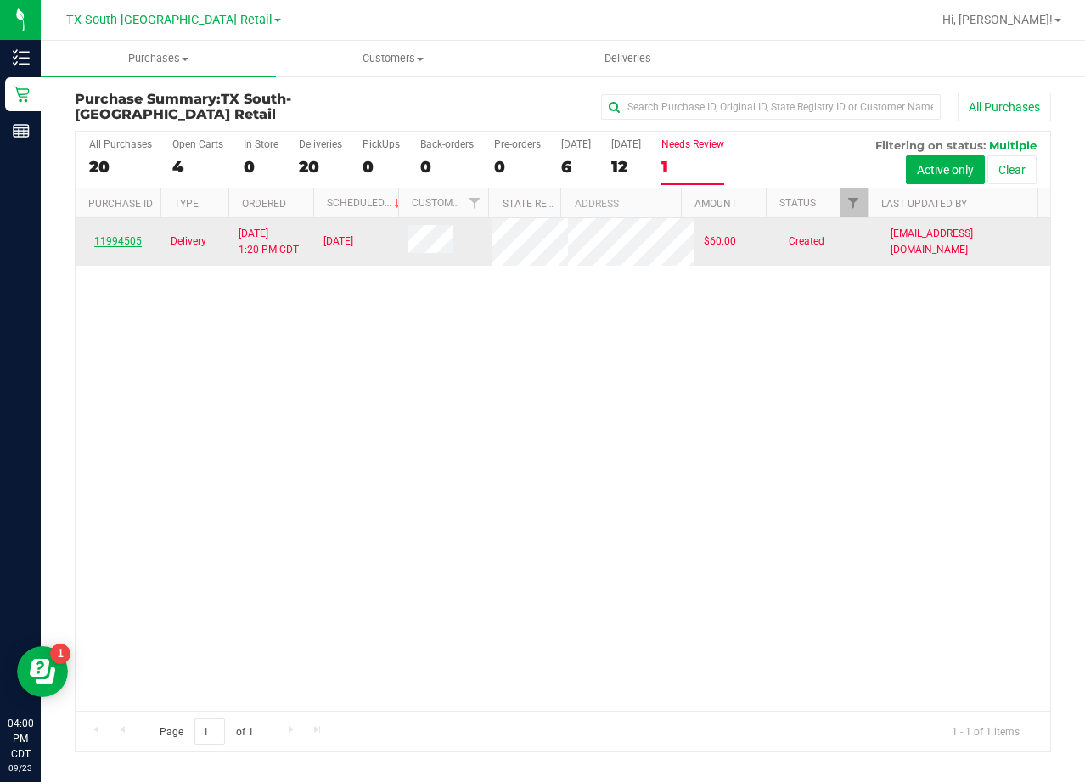
click at [128, 239] on link "11994505" at bounding box center [118, 241] width 48 height 12
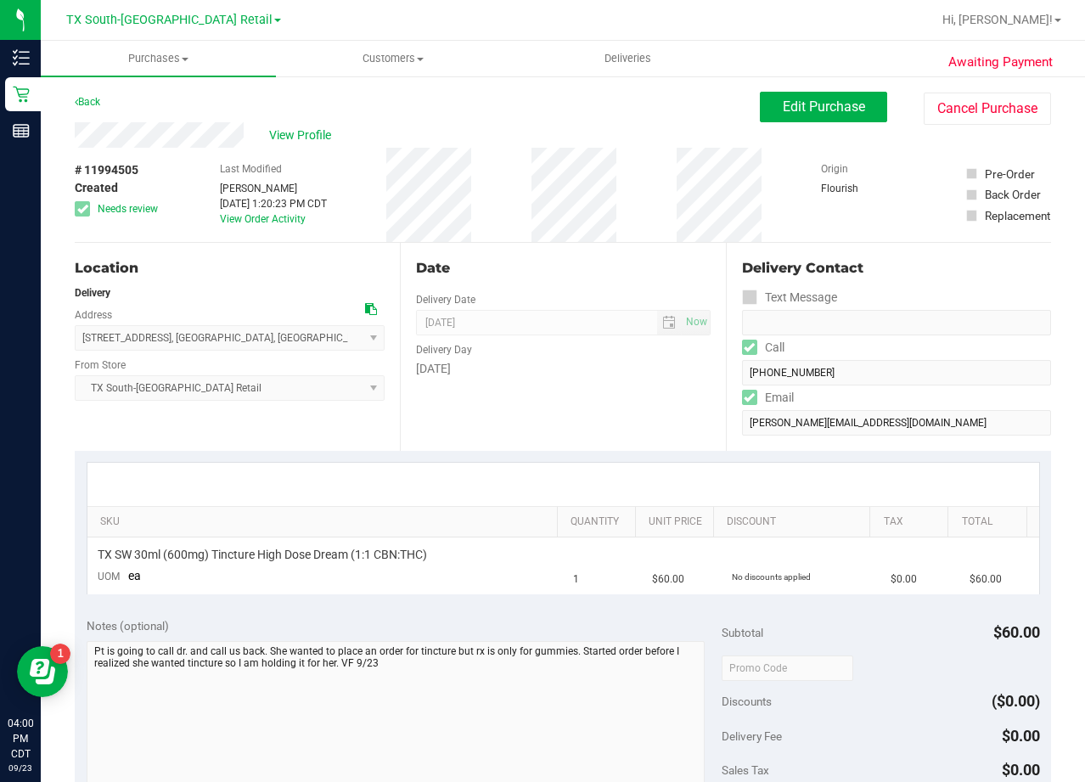
click at [605, 112] on div "Back Edit Purchase Cancel Purchase" at bounding box center [563, 107] width 976 height 31
click at [644, 214] on div "# 11994505 Created Needs review Last Modified Victoria Ferrazza Sep 23, 2025 1:…" at bounding box center [563, 195] width 976 height 94
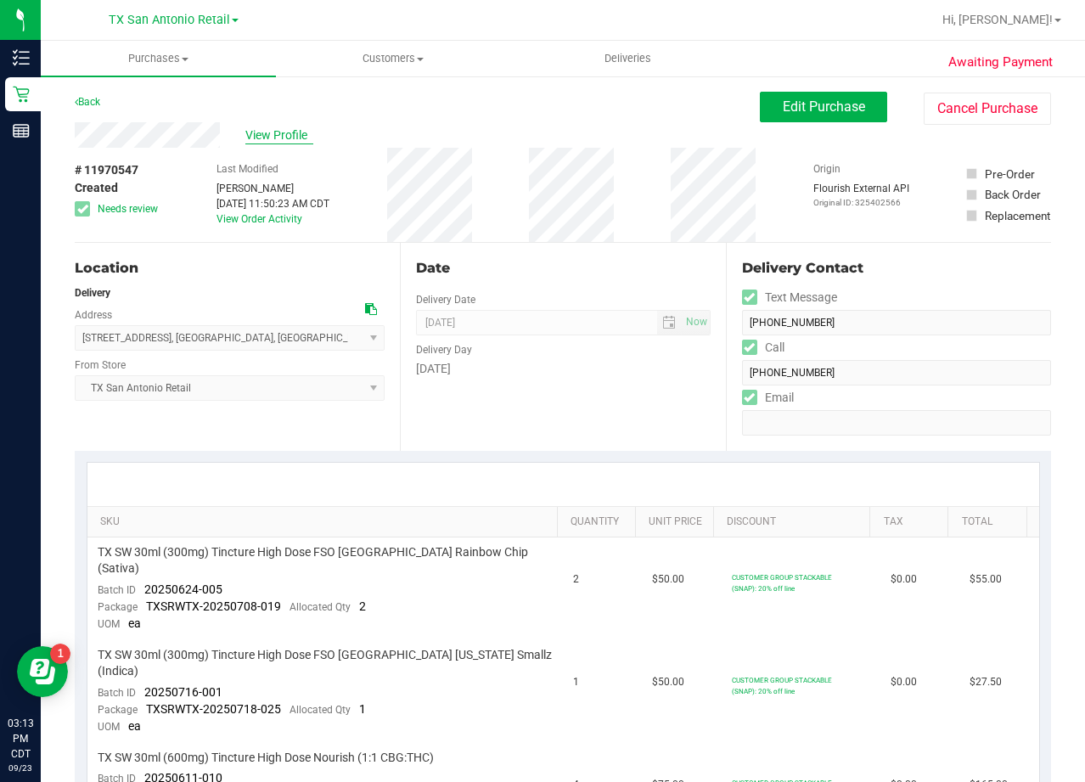
click at [292, 130] on span "View Profile" at bounding box center [279, 136] width 68 height 18
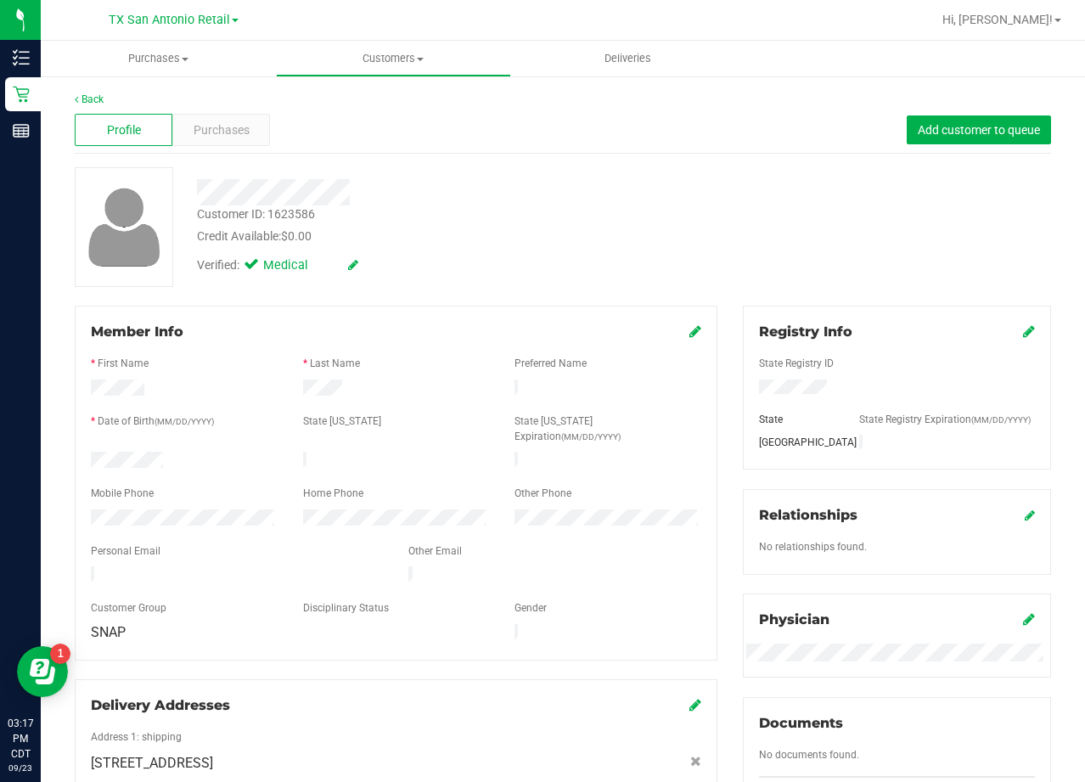
click at [722, 244] on div "Customer ID: 1623586 Credit Available: $0.00 Verified: Medical" at bounding box center [563, 227] width 1002 height 120
click at [622, 203] on div at bounding box center [434, 192] width 501 height 26
click at [235, 138] on span "Purchases" at bounding box center [222, 130] width 56 height 18
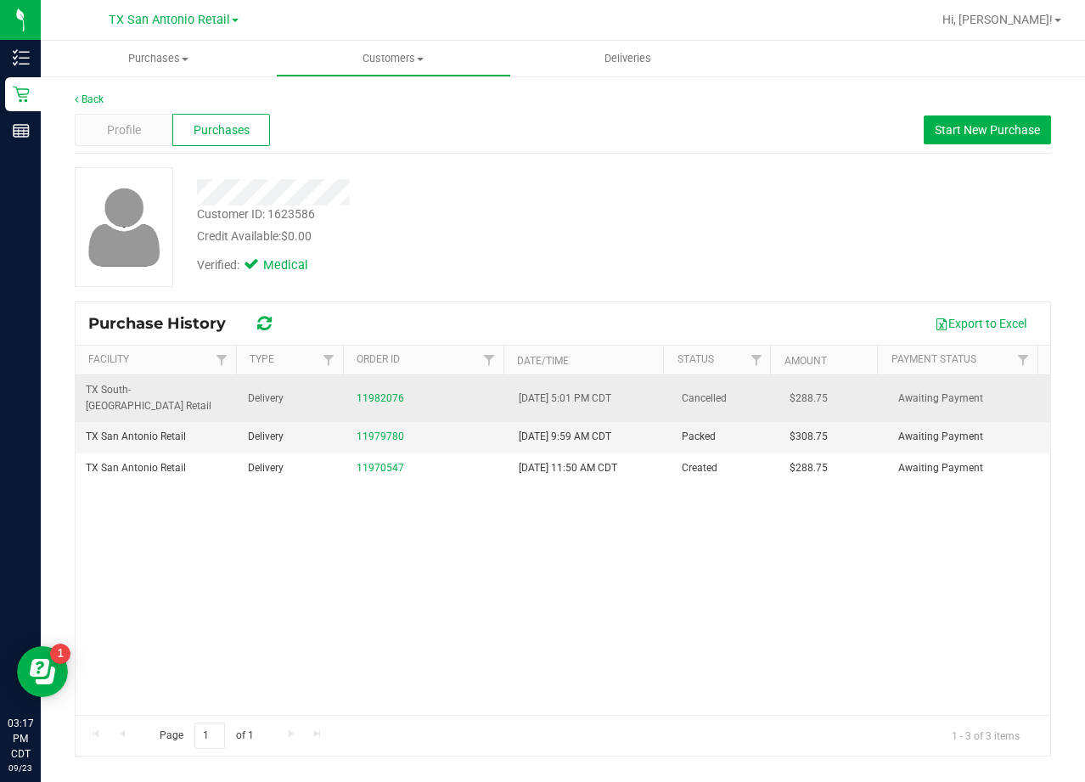
click at [368, 391] on div "11982076" at bounding box center [428, 399] width 142 height 16
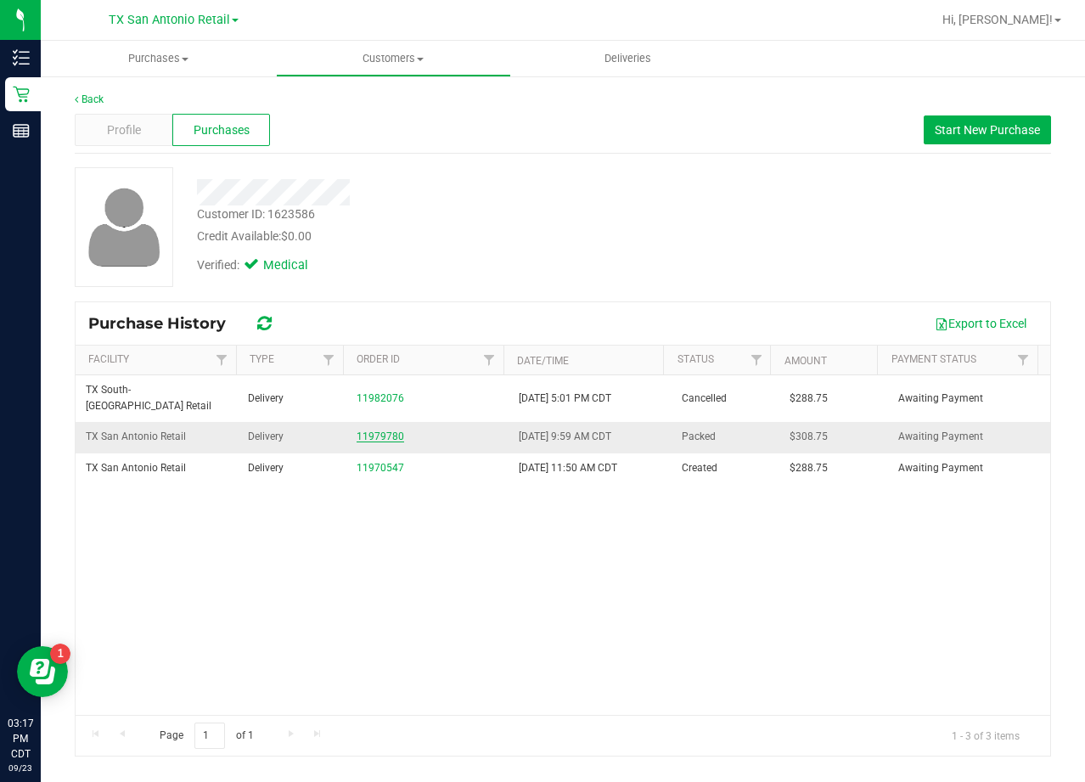
click at [372, 430] on link "11979780" at bounding box center [381, 436] width 48 height 12
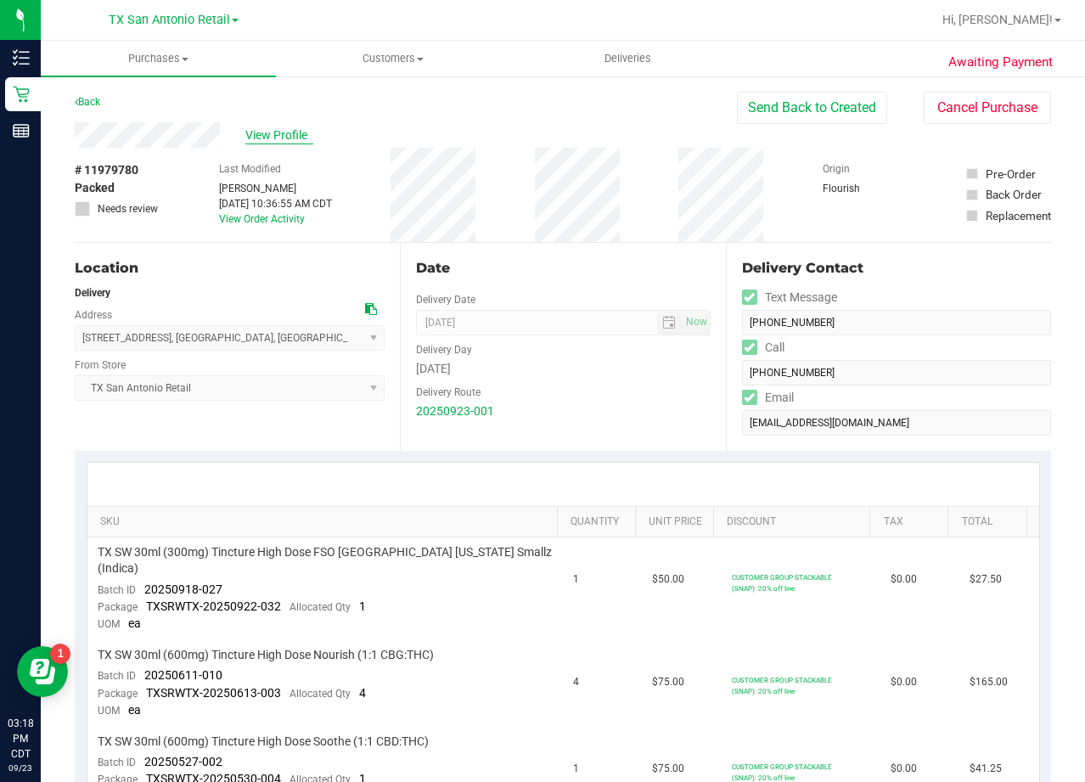
click at [295, 136] on span "View Profile" at bounding box center [279, 136] width 68 height 18
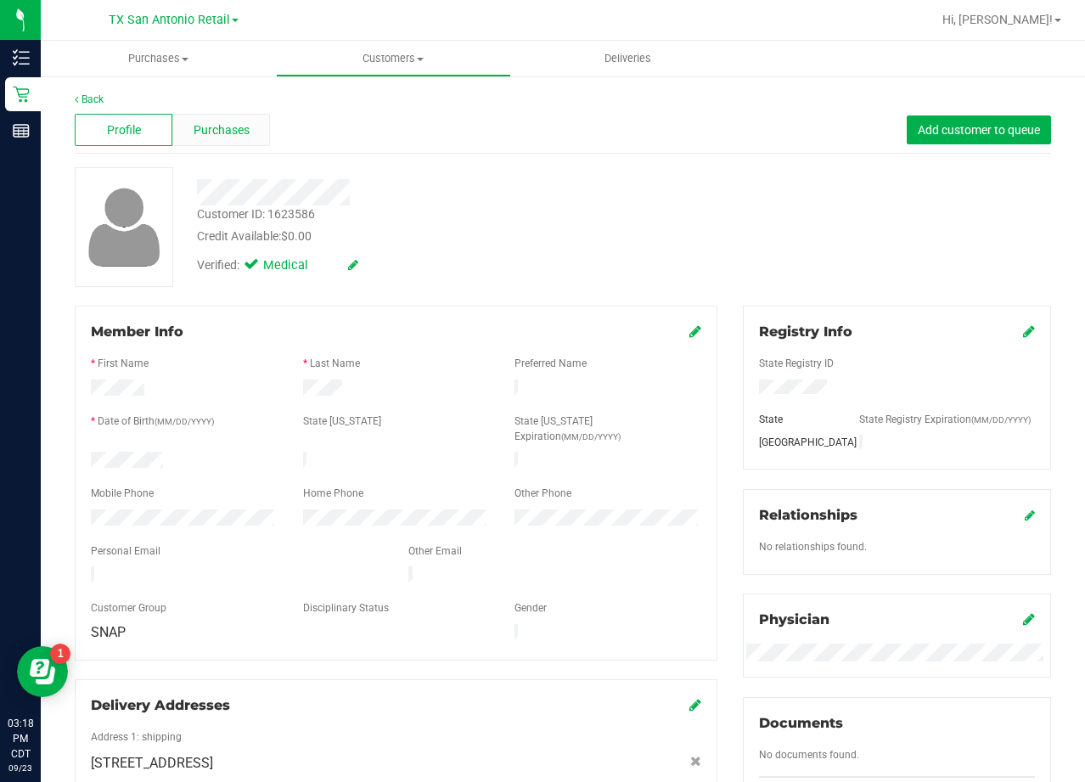
click at [231, 119] on div "Purchases" at bounding box center [221, 130] width 98 height 32
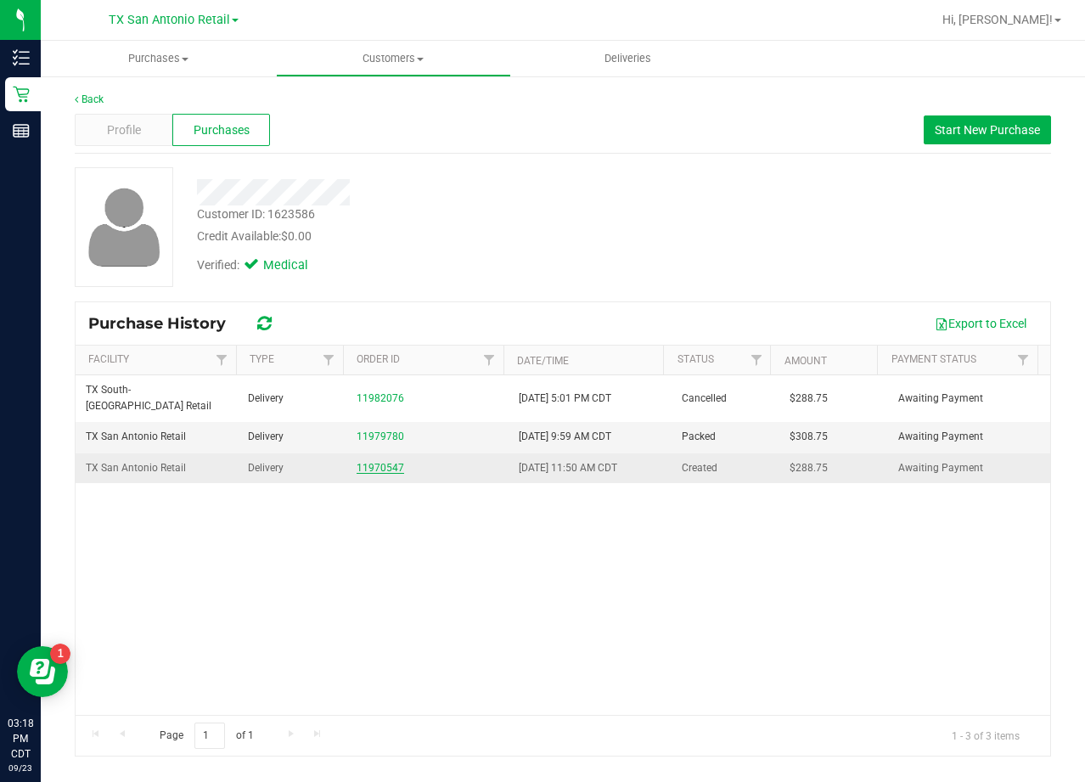
click at [362, 462] on link "11970547" at bounding box center [381, 468] width 48 height 12
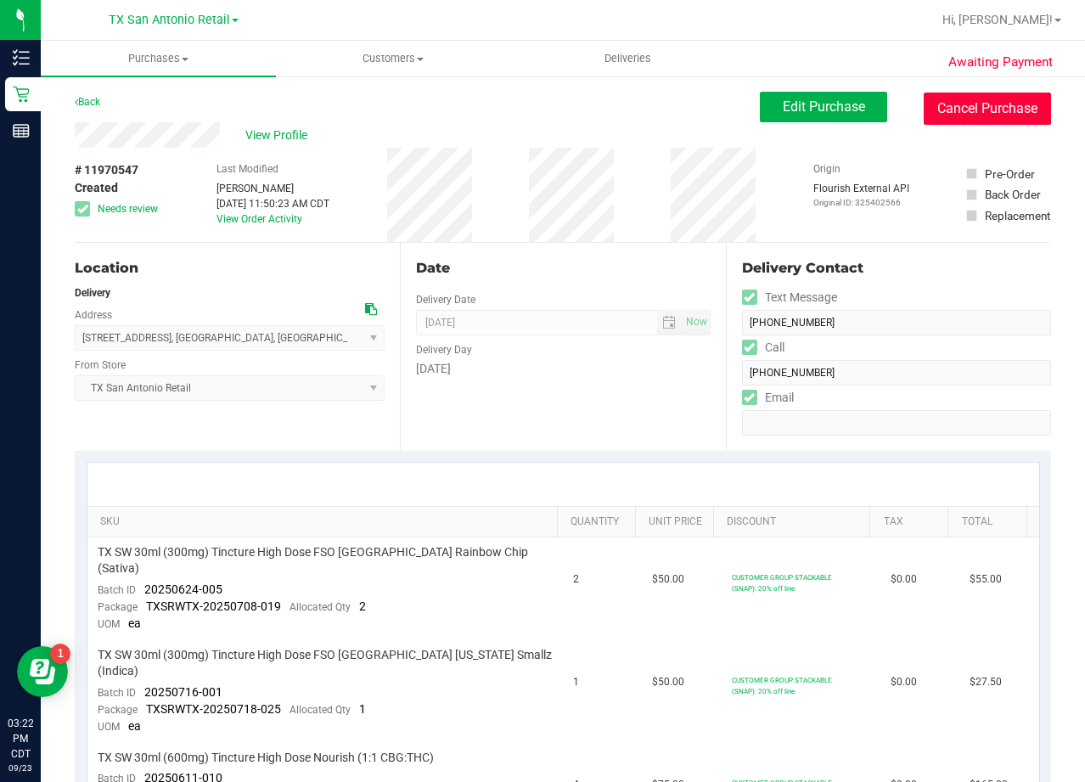
click at [967, 124] on button "Cancel Purchase" at bounding box center [987, 109] width 127 height 32
click at [924, 119] on button "Cancel Purchase" at bounding box center [987, 109] width 127 height 32
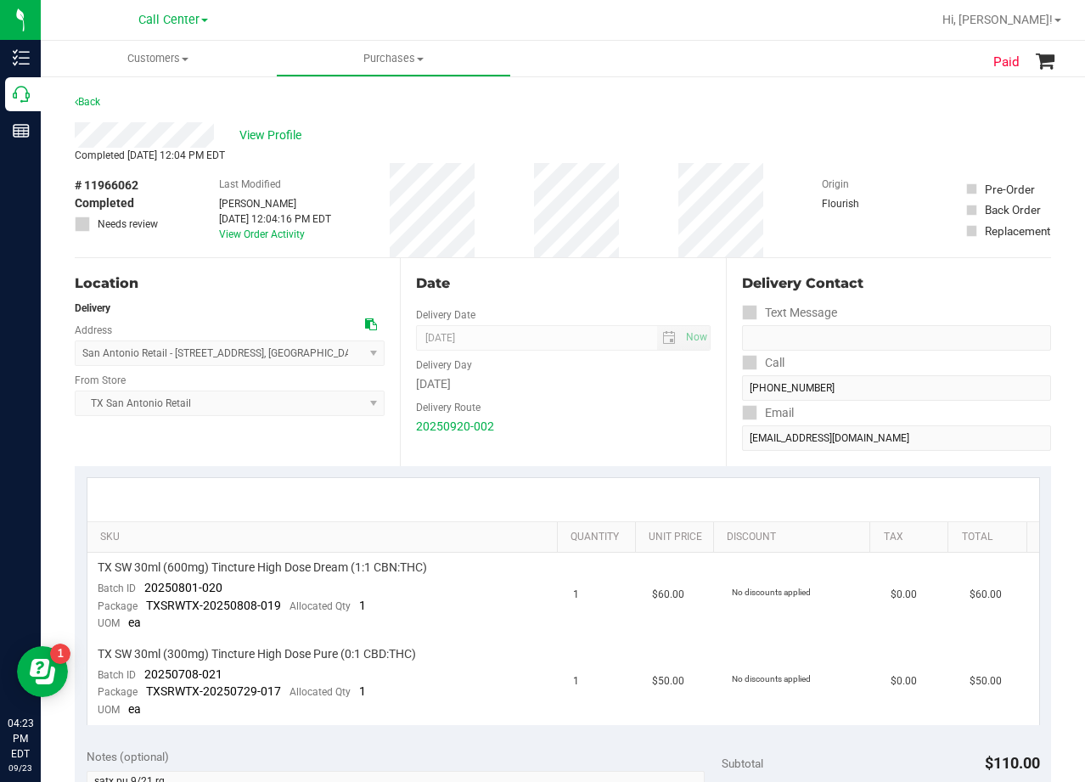
click at [651, 275] on div "Date" at bounding box center [563, 283] width 294 height 20
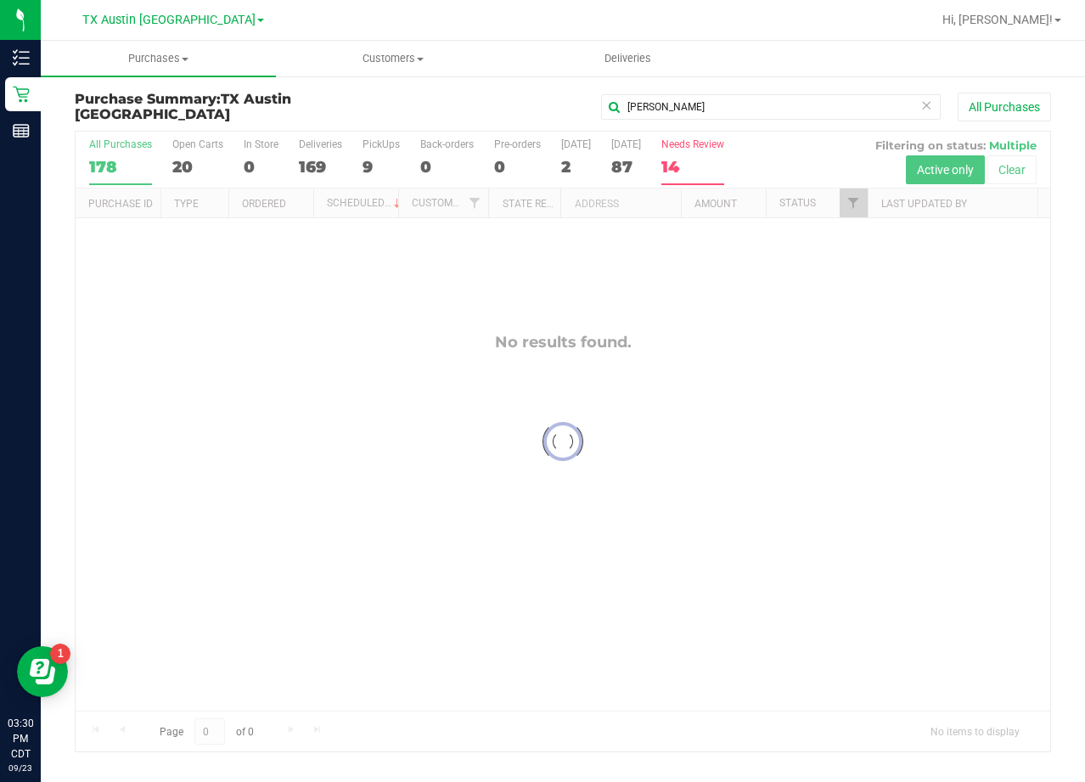
click at [692, 157] on div at bounding box center [563, 442] width 975 height 620
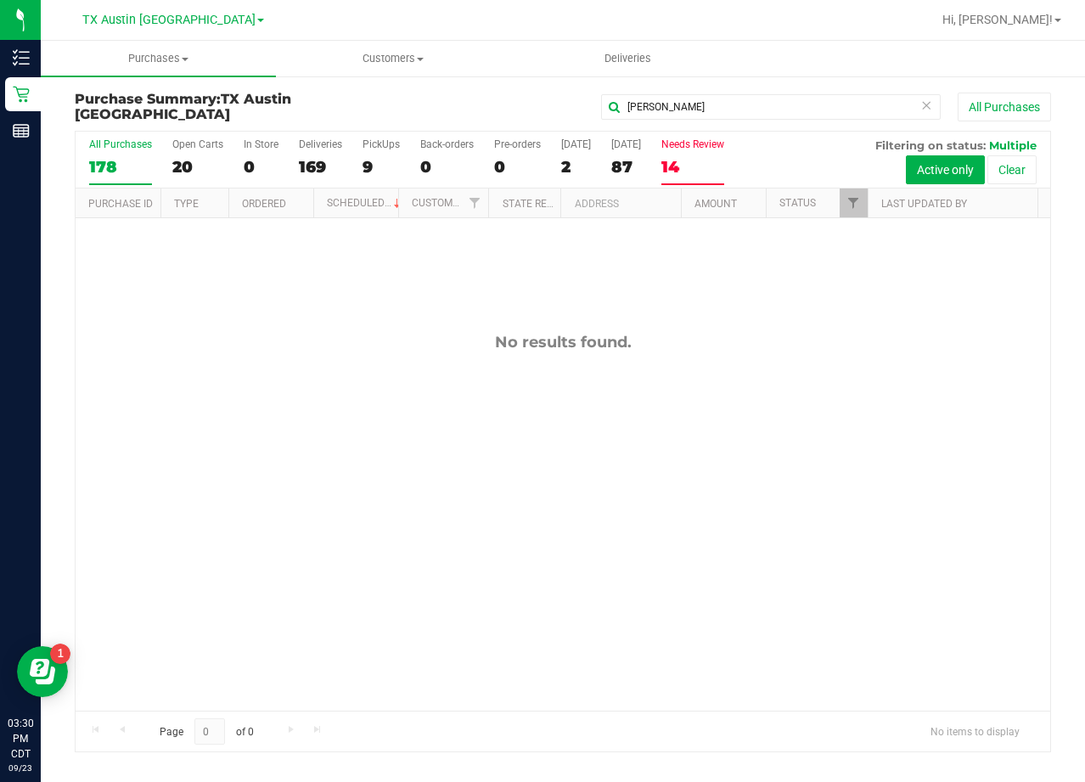
click at [676, 165] on div "14" at bounding box center [692, 167] width 63 height 20
click at [0, 0] on input "Needs Review 14" at bounding box center [0, 0] width 0 height 0
click at [672, 391] on div "No results found." at bounding box center [563, 521] width 975 height 607
click at [741, 577] on div "No results found." at bounding box center [563, 521] width 975 height 607
click at [816, 450] on div "No results found." at bounding box center [563, 521] width 975 height 607
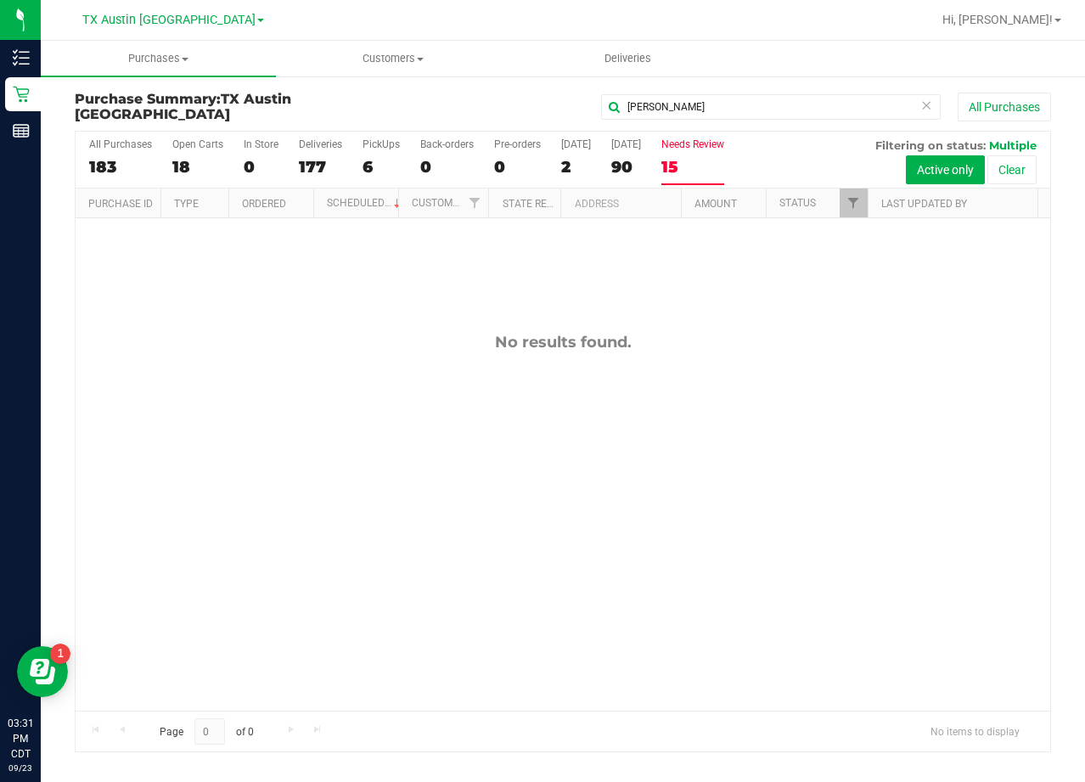
click at [684, 155] on label "Needs Review 15" at bounding box center [692, 161] width 63 height 47
click at [0, 0] on input "Needs Review 15" at bounding box center [0, 0] width 0 height 0
click at [617, 163] on div "91" at bounding box center [626, 167] width 30 height 20
click at [0, 0] on input "[DATE] 91" at bounding box center [0, 0] width 0 height 0
click at [927, 104] on icon at bounding box center [926, 104] width 12 height 20
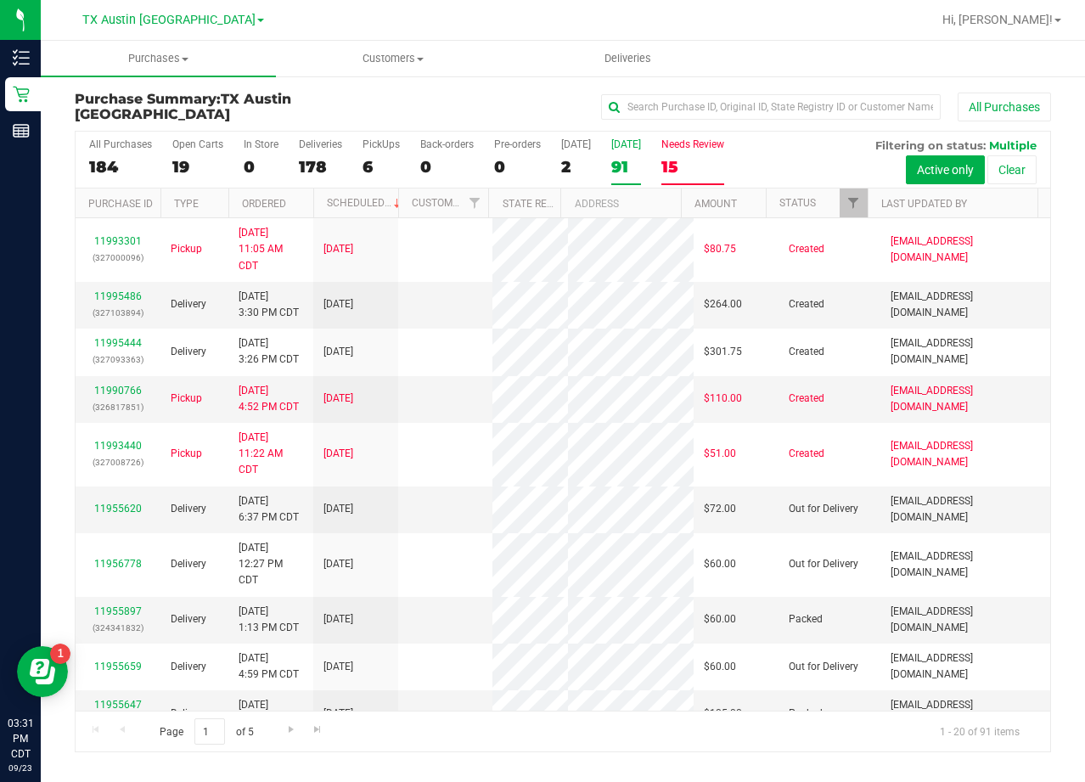
click at [690, 154] on label "Needs Review 15" at bounding box center [692, 161] width 63 height 47
click at [0, 0] on input "Needs Review 15" at bounding box center [0, 0] width 0 height 0
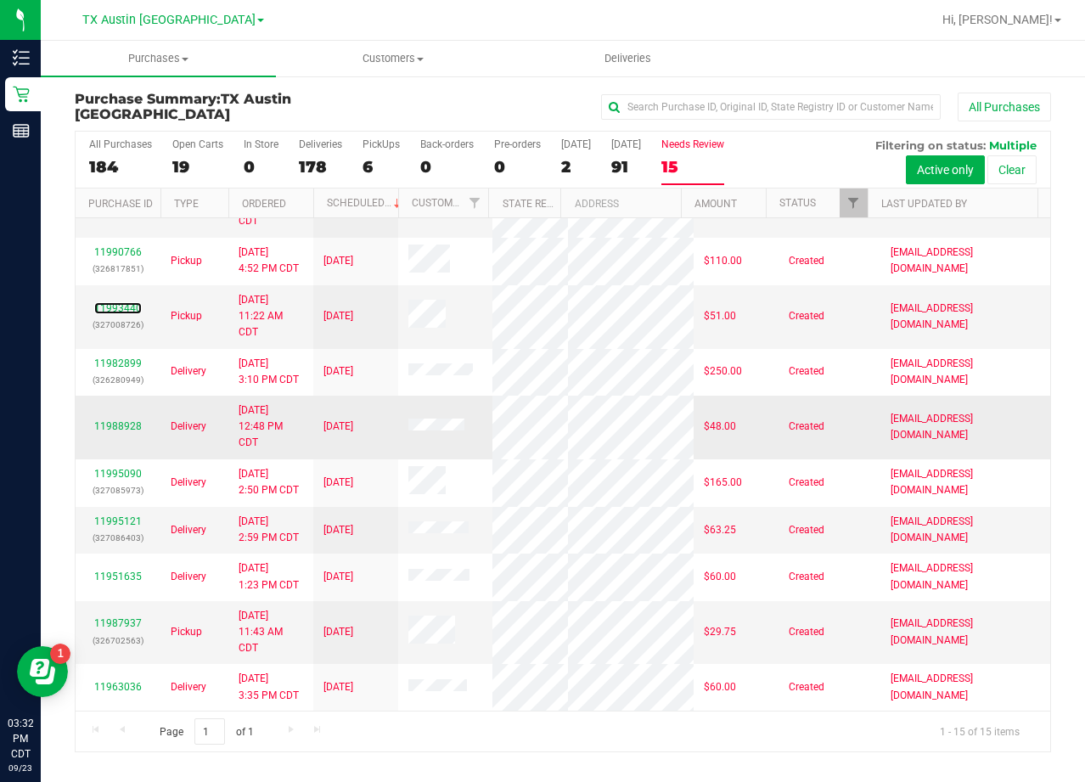
scroll to position [375, 0]
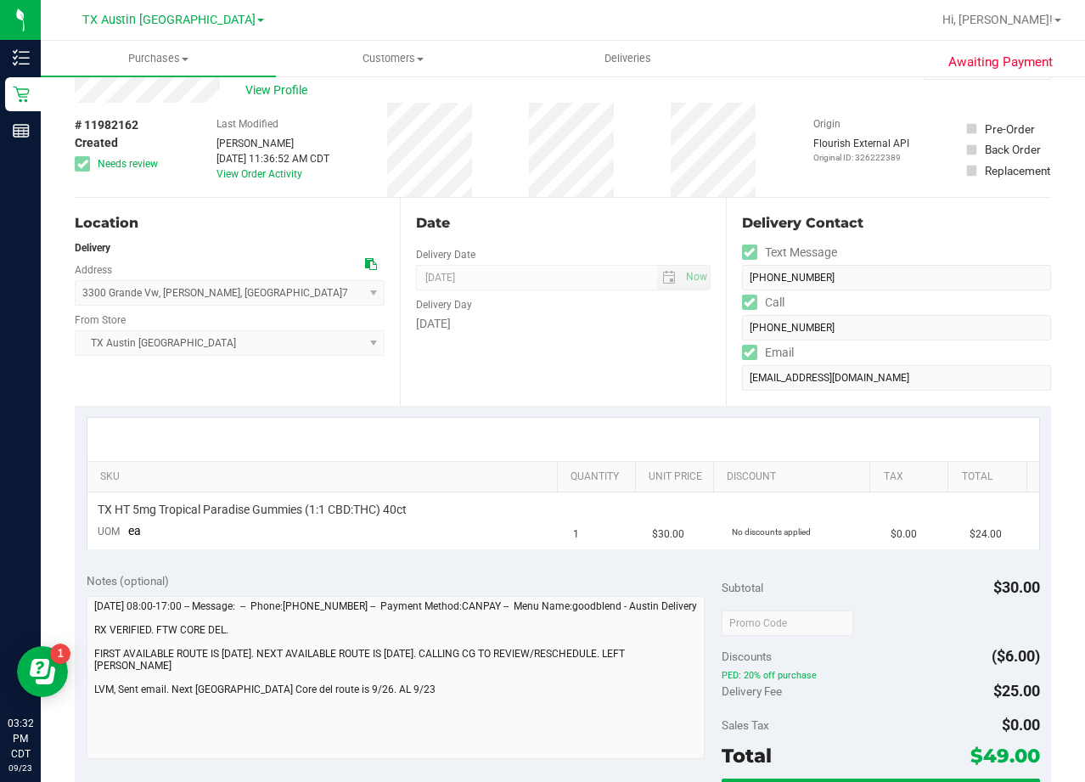
scroll to position [85, 0]
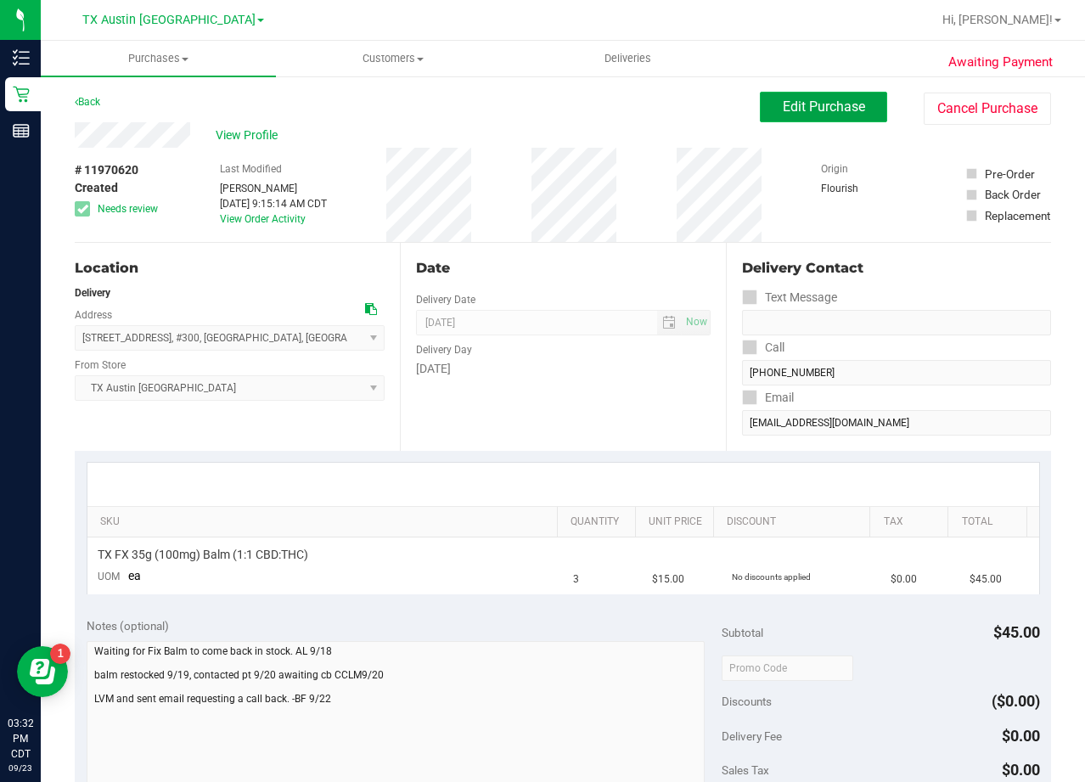
click at [832, 115] on button "Edit Purchase" at bounding box center [823, 107] width 127 height 31
click at [543, 115] on div "Back Edit Purchase Cancel Purchase" at bounding box center [563, 107] width 976 height 31
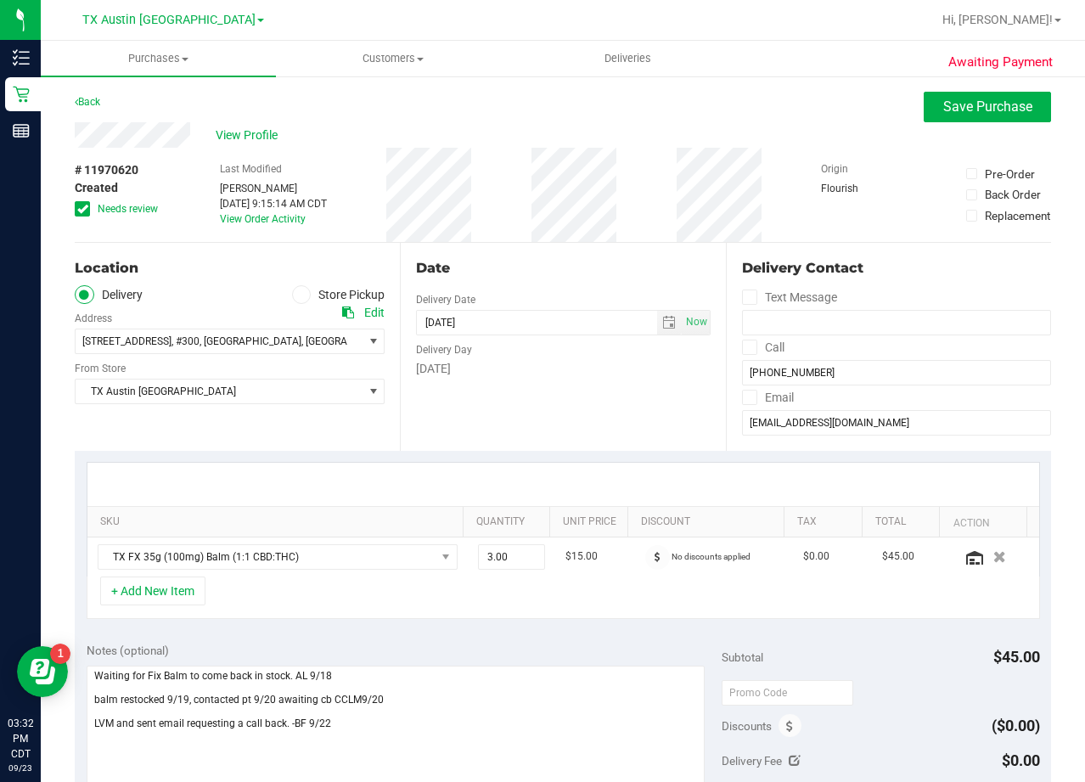
click at [498, 219] on div "# 11970620 Created Needs review Last Modified [PERSON_NAME] [DATE] 9:15:14 AM C…" at bounding box center [563, 195] width 976 height 94
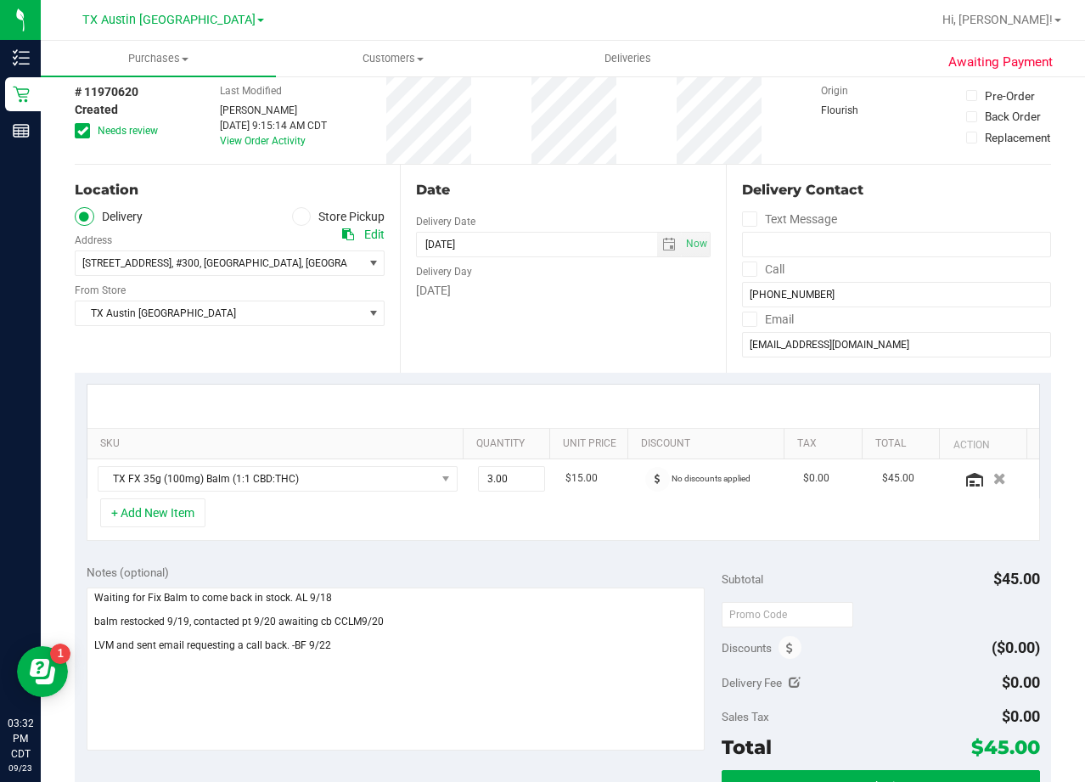
scroll to position [170, 0]
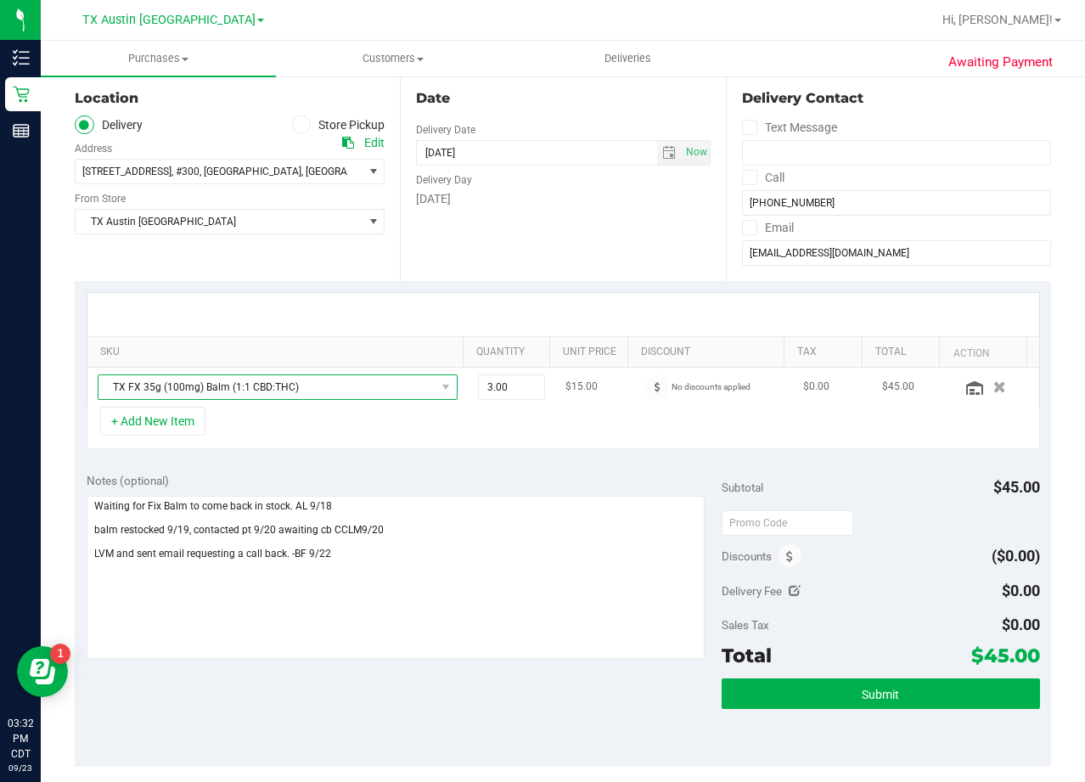
click at [311, 389] on span "TX FX 35g (100mg) Balm (1:1 CBD:THC)" at bounding box center [266, 387] width 337 height 24
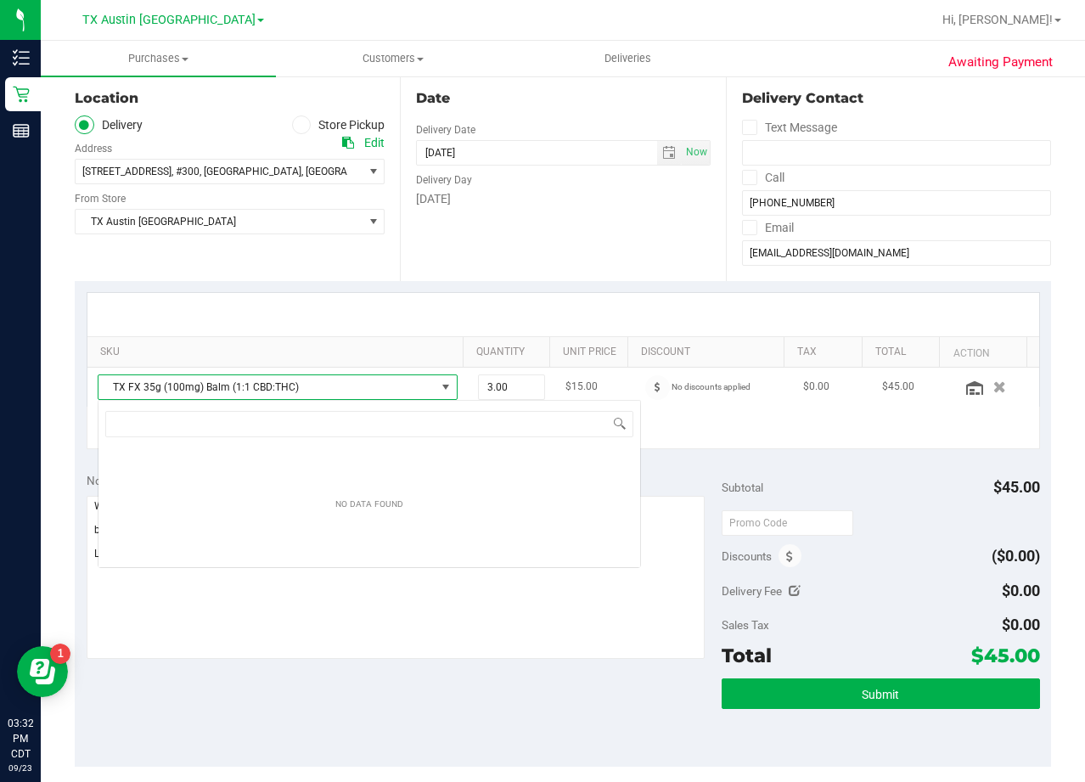
scroll to position [25, 351]
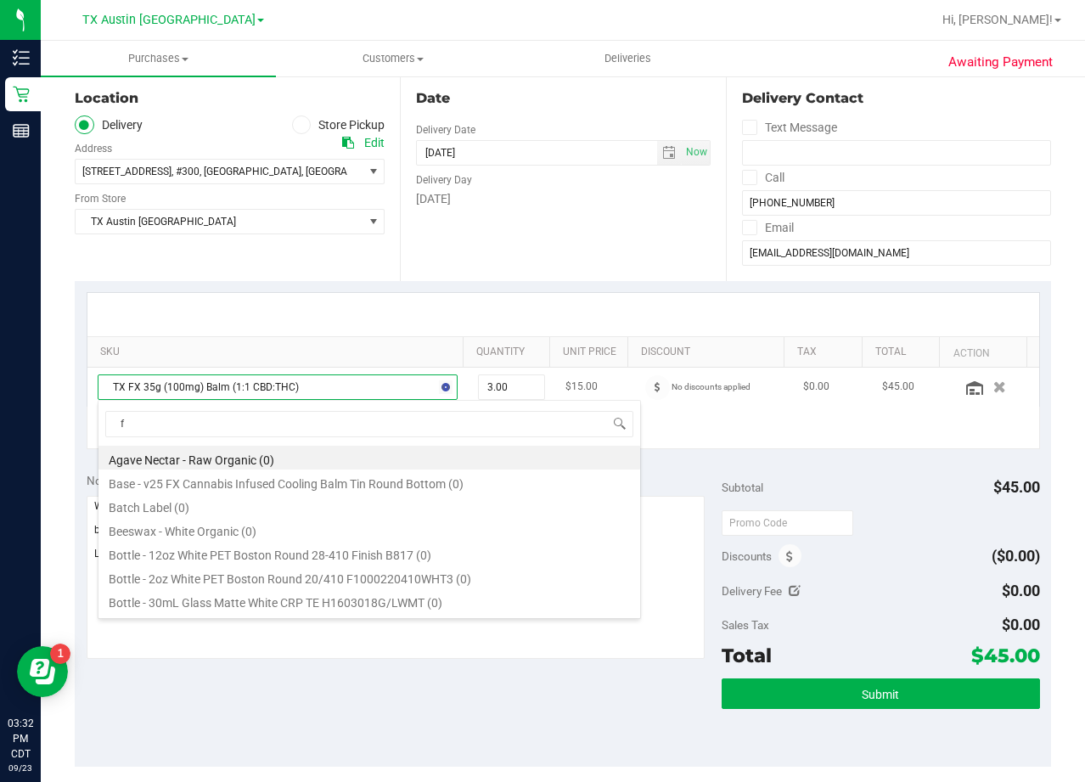
type input "fx"
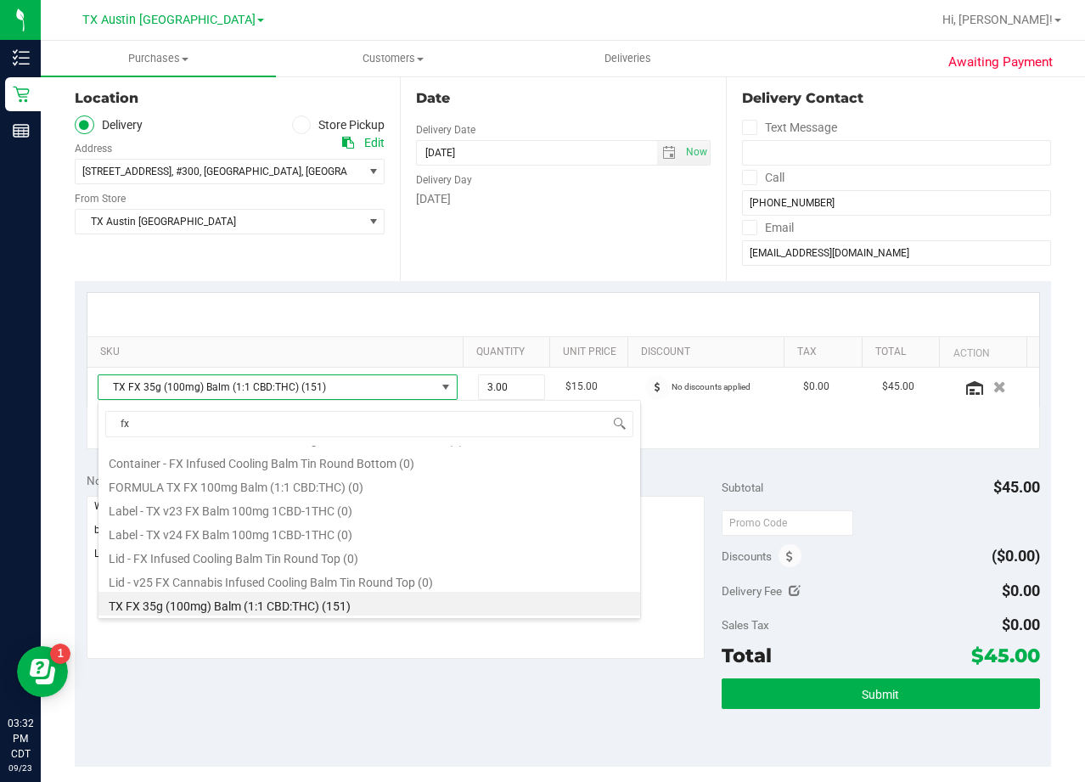
click at [468, 262] on div "Date Delivery Date 09/25/2025 Now 09/25/2025 08:00 AM Now Delivery Day Thursday" at bounding box center [562, 177] width 325 height 208
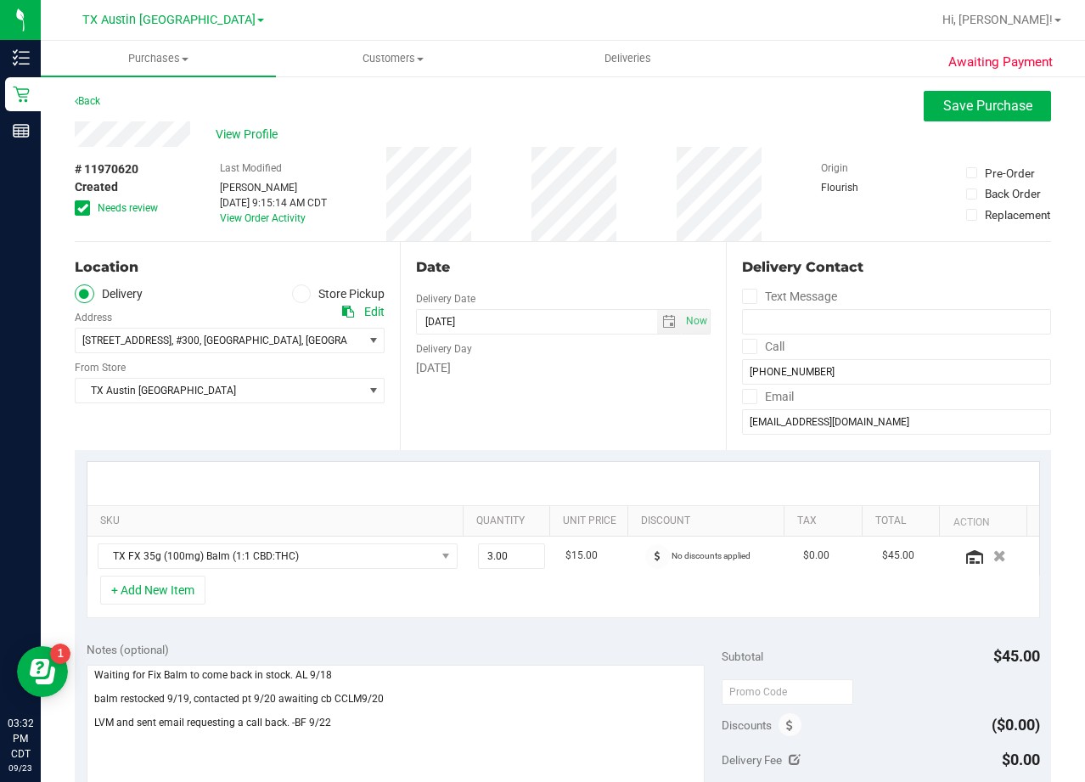
scroll to position [0, 0]
click at [763, 368] on input "(512) 954-4439" at bounding box center [896, 372] width 309 height 25
click at [513, 391] on div "Date Delivery Date 09/25/2025 Now 09/25/2025 08:00 AM Now Delivery Day Thursday" at bounding box center [562, 347] width 325 height 208
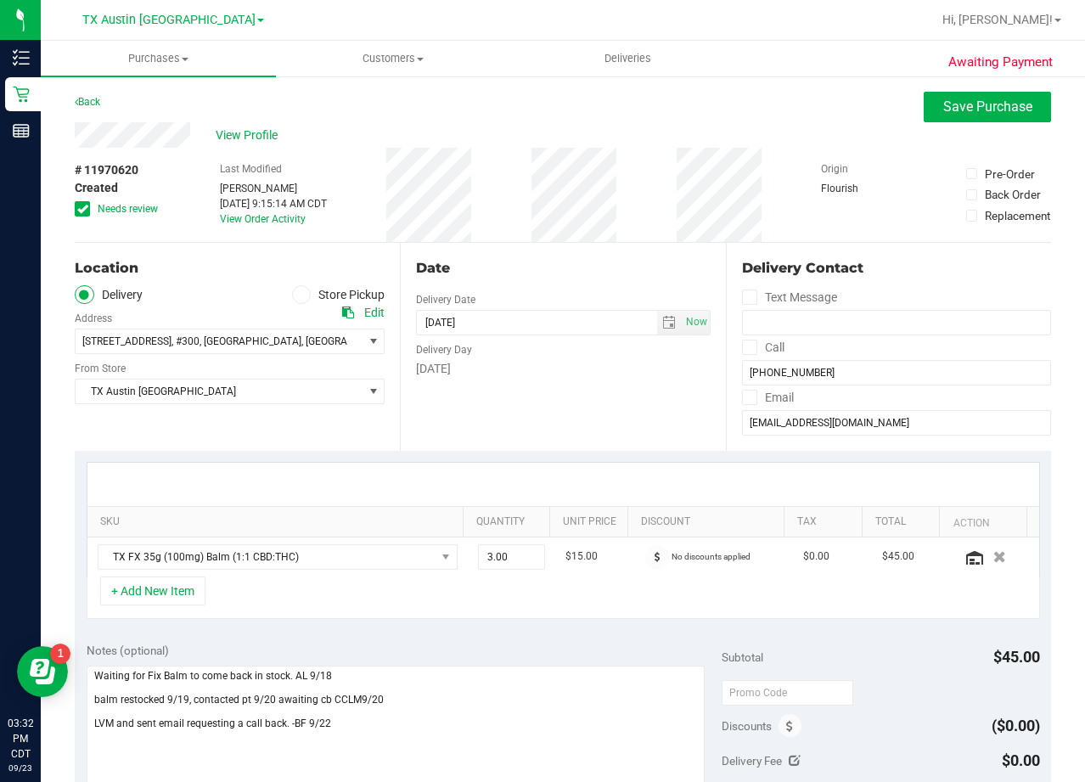
click at [649, 249] on div "Date Delivery Date 09/25/2025 Now 09/25/2025 08:00 AM Now Delivery Day Thursday" at bounding box center [562, 347] width 325 height 208
click at [284, 344] on span "2217 Park Bend Dr , #300 , Austin , TX 78758" at bounding box center [212, 341] width 273 height 24
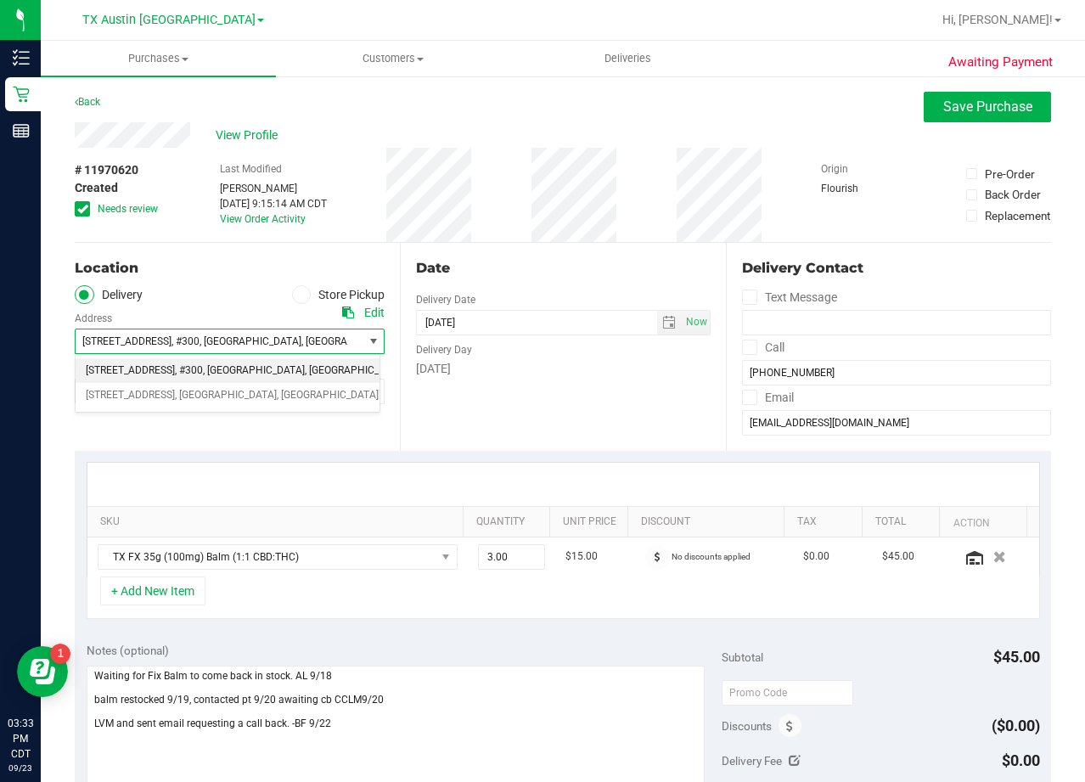
click at [285, 344] on span "2217 Park Bend Dr , #300 , Austin , TX 78758" at bounding box center [212, 341] width 273 height 24
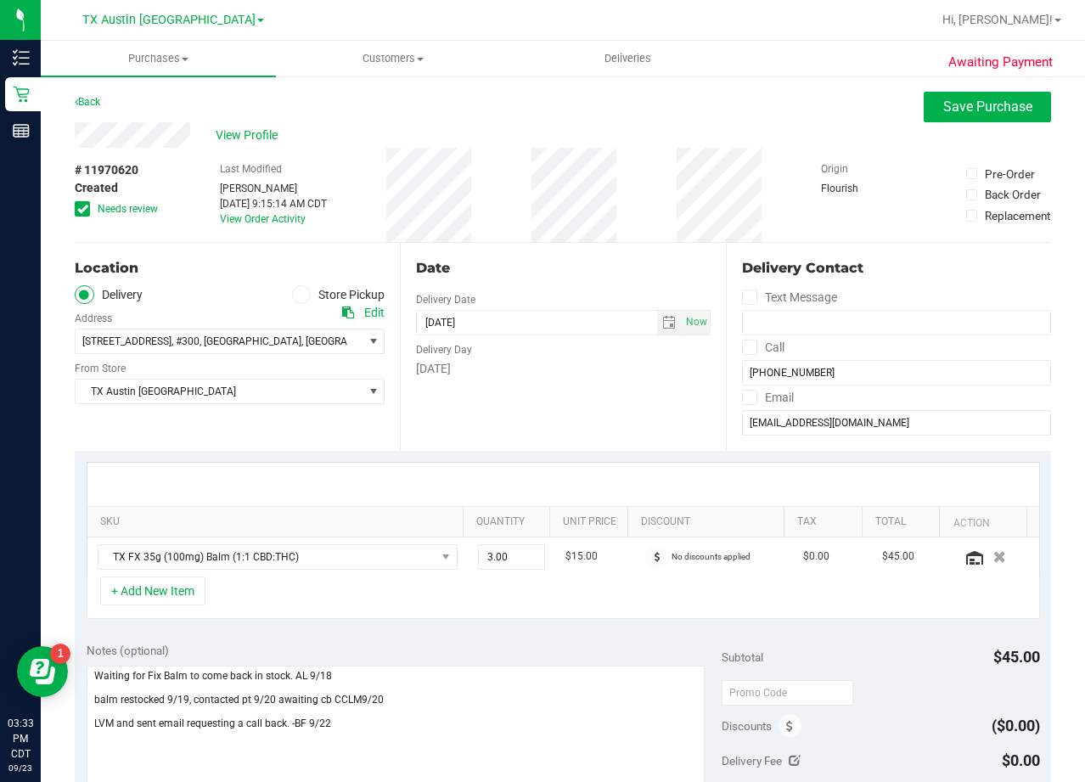
click at [586, 249] on div "Date Delivery Date 09/25/2025 Now 09/25/2025 08:00 AM Now Delivery Day Thursday" at bounding box center [562, 347] width 325 height 208
click at [803, 374] on input "(512) 954-4439" at bounding box center [896, 372] width 309 height 25
click at [623, 266] on div "Date" at bounding box center [563, 268] width 294 height 20
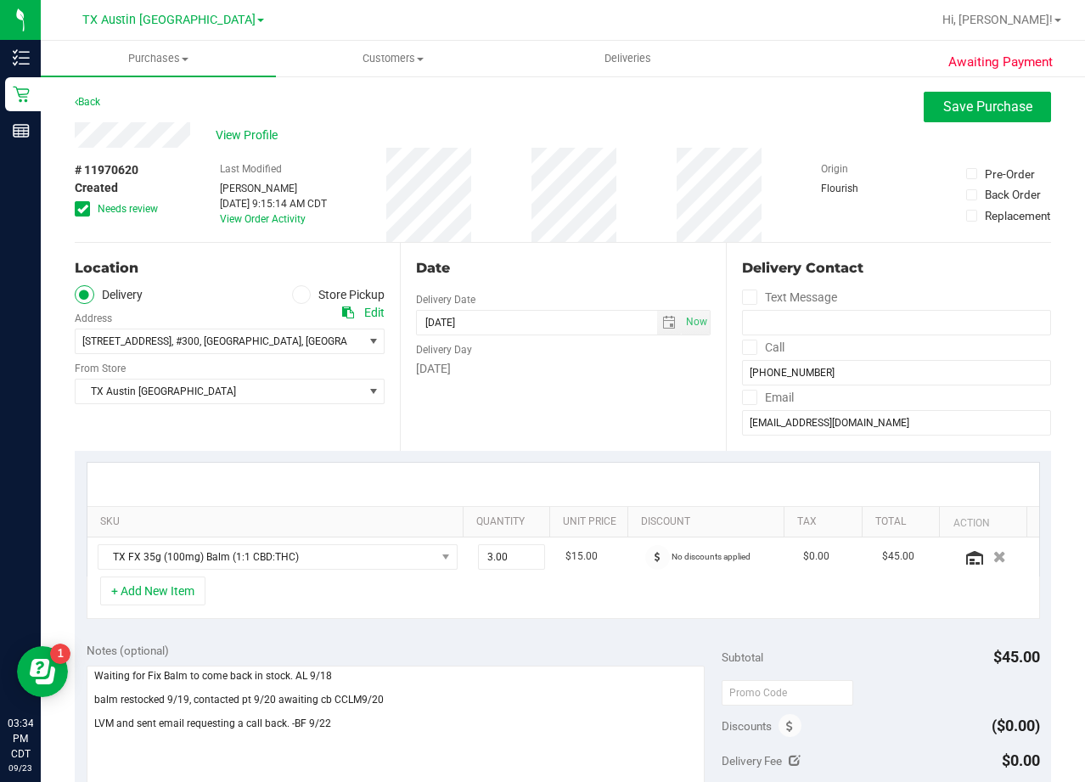
click at [595, 259] on div "Date" at bounding box center [563, 268] width 294 height 20
click at [576, 260] on div "Date" at bounding box center [563, 268] width 294 height 20
click at [554, 274] on div "Date" at bounding box center [563, 268] width 294 height 20
click at [676, 391] on div "Date Delivery Date 09/25/2025 Now 09/25/2025 08:00 AM Now Delivery Day Thursday" at bounding box center [562, 347] width 325 height 208
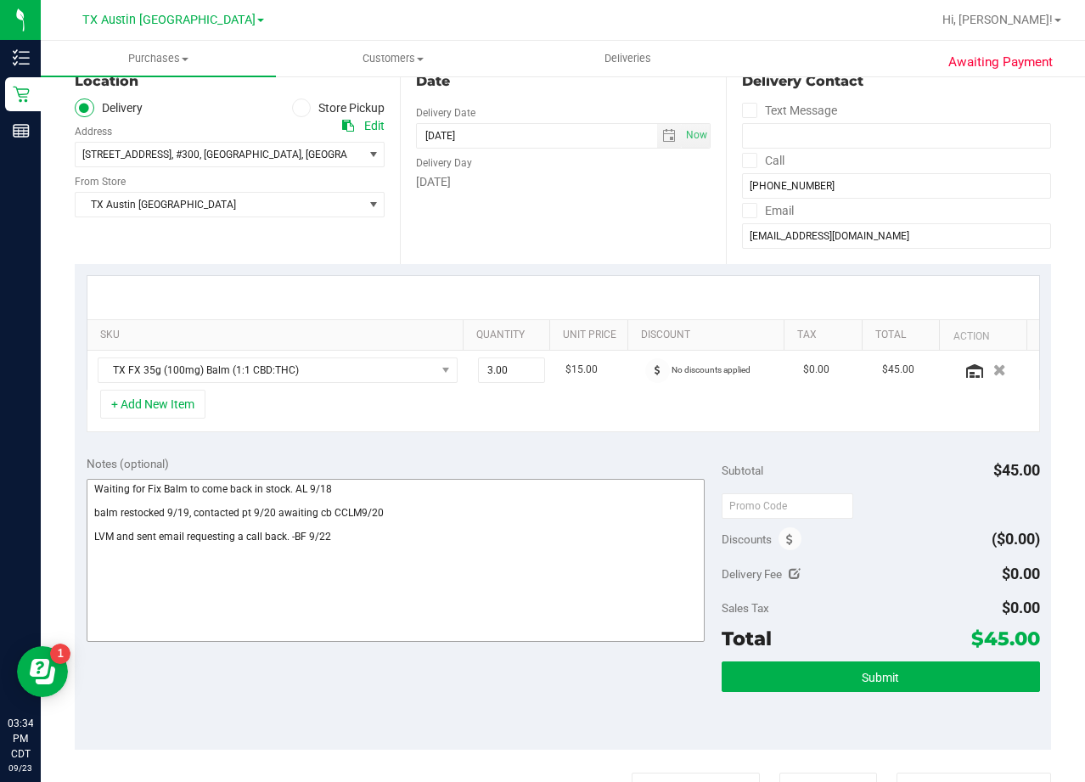
scroll to position [255, 0]
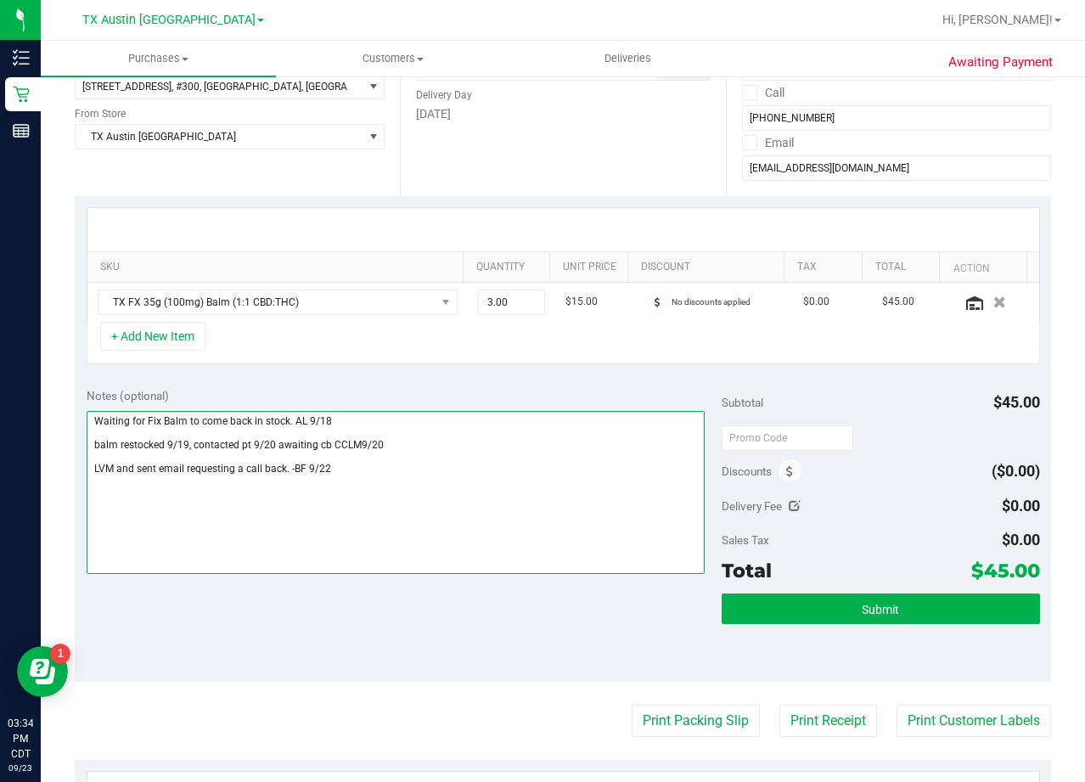
click at [450, 498] on textarea at bounding box center [396, 492] width 619 height 163
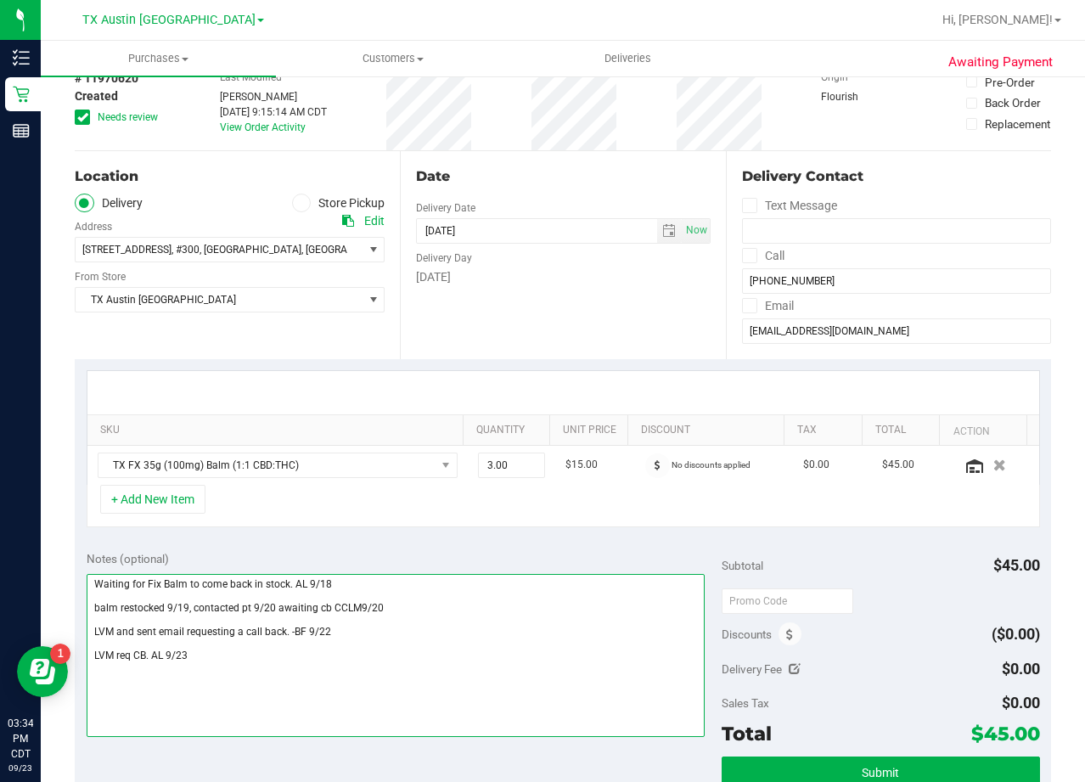
scroll to position [0, 0]
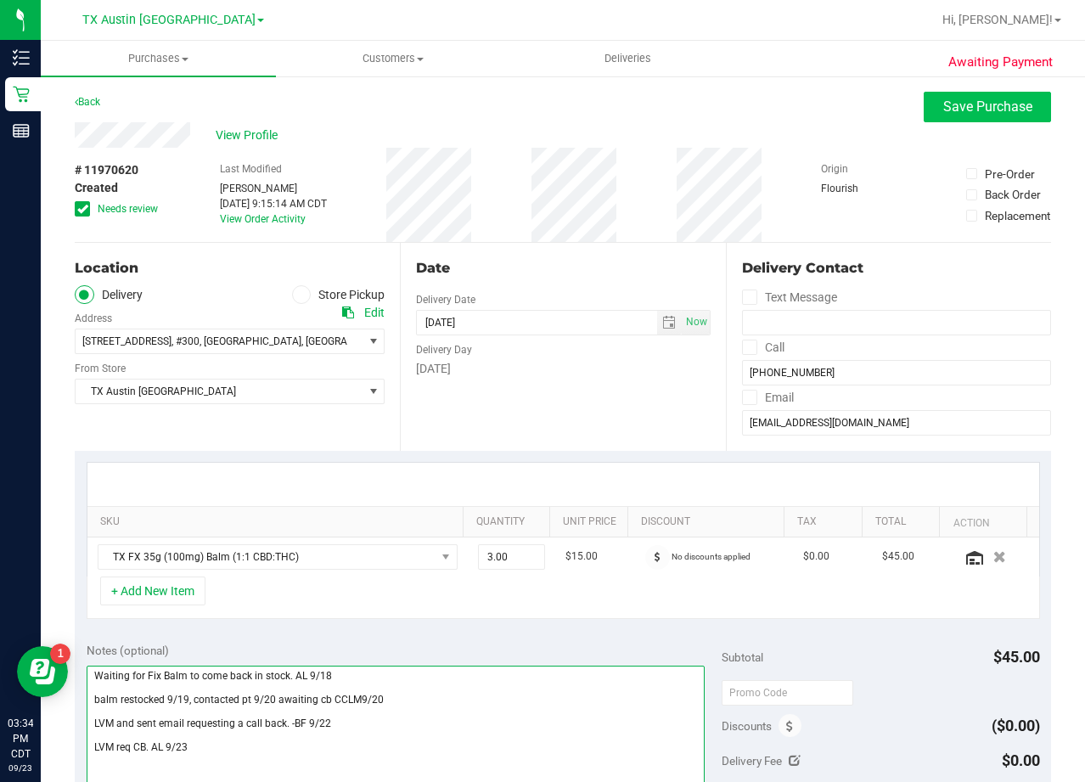
type textarea "Waiting for Fix Balm to come back in stock. AL 9/18 balm restocked 9/19, contac…"
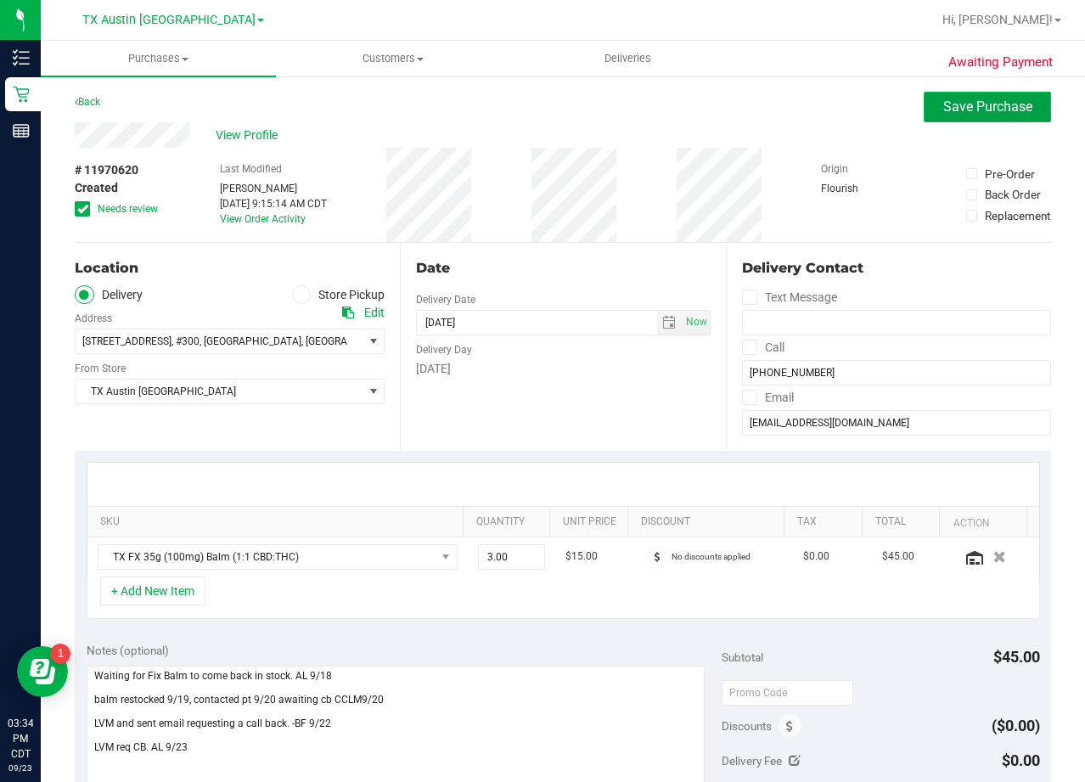
click at [996, 114] on span "Save Purchase" at bounding box center [987, 106] width 89 height 16
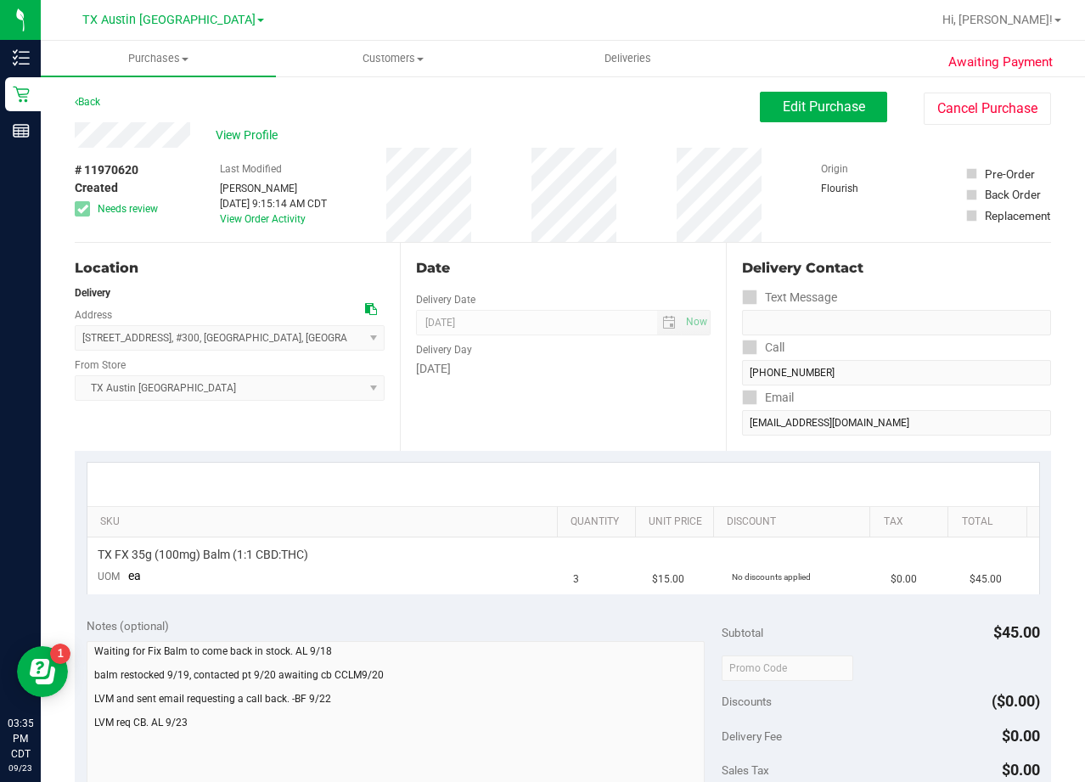
click at [647, 158] on div "# 11970620 Created Needs review Last Modified Alexander Lawson Sep 22, 2025 9:1…" at bounding box center [563, 195] width 976 height 94
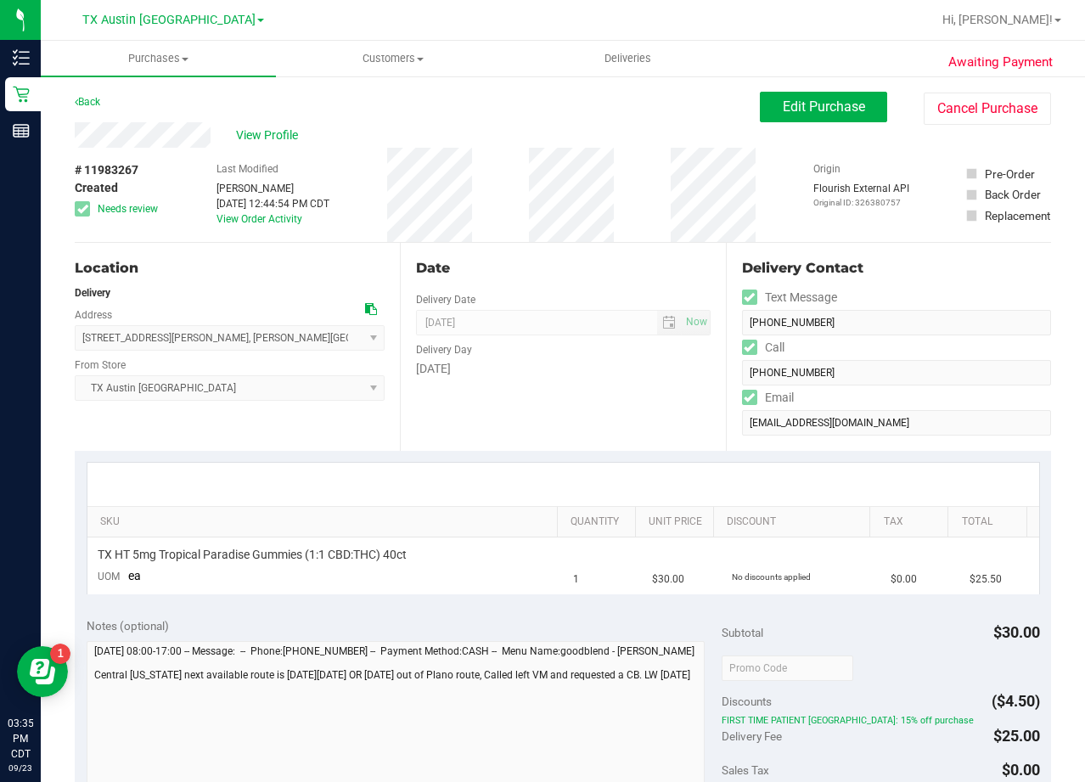
click at [544, 262] on div "Date" at bounding box center [563, 268] width 294 height 20
click at [648, 374] on div "Thursday" at bounding box center [563, 369] width 294 height 18
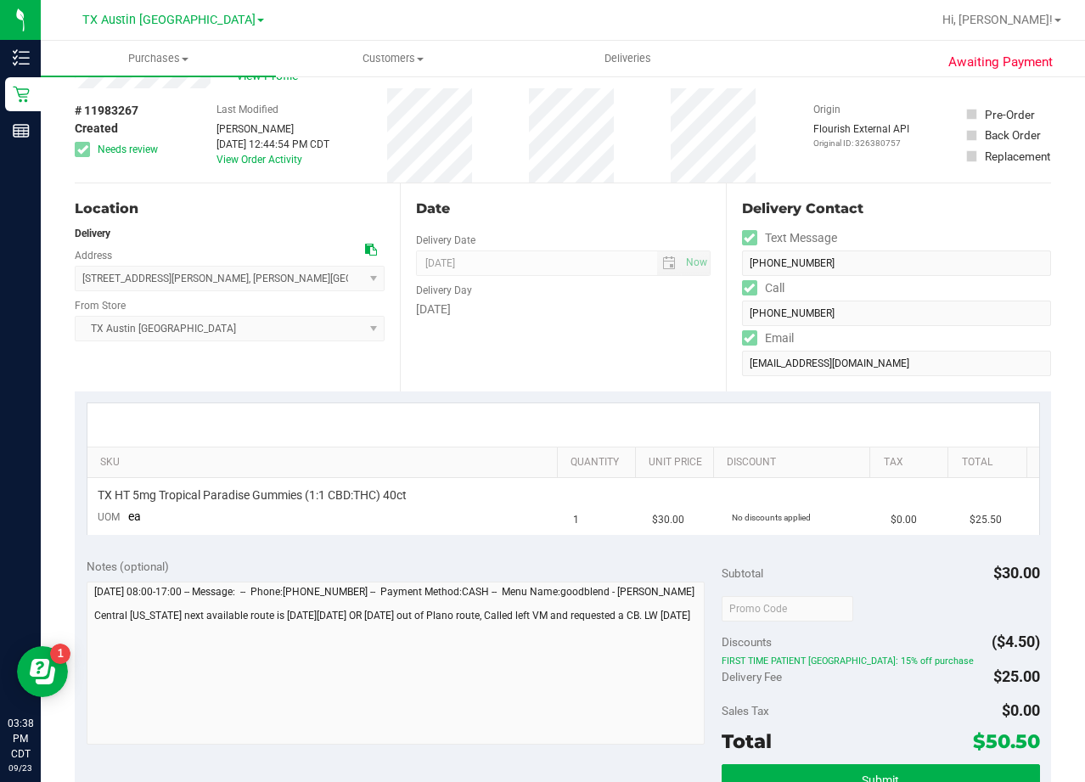
scroll to position [85, 0]
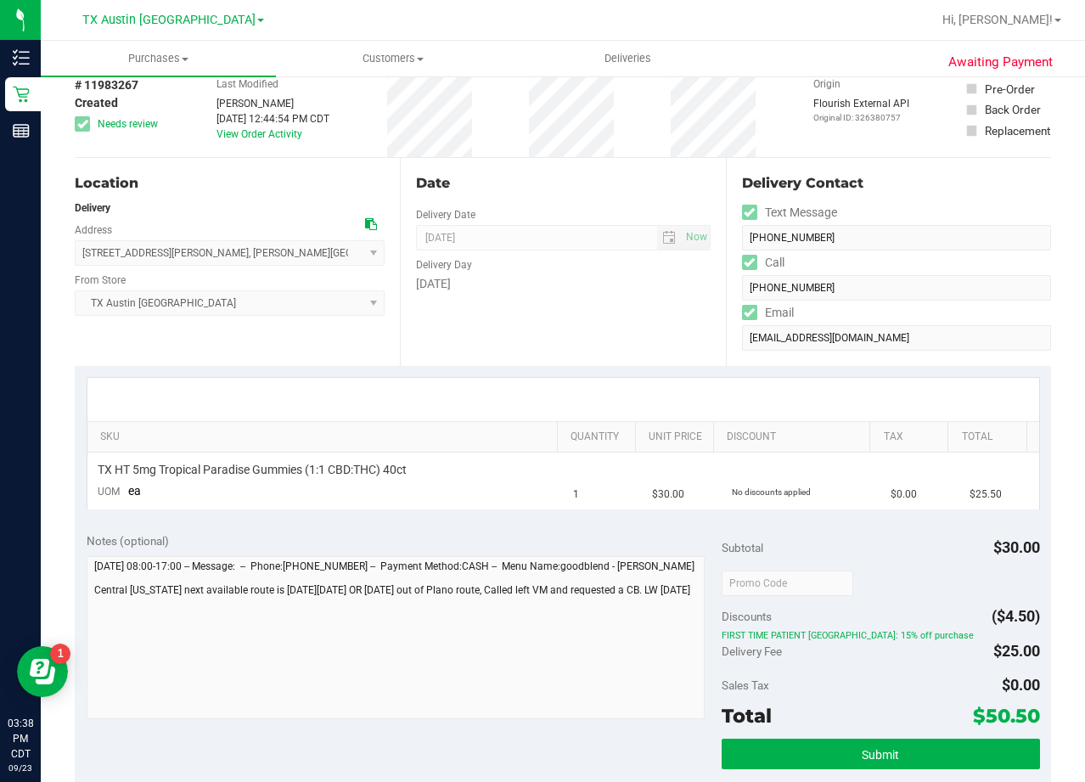
click at [597, 326] on div "Date Delivery Date 09/25/2025 Now 09/25/2025 08:00 AM Now Delivery Day Thursday" at bounding box center [562, 262] width 325 height 208
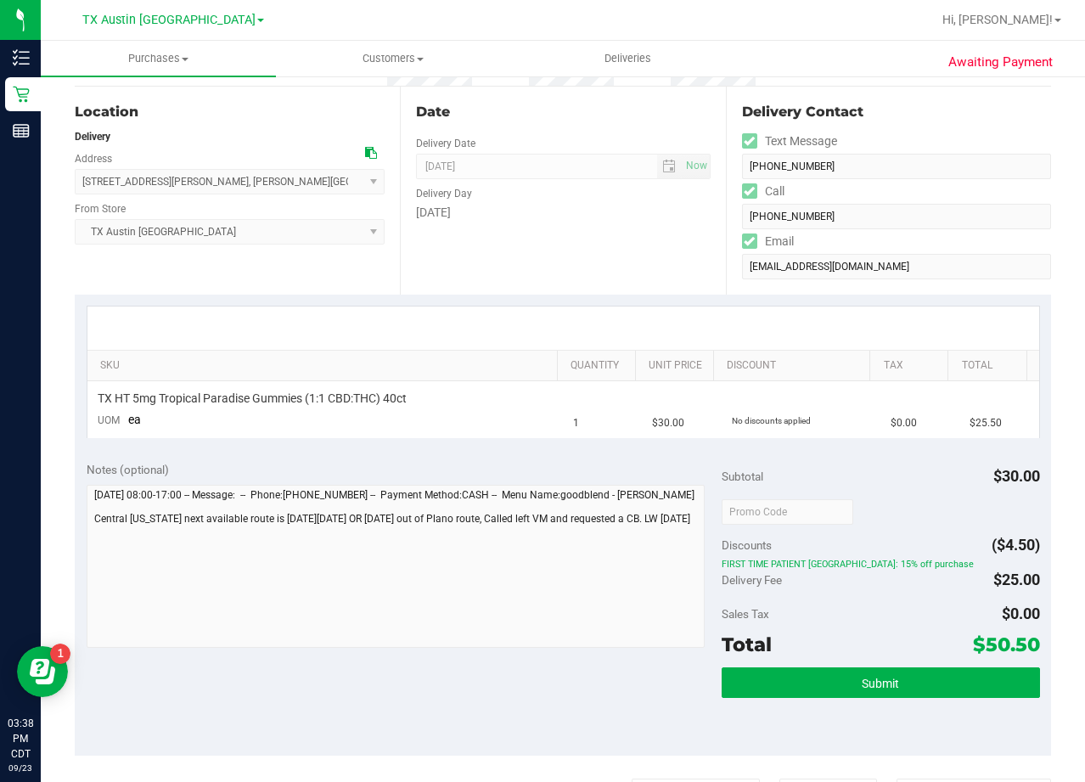
scroll to position [170, 0]
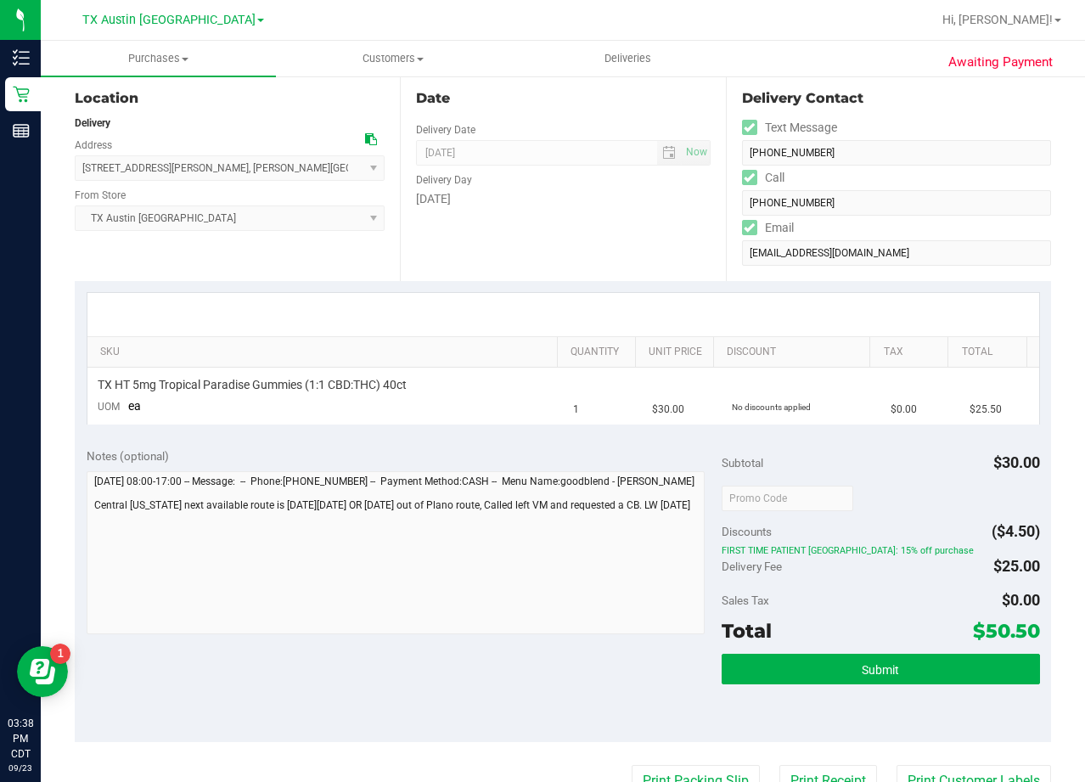
click at [599, 225] on div "Date Delivery Date 09/25/2025 Now 09/25/2025 08:00 AM Now Delivery Day Thursday" at bounding box center [562, 177] width 325 height 208
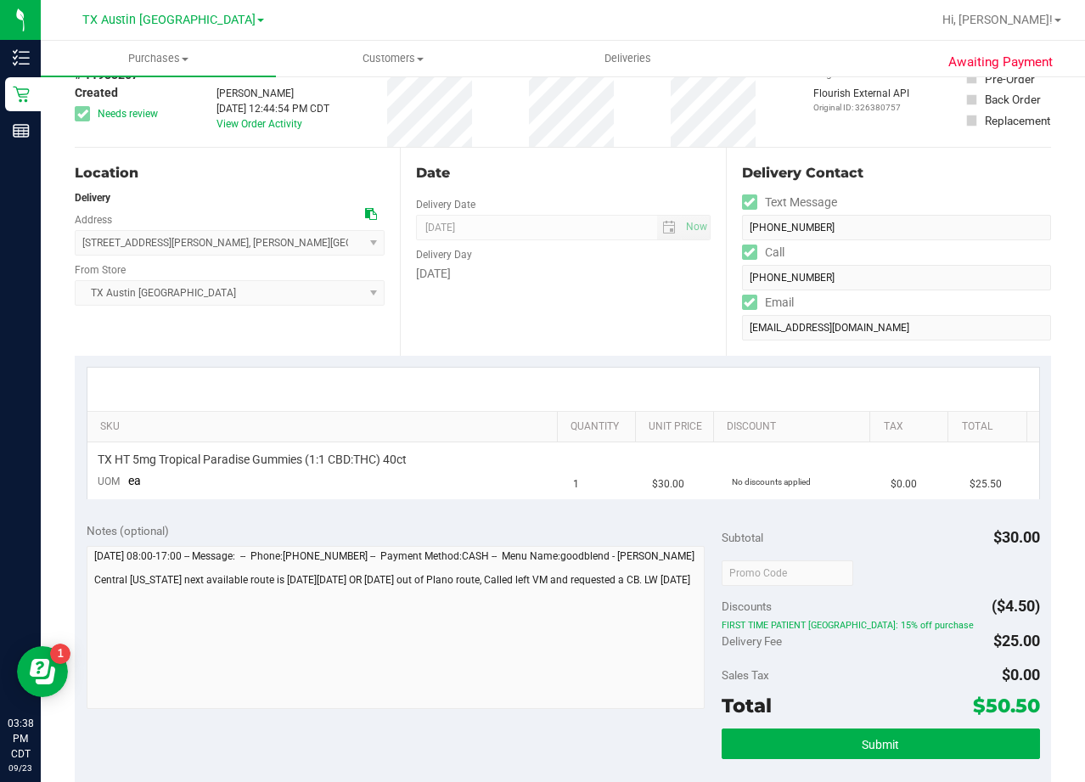
scroll to position [0, 0]
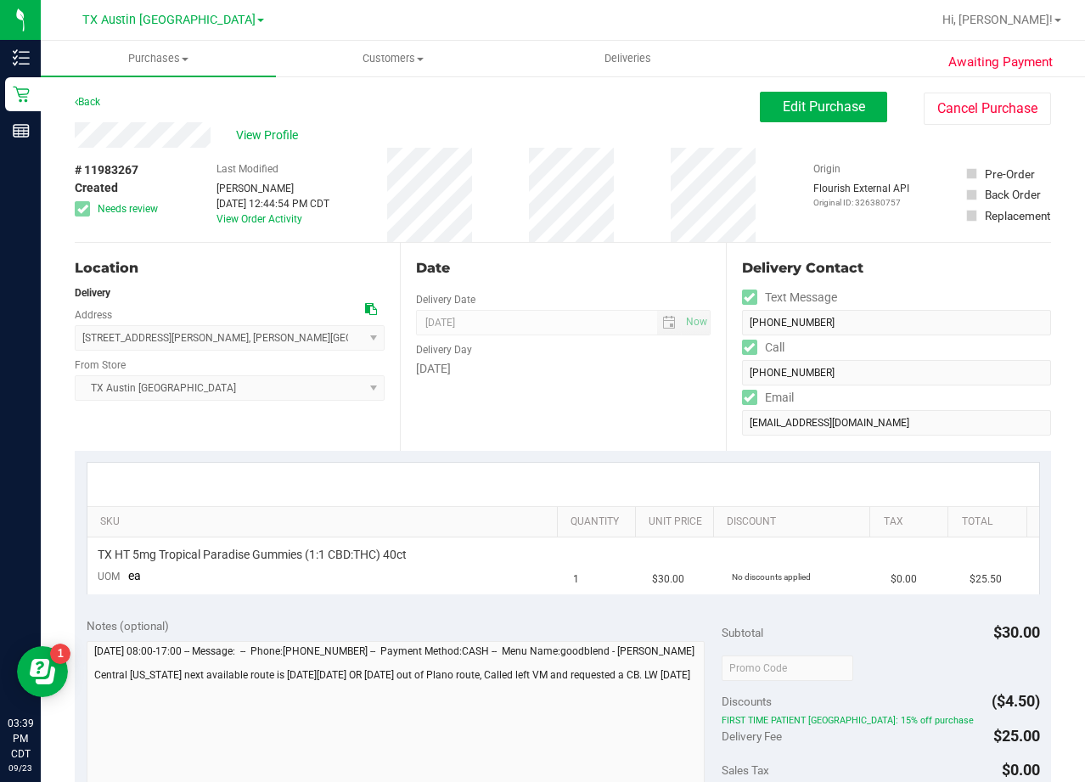
click at [670, 189] on div "# 11983267 Created Needs review Last Modified Lauran Wallace Sep 22, 2025 12:44…" at bounding box center [563, 195] width 976 height 94
click at [574, 286] on div "Date Delivery Date 09/25/2025 Now 09/25/2025 08:00 AM Now Delivery Day Thursday" at bounding box center [562, 347] width 325 height 208
click at [816, 102] on span "Edit Purchase" at bounding box center [824, 106] width 82 height 16
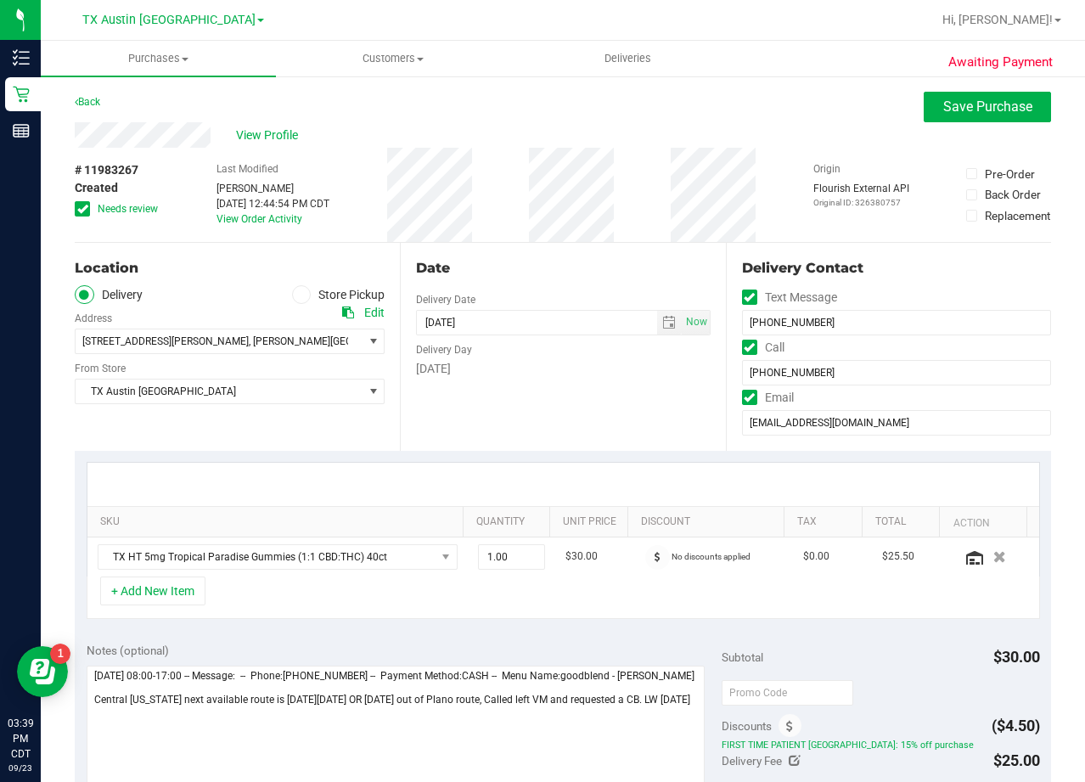
click at [343, 311] on icon at bounding box center [348, 313] width 12 height 12
click at [671, 161] on div "# 11983267 Created Needs review Last Modified Lauran Wallace Sep 22, 2025 12:44…" at bounding box center [563, 195] width 976 height 94
click at [597, 416] on div "Date Delivery Date 09/25/2025 Now 09/25/2025 08:00 AM Now Delivery Day Thursday" at bounding box center [562, 347] width 325 height 208
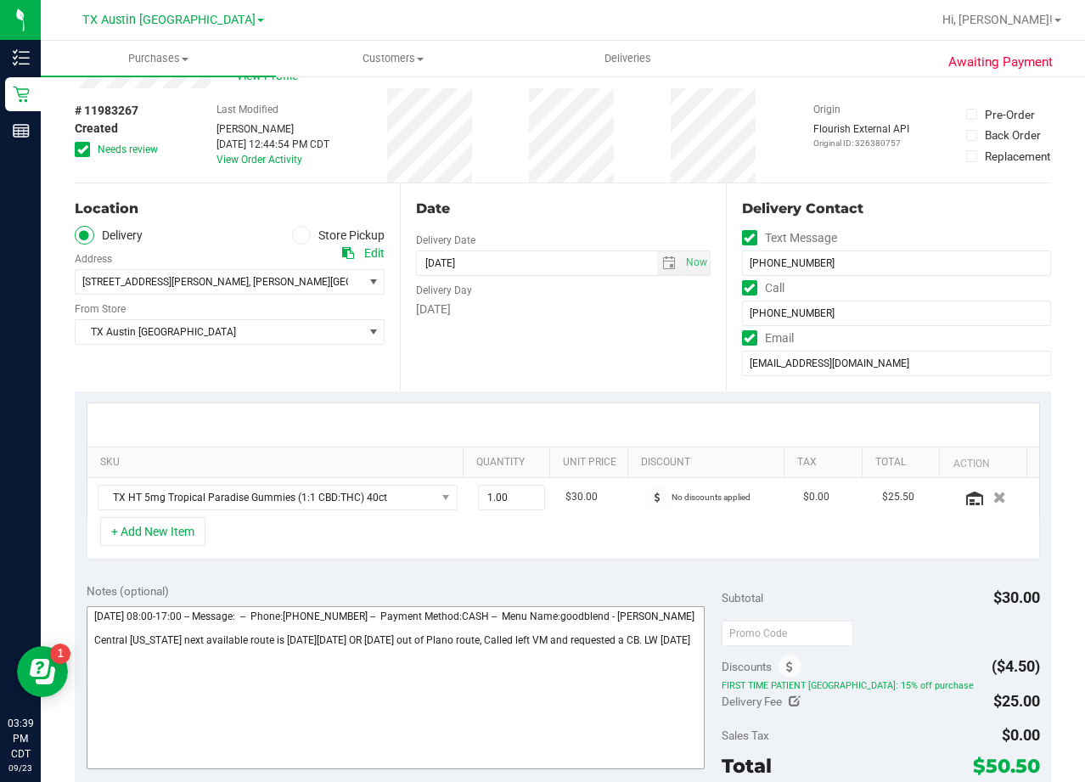
scroll to position [170, 0]
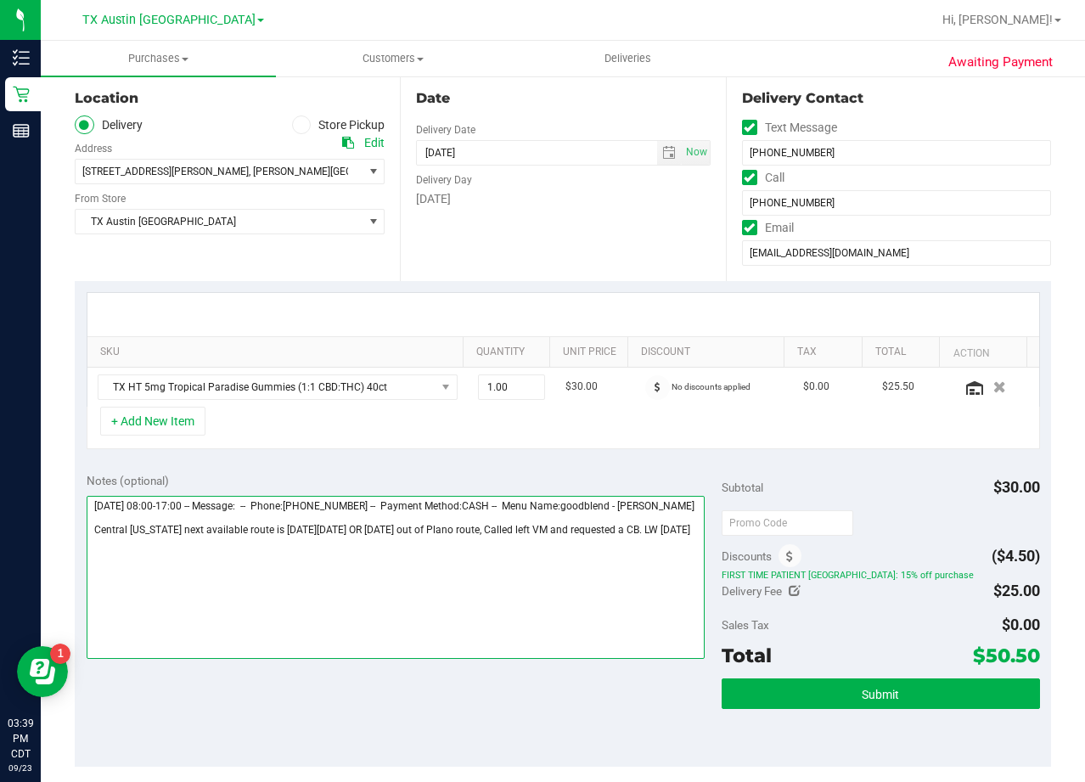
click at [243, 571] on textarea at bounding box center [396, 577] width 619 height 163
type textarea "Thursday 09/25/2025 08:00-17:00 -- Message: -- Phone:2544505221 -- Payment Meth…"
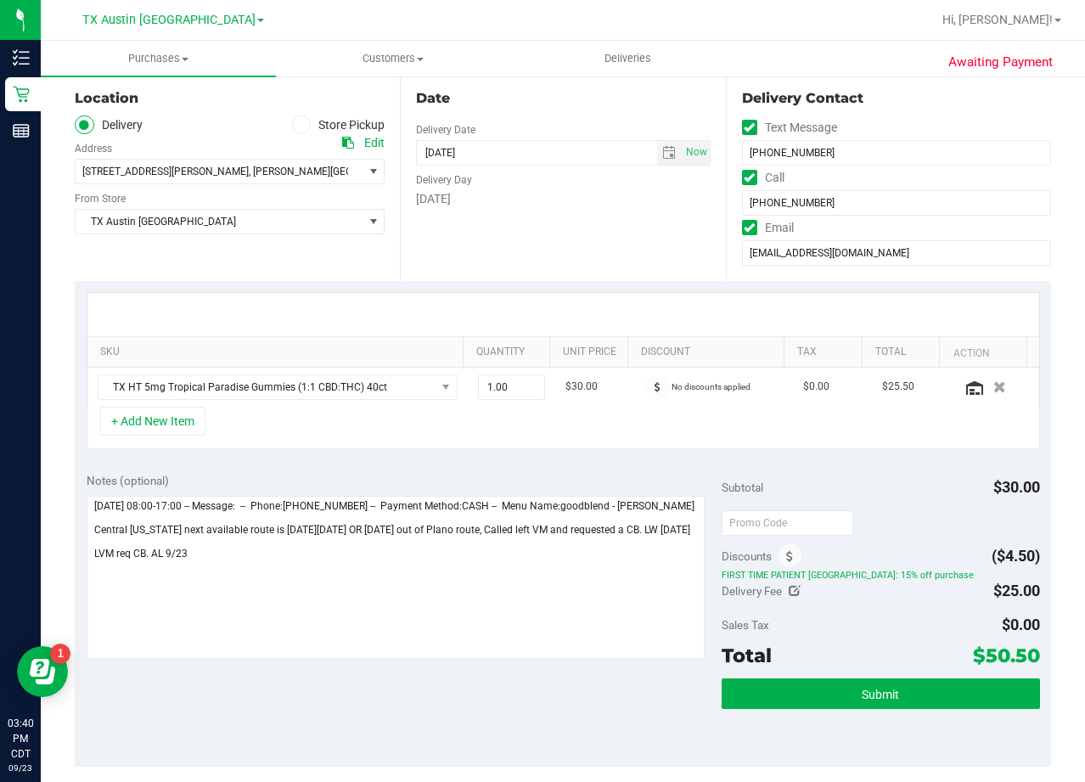
click at [558, 279] on div "Date Delivery Date [DATE] Now [DATE] 08:00 AM Now Delivery Day [DATE]" at bounding box center [562, 177] width 325 height 208
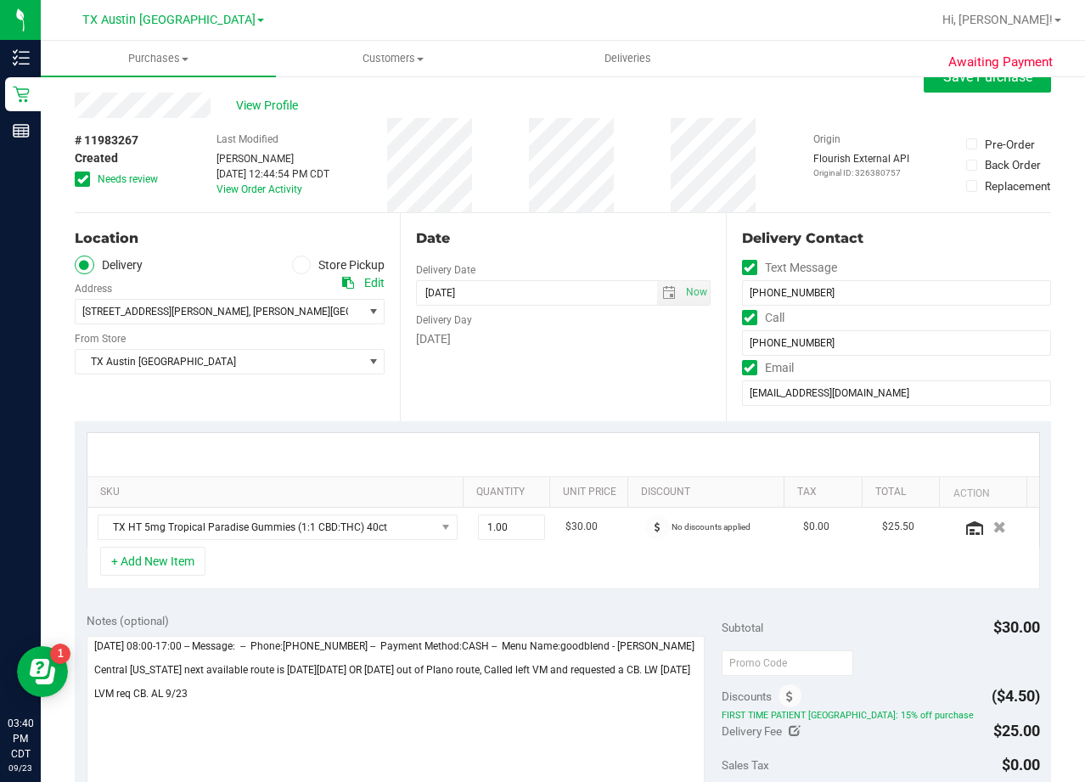
scroll to position [0, 0]
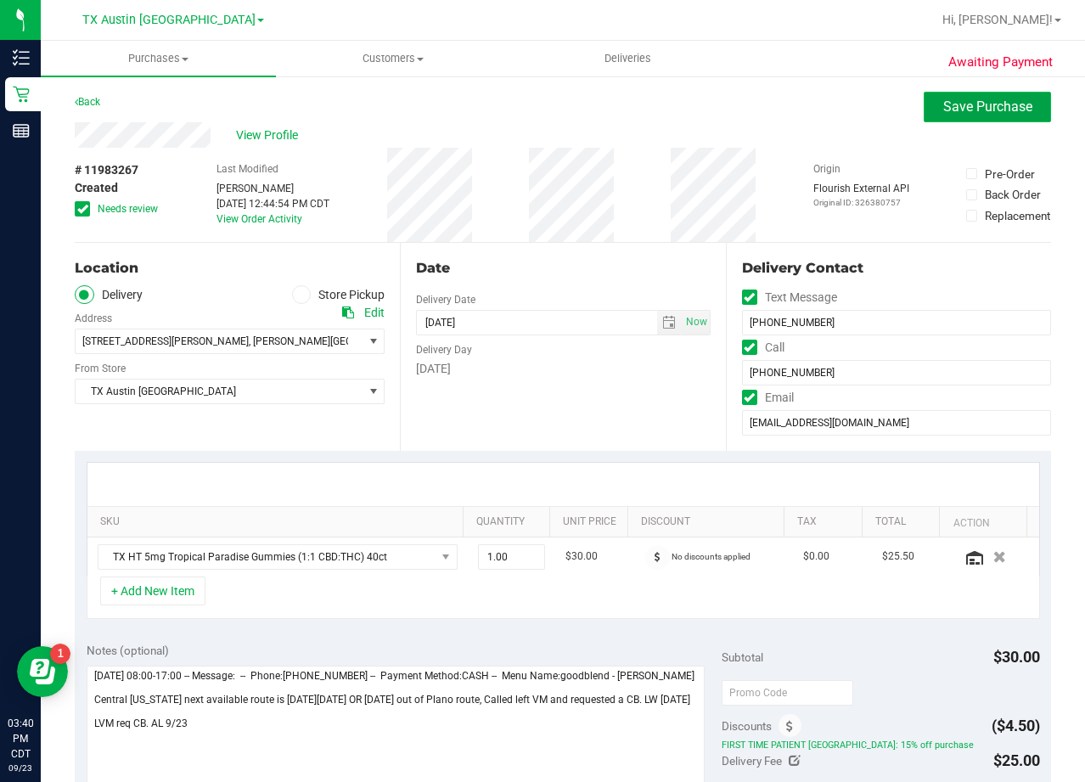
click at [948, 109] on span "Save Purchase" at bounding box center [987, 106] width 89 height 16
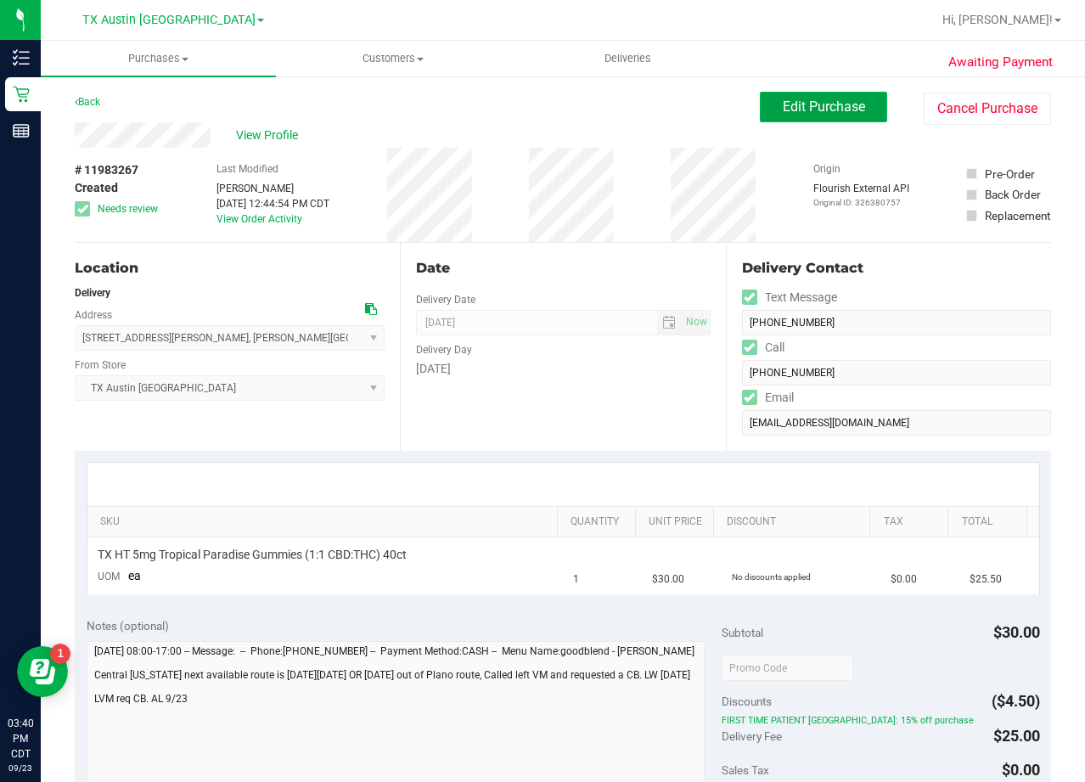
click at [783, 114] on span "Edit Purchase" at bounding box center [824, 106] width 82 height 16
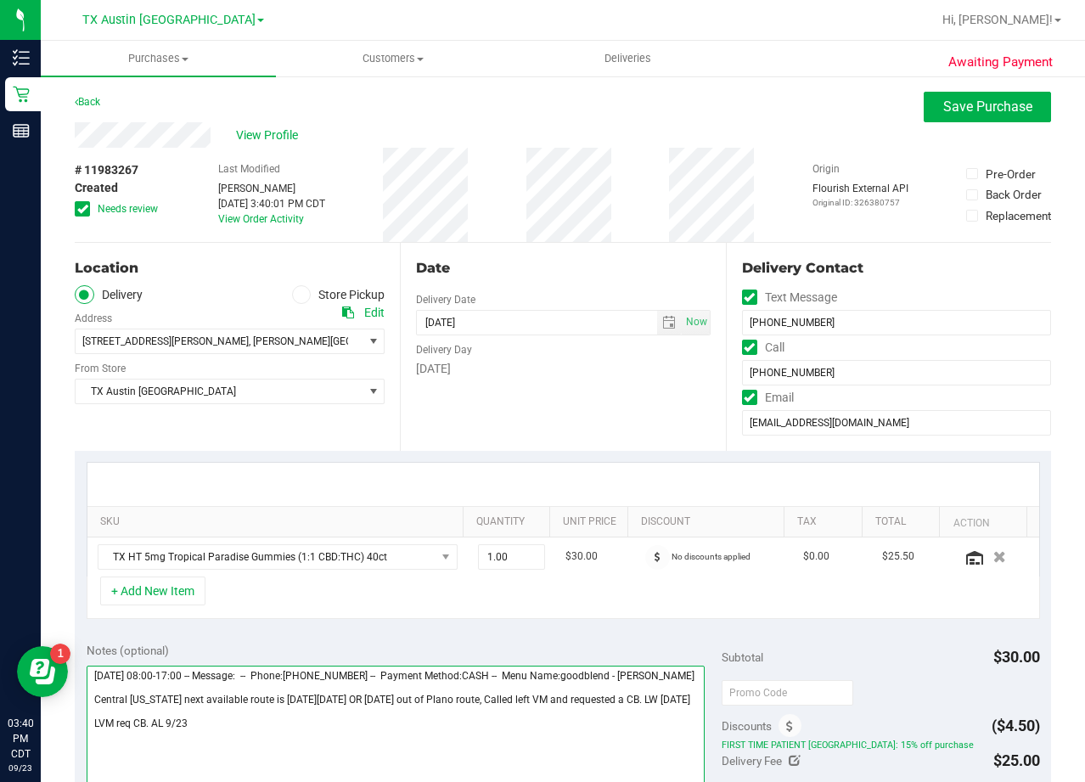
click at [143, 747] on textarea at bounding box center [396, 747] width 619 height 163
type textarea "Thursday 09/25/2025 08:00-17:00 -- Message: -- Phone:2544505221 -- Payment Meth…"
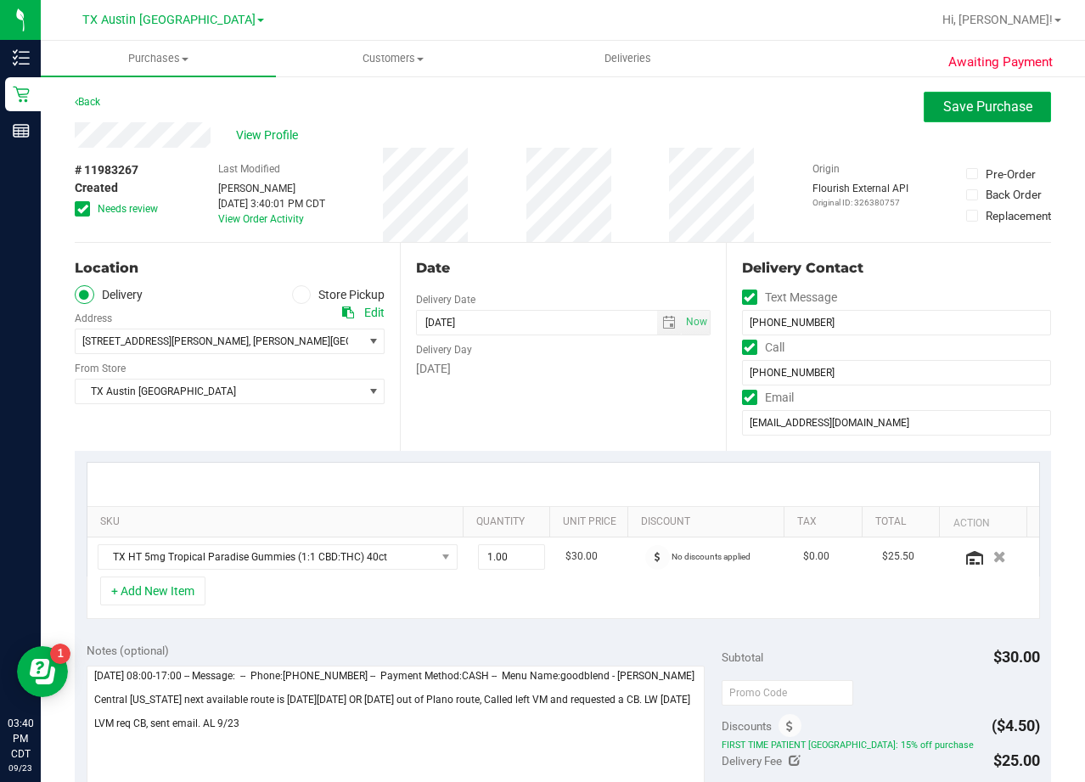
click at [964, 104] on span "Save Purchase" at bounding box center [987, 106] width 89 height 16
click at [736, 137] on div "View Profile" at bounding box center [563, 134] width 976 height 25
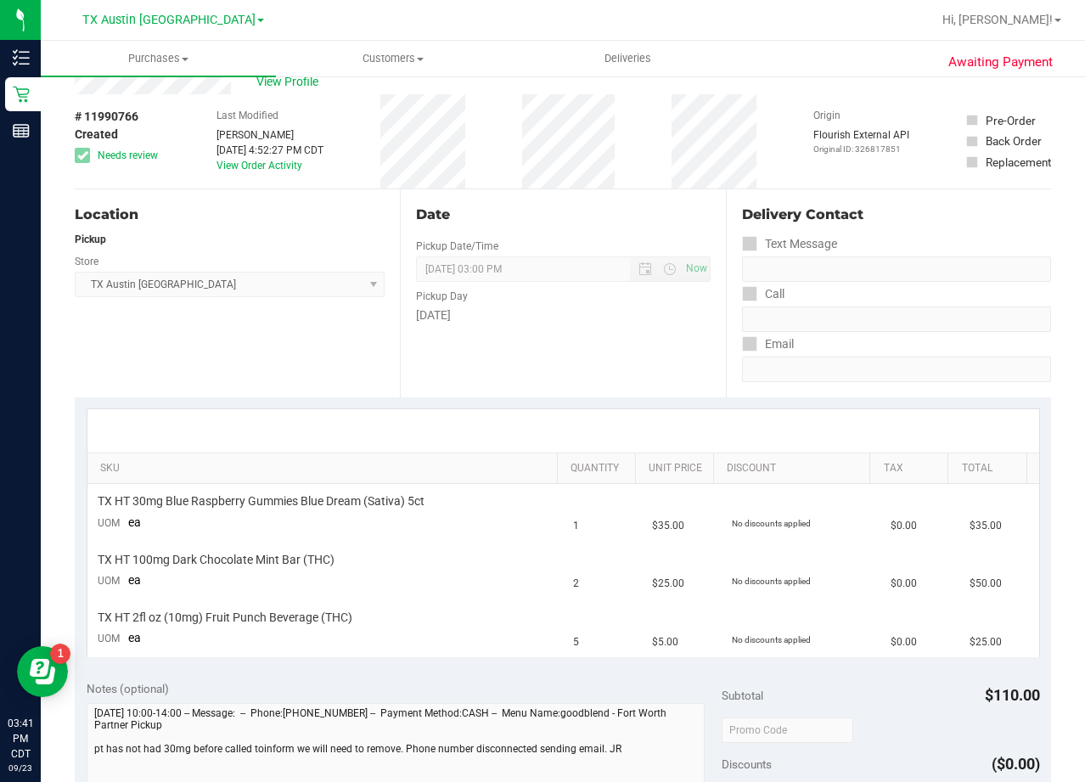
scroll to position [255, 0]
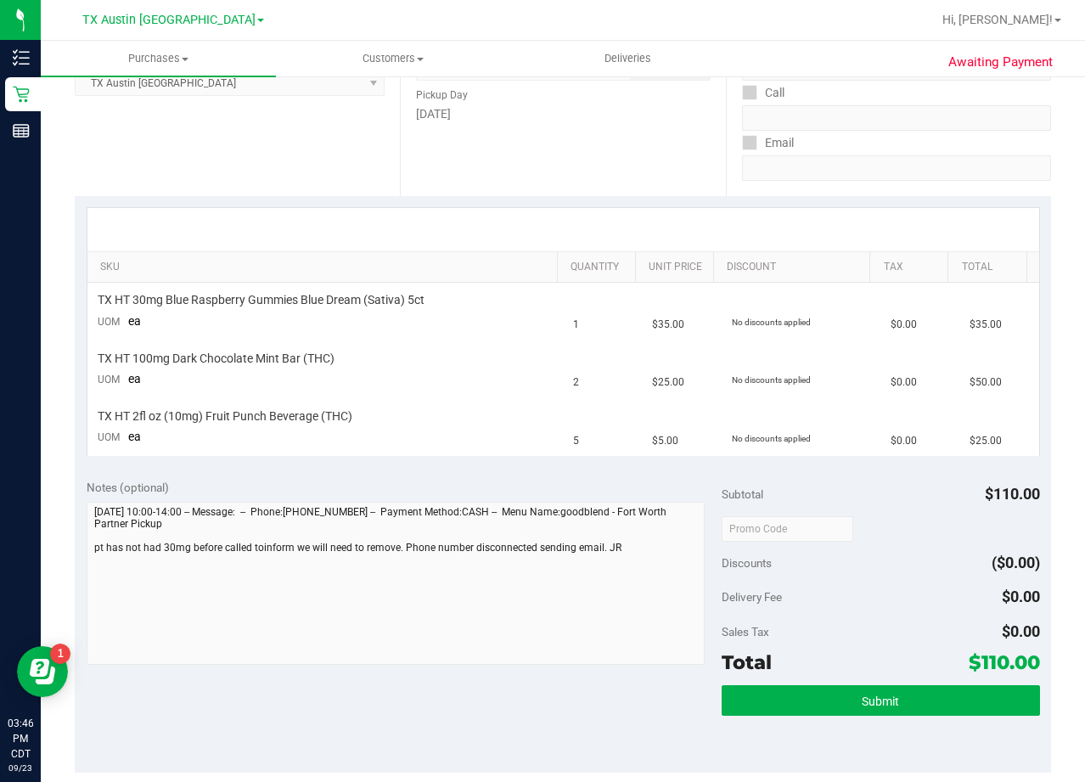
click at [415, 498] on div "Notes (optional)" at bounding box center [405, 574] width 636 height 190
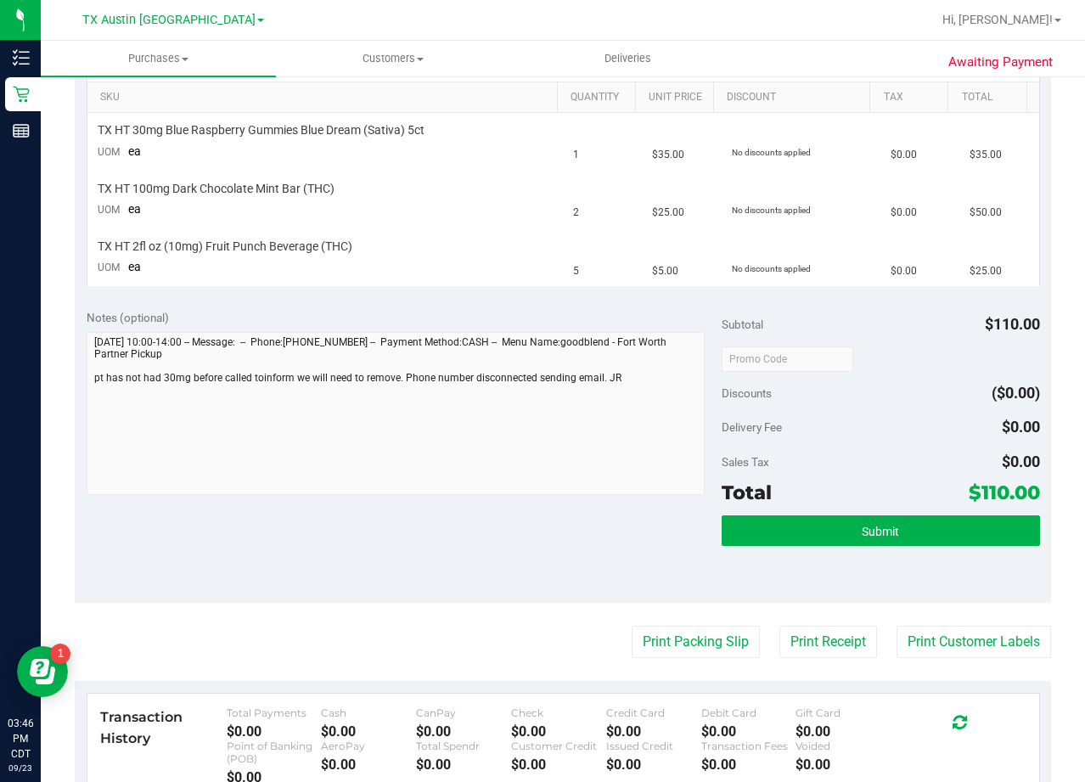
scroll to position [0, 0]
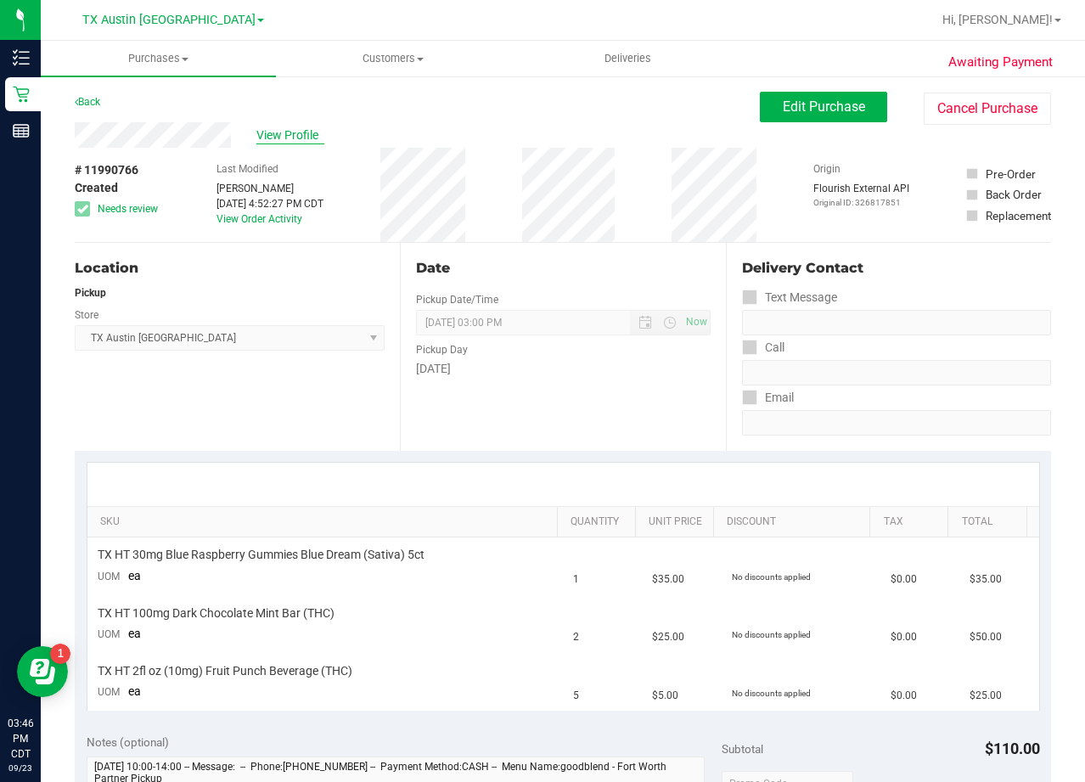
click at [313, 137] on span "View Profile" at bounding box center [290, 136] width 68 height 18
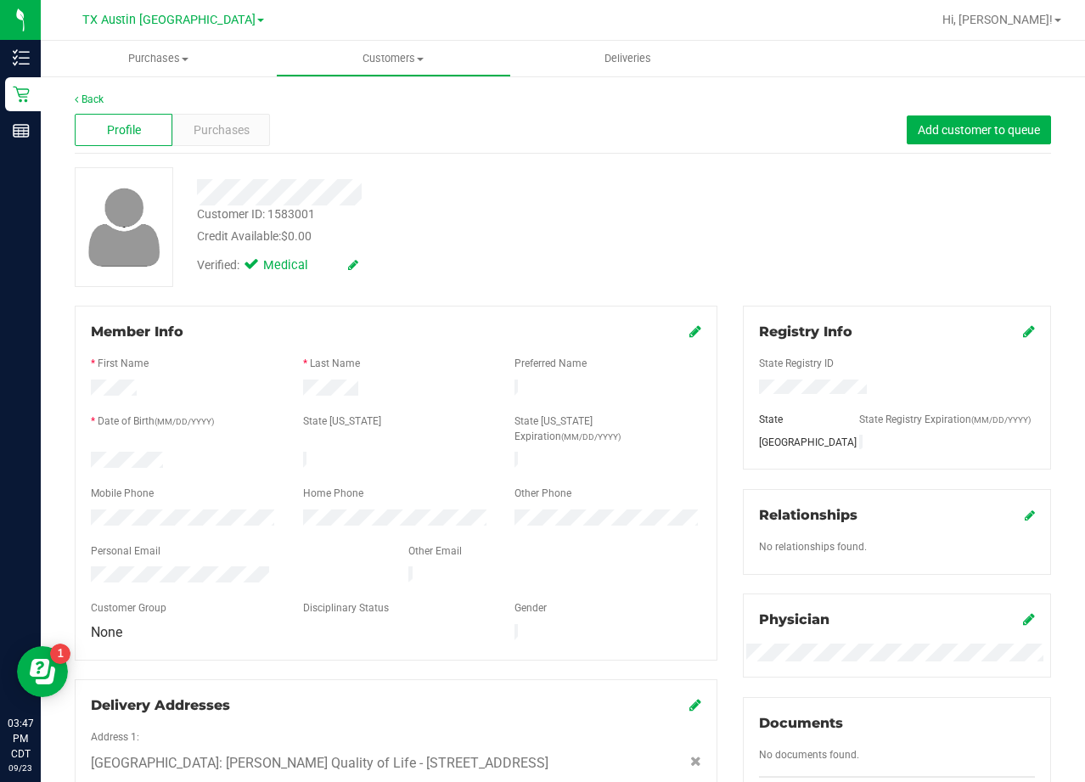
drag, startPoint x: 678, startPoint y: 248, endPoint x: 375, endPoint y: 184, distance: 308.9
click at [676, 248] on div "Verified: Medical" at bounding box center [434, 263] width 501 height 37
click at [231, 131] on span "Purchases" at bounding box center [222, 130] width 56 height 18
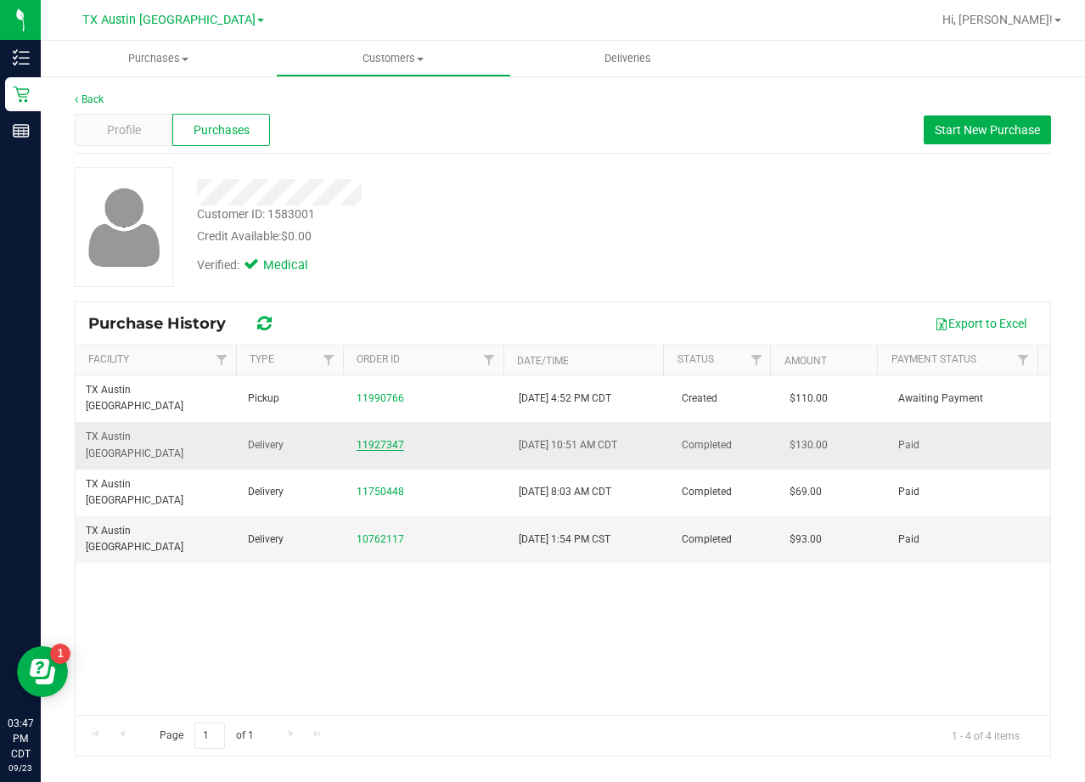
click at [377, 439] on link "11927347" at bounding box center [381, 445] width 48 height 12
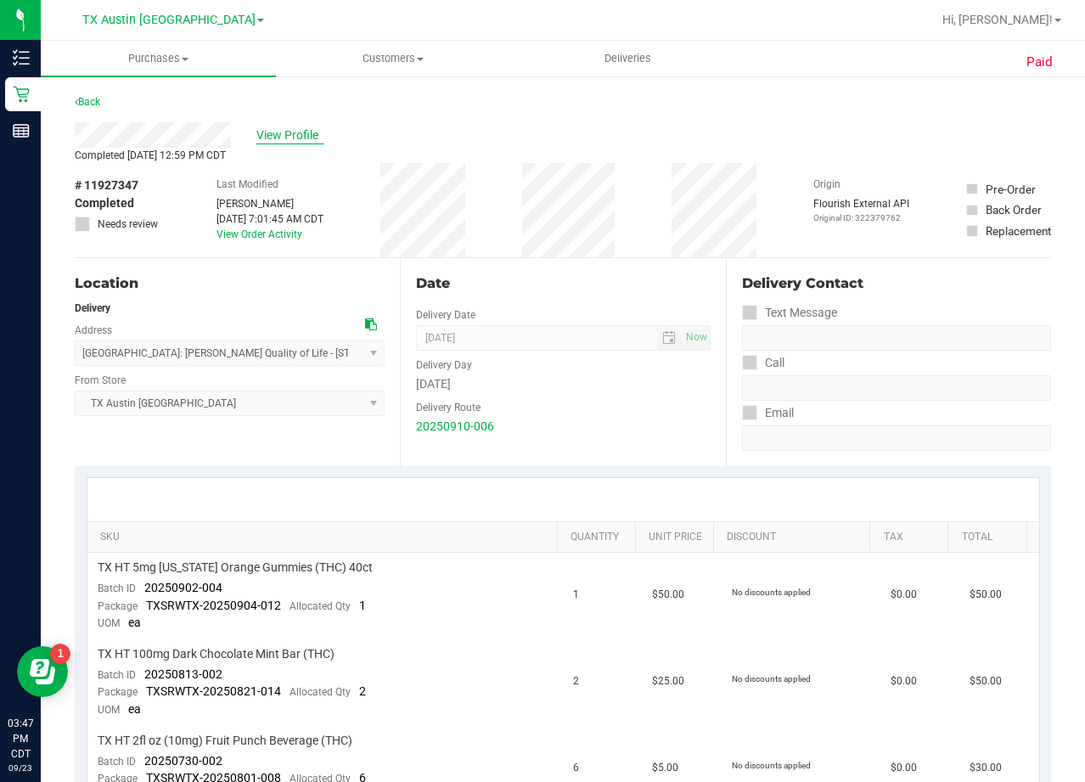
click at [290, 127] on span "View Profile" at bounding box center [290, 136] width 68 height 18
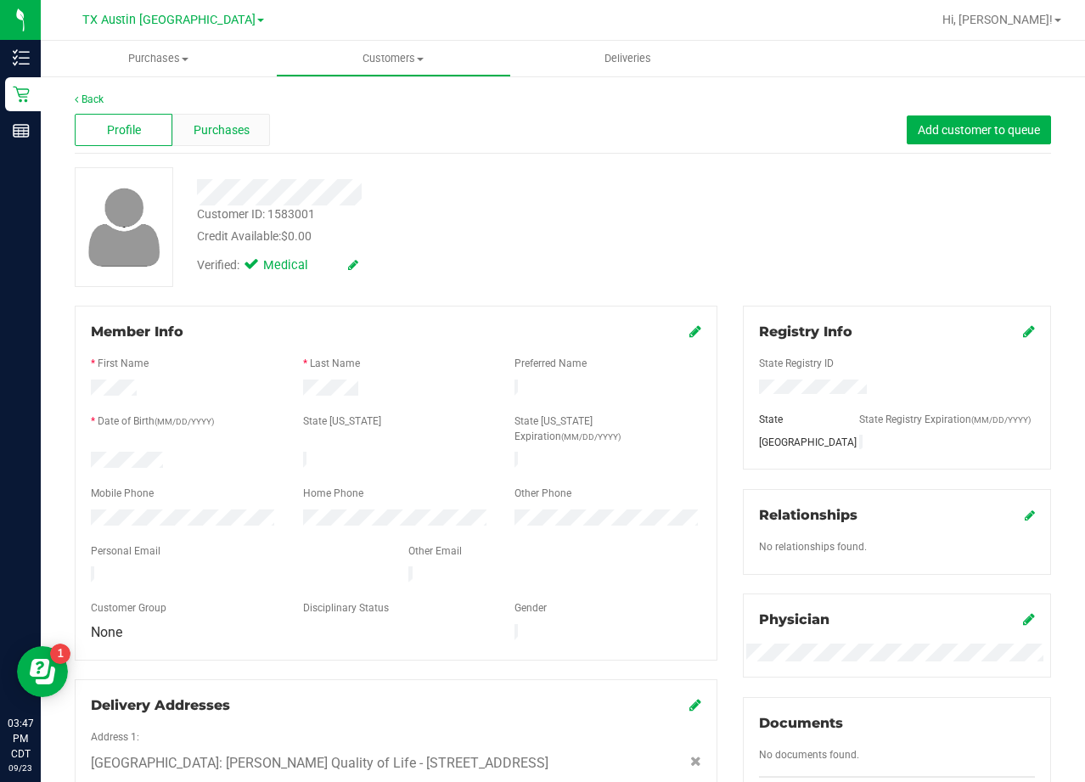
click at [225, 133] on span "Purchases" at bounding box center [222, 130] width 56 height 18
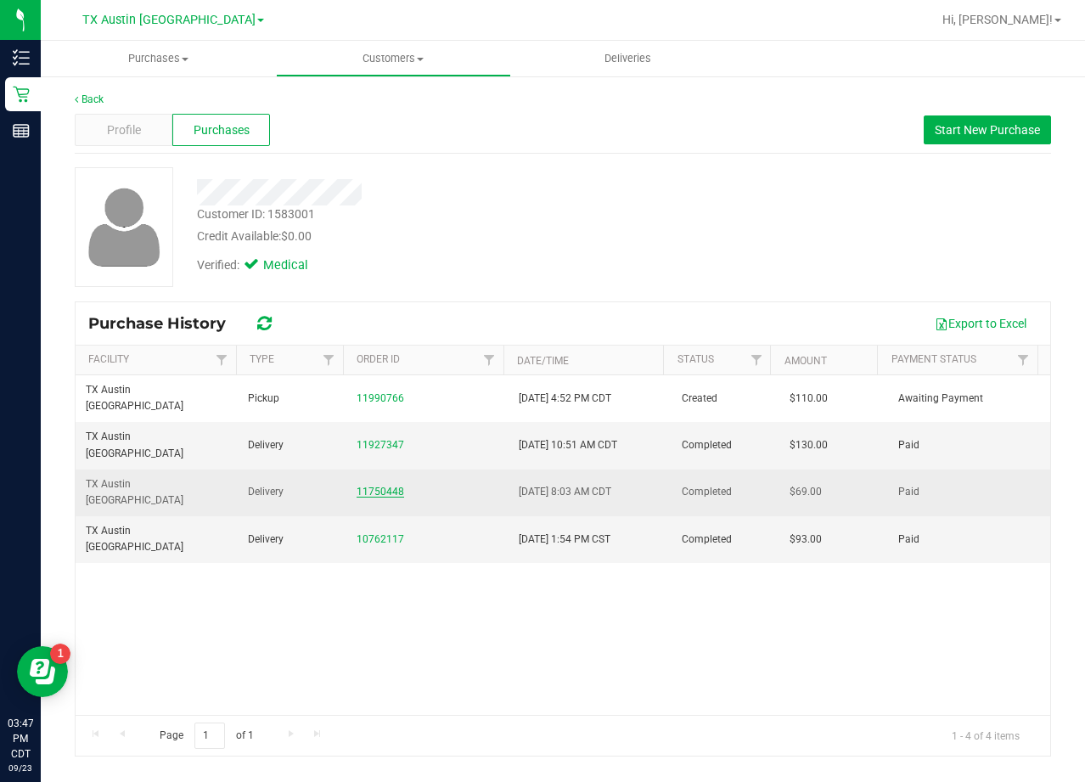
click at [384, 486] on link "11750448" at bounding box center [381, 492] width 48 height 12
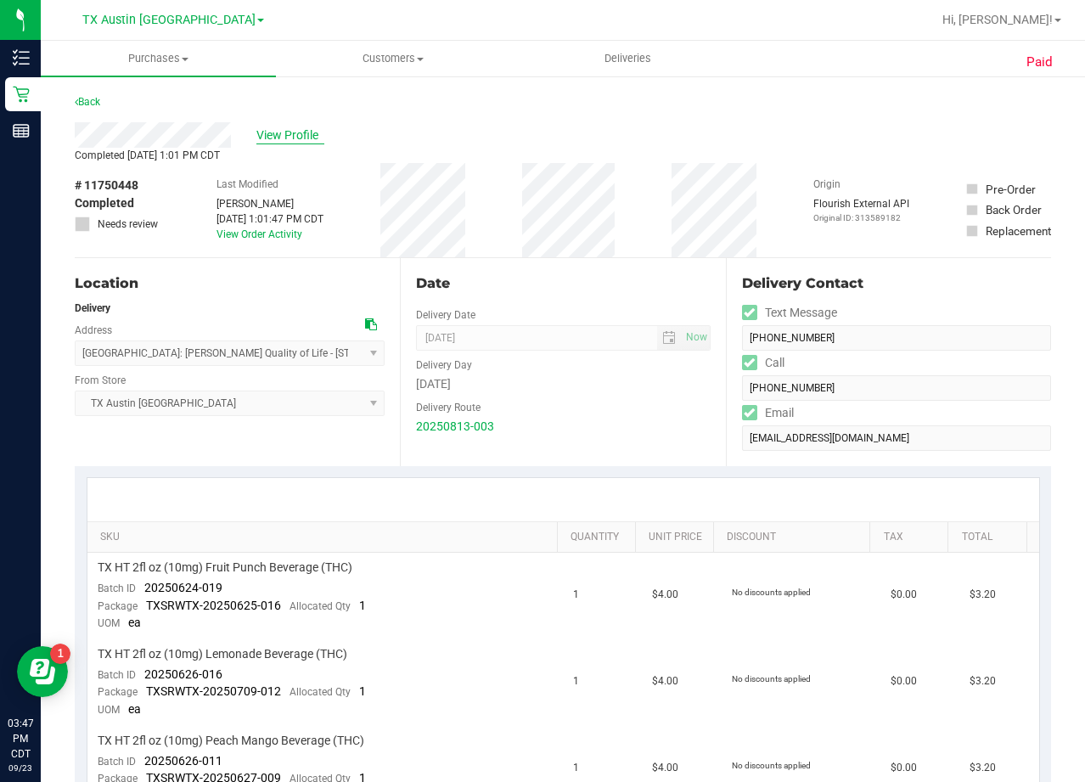
click at [300, 142] on span "View Profile" at bounding box center [290, 136] width 68 height 18
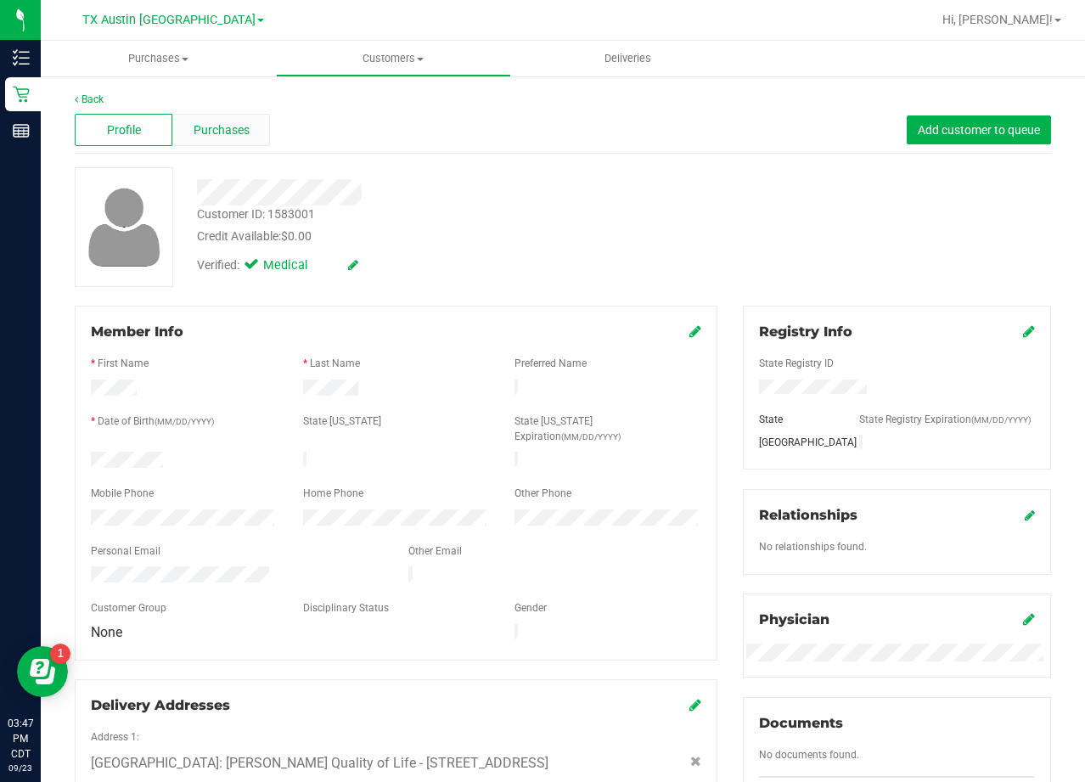
click at [236, 134] on span "Purchases" at bounding box center [222, 130] width 56 height 18
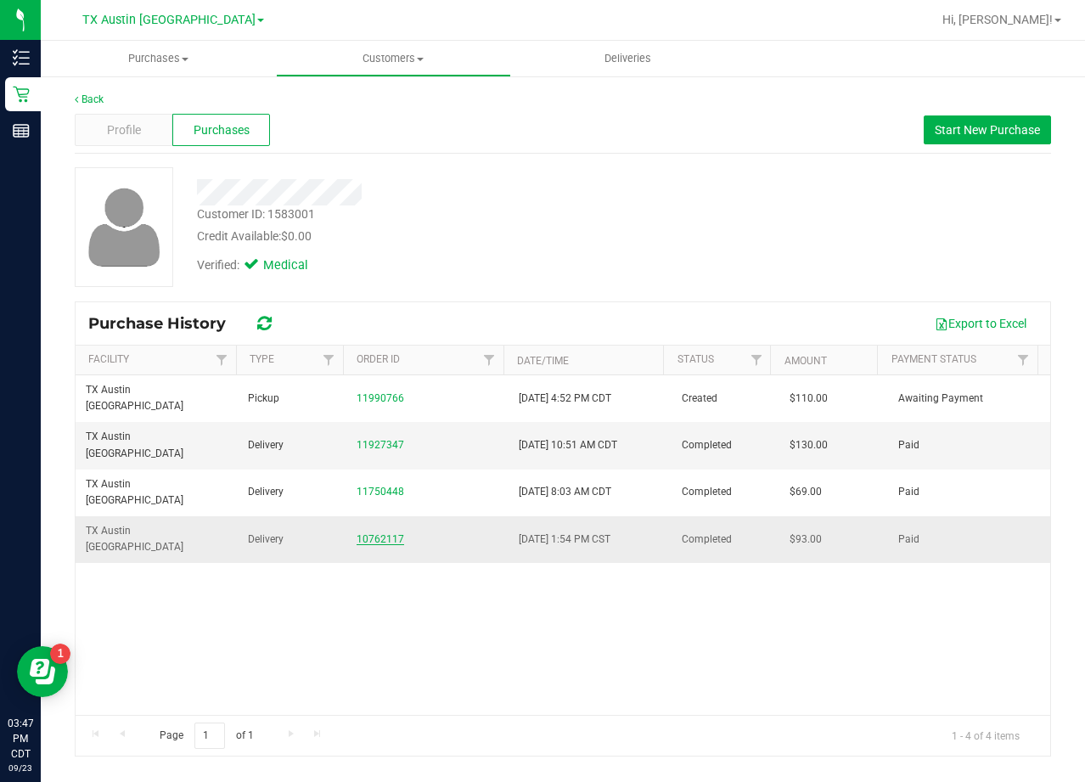
click at [380, 533] on link "10762117" at bounding box center [381, 539] width 48 height 12
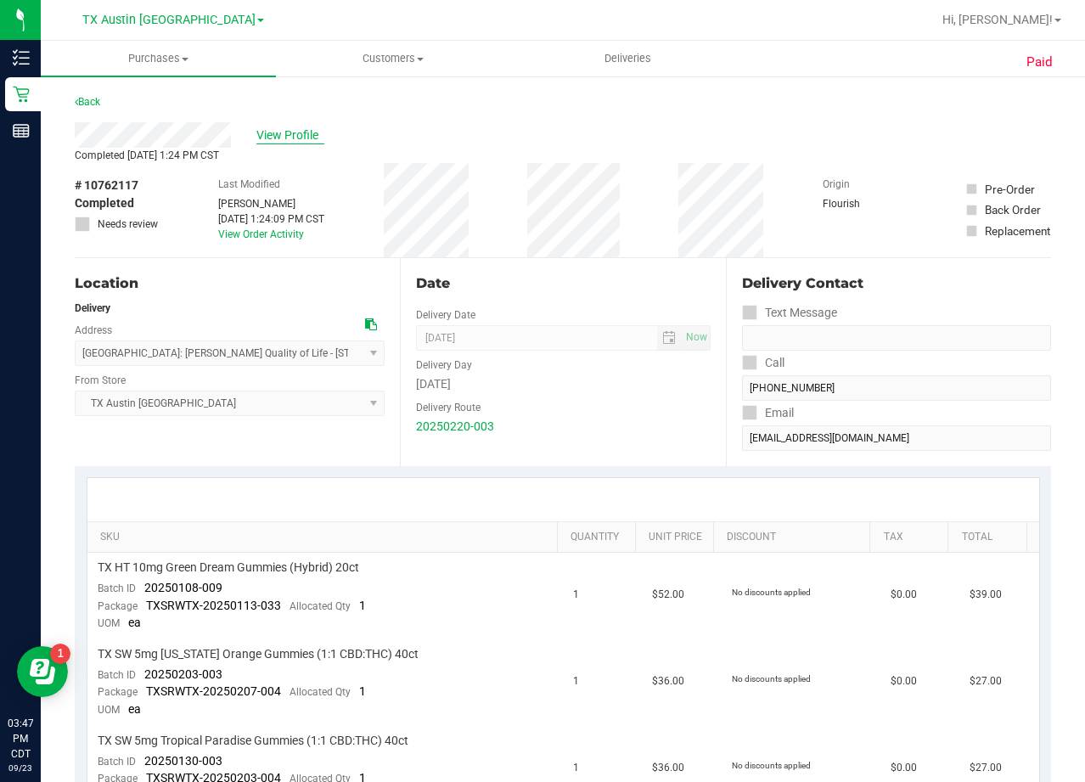
click at [267, 138] on span "View Profile" at bounding box center [290, 136] width 68 height 18
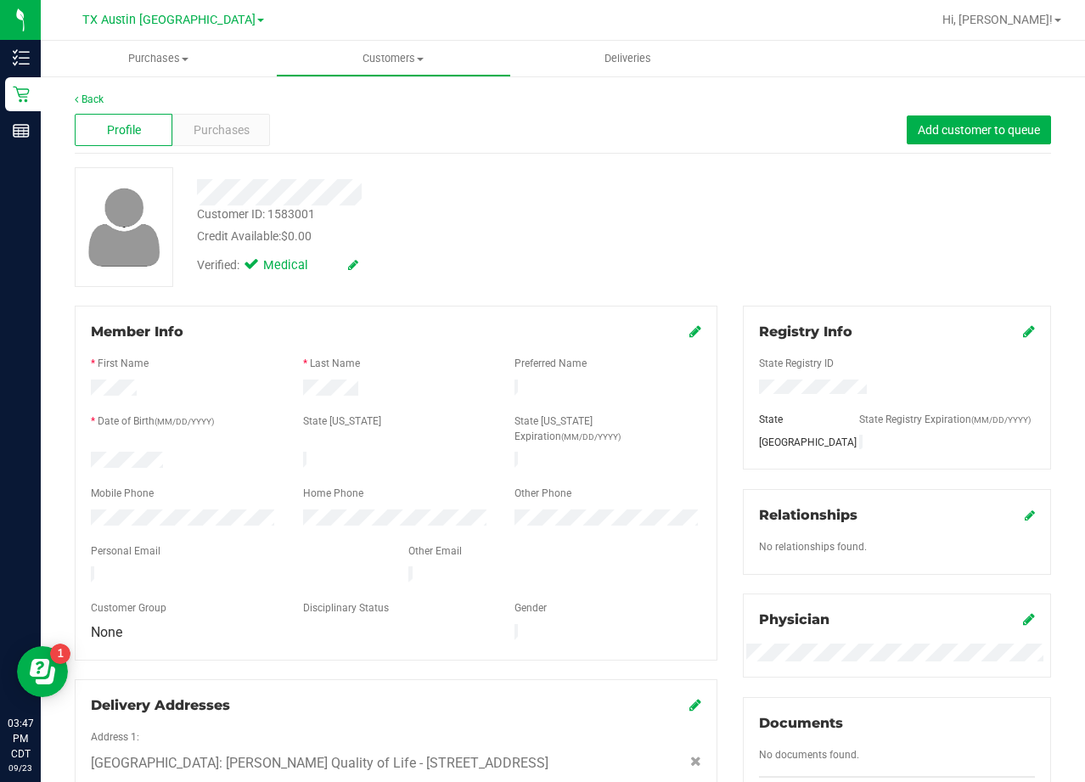
click at [213, 113] on div "Profile Purchases Add customer to queue" at bounding box center [563, 130] width 976 height 47
click at [231, 121] on span "Purchases" at bounding box center [222, 130] width 56 height 18
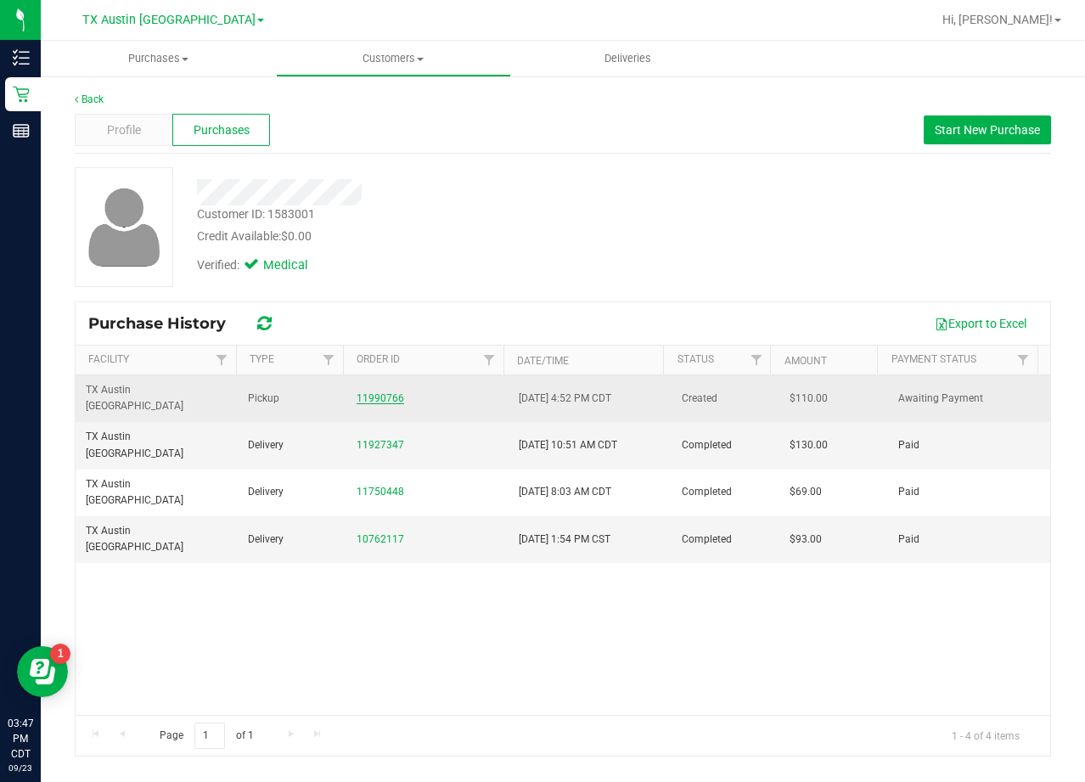
click at [372, 392] on link "11990766" at bounding box center [381, 398] width 48 height 12
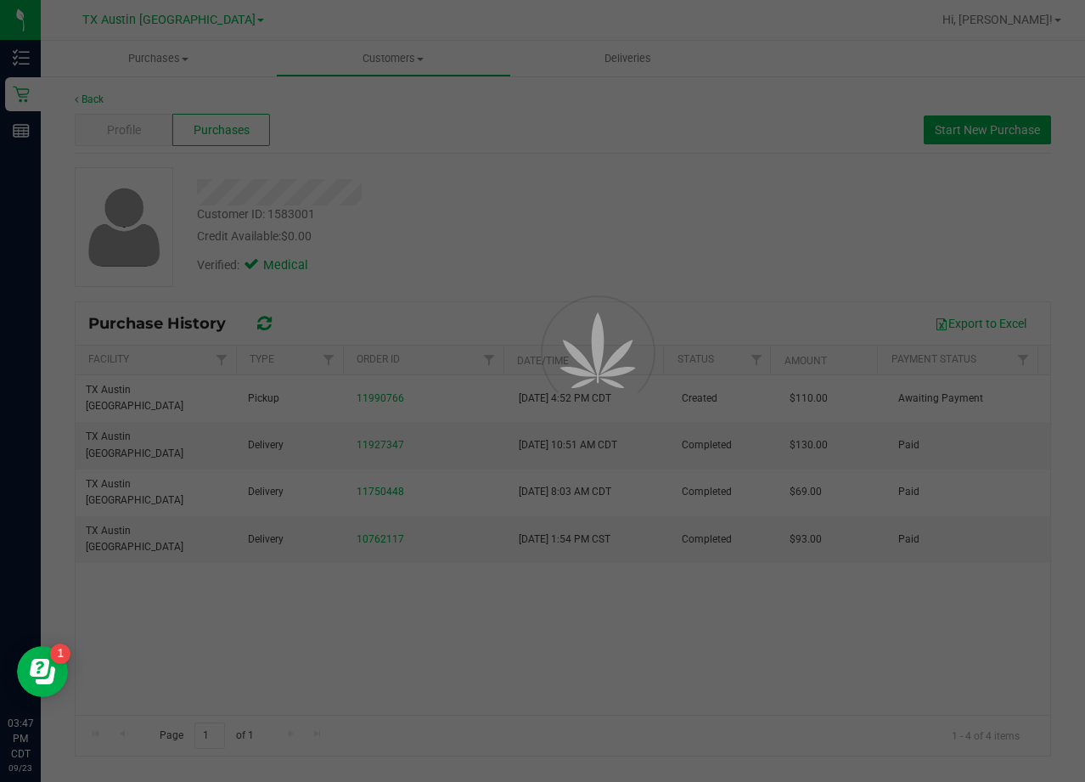
click at [436, 228] on div at bounding box center [542, 391] width 1085 height 782
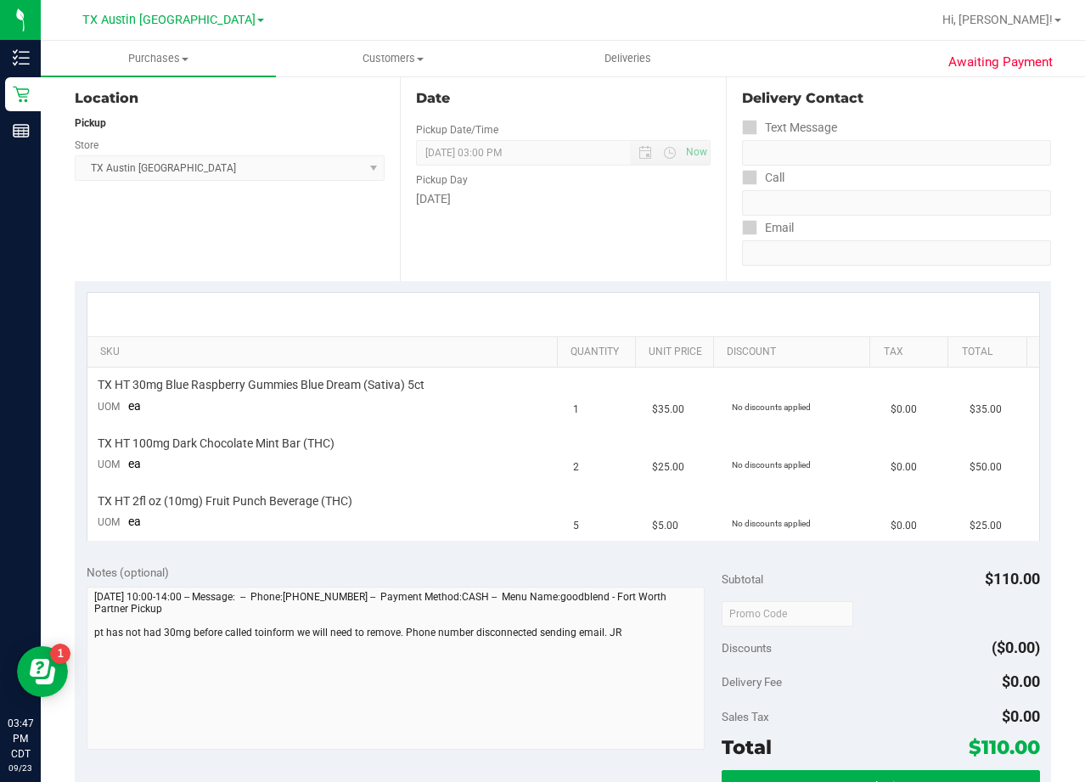
scroll to position [255, 0]
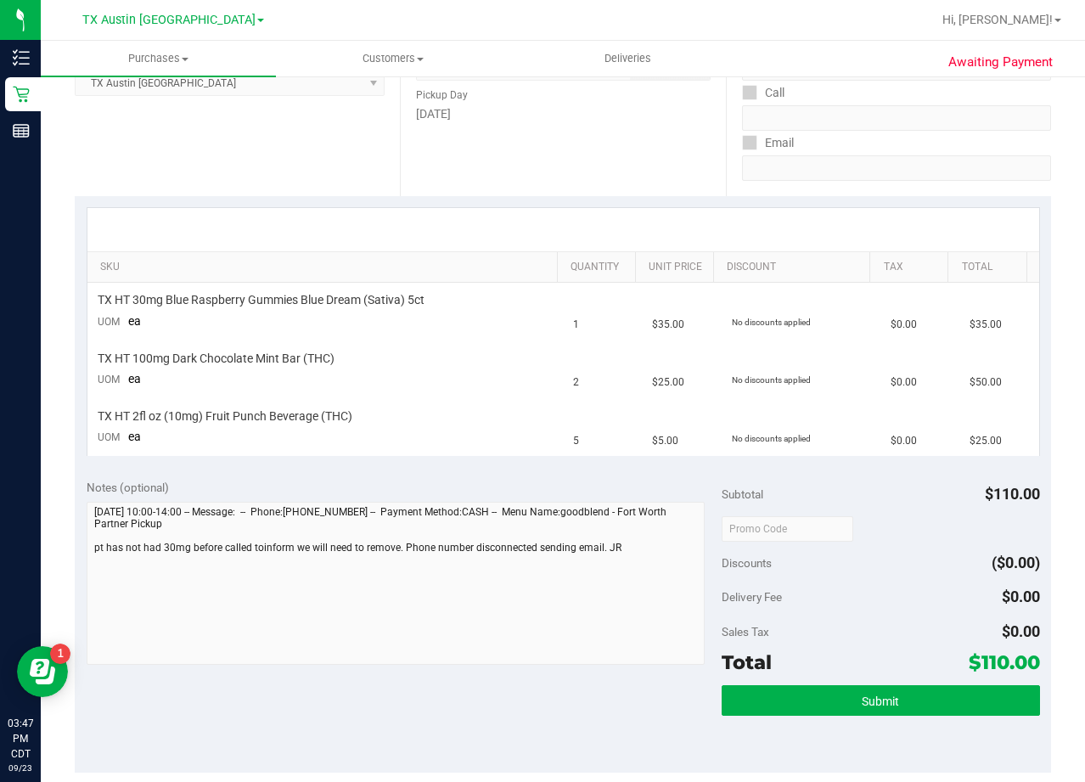
click at [671, 165] on div "Date Pickup Date/Time 09/24/2025 Now 09/24/2025 03:00 PM Now Pickup Day Wednesd…" at bounding box center [562, 92] width 325 height 208
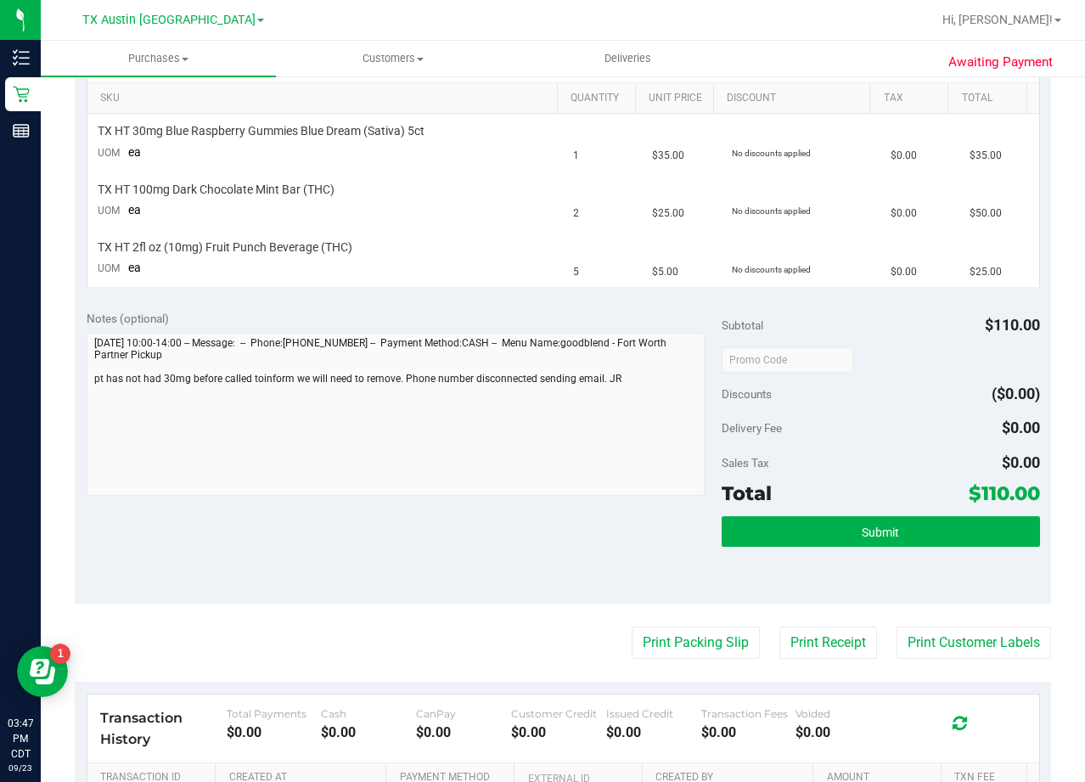
scroll to position [425, 0]
click at [462, 294] on div "SKU Quantity Unit Price Discount Tax Total TX HT 30mg Blue Raspberry Gummies Bl…" at bounding box center [563, 161] width 976 height 271
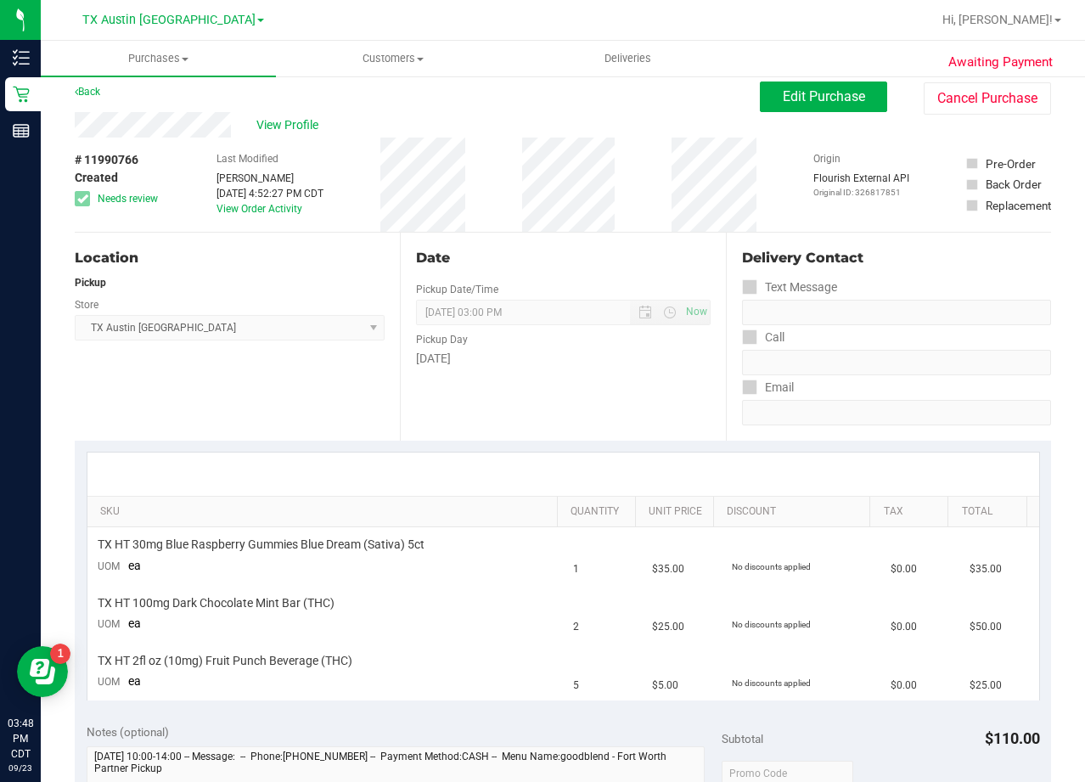
scroll to position [0, 0]
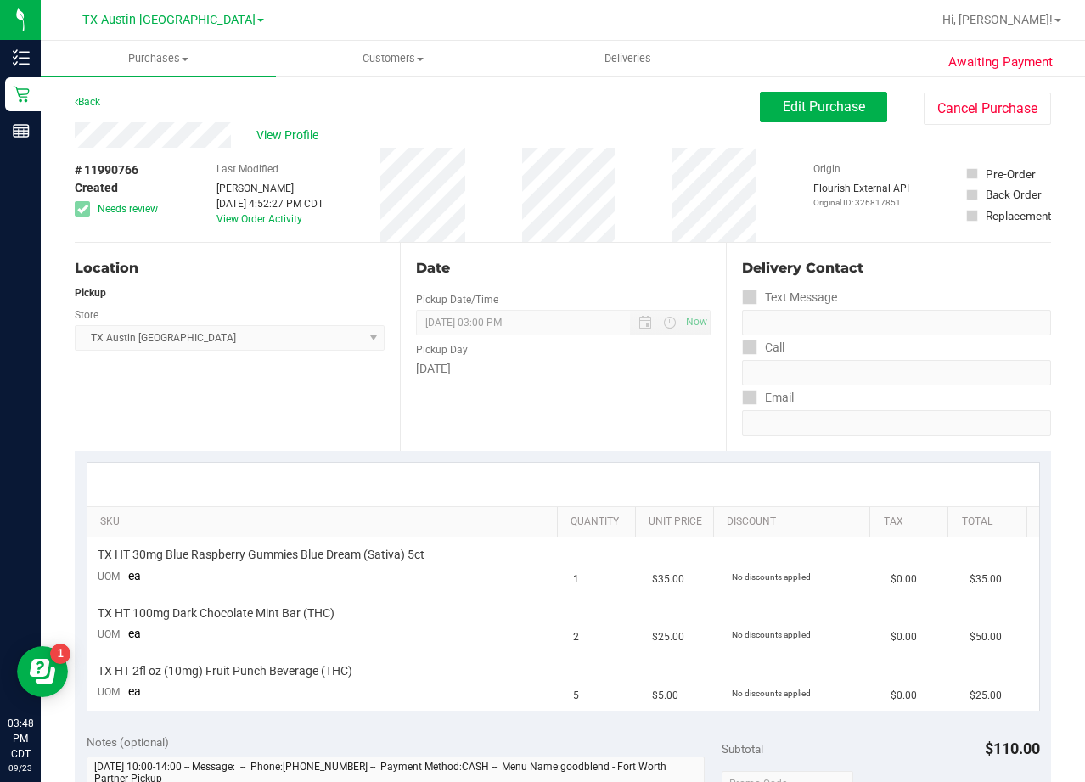
click at [595, 143] on div "View Profile" at bounding box center [417, 134] width 685 height 25
click at [567, 133] on div "View Profile" at bounding box center [417, 134] width 685 height 25
click at [783, 102] on span "Edit Purchase" at bounding box center [824, 106] width 82 height 16
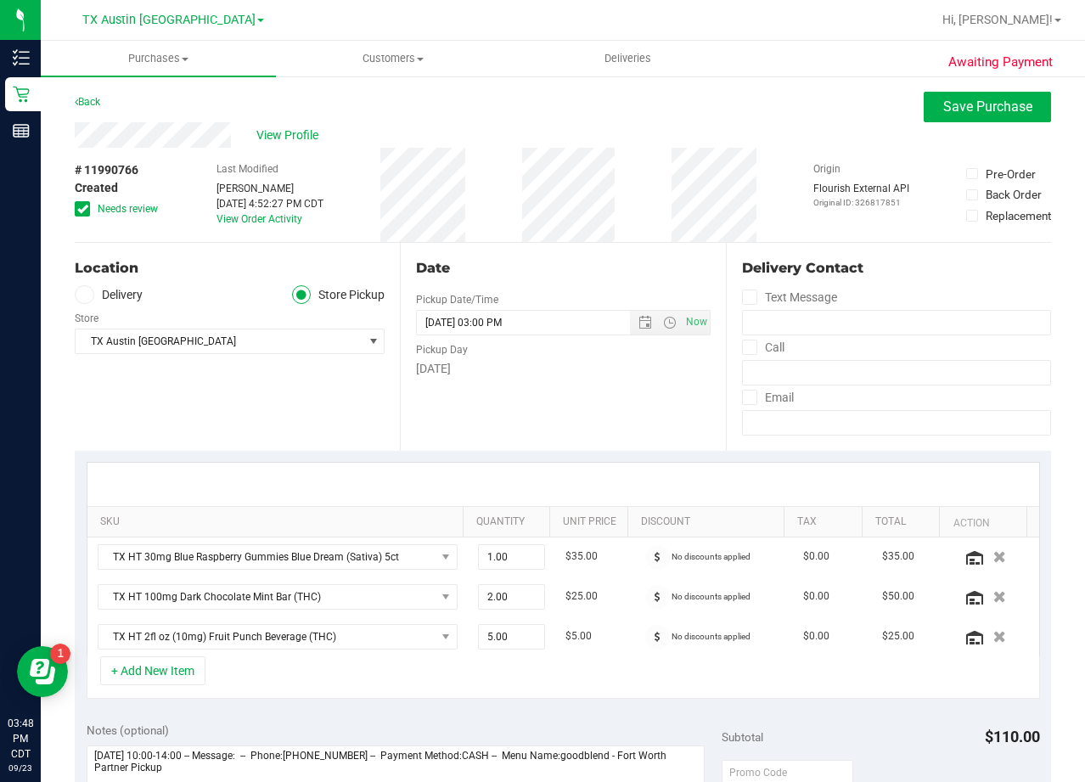
click at [581, 126] on div "View Profile" at bounding box center [563, 134] width 976 height 25
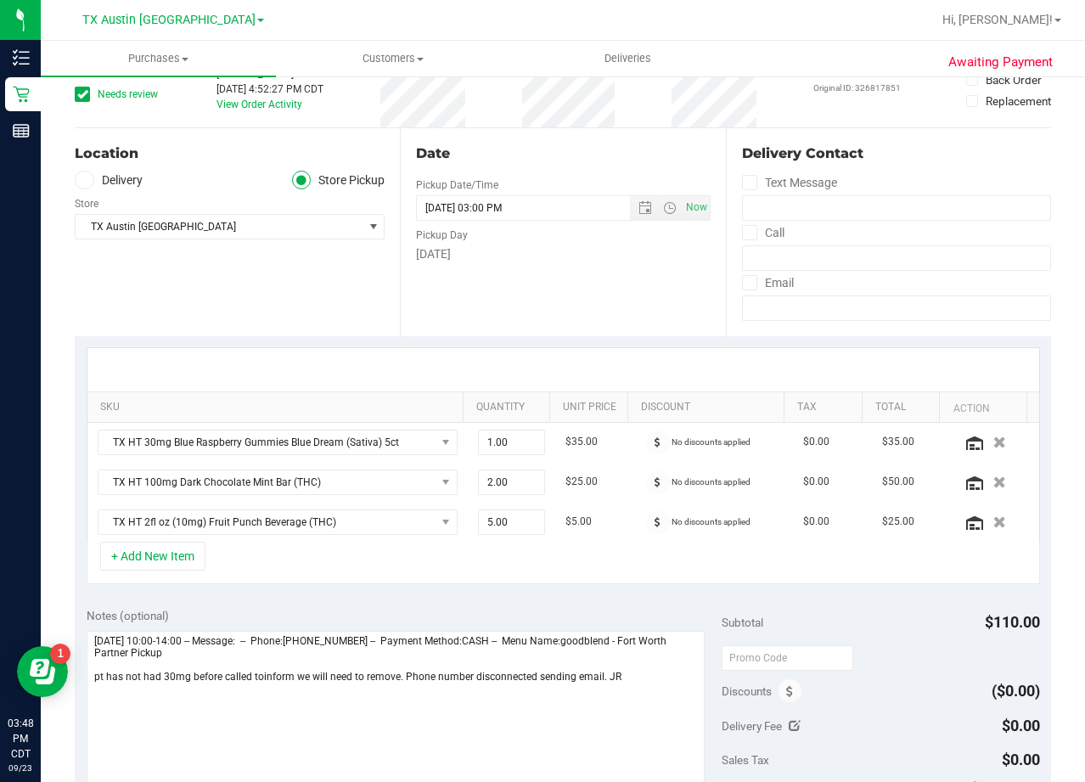
scroll to position [85, 0]
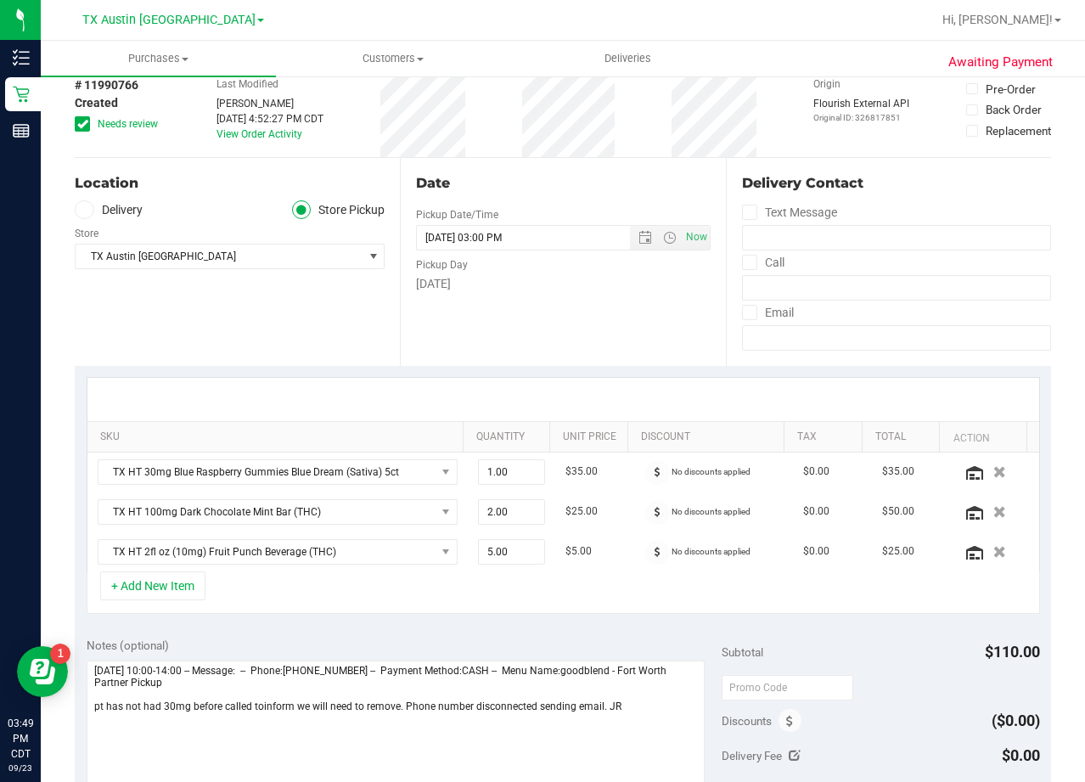
click at [556, 193] on div "Date" at bounding box center [563, 183] width 294 height 20
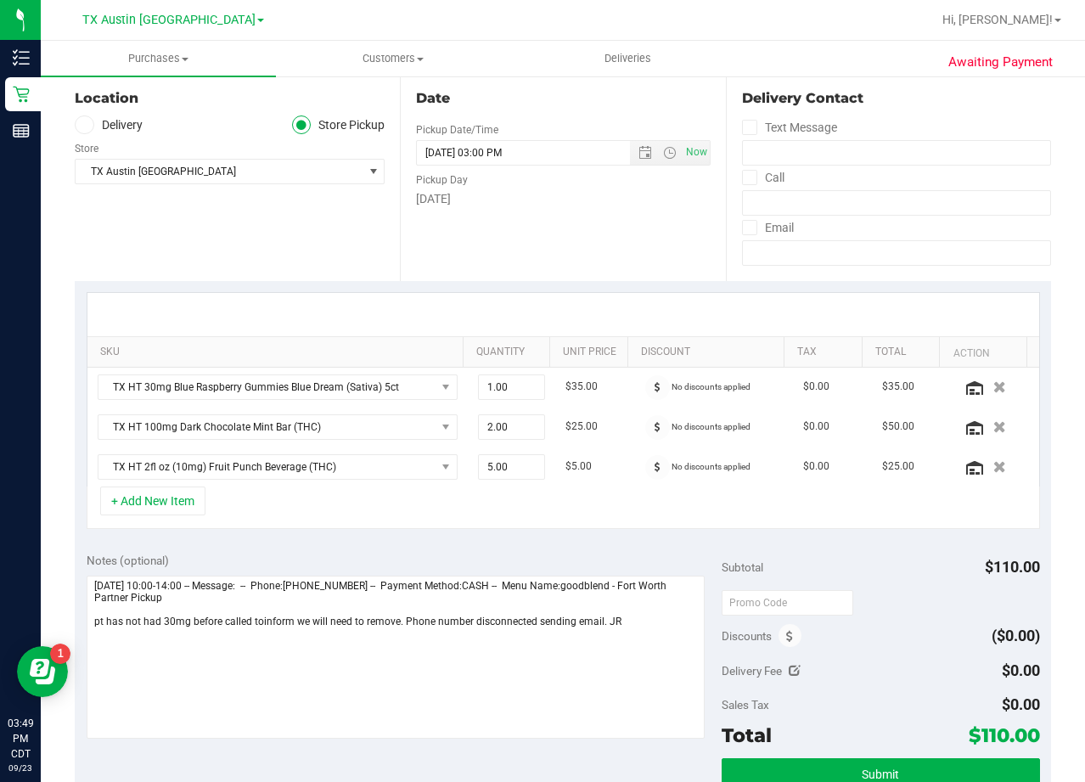
click at [554, 188] on div "Pickup Day" at bounding box center [563, 178] width 294 height 25
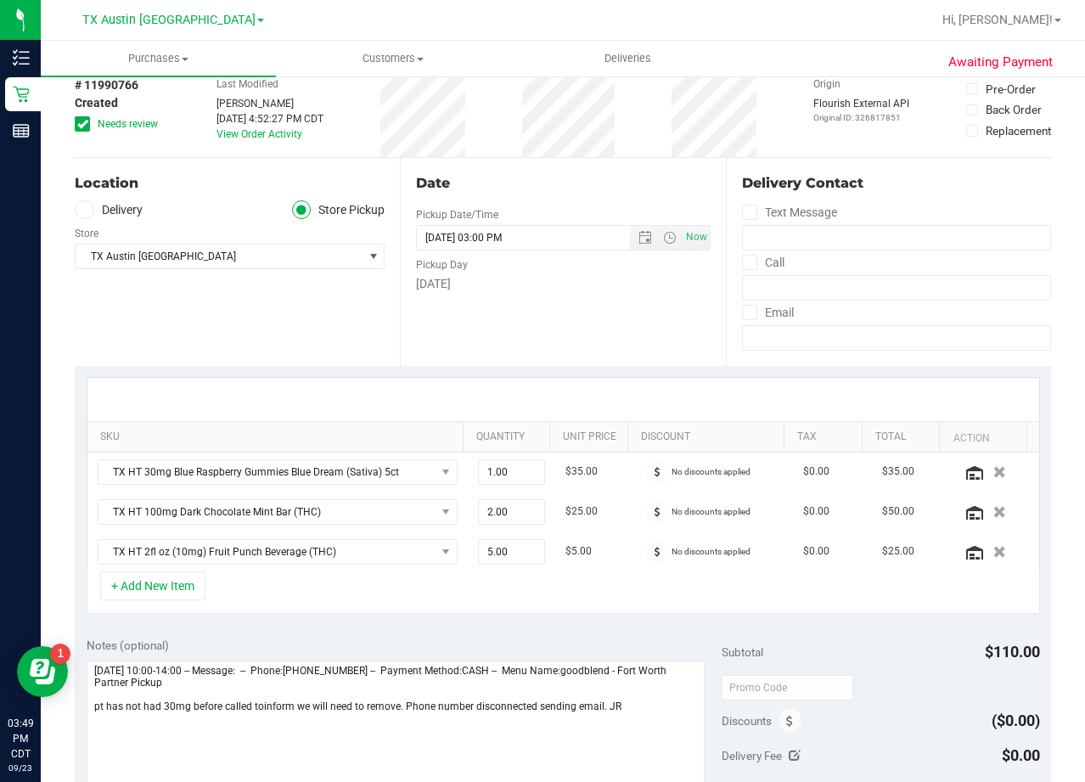
click at [547, 188] on div "Date" at bounding box center [563, 183] width 294 height 20
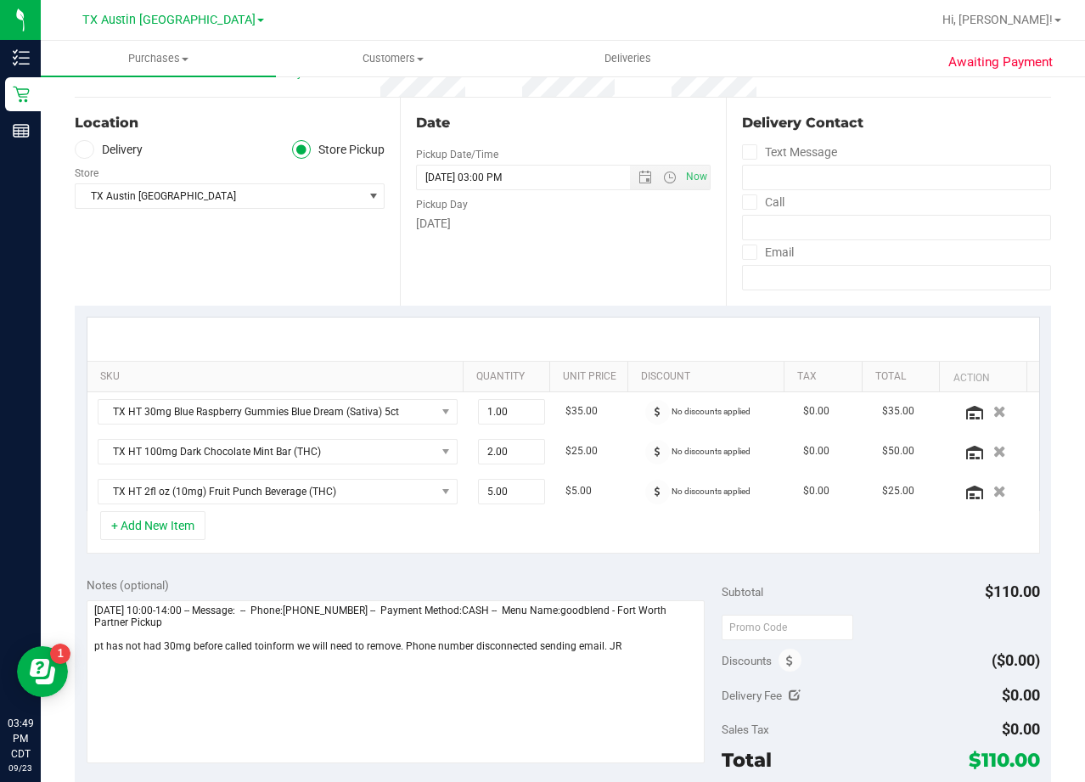
scroll to position [170, 0]
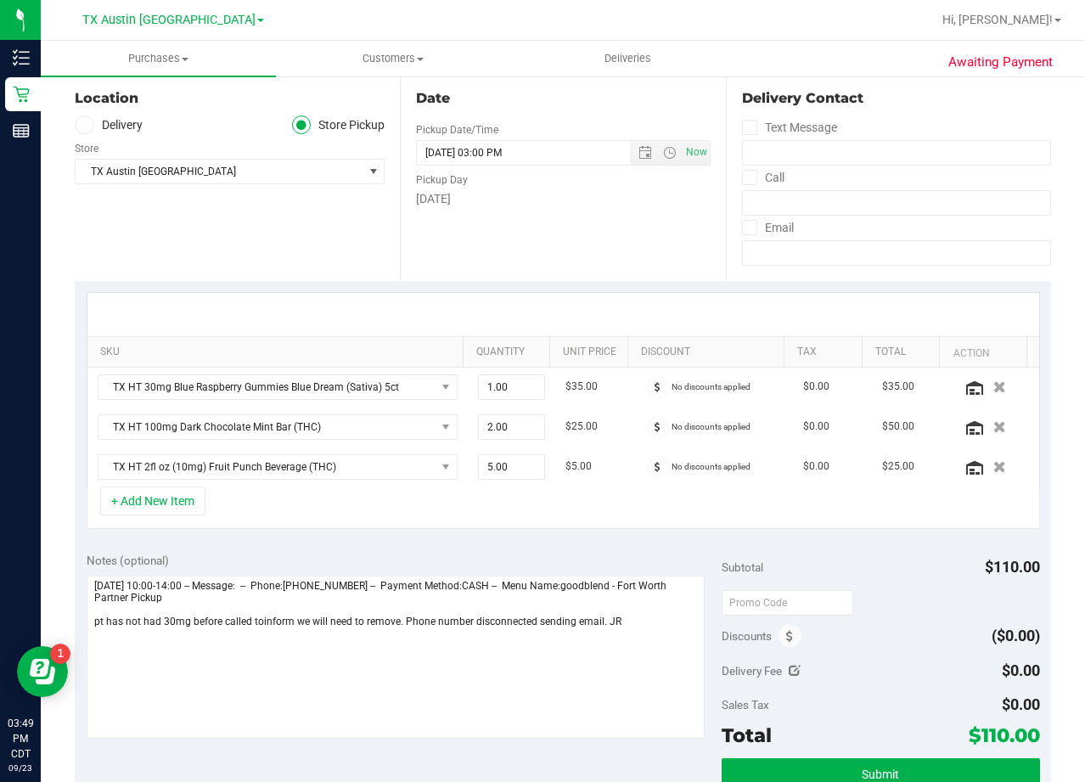
click at [543, 200] on div "[DATE]" at bounding box center [563, 199] width 294 height 18
click at [273, 389] on span "TX HT 30mg Blue Raspberry Gummies Blue Dream (Sativa) 5ct" at bounding box center [266, 387] width 337 height 24
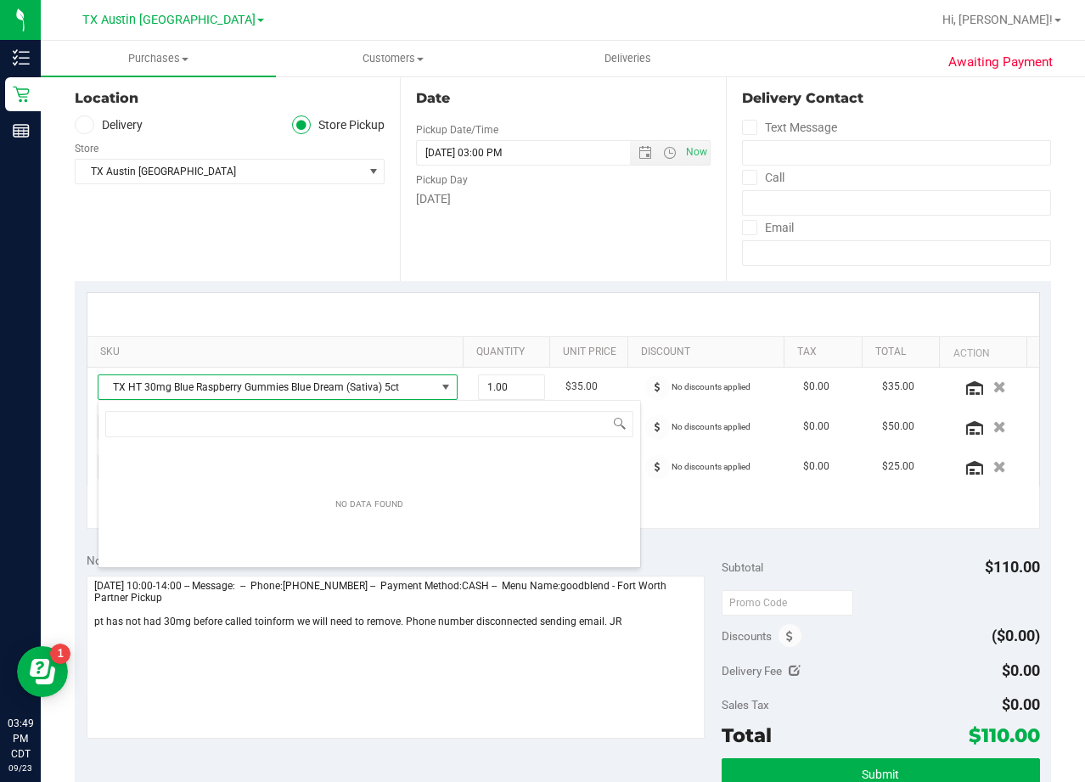
scroll to position [25, 351]
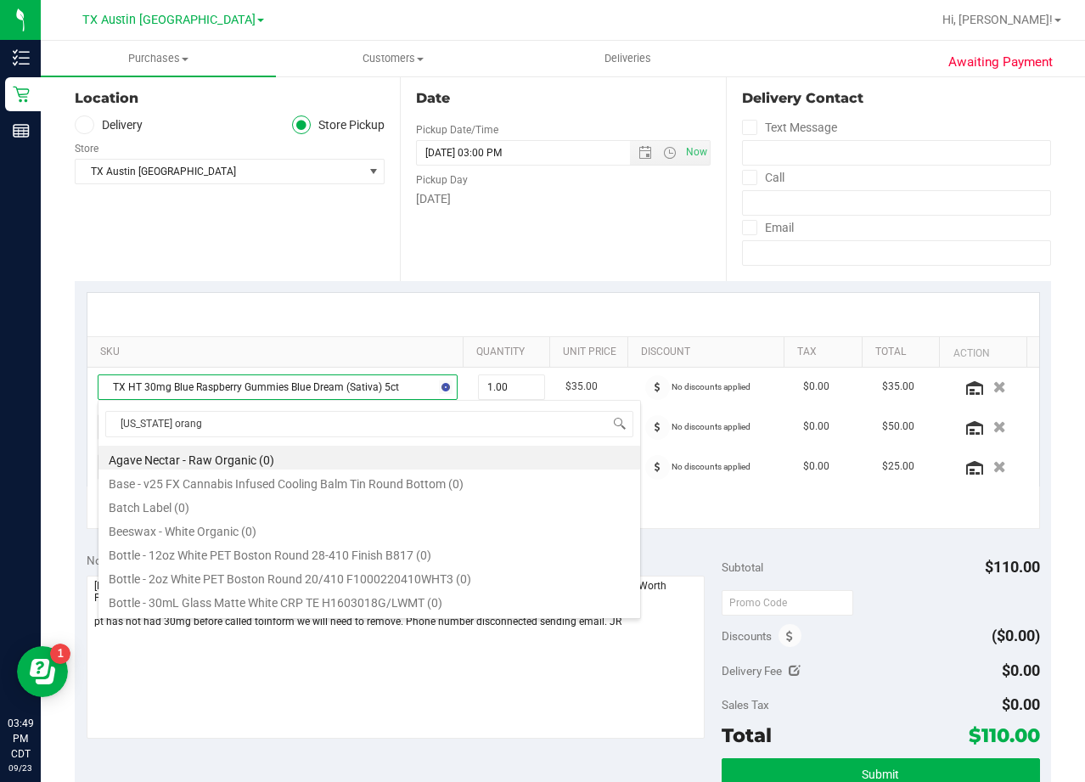
type input "texas orange"
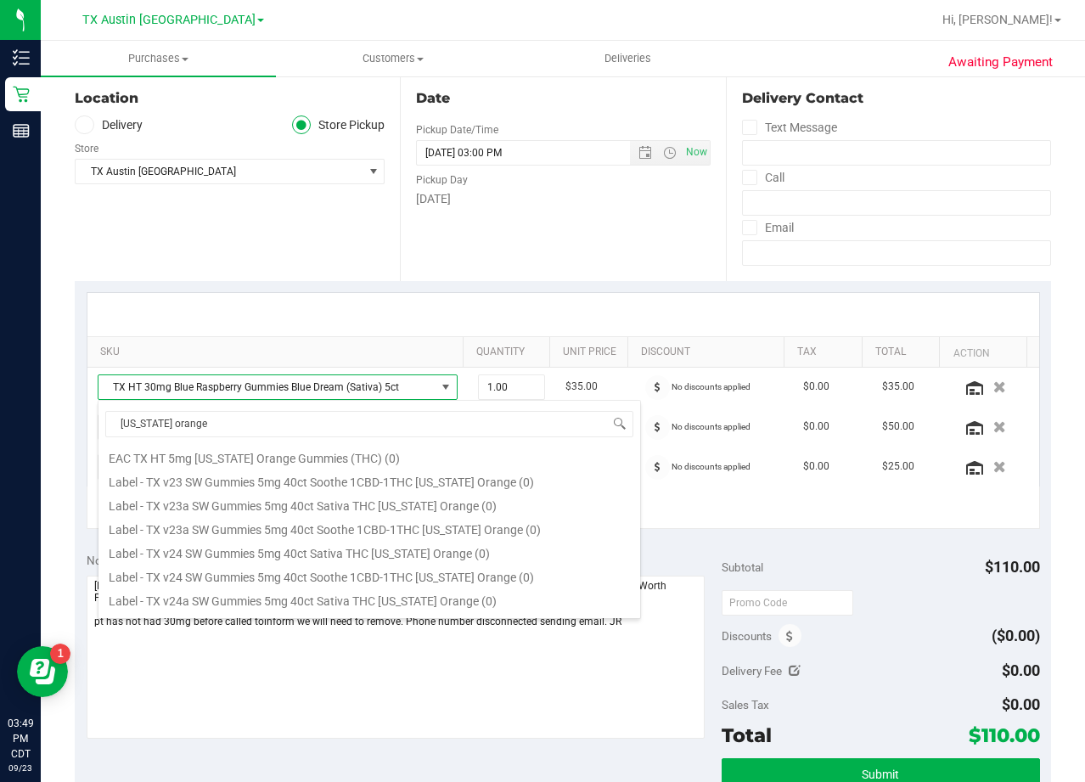
scroll to position [0, 0]
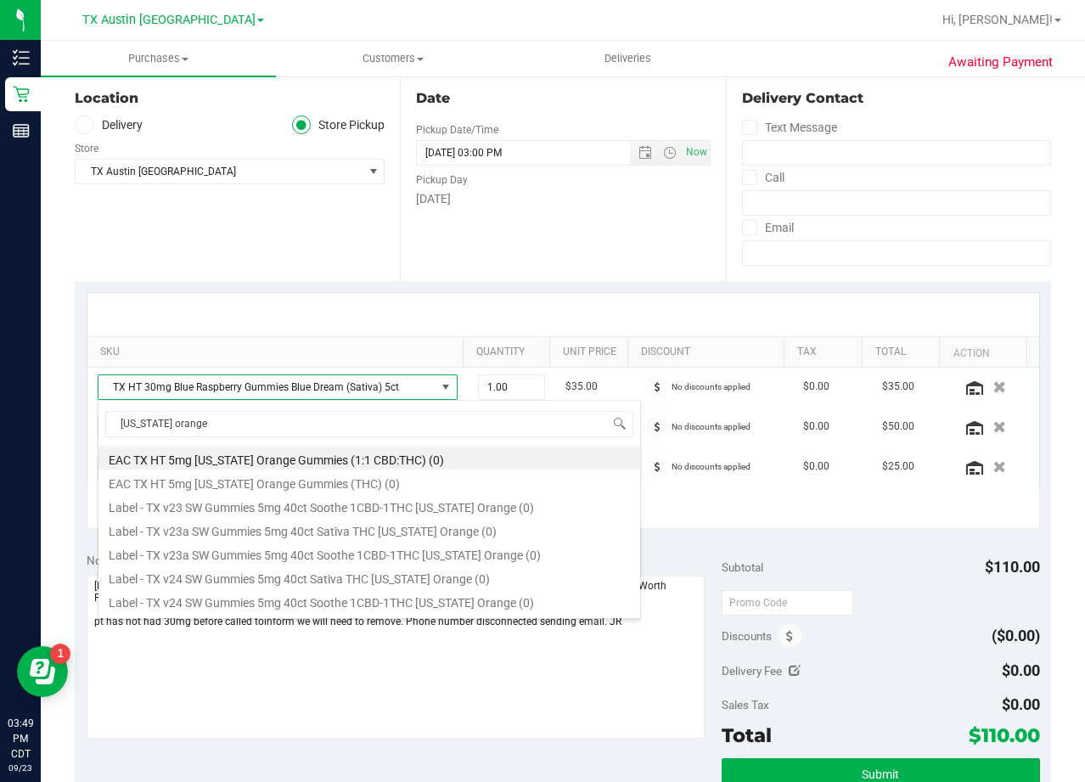
click at [570, 272] on div "Date Pickup Date/Time 09/24/2025 Now 09/24/2025 03:00 PM Now Pickup Day Wednesd…" at bounding box center [562, 177] width 325 height 208
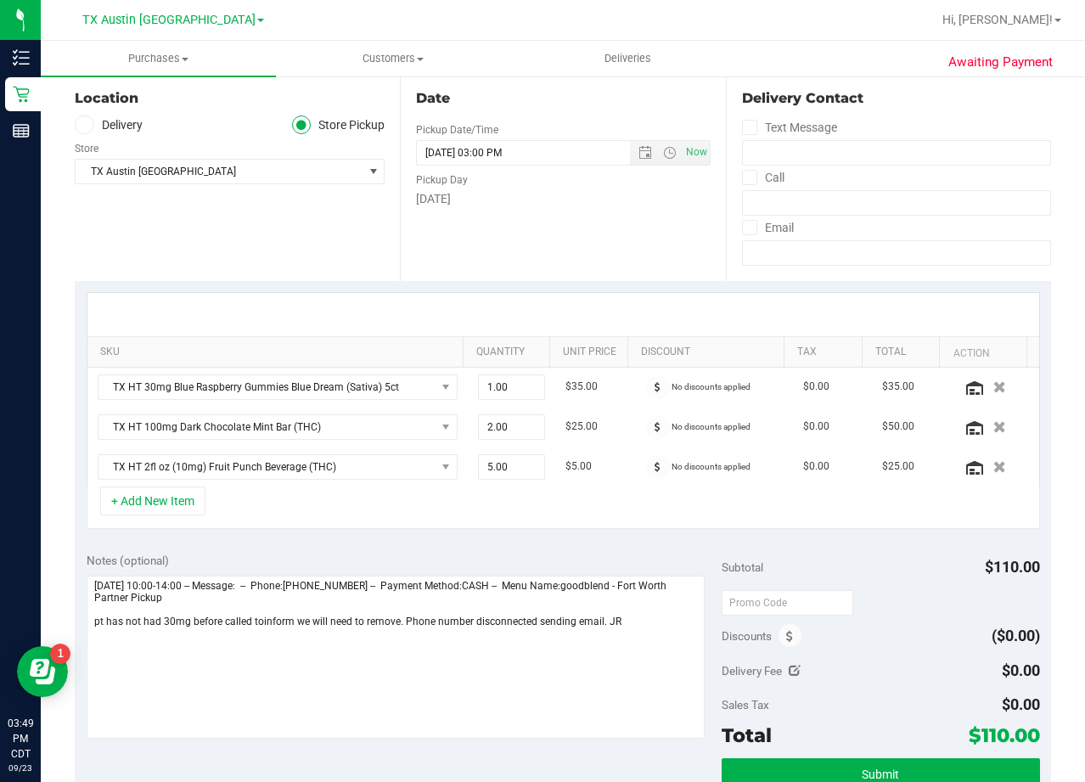
click at [521, 269] on div "Date Pickup Date/Time 09/24/2025 Now 09/24/2025 03:00 PM Now Pickup Day Wednesd…" at bounding box center [562, 177] width 325 height 208
click at [350, 385] on span "TX HT 30mg Blue Raspberry Gummies Blue Dream (Sativa) 5ct" at bounding box center [266, 387] width 337 height 24
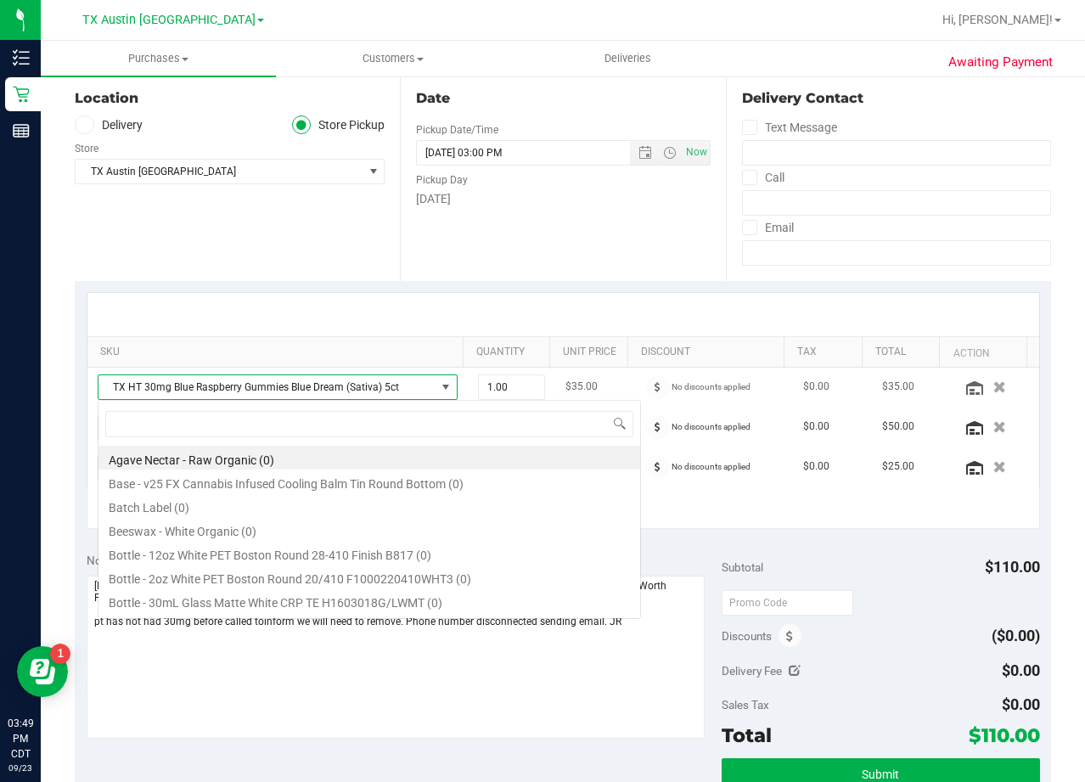
scroll to position [25, 351]
type input "green dream"
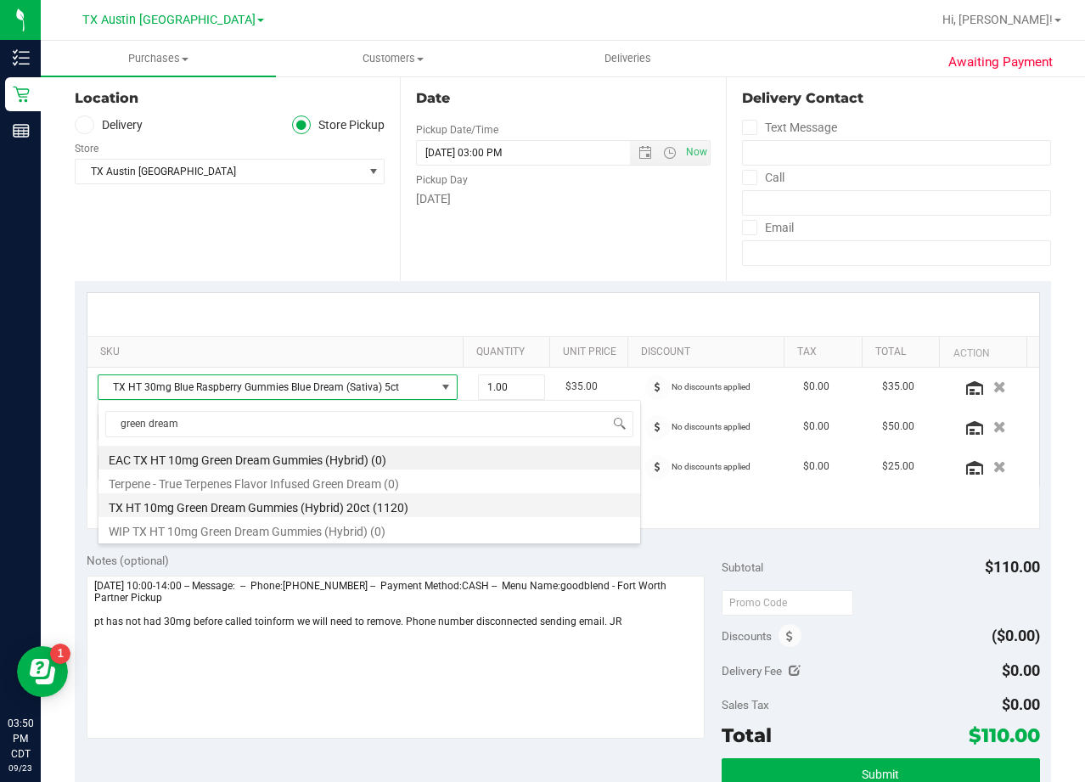
click at [435, 498] on li "TX HT 10mg Green Dream Gummies (Hybrid) 20ct (1120)" at bounding box center [369, 505] width 542 height 24
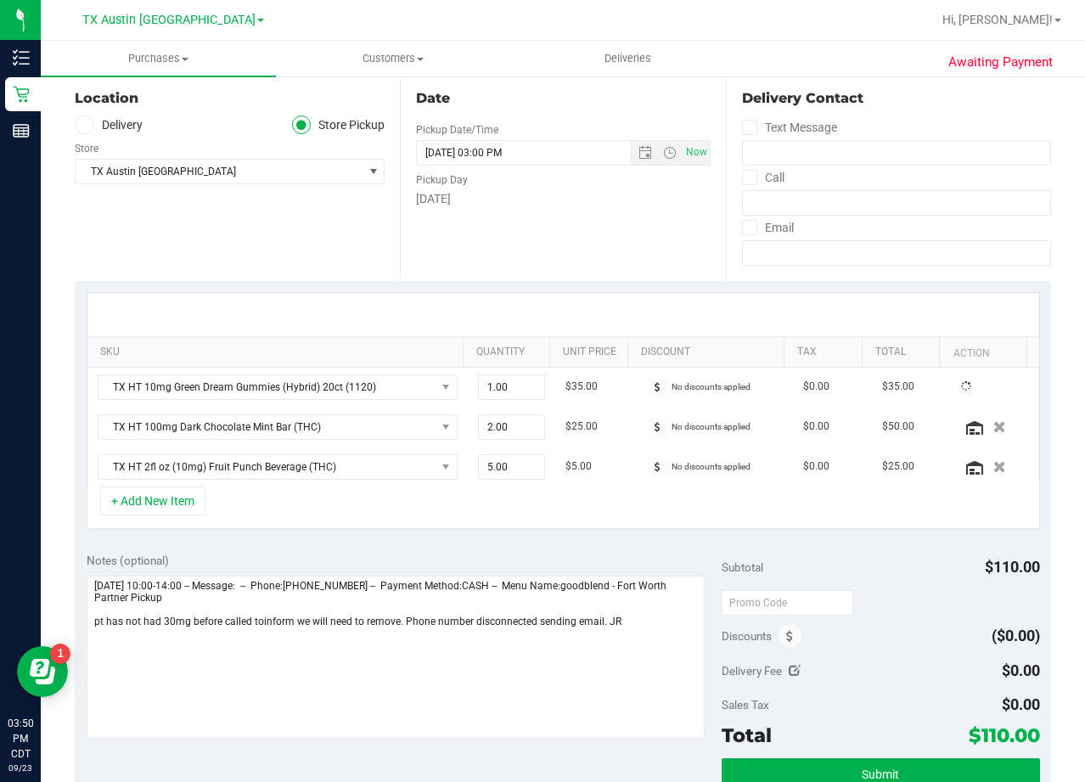
click at [505, 305] on div at bounding box center [563, 314] width 952 height 43
click at [549, 299] on div at bounding box center [563, 314] width 952 height 43
click at [650, 250] on div "Date Pickup Date/Time 09/24/2025 Now 09/24/2025 03:00 PM Now Pickup Day Wednesd…" at bounding box center [562, 177] width 325 height 208
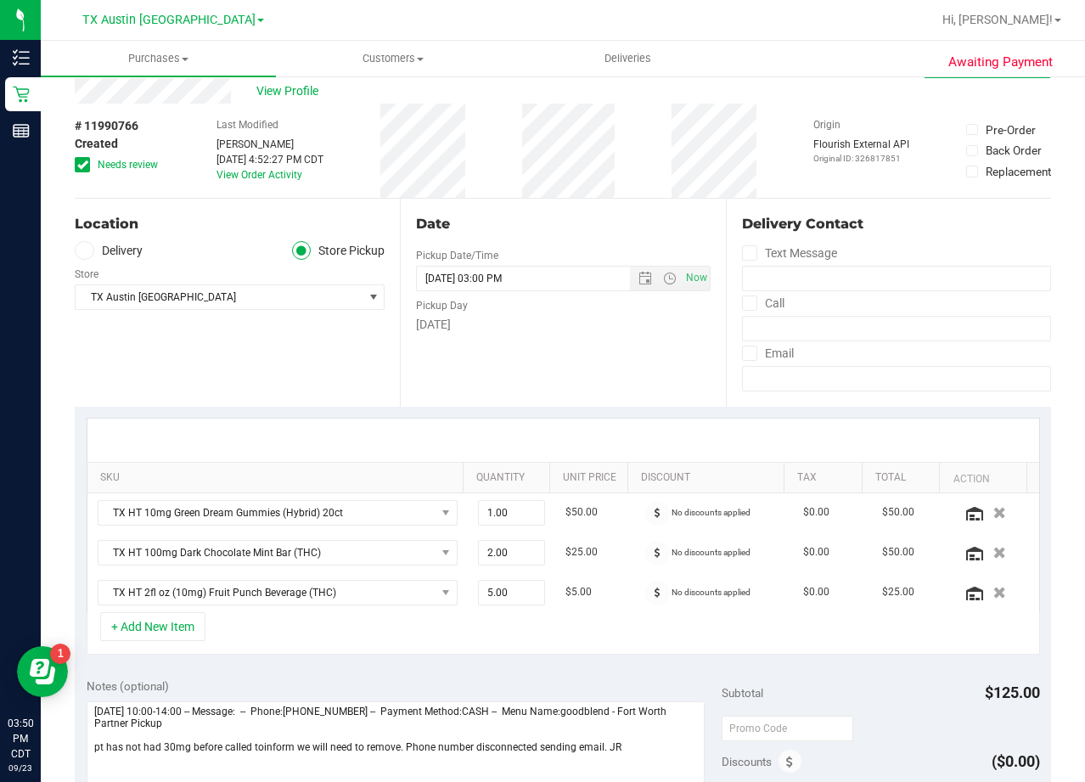
scroll to position [85, 0]
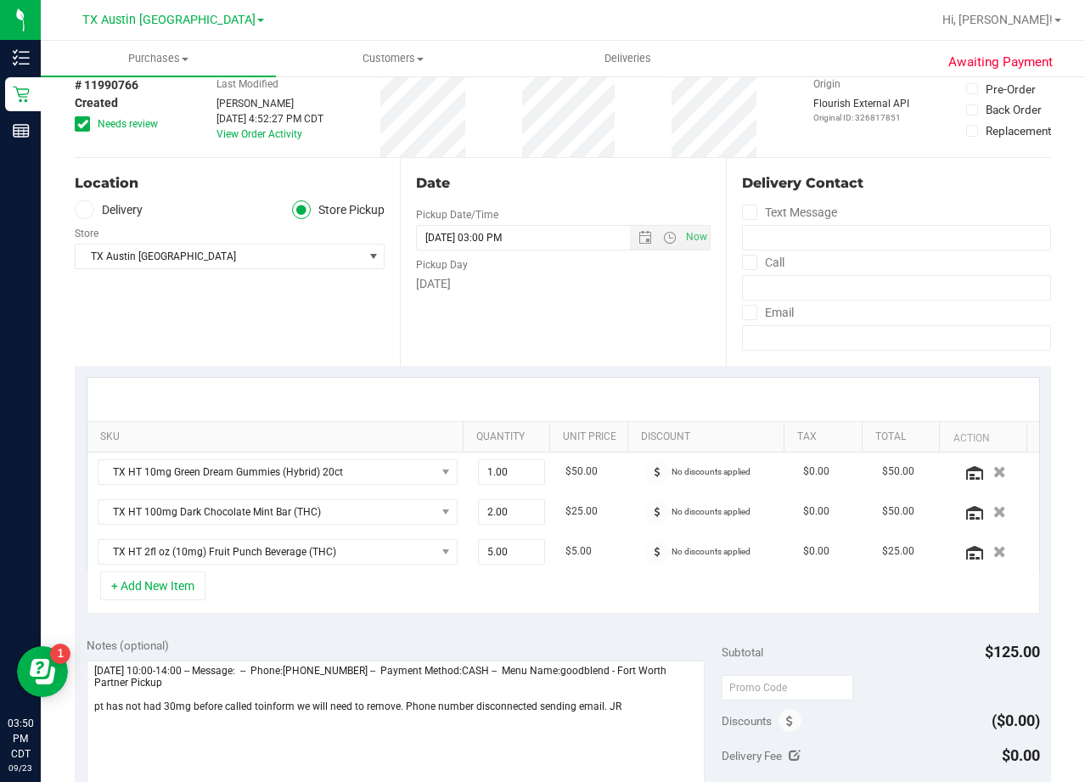
click at [86, 124] on icon at bounding box center [82, 124] width 11 height 0
click at [0, 0] on input "Needs review" at bounding box center [0, 0] width 0 height 0
drag, startPoint x: 638, startPoint y: 188, endPoint x: 369, endPoint y: 235, distance: 272.3
click at [625, 188] on div "Date" at bounding box center [563, 183] width 294 height 20
click at [98, 206] on label "Delivery" at bounding box center [109, 210] width 68 height 20
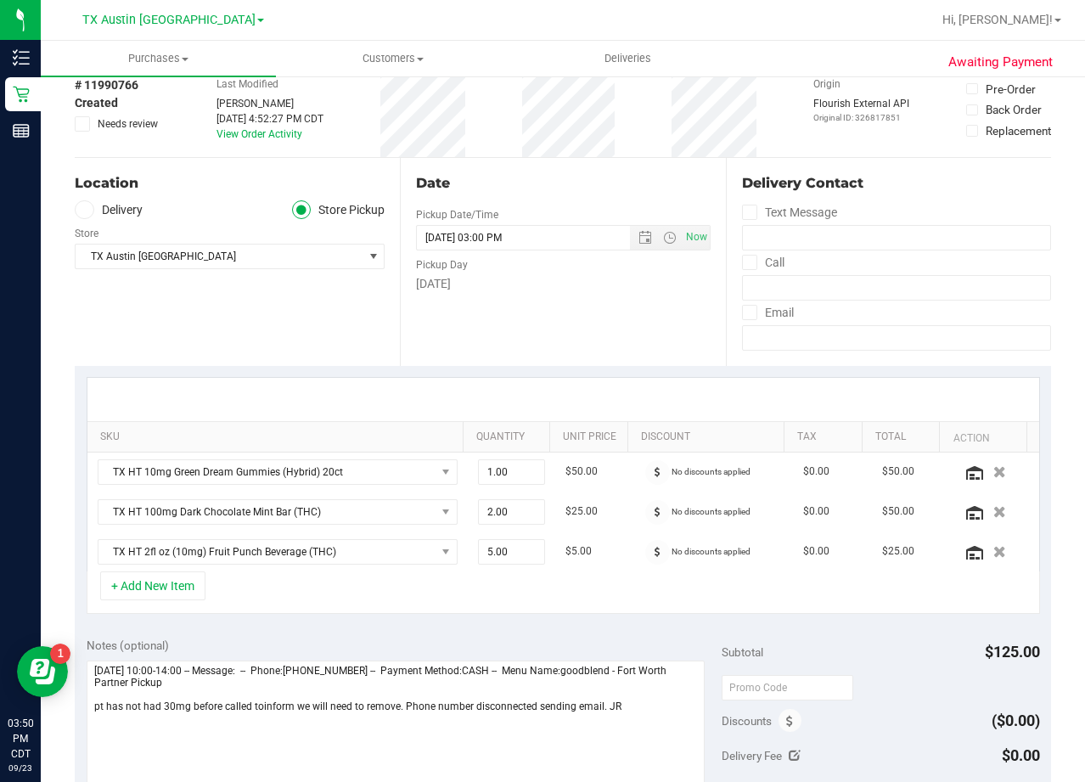
click at [0, 0] on input "Delivery" at bounding box center [0, 0] width 0 height 0
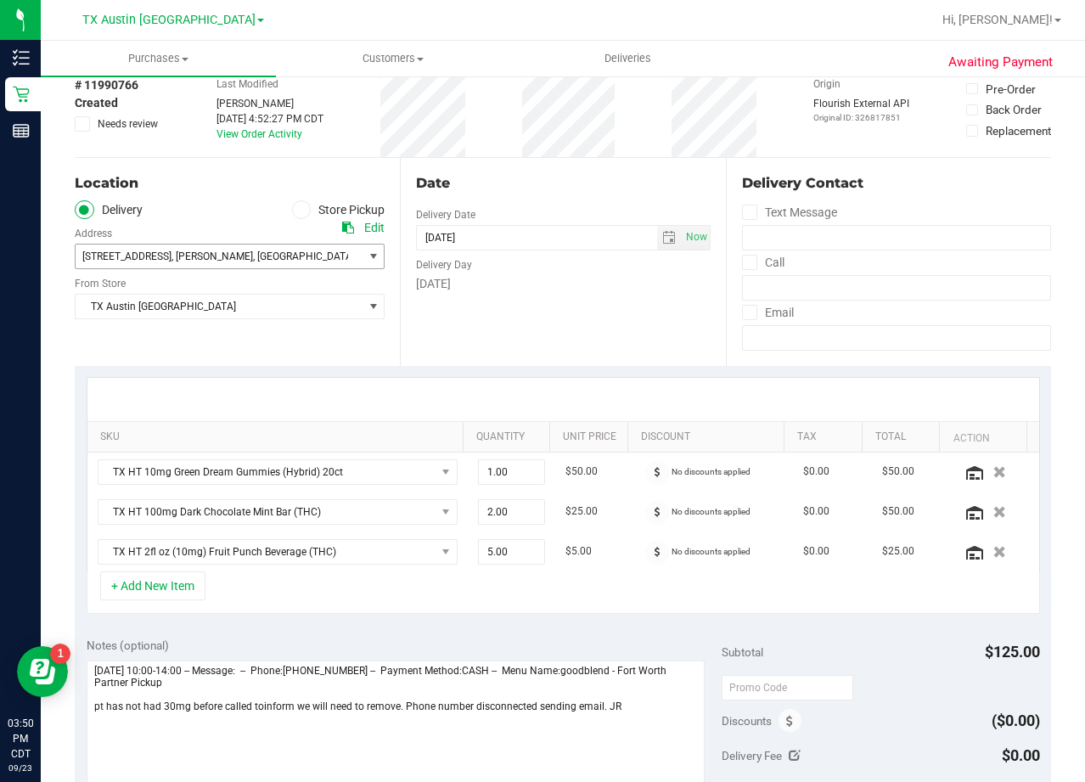
click at [276, 260] on span "211 Riverview Rd , Millsap , TX 76066" at bounding box center [212, 257] width 273 height 24
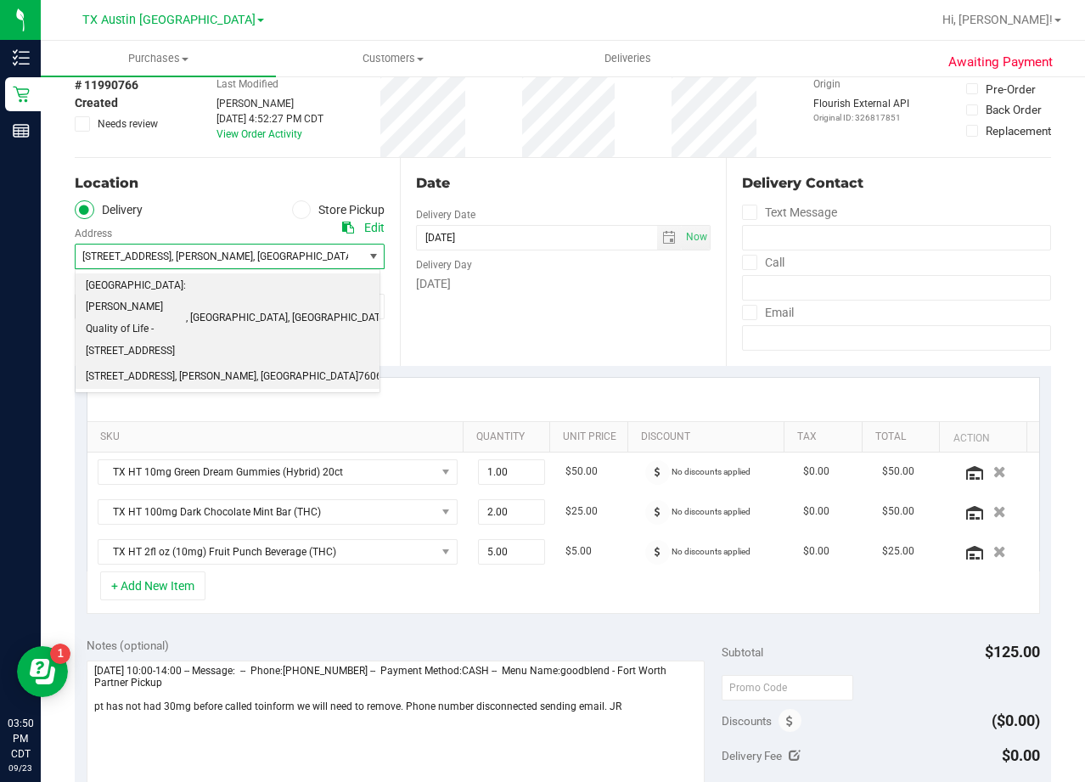
click at [186, 292] on span "Fort Worth: Clarke Quality of Life - 1307 8TH AVE" at bounding box center [136, 318] width 100 height 87
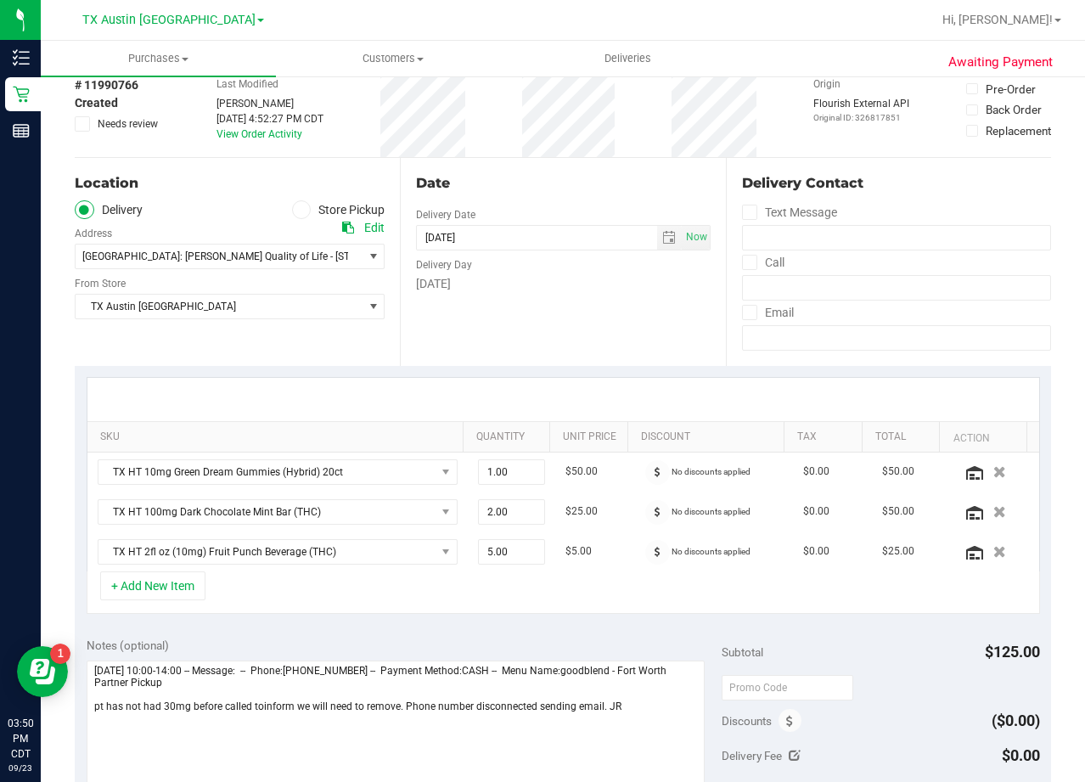
click at [510, 282] on div "[DATE]" at bounding box center [563, 284] width 294 height 18
click at [516, 170] on div "Date Delivery Date 09/24/2025 Now 09/24/2025 03:00 PM Now Delivery Day Wednesday" at bounding box center [562, 262] width 325 height 208
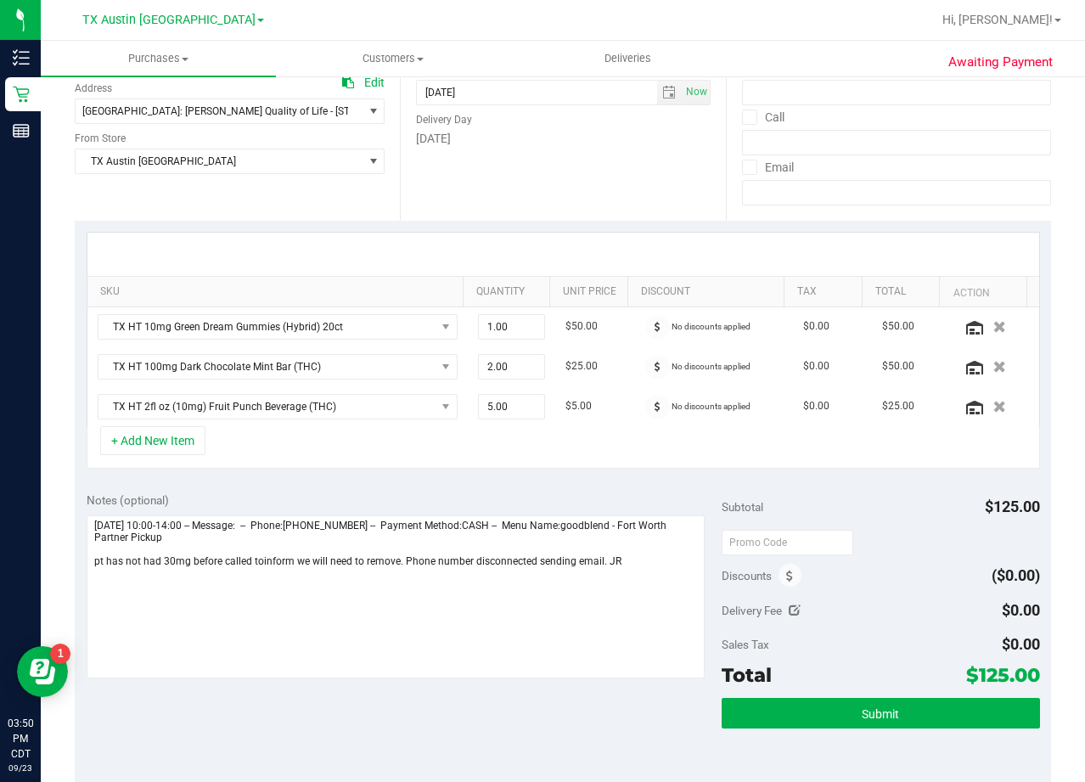
scroll to position [255, 0]
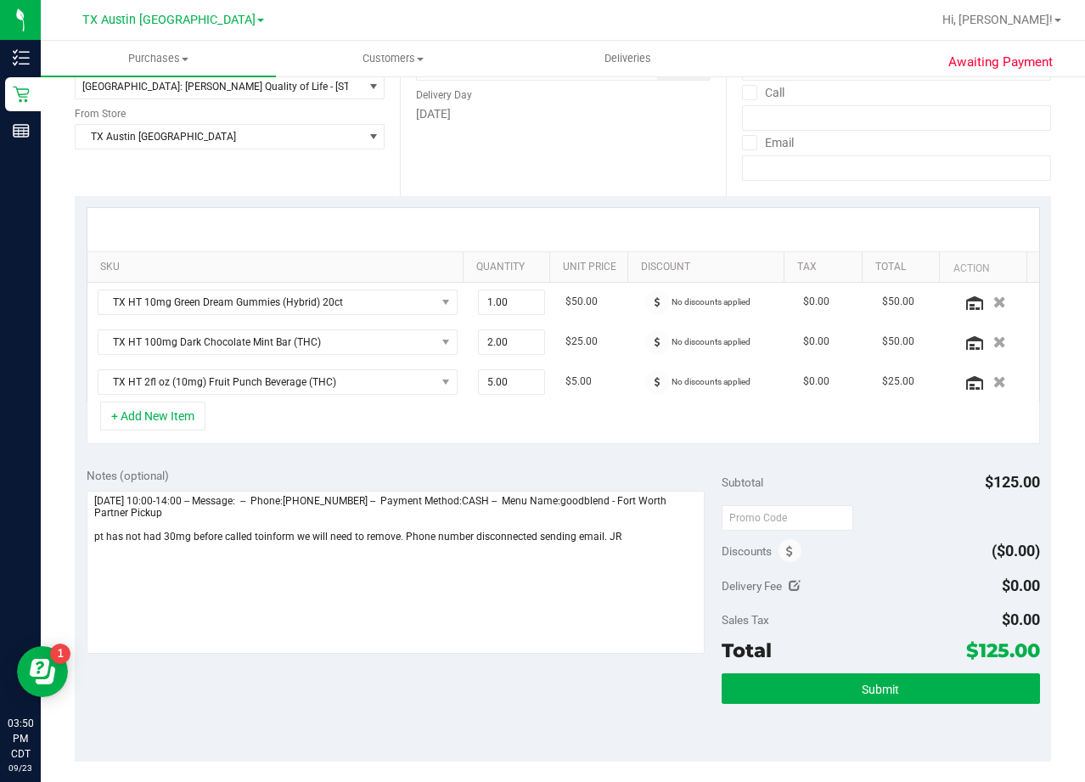
click at [600, 217] on div at bounding box center [563, 229] width 952 height 43
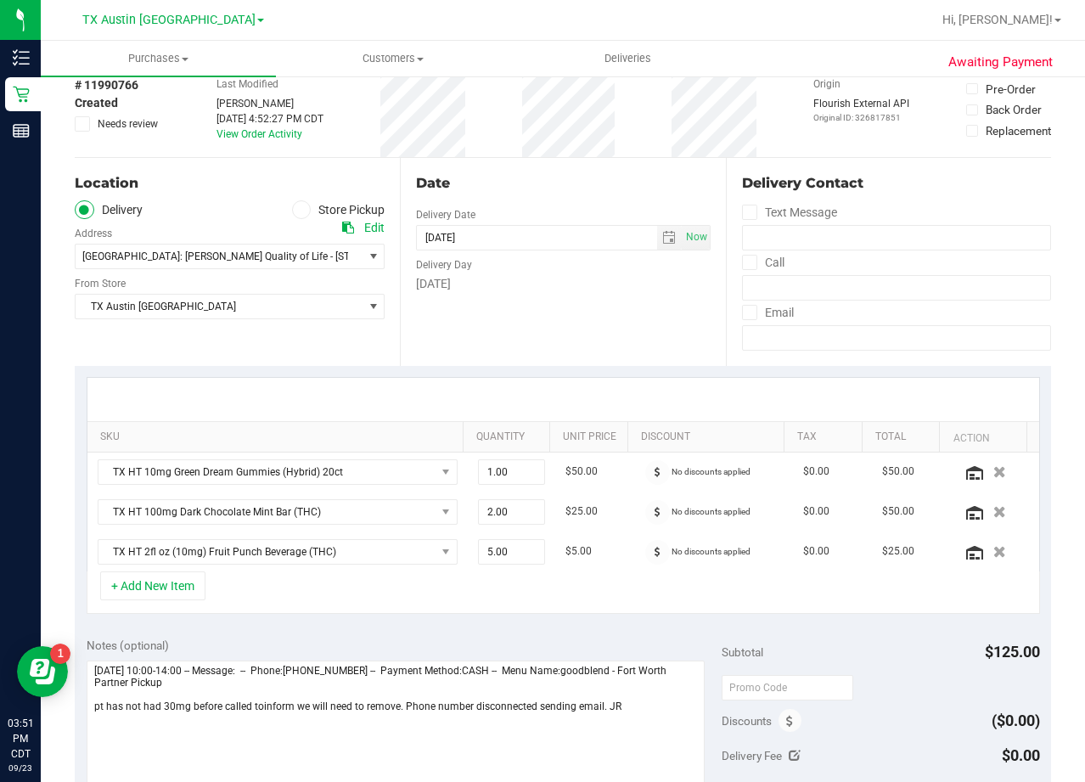
click at [600, 217] on div "Date Delivery Date 09/24/2025 Now 09/24/2025 03:00 PM Now Delivery Day Wednesday" at bounding box center [562, 262] width 325 height 208
click at [588, 182] on div "Date" at bounding box center [563, 183] width 294 height 20
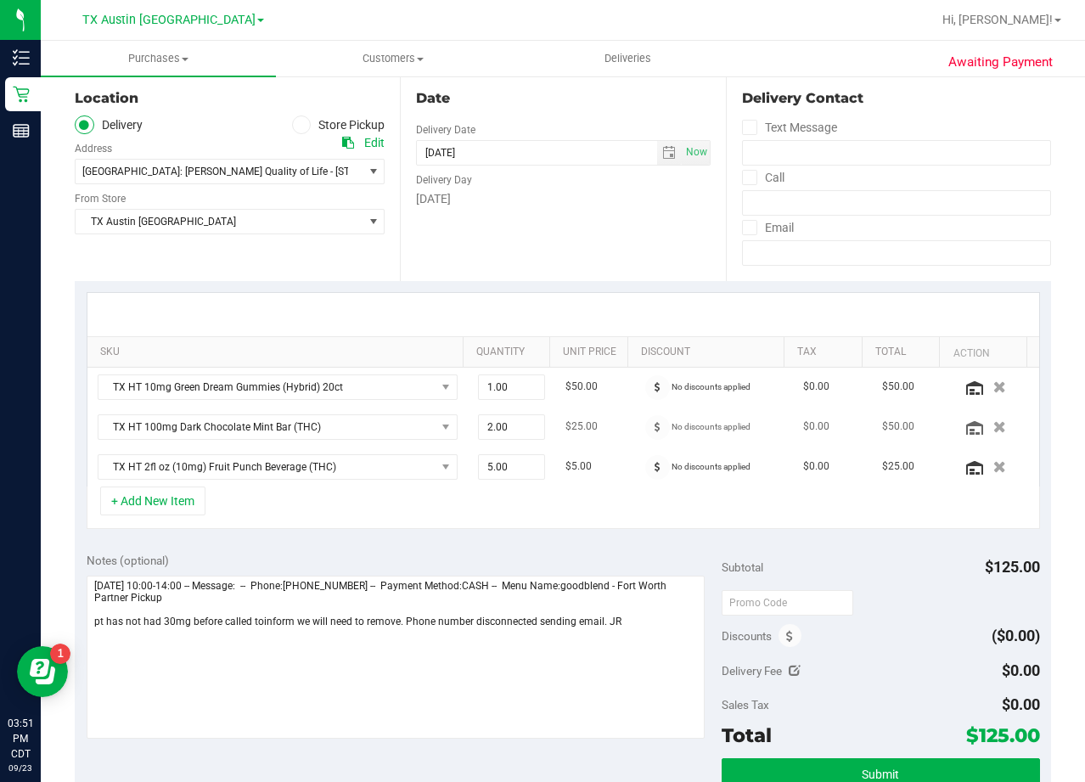
click at [610, 436] on td "$25.00" at bounding box center [594, 428] width 79 height 40
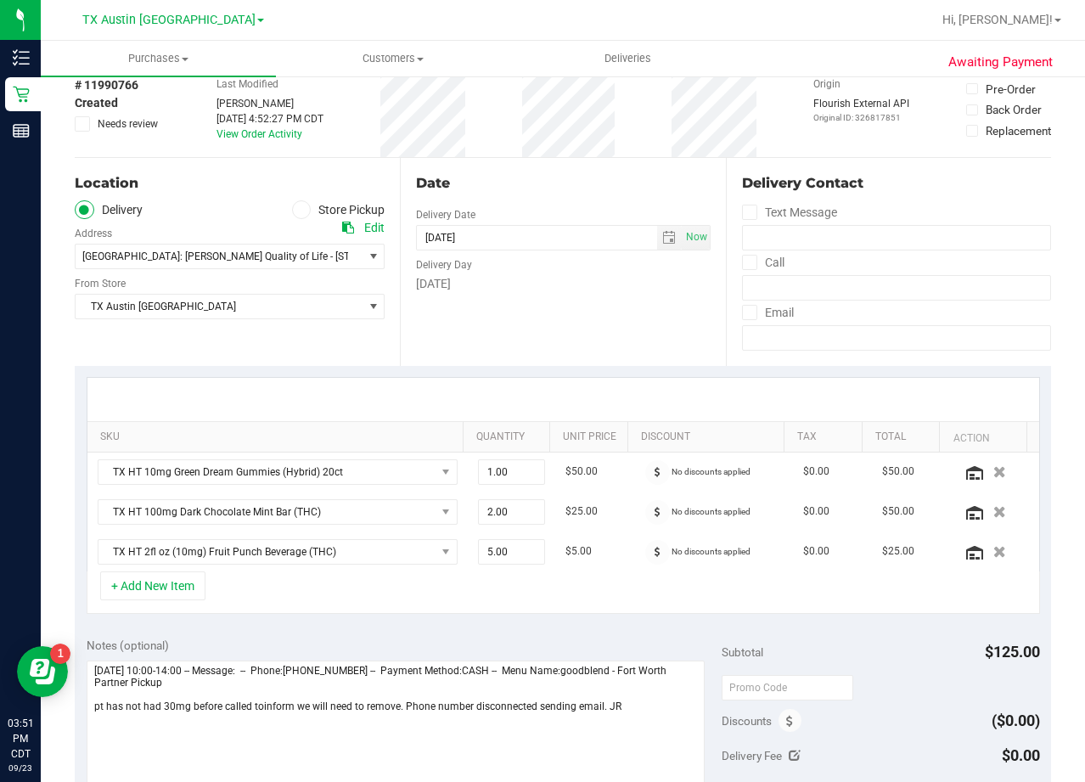
click at [607, 388] on div at bounding box center [563, 399] width 952 height 43
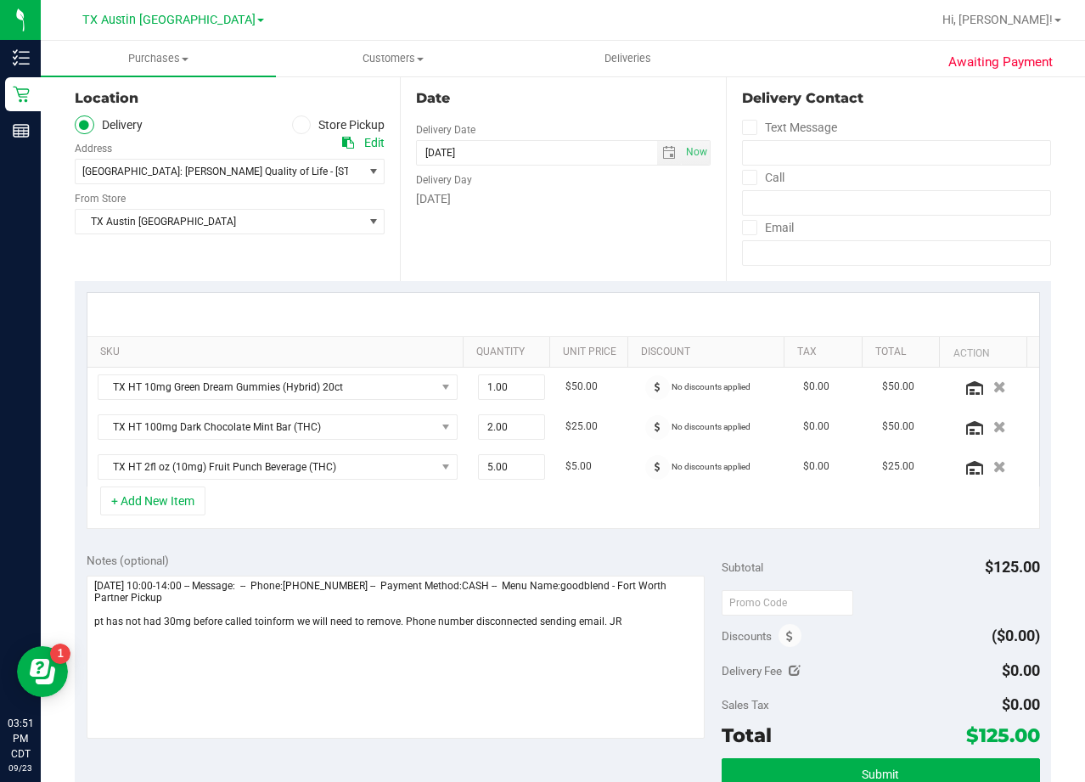
scroll to position [85, 0]
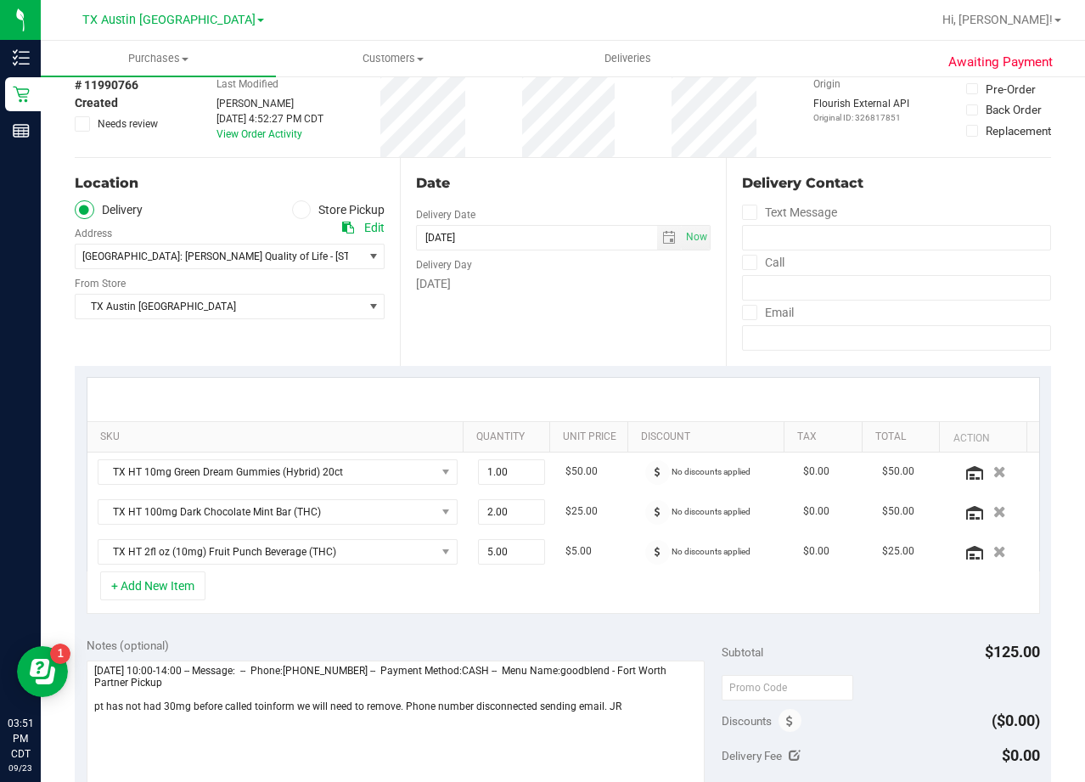
click at [605, 388] on div at bounding box center [563, 399] width 952 height 43
click at [586, 298] on div "Date Delivery Date 09/24/2025 Now 09/24/2025 03:00 PM Now Delivery Day Wednesday" at bounding box center [562, 262] width 325 height 208
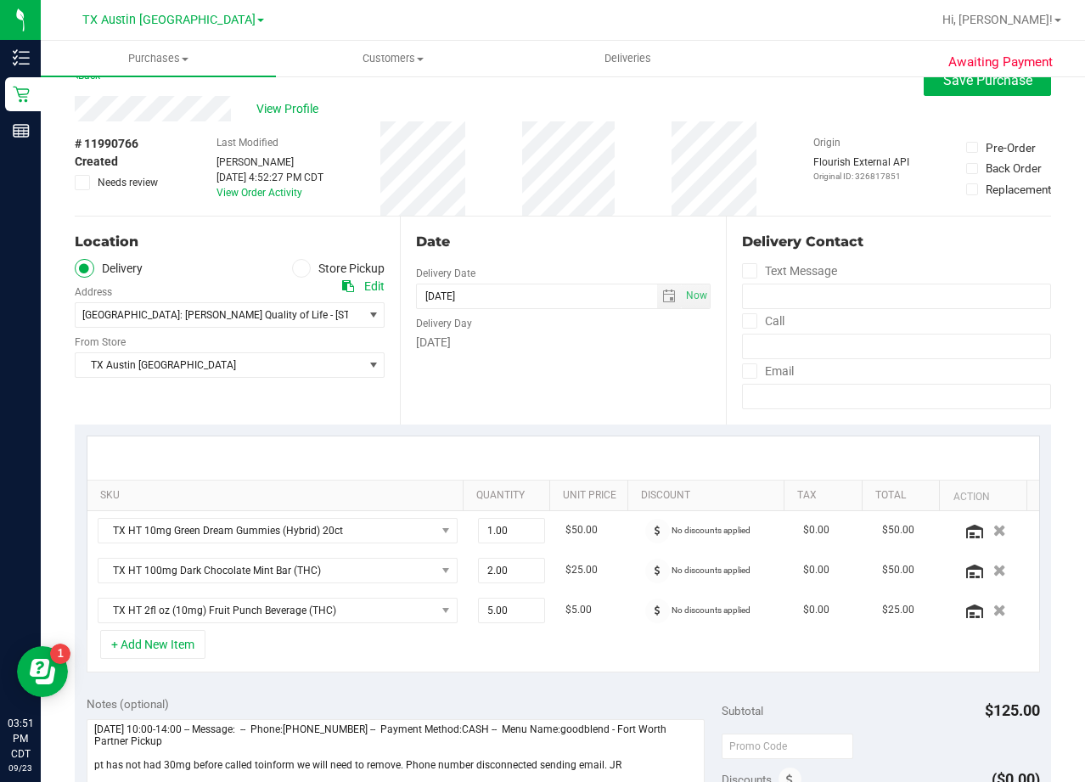
scroll to position [0, 0]
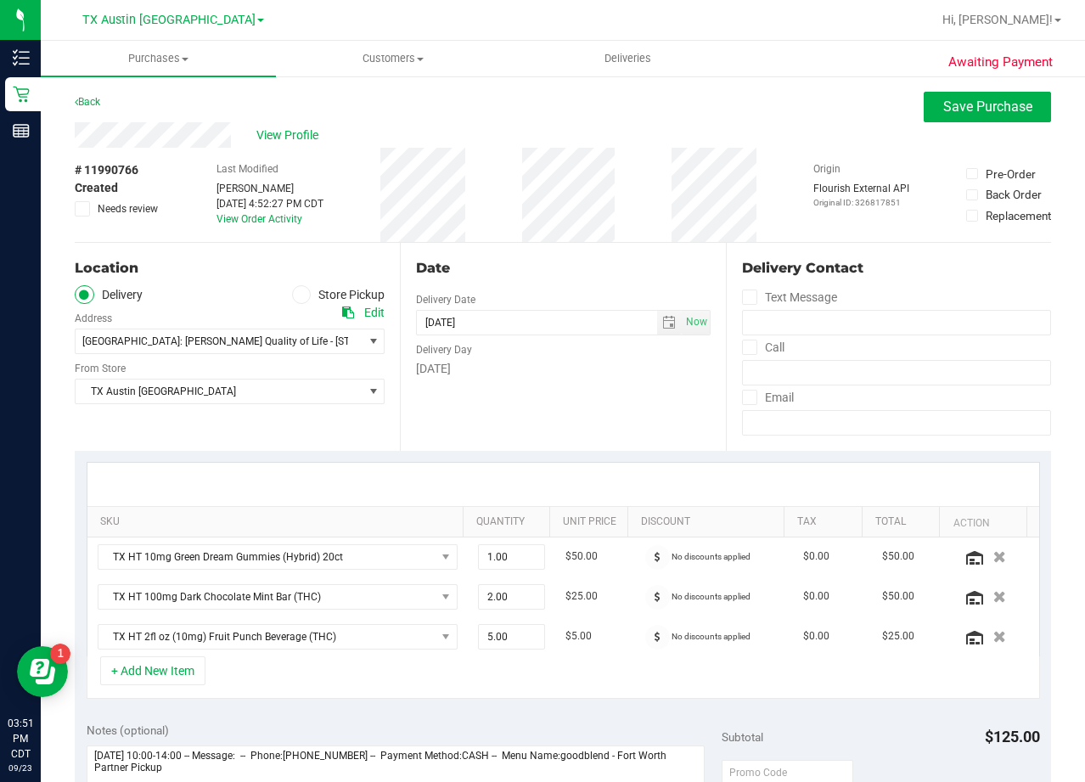
click at [565, 265] on div "Date" at bounding box center [563, 268] width 294 height 20
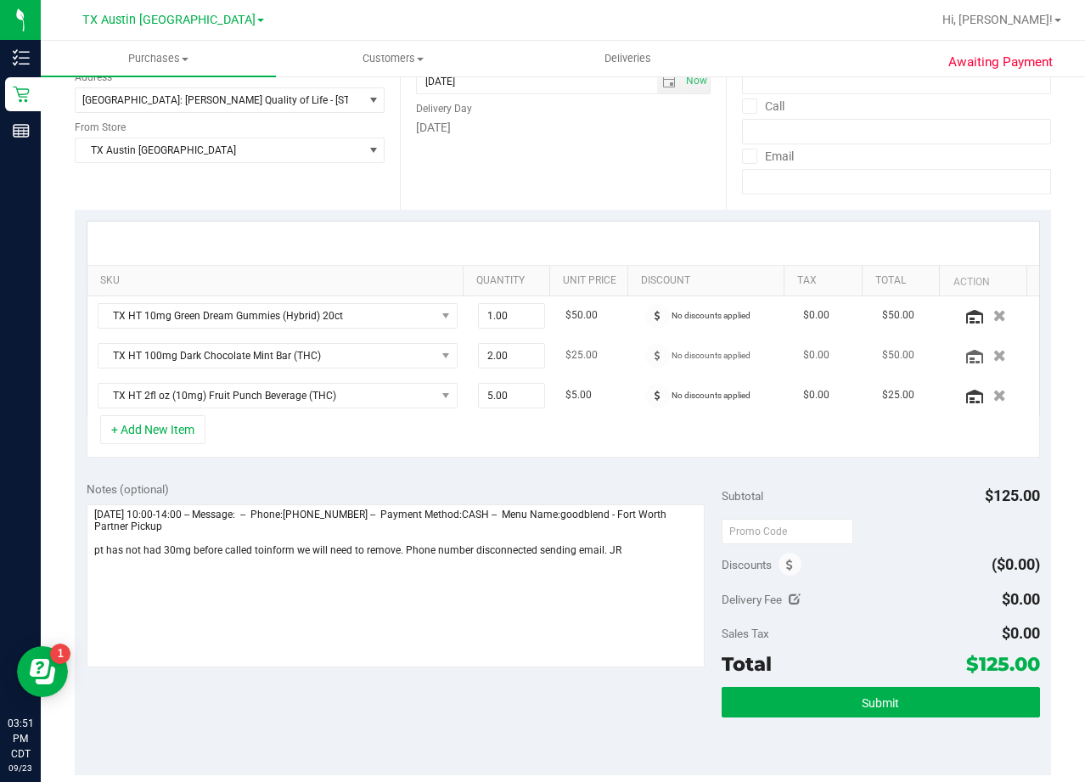
scroll to position [340, 0]
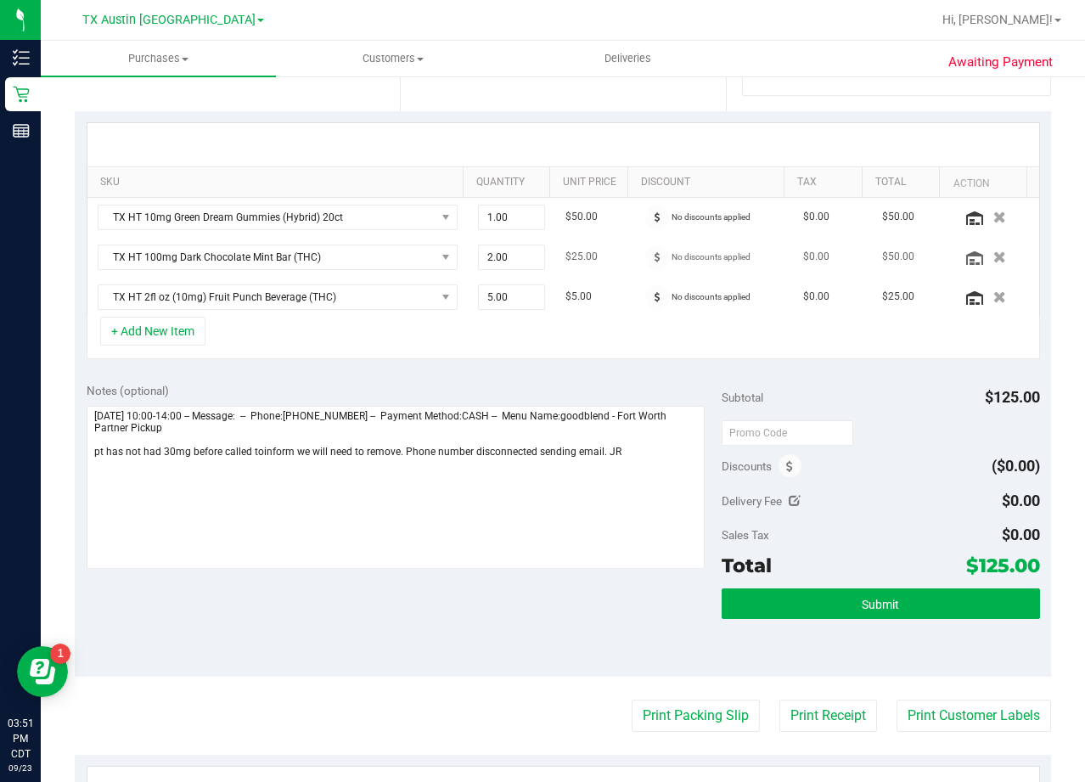
click at [608, 260] on td "$25.00" at bounding box center [594, 258] width 79 height 40
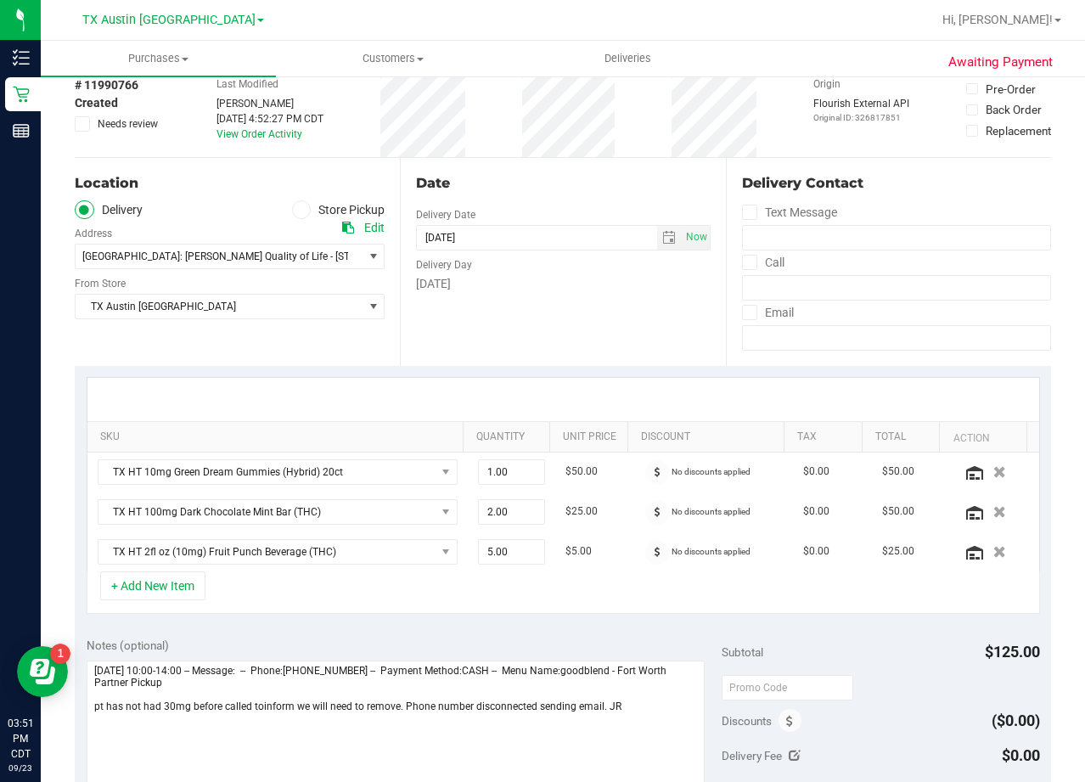
scroll to position [0, 0]
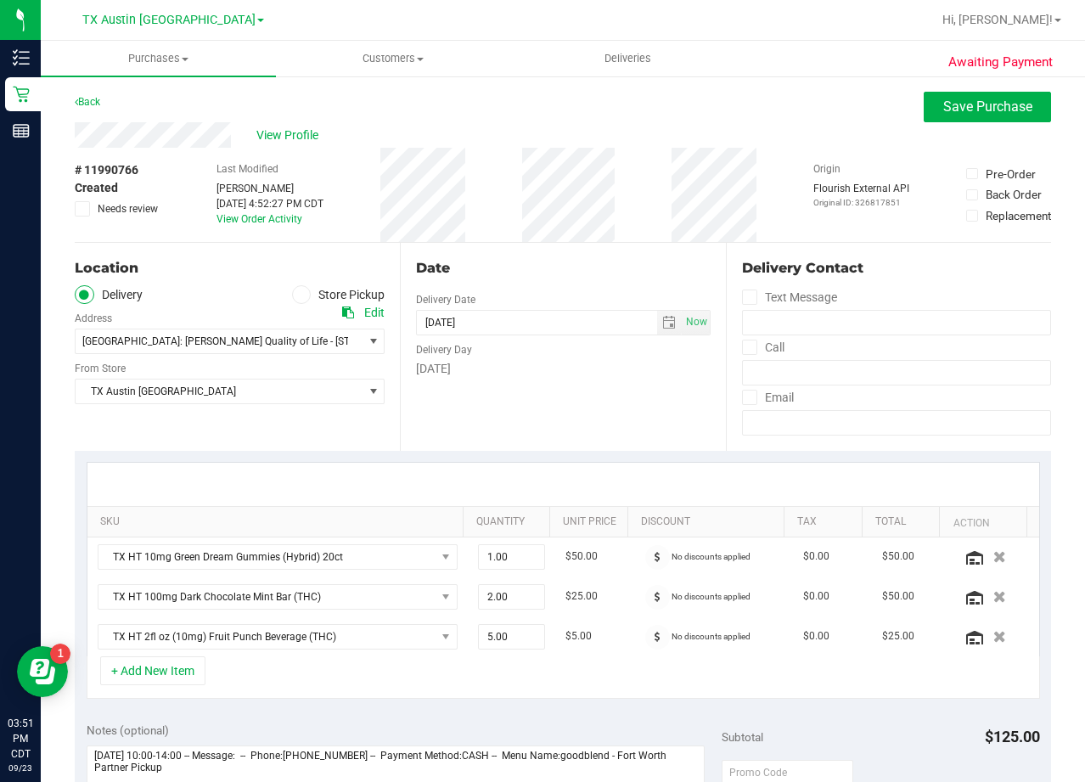
click at [569, 275] on div "Date" at bounding box center [563, 268] width 294 height 20
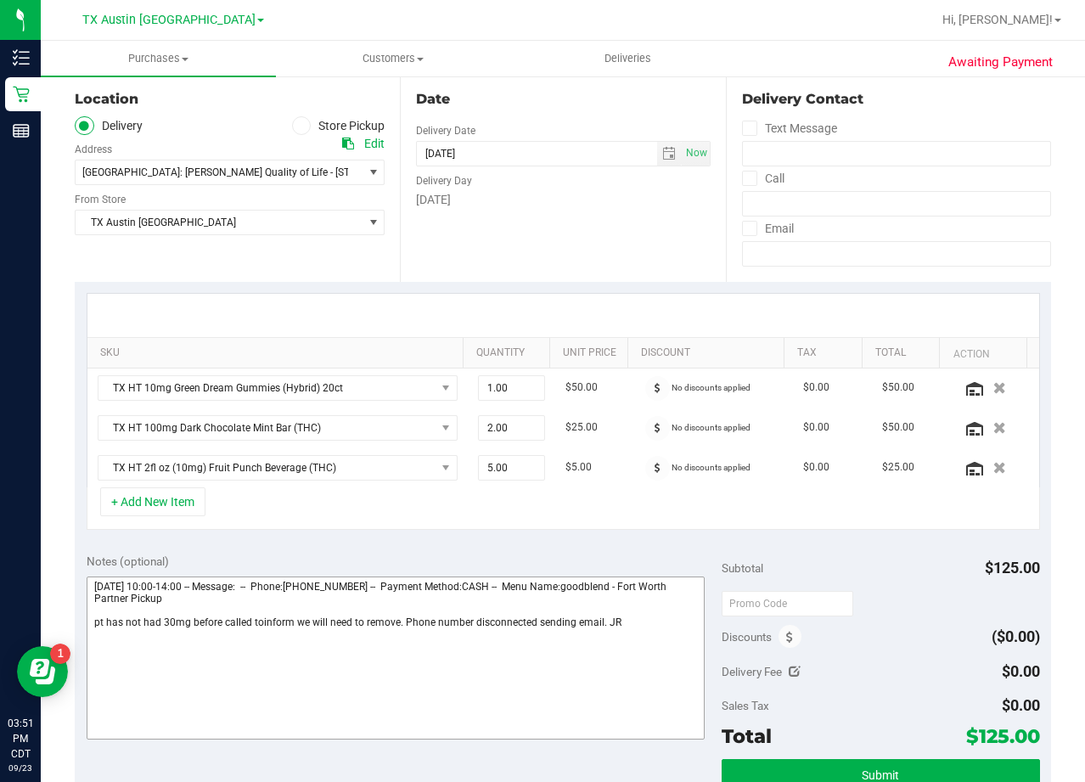
scroll to position [170, 0]
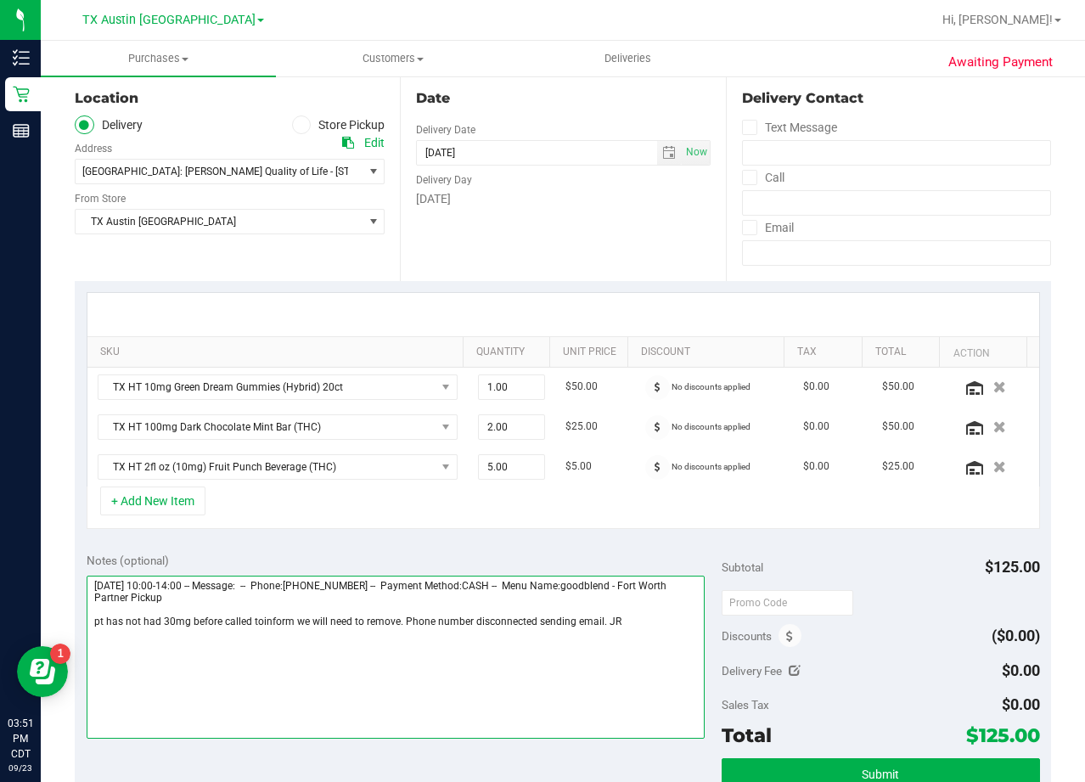
click at [650, 638] on textarea at bounding box center [396, 657] width 619 height 163
type textarea "Wednesday 09/24/2025 10:00-14:00 -- Message: -- Phone:8175504378 -- Payment Met…"
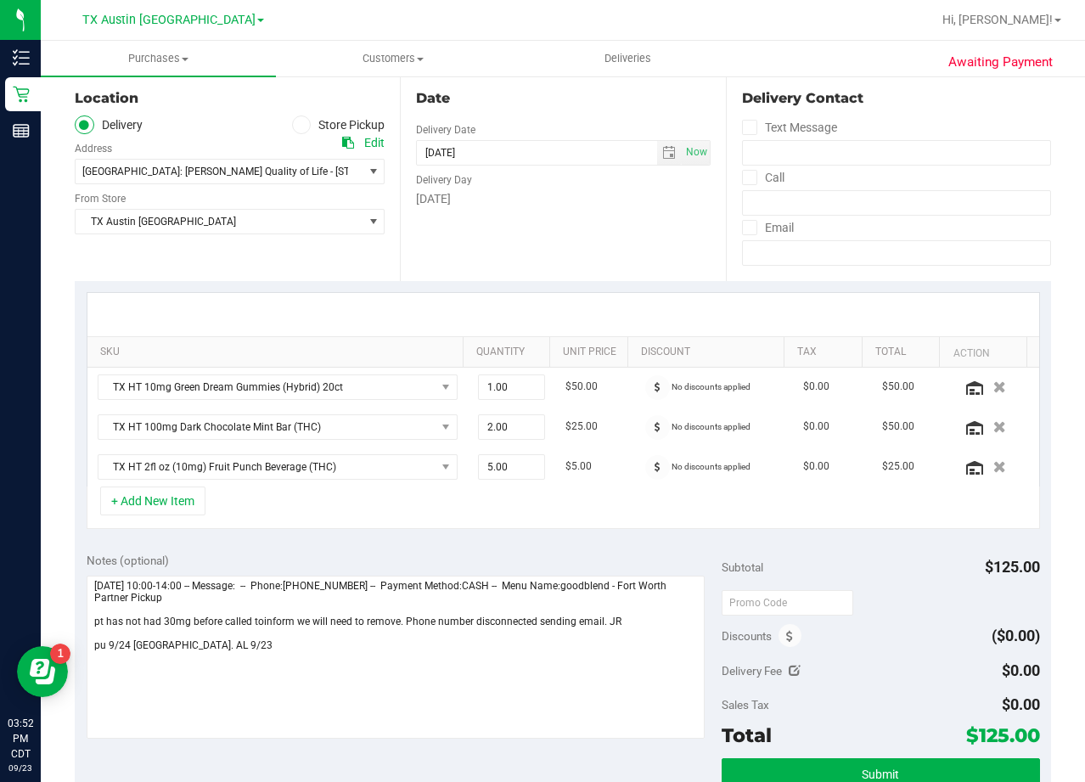
click at [629, 538] on div "SKU Quantity Unit Price Discount Tax Total Action TX HT 10mg Green Dream Gummie…" at bounding box center [563, 411] width 976 height 260
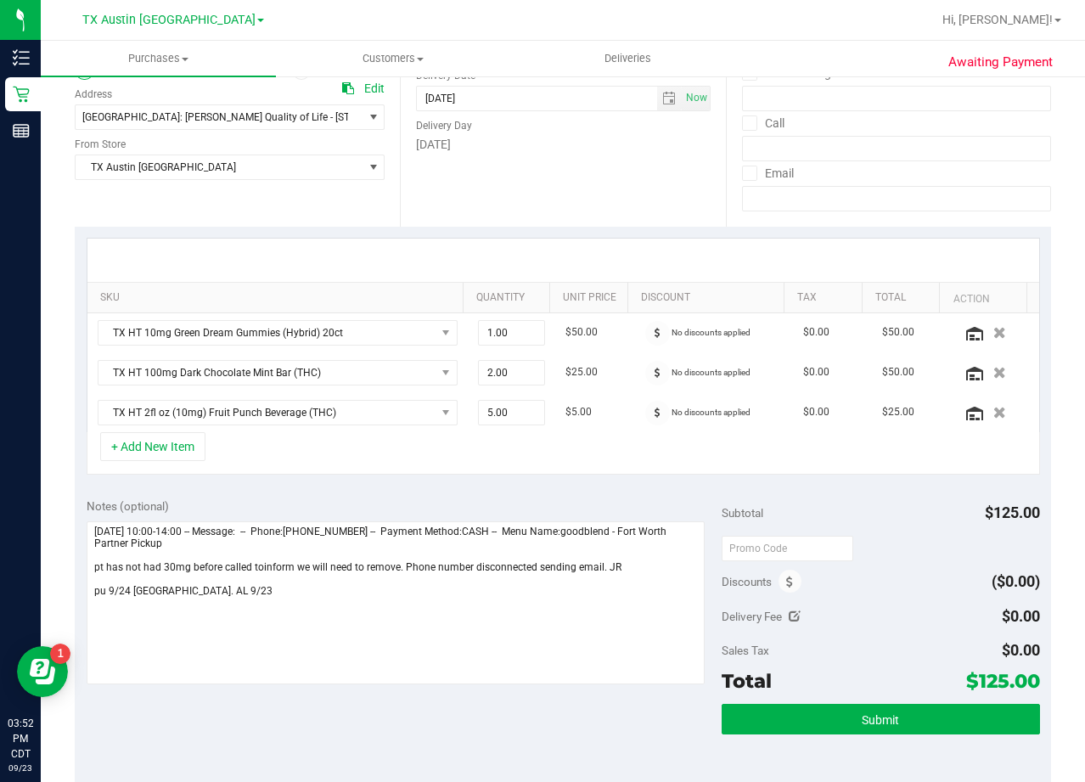
scroll to position [255, 0]
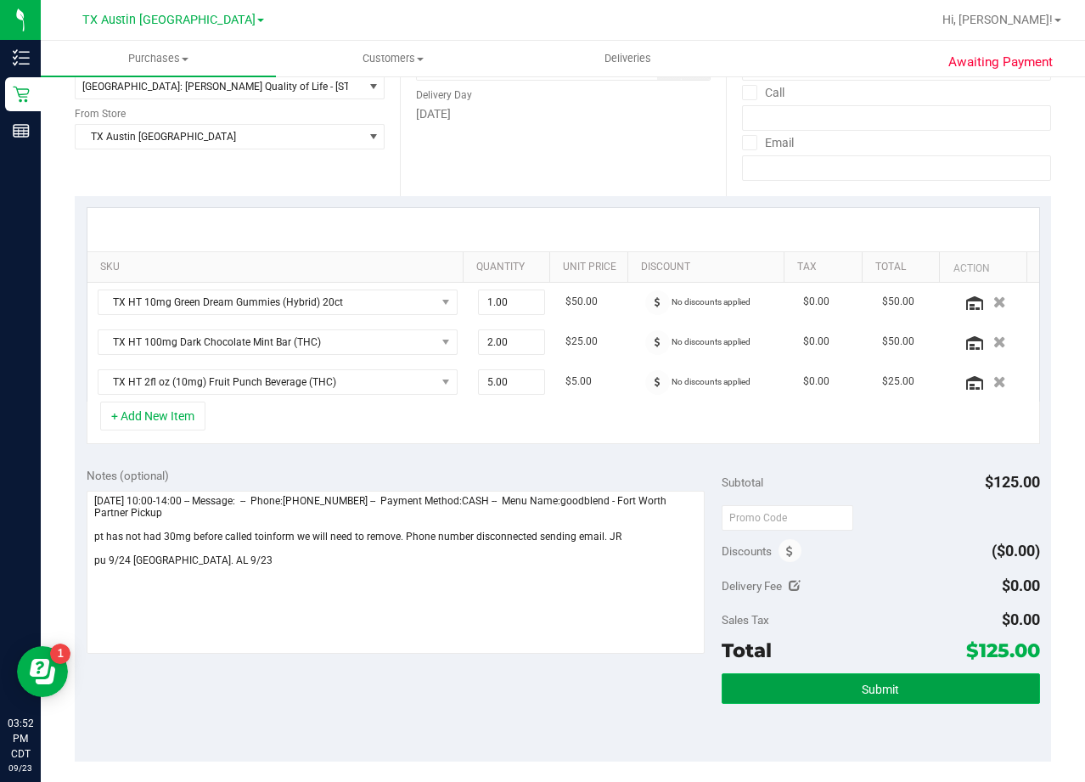
click at [755, 700] on button "Submit" at bounding box center [881, 688] width 318 height 31
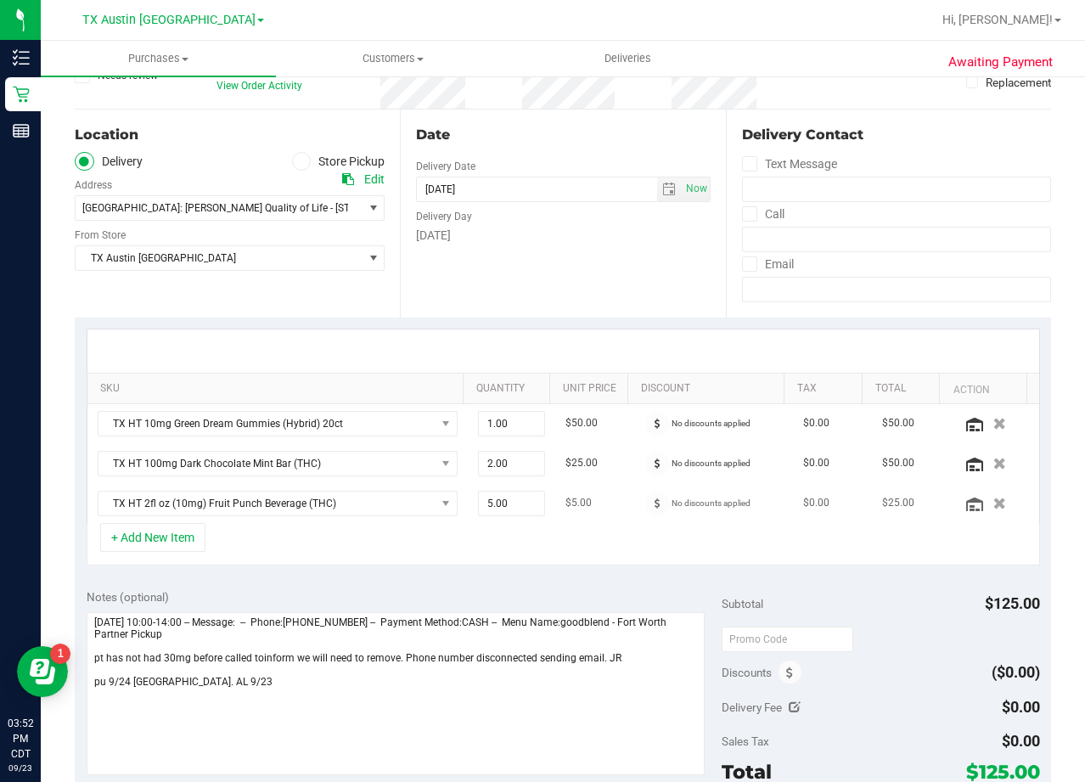
scroll to position [0, 0]
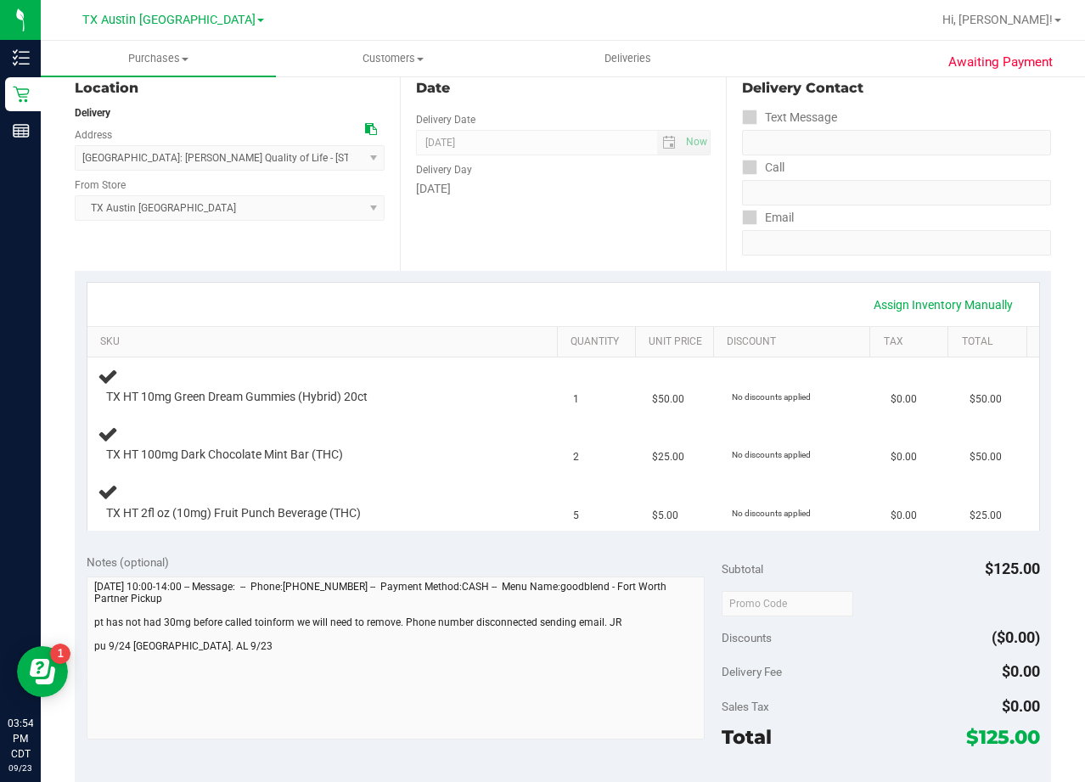
scroll to position [255, 0]
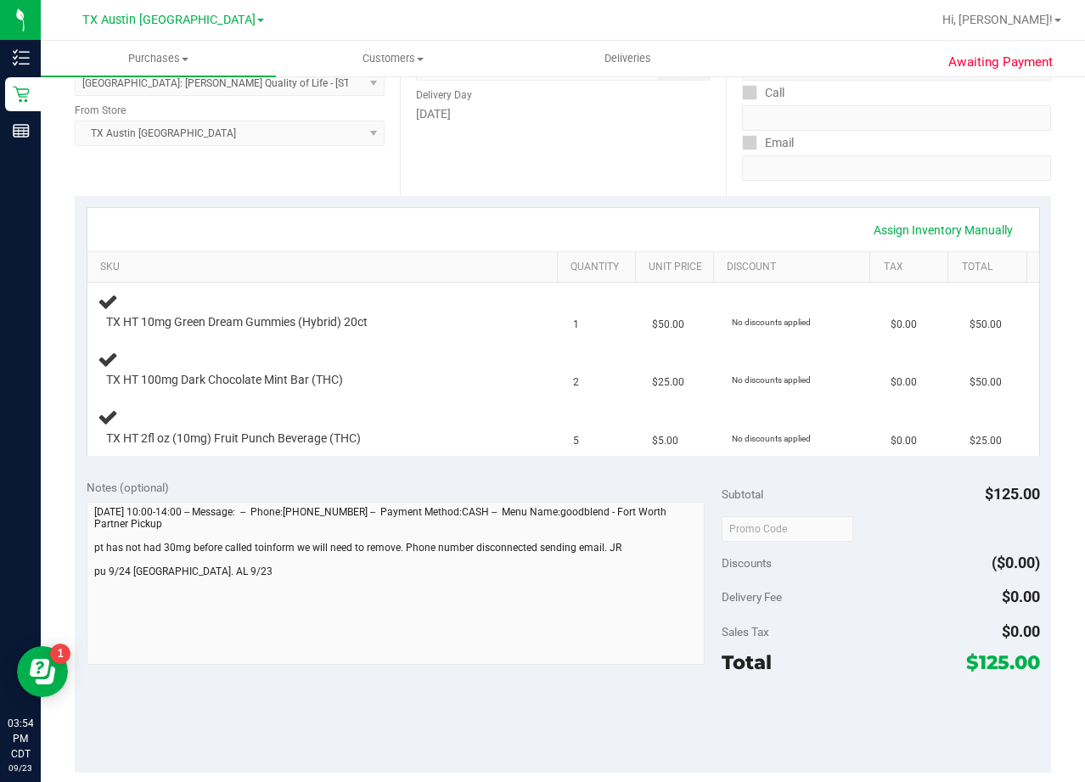
click at [638, 179] on div "Date Delivery Date 09/24/2025 Now 09/24/2025 08:00 AM Now Delivery Day Wednesday" at bounding box center [562, 92] width 325 height 208
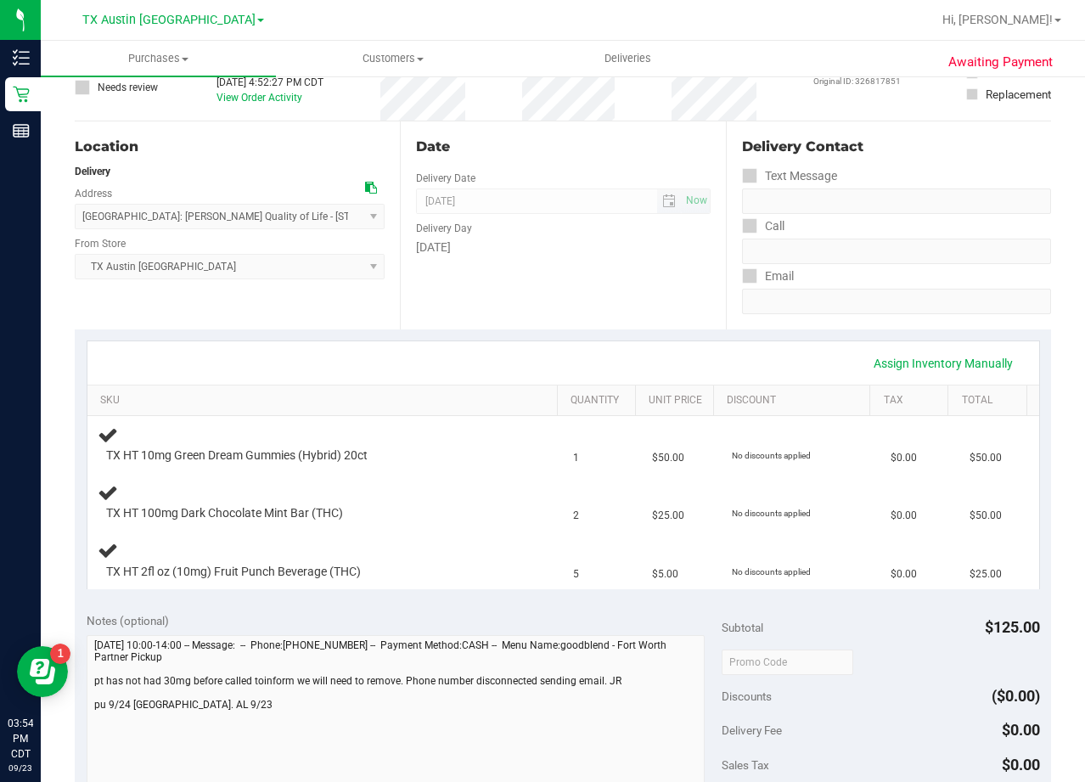
scroll to position [0, 0]
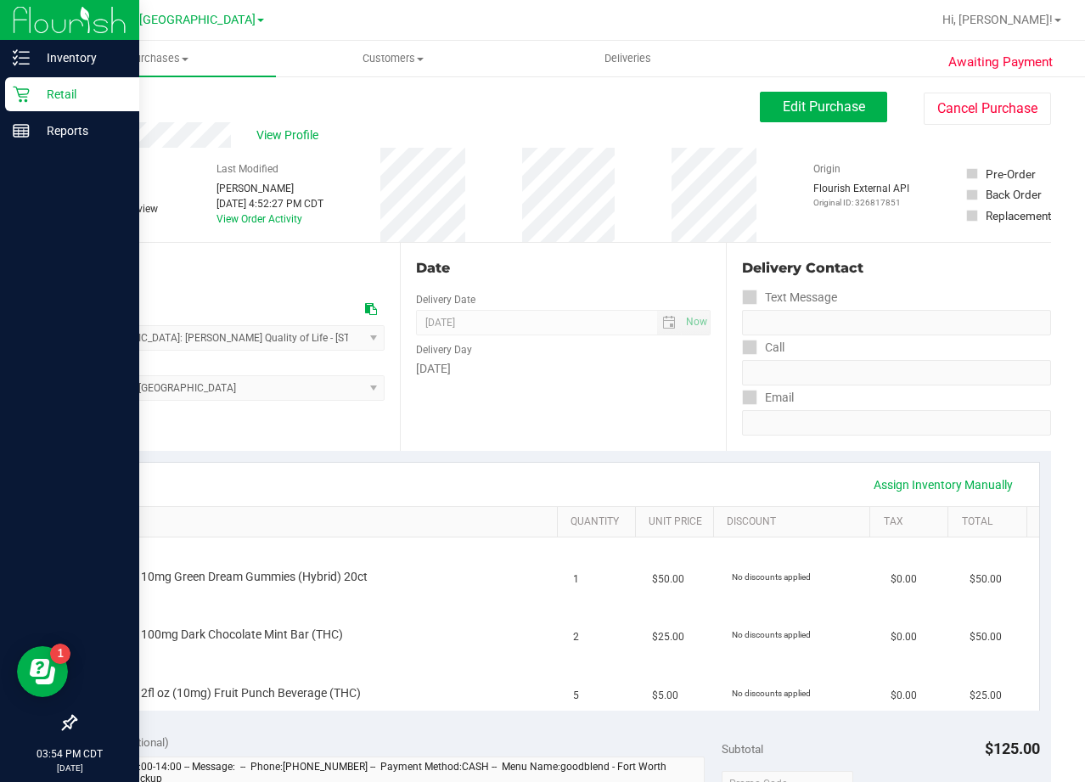
click at [19, 98] on icon at bounding box center [21, 94] width 17 height 17
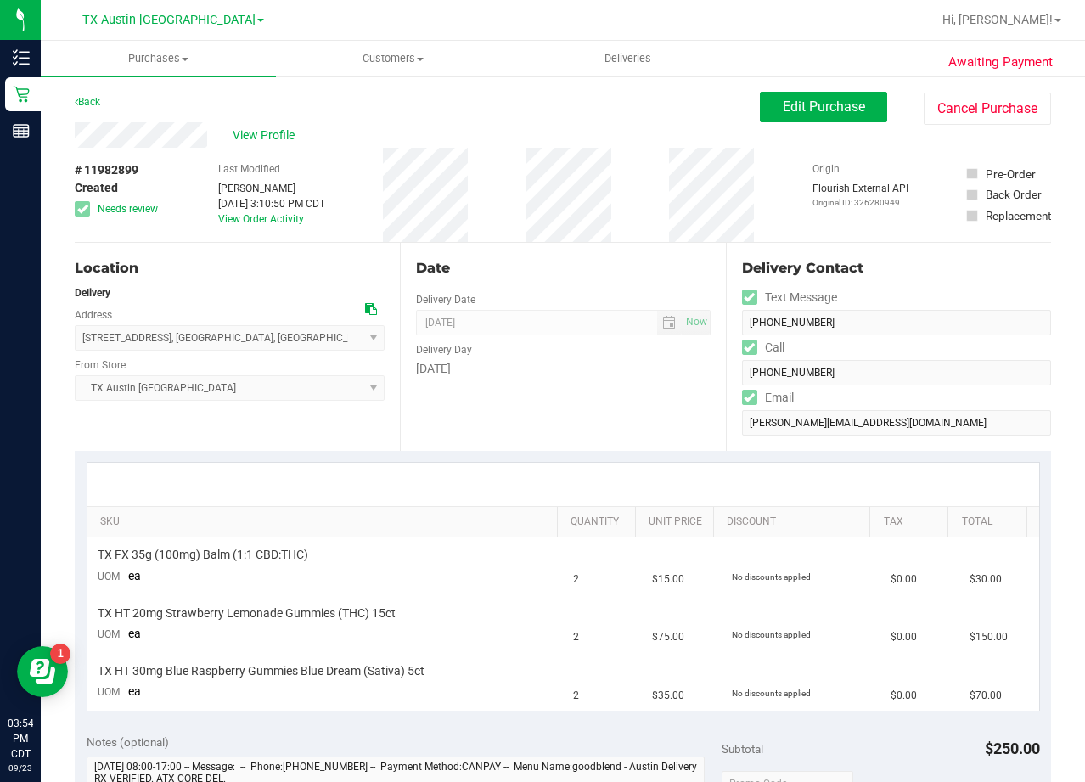
drag, startPoint x: 660, startPoint y: 229, endPoint x: 635, endPoint y: 204, distance: 35.4
click at [660, 229] on div "# 11982899 Created Needs review Last Modified [PERSON_NAME] [DATE] 3:10:50 PM C…" at bounding box center [563, 195] width 976 height 94
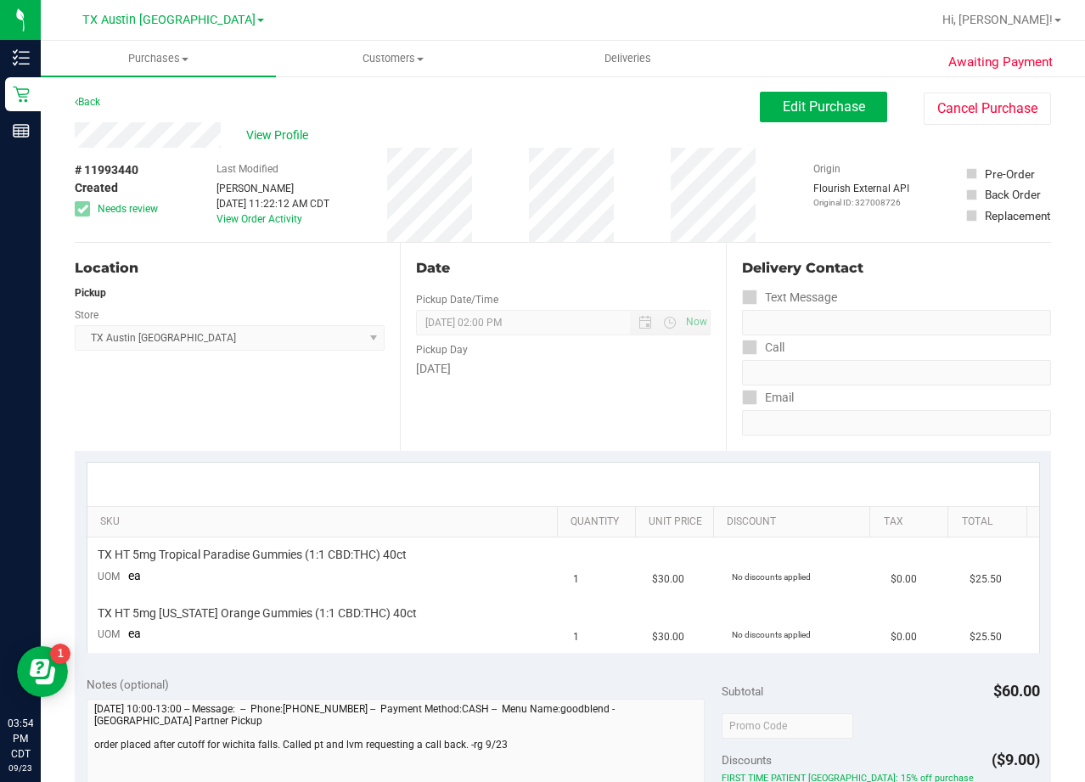
click at [414, 104] on div "Back Edit Purchase Cancel Purchase" at bounding box center [563, 107] width 976 height 31
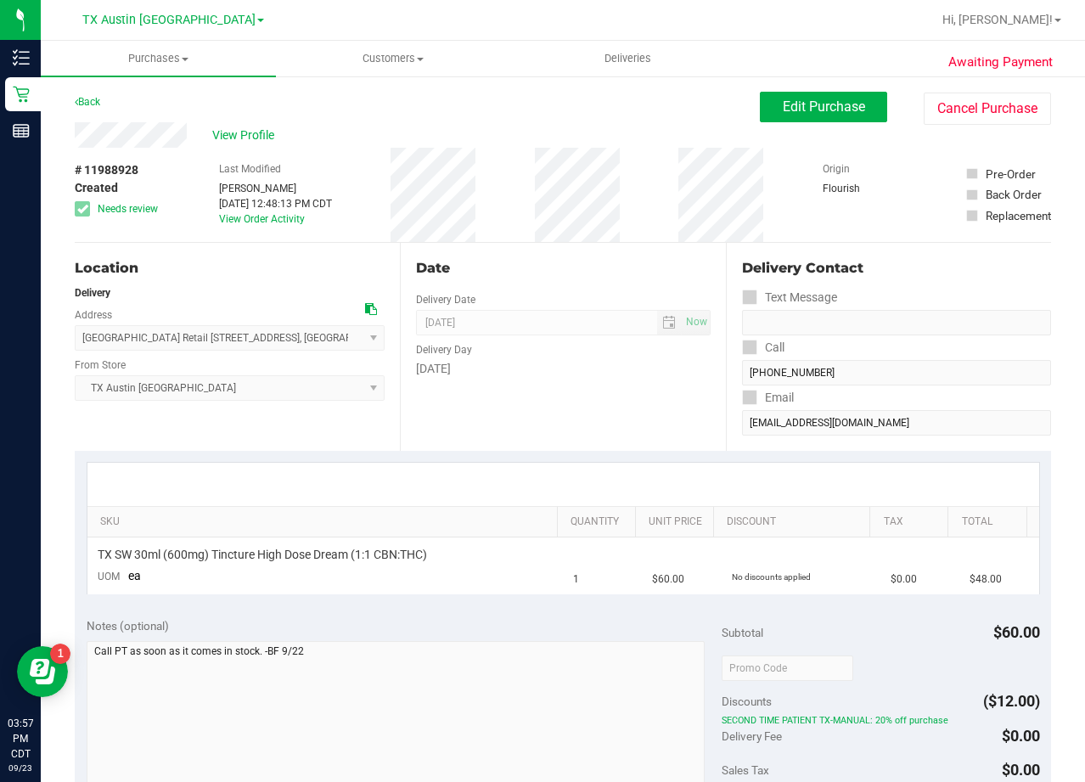
click at [630, 245] on div "Date Delivery Date [DATE] Now [DATE] 08:00 AM Now Delivery Day [DATE]" at bounding box center [562, 347] width 325 height 208
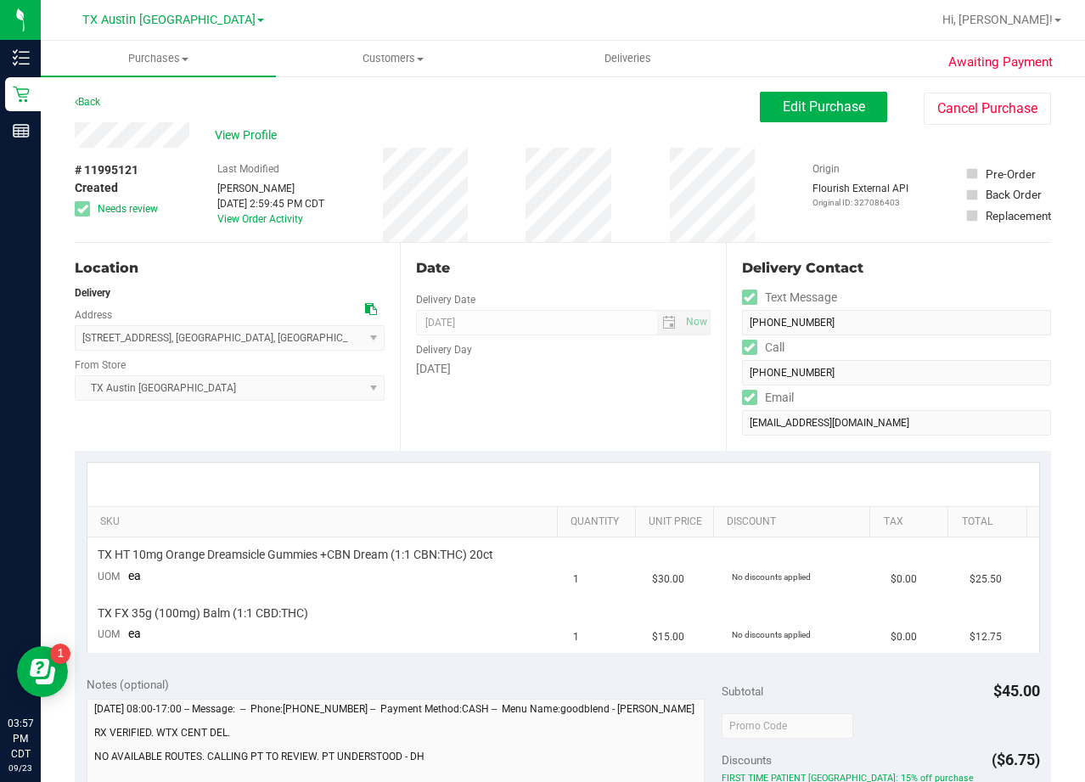
click at [365, 307] on icon at bounding box center [371, 309] width 12 height 12
click at [636, 187] on div "# 11995121 Created Needs review Last Modified [PERSON_NAME] [DATE] 2:59:45 PM C…" at bounding box center [563, 195] width 976 height 94
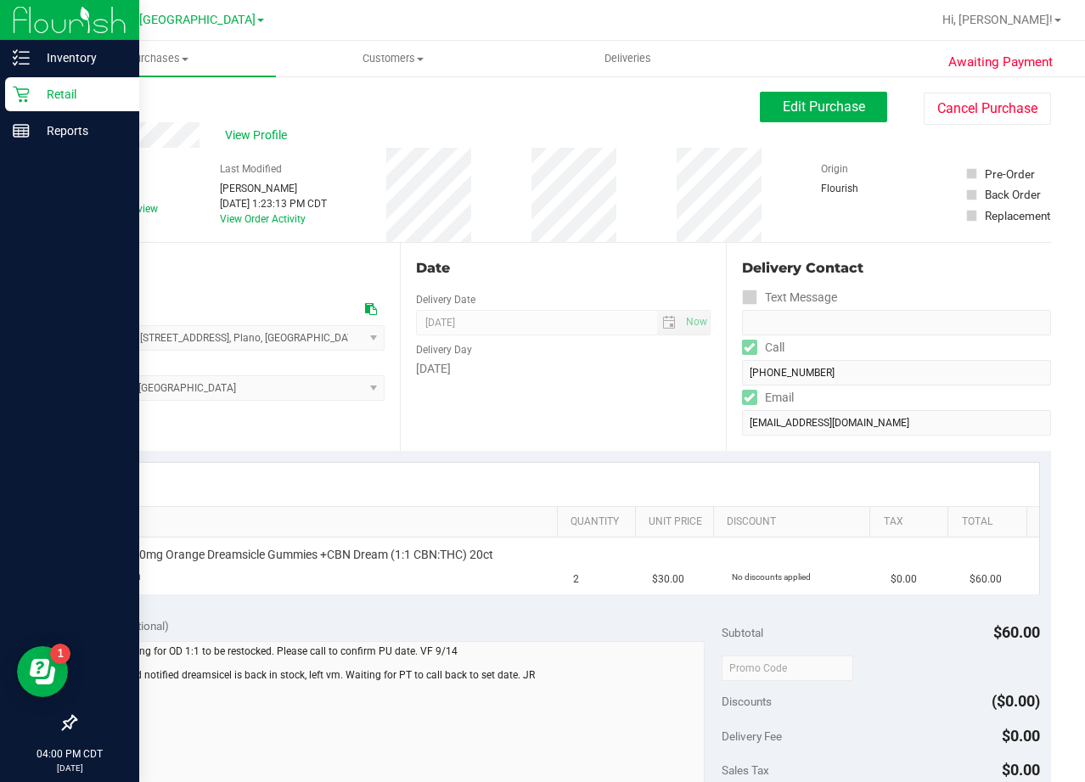
click at [24, 95] on icon at bounding box center [21, 94] width 17 height 17
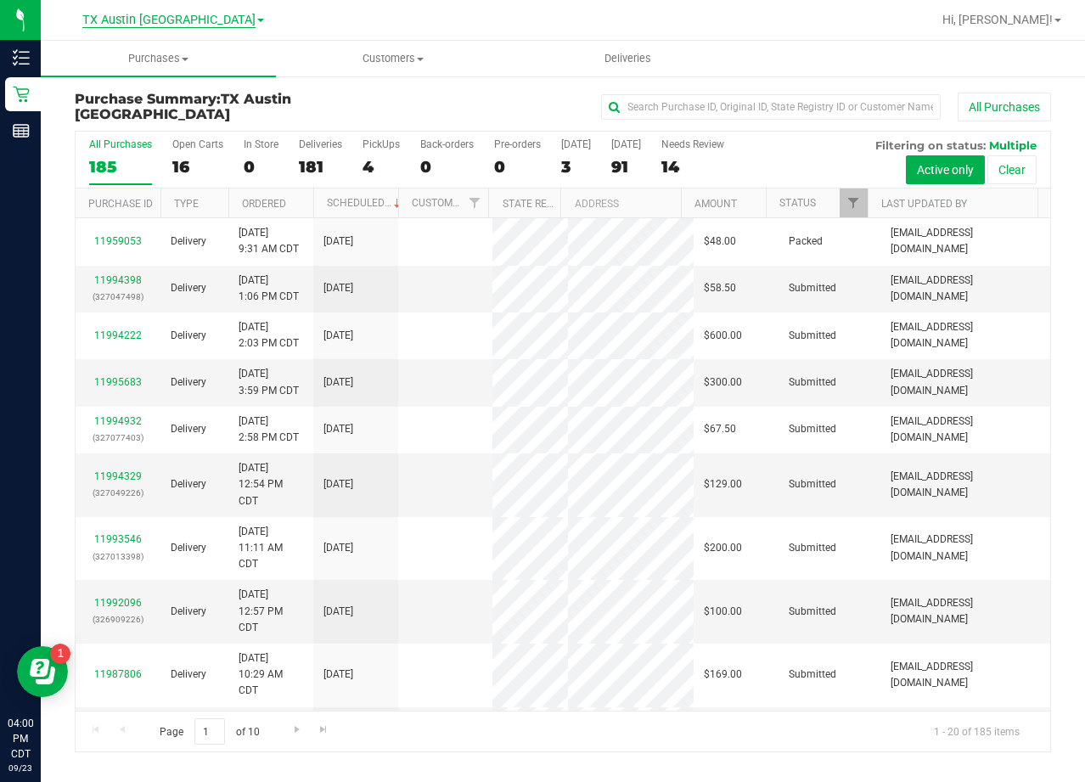
click at [167, 20] on span "TX Austin [GEOGRAPHIC_DATA]" at bounding box center [168, 20] width 173 height 15
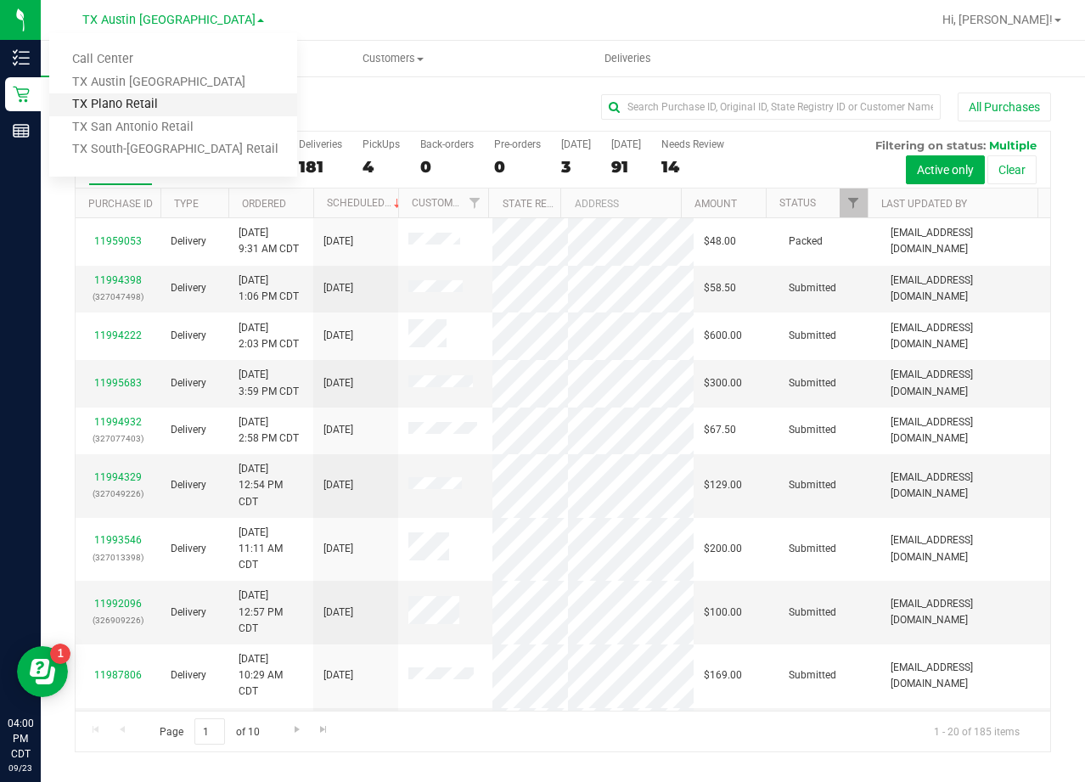
click at [181, 108] on link "TX Plano Retail" at bounding box center [173, 104] width 248 height 23
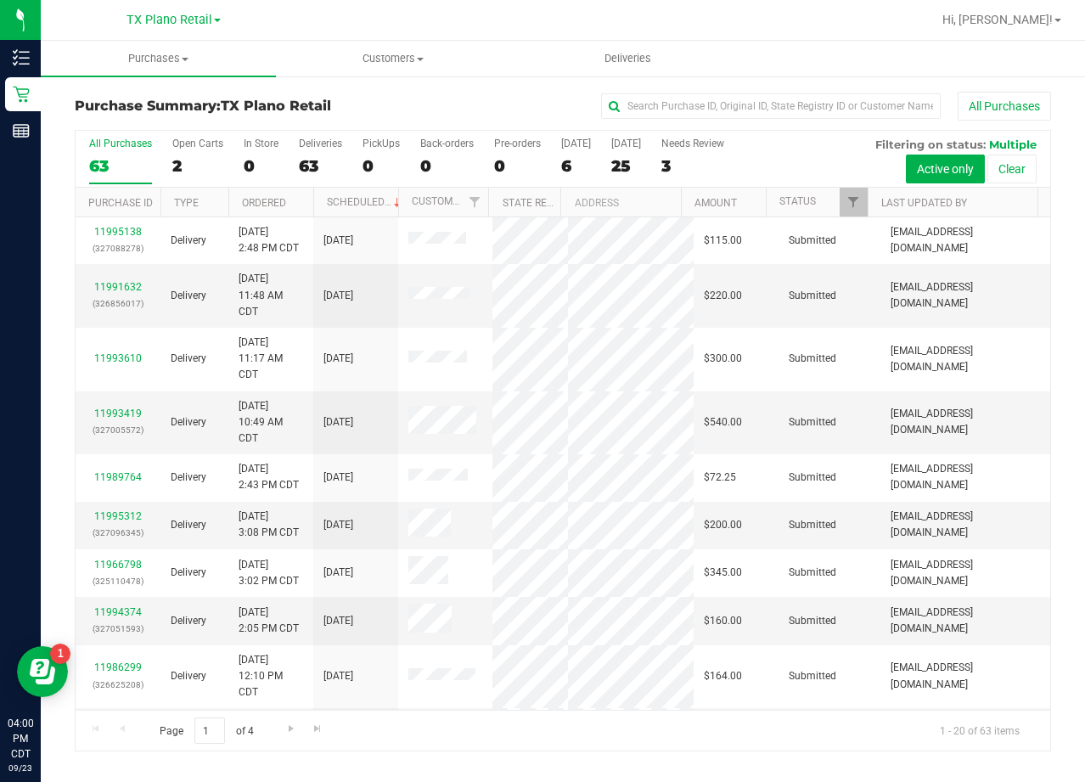
click at [684, 164] on div "3" at bounding box center [692, 166] width 63 height 20
click at [0, 0] on input "Needs Review 3" at bounding box center [0, 0] width 0 height 0
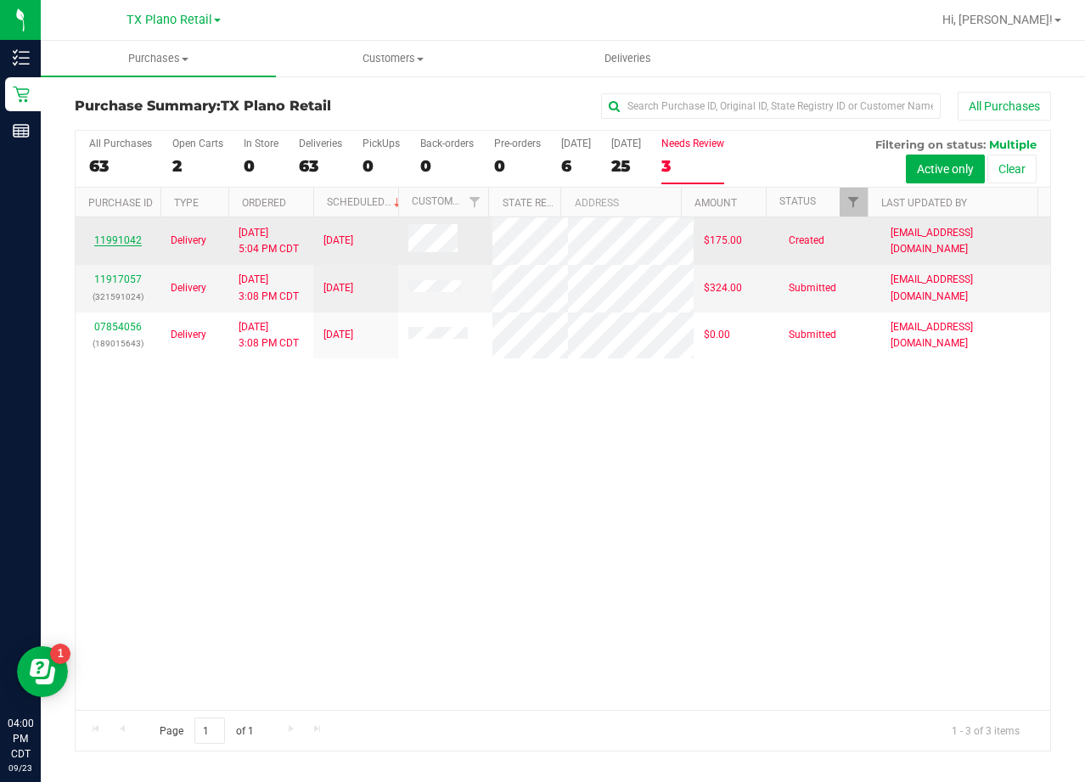
drag, startPoint x: 122, startPoint y: 233, endPoint x: 111, endPoint y: 239, distance: 13.0
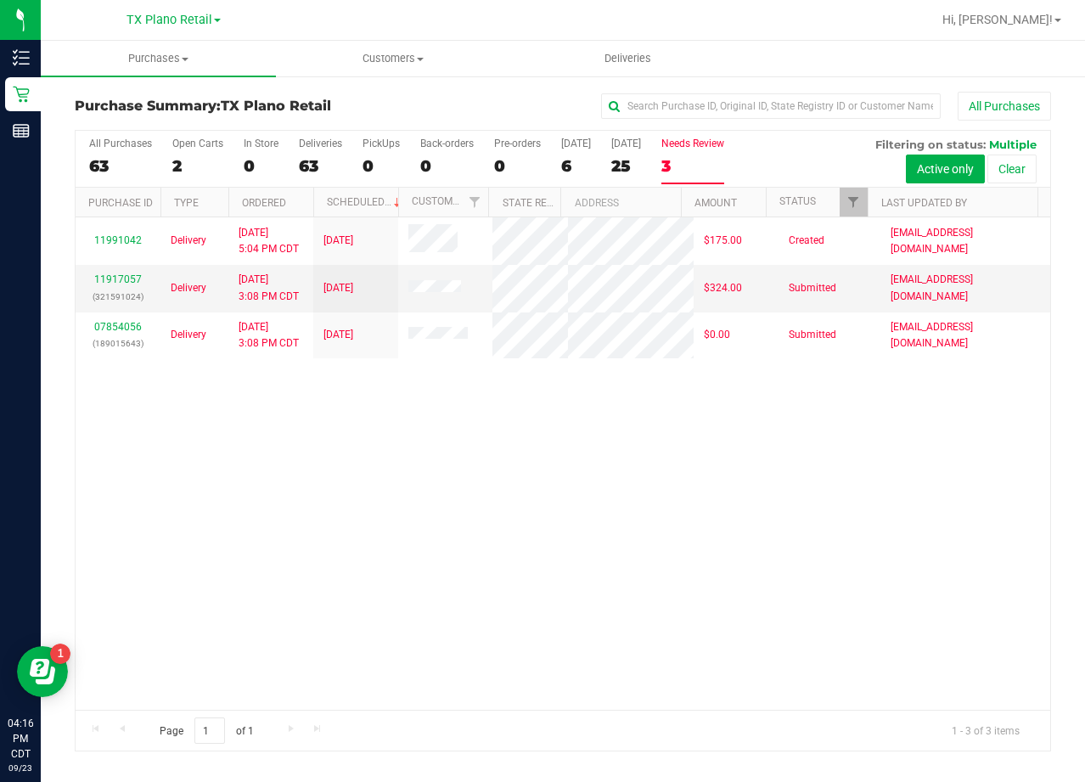
drag, startPoint x: 684, startPoint y: 497, endPoint x: 607, endPoint y: 445, distance: 92.3
click at [684, 496] on div "11991042 Delivery [DATE] 5:04 PM CDT 9/24/2025 $175.00 Created [EMAIL_ADDRESS][…" at bounding box center [563, 463] width 975 height 492
click at [747, 515] on div "11991042 Delivery [DATE] 5:04 PM CDT 9/24/2025 $175.00 Created [EMAIL_ADDRESS][…" at bounding box center [563, 463] width 975 height 492
click at [193, 31] on div "[GEOGRAPHIC_DATA] Plano Retail Call Center [GEOGRAPHIC_DATA] [GEOGRAPHIC_DATA] …" at bounding box center [173, 20] width 248 height 26
click at [188, 23] on span "TX Plano Retail" at bounding box center [170, 20] width 86 height 15
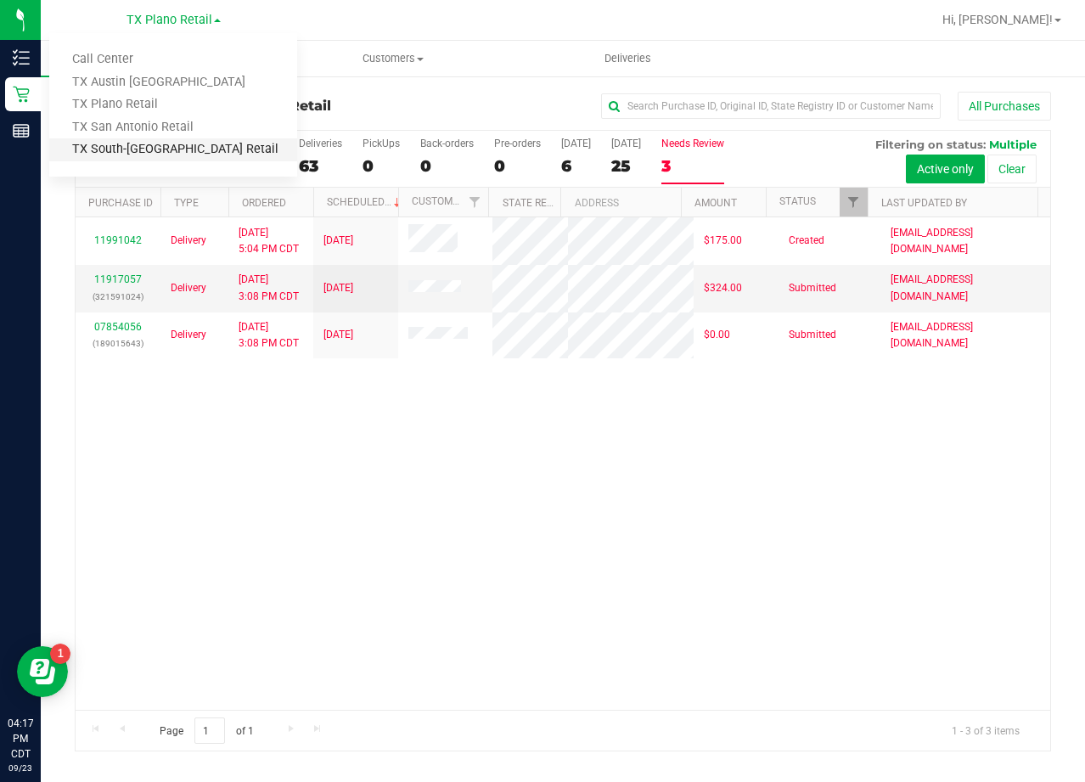
click at [169, 150] on link "TX South-[GEOGRAPHIC_DATA] Retail" at bounding box center [173, 149] width 248 height 23
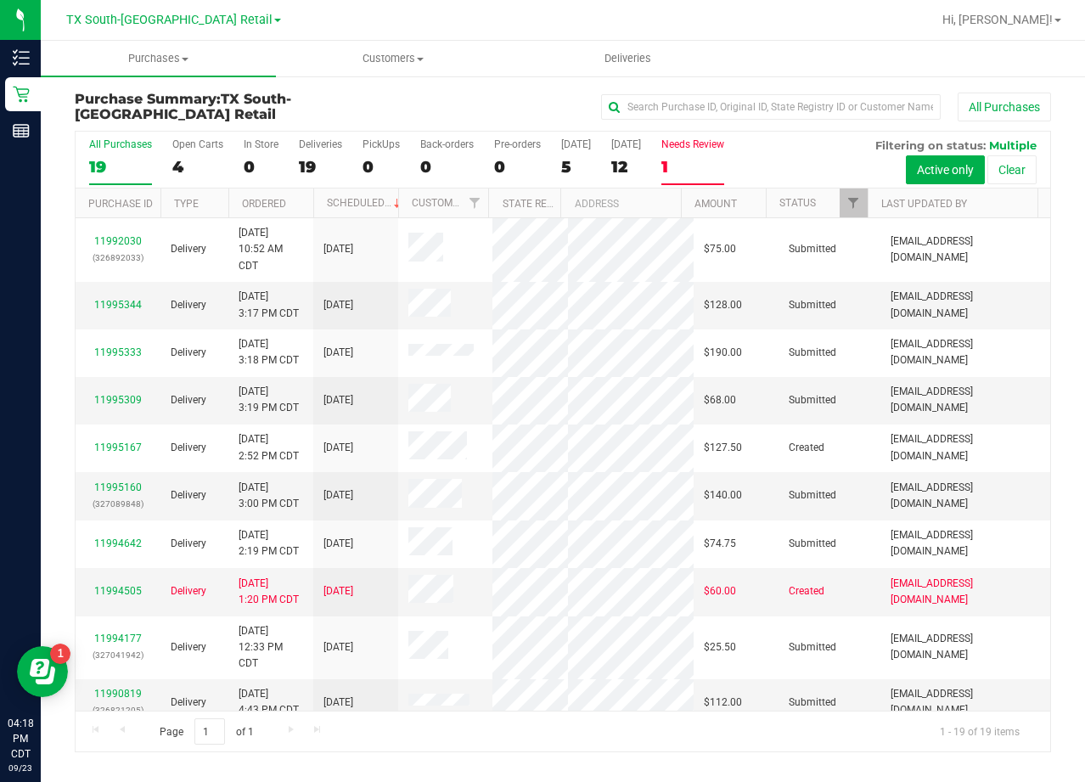
click at [713, 164] on div "1" at bounding box center [692, 167] width 63 height 20
click at [0, 0] on input "Needs Review 1" at bounding box center [0, 0] width 0 height 0
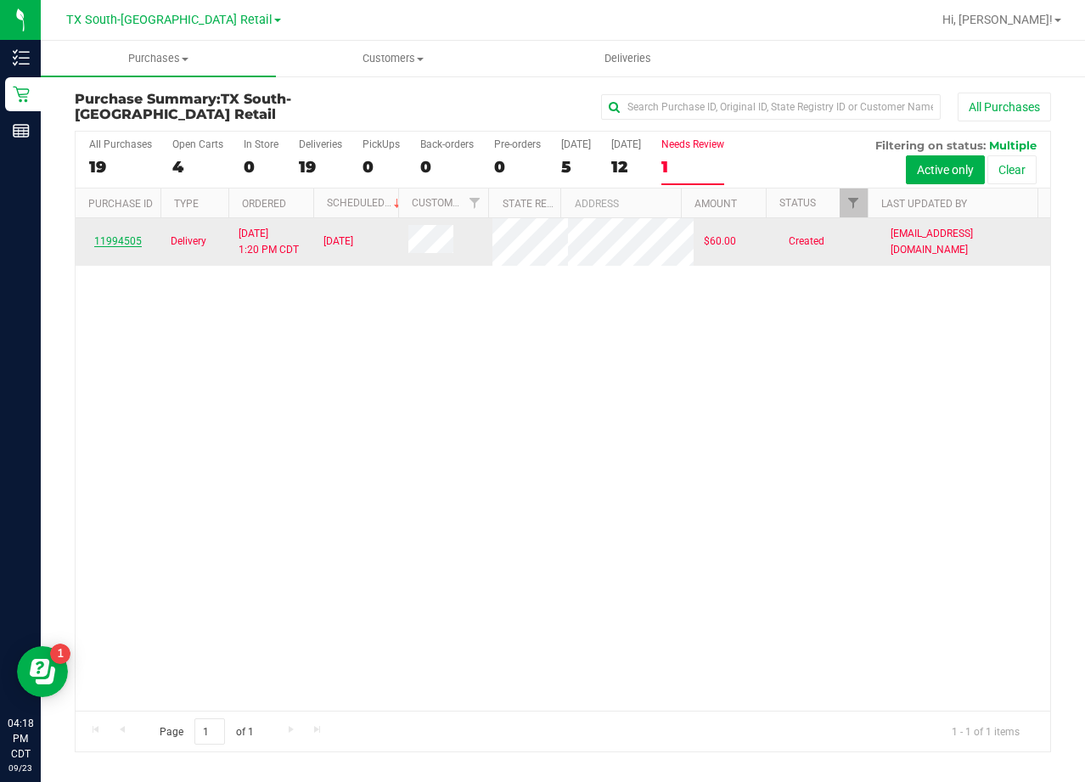
click at [127, 242] on link "11994505" at bounding box center [118, 241] width 48 height 12
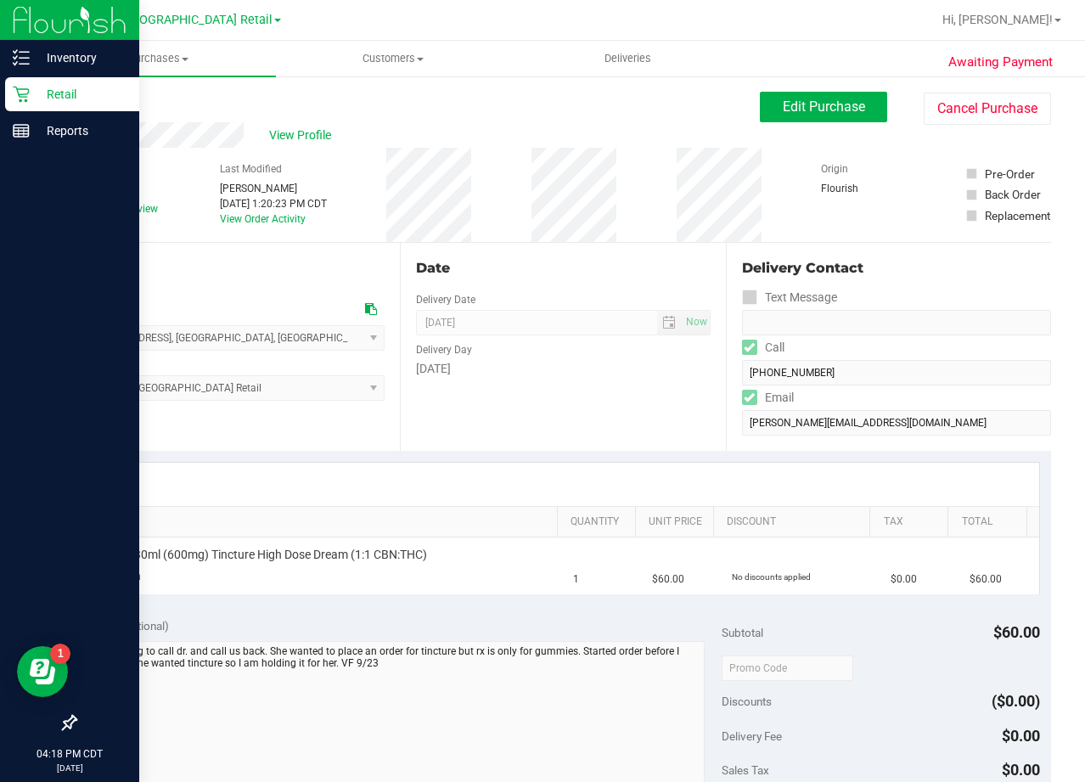
click at [21, 97] on icon at bounding box center [21, 95] width 16 height 16
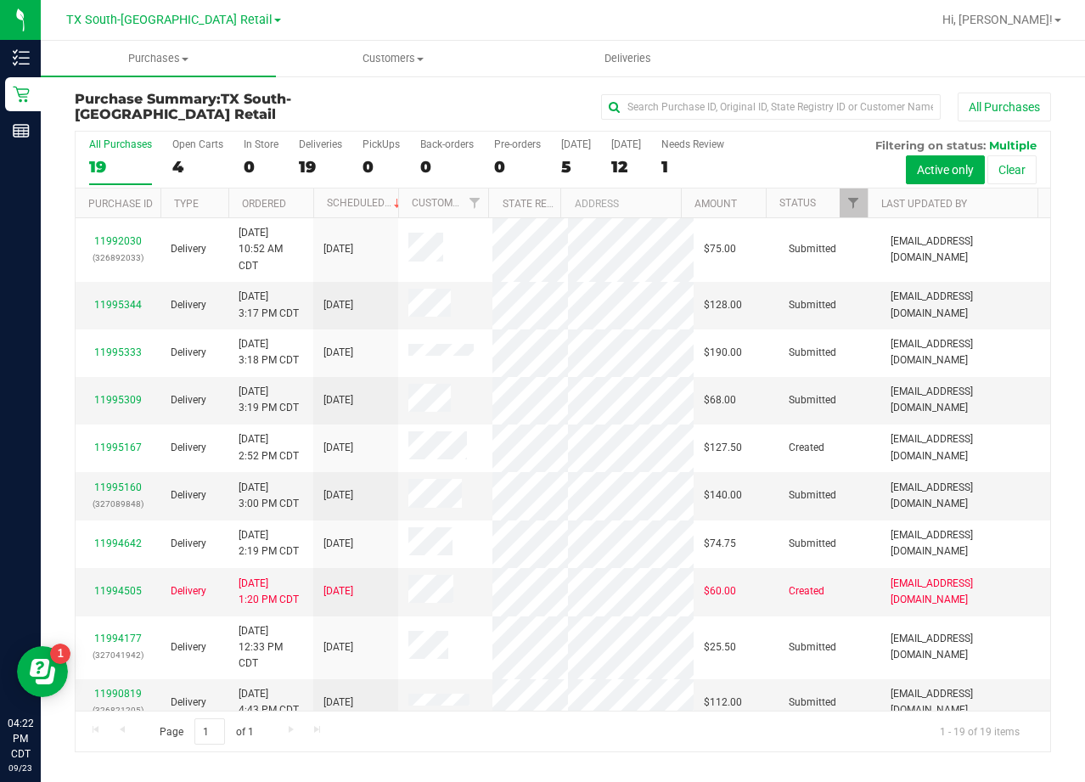
click at [571, 93] on div "All Purchases" at bounding box center [725, 107] width 651 height 29
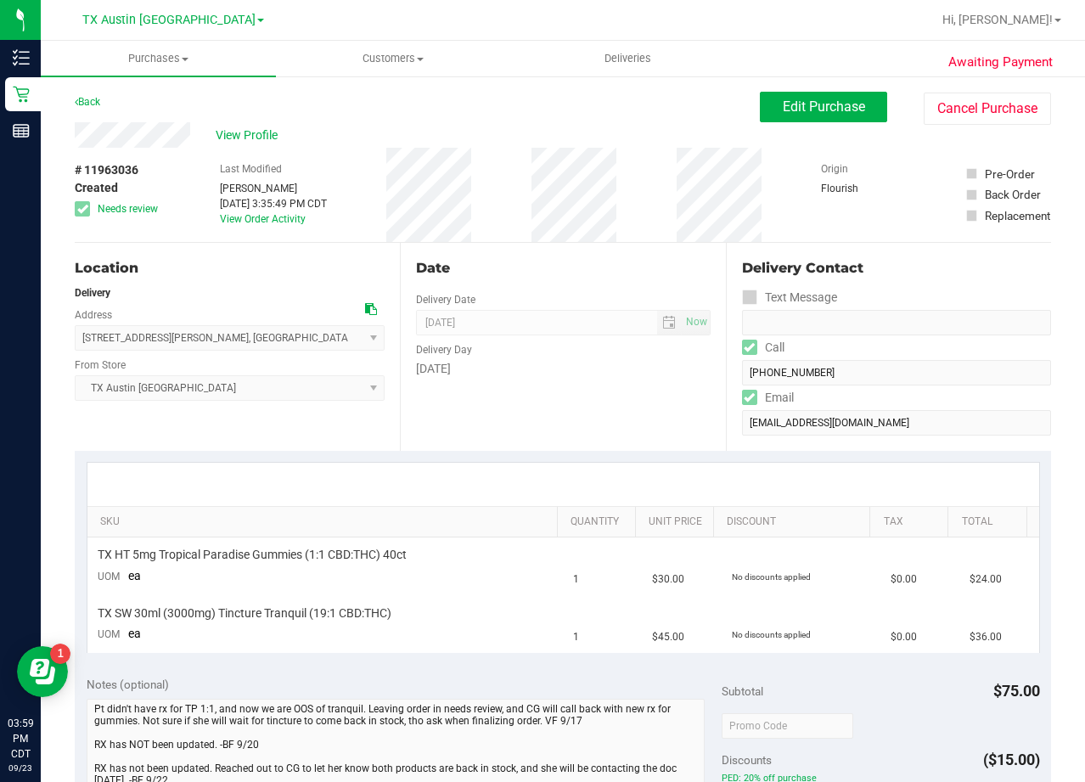
drag, startPoint x: 597, startPoint y: 279, endPoint x: 661, endPoint y: 200, distance: 101.4
click at [598, 278] on div "Date Delivery Date [DATE] Now [DATE] 08:00 AM Now Delivery Day [DATE]" at bounding box center [562, 347] width 325 height 208
click at [783, 108] on span "Edit Purchase" at bounding box center [824, 106] width 82 height 16
drag, startPoint x: 618, startPoint y: 127, endPoint x: 601, endPoint y: 143, distance: 23.4
click at [616, 128] on div "View Profile" at bounding box center [417, 134] width 685 height 25
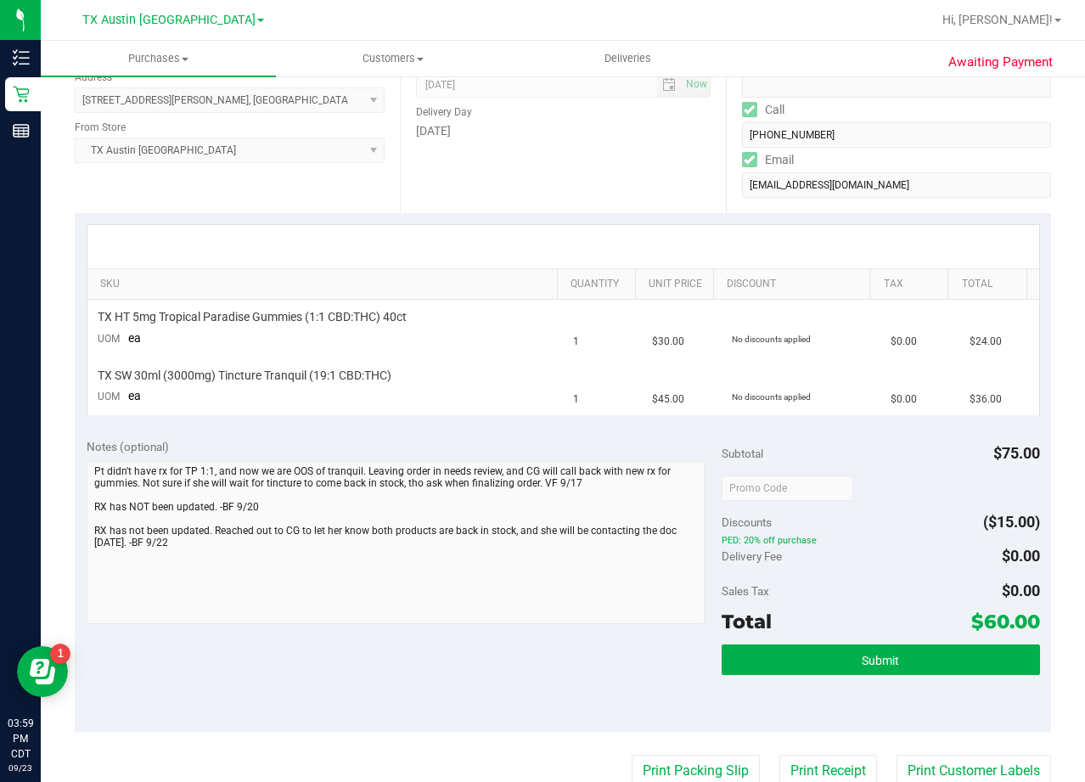
scroll to position [255, 0]
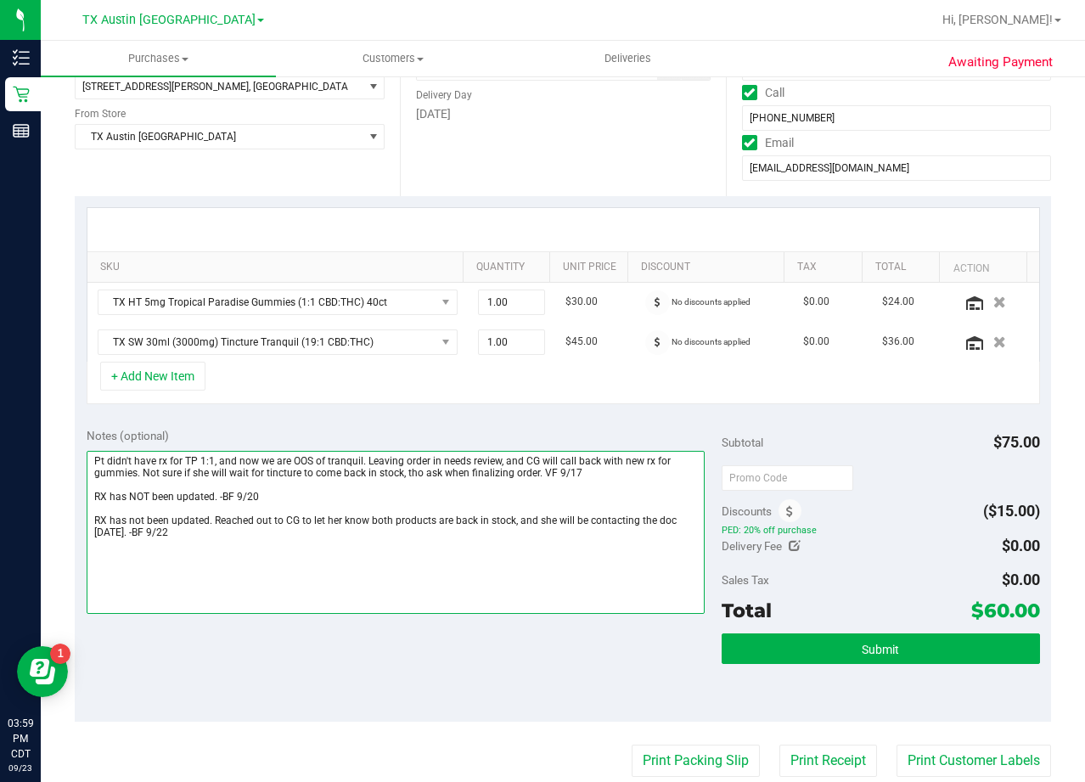
click at [250, 530] on textarea at bounding box center [396, 532] width 619 height 163
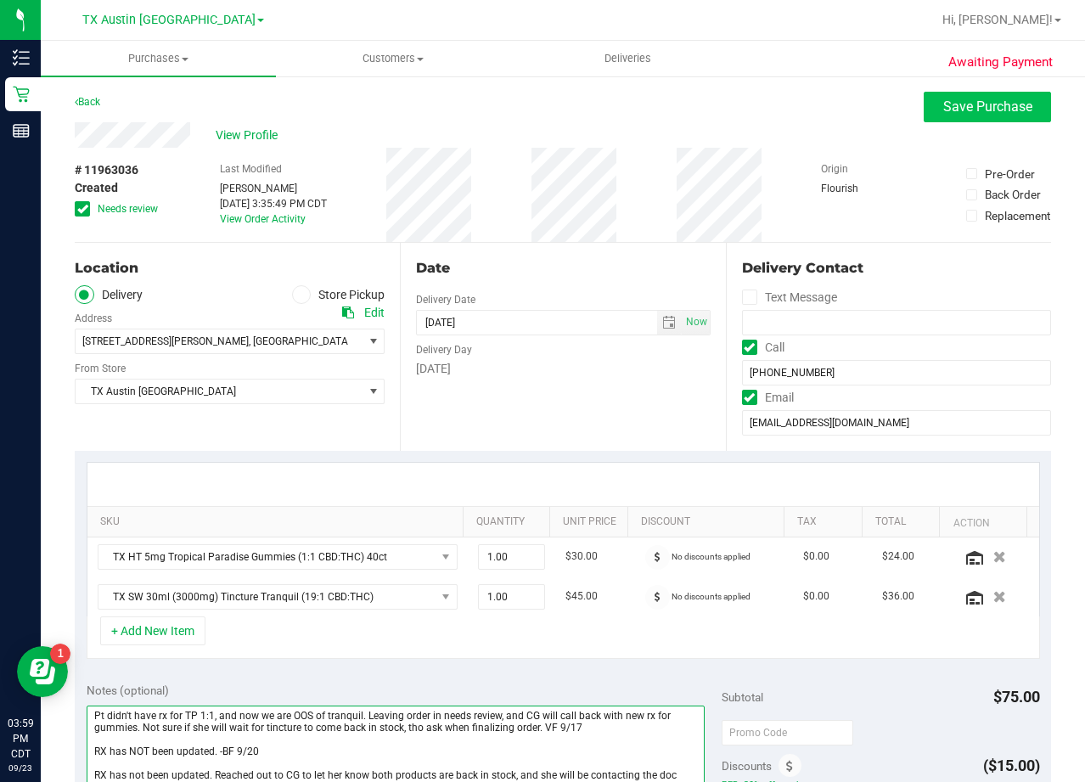
type textarea "Pt didn't have rx for TP 1:1, and now we are OOS of tranquil. Leaving order in …"
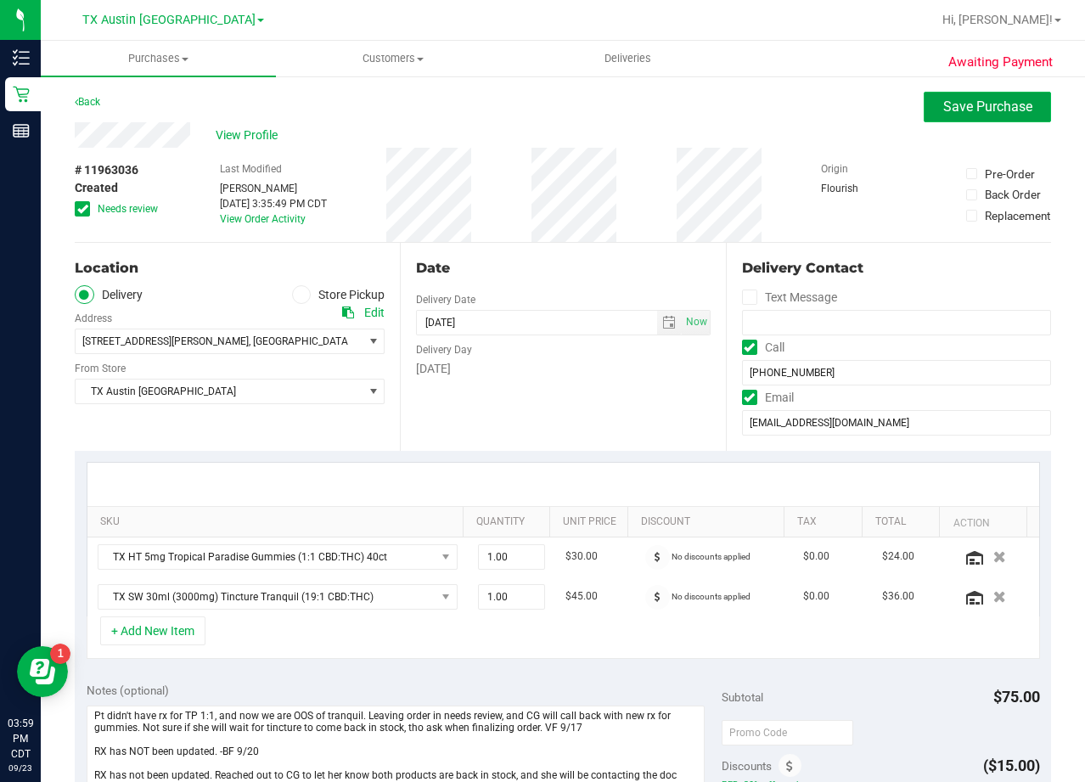
click at [942, 116] on button "Save Purchase" at bounding box center [987, 107] width 127 height 31
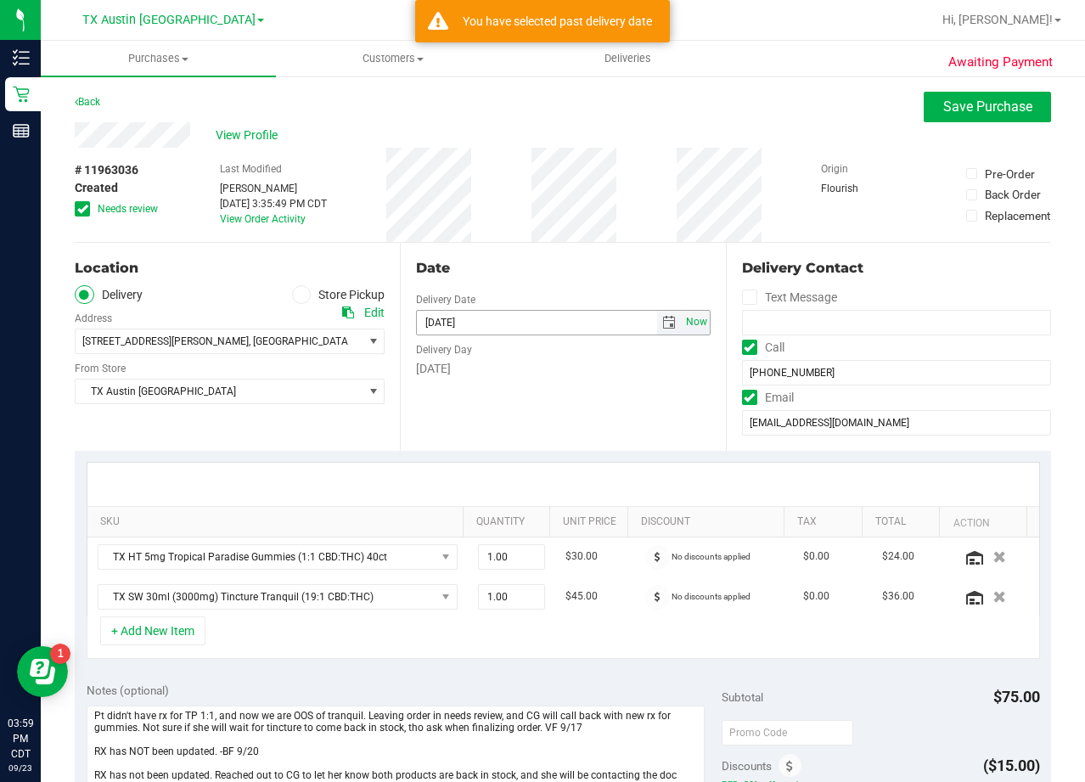
click at [688, 324] on span "Now" at bounding box center [696, 322] width 29 height 25
type input "[DATE]"
click at [943, 113] on span "Save Purchase" at bounding box center [987, 106] width 89 height 16
click at [712, 142] on div "View Profile" at bounding box center [563, 134] width 976 height 25
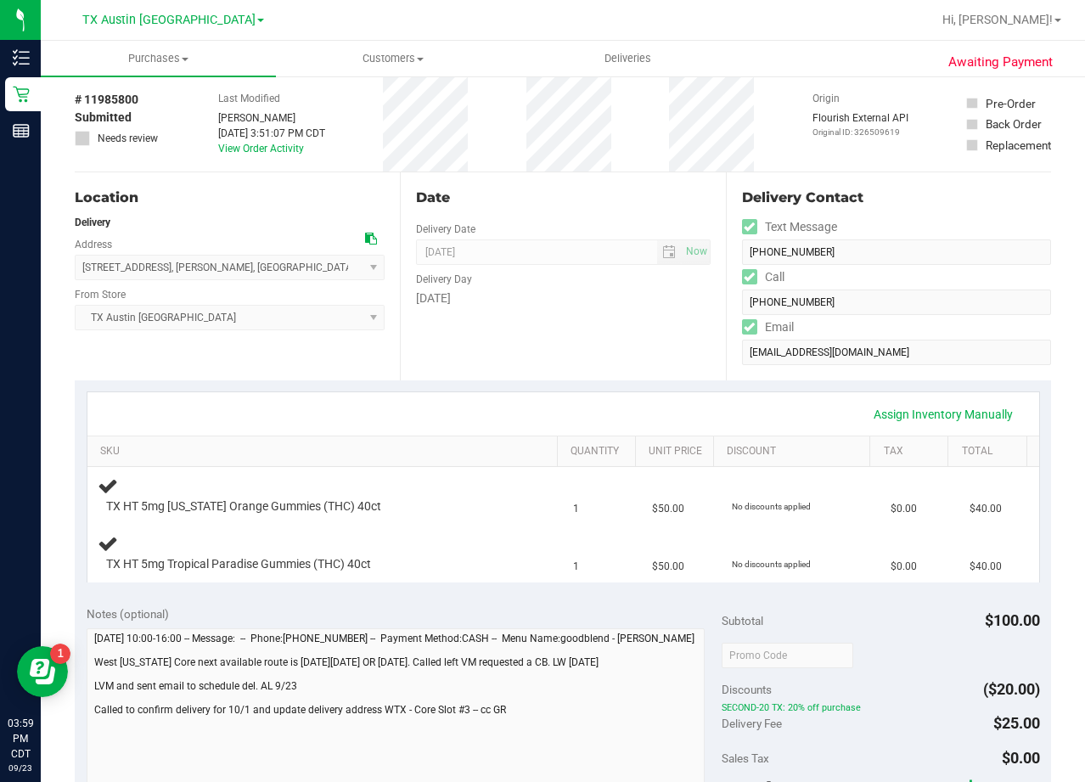
scroll to position [170, 0]
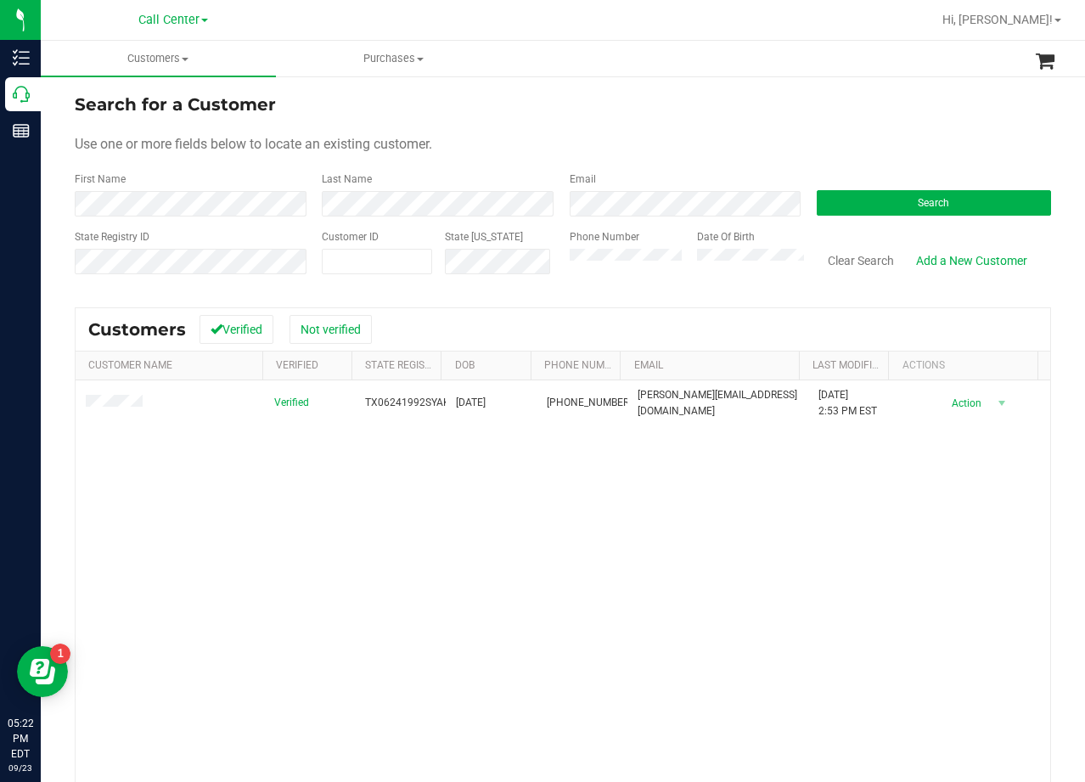
drag, startPoint x: 659, startPoint y: 128, endPoint x: 505, endPoint y: 248, distance: 194.8
click at [656, 130] on form "Search for a Customer Use one or more fields below to locate an existing custom…" at bounding box center [563, 191] width 976 height 198
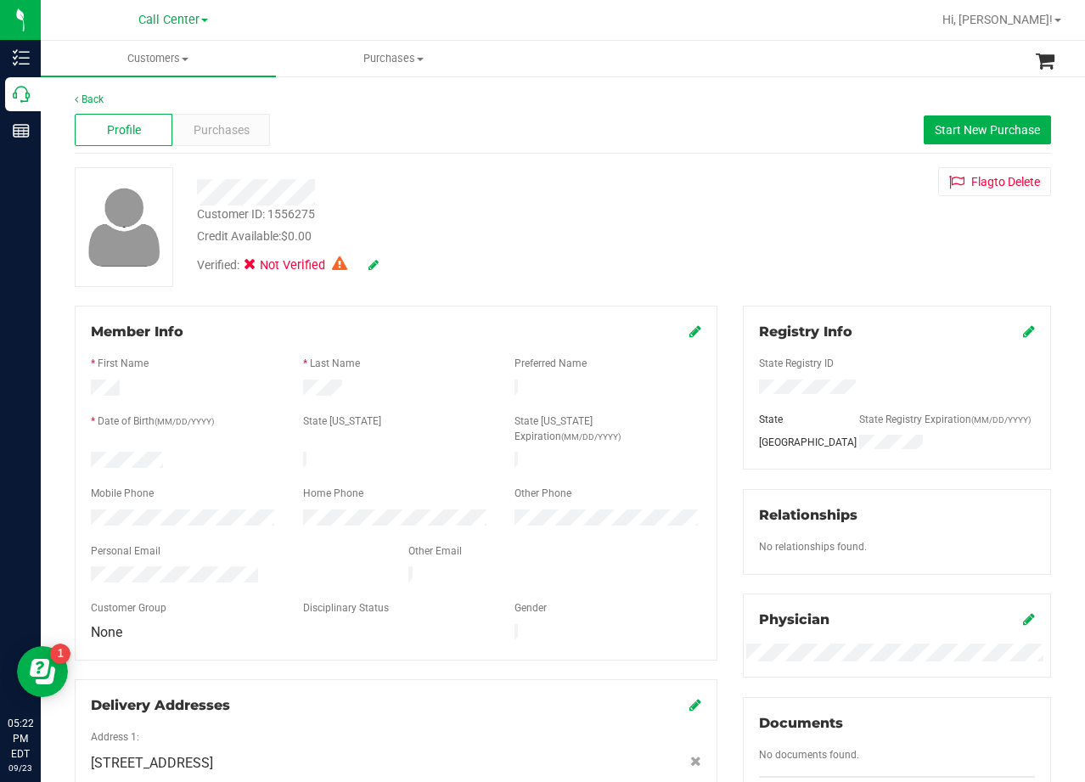
click at [725, 202] on div "Customer ID: 1556275 Credit Available: $0.00 Verified: Not Verified Flag to Del…" at bounding box center [563, 227] width 1002 height 120
click at [723, 196] on div "Customer ID: 1556275 Credit Available: $0.00 Verified: Not Verified Flag to Del…" at bounding box center [563, 227] width 1002 height 120
click at [473, 279] on div "Verified: Not Verified" at bounding box center [434, 263] width 501 height 37
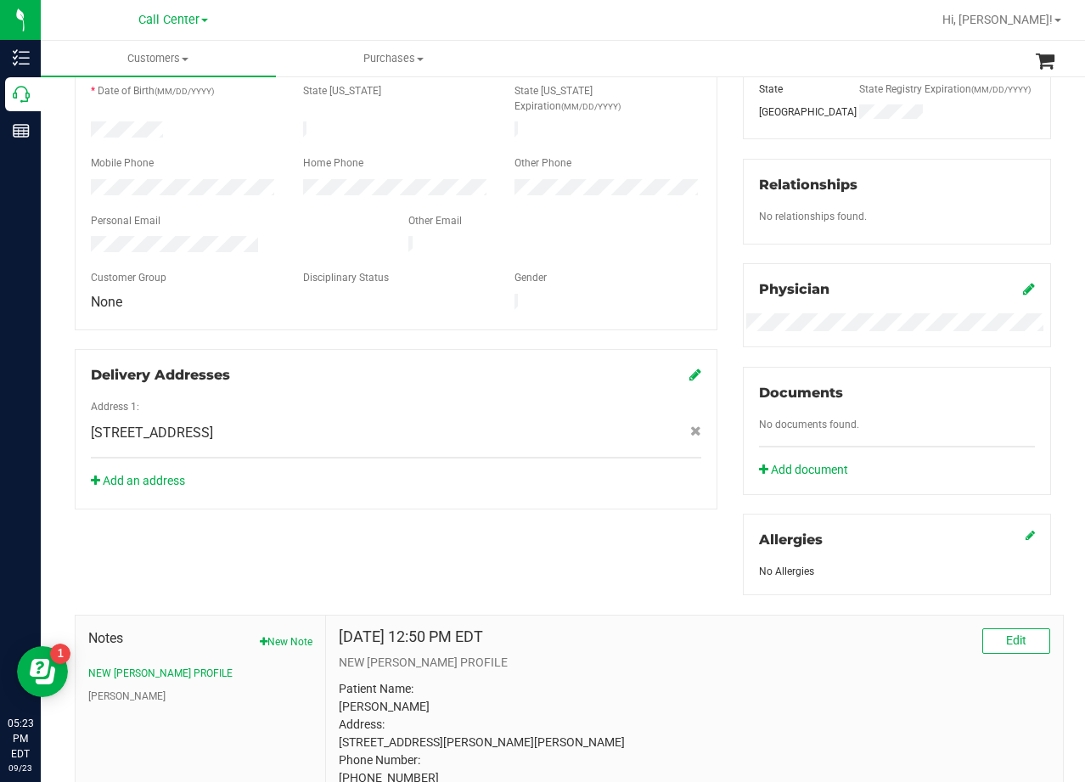
scroll to position [492, 0]
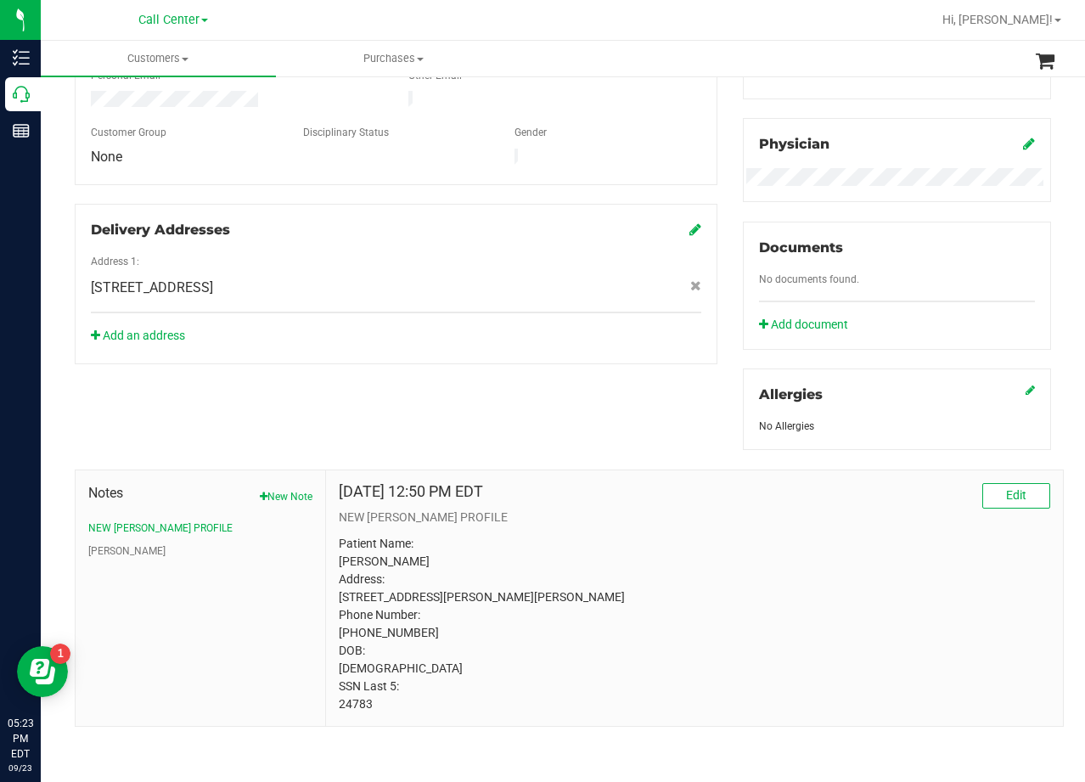
click at [354, 706] on p "Patient Name: Syed Akhtar Address: 6008 millie way McKinney, TX, 75070 Phone Nu…" at bounding box center [695, 624] width 712 height 178
copy p "24783"
click at [628, 634] on p "Patient Name: Syed Akhtar Address: 6008 millie way McKinney, TX, 75070 Phone Nu…" at bounding box center [695, 624] width 712 height 178
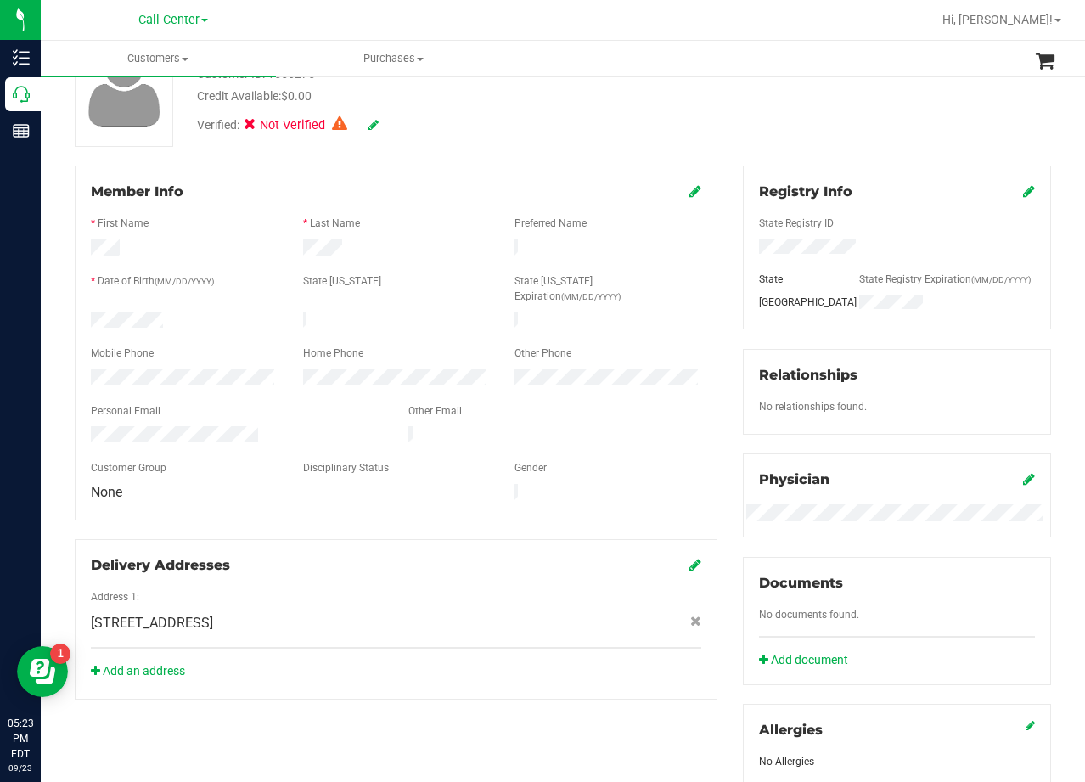
scroll to position [0, 0]
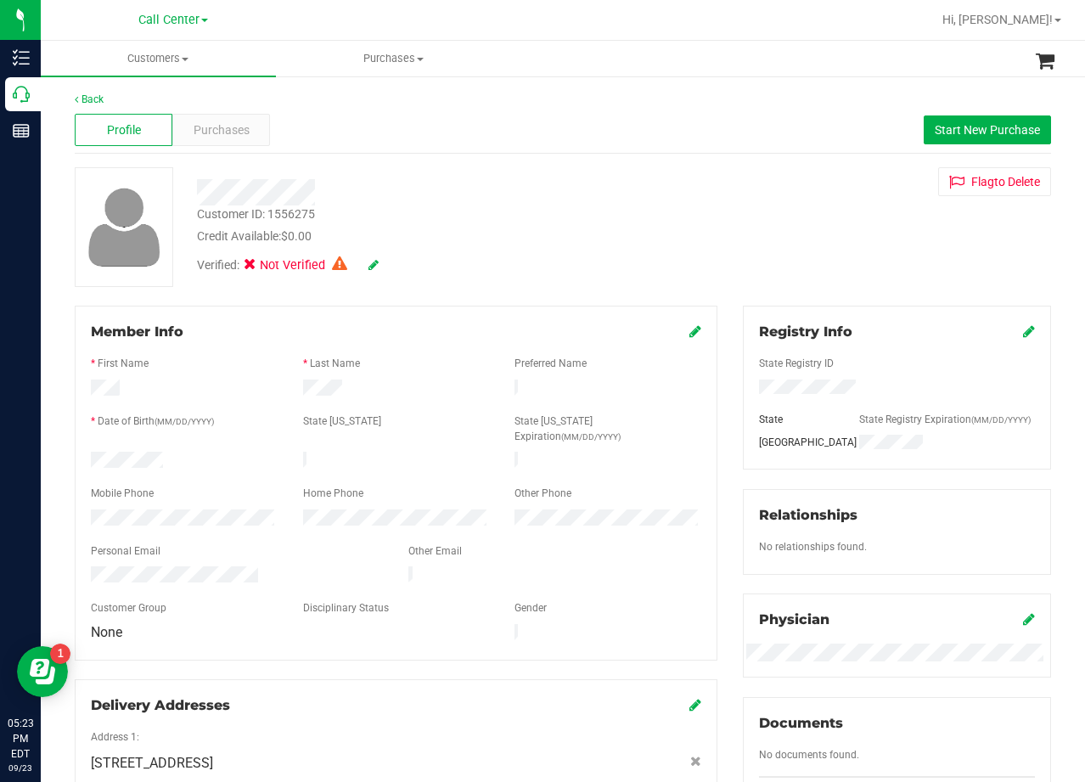
click at [598, 264] on div "Verified: Not Verified" at bounding box center [434, 263] width 501 height 37
click at [260, 127] on div "Purchases" at bounding box center [221, 130] width 98 height 32
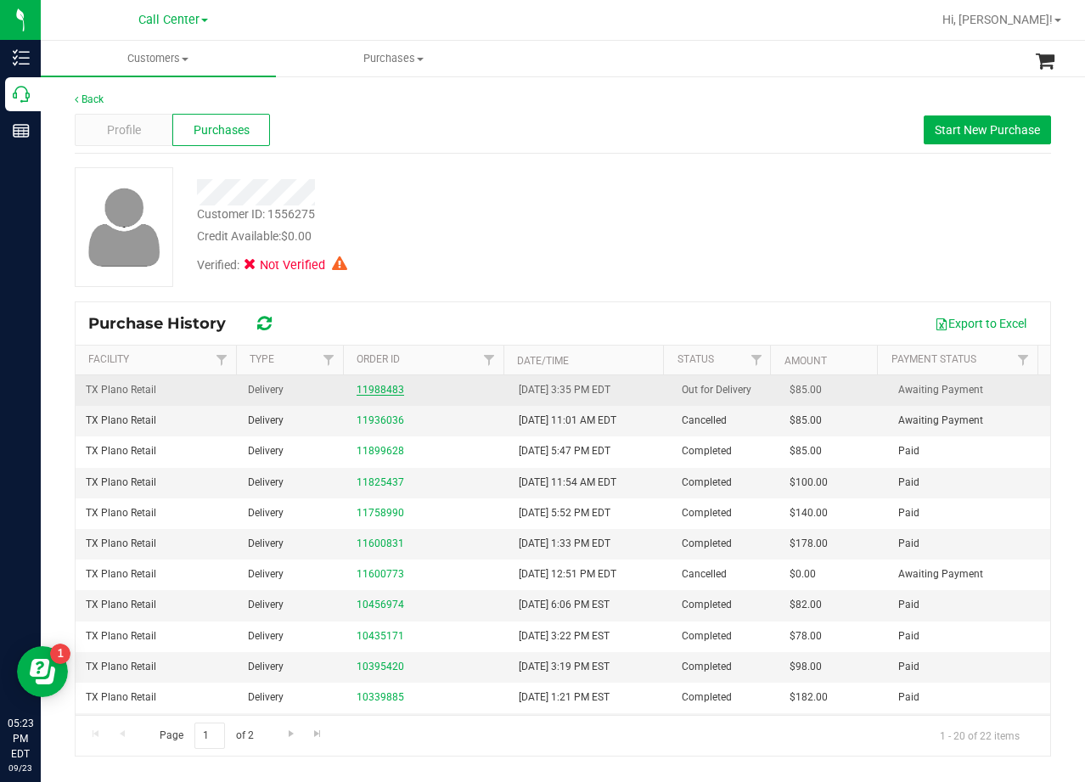
click at [363, 394] on link "11988483" at bounding box center [381, 390] width 48 height 12
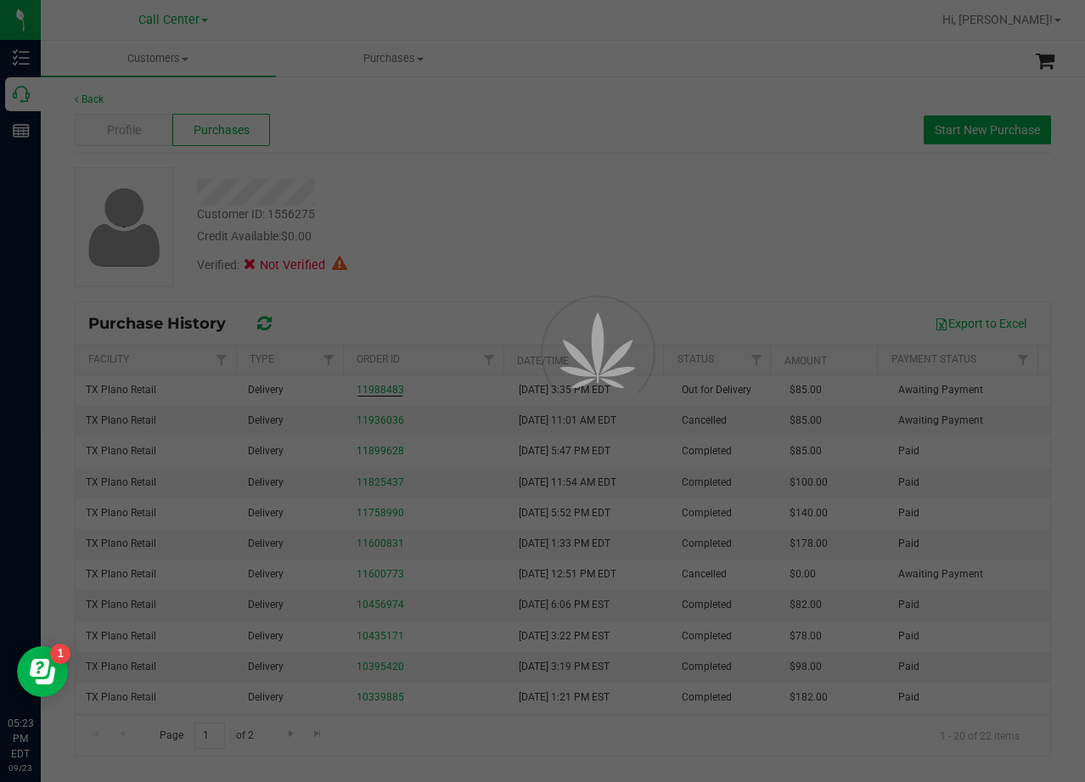
click at [628, 198] on div at bounding box center [542, 391] width 1085 height 782
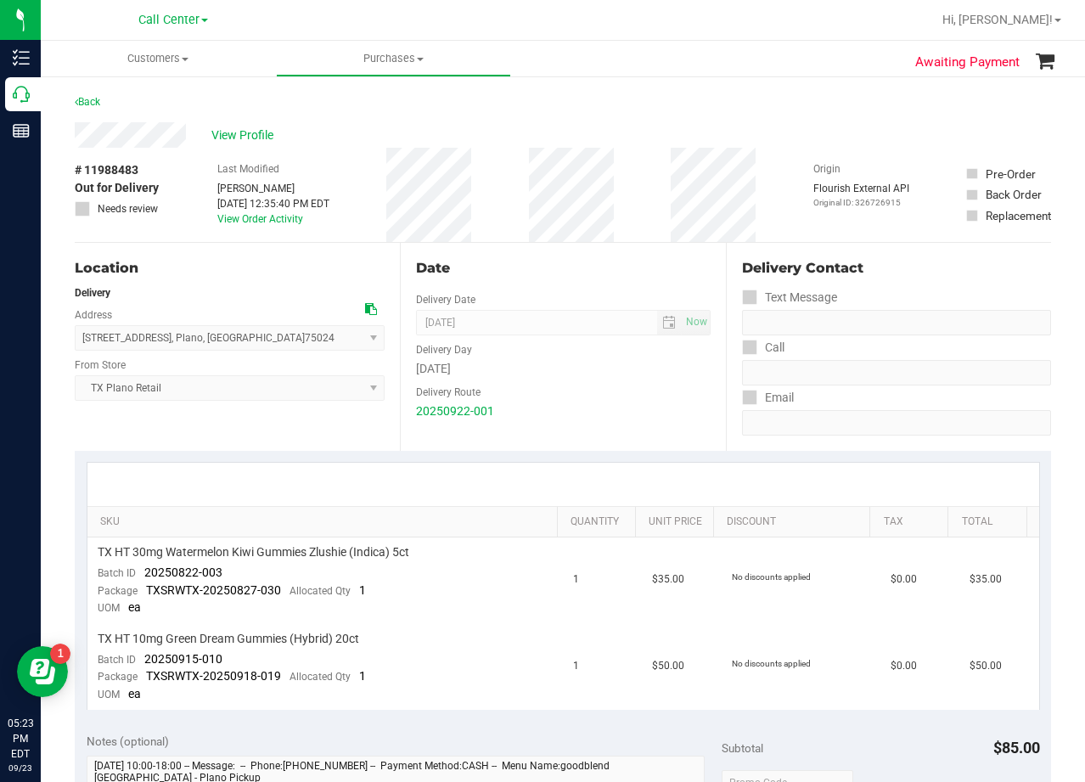
click at [599, 284] on div "Date Delivery Date 09/23/2025 Now 09/23/2025 08:00 AM Now Delivery Day Tuesday …" at bounding box center [562, 347] width 325 height 208
click at [265, 138] on span "View Profile" at bounding box center [245, 136] width 68 height 18
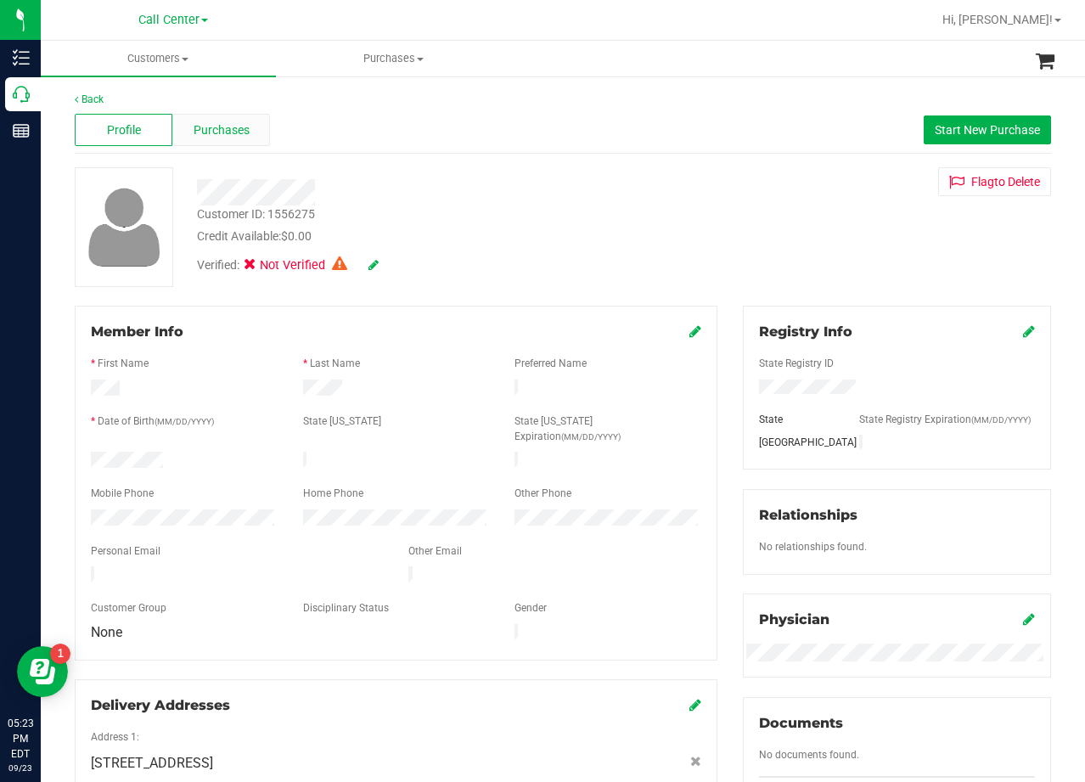
click at [217, 138] on span "Purchases" at bounding box center [222, 130] width 56 height 18
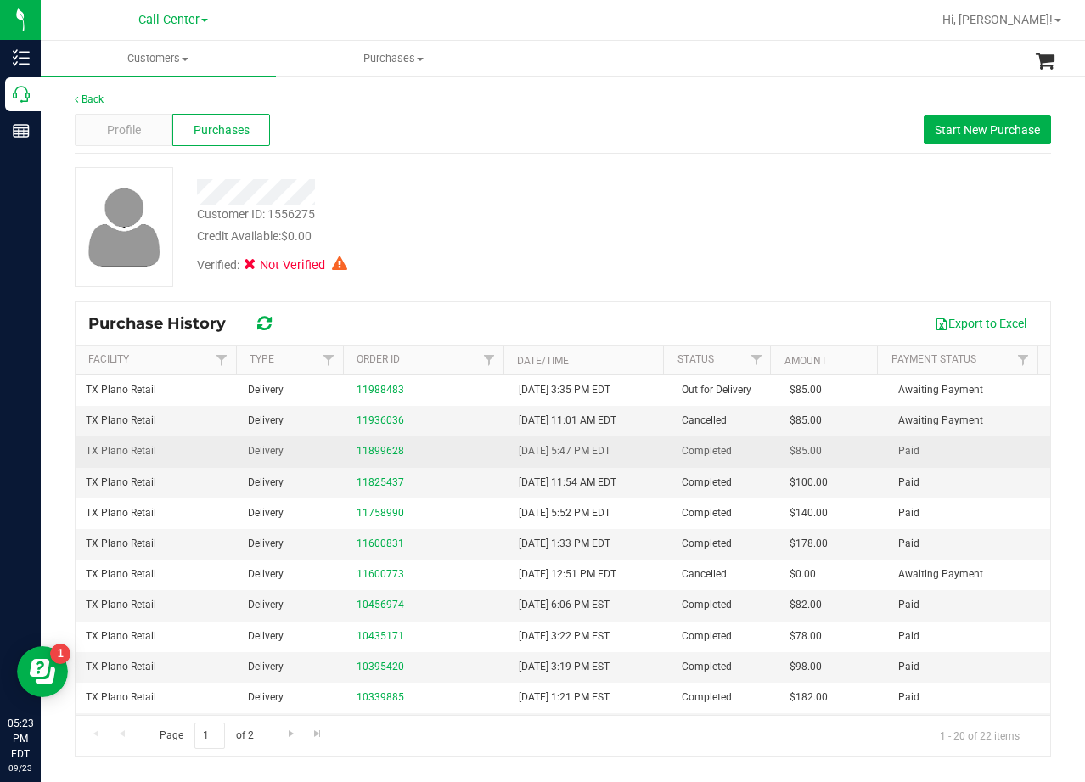
drag, startPoint x: 370, startPoint y: 419, endPoint x: 348, endPoint y: 453, distance: 40.5
click at [341, 450] on td "Delivery" at bounding box center [292, 451] width 109 height 31
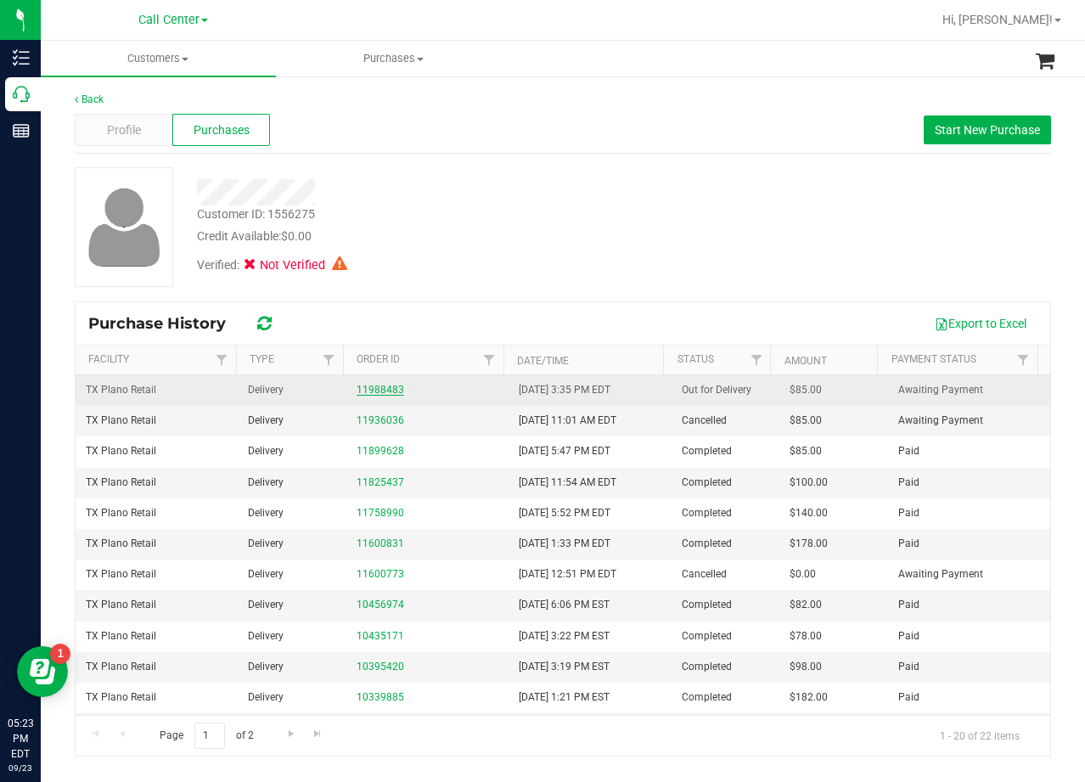
click at [386, 392] on link "11988483" at bounding box center [381, 390] width 48 height 12
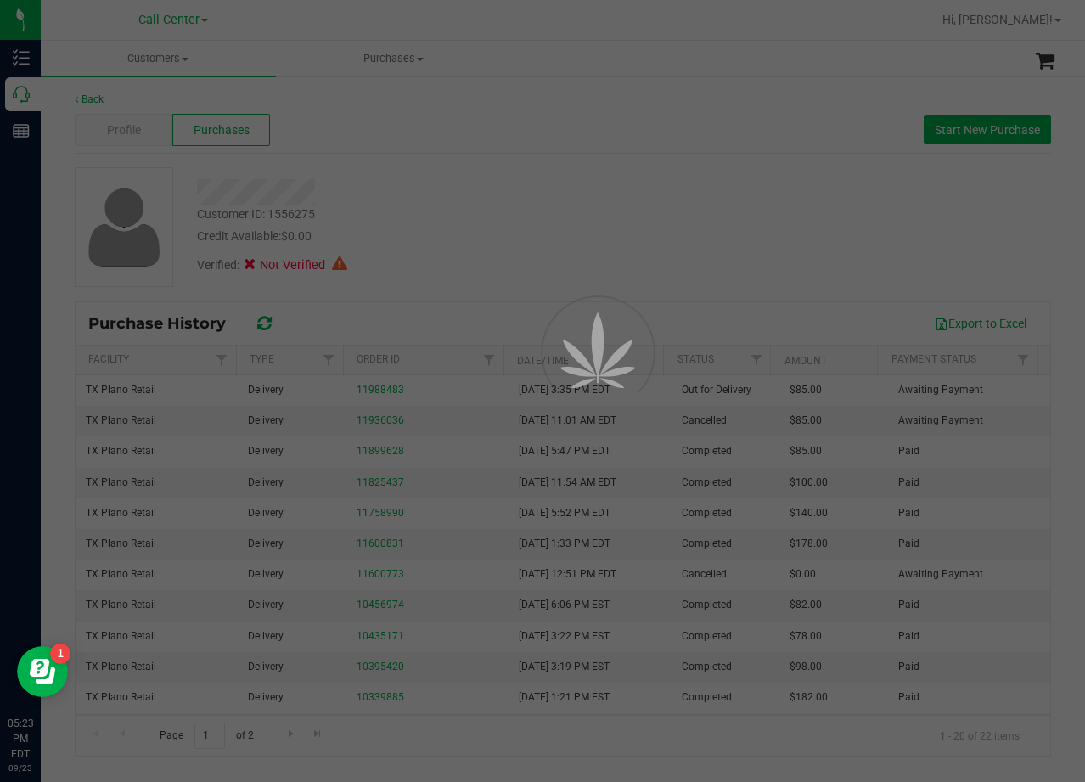
click at [426, 258] on div at bounding box center [542, 391] width 1085 height 782
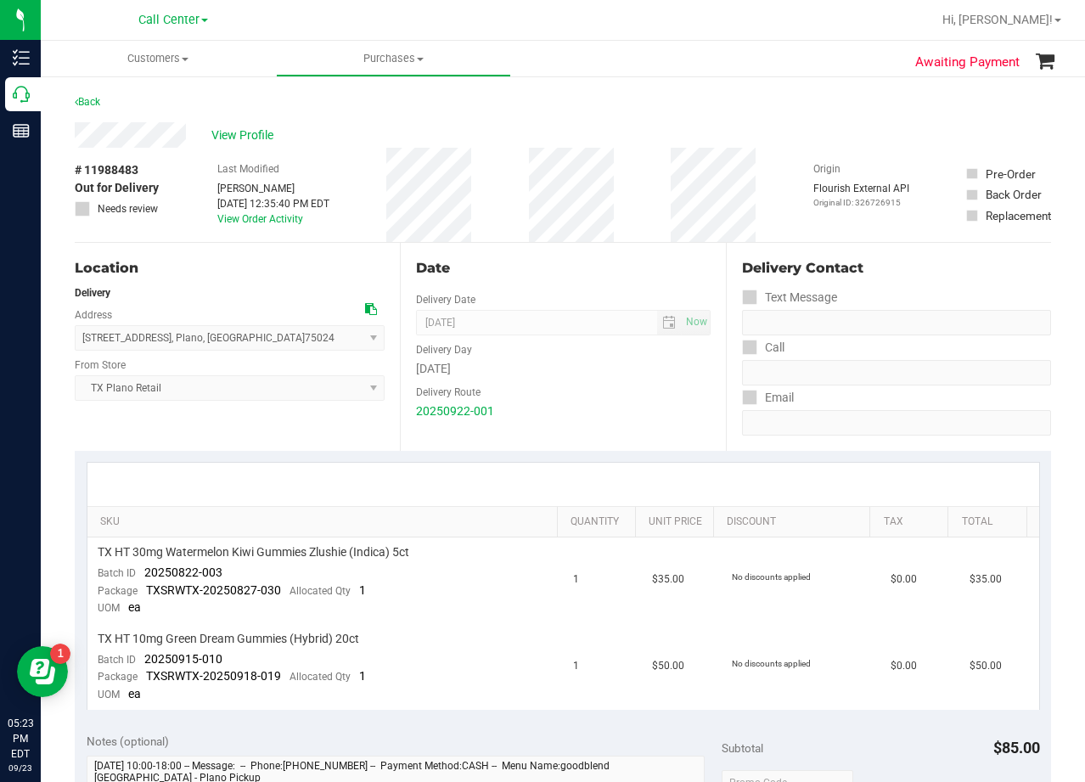
click at [530, 288] on div "Date Delivery Date 09/23/2025 Now 09/23/2025 08:00 AM Now Delivery Day Tuesday …" at bounding box center [562, 347] width 325 height 208
click at [576, 273] on div "Date" at bounding box center [563, 268] width 294 height 20
click at [577, 273] on div "Date" at bounding box center [563, 268] width 294 height 20
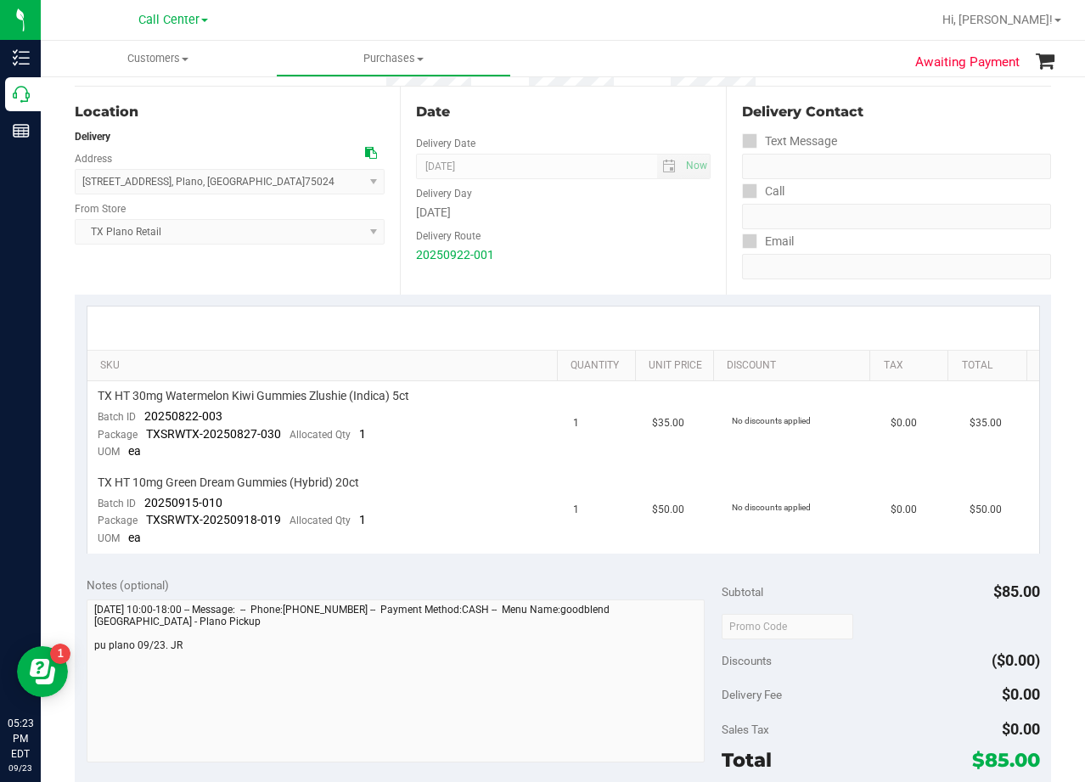
scroll to position [170, 0]
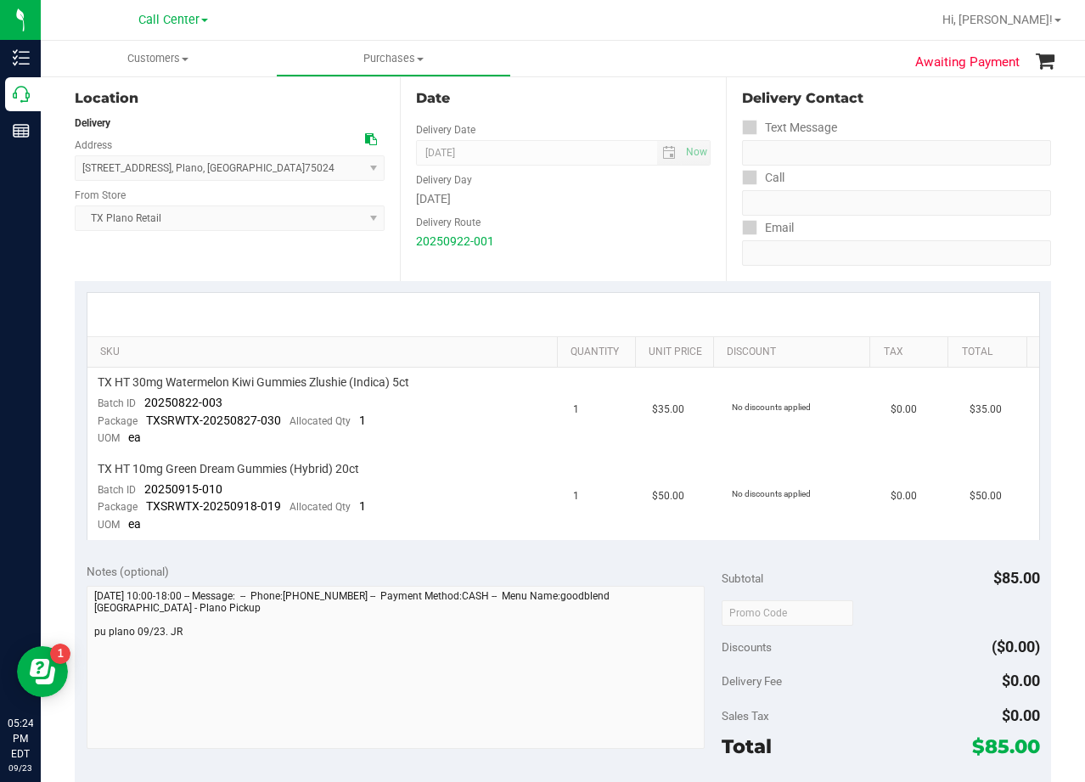
drag, startPoint x: 589, startPoint y: 262, endPoint x: 543, endPoint y: 234, distance: 54.5
click at [582, 259] on div "Date Delivery Date 09/23/2025 Now 09/23/2025 08:00 AM Now Delivery Day Tuesday …" at bounding box center [562, 177] width 325 height 208
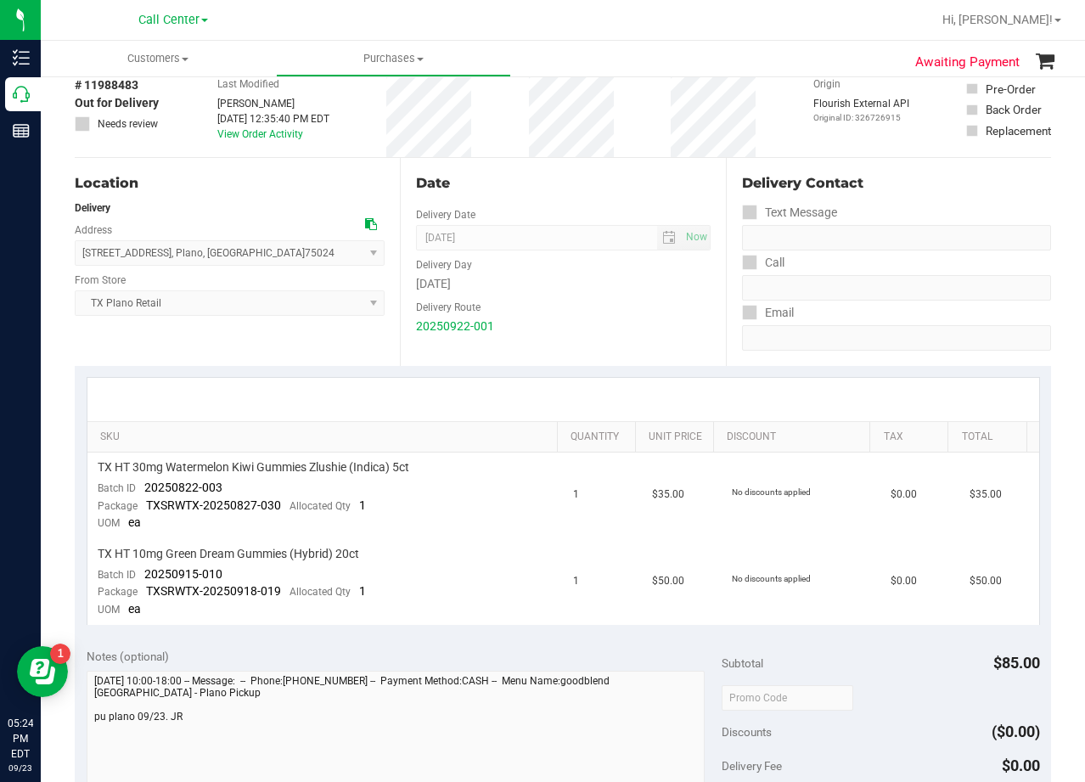
click at [560, 206] on div "Date Delivery Date 09/23/2025 Now 09/23/2025 08:00 AM Now Delivery Day Tuesday …" at bounding box center [562, 262] width 325 height 208
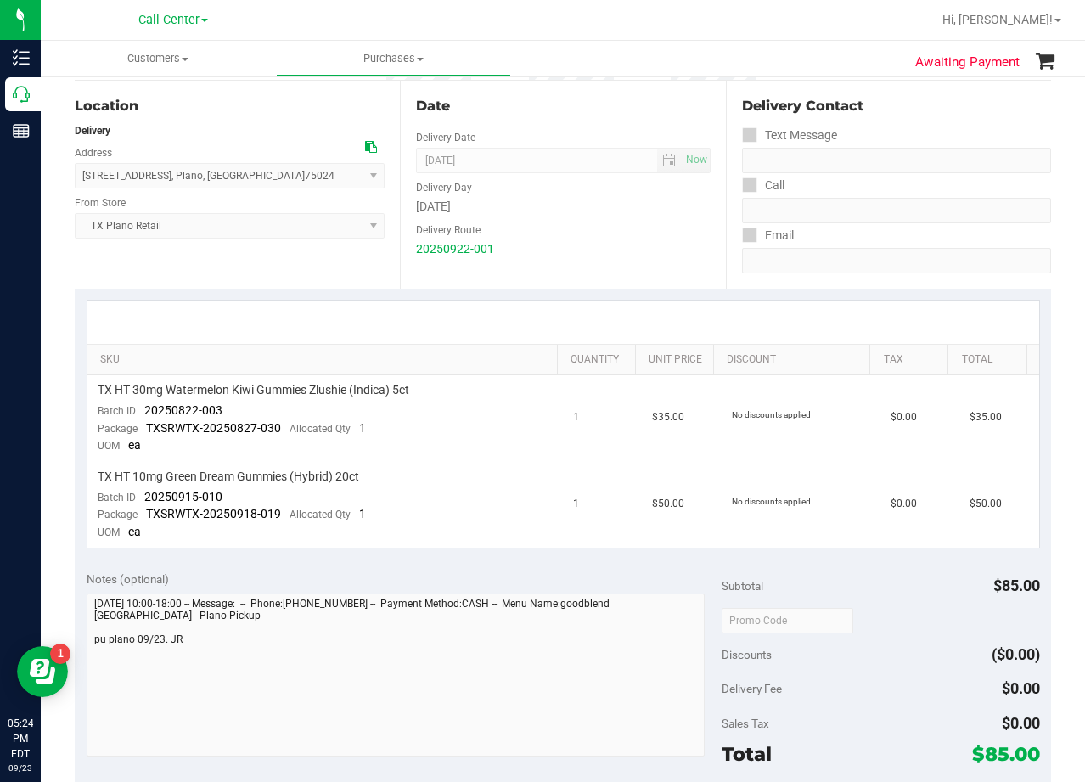
scroll to position [170, 0]
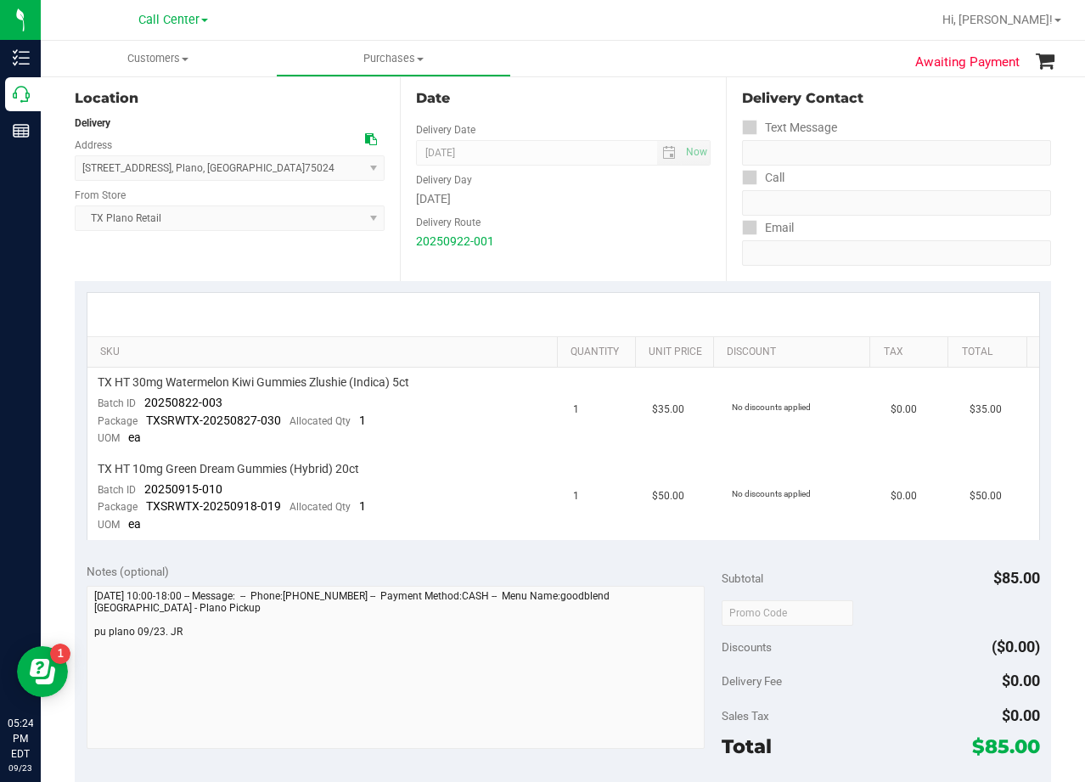
click at [534, 277] on div "Date Delivery Date 09/23/2025 Now 09/23/2025 08:00 AM Now Delivery Day Tuesday …" at bounding box center [562, 177] width 325 height 208
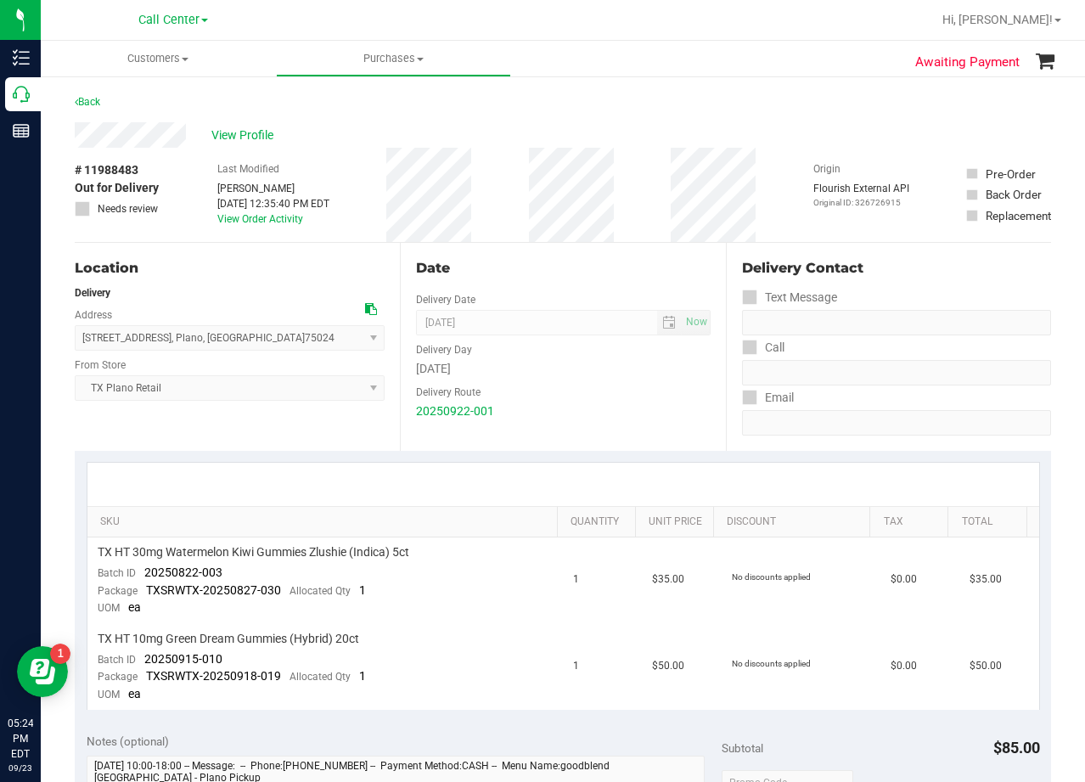
click at [569, 273] on div "Date" at bounding box center [563, 268] width 294 height 20
click at [629, 366] on div "Tuesday" at bounding box center [563, 369] width 294 height 18
click at [645, 410] on div "20250922-001" at bounding box center [563, 411] width 294 height 18
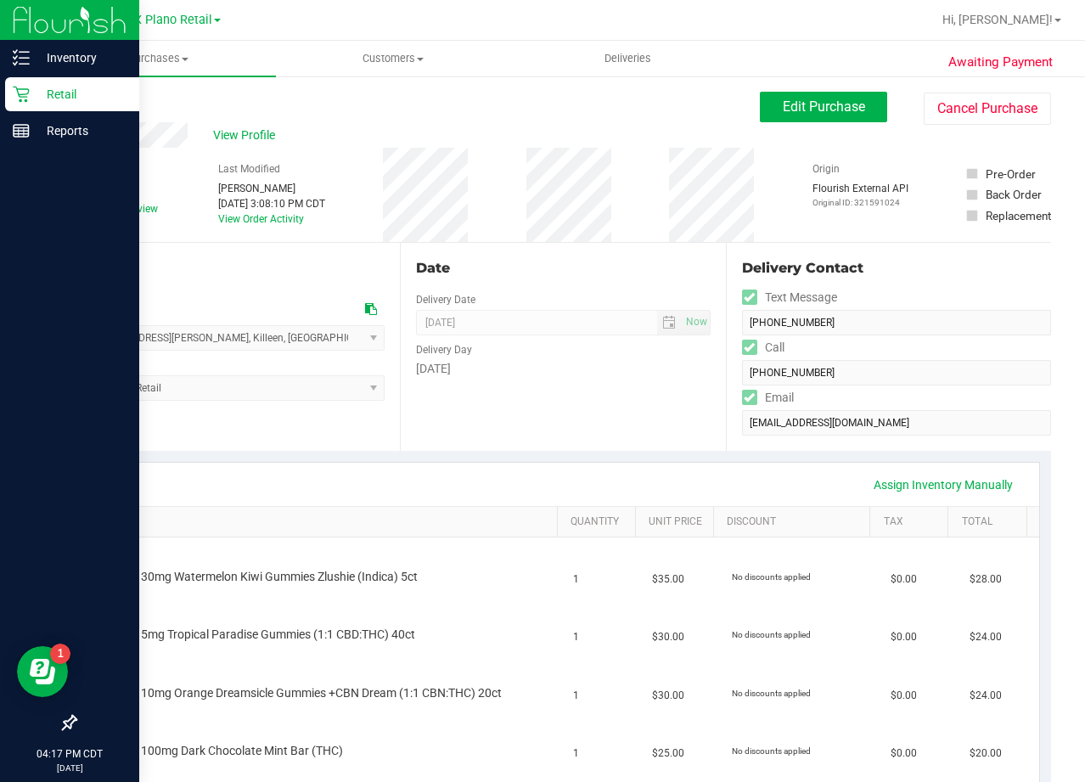
click at [37, 95] on p "Retail" at bounding box center [81, 94] width 102 height 20
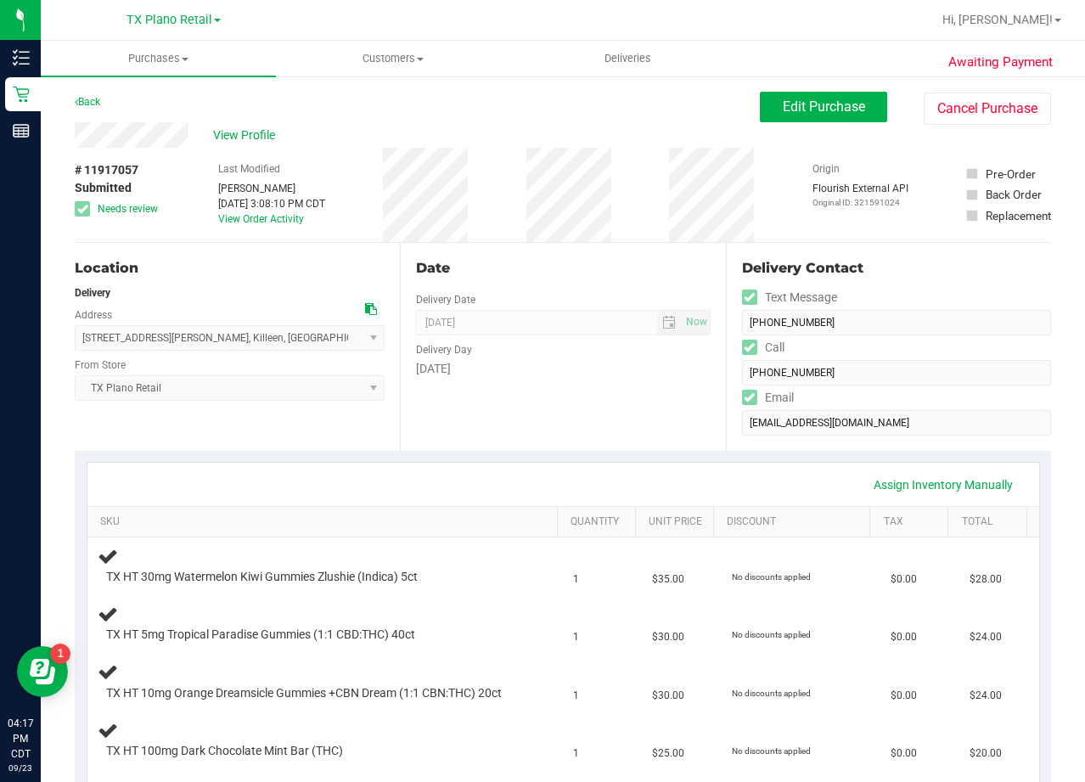
click at [650, 124] on div "View Profile" at bounding box center [417, 134] width 685 height 25
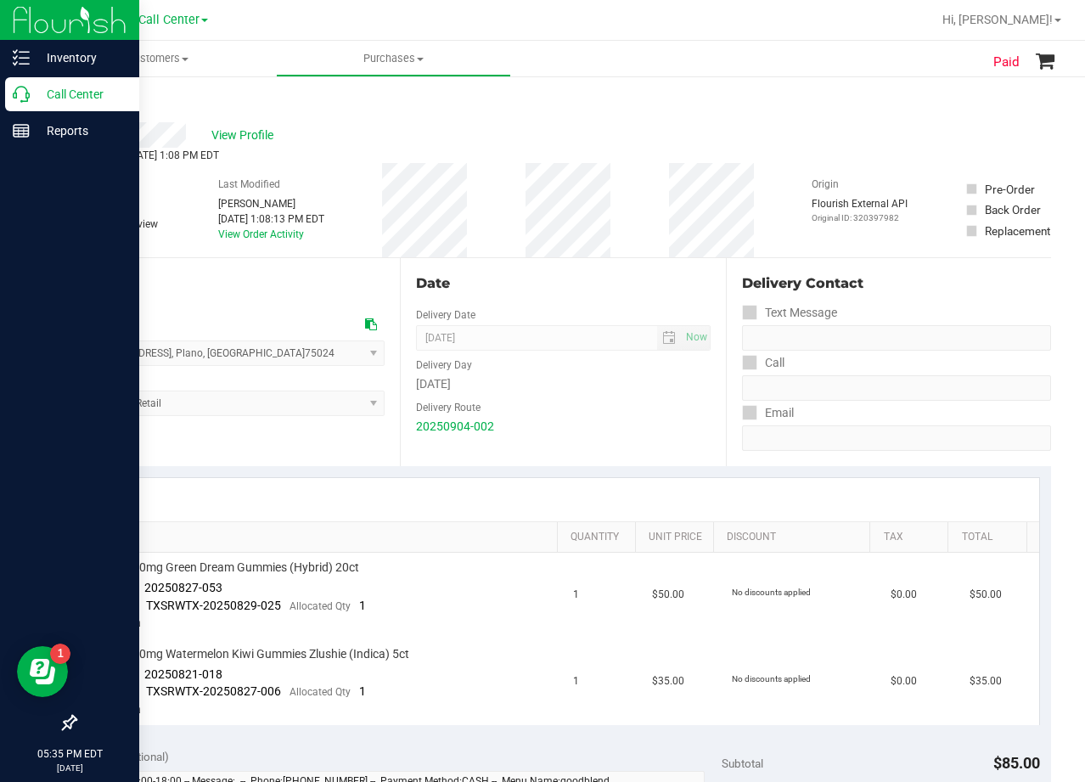
click at [18, 96] on icon at bounding box center [21, 94] width 17 height 17
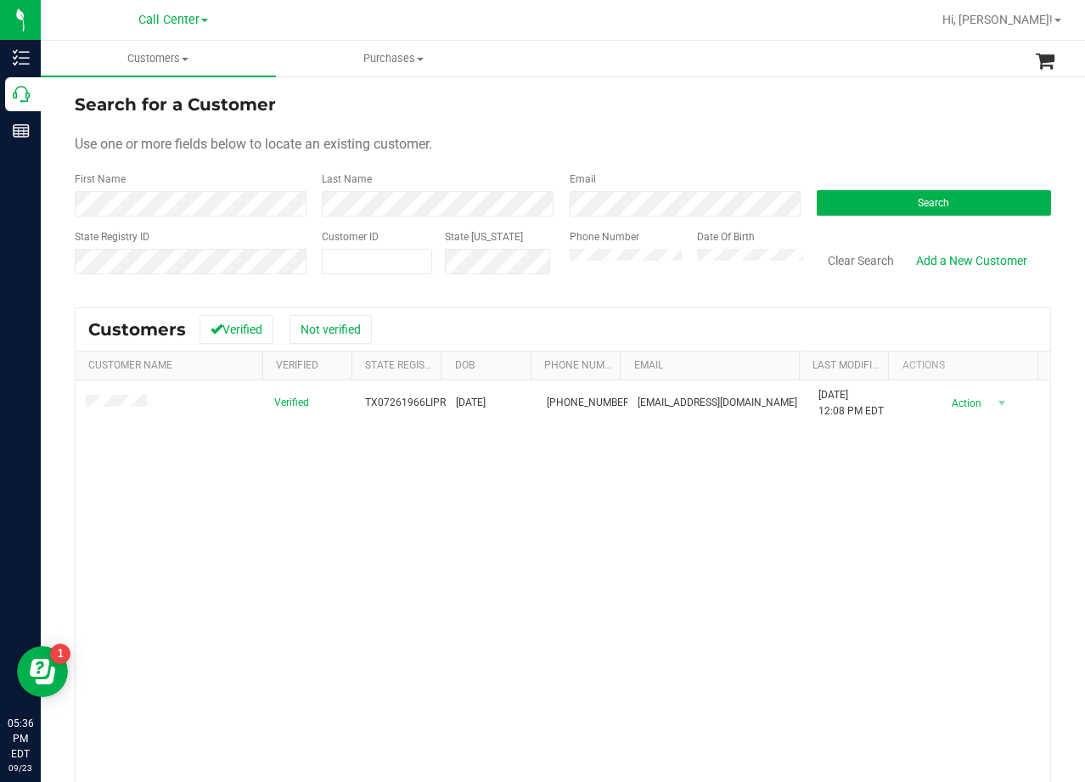
click at [656, 128] on form "Search for a Customer Use one or more fields below to locate an existing custom…" at bounding box center [563, 191] width 976 height 198
click at [715, 524] on div "Verified TX07261966LIPR [DATE] (832) 287-7764 [EMAIL_ADDRESS][DOMAIN_NAME] [DAT…" at bounding box center [563, 626] width 975 height 492
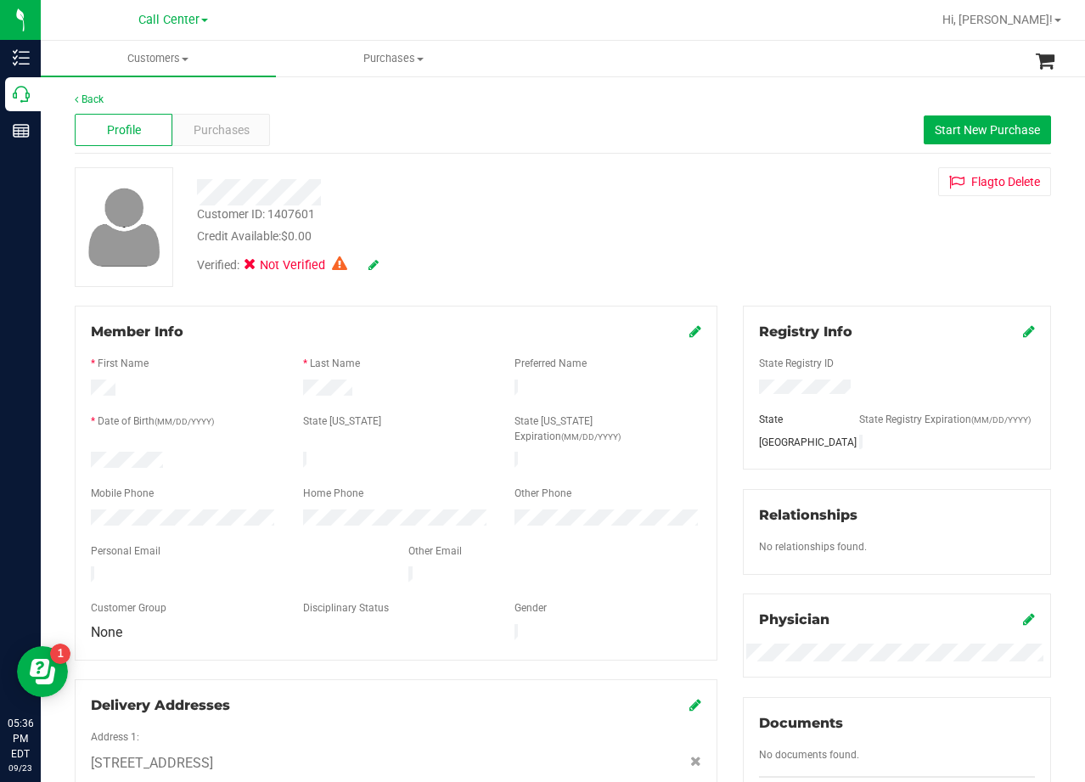
drag, startPoint x: 579, startPoint y: 205, endPoint x: 598, endPoint y: 313, distance: 109.4
click at [582, 210] on div "Customer ID: 1407601 Credit Available: $0.00" at bounding box center [434, 225] width 501 height 40
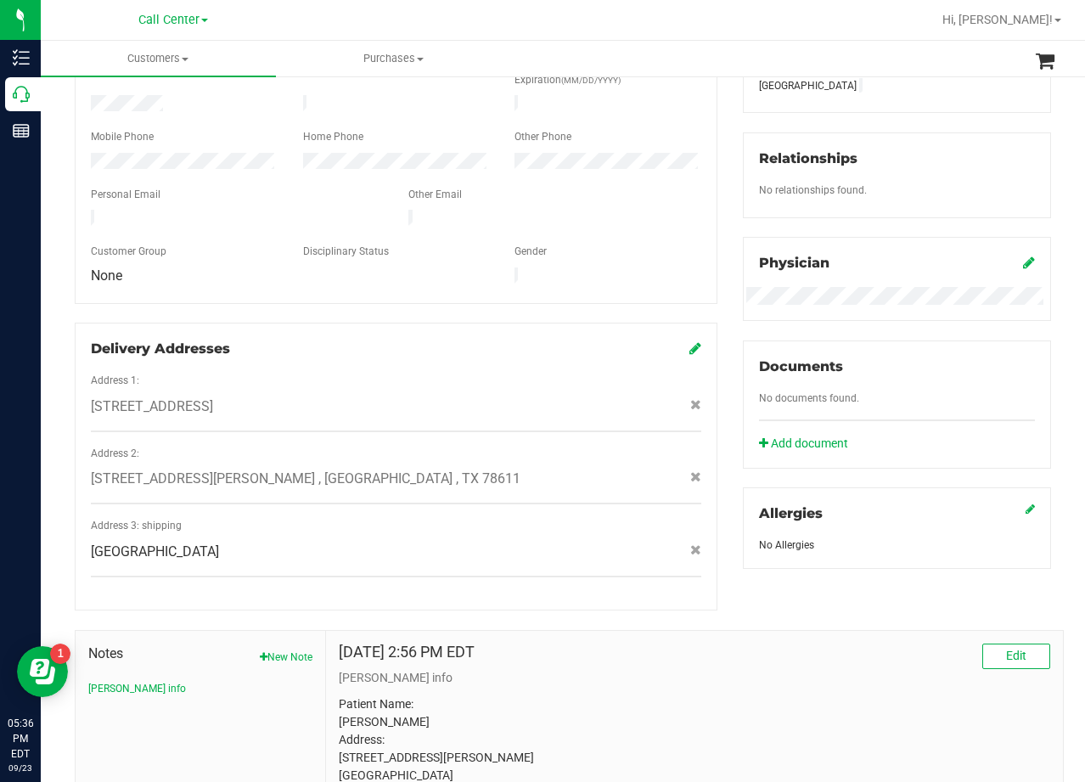
scroll to position [333, 0]
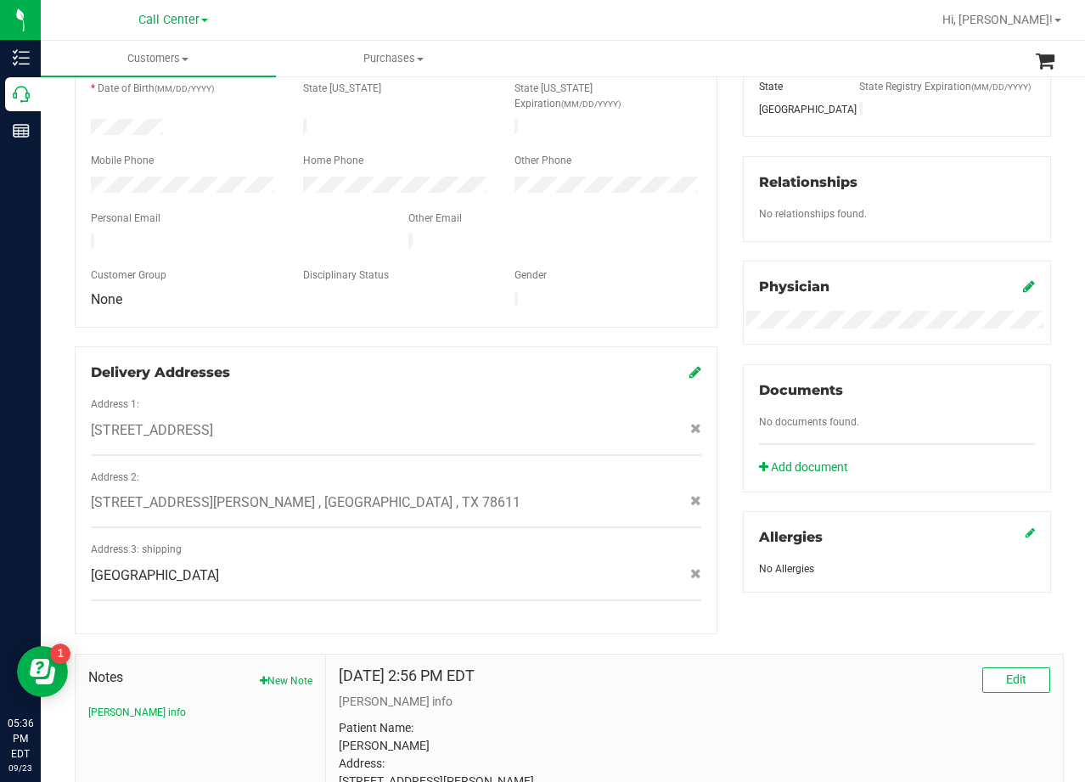
click at [218, 492] on span "[STREET_ADDRESS][PERSON_NAME] , [GEOGRAPHIC_DATA] , TX 78611" at bounding box center [306, 502] width 430 height 20
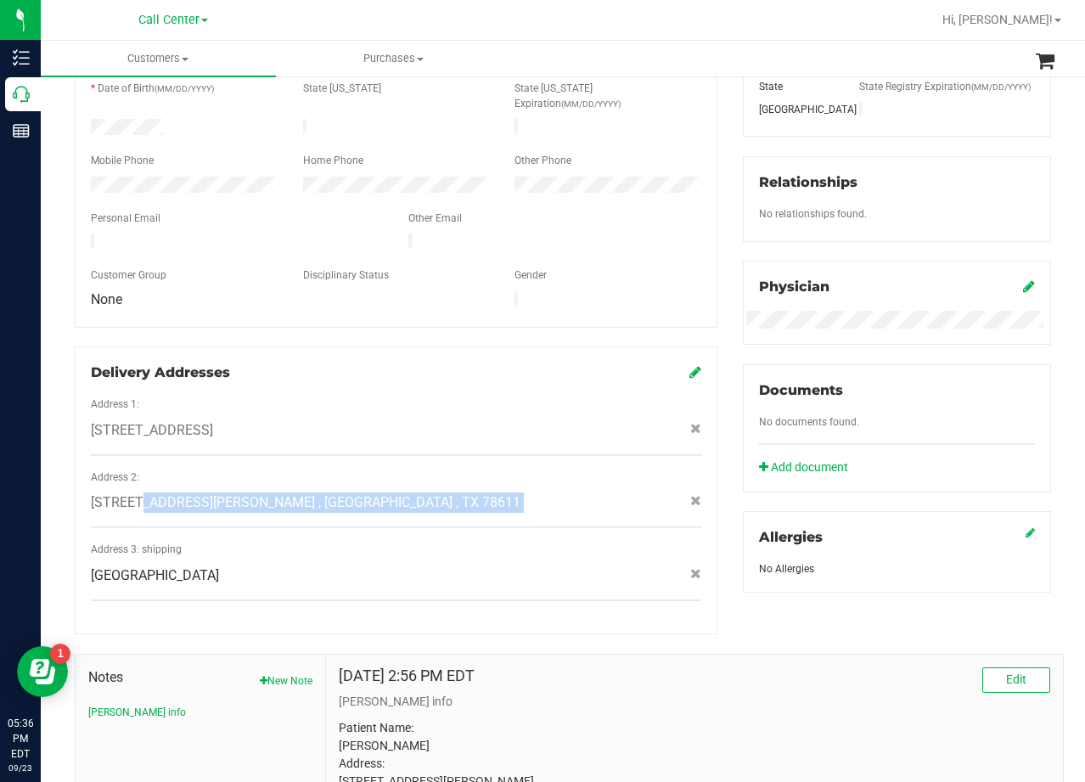
click at [218, 492] on span "[STREET_ADDRESS][PERSON_NAME] , [GEOGRAPHIC_DATA] , TX 78611" at bounding box center [306, 502] width 430 height 20
copy div "[STREET_ADDRESS][PERSON_NAME] , [GEOGRAPHIC_DATA] , TX 78611"
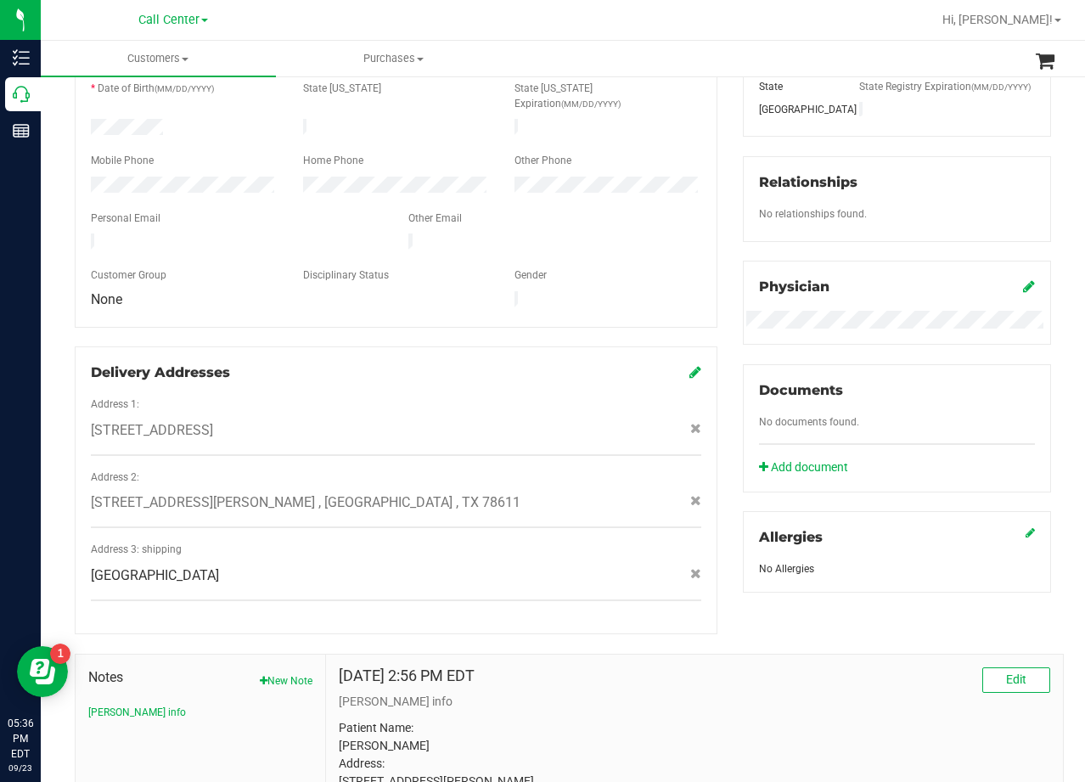
click at [443, 470] on div "Address 2:" at bounding box center [396, 480] width 636 height 20
drag, startPoint x: 663, startPoint y: 267, endPoint x: 641, endPoint y: 285, distance: 28.4
click at [663, 291] on div at bounding box center [608, 301] width 212 height 20
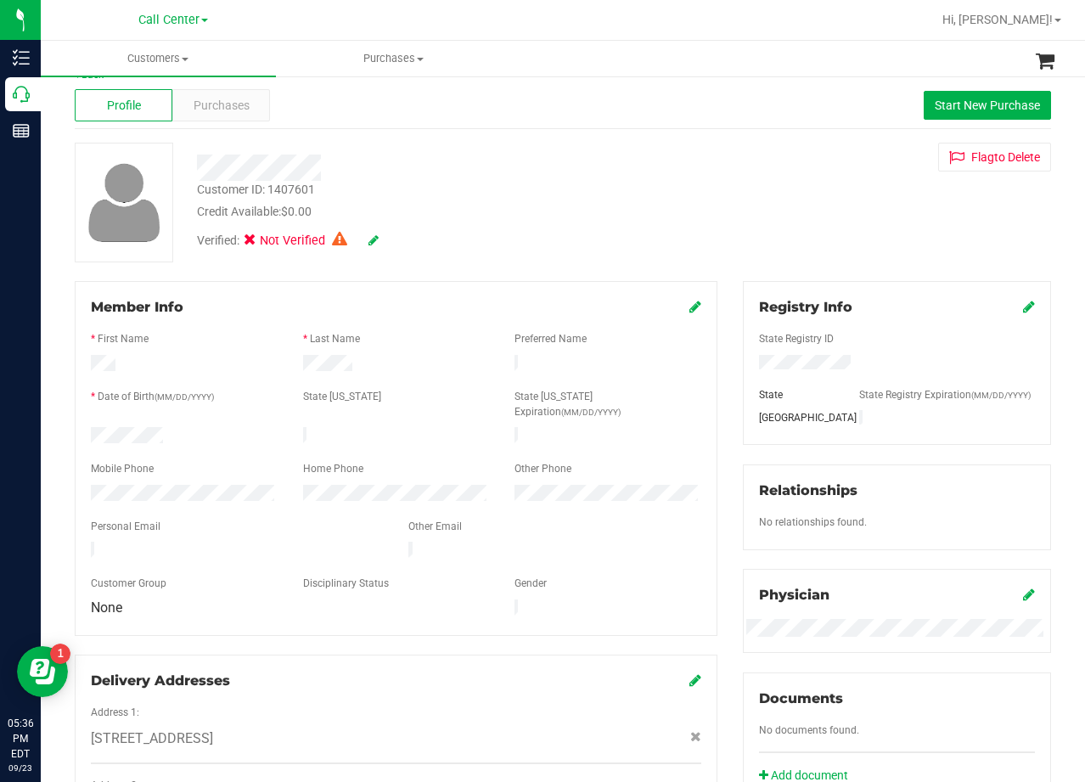
scroll to position [0, 0]
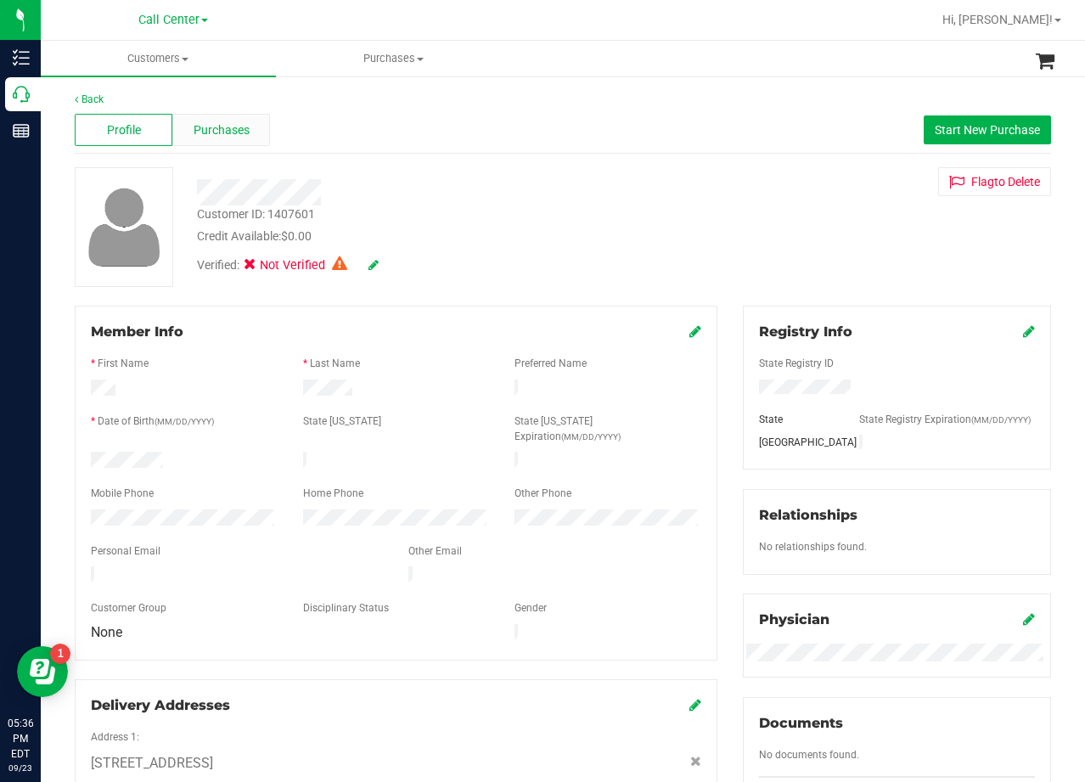
click at [256, 123] on div "Purchases" at bounding box center [221, 130] width 98 height 32
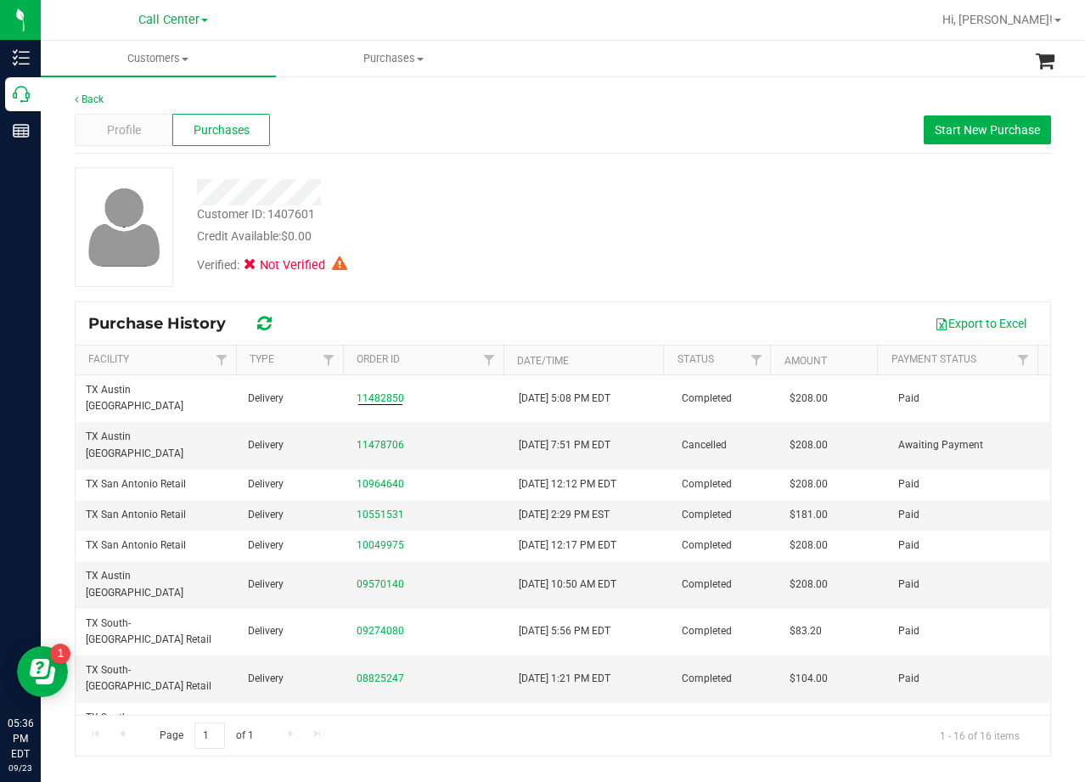
click at [484, 267] on div "Verified: Not Verified" at bounding box center [434, 263] width 501 height 37
click at [767, 204] on div "Customer ID: 1407601 Credit Available: $0.00 Verified: Not Verified" at bounding box center [563, 227] width 1002 height 120
click at [780, 253] on div "Customer ID: 1407601 Credit Available: $0.00 Verified: Not Verified" at bounding box center [563, 227] width 1002 height 120
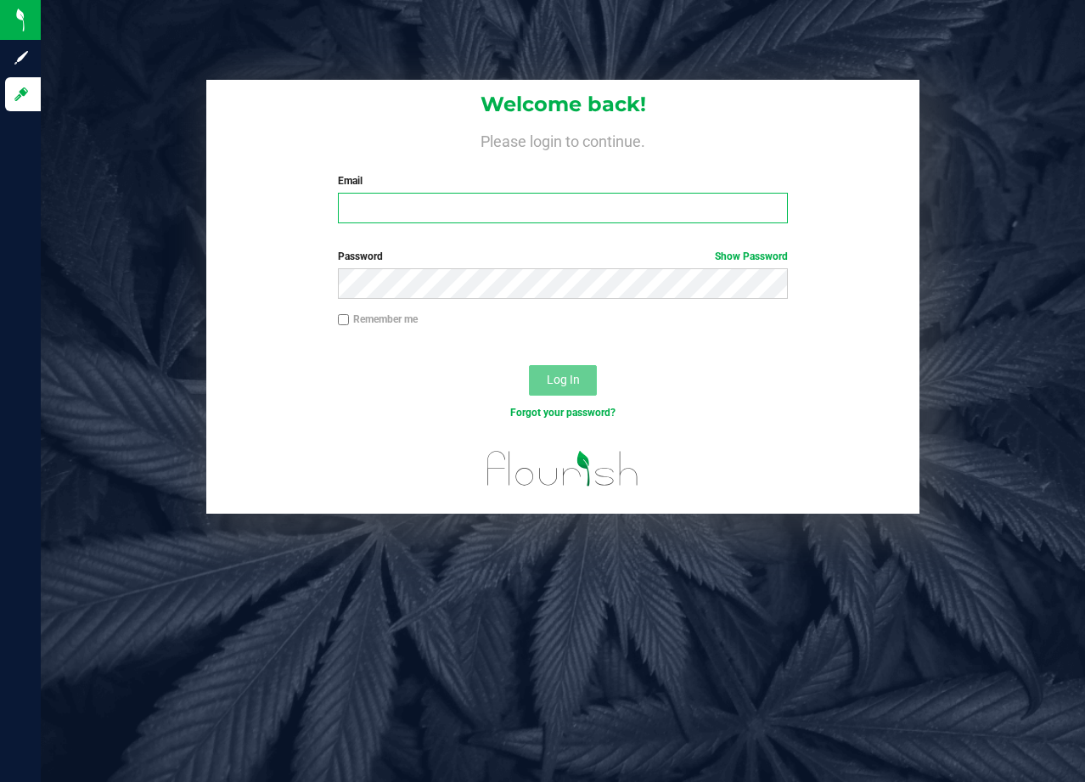
type input "[EMAIL_ADDRESS][DOMAIN_NAME]"
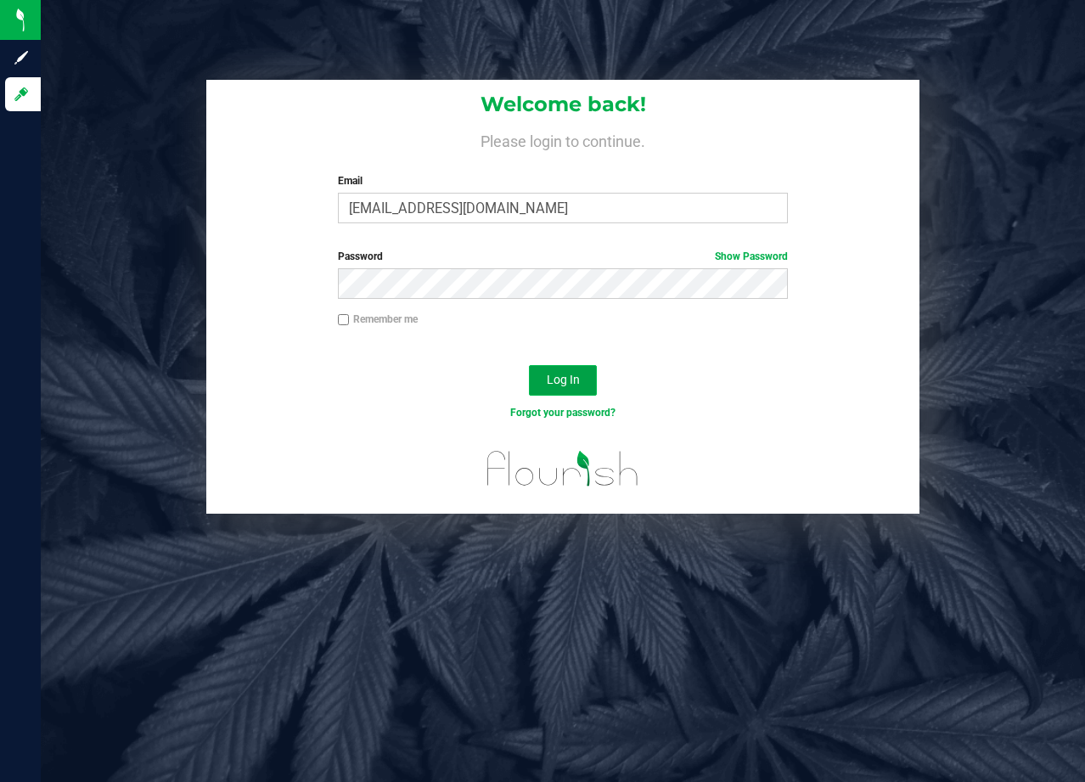
click at [568, 374] on span "Log In" at bounding box center [563, 380] width 33 height 14
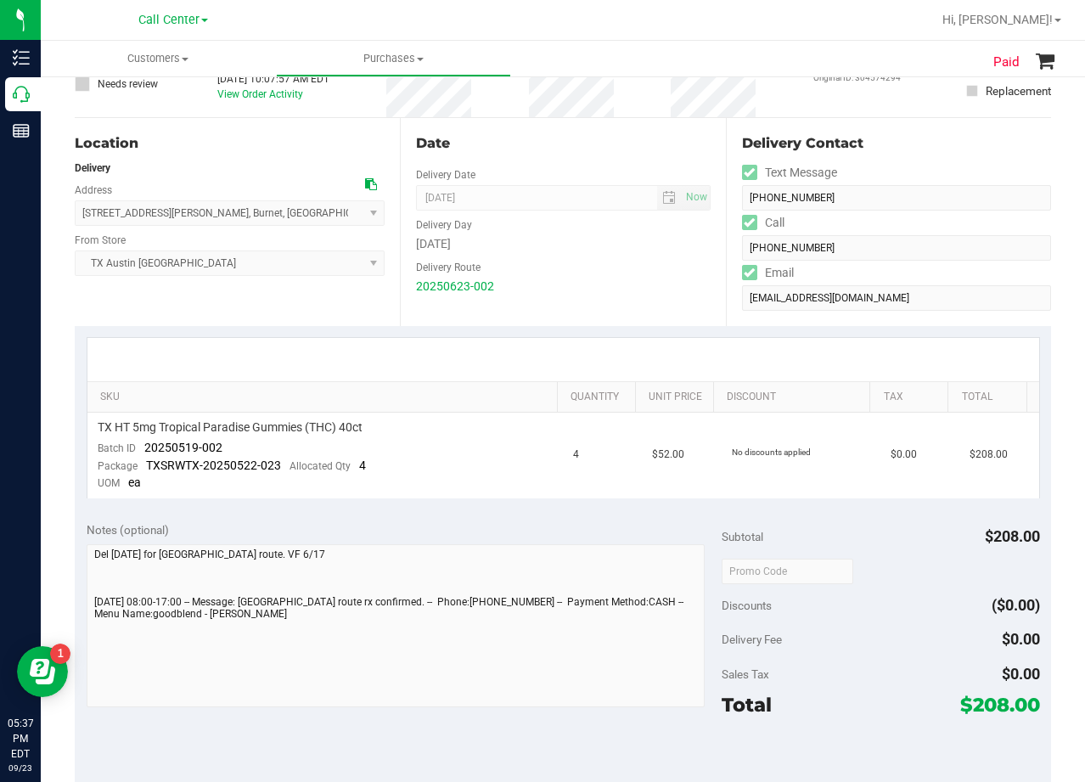
scroll to position [170, 0]
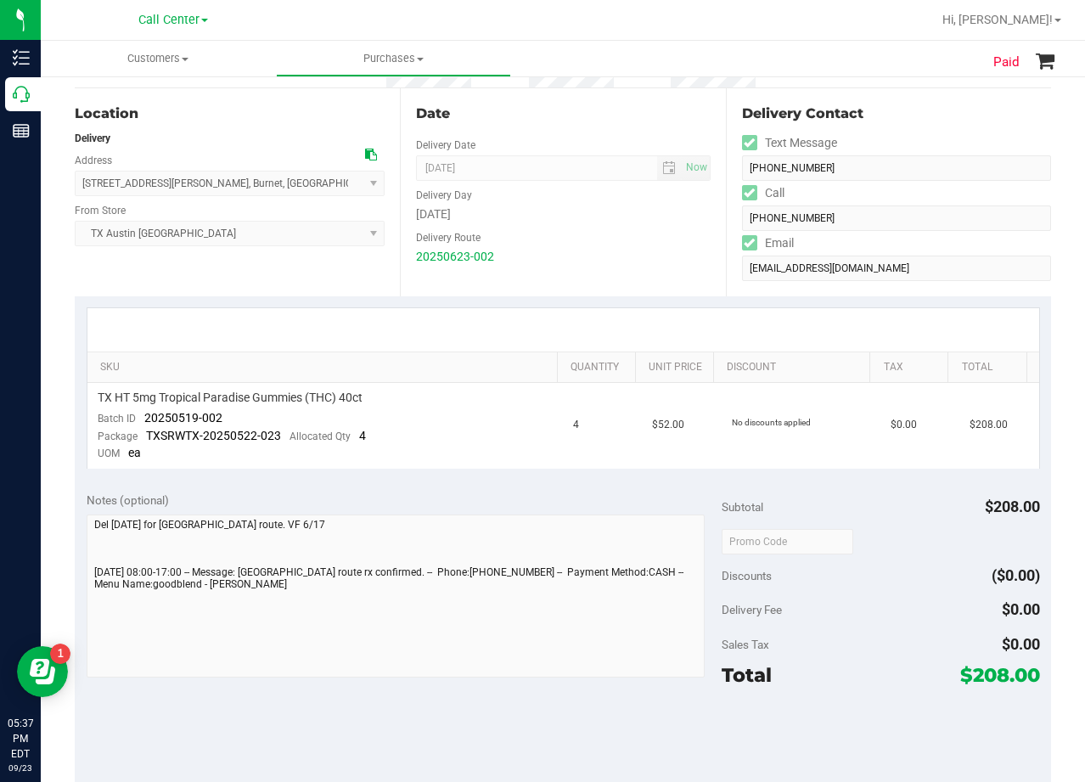
click at [595, 229] on div "Delivery Route" at bounding box center [563, 235] width 294 height 25
click at [555, 274] on div "Date Delivery Date [DATE] Now [DATE] 08:00 AM Now Delivery Day [DATE] Delivery …" at bounding box center [562, 192] width 325 height 208
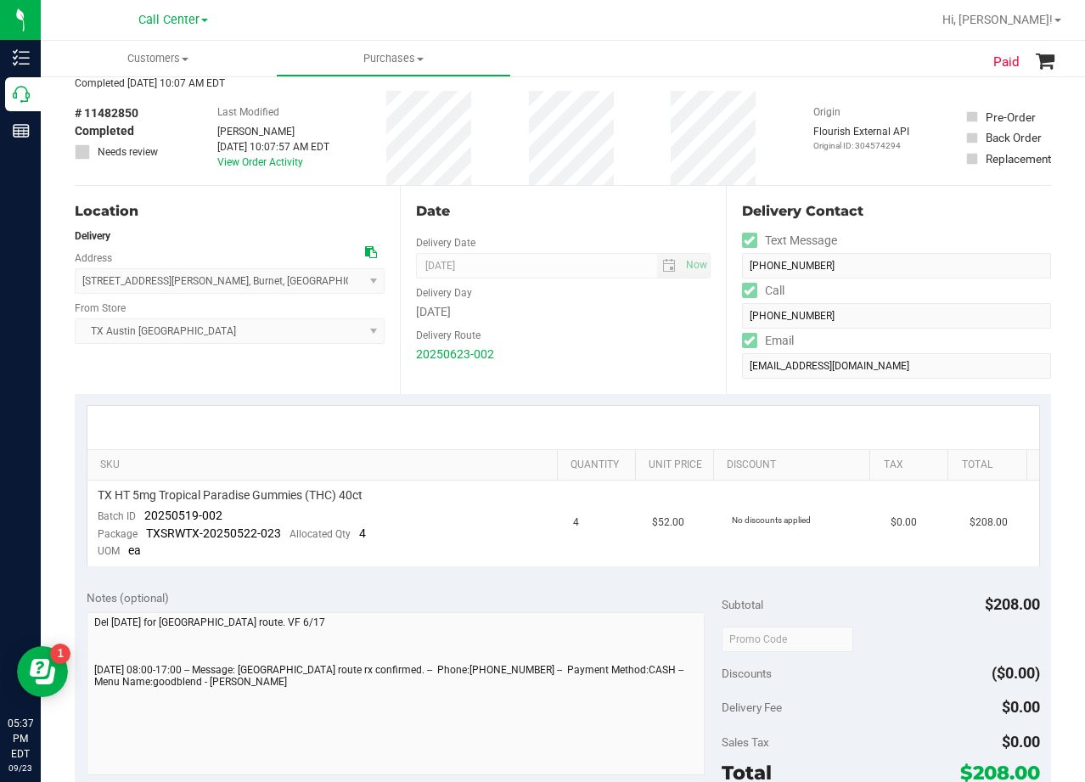
scroll to position [0, 0]
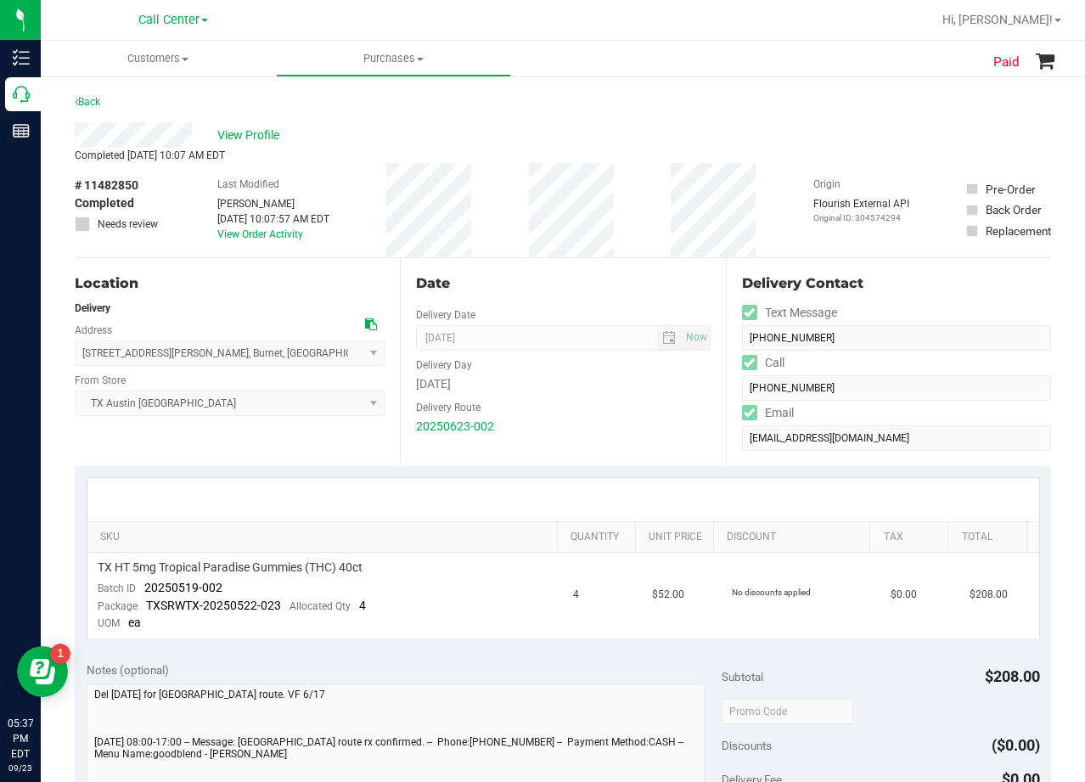
click at [372, 321] on icon at bounding box center [371, 324] width 12 height 12
click at [251, 144] on div "View Profile" at bounding box center [563, 134] width 976 height 25
click at [250, 140] on span "View Profile" at bounding box center [251, 136] width 68 height 18
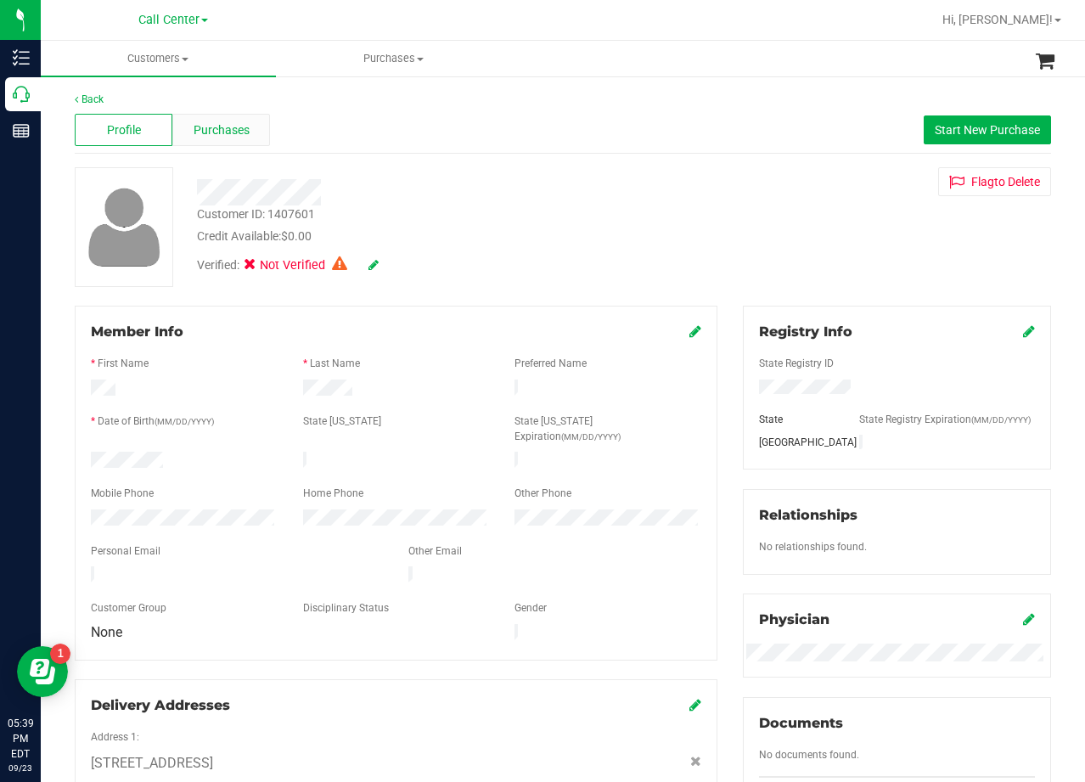
click at [234, 130] on span "Purchases" at bounding box center [222, 130] width 56 height 18
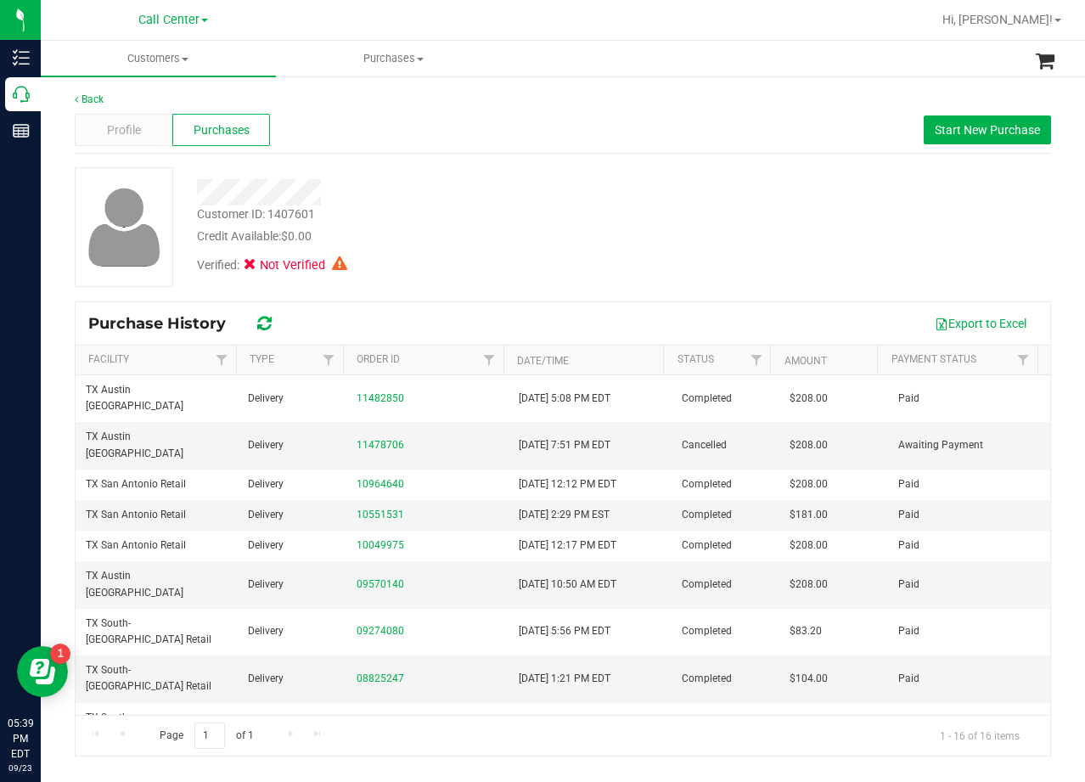
click at [683, 234] on div "Customer ID: 1407601 Credit Available: $0.00" at bounding box center [434, 225] width 501 height 40
click at [110, 121] on span "Profile" at bounding box center [124, 130] width 34 height 18
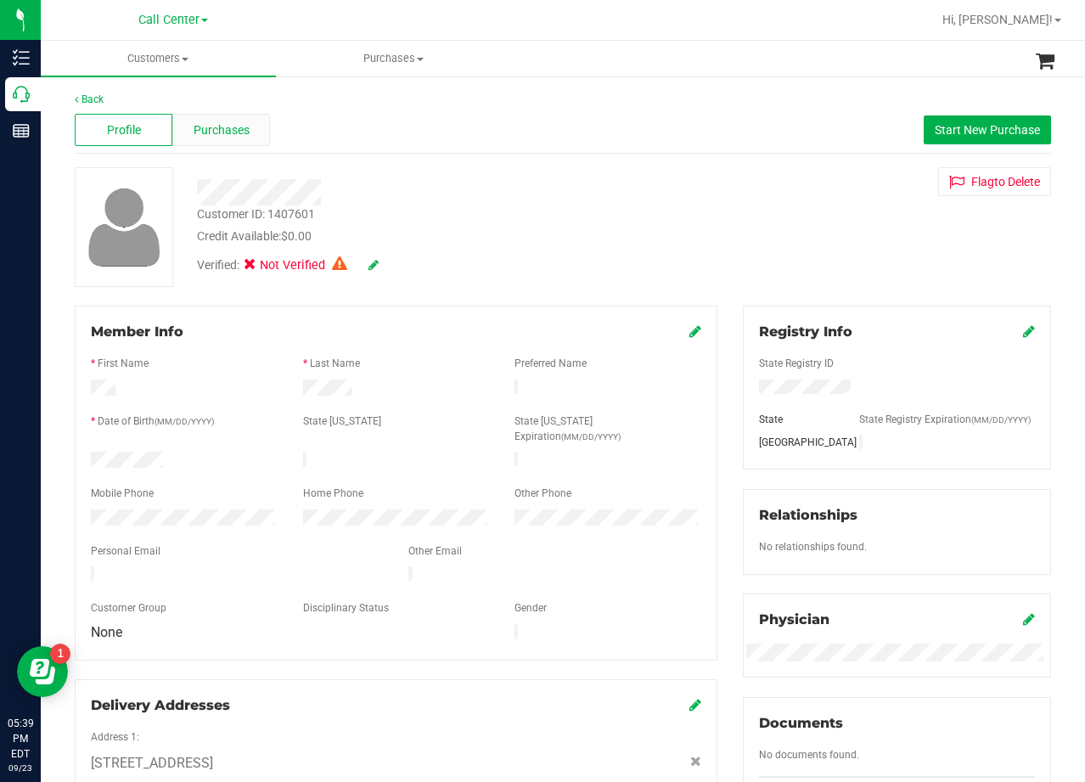
click at [200, 131] on span "Purchases" at bounding box center [222, 130] width 56 height 18
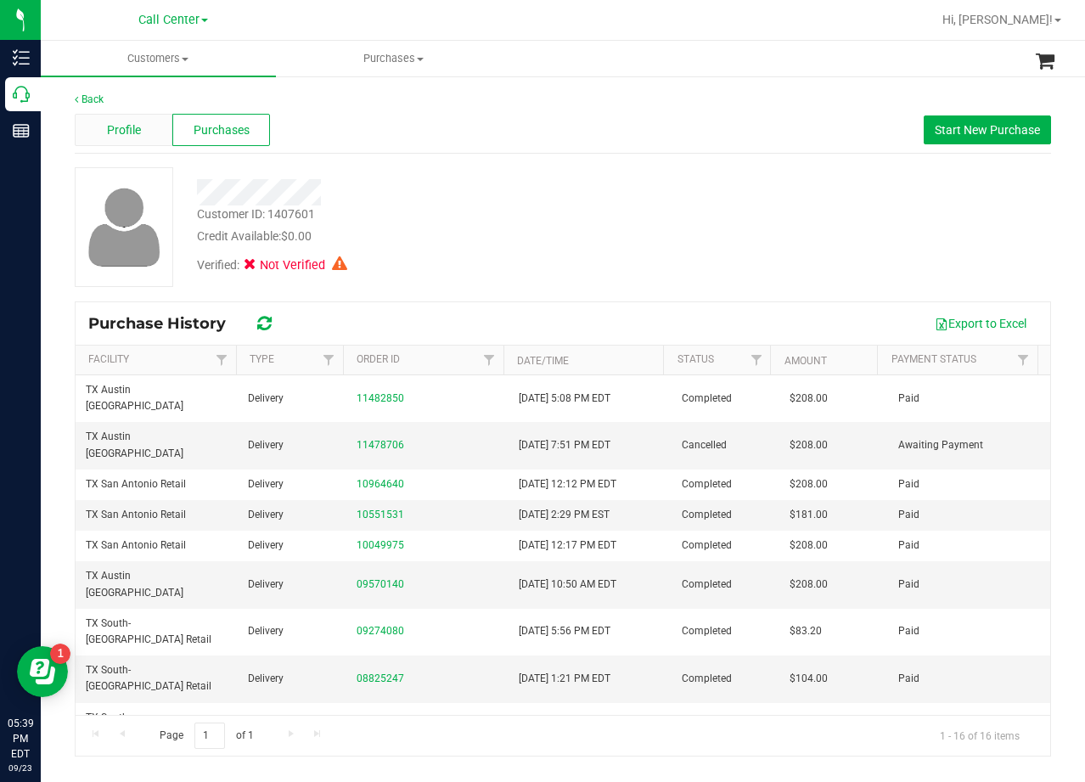
click at [123, 145] on div "Profile" at bounding box center [124, 130] width 98 height 32
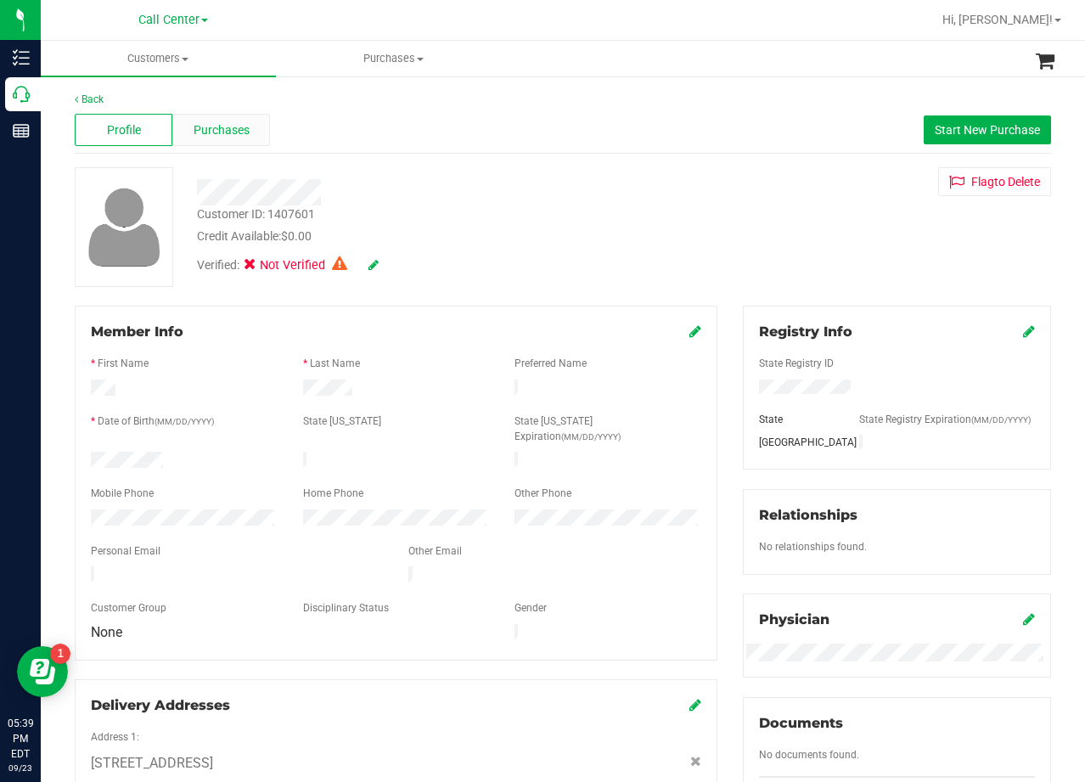
click at [222, 124] on span "Purchases" at bounding box center [222, 130] width 56 height 18
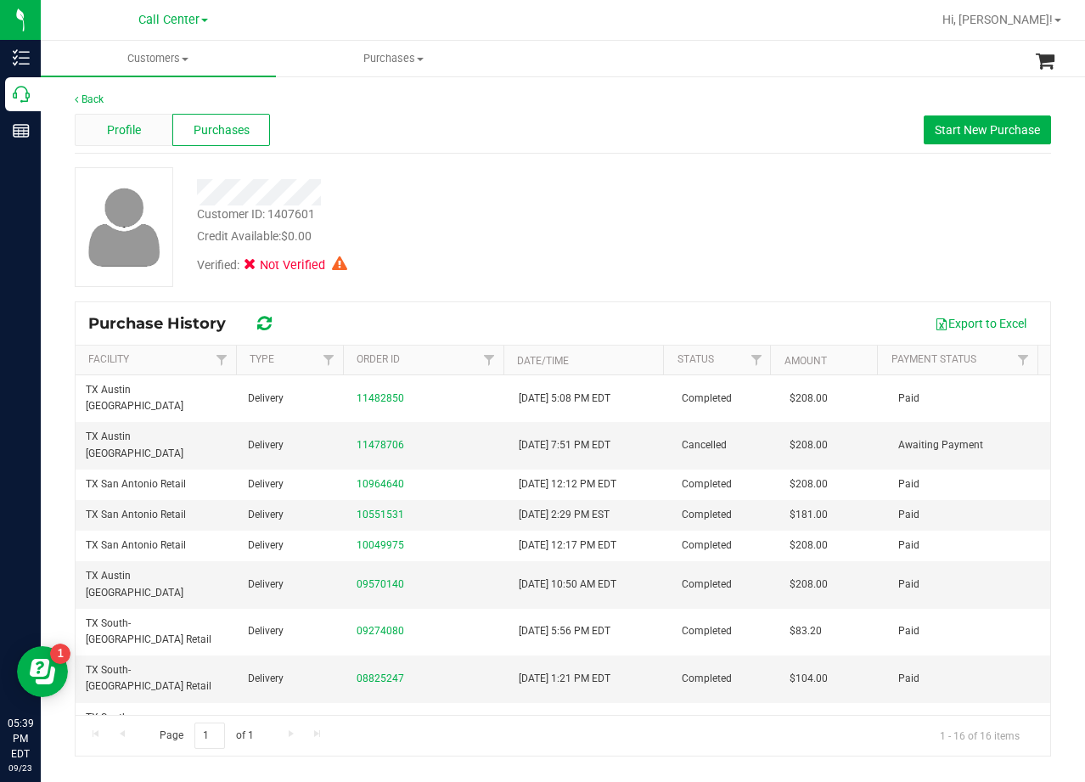
click at [115, 116] on div "Profile" at bounding box center [124, 130] width 98 height 32
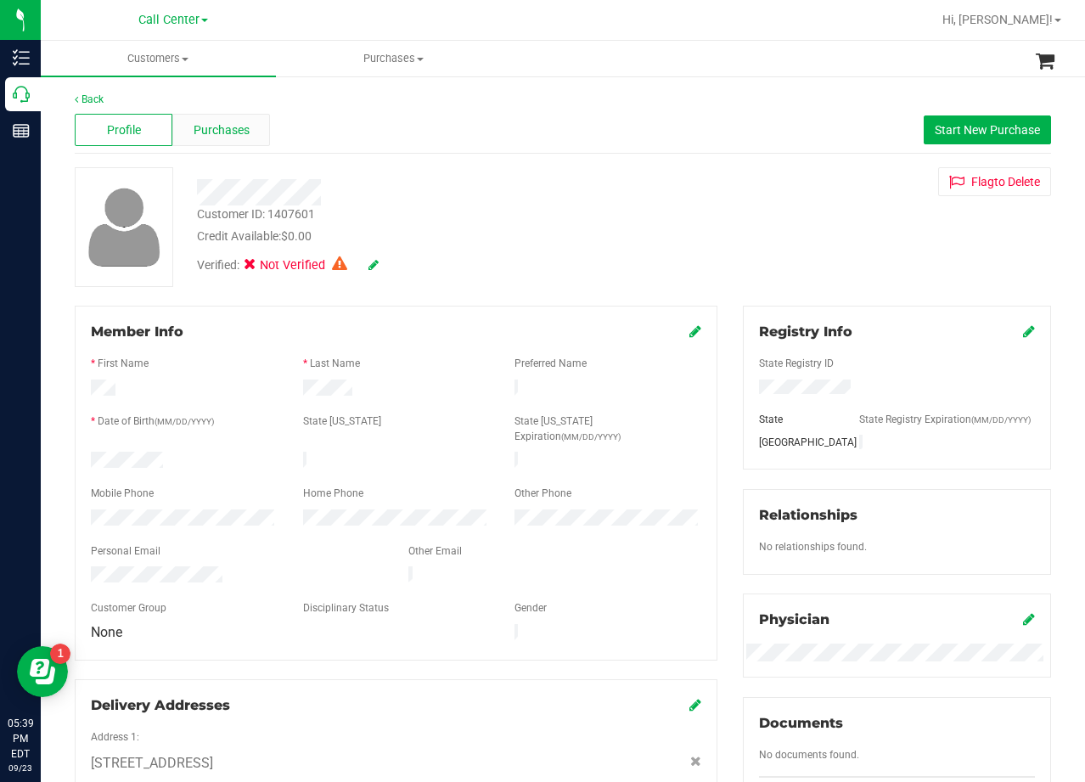
click at [228, 122] on span "Purchases" at bounding box center [222, 130] width 56 height 18
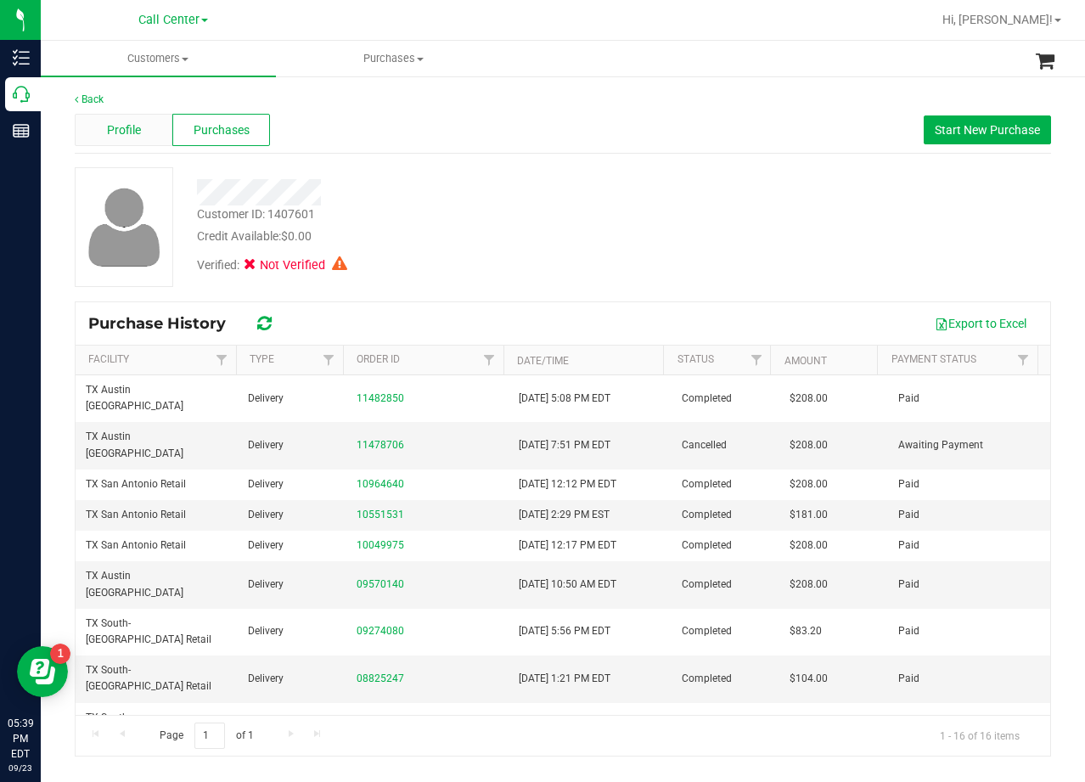
click at [121, 134] on span "Profile" at bounding box center [124, 130] width 34 height 18
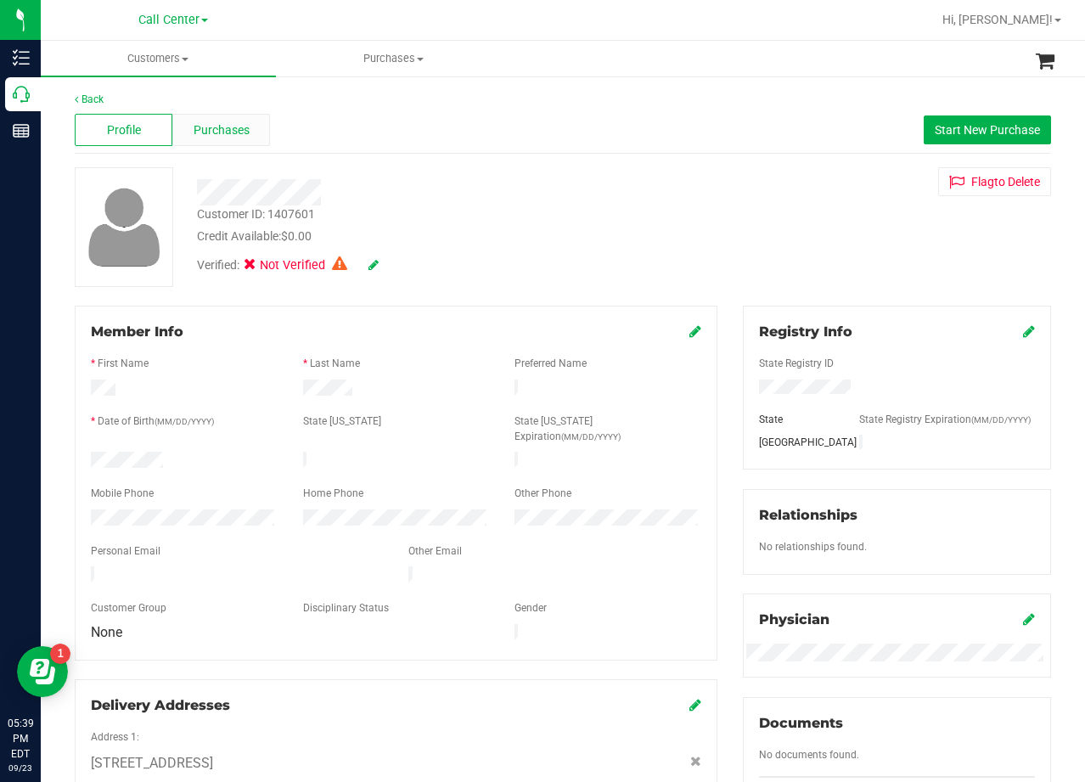
click at [236, 132] on span "Purchases" at bounding box center [222, 130] width 56 height 18
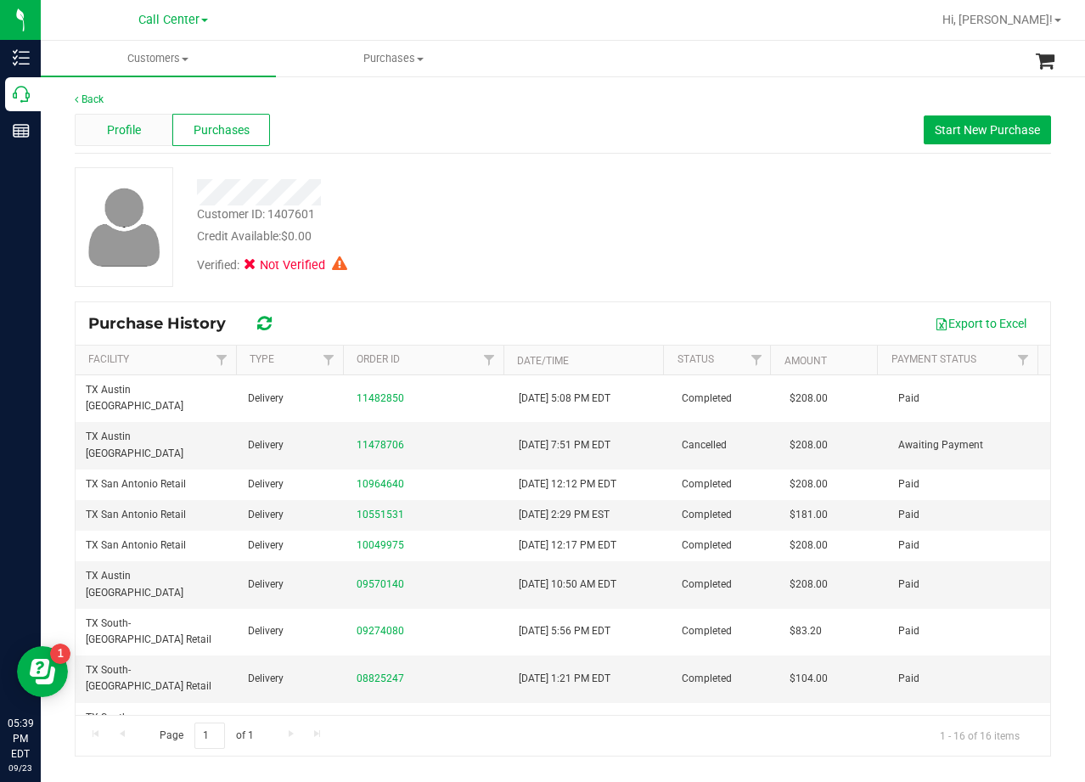
click at [124, 143] on div "Profile" at bounding box center [124, 130] width 98 height 32
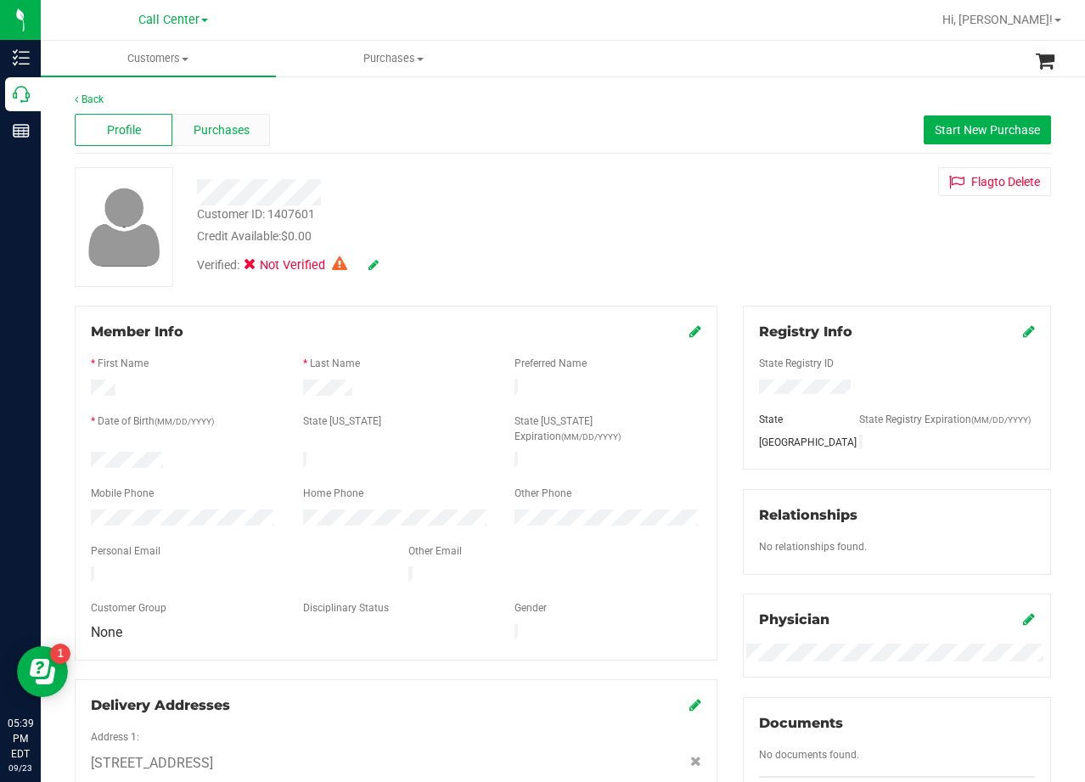
click at [216, 137] on span "Purchases" at bounding box center [222, 130] width 56 height 18
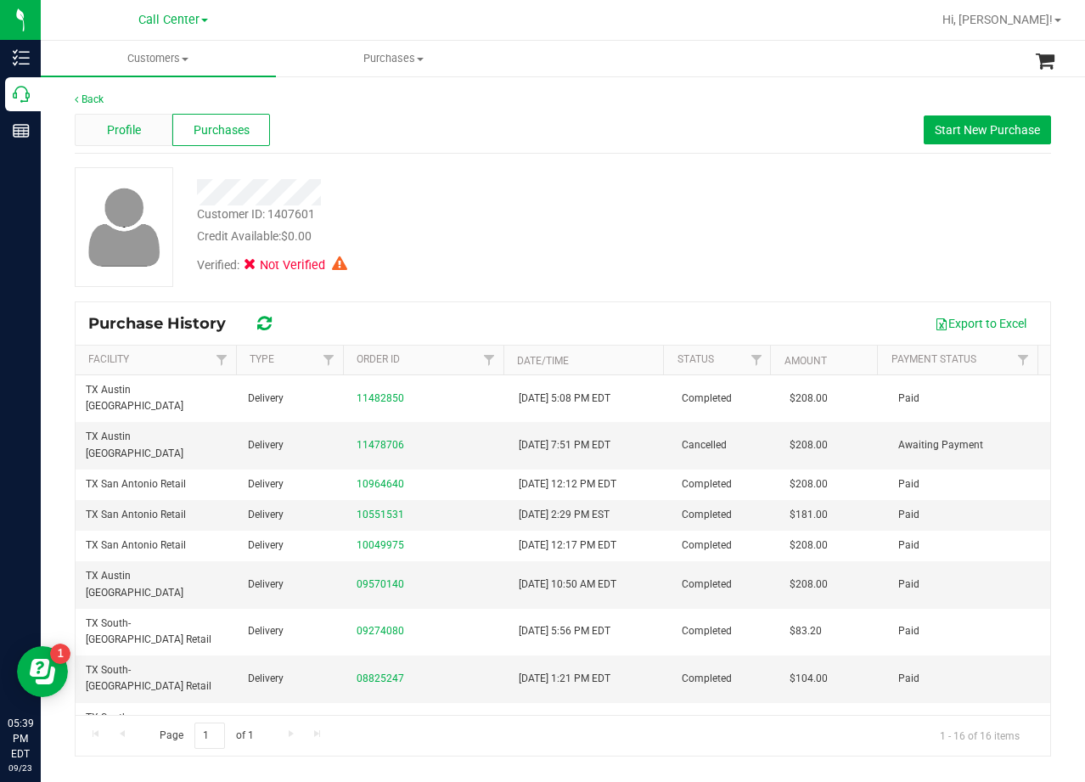
click at [127, 115] on div "Profile" at bounding box center [124, 130] width 98 height 32
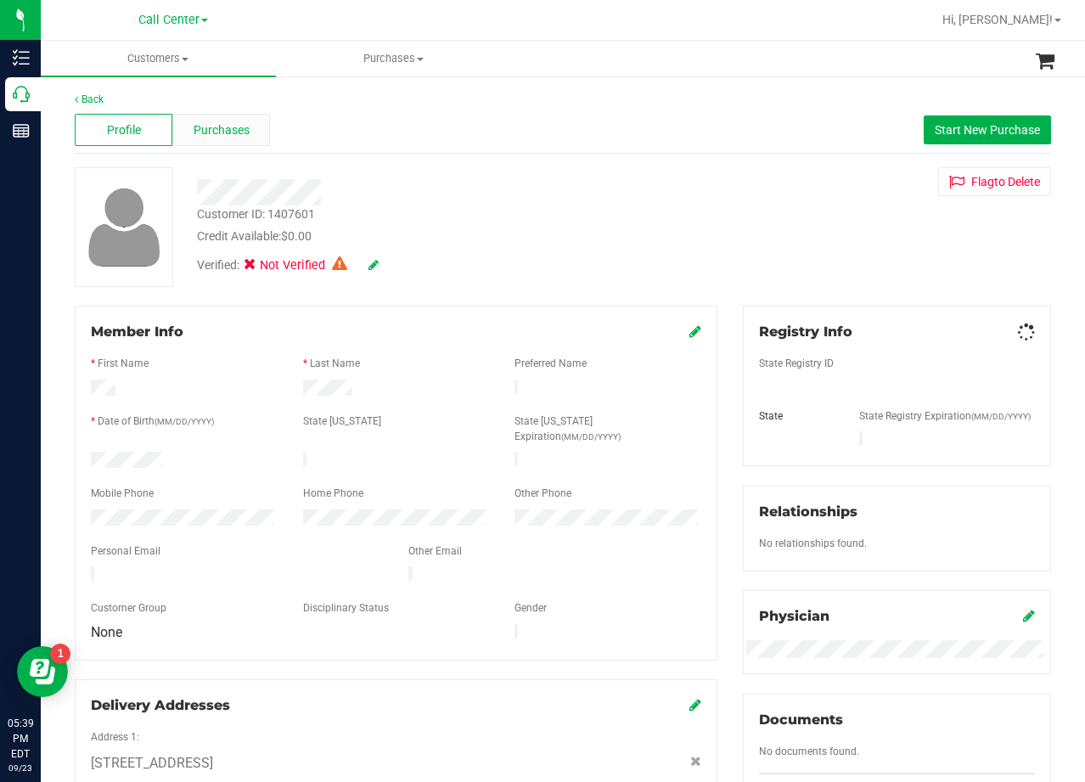
click at [215, 127] on span "Purchases" at bounding box center [222, 130] width 56 height 18
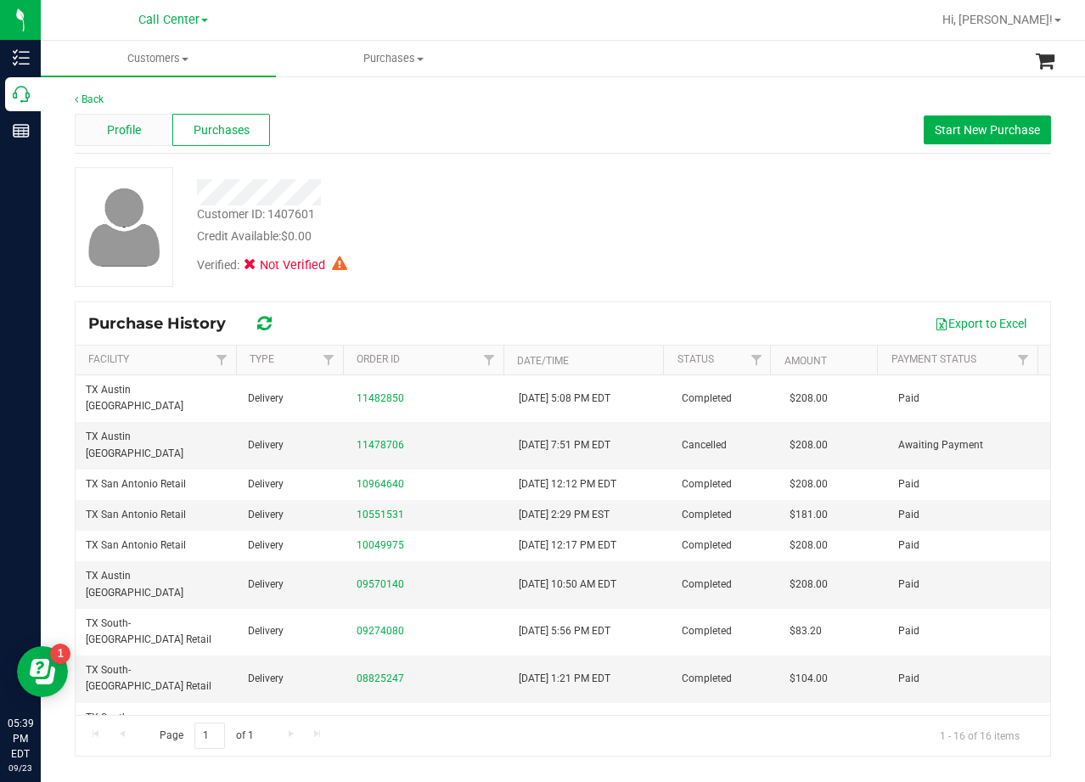
click at [123, 141] on div "Profile" at bounding box center [124, 130] width 98 height 32
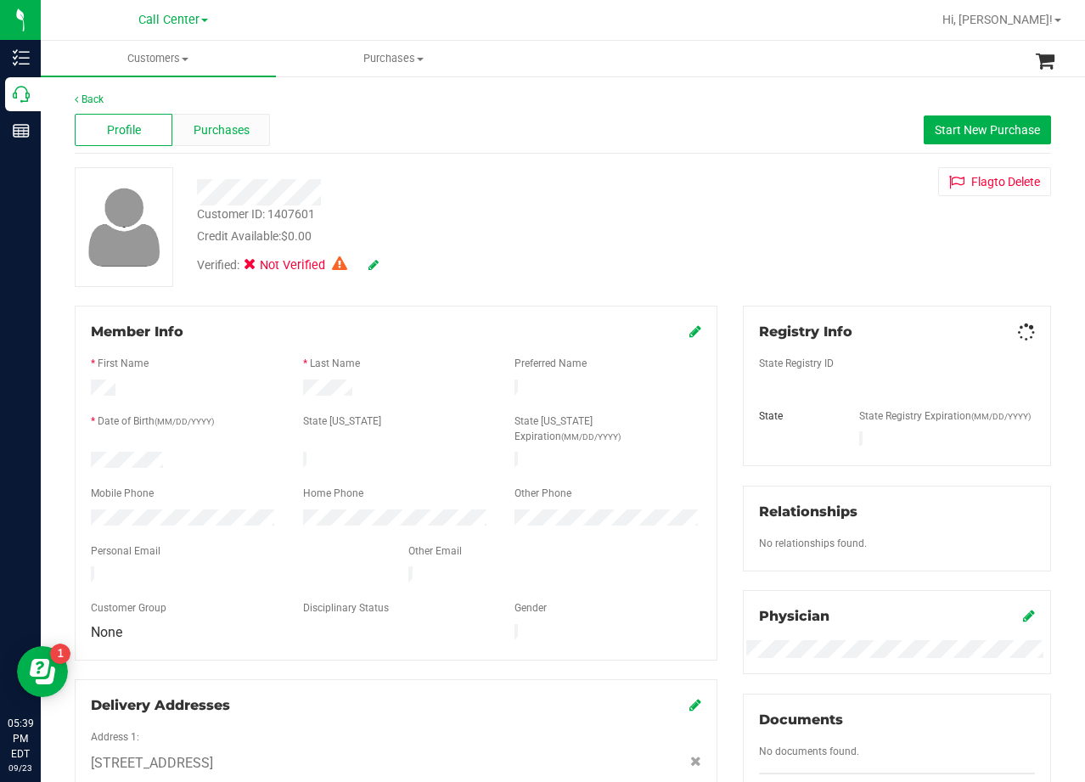
click at [208, 128] on span "Purchases" at bounding box center [222, 130] width 56 height 18
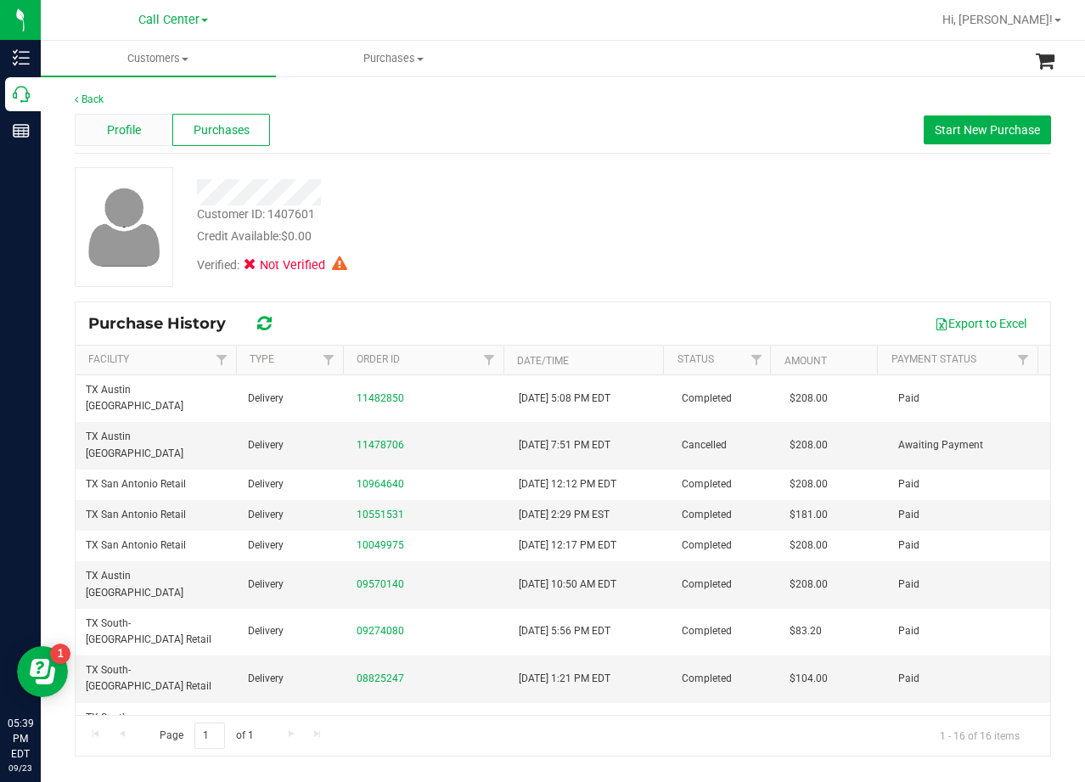
click at [130, 138] on span "Profile" at bounding box center [124, 130] width 34 height 18
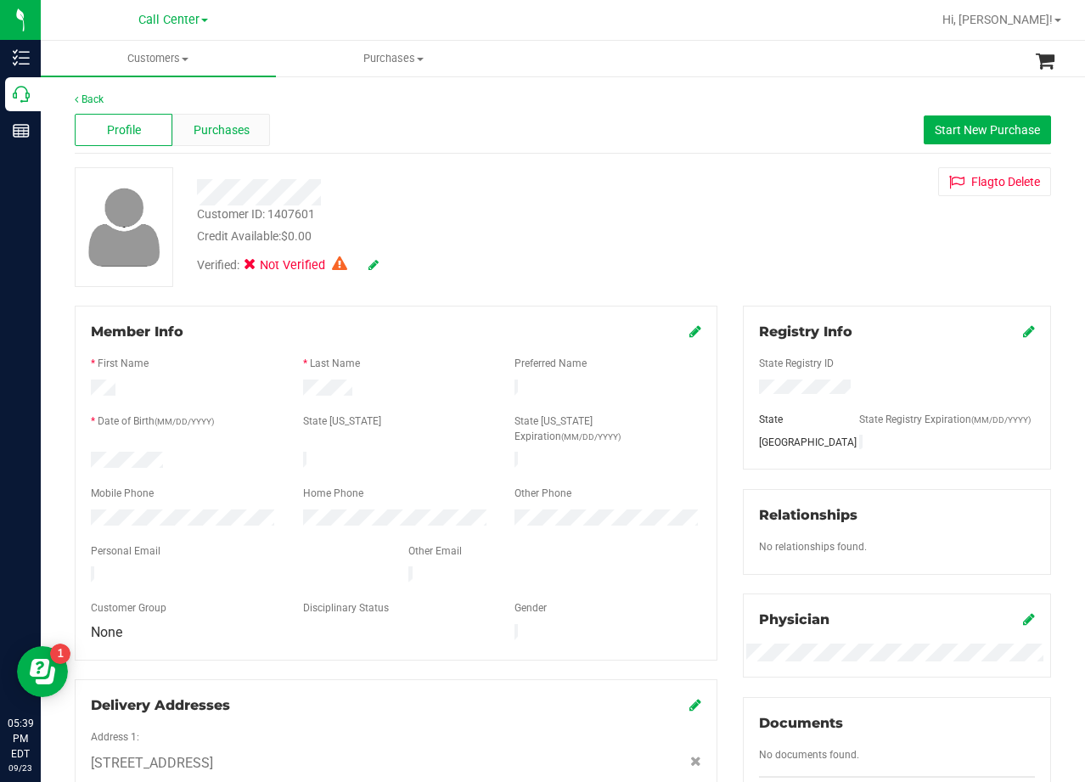
click at [230, 131] on span "Purchases" at bounding box center [222, 130] width 56 height 18
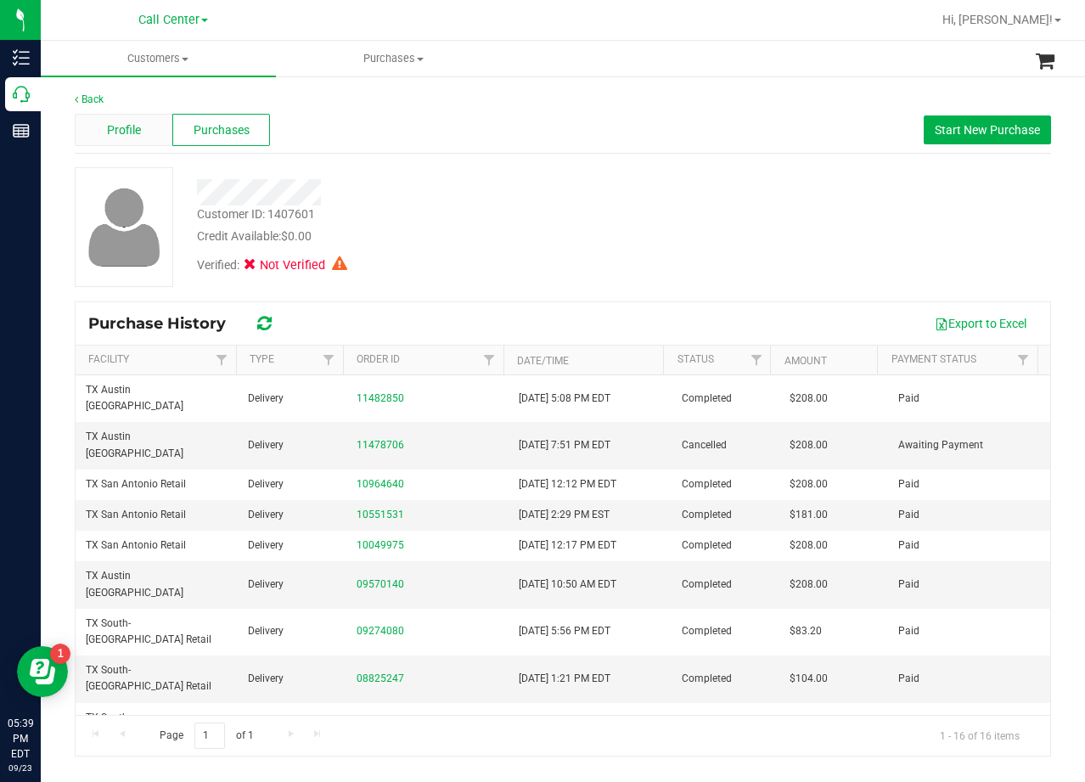
click at [118, 132] on span "Profile" at bounding box center [124, 130] width 34 height 18
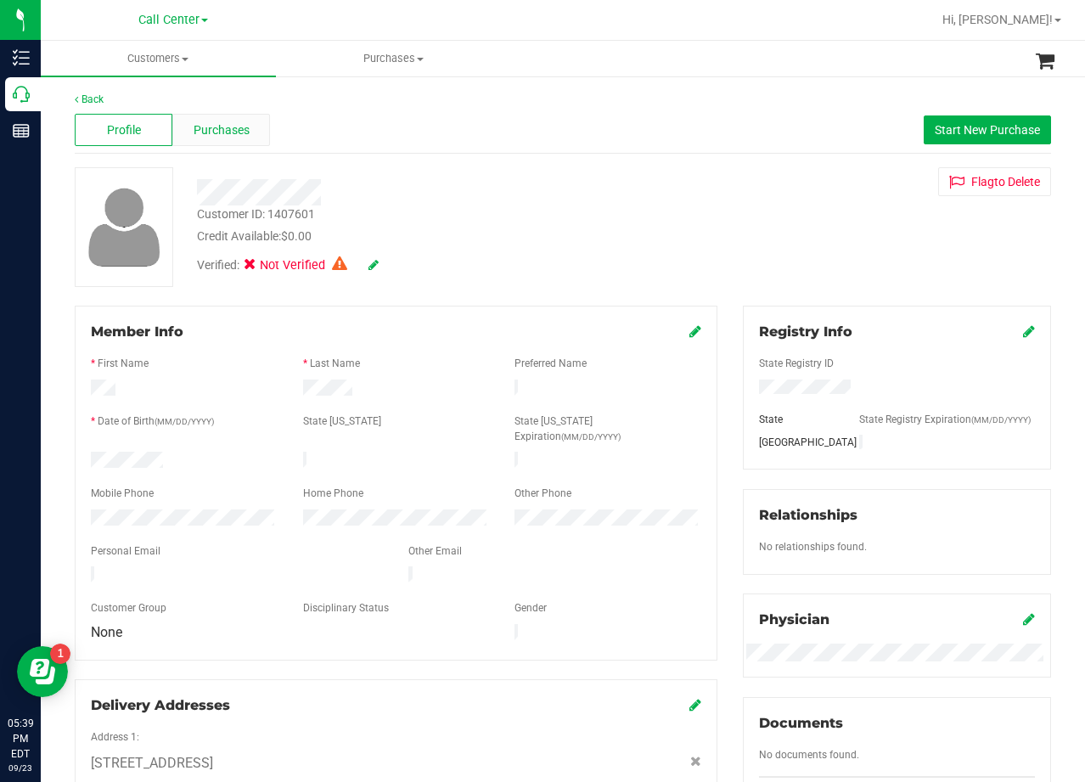
click at [229, 132] on span "Purchases" at bounding box center [222, 130] width 56 height 18
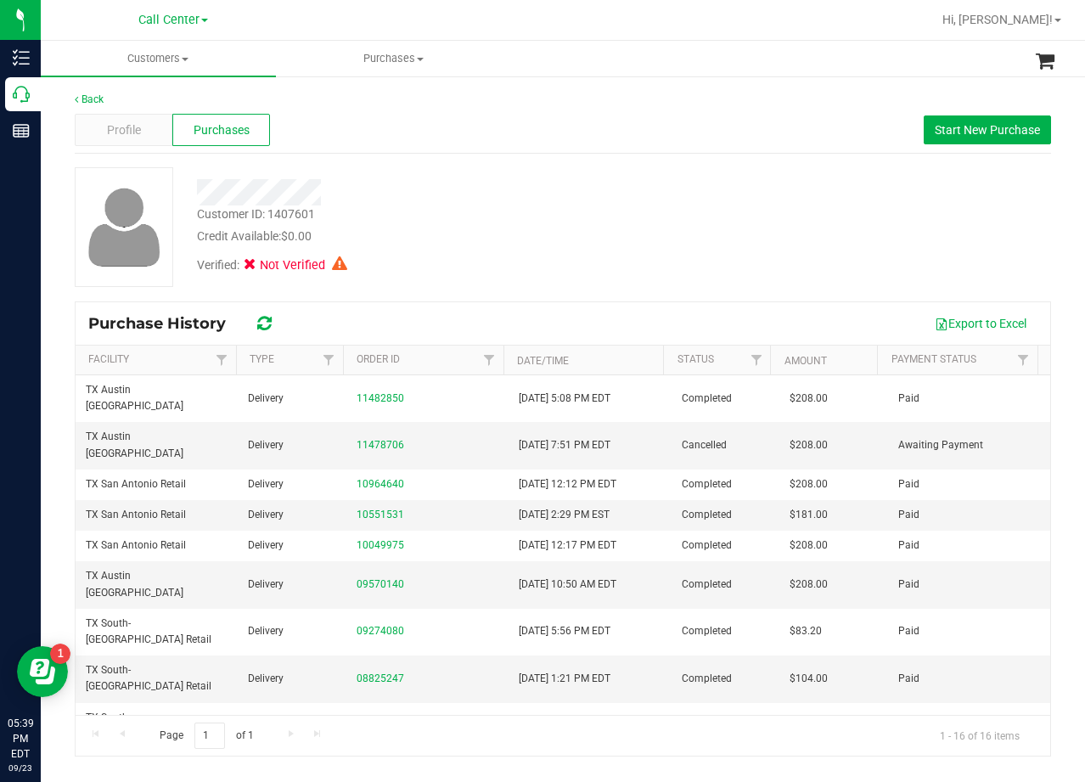
click at [417, 211] on div "Customer ID: 1407601 Credit Available: $0.00" at bounding box center [434, 225] width 501 height 40
click at [107, 116] on div "Profile" at bounding box center [124, 130] width 98 height 32
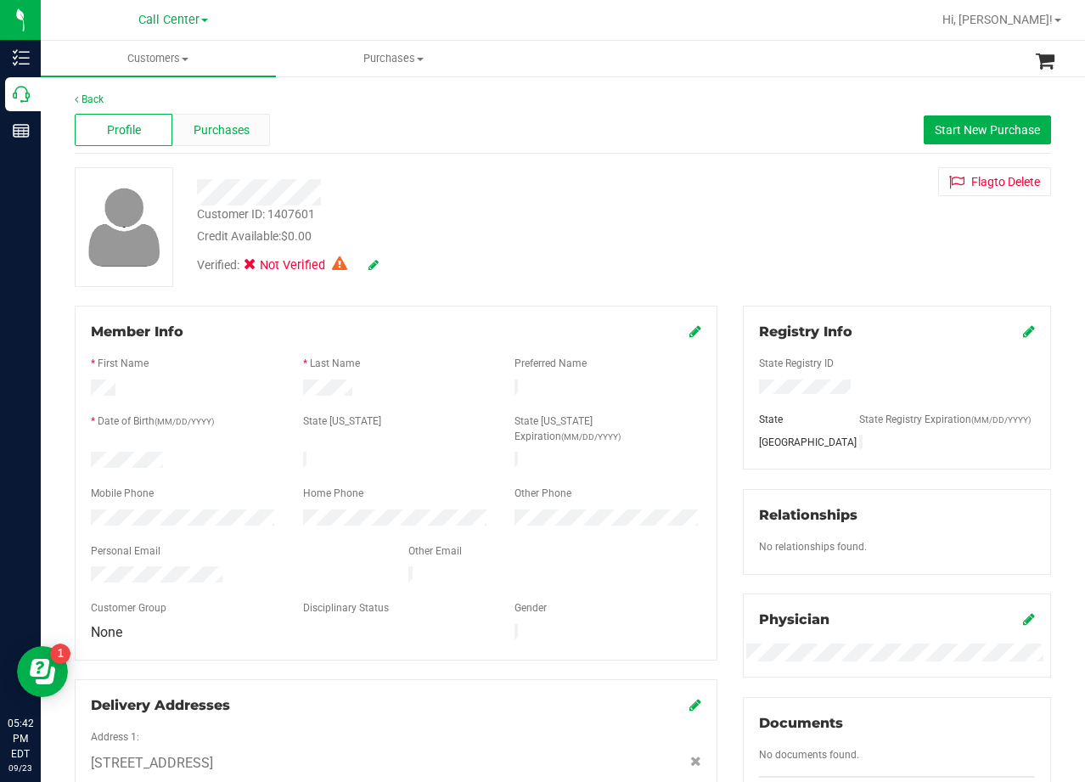
click at [222, 130] on span "Purchases" at bounding box center [222, 130] width 56 height 18
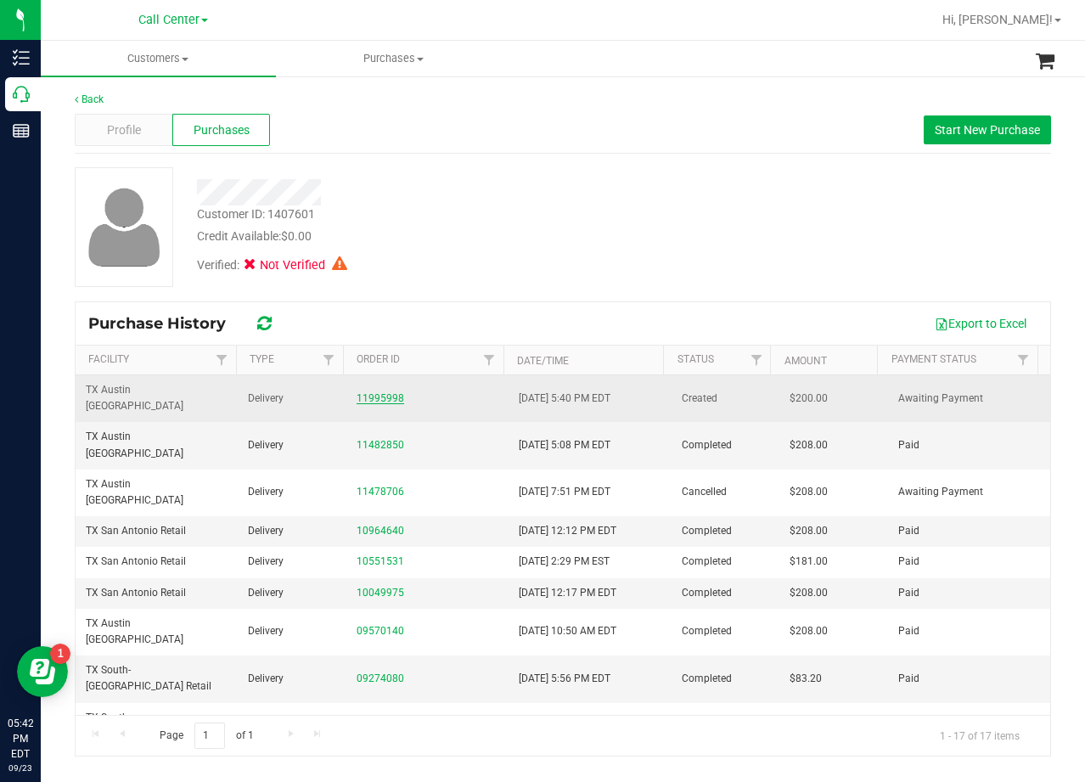
click at [375, 392] on link "11995998" at bounding box center [381, 398] width 48 height 12
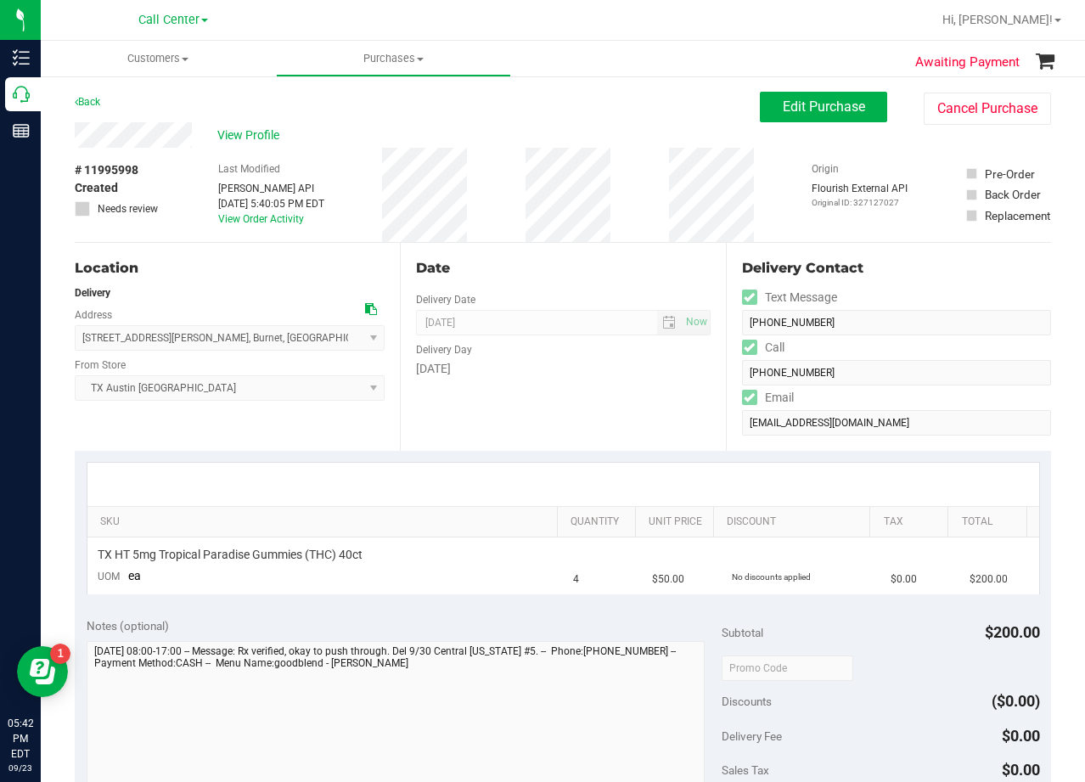
click at [649, 245] on div "Date Delivery Date 09/30/2025 Now 09/30/2025 06:00 PM Now Delivery Day Tuesday" at bounding box center [562, 347] width 325 height 208
click at [791, 117] on button "Edit Purchase" at bounding box center [823, 107] width 127 height 31
click at [601, 145] on div "View Profile" at bounding box center [417, 134] width 685 height 25
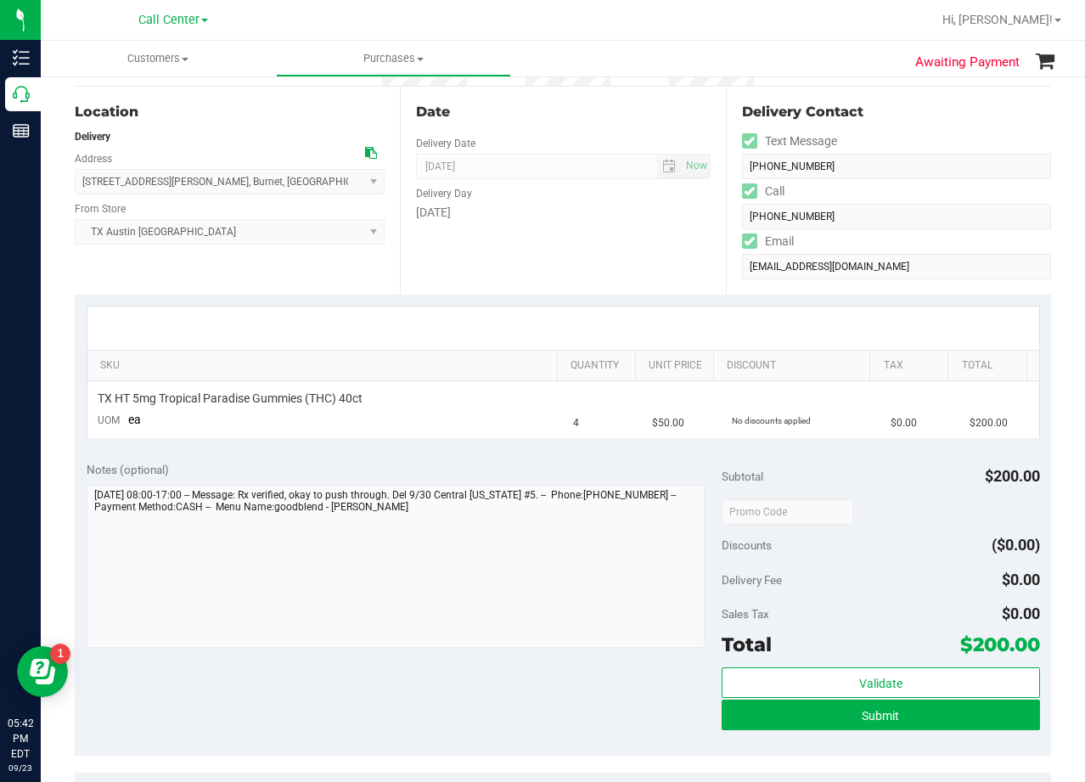
scroll to position [170, 0]
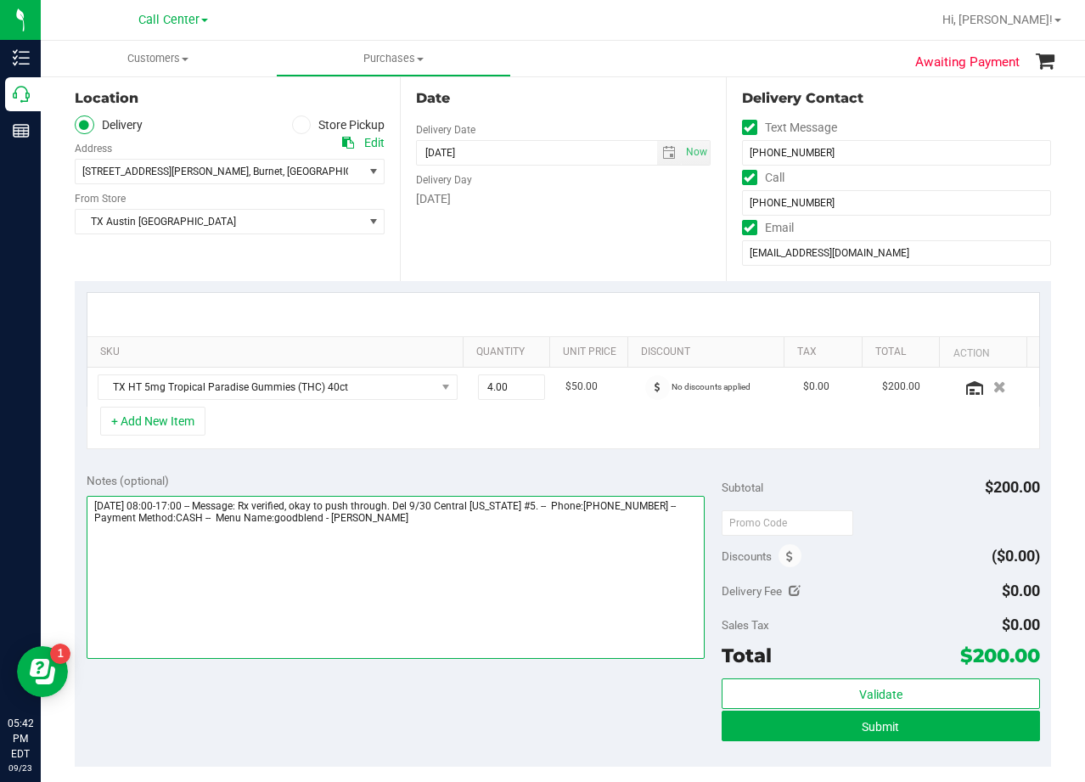
drag, startPoint x: 571, startPoint y: 505, endPoint x: 456, endPoint y: 509, distance: 115.5
click at [456, 509] on textarea at bounding box center [396, 577] width 619 height 163
click at [452, 528] on textarea at bounding box center [396, 577] width 619 height 163
paste textarea "Del 9/30 Central Texas #5"
click at [189, 543] on textarea at bounding box center [396, 577] width 619 height 163
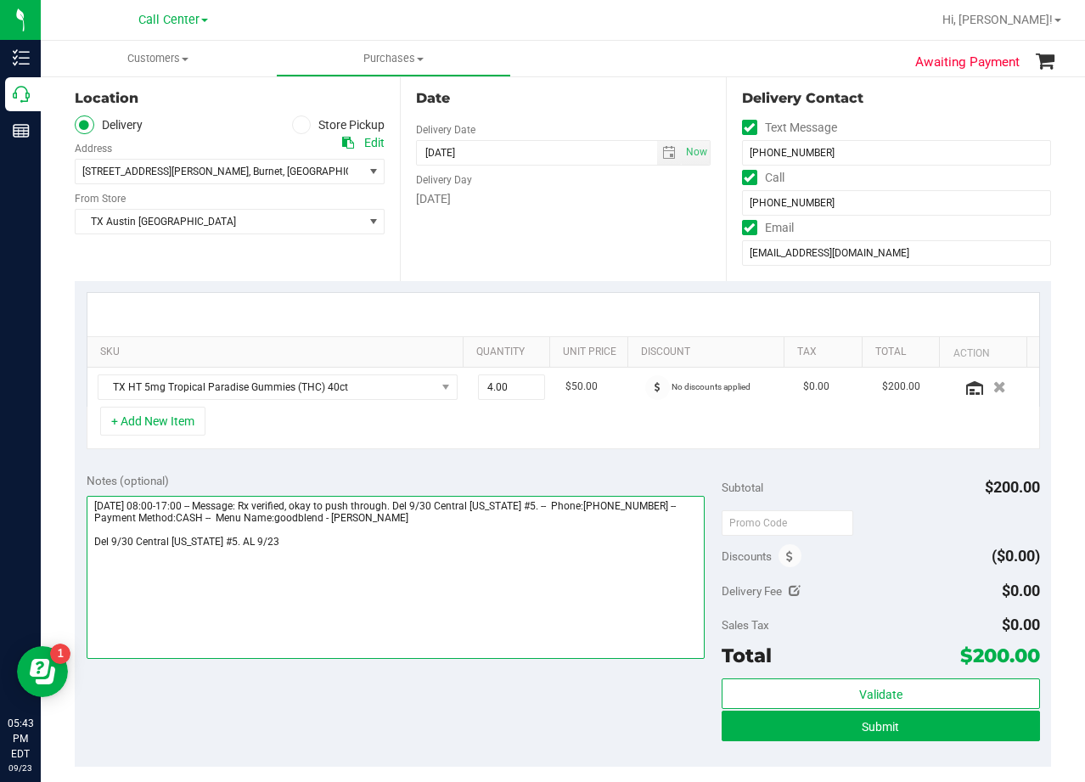
click at [188, 543] on textarea at bounding box center [396, 577] width 619 height 163
type textarea "Tuesday 09/30/2025 08:00-17:00 -- Message: Rx verified, okay to push through. D…"
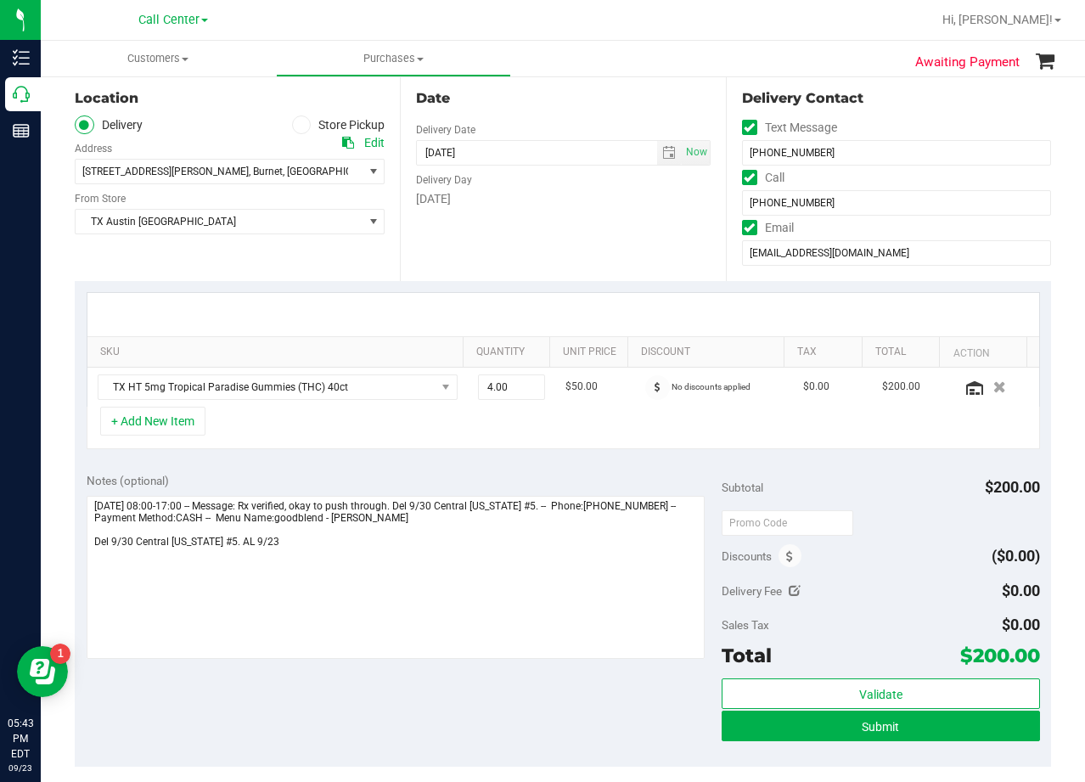
click at [616, 475] on div "Notes (optional)" at bounding box center [405, 480] width 636 height 17
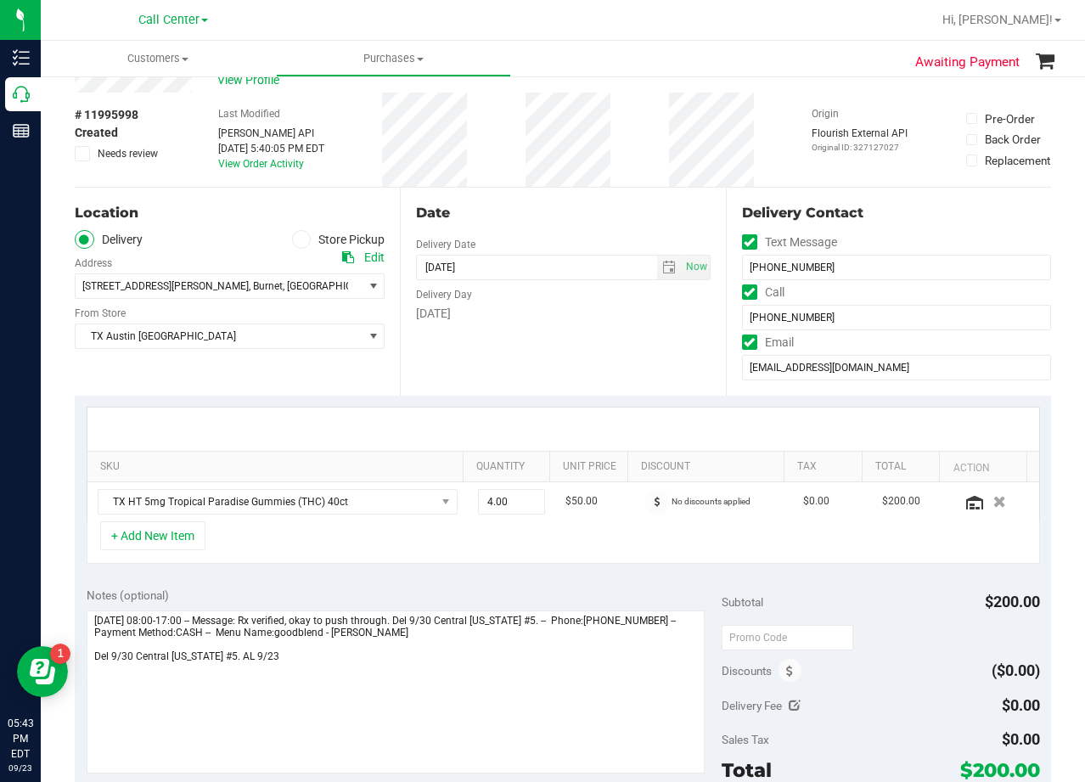
scroll to position [85, 0]
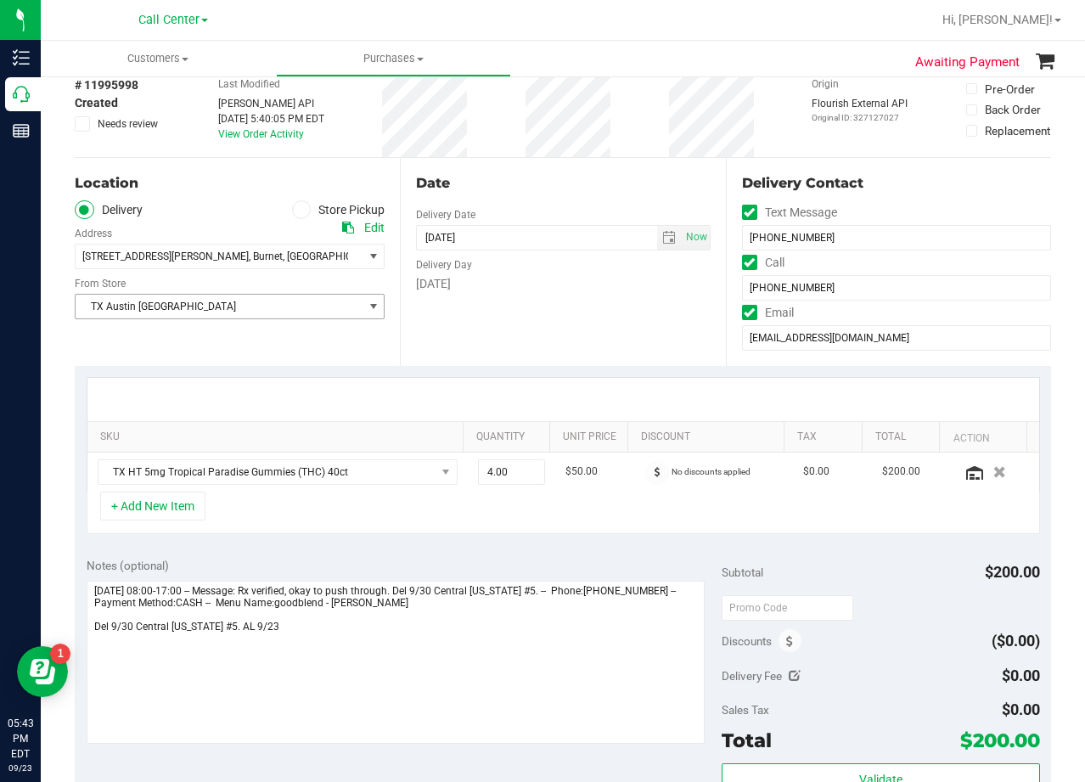
click at [293, 308] on span "TX Austin [GEOGRAPHIC_DATA]" at bounding box center [219, 307] width 287 height 24
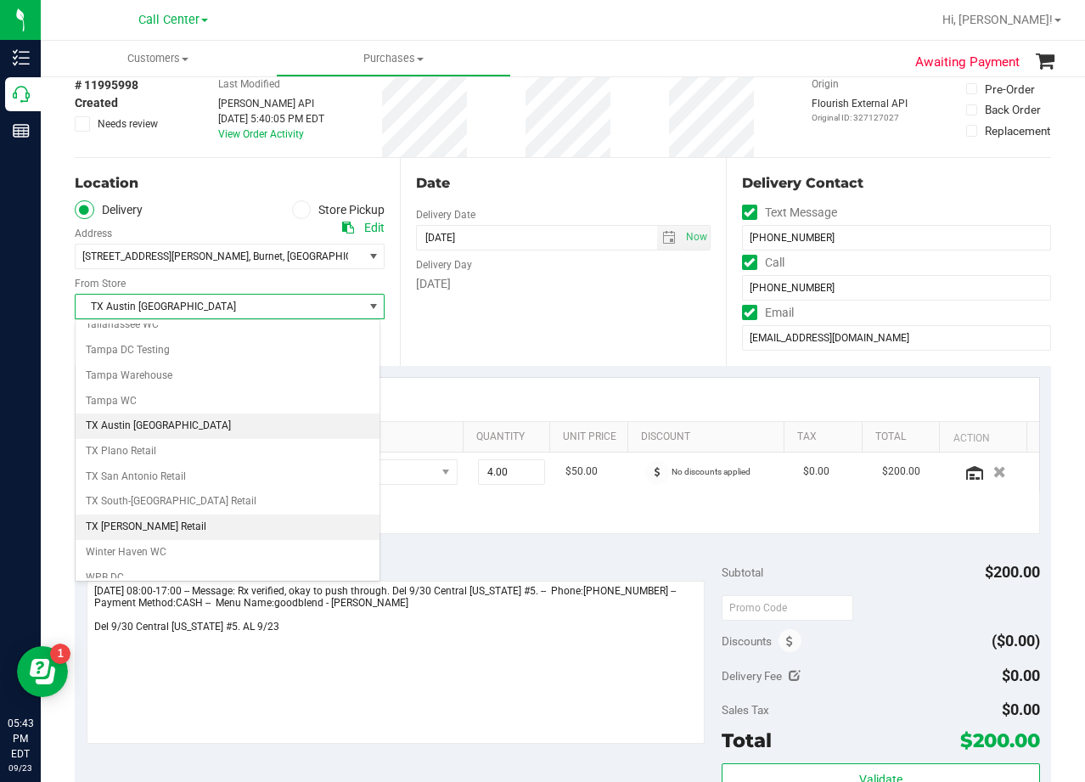
scroll to position [1228, 0]
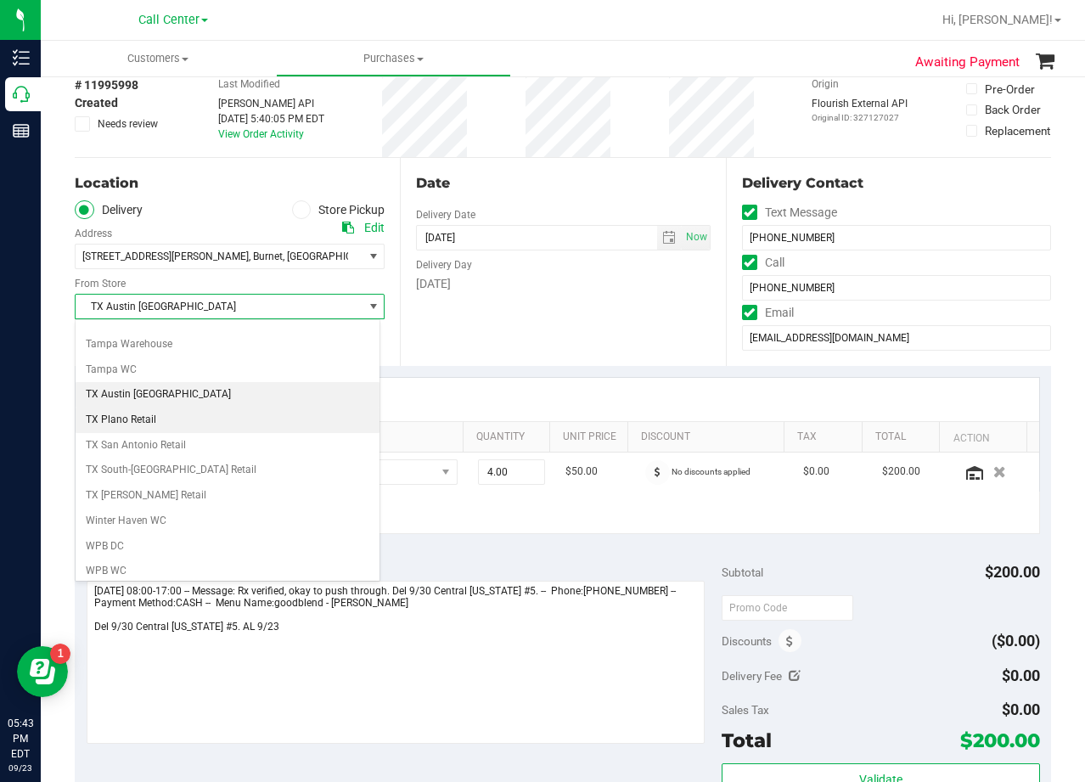
click at [158, 419] on li "TX Plano Retail" at bounding box center [228, 420] width 304 height 25
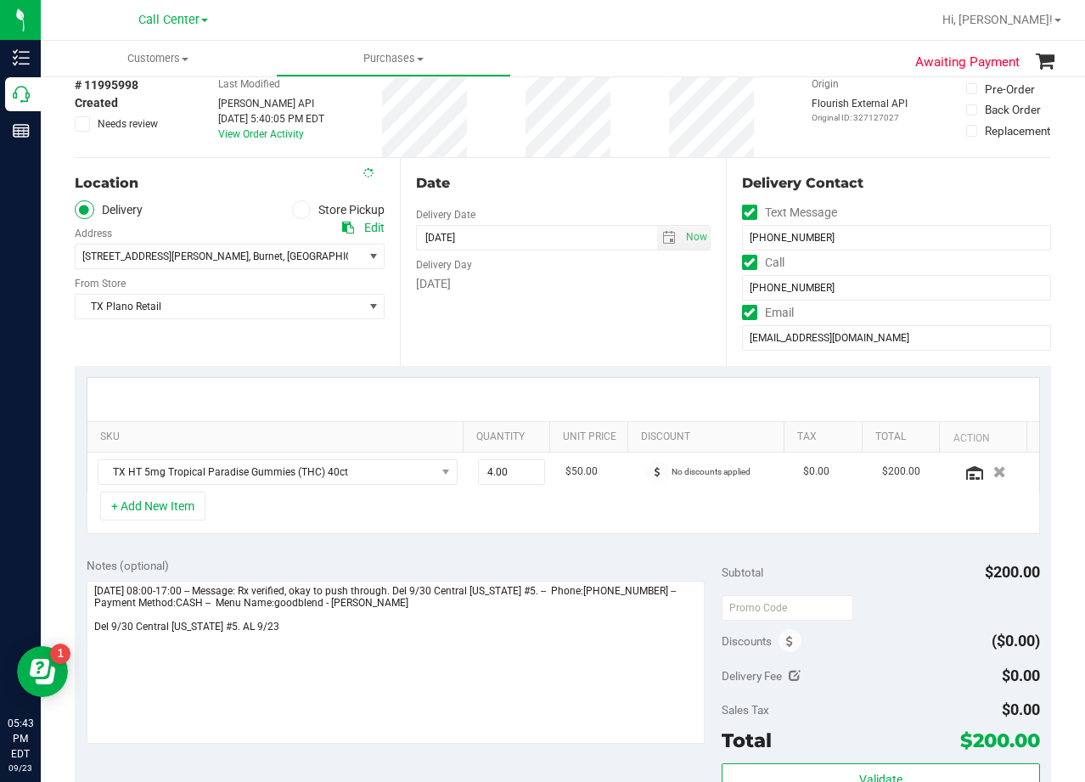
click at [603, 312] on div "Date Delivery Date 09/30/2025 Now 09/30/2025 06:00 PM Now Delivery Day Tuesday" at bounding box center [562, 262] width 325 height 208
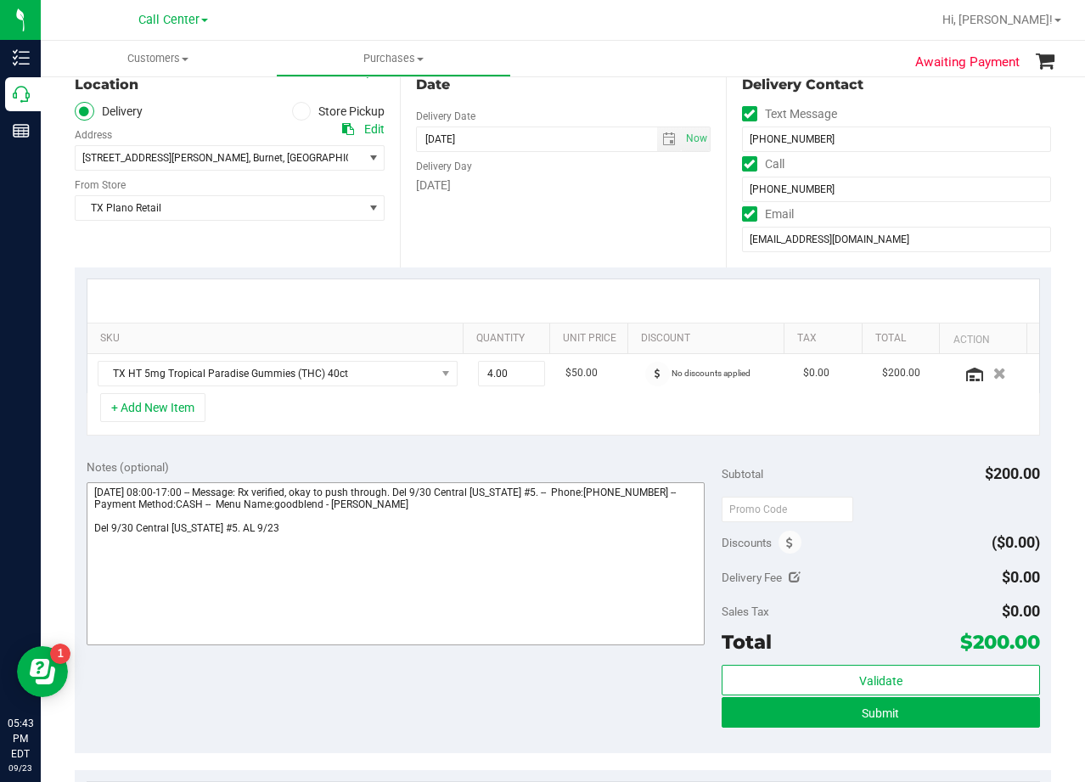
scroll to position [255, 0]
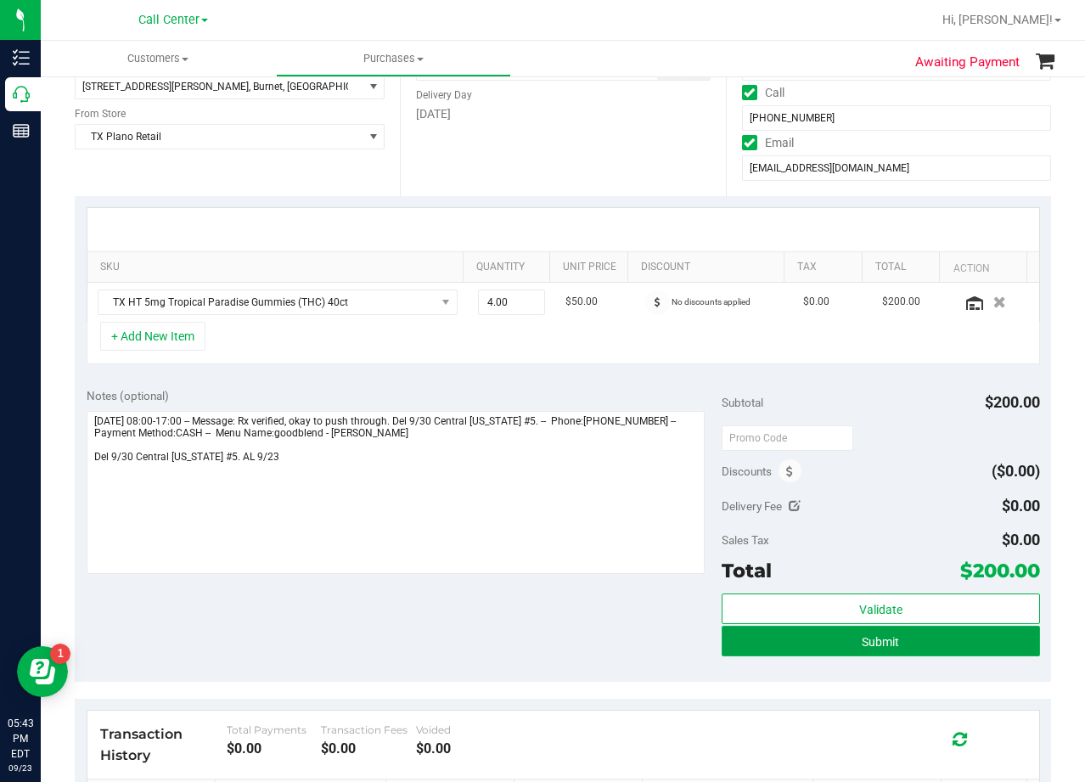
click at [730, 654] on button "Submit" at bounding box center [881, 641] width 318 height 31
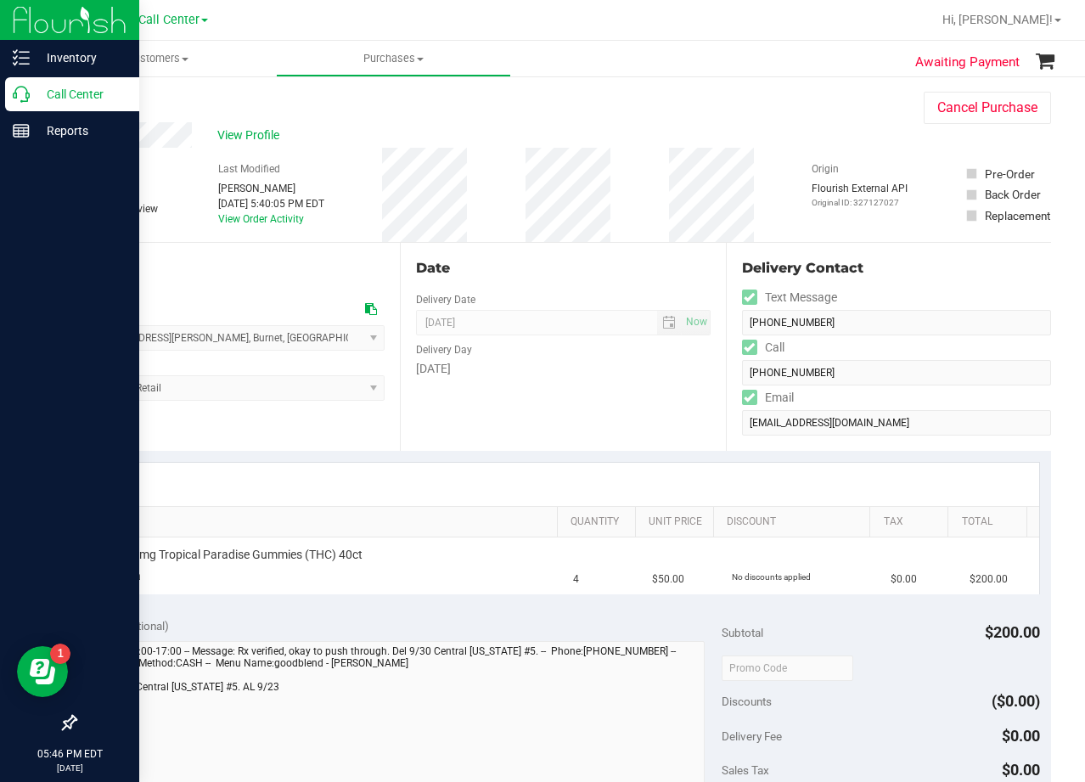
click at [36, 93] on p "Call Center" at bounding box center [81, 94] width 102 height 20
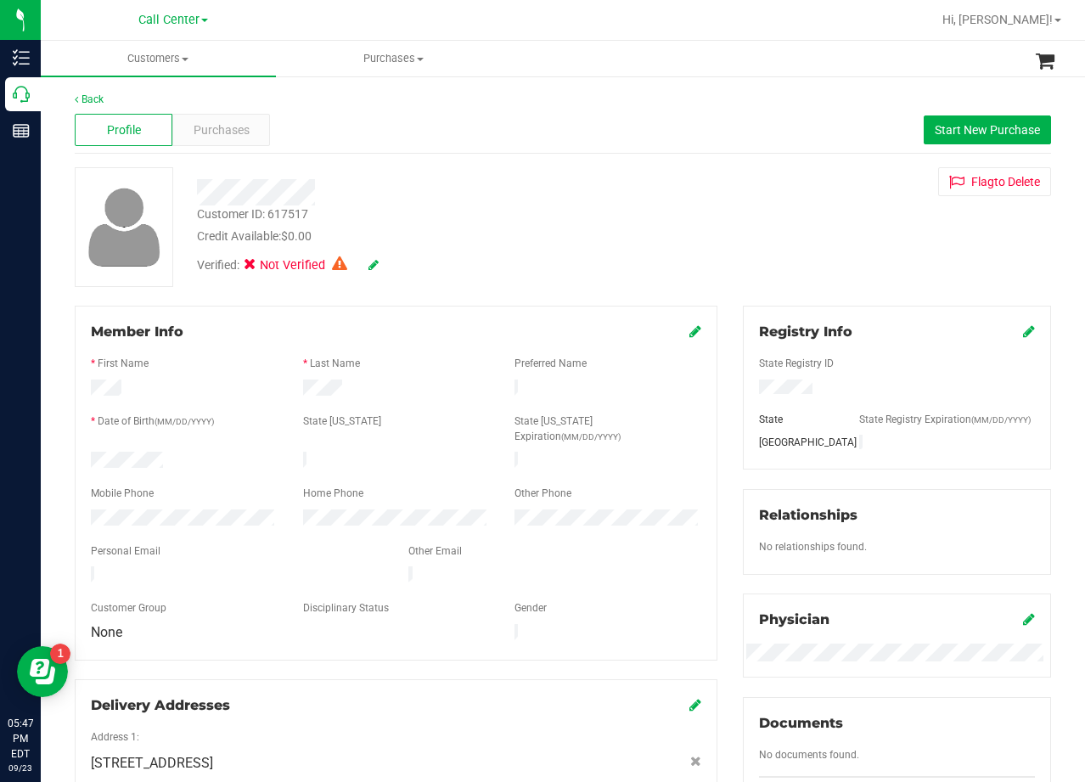
click at [647, 207] on div "Customer ID: 617517 Credit Available: $0.00" at bounding box center [434, 225] width 501 height 40
click at [609, 194] on div at bounding box center [434, 192] width 501 height 26
click at [1023, 335] on icon at bounding box center [1029, 331] width 12 height 14
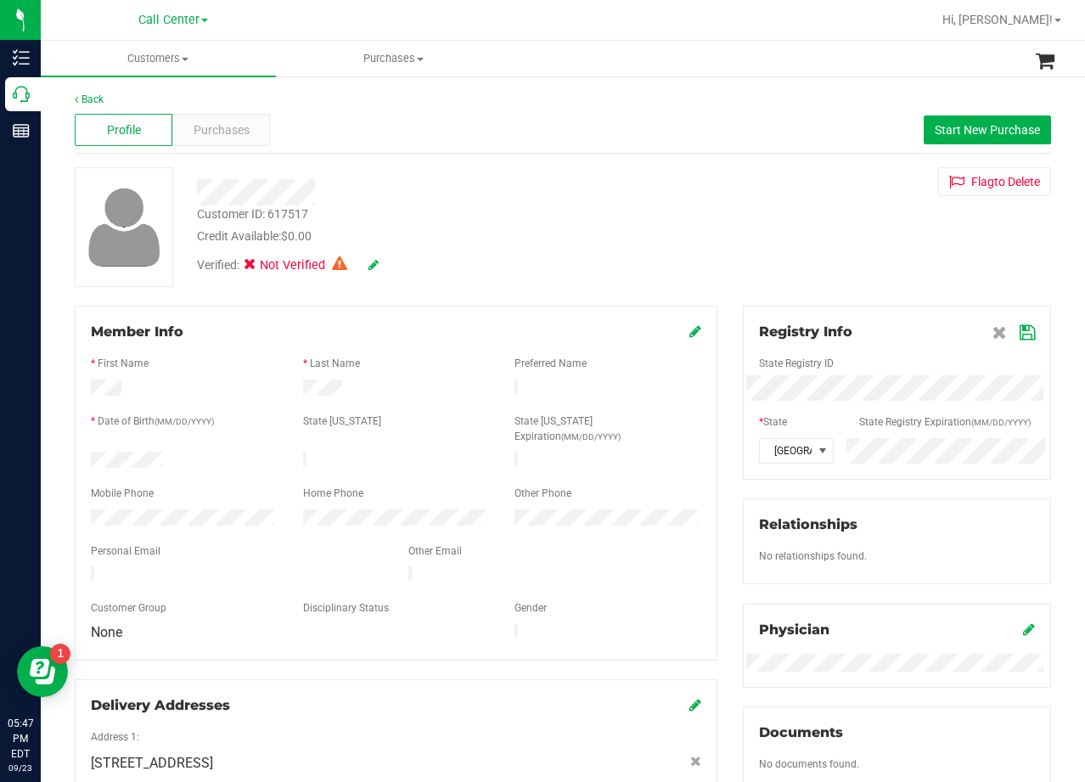
drag, startPoint x: 1017, startPoint y: 332, endPoint x: 980, endPoint y: 321, distance: 39.0
click at [1020, 332] on icon at bounding box center [1027, 333] width 15 height 14
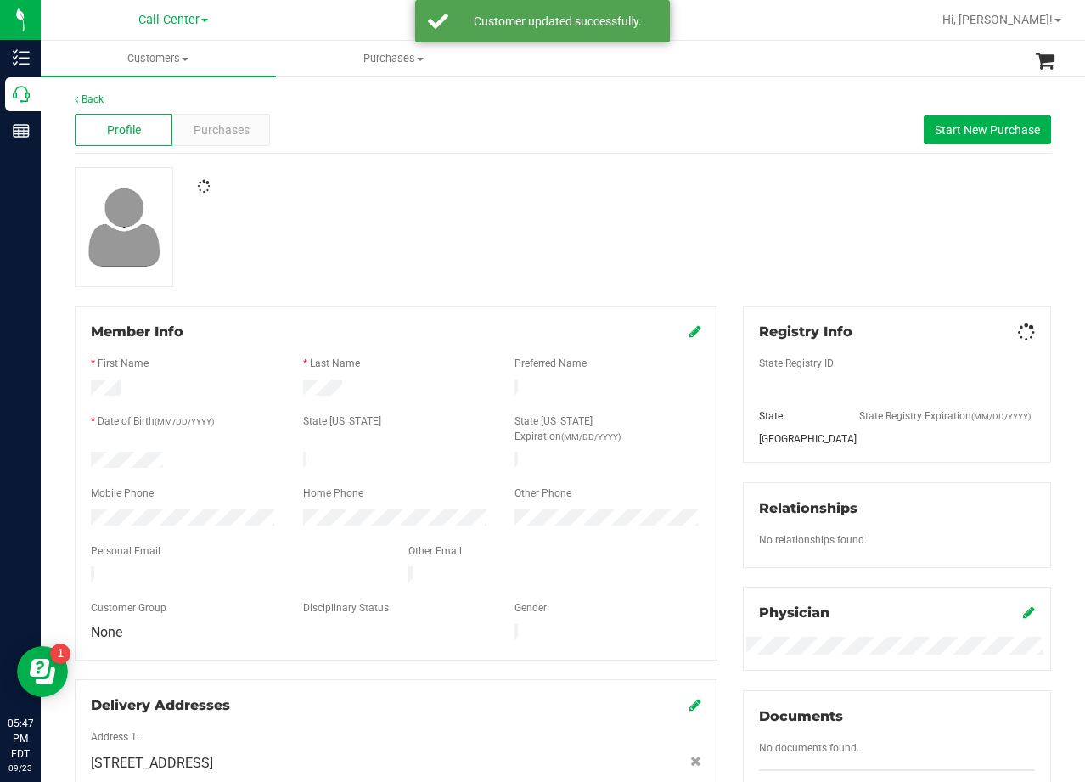
click at [727, 235] on div at bounding box center [563, 227] width 1002 height 120
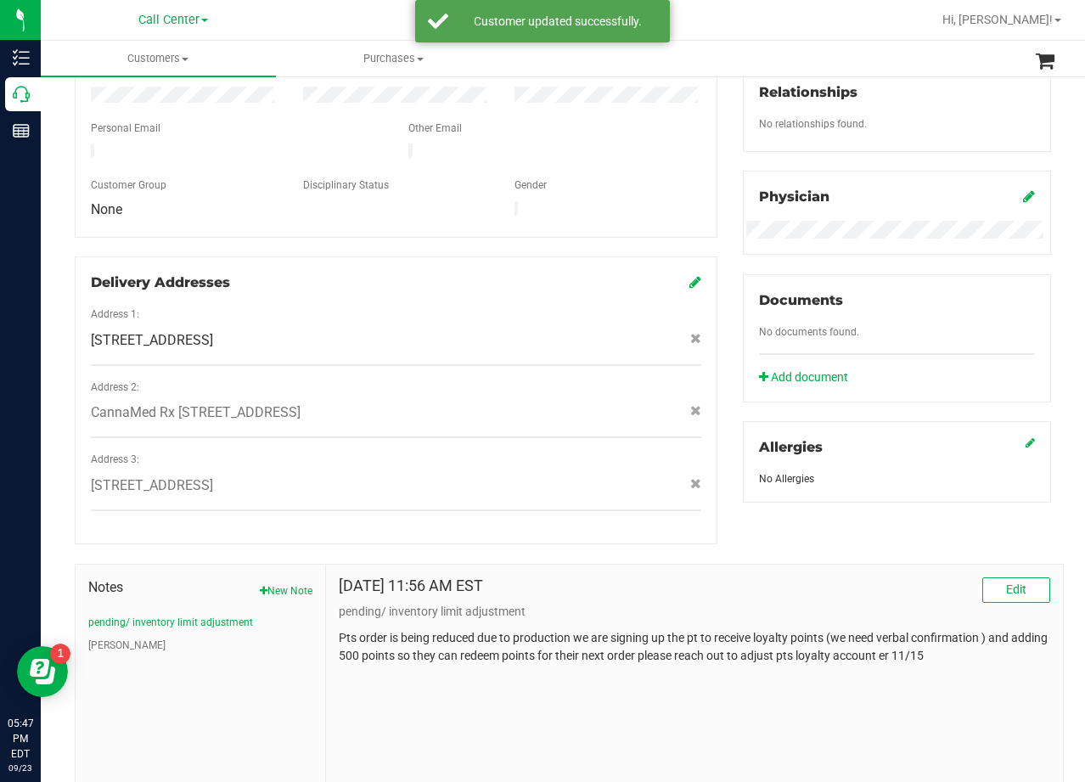
scroll to position [425, 0]
click at [690, 576] on div "Nov 15, 2022 11:56 AM EST Edit" at bounding box center [695, 588] width 712 height 25
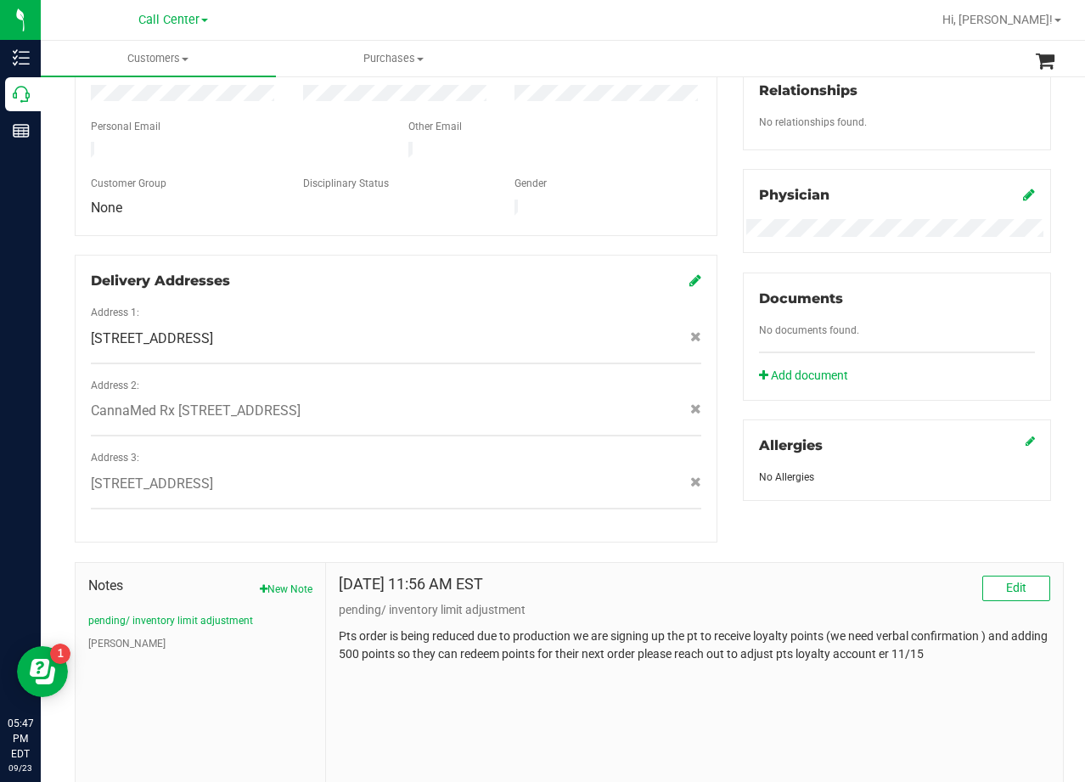
scroll to position [0, 0]
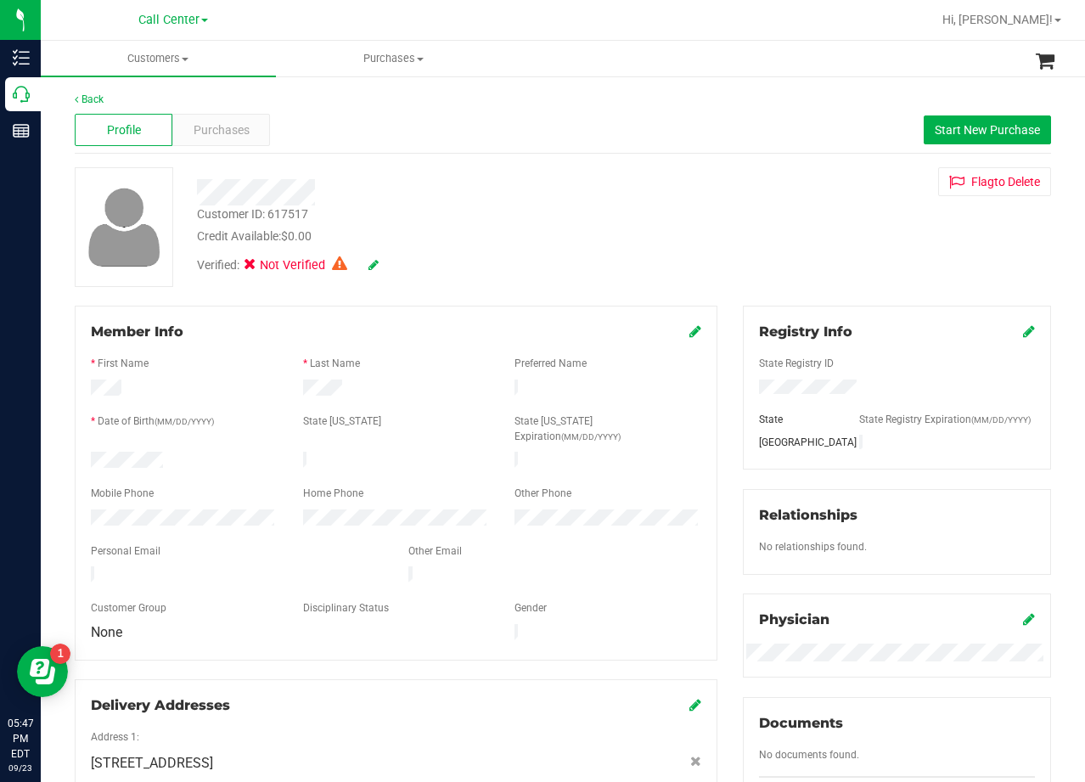
drag, startPoint x: 418, startPoint y: 228, endPoint x: 400, endPoint y: 223, distance: 18.3
click at [415, 228] on div "Credit Available: $0.00" at bounding box center [434, 237] width 475 height 18
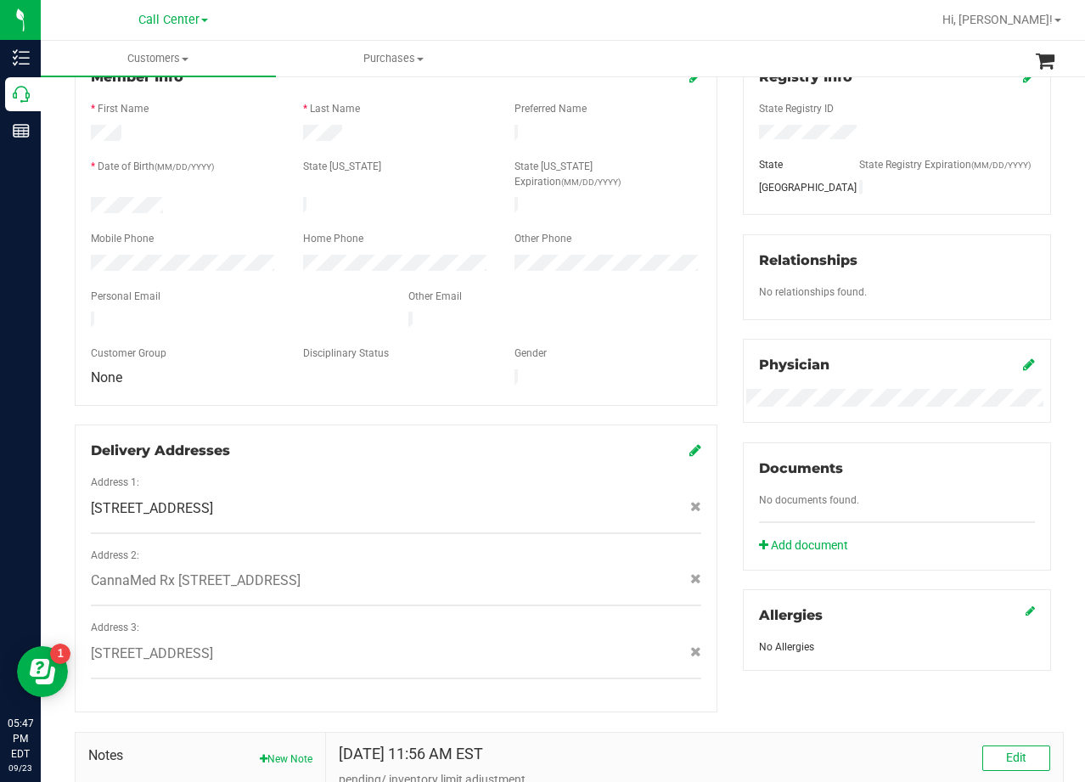
click at [718, 310] on div "Member Info * First Name * Last Name Preferred Name * Date of Birth (MM/DD/YYYY…" at bounding box center [396, 381] width 668 height 661
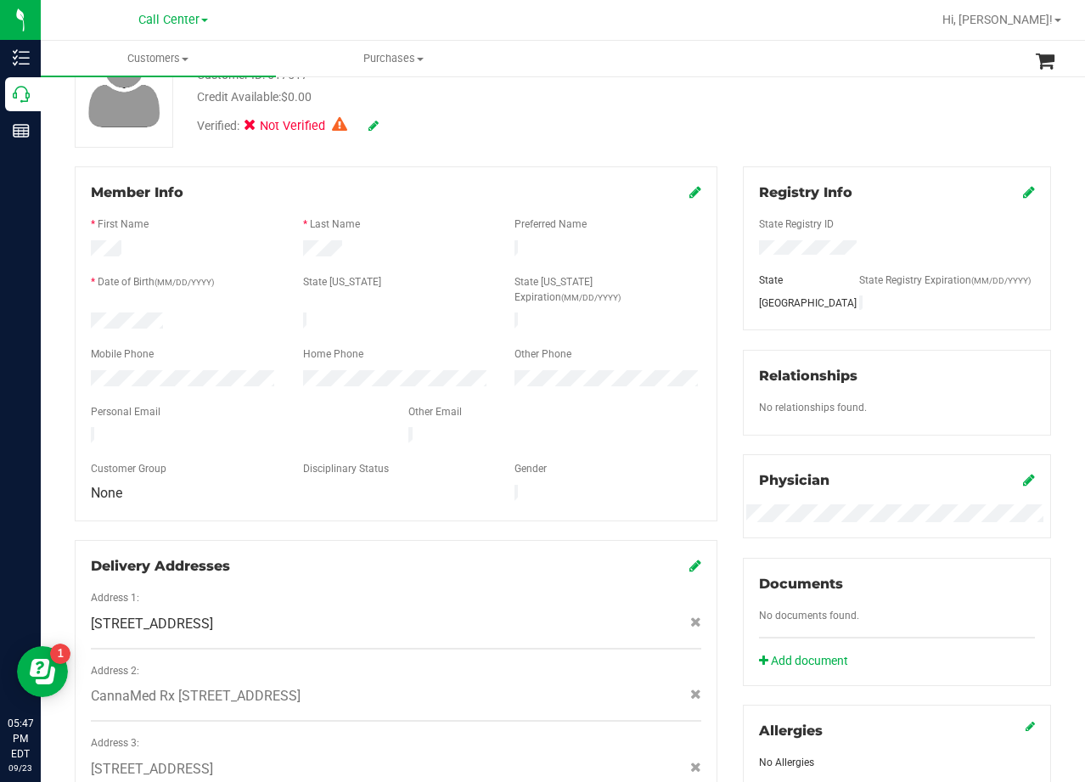
scroll to position [0, 0]
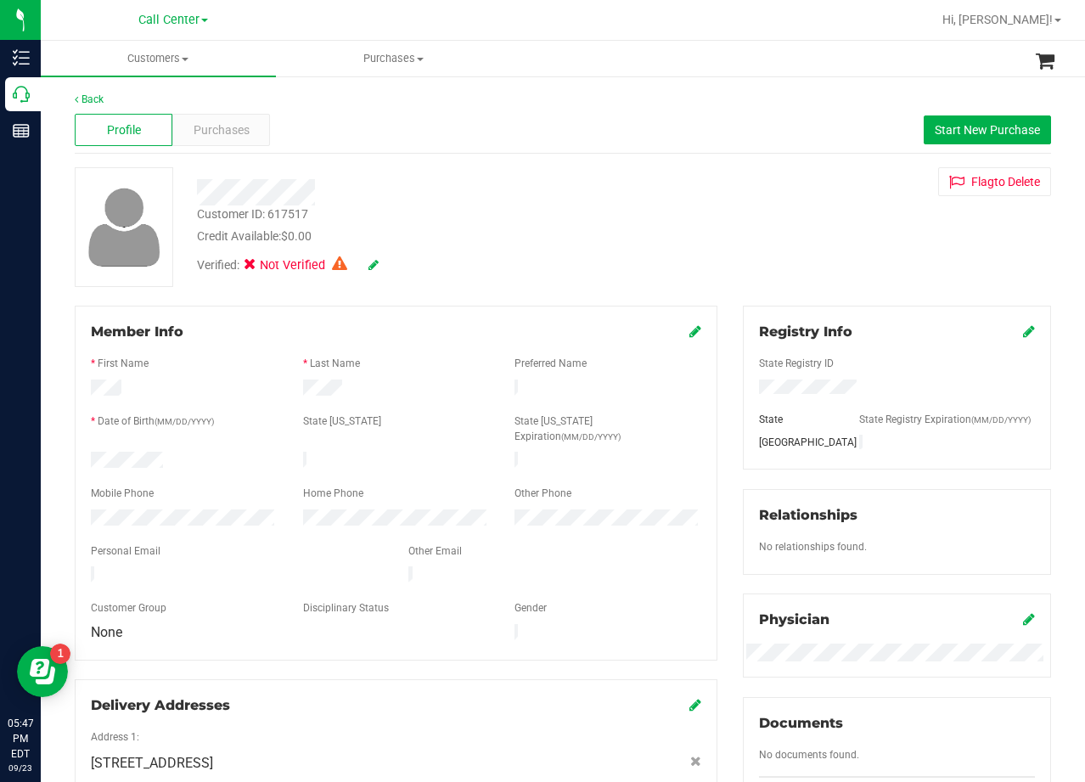
click at [1023, 616] on icon at bounding box center [1029, 619] width 12 height 14
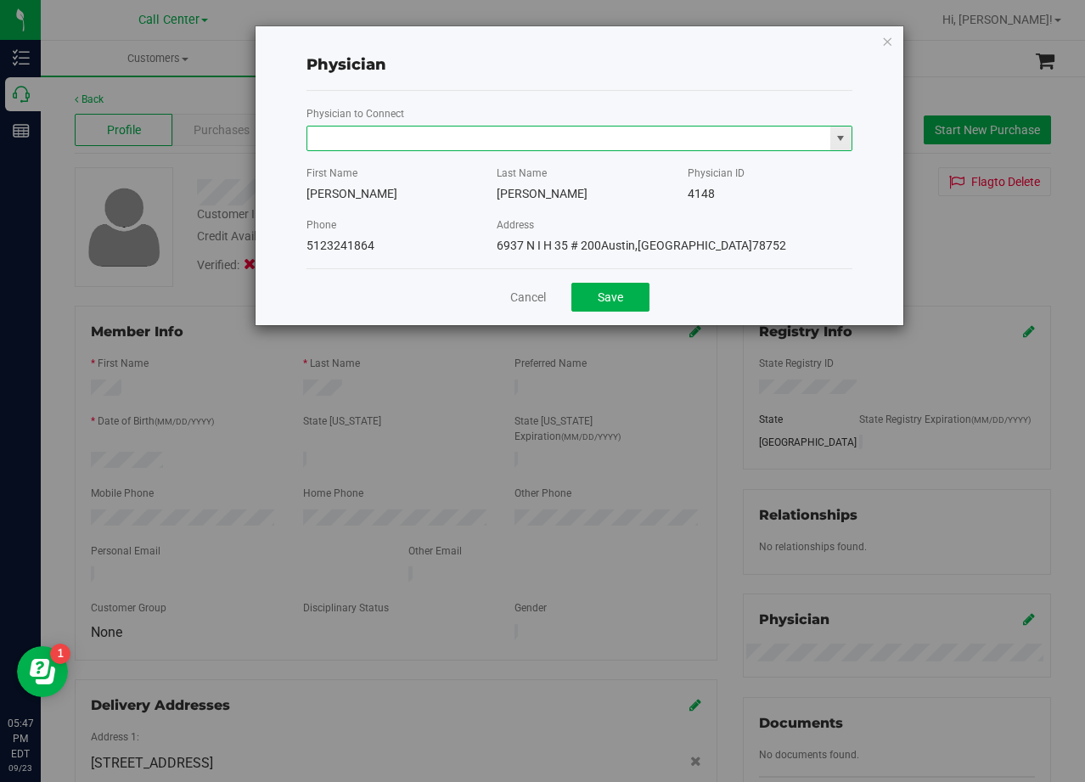
click at [534, 132] on input "text" at bounding box center [568, 139] width 523 height 24
click at [479, 177] on li "KELLEY MOON" at bounding box center [579, 167] width 544 height 25
type input "KELLEY MOON"
click at [592, 301] on button "Save" at bounding box center [610, 297] width 78 height 29
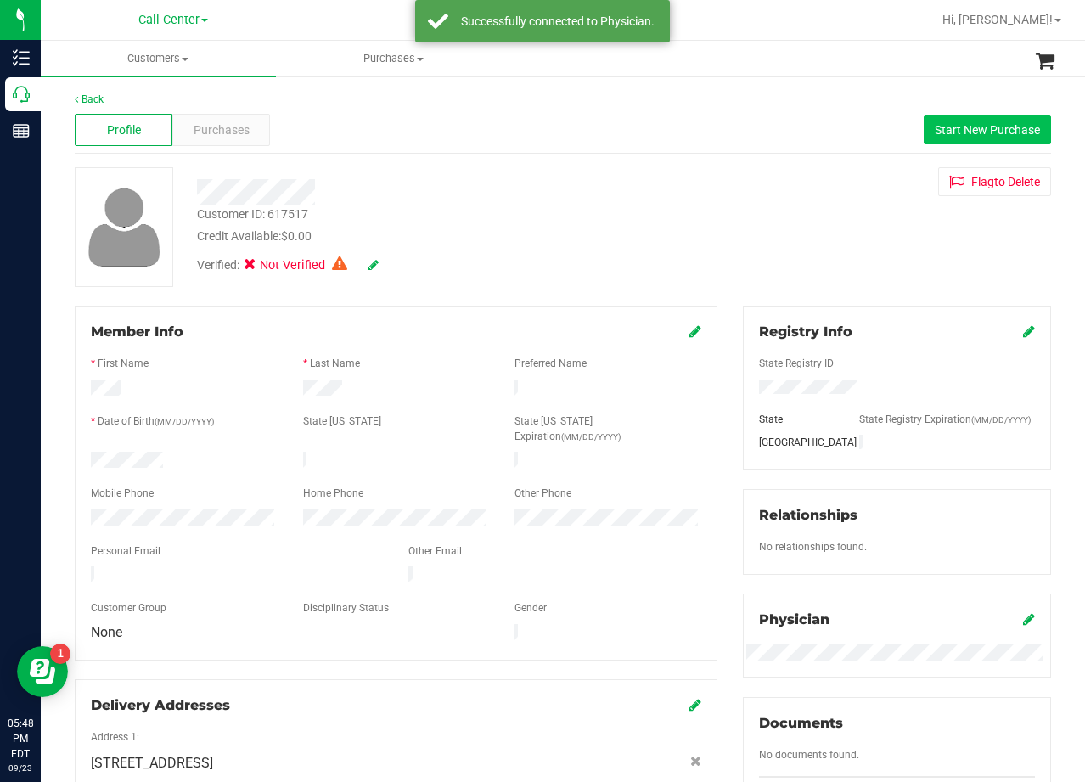
drag, startPoint x: 893, startPoint y: 124, endPoint x: 924, endPoint y: 131, distance: 31.3
click at [894, 124] on div "Profile Purchases Start New Purchase" at bounding box center [563, 130] width 976 height 47
click at [935, 131] on span "Start New Purchase" at bounding box center [987, 130] width 105 height 14
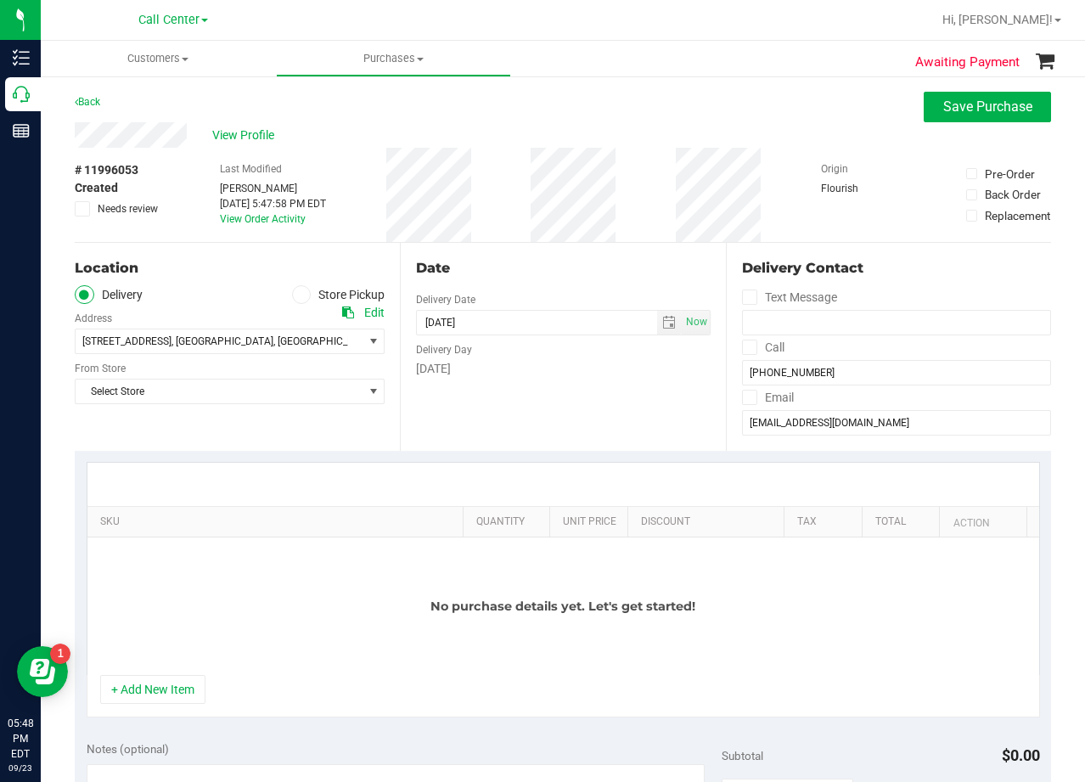
click at [656, 245] on div "Date Delivery Date 09/23/2025 Now 09/23/2025 05:48 PM Now Delivery Day Tuesday" at bounding box center [562, 347] width 325 height 208
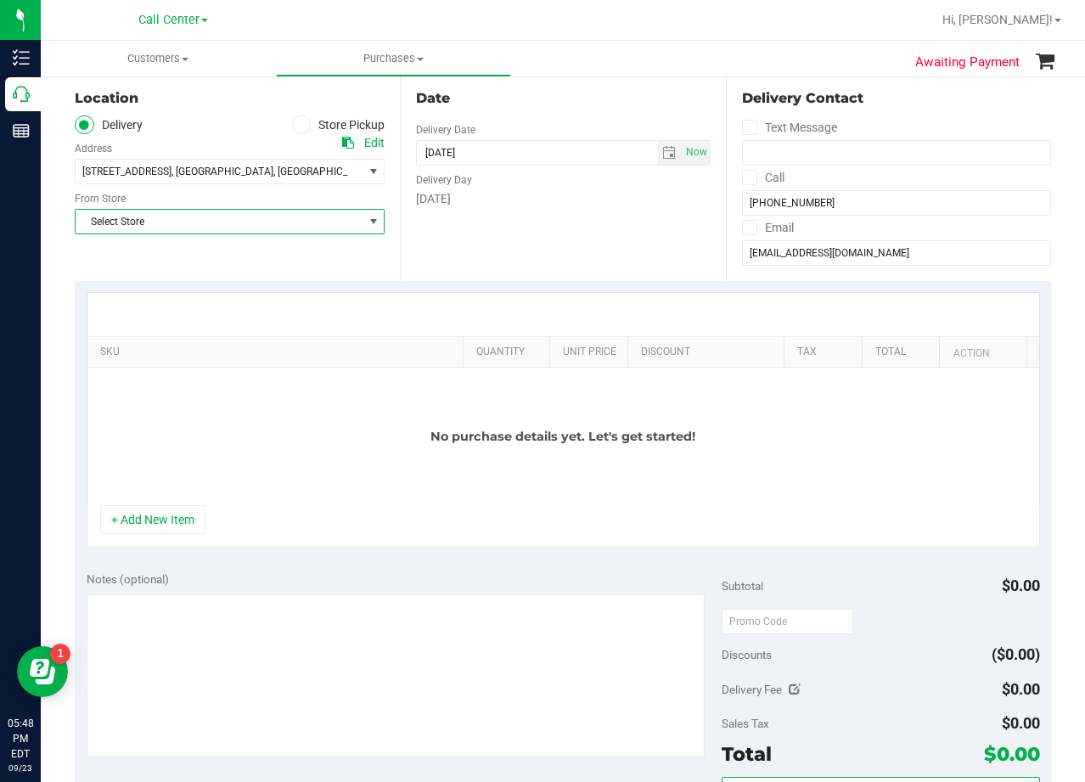
click at [284, 215] on span "Select Store" at bounding box center [219, 222] width 287 height 24
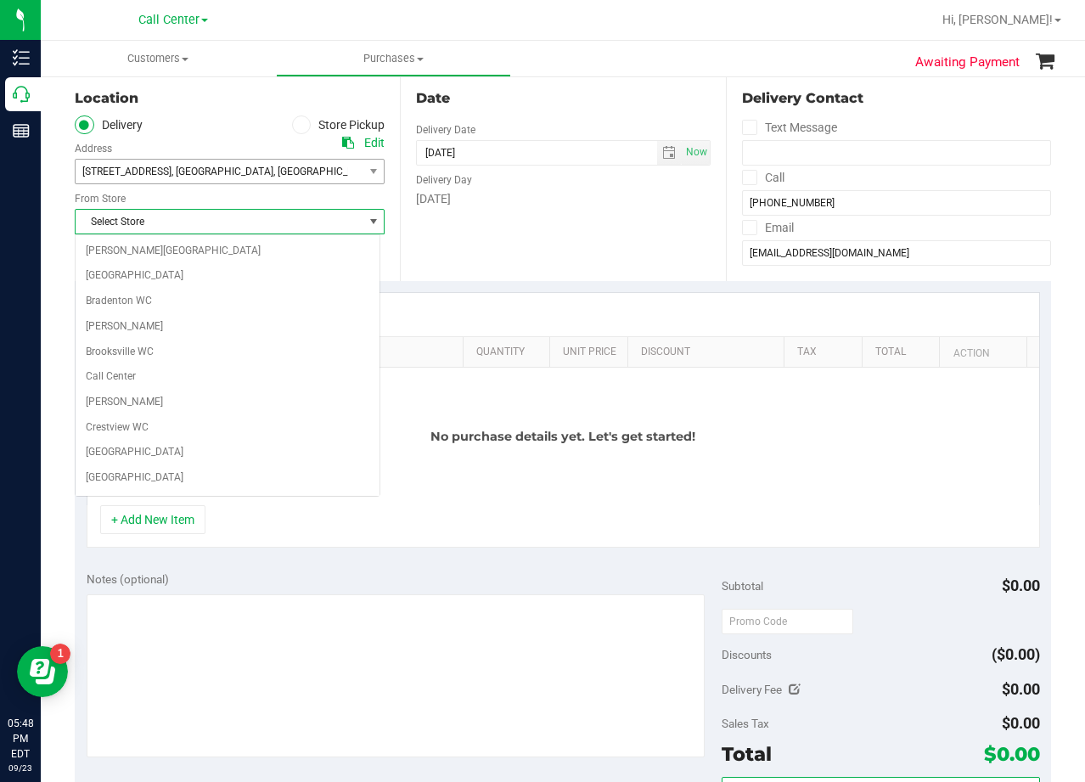
click at [272, 174] on span "2901 Fourth St , Longview , TX 75605" at bounding box center [212, 172] width 273 height 24
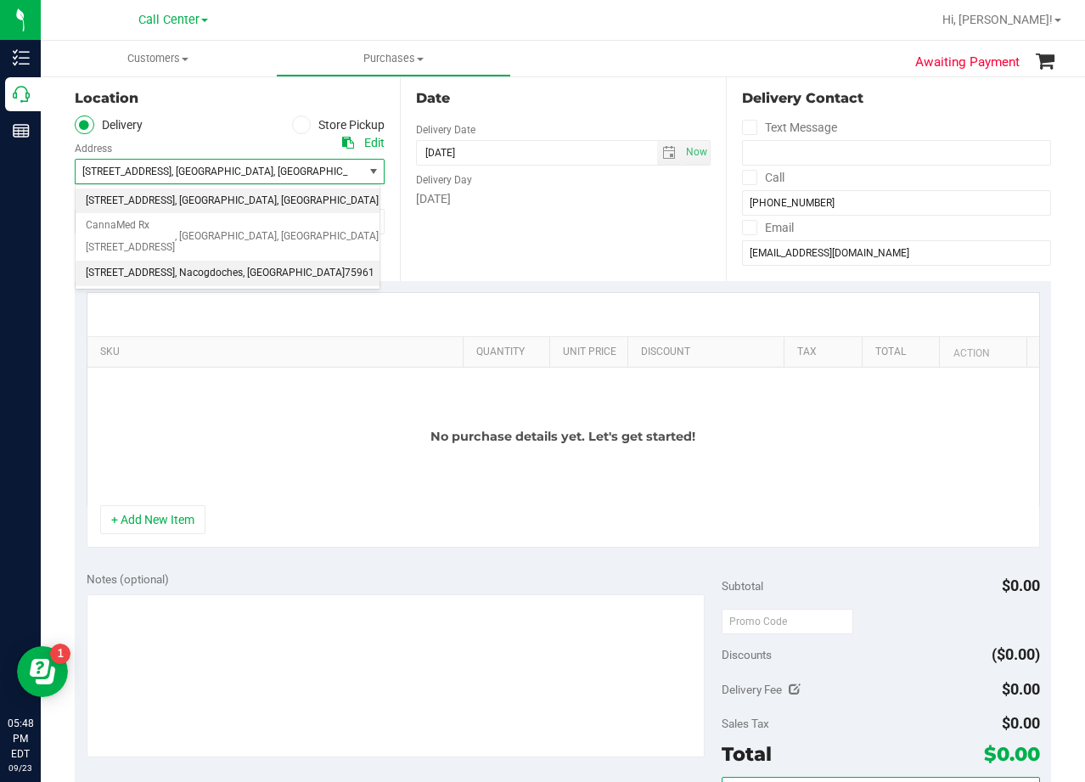
click at [228, 262] on span ", Nacogdoches" at bounding box center [209, 273] width 68 height 22
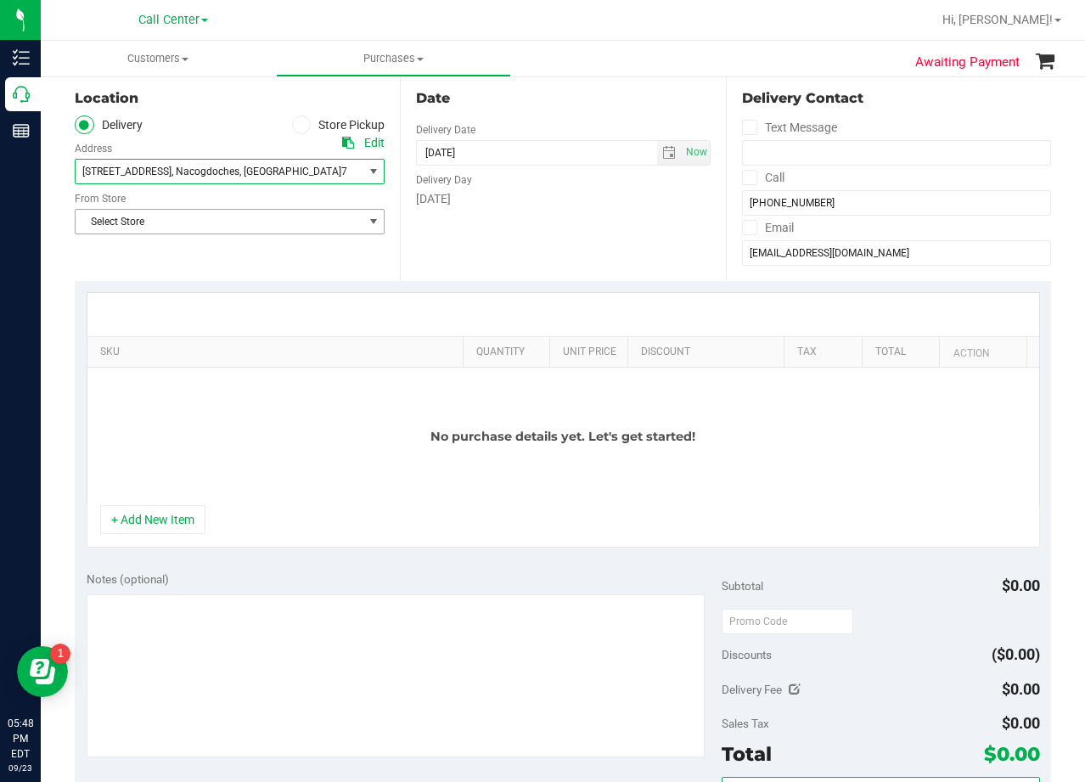
click at [236, 227] on span "Select Store" at bounding box center [219, 222] width 287 height 24
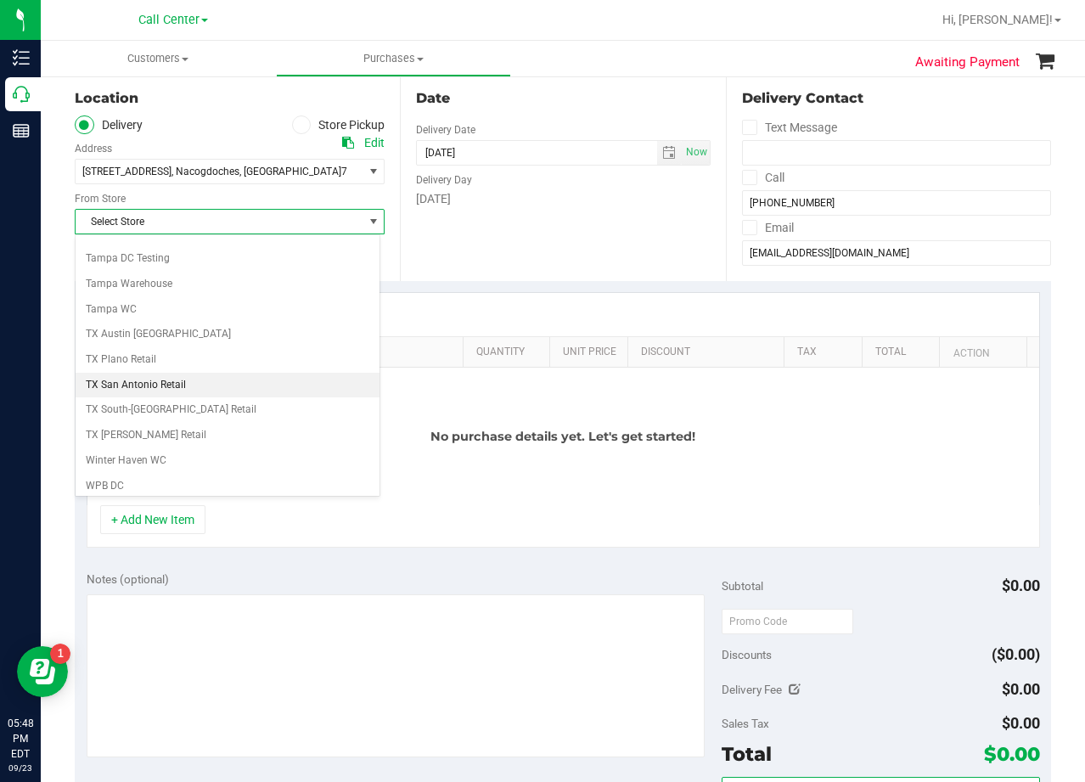
scroll to position [1234, 0]
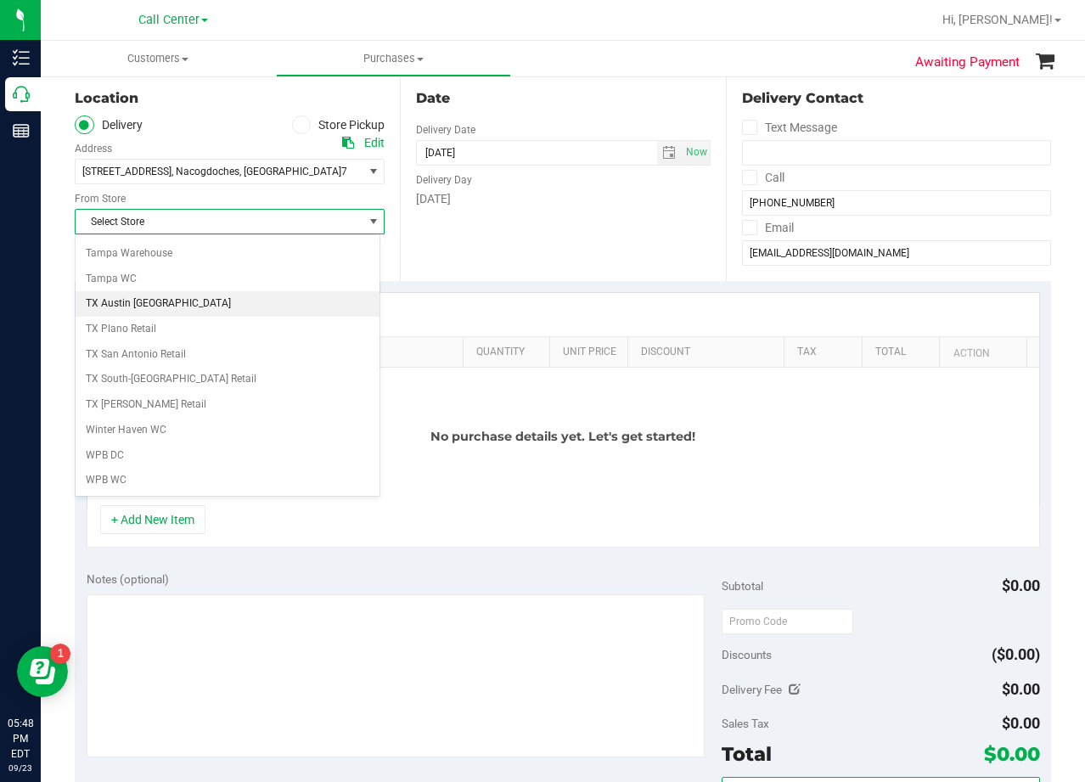
click at [165, 310] on li "TX Austin [GEOGRAPHIC_DATA]" at bounding box center [228, 303] width 304 height 25
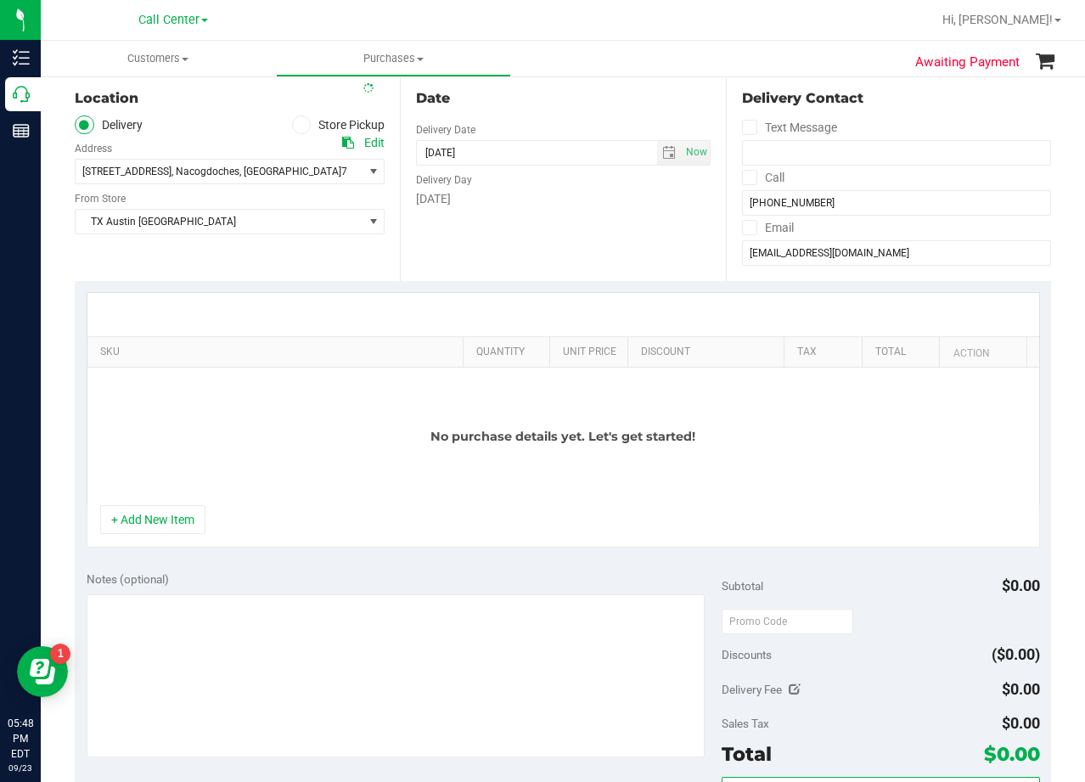
click at [465, 271] on div "Date Delivery Date 09/23/2025 Now 09/23/2025 05:48 PM Now Delivery Day Tuesday" at bounding box center [562, 177] width 325 height 208
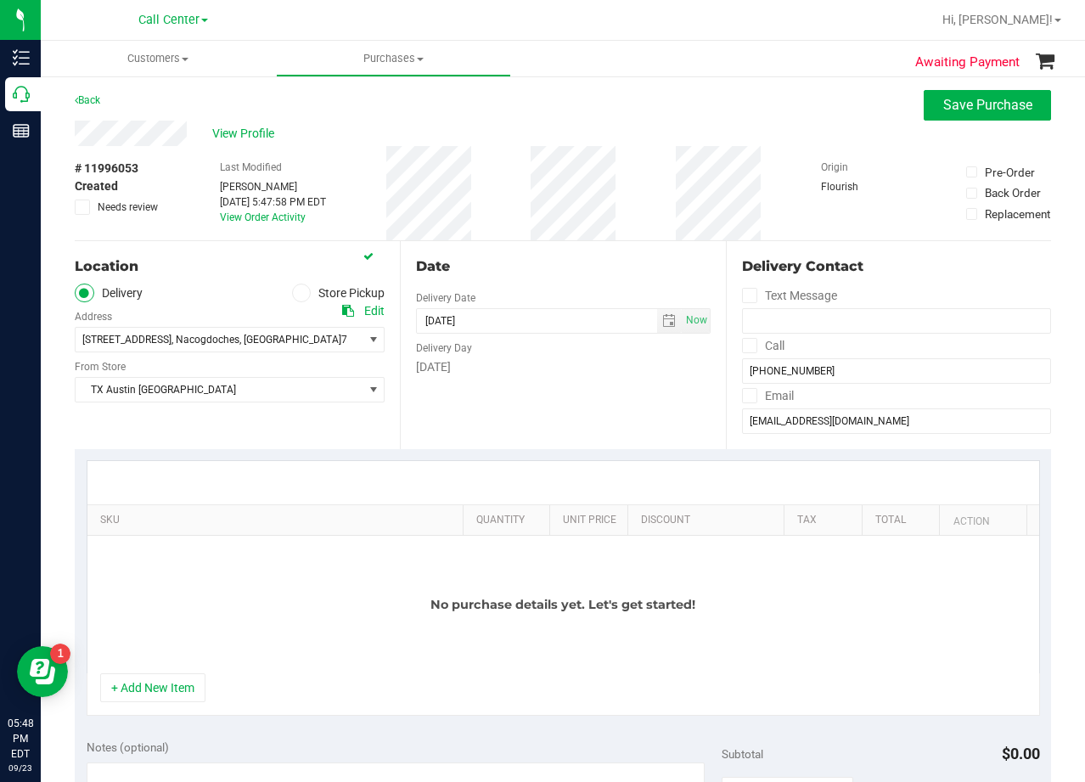
scroll to position [0, 0]
drag, startPoint x: 520, startPoint y: 248, endPoint x: 536, endPoint y: 254, distance: 17.2
click at [521, 248] on div "Date Delivery Date 09/23/2025 Now 09/23/2025 05:48 PM Now Delivery Day Tuesday" at bounding box center [562, 347] width 325 height 208
click at [599, 385] on div "Date Delivery Date 09/23/2025 Now 09/23/2025 05:48 PM Now Delivery Day Tuesday" at bounding box center [562, 347] width 325 height 208
click at [658, 220] on div "# 11996053 Created Needs review Last Modified Alexander Lawson Sep 23, 2025 5:4…" at bounding box center [563, 195] width 976 height 94
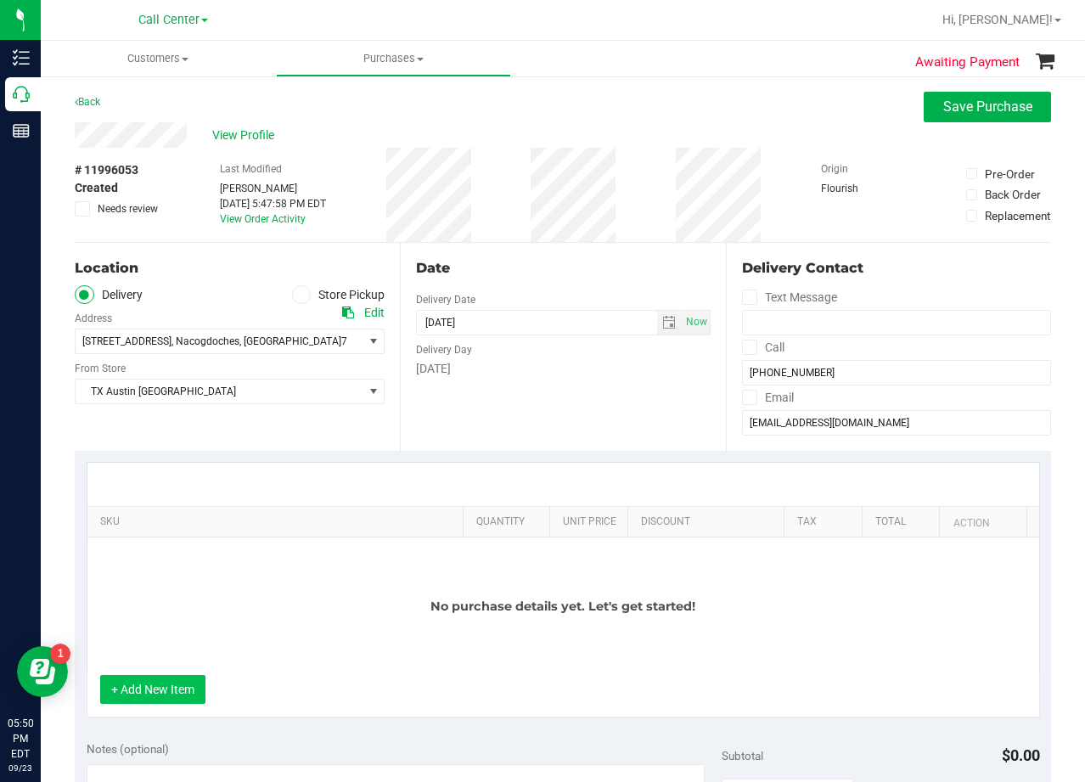
click at [182, 688] on button "+ Add New Item" at bounding box center [152, 689] width 105 height 29
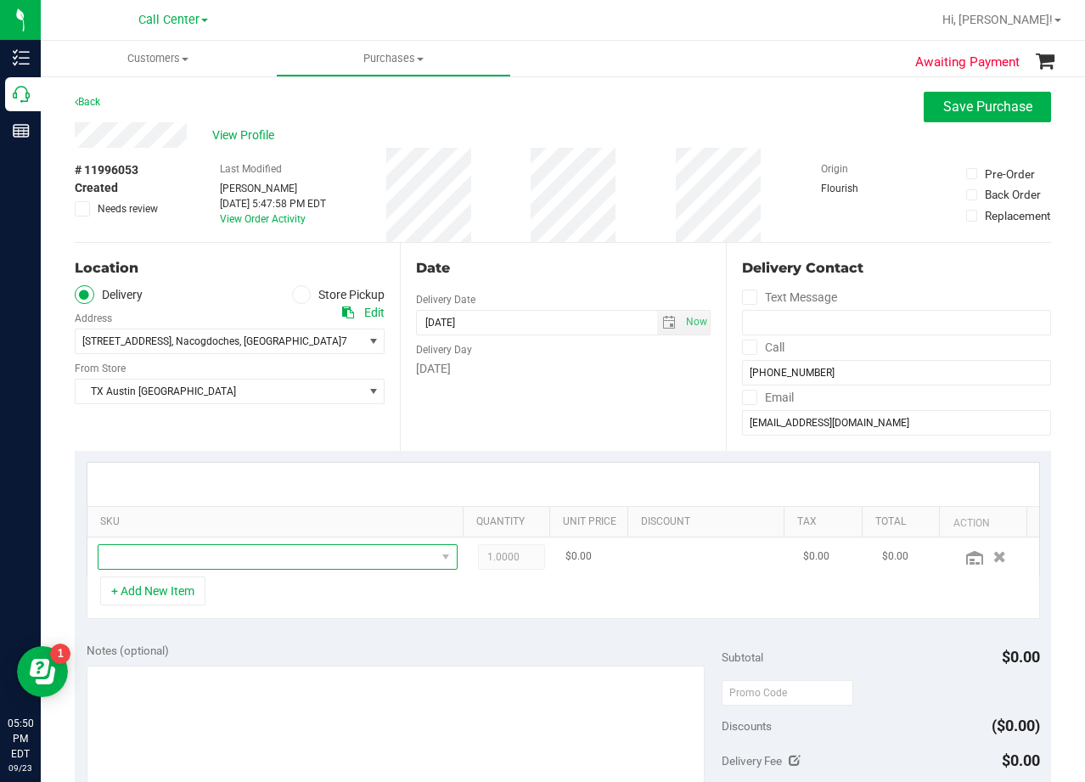
click at [216, 565] on span "NO DATA FOUND" at bounding box center [266, 557] width 337 height 24
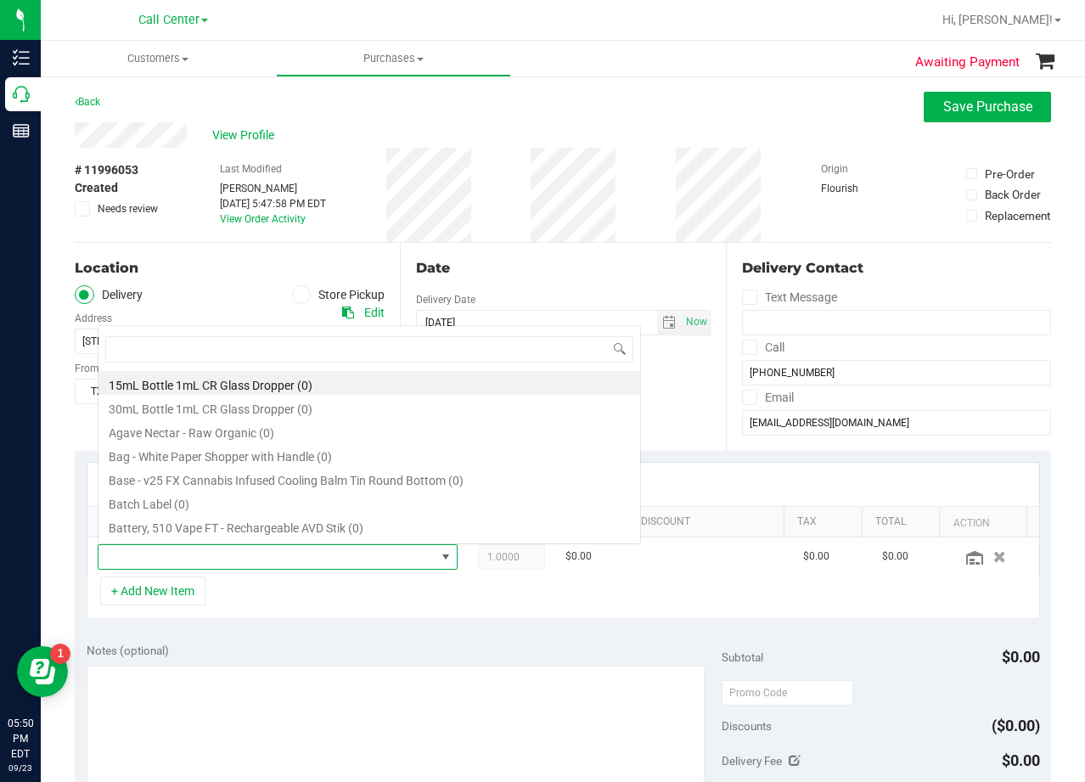
scroll to position [25, 341]
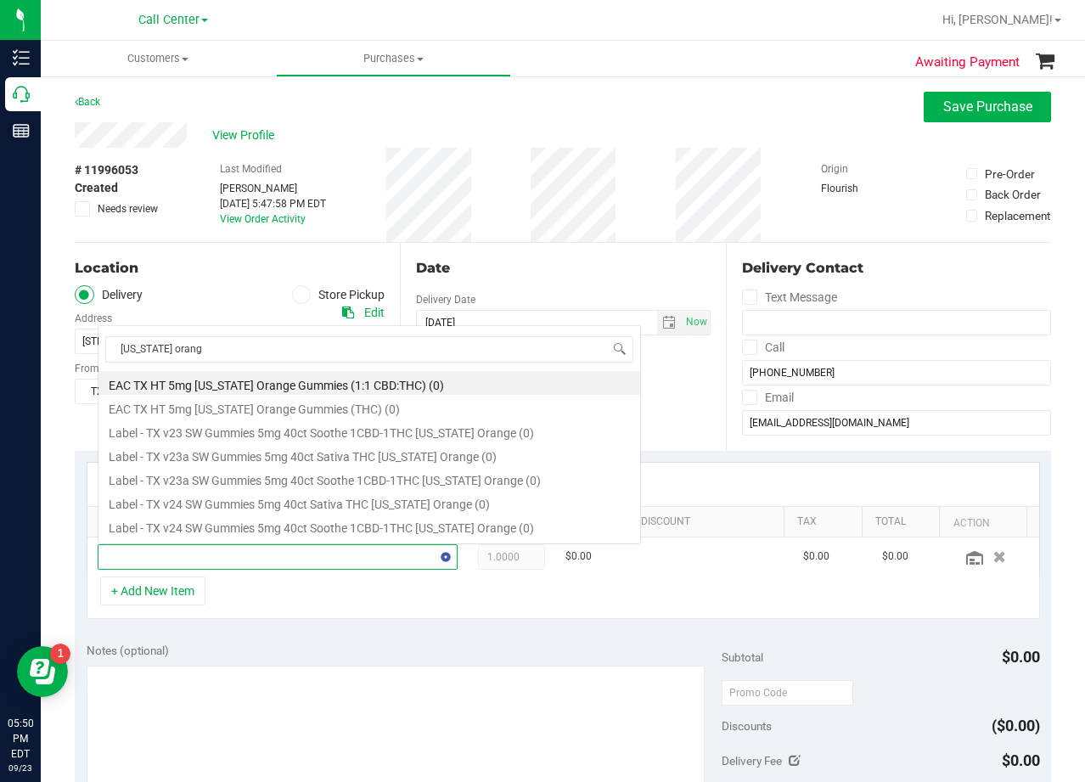
type input "texas orange"
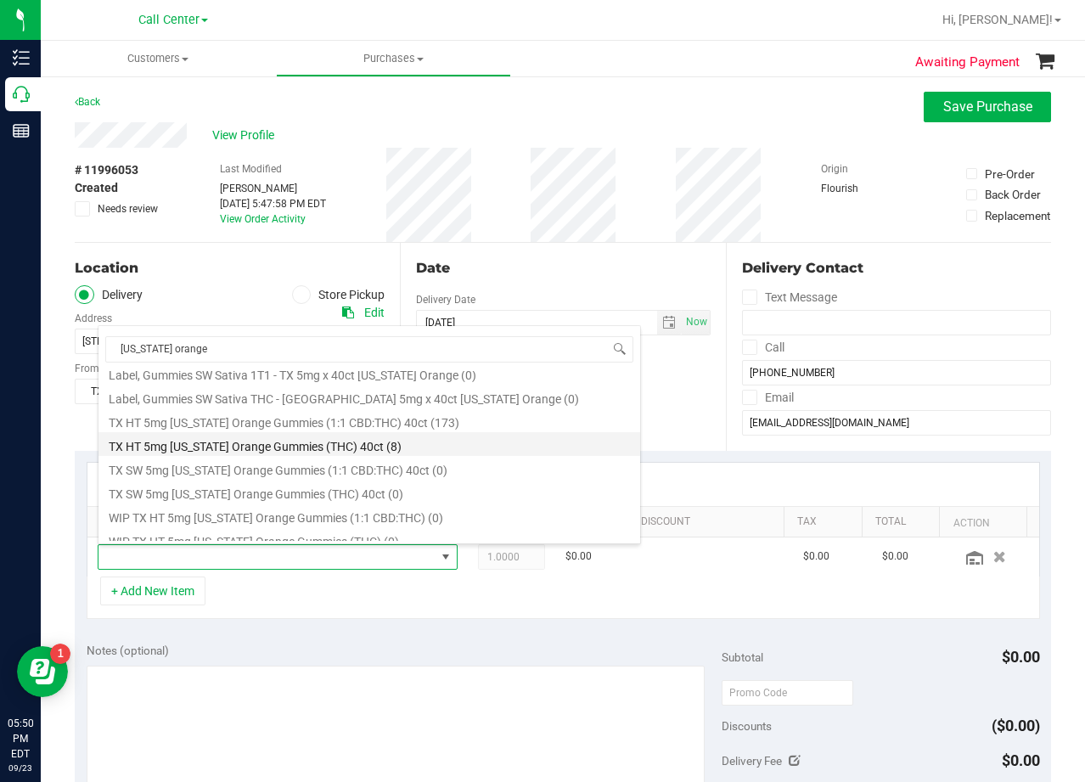
scroll to position [197, 0]
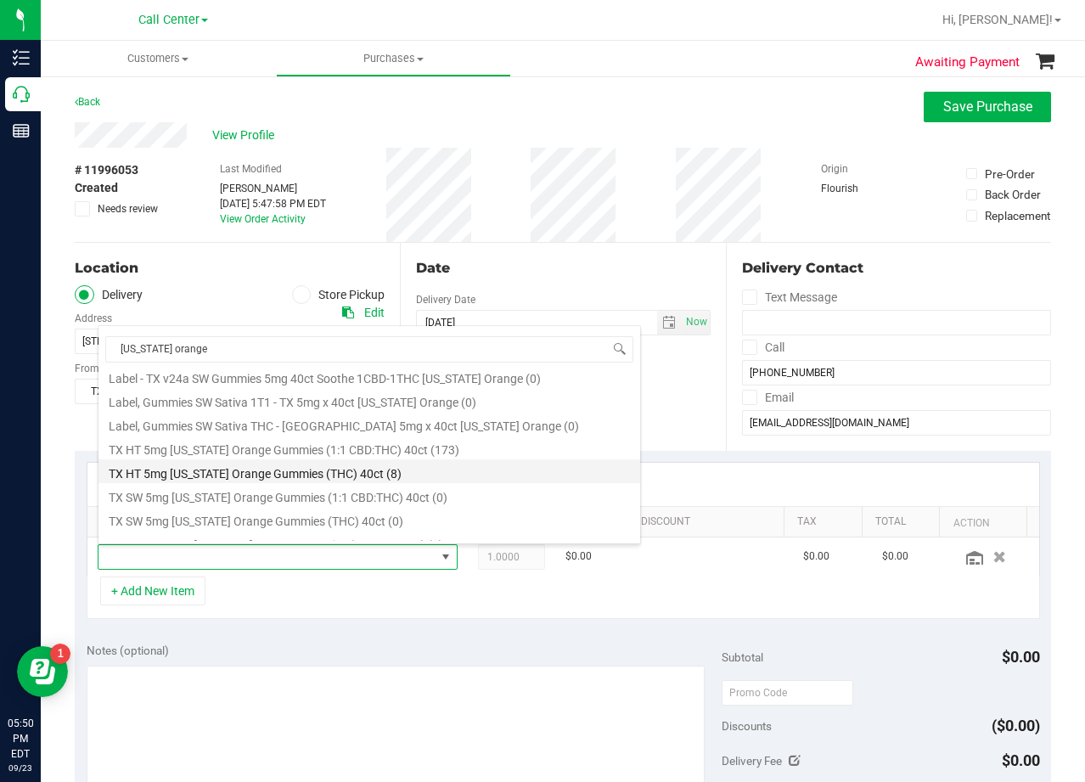
click at [397, 473] on li "TX HT 5mg Texas Orange Gummies (THC) 40ct (8)" at bounding box center [369, 471] width 542 height 24
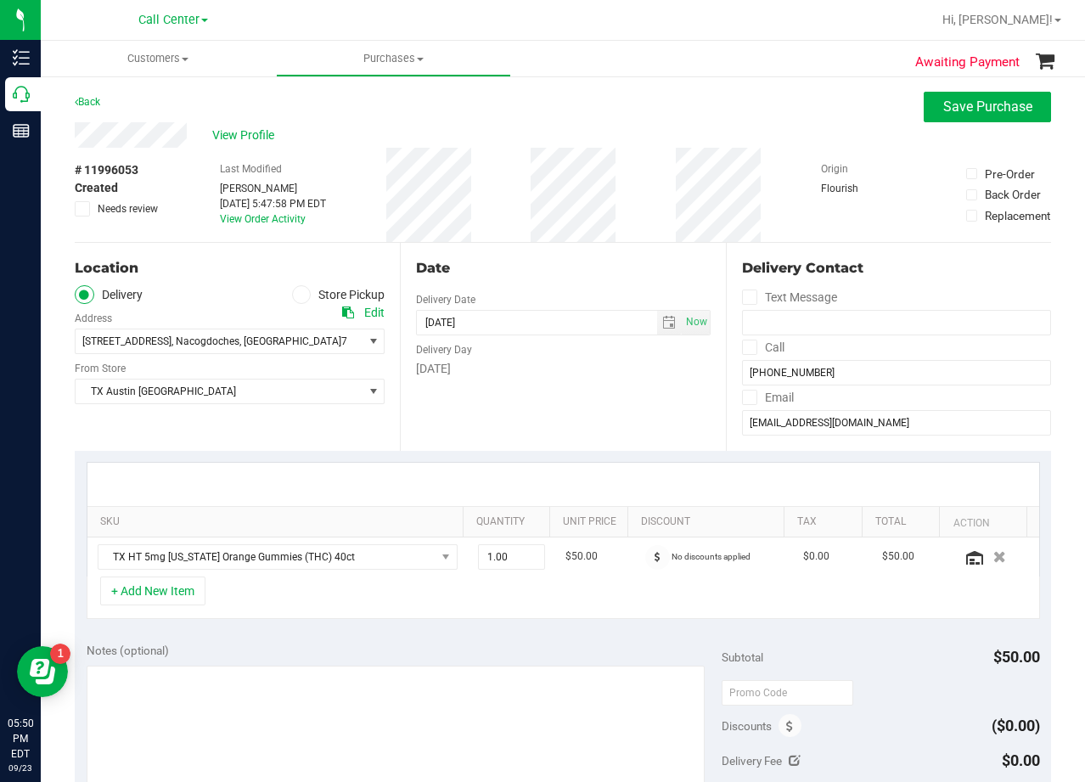
click at [571, 374] on div "Tuesday" at bounding box center [563, 369] width 294 height 18
click at [595, 256] on div "Date Delivery Date 09/23/2025 Now 09/23/2025 08:00 AM Now Delivery Day Tuesday" at bounding box center [562, 347] width 325 height 208
click at [657, 320] on span "select" at bounding box center [669, 323] width 25 height 24
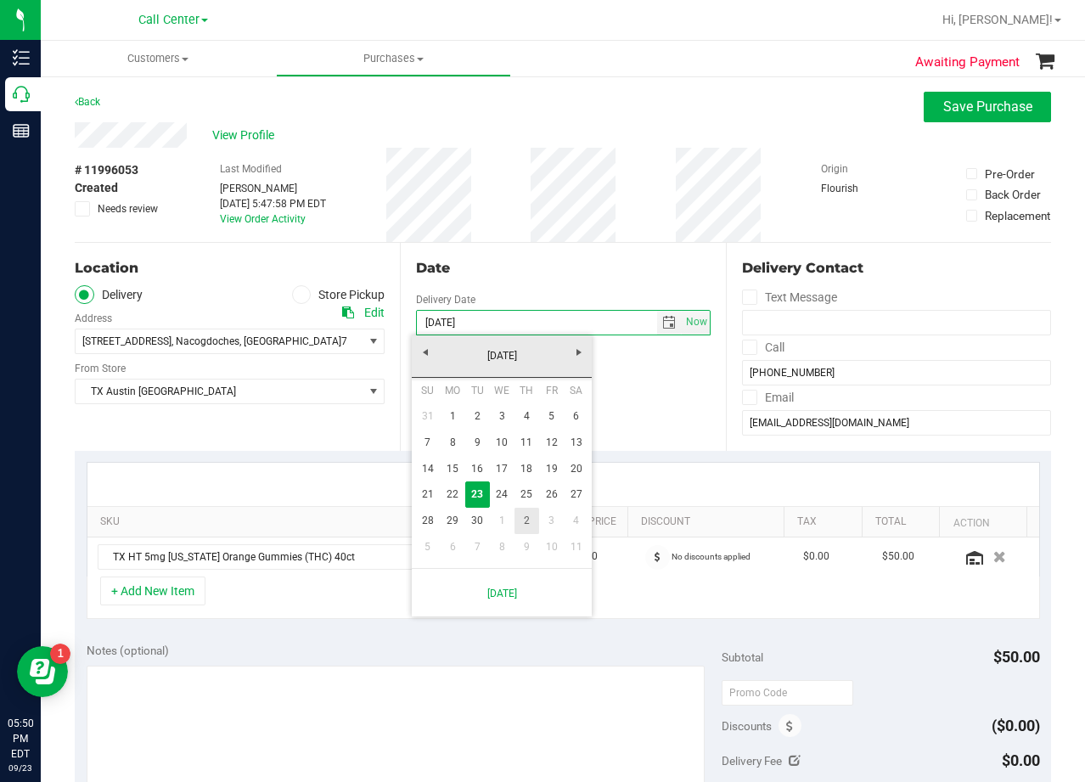
click at [517, 520] on link "2" at bounding box center [527, 521] width 25 height 26
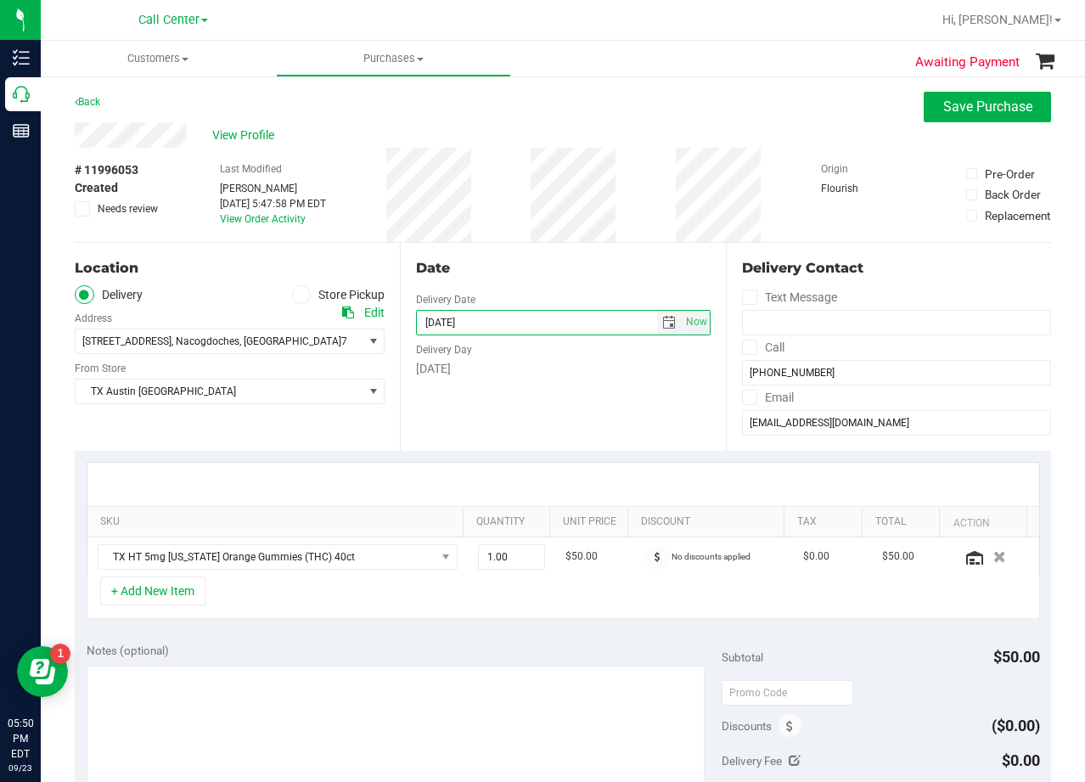
click at [662, 319] on span "select" at bounding box center [669, 323] width 14 height 14
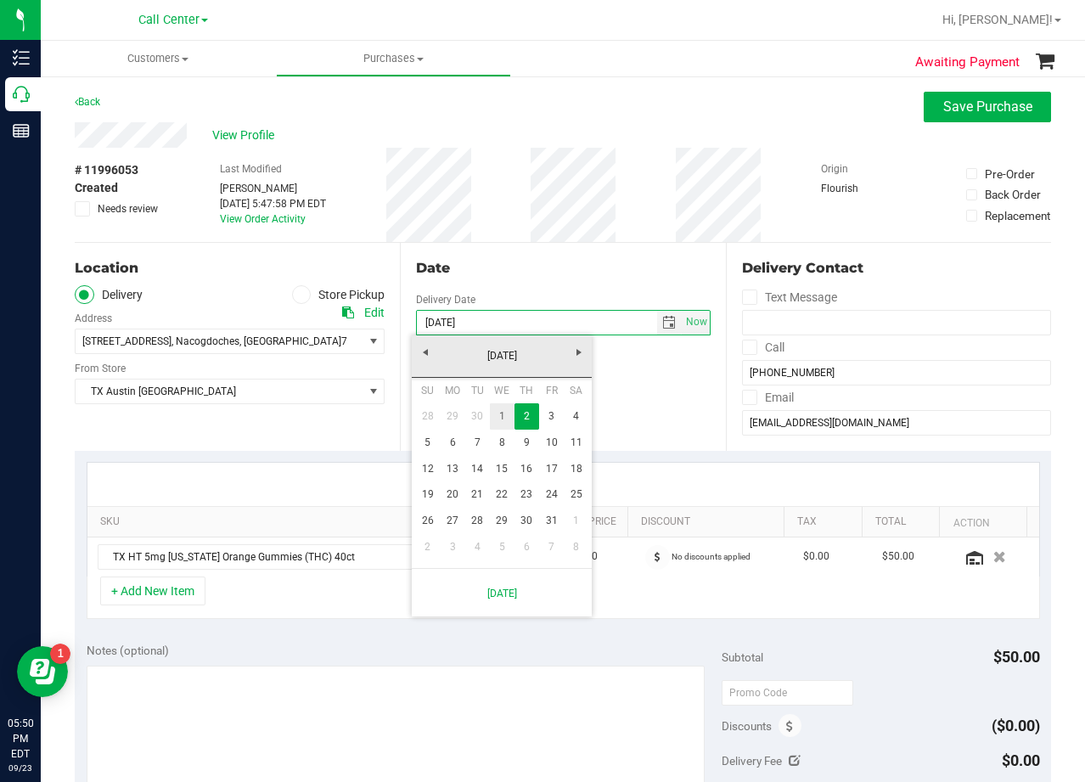
click at [505, 415] on link "1" at bounding box center [502, 416] width 25 height 26
type input "10/01/2025"
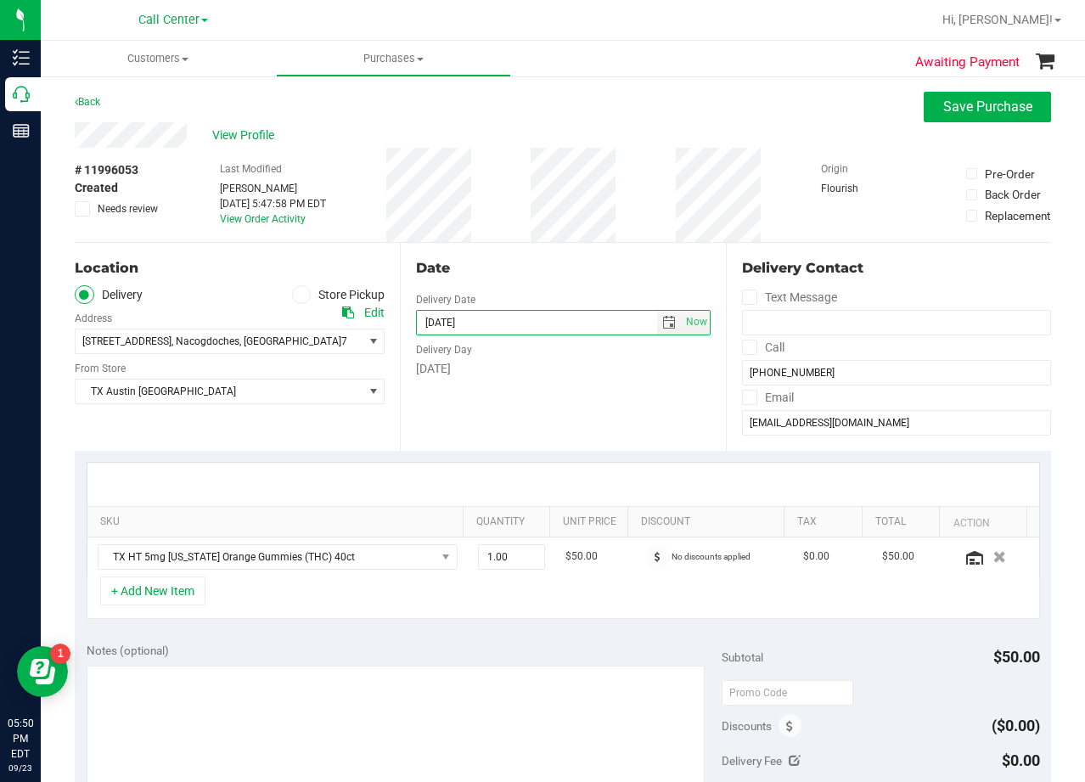
click at [519, 391] on div "Date Delivery Date 10/01/2025 Now 10/01/2025 08:00 AM Now Delivery Day Wednesday" at bounding box center [562, 347] width 325 height 208
click at [546, 265] on div "Date" at bounding box center [563, 268] width 294 height 20
click at [599, 263] on div "Date" at bounding box center [563, 268] width 294 height 20
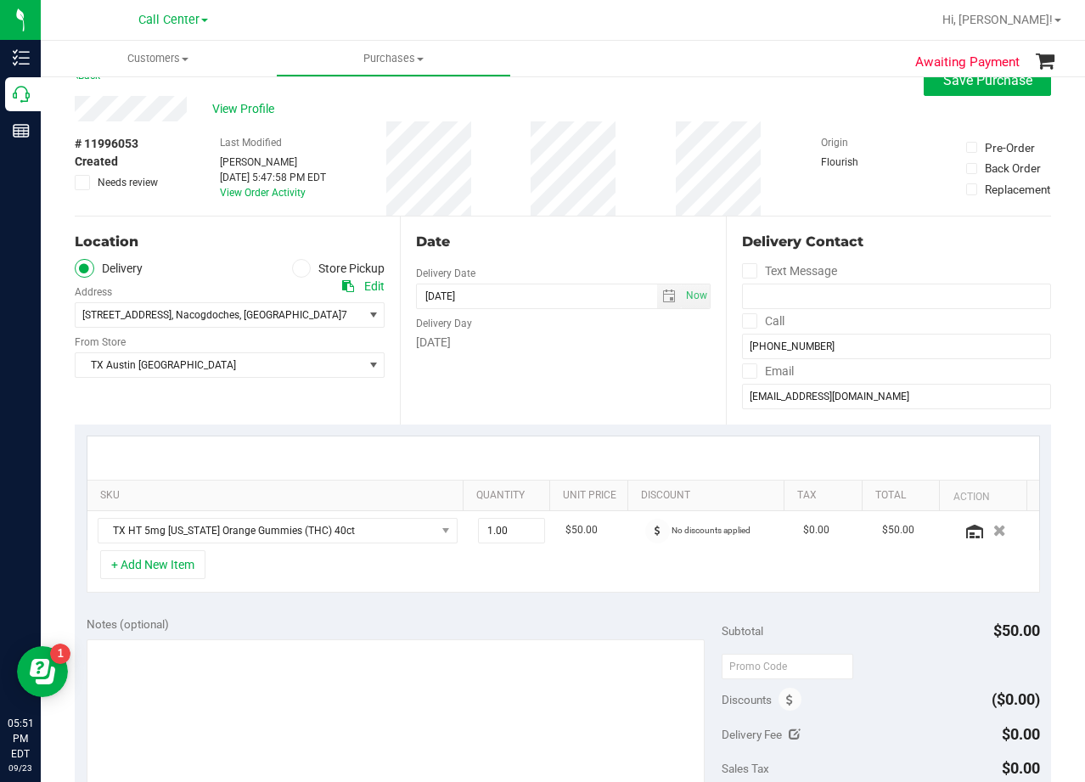
scroll to position [0, 0]
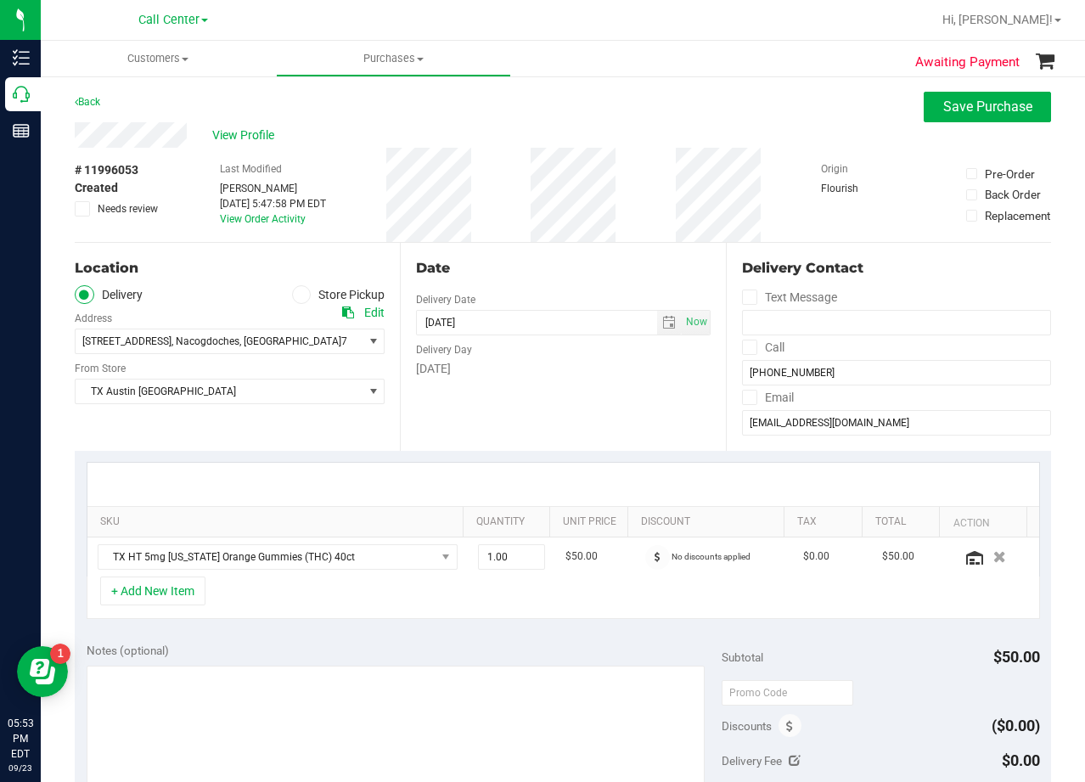
click at [613, 262] on div "Date" at bounding box center [563, 268] width 294 height 20
click at [552, 371] on div "[DATE]" at bounding box center [563, 369] width 294 height 18
click at [558, 266] on div "Date" at bounding box center [563, 268] width 294 height 20
click at [241, 121] on div "Back Save Purchase" at bounding box center [563, 107] width 976 height 31
click at [251, 129] on span "View Profile" at bounding box center [246, 136] width 68 height 18
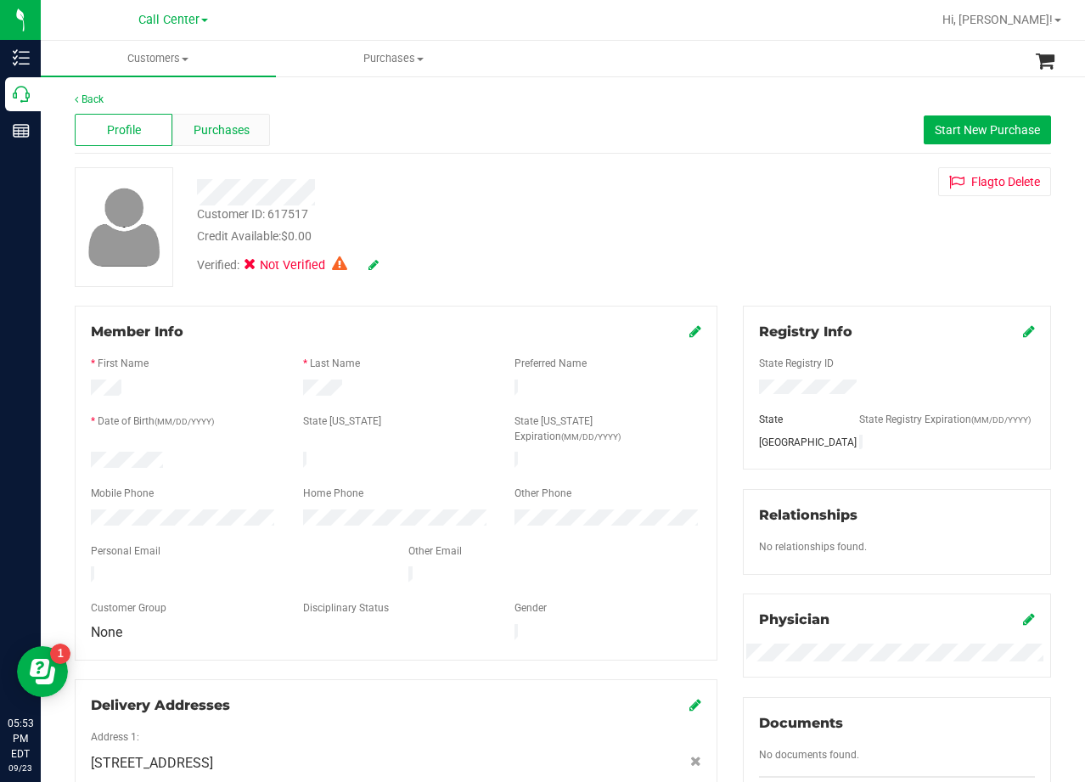
click at [232, 132] on span "Purchases" at bounding box center [222, 130] width 56 height 18
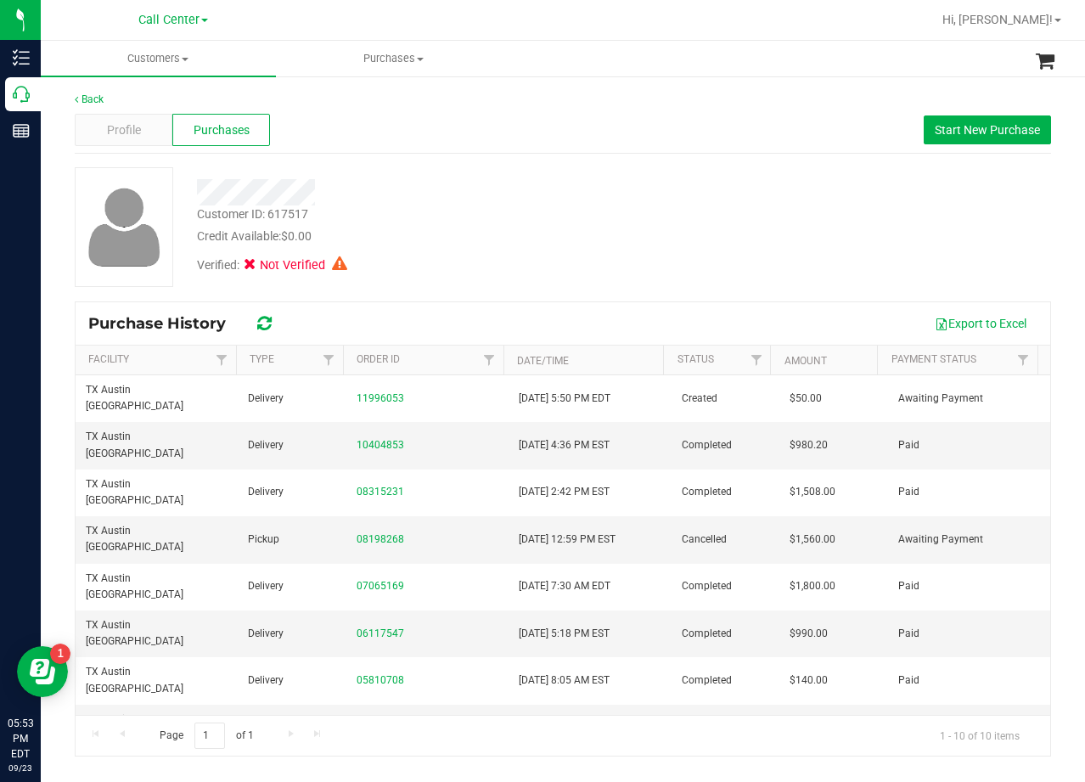
click at [666, 228] on div "Credit Available: $0.00" at bounding box center [434, 237] width 475 height 18
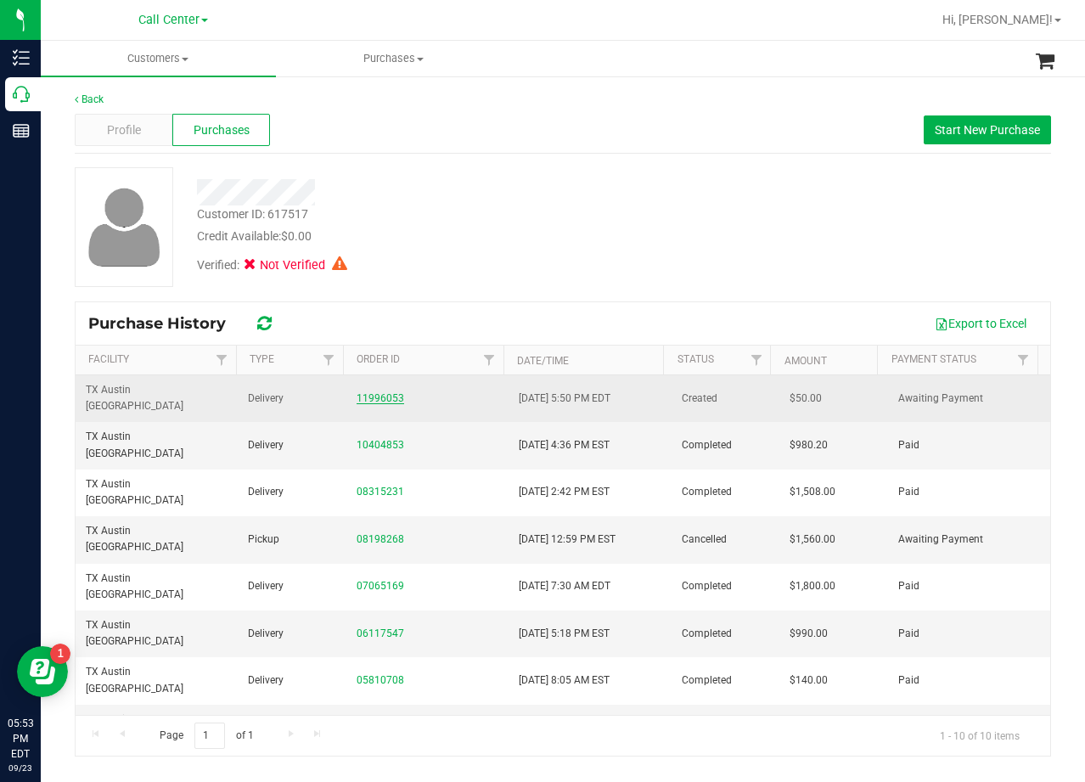
click at [374, 392] on link "11996053" at bounding box center [381, 398] width 48 height 12
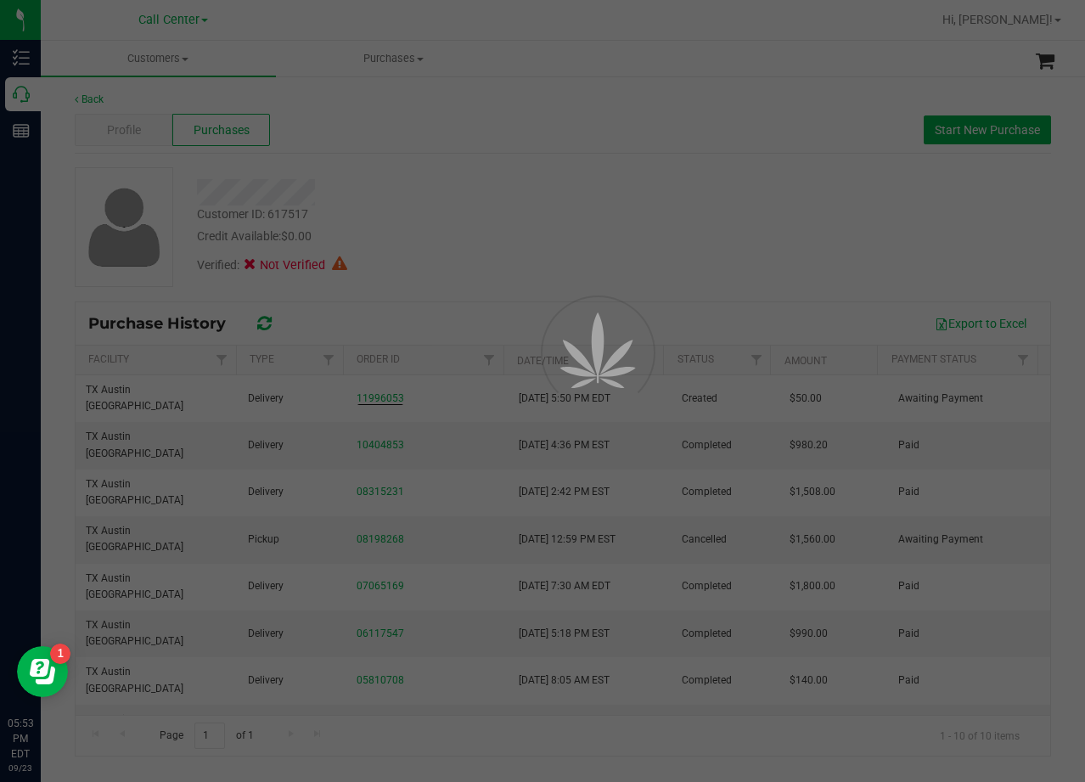
click at [496, 210] on div at bounding box center [542, 391] width 1085 height 782
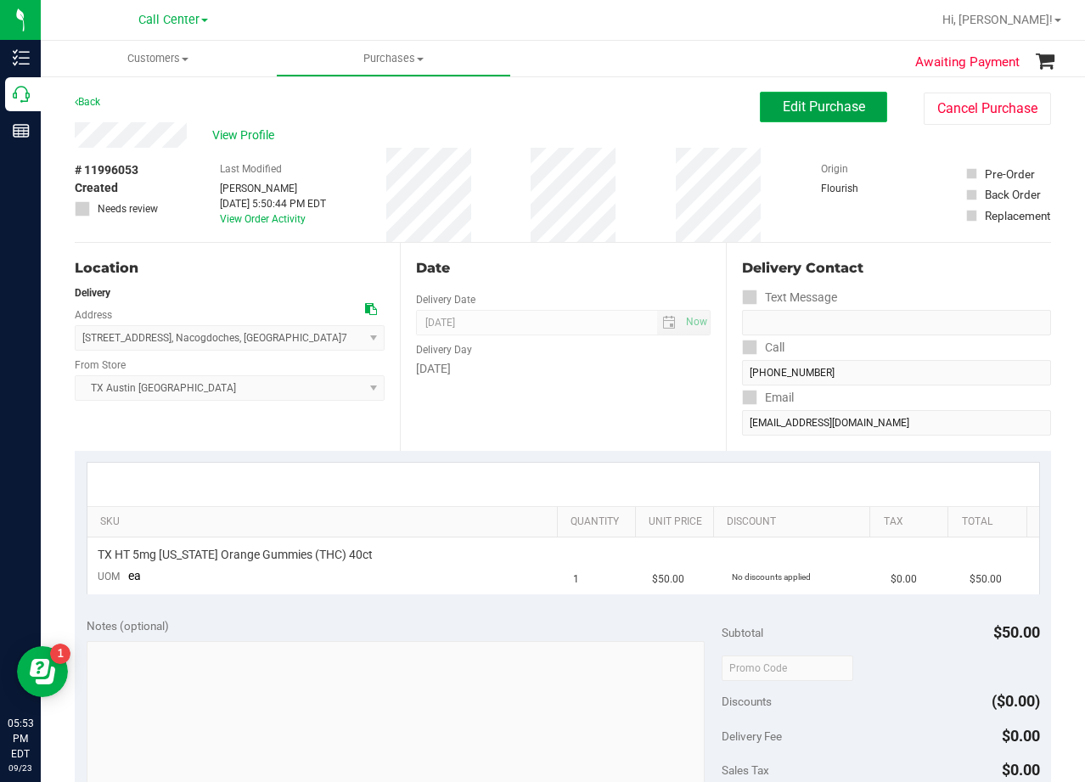
click at [783, 110] on span "Edit Purchase" at bounding box center [824, 106] width 82 height 16
click at [597, 121] on div "Back Edit Purchase Cancel Purchase" at bounding box center [563, 107] width 976 height 31
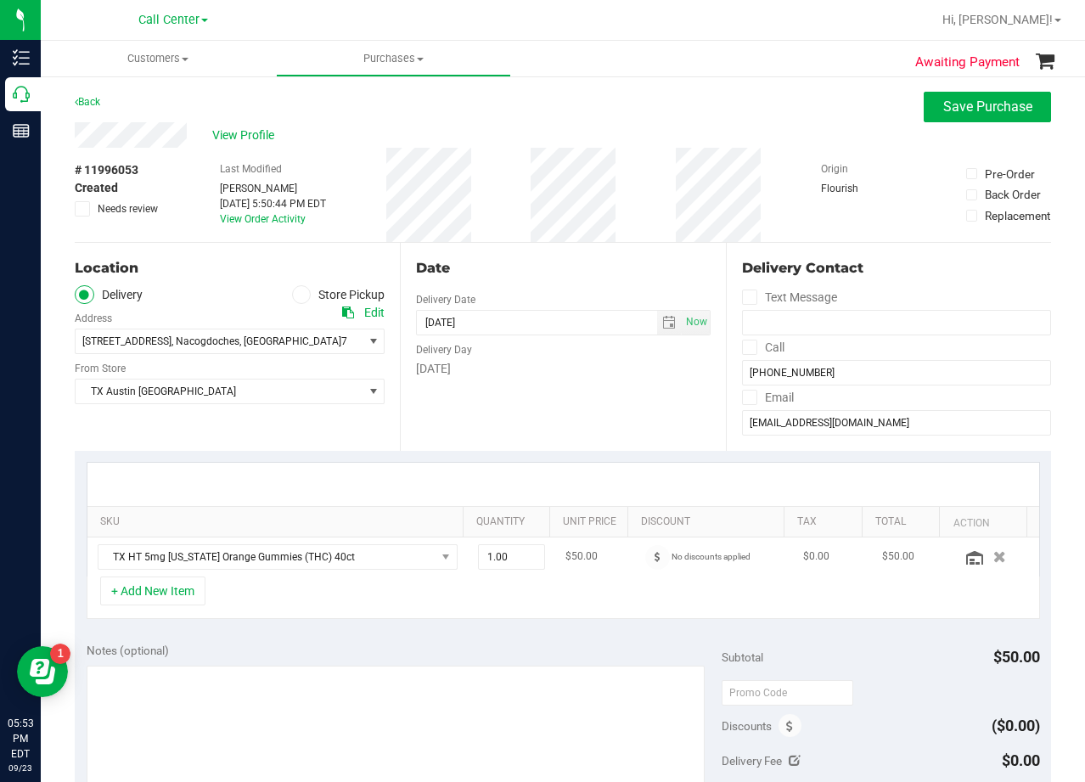
click at [496, 575] on td "1.00 1" at bounding box center [511, 556] width 87 height 39
click at [497, 565] on span "1.00 1" at bounding box center [511, 556] width 67 height 25
click at [0, 0] on input "1" at bounding box center [0, 0] width 0 height 0
type input "14"
type input "14.00"
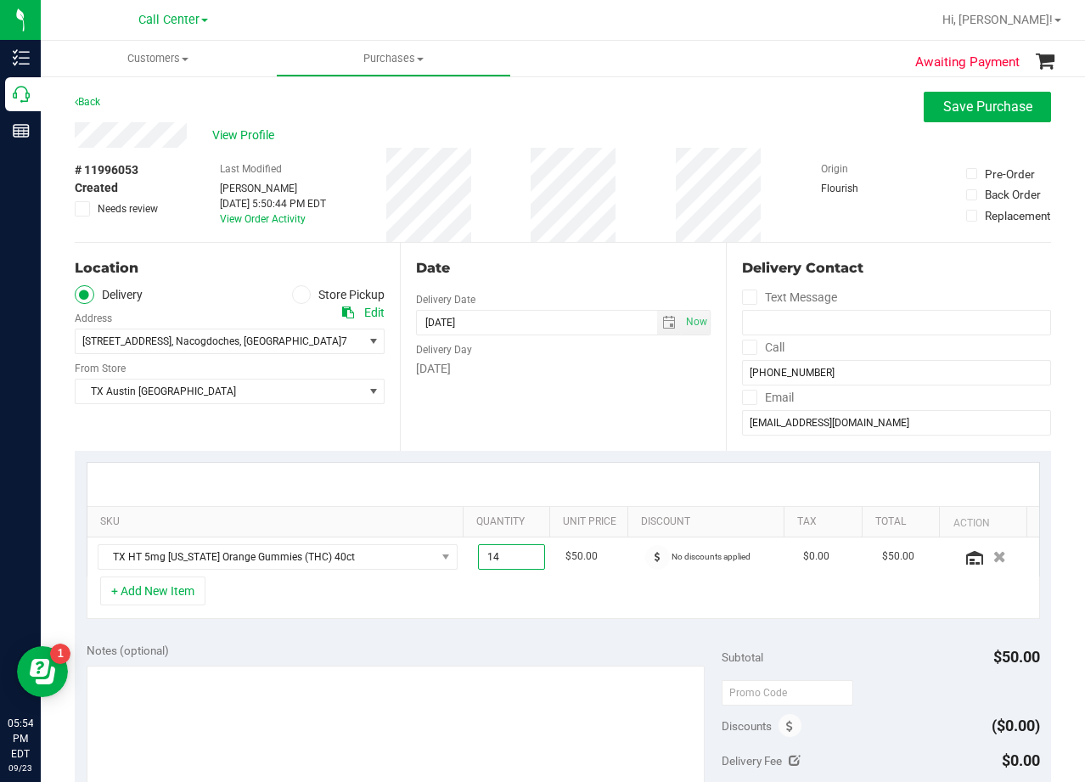
click at [544, 419] on div "Date Delivery Date 09/23/2025 Now 09/23/2025 08:00 AM Now Delivery Day Tuesday" at bounding box center [562, 347] width 325 height 208
click at [538, 256] on div "Date Delivery Date 09/23/2025 Now 09/23/2025 08:00 AM Now Delivery Day Tuesday" at bounding box center [562, 347] width 325 height 208
click at [657, 326] on span "select" at bounding box center [669, 323] width 25 height 24
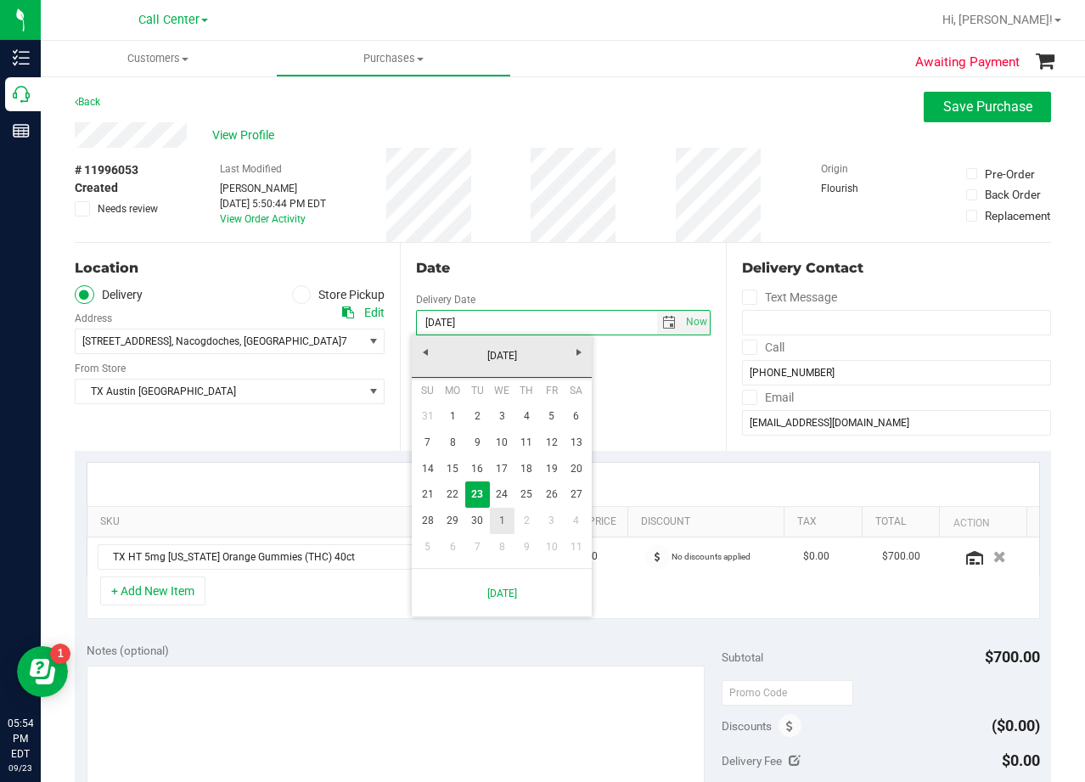
click at [505, 515] on link "1" at bounding box center [502, 521] width 25 height 26
type input "10/01/2025"
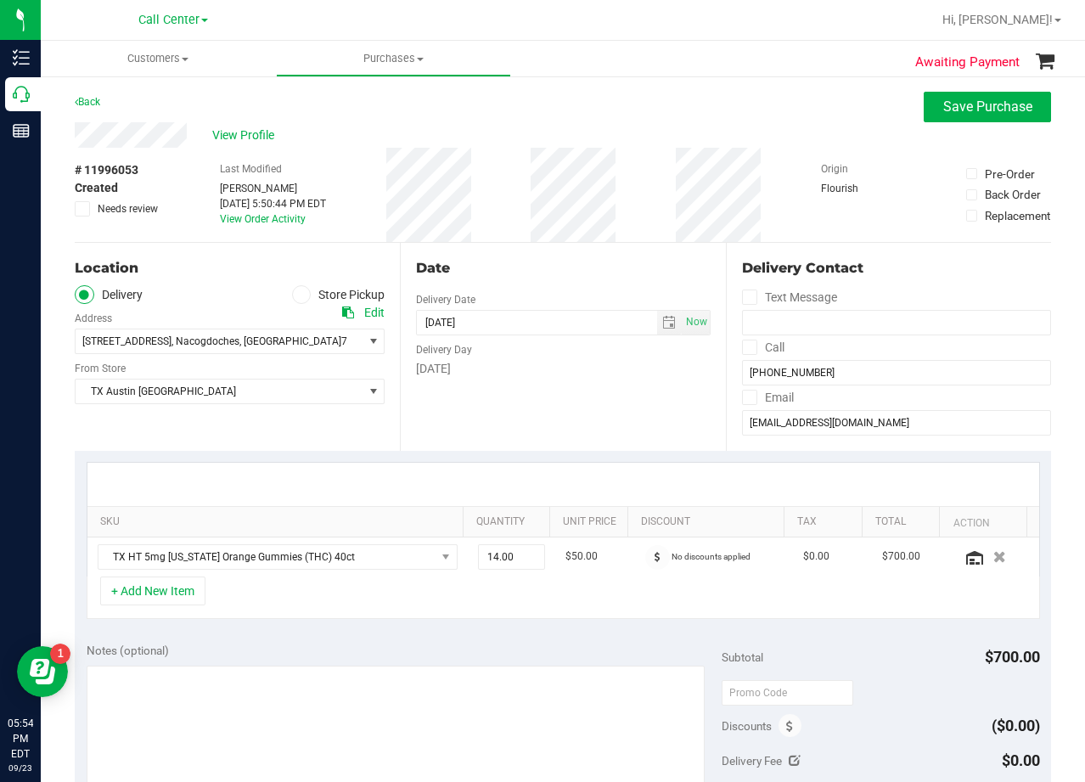
click at [526, 432] on div "Date Delivery Date 10/01/2025 Now 10/01/2025 08:00 AM Now Delivery Day Wednesday" at bounding box center [562, 347] width 325 height 208
click at [543, 279] on div "Date Delivery Date 10/01/2025 Now 10/01/2025 08:00 AM Now Delivery Day Wednesday" at bounding box center [562, 347] width 325 height 208
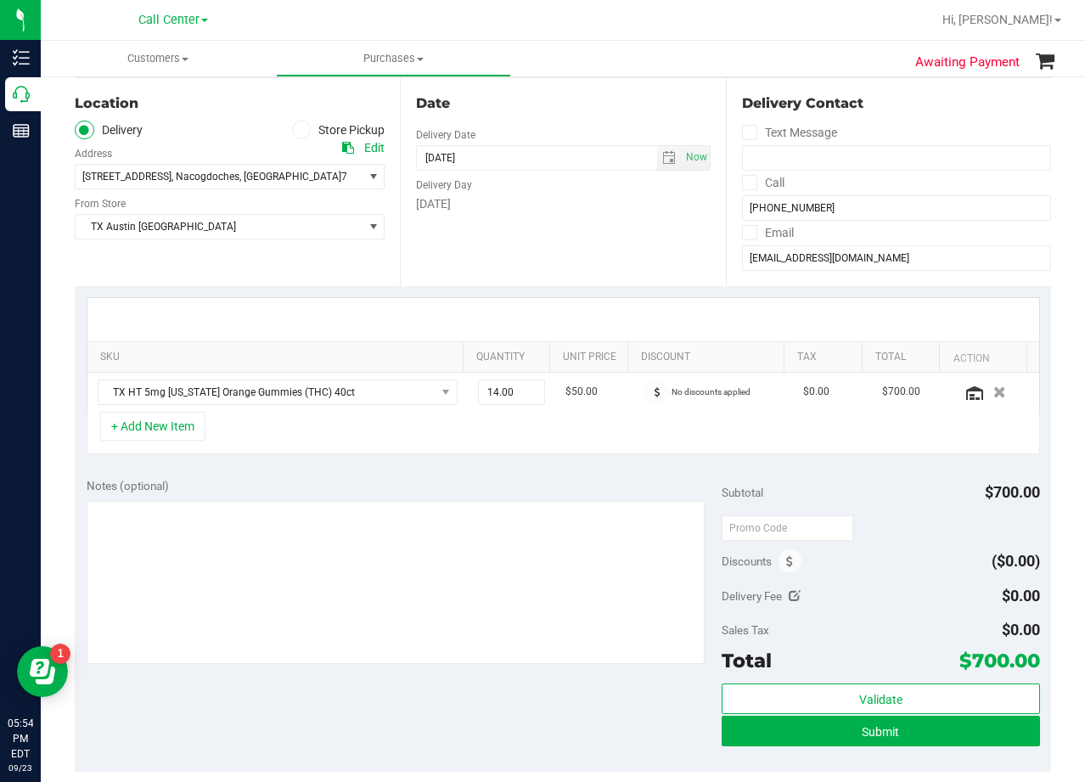
scroll to position [170, 0]
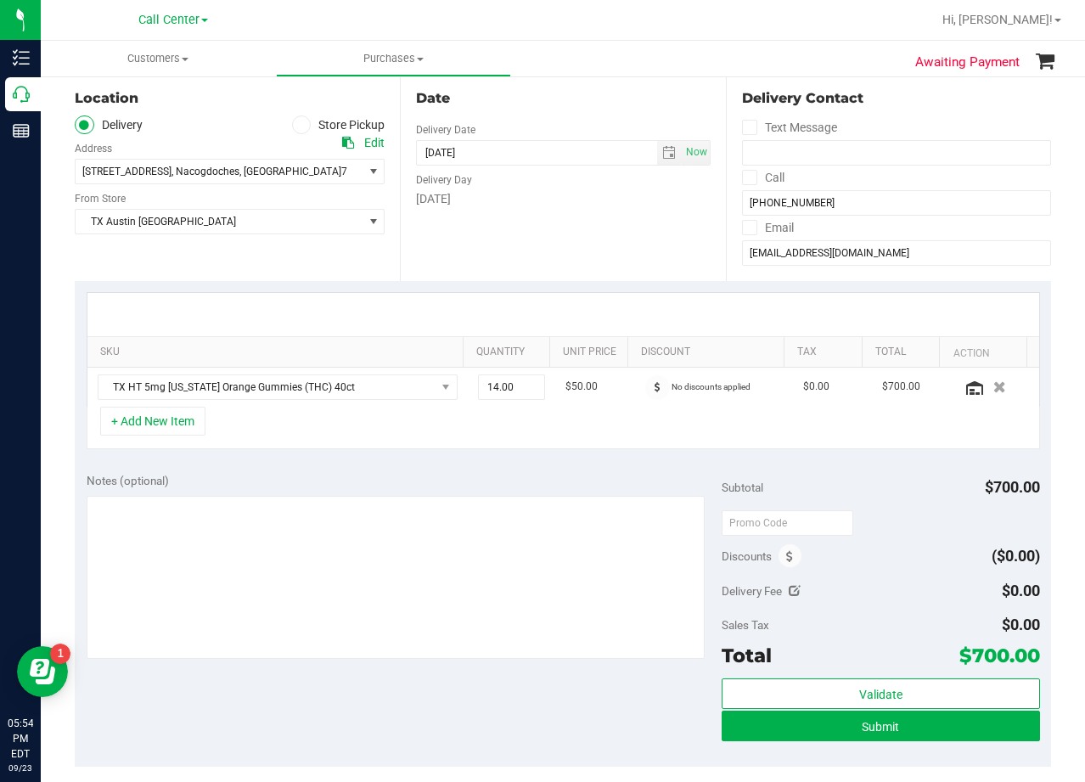
drag, startPoint x: 649, startPoint y: 230, endPoint x: 635, endPoint y: 234, distance: 14.0
click at [649, 230] on div "Date Delivery Date 10/01/2025 Now 10/01/2025 08:00 AM Now Delivery Day Wednesday" at bounding box center [562, 177] width 325 height 208
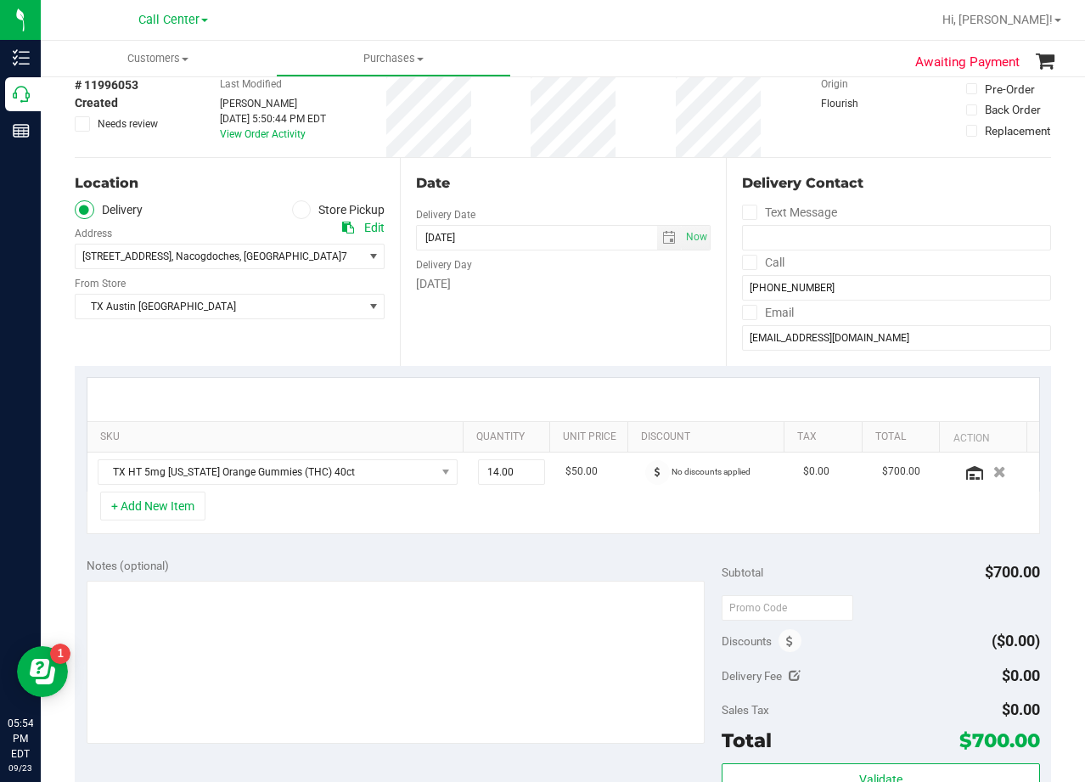
click at [549, 199] on div "Date Delivery Date 10/01/2025 Now 10/01/2025 08:00 AM Now Delivery Day Wednesday" at bounding box center [562, 262] width 325 height 208
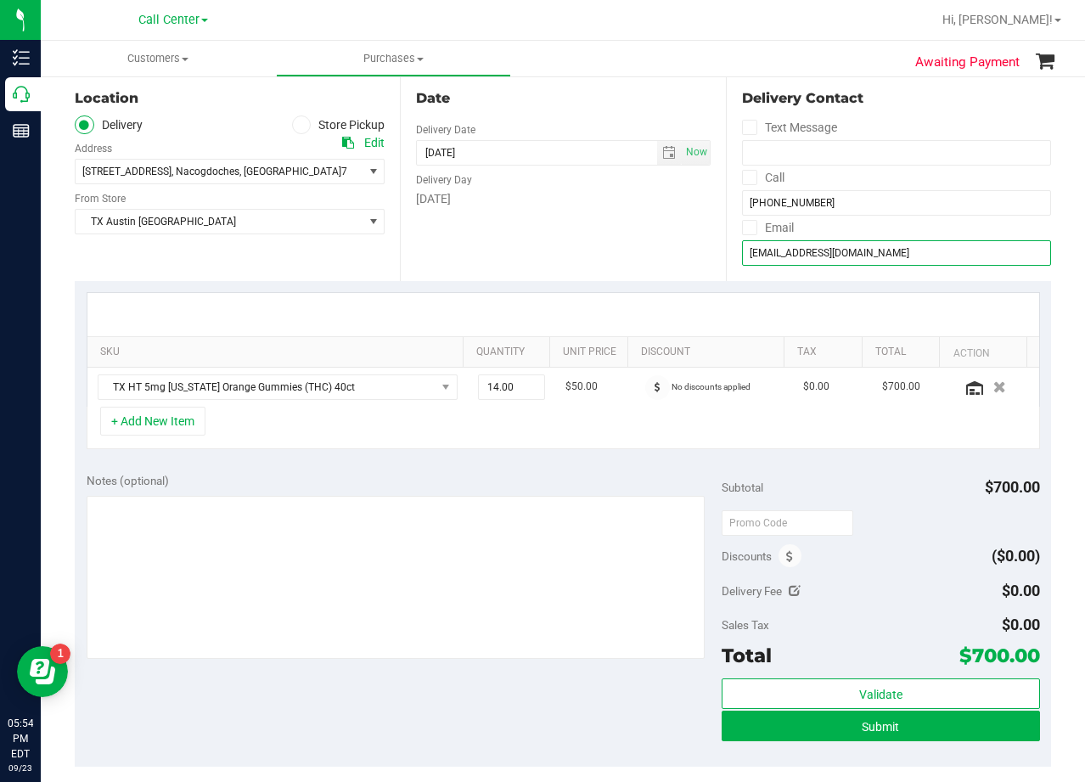
click at [802, 244] on input "KeithGriggs@me.com" at bounding box center [896, 252] width 309 height 25
click at [804, 244] on input "KeithGriggs@me.com" at bounding box center [896, 252] width 309 height 25
click at [650, 209] on div "Date Delivery Date 10/01/2025 Now 10/01/2025 08:00 AM Now Delivery Day Wednesday" at bounding box center [562, 177] width 325 height 208
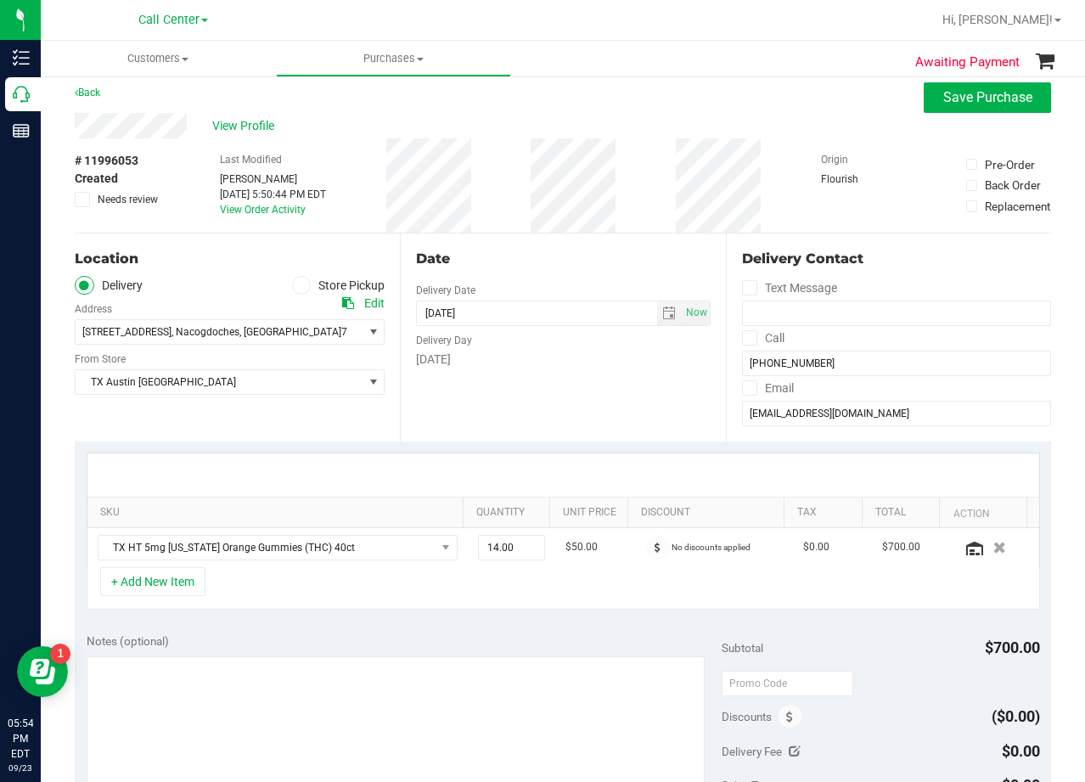
scroll to position [0, 0]
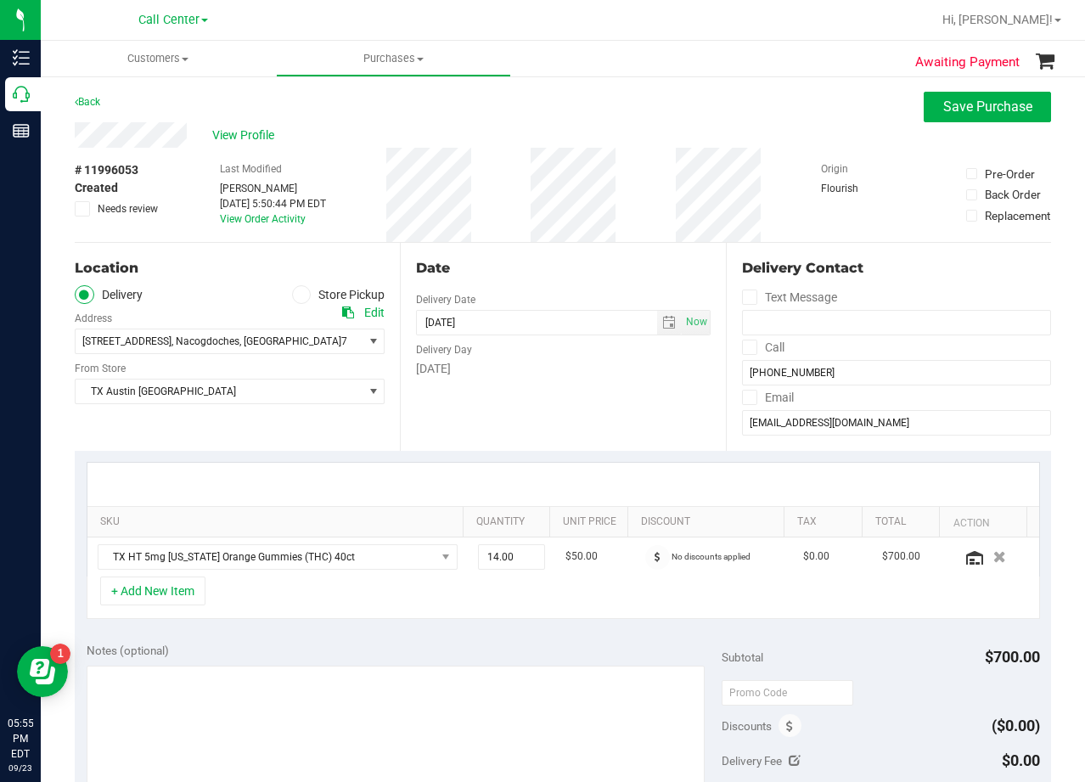
click at [641, 250] on div "Date Delivery Date 10/01/2025 Now 10/01/2025 08:00 AM Now Delivery Day Wednesday" at bounding box center [562, 347] width 325 height 208
click at [654, 235] on div "# 11996053 Created Needs review Last Modified Alexander Lawson Sep 23, 2025 5:5…" at bounding box center [563, 195] width 976 height 94
click at [768, 377] on input "(409) 449-1000" at bounding box center [896, 372] width 309 height 25
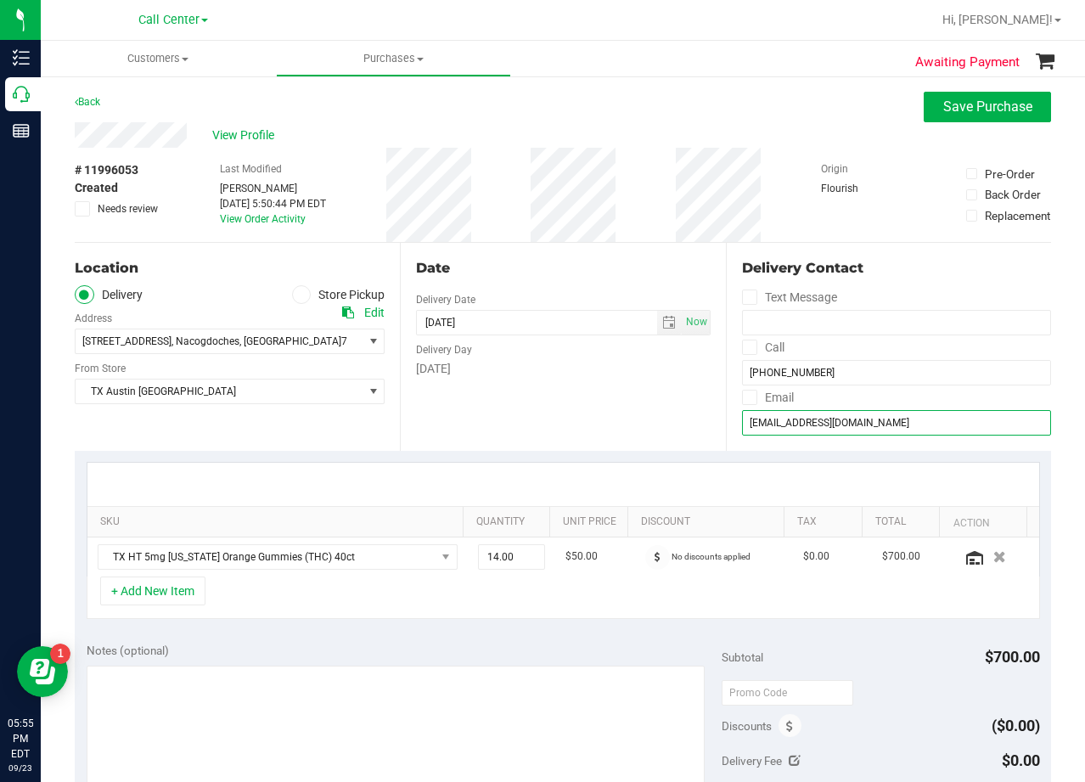
click at [780, 423] on input "KeithGriggs@me.com" at bounding box center [896, 422] width 309 height 25
click at [781, 423] on input "KeithGriggs@me.com" at bounding box center [896, 422] width 309 height 25
click at [830, 430] on input "KeithGriggs@me.com" at bounding box center [896, 422] width 309 height 25
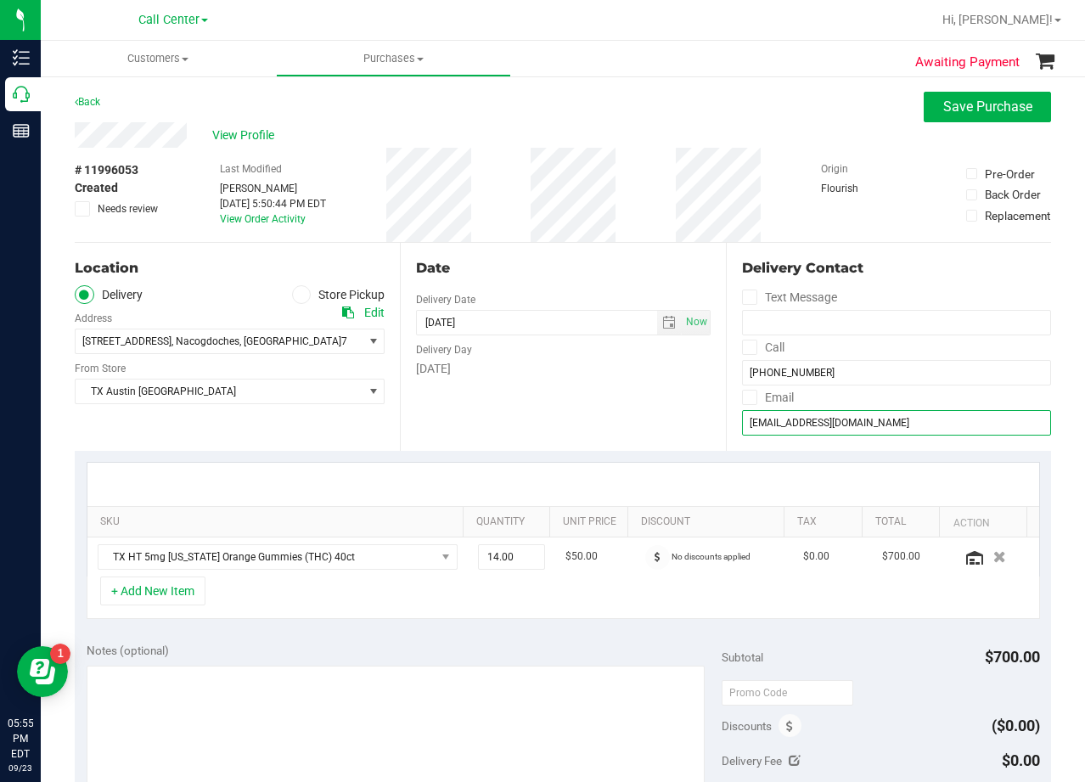
click at [829, 430] on input "KeithGriggs@me.com" at bounding box center [896, 422] width 309 height 25
click at [644, 233] on div "# 11996053 Created Needs review Last Modified Alexander Lawson Sep 23, 2025 5:5…" at bounding box center [563, 195] width 976 height 94
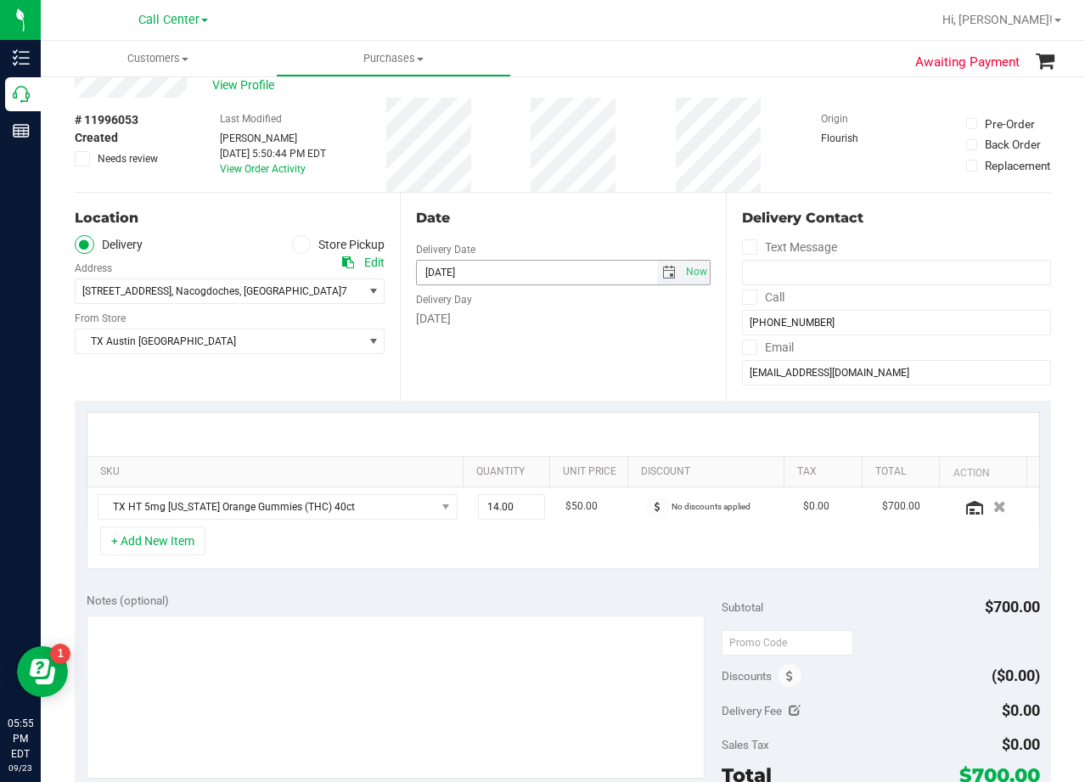
scroll to position [255, 0]
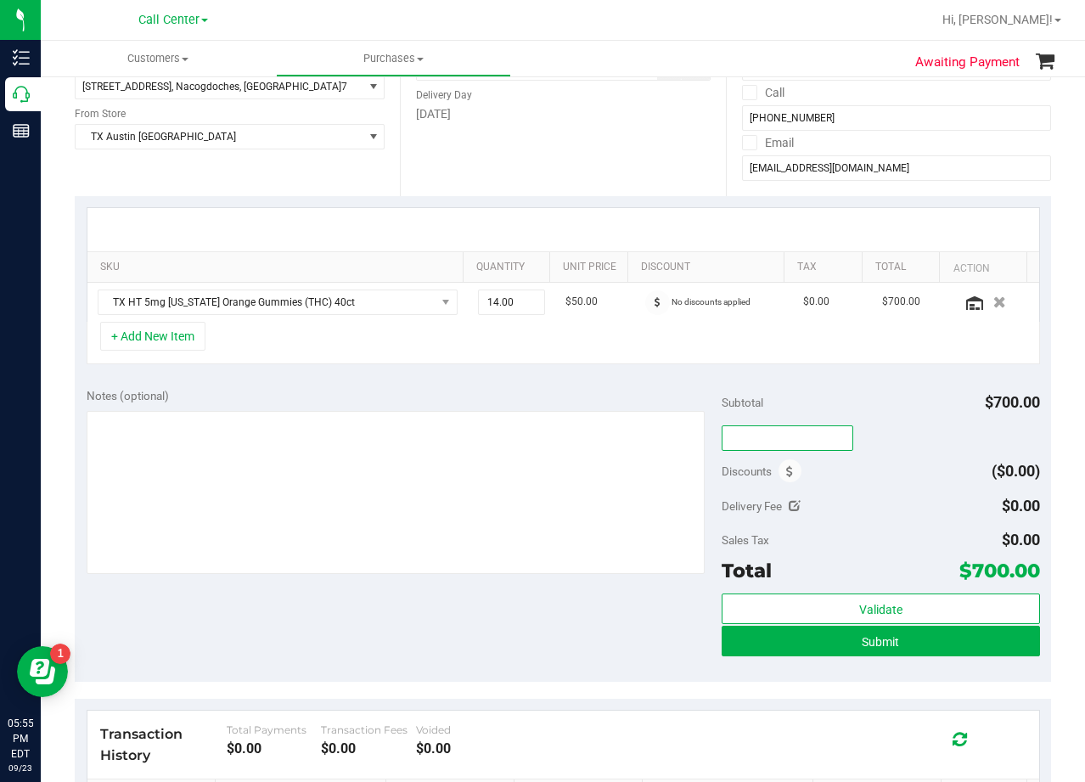
click at [800, 437] on input "text" at bounding box center [788, 437] width 132 height 25
type input "TXAIQ10"
click at [858, 416] on div "Subtotal $700.00" at bounding box center [881, 402] width 318 height 31
click at [616, 398] on div "Notes (optional)" at bounding box center [405, 395] width 636 height 17
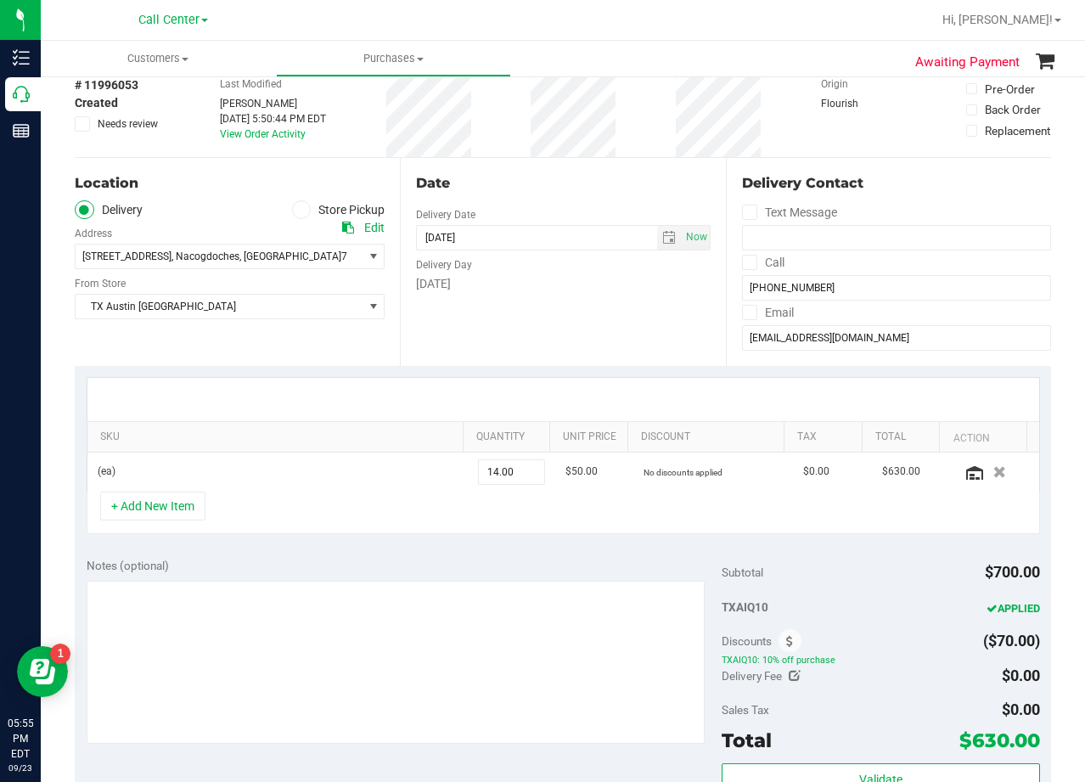
click at [582, 360] on div "Date Delivery Date 10/01/2025 Now 10/01/2025 08:00 AM Now Delivery Day Wednesday" at bounding box center [562, 262] width 325 height 208
click at [590, 289] on div "[DATE]" at bounding box center [563, 284] width 294 height 18
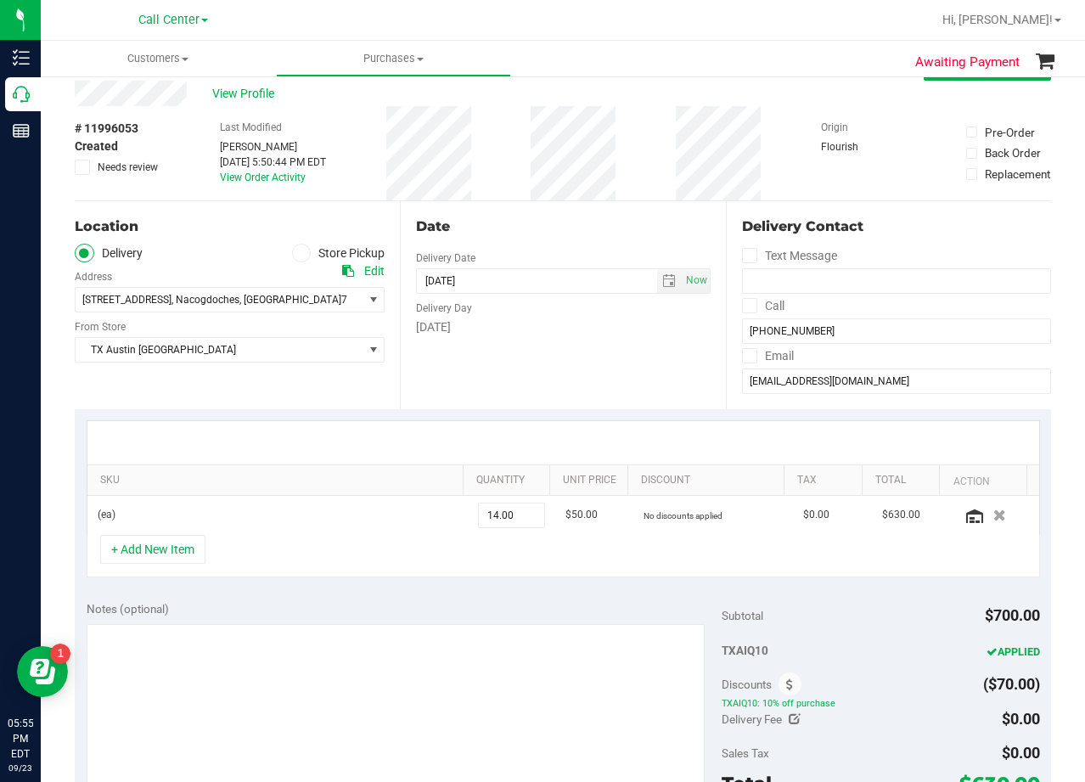
scroll to position [0, 0]
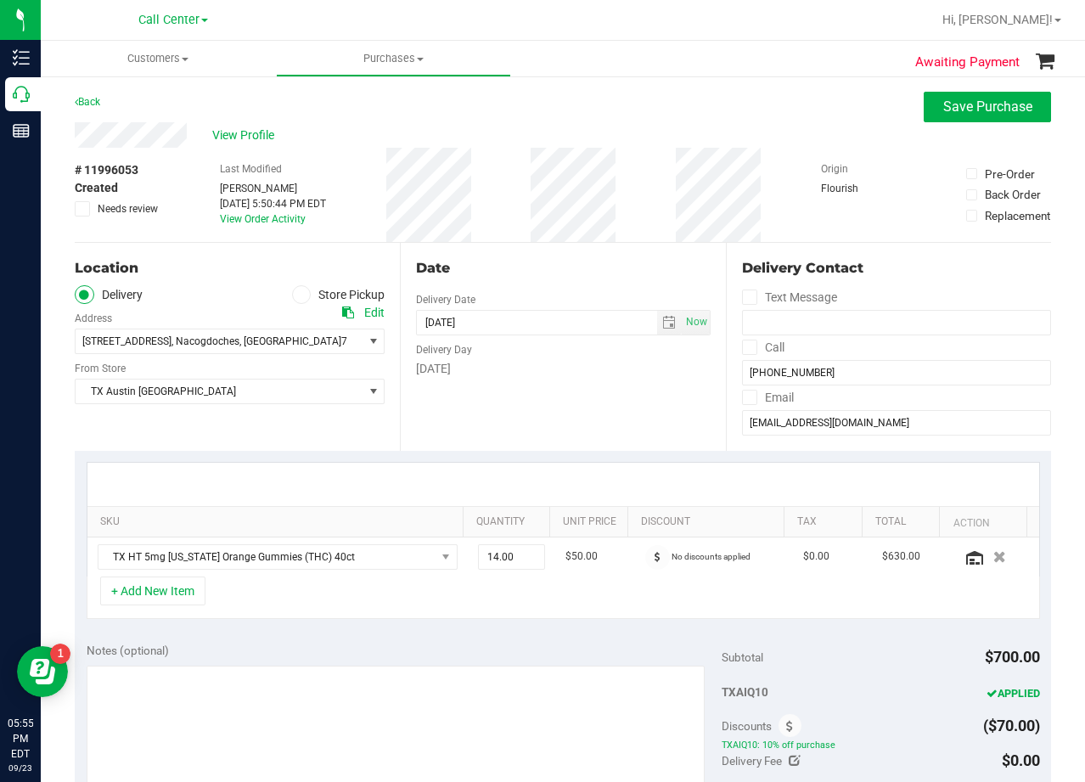
click at [580, 255] on div "Date Delivery Date 10/01/2025 Now 10/01/2025 08:00 AM Now Delivery Day Wednesday" at bounding box center [562, 347] width 325 height 208
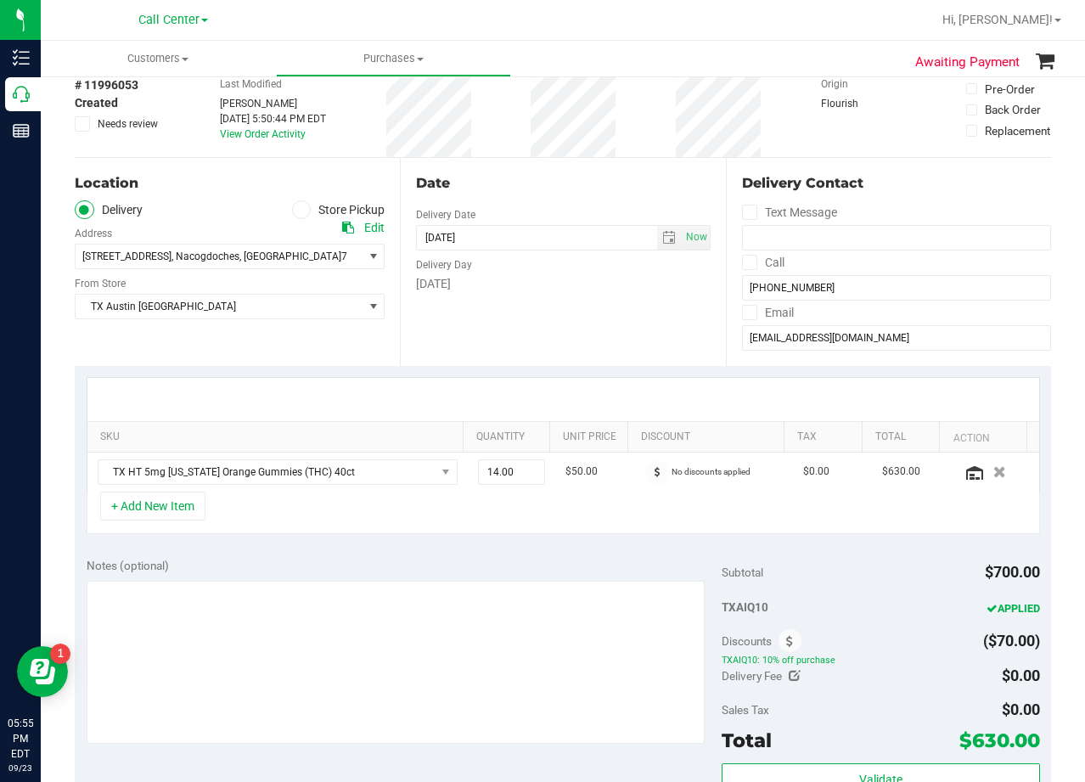
click at [571, 288] on div "[DATE]" at bounding box center [563, 284] width 294 height 18
click at [565, 316] on div "Date Delivery Date 10/01/2025 Now 10/01/2025 08:00 AM Now Delivery Day Wednesday" at bounding box center [562, 262] width 325 height 208
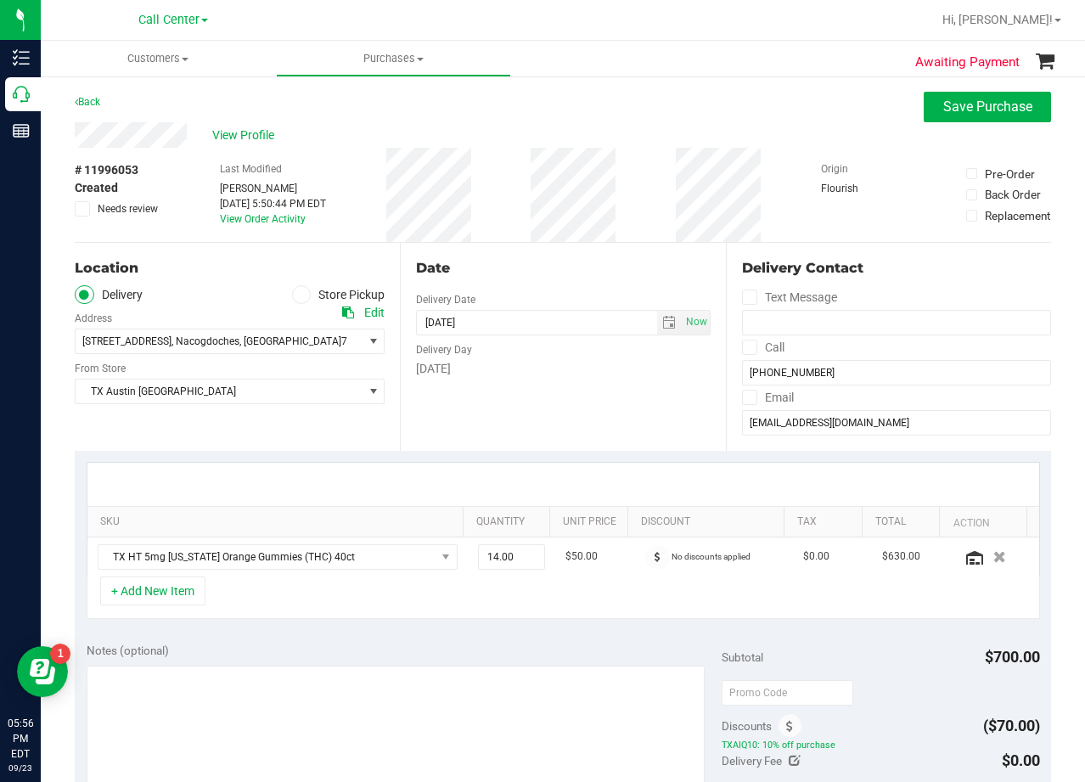
click at [545, 267] on div "Date" at bounding box center [563, 268] width 294 height 20
click at [665, 379] on div "Date Delivery Date 10/01/2025 Now 10/01/2025 08:00 AM Now Delivery Day Wednesday" at bounding box center [562, 347] width 325 height 208
click at [568, 271] on div "Date" at bounding box center [563, 268] width 294 height 20
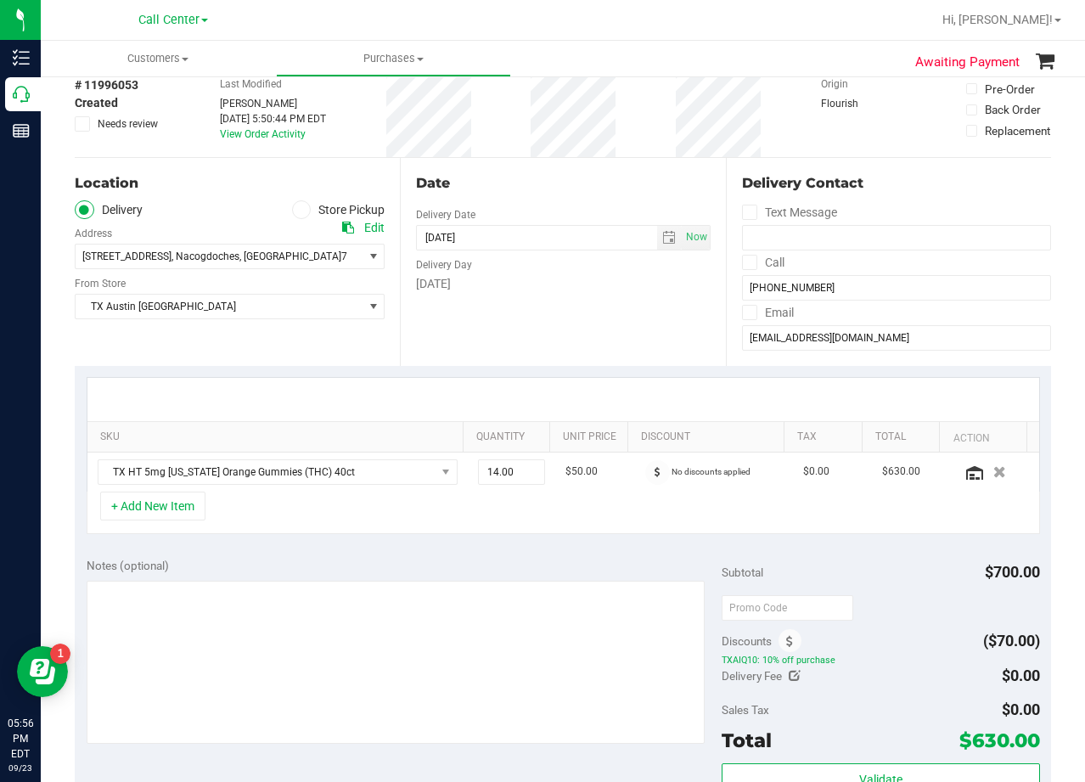
click at [565, 269] on div "Delivery Day" at bounding box center [563, 262] width 294 height 25
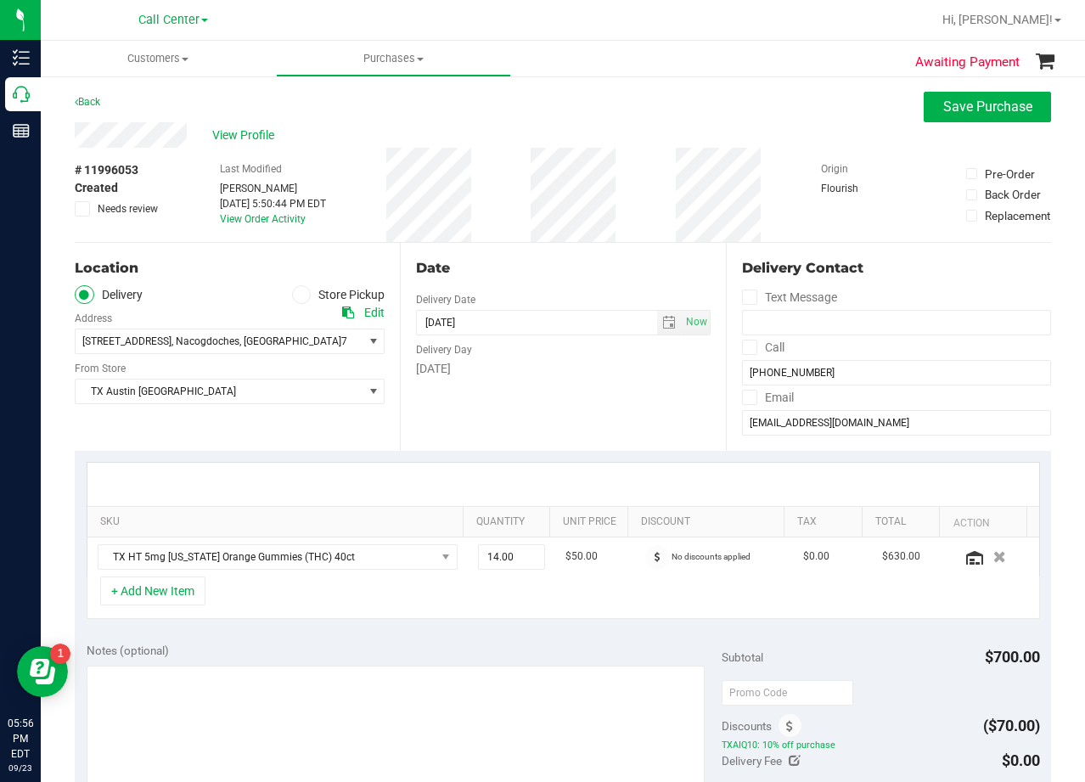
click at [546, 272] on div "Date" at bounding box center [563, 268] width 294 height 20
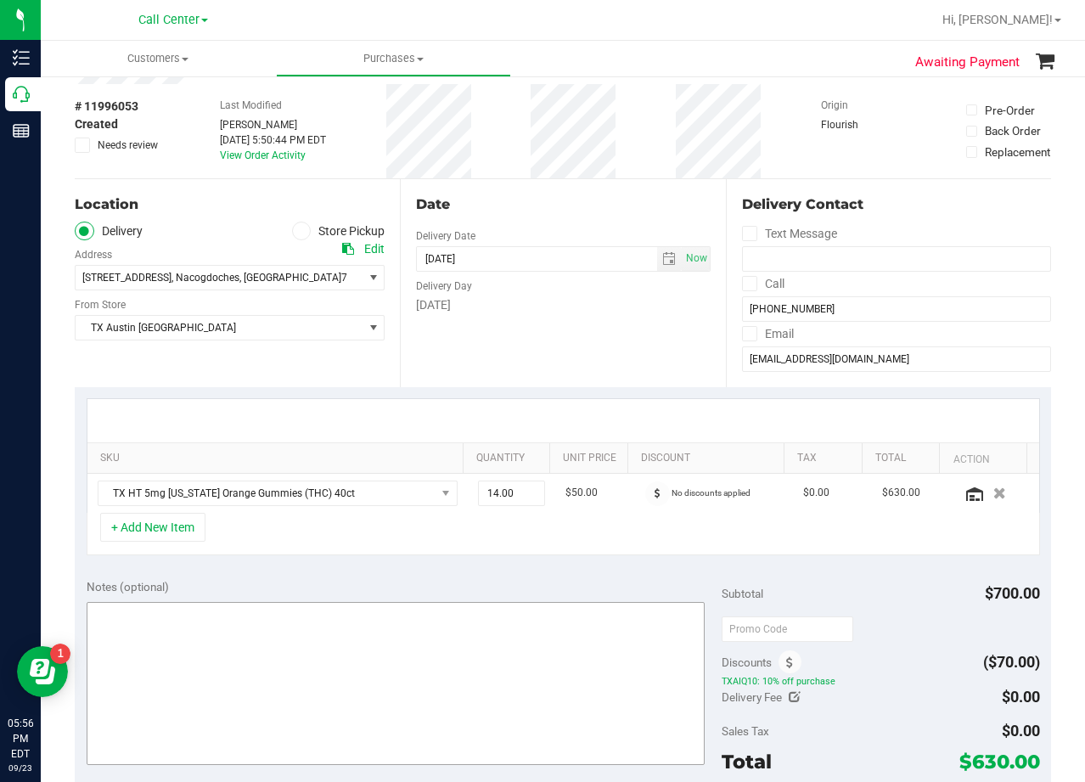
scroll to position [255, 0]
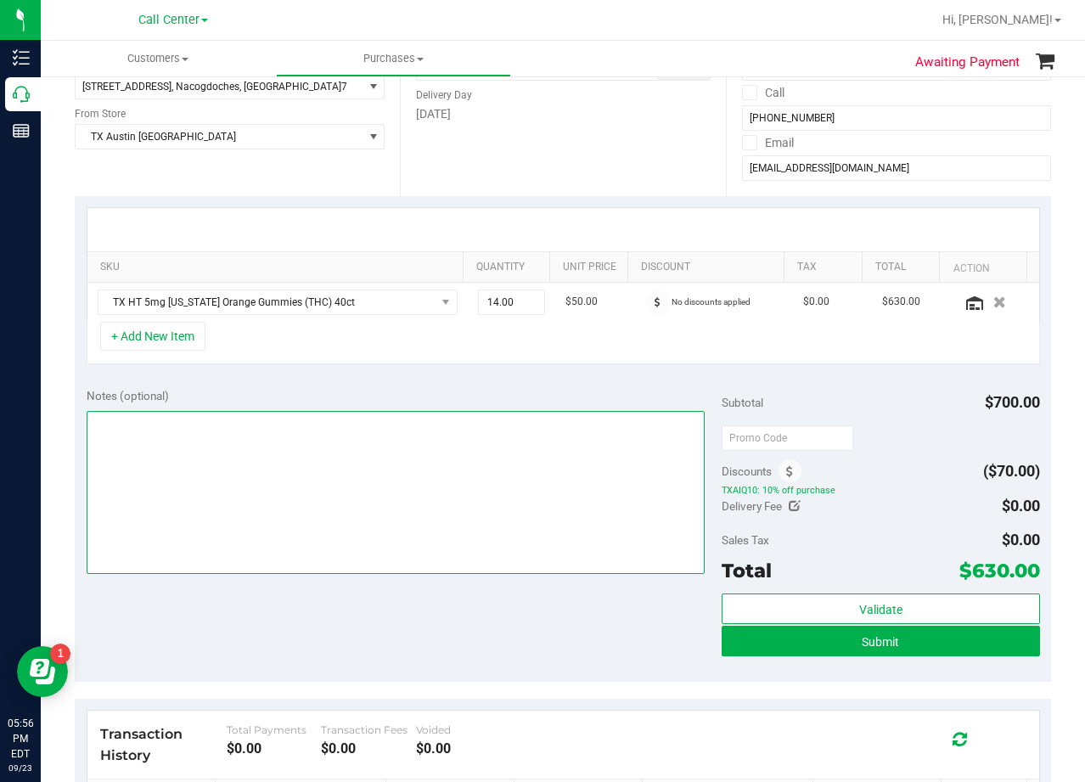
click at [445, 555] on textarea at bounding box center [396, 492] width 619 height 163
click at [586, 480] on textarea at bounding box center [396, 492] width 619 height 163
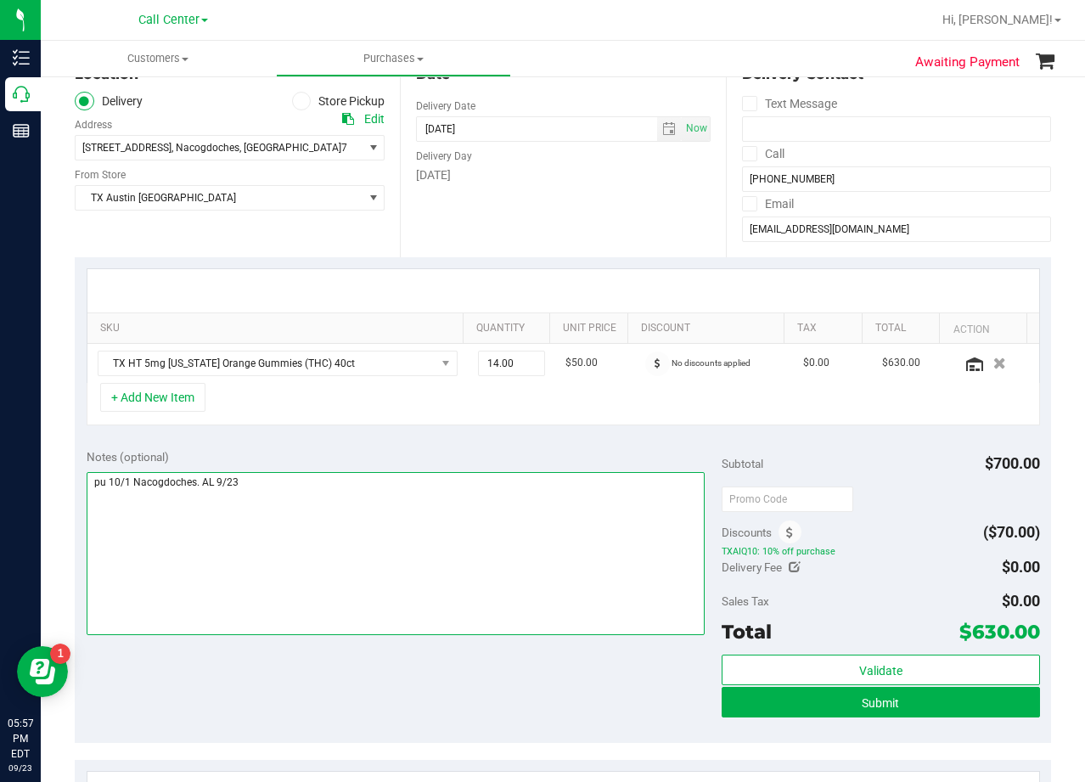
scroll to position [0, 0]
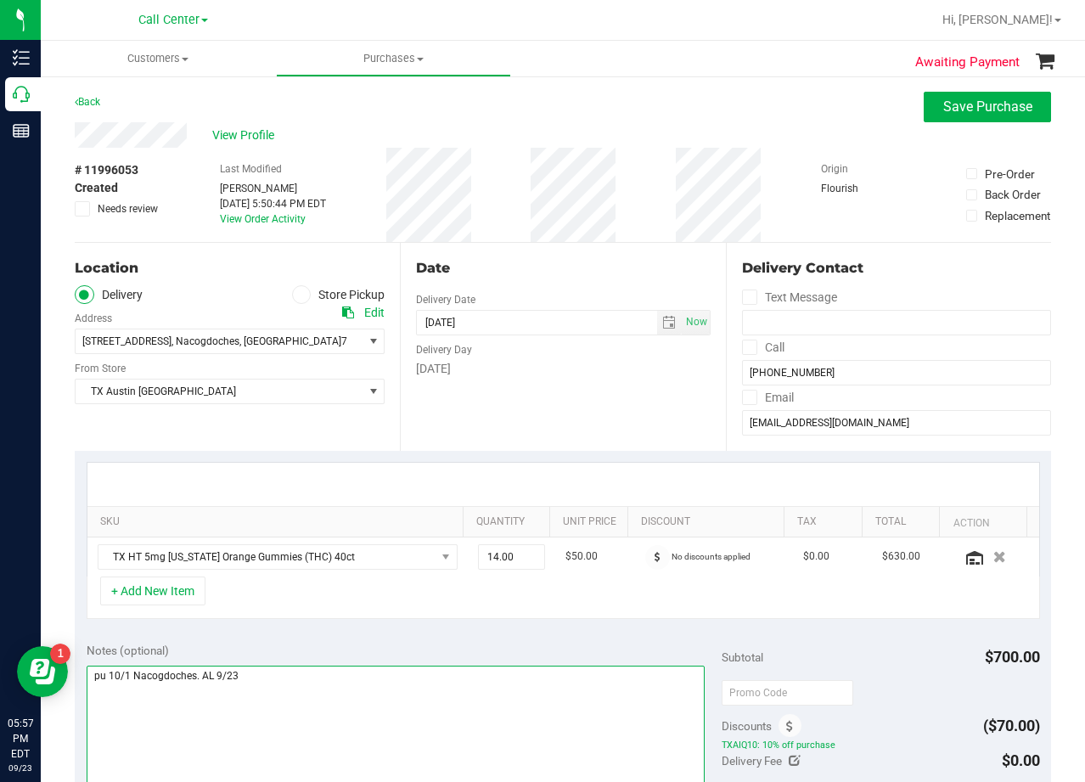
type textarea "pu 10/1 Nacogdoches. AL 9/23"
drag, startPoint x: 577, startPoint y: 401, endPoint x: 577, endPoint y: 262, distance: 138.4
click at [577, 400] on div "Date Delivery Date 10/01/2025 Now 10/01/2025 08:00 AM Now Delivery Day Wednesday" at bounding box center [562, 347] width 325 height 208
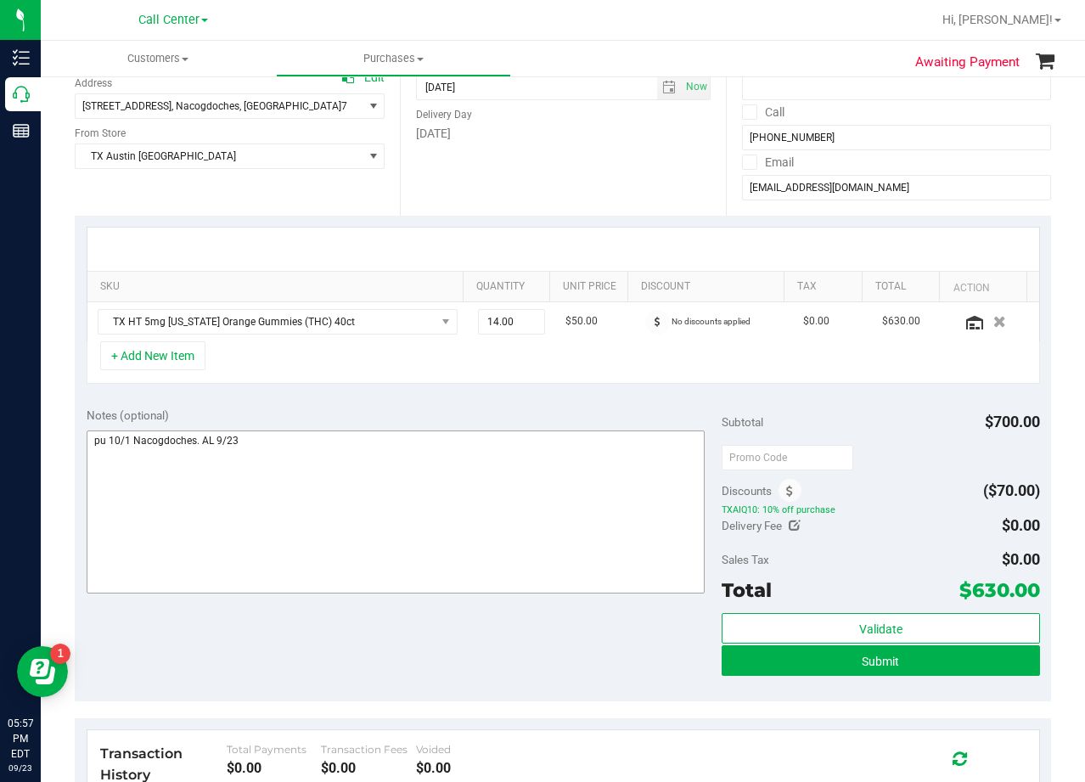
scroll to position [255, 0]
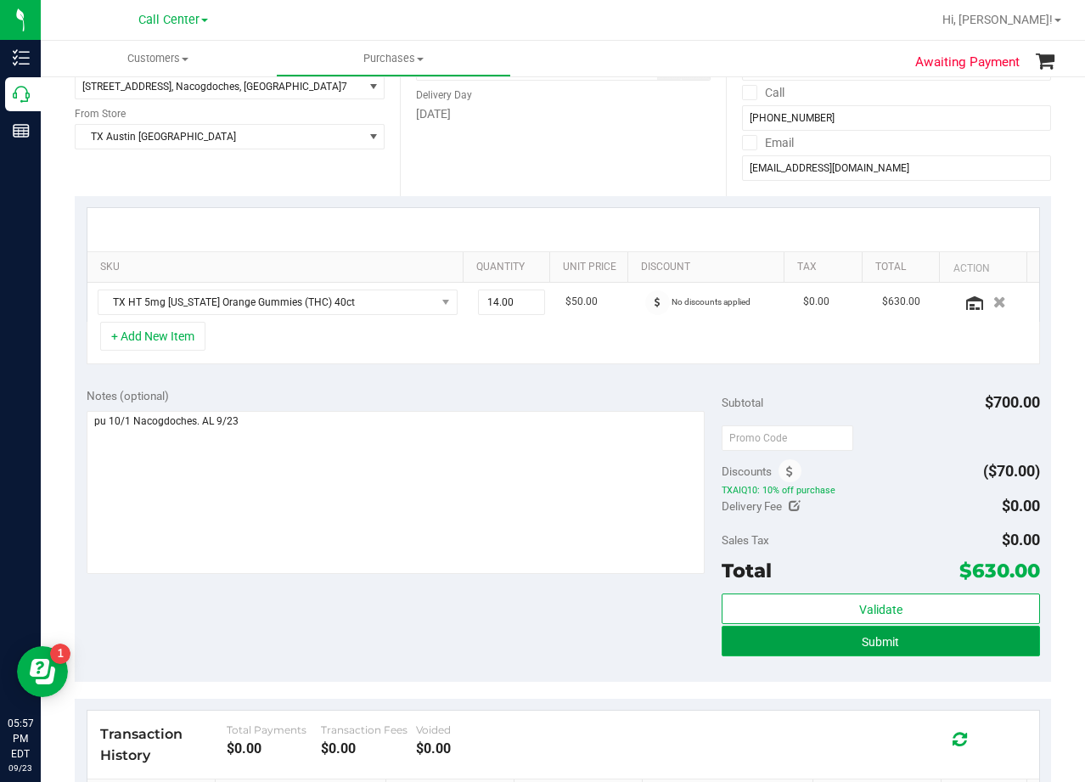
click at [744, 653] on button "Submit" at bounding box center [881, 641] width 318 height 31
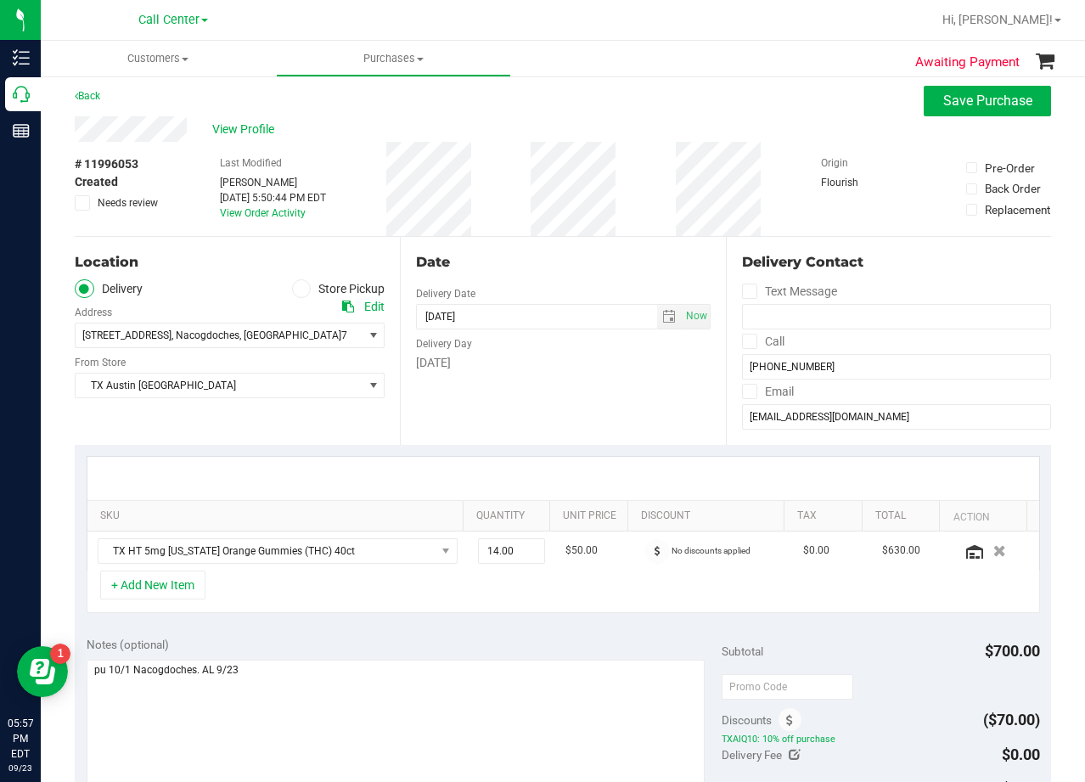
scroll to position [0, 0]
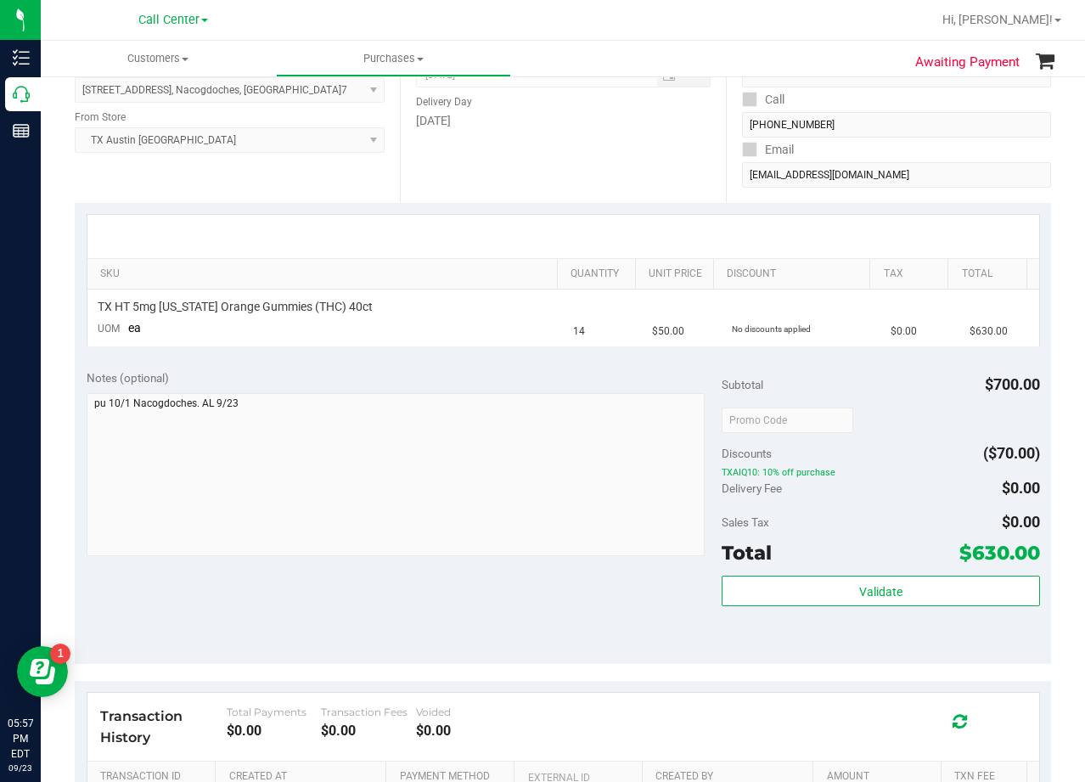
scroll to position [255, 0]
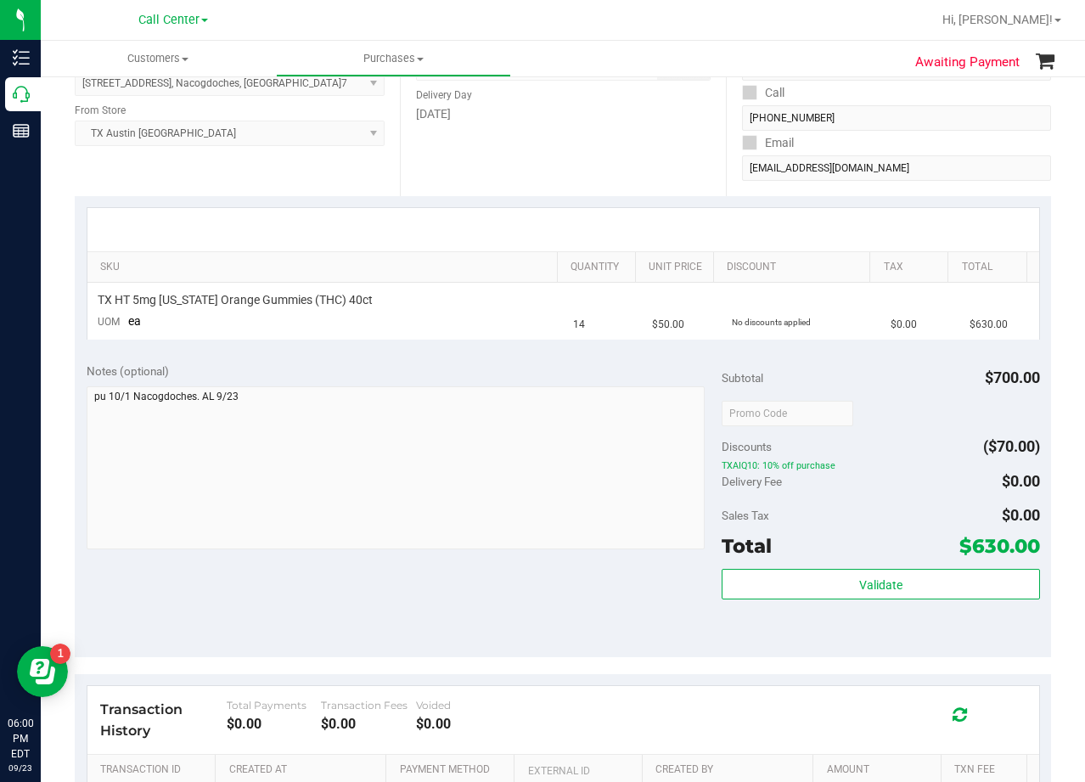
click at [604, 170] on div "Date Delivery Date 10/01/2025 Now 10/01/2025 08:00 AM Now Delivery Day Wednesday" at bounding box center [562, 92] width 325 height 208
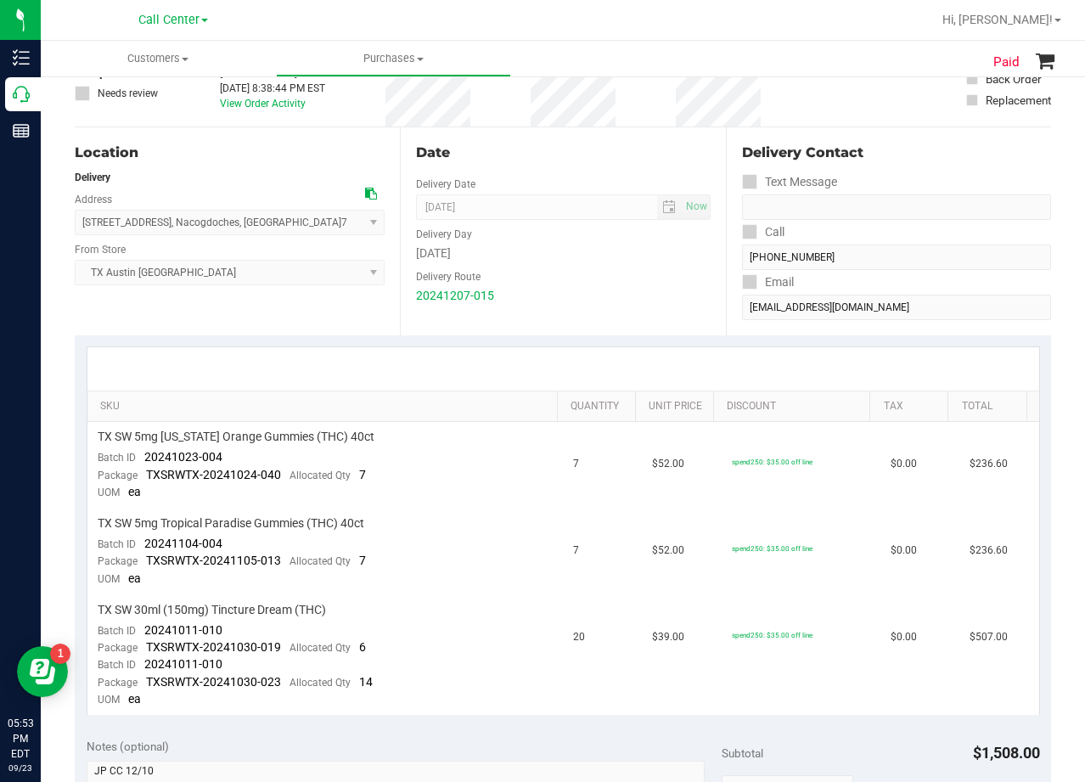
scroll to position [170, 0]
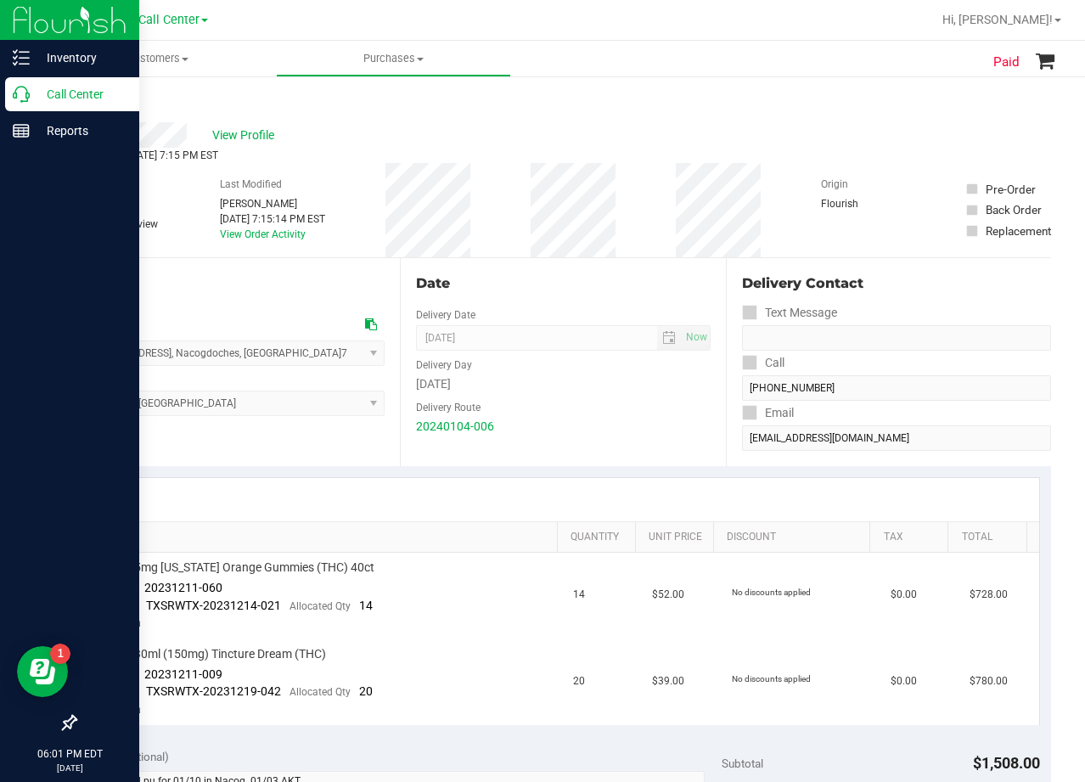
click at [31, 93] on p "Call Center" at bounding box center [81, 94] width 102 height 20
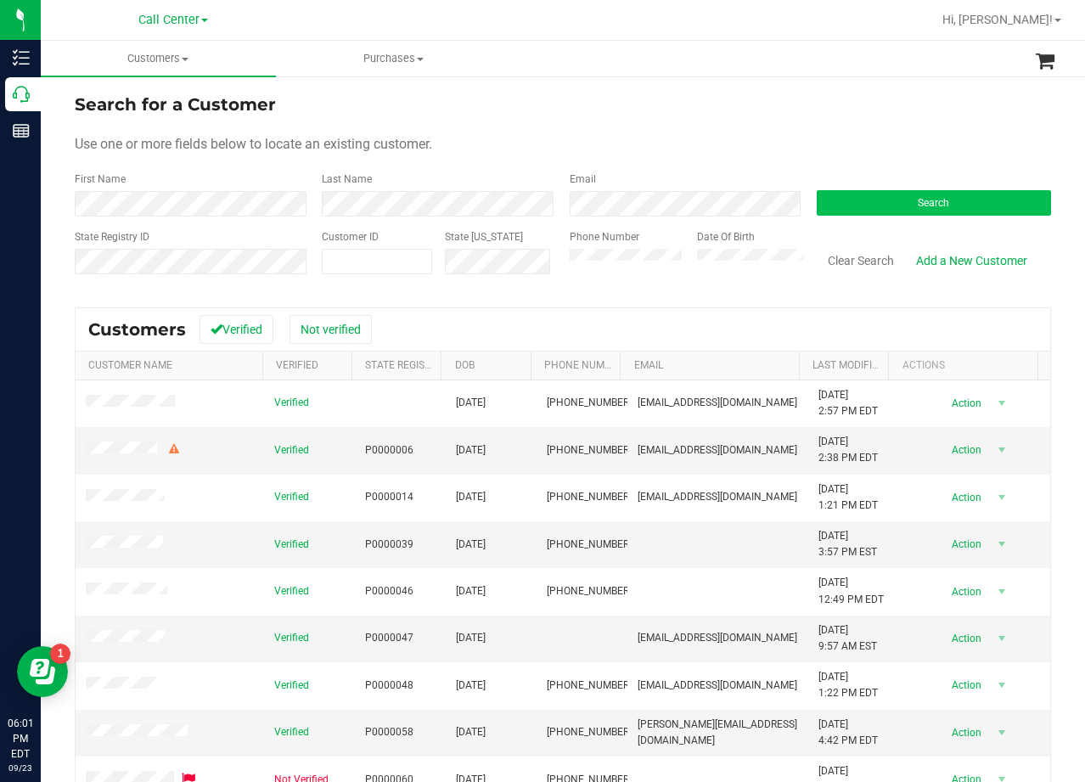
drag, startPoint x: 892, startPoint y: 218, endPoint x: 900, endPoint y: 211, distance: 10.8
click at [893, 217] on form "Search for a Customer Use one or more fields below to locate an existing custom…" at bounding box center [563, 191] width 976 height 198
click at [900, 210] on button "Search" at bounding box center [934, 202] width 234 height 25
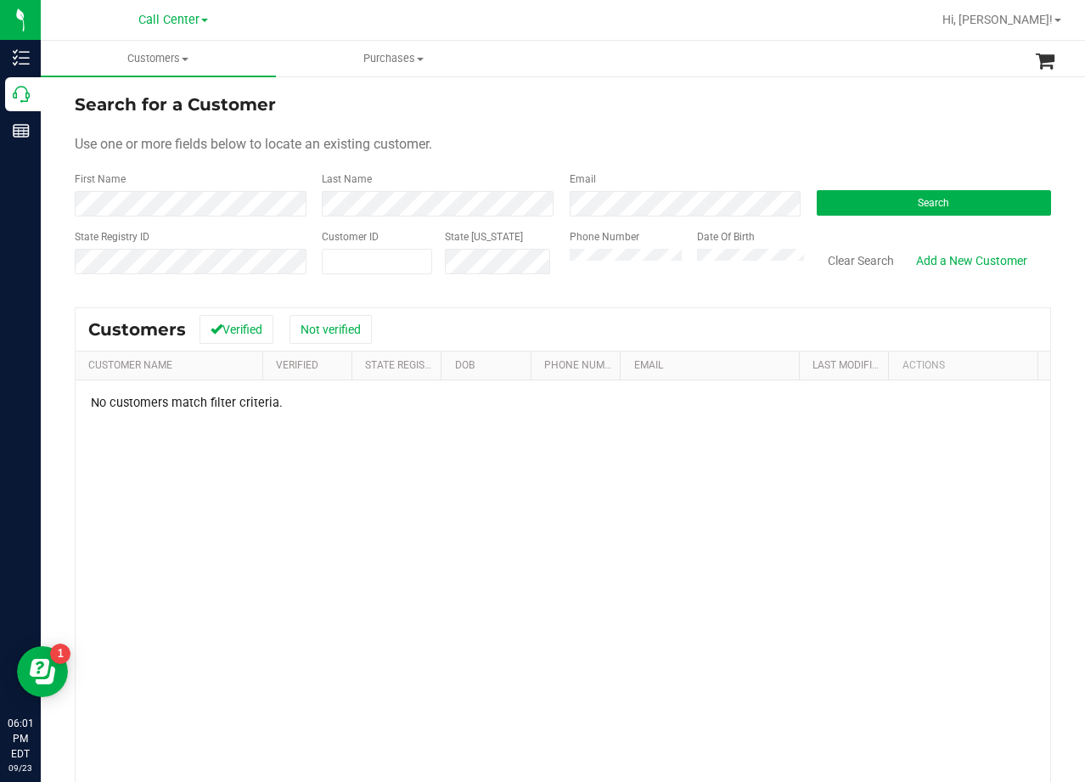
click at [586, 139] on div "Use one or more fields below to locate an existing customer." at bounding box center [563, 144] width 976 height 20
click at [626, 142] on div "Use one or more fields below to locate an existing customer." at bounding box center [563, 144] width 976 height 20
click at [813, 170] on form "Search for a Customer Use one or more fields below to locate an existing custom…" at bounding box center [563, 191] width 976 height 198
click at [852, 266] on button "Clear Search" at bounding box center [861, 260] width 88 height 29
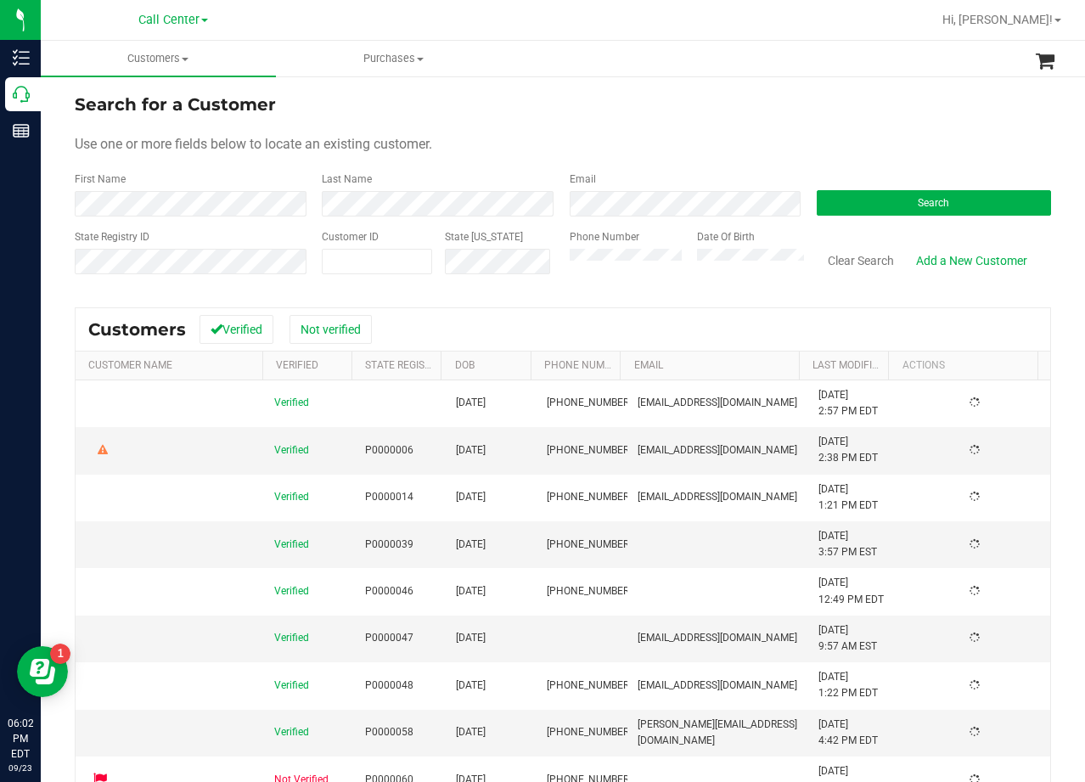
click at [732, 117] on form "Search for a Customer Use one or more fields below to locate an existing custom…" at bounding box center [563, 191] width 976 height 198
click at [507, 157] on form "Search for a Customer Use one or more fields below to locate an existing custom…" at bounding box center [563, 191] width 976 height 198
click at [436, 186] on div "Last Name" at bounding box center [432, 194] width 247 height 45
click at [784, 117] on form "Search for a Customer Use one or more fields below to locate an existing custom…" at bounding box center [563, 191] width 976 height 198
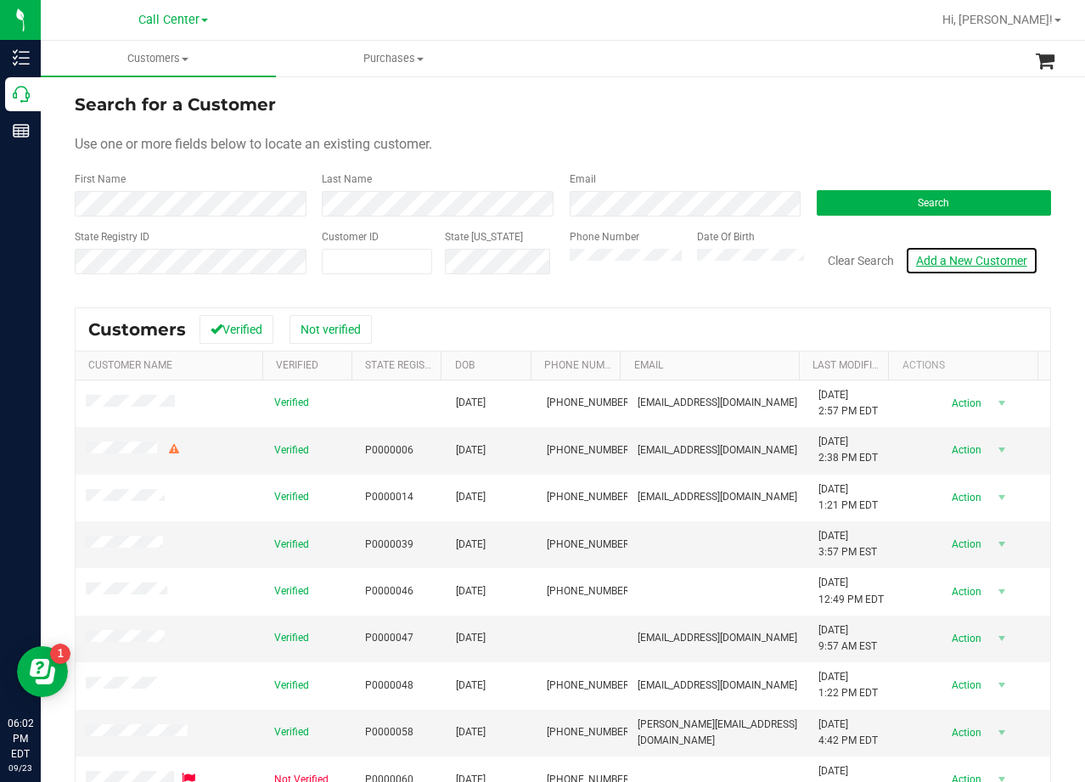
click at [959, 258] on link "Add a New Customer" at bounding box center [971, 260] width 133 height 29
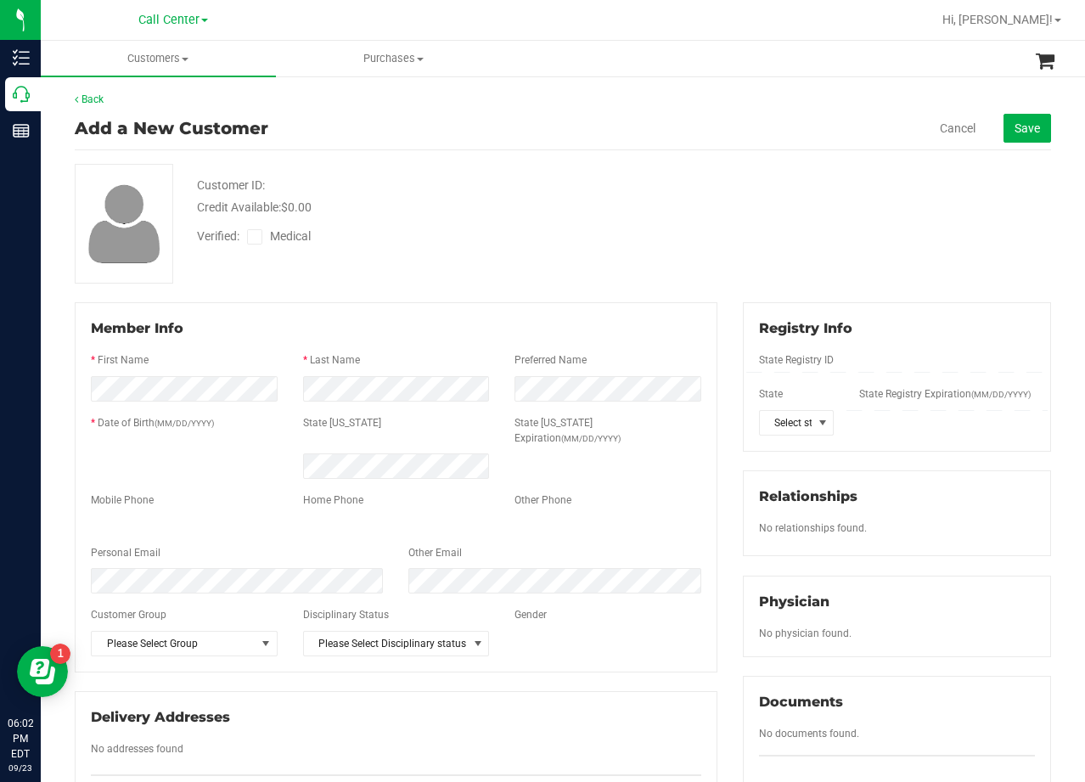
click at [715, 122] on div "Cancel Save" at bounding box center [839, 128] width 425 height 29
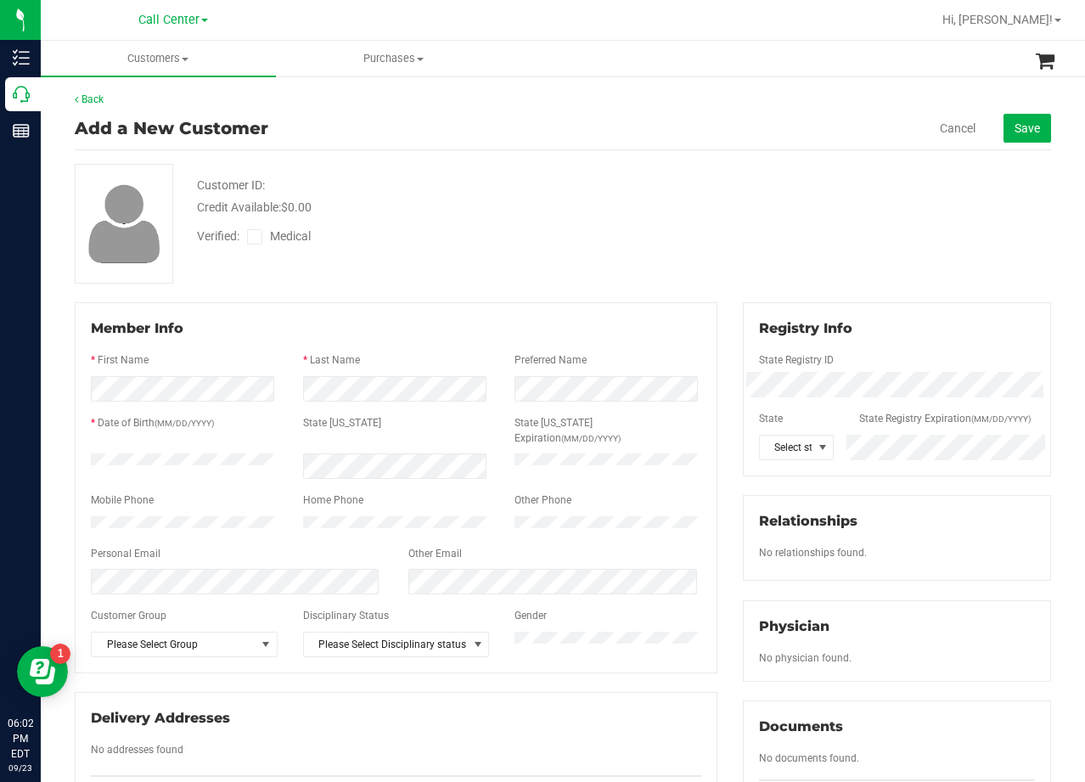
click at [627, 239] on div "Verified: Medical" at bounding box center [434, 235] width 501 height 37
drag, startPoint x: 715, startPoint y: 218, endPoint x: 245, endPoint y: 420, distance: 511.2
click at [705, 227] on div "Customer ID: Credit Available: $0.00 Verified: Medical" at bounding box center [563, 224] width 1002 height 120
click at [450, 211] on div "Credit Available: $0.00" at bounding box center [434, 208] width 475 height 18
click at [742, 269] on div "Customer ID: Credit Available: $0.00 Verified: Medical" at bounding box center [563, 224] width 1002 height 120
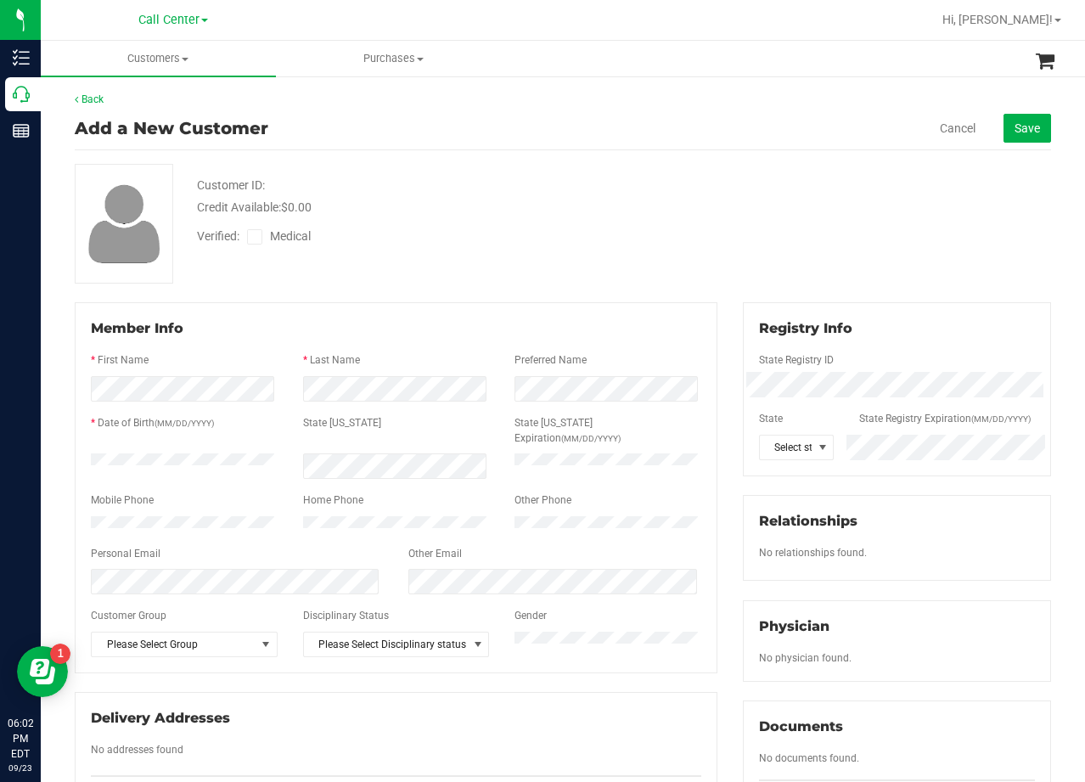
click at [458, 251] on div "Verified: Medical" at bounding box center [434, 235] width 501 height 37
click at [743, 238] on div "Customer ID: Credit Available: $0.00 Verified: Medical" at bounding box center [563, 224] width 1002 height 120
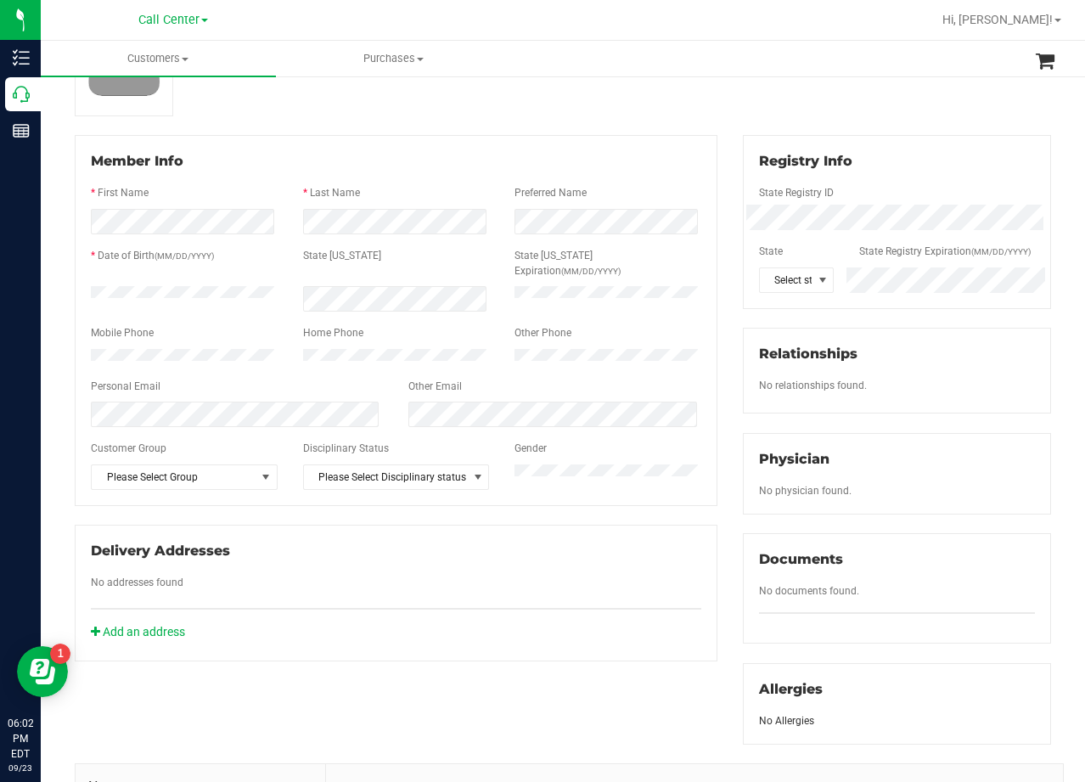
scroll to position [170, 0]
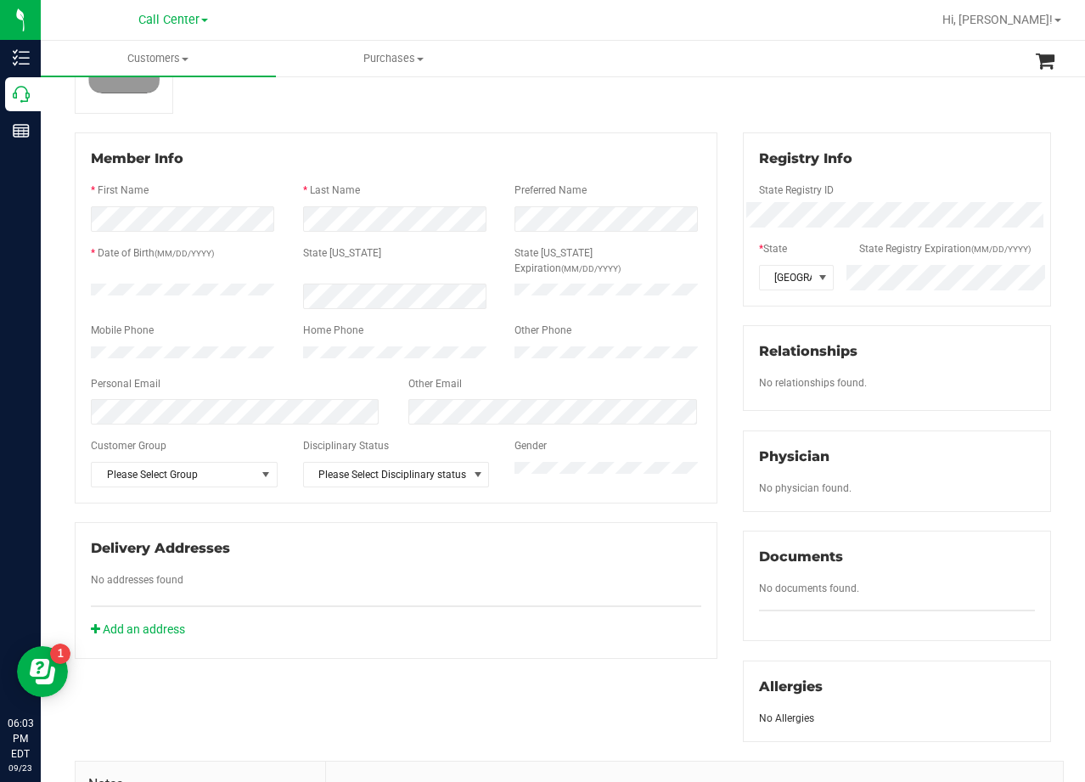
click at [437, 128] on div "Back Add a New Customer Cancel Save Customer ID: Credit Available: $0.00 Verifi…" at bounding box center [563, 456] width 976 height 1068
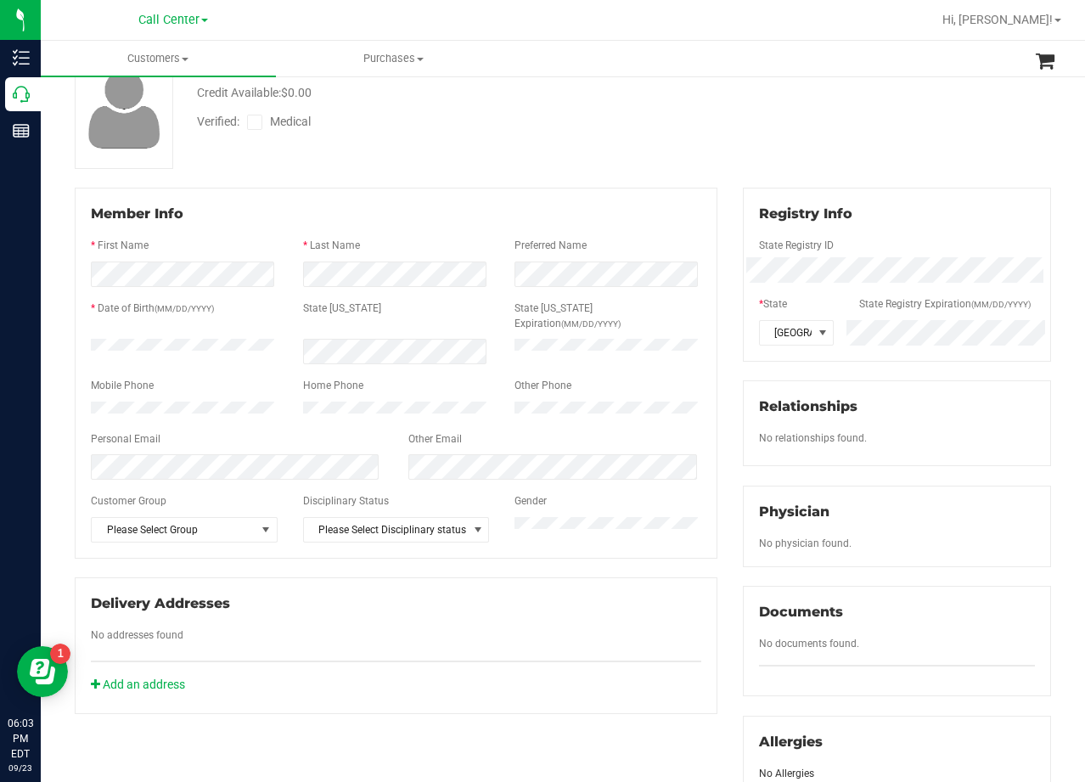
scroll to position [85, 0]
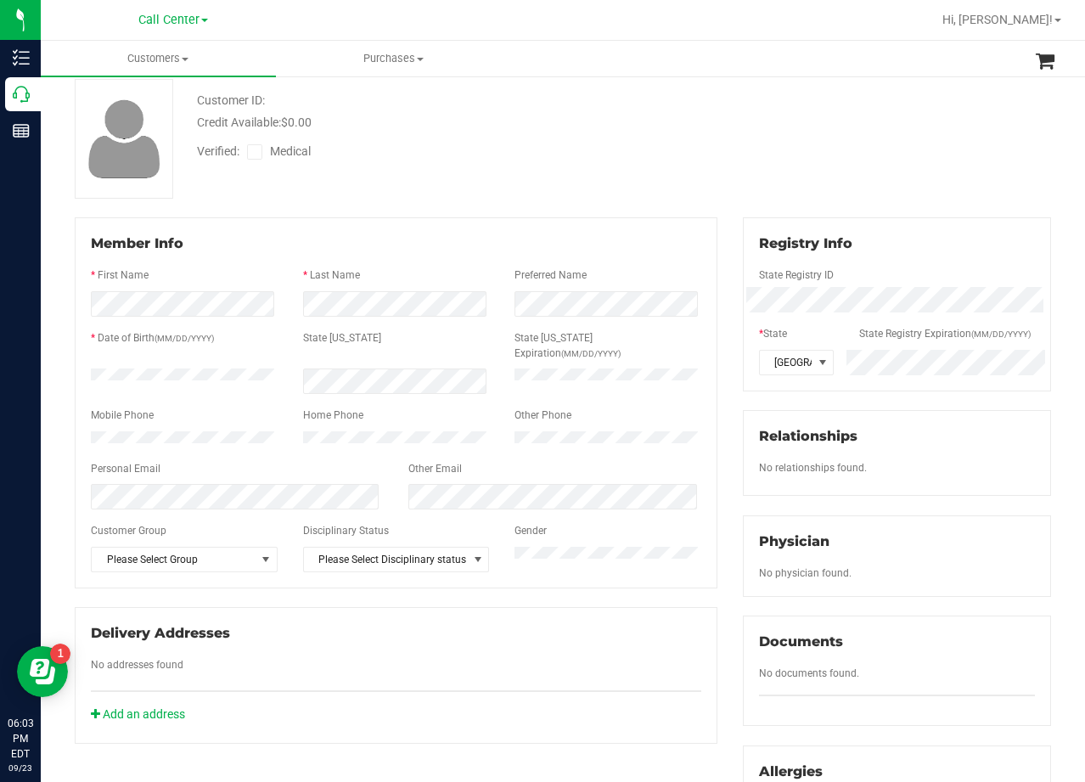
click at [258, 152] on icon at bounding box center [255, 152] width 11 height 0
click at [0, 0] on input "Medical" at bounding box center [0, 0] width 0 height 0
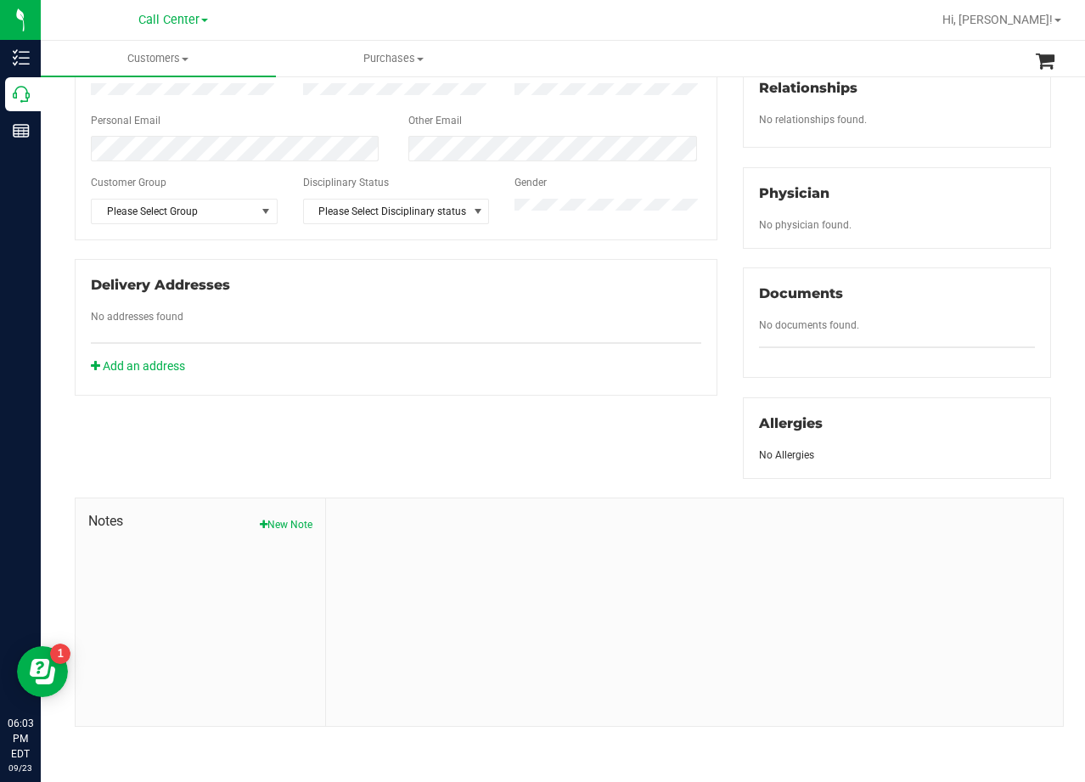
click at [290, 523] on button "New Note" at bounding box center [286, 524] width 53 height 15
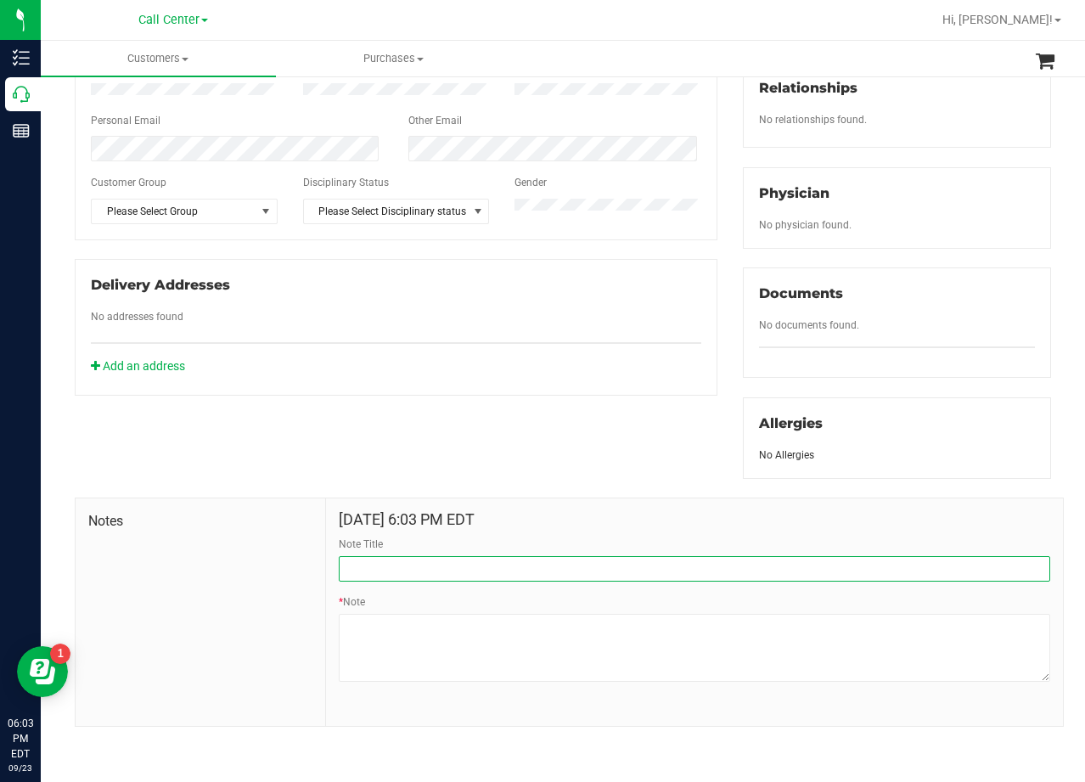
click at [425, 560] on input "Note Title" at bounding box center [695, 568] width 712 height 25
type input "CURT"
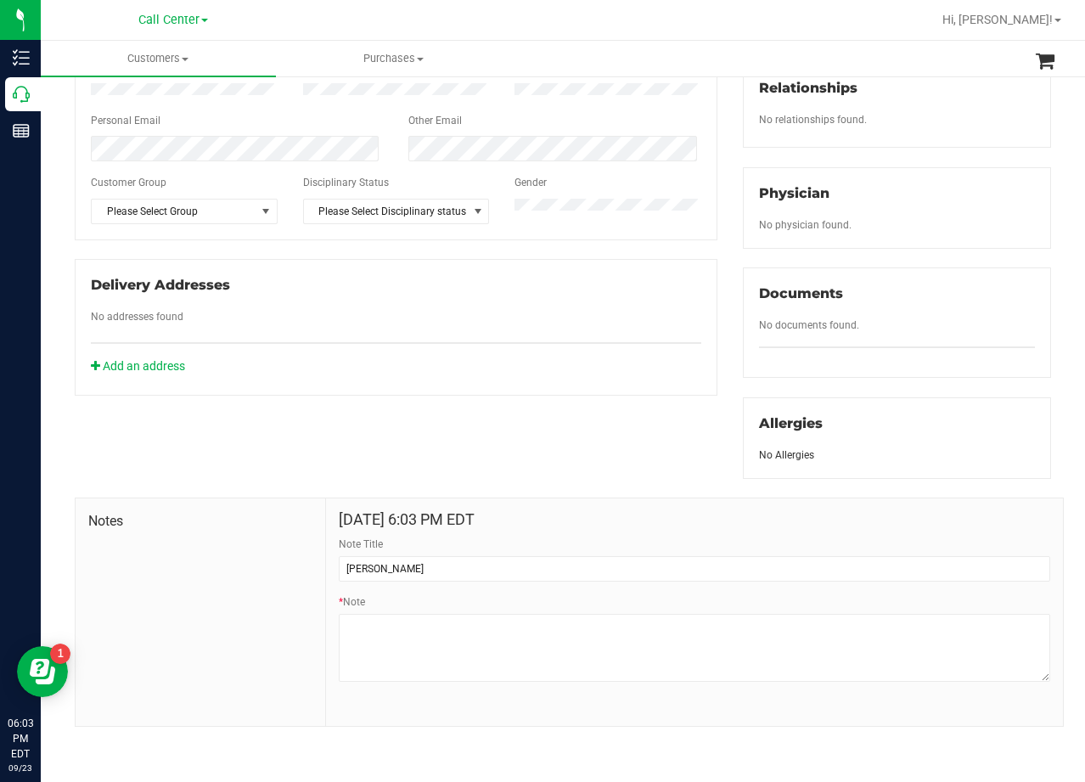
click at [445, 427] on div "Member Info * First Name * Last Name Preferred Name * Date of Birth (MM/DD/YYYY…" at bounding box center [563, 298] width 1002 height 858
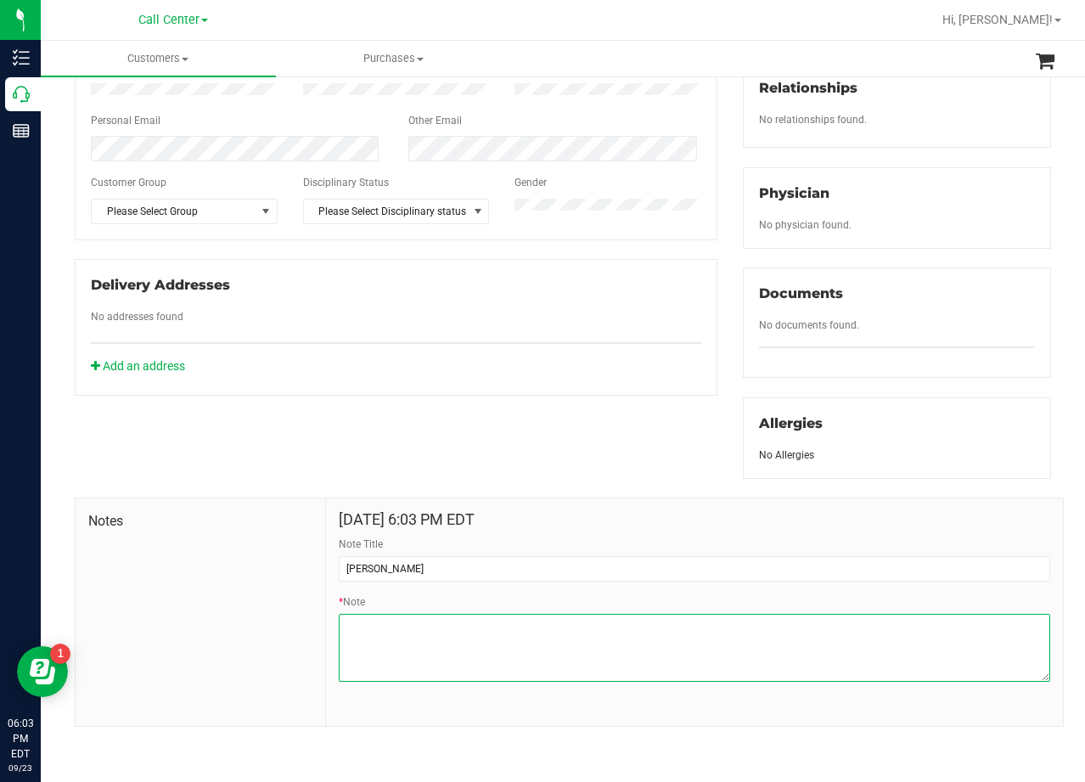
click at [641, 629] on textarea "* Note" at bounding box center [695, 648] width 712 height 68
paste textarea "Patient Name: August Mano Address: 931 W. Colorado Blvd. Dallas, TX, 75208 Phon…"
type textarea "Patient Name: August Mano Address: 931 W. Colorado Blvd. Dallas, TX, 75208 Phon…"
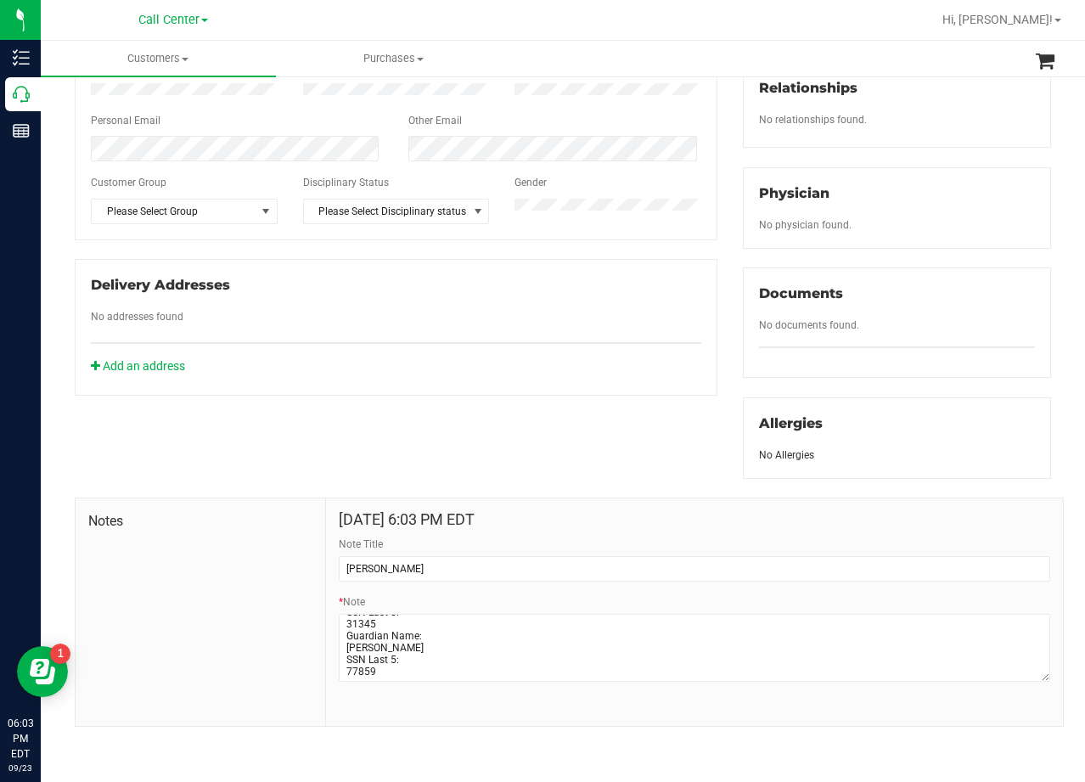
click at [567, 433] on div "Member Info * First Name * Last Name Preferred Name * Date of Birth (MM/DD/YYYY…" at bounding box center [563, 298] width 1002 height 858
drag, startPoint x: 689, startPoint y: 436, endPoint x: 726, endPoint y: 419, distance: 40.3
click at [691, 436] on div "Member Info * First Name * Last Name Preferred Name * Date of Birth (MM/DD/YYYY…" at bounding box center [563, 298] width 1002 height 858
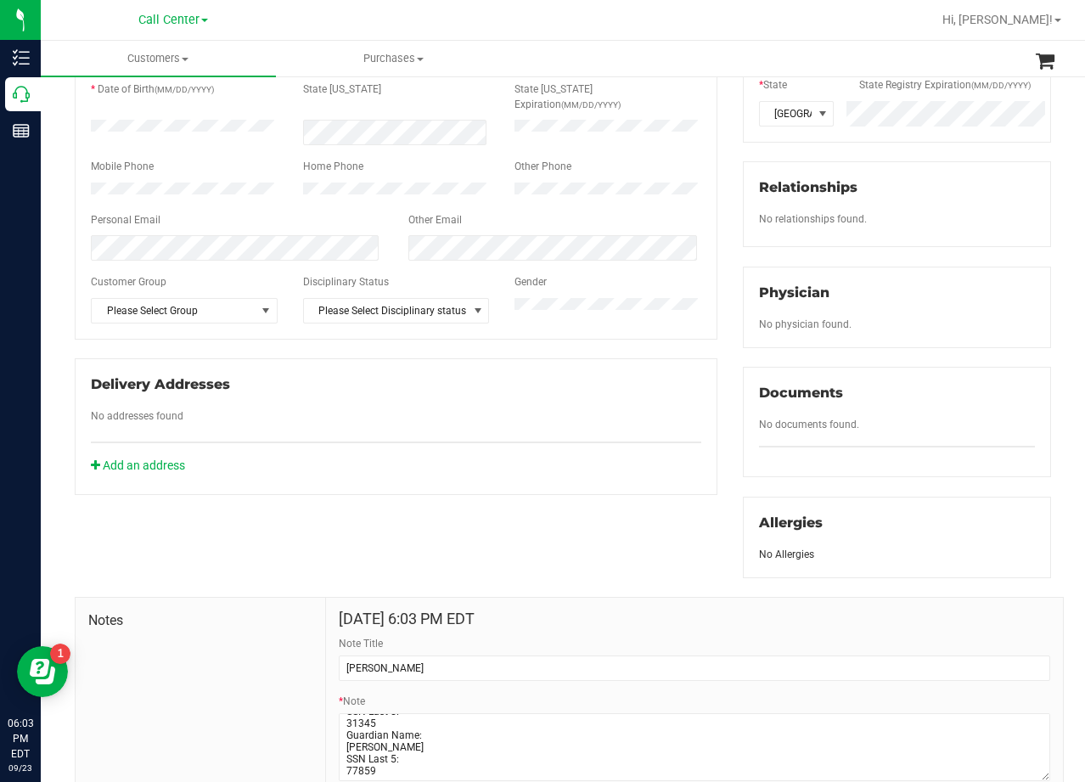
scroll to position [340, 0]
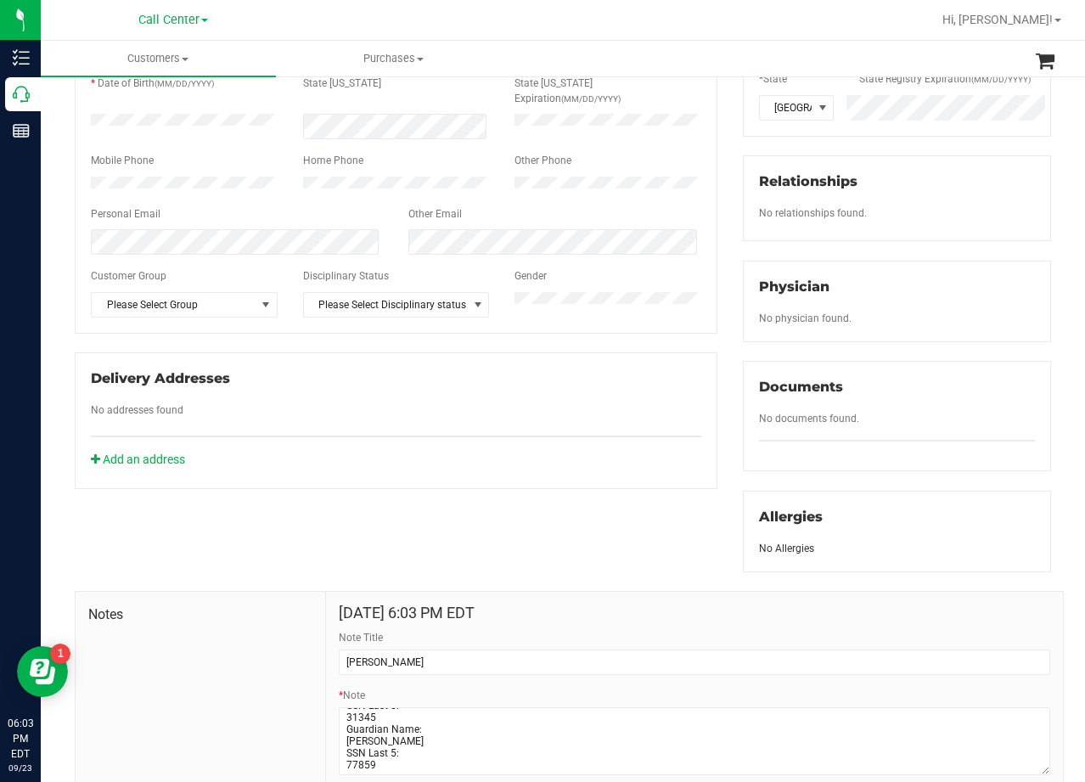
click at [717, 289] on div "Member Info * First Name * Last Name Preferred Name * Date of Birth (MM/DD/YYYY…" at bounding box center [396, 226] width 668 height 526
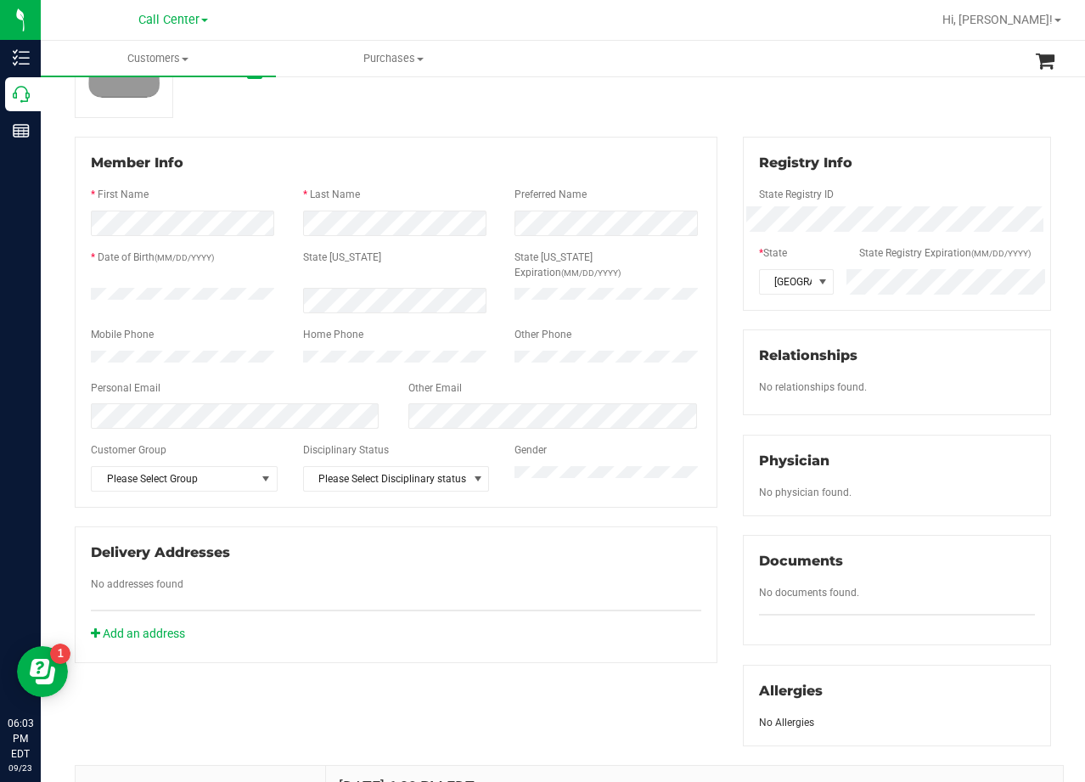
scroll to position [0, 0]
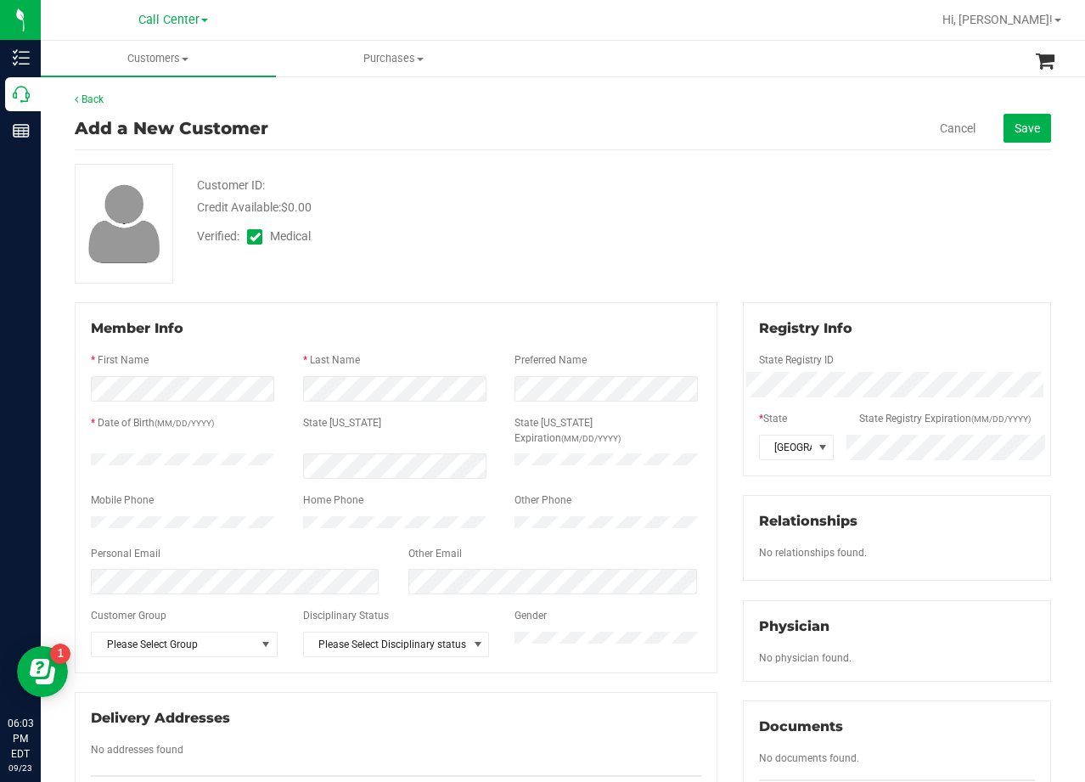
click at [720, 290] on div "Back Add a New Customer Cancel Save Customer ID: Credit Available: $0.00 Verifi…" at bounding box center [563, 626] width 976 height 1068
click at [624, 239] on div "Verified: Medical" at bounding box center [434, 235] width 501 height 37
click at [667, 253] on div "Customer ID: Credit Available: $0.00 Verified: Medical" at bounding box center [563, 224] width 1002 height 120
click at [1004, 136] on button "Save" at bounding box center [1028, 128] width 48 height 29
click at [873, 198] on div "Customer ID: Credit Available: $0.00 Verified: Medical" at bounding box center [563, 224] width 1002 height 120
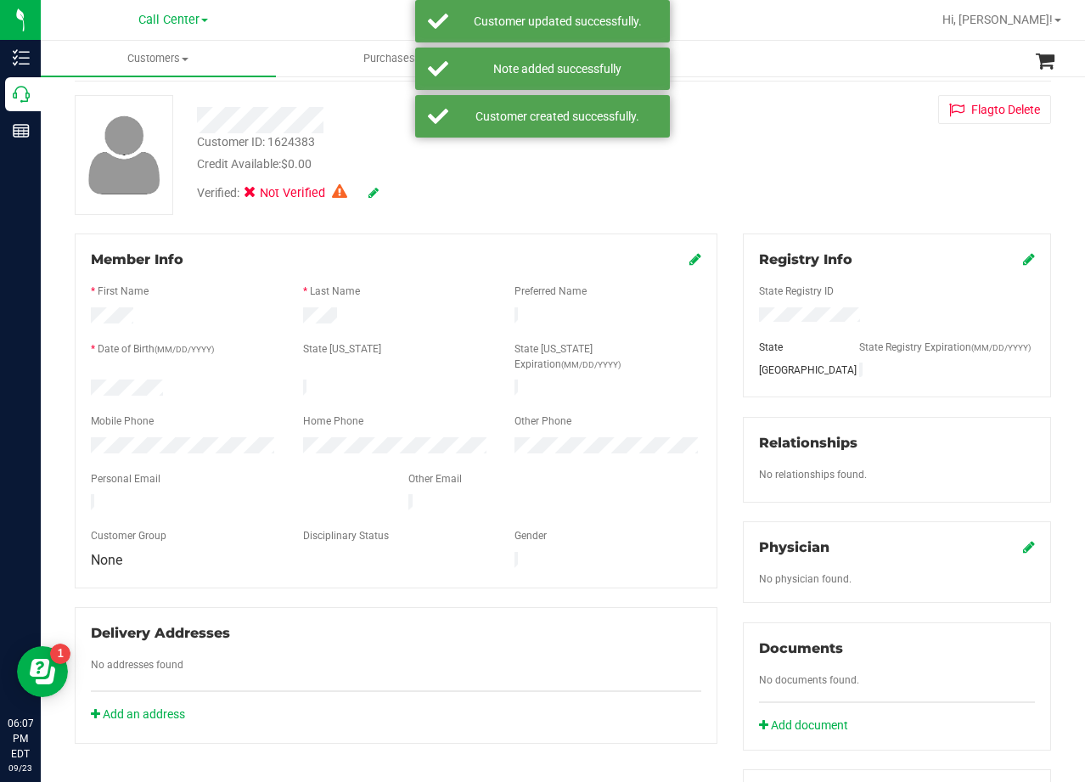
scroll to position [170, 0]
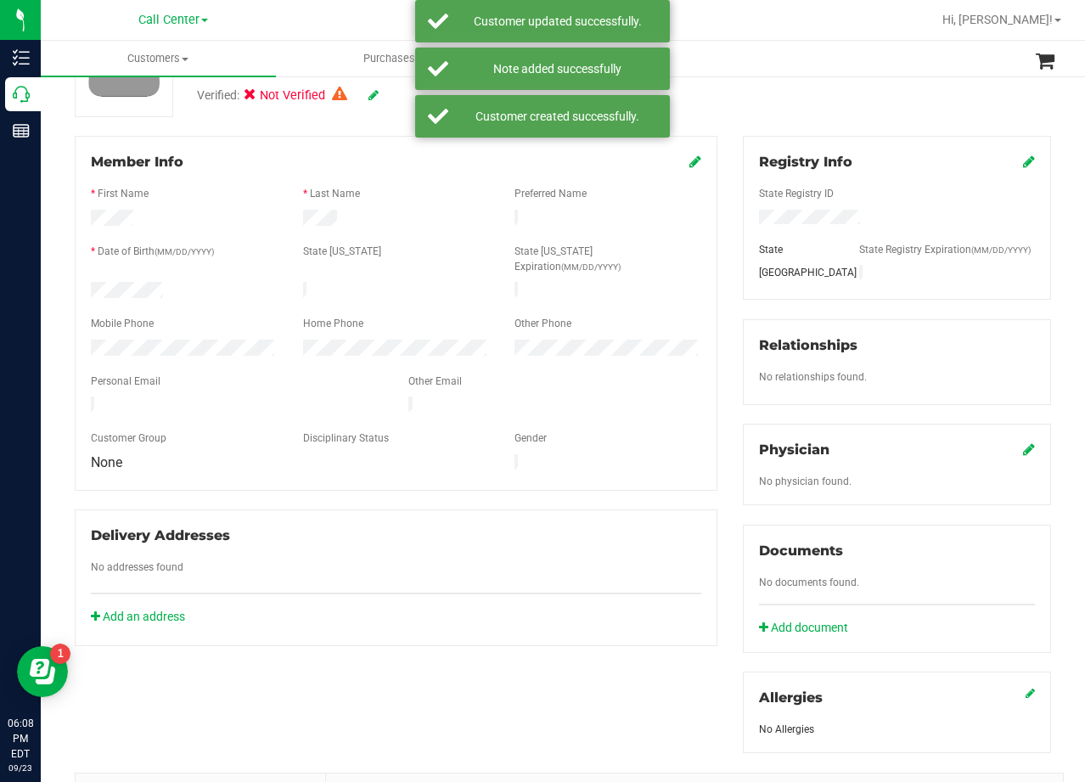
click at [1023, 448] on icon at bounding box center [1029, 449] width 12 height 14
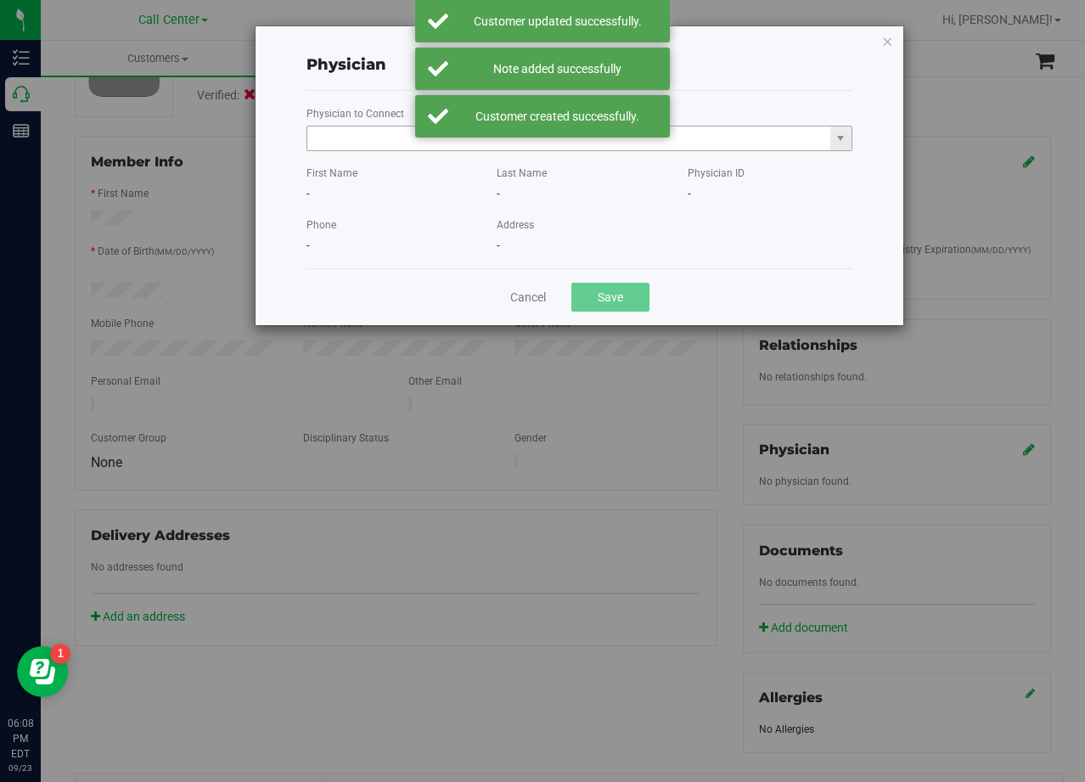
click at [340, 143] on input "text" at bounding box center [568, 139] width 523 height 24
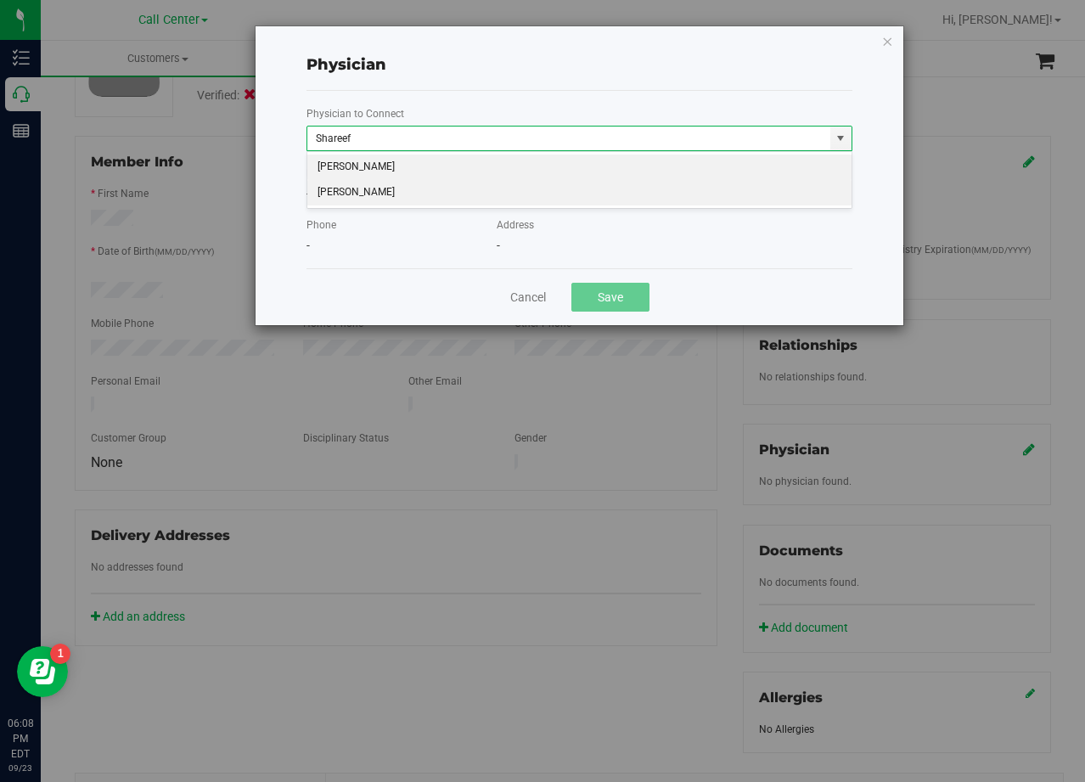
click at [346, 200] on li "Safi Shareef" at bounding box center [579, 192] width 544 height 25
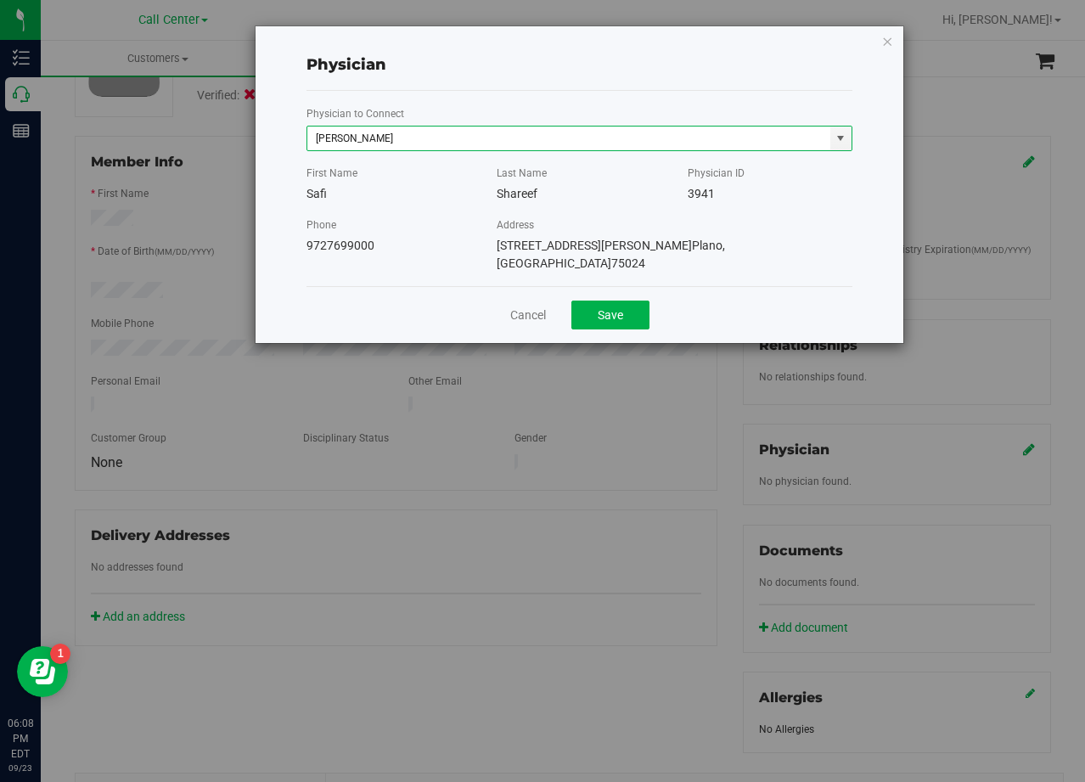
type input "Safi Shareef"
click at [616, 313] on div "Cancel Save" at bounding box center [580, 314] width 546 height 57
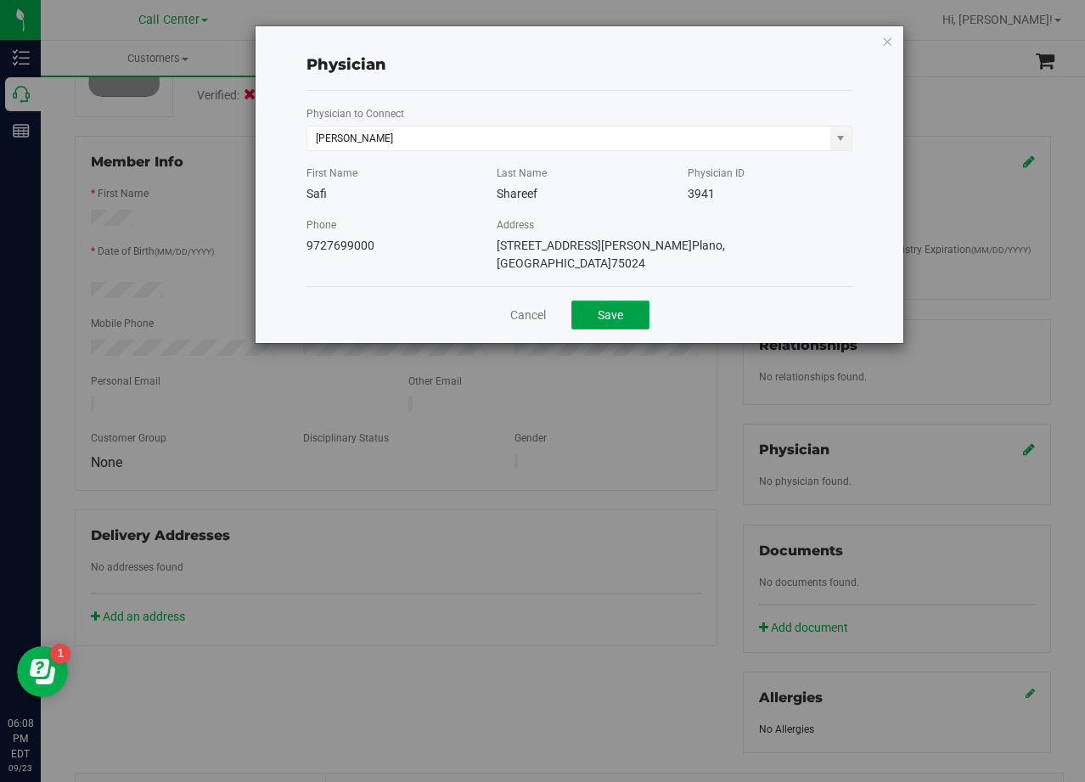
click at [617, 308] on button "Save" at bounding box center [610, 315] width 78 height 29
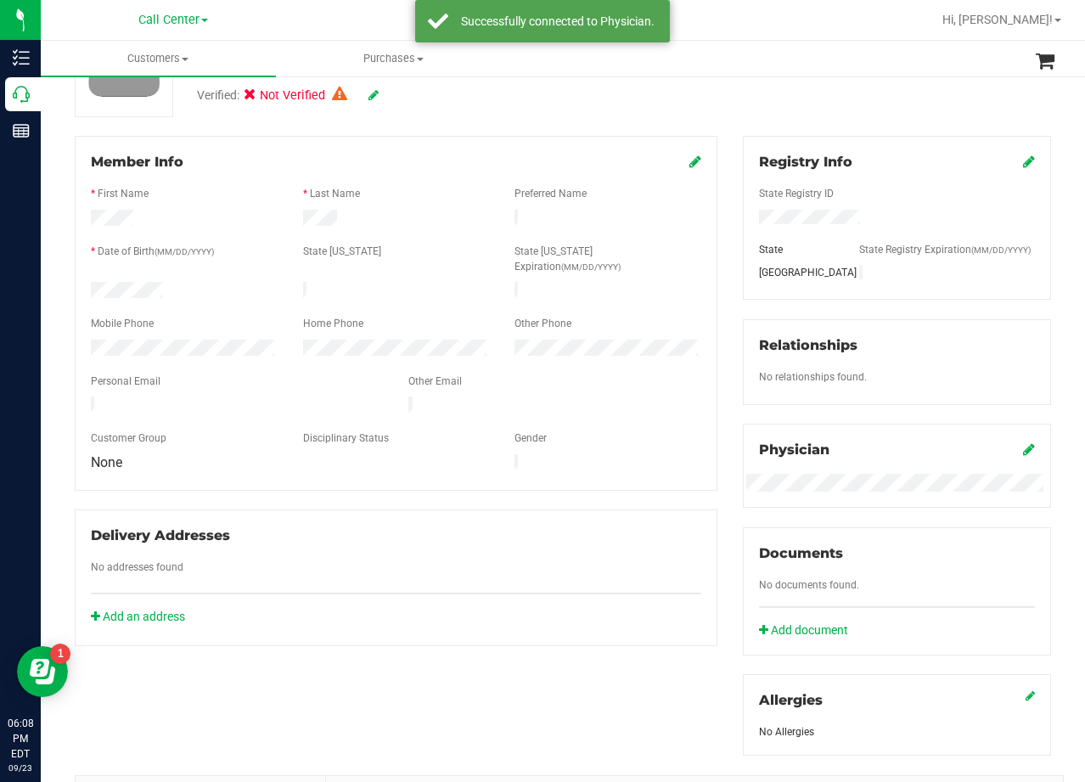
click at [713, 241] on div "Member Info * First Name * Last Name Preferred Name * Date of Birth (MM/DD/YYYY…" at bounding box center [396, 391] width 668 height 510
click at [717, 237] on div "Member Info * First Name * Last Name Preferred Name * Date of Birth (MM/DD/YYYY…" at bounding box center [396, 391] width 668 height 510
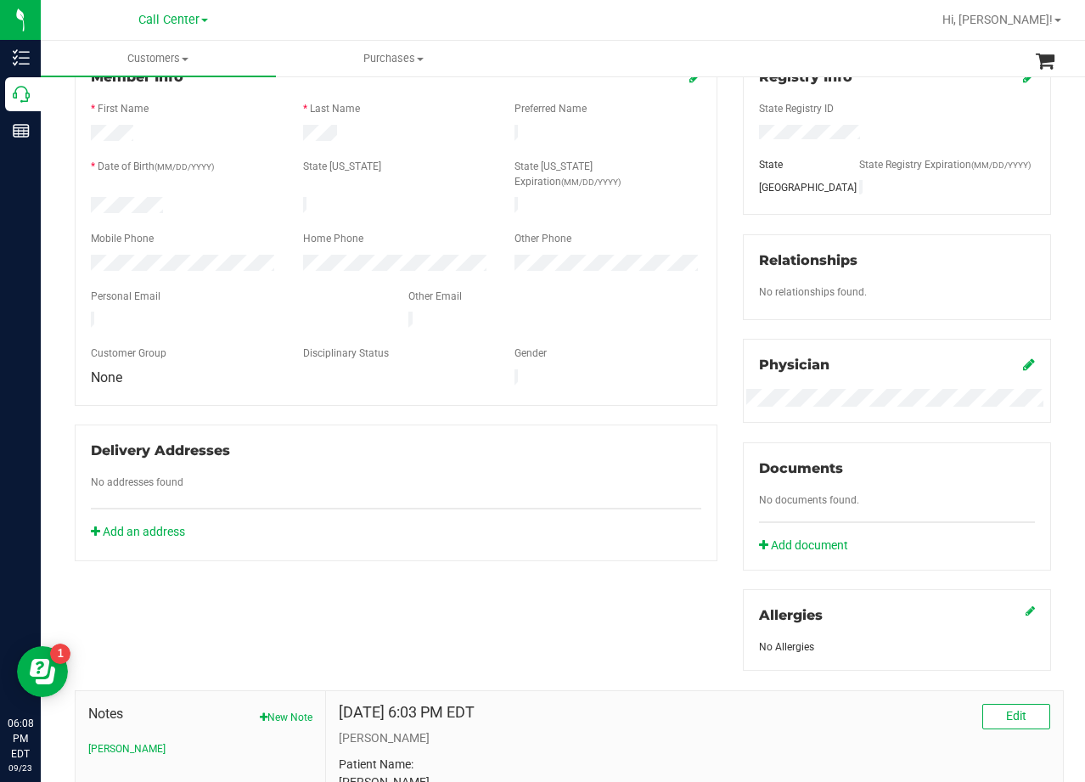
click at [718, 321] on div "Member Info * First Name * Last Name Preferred Name * Date of Birth (MM/DD/YYYY…" at bounding box center [396, 306] width 668 height 510
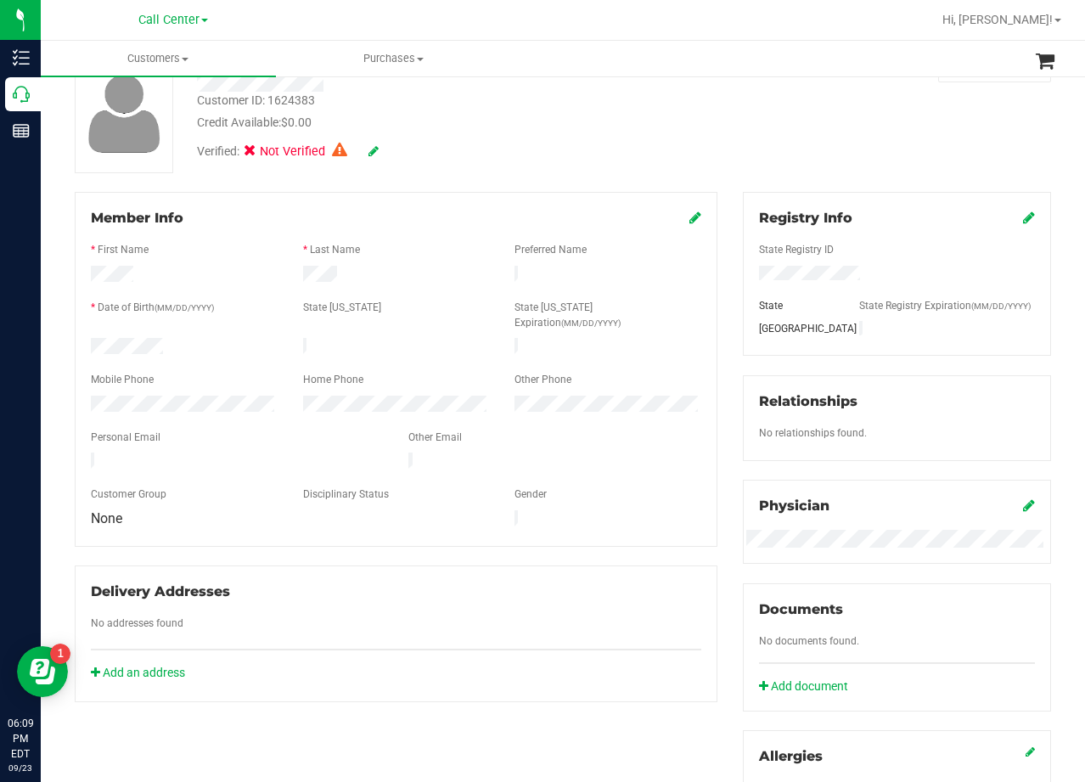
scroll to position [85, 0]
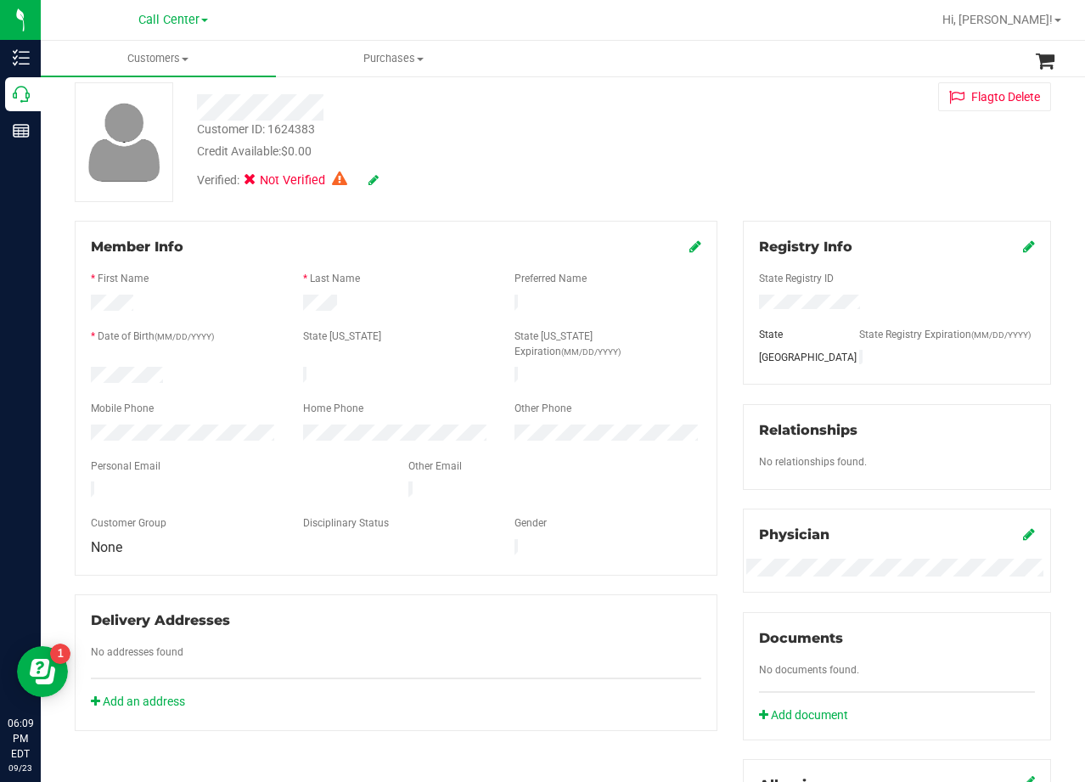
click at [716, 333] on div "Member Info * First Name * Last Name Preferred Name * Date of Birth (MM/DD/YYYY…" at bounding box center [396, 476] width 668 height 510
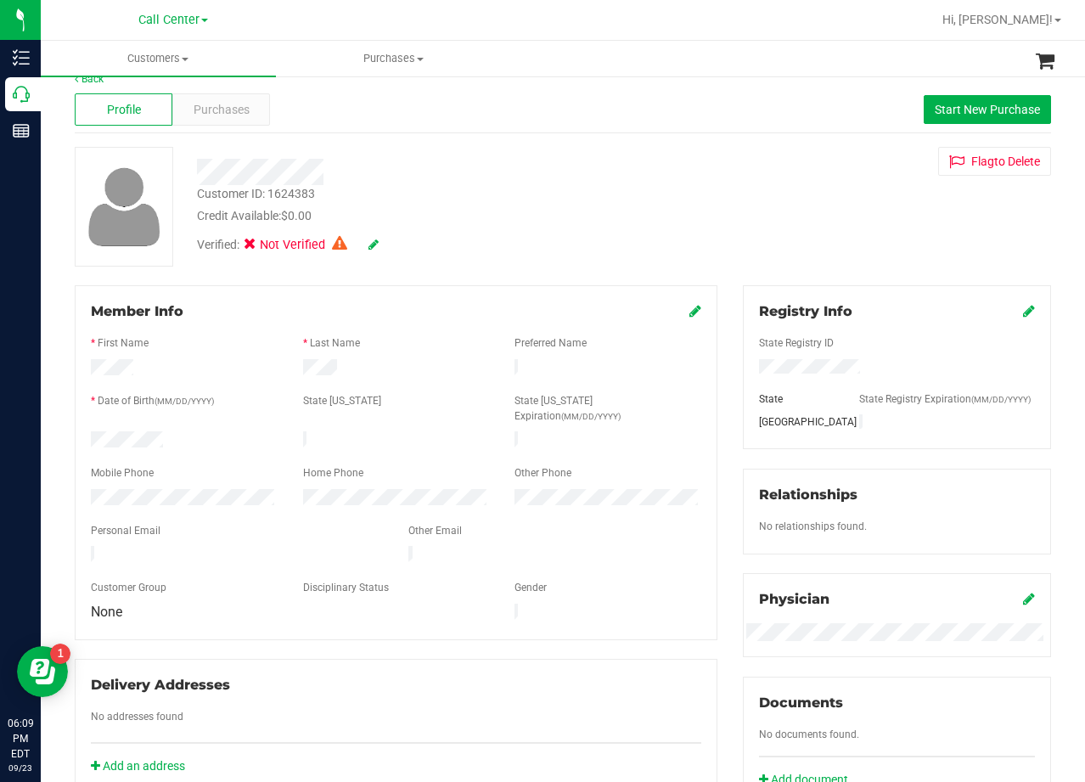
scroll to position [0, 0]
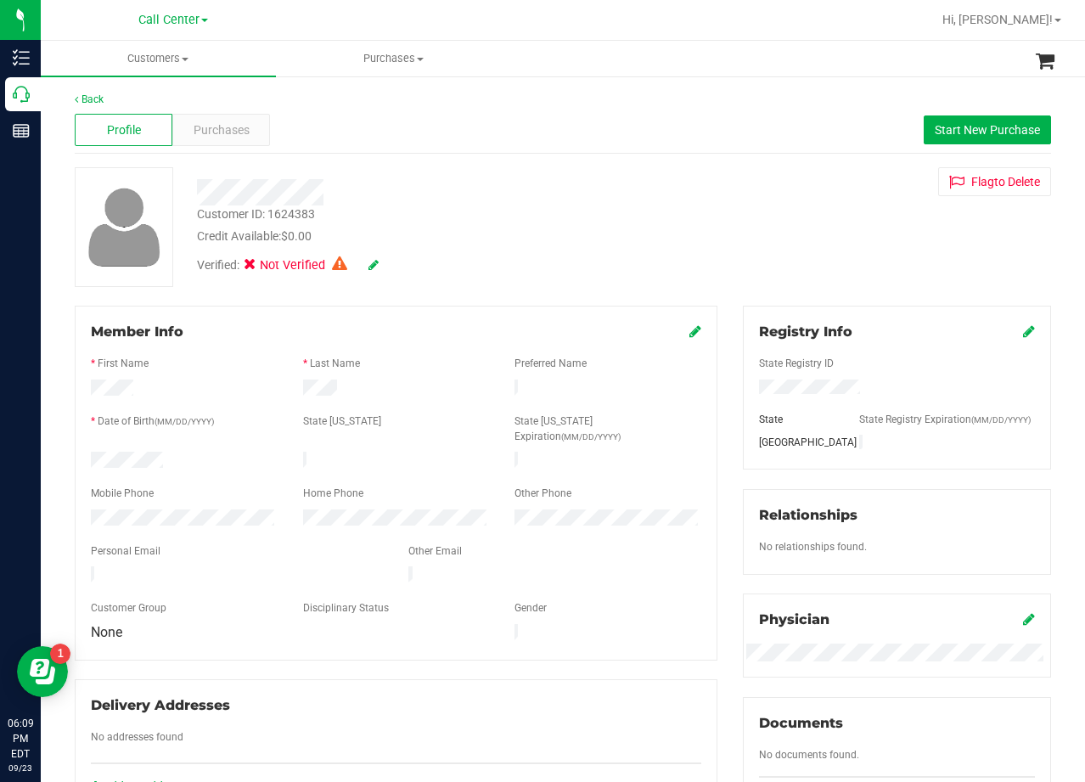
click at [716, 333] on div "Member Info * First Name * Last Name Preferred Name * Date of Birth (MM/DD/YYYY…" at bounding box center [396, 561] width 668 height 510
click at [719, 267] on div "Customer ID: 1624383 Credit Available: $0.00 Verified: Not Verified Flag to Del…" at bounding box center [563, 227] width 1002 height 120
click at [718, 267] on div "Customer ID: 1624383 Credit Available: $0.00 Verified: Not Verified Flag to Del…" at bounding box center [563, 227] width 1002 height 120
click at [591, 262] on div "Verified: Not Verified" at bounding box center [434, 263] width 501 height 37
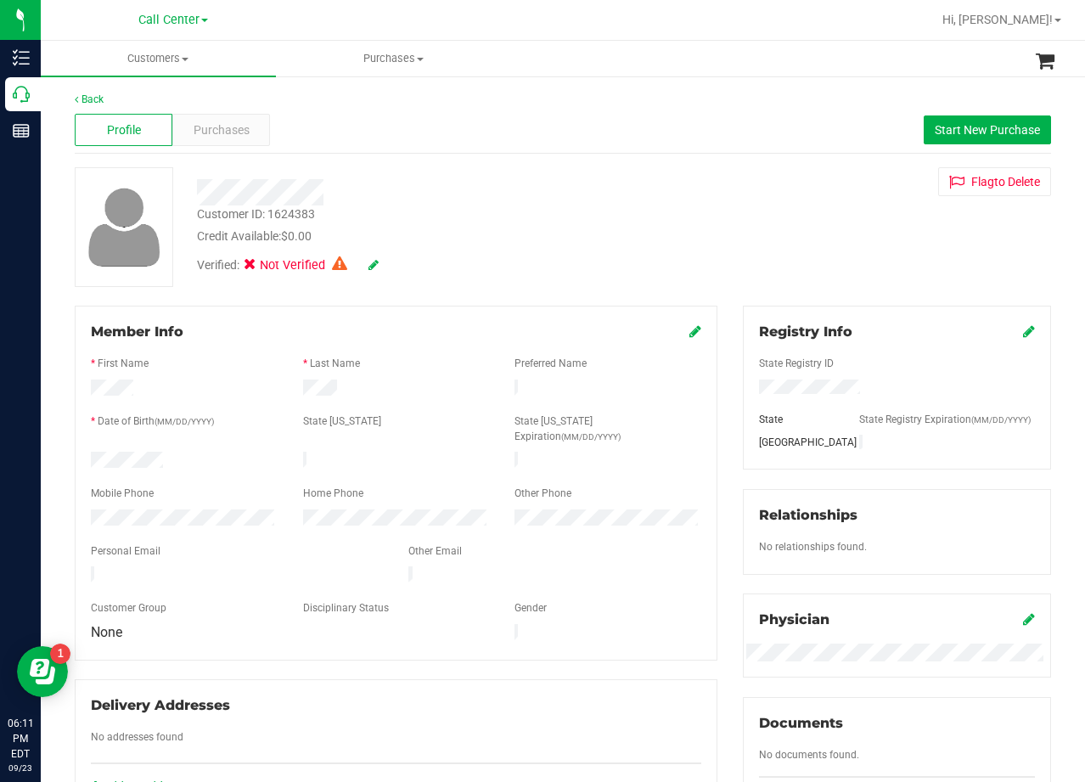
drag, startPoint x: 854, startPoint y: 264, endPoint x: 825, endPoint y: 248, distance: 33.1
click at [854, 264] on div "Customer ID: 1624383 Credit Available: $0.00 Verified: Not Verified Flag to Del…" at bounding box center [563, 227] width 1002 height 120
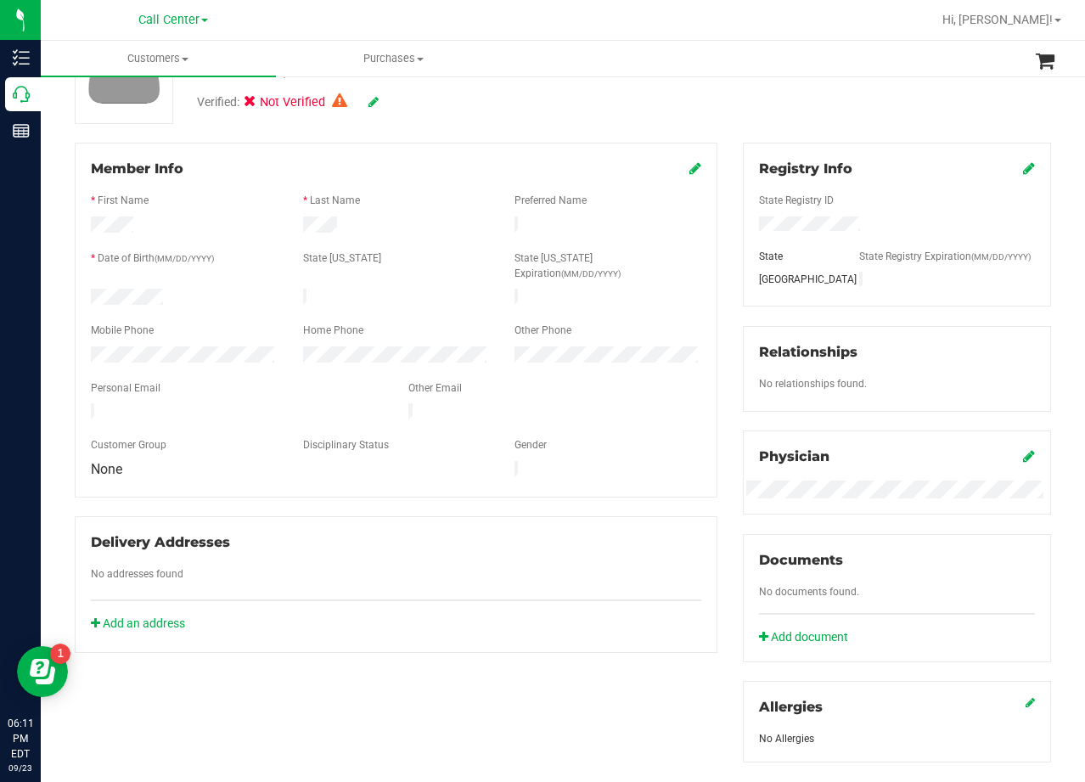
scroll to position [170, 0]
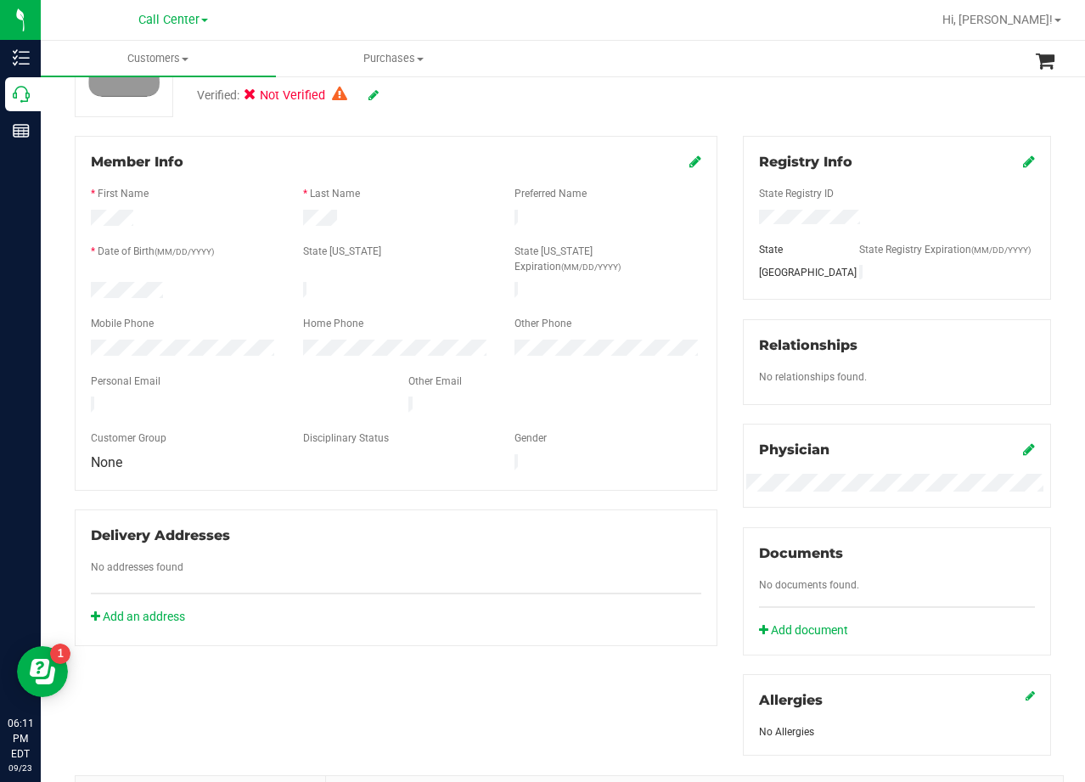
click at [718, 352] on div "Member Info * First Name * Last Name Preferred Name * Date of Birth (MM/DD/YYYY…" at bounding box center [396, 391] width 668 height 510
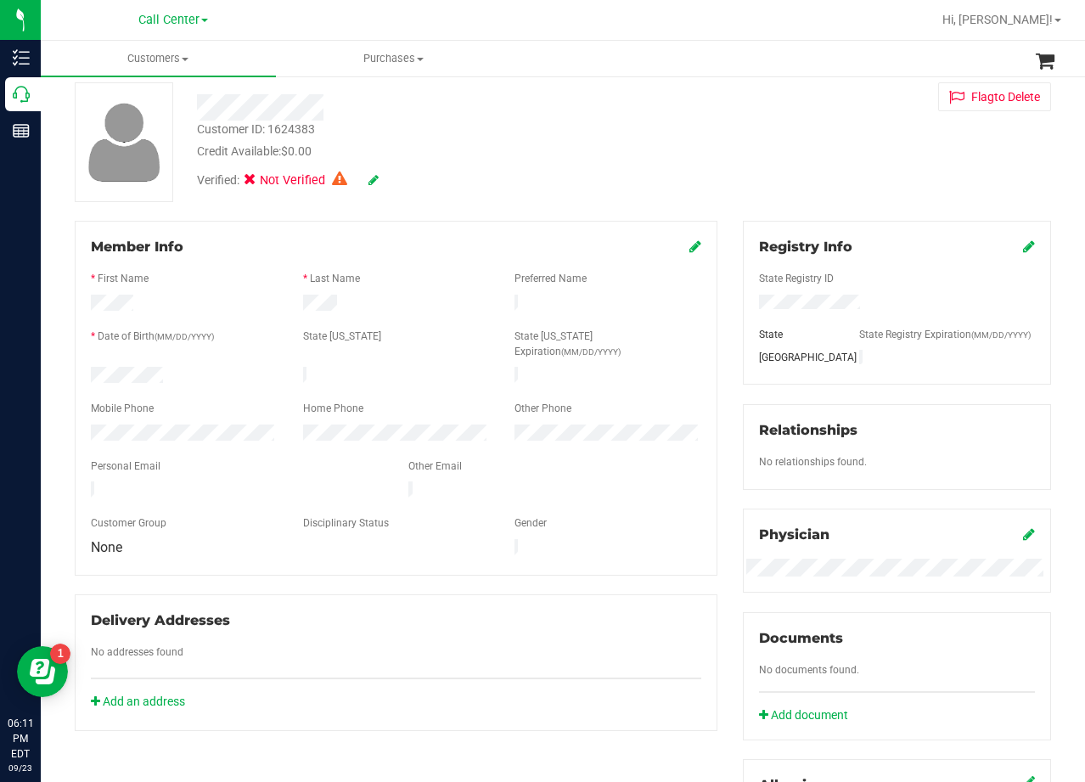
scroll to position [0, 0]
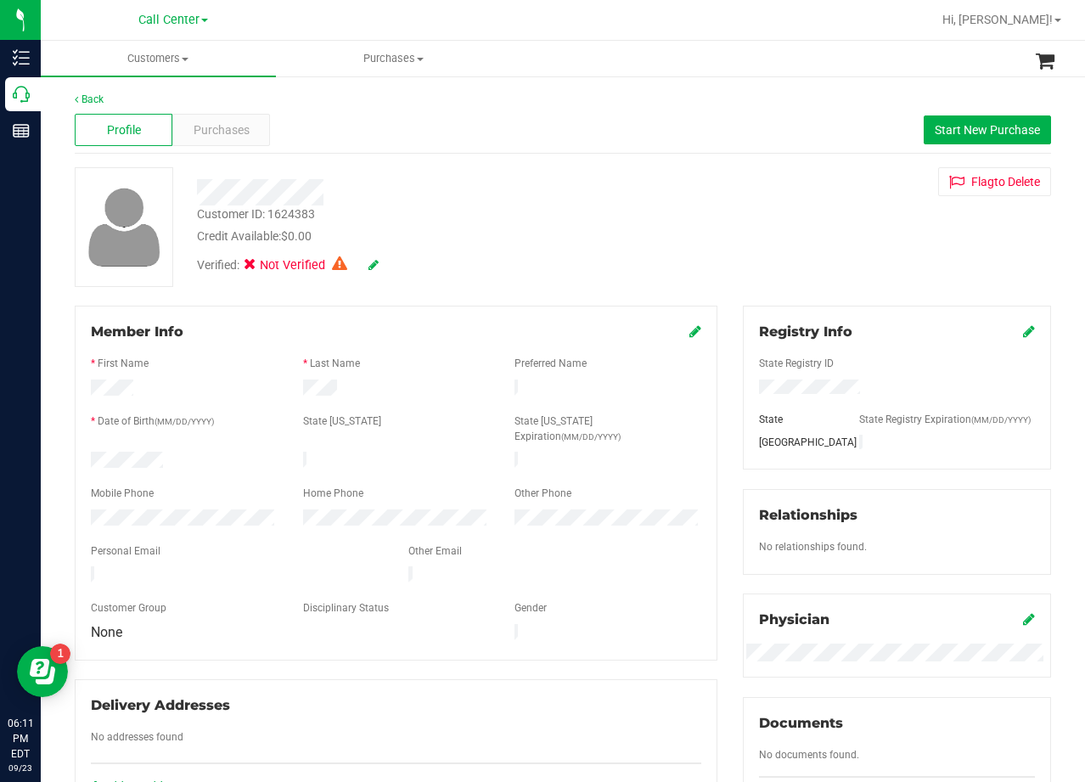
click at [729, 228] on div "Customer ID: 1624383 Credit Available: $0.00 Verified: Not Verified Flag to Del…" at bounding box center [563, 227] width 1002 height 120
click at [730, 192] on div "Flag to Delete" at bounding box center [897, 181] width 334 height 29
click at [669, 163] on div "Back Profile Purchases Start New Purchase Customer ID: 1624383 Credit Available…" at bounding box center [563, 727] width 976 height 1271
click at [689, 329] on icon at bounding box center [695, 331] width 12 height 14
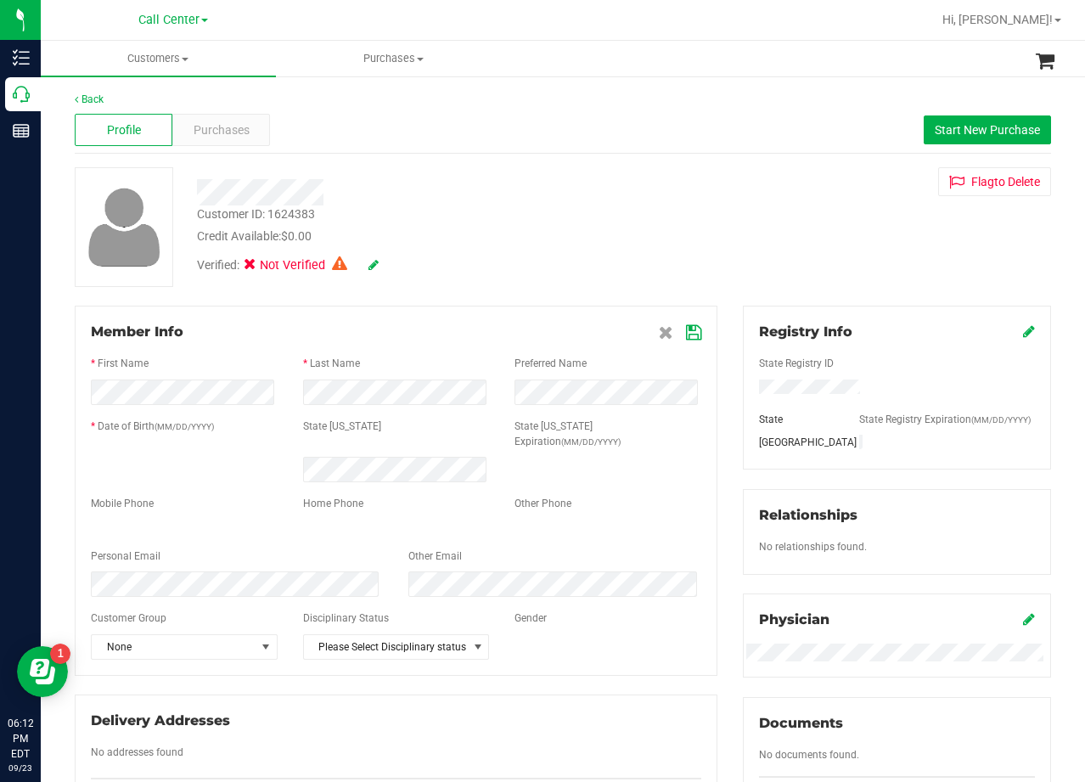
click at [675, 207] on div "Customer ID: 1624383 Credit Available: $0.00" at bounding box center [434, 225] width 501 height 40
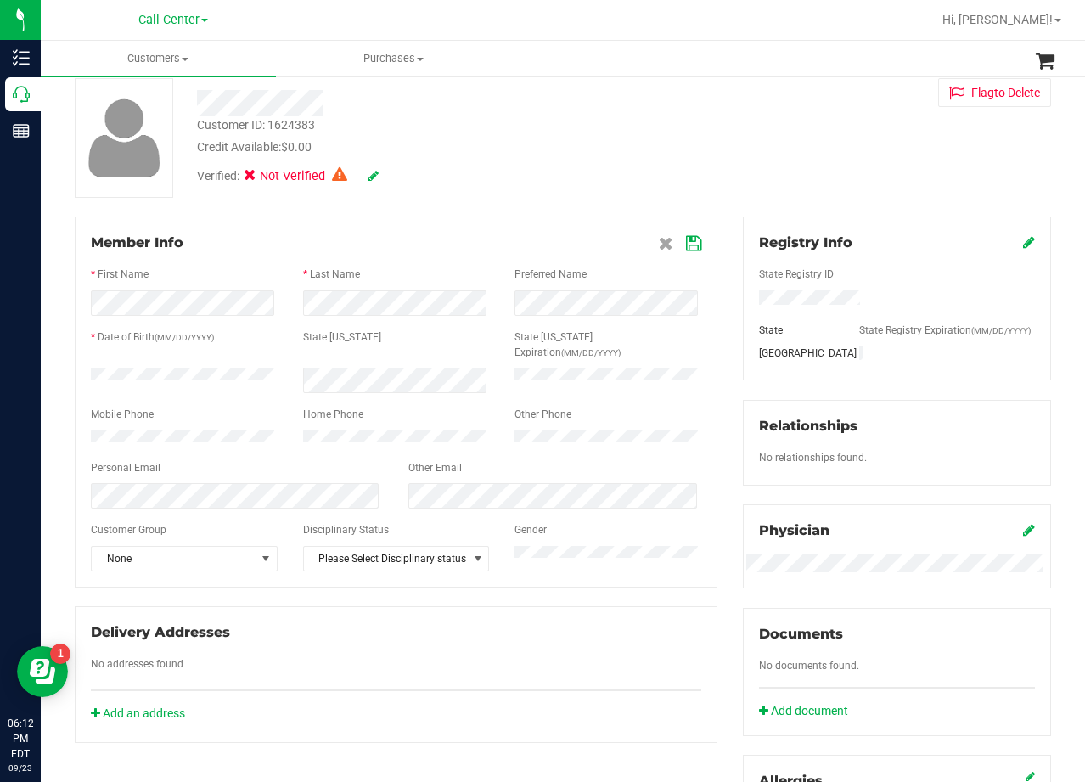
scroll to position [170, 0]
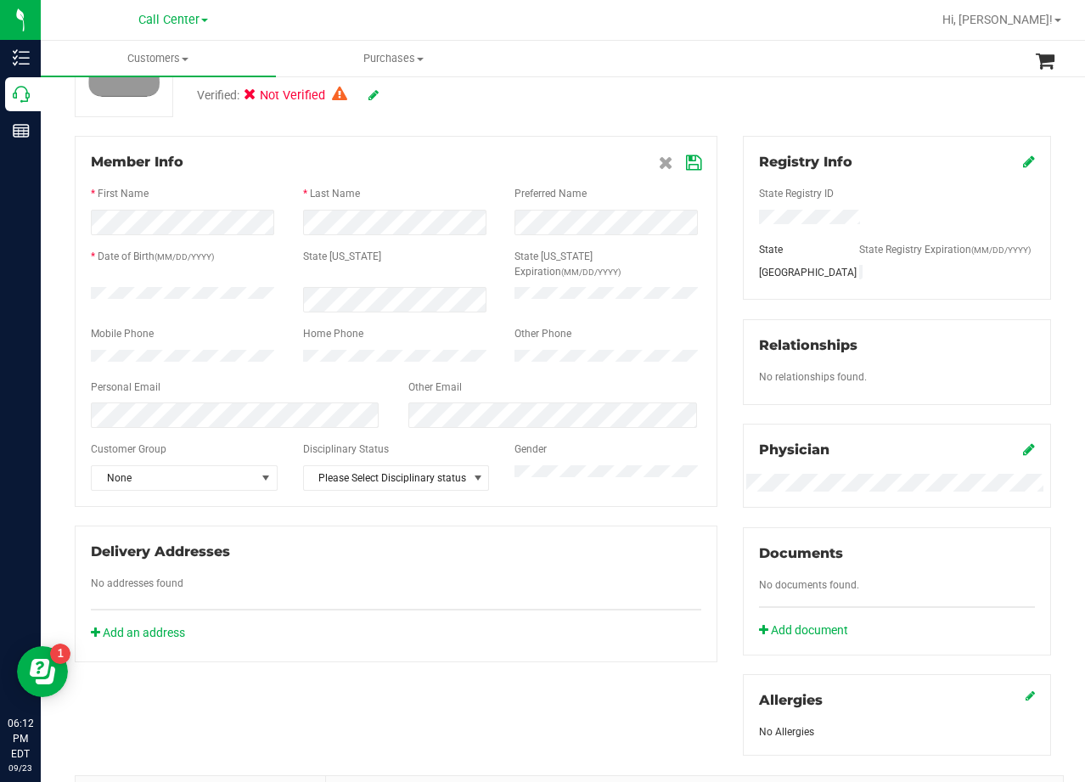
click at [225, 386] on div "Personal Email" at bounding box center [237, 390] width 318 height 20
click at [229, 399] on div at bounding box center [396, 401] width 610 height 4
click at [702, 174] on div "Member Info * First Name * Last Name Preferred Name * Date of Birth (MM/DD/YYYY…" at bounding box center [396, 321] width 643 height 371
click at [693, 167] on div "Member Info * First Name * Last Name Preferred Name * Date of Birth (MM/DD/YYYY…" at bounding box center [396, 321] width 643 height 371
click at [686, 158] on icon at bounding box center [693, 163] width 15 height 14
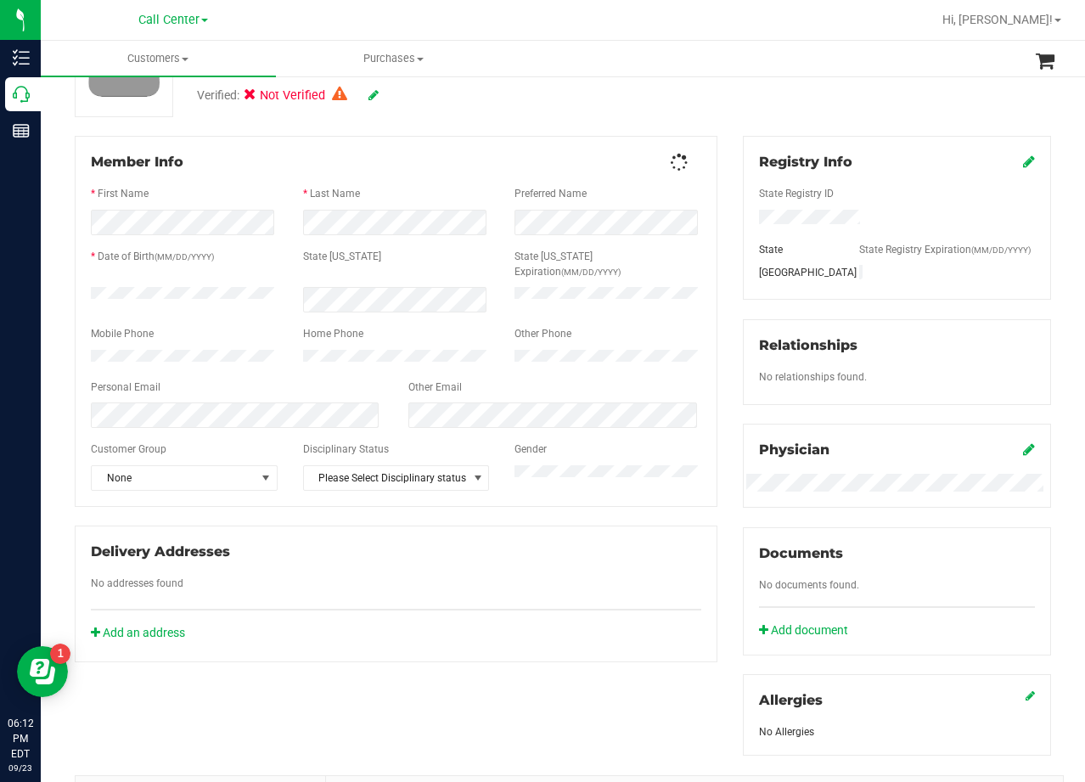
click at [685, 157] on div "Member Info" at bounding box center [396, 162] width 610 height 20
click at [716, 158] on div "Member Info * First Name * Last Name Preferred Name * Date of Birth (MM/DD/YYYY…" at bounding box center [396, 399] width 668 height 526
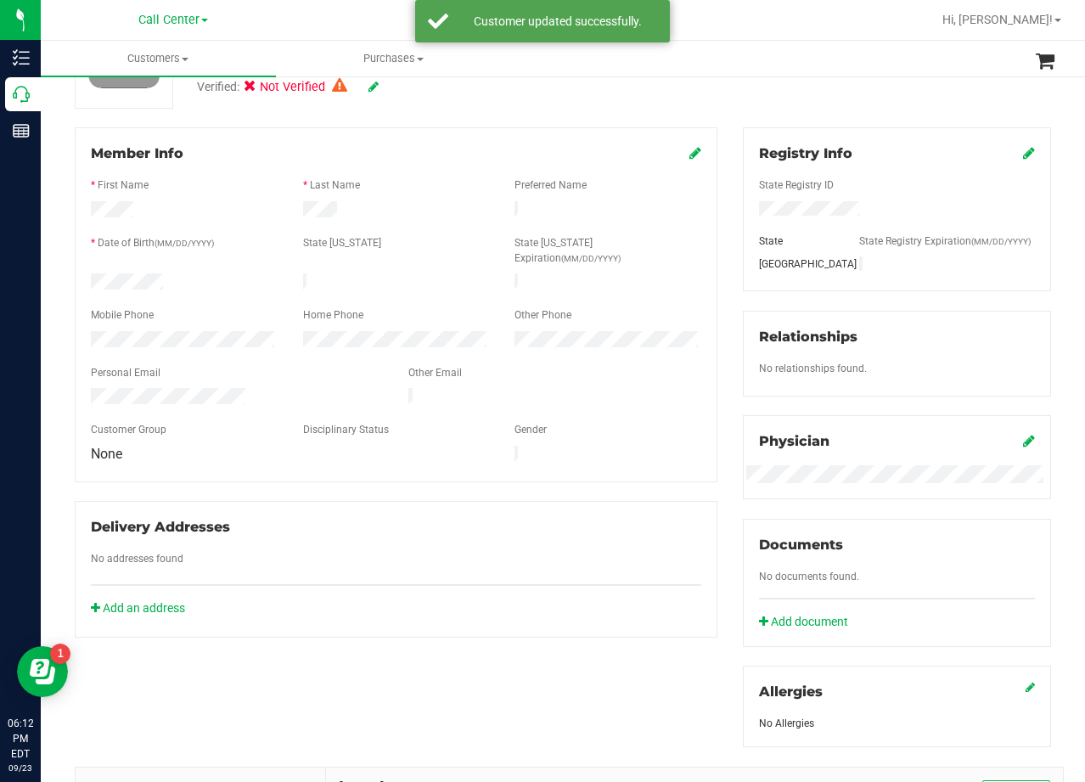
scroll to position [0, 0]
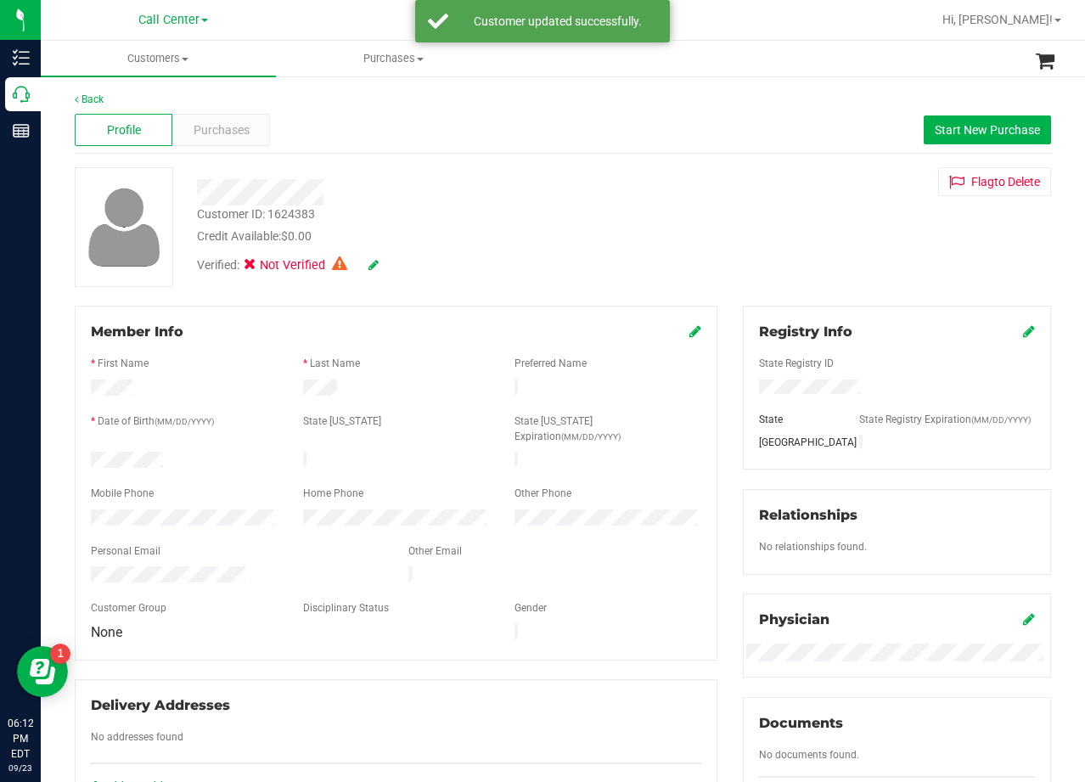
click at [564, 134] on div "Profile Purchases Start New Purchase" at bounding box center [563, 130] width 976 height 47
click at [934, 115] on div "Profile Purchases Start New Purchase" at bounding box center [563, 130] width 976 height 47
drag, startPoint x: 761, startPoint y: 153, endPoint x: 926, endPoint y: 118, distance: 169.2
click at [762, 153] on div "Profile Purchases Start New Purchase" at bounding box center [563, 130] width 976 height 47
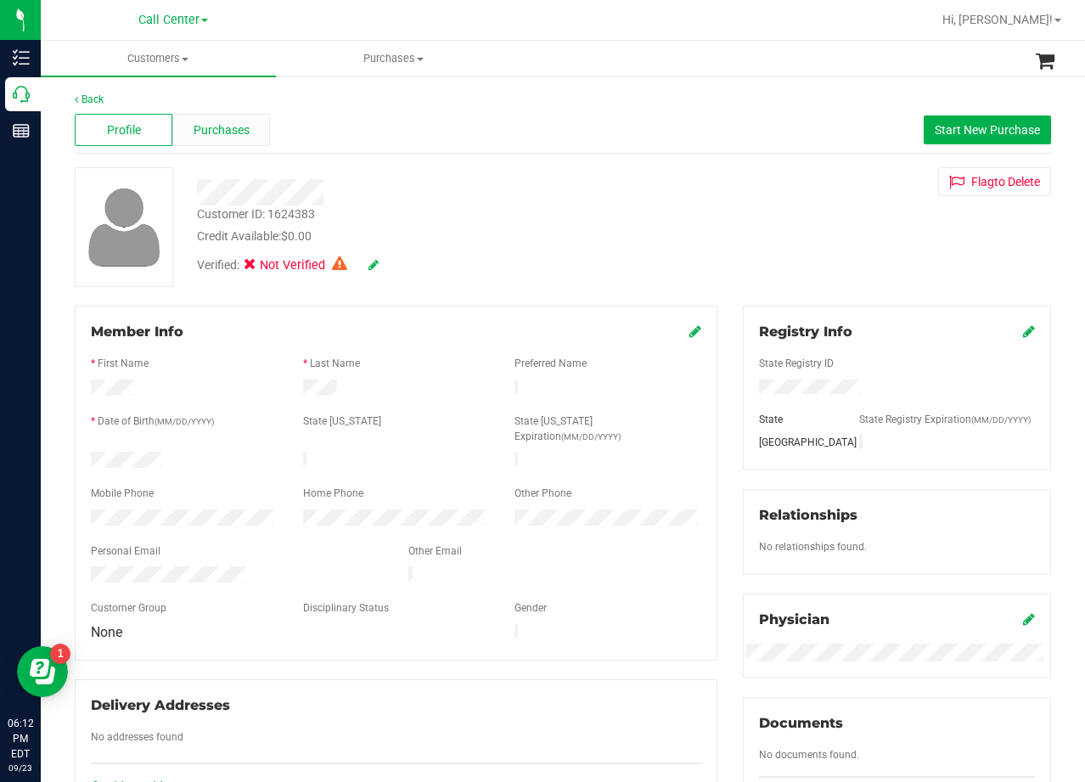
click at [212, 137] on span "Purchases" at bounding box center [222, 130] width 56 height 18
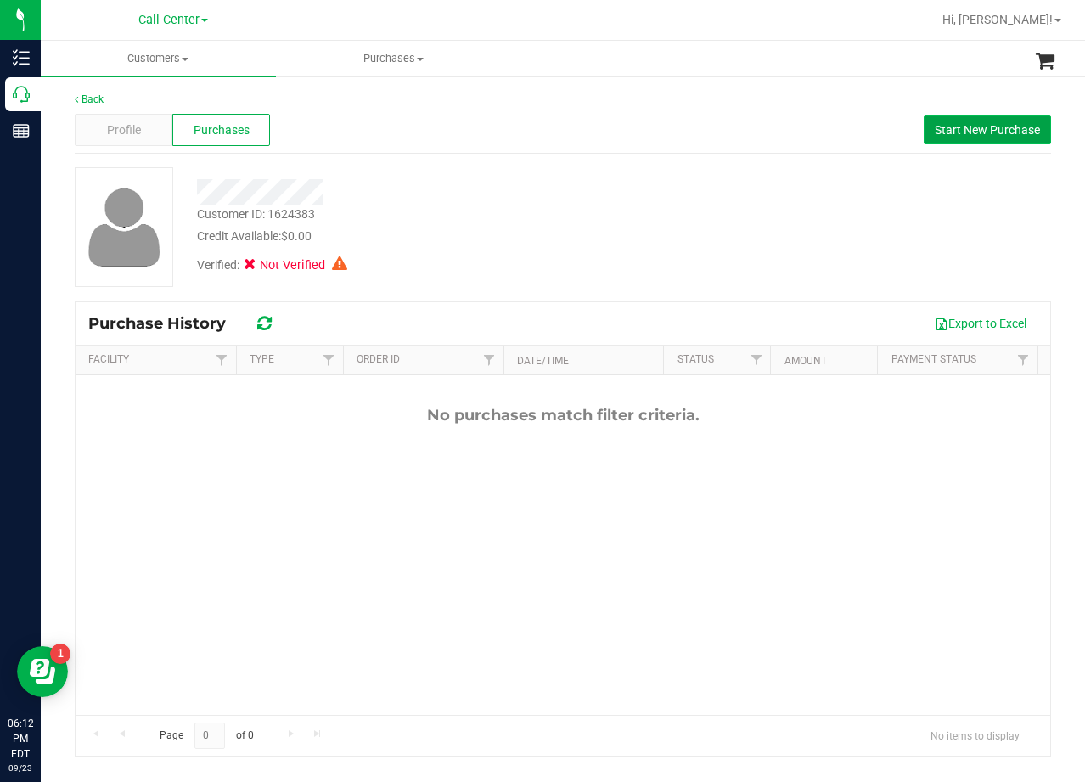
click at [964, 119] on button "Start New Purchase" at bounding box center [987, 129] width 127 height 29
click at [564, 166] on div "Back Profile Purchases Start New Purchase Customer ID: 1624383 Credit Available…" at bounding box center [563, 424] width 976 height 665
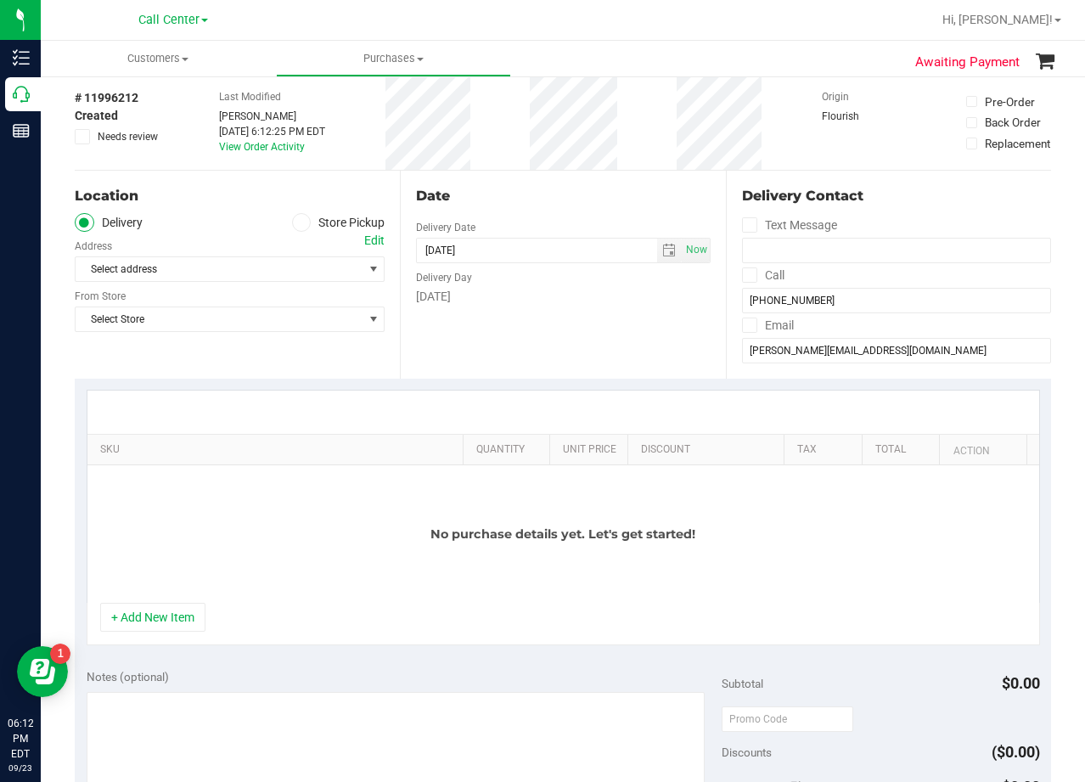
scroll to position [255, 0]
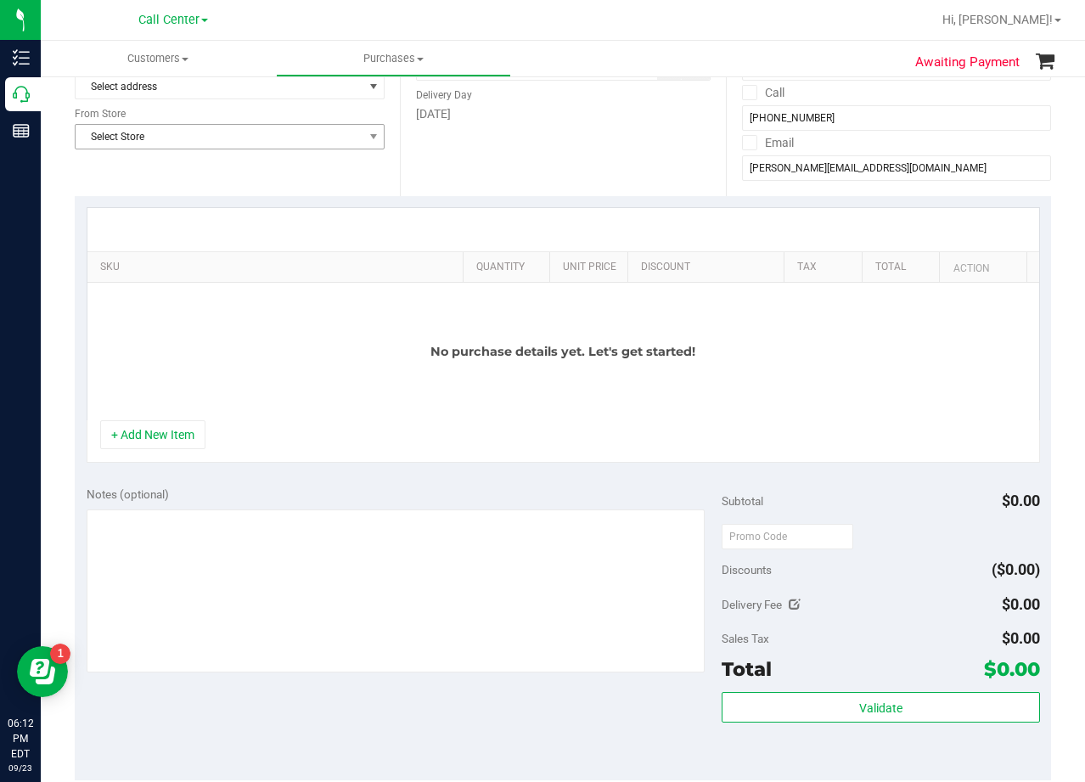
click at [229, 146] on span "Select Store" at bounding box center [219, 137] width 287 height 24
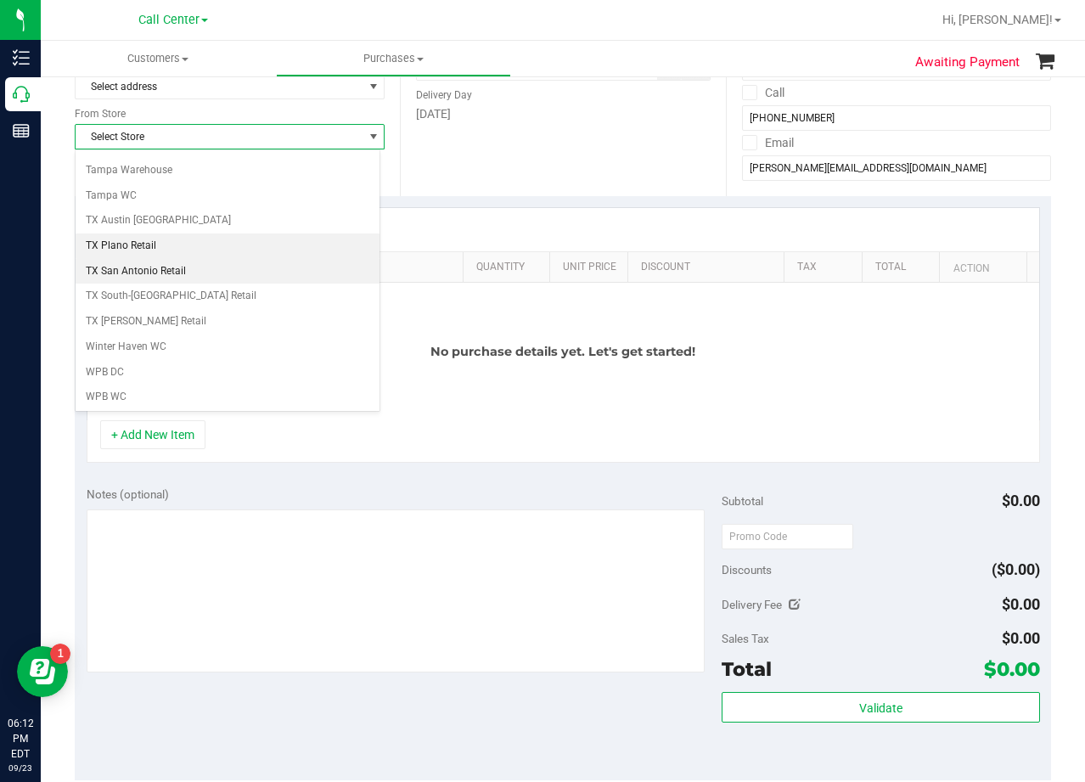
scroll to position [1234, 0]
click at [141, 246] on li "TX Plano Retail" at bounding box center [228, 244] width 304 height 25
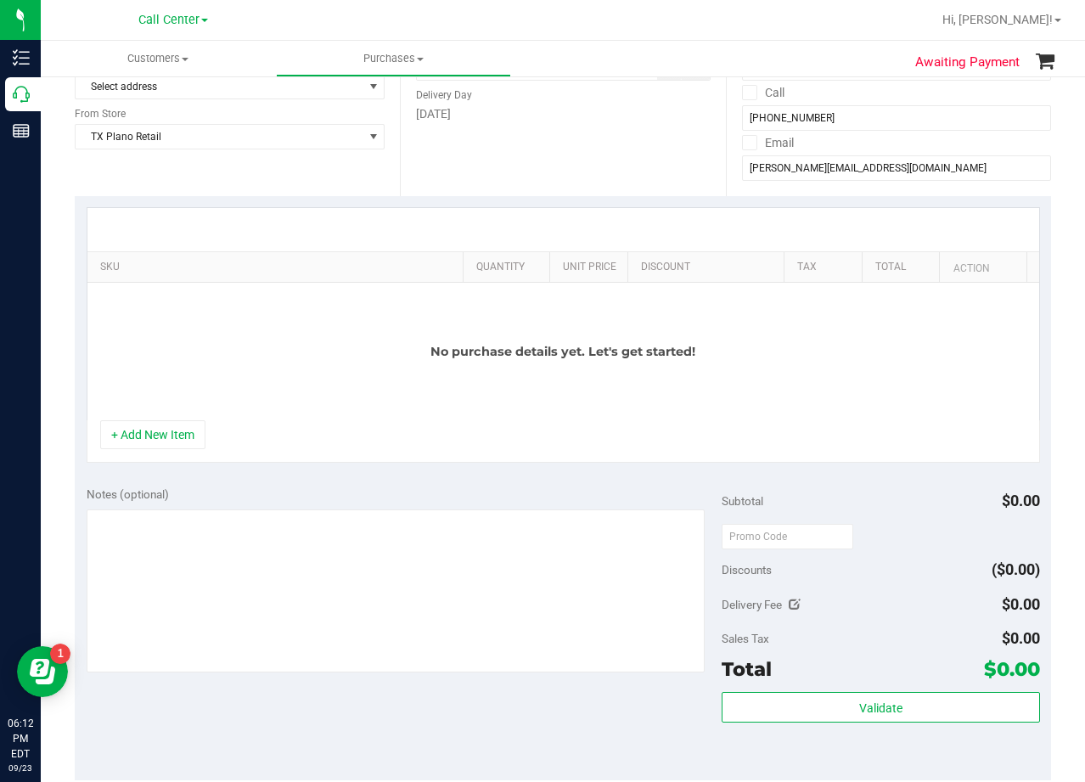
click at [425, 172] on div "Date Delivery Date 09/23/2025 Now 09/23/2025 06:12 PM Now Delivery Day Tuesday" at bounding box center [562, 92] width 325 height 208
click at [133, 439] on button "+ Add New Item" at bounding box center [152, 434] width 105 height 29
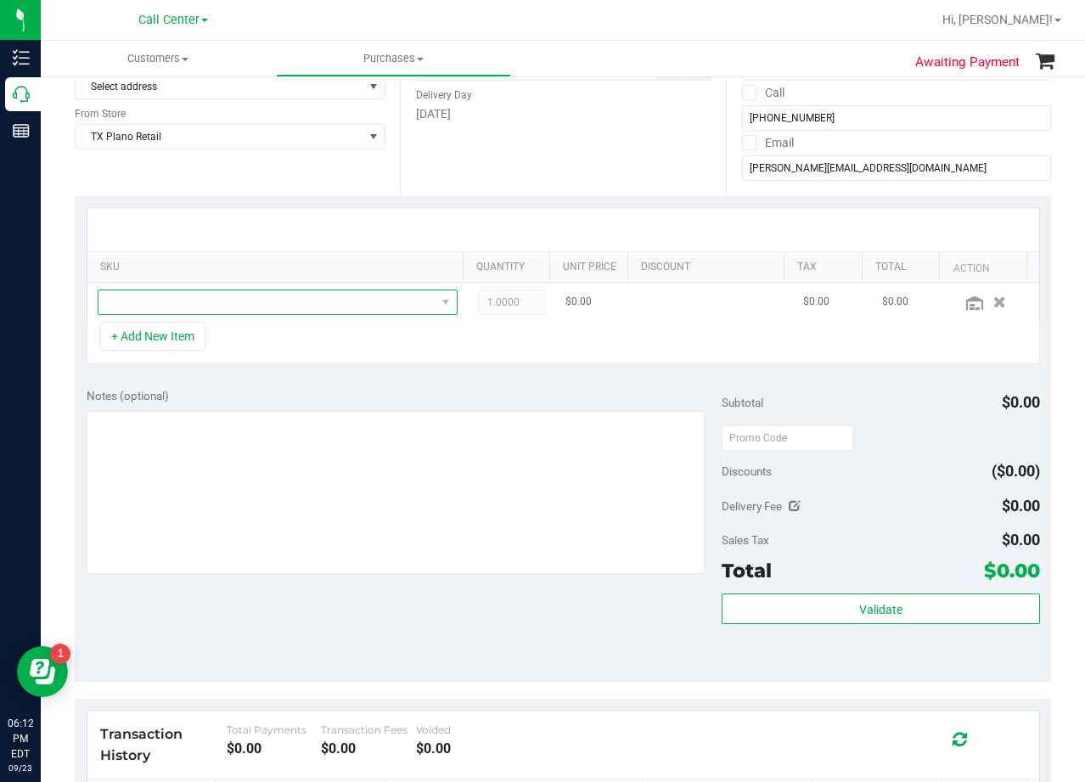
click at [238, 295] on span "NO DATA FOUND" at bounding box center [266, 302] width 337 height 24
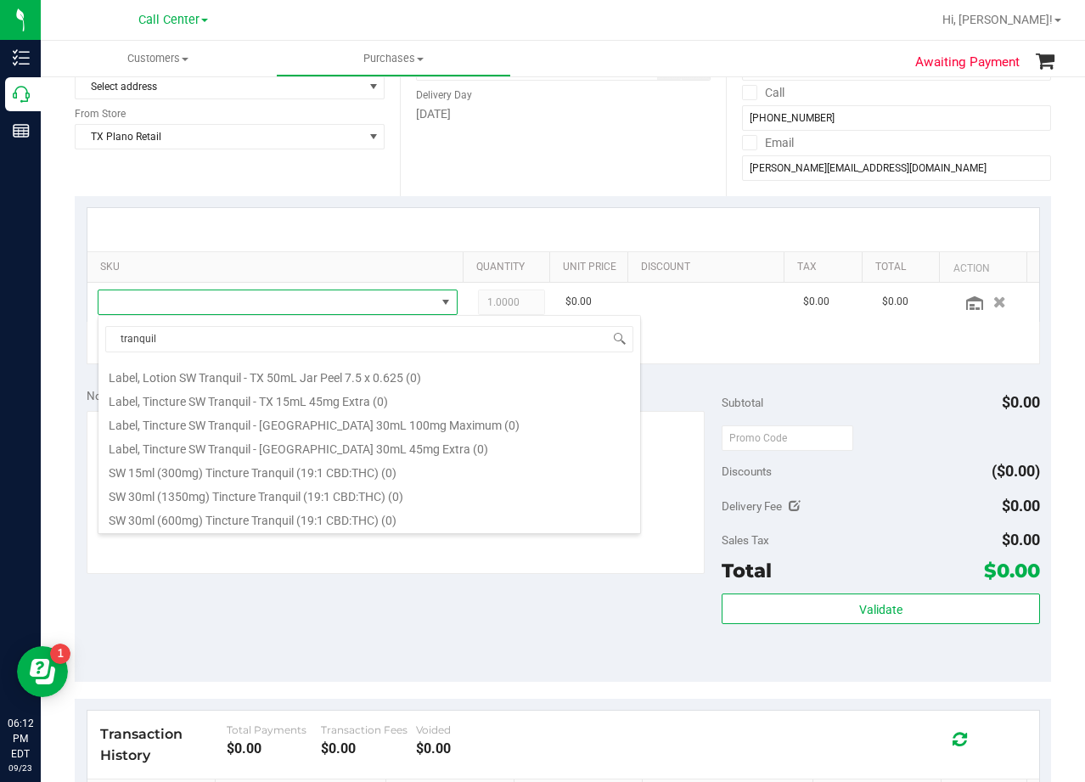
scroll to position [401, 0]
click at [218, 336] on input "tranquil" at bounding box center [369, 339] width 528 height 26
type input "serene"
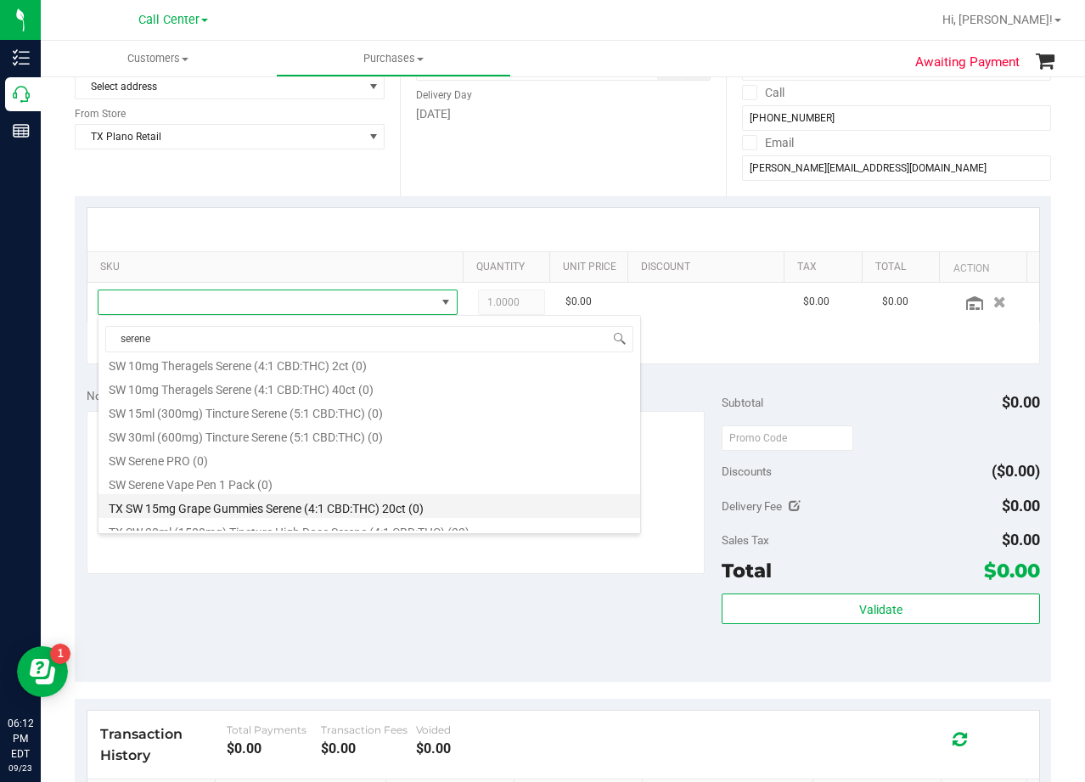
scroll to position [496, 0]
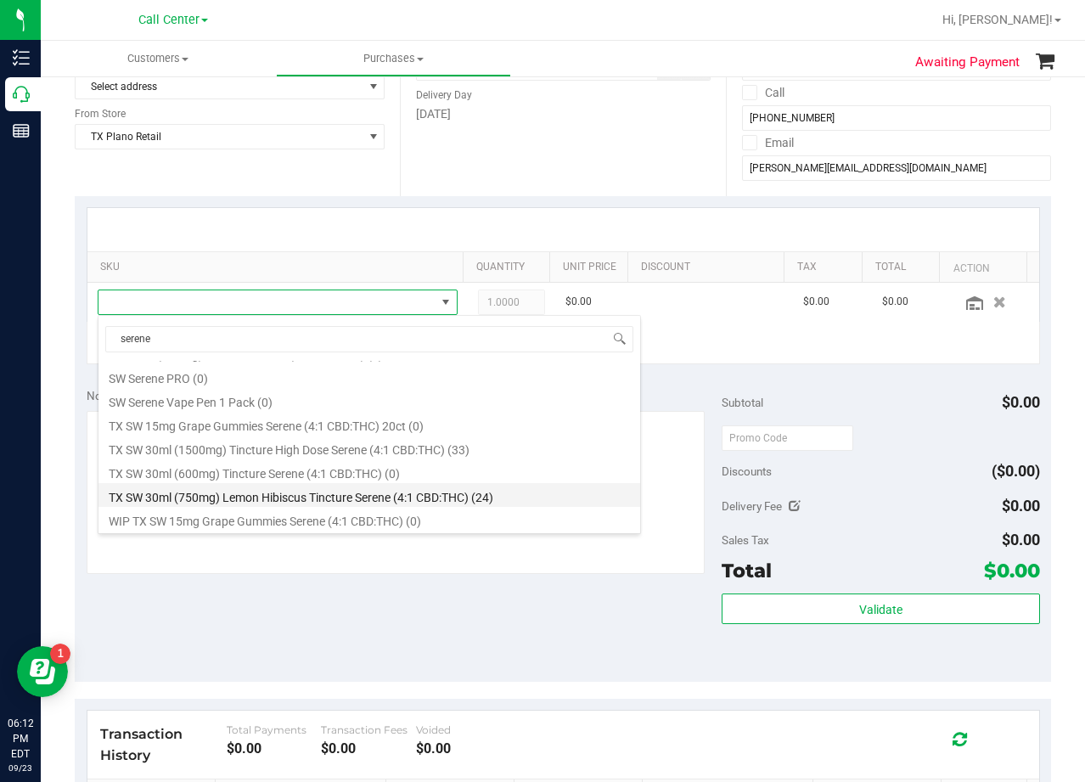
click at [459, 499] on li "TX SW 30ml (750mg) Lemon Hibiscus Tincture Serene (4:1 CBD:THC) (24)" at bounding box center [369, 495] width 542 height 24
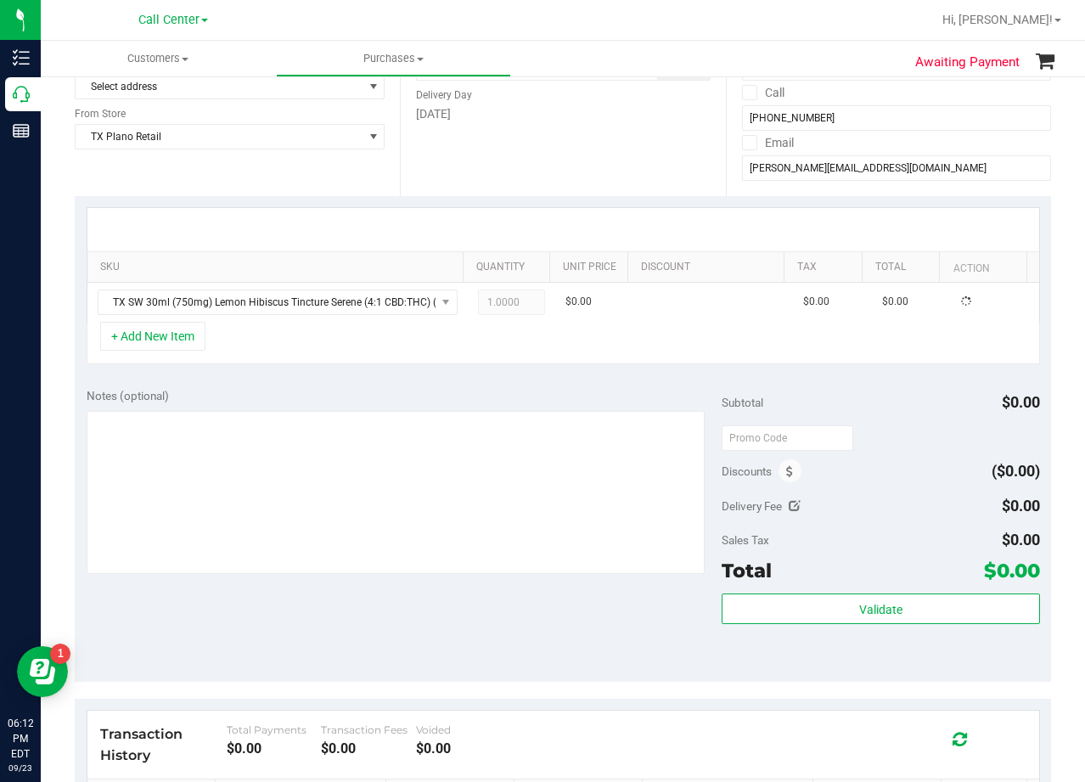
click at [449, 365] on div "SKU Quantity Unit Price Discount Tax Total Action TX SW 30ml (750mg) Lemon Hibi…" at bounding box center [563, 286] width 976 height 180
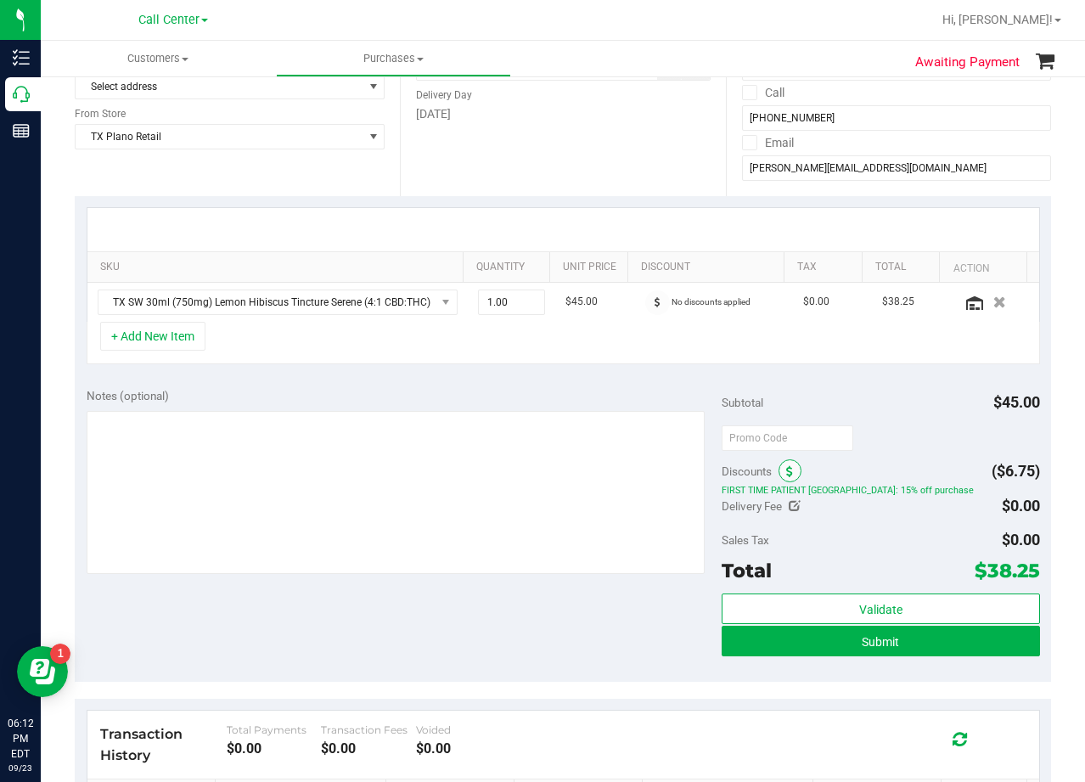
click at [779, 478] on span at bounding box center [790, 470] width 23 height 23
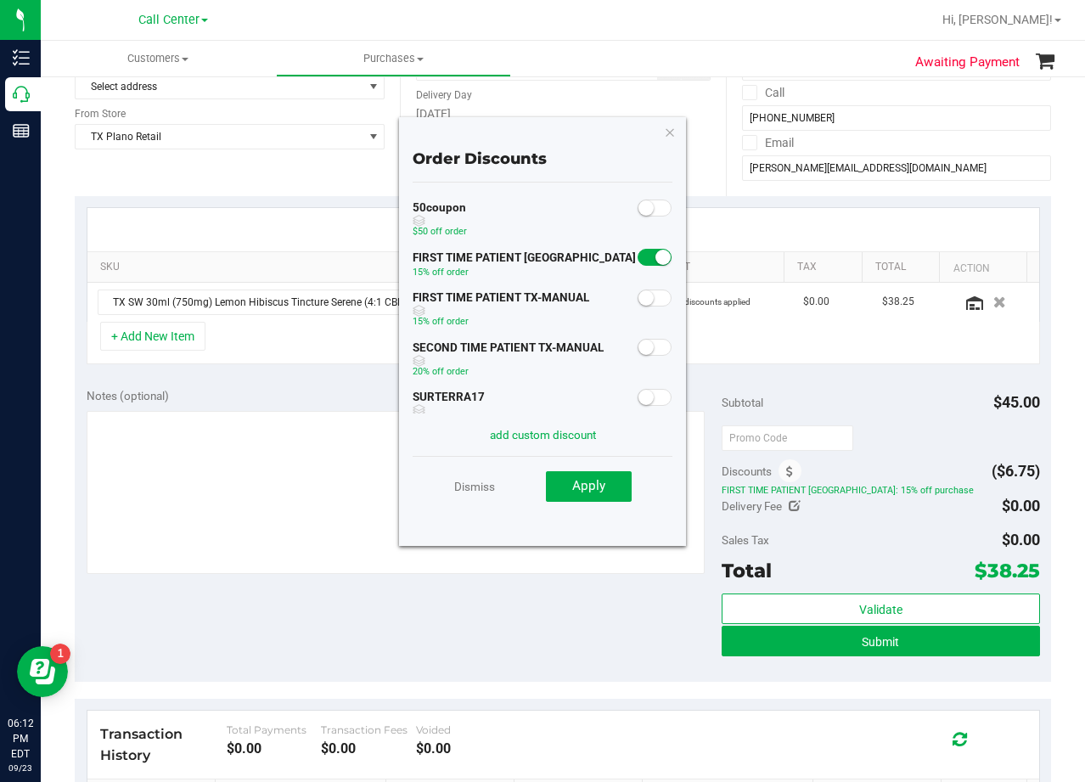
click at [639, 300] on small at bounding box center [646, 297] width 15 height 15
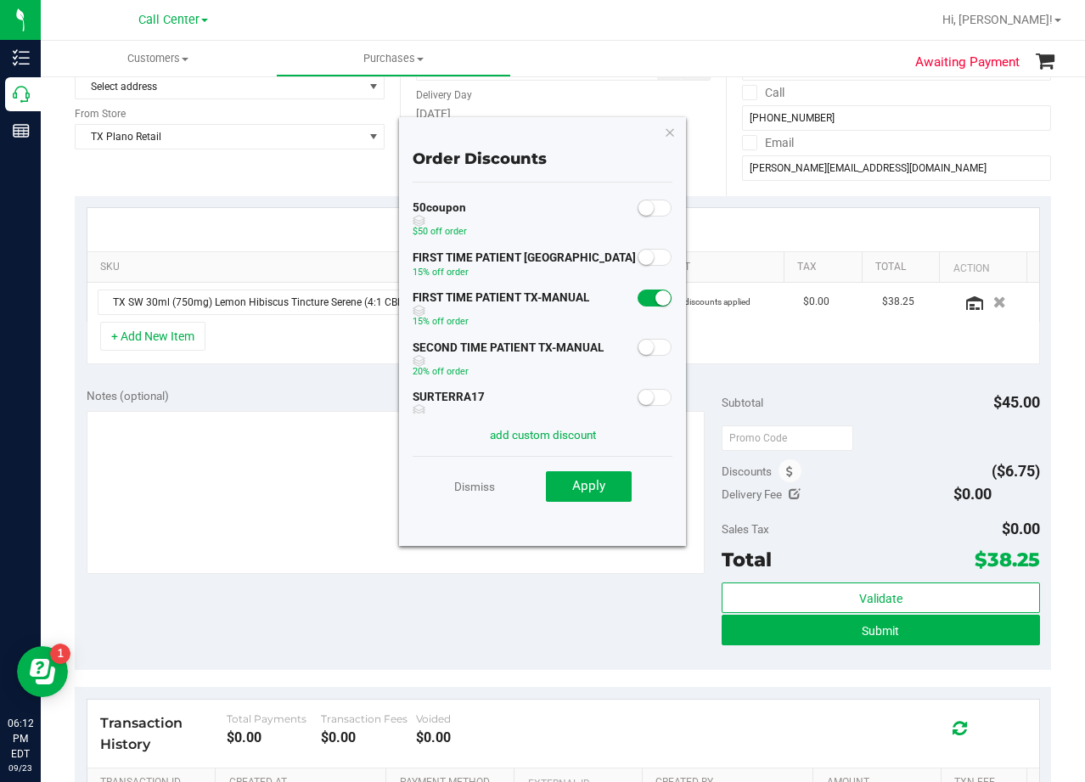
drag, startPoint x: 653, startPoint y: 397, endPoint x: 648, endPoint y: 414, distance: 16.9
click at [653, 398] on span at bounding box center [655, 397] width 34 height 17
click at [624, 478] on button "Apply" at bounding box center [589, 486] width 86 height 31
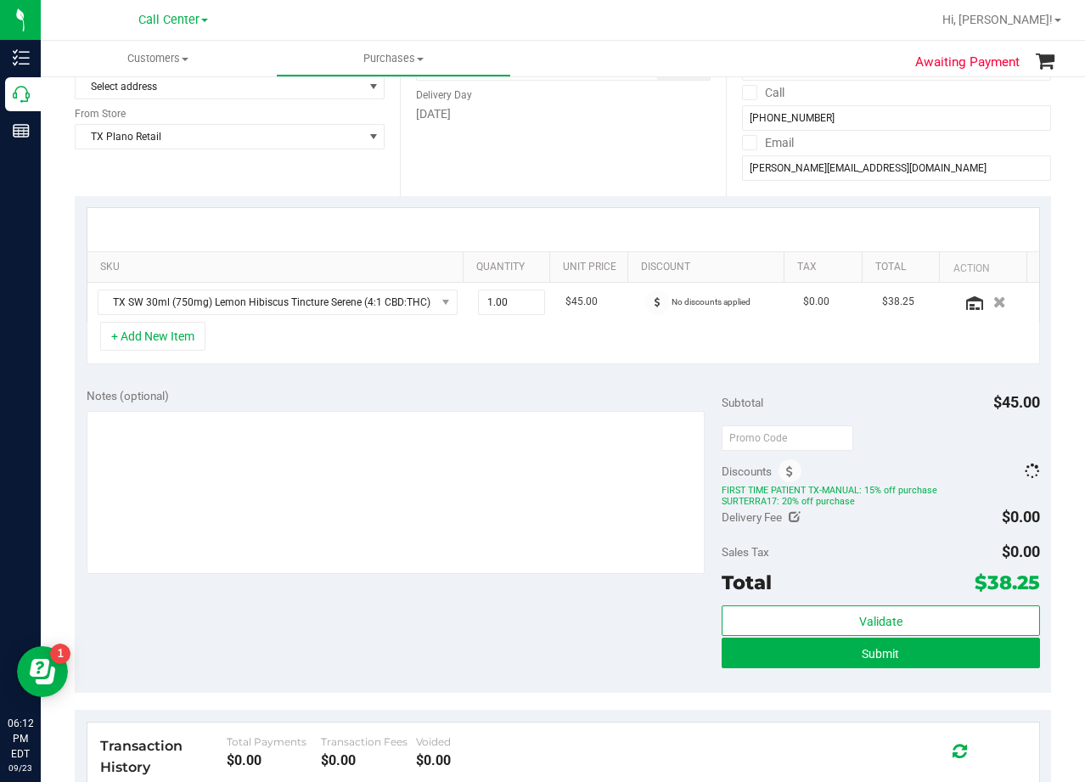
click at [587, 391] on div "Notes (optional)" at bounding box center [405, 395] width 636 height 17
click at [584, 385] on div "Notes (optional) Subtotal $45.00 Discounts ($15.75) SURTERRA17: 20% off purchas…" at bounding box center [563, 535] width 976 height 318
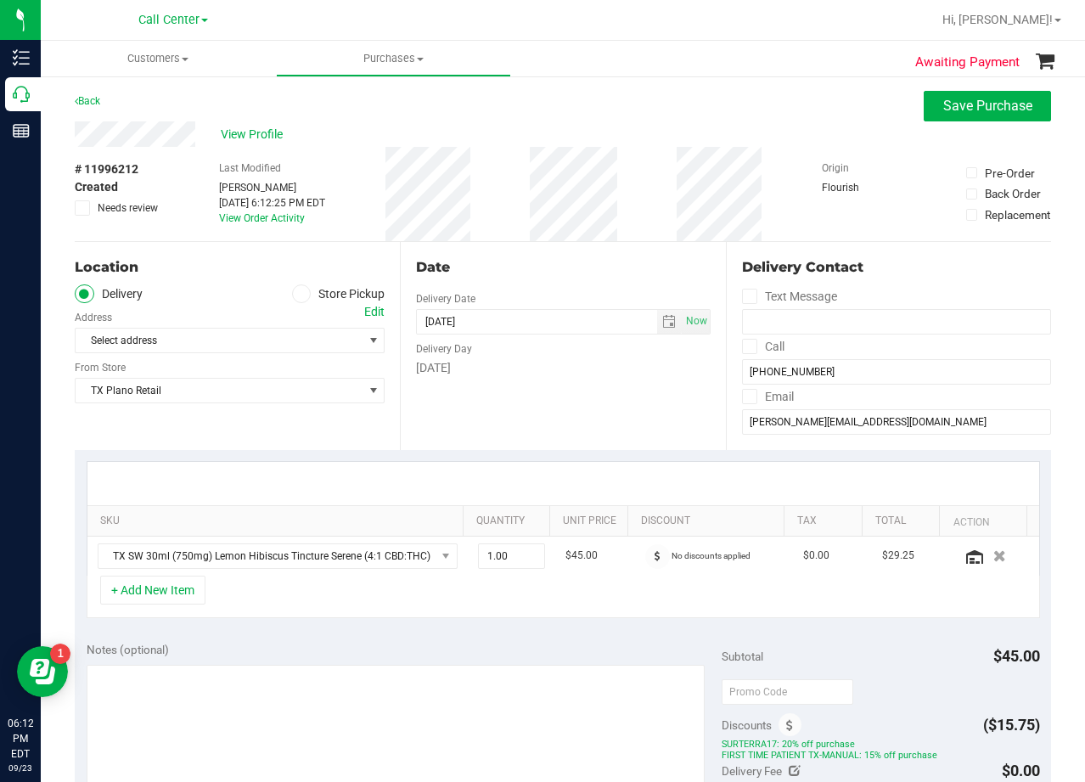
scroll to position [0, 0]
click at [582, 350] on div "Delivery Day" at bounding box center [563, 347] width 294 height 25
click at [537, 246] on div "Date Delivery Date 09/23/2025 Now 09/23/2025 08:00 AM Now Delivery Day Tuesday" at bounding box center [562, 347] width 325 height 208
click at [364, 314] on div "Edit" at bounding box center [374, 313] width 20 height 18
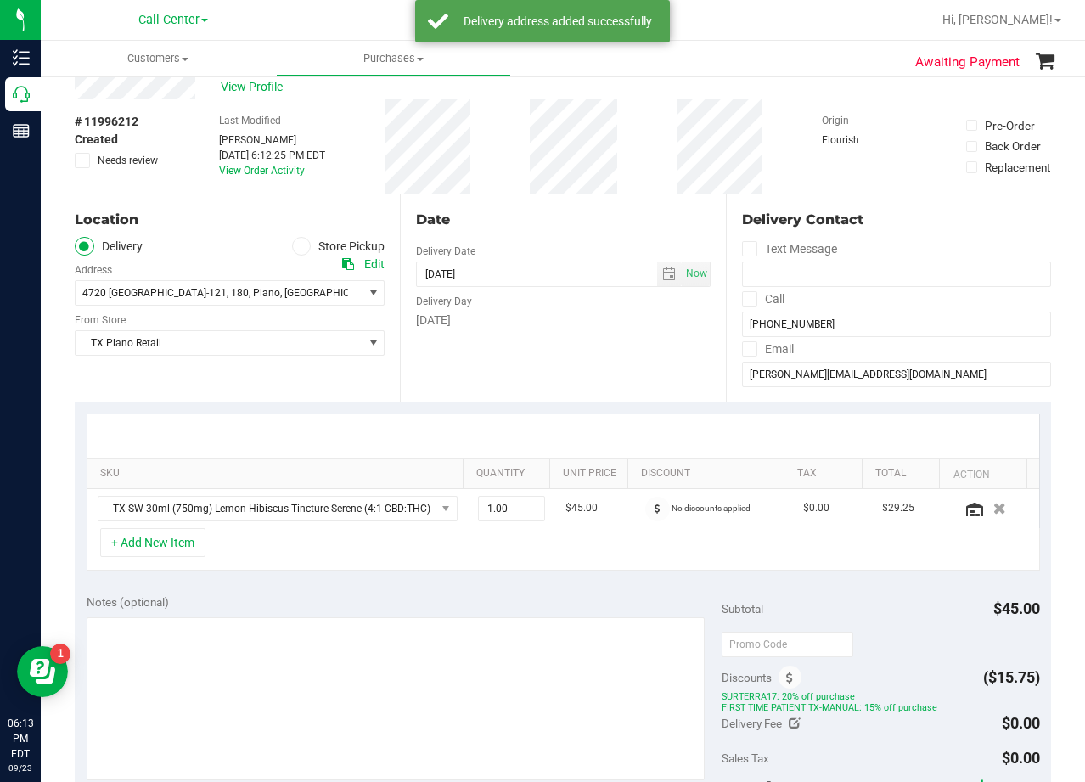
scroll to position [85, 0]
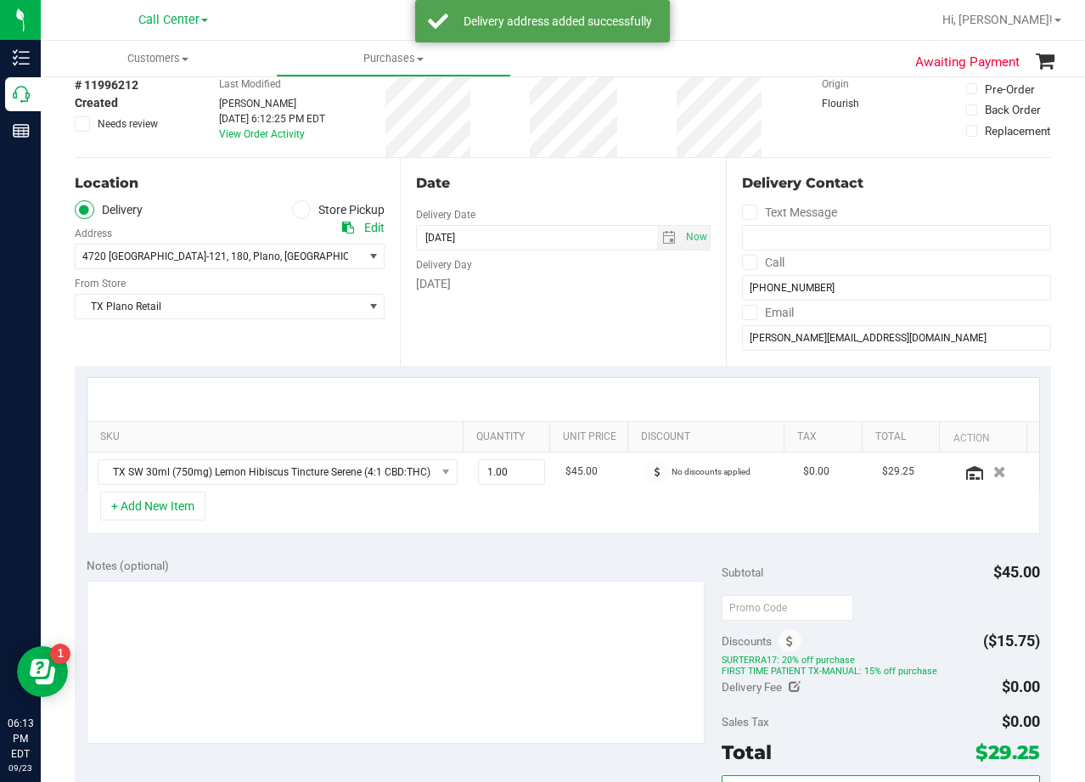
click at [565, 301] on div "Date Delivery Date 09/23/2025 Now 09/23/2025 08:00 AM Now Delivery Day Tuesday" at bounding box center [562, 262] width 325 height 208
click at [536, 191] on div "Date" at bounding box center [563, 183] width 294 height 20
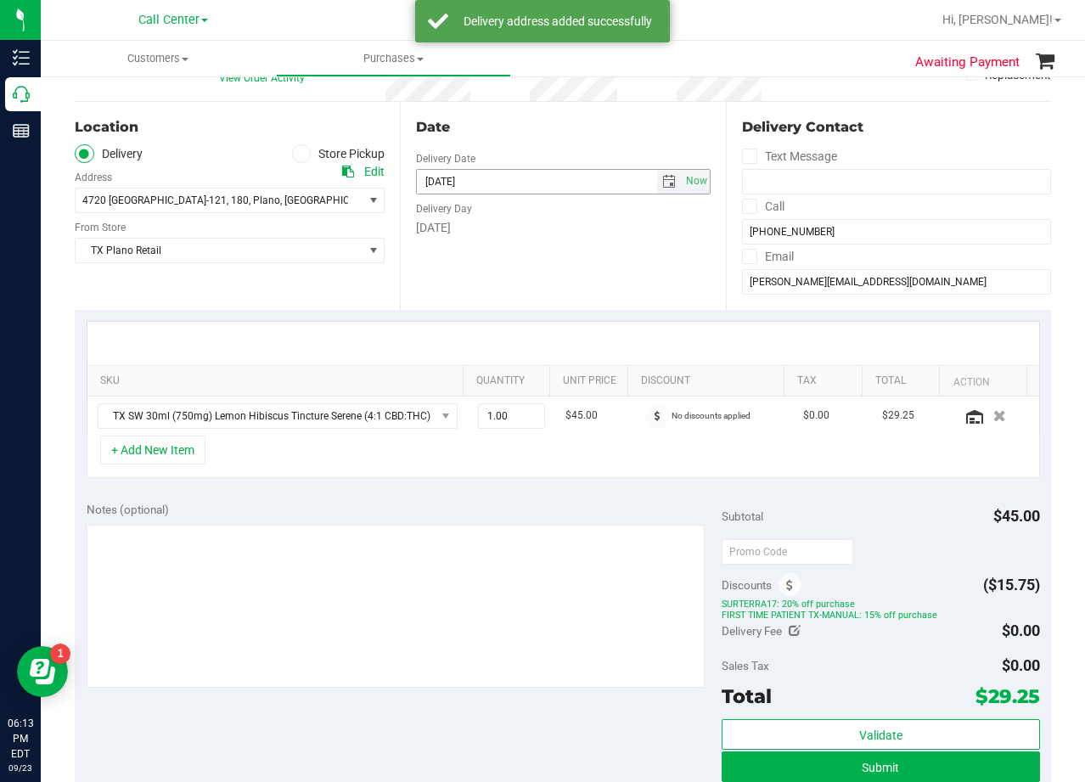
scroll to position [170, 0]
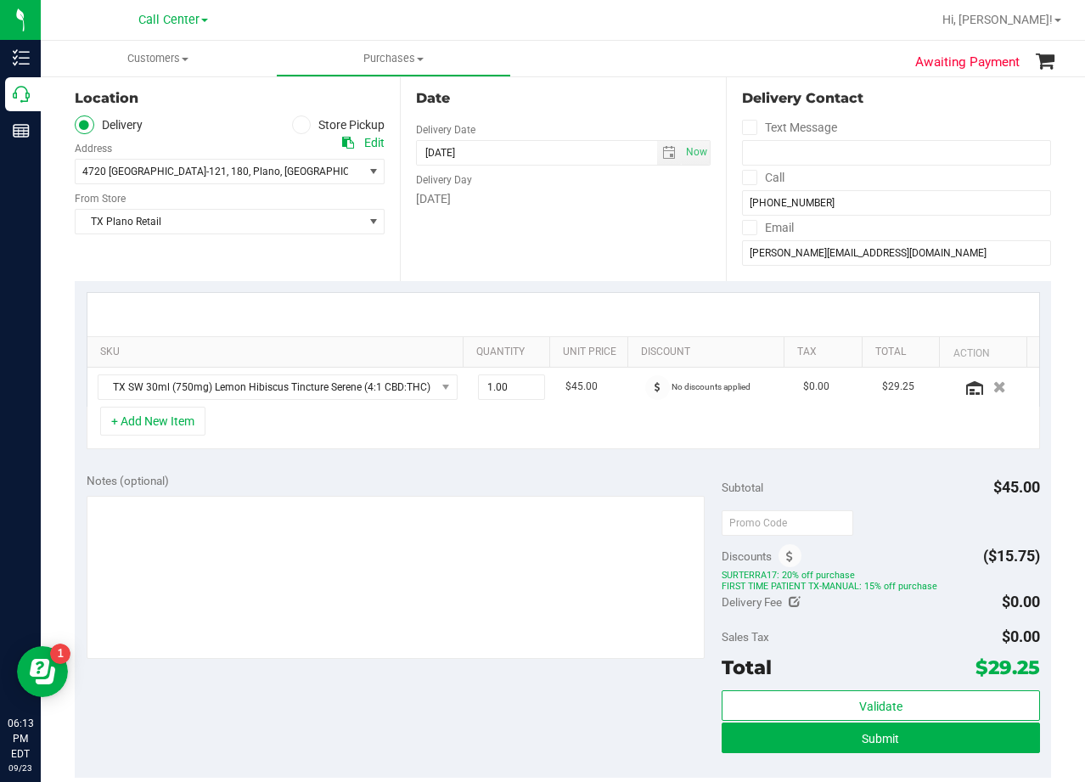
click at [560, 213] on div "Date Delivery Date 09/23/2025 Now 09/23/2025 08:00 AM Now Delivery Day Tuesday" at bounding box center [562, 177] width 325 height 208
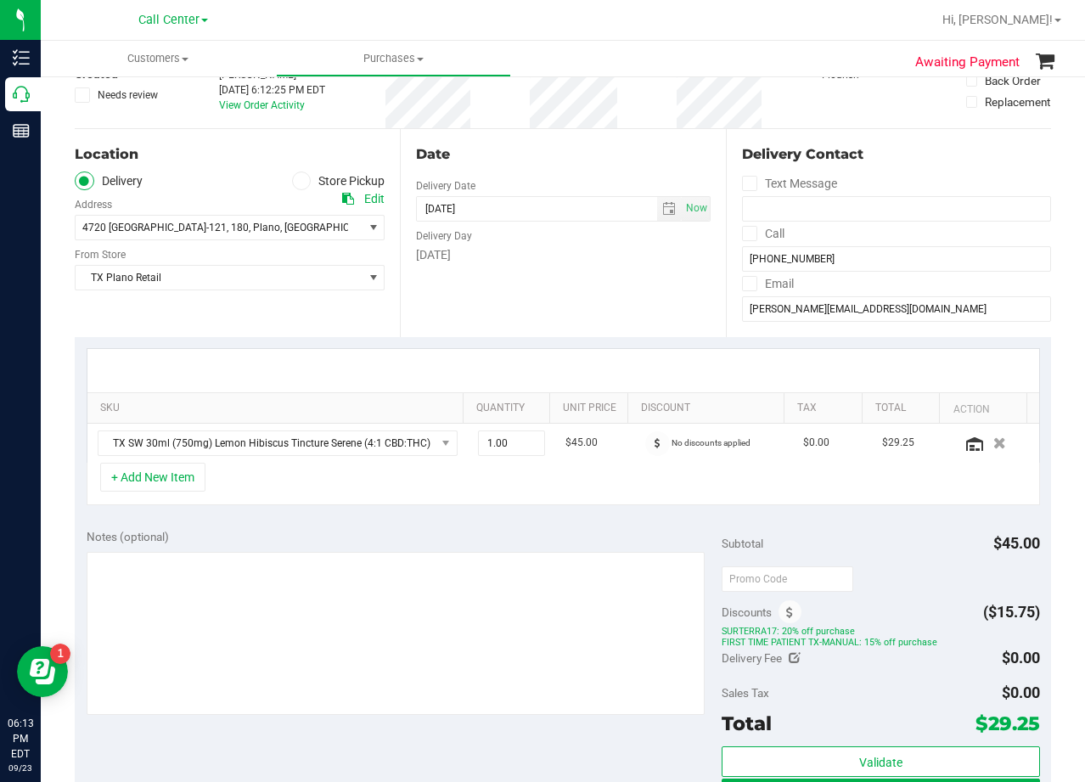
scroll to position [85, 0]
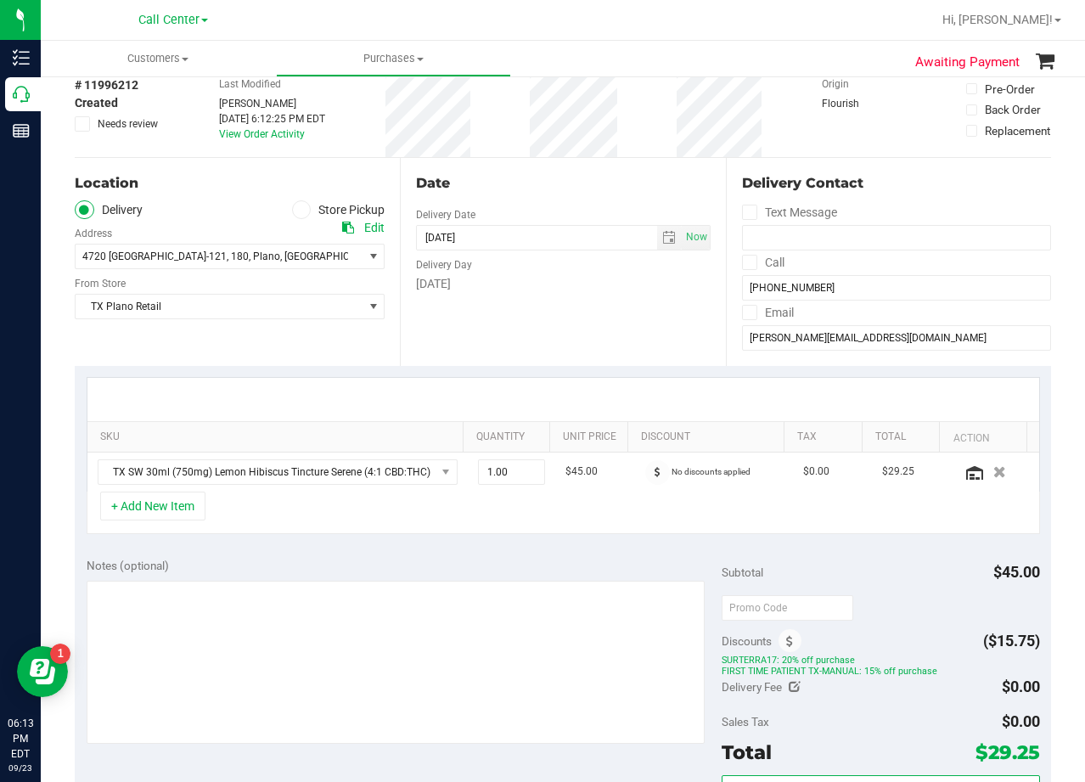
click at [555, 201] on div "Date Delivery Date 09/23/2025 Now 09/23/2025 08:00 AM Now Delivery Day Tuesday" at bounding box center [562, 262] width 325 height 208
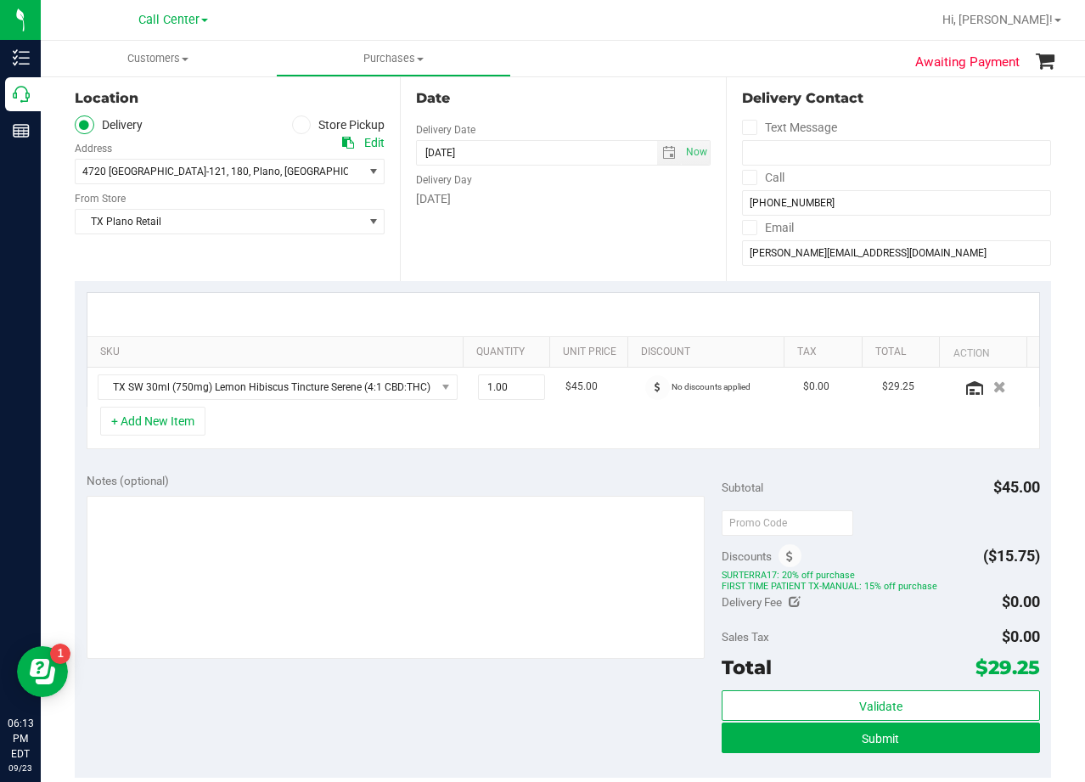
click at [555, 197] on div "Tuesday" at bounding box center [563, 199] width 294 height 18
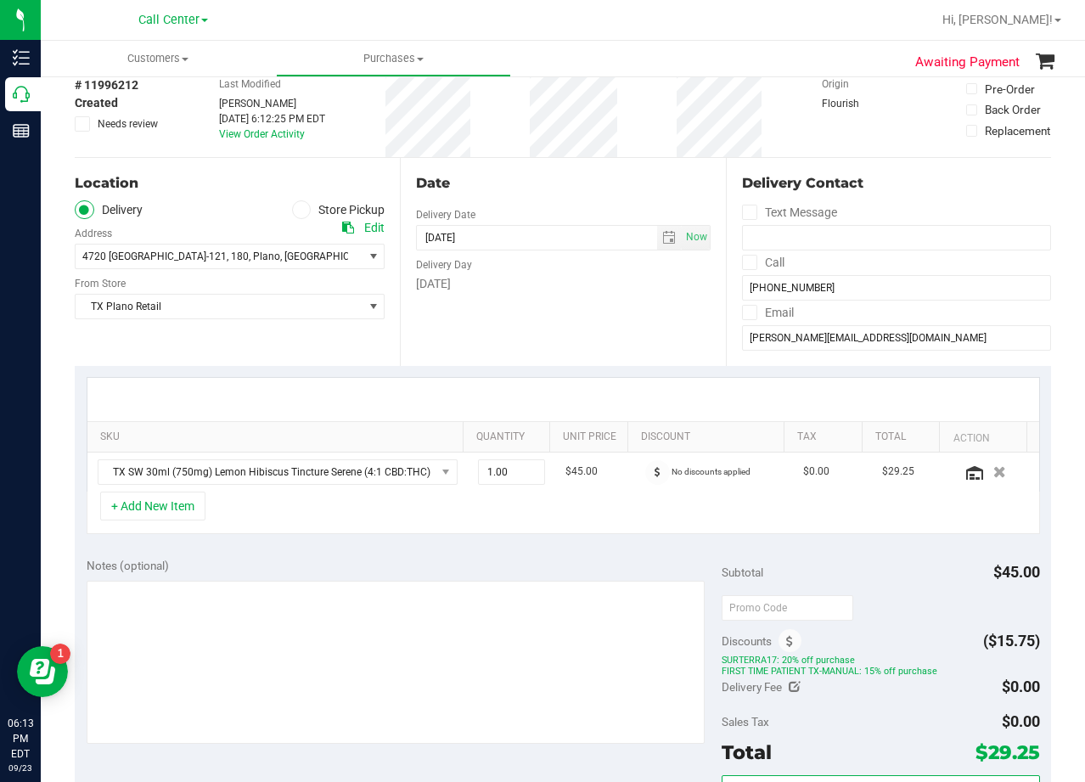
click at [549, 198] on div "Date Delivery Date 09/23/2025 Now 09/23/2025 08:00 AM Now Delivery Day Tuesday" at bounding box center [562, 262] width 325 height 208
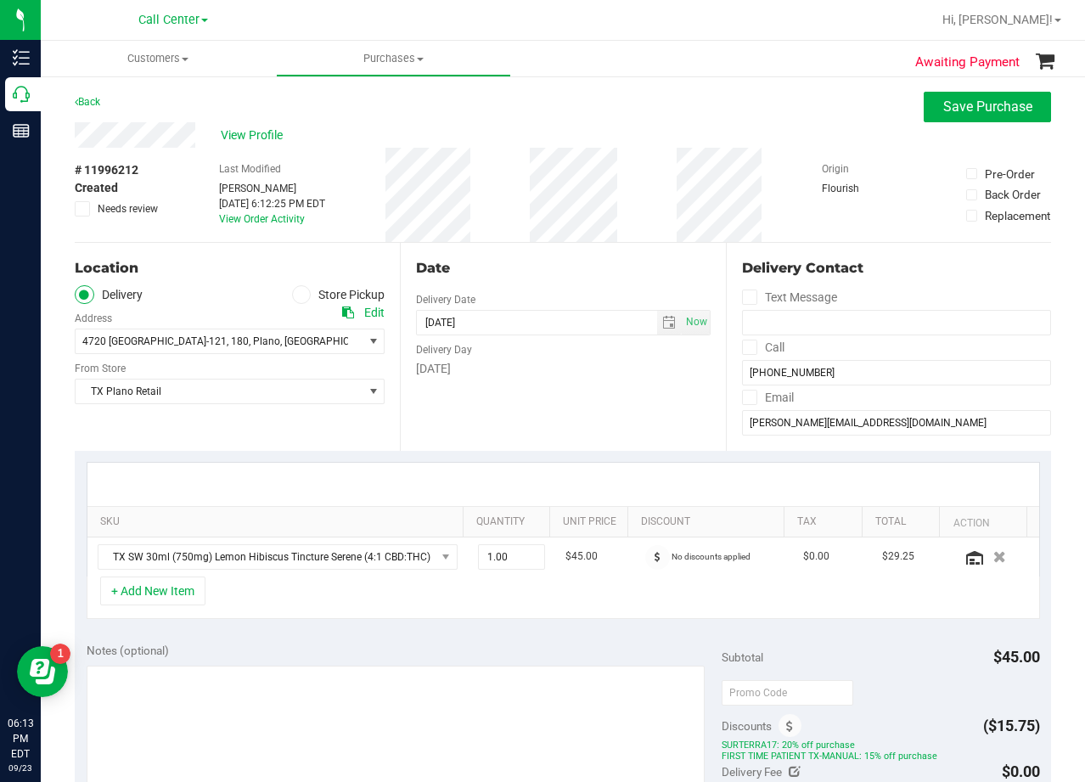
click at [600, 278] on div "Date" at bounding box center [563, 268] width 294 height 20
click at [662, 324] on span "select" at bounding box center [669, 323] width 14 height 14
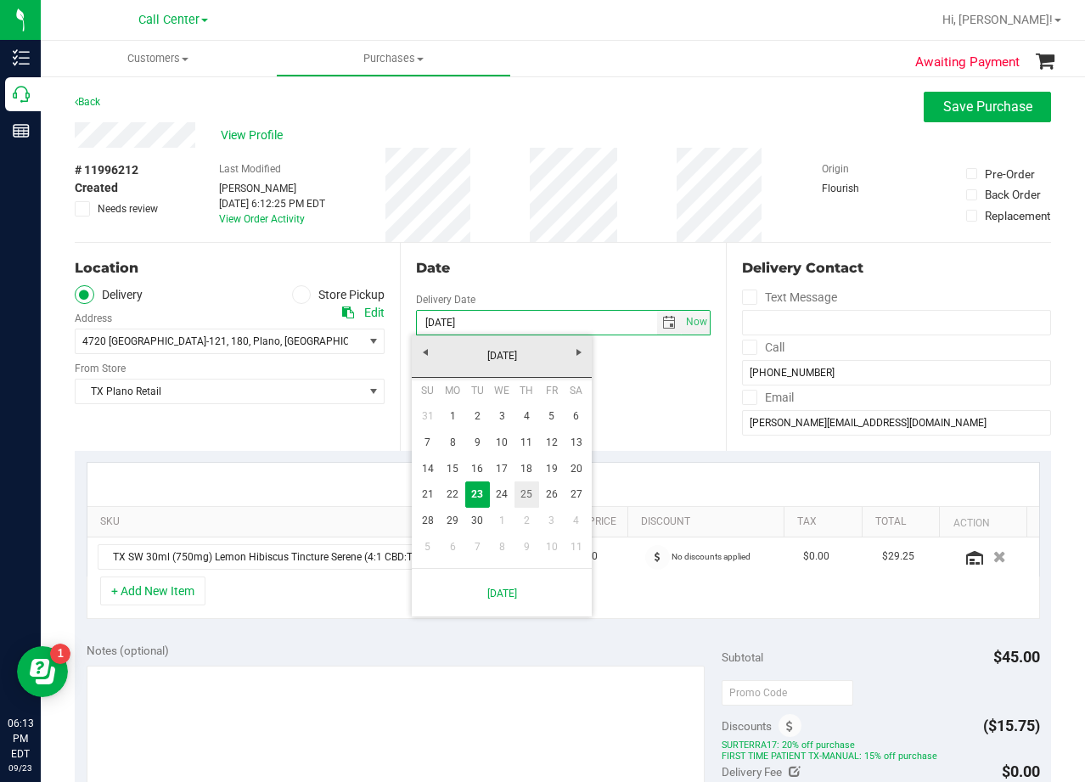
click at [531, 492] on link "25" at bounding box center [527, 494] width 25 height 26
type input "09/25/2025"
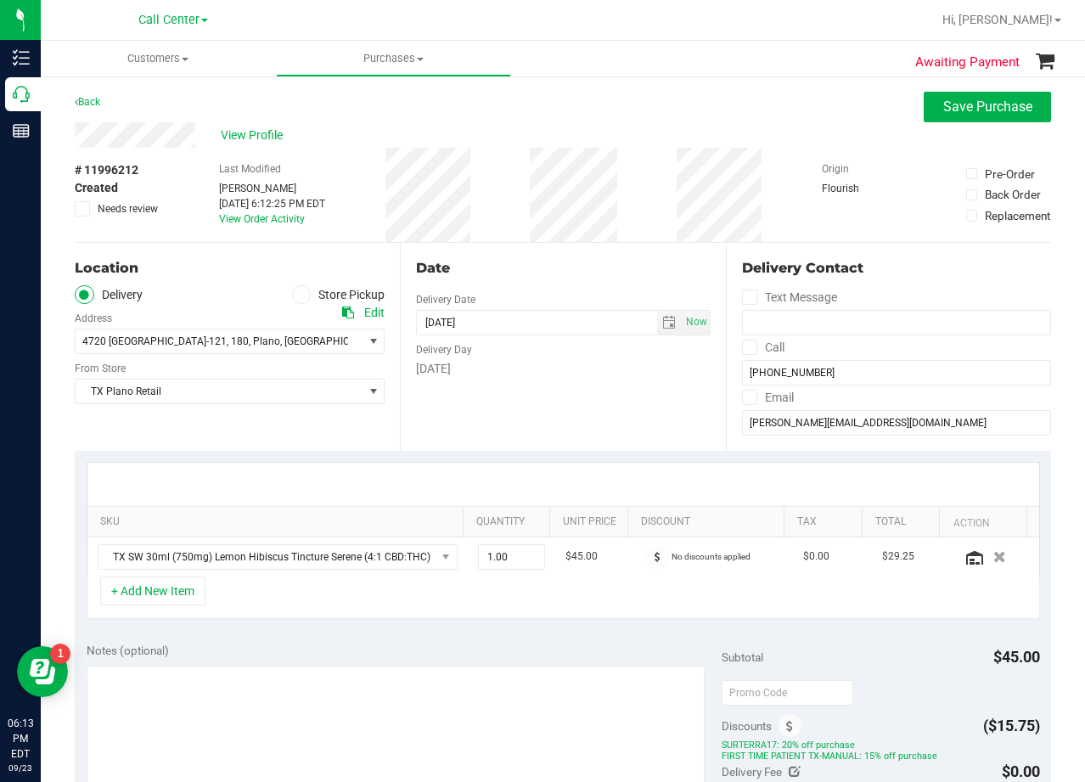
drag, startPoint x: 572, startPoint y: 391, endPoint x: 595, endPoint y: 281, distance: 112.7
click at [574, 389] on div "Date Delivery Date 09/25/2025 Now 09/25/2025 08:00 AM Now Delivery Day Thursday" at bounding box center [562, 347] width 325 height 208
click at [582, 249] on div "Date Delivery Date 09/25/2025 Now 09/25/2025 08:00 AM Now Delivery Day Thursday" at bounding box center [562, 347] width 325 height 208
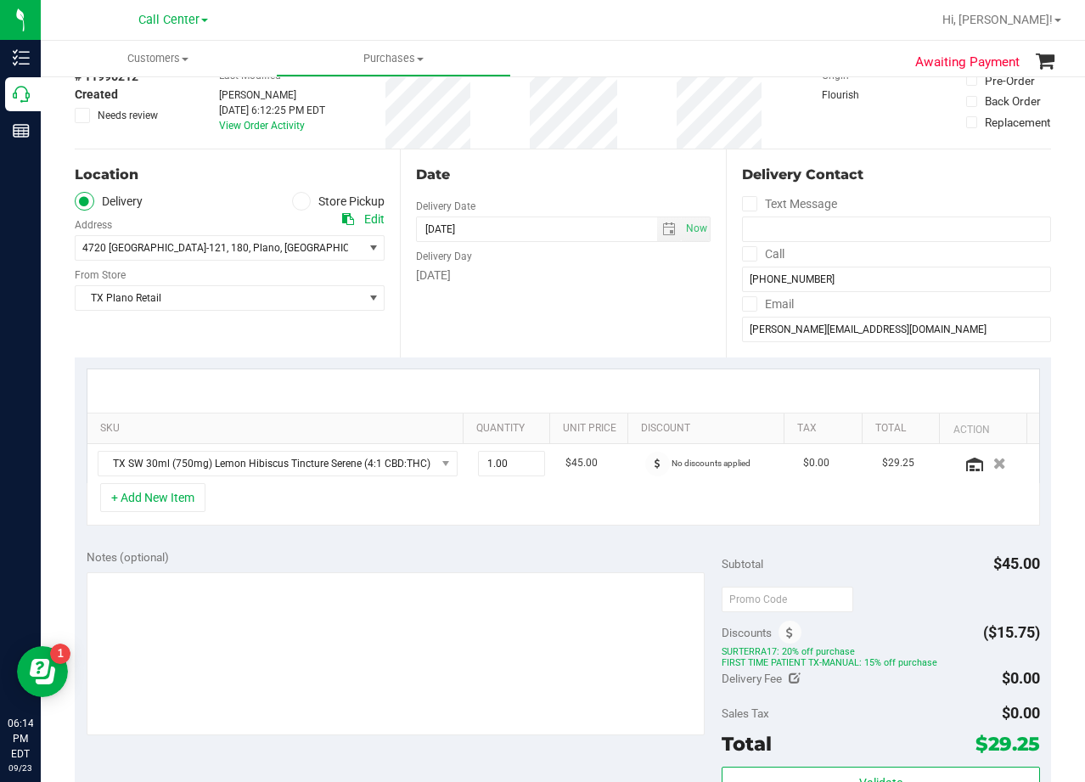
scroll to position [255, 0]
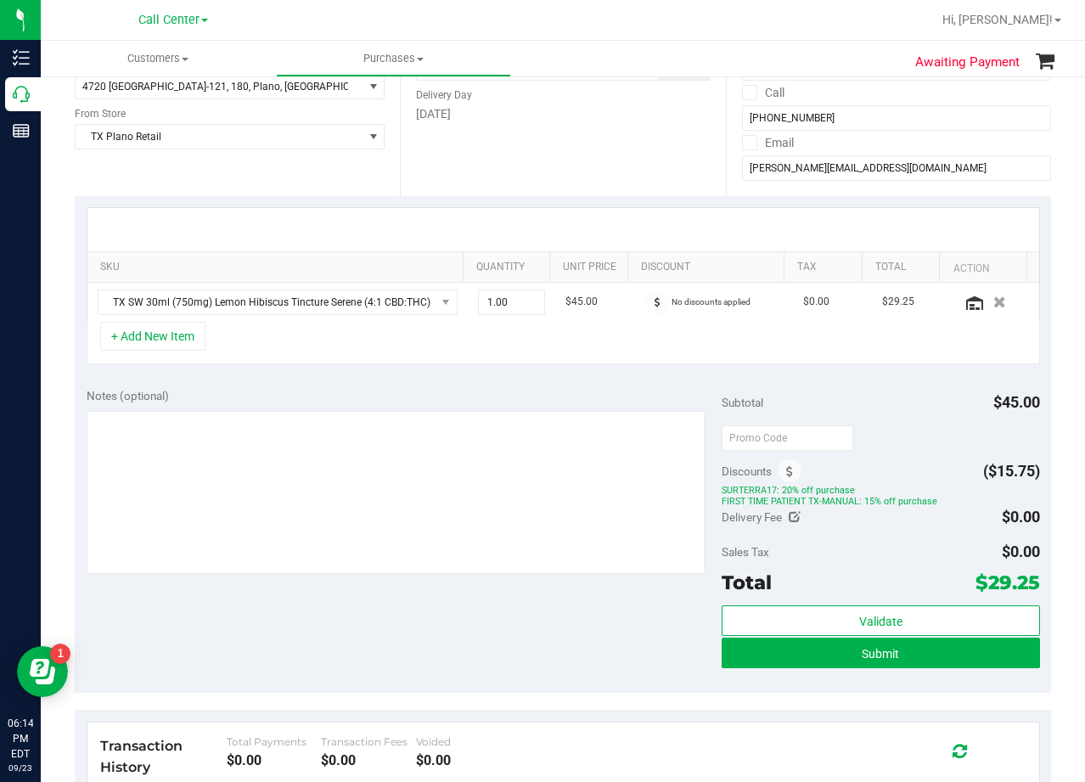
click at [597, 225] on div at bounding box center [563, 229] width 952 height 43
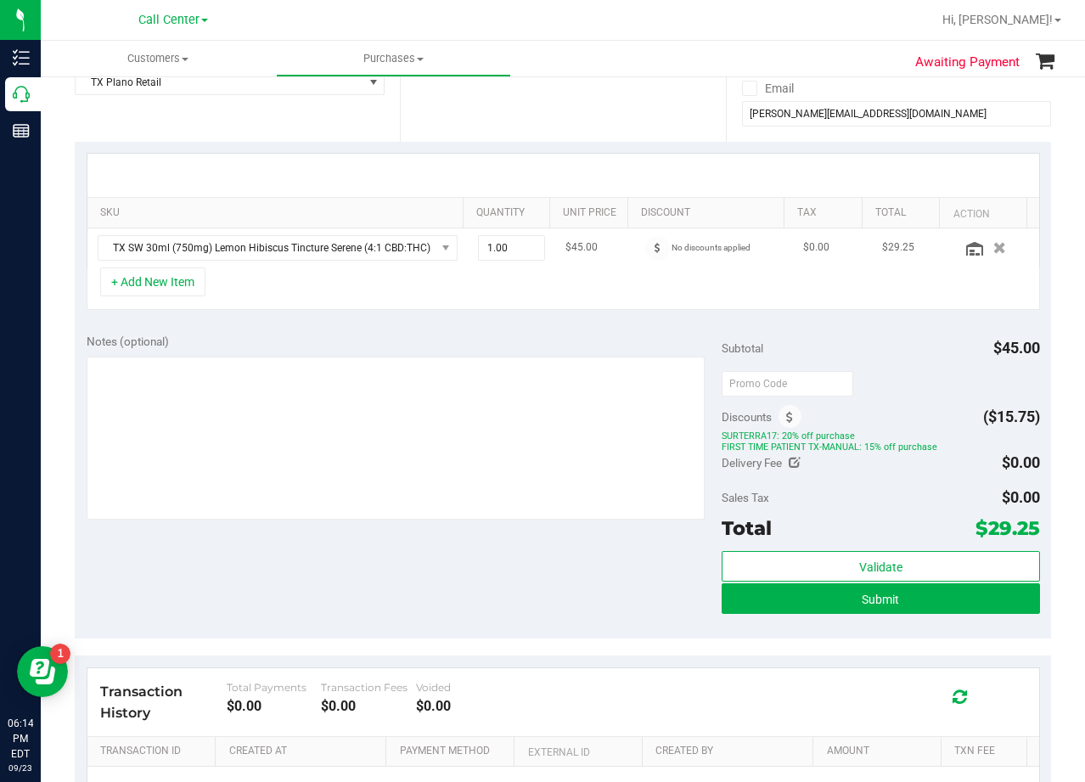
scroll to position [340, 0]
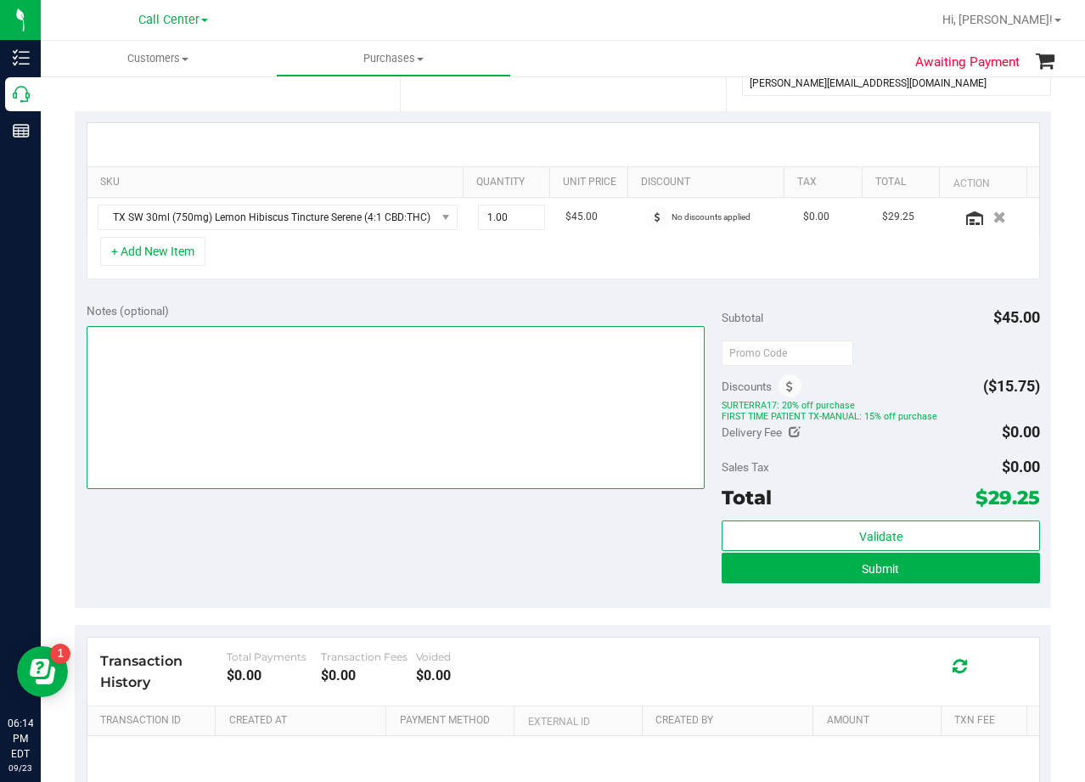
click at [511, 398] on textarea at bounding box center [396, 407] width 619 height 163
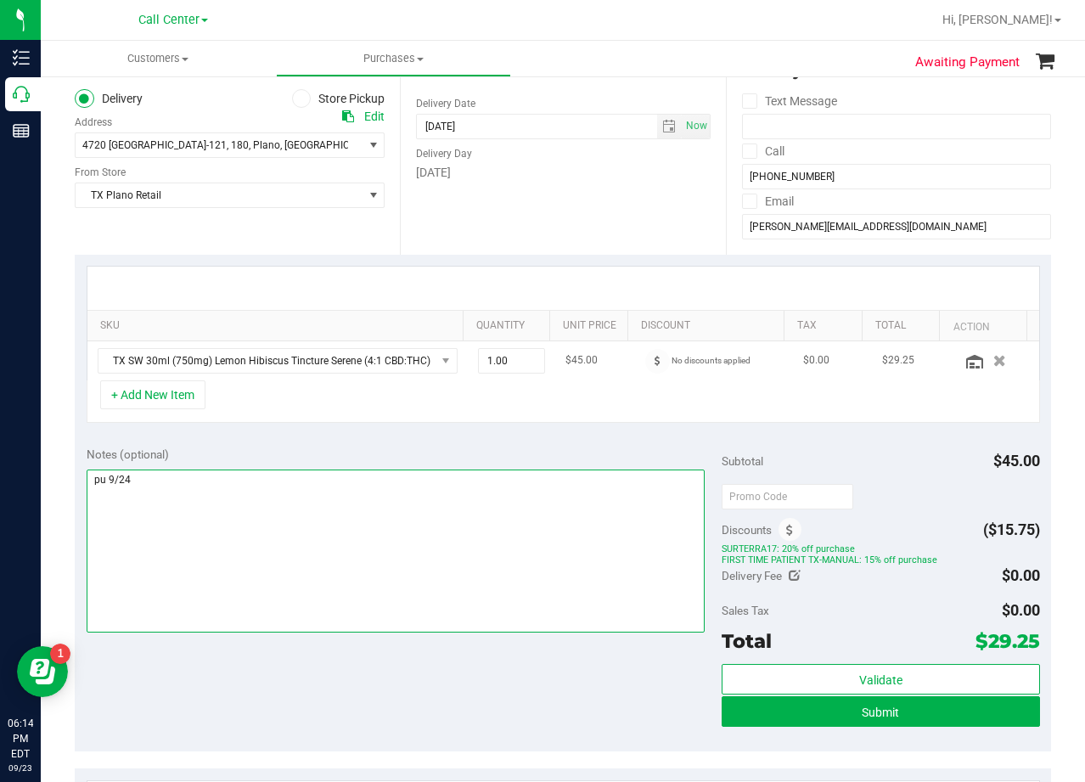
scroll to position [0, 0]
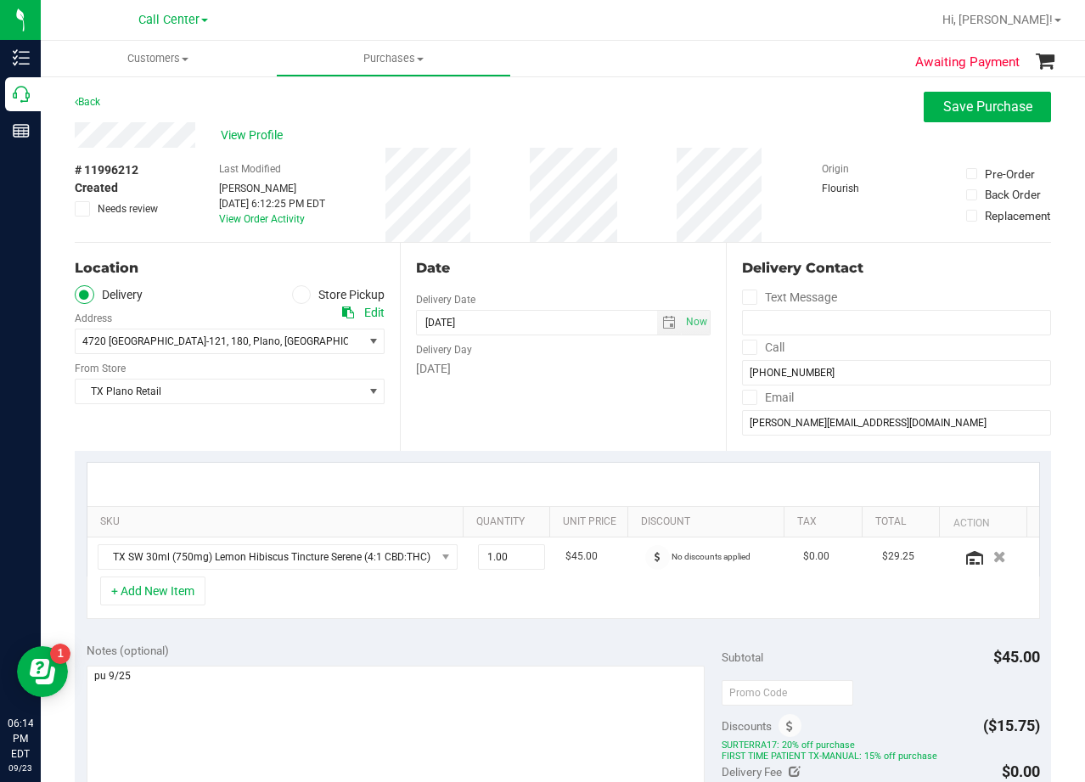
click at [557, 262] on div "Date" at bounding box center [563, 268] width 294 height 20
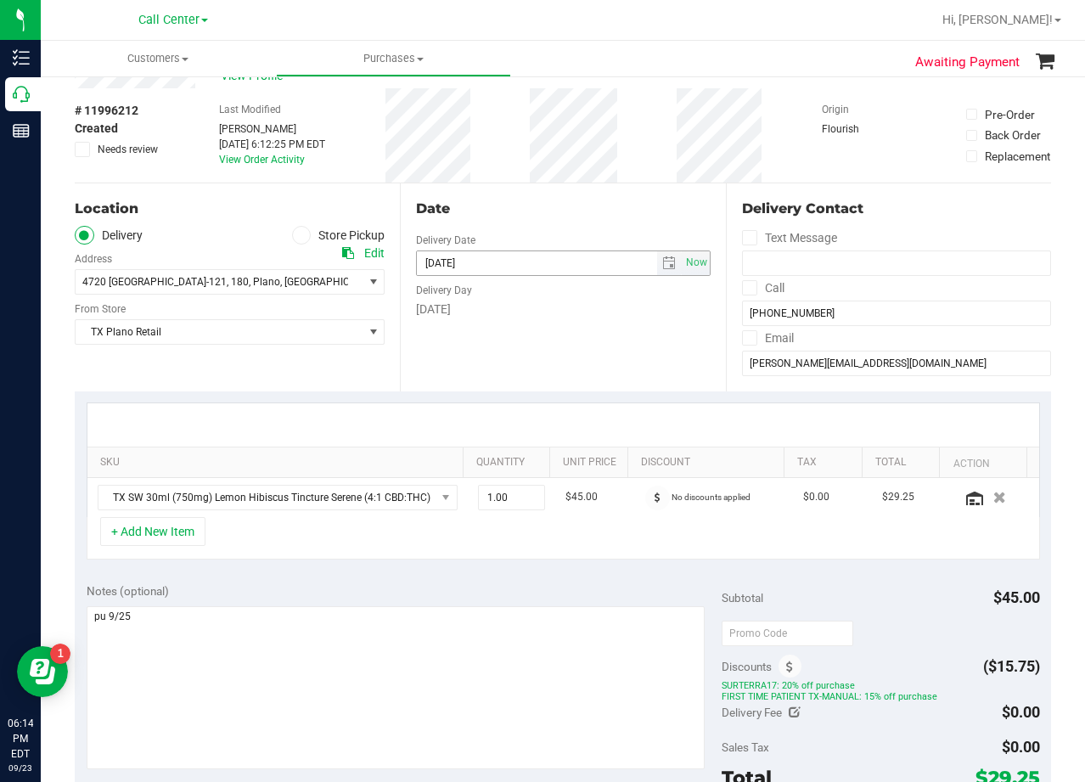
scroll to position [170, 0]
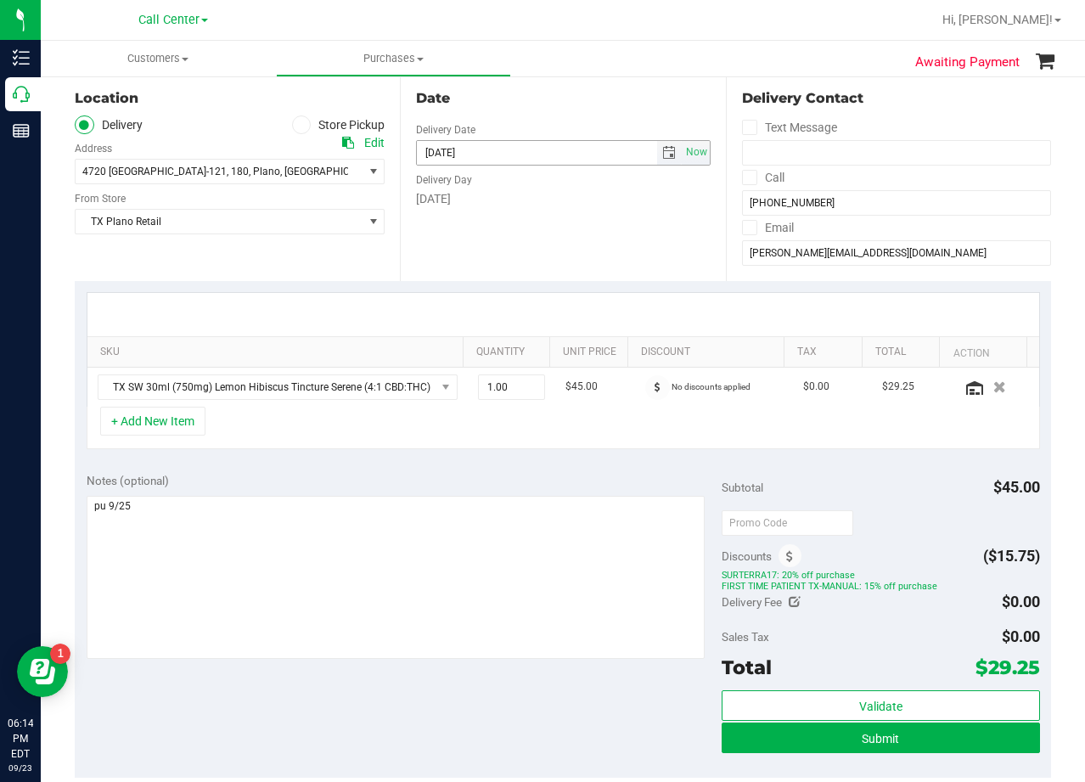
click at [559, 258] on div "Date Delivery Date 09/25/2025 Now 09/25/2025 08:00 AM Now Delivery Day Thursday" at bounding box center [562, 177] width 325 height 208
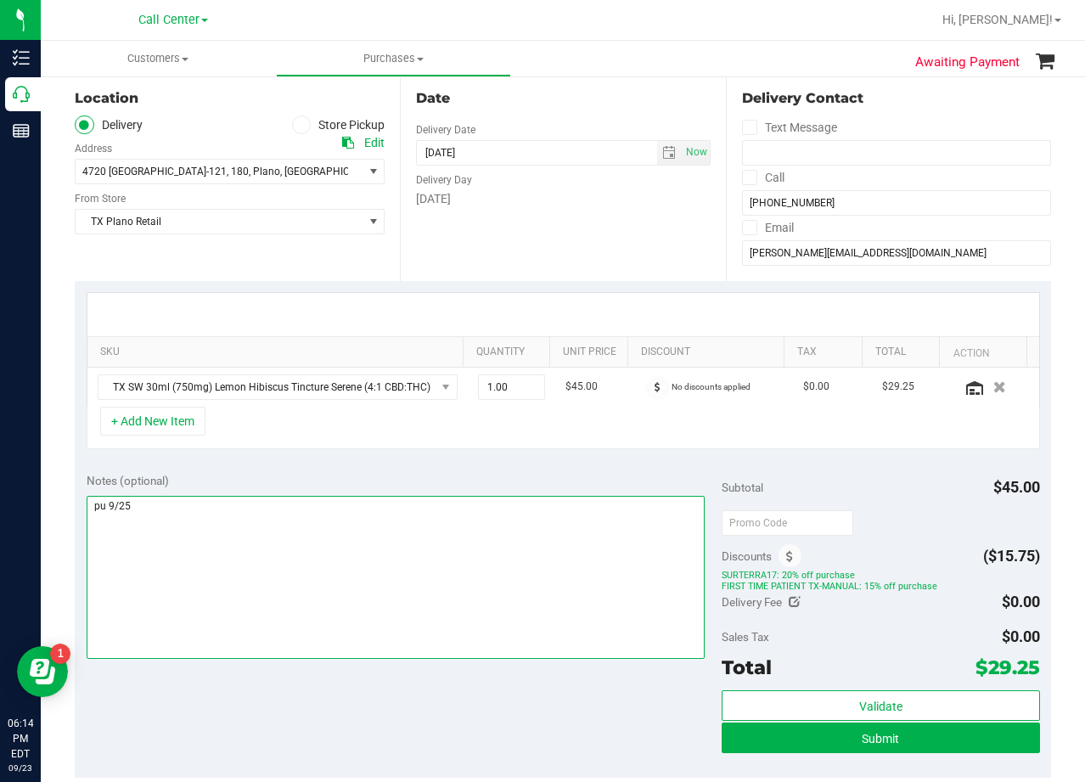
click at [402, 511] on textarea at bounding box center [396, 577] width 619 height 163
type textarea "pu 9/25 Plano. AL 9/23"
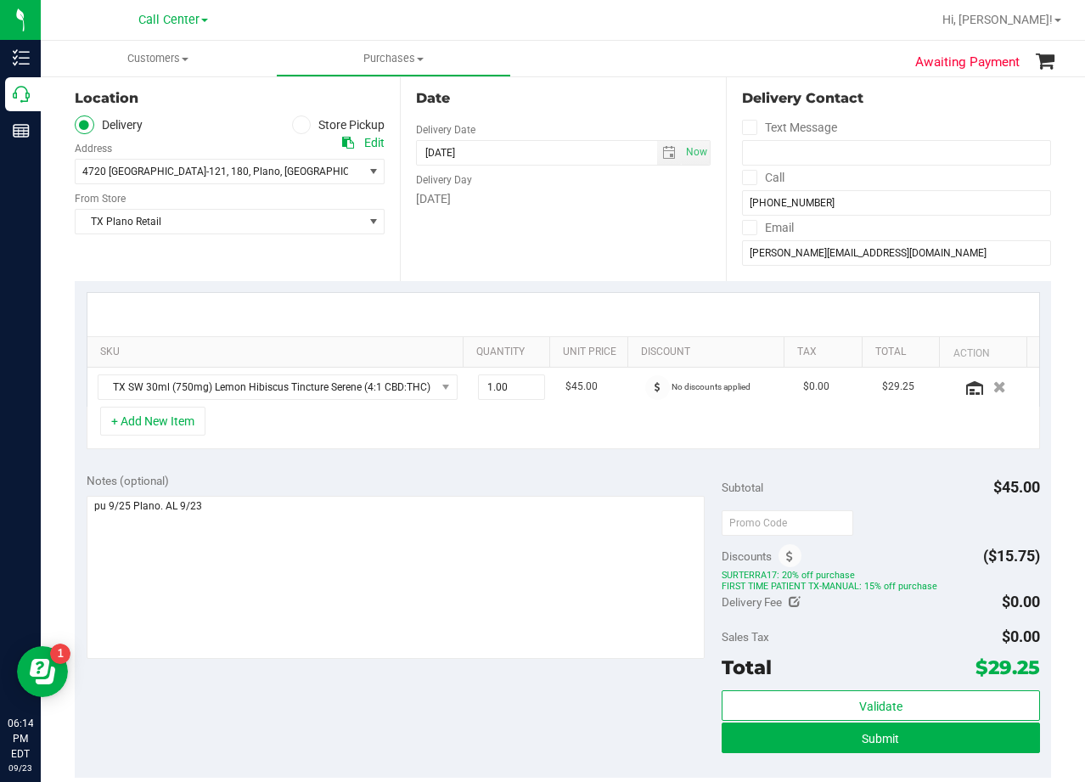
click at [498, 491] on div "Notes (optional)" at bounding box center [405, 567] width 636 height 190
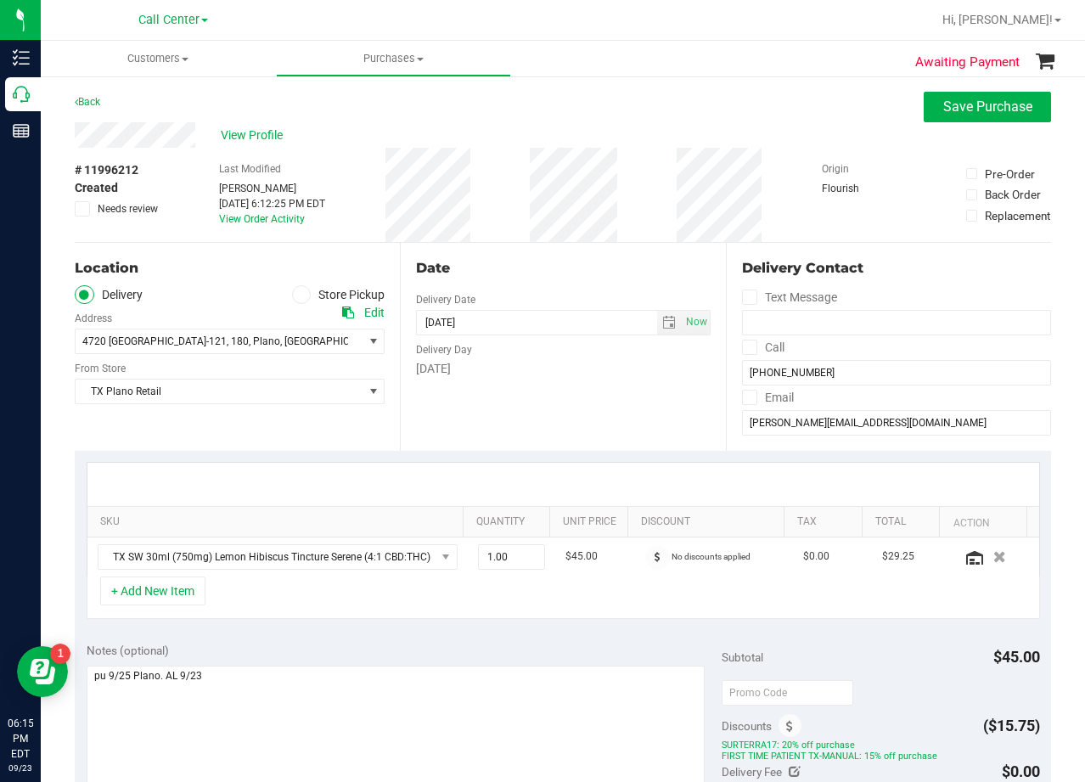
click at [550, 418] on div "Date Delivery Date 09/25/2025 Now 09/25/2025 08:00 AM Now Delivery Day Thursday" at bounding box center [562, 347] width 325 height 208
click at [548, 279] on div "Date Delivery Date 09/25/2025 Now 09/25/2025 08:00 AM Now Delivery Day Thursday" at bounding box center [562, 347] width 325 height 208
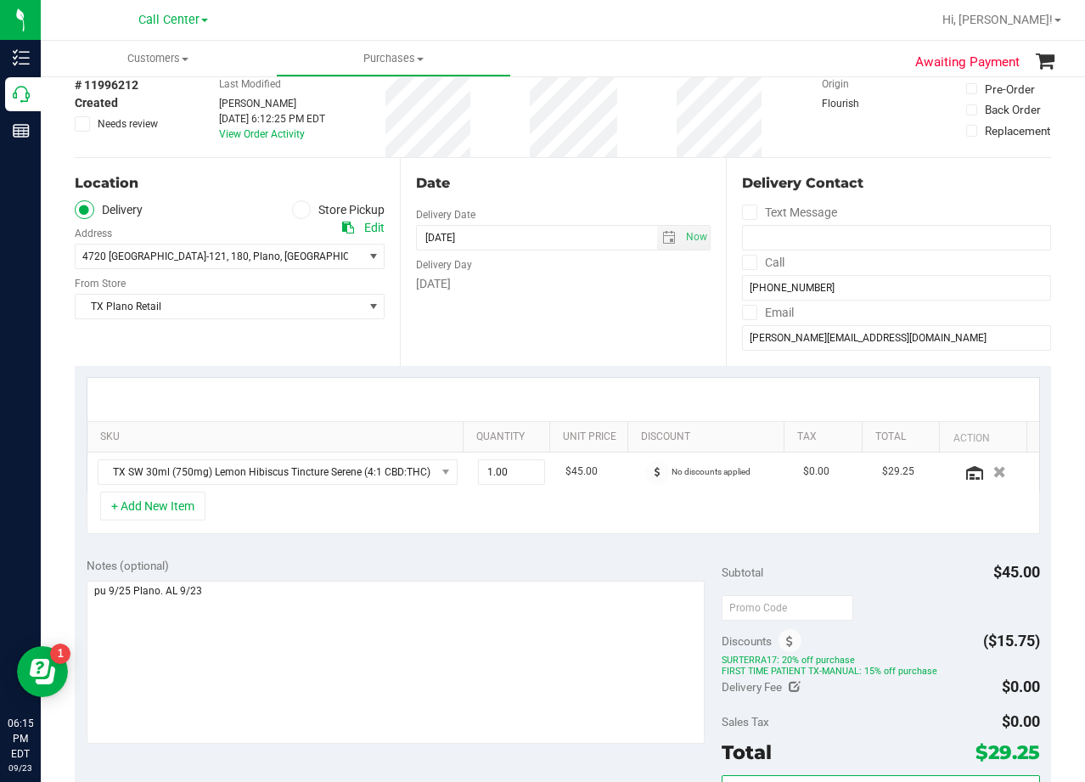
click at [548, 279] on div "[DATE]" at bounding box center [563, 284] width 294 height 18
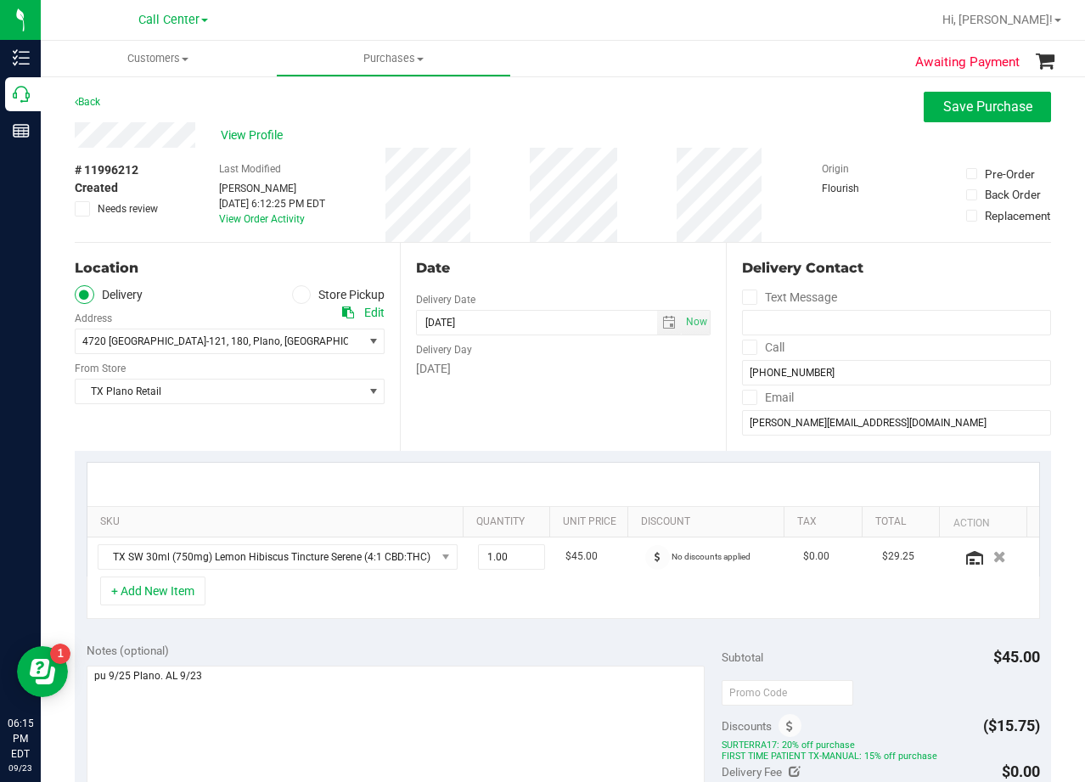
click at [548, 279] on div "Date Delivery Date 09/25/2025 Now 09/25/2025 08:00 AM Now Delivery Day Thursday" at bounding box center [562, 347] width 325 height 208
click at [552, 278] on div "Date" at bounding box center [563, 268] width 294 height 20
click at [965, 114] on span "Save Purchase" at bounding box center [987, 106] width 89 height 16
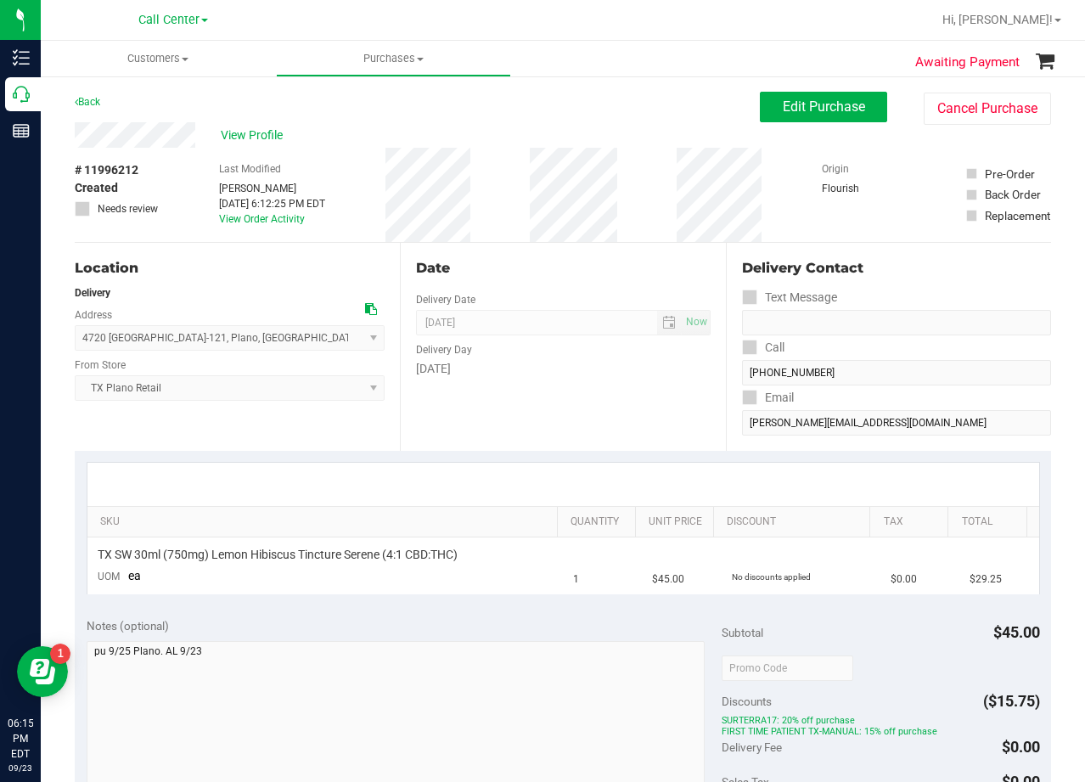
click at [265, 123] on div "View Profile" at bounding box center [417, 134] width 685 height 25
click at [265, 129] on span "View Profile" at bounding box center [255, 136] width 68 height 18
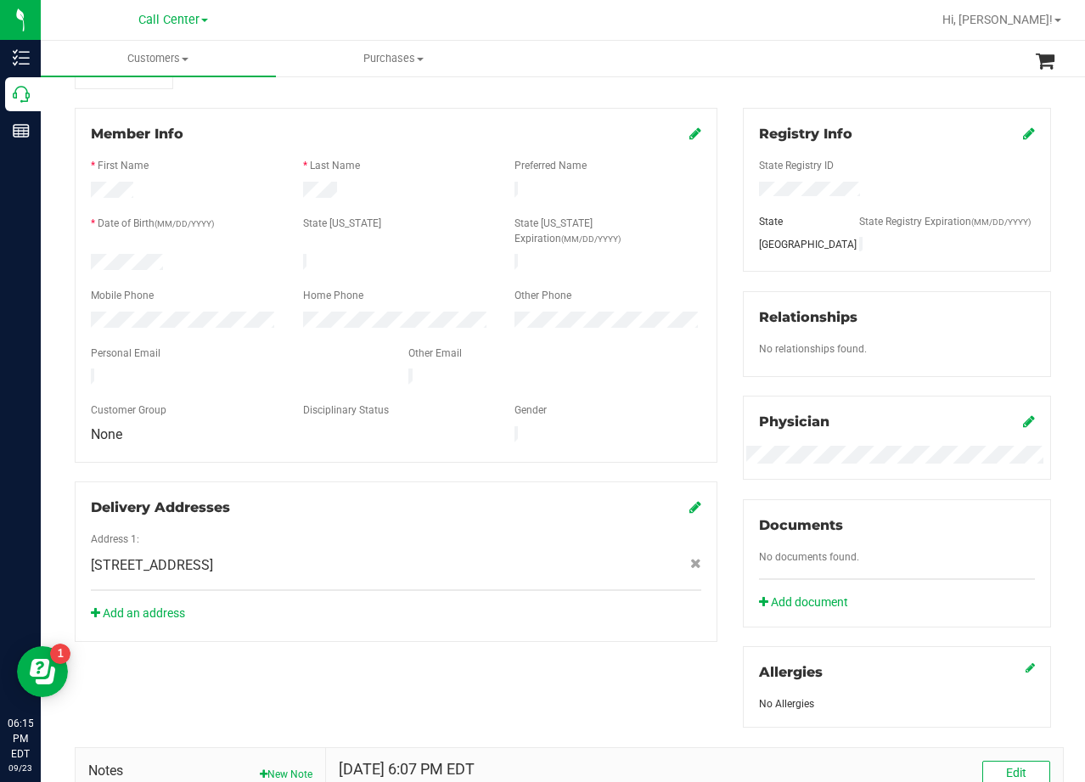
scroll to position [170, 0]
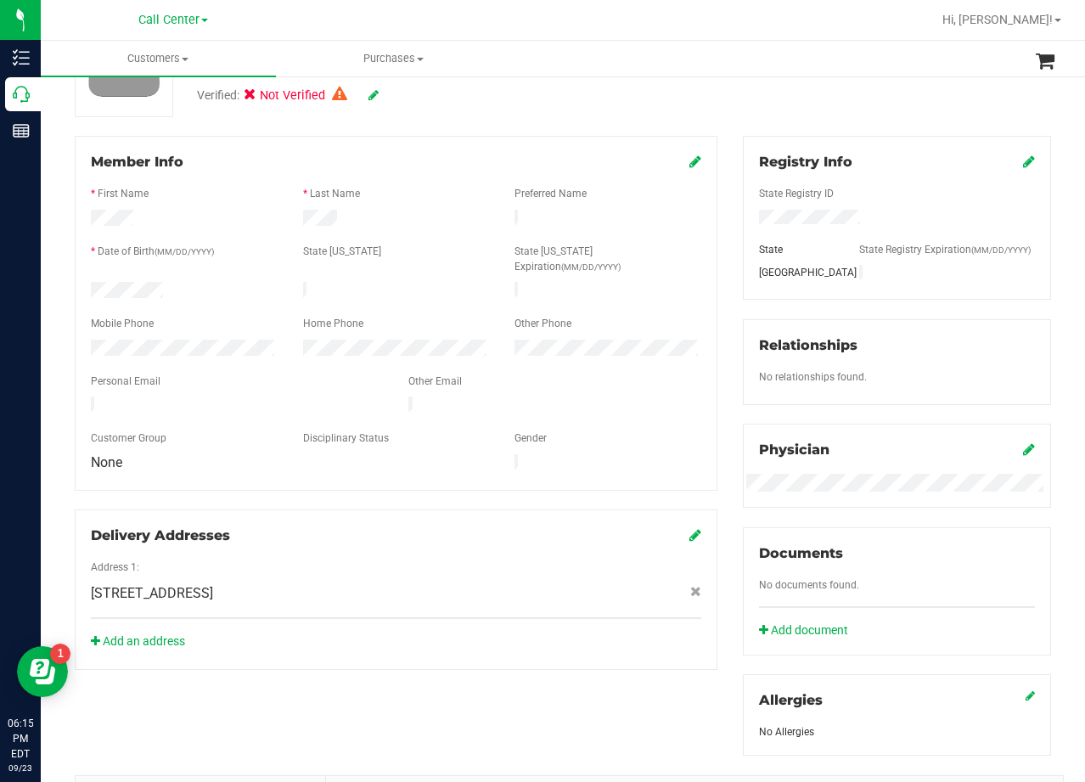
click at [689, 157] on icon at bounding box center [695, 162] width 12 height 14
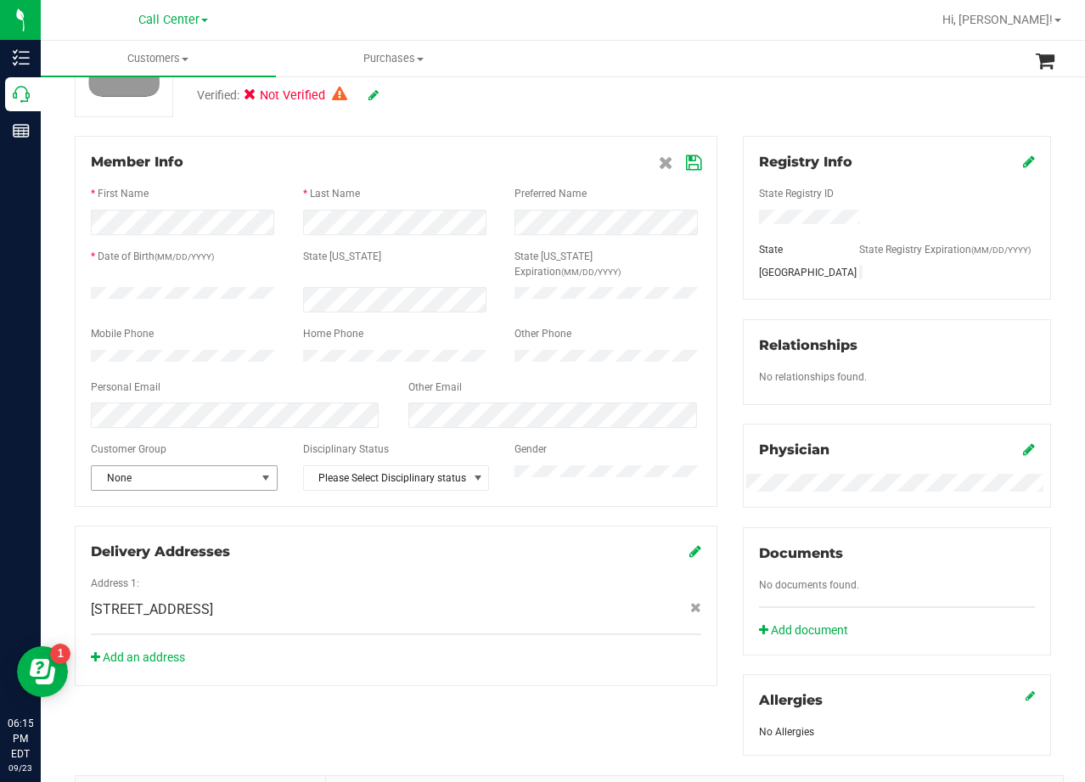
drag, startPoint x: 197, startPoint y: 463, endPoint x: 218, endPoint y: 471, distance: 22.9
click at [198, 466] on span "None" at bounding box center [174, 478] width 164 height 24
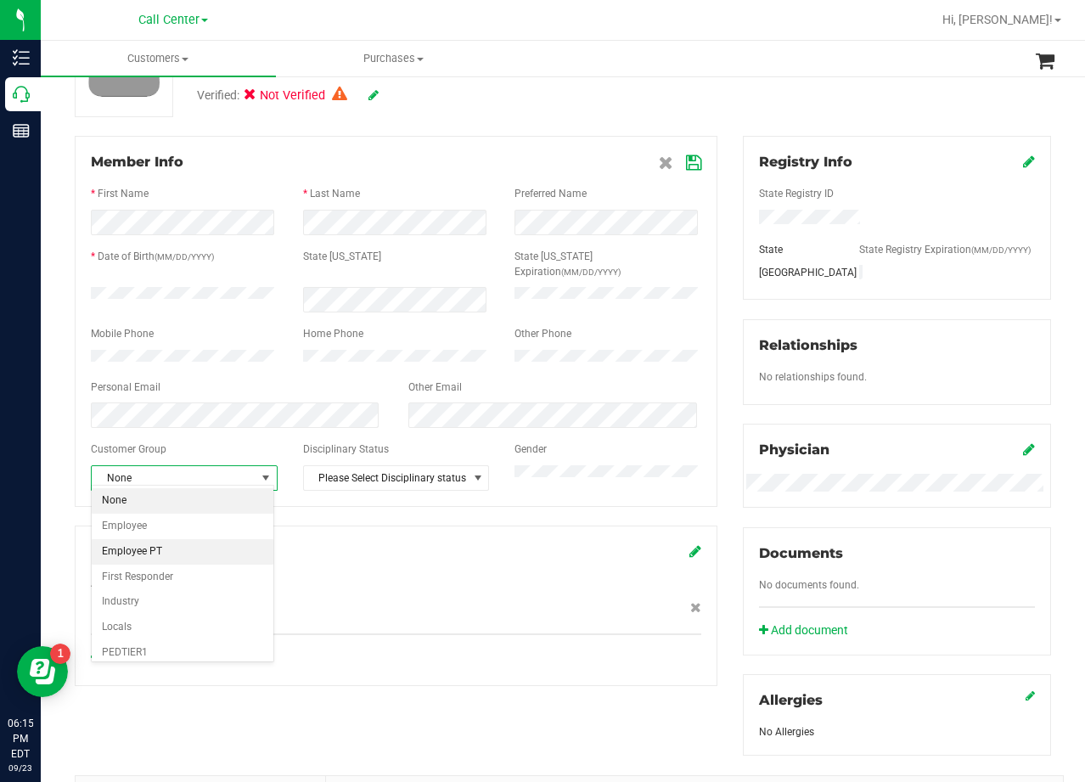
scroll to position [85, 0]
click at [172, 570] on li "PEDTIER1" at bounding box center [183, 567] width 182 height 25
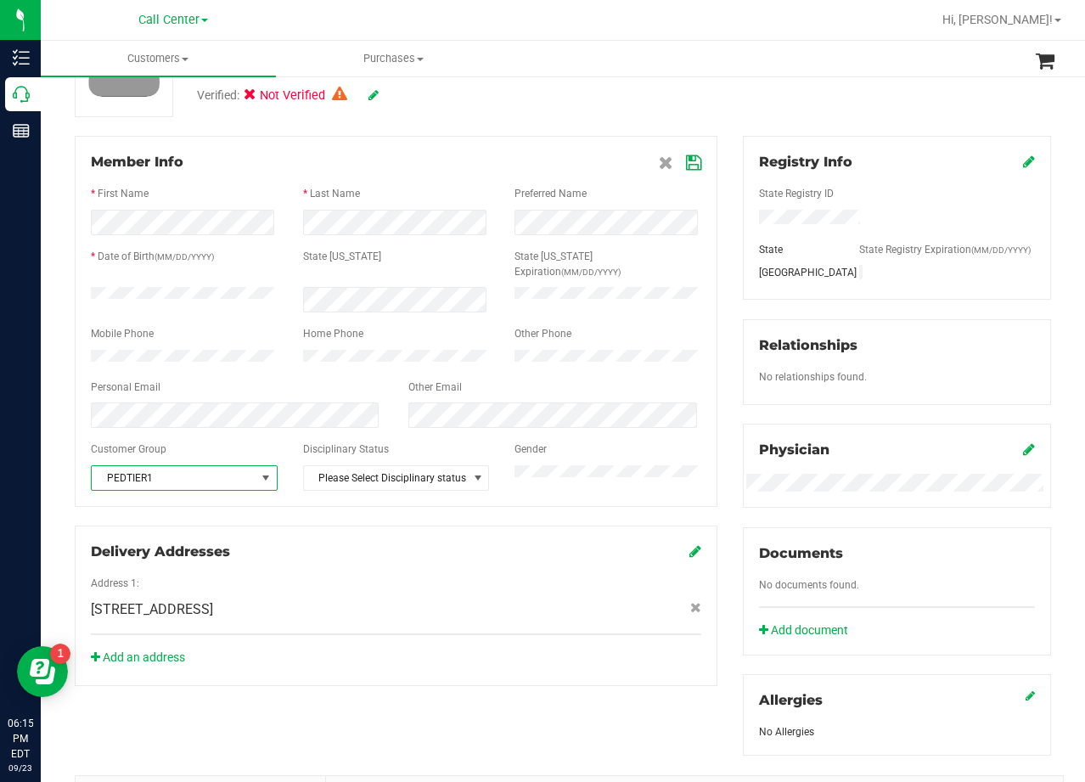
click at [692, 169] on icon at bounding box center [693, 163] width 15 height 14
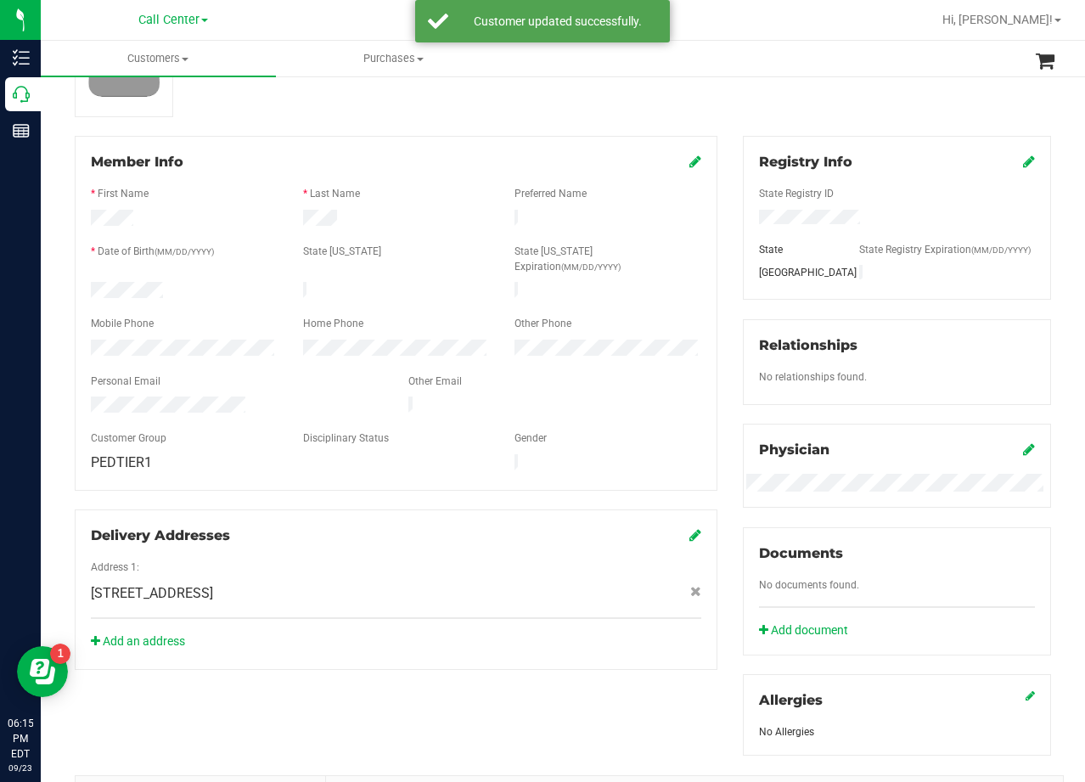
drag, startPoint x: 712, startPoint y: 190, endPoint x: 712, endPoint y: 205, distance: 14.5
click at [712, 191] on div "Member Info * First Name * Last Name Preferred Name * Date of Birth (MM/DD/YYYY…" at bounding box center [396, 403] width 668 height 534
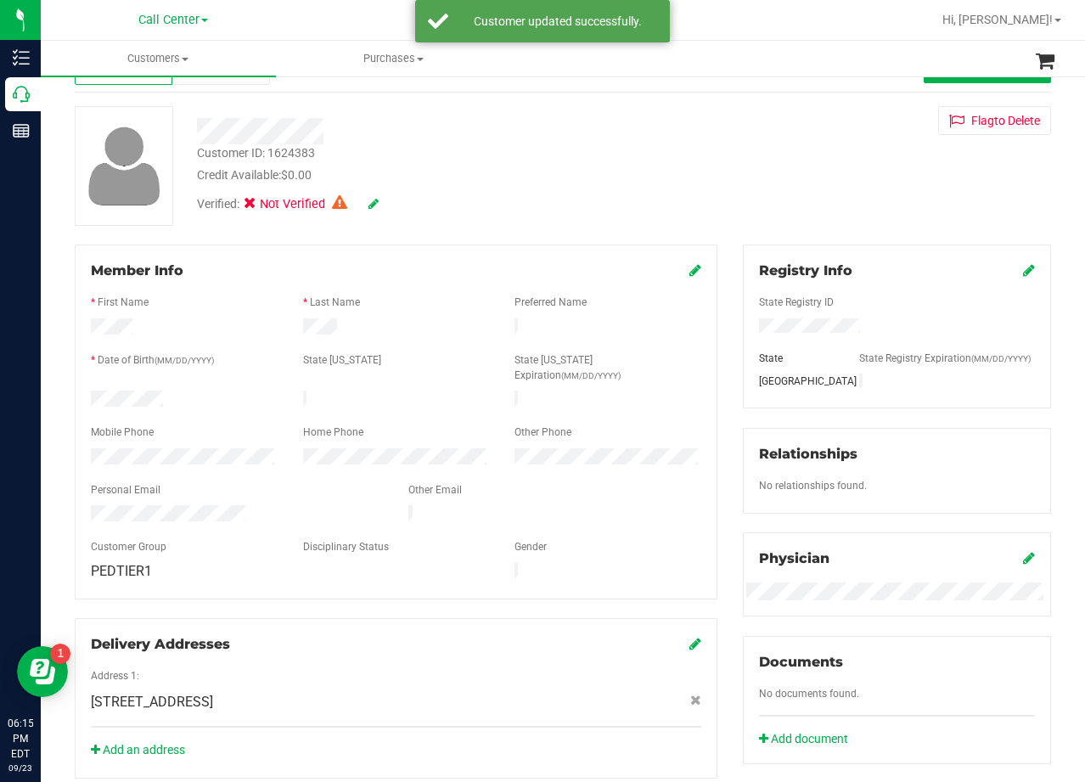
scroll to position [0, 0]
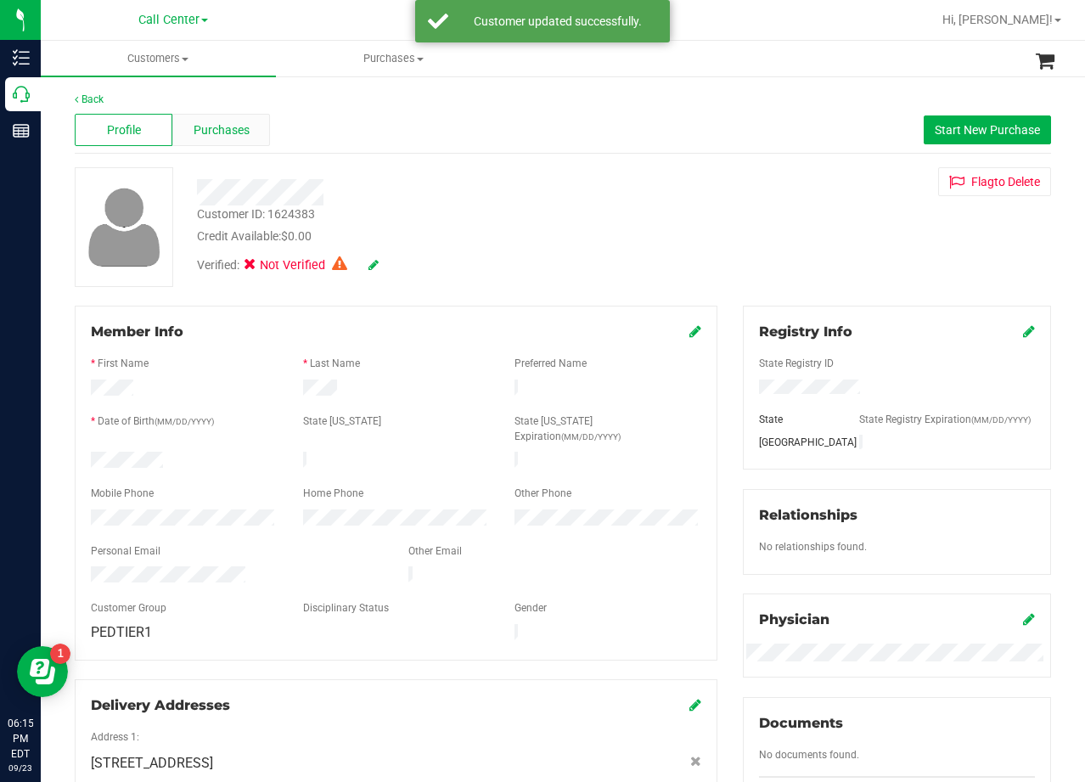
click at [221, 125] on span "Purchases" at bounding box center [222, 130] width 56 height 18
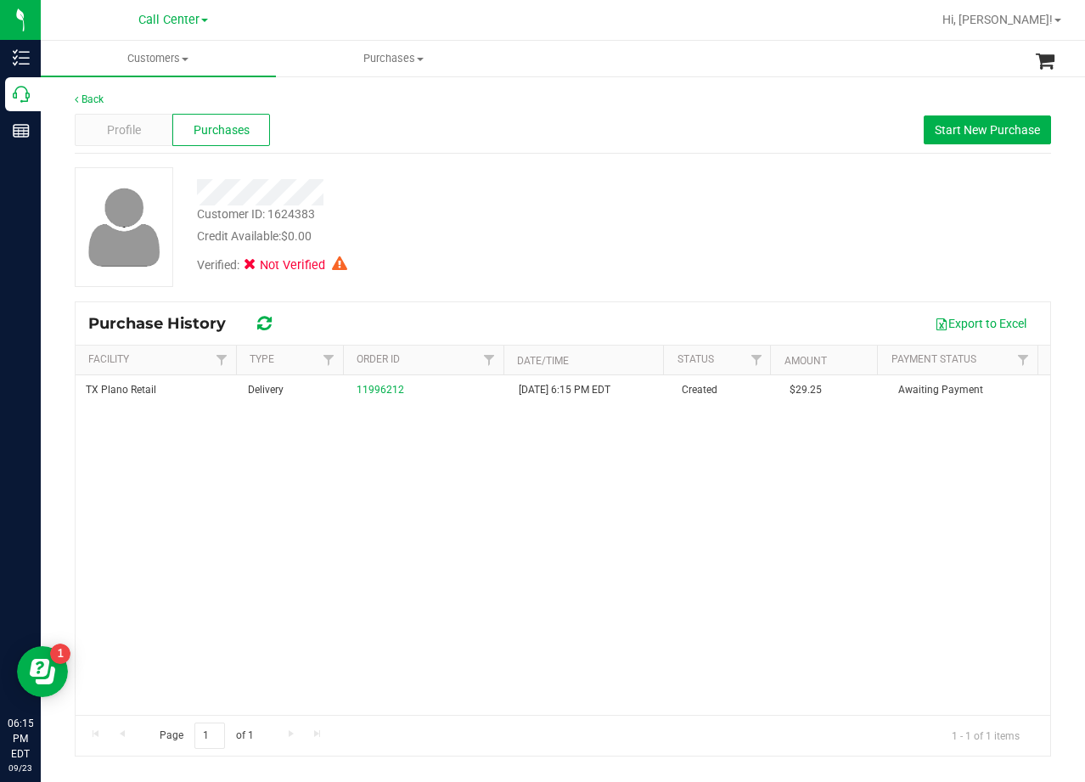
click at [775, 243] on div "Customer ID: 1624383 Credit Available: $0.00 Verified: Not Verified" at bounding box center [563, 227] width 1002 height 120
drag, startPoint x: 855, startPoint y: 202, endPoint x: 774, endPoint y: 243, distance: 91.1
click at [854, 202] on div "Customer ID: 1624383 Credit Available: $0.00 Verified: Not Verified" at bounding box center [563, 227] width 1002 height 120
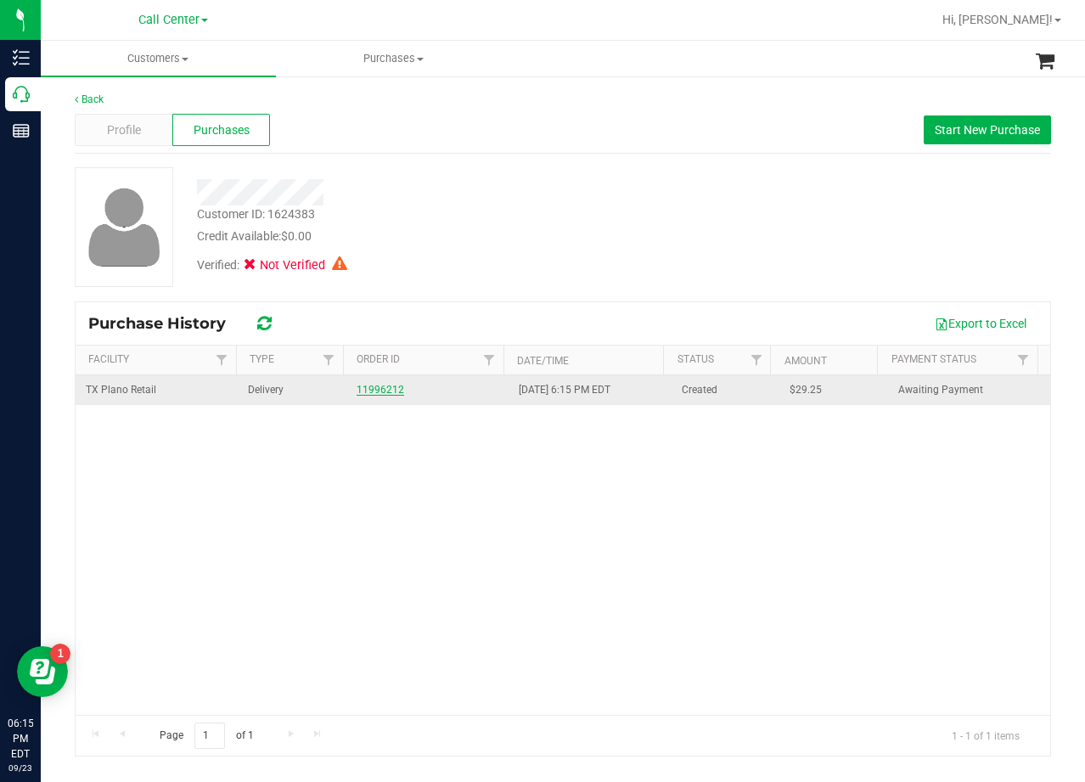
click at [382, 391] on link "11996212" at bounding box center [381, 390] width 48 height 12
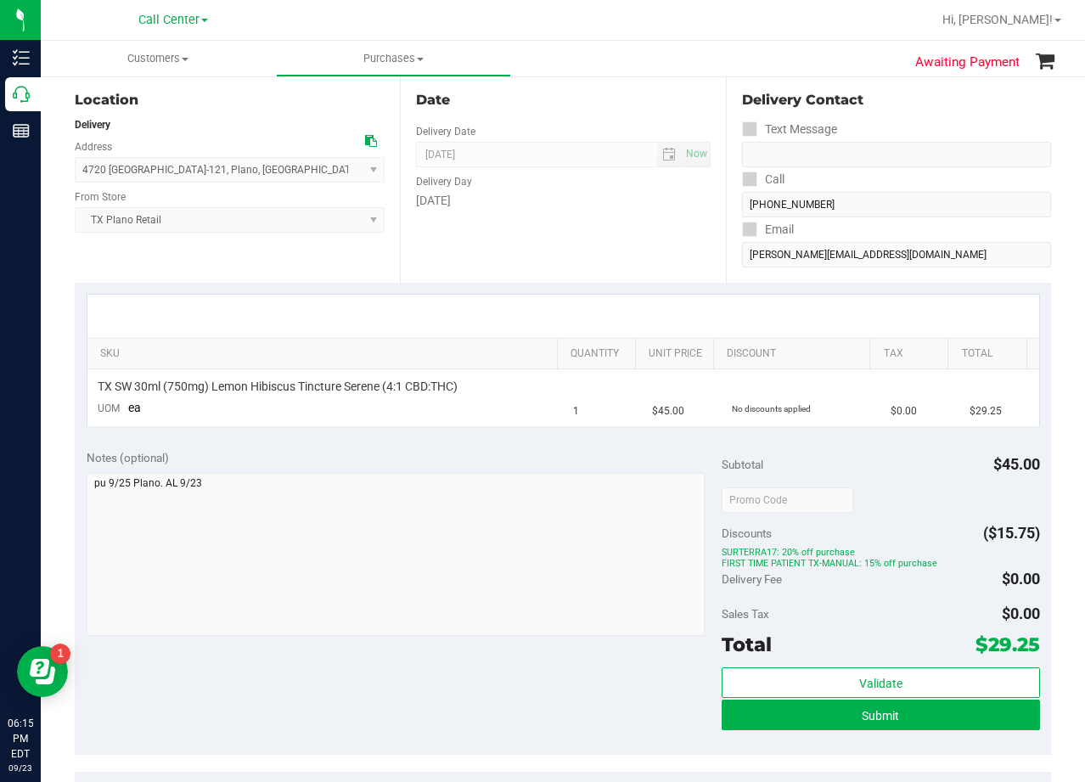
scroll to position [170, 0]
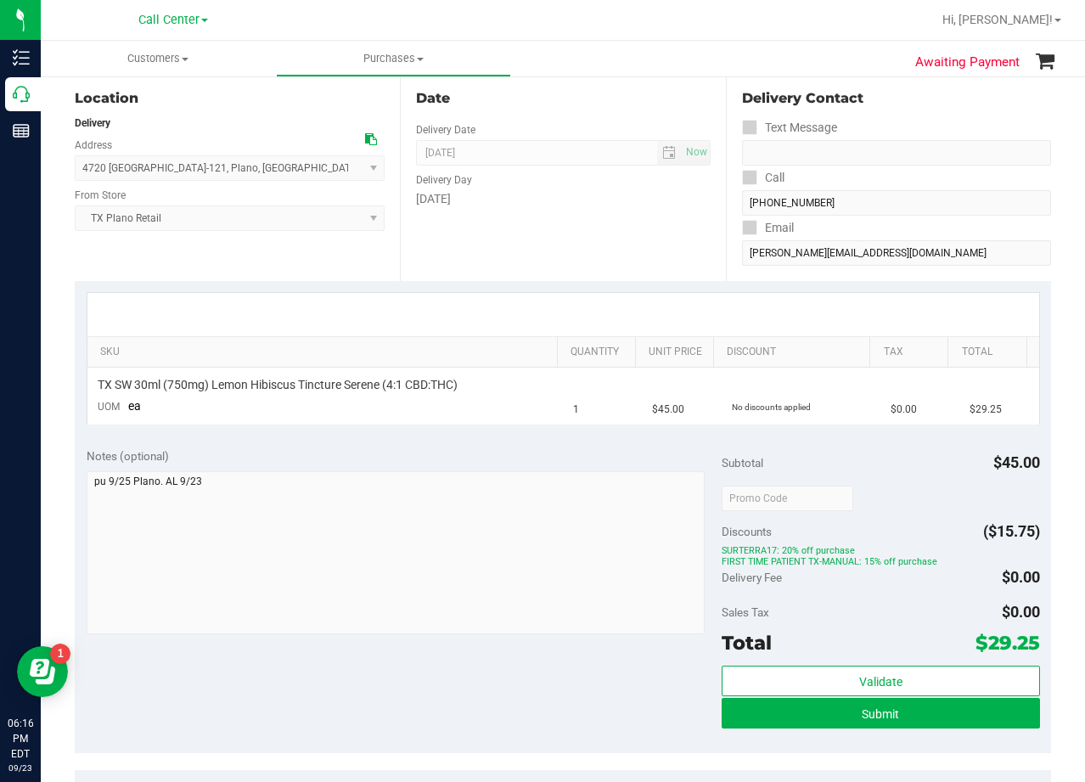
click at [700, 277] on div "Date Delivery Date 09/25/2025 Now 09/25/2025 08:00 AM Now Delivery Day Thursday" at bounding box center [562, 177] width 325 height 208
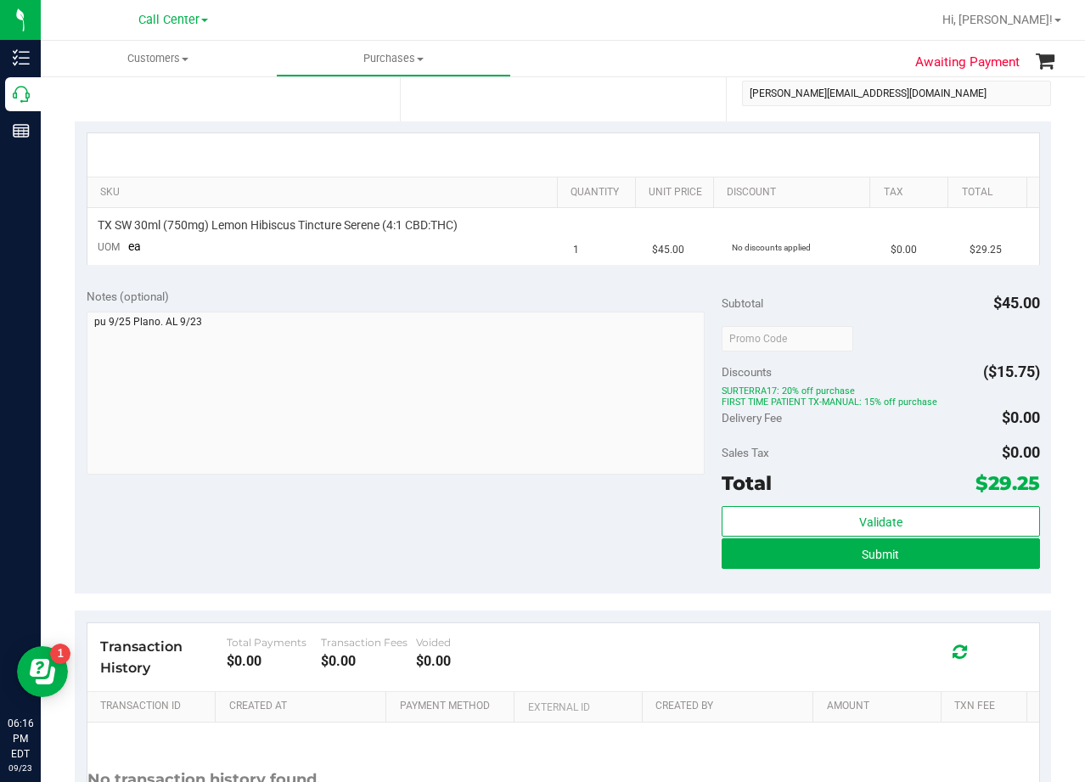
scroll to position [340, 0]
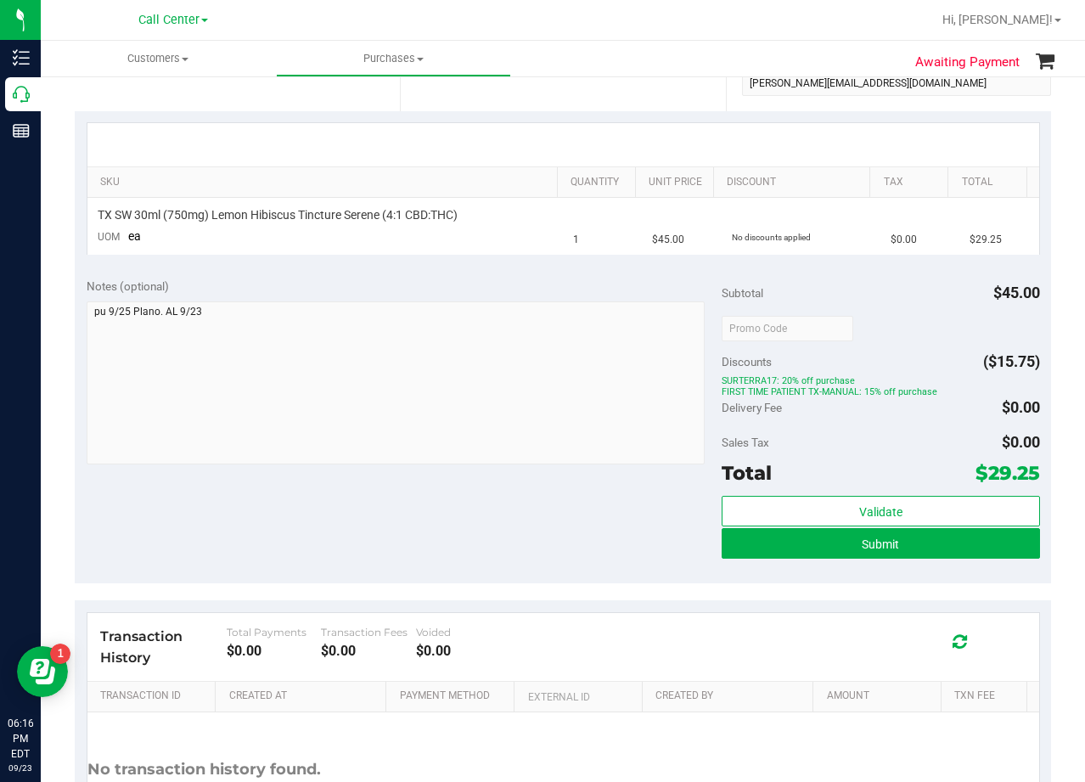
click at [746, 560] on div "Validate Submit" at bounding box center [881, 534] width 318 height 76
click at [751, 554] on button "Submit" at bounding box center [881, 543] width 318 height 31
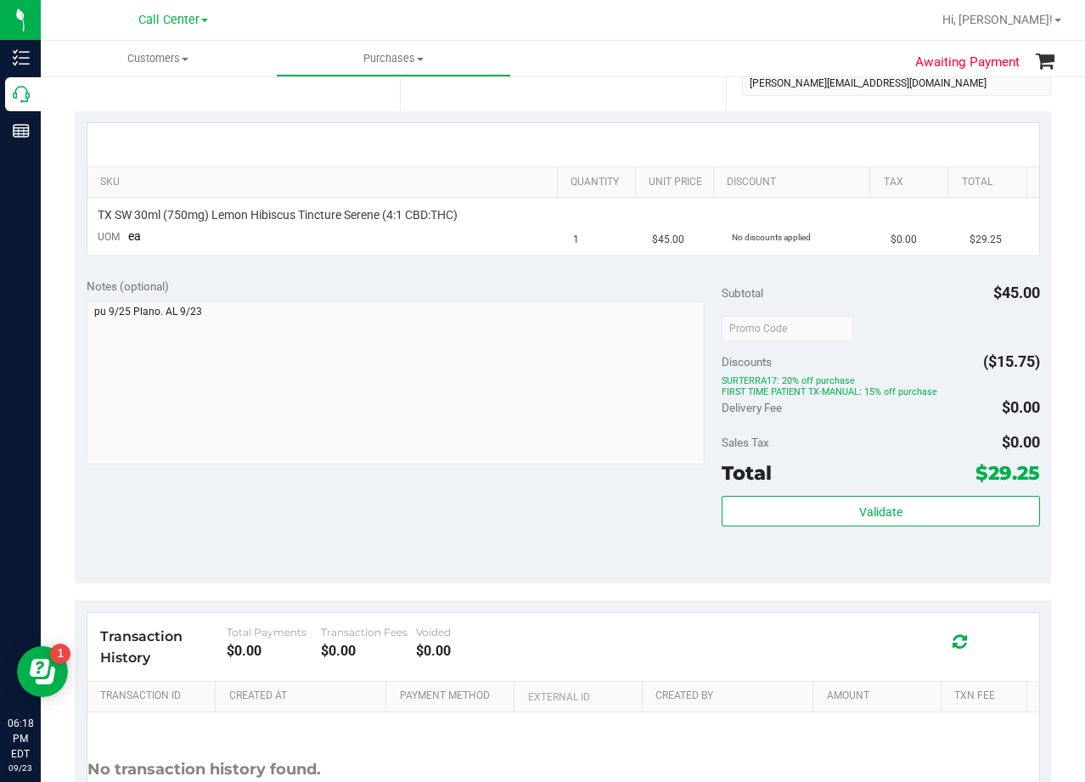
click at [729, 597] on purchase-details "Back Cancel Purchase View Profile # 11996212 Submitted Needs review Last Modifi…" at bounding box center [563, 323] width 976 height 1142
drag, startPoint x: 606, startPoint y: 561, endPoint x: 594, endPoint y: 567, distance: 14.1
click at [605, 561] on div "Notes (optional) Subtotal $45.00 Discounts ($15.75) SURTERRA17: 20% off purchas…" at bounding box center [563, 426] width 976 height 318
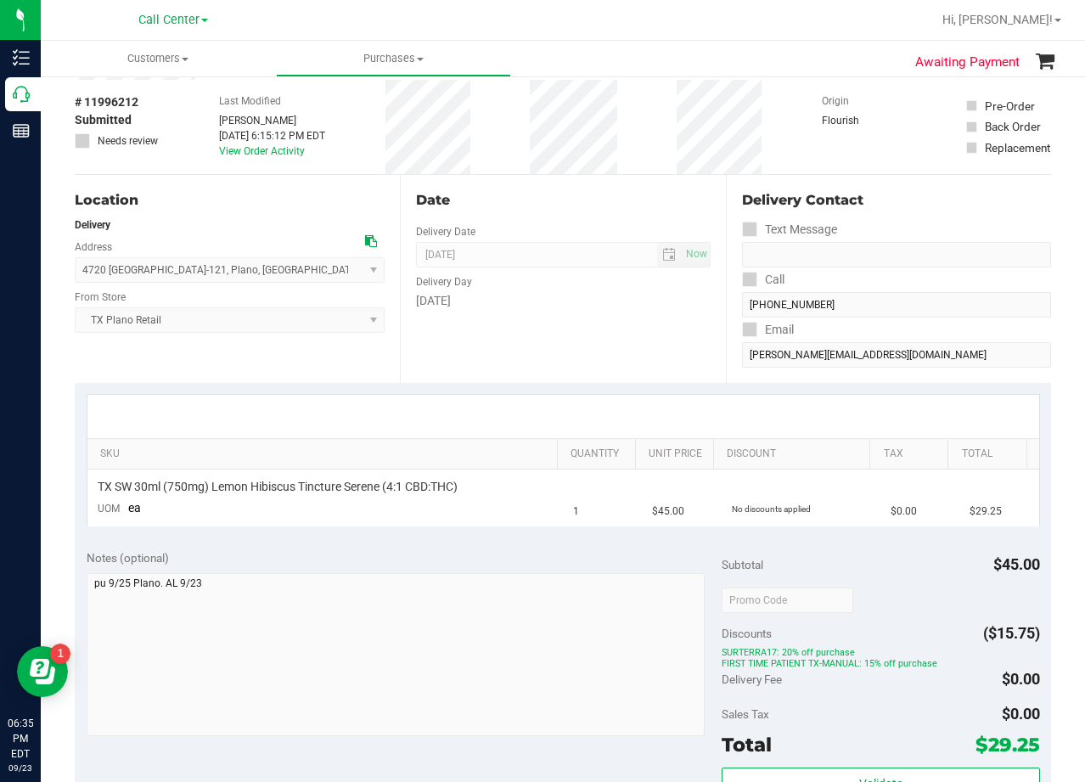
scroll to position [0, 0]
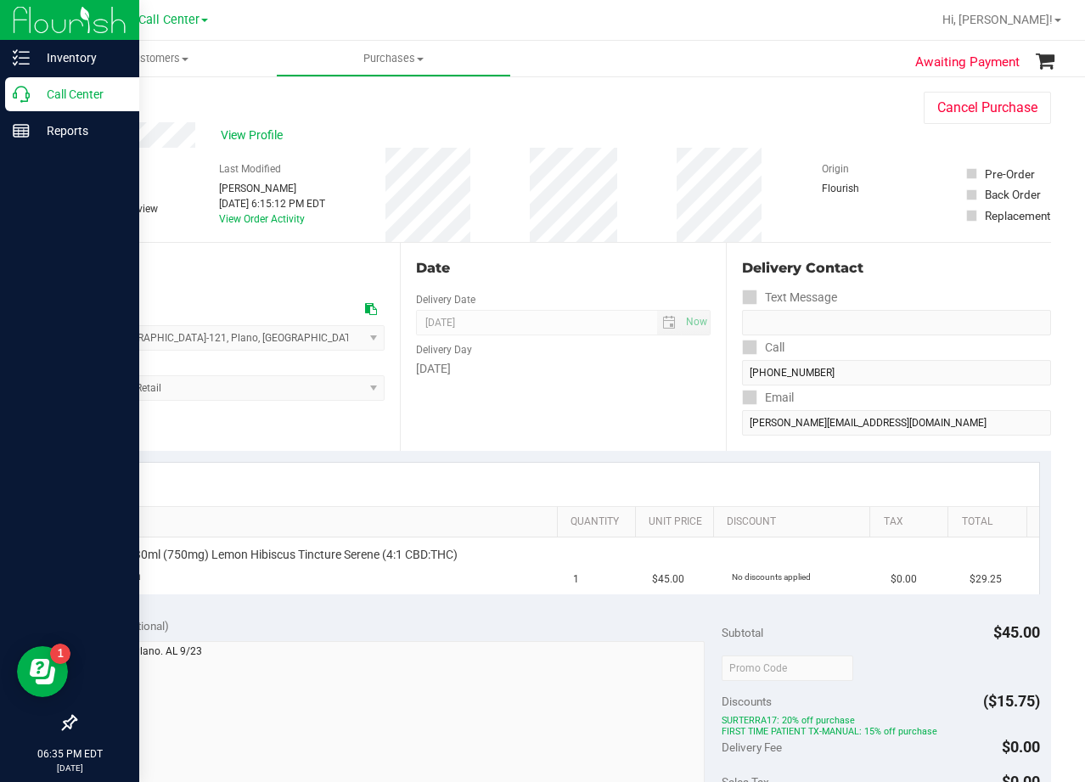
click at [26, 93] on icon at bounding box center [21, 94] width 17 height 17
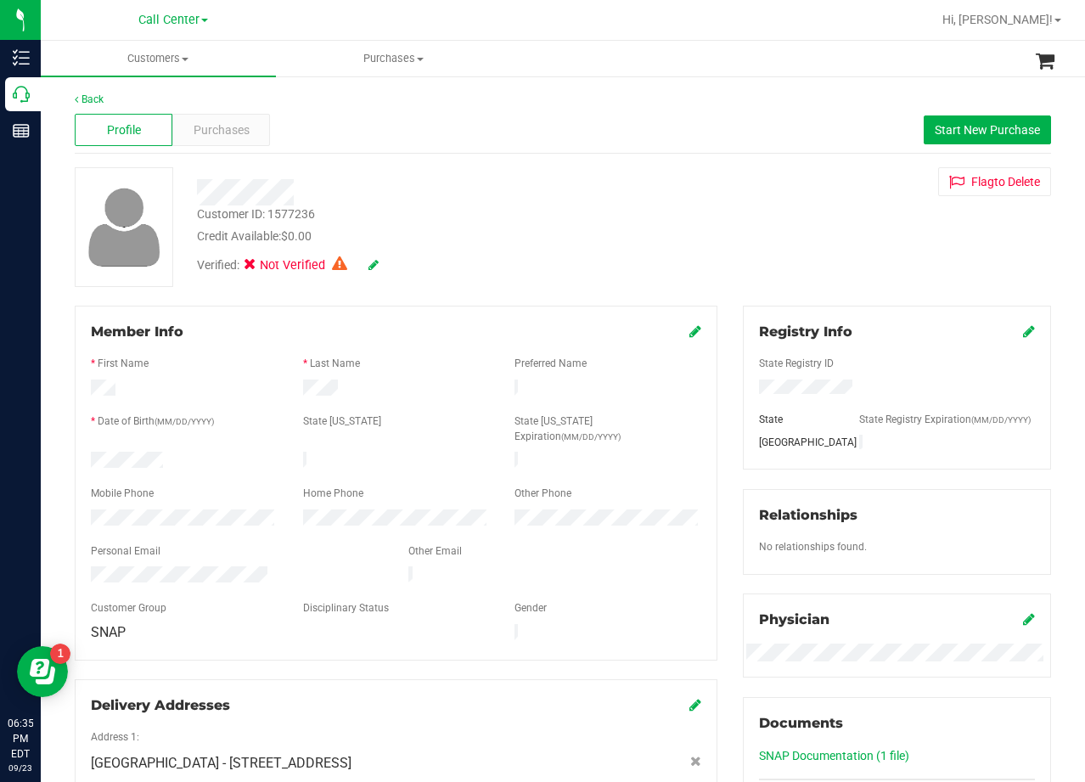
drag, startPoint x: 506, startPoint y: 219, endPoint x: 427, endPoint y: 205, distance: 80.3
click at [504, 219] on div "Customer ID: 1577236 Credit Available: $0.00" at bounding box center [434, 225] width 501 height 40
click at [245, 143] on div "Purchases" at bounding box center [221, 130] width 98 height 32
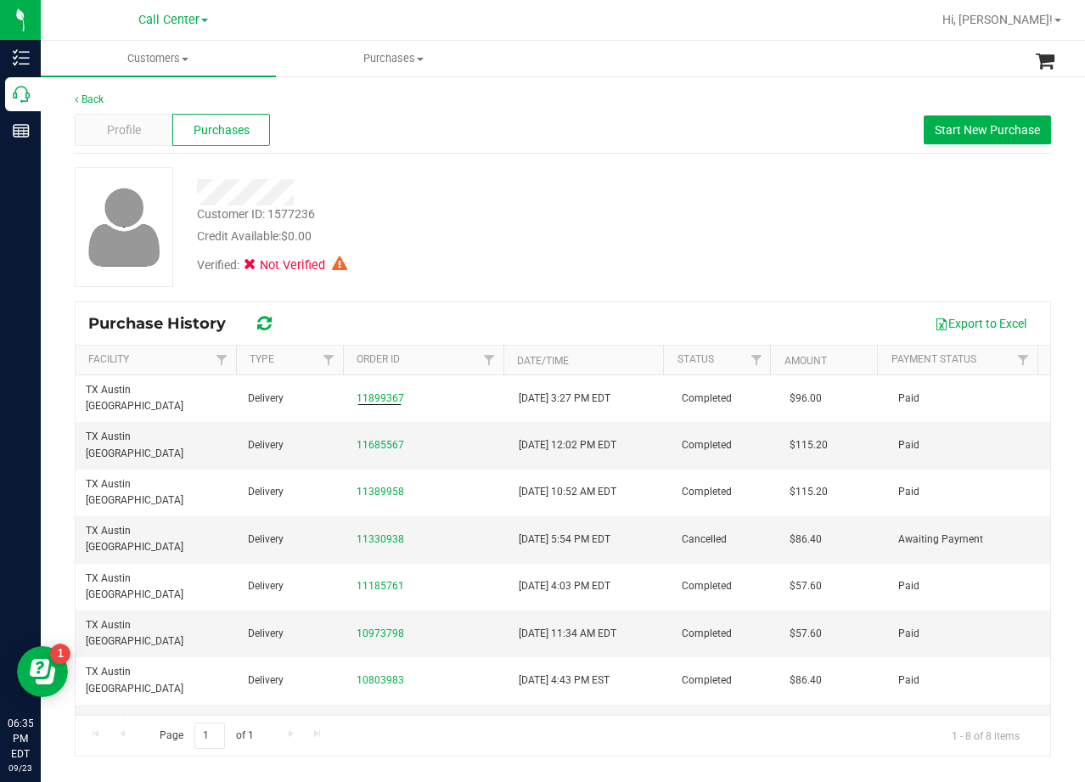
click at [448, 265] on div "Verified: Not Verified" at bounding box center [434, 263] width 501 height 37
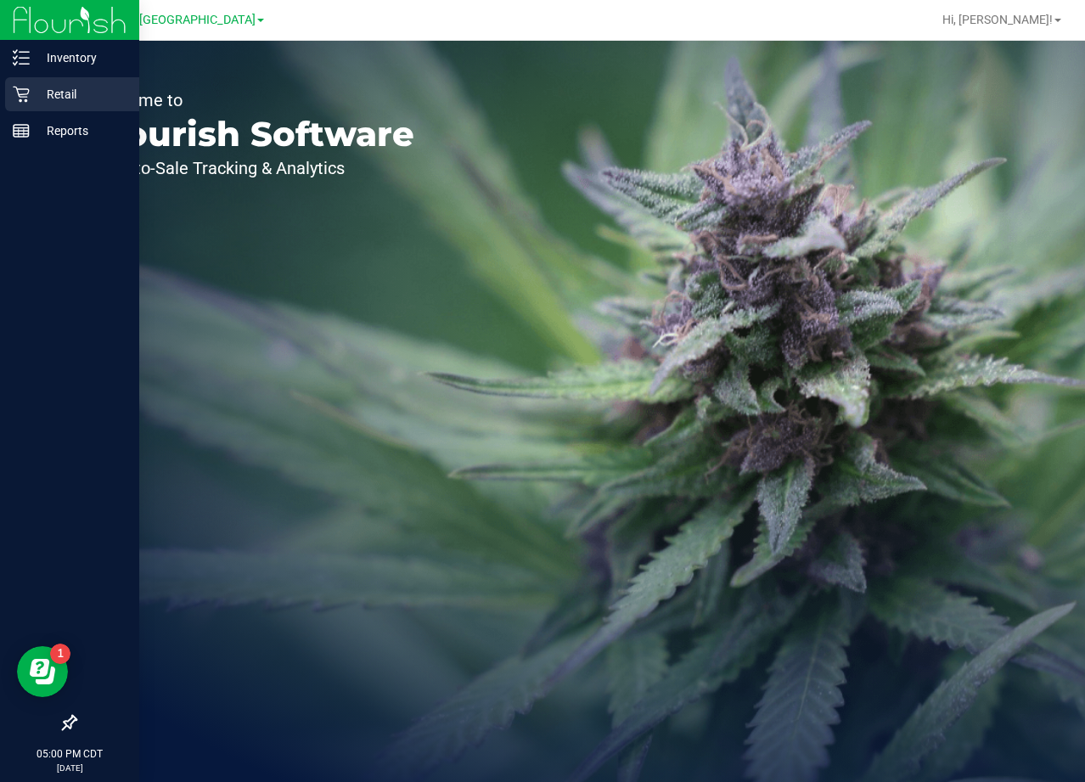
click at [31, 88] on p "Retail" at bounding box center [81, 94] width 102 height 20
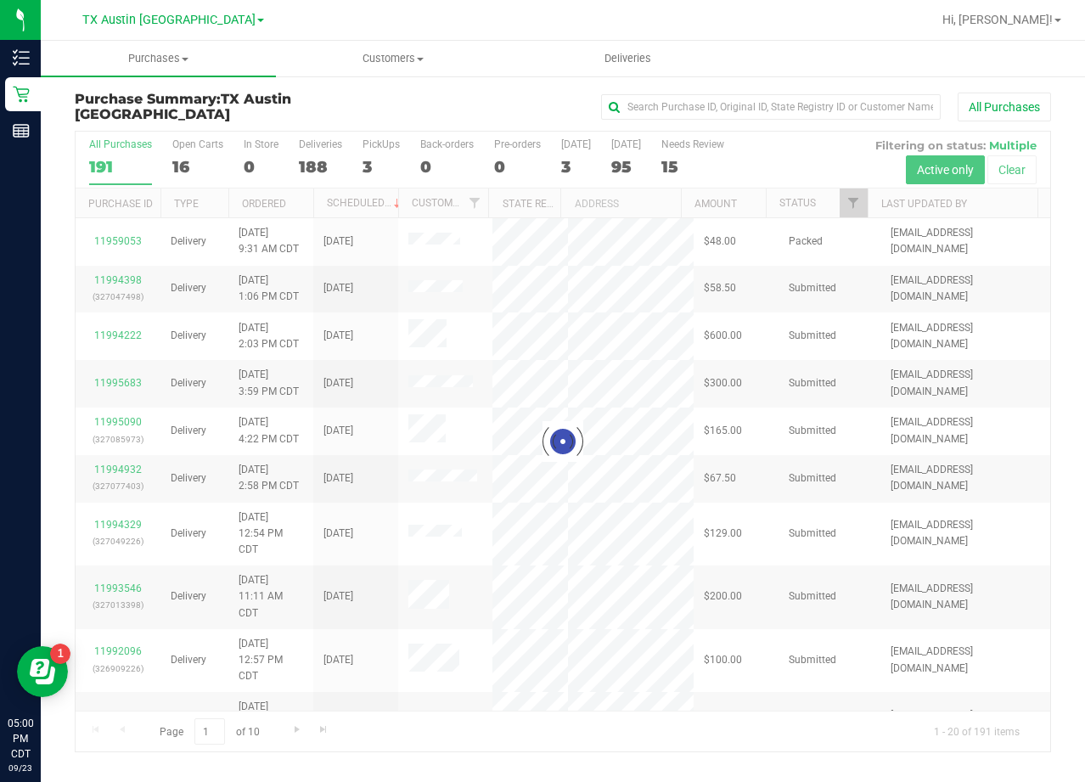
click at [851, 203] on div at bounding box center [563, 442] width 975 height 620
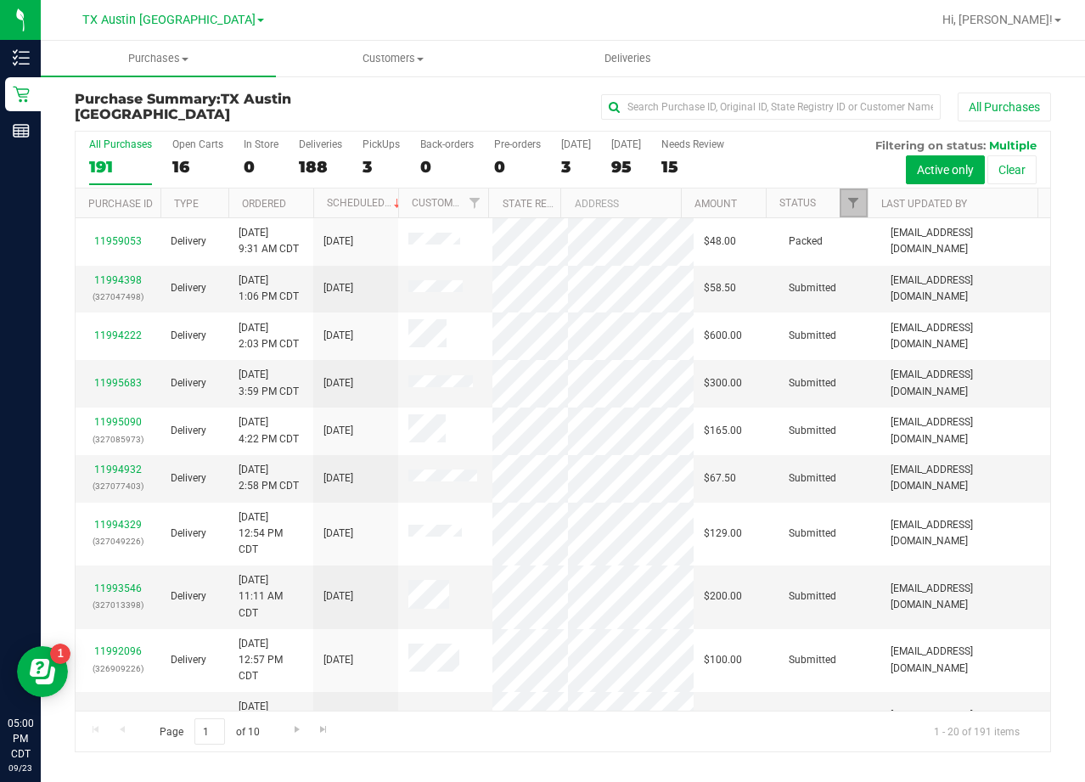
click at [851, 203] on span "Filter" at bounding box center [854, 203] width 14 height 14
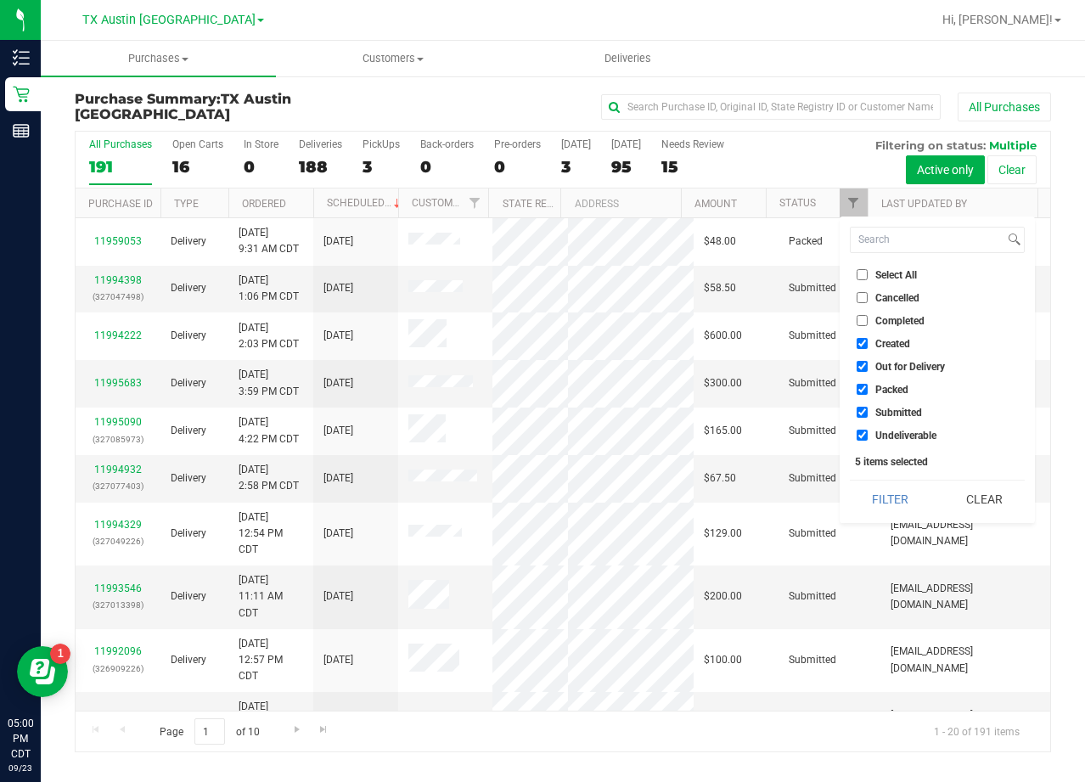
click at [895, 368] on span "Out for Delivery" at bounding box center [910, 367] width 70 height 10
click at [868, 368] on input "Out for Delivery" at bounding box center [862, 366] width 11 height 11
checkbox input "false"
click at [896, 390] on span "Packed" at bounding box center [891, 390] width 33 height 10
click at [868, 390] on input "Packed" at bounding box center [862, 389] width 11 height 11
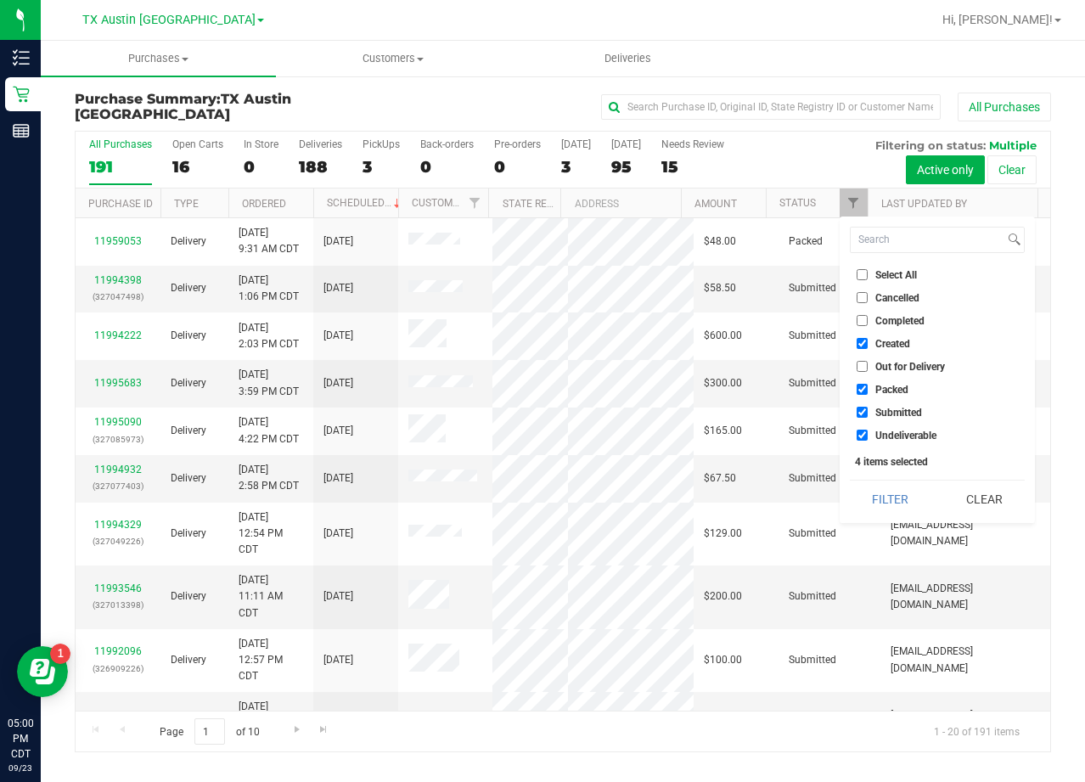
checkbox input "false"
click at [903, 415] on span "Submitted" at bounding box center [898, 413] width 47 height 10
click at [868, 415] on input "Submitted" at bounding box center [862, 412] width 11 height 11
checkbox input "false"
click at [905, 437] on span "Undeliverable" at bounding box center [905, 435] width 61 height 10
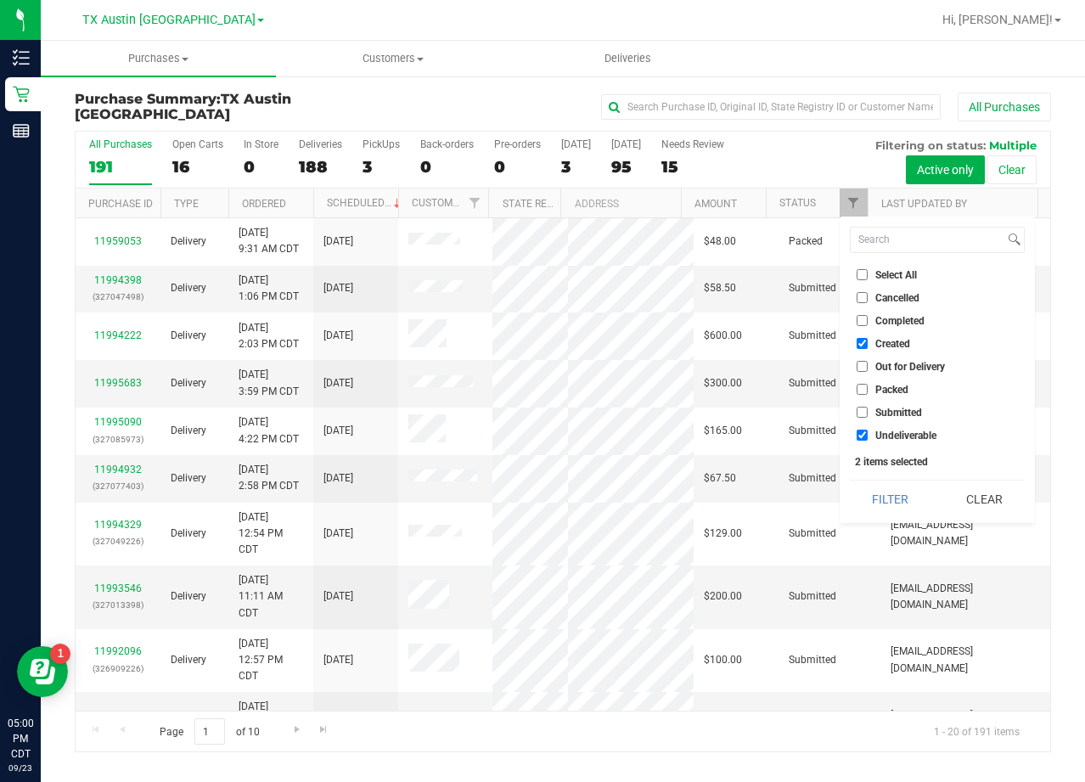
click at [868, 437] on input "Undeliverable" at bounding box center [862, 435] width 11 height 11
checkbox input "false"
click at [900, 490] on button "Filter" at bounding box center [891, 499] width 82 height 37
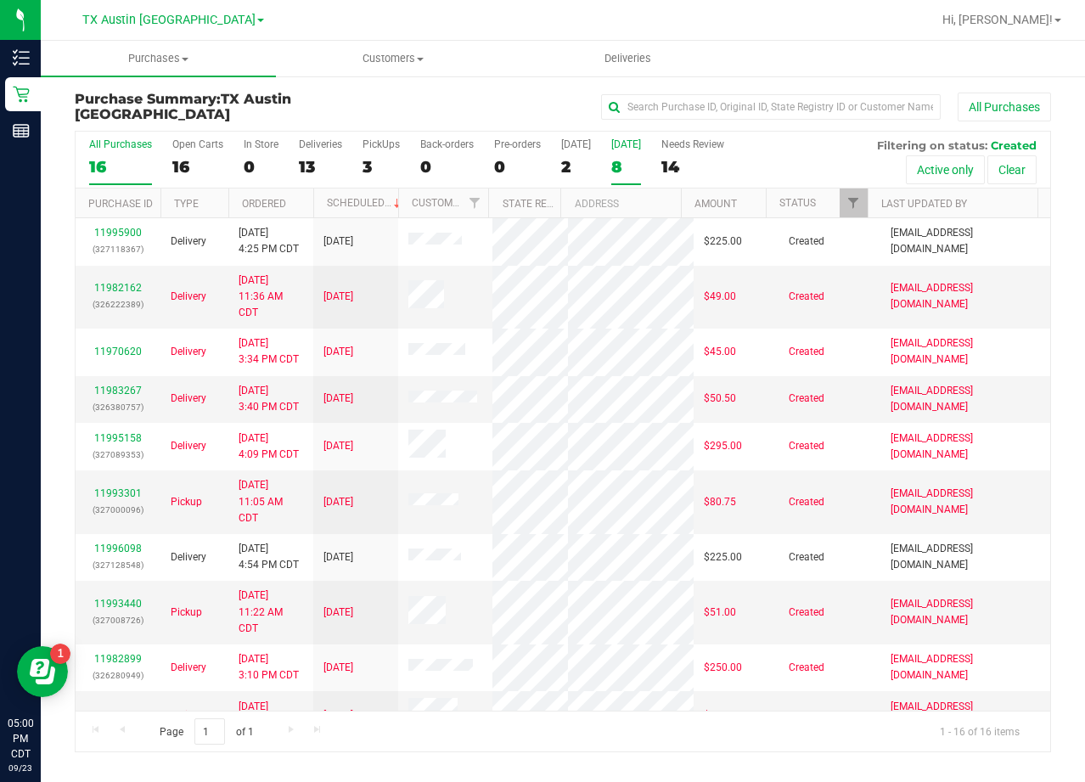
click at [622, 154] on label "[DATE] 8" at bounding box center [626, 161] width 30 height 47
click at [0, 0] on input "[DATE] 8" at bounding box center [0, 0] width 0 height 0
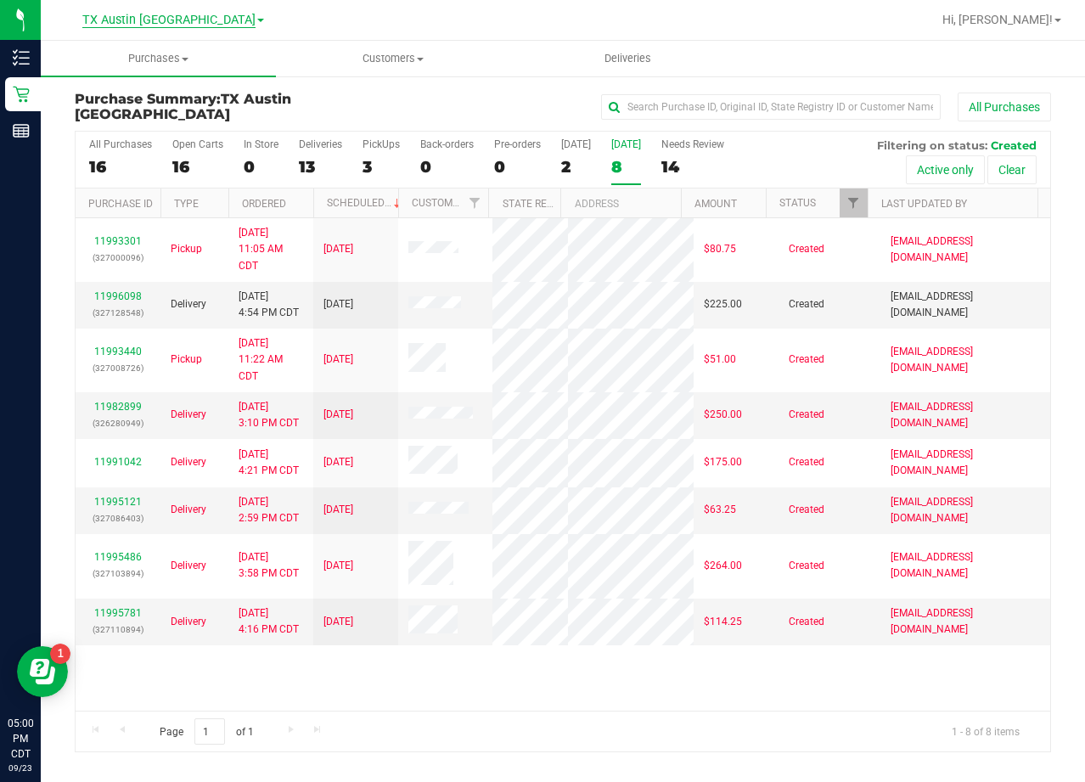
click at [188, 19] on span "TX Austin [GEOGRAPHIC_DATA]" at bounding box center [168, 20] width 173 height 15
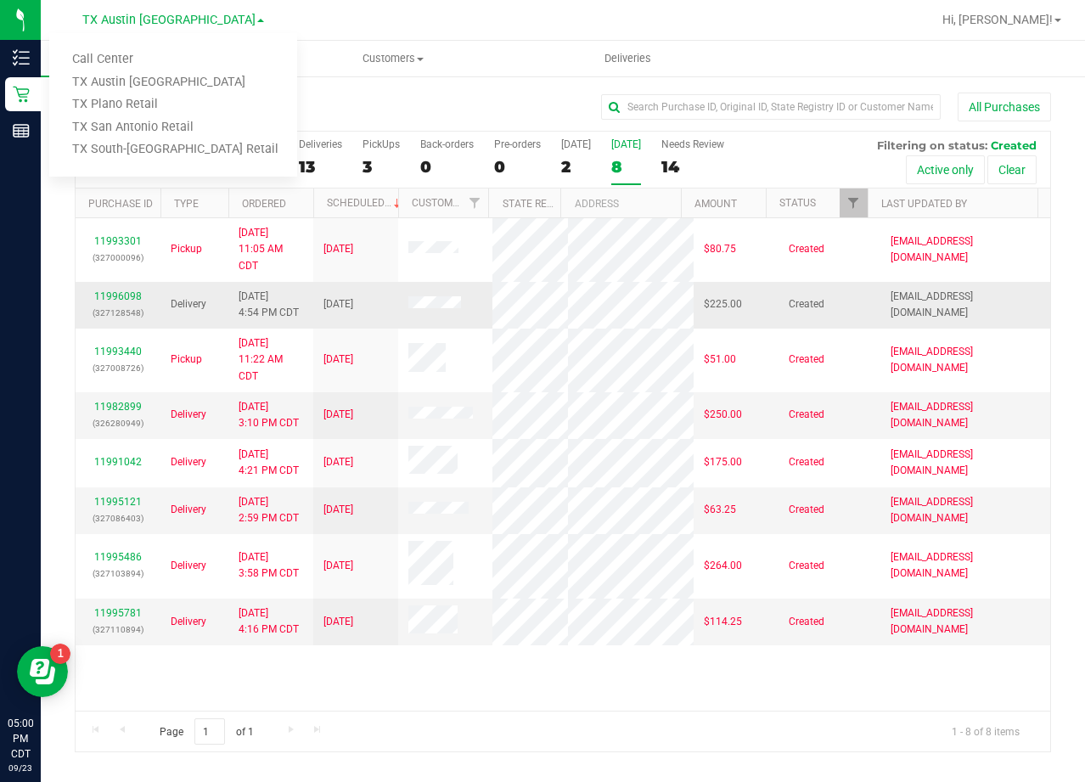
click at [115, 289] on div "11996098 (327128548)" at bounding box center [118, 305] width 65 height 32
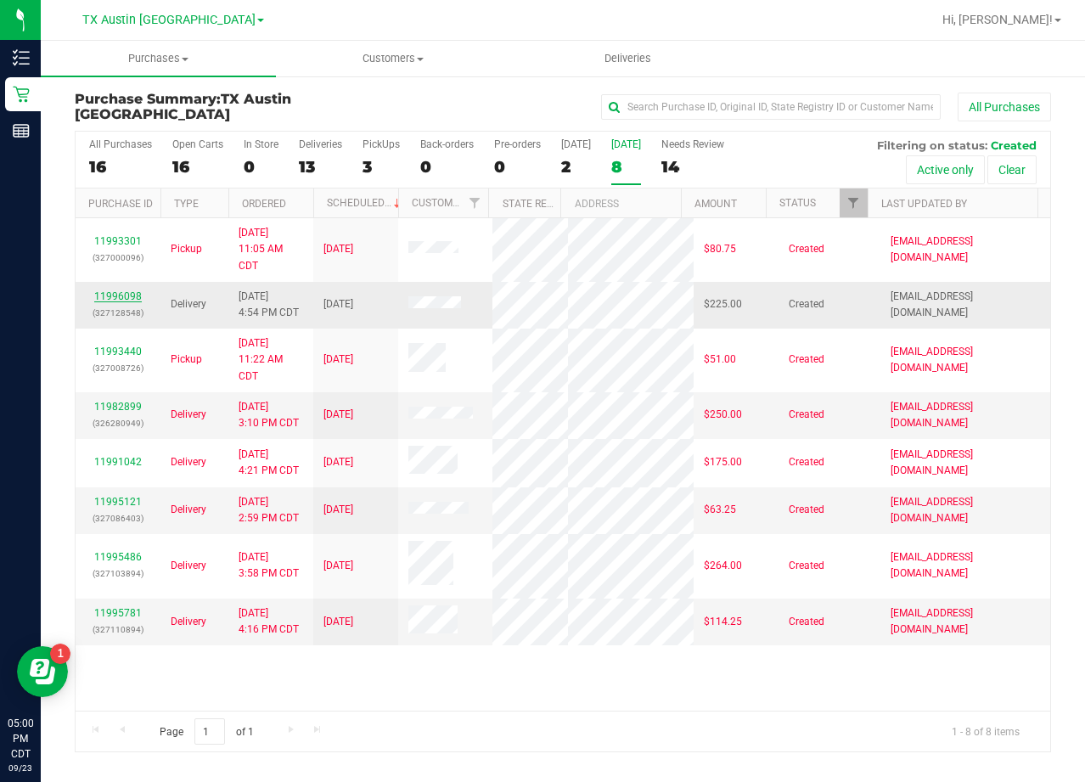
click at [118, 292] on link "11996098" at bounding box center [118, 296] width 48 height 12
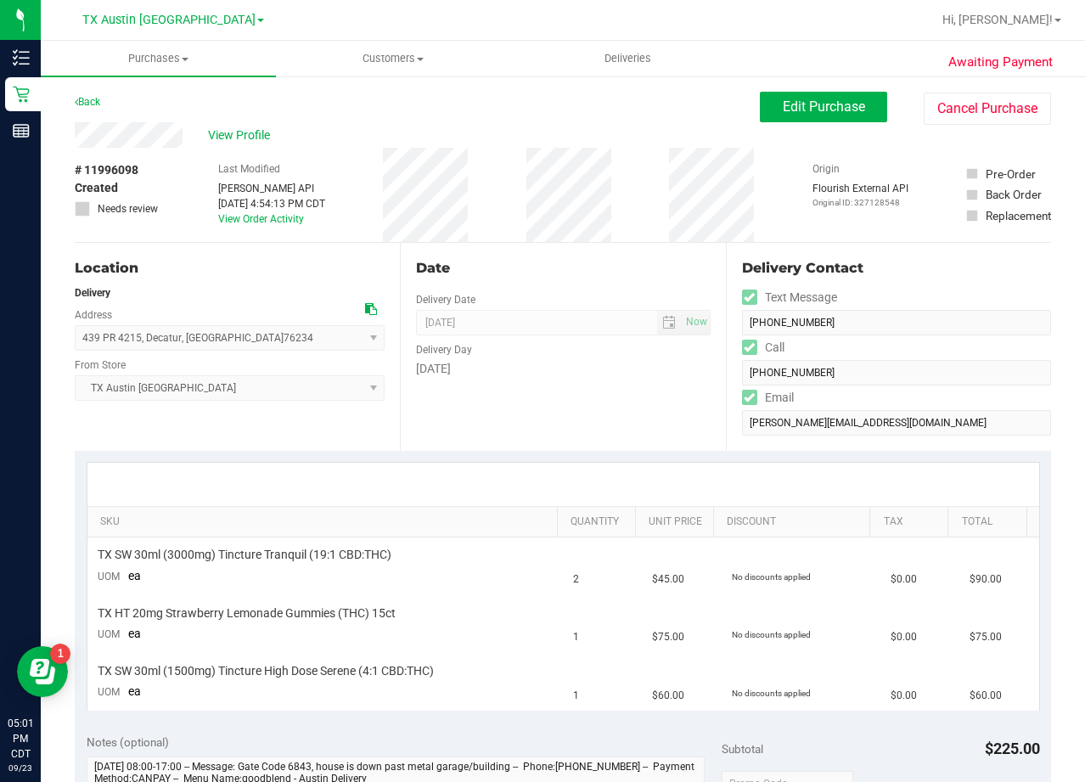
click at [373, 310] on icon at bounding box center [371, 309] width 12 height 12
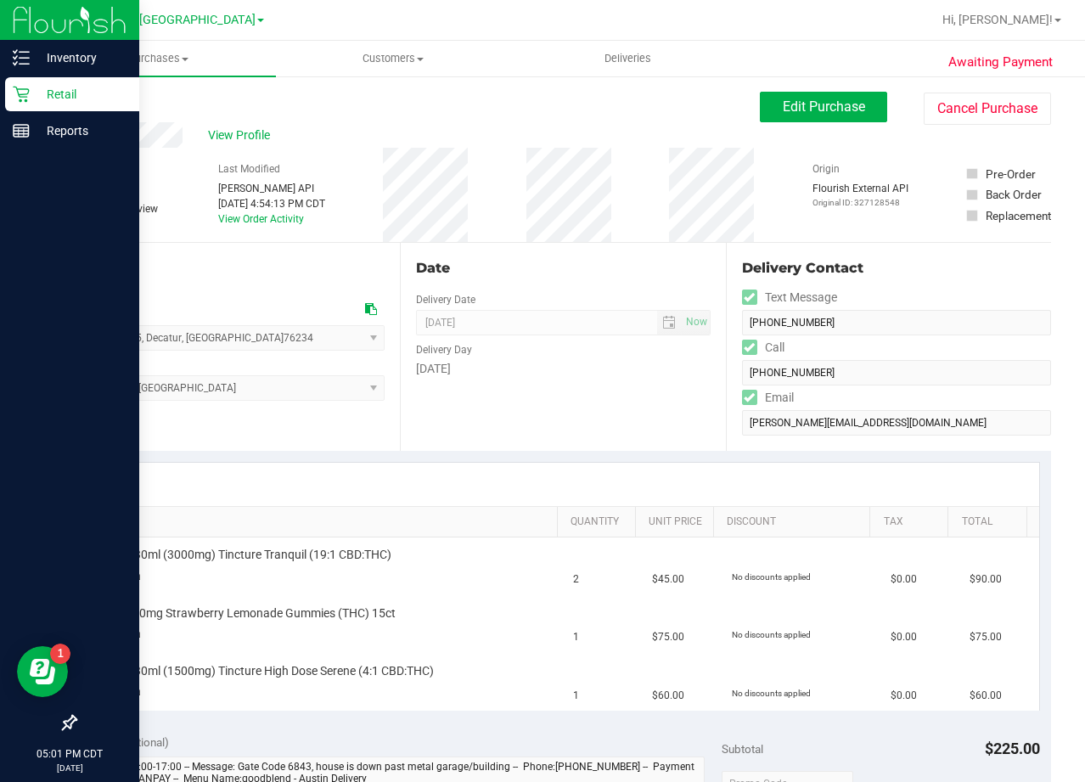
click at [31, 101] on p "Retail" at bounding box center [81, 94] width 102 height 20
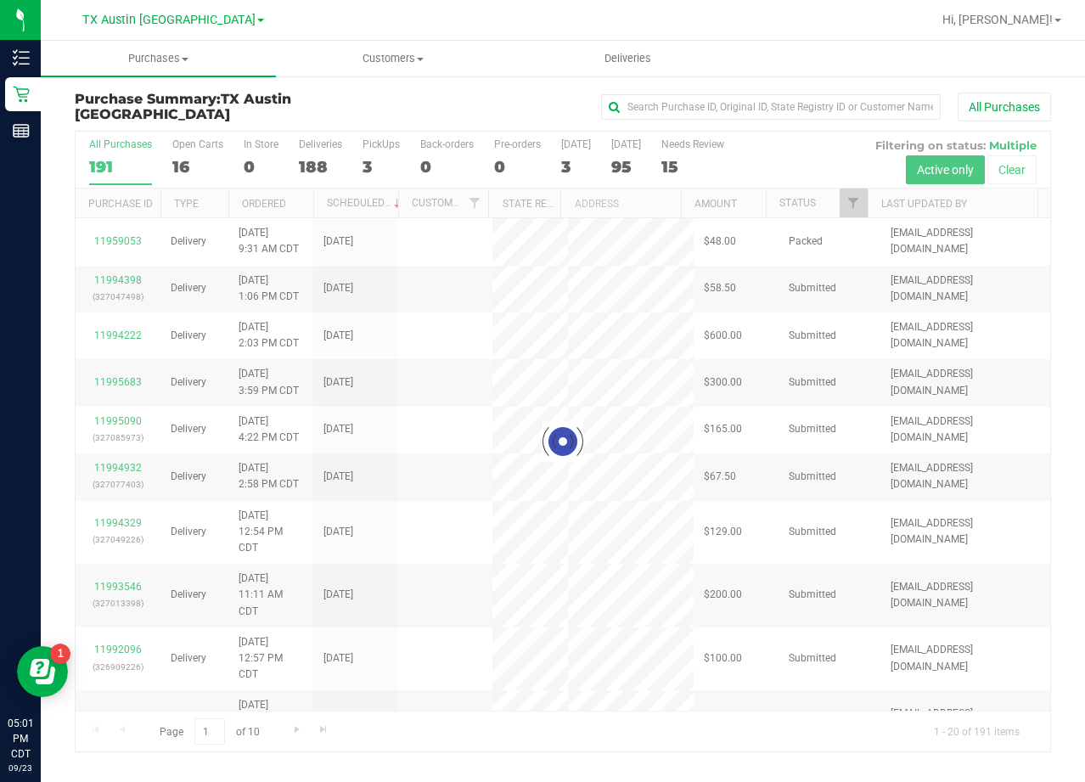
click at [621, 163] on div at bounding box center [563, 442] width 975 height 620
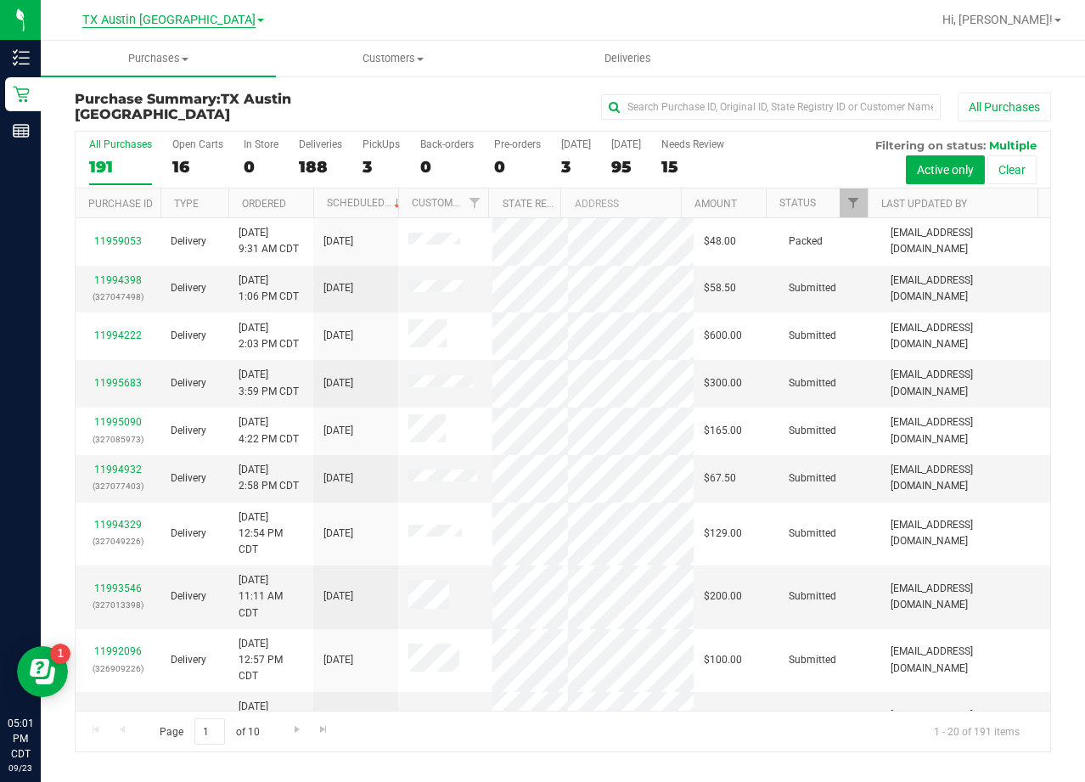
click at [172, 21] on span "TX Austin [GEOGRAPHIC_DATA]" at bounding box center [168, 20] width 173 height 15
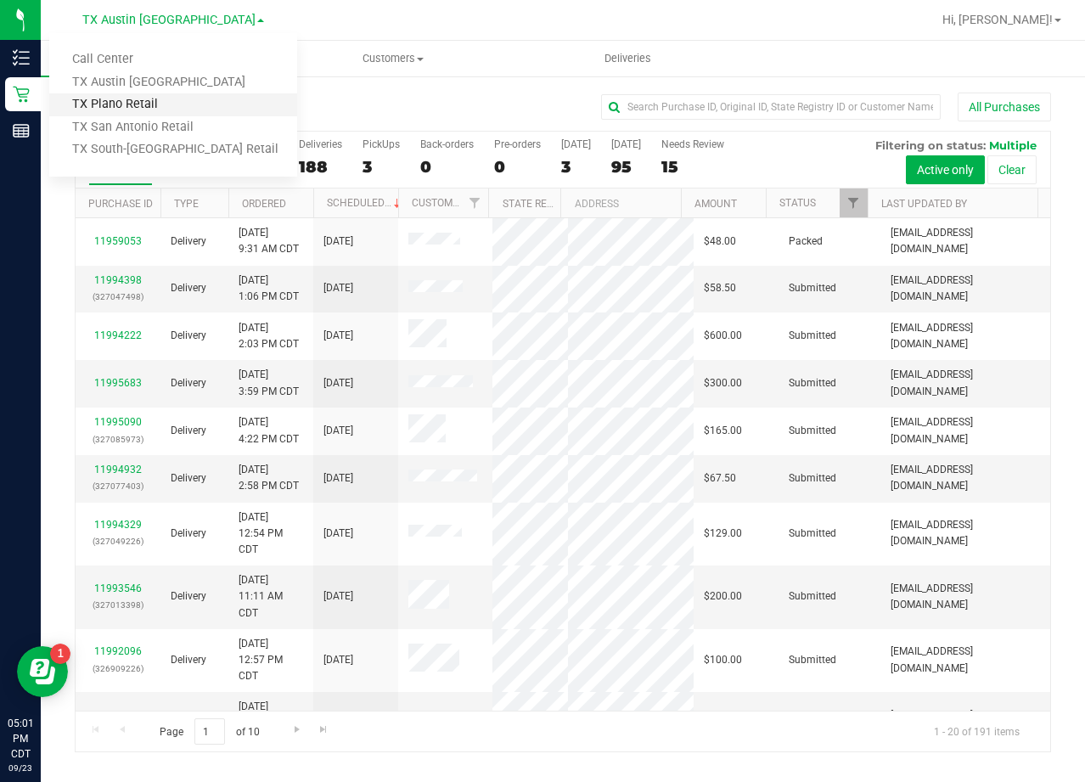
click at [155, 109] on link "TX Plano Retail" at bounding box center [173, 104] width 248 height 23
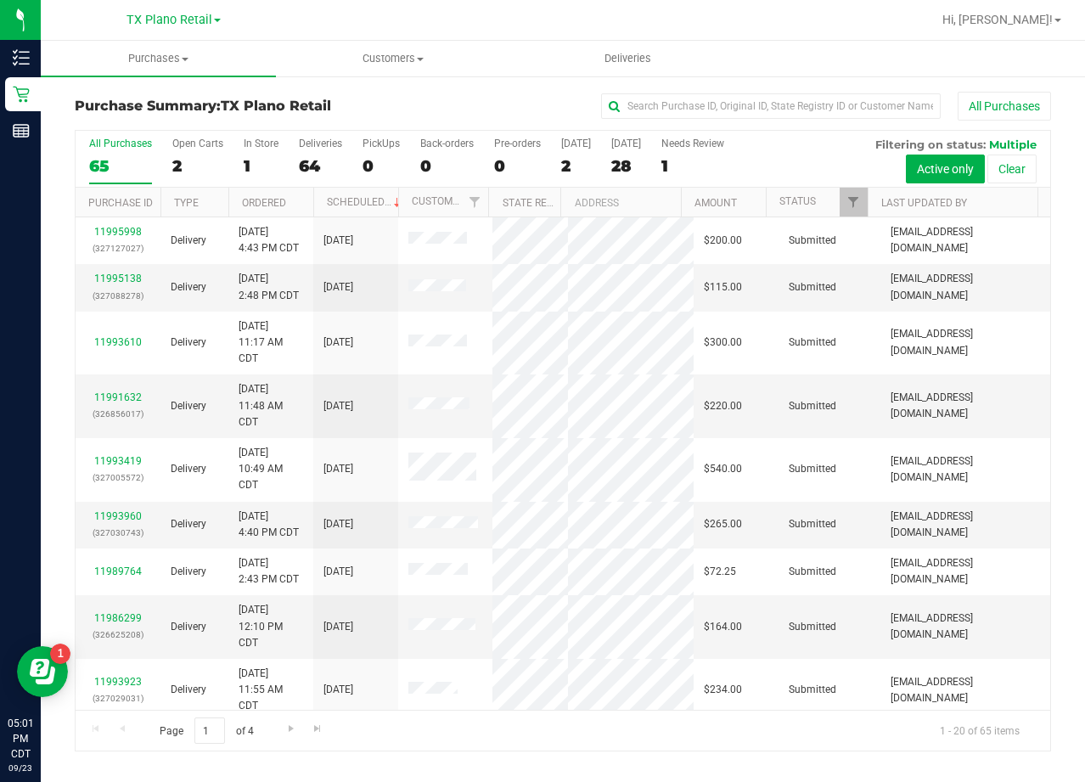
click at [552, 105] on div "All Purchases" at bounding box center [725, 106] width 651 height 29
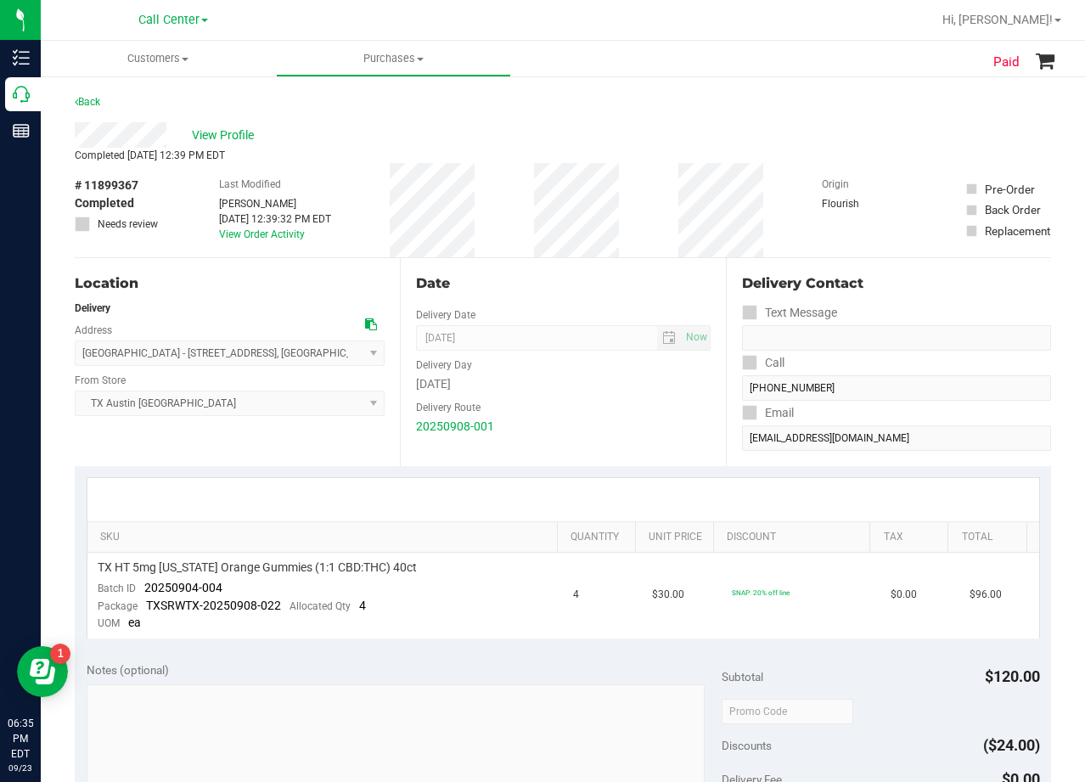
drag, startPoint x: 859, startPoint y: 164, endPoint x: 841, endPoint y: 169, distance: 19.4
click at [858, 164] on div "Origin Flourish" at bounding box center [864, 210] width 85 height 94
click at [588, 122] on div "View Profile" at bounding box center [563, 134] width 976 height 25
click at [665, 276] on div "Date" at bounding box center [563, 283] width 294 height 20
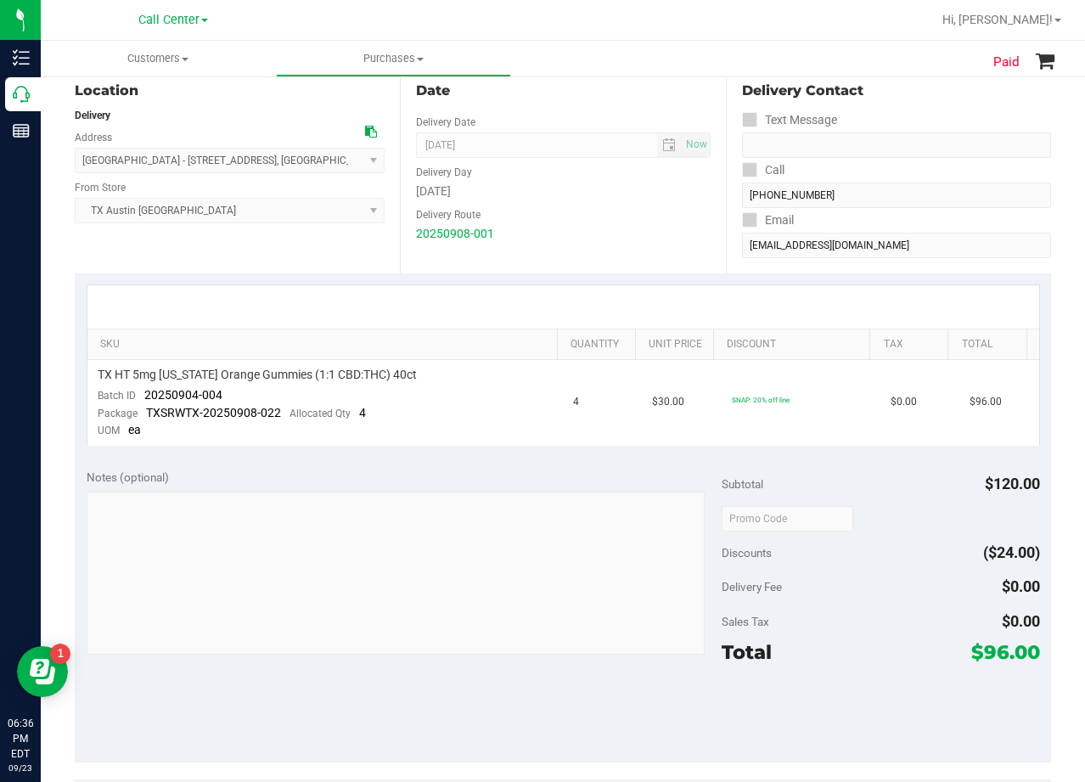
scroll to position [255, 0]
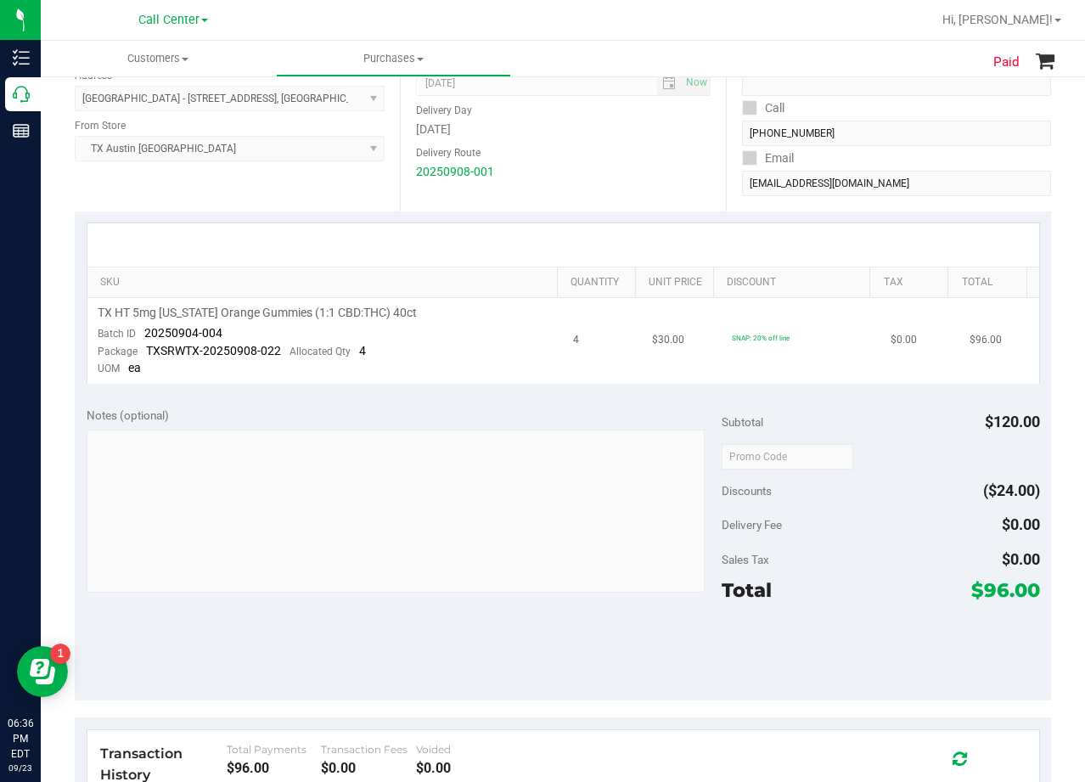
click at [642, 331] on td "$30.00" at bounding box center [681, 341] width 79 height 86
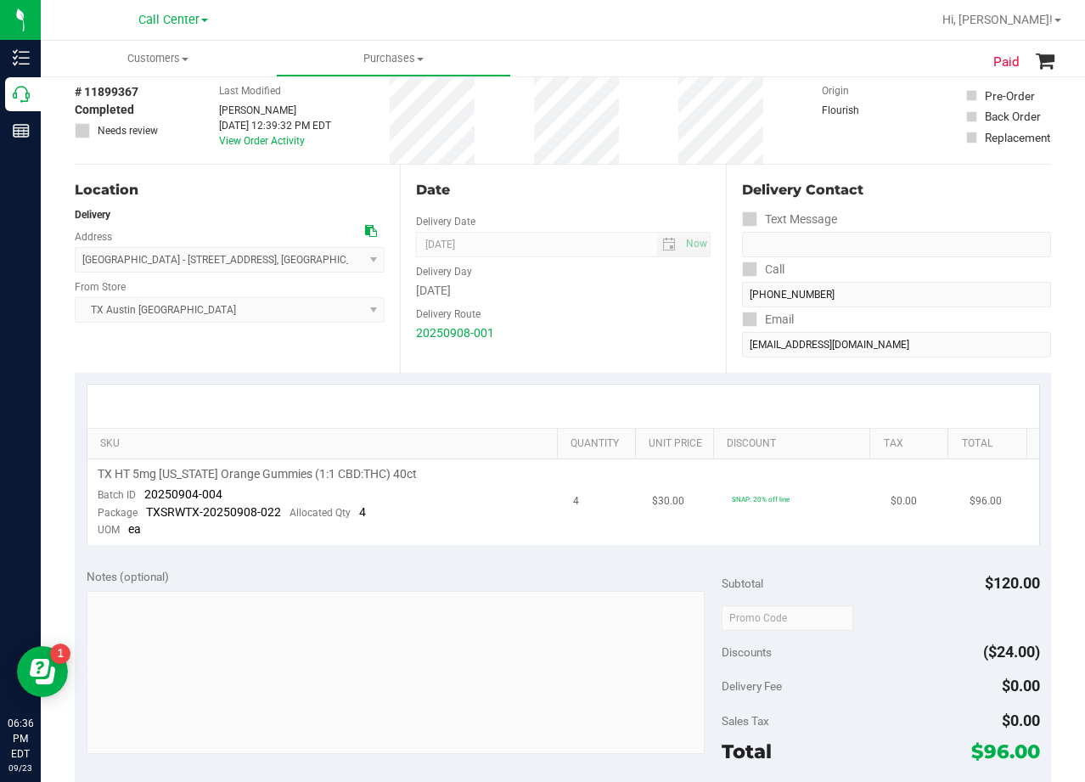
scroll to position [0, 0]
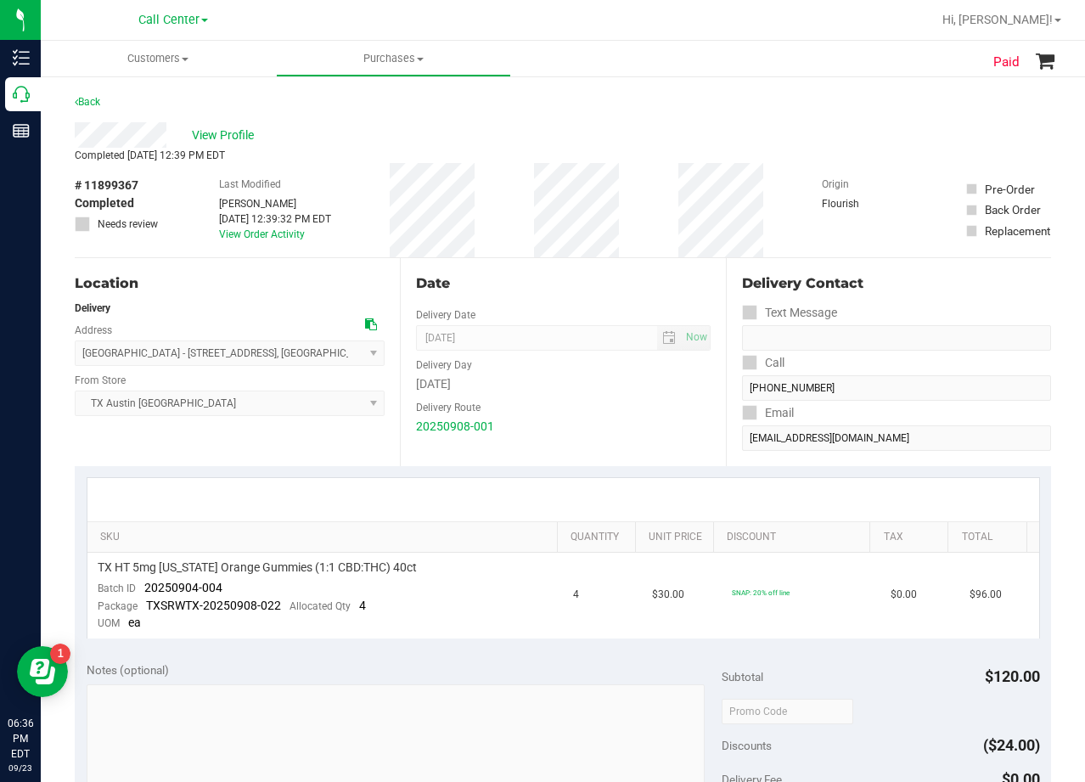
click at [587, 139] on div "View Profile" at bounding box center [563, 134] width 976 height 25
click at [237, 136] on span "View Profile" at bounding box center [226, 136] width 68 height 18
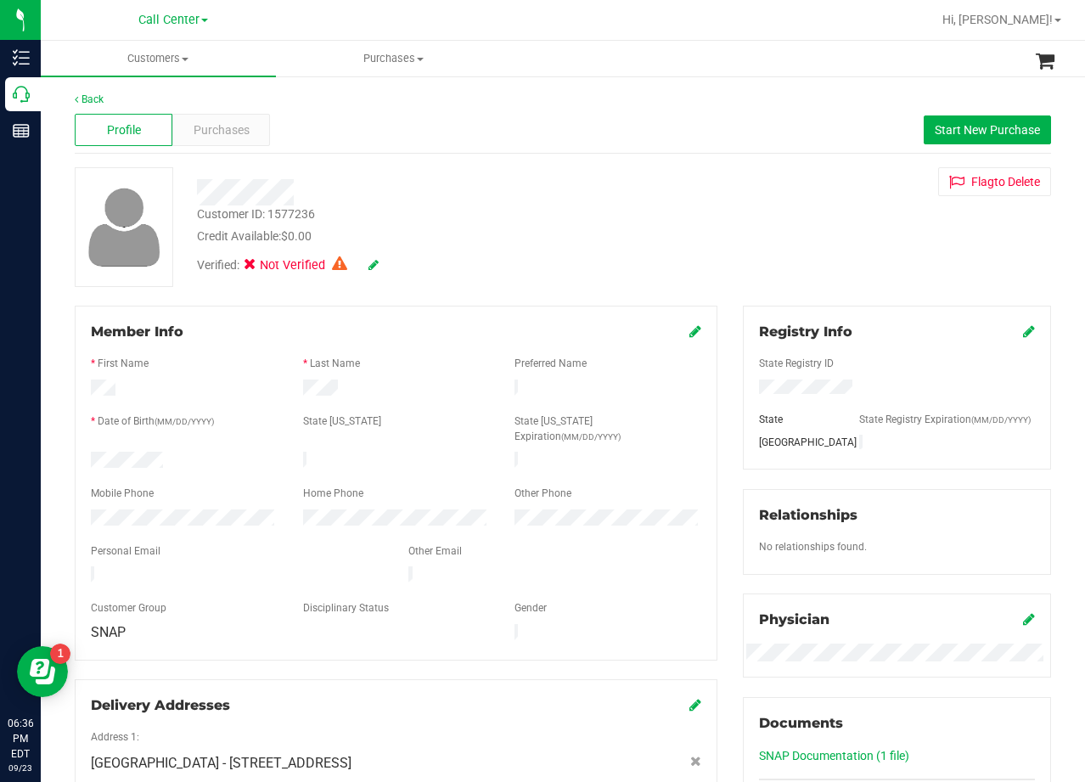
click at [216, 151] on div "Profile Purchases Start New Purchase" at bounding box center [563, 130] width 976 height 47
click at [214, 132] on span "Purchases" at bounding box center [222, 130] width 56 height 18
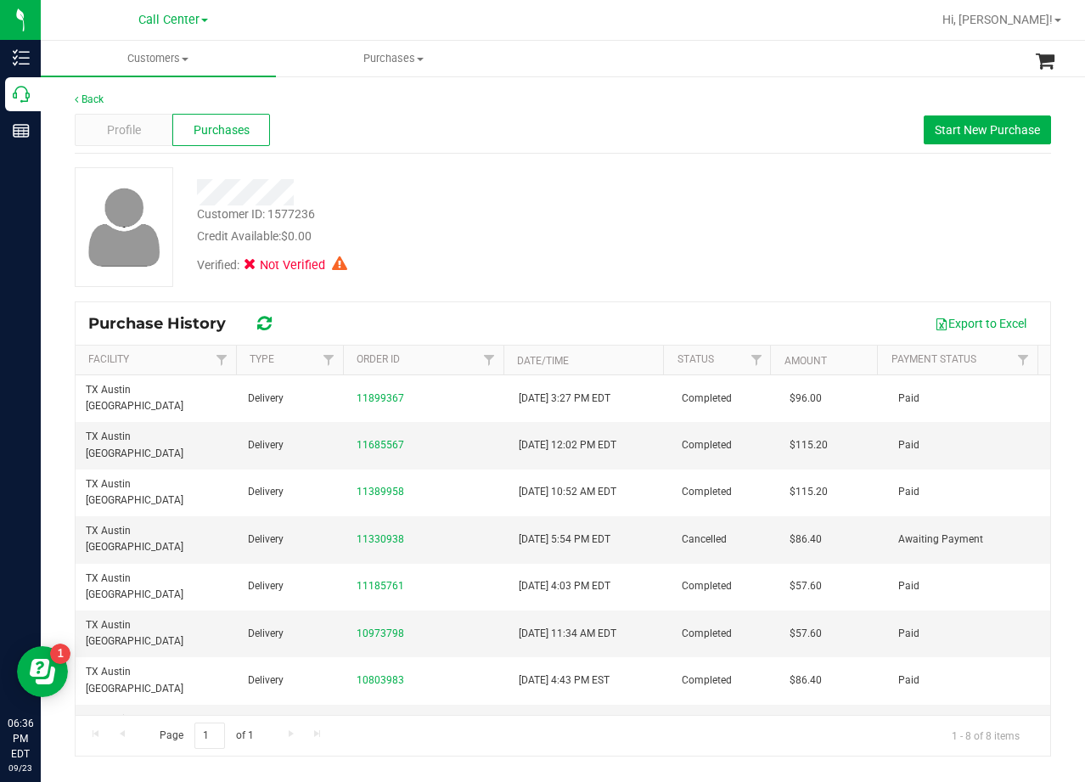
click at [446, 312] on div "Export to Excel" at bounding box center [663, 323] width 747 height 29
click at [663, 222] on div "Customer ID: 1577236 Credit Available: $0.00" at bounding box center [434, 225] width 501 height 40
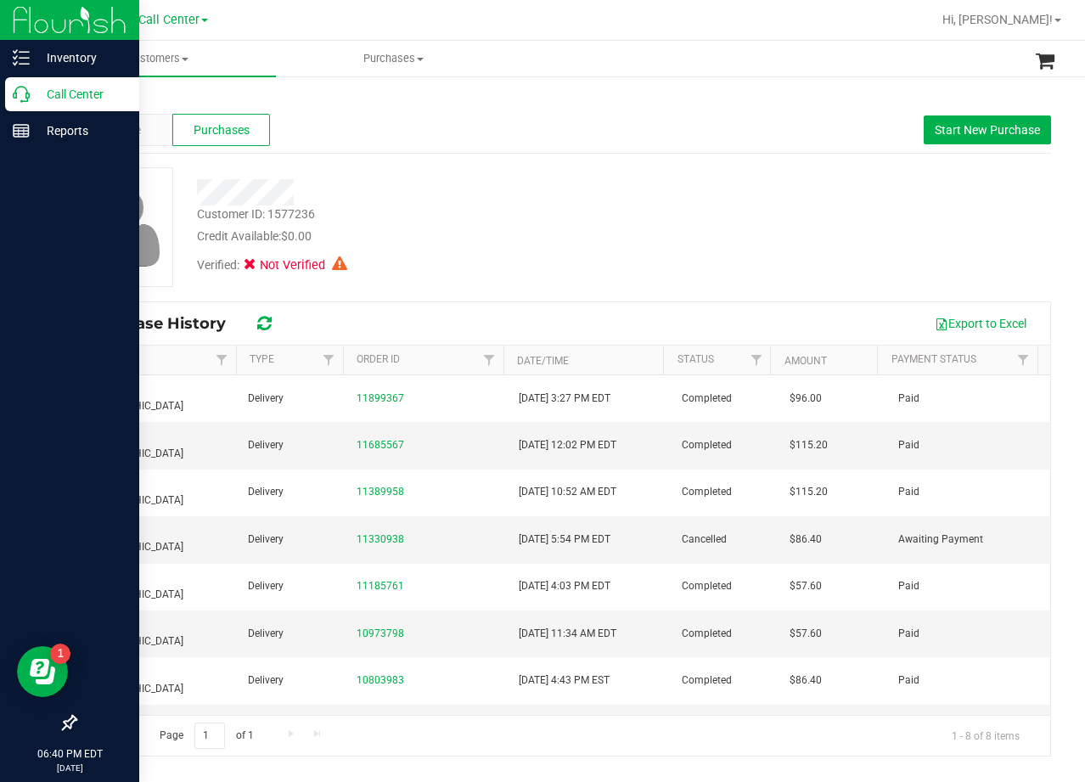
click at [26, 97] on icon at bounding box center [21, 94] width 17 height 17
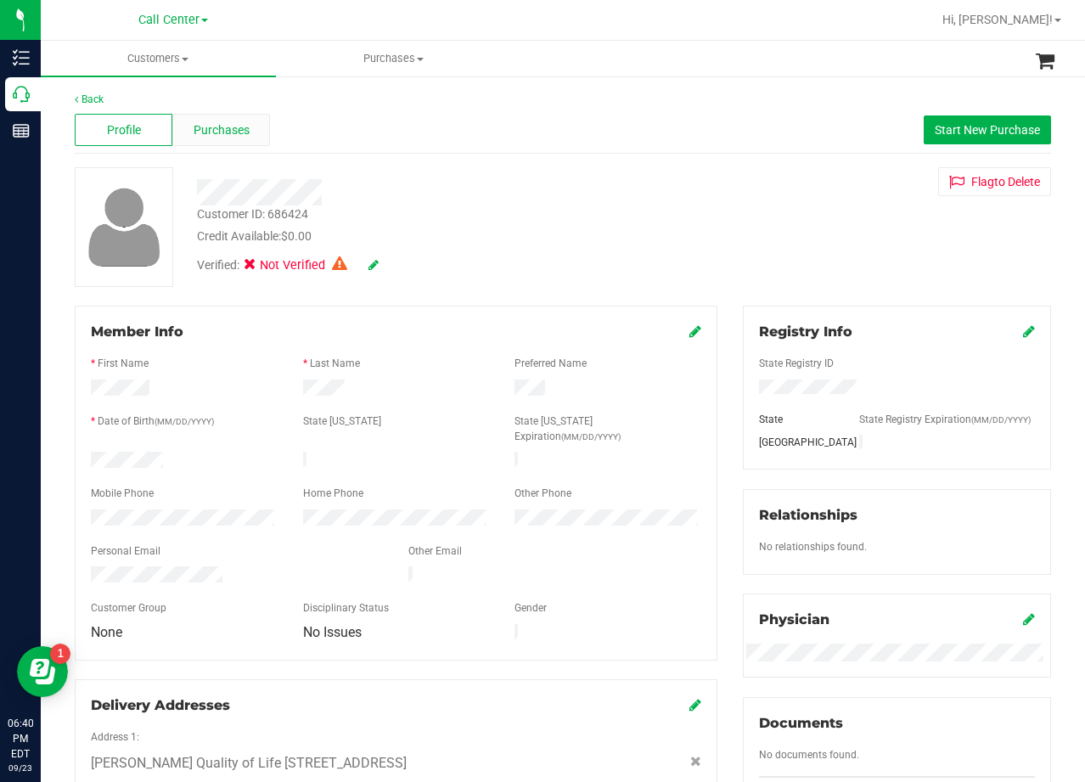
click at [239, 127] on span "Purchases" at bounding box center [222, 130] width 56 height 18
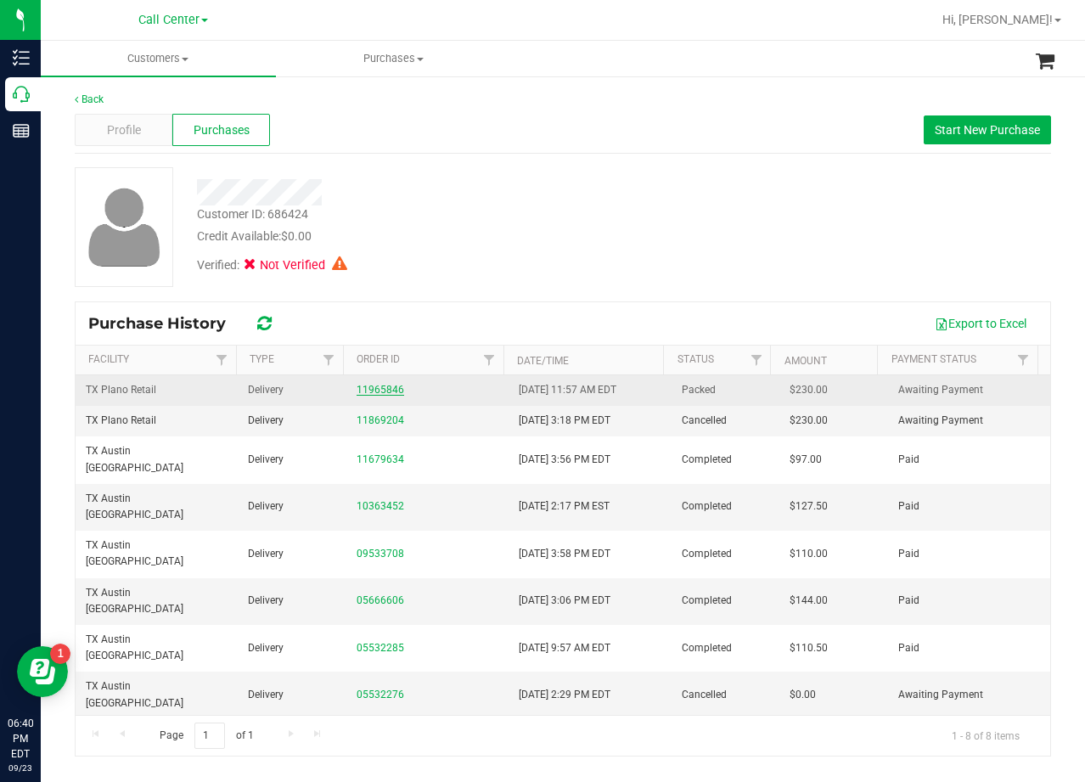
click at [376, 386] on link "11965846" at bounding box center [381, 390] width 48 height 12
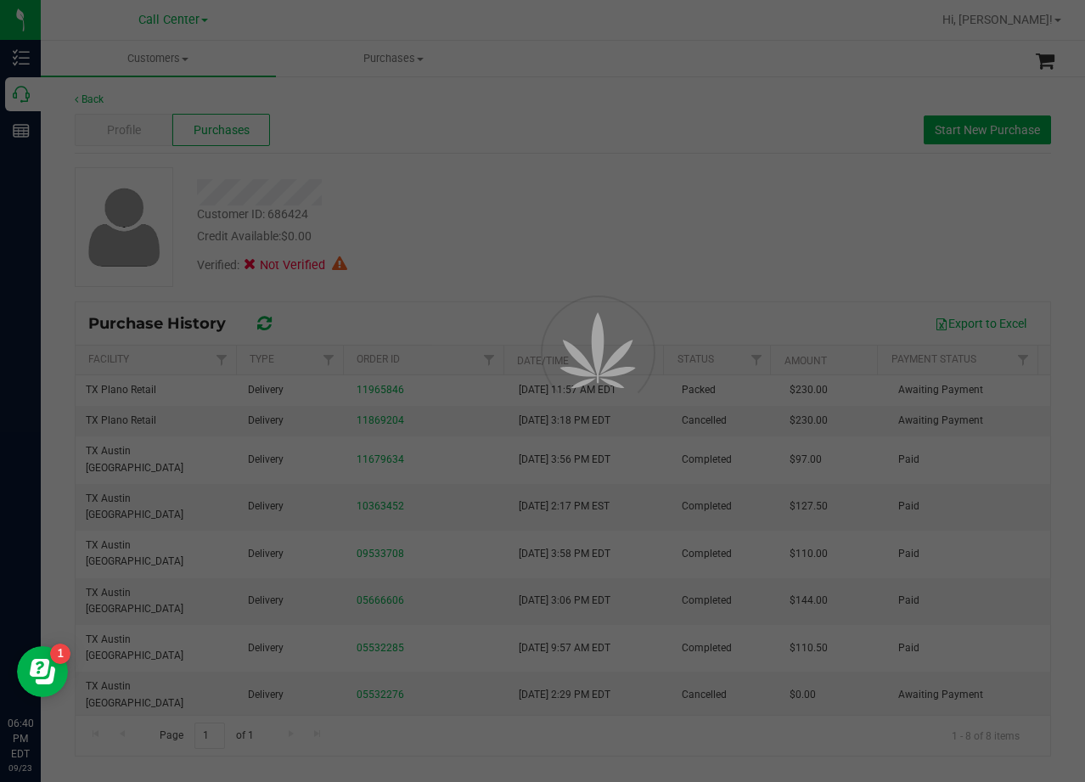
click at [513, 205] on div at bounding box center [542, 391] width 1085 height 782
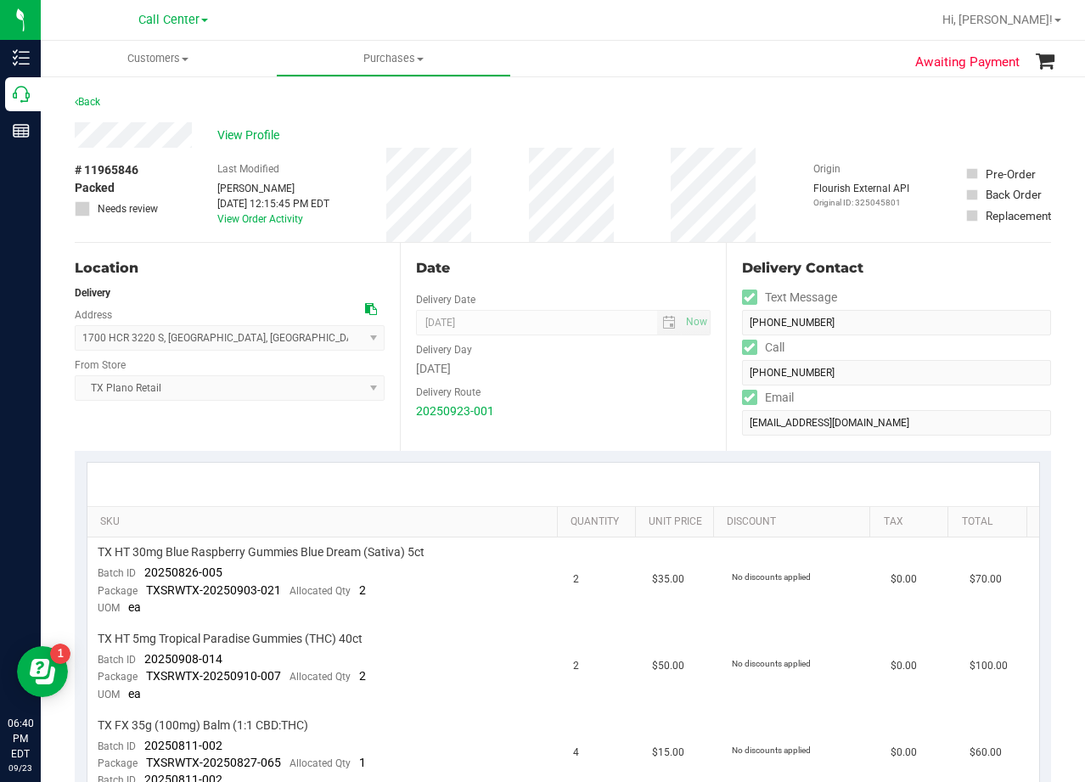
click at [616, 264] on div "Date" at bounding box center [563, 268] width 294 height 20
click at [585, 247] on div "Date Delivery Date [DATE] Now [DATE] 08:00 AM Now Delivery Day [DATE] Delivery …" at bounding box center [562, 347] width 325 height 208
drag, startPoint x: 585, startPoint y: 246, endPoint x: 588, endPoint y: 255, distance: 8.9
click at [587, 250] on div "Date Delivery Date [DATE] Now [DATE] 08:00 AM Now Delivery Day [DATE] Delivery …" at bounding box center [562, 347] width 325 height 208
click at [107, 184] on span "Packed" at bounding box center [95, 188] width 40 height 18
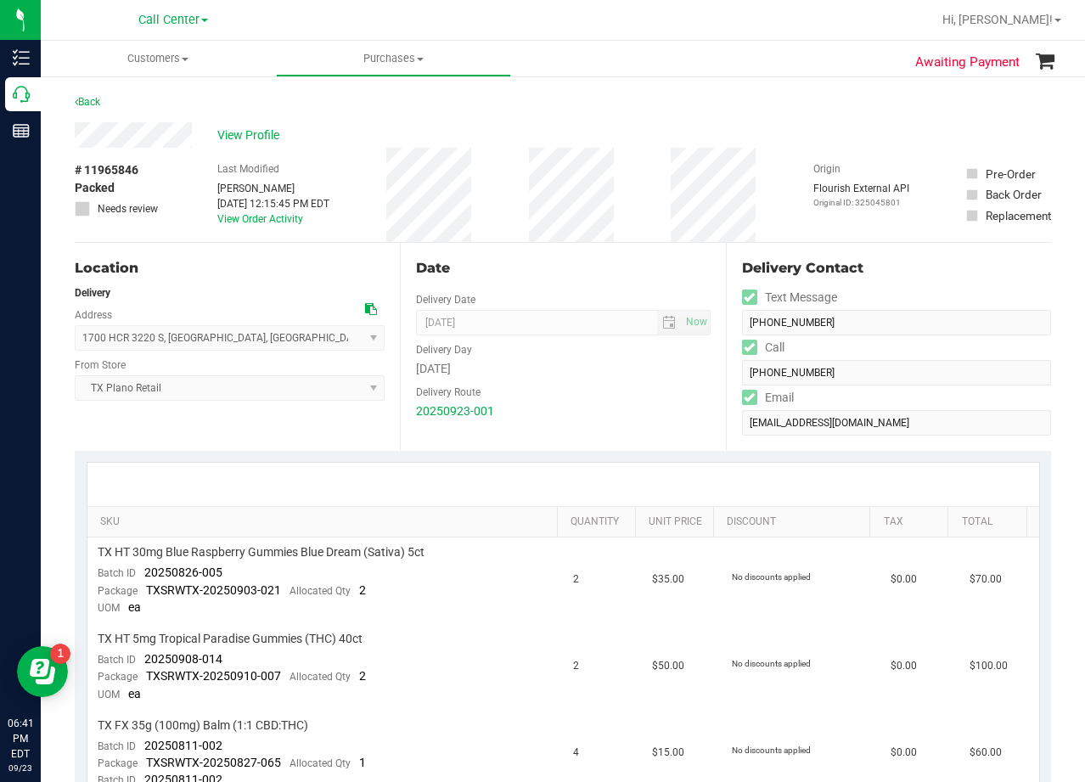
click at [107, 184] on span "Packed" at bounding box center [95, 188] width 40 height 18
click at [517, 218] on div "# 11965846 Packed Needs review Last Modified [PERSON_NAME] [DATE] 12:15:45 PM E…" at bounding box center [563, 195] width 976 height 94
click at [564, 127] on div "View Profile" at bounding box center [563, 134] width 976 height 25
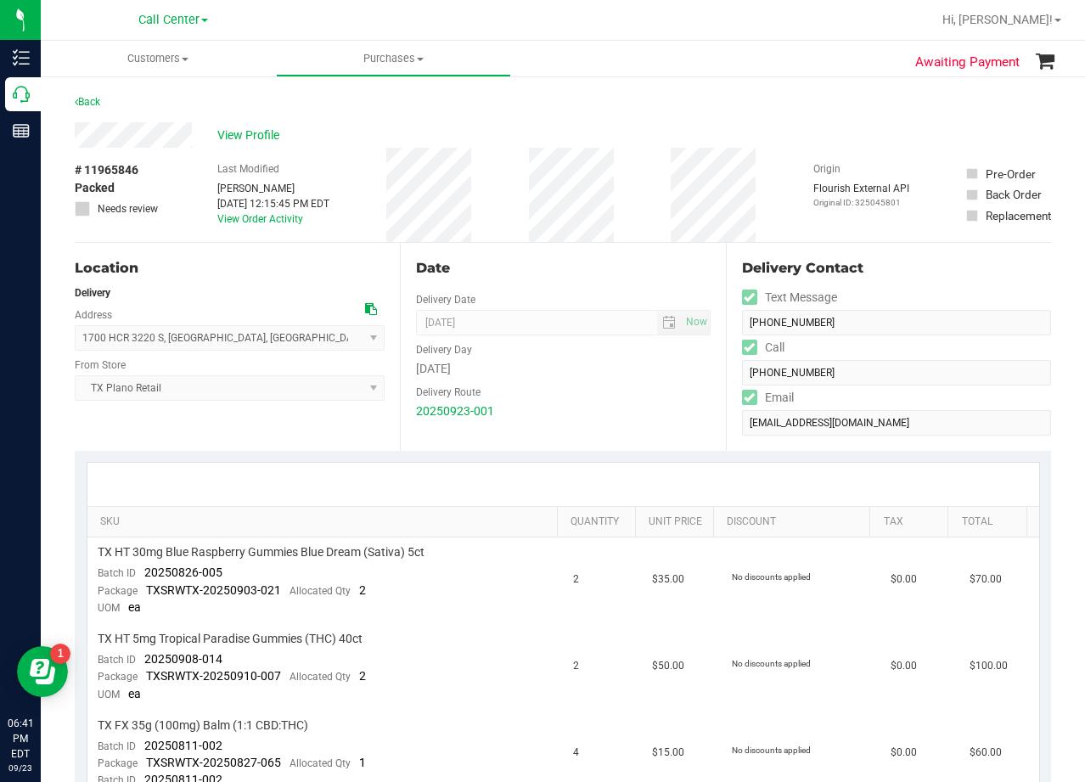
scroll to position [170, 0]
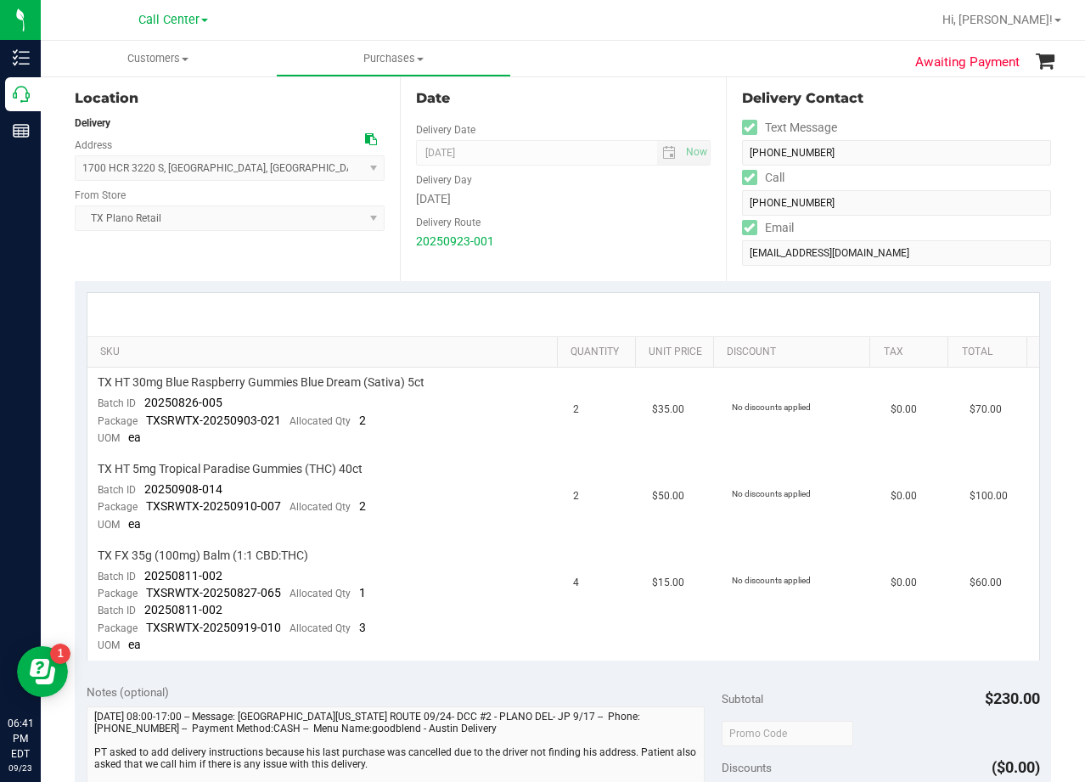
click at [689, 191] on div "[DATE]" at bounding box center [563, 199] width 294 height 18
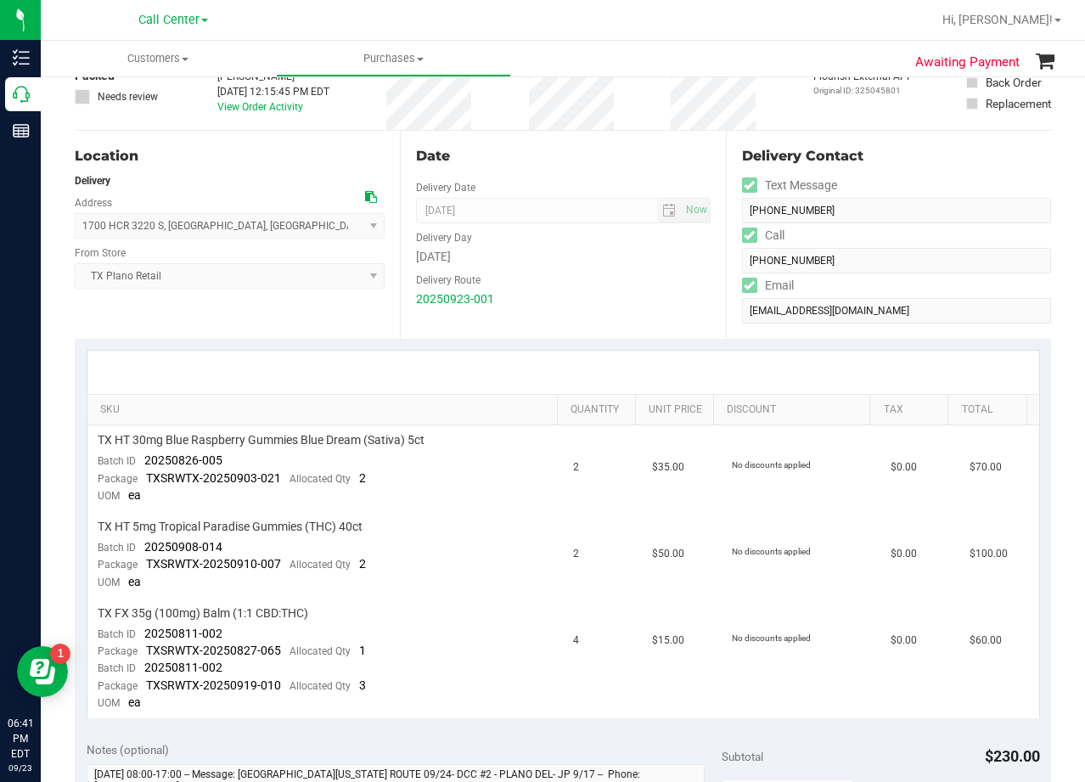
scroll to position [85, 0]
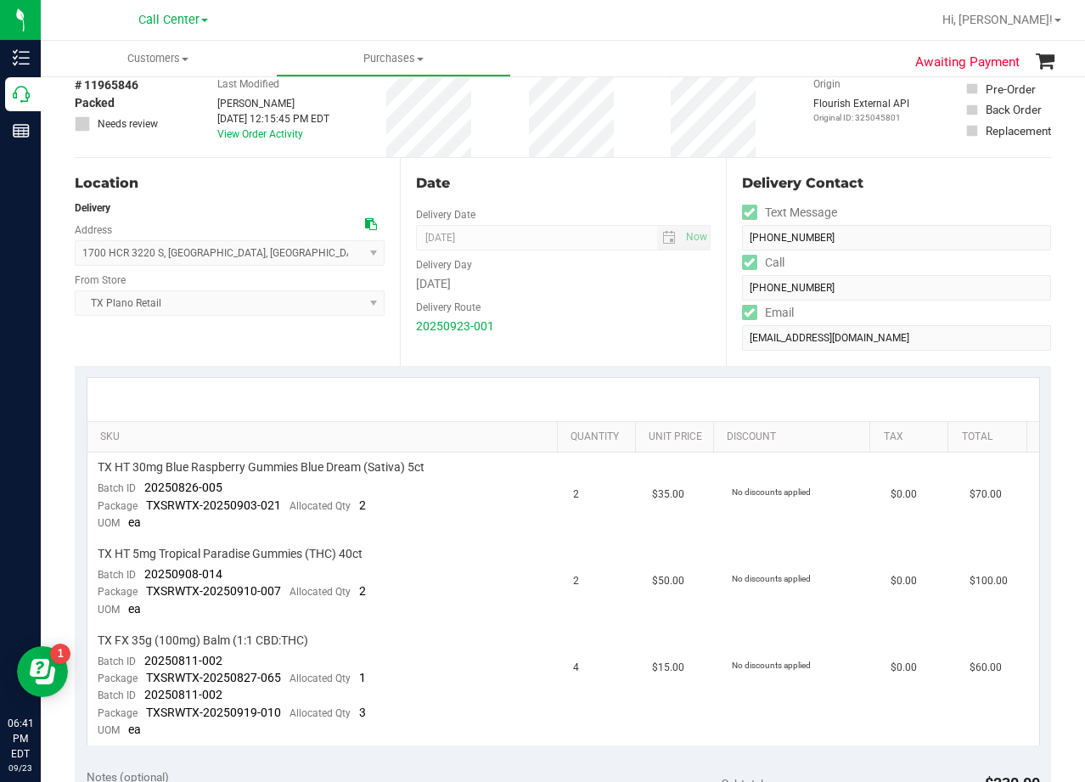
click at [549, 187] on div "Date" at bounding box center [563, 183] width 294 height 20
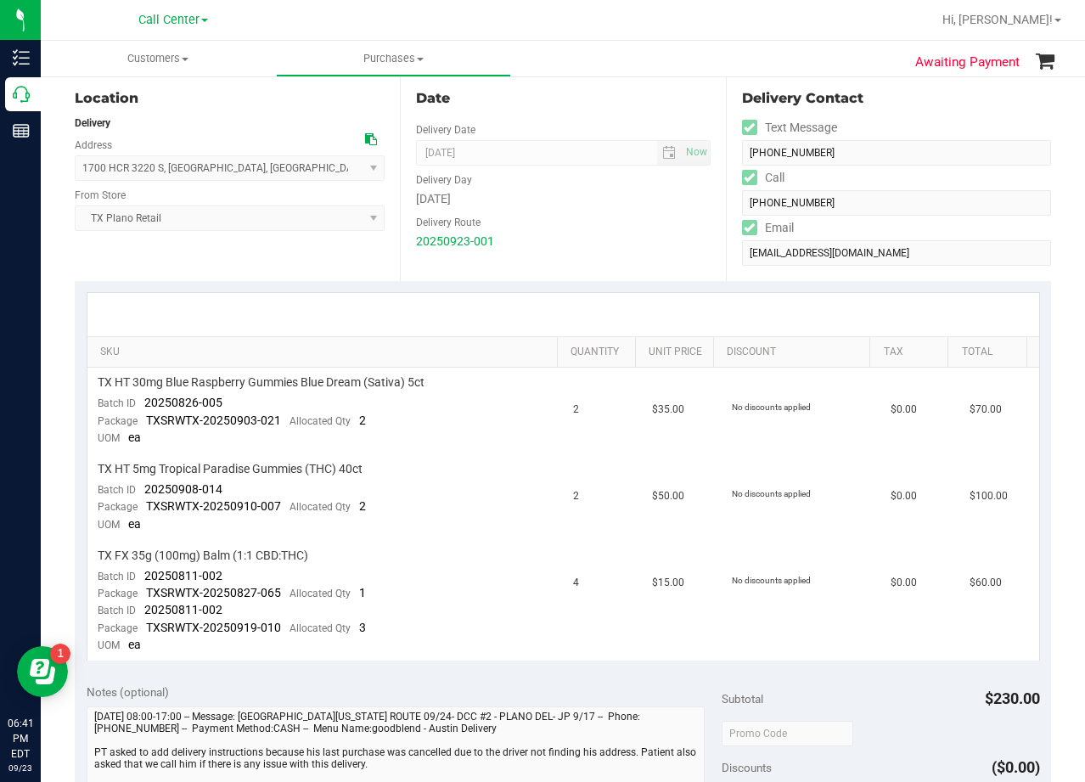
click at [549, 187] on div "Delivery Day" at bounding box center [563, 178] width 294 height 25
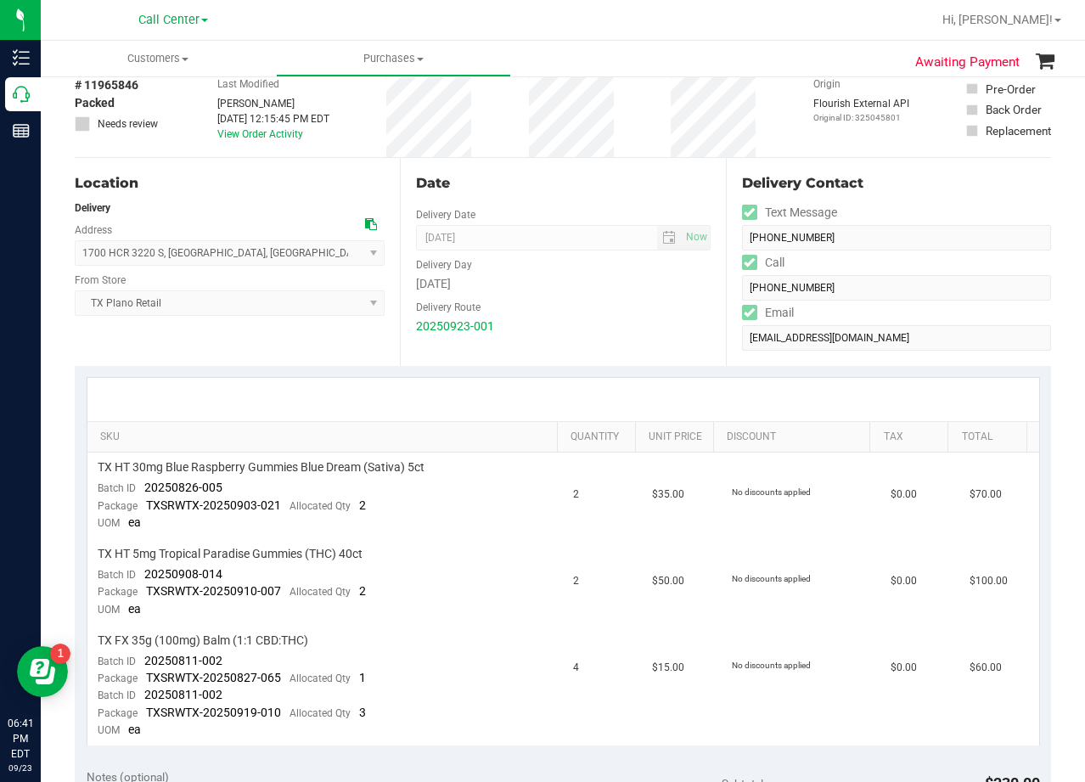
click at [549, 187] on div "Date" at bounding box center [563, 183] width 294 height 20
click at [599, 323] on div "20250923-001" at bounding box center [563, 327] width 294 height 18
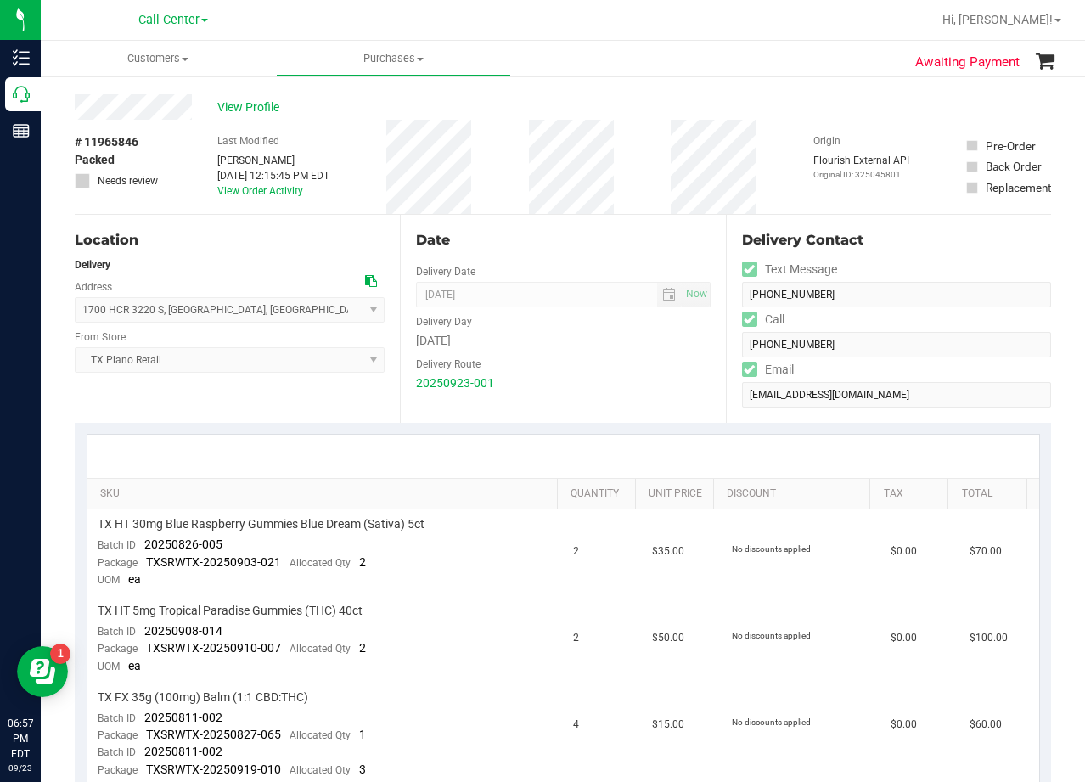
scroll to position [0, 0]
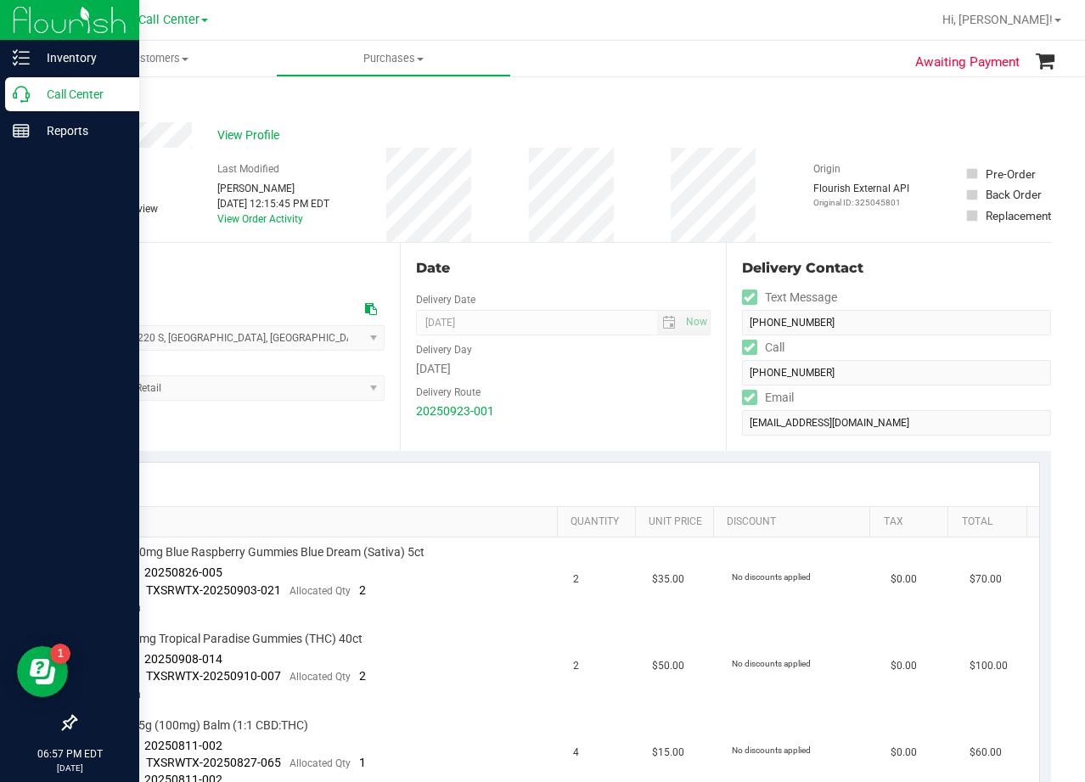
click at [34, 94] on p "Call Center" at bounding box center [81, 94] width 102 height 20
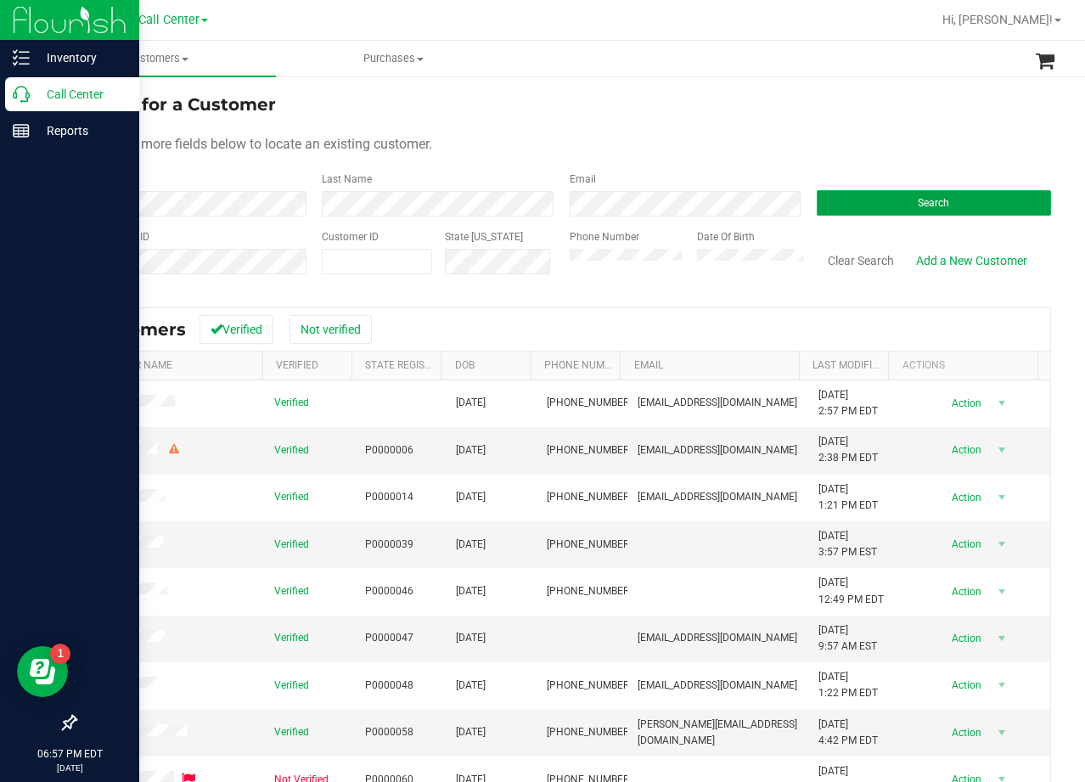
click at [948, 200] on button "Search" at bounding box center [934, 202] width 234 height 25
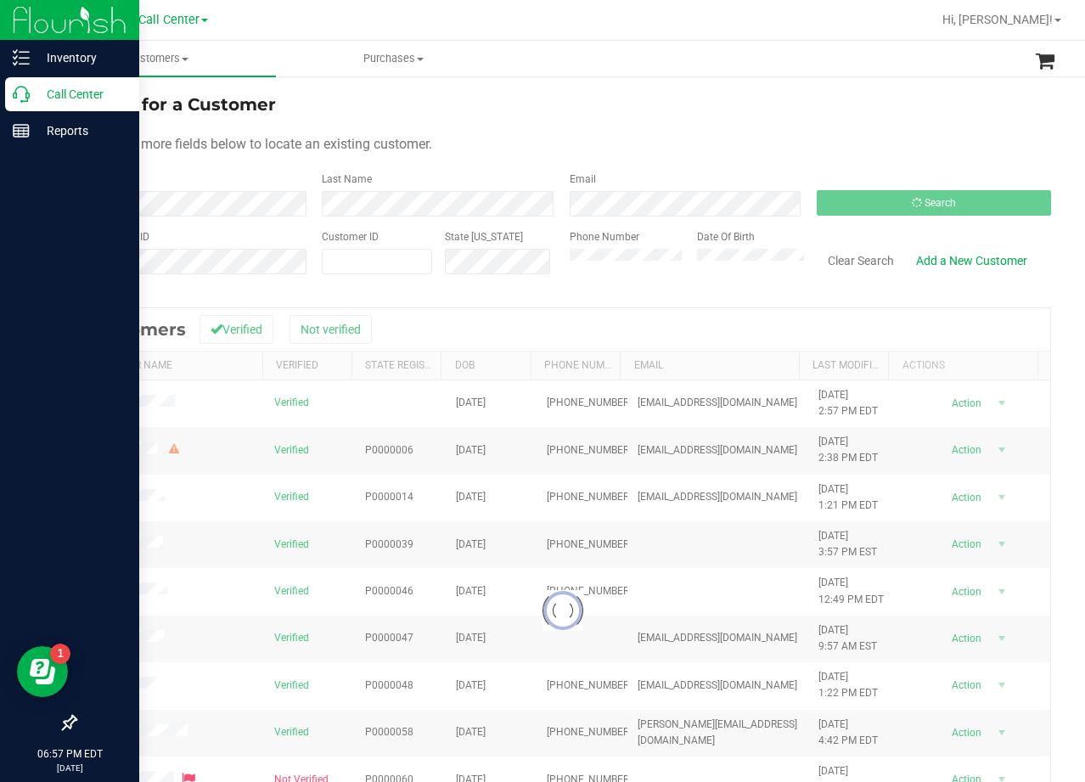
click at [809, 113] on div "Search for a Customer" at bounding box center [563, 104] width 976 height 25
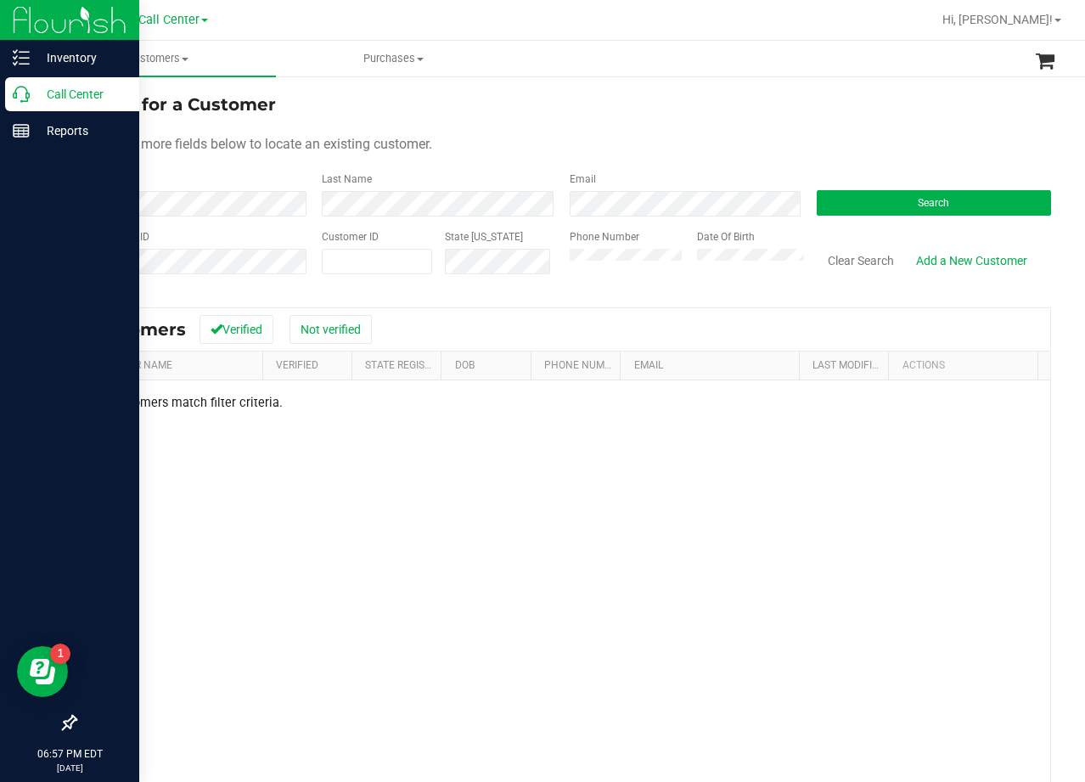
drag, startPoint x: 590, startPoint y: 120, endPoint x: 605, endPoint y: 127, distance: 16.7
click at [593, 120] on form "Search for a Customer Use one or more fields below to locate an existing custom…" at bounding box center [563, 191] width 976 height 198
click at [654, 124] on form "Search for a Customer Use one or more fields below to locate an existing custom…" at bounding box center [563, 191] width 976 height 198
click at [608, 278] on div "Phone Number" at bounding box center [627, 259] width 115 height 60
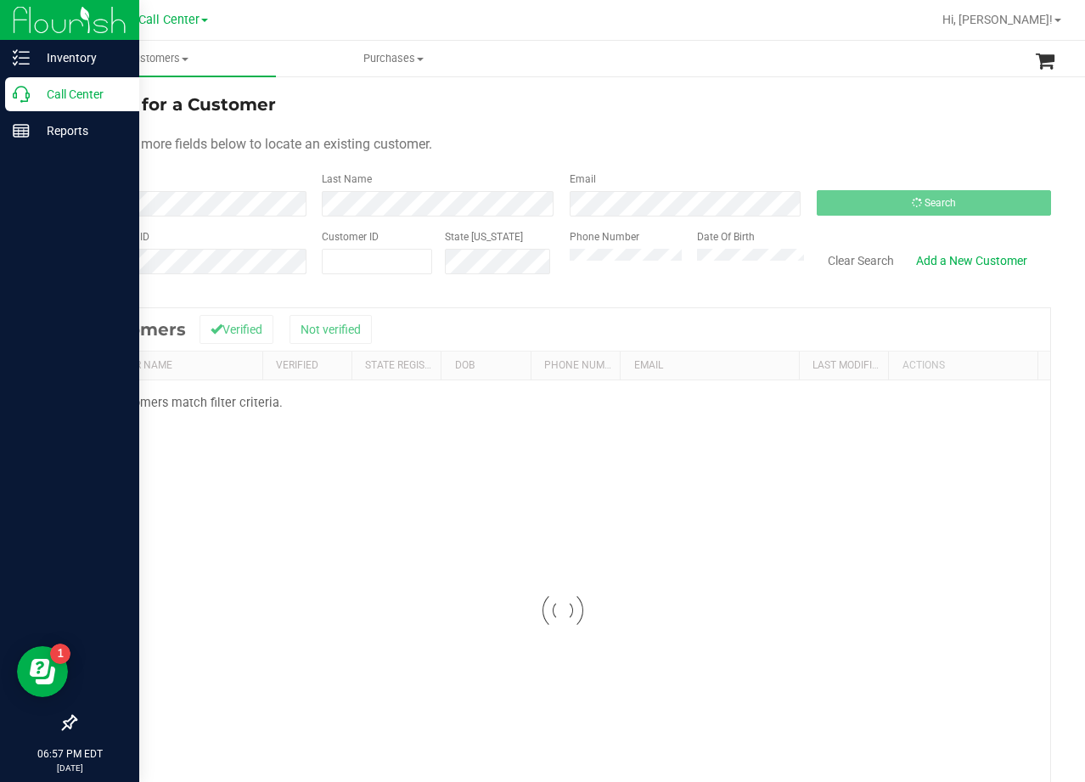
click at [680, 141] on div "Use one or more fields below to locate an existing customer." at bounding box center [563, 144] width 976 height 20
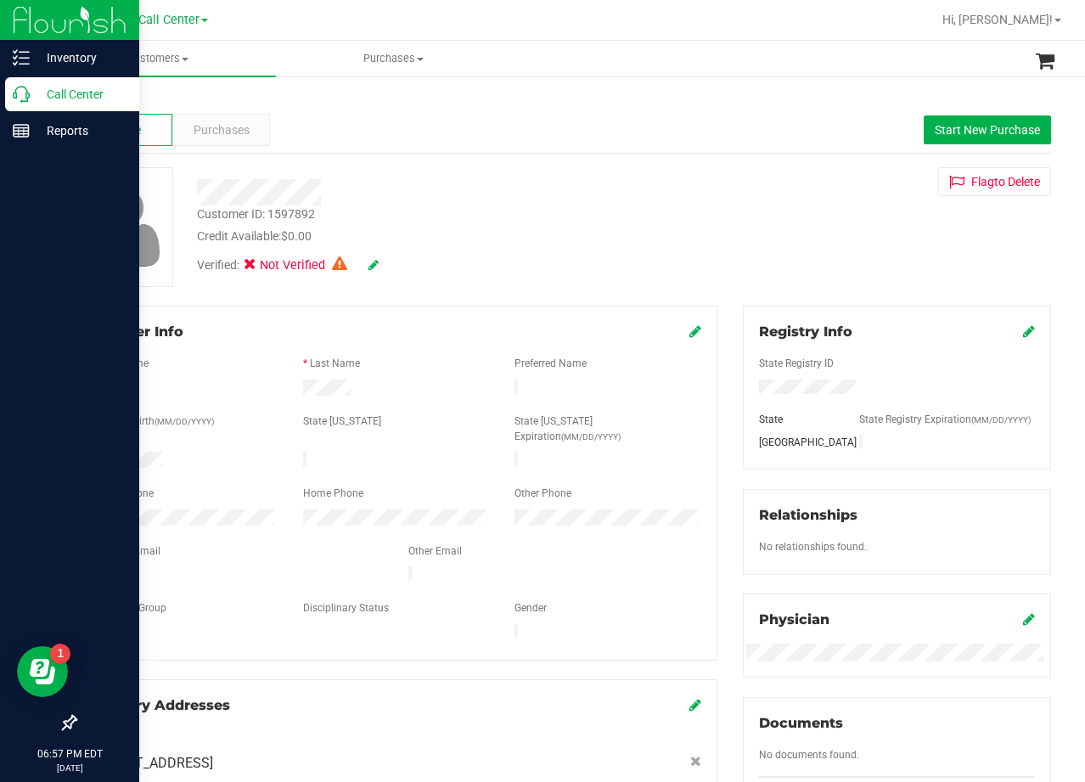
click at [690, 252] on div "Customer ID: 1597892 Credit Available: $0.00 Verified: Not Verified Flag to [GE…" at bounding box center [563, 227] width 1002 height 120
click at [259, 127] on div "Purchases" at bounding box center [221, 130] width 98 height 32
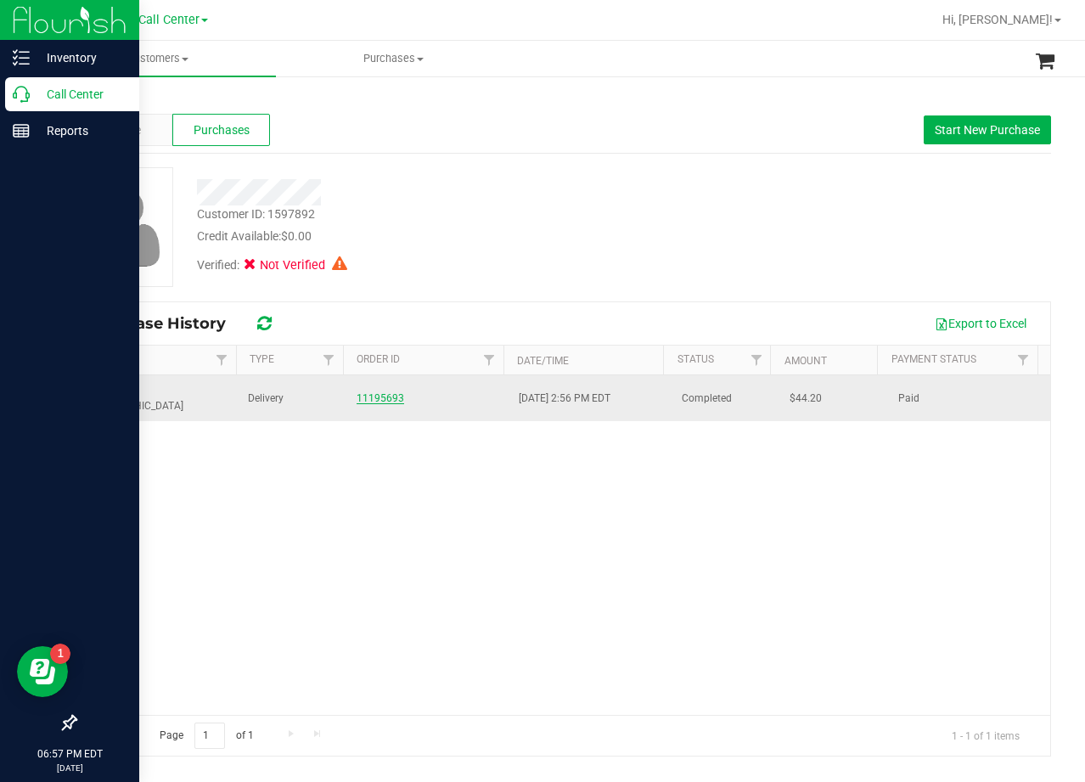
click at [386, 392] on link "11195693" at bounding box center [381, 398] width 48 height 12
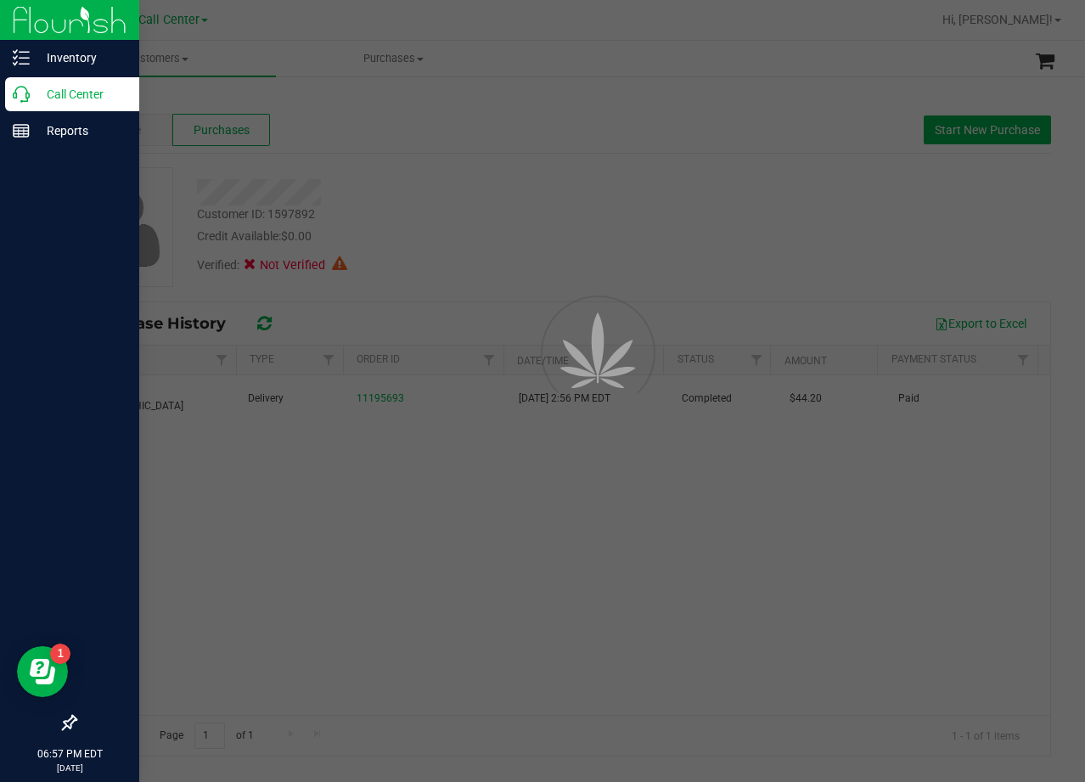
click at [465, 245] on div at bounding box center [542, 391] width 1085 height 782
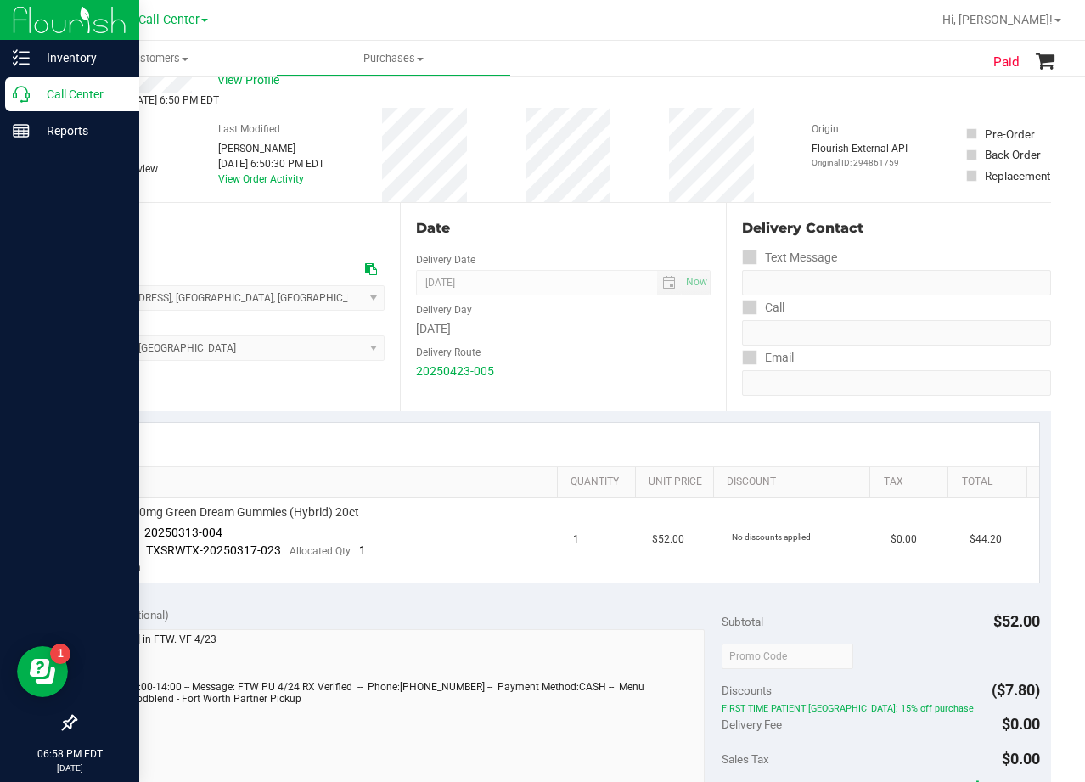
scroll to position [85, 0]
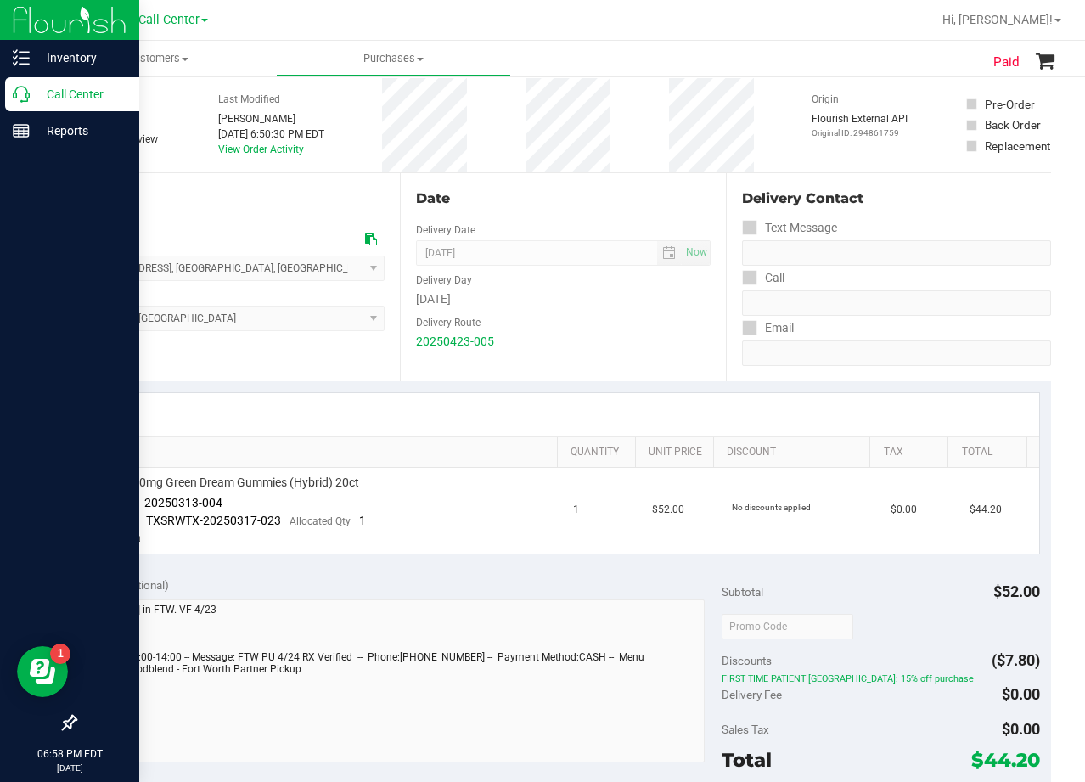
click at [636, 326] on div "Delivery Route" at bounding box center [563, 320] width 294 height 25
click at [607, 211] on div "Date Delivery Date [DATE] Now [DATE] 08:00 AM Now Delivery Day [DATE] Delivery …" at bounding box center [562, 277] width 325 height 208
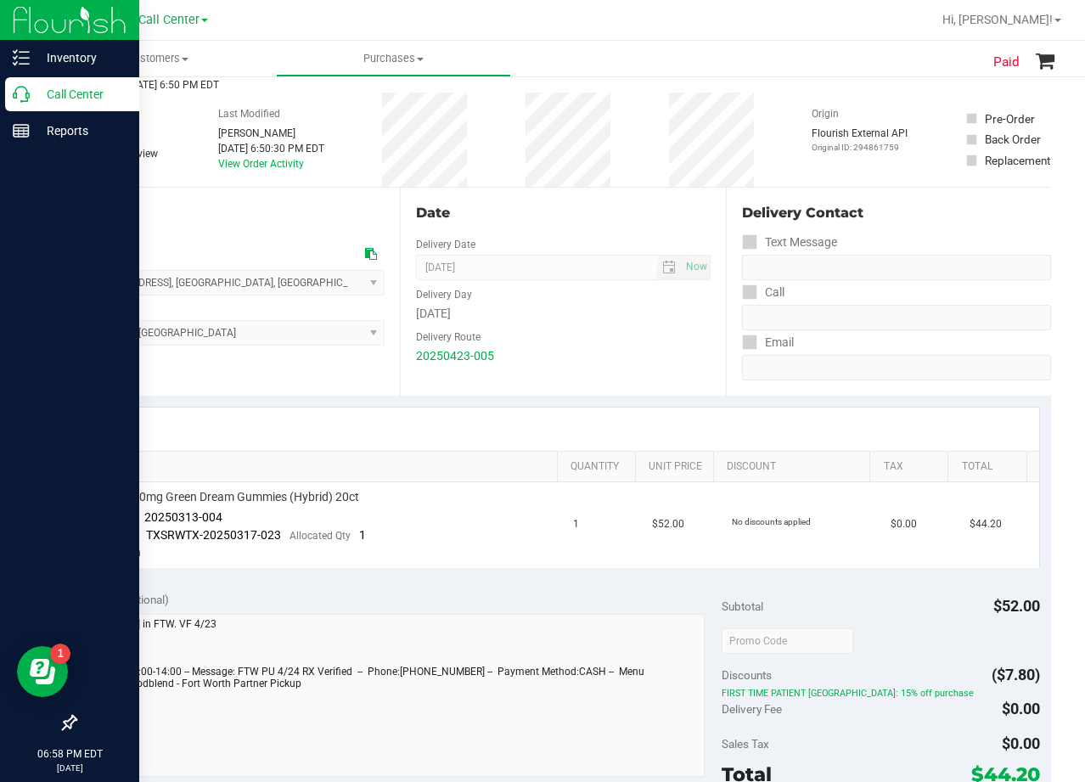
scroll to position [0, 0]
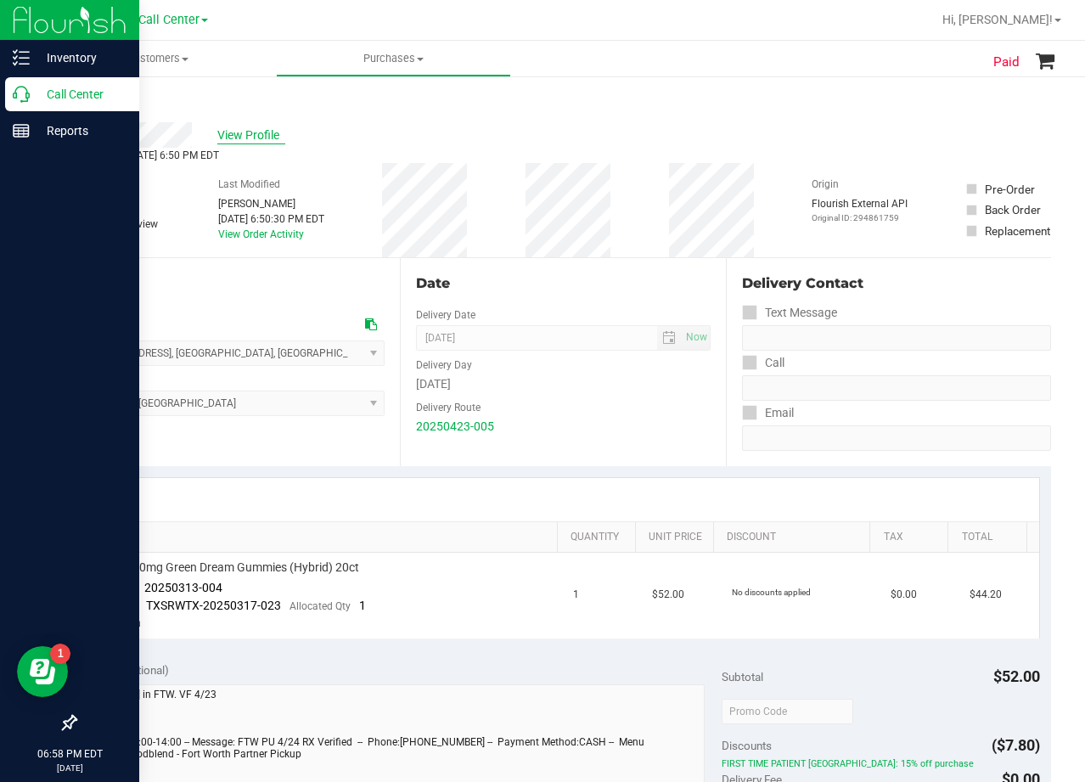
click at [242, 135] on span "View Profile" at bounding box center [251, 136] width 68 height 18
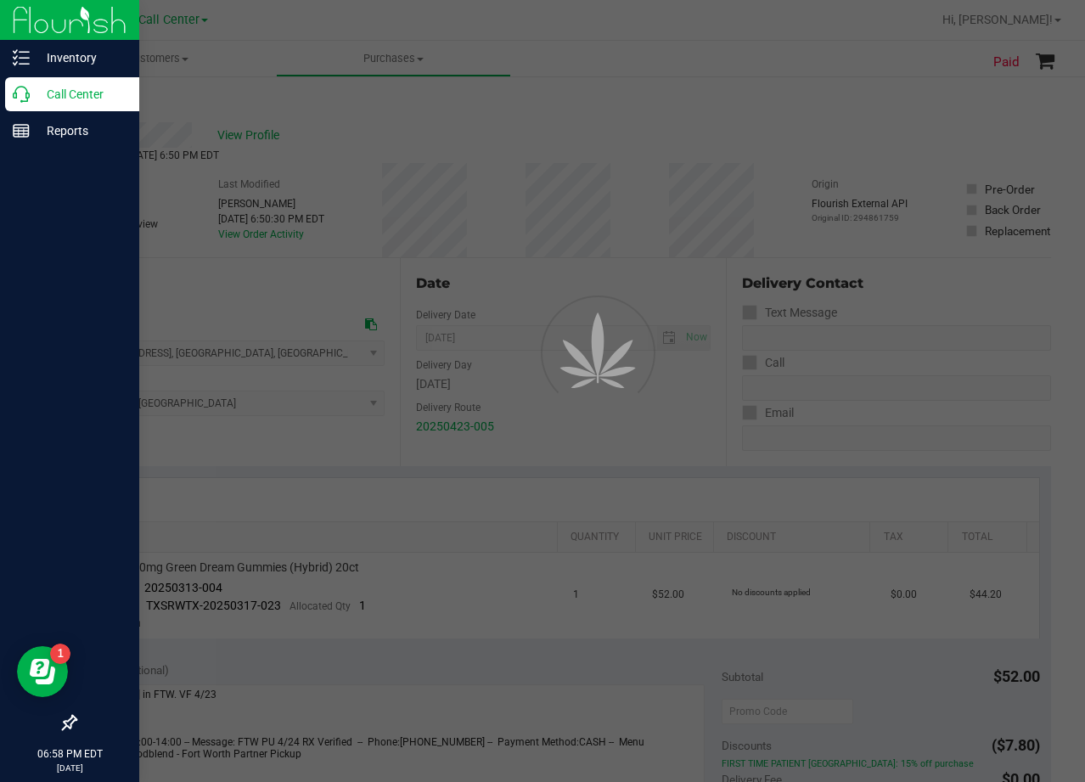
click at [473, 170] on div at bounding box center [542, 391] width 1085 height 782
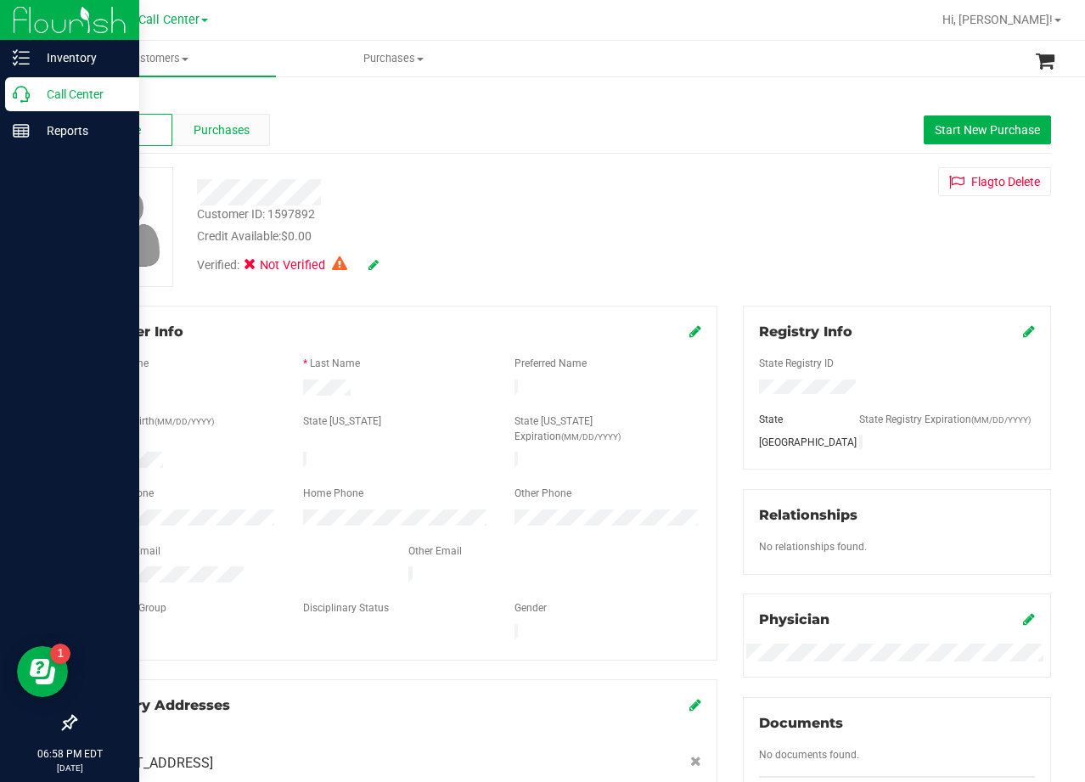
click at [215, 135] on span "Purchases" at bounding box center [222, 130] width 56 height 18
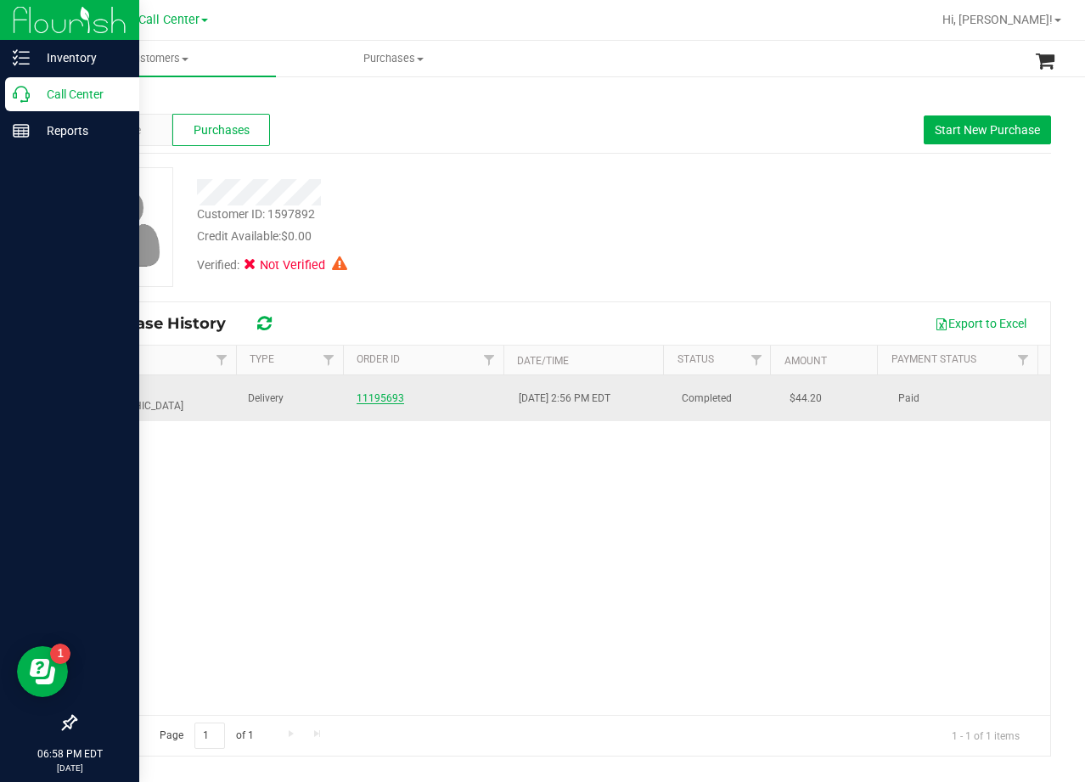
click at [382, 392] on link "11195693" at bounding box center [381, 398] width 48 height 12
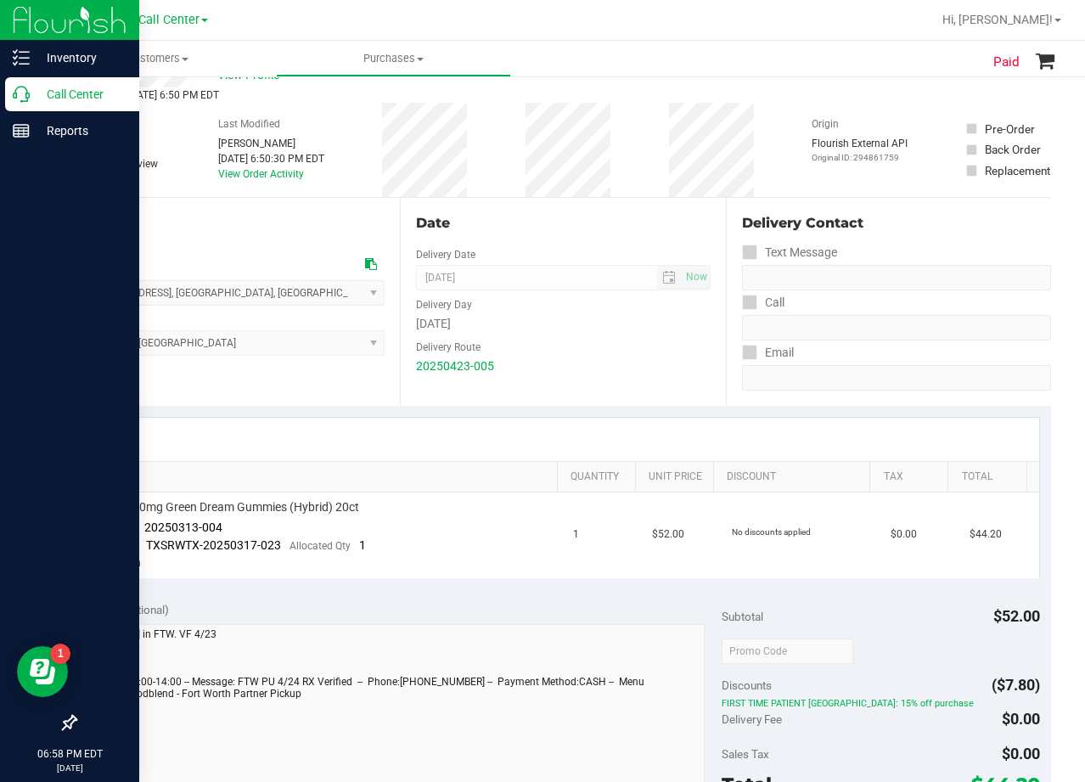
scroll to position [85, 0]
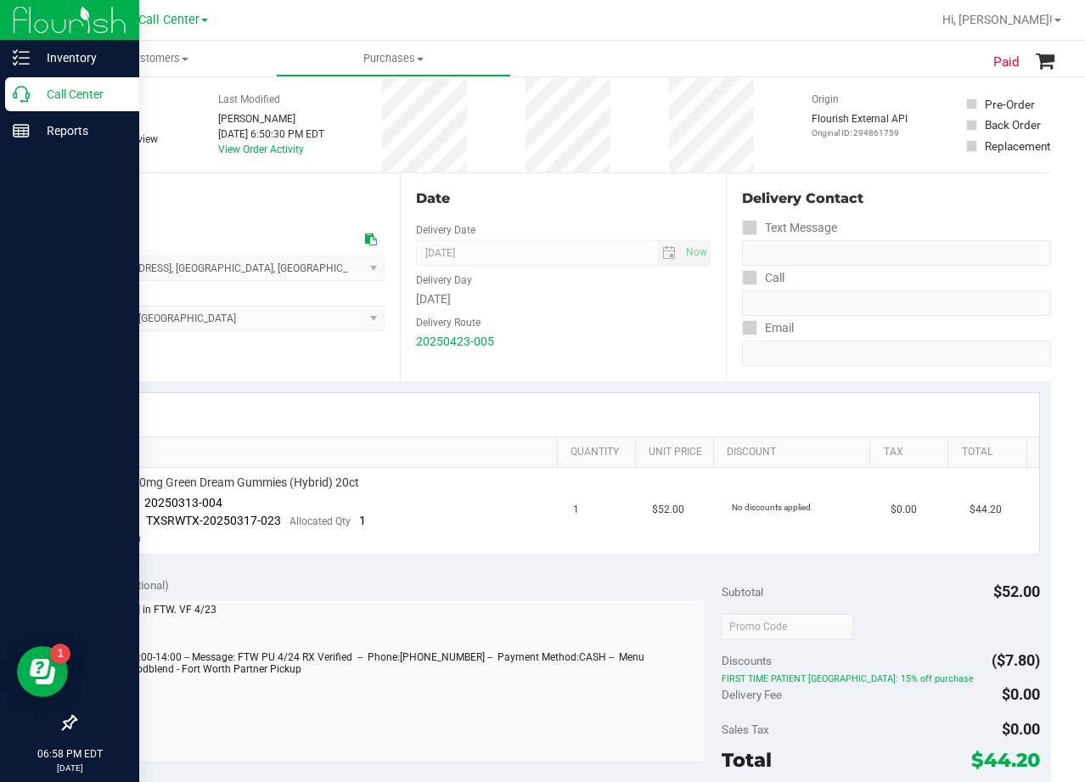
click at [578, 283] on div "Delivery Day" at bounding box center [563, 278] width 294 height 25
click at [689, 194] on div "Date" at bounding box center [563, 198] width 294 height 20
click at [540, 196] on div "Date" at bounding box center [563, 198] width 294 height 20
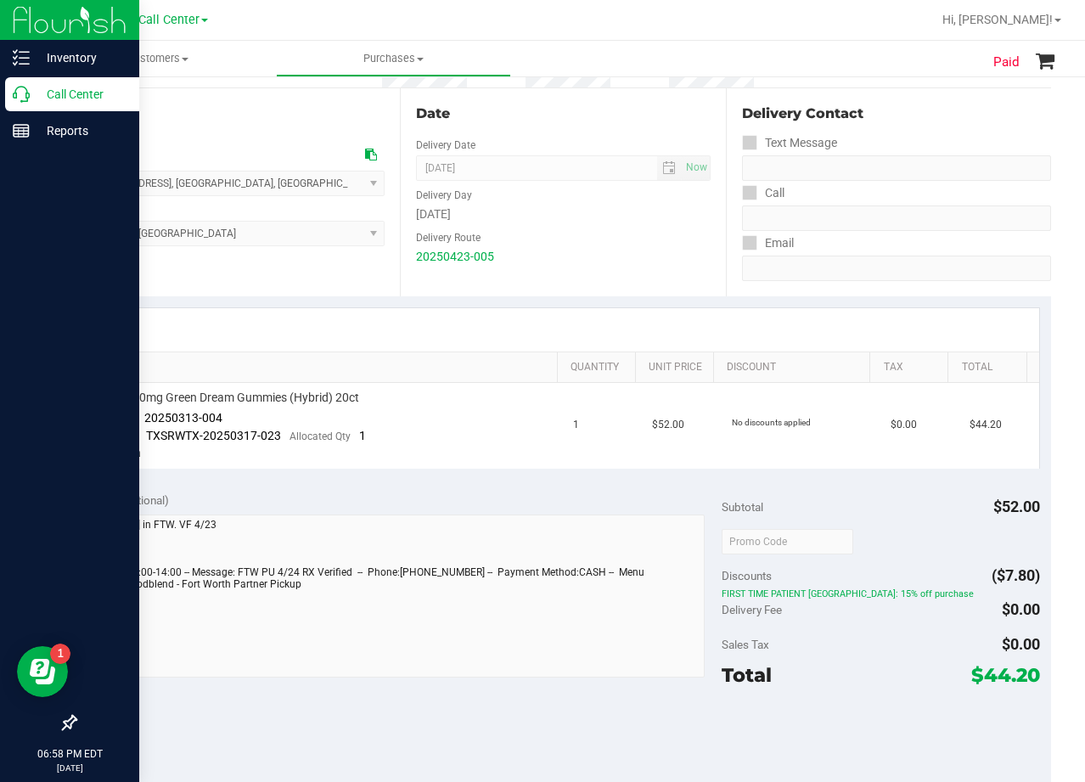
click at [548, 223] on div "Delivery Route" at bounding box center [563, 235] width 294 height 25
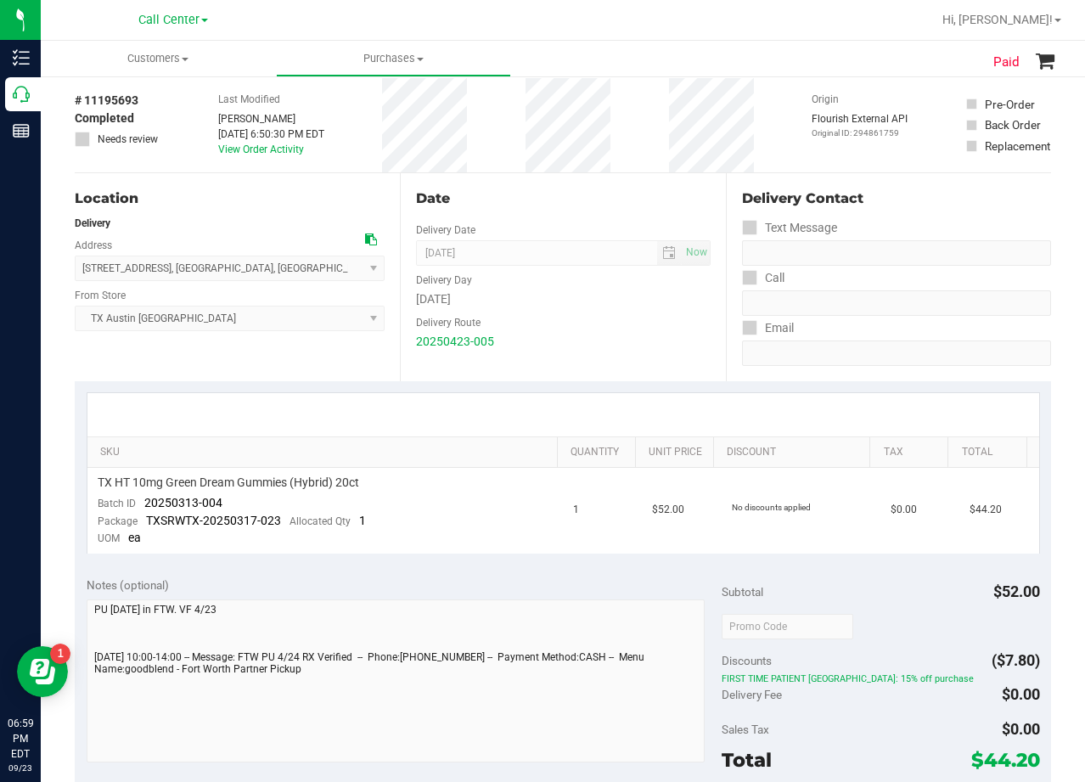
click at [633, 193] on div "Date" at bounding box center [563, 198] width 294 height 20
click at [627, 329] on div "Delivery Route" at bounding box center [563, 320] width 294 height 25
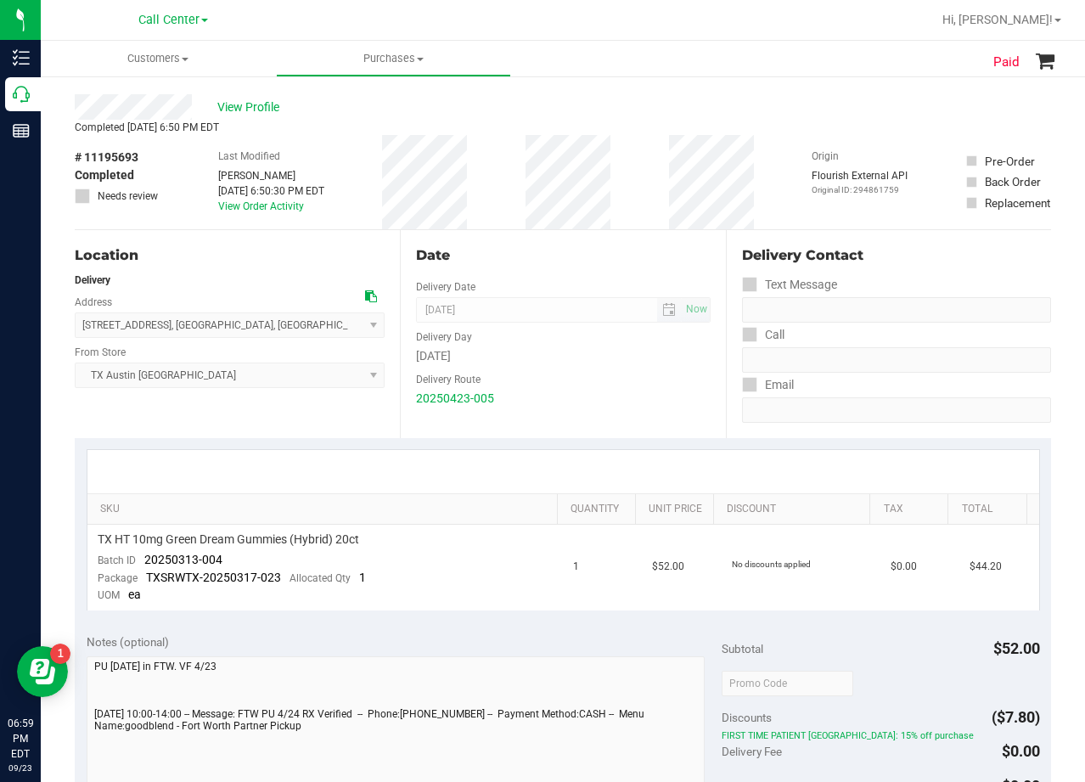
scroll to position [0, 0]
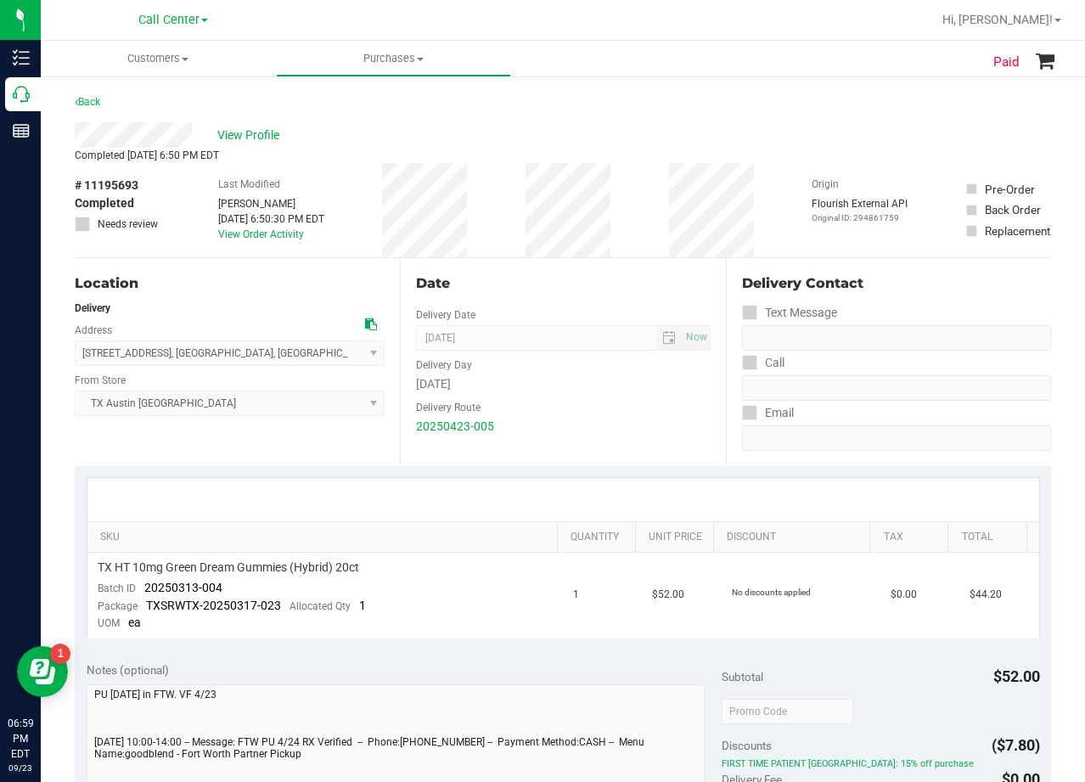
click at [667, 223] on div "# 11195693 Completed Needs review Last Modified [PERSON_NAME] [DATE] 6:50:30 PM…" at bounding box center [563, 210] width 976 height 94
click at [273, 133] on span "View Profile" at bounding box center [251, 136] width 68 height 18
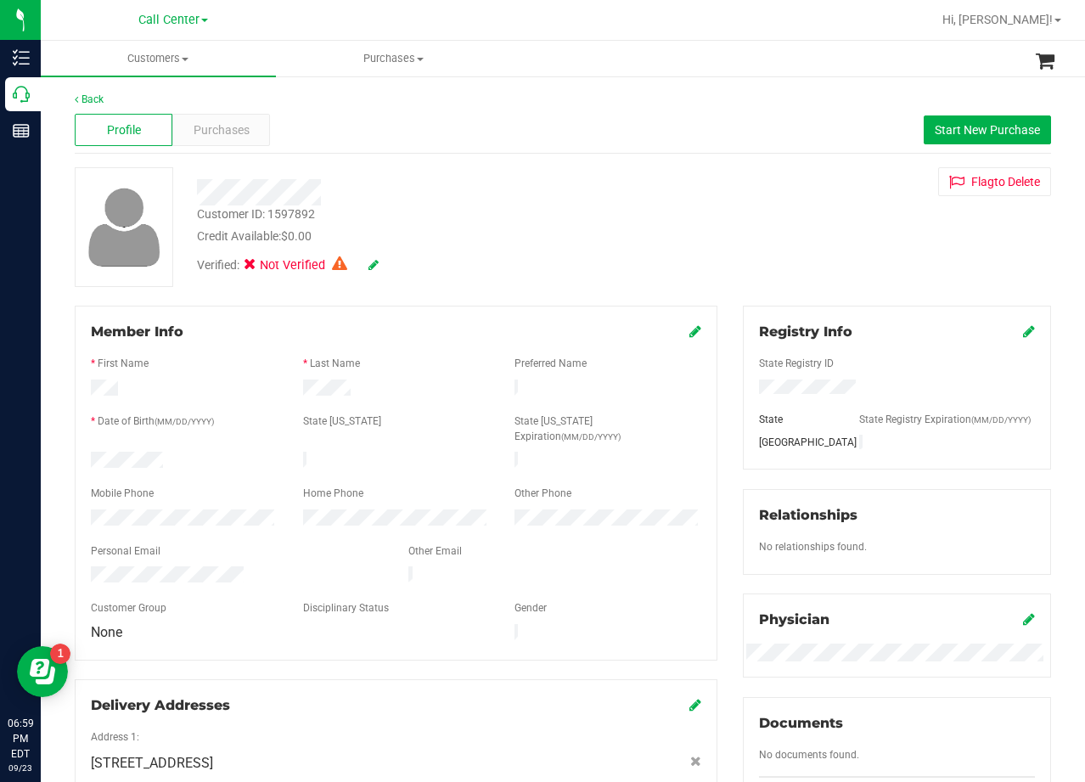
click at [205, 587] on div at bounding box center [396, 594] width 610 height 14
click at [641, 226] on div "Customer ID: 1597892 Credit Available: $0.00" at bounding box center [434, 225] width 501 height 40
click at [705, 228] on div "Customer ID: 1597892 Credit Available: $0.00 Verified: Not Verified Flag to [GE…" at bounding box center [563, 227] width 1002 height 120
